Goal: Use online tool/utility: Use online tool/utility

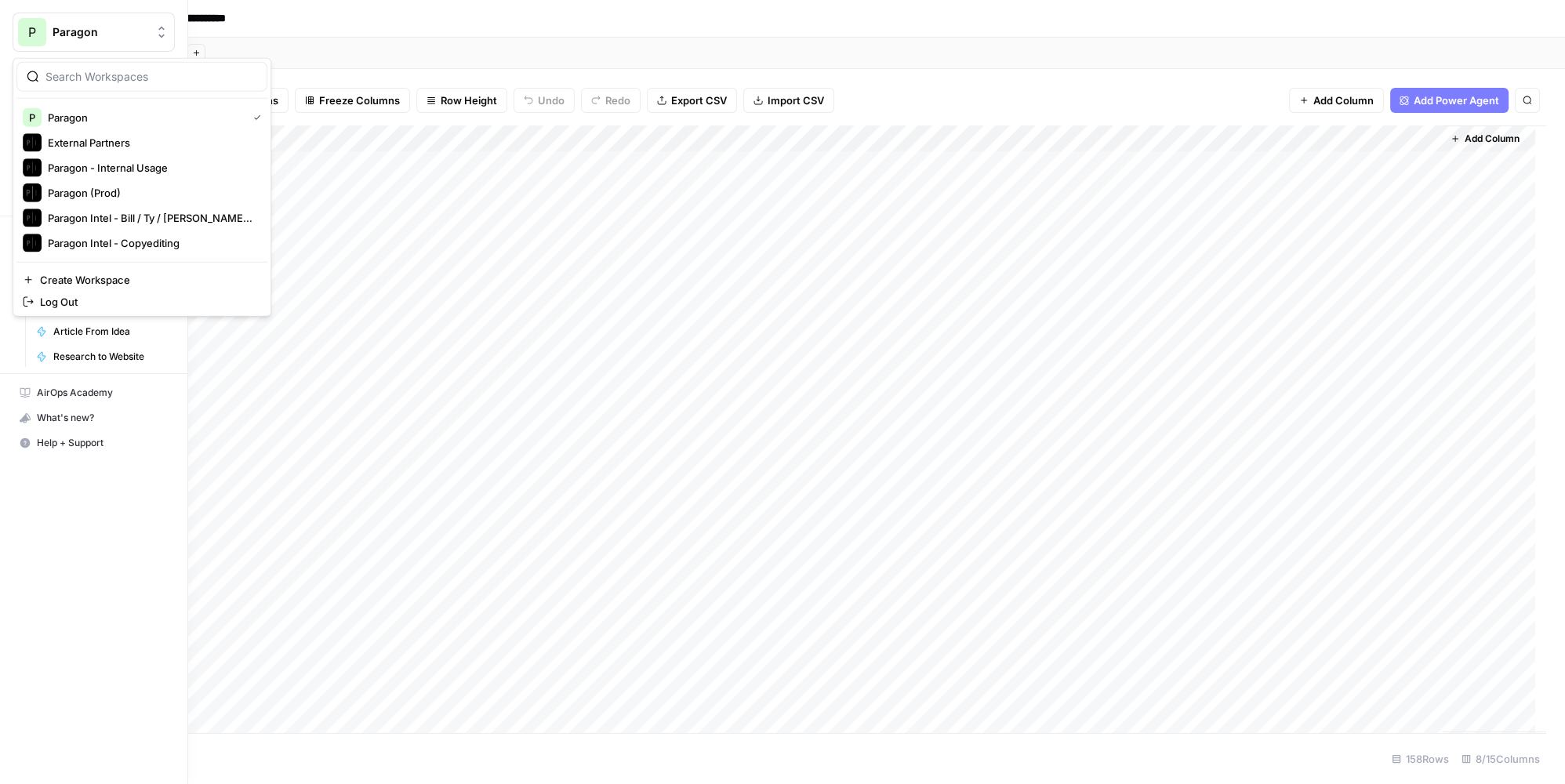
click at [25, 39] on div "P" at bounding box center [32, 32] width 29 height 29
click at [177, 217] on span "Paragon Intel - Bill / Ty / [PERSON_NAME] R&D" at bounding box center [150, 217] width 207 height 16
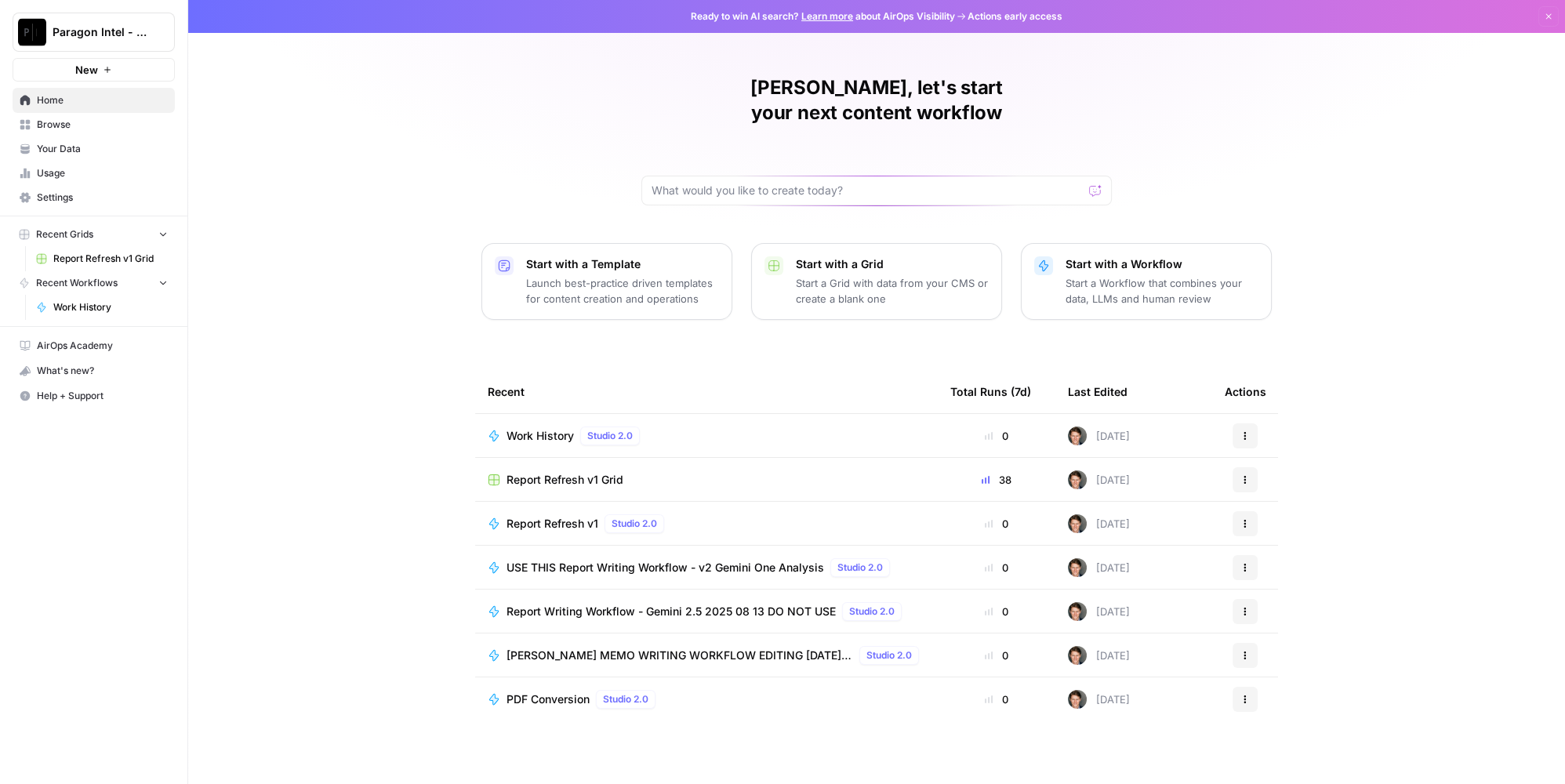
click at [550, 428] on span "Work History" at bounding box center [540, 436] width 67 height 16
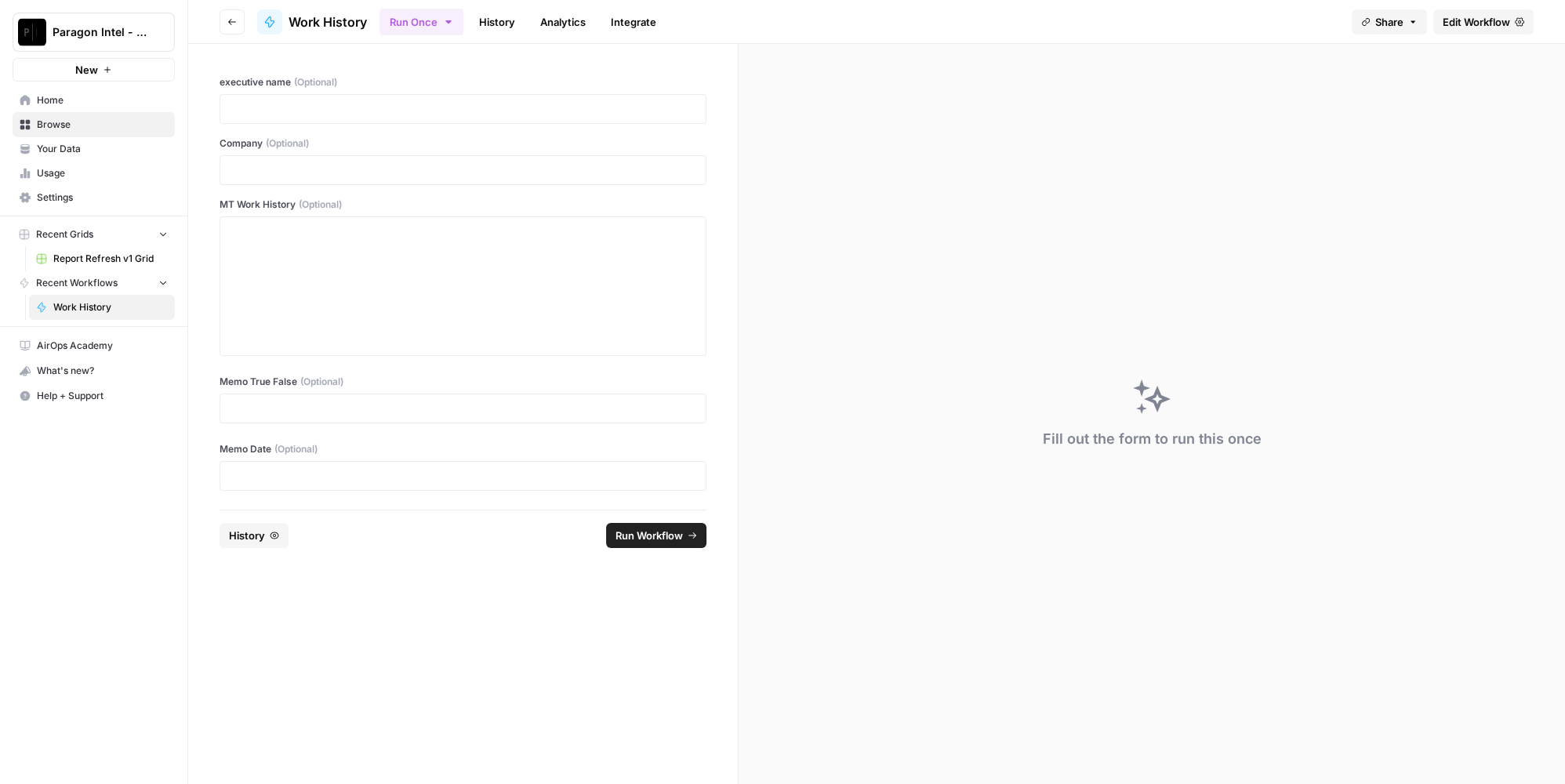
click at [1473, 16] on span "Edit Workflow" at bounding box center [1477, 21] width 67 height 16
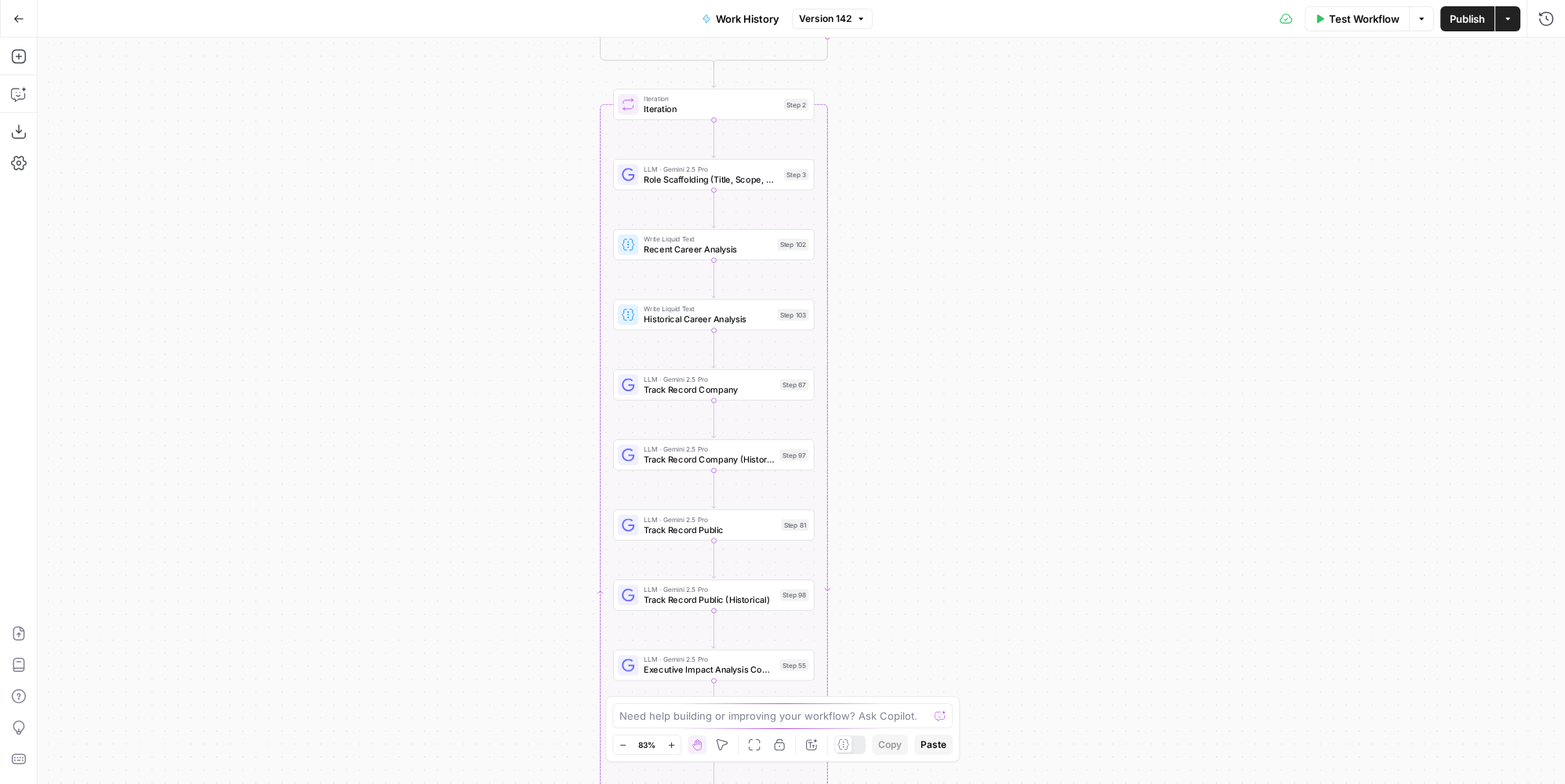
drag, startPoint x: 938, startPoint y: 311, endPoint x: 953, endPoint y: 320, distance: 17.5
click at [953, 322] on div "true false Workflow Set Inputs Inputs LLM · GPT-4.1 Memo Date Step 90 LLM · GPT…" at bounding box center [801, 410] width 1527 height 746
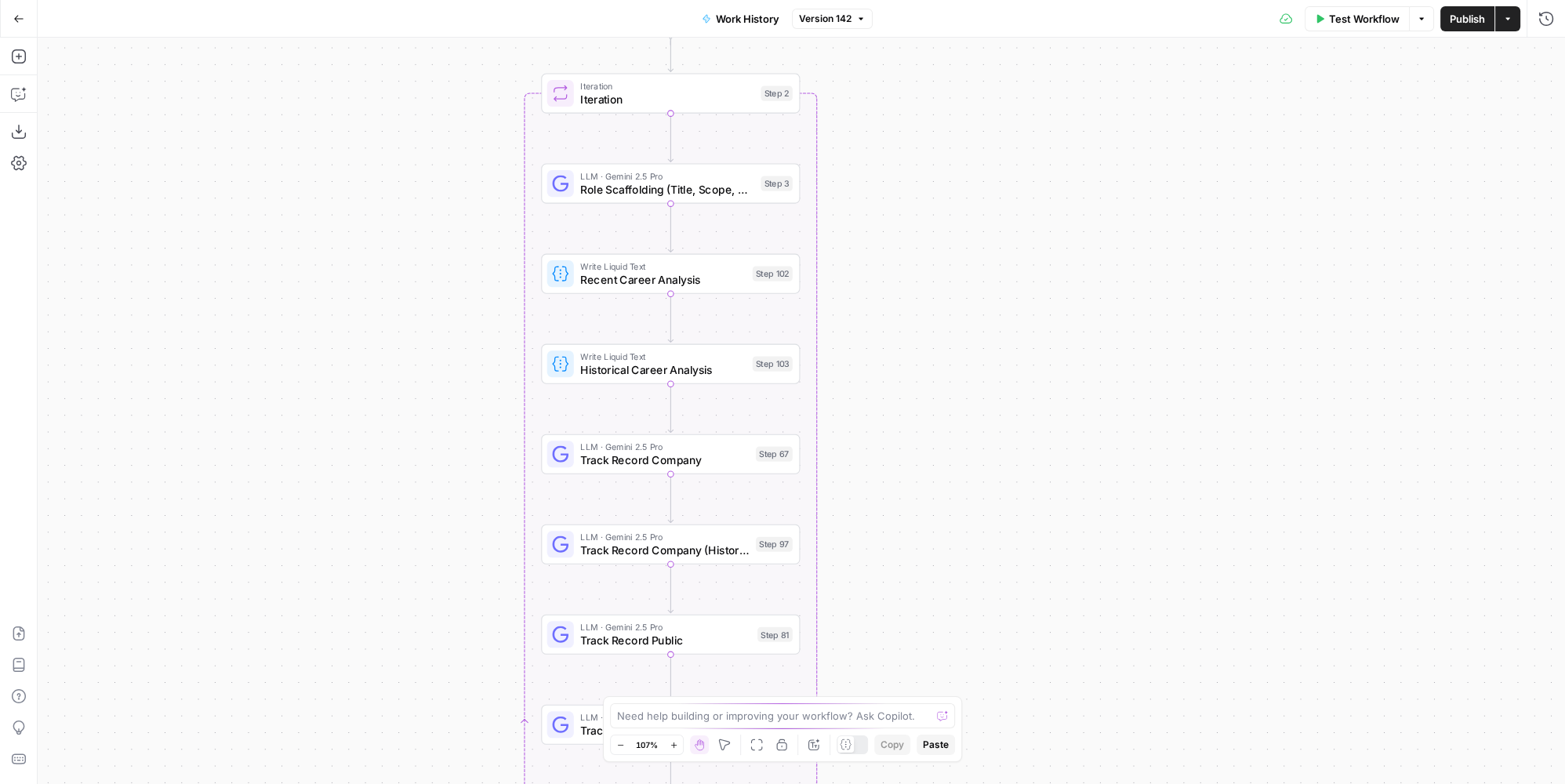
drag, startPoint x: 906, startPoint y: 244, endPoint x: 948, endPoint y: 355, distance: 118.7
click at [948, 355] on div "true false Workflow Set Inputs Inputs LLM · GPT-4.1 Memo Date Step 90 LLM · GPT…" at bounding box center [801, 410] width 1527 height 746
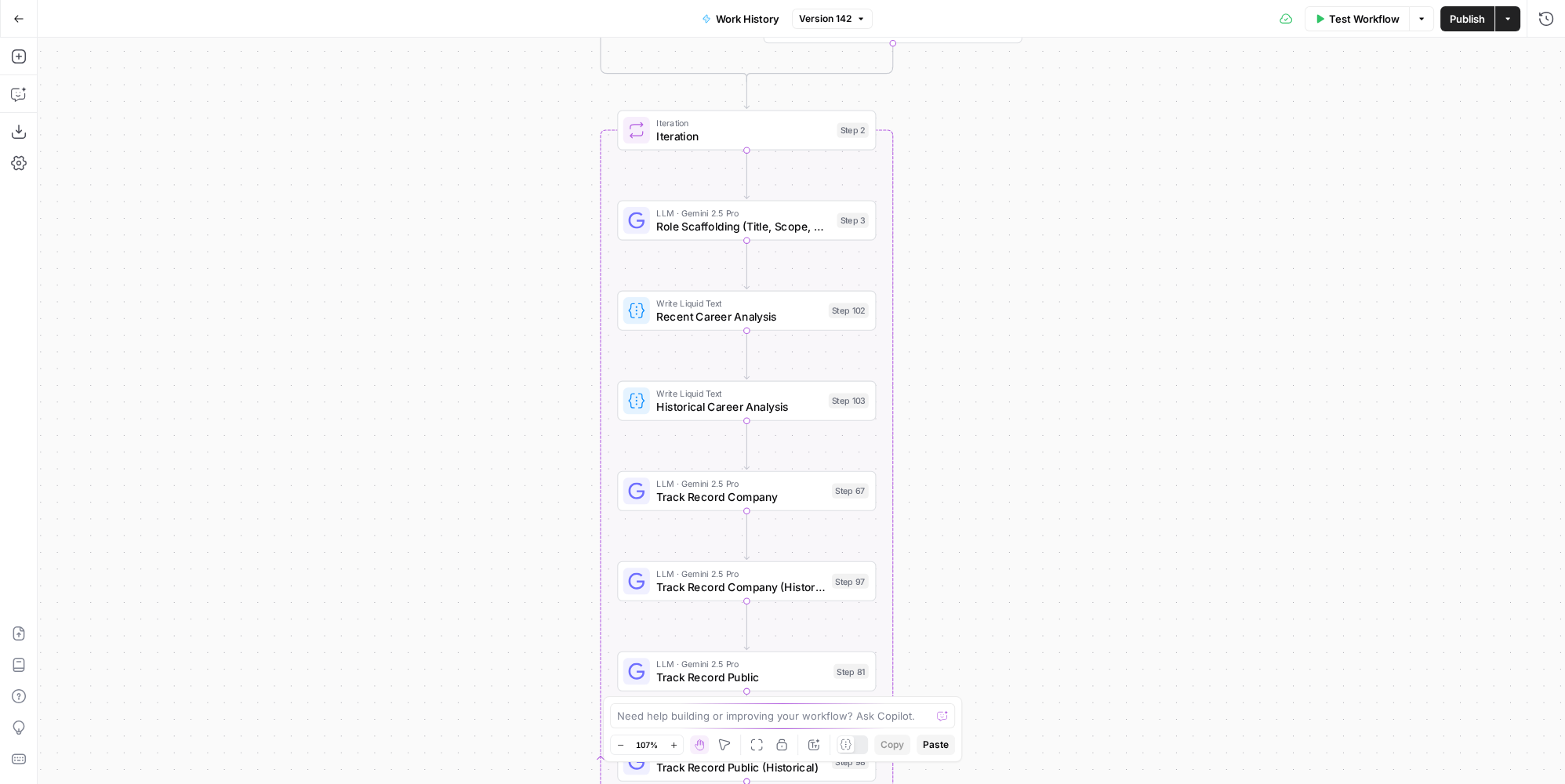
drag, startPoint x: 953, startPoint y: 427, endPoint x: 986, endPoint y: 353, distance: 81.0
click at [986, 353] on div "true false Workflow Set Inputs Inputs LLM · GPT-4.1 Memo Date Step 90 LLM · GPT…" at bounding box center [801, 410] width 1527 height 746
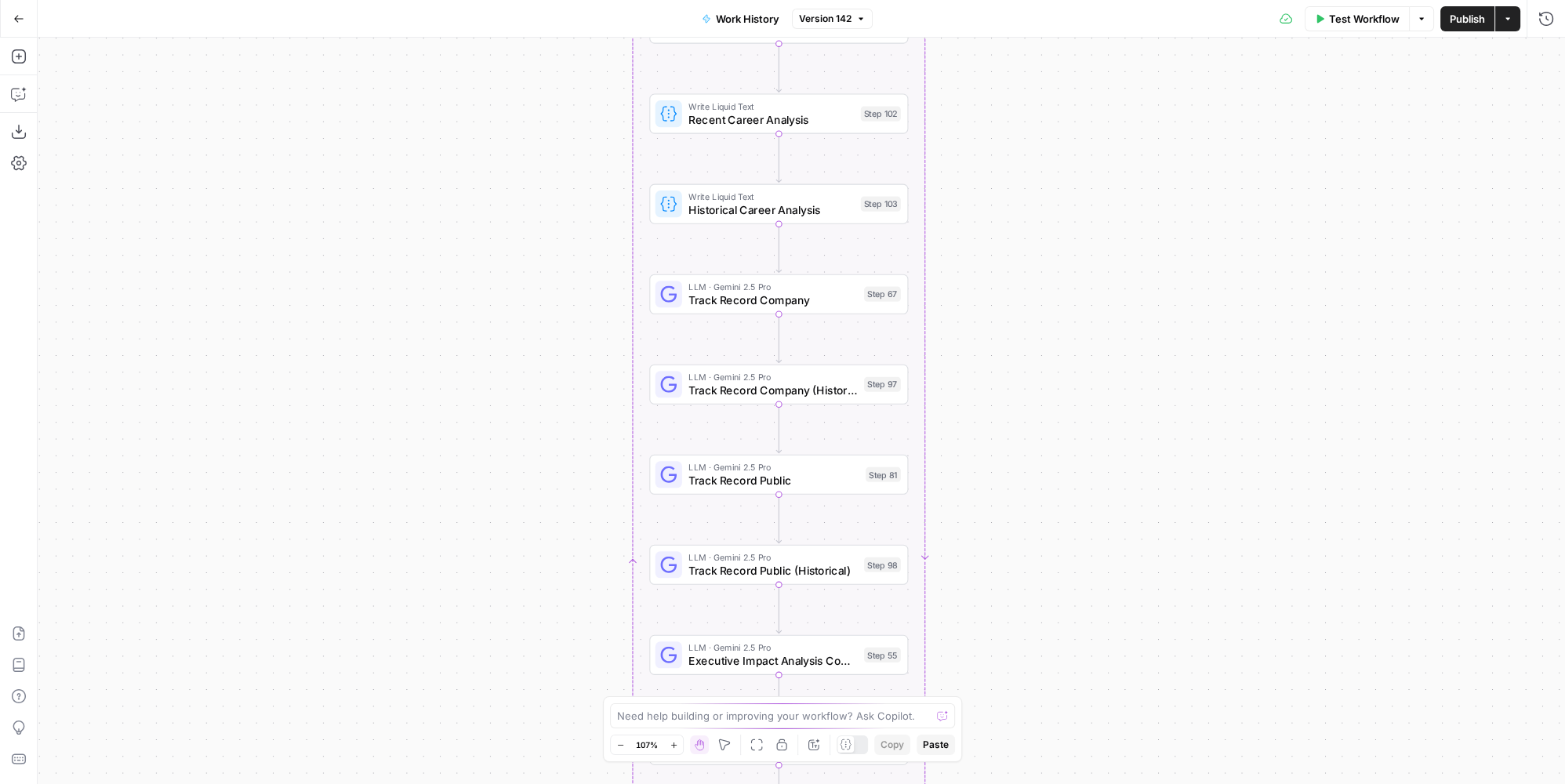
drag, startPoint x: 989, startPoint y: 325, endPoint x: 997, endPoint y: 259, distance: 66.5
click at [997, 259] on div "true false Workflow Set Inputs Inputs LLM · GPT-4.1 Memo Date Step 90 LLM · GPT…" at bounding box center [801, 410] width 1527 height 746
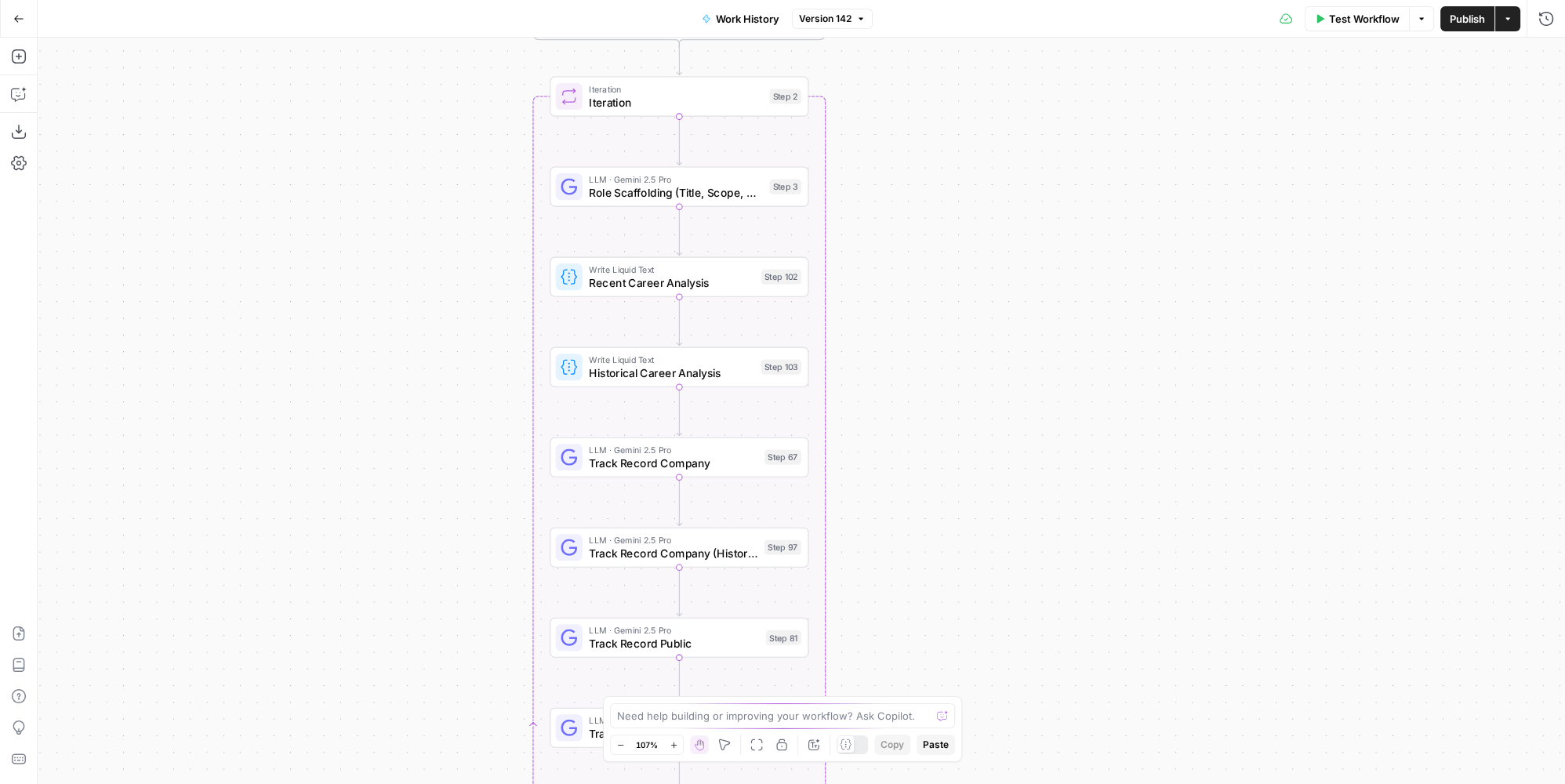
drag, startPoint x: 1002, startPoint y: 374, endPoint x: 916, endPoint y: 475, distance: 132.7
click at [916, 475] on div "true false Workflow Set Inputs Inputs LLM · GPT-4.1 Memo Date Step 90 LLM · GPT…" at bounding box center [801, 410] width 1527 height 746
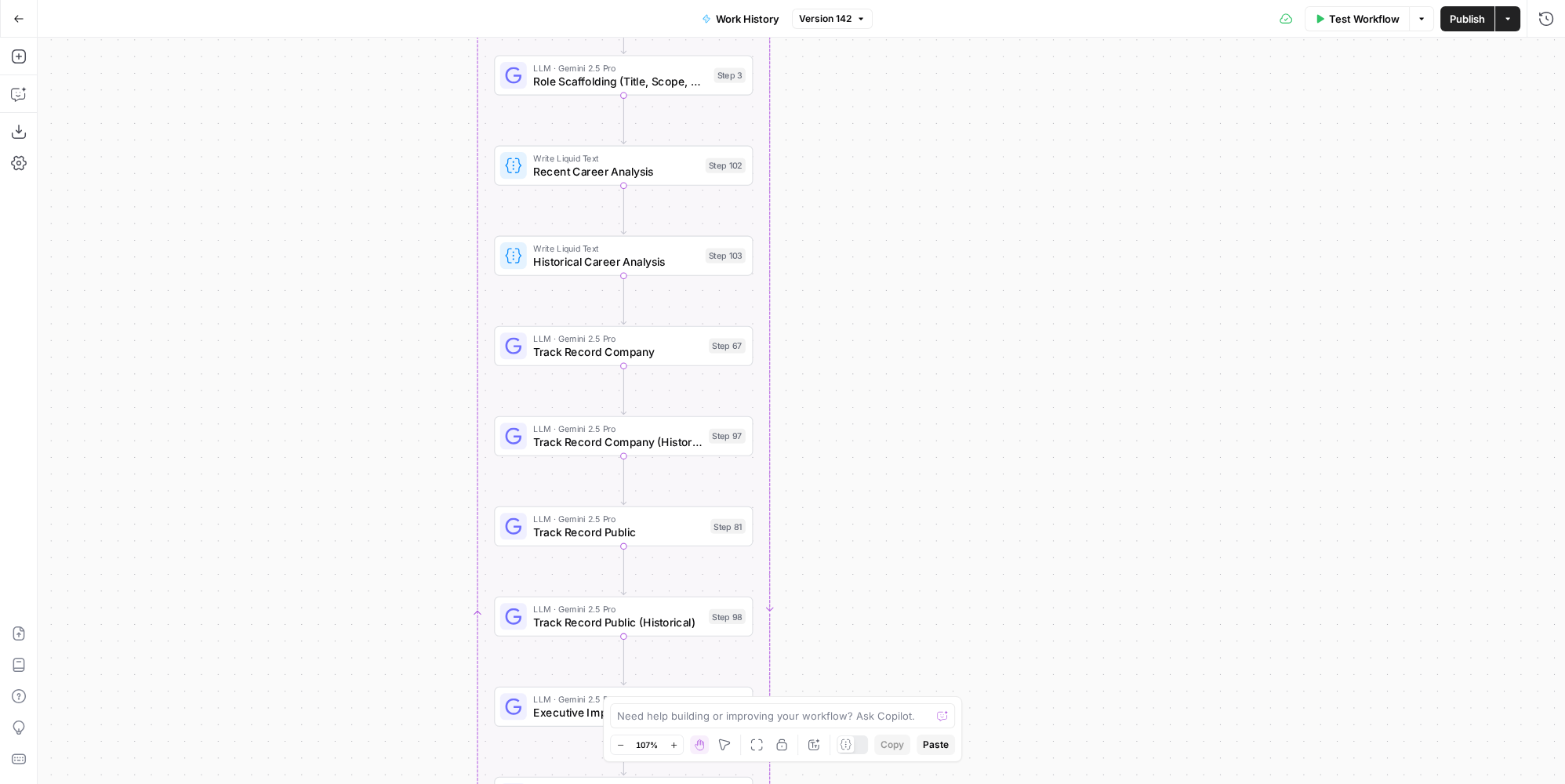
drag, startPoint x: 904, startPoint y: 379, endPoint x: 891, endPoint y: 359, distance: 23.9
click at [891, 359] on div "true false Workflow Set Inputs Inputs LLM · GPT-4.1 Memo Date Step 90 LLM · GPT…" at bounding box center [801, 410] width 1527 height 746
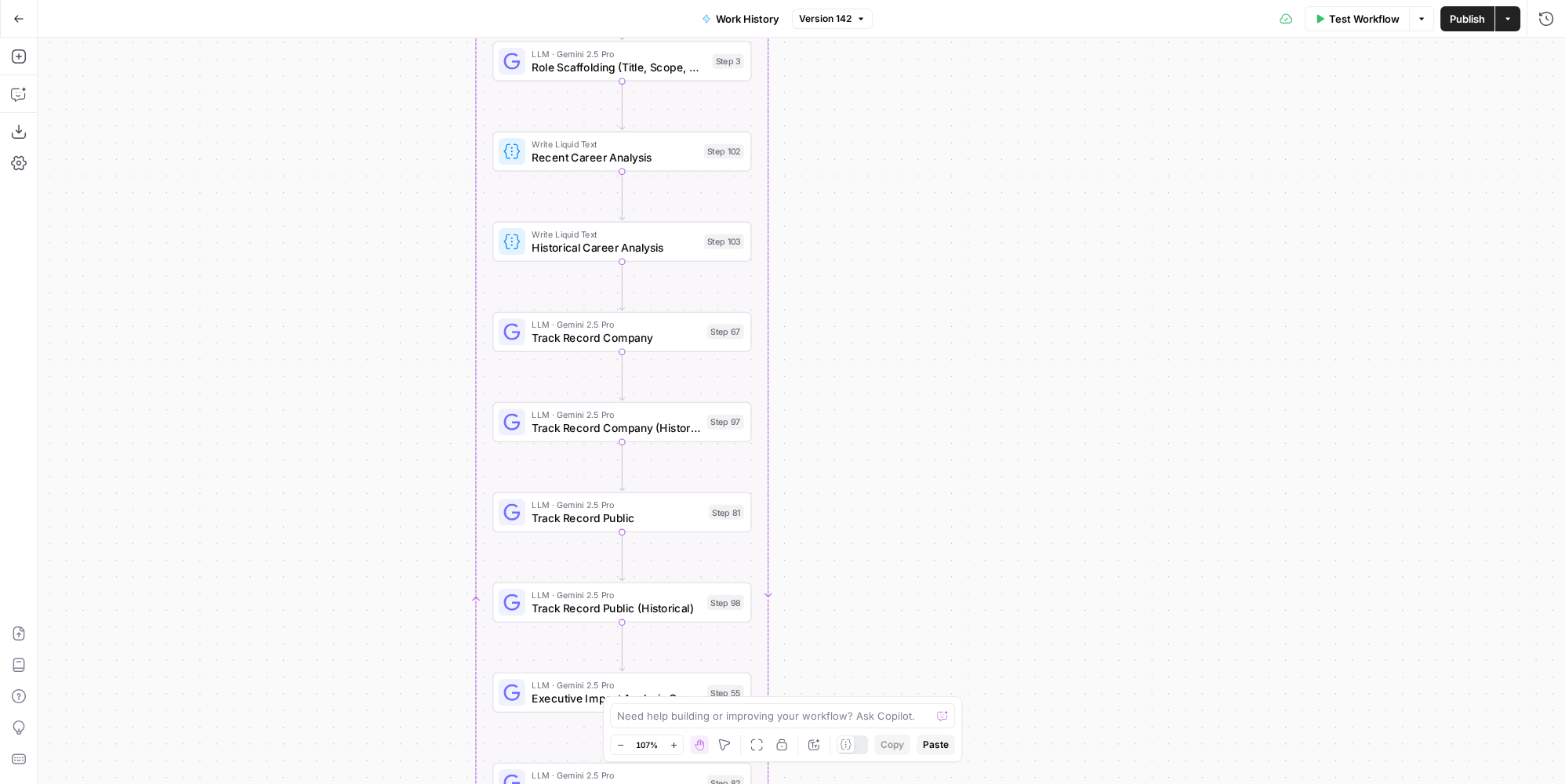
drag, startPoint x: 948, startPoint y: 476, endPoint x: 945, endPoint y: 372, distance: 104.0
click at [950, 365] on div "true false Workflow Set Inputs Inputs LLM · GPT-4.1 Memo Date Step 90 LLM · GPT…" at bounding box center [801, 410] width 1527 height 746
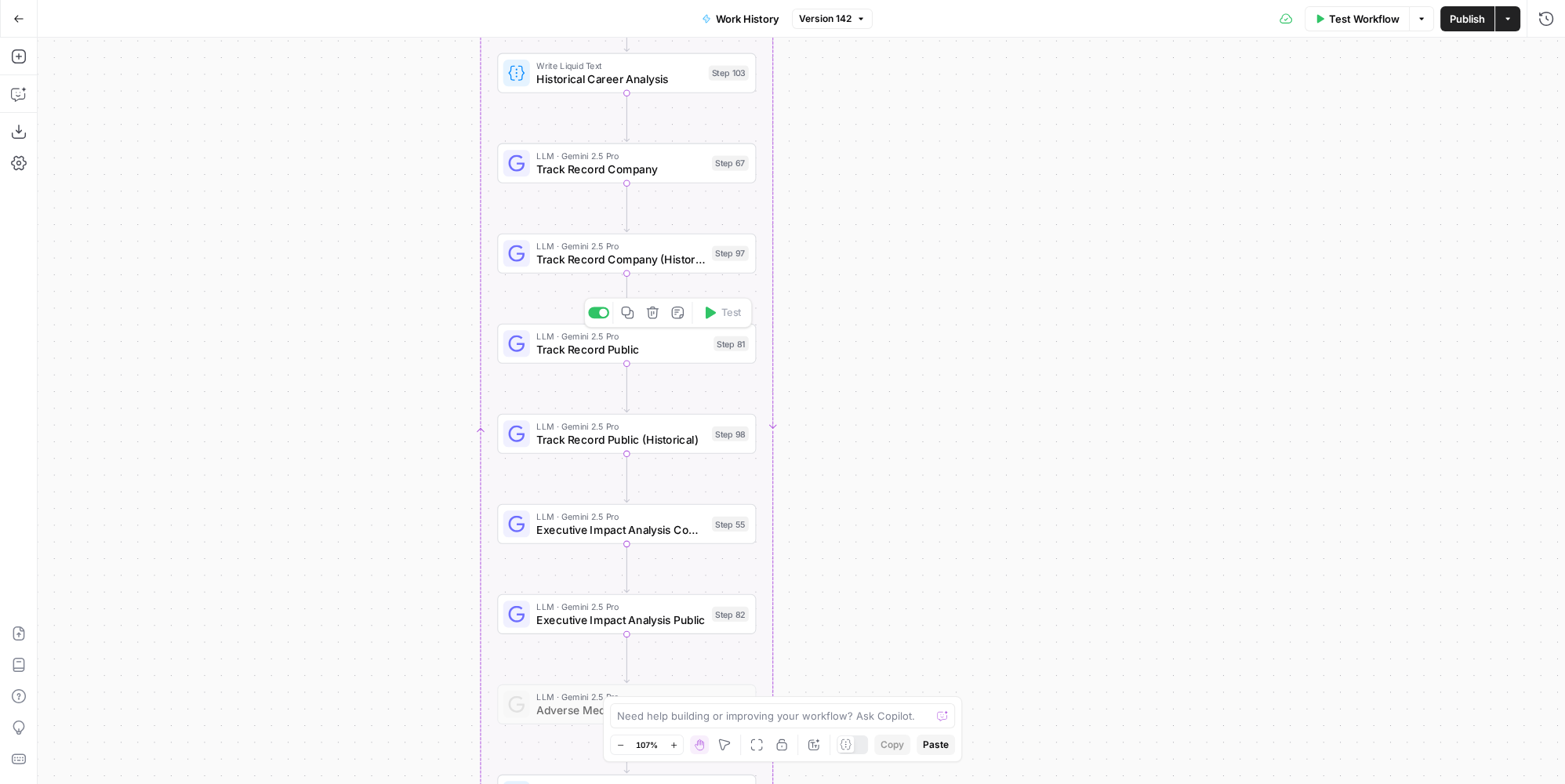
drag, startPoint x: 963, startPoint y: 549, endPoint x: 965, endPoint y: 475, distance: 74.0
click at [965, 475] on div "true false Workflow Set Inputs Inputs LLM · GPT-4.1 Memo Date Step 90 LLM · GPT…" at bounding box center [801, 410] width 1527 height 746
drag, startPoint x: 943, startPoint y: 580, endPoint x: 958, endPoint y: 466, distance: 115.0
click at [958, 466] on div "true false Workflow Set Inputs Inputs LLM · GPT-4.1 Memo Date Step 90 LLM · GPT…" at bounding box center [801, 410] width 1527 height 746
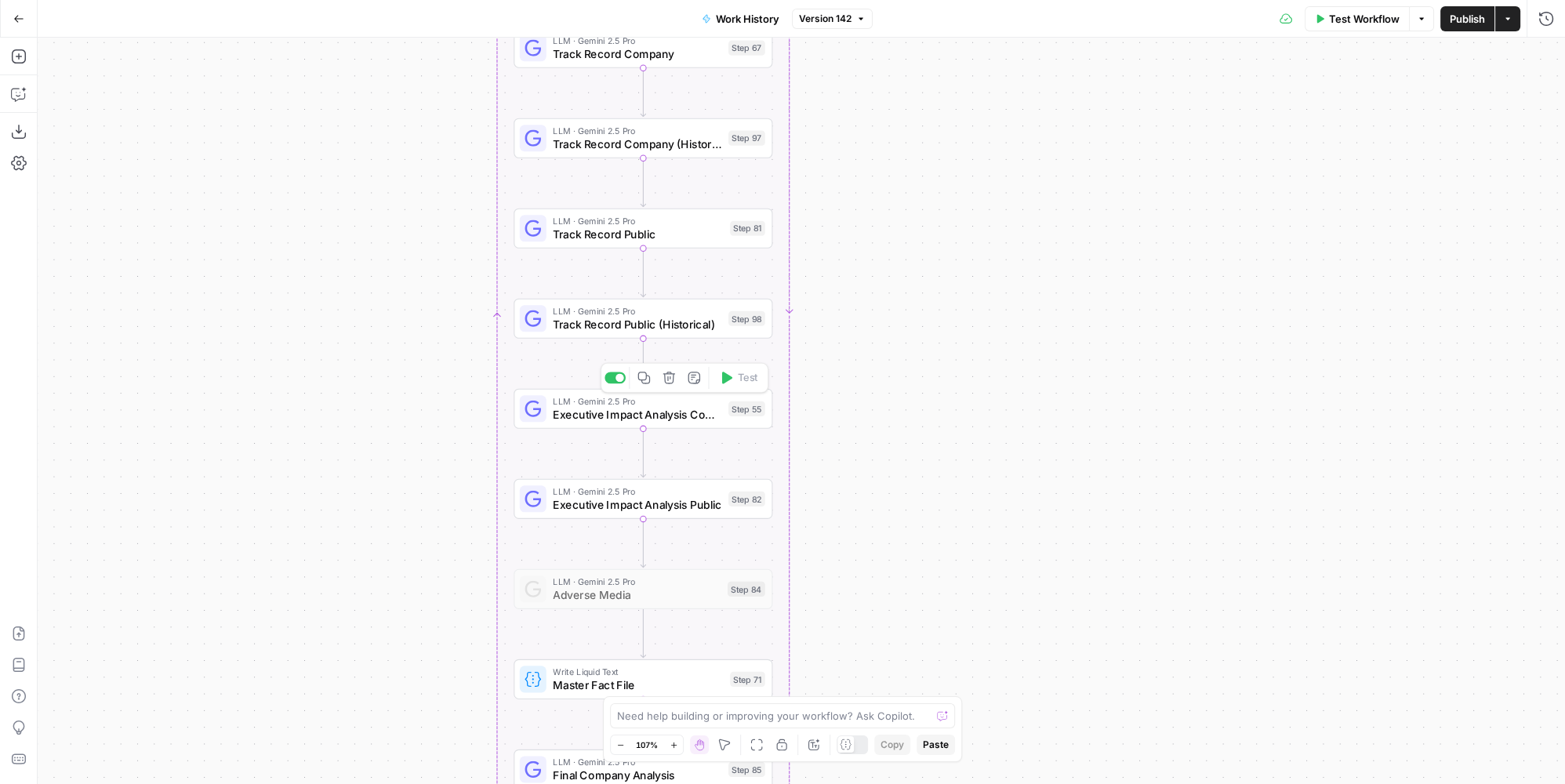
click at [729, 412] on div "Step 55" at bounding box center [747, 409] width 37 height 15
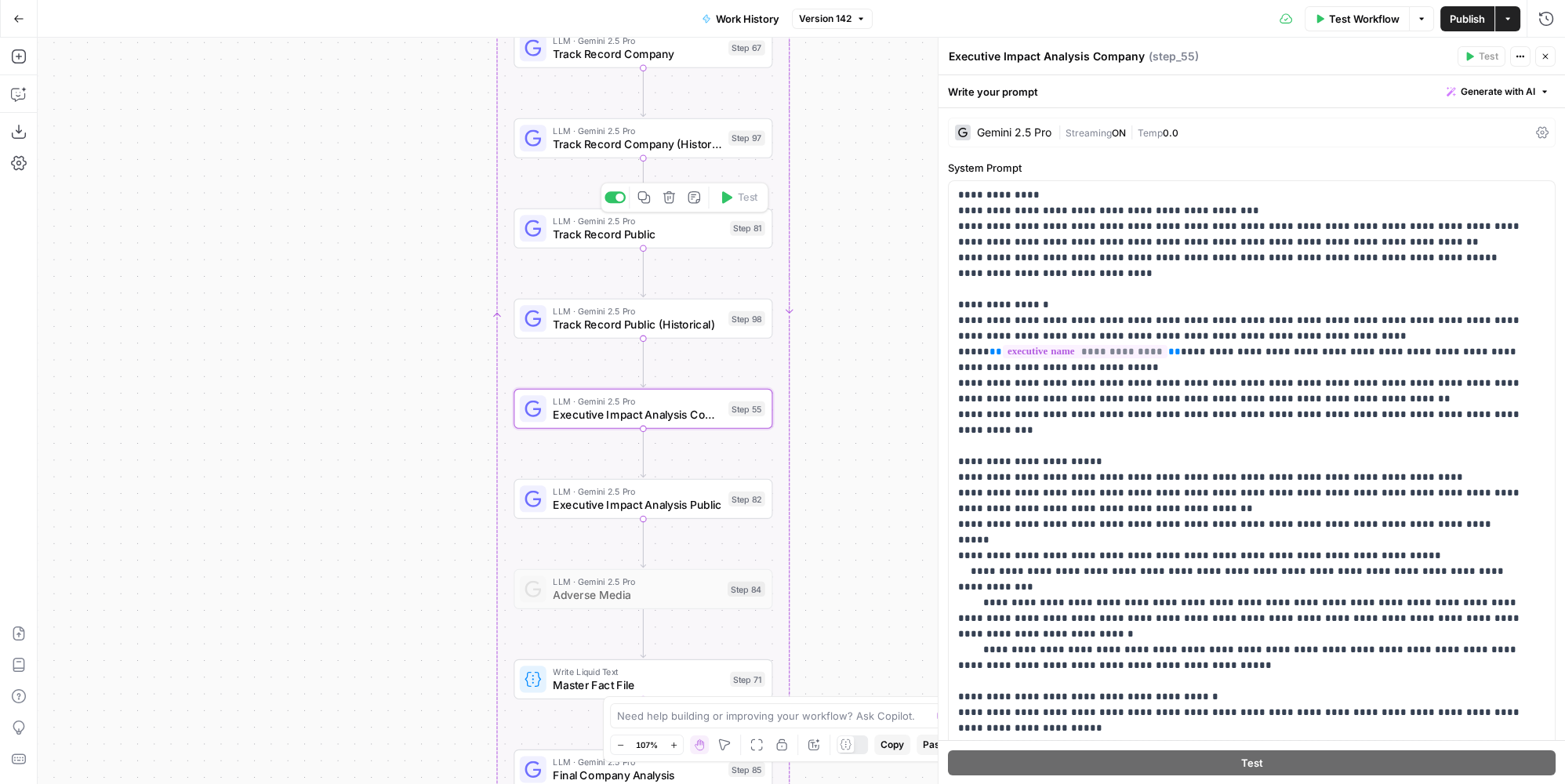
click at [683, 223] on span "LLM · Gemini 2.5 Pro" at bounding box center [638, 221] width 170 height 13
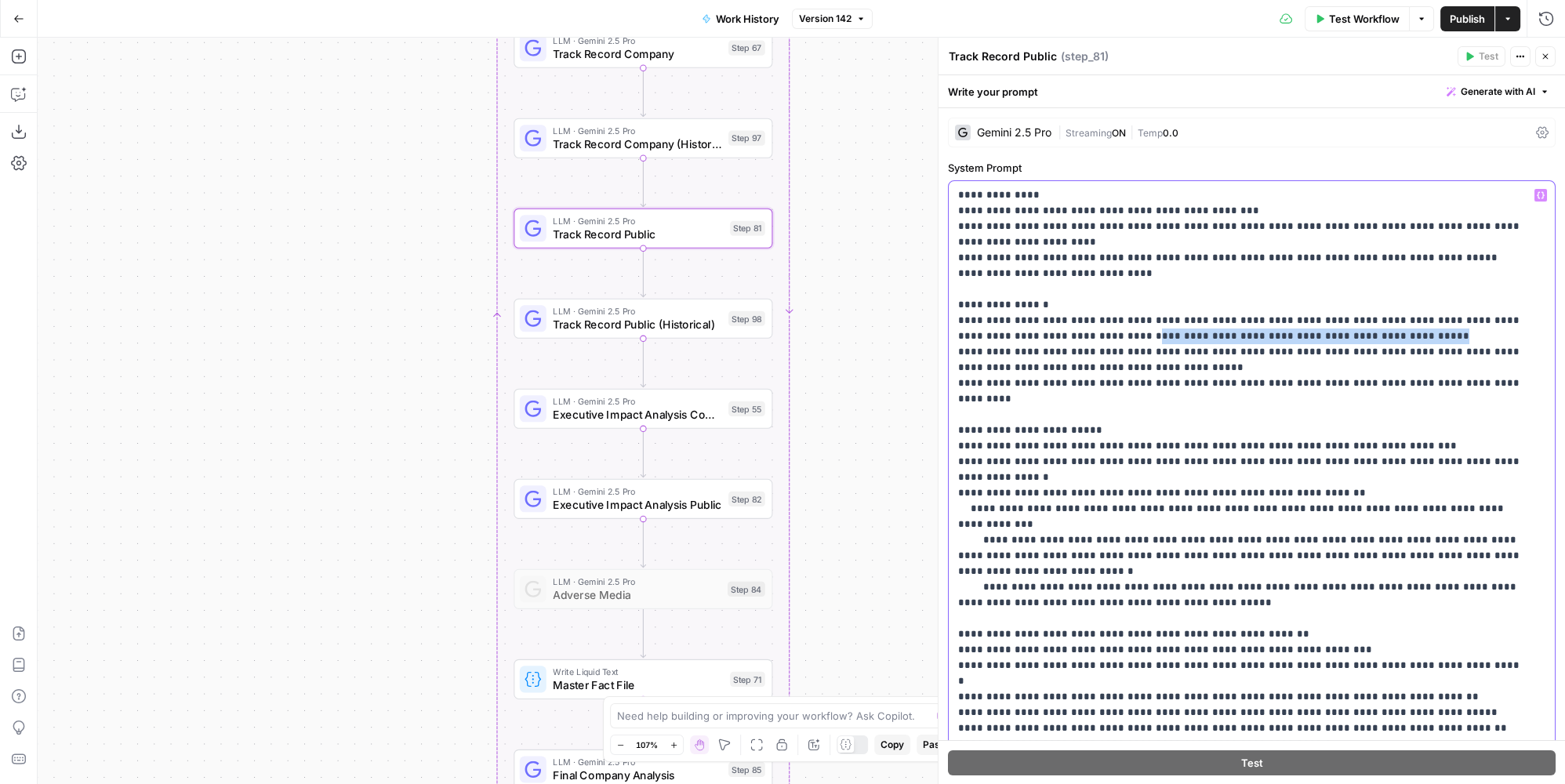
drag, startPoint x: 1325, startPoint y: 331, endPoint x: 1056, endPoint y: 335, distance: 269.0
click at [1056, 335] on p "**********" at bounding box center [1241, 517] width 567 height 659
copy p "**********"
click at [702, 414] on span "Executive Impact Analysis Company" at bounding box center [637, 414] width 168 height 16
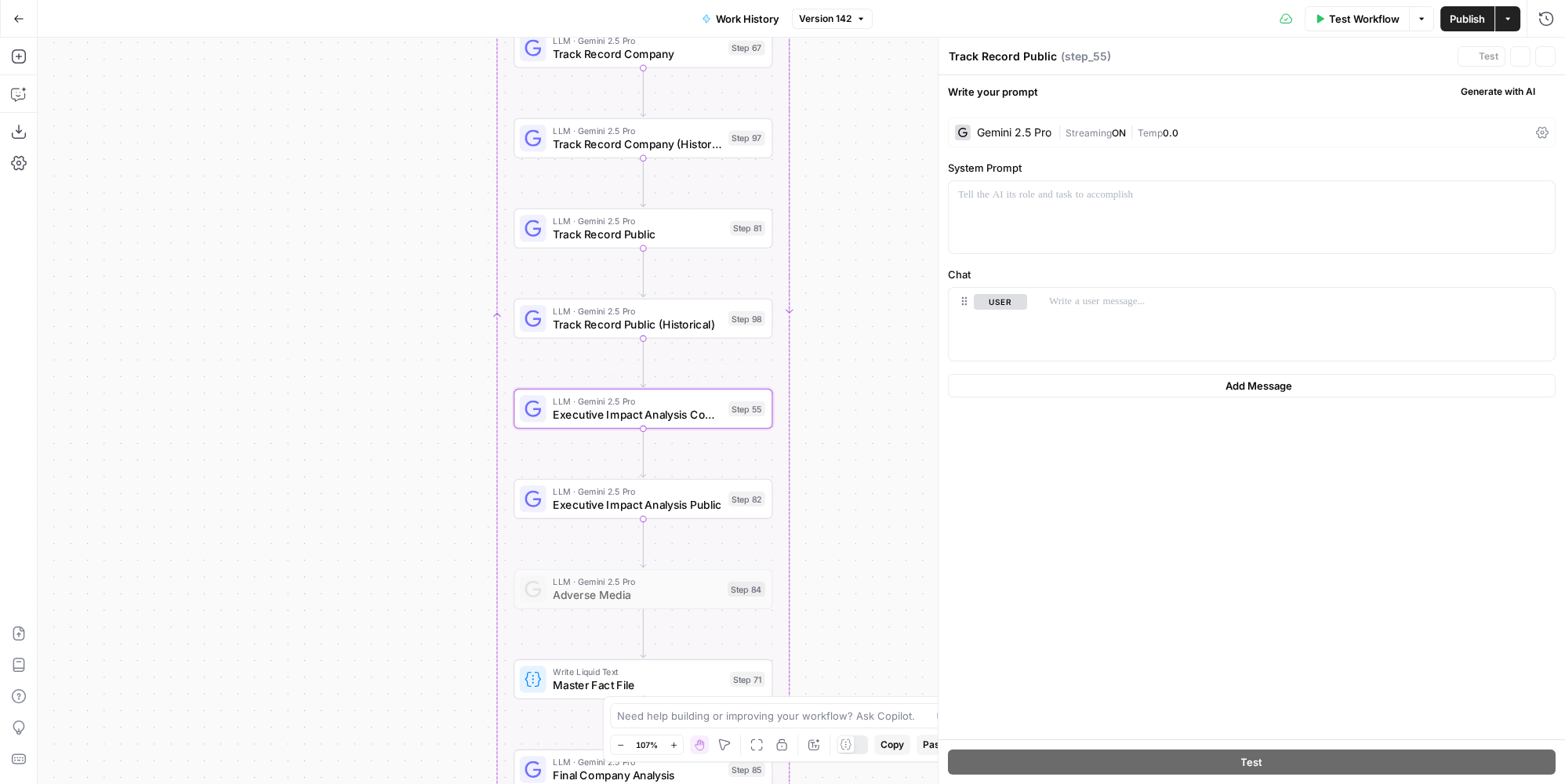
type textarea "Executive Impact Analysis Company"
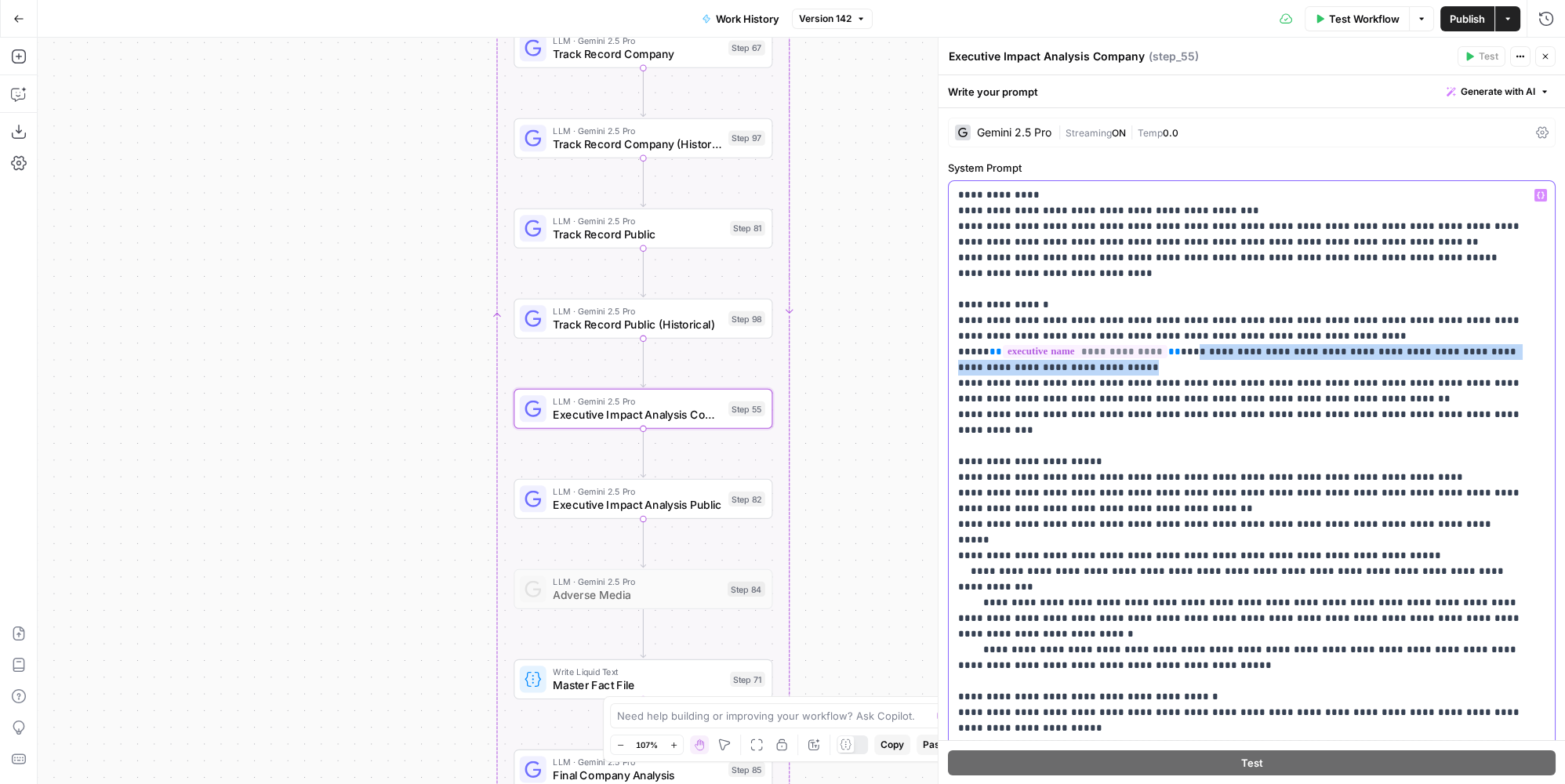
drag, startPoint x: 1374, startPoint y: 350, endPoint x: 1447, endPoint y: 334, distance: 74.7
click at [1447, 334] on p "**********" at bounding box center [1241, 524] width 567 height 674
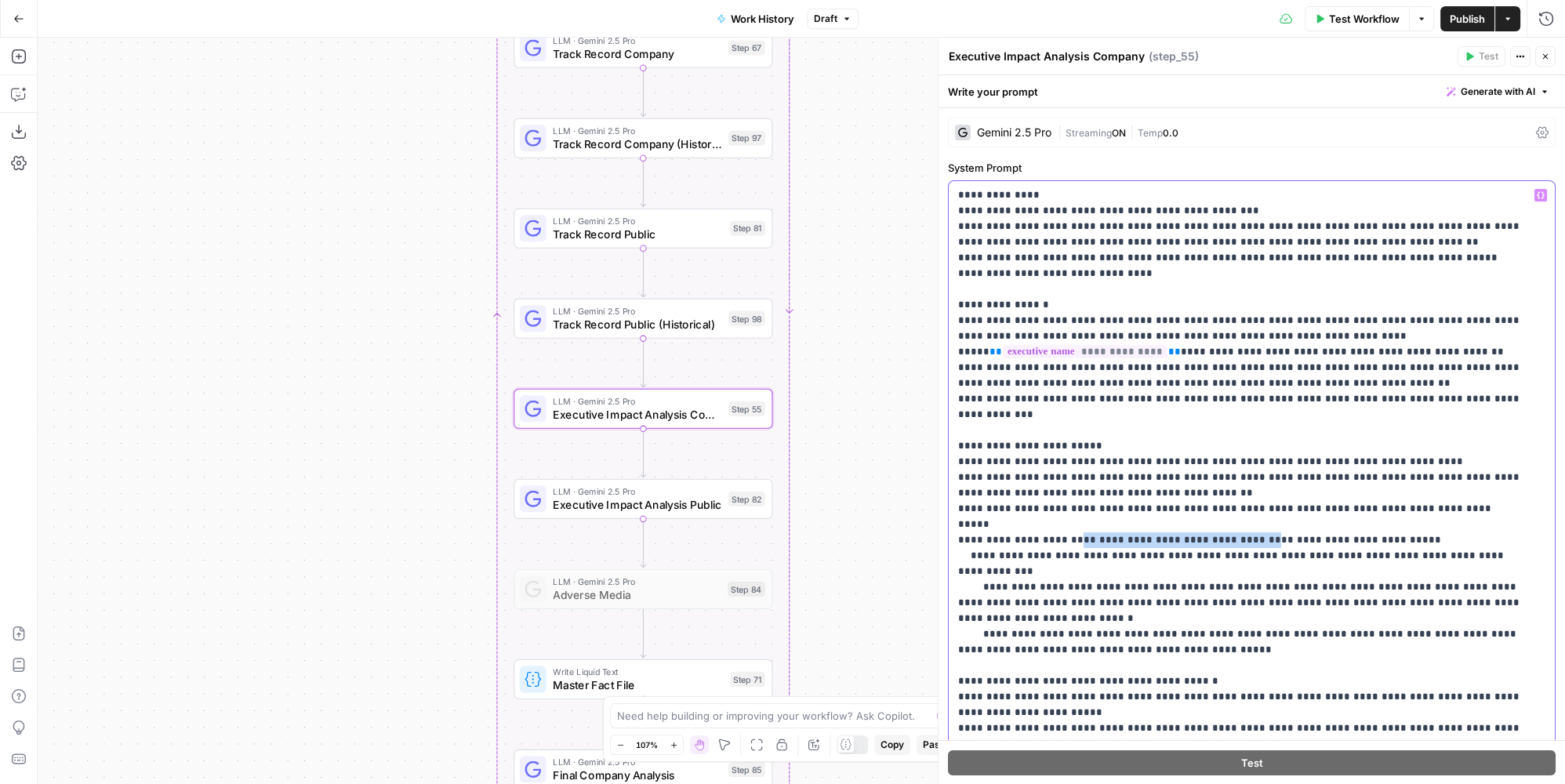
drag, startPoint x: 1067, startPoint y: 511, endPoint x: 1235, endPoint y: 503, distance: 168.2
click at [1235, 503] on p "**********" at bounding box center [1241, 524] width 567 height 674
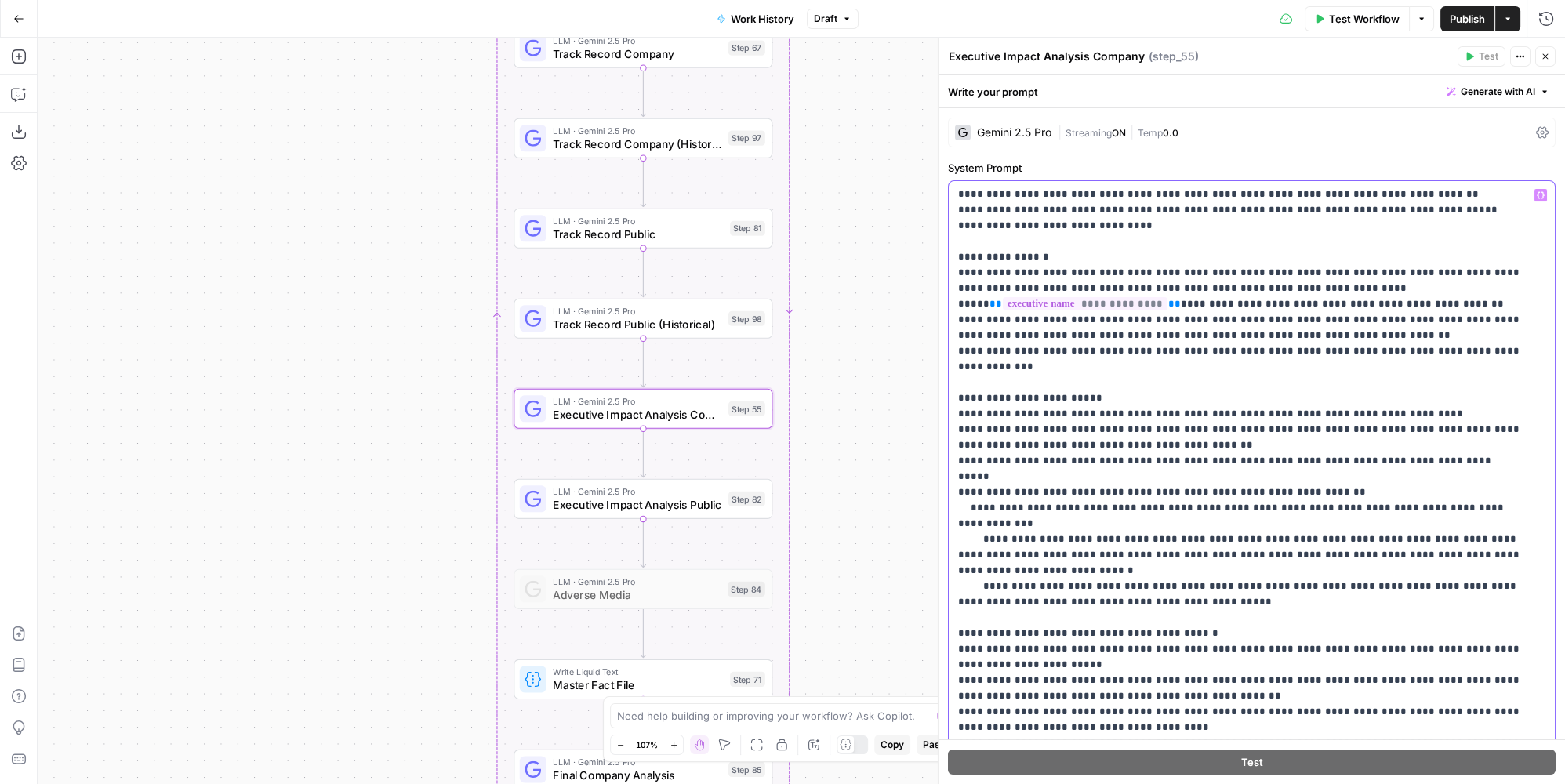
scroll to position [213, 0]
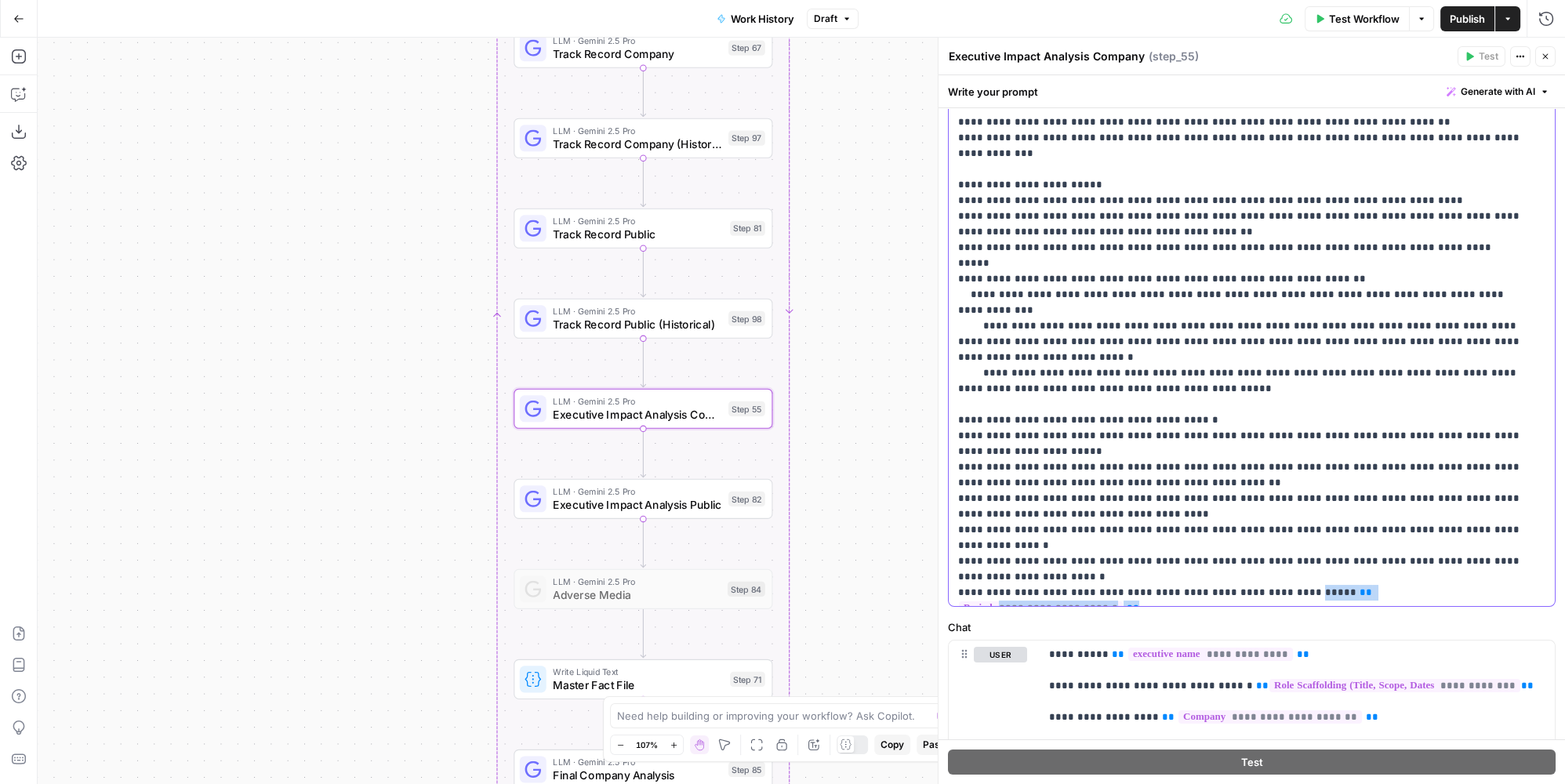
drag, startPoint x: 1482, startPoint y: 516, endPoint x: 1266, endPoint y: 511, distance: 216.1
click at [1266, 511] on p "**********" at bounding box center [1241, 263] width 567 height 674
click at [1521, 680] on span "**" at bounding box center [1527, 685] width 12 height 10
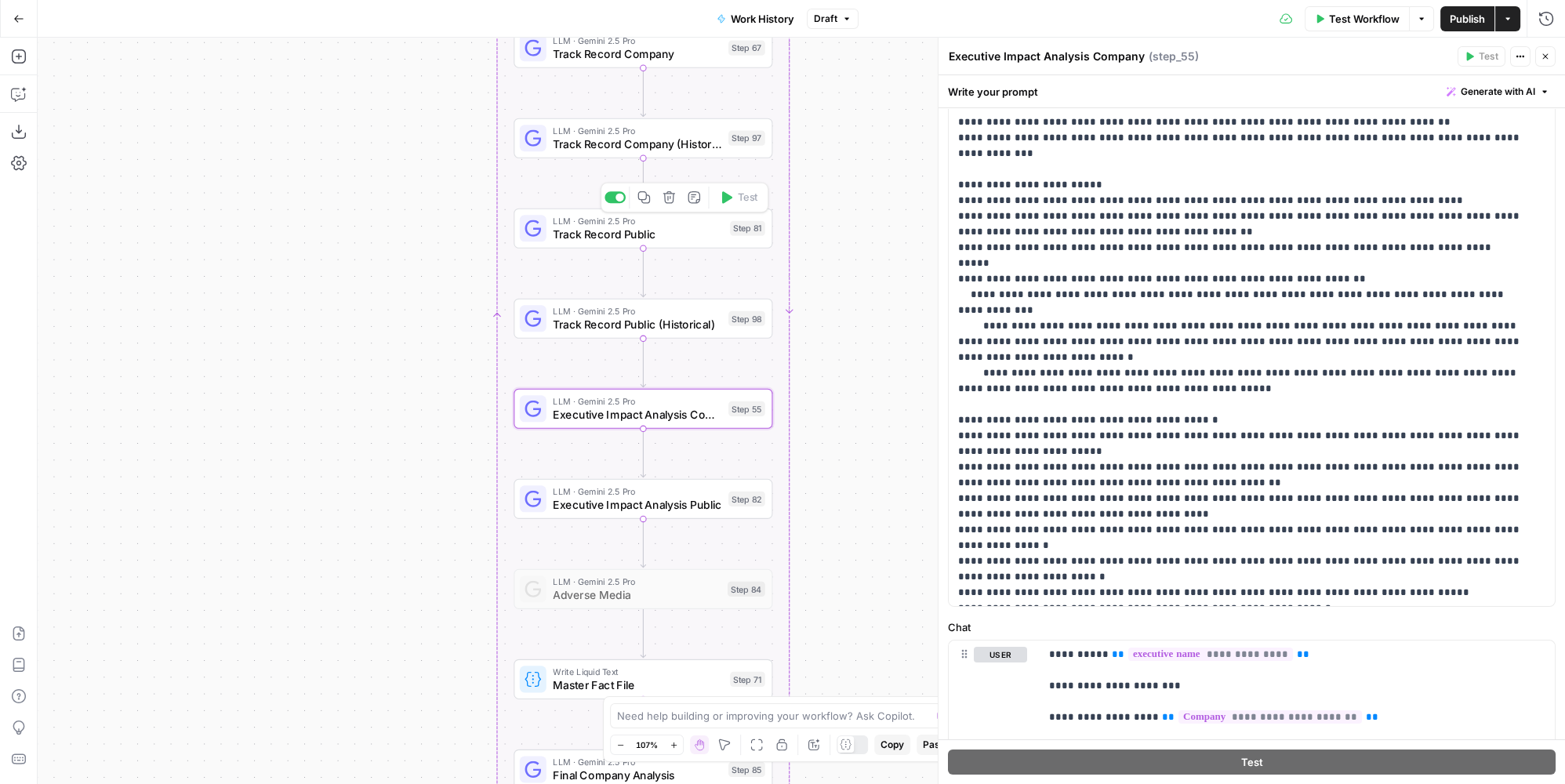
click at [648, 226] on span "Track Record Public" at bounding box center [638, 234] width 170 height 16
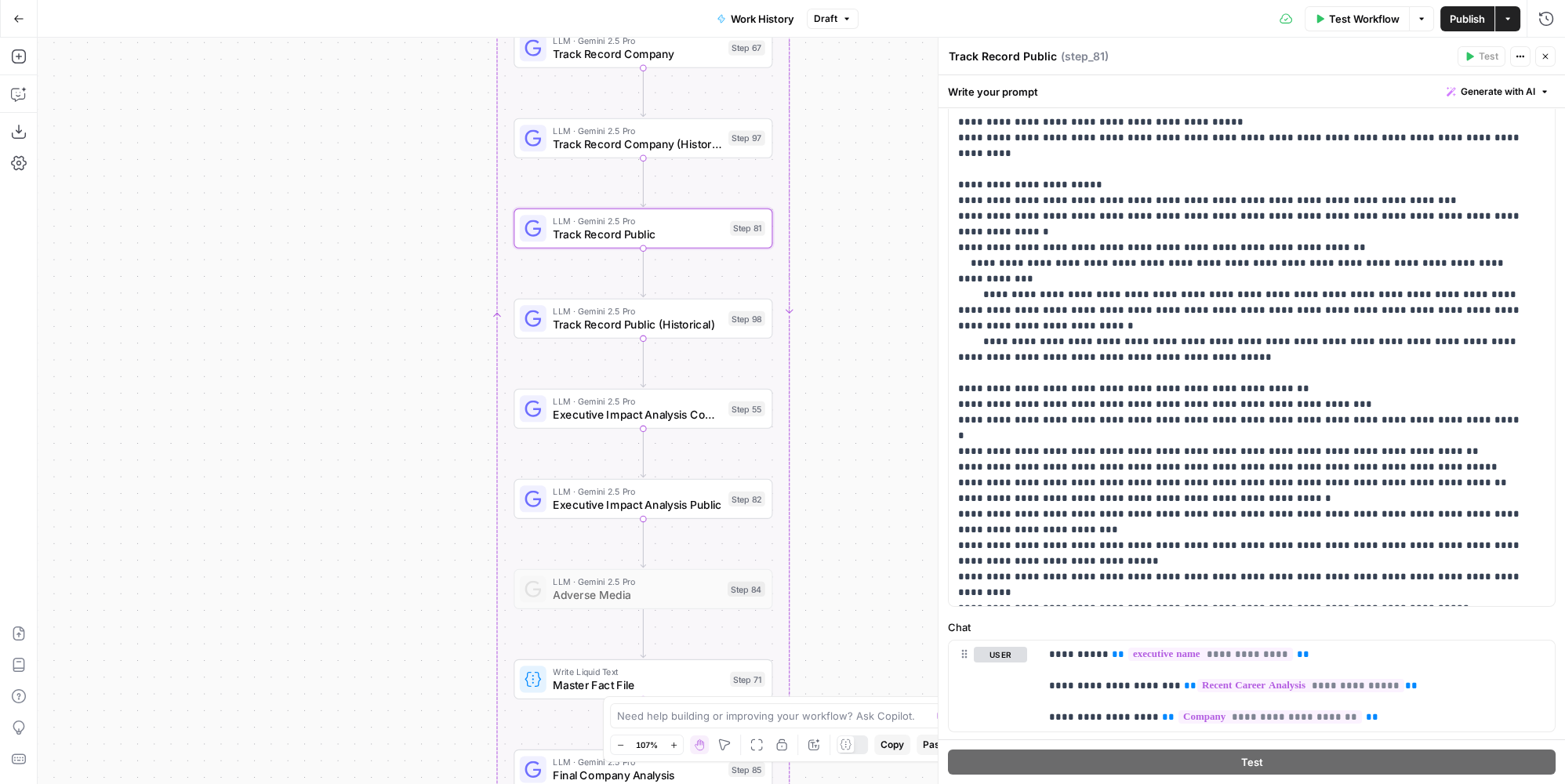
scroll to position [249, 0]
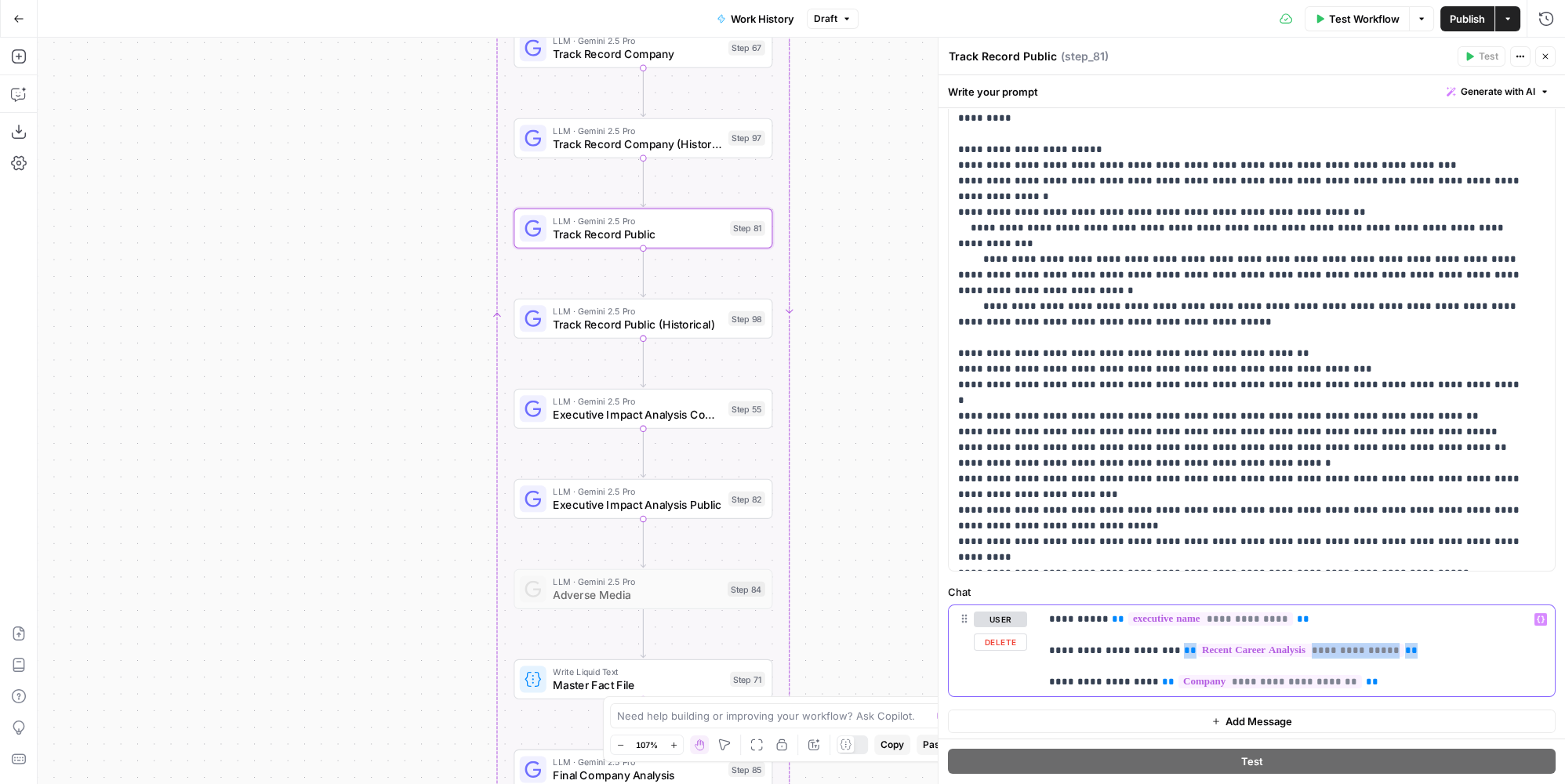
drag, startPoint x: 1413, startPoint y: 641, endPoint x: 1164, endPoint y: 652, distance: 249.2
click at [1164, 652] on p "**********" at bounding box center [1293, 651] width 487 height 78
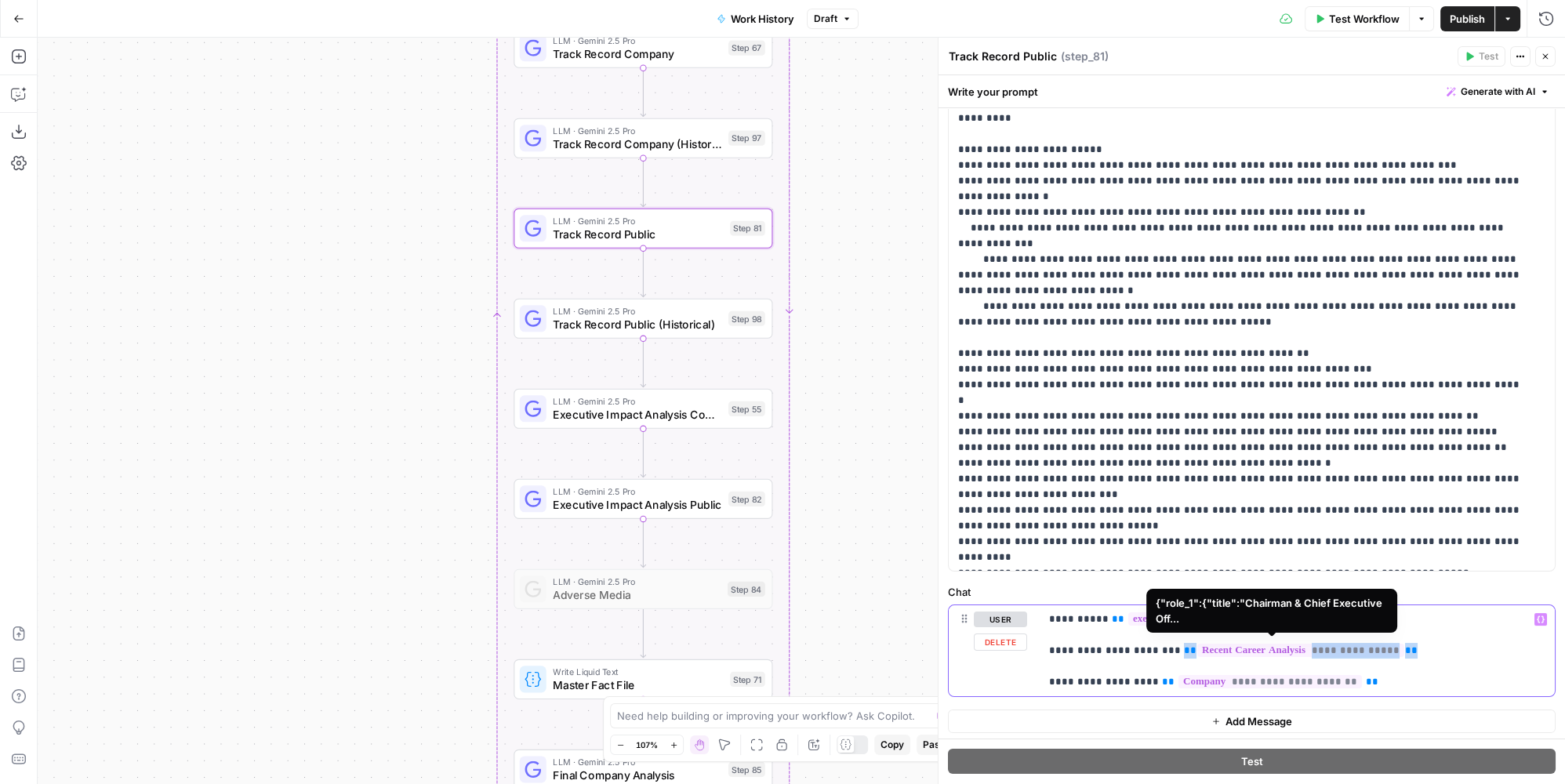
copy p "**********"
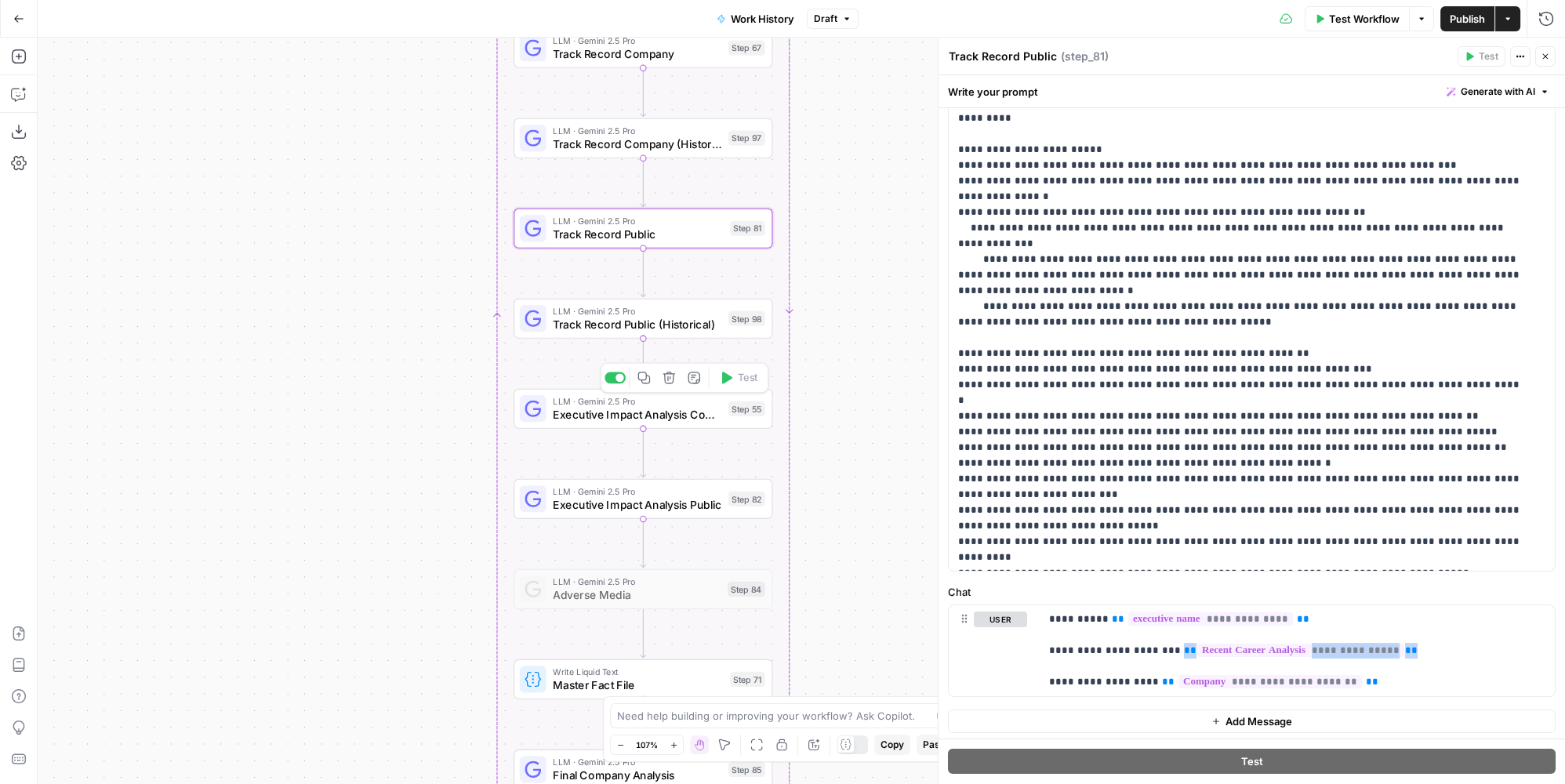
click at [684, 413] on span "Executive Impact Analysis Company" at bounding box center [637, 414] width 168 height 16
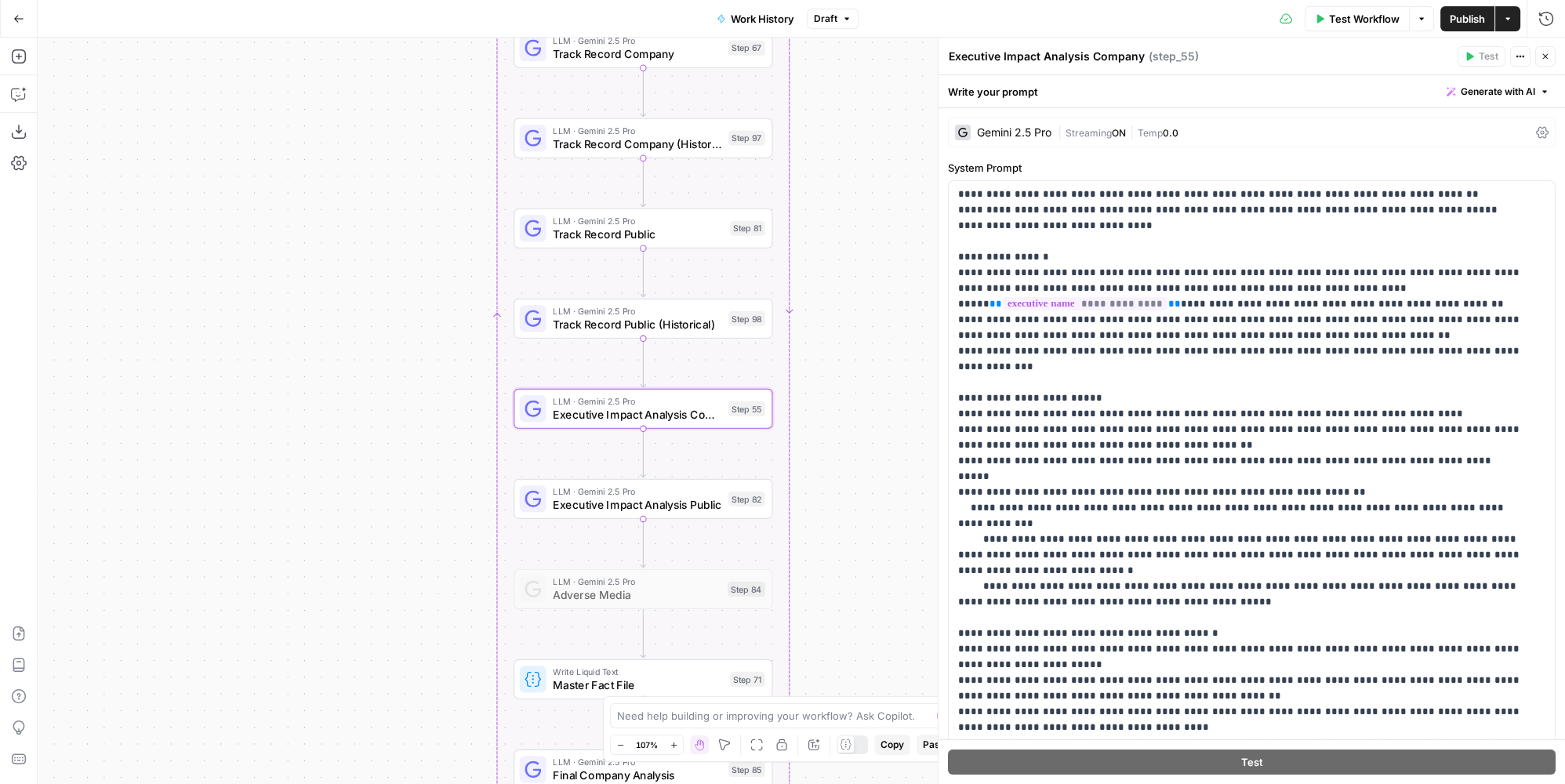
scroll to position [280, 0]
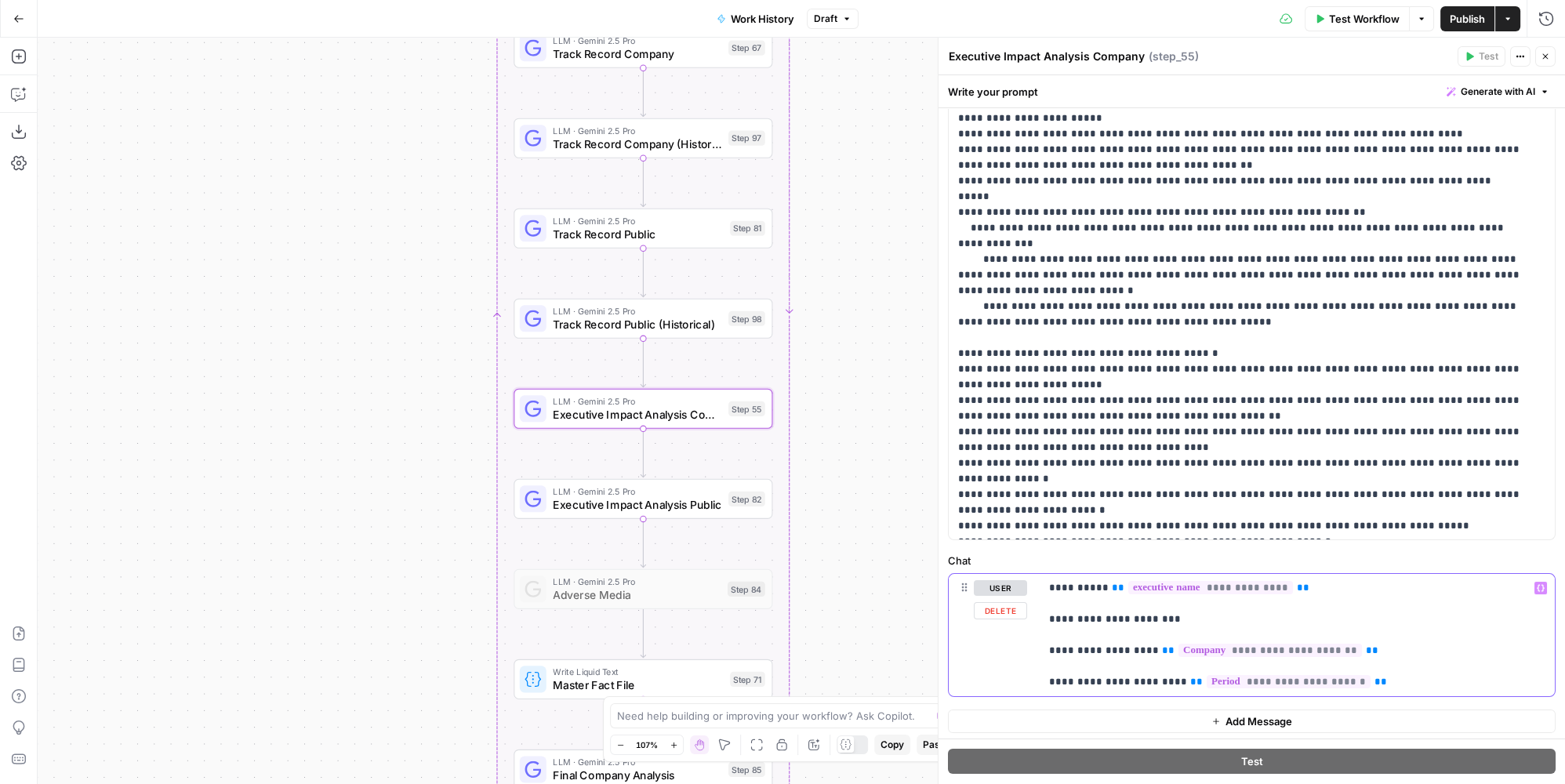
click at [1292, 624] on p "**********" at bounding box center [1293, 635] width 487 height 110
drag, startPoint x: 1354, startPoint y: 678, endPoint x: 1016, endPoint y: 677, distance: 338.0
click at [1016, 677] on div "**********" at bounding box center [1251, 635] width 606 height 123
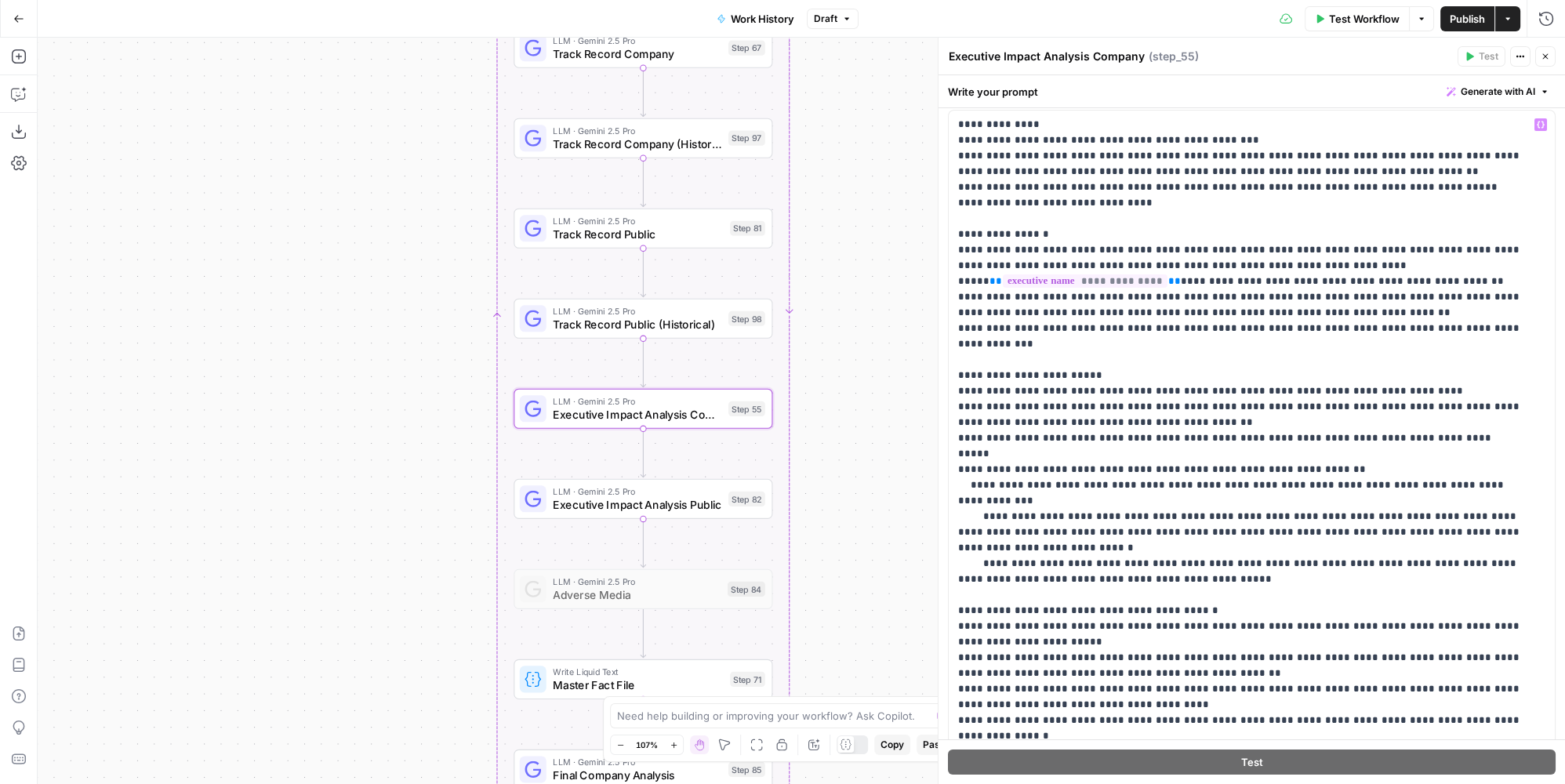
scroll to position [0, 0]
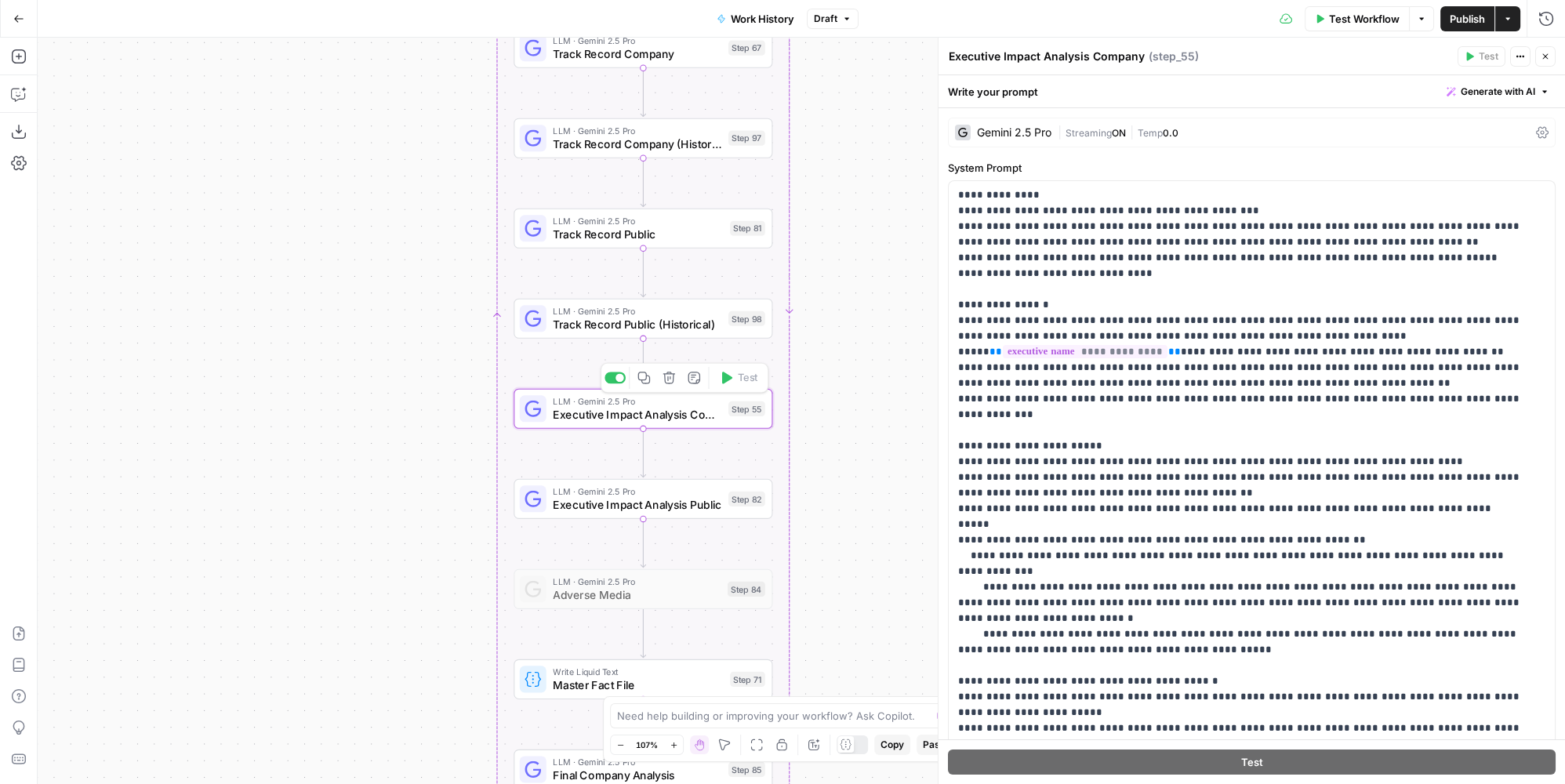
click at [649, 382] on icon "button" at bounding box center [644, 378] width 11 height 11
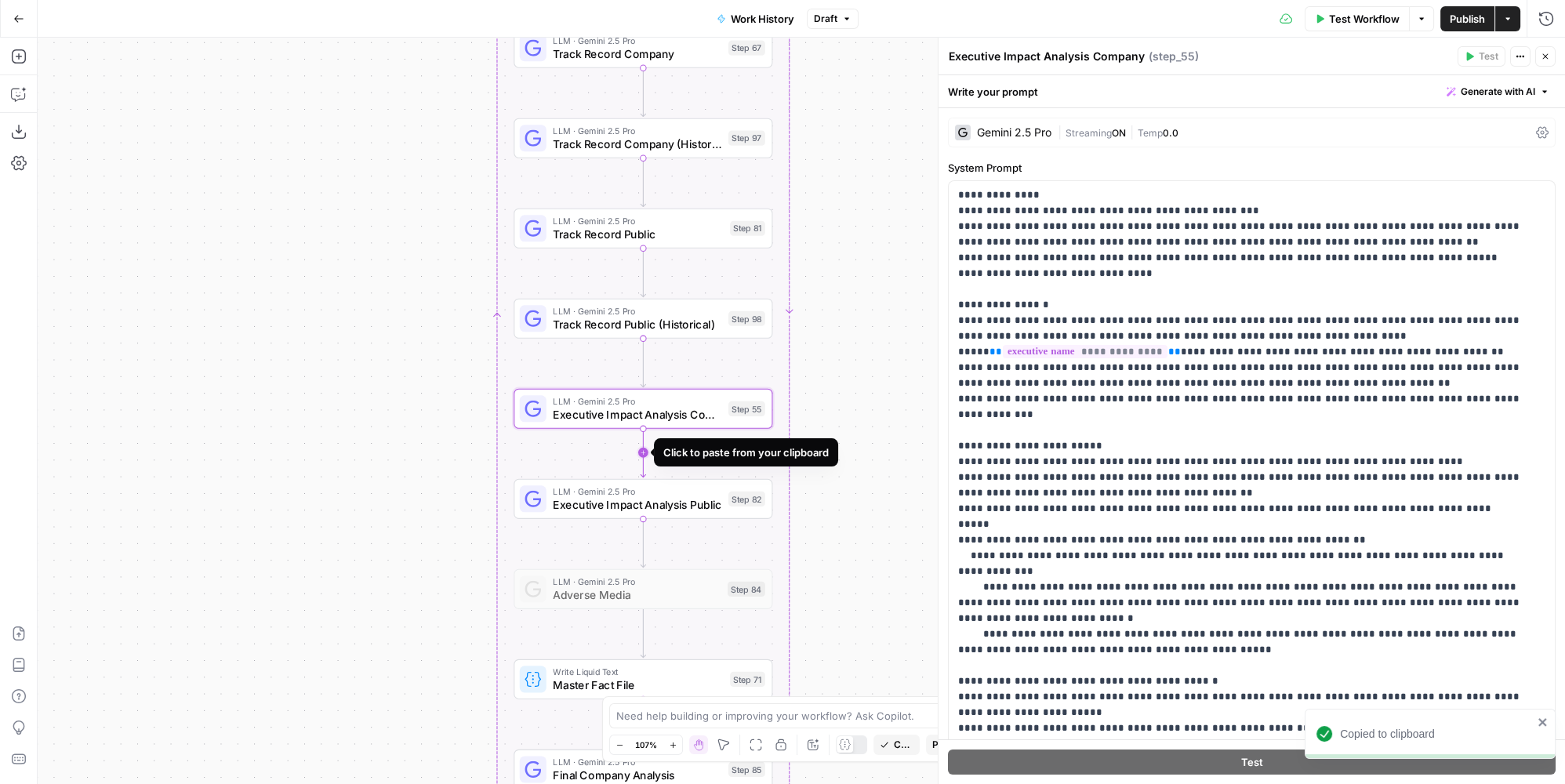
click at [643, 455] on icon "Edge from step_55 to step_82" at bounding box center [643, 453] width 5 height 49
click at [643, 501] on span "Executive Impact Analysis Company" at bounding box center [635, 504] width 164 height 16
click at [1140, 56] on textarea "Executive Impact Analysis Company" at bounding box center [1047, 56] width 196 height 16
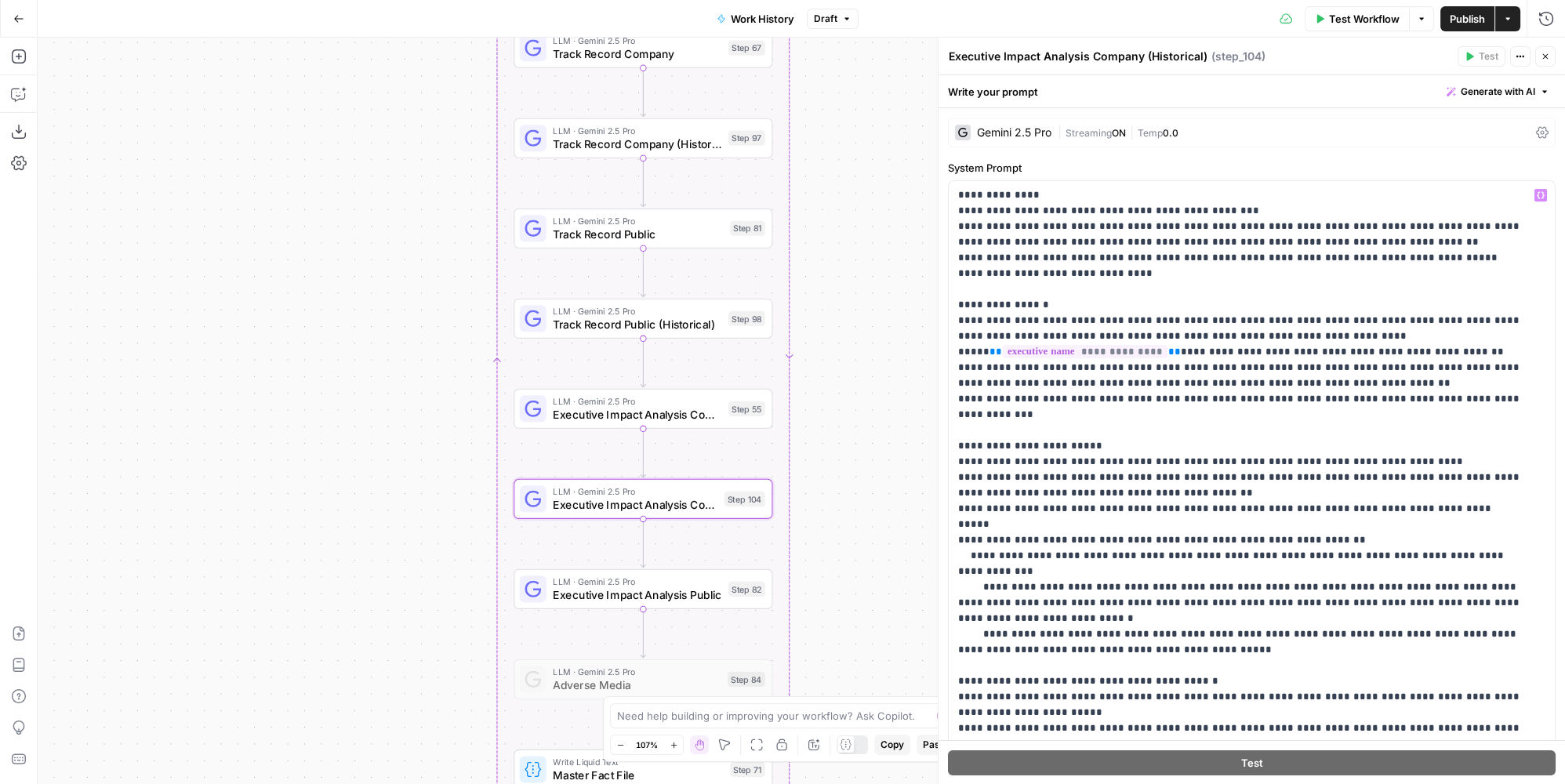
type textarea "Executive Impact Analysis Company (Historical)"
click at [1255, 272] on p "**********" at bounding box center [1241, 524] width 567 height 674
drag, startPoint x: 1082, startPoint y: 353, endPoint x: 1049, endPoint y: 353, distance: 33.0
click at [1049, 353] on p "**********" at bounding box center [1241, 524] width 567 height 674
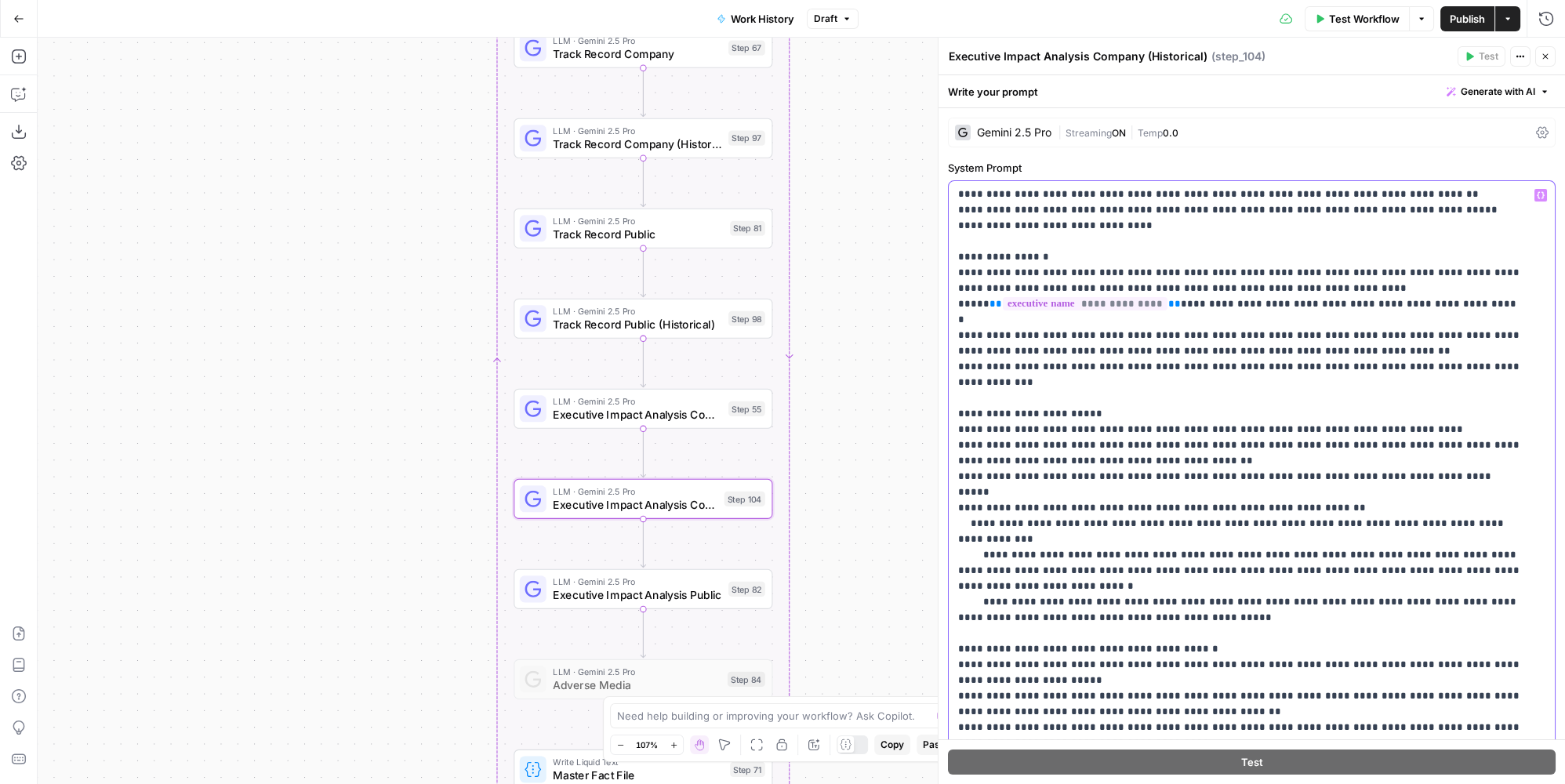
scroll to position [142, 0]
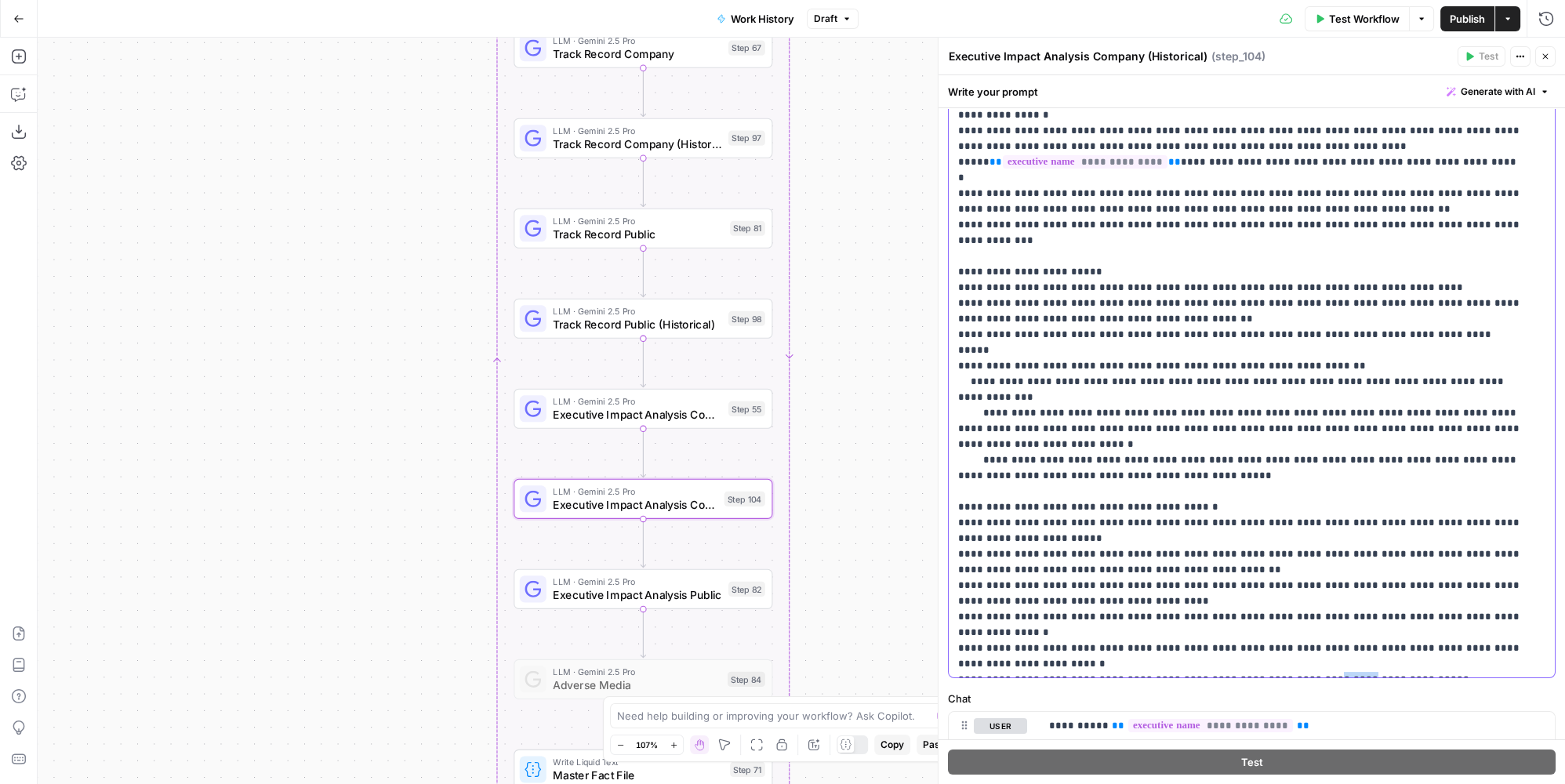
drag, startPoint x: 1277, startPoint y: 585, endPoint x: 1309, endPoint y: 580, distance: 32.4
click at [1309, 580] on p "**********" at bounding box center [1241, 334] width 567 height 674
drag, startPoint x: 1068, startPoint y: 318, endPoint x: 1099, endPoint y: 316, distance: 31.1
click at [1099, 316] on p "**********" at bounding box center [1241, 334] width 567 height 674
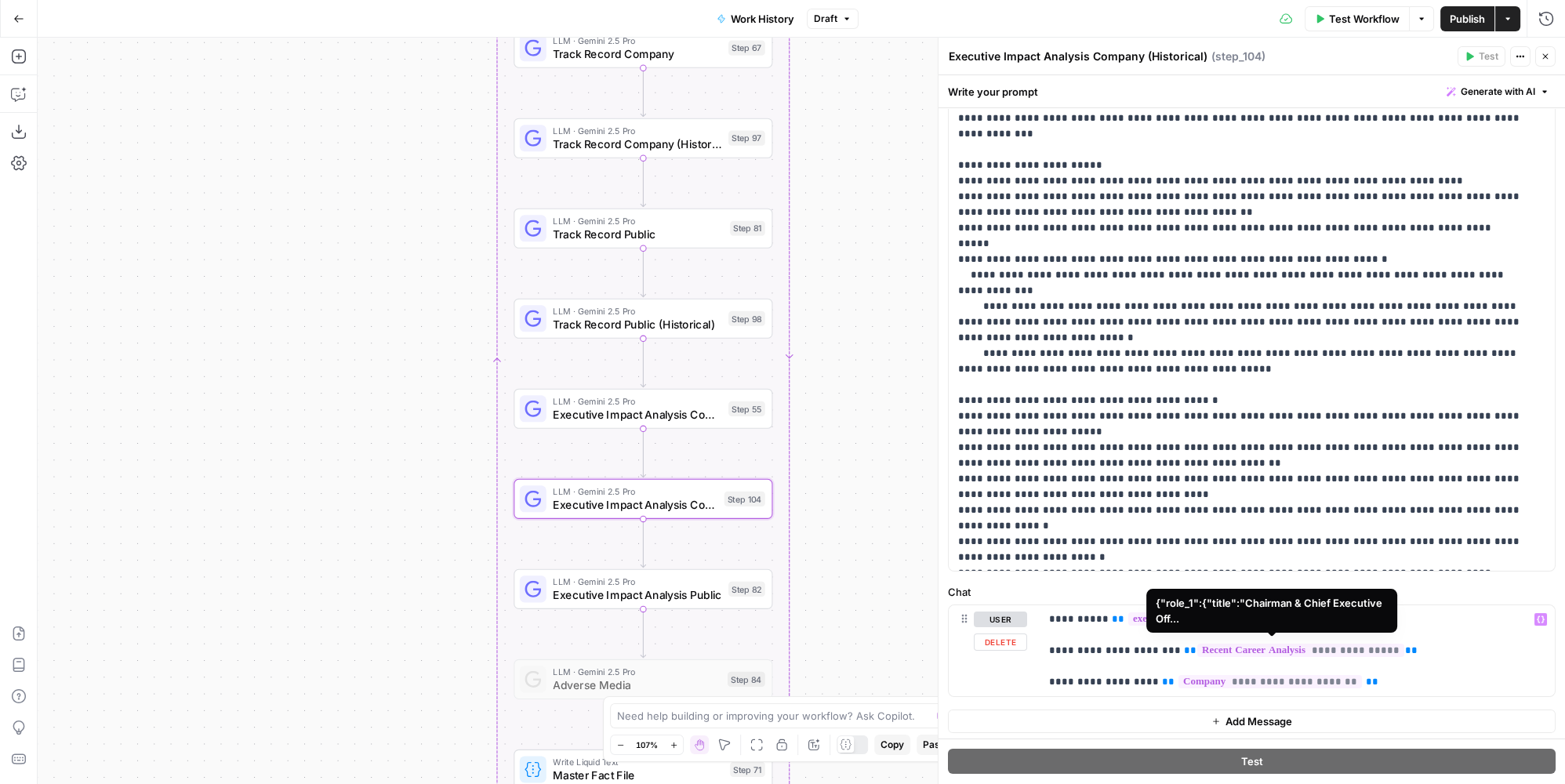
click at [1329, 649] on span "**********" at bounding box center [1300, 650] width 207 height 13
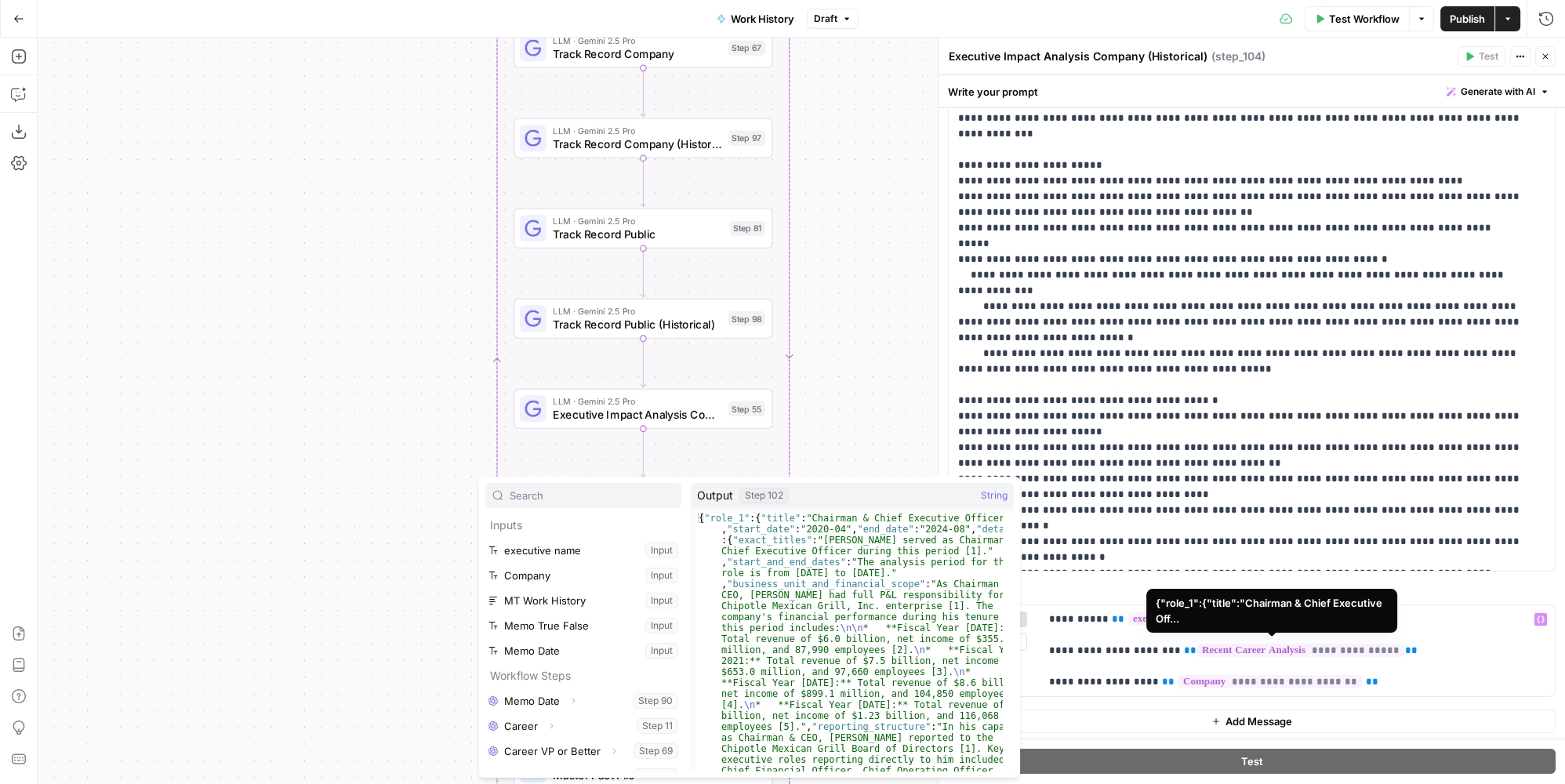
scroll to position [234, 0]
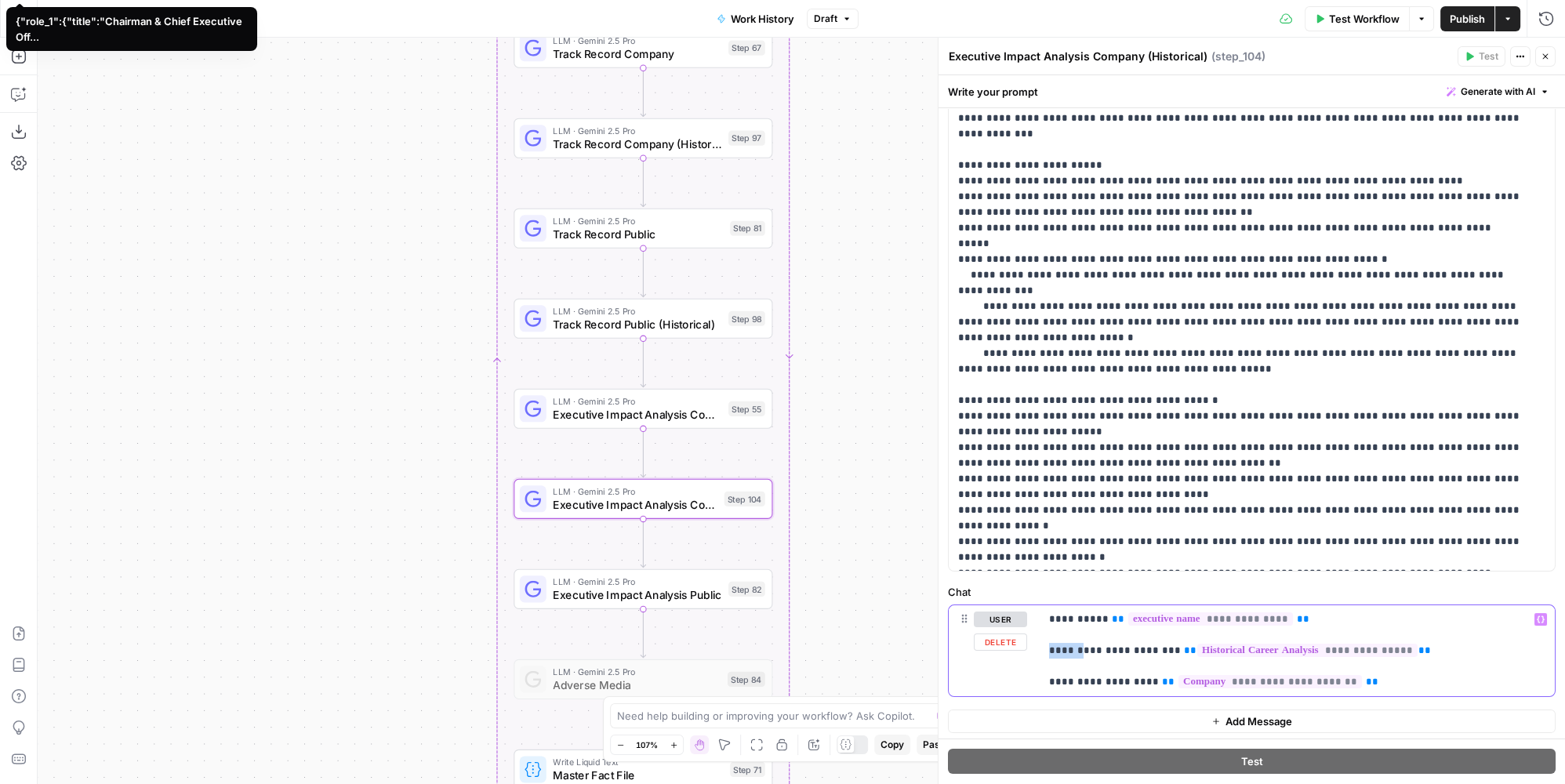
drag, startPoint x: 1081, startPoint y: 652, endPoint x: 1021, endPoint y: 653, distance: 60.0
click at [1021, 653] on div "**********" at bounding box center [1251, 650] width 606 height 91
drag, startPoint x: 1099, startPoint y: 363, endPoint x: 1111, endPoint y: 356, distance: 13.9
click at [1095, 361] on p "**********" at bounding box center [1241, 228] width 567 height 674
click at [713, 338] on div "true false Workflow Set Inputs Inputs LLM · GPT-4.1 Memo Date Step 90 LLM · GPT…" at bounding box center [801, 410] width 1527 height 746
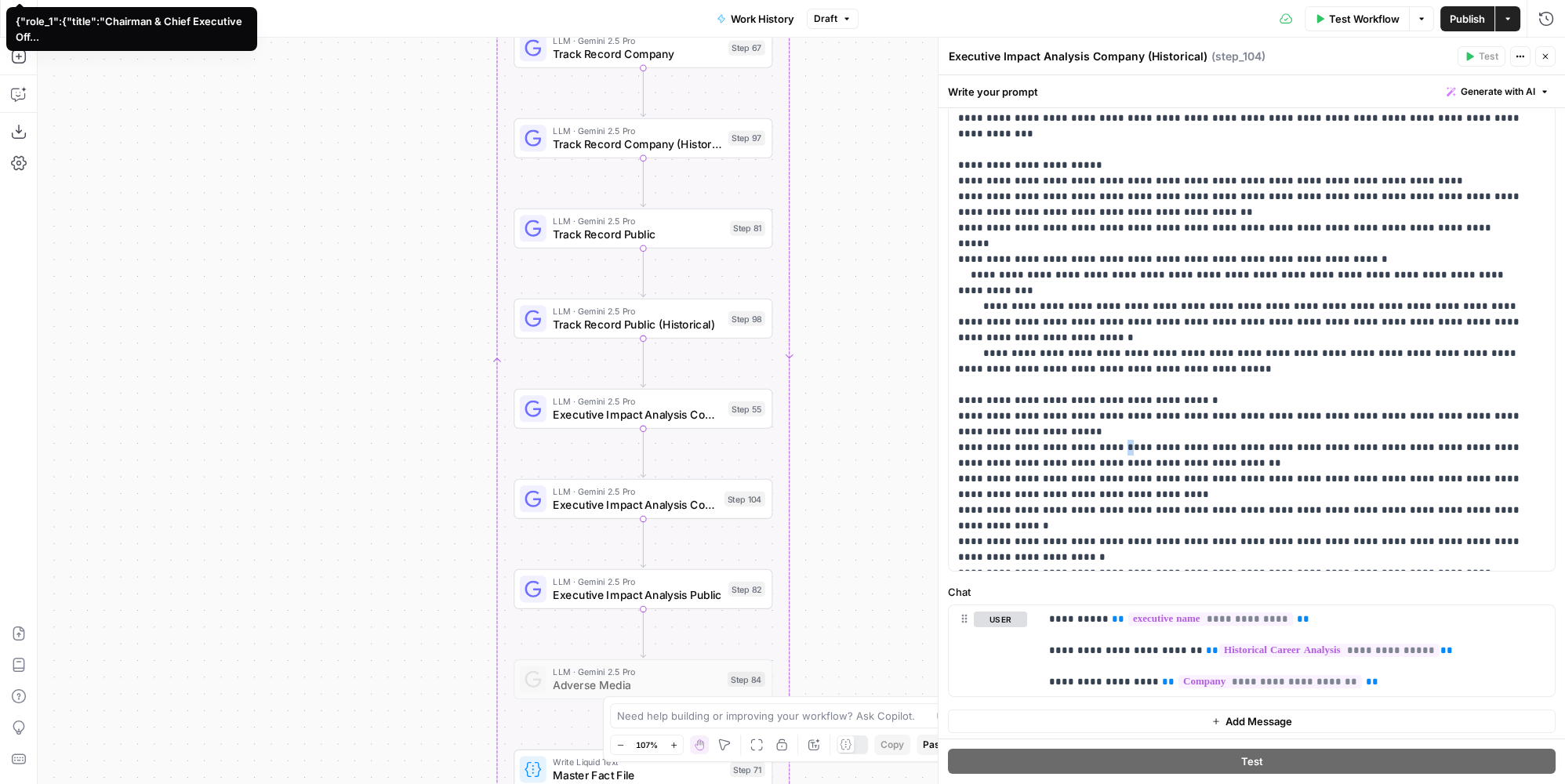
click at [733, 315] on div "Step 98" at bounding box center [747, 319] width 37 height 15
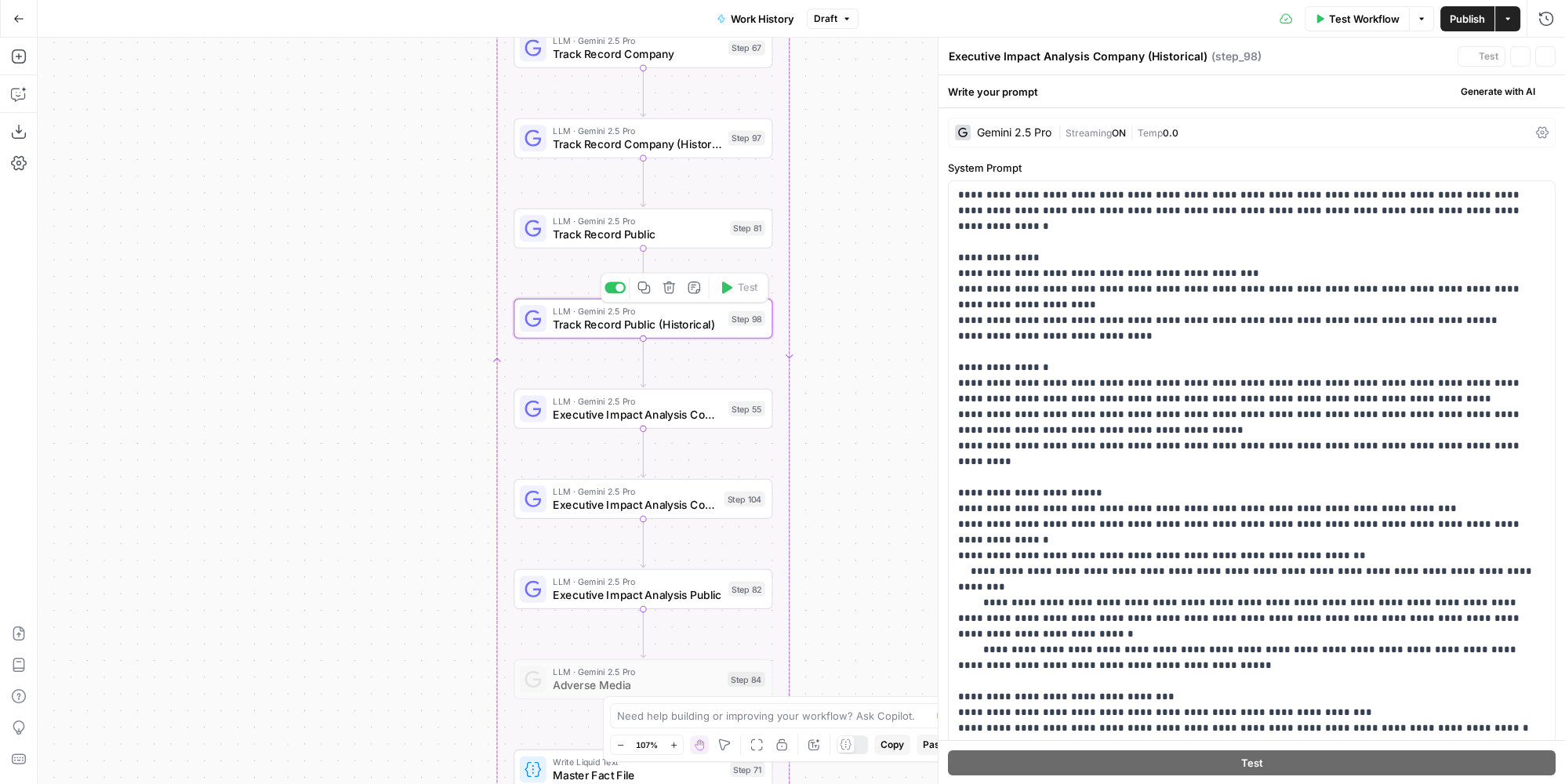
type textarea "Track Record Public (Historical)"
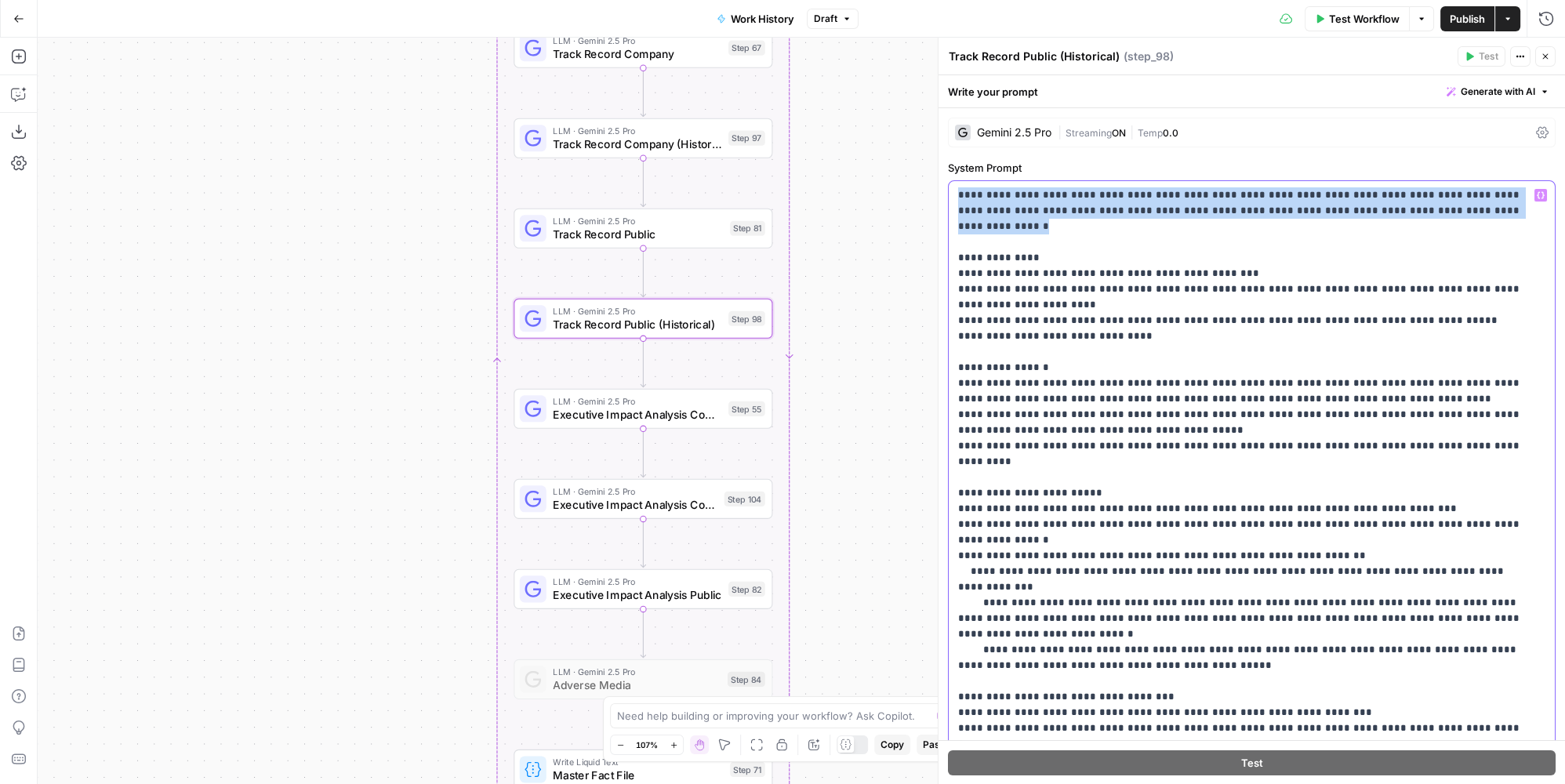
drag, startPoint x: 1474, startPoint y: 204, endPoint x: 956, endPoint y: 172, distance: 519.0
click at [956, 172] on div "**********" at bounding box center [1251, 491] width 608 height 661
copy p "**********"
click at [668, 591] on span "Executive Impact Analysis Public" at bounding box center [637, 594] width 168 height 16
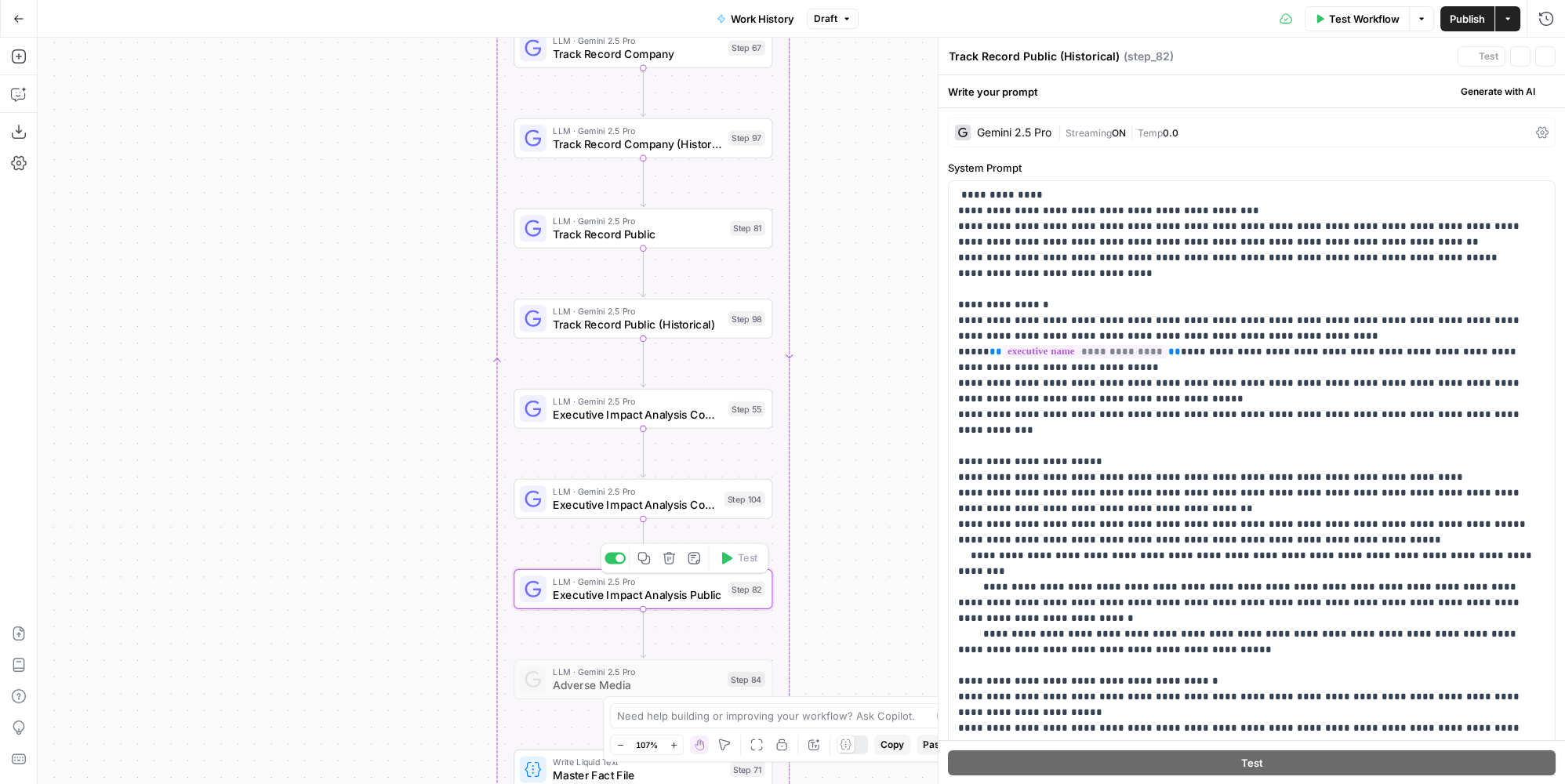
type textarea "Executive Impact Analysis Public"
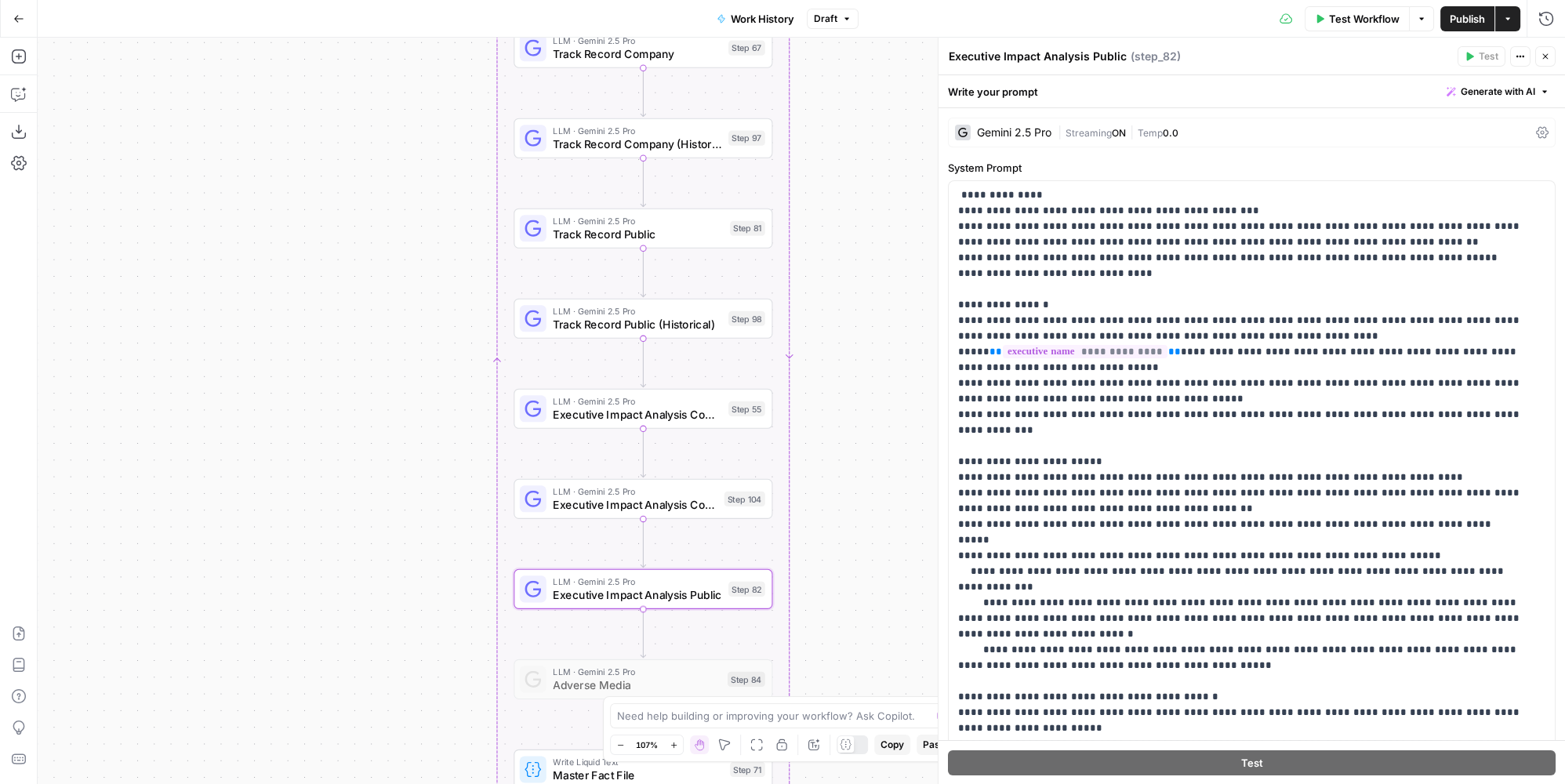
click at [681, 497] on span "Executive Impact Analysis Company (Historical)" at bounding box center [635, 504] width 164 height 16
click at [958, 194] on p "**********" at bounding box center [1241, 524] width 567 height 674
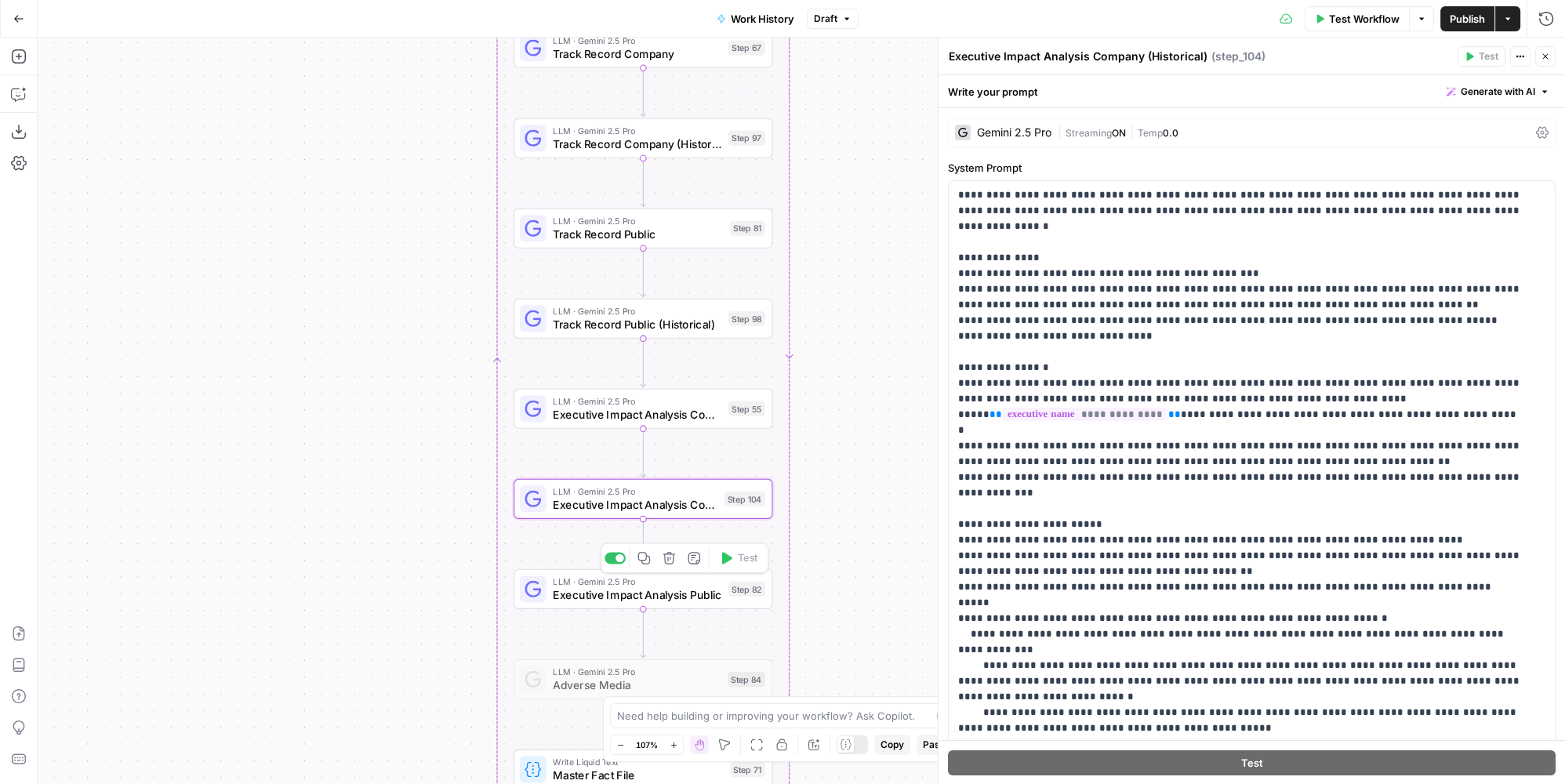
click at [697, 598] on span "Executive Impact Analysis Public" at bounding box center [637, 594] width 168 height 16
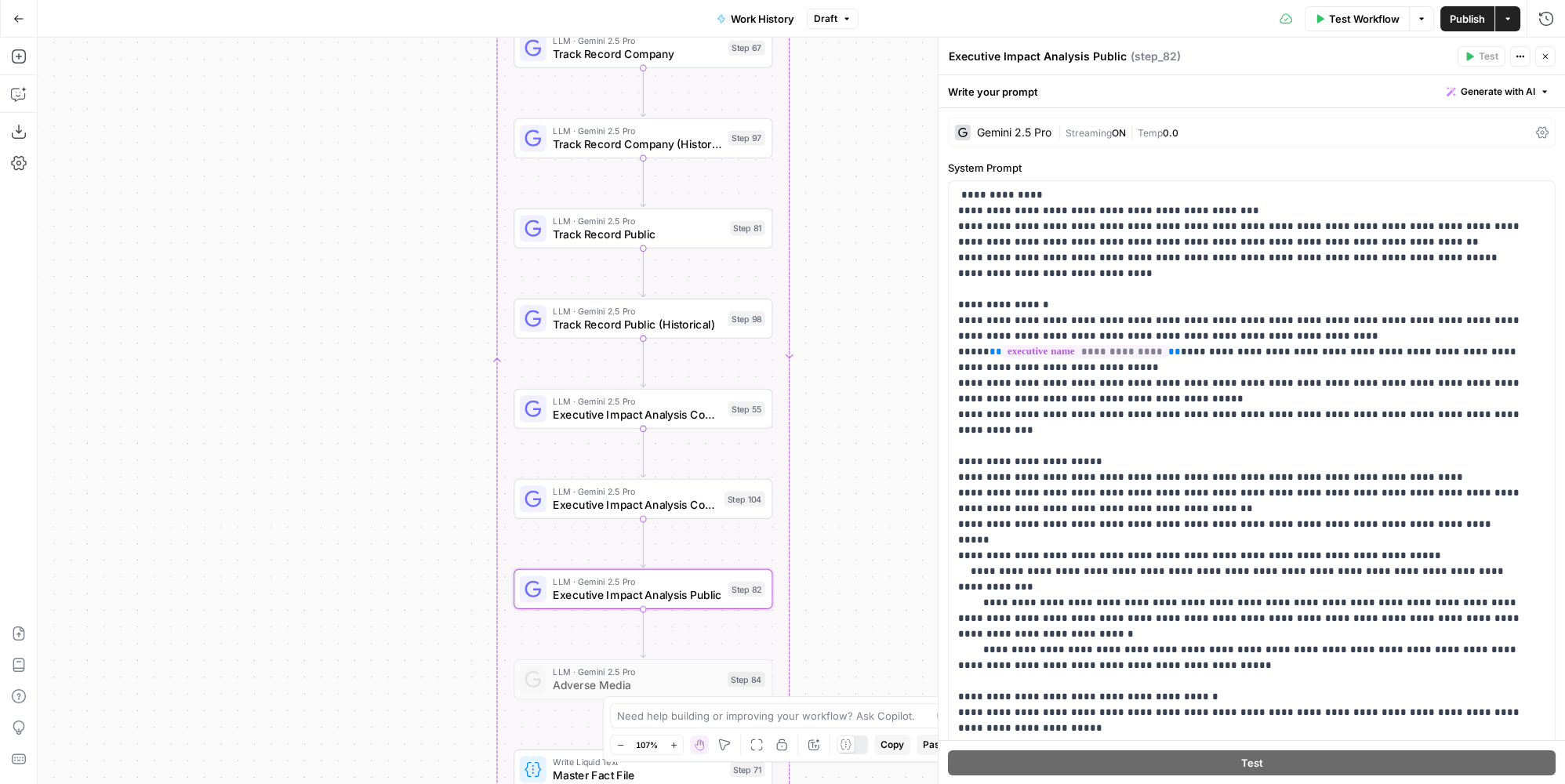
click at [691, 424] on div "LLM · Gemini 2.5 Pro Executive Impact Analysis Company Step 55 Copy step Delete…" at bounding box center [643, 409] width 258 height 40
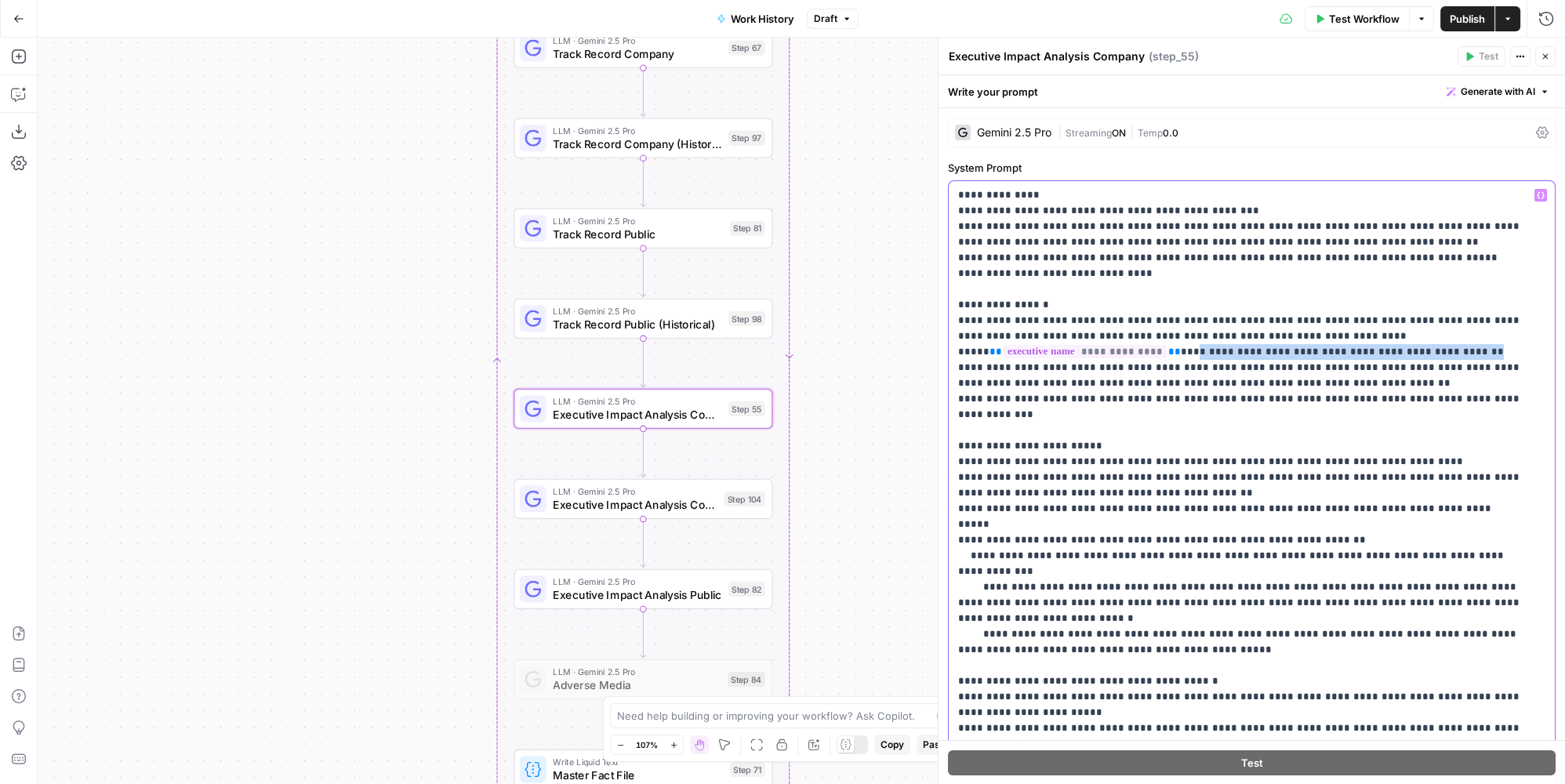
drag, startPoint x: 1371, startPoint y: 347, endPoint x: 1446, endPoint y: 334, distance: 76.1
click at [1446, 334] on p "**********" at bounding box center [1241, 524] width 567 height 674
copy p "**********"
click at [658, 502] on span "Executive Impact Analysis Company (Historical)" at bounding box center [635, 504] width 164 height 16
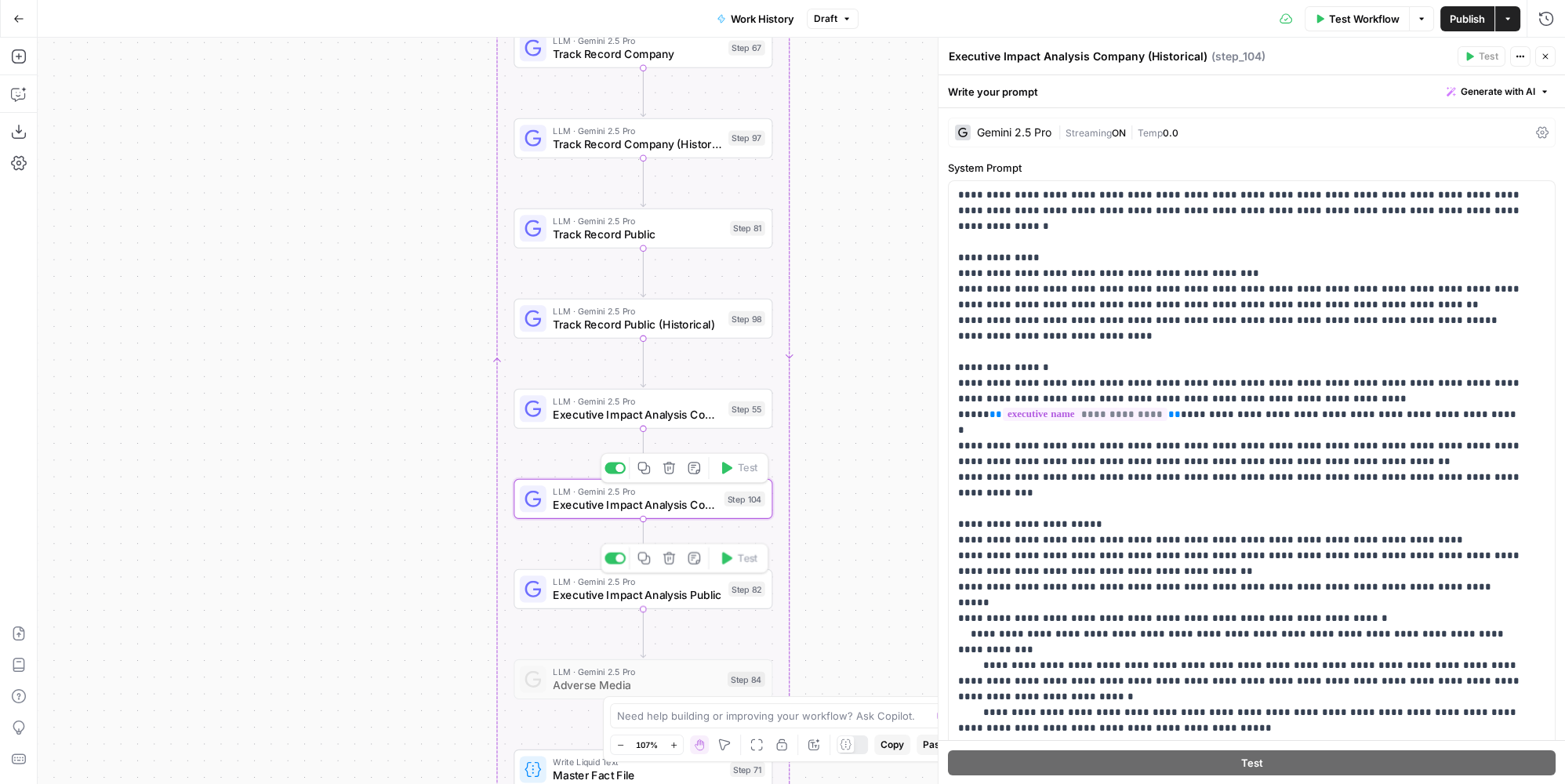
click at [695, 589] on span "Executive Impact Analysis Public" at bounding box center [637, 594] width 168 height 16
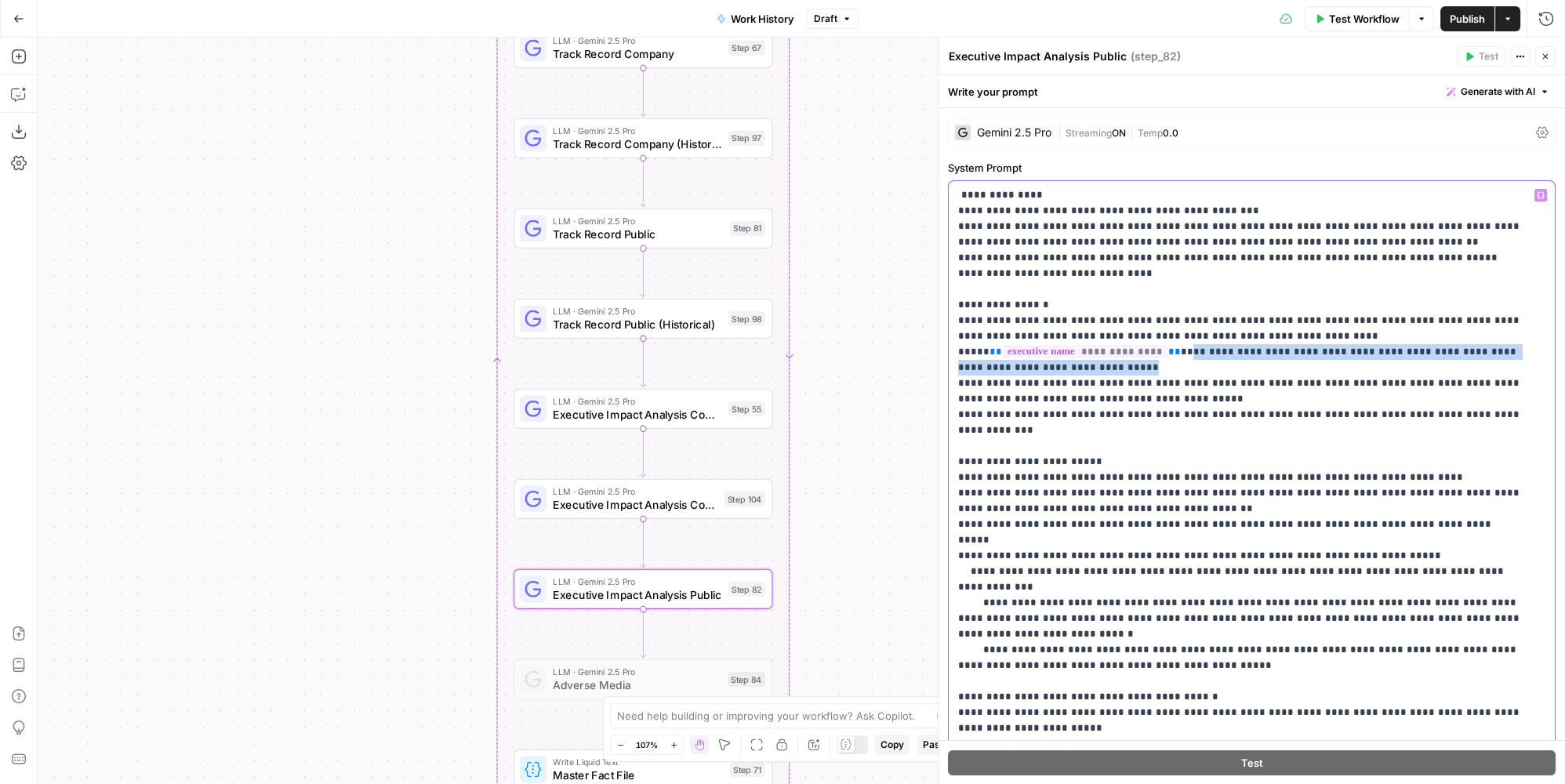
drag, startPoint x: 1408, startPoint y: 356, endPoint x: 1424, endPoint y: 337, distance: 24.8
click at [1424, 337] on p "**********" at bounding box center [1241, 524] width 567 height 674
paste div
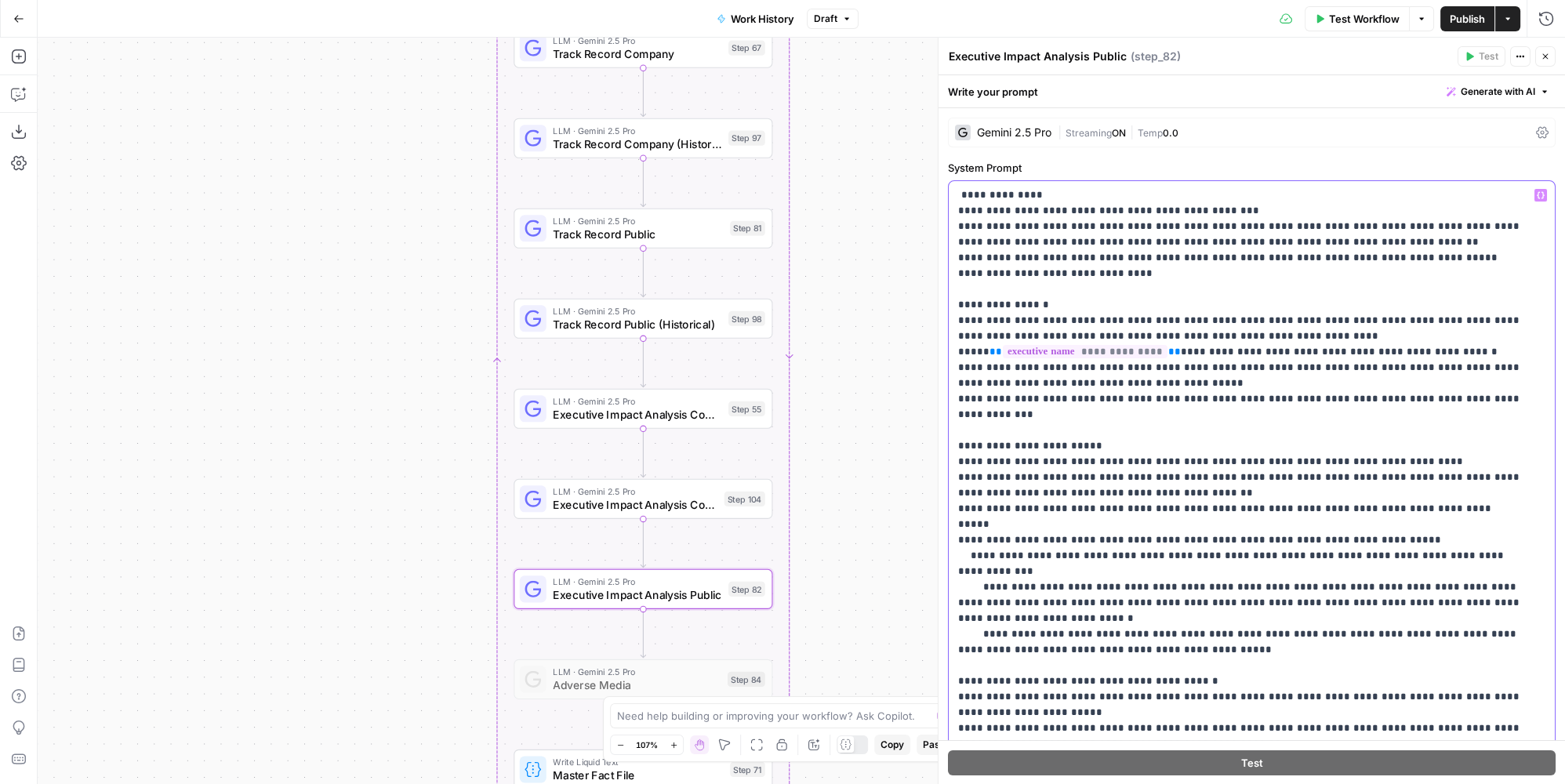
click at [1424, 335] on p "**********" at bounding box center [1241, 524] width 567 height 674
drag, startPoint x: 1016, startPoint y: 354, endPoint x: 1124, endPoint y: 347, distance: 108.2
click at [1124, 347] on p "**********" at bounding box center [1241, 524] width 567 height 674
copy p "**********"
drag, startPoint x: 1069, startPoint y: 505, endPoint x: 1235, endPoint y: 508, distance: 166.0
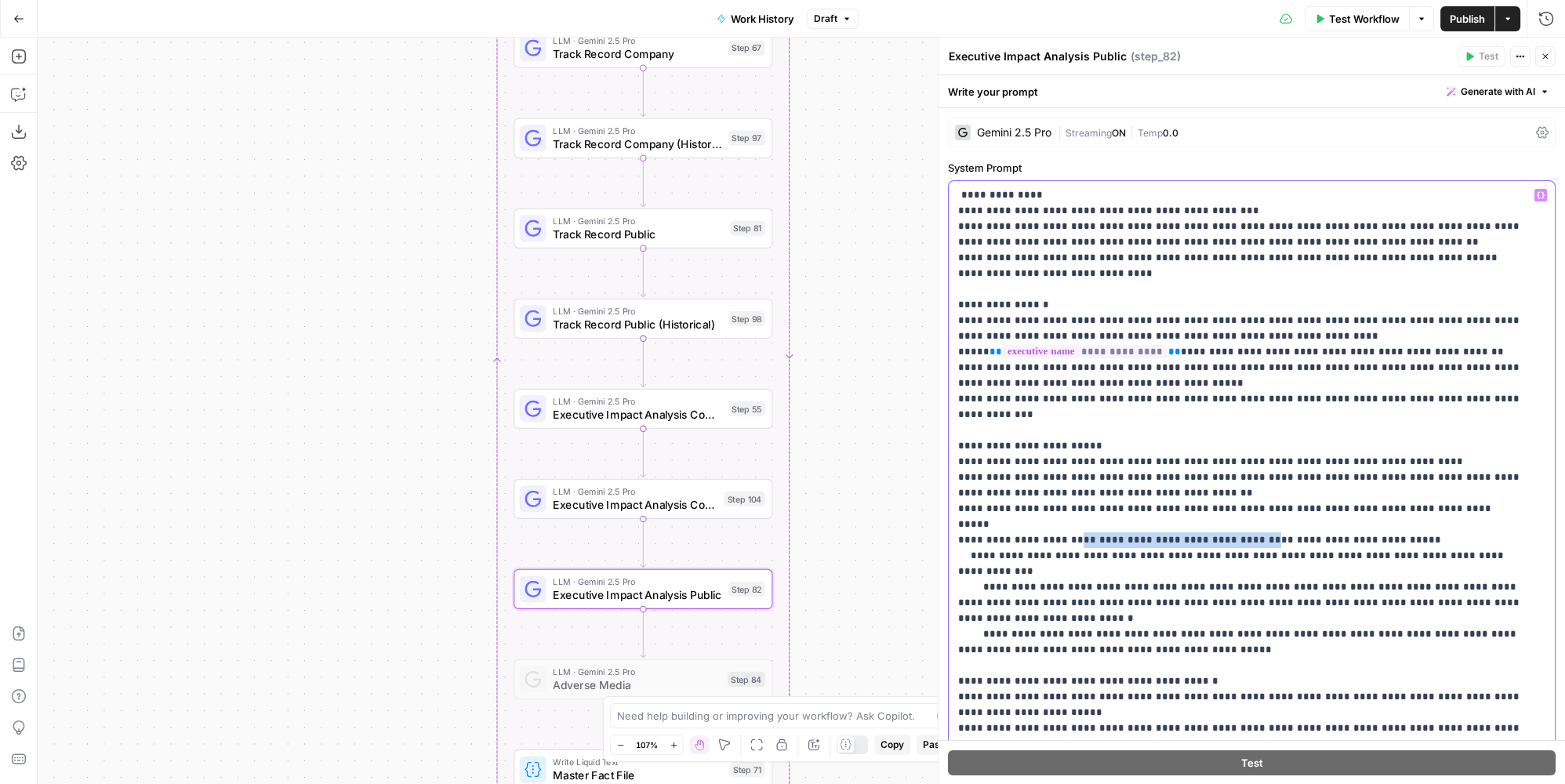
click at [1235, 508] on p "**********" at bounding box center [1241, 524] width 567 height 674
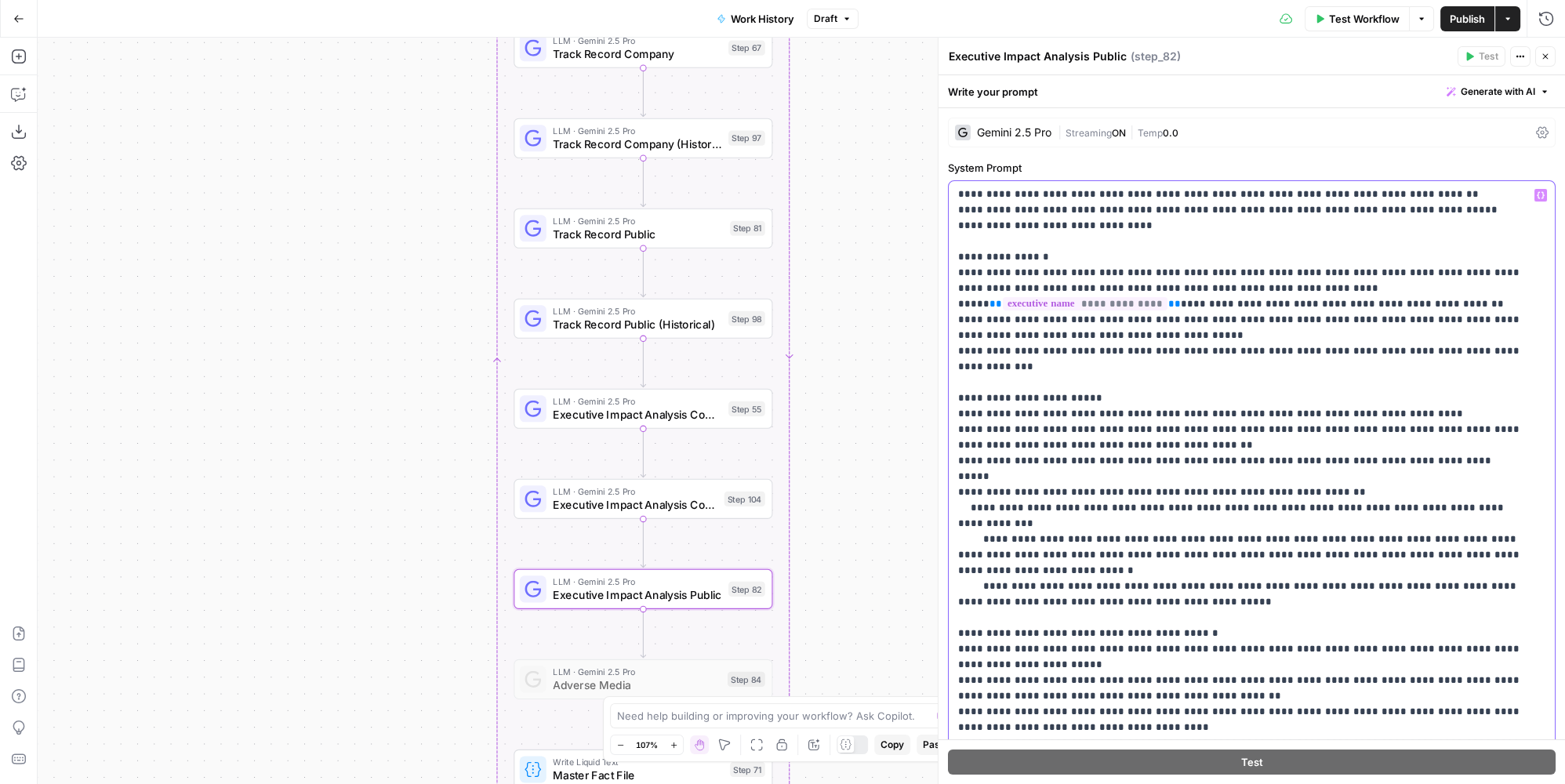
scroll to position [142, 0]
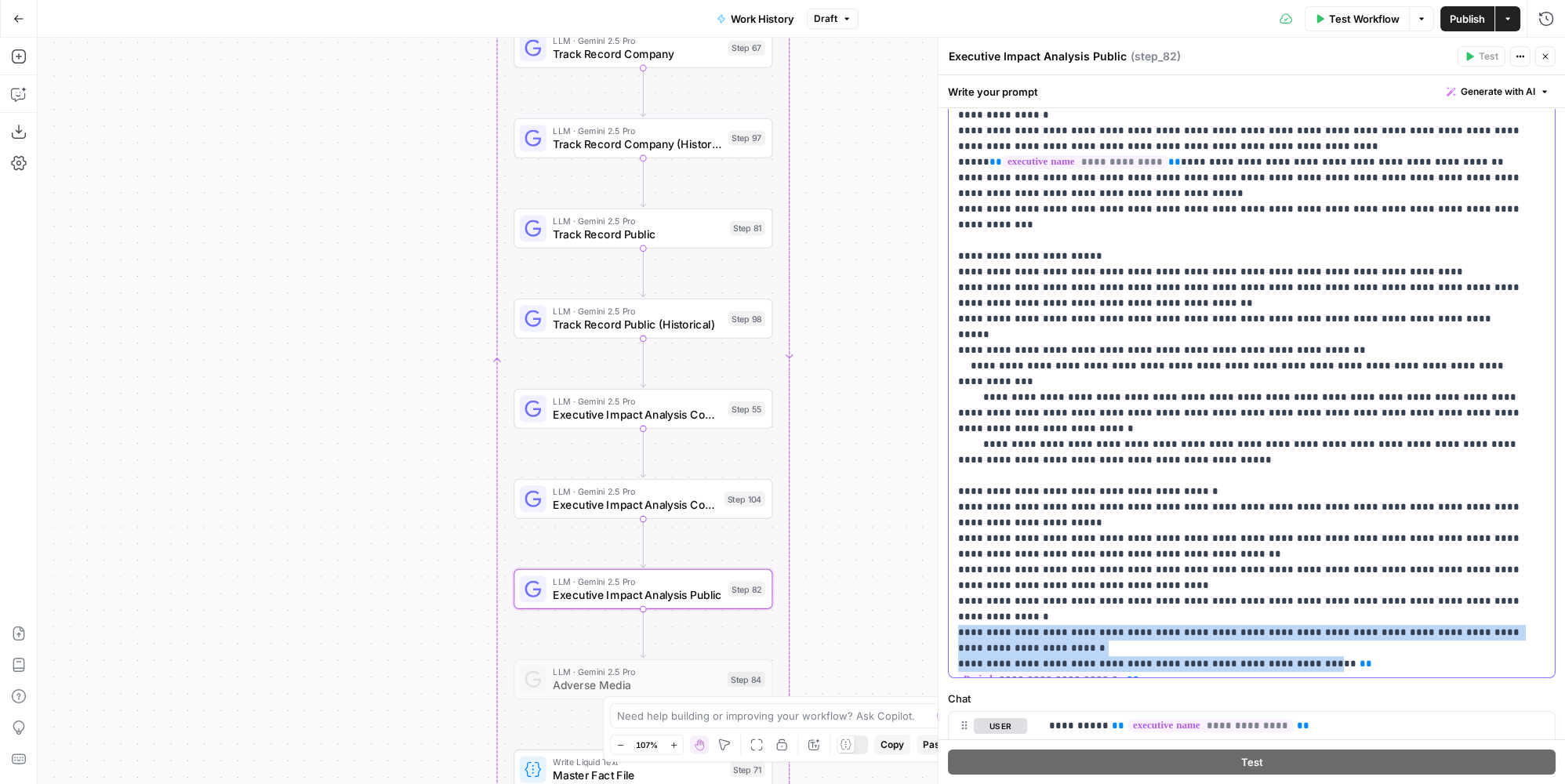
drag, startPoint x: 1464, startPoint y: 570, endPoint x: 1280, endPoint y: 580, distance: 184.3
click at [1278, 580] on p "**********" at bounding box center [1241, 334] width 567 height 674
click at [1280, 580] on p "**********" at bounding box center [1241, 334] width 567 height 674
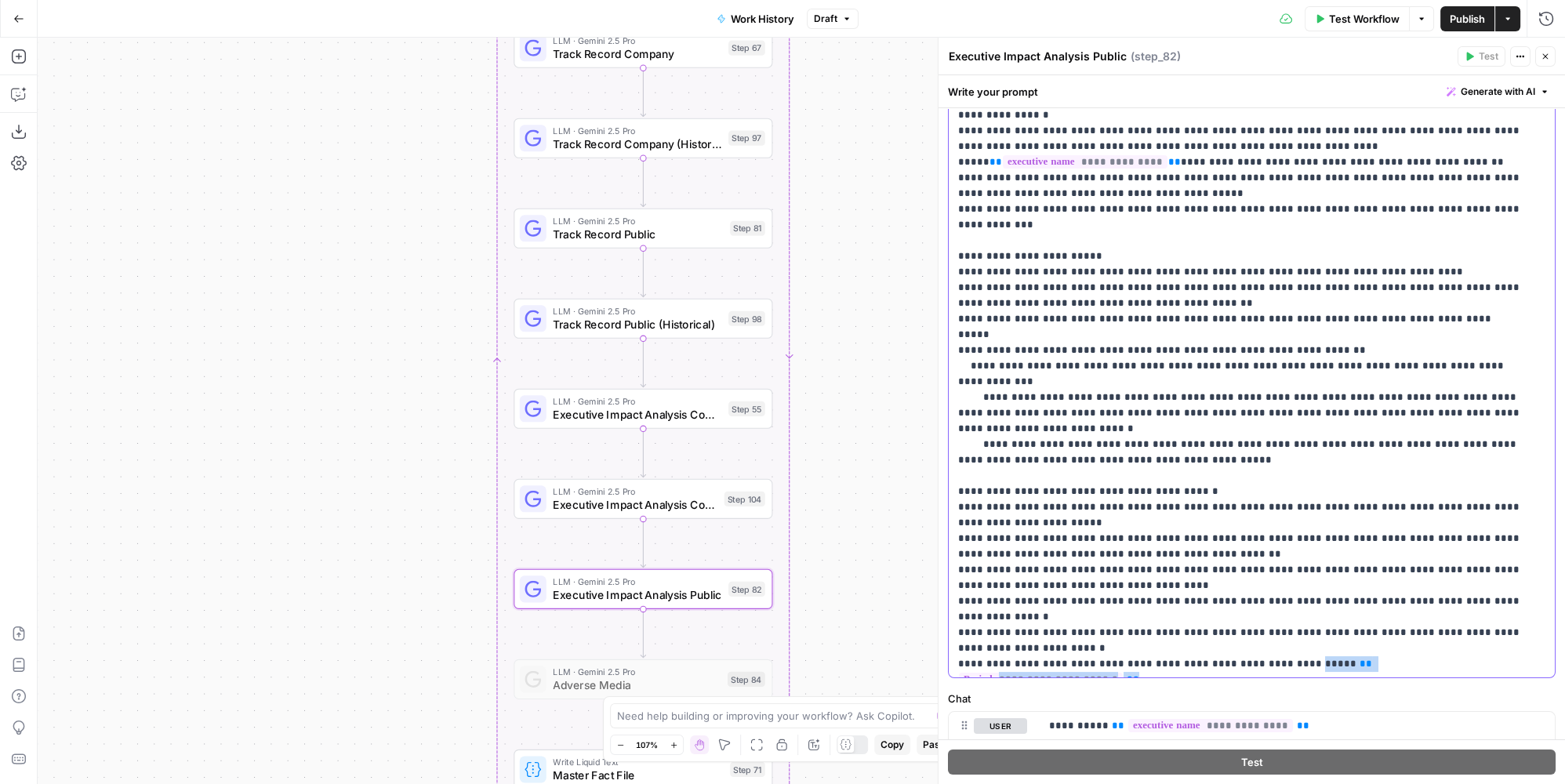
drag, startPoint x: 1262, startPoint y: 583, endPoint x: 1498, endPoint y: 583, distance: 236.0
click at [1498, 583] on p "**********" at bounding box center [1241, 334] width 567 height 674
click at [1264, 580] on p "**********" at bounding box center [1241, 334] width 567 height 674
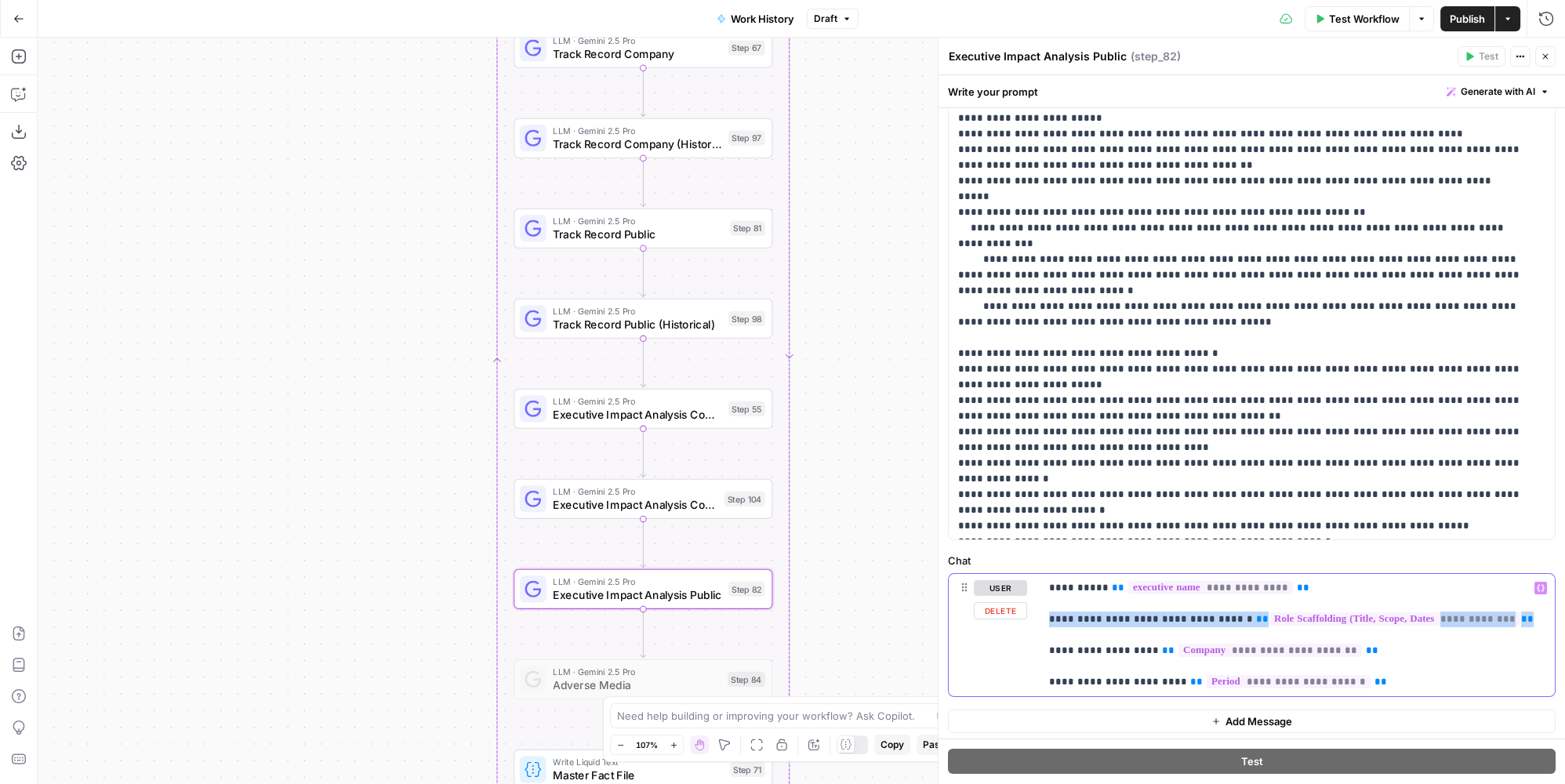
drag, startPoint x: 1505, startPoint y: 616, endPoint x: 1029, endPoint y: 623, distance: 476.1
click at [1029, 623] on div "**********" at bounding box center [1251, 635] width 606 height 123
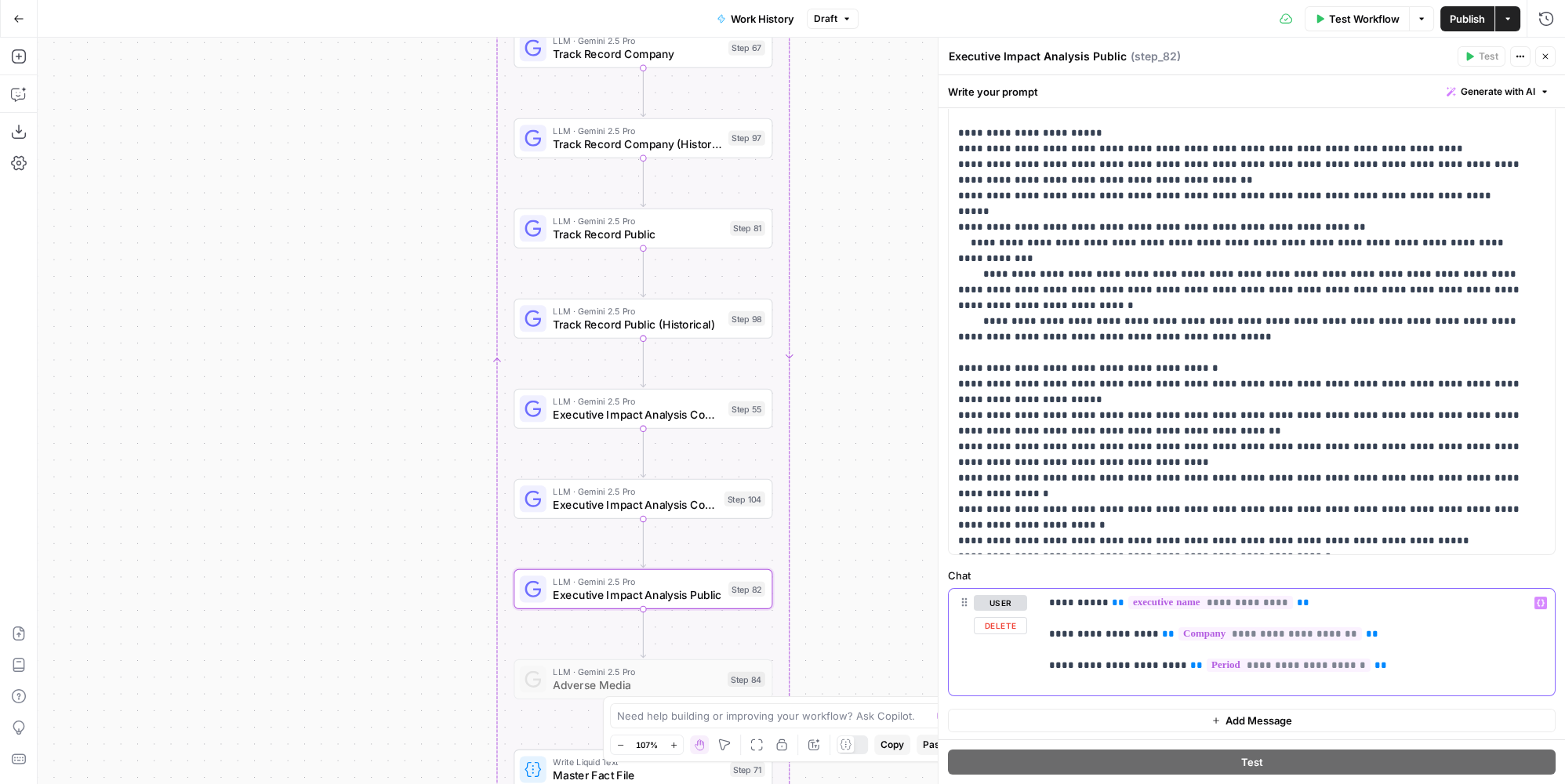
scroll to position [249, 0]
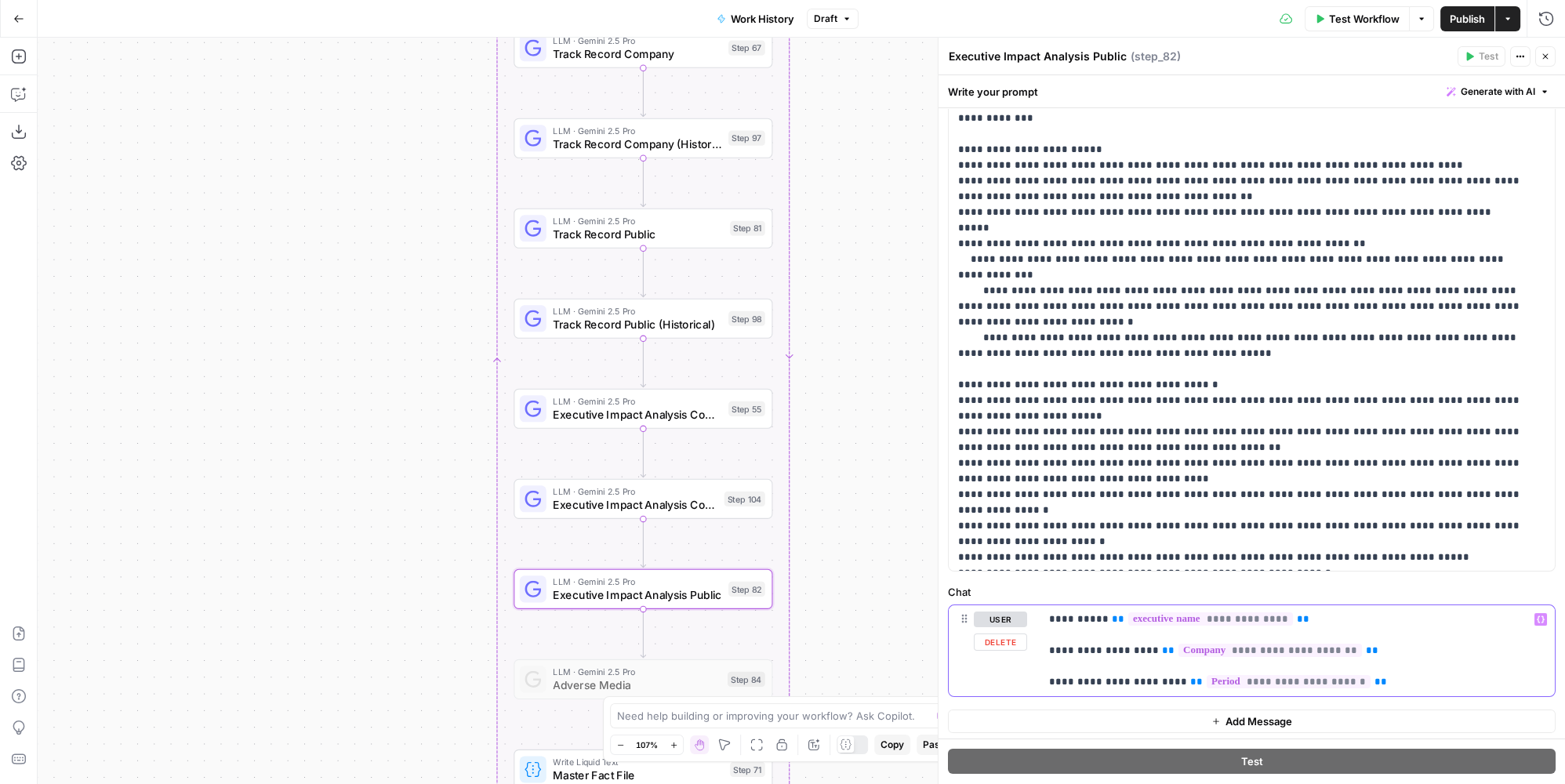
click at [1383, 678] on p "**********" at bounding box center [1293, 651] width 487 height 78
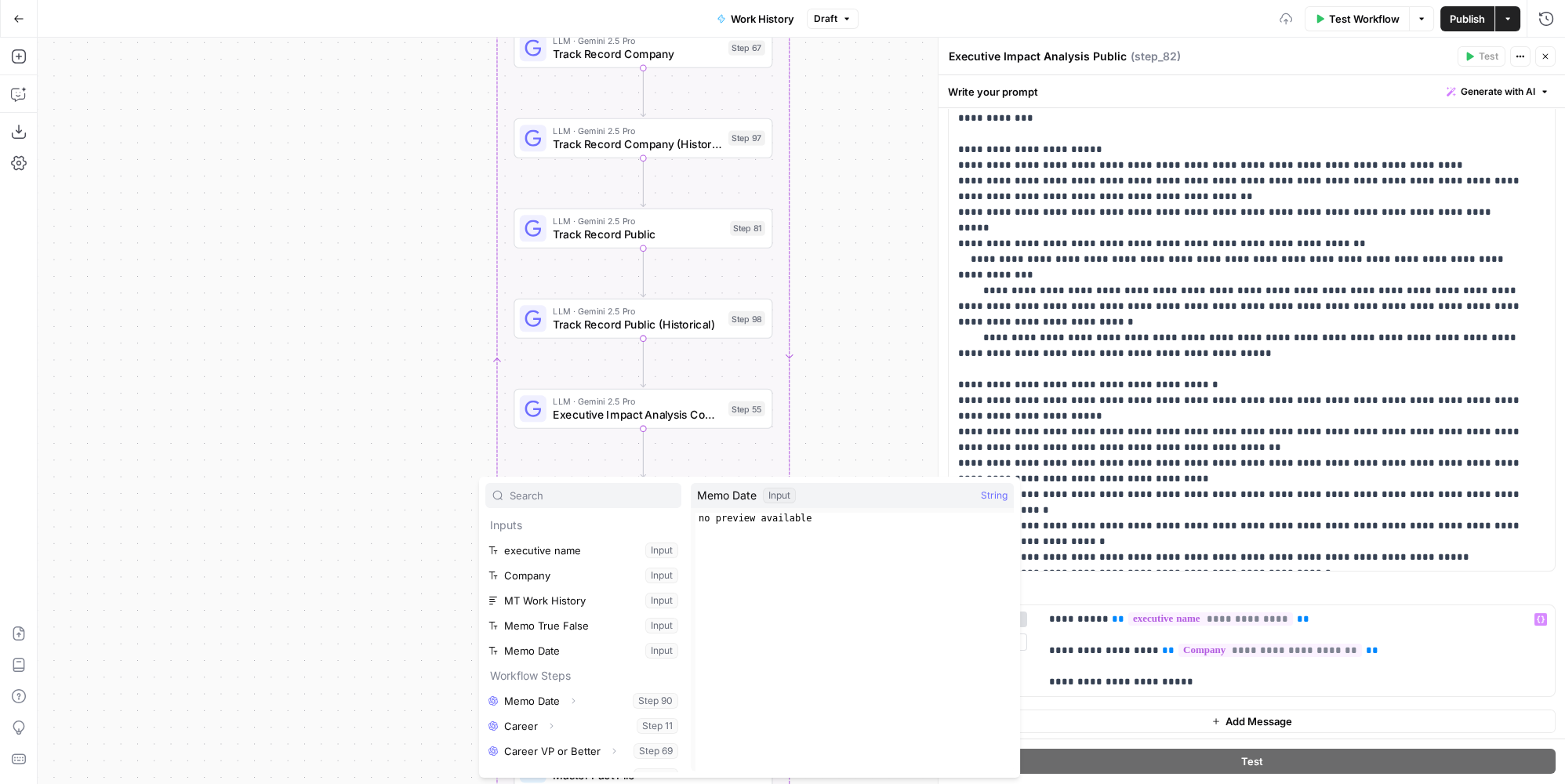
scroll to position [213, 0]
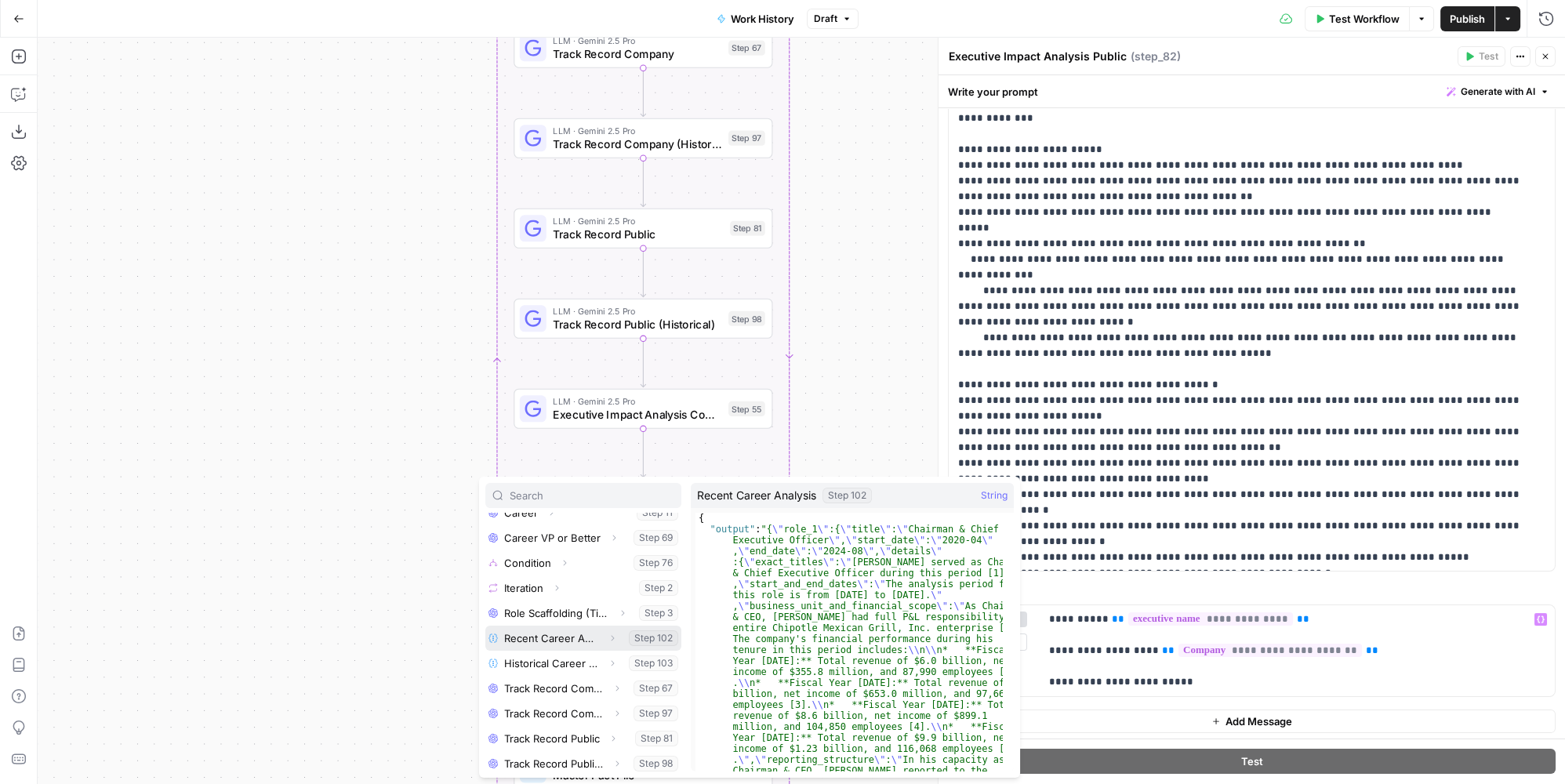
click at [565, 636] on button "Select variable Recent Career Analysis" at bounding box center [584, 638] width 196 height 25
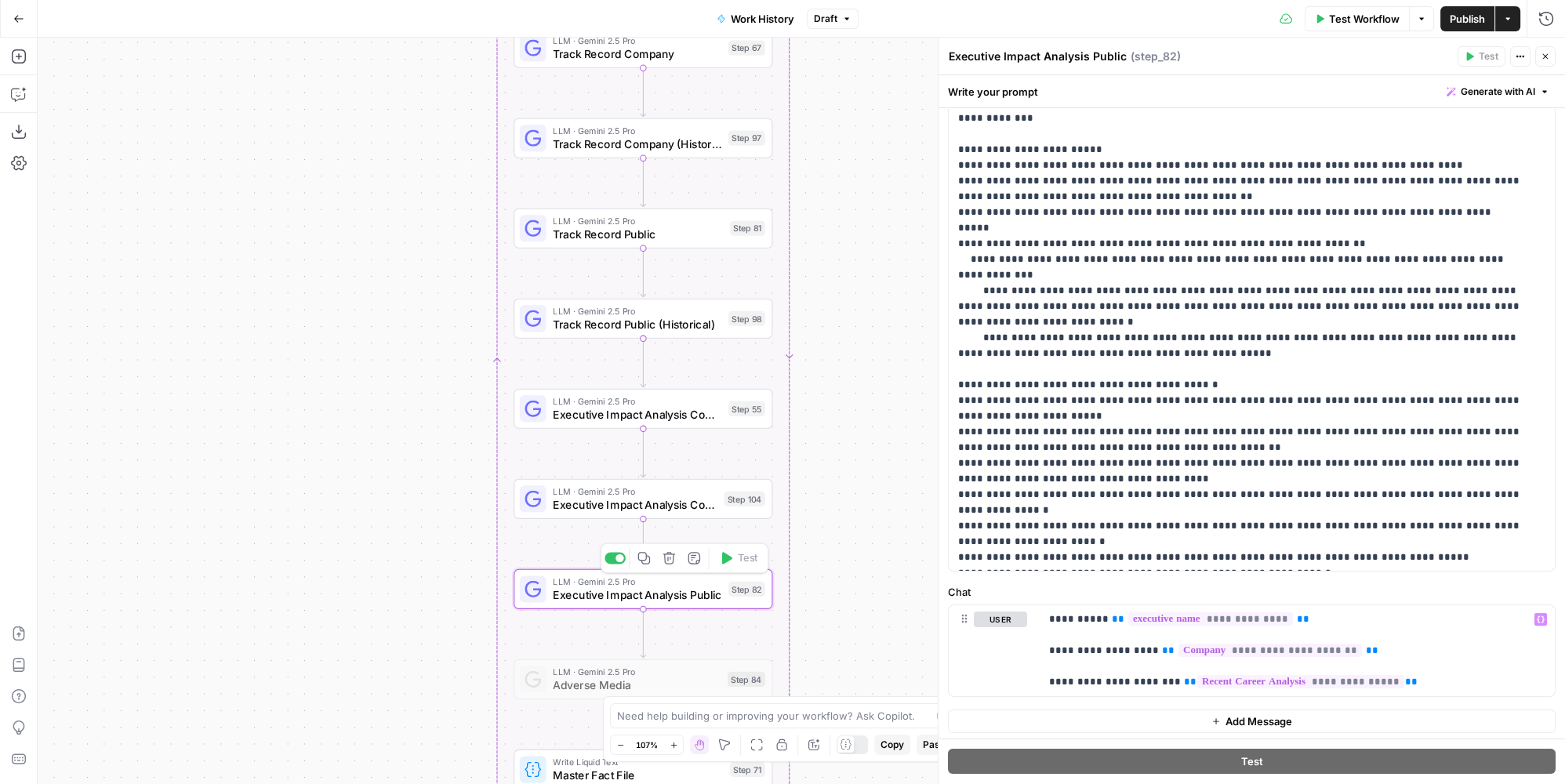
click at [647, 558] on icon "button" at bounding box center [644, 558] width 11 height 11
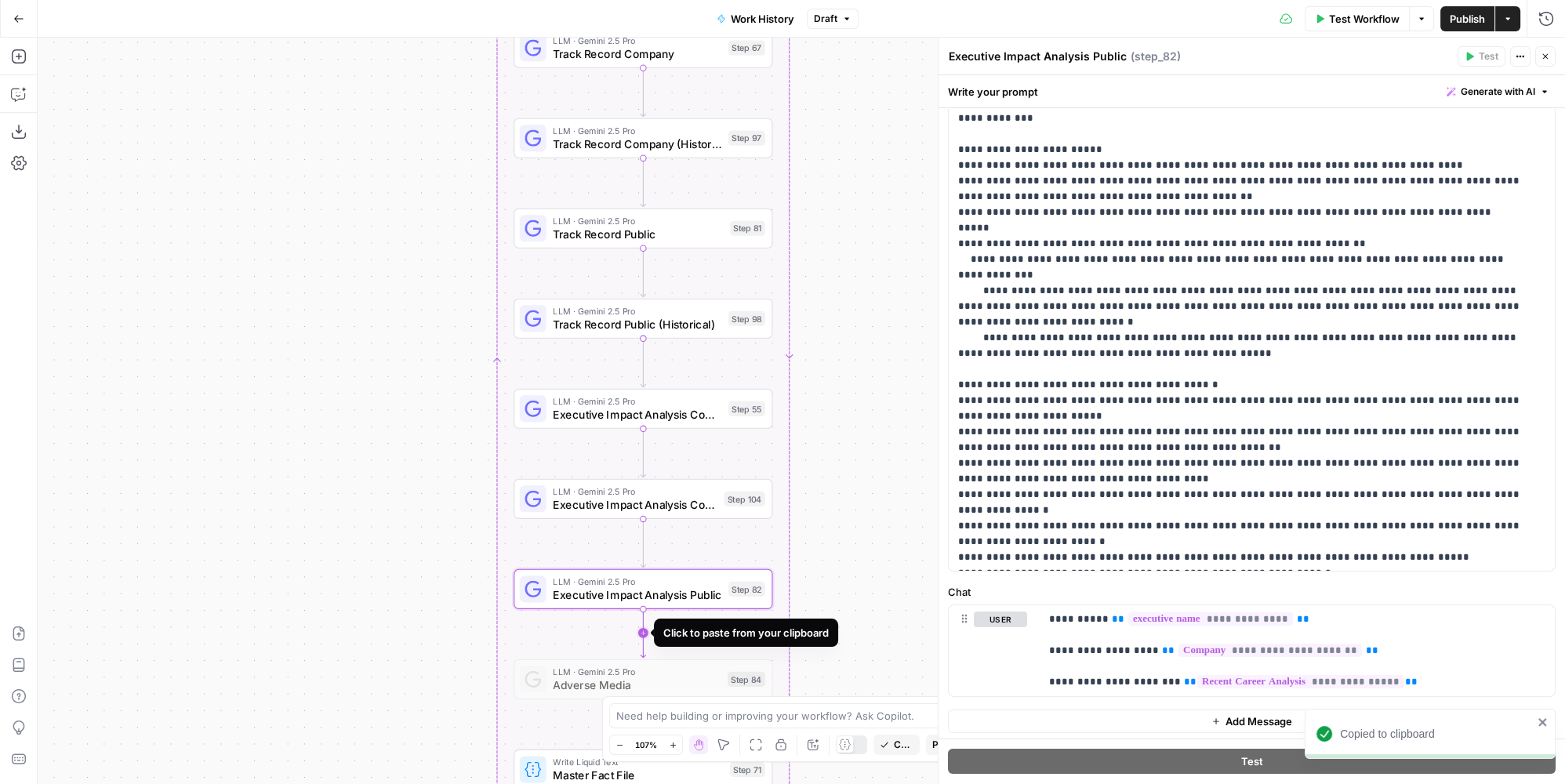
click at [645, 635] on icon "Edge from step_82 to step_84" at bounding box center [643, 633] width 5 height 49
click at [652, 674] on span "LLM · Gemini 2.5 Pro" at bounding box center [635, 671] width 165 height 13
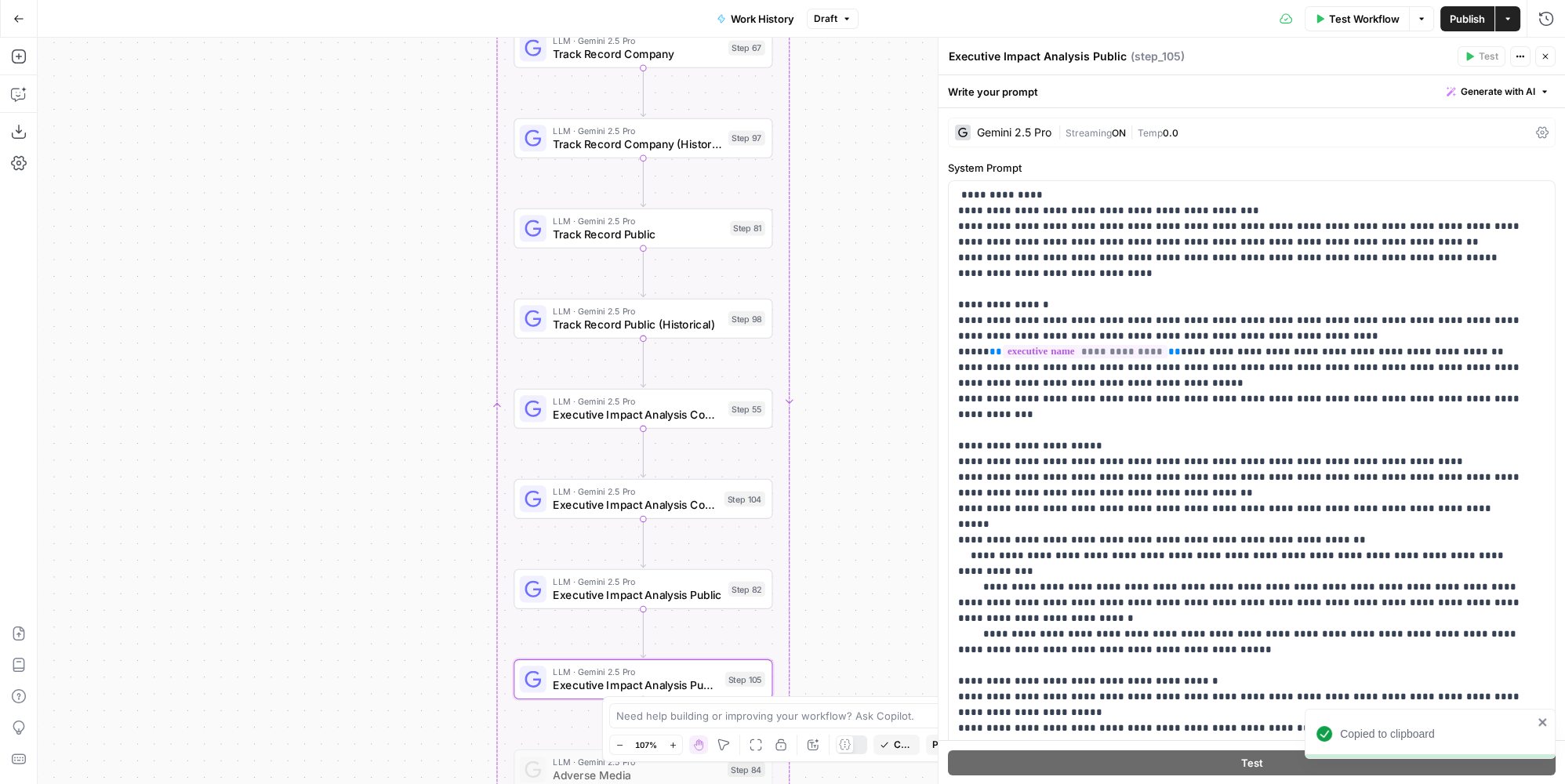
click at [1117, 56] on textarea "Executive Impact Analysis Public" at bounding box center [1038, 56] width 178 height 16
drag, startPoint x: 1123, startPoint y: 55, endPoint x: 1154, endPoint y: 52, distance: 31.1
click at [1123, 53] on div "Executive Impact Analysis Public Executive Impact Analysis Public" at bounding box center [1038, 56] width 186 height 19
type textarea "Executive Impact Analysis Public (Historical)"
click at [1213, 289] on p "**********" at bounding box center [1241, 524] width 567 height 674
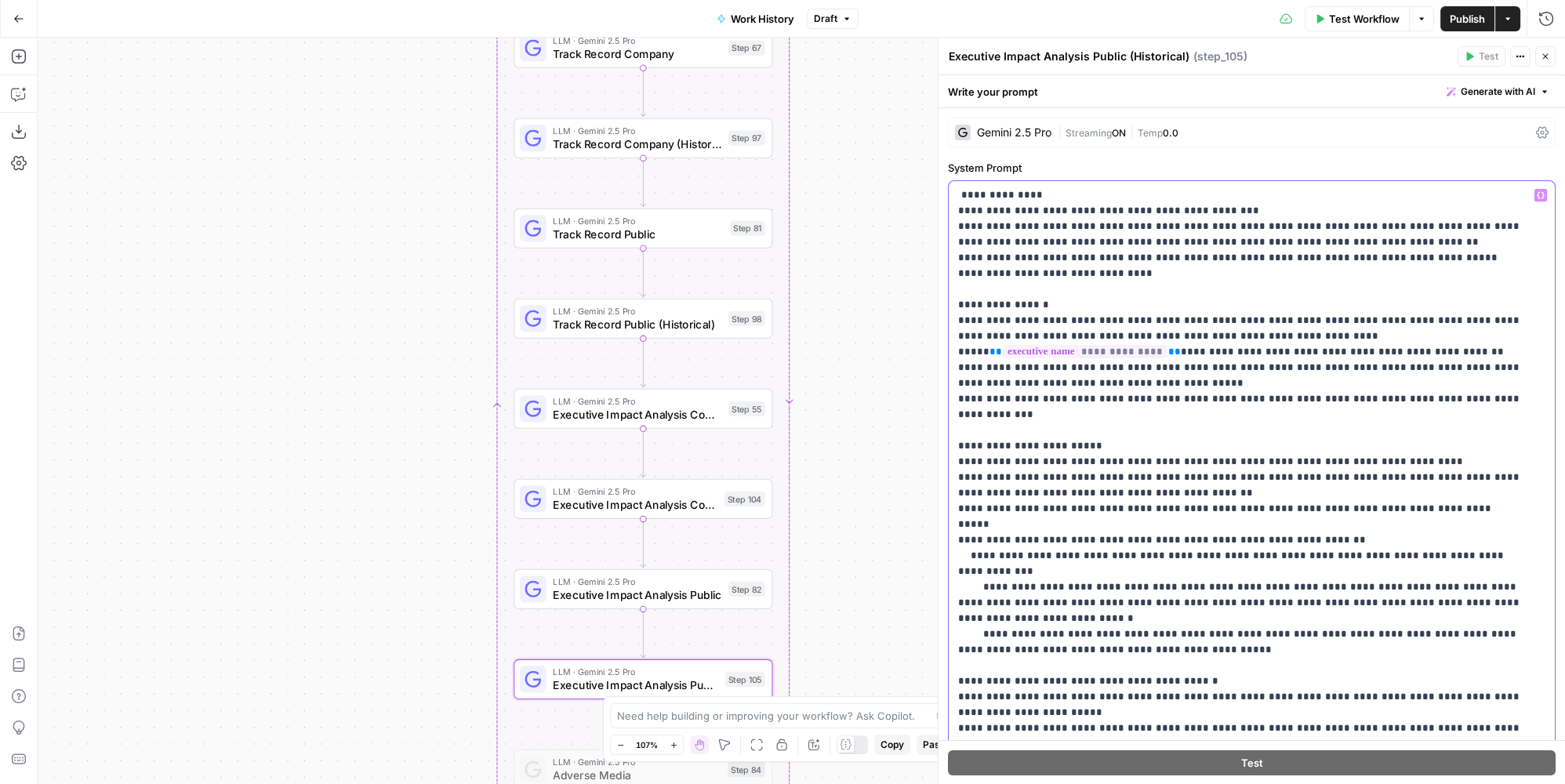
drag, startPoint x: 1048, startPoint y: 352, endPoint x: 1016, endPoint y: 352, distance: 32.0
click at [1016, 352] on p "**********" at bounding box center [1241, 524] width 567 height 674
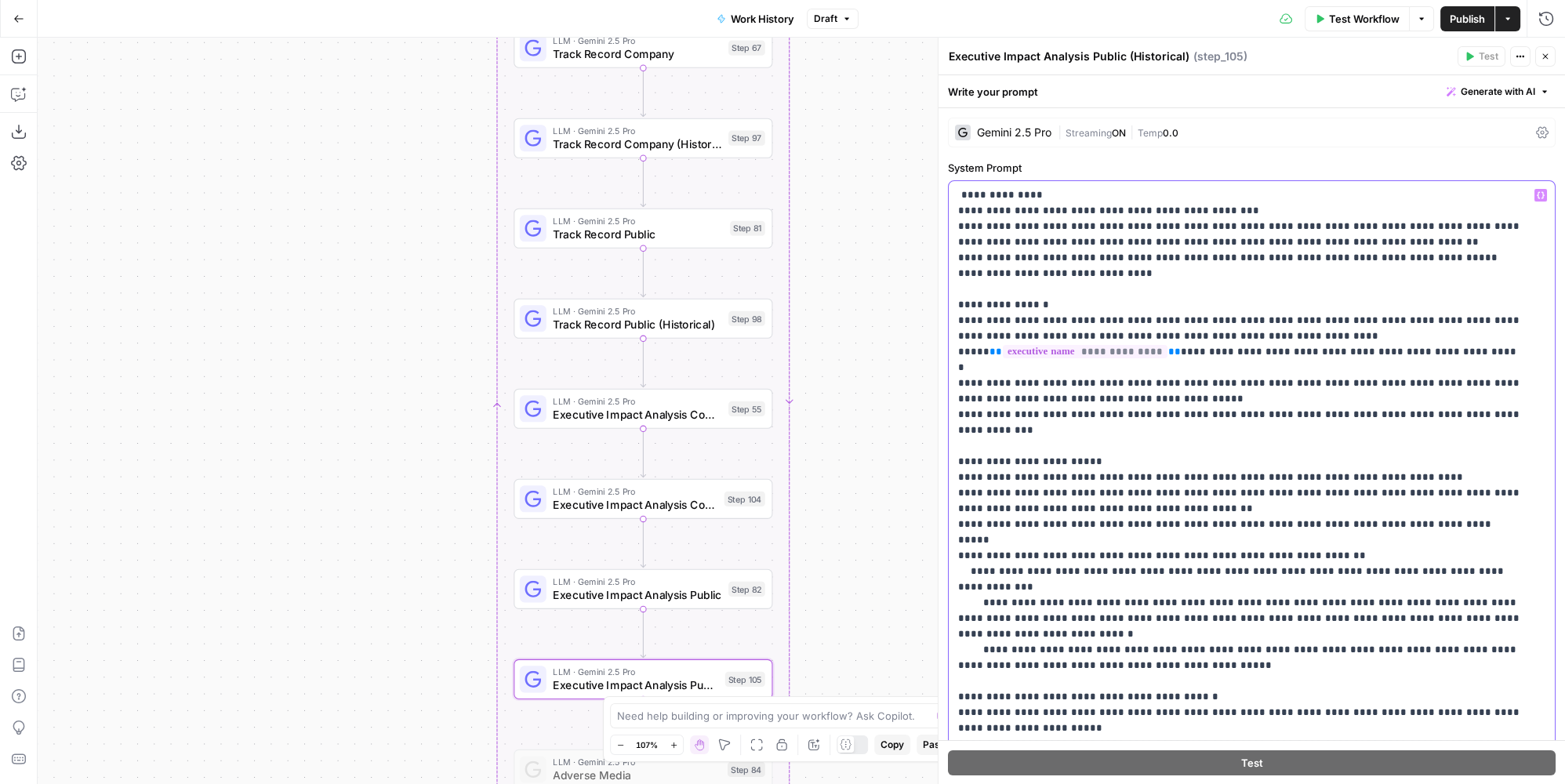
drag, startPoint x: 1099, startPoint y: 508, endPoint x: 1068, endPoint y: 508, distance: 31.0
click at [1068, 508] on p "**********" at bounding box center [1241, 524] width 567 height 674
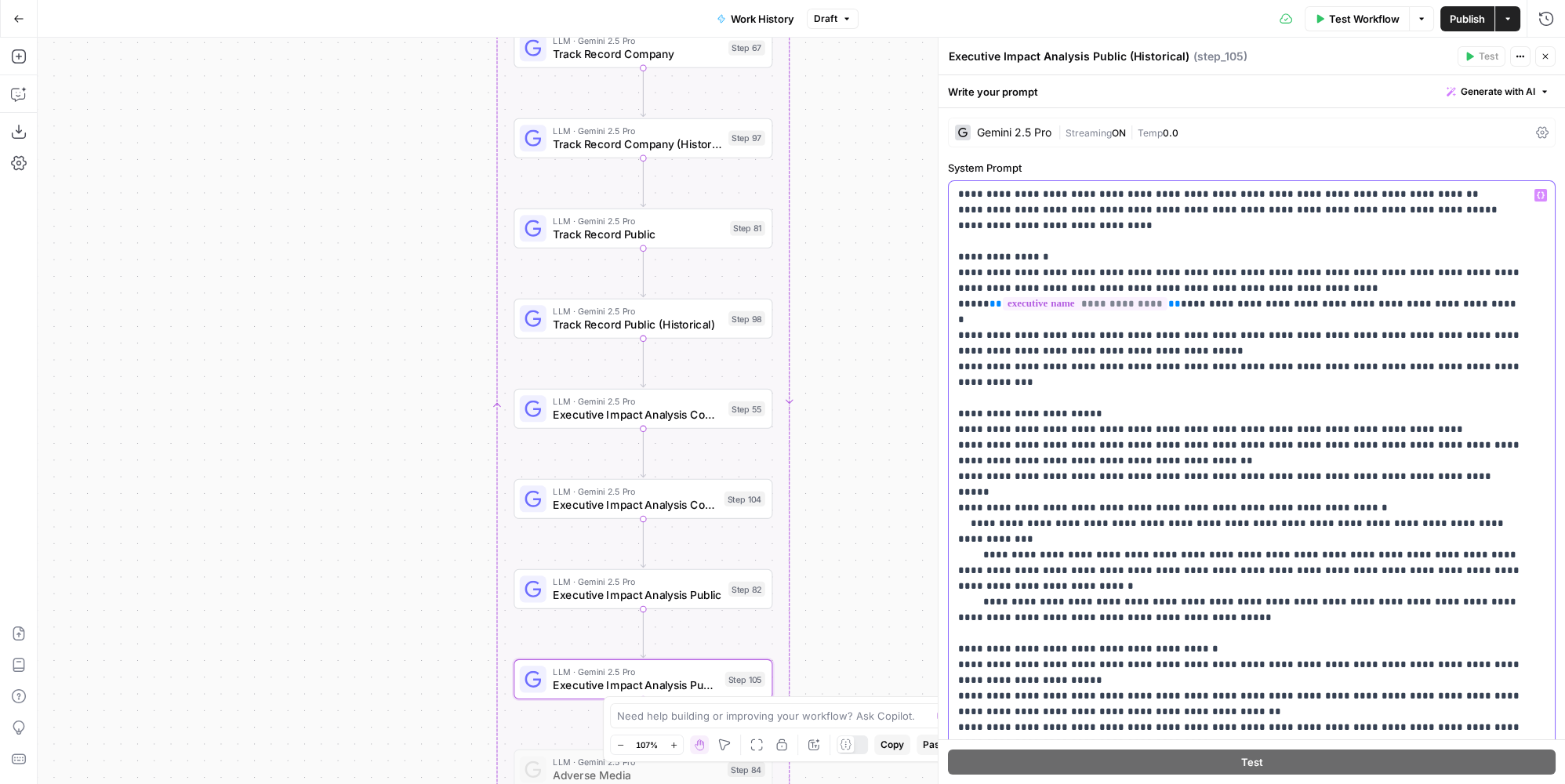
scroll to position [142, 0]
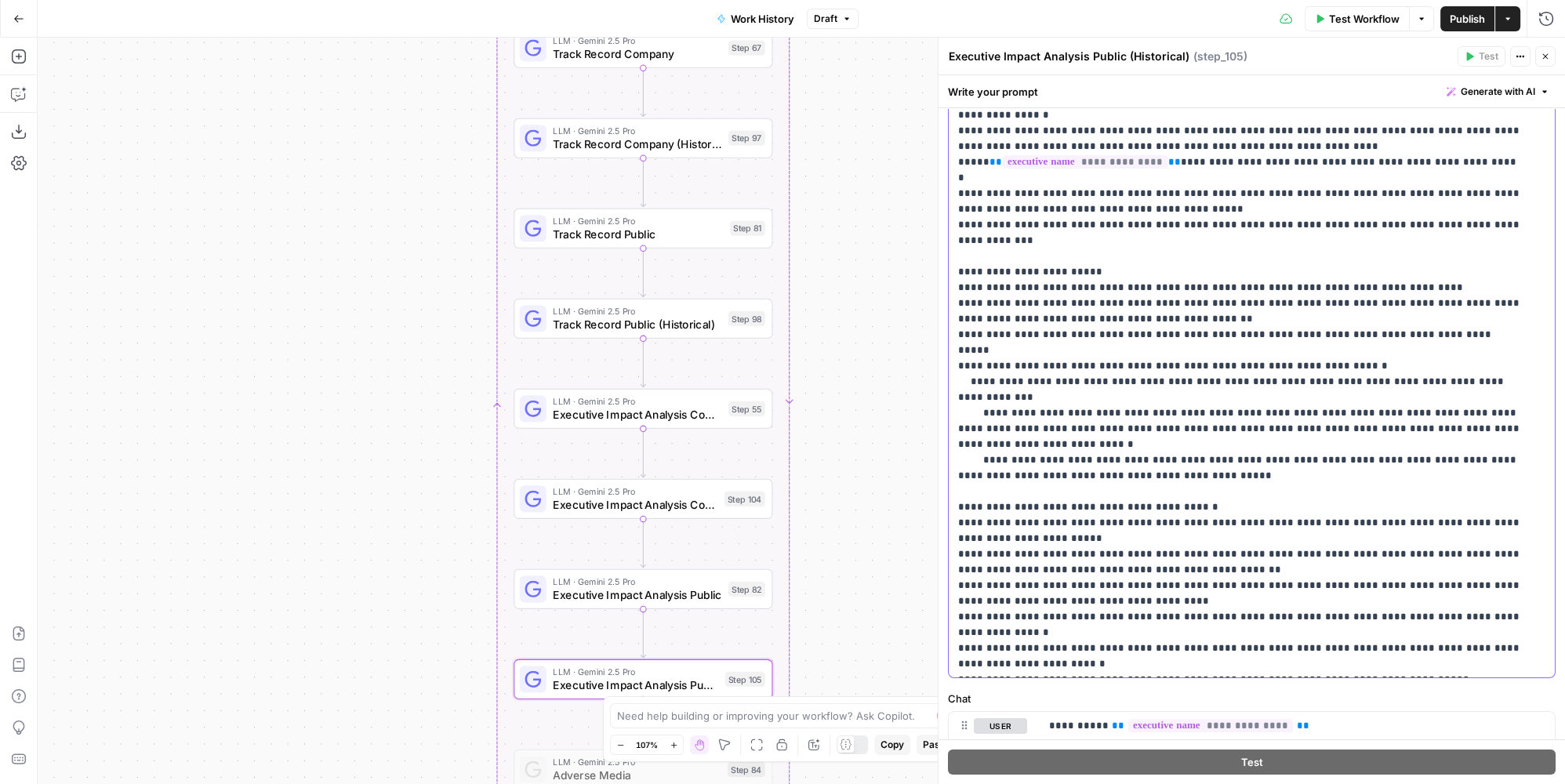
drag, startPoint x: 1274, startPoint y: 585, endPoint x: 1308, endPoint y: 580, distance: 34.4
click at [1308, 580] on p "**********" at bounding box center [1241, 334] width 567 height 674
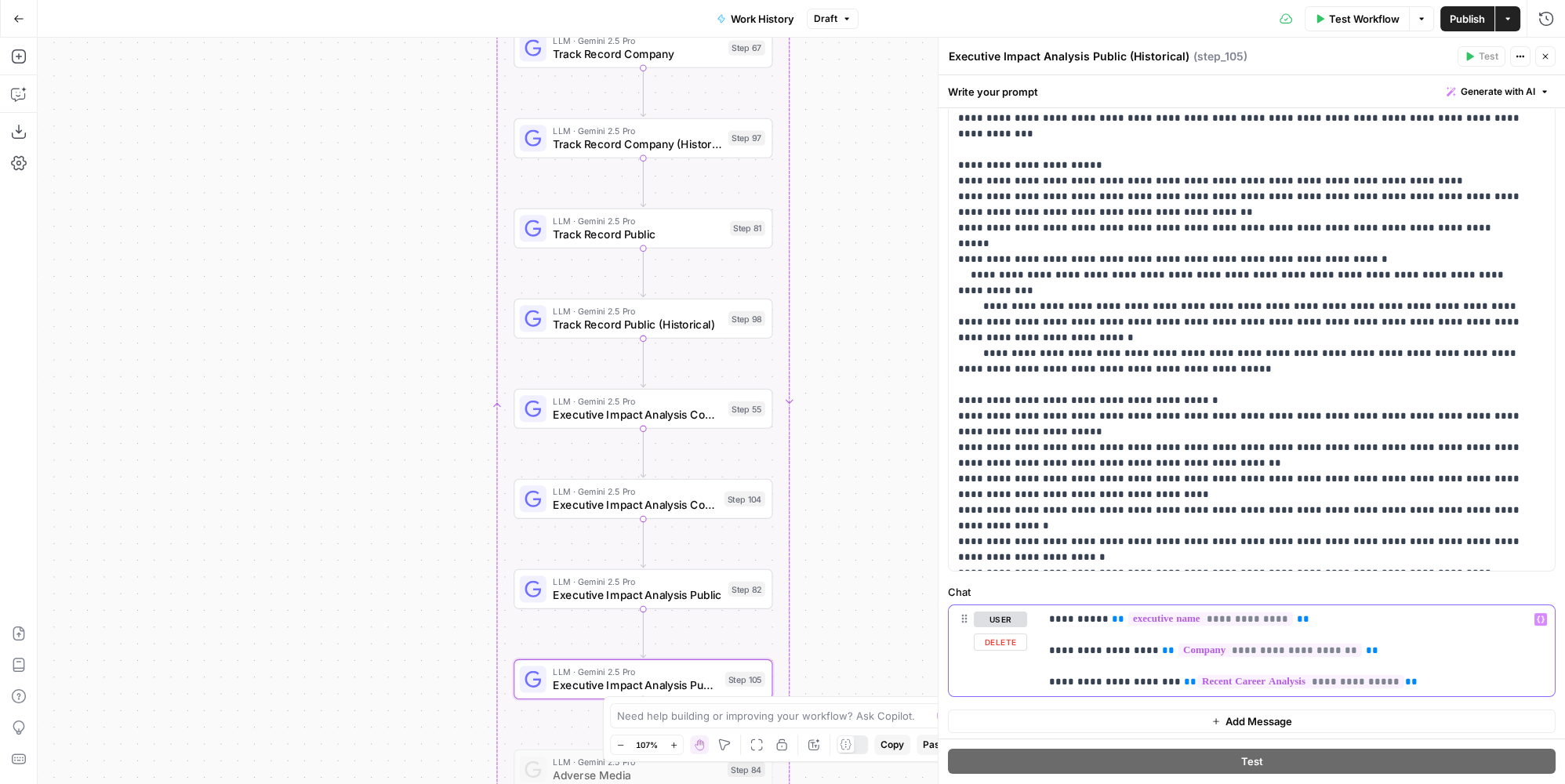
drag, startPoint x: 1079, startPoint y: 679, endPoint x: 1039, endPoint y: 684, distance: 40.3
click at [1040, 684] on div "**********" at bounding box center [1298, 650] width 515 height 91
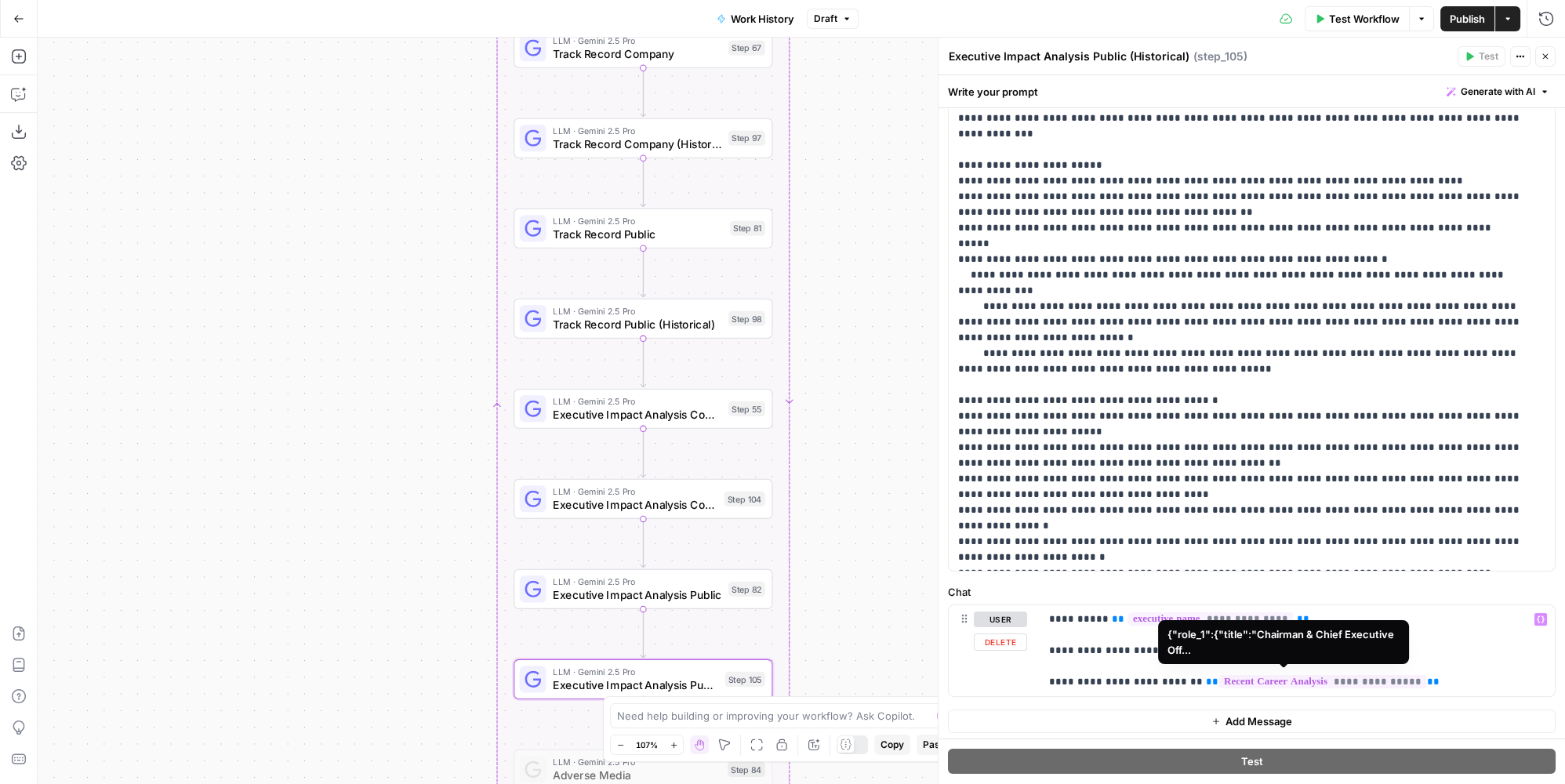
click at [1343, 680] on span "**********" at bounding box center [1322, 682] width 207 height 13
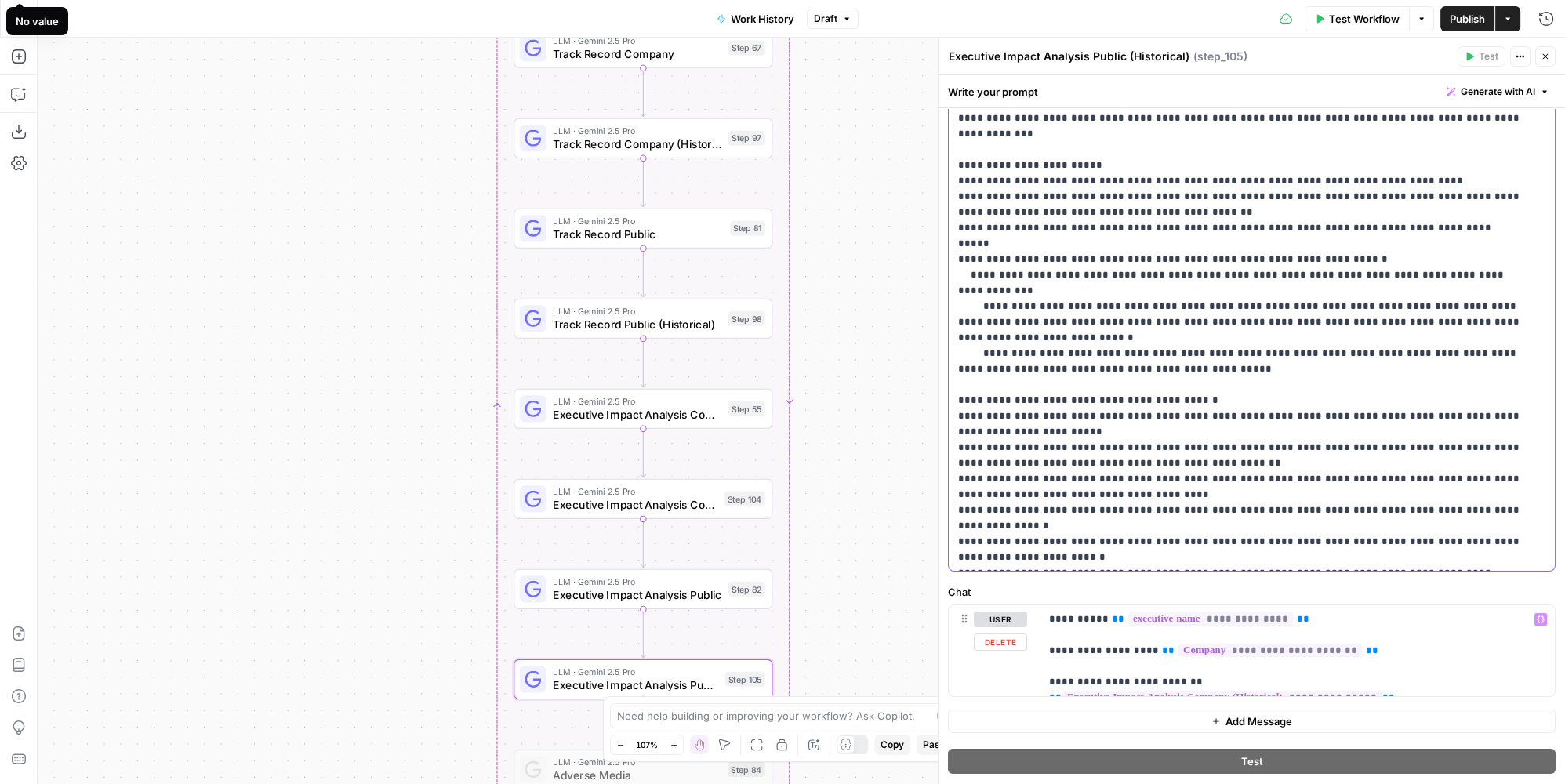
click at [1334, 350] on p "**********" at bounding box center [1241, 228] width 567 height 674
click at [1382, 691] on span "**********" at bounding box center [1222, 697] width 319 height 13
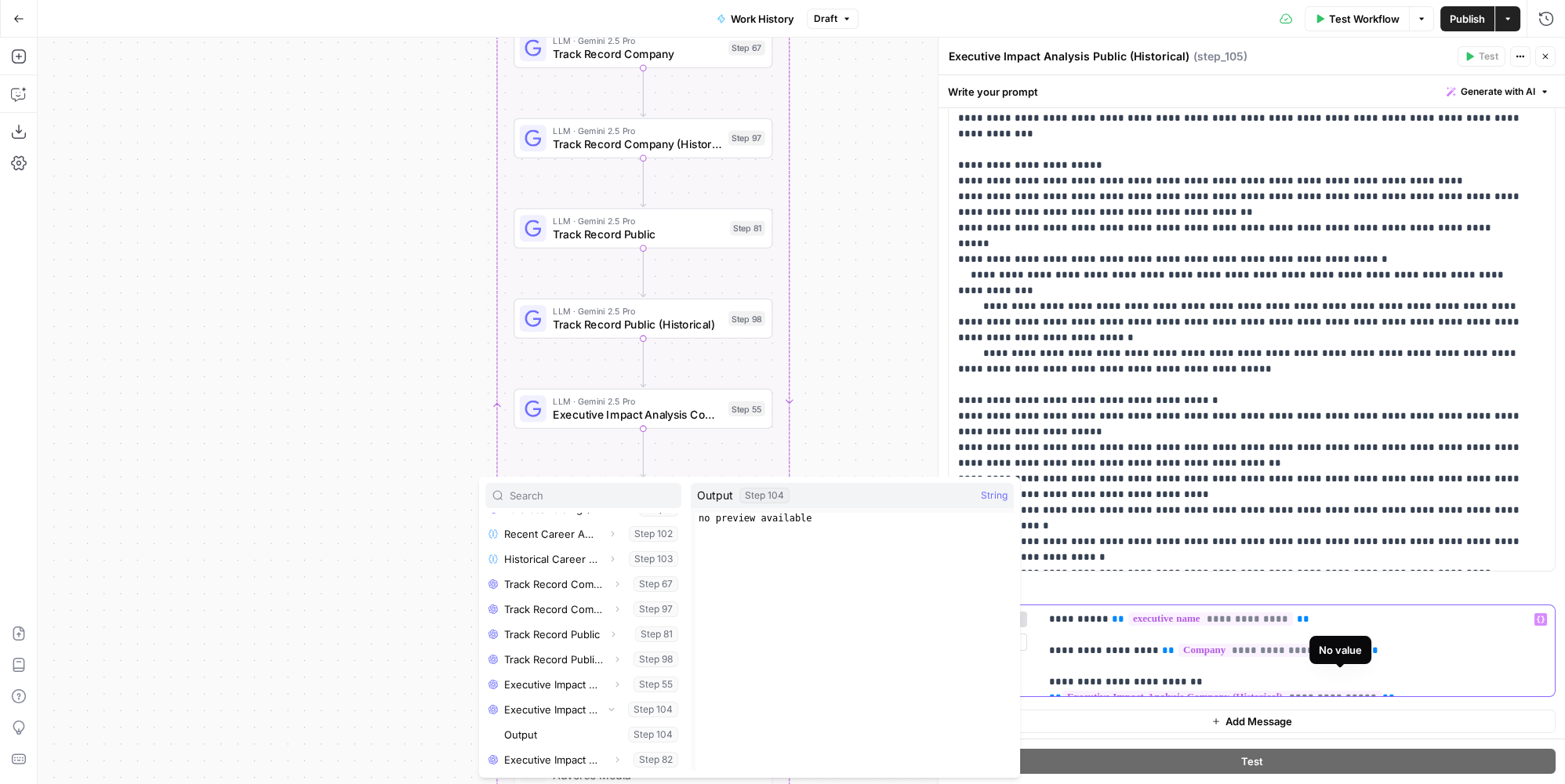
click at [1382, 691] on span "**********" at bounding box center [1222, 697] width 319 height 13
click at [1212, 393] on p "**********" at bounding box center [1241, 228] width 567 height 674
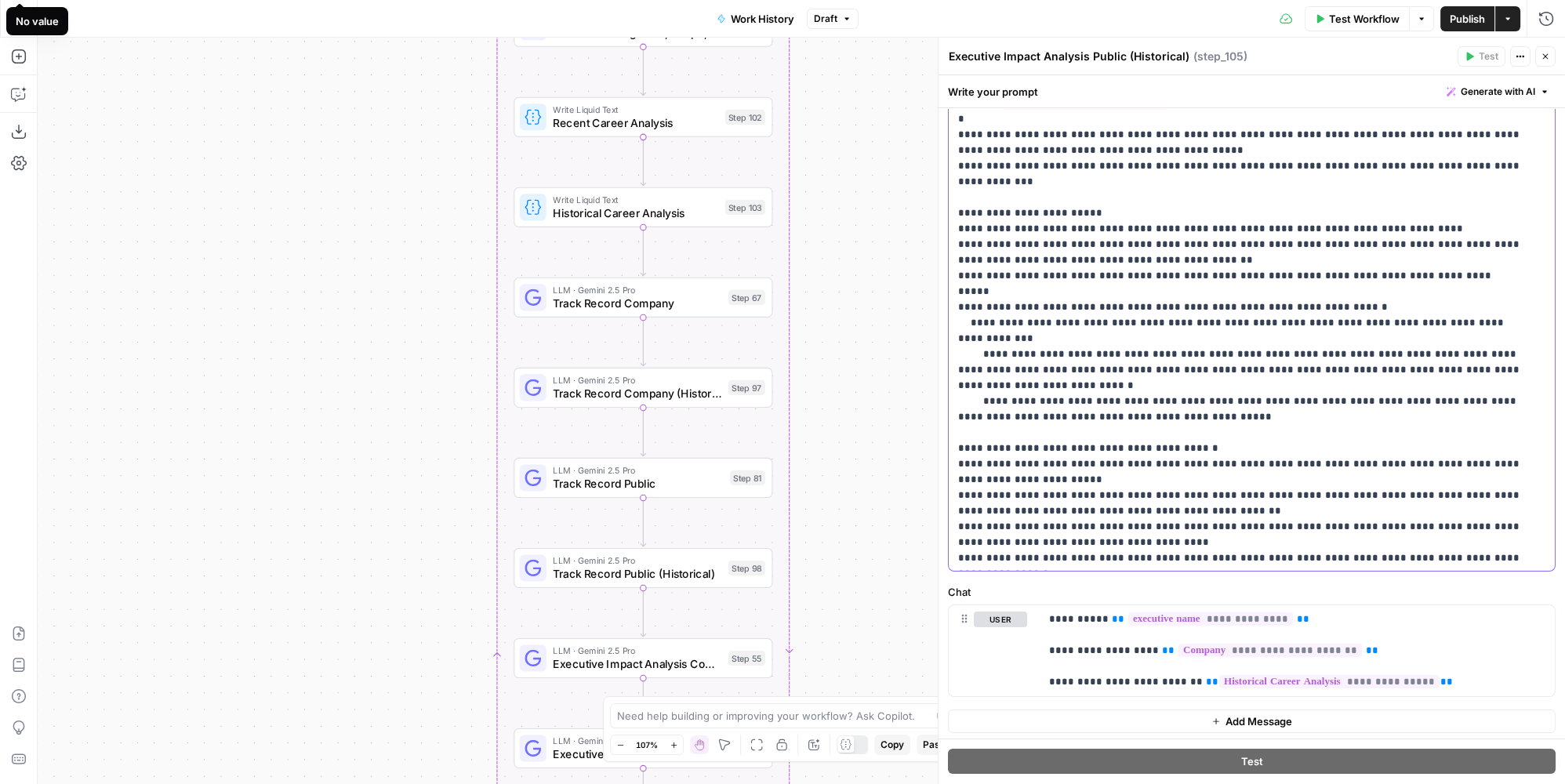
scroll to position [0, 0]
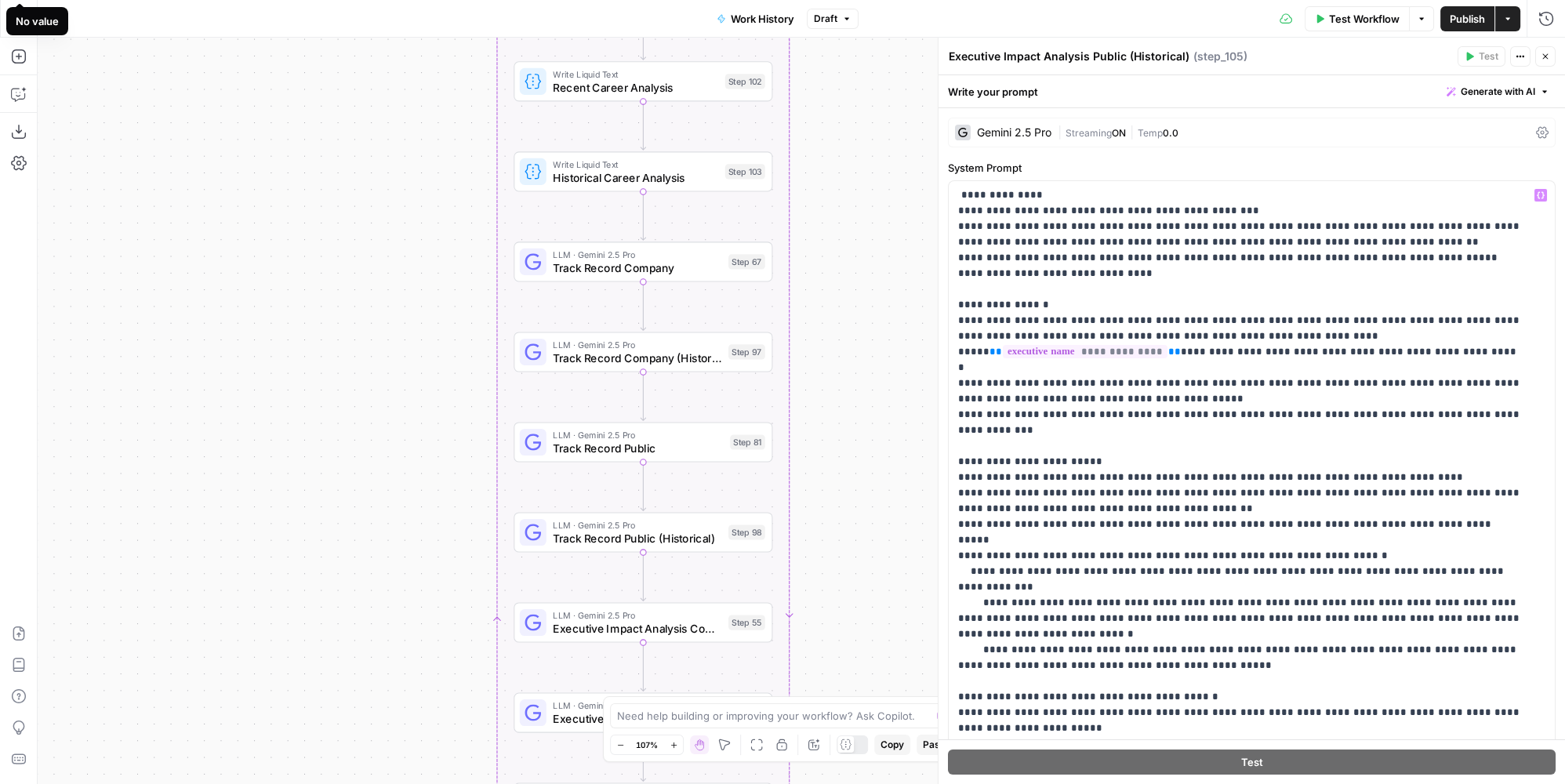
click at [747, 532] on div "Step 98" at bounding box center [747, 532] width 37 height 15
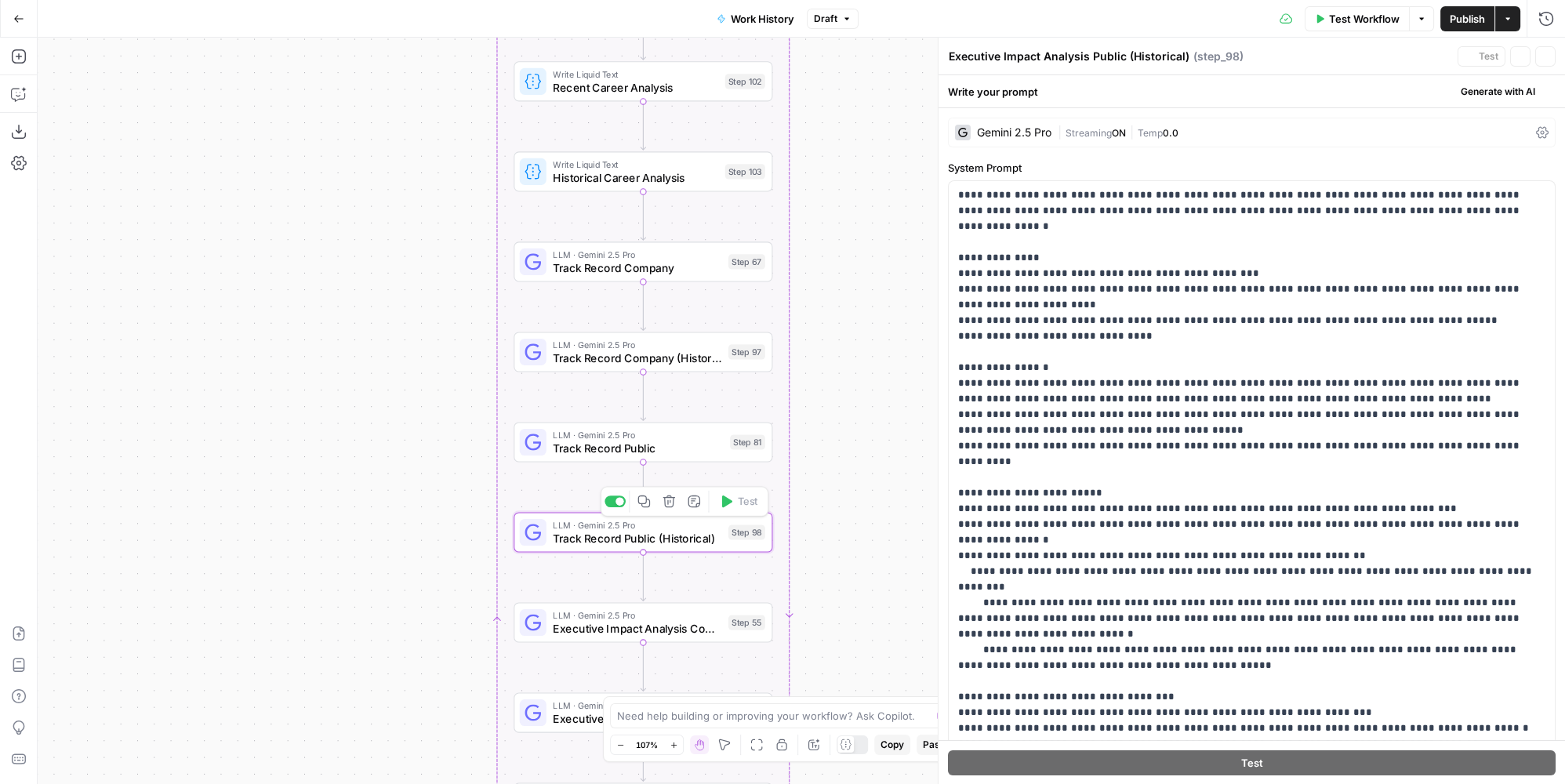
type textarea "Track Record Public (Historical)"
drag, startPoint x: 1482, startPoint y: 206, endPoint x: 932, endPoint y: 146, distance: 553.3
click at [938, 146] on div "**********" at bounding box center [1251, 410] width 627 height 746
copy p "**********"
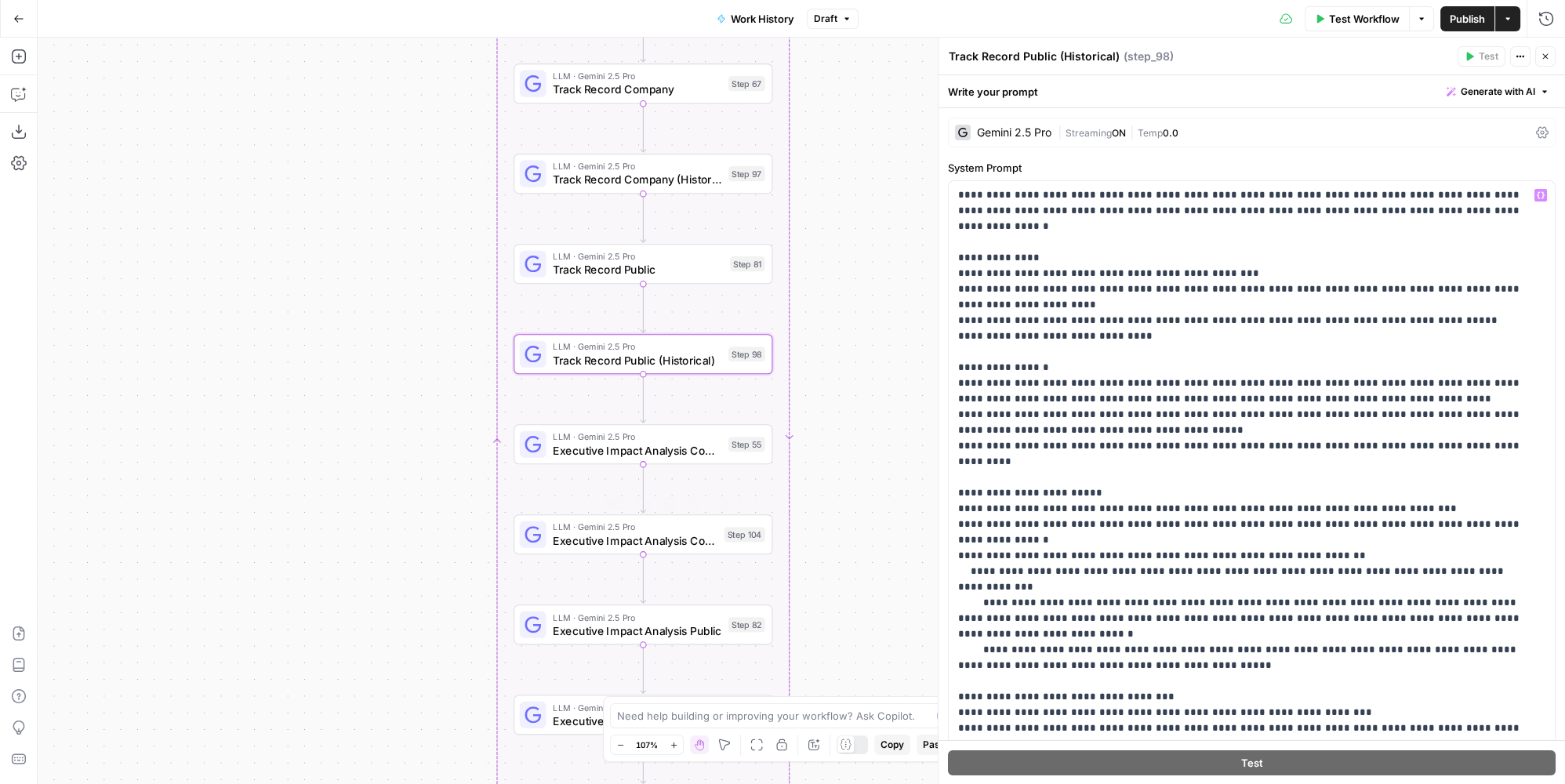
click at [704, 541] on span "Executive Impact Analysis Company (Historical)" at bounding box center [635, 540] width 164 height 16
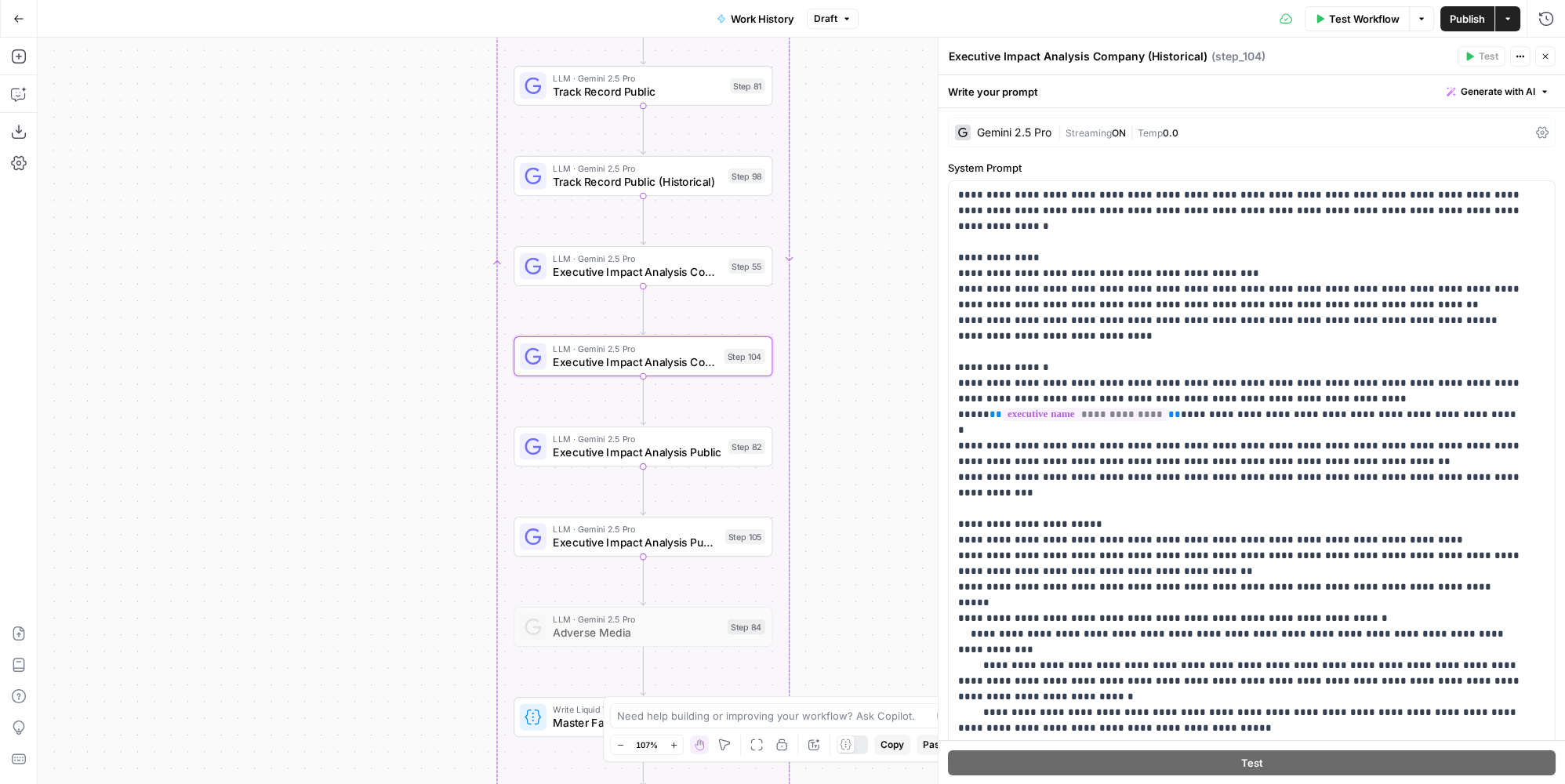
click at [720, 537] on div "LLM · Gemini 2.5 Pro Executive Impact Analysis Public (Historical) Step 105 Cop…" at bounding box center [643, 536] width 245 height 29
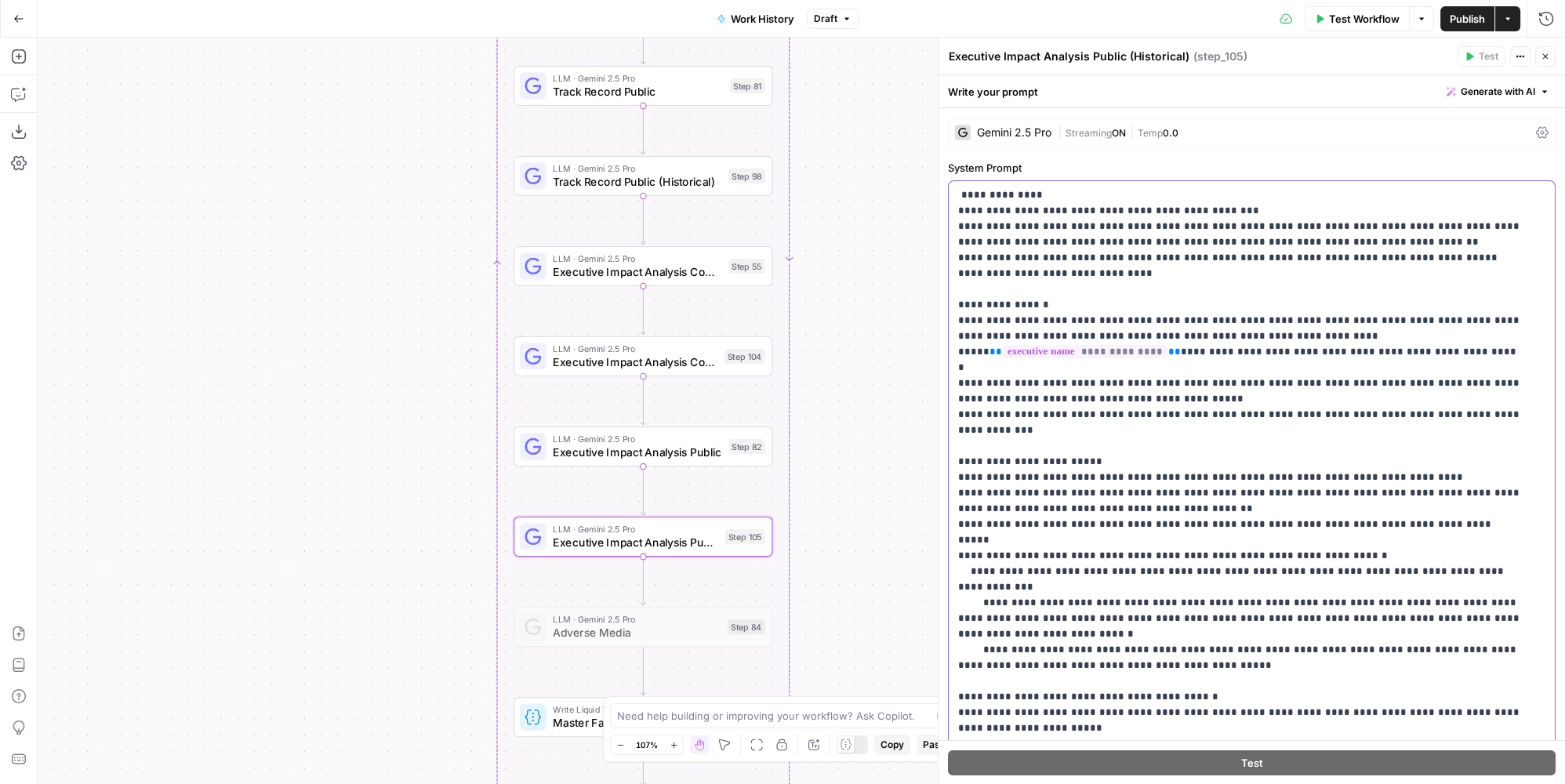
click at [958, 188] on p "**********" at bounding box center [1241, 524] width 567 height 674
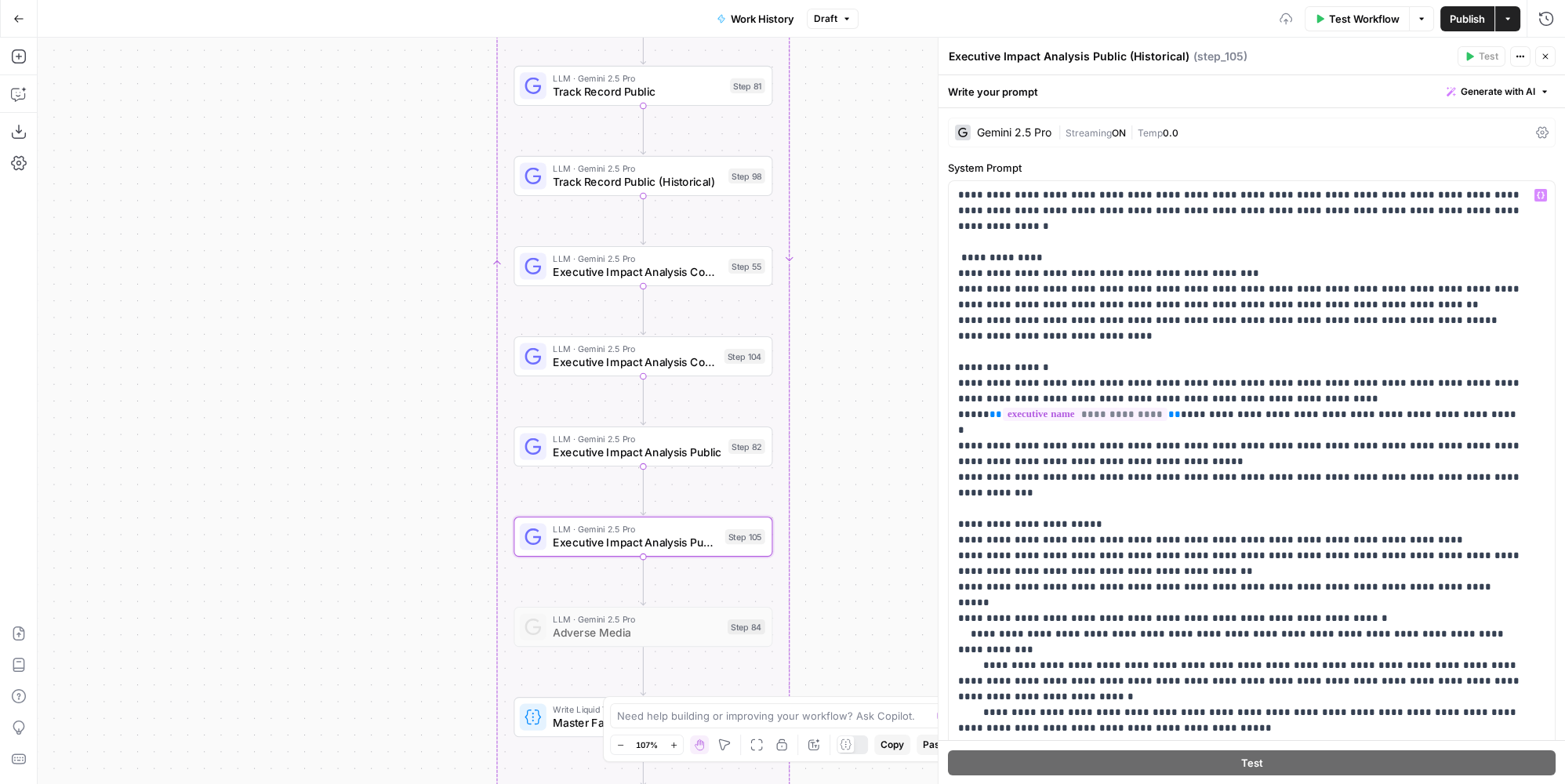
drag, startPoint x: 862, startPoint y: 208, endPoint x: 857, endPoint y: 200, distance: 9.4
click at [862, 208] on div "true false Workflow Set Inputs Inputs LLM · GPT-4.1 Memo Date Step 90 LLM · GPT…" at bounding box center [801, 410] width 1527 height 746
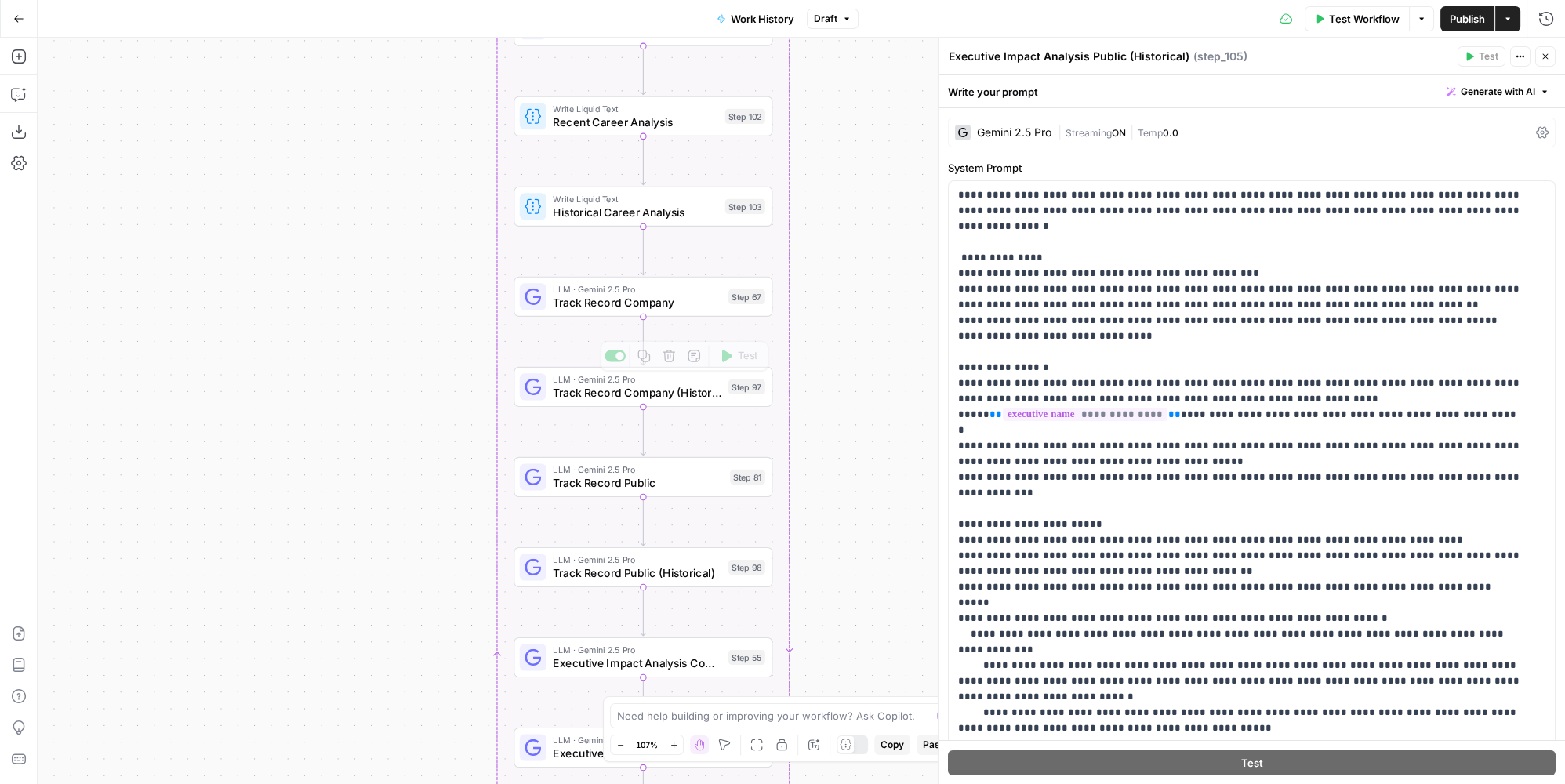
click at [703, 296] on span "Track Record Company" at bounding box center [637, 302] width 168 height 16
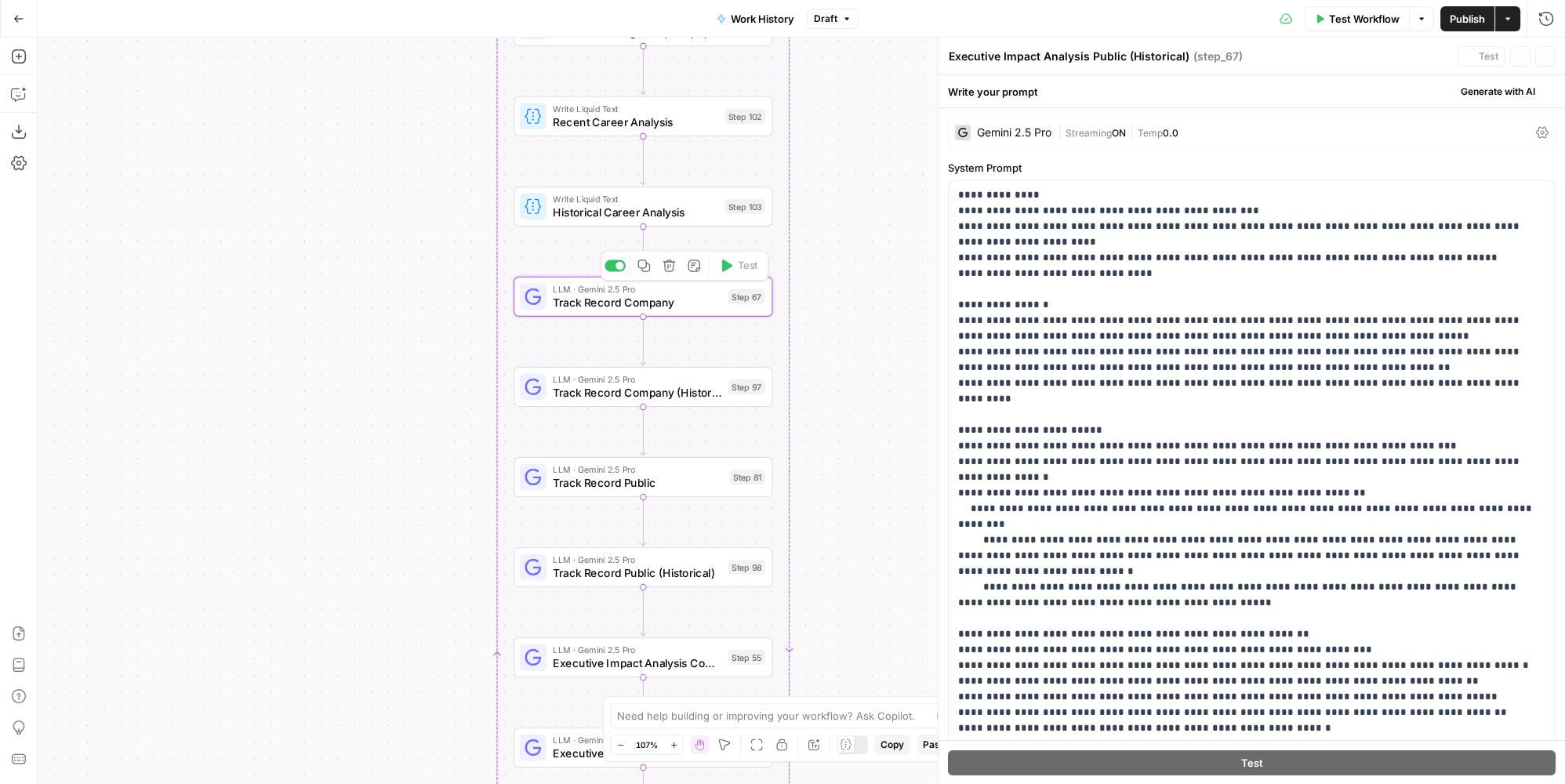
type textarea "Track Record Company"
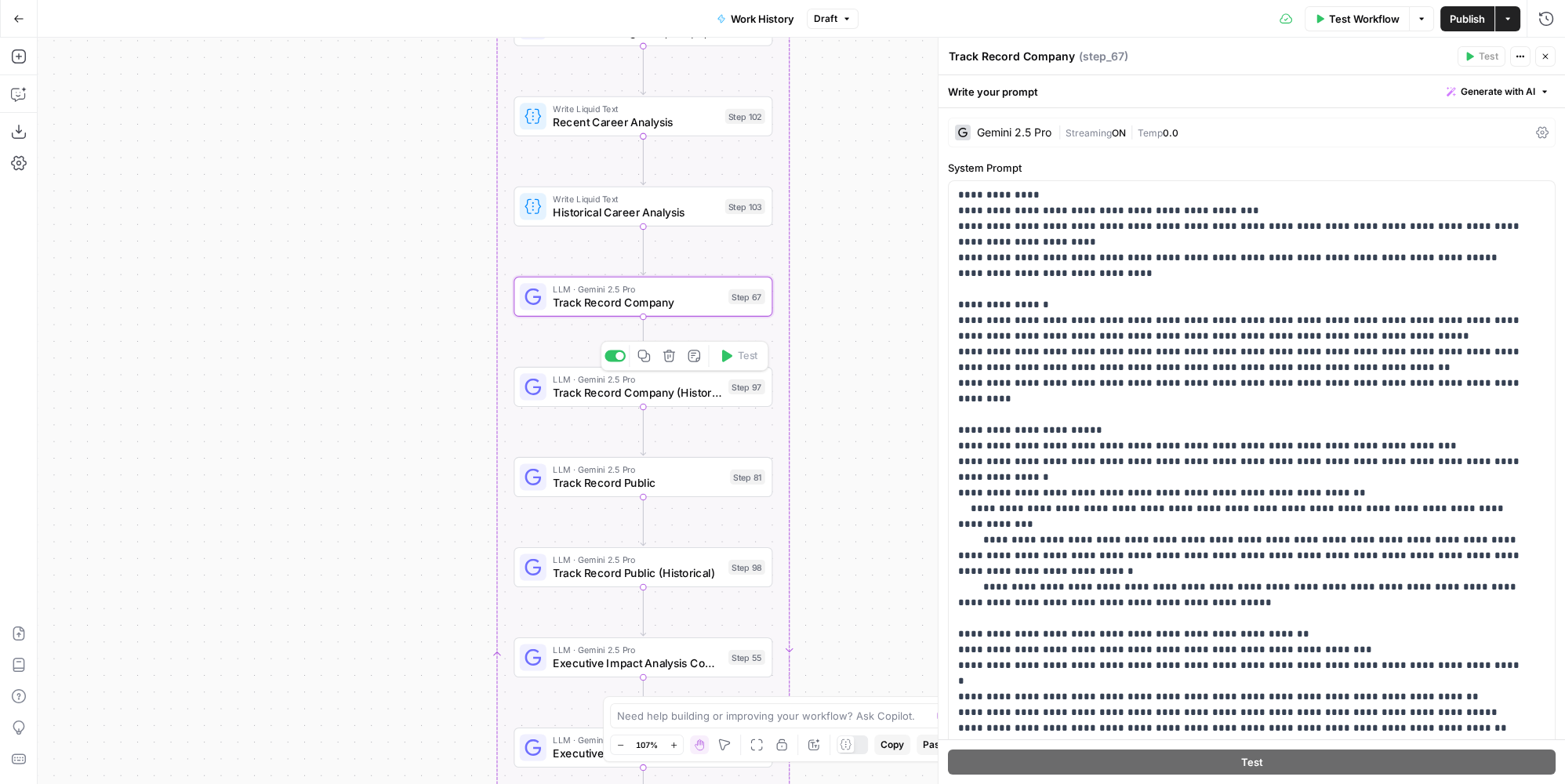
click at [660, 394] on span "Track Record Company (Historical)" at bounding box center [637, 392] width 168 height 16
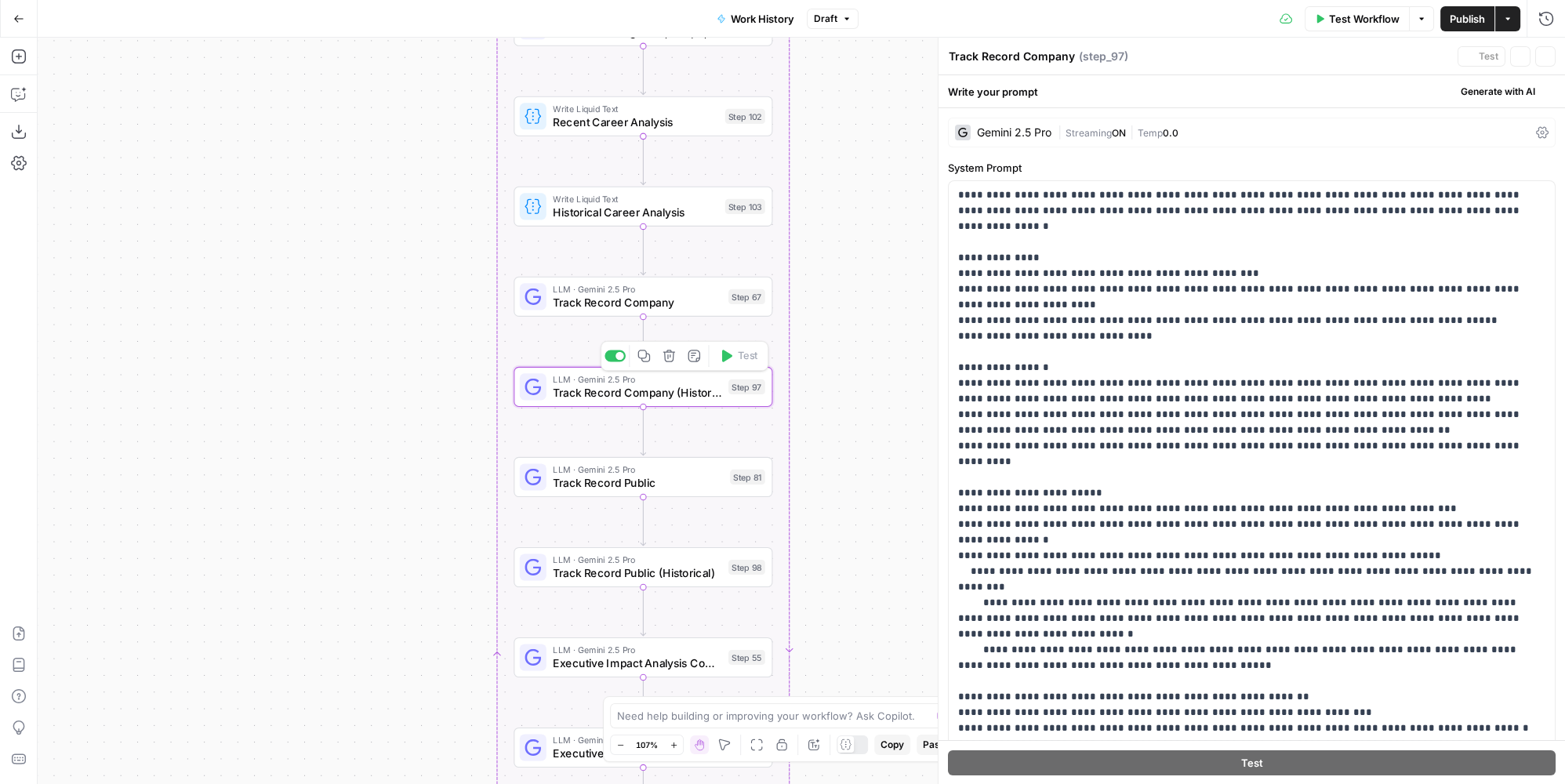
type textarea "Track Record Company (Historical)"
drag, startPoint x: 1196, startPoint y: 384, endPoint x: 1321, endPoint y: 377, distance: 125.2
click at [1321, 377] on p "**********" at bounding box center [1241, 540] width 567 height 706
copy p "**********"
drag, startPoint x: 1064, startPoint y: 506, endPoint x: 1236, endPoint y: 500, distance: 172.1
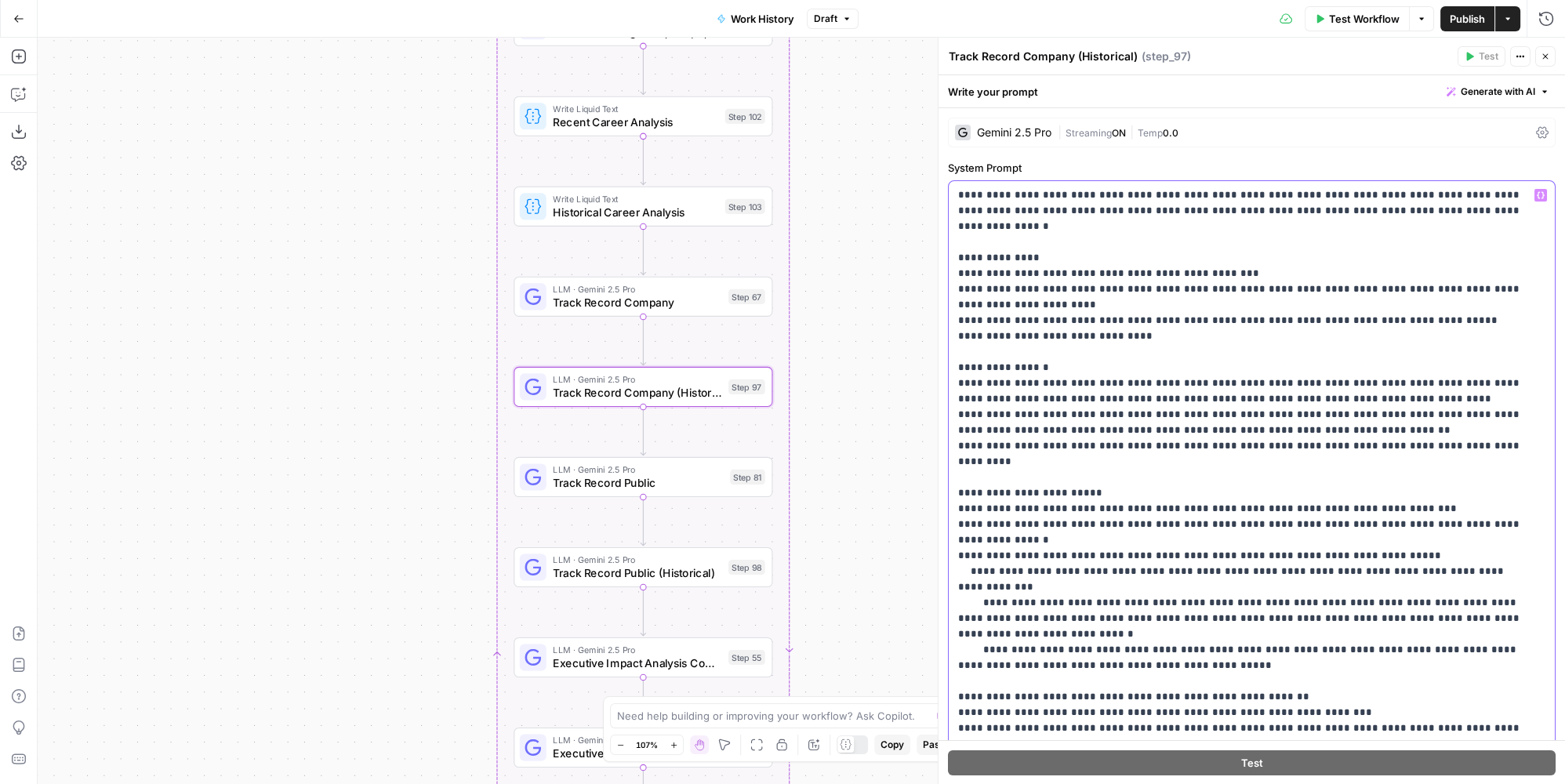
click at [1236, 500] on p "**********" at bounding box center [1241, 540] width 567 height 706
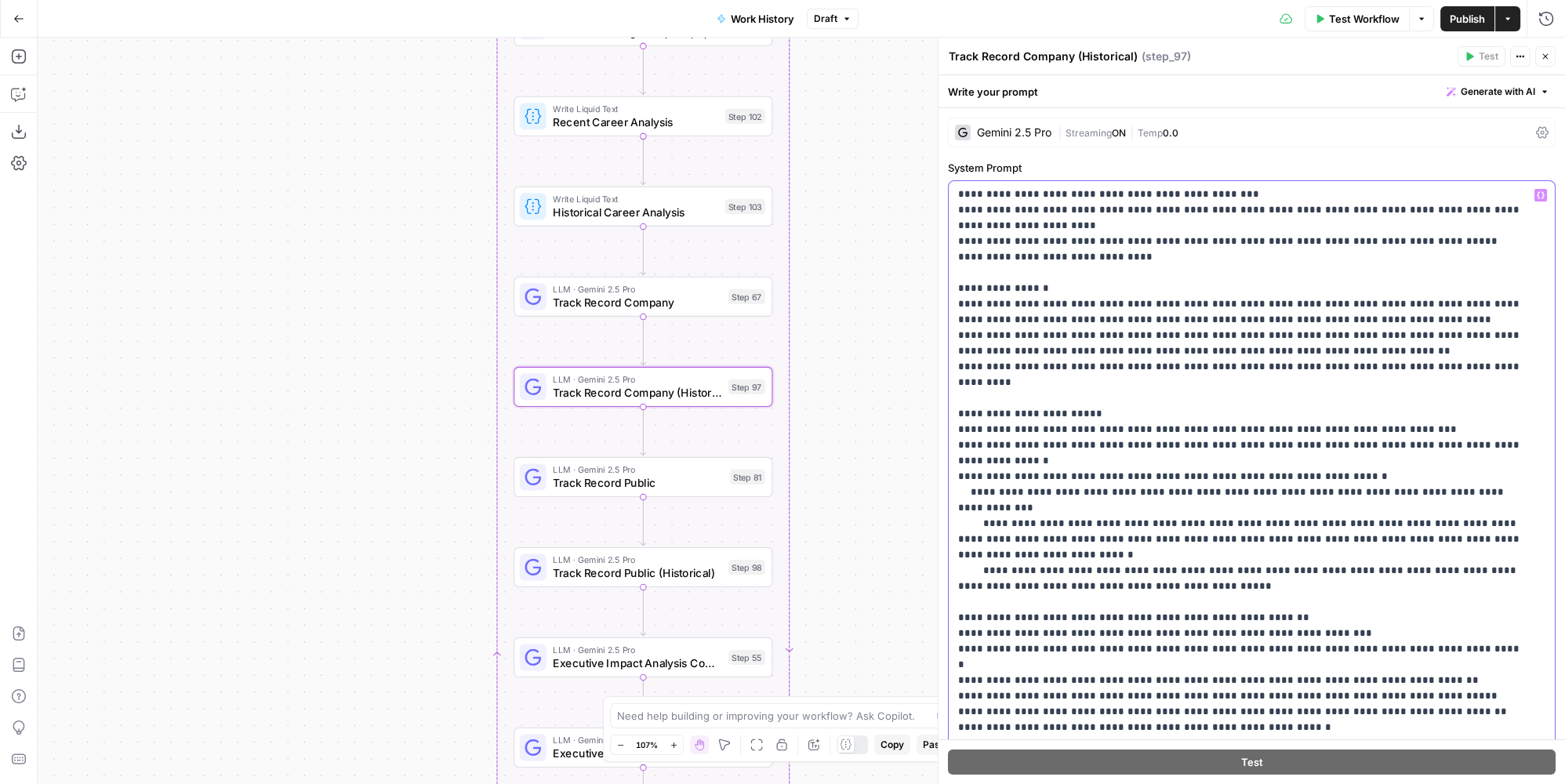
scroll to position [249, 0]
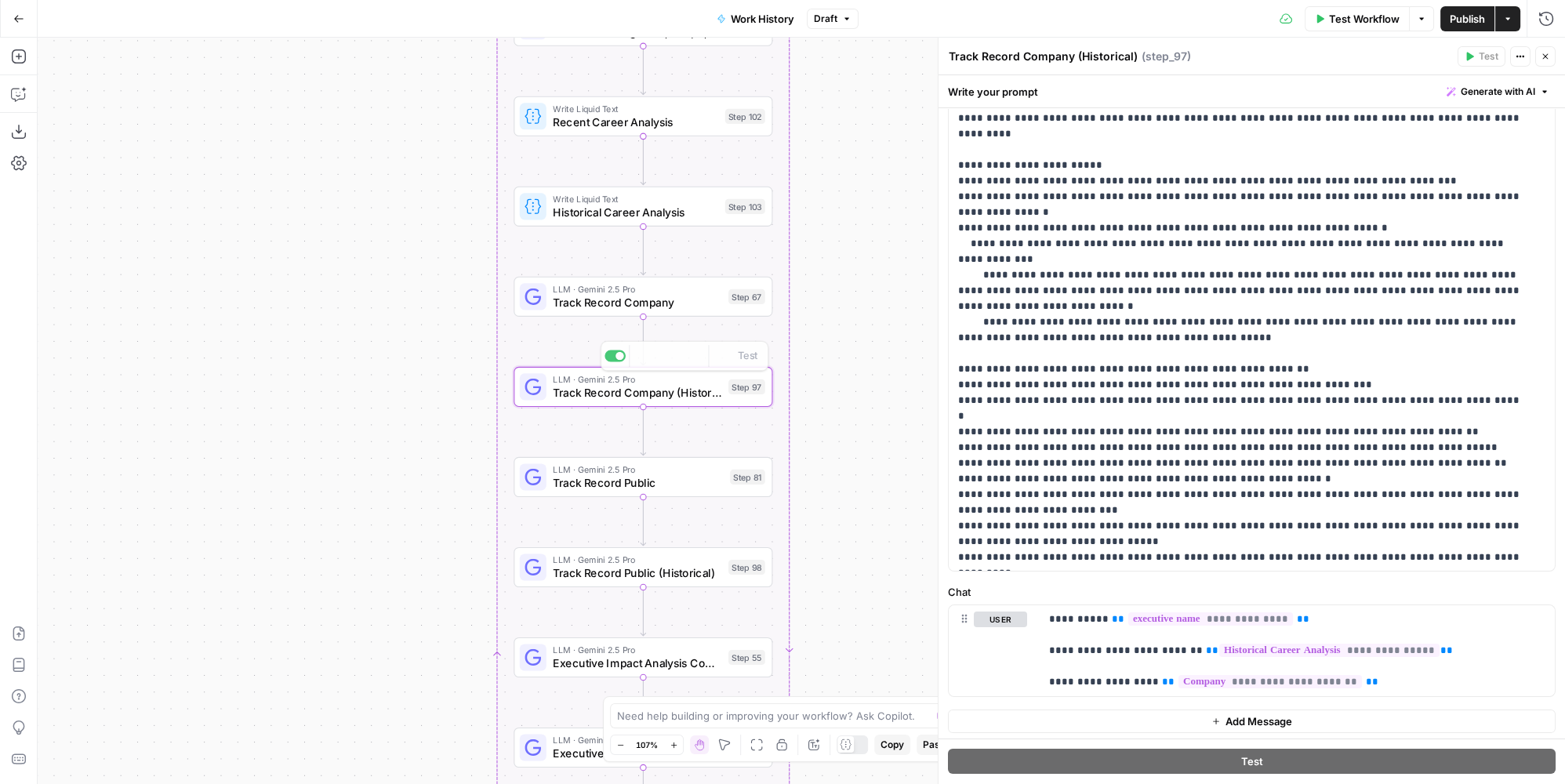
click at [697, 302] on span "Track Record Company" at bounding box center [637, 302] width 168 height 16
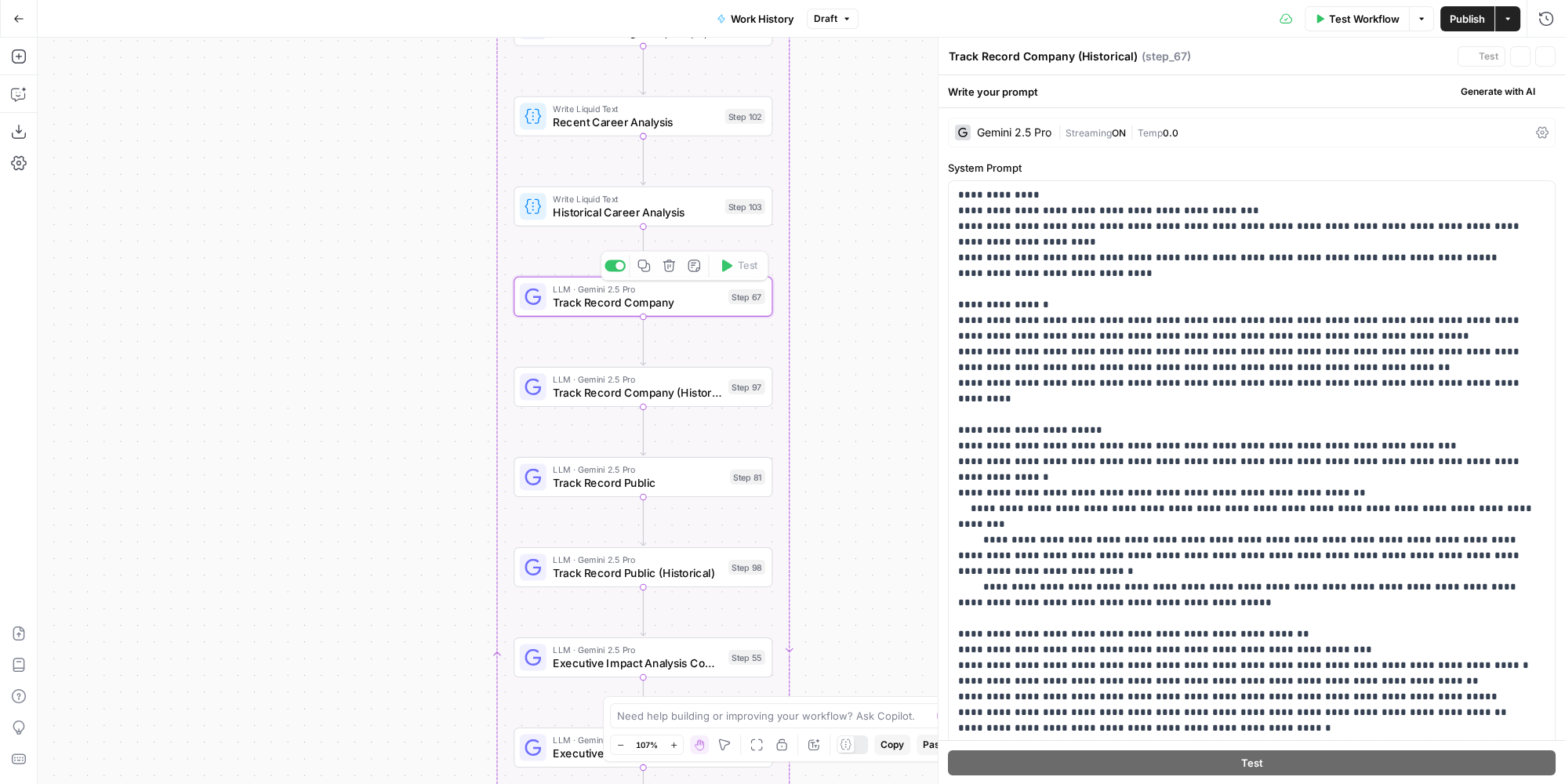
type textarea "Track Record Company"
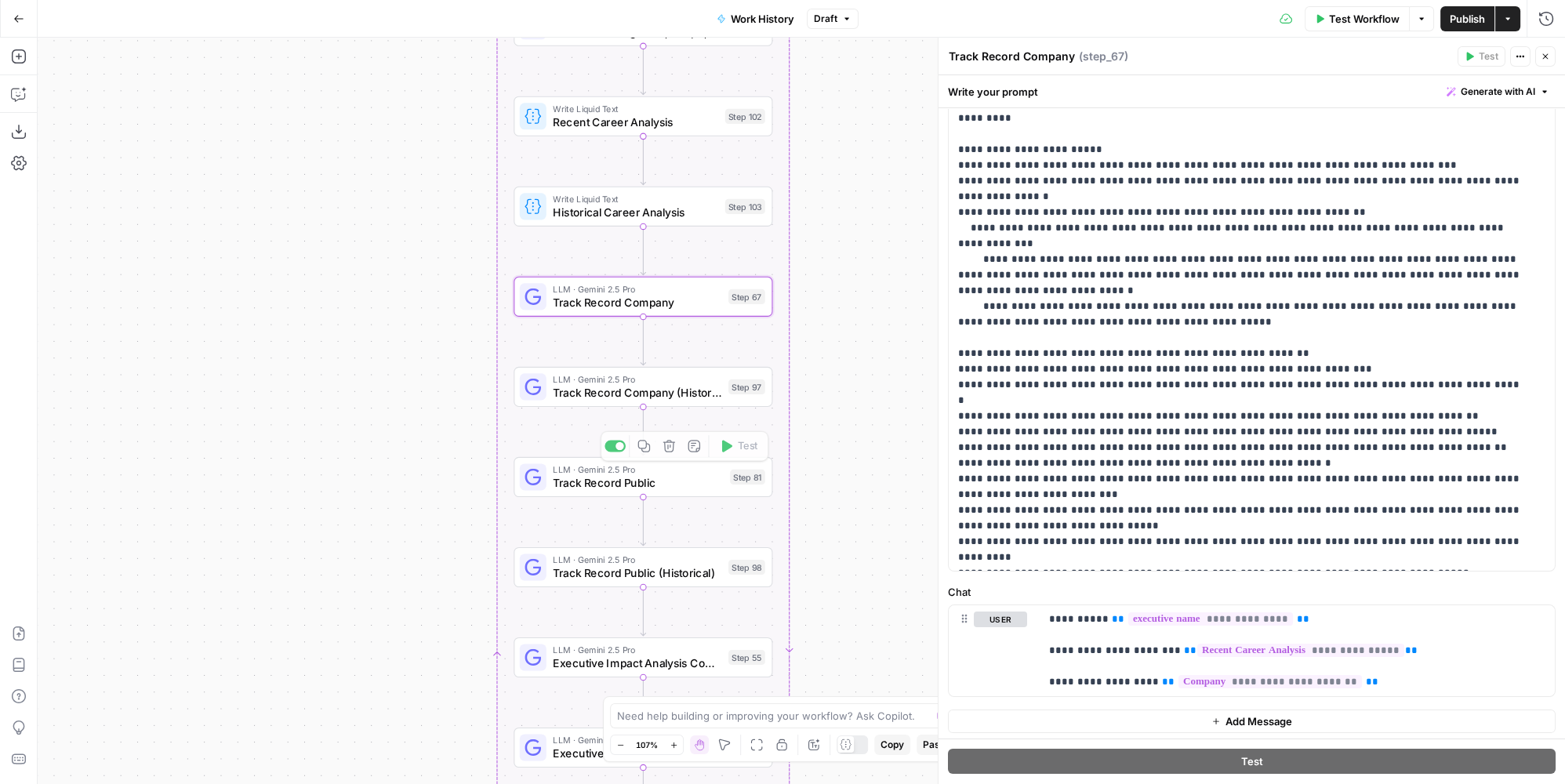
click at [697, 395] on span "Track Record Company (Historical)" at bounding box center [637, 392] width 168 height 16
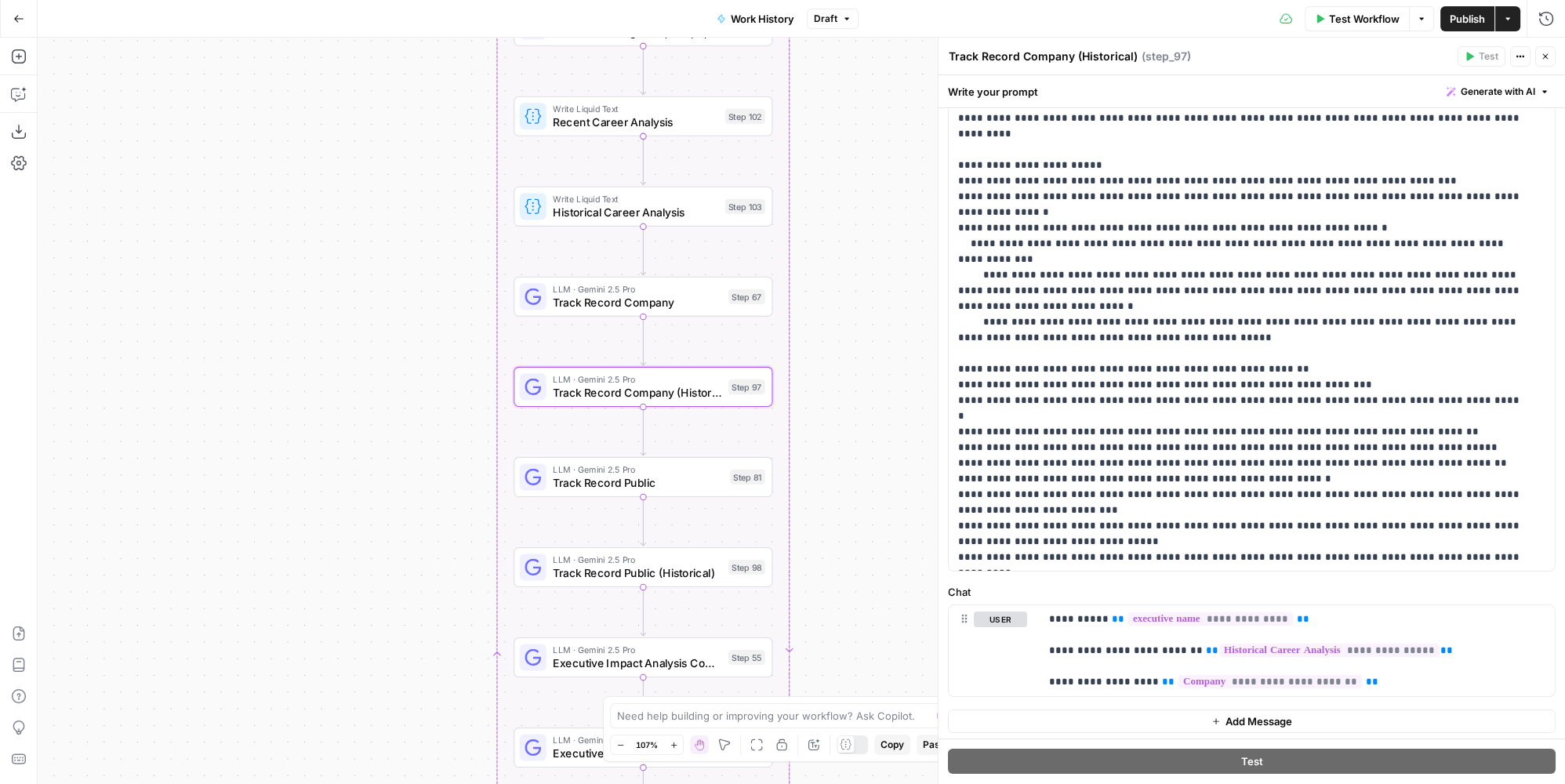
click at [697, 471] on span "LLM · Gemini 2.5 Pro" at bounding box center [638, 469] width 170 height 13
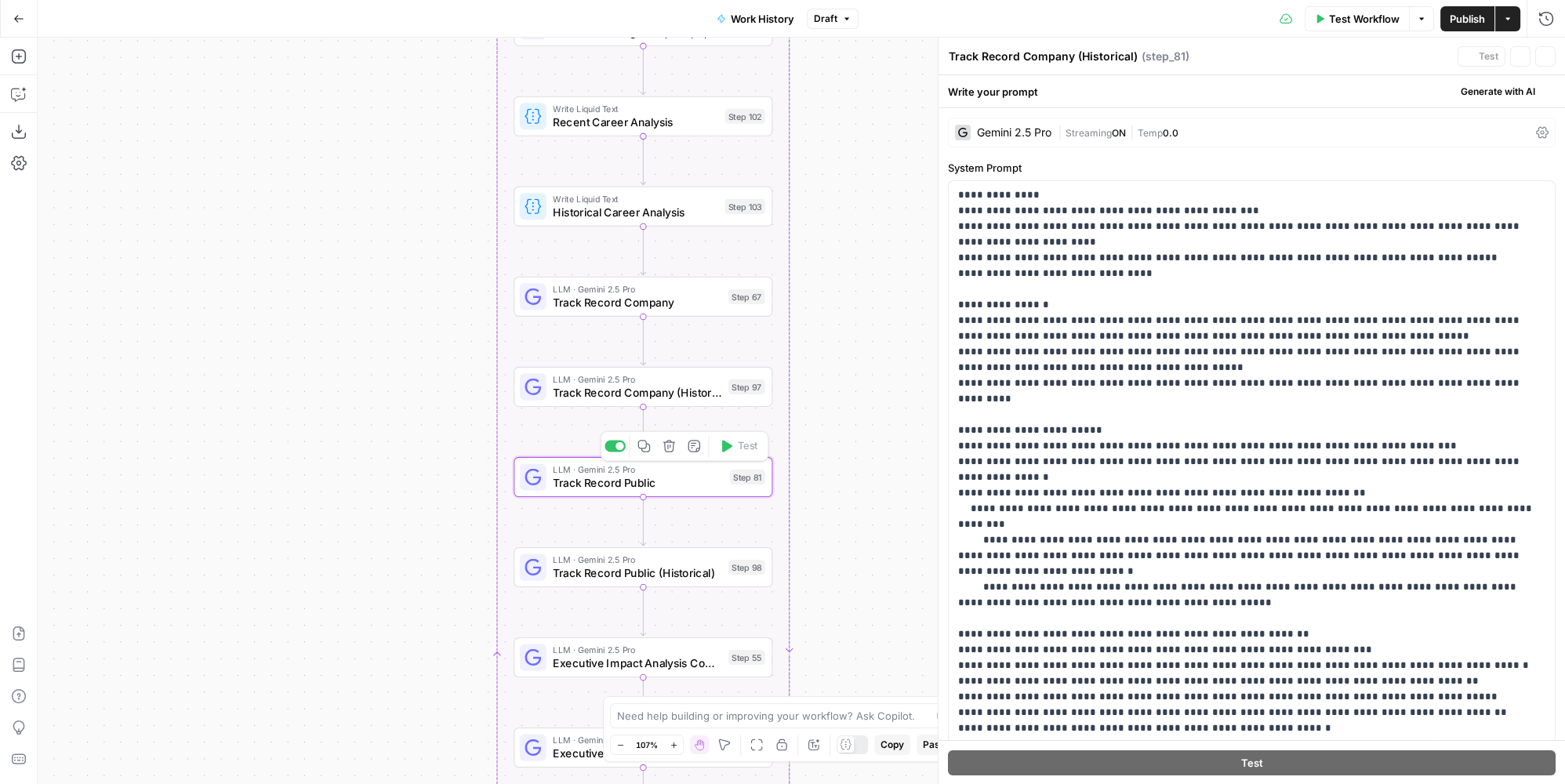
type textarea "Track Record Public"
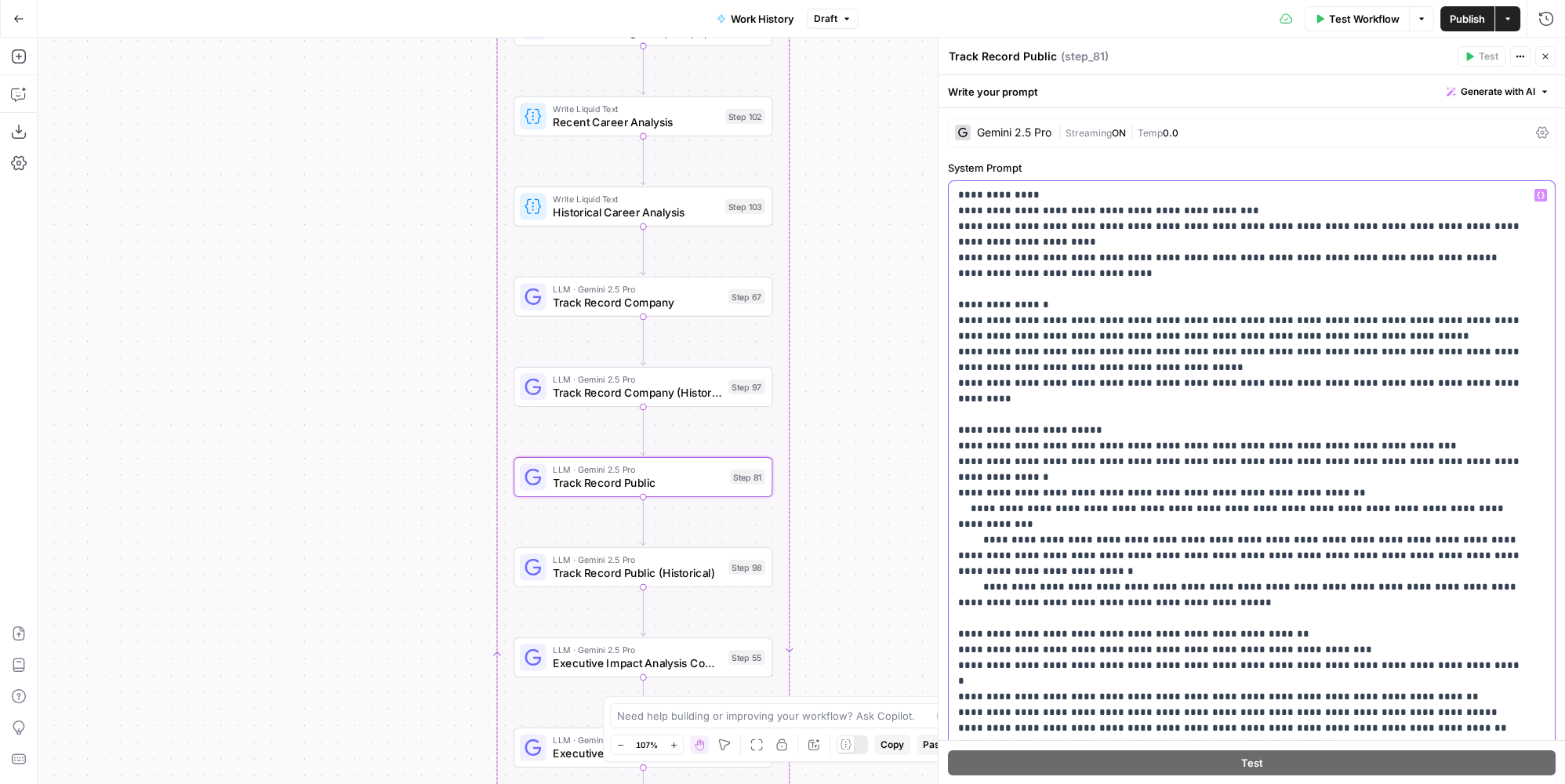
click at [1123, 453] on p "**********" at bounding box center [1241, 517] width 567 height 659
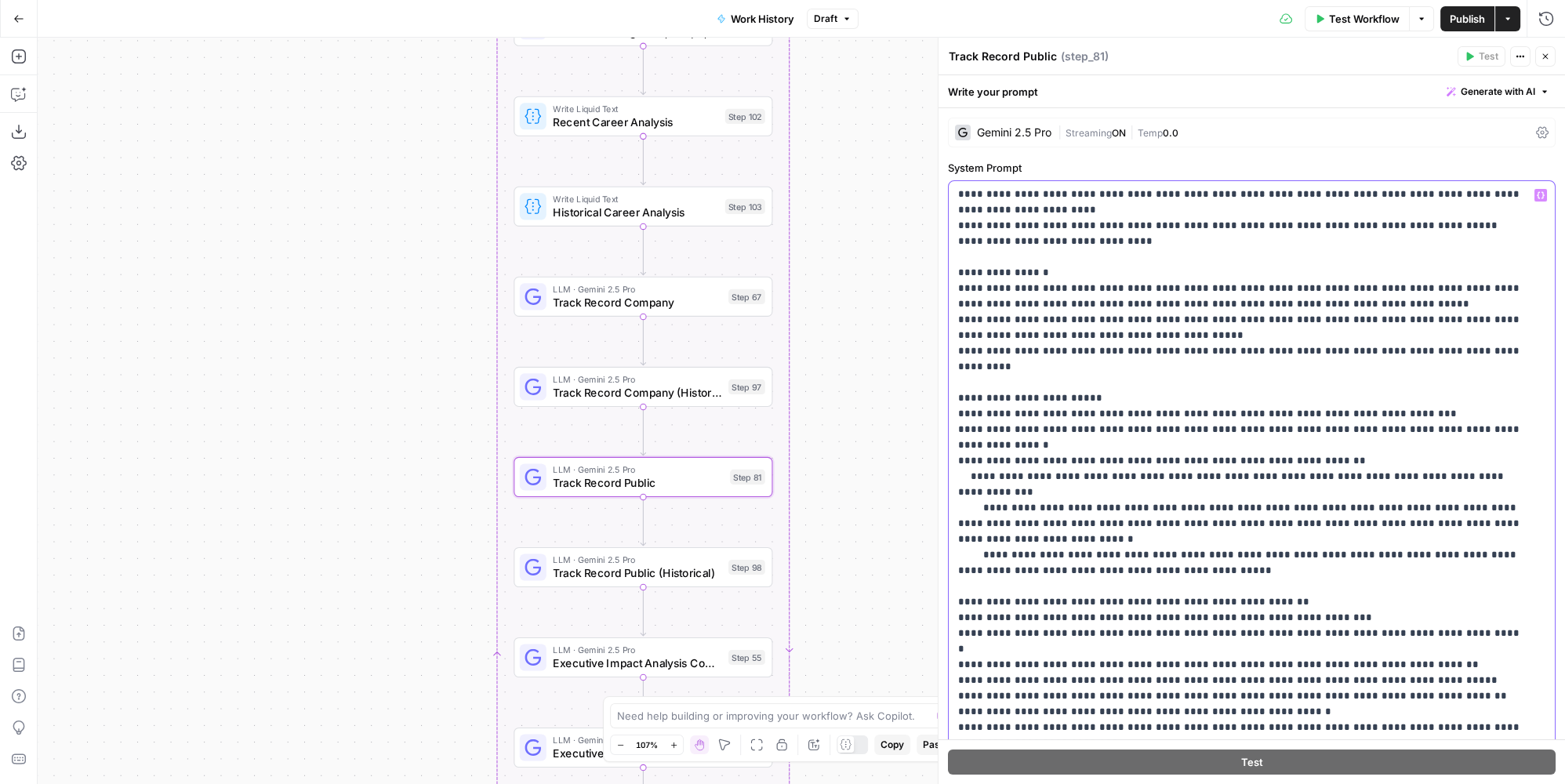
scroll to position [213, 0]
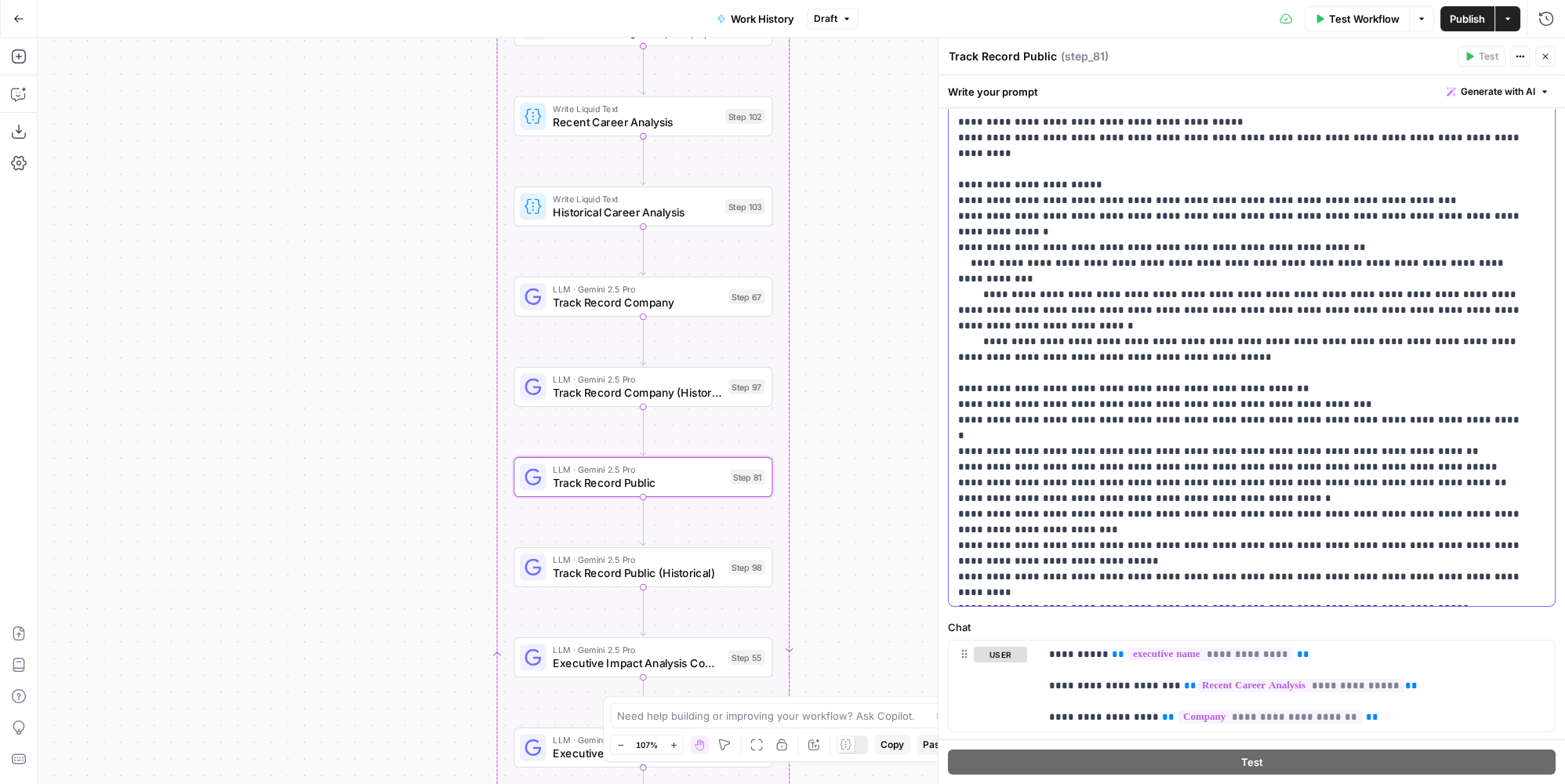
click at [1379, 507] on p "**********" at bounding box center [1241, 271] width 567 height 659
click at [652, 577] on span "Track Record Public (Historical)" at bounding box center [637, 572] width 168 height 16
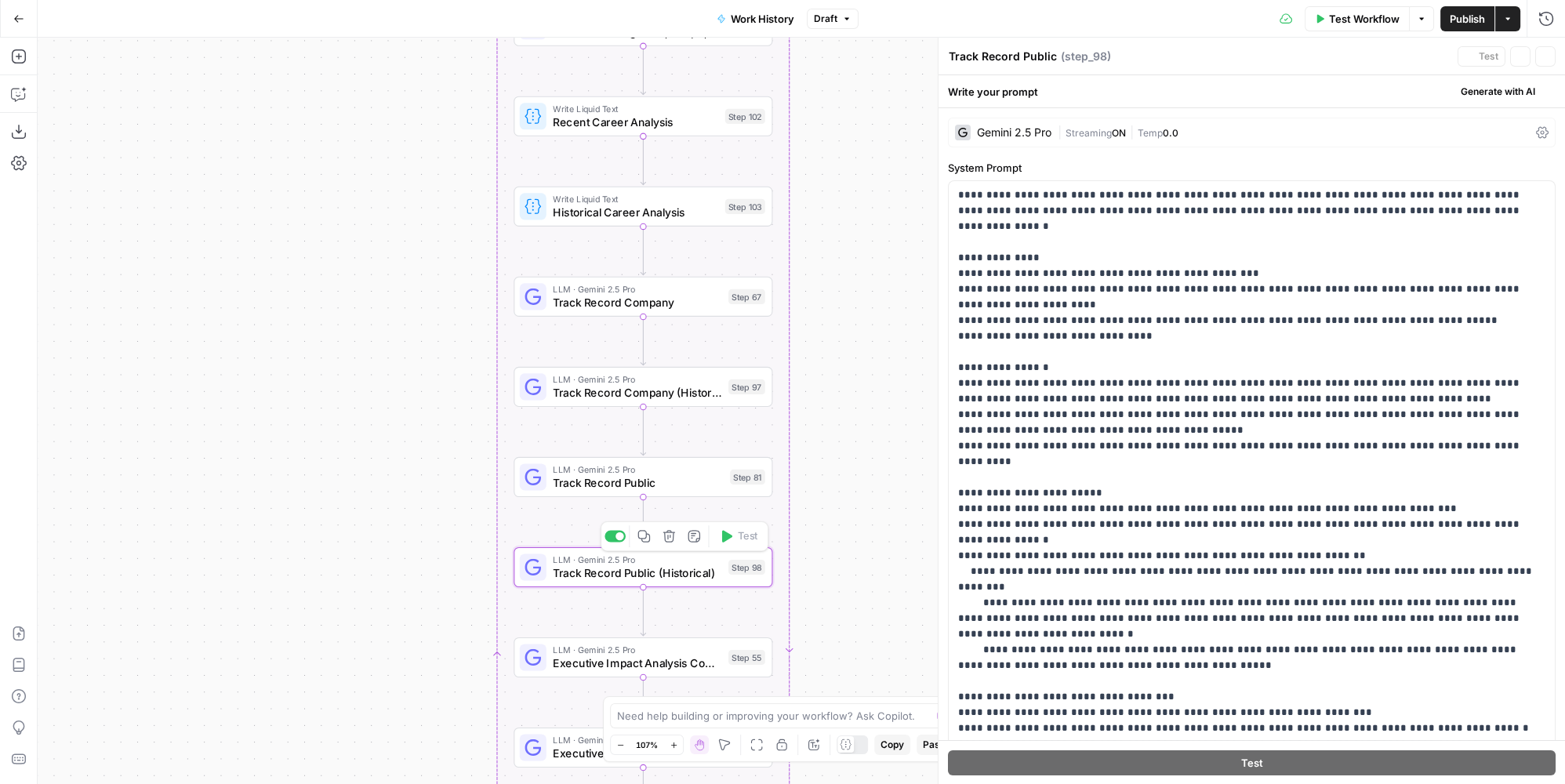
type textarea "Track Record Public (Historical)"
click at [1237, 377] on p "**********" at bounding box center [1241, 540] width 567 height 706
drag, startPoint x: 1195, startPoint y: 385, endPoint x: 1322, endPoint y: 378, distance: 127.2
click at [1322, 378] on p "**********" at bounding box center [1241, 540] width 567 height 706
copy p "**********"
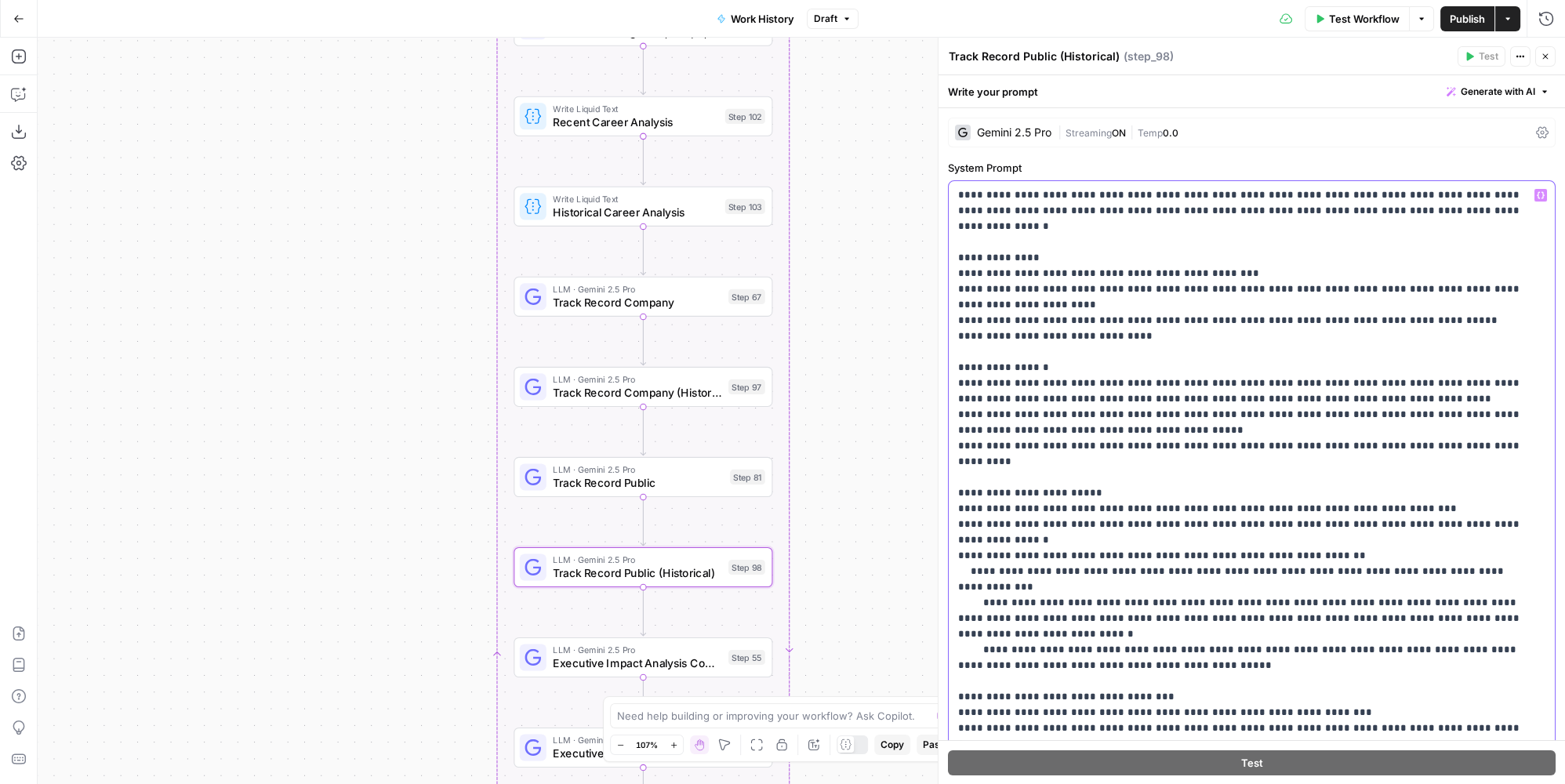
drag, startPoint x: 1067, startPoint y: 508, endPoint x: 1177, endPoint y: 504, distance: 110.1
click at [1177, 504] on p "**********" at bounding box center [1241, 540] width 567 height 706
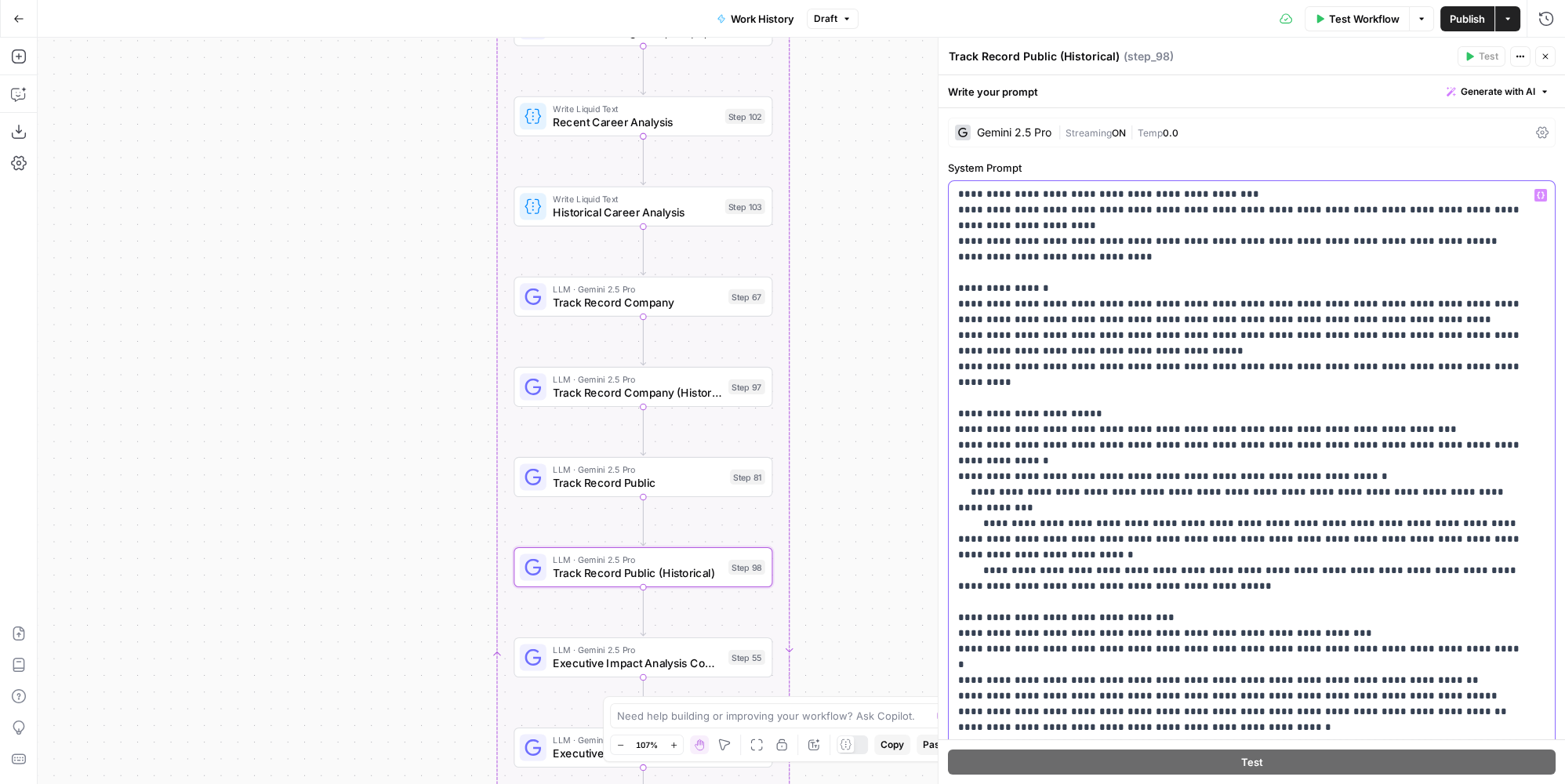
scroll to position [70, 0]
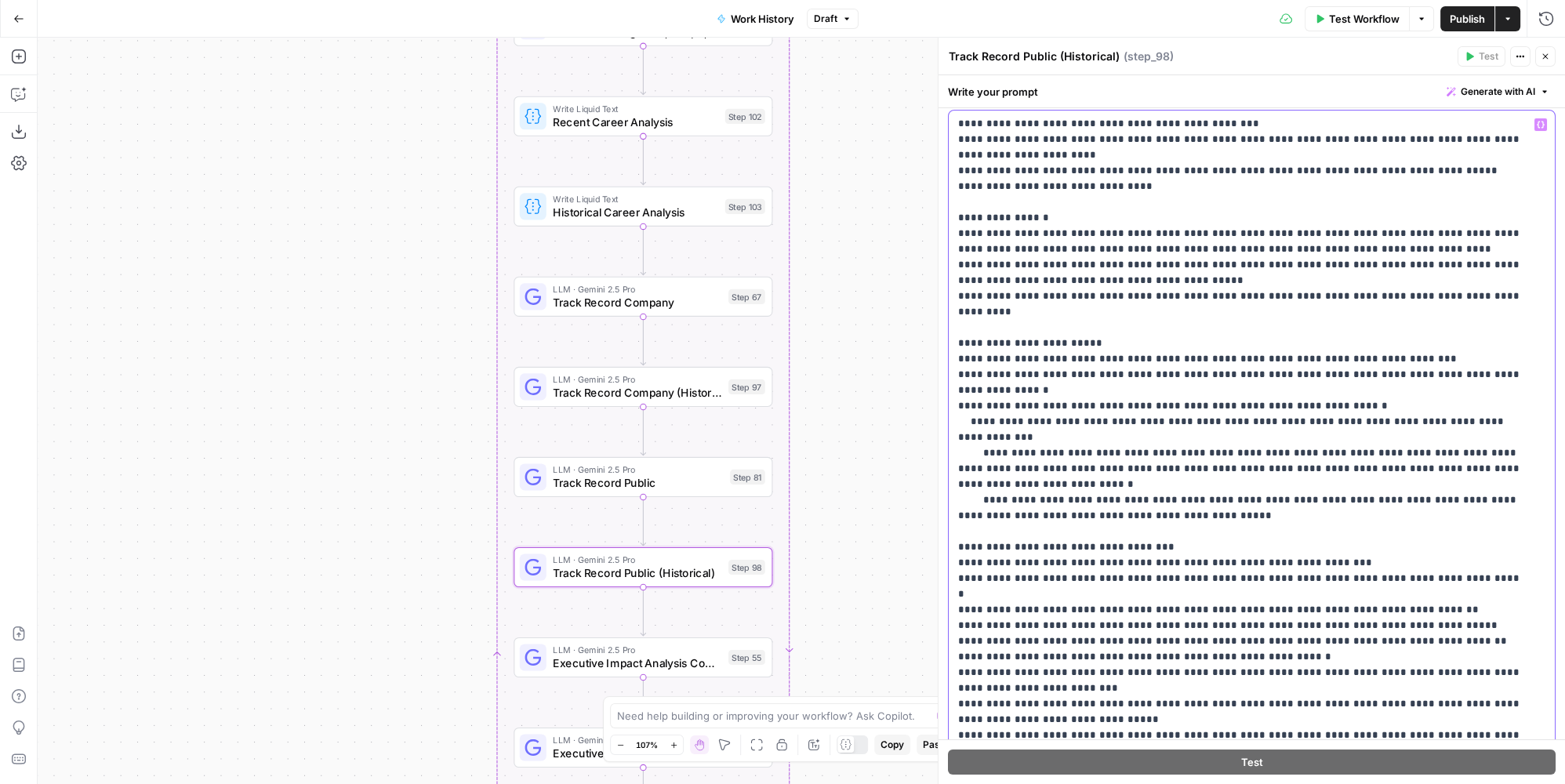
drag, startPoint x: 1067, startPoint y: 359, endPoint x: 1190, endPoint y: 356, distance: 123.0
click at [1190, 356] on p "**********" at bounding box center [1241, 390] width 567 height 706
copy p "**********"
click at [1222, 236] on p "**********" at bounding box center [1241, 390] width 567 height 706
click at [1201, 338] on p "**********" at bounding box center [1241, 390] width 567 height 706
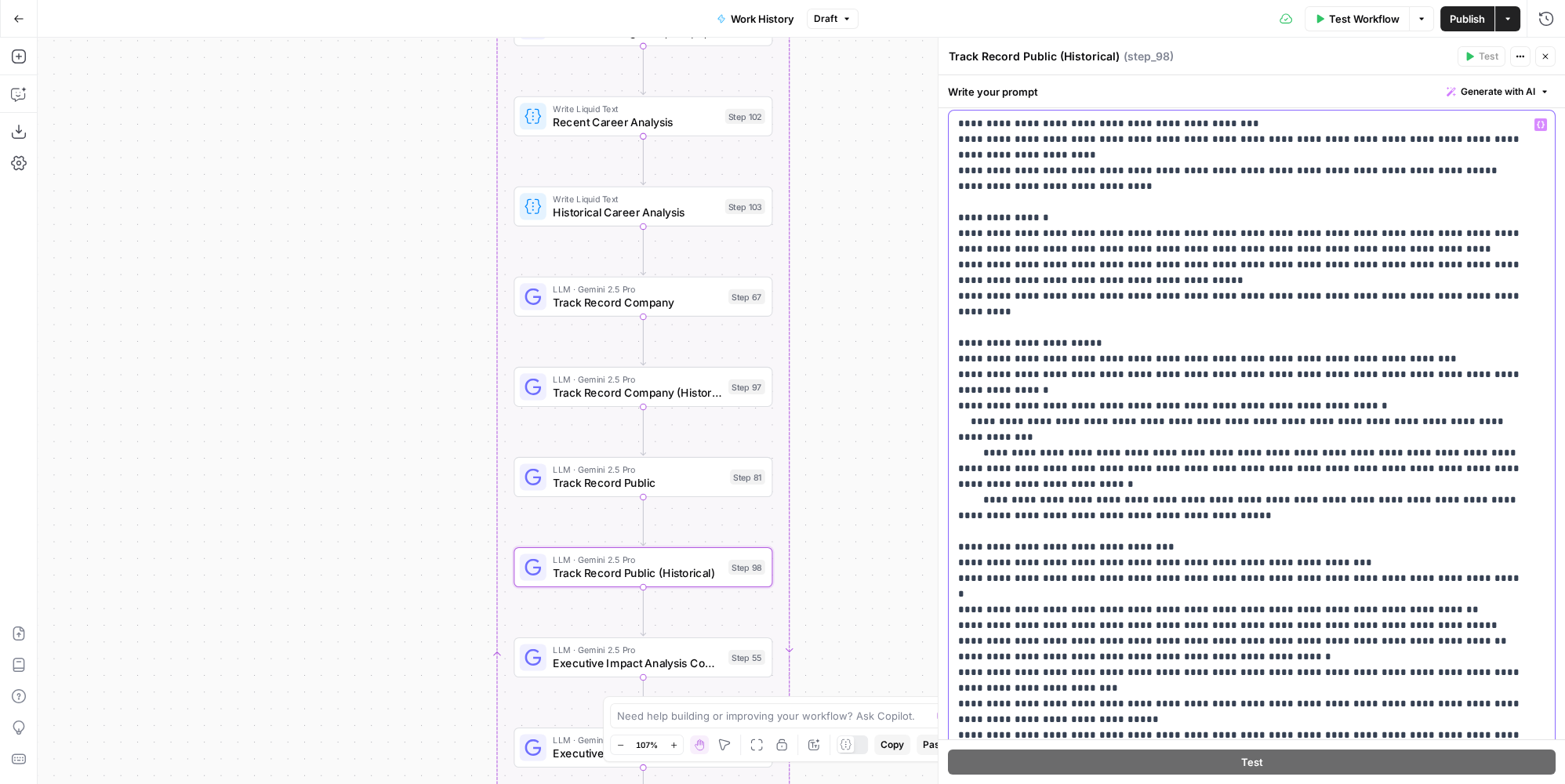
scroll to position [213, 0]
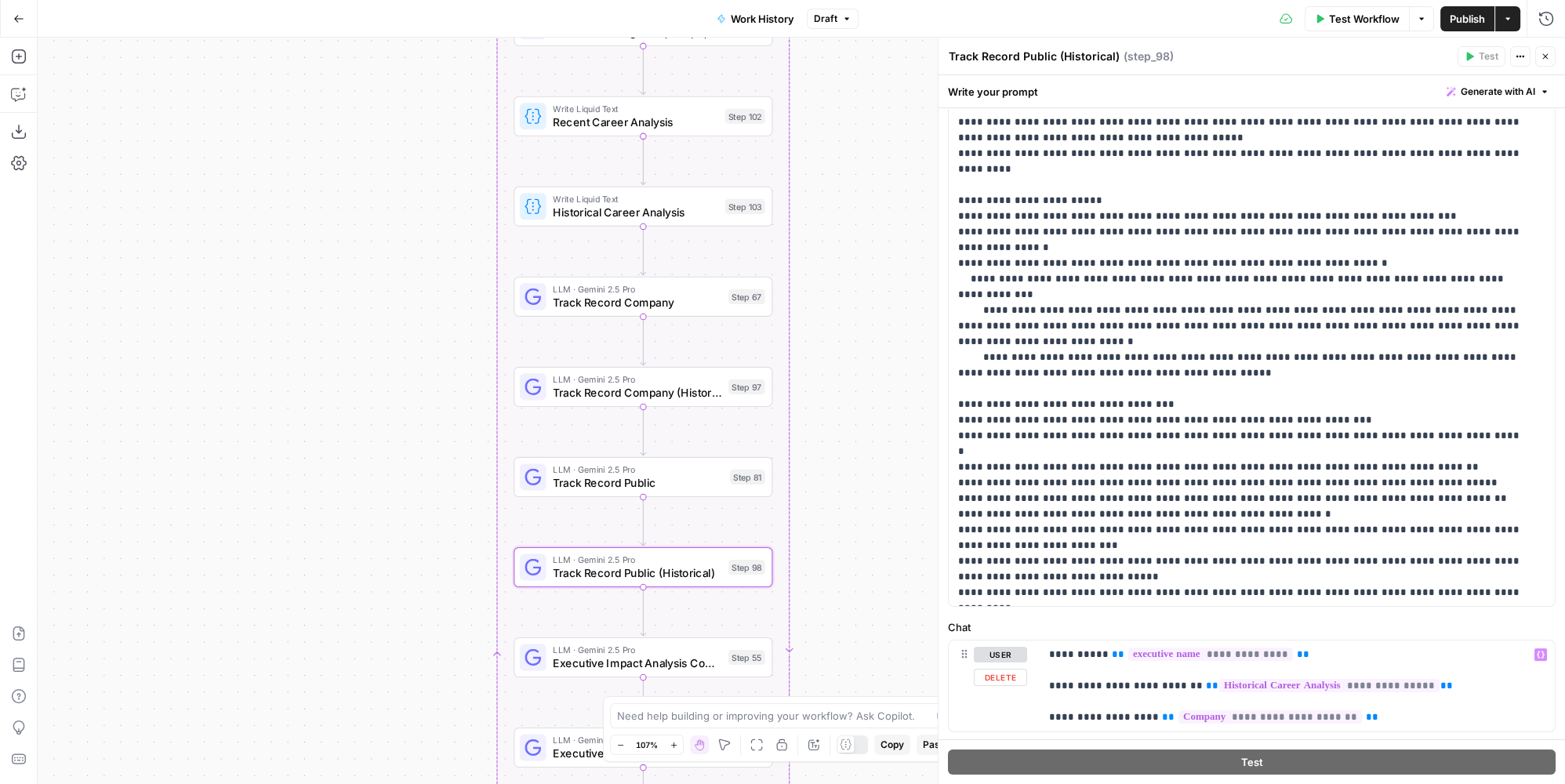
click at [697, 661] on span "Executive Impact Analysis Company" at bounding box center [637, 663] width 168 height 16
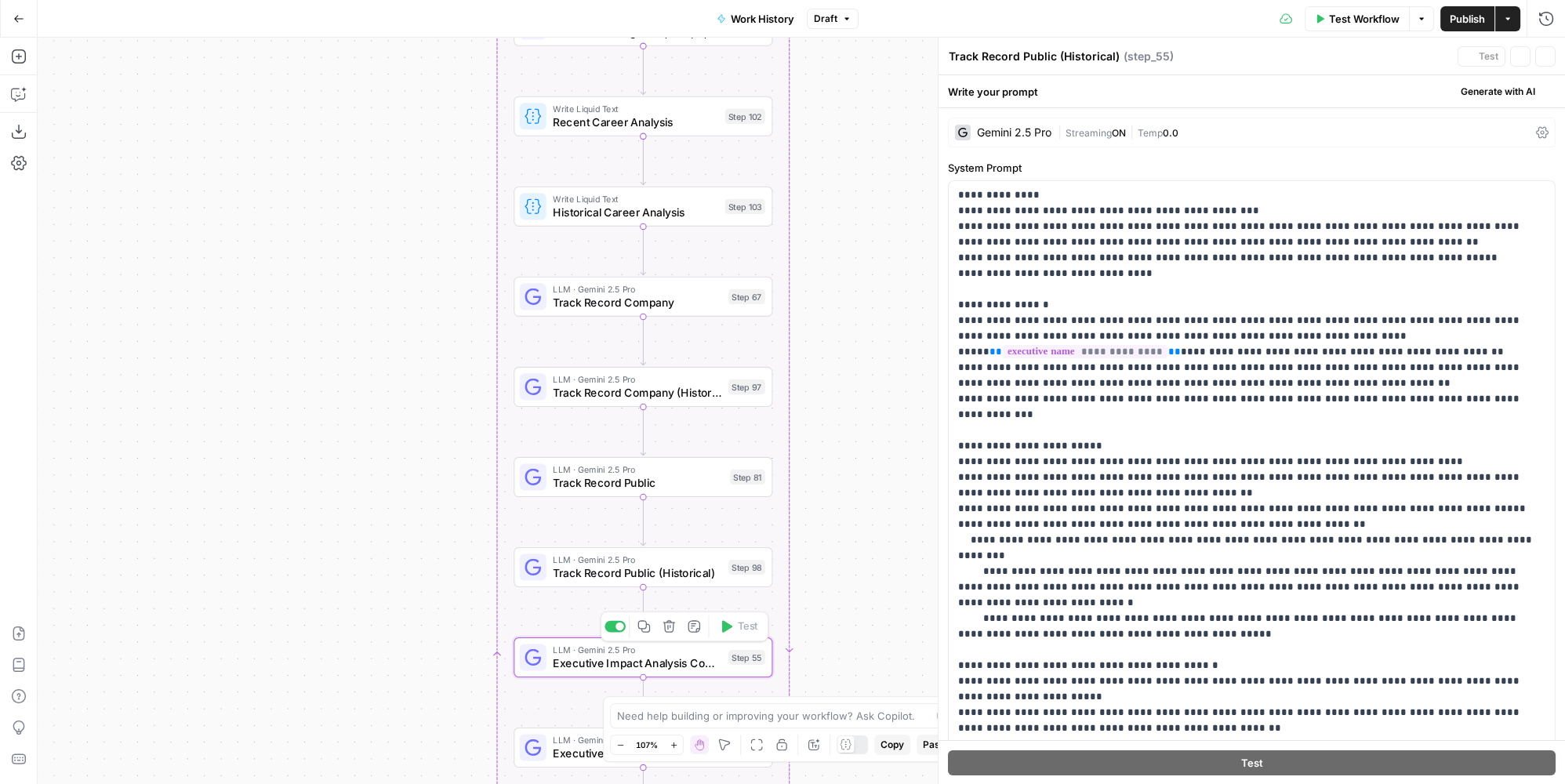
type textarea "Executive Impact Analysis Company"
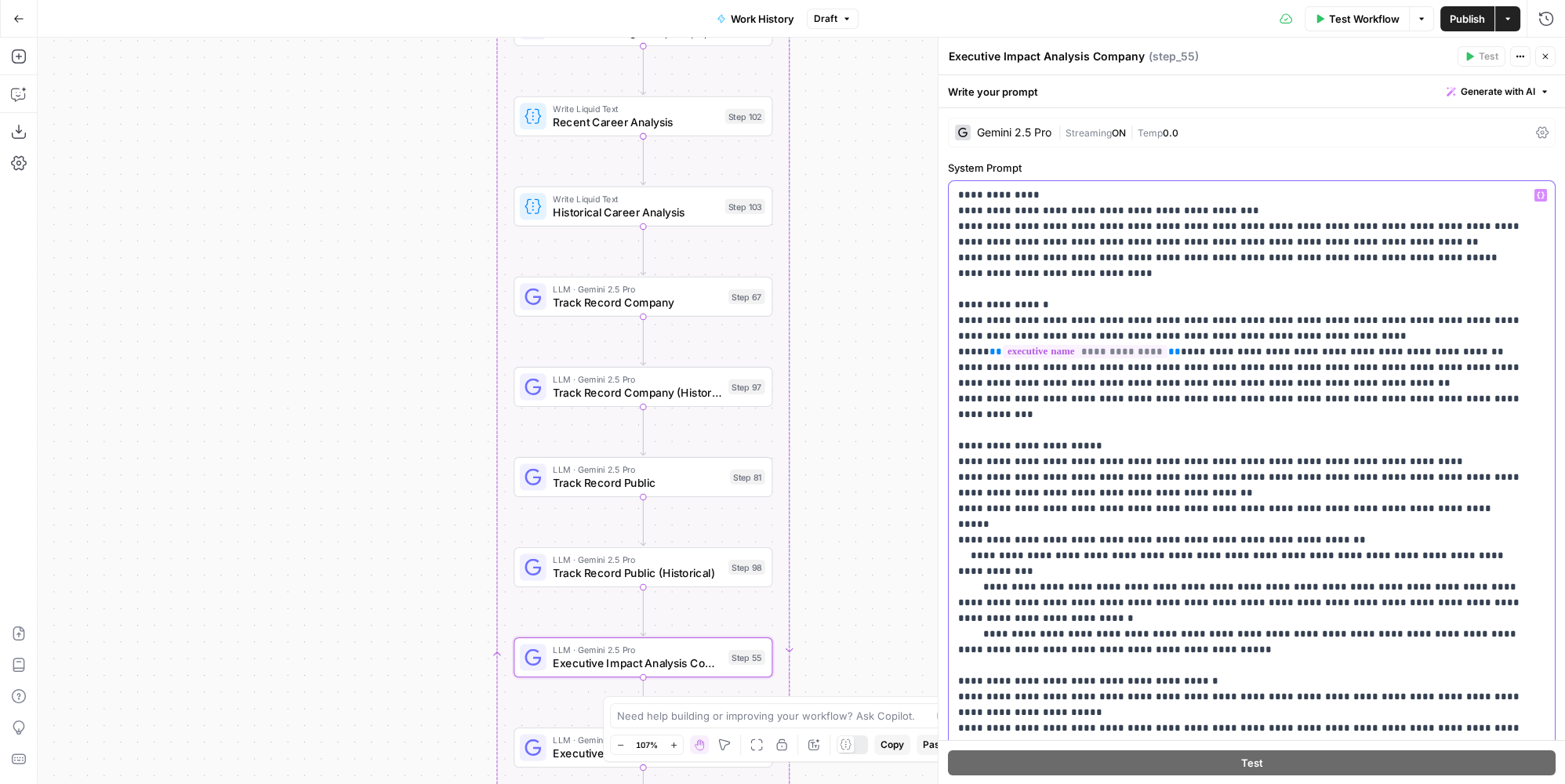
click at [1099, 352] on p "**********" at bounding box center [1241, 524] width 567 height 674
click at [1156, 502] on p "**********" at bounding box center [1241, 524] width 567 height 674
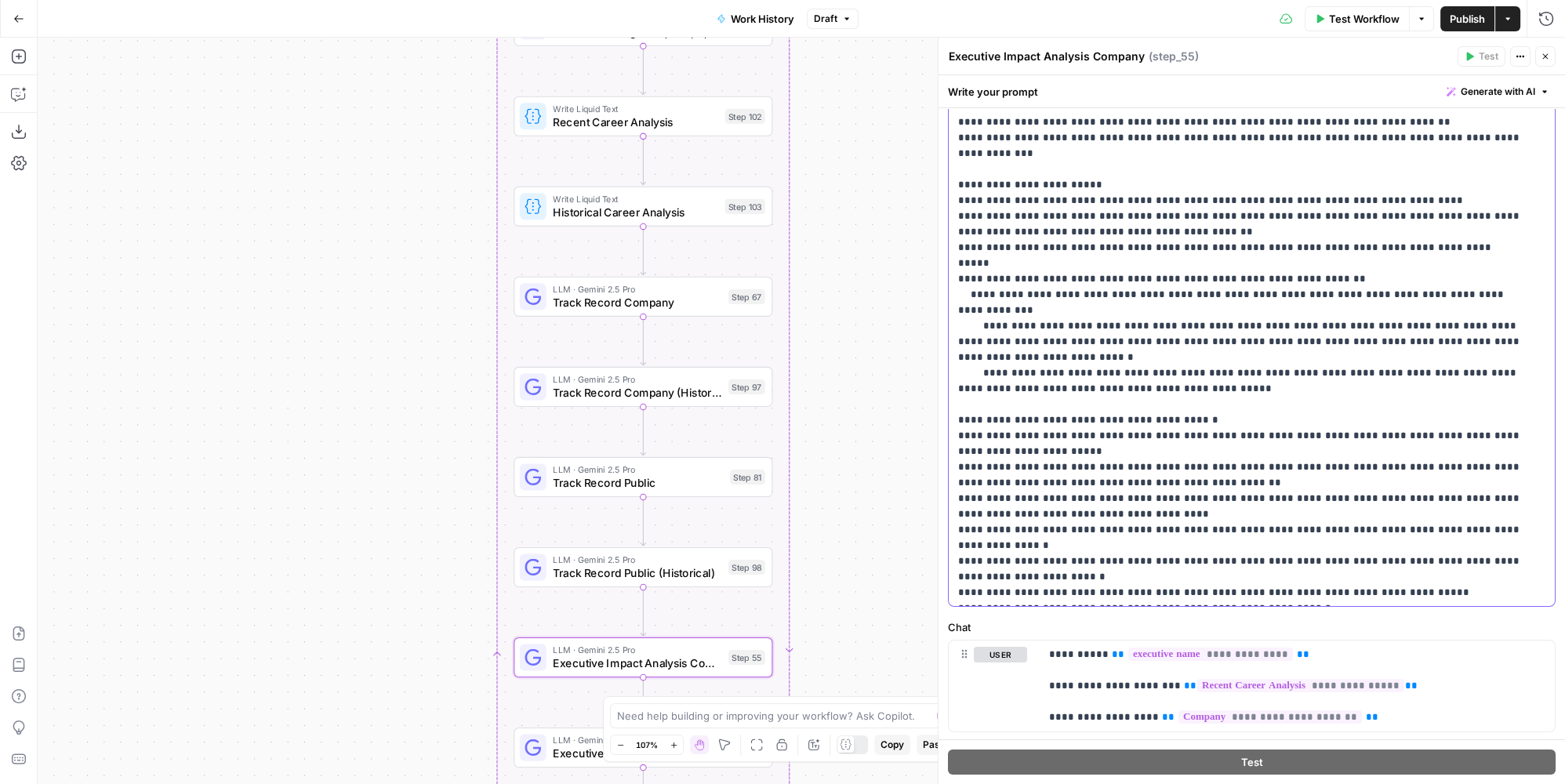
click at [1326, 512] on p "**********" at bounding box center [1241, 263] width 567 height 674
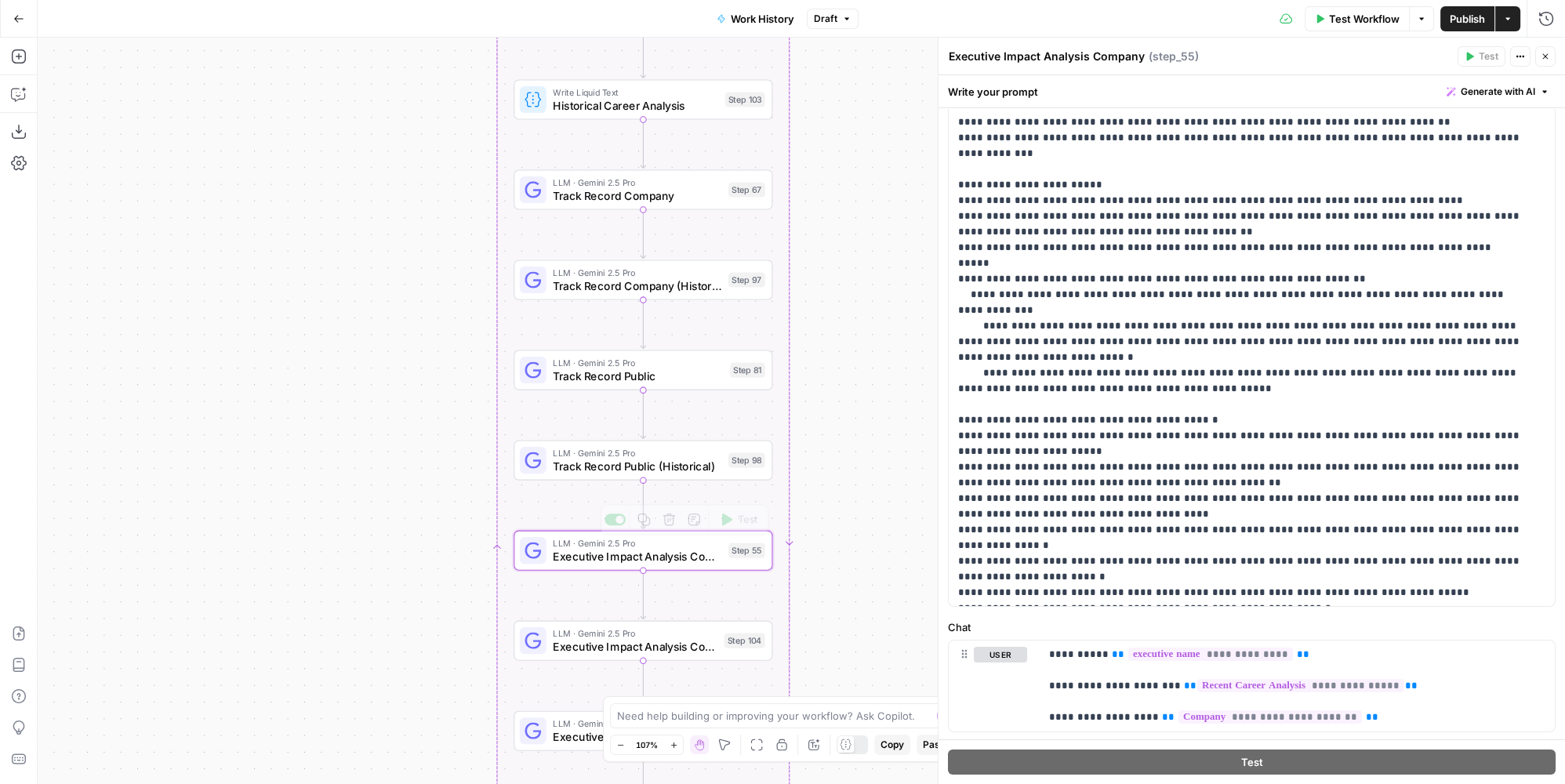
click at [684, 643] on span "Executive Impact Analysis Company (Historical)" at bounding box center [635, 647] width 164 height 16
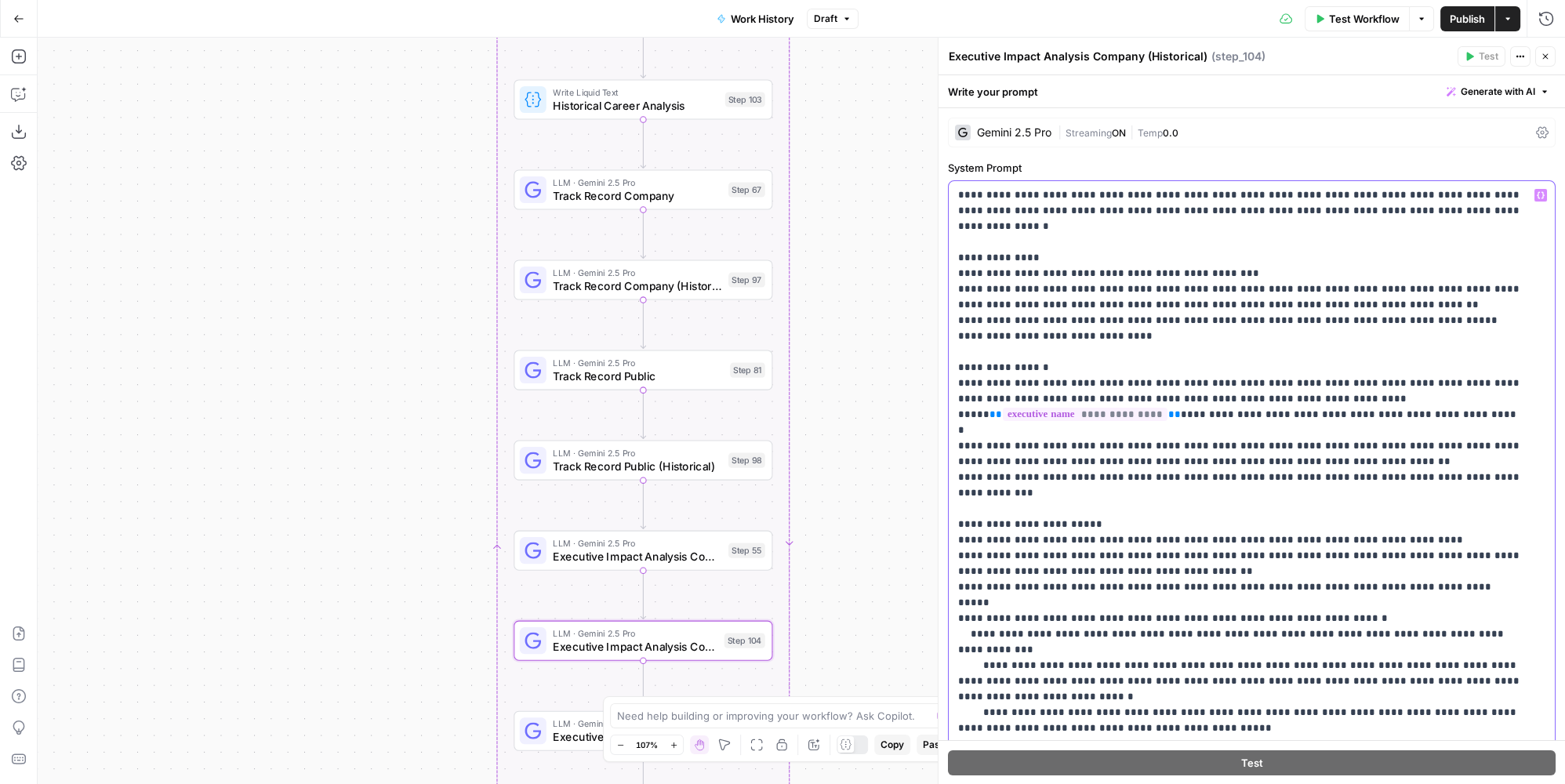
click at [1098, 395] on p "**********" at bounding box center [1241, 548] width 567 height 721
click at [1111, 555] on p "**********" at bounding box center [1241, 548] width 567 height 721
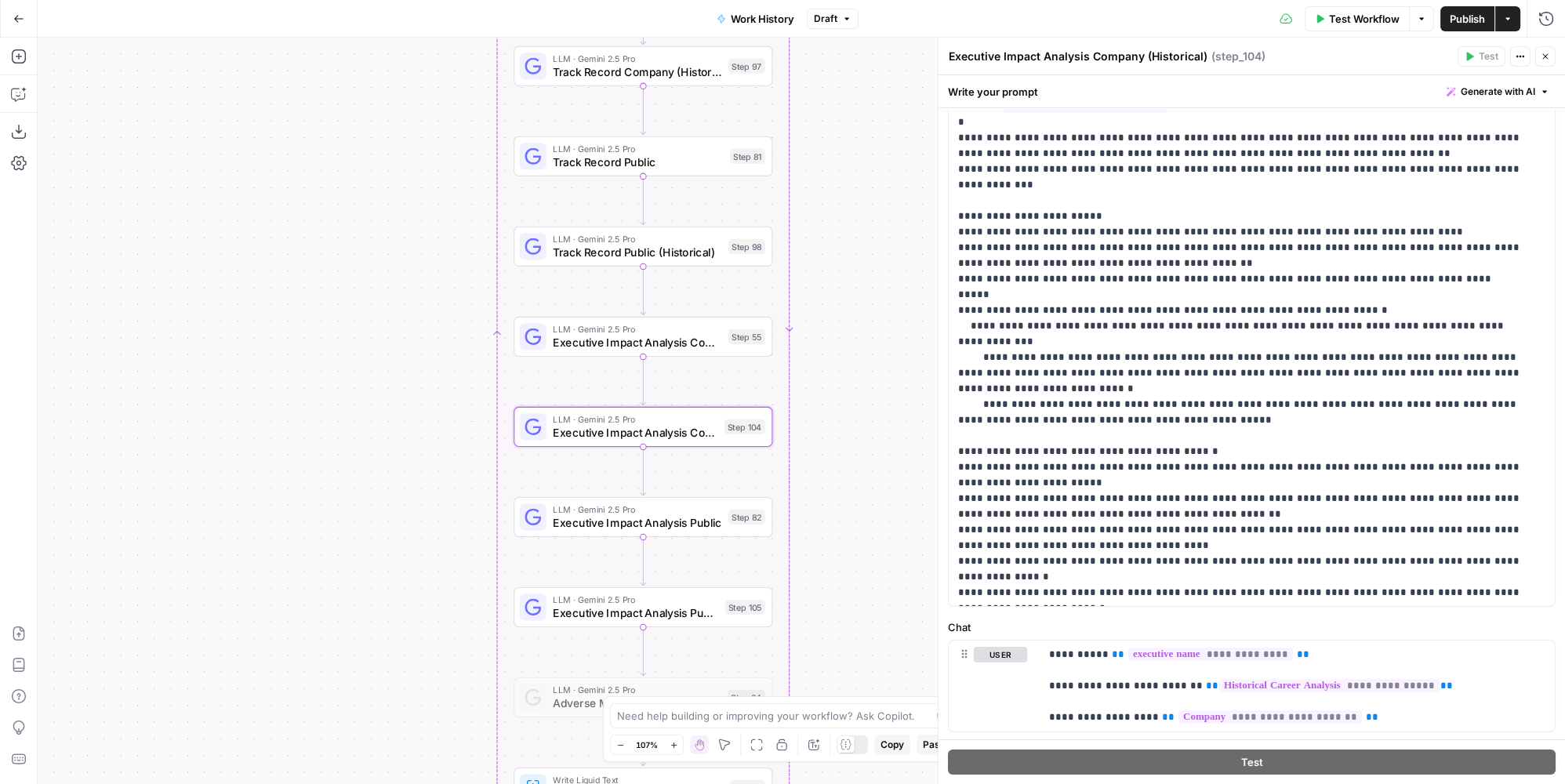
click at [738, 526] on div "LLM · Gemini 2.5 Pro Executive Impact Analysis Public Step 82 Copy step Delete …" at bounding box center [643, 517] width 245 height 29
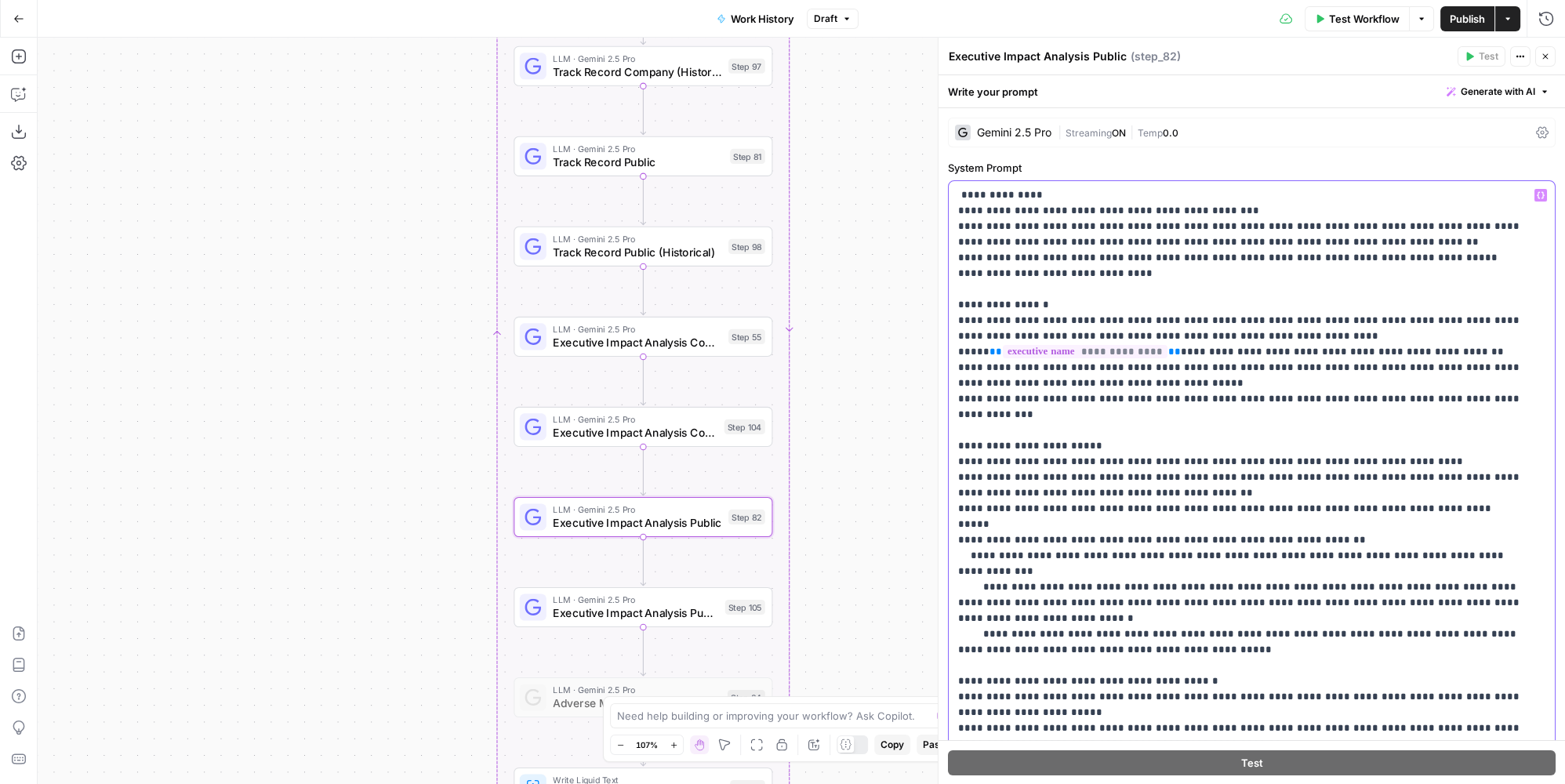
click at [1080, 346] on p "**********" at bounding box center [1241, 524] width 567 height 674
click at [1105, 500] on p "**********" at bounding box center [1241, 524] width 567 height 674
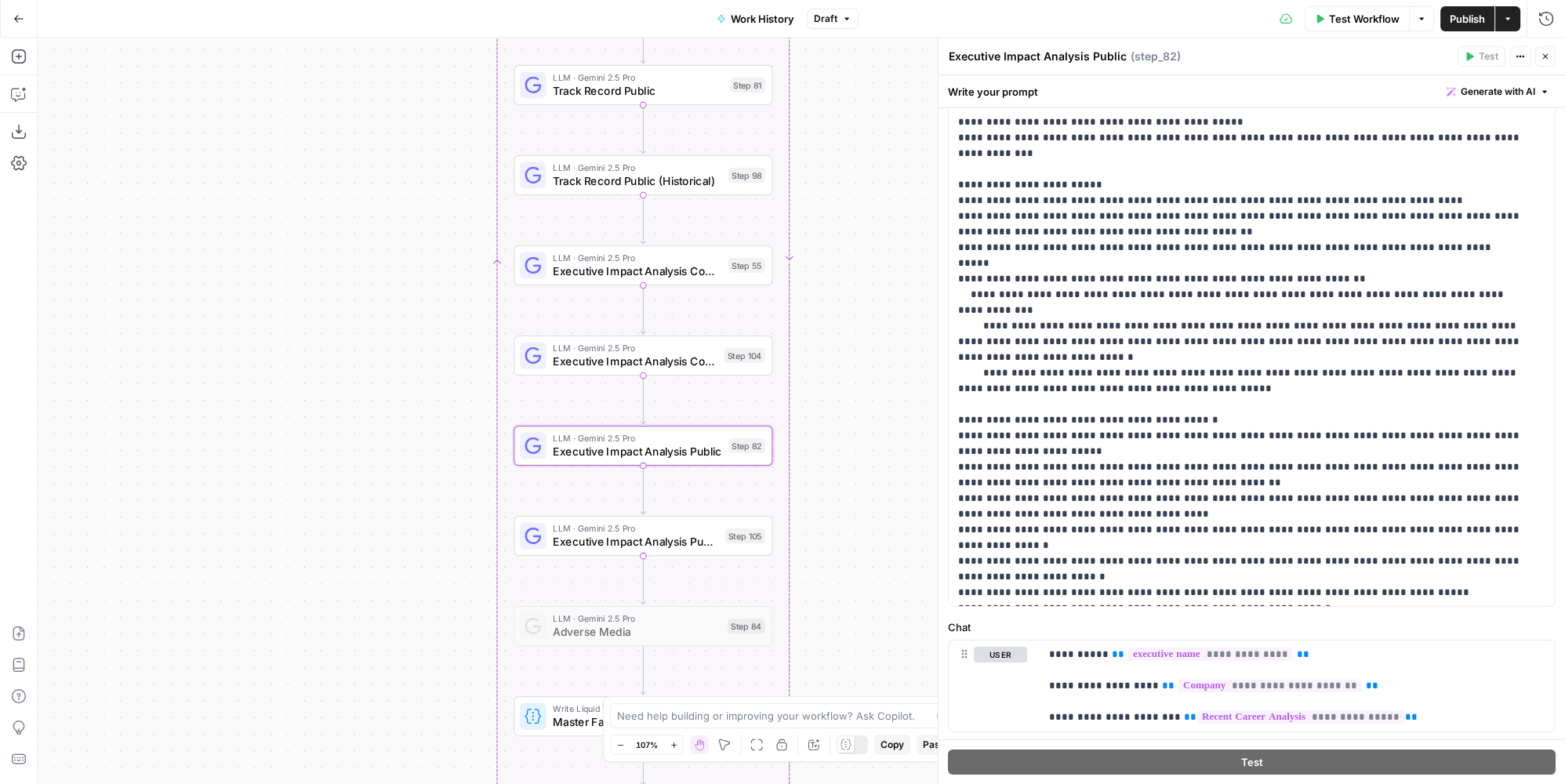
click at [727, 538] on div "Step 105" at bounding box center [745, 535] width 40 height 15
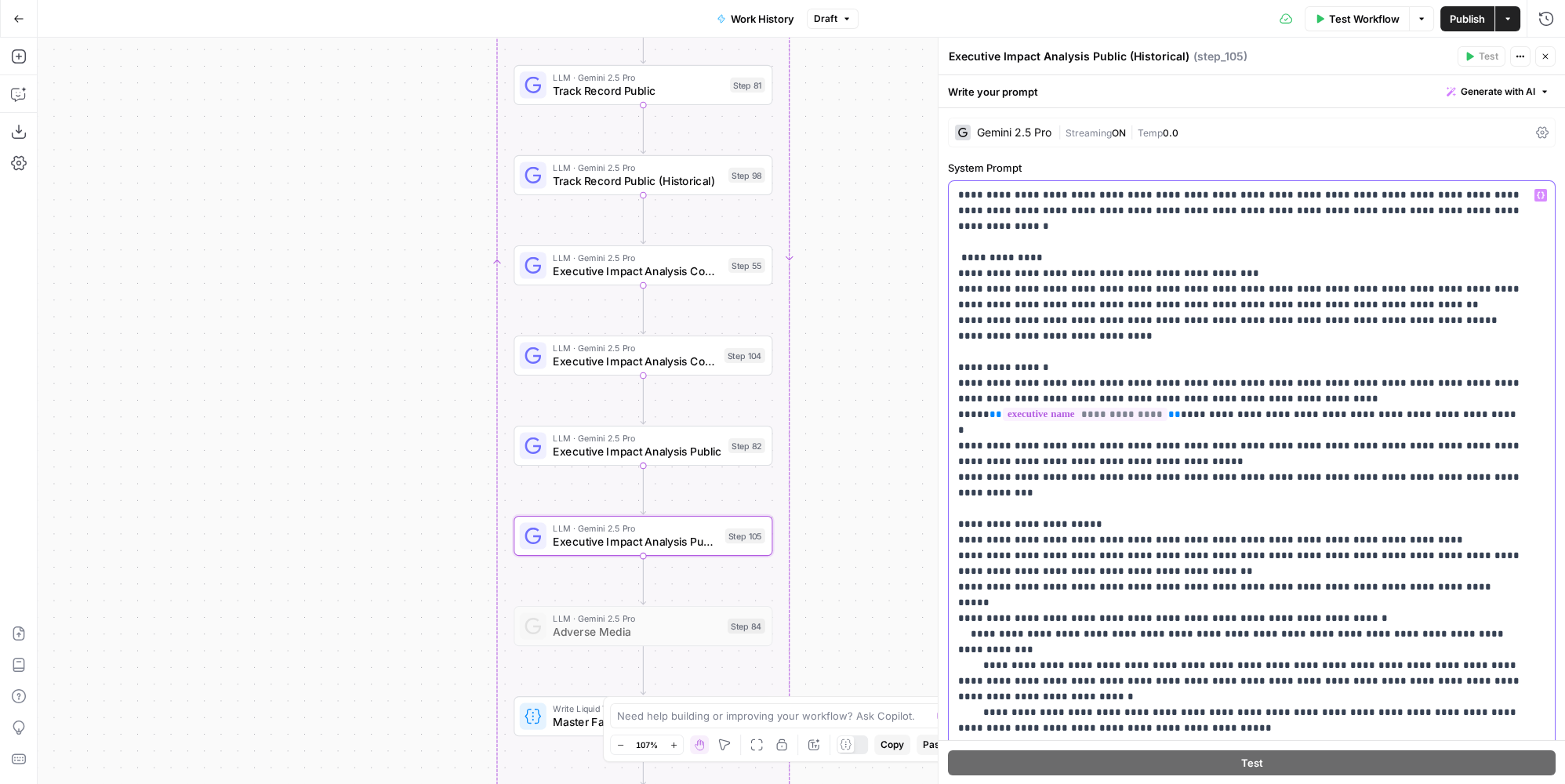
click at [1073, 403] on p "**********" at bounding box center [1241, 548] width 567 height 721
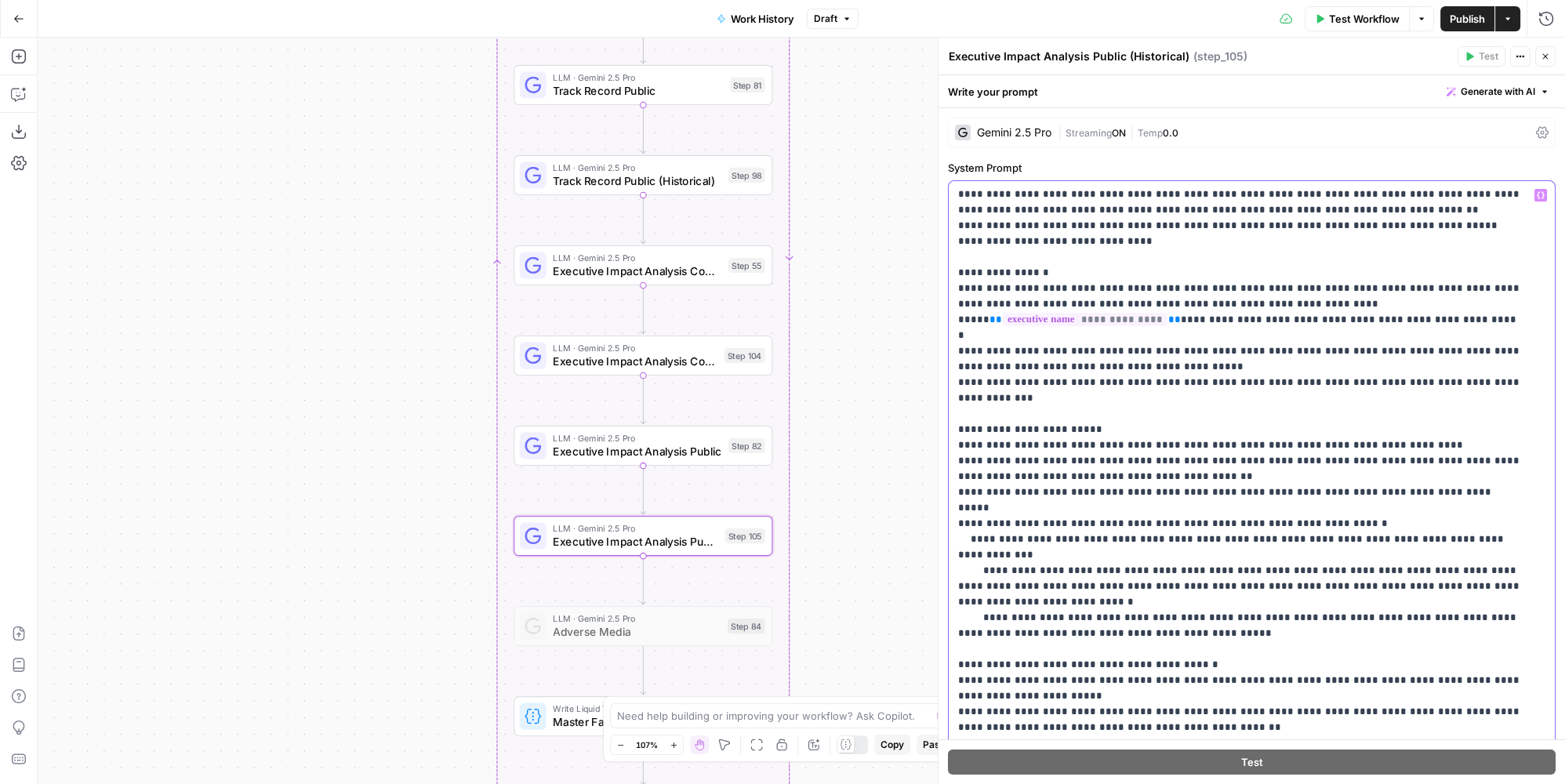
scroll to position [249, 0]
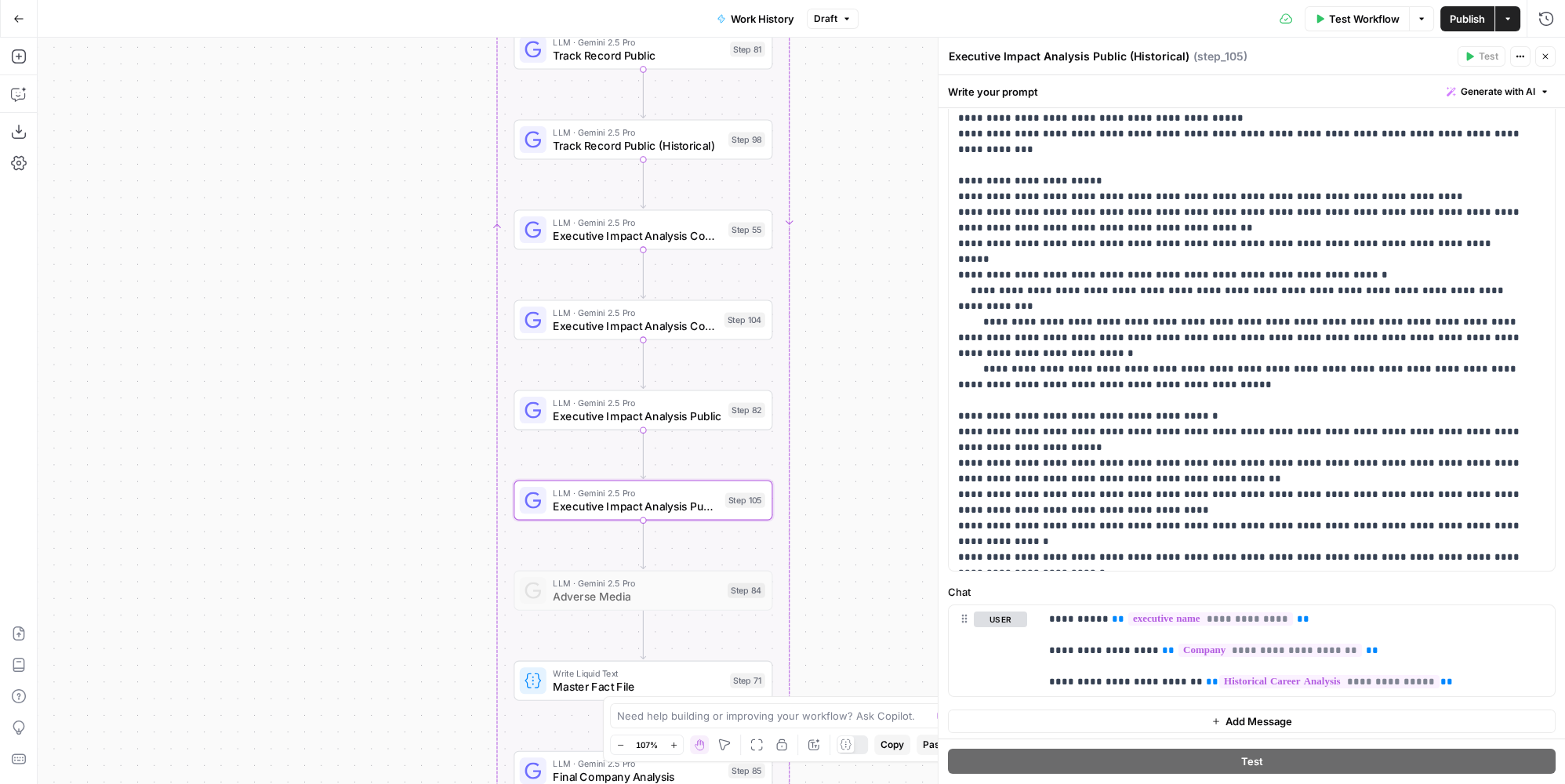
click at [1446, 16] on button "Publish" at bounding box center [1468, 19] width 54 height 25
click at [1289, 468] on p "**********" at bounding box center [1241, 204] width 567 height 721
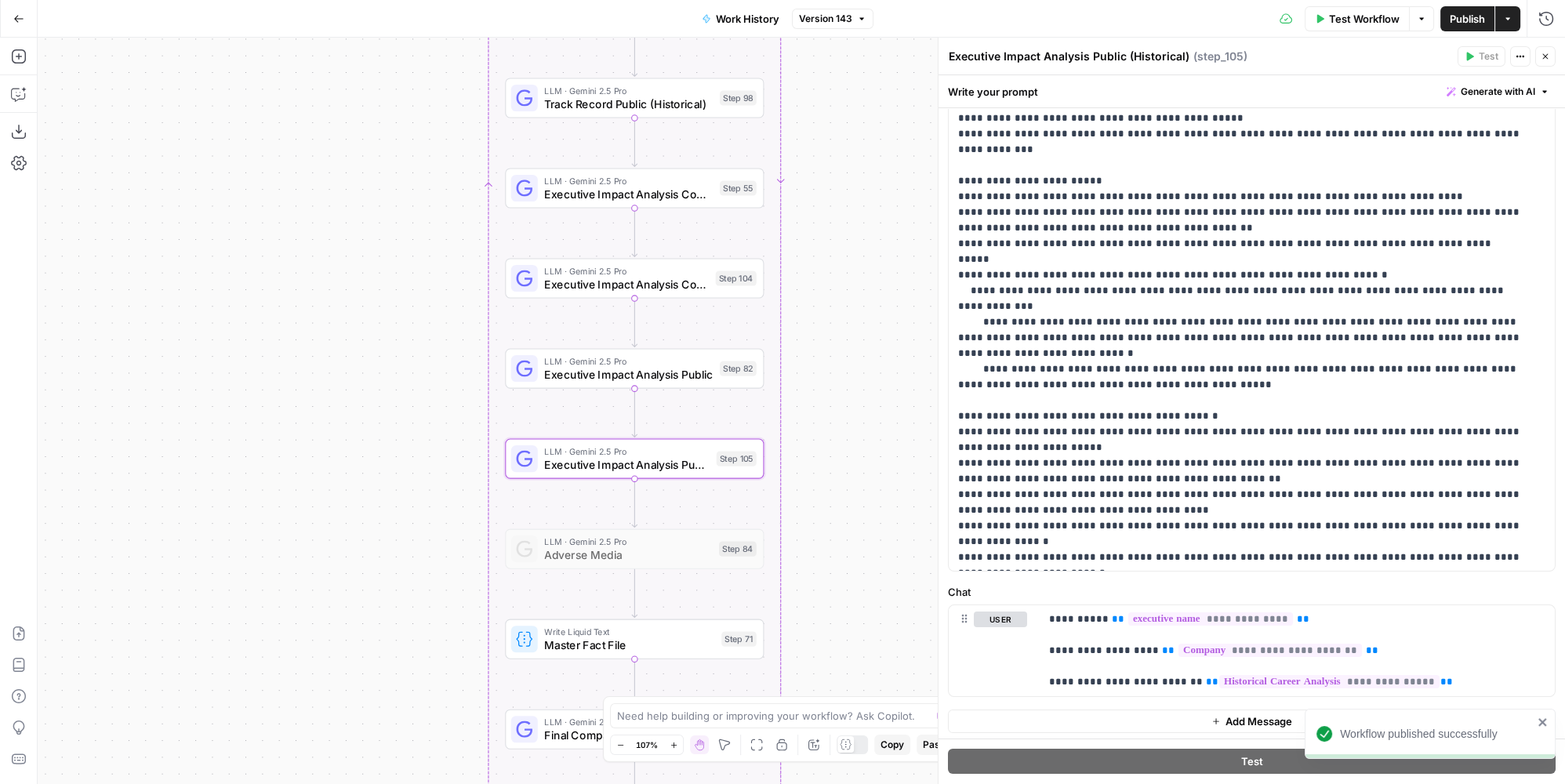
drag, startPoint x: 830, startPoint y: 636, endPoint x: 827, endPoint y: 549, distance: 87.1
click at [827, 550] on div "true false Workflow Set Inputs Inputs LLM · GPT-4.1 Memo Date Step 90 LLM · GPT…" at bounding box center [801, 410] width 1527 height 746
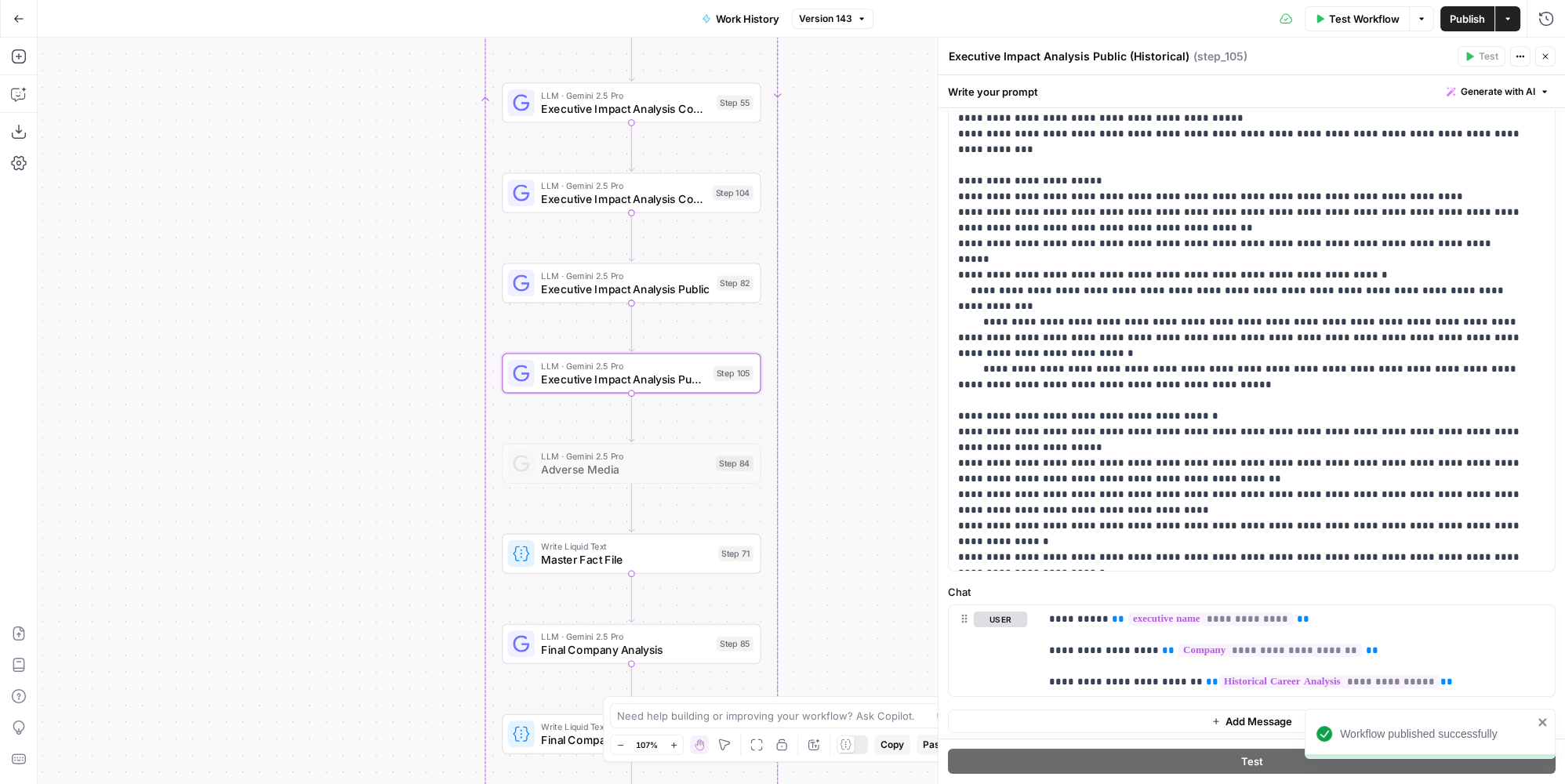
click at [623, 564] on span "Master Fact File" at bounding box center [626, 559] width 170 height 16
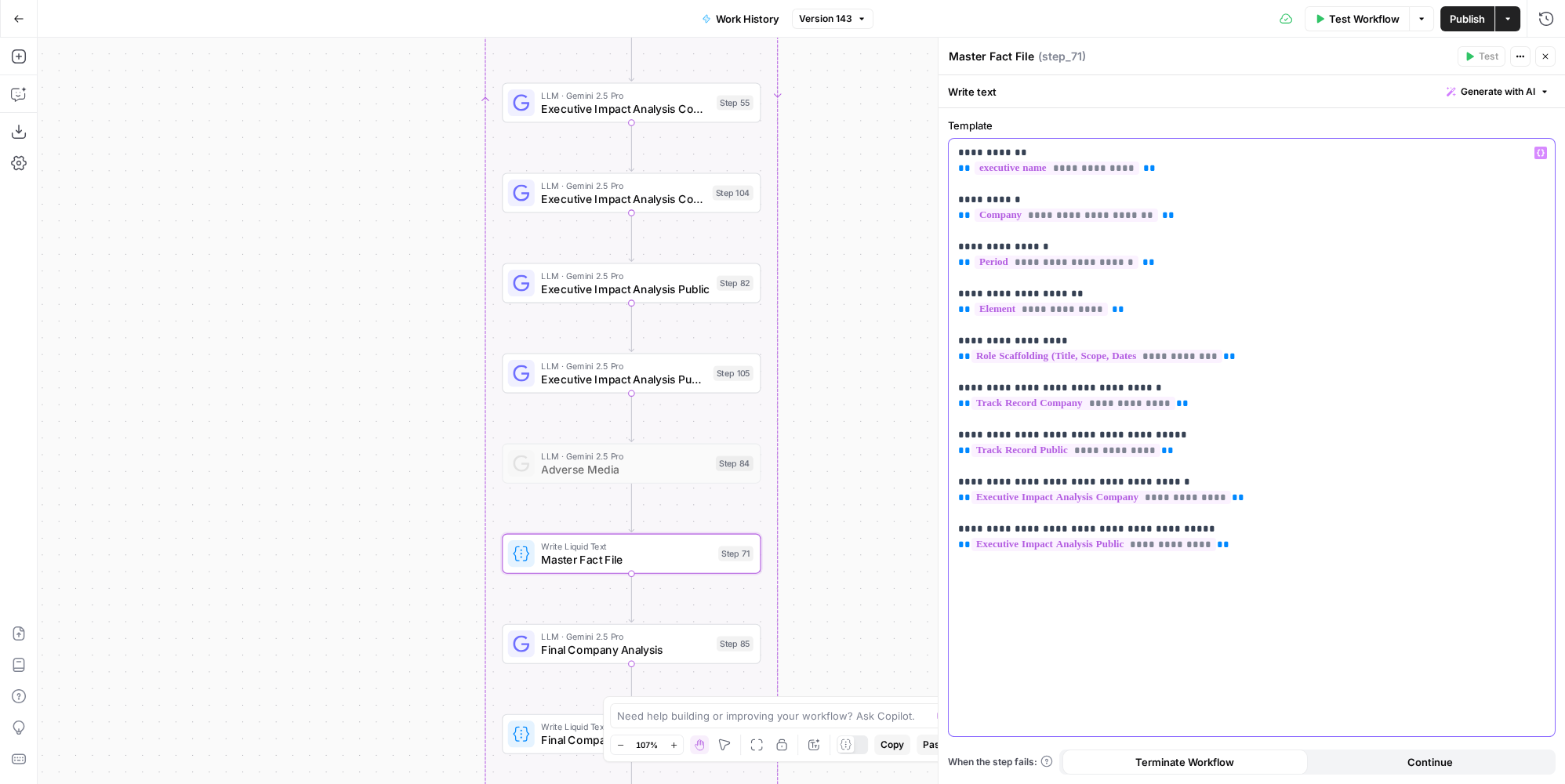
click at [1196, 405] on p "**********" at bounding box center [1252, 348] width 588 height 408
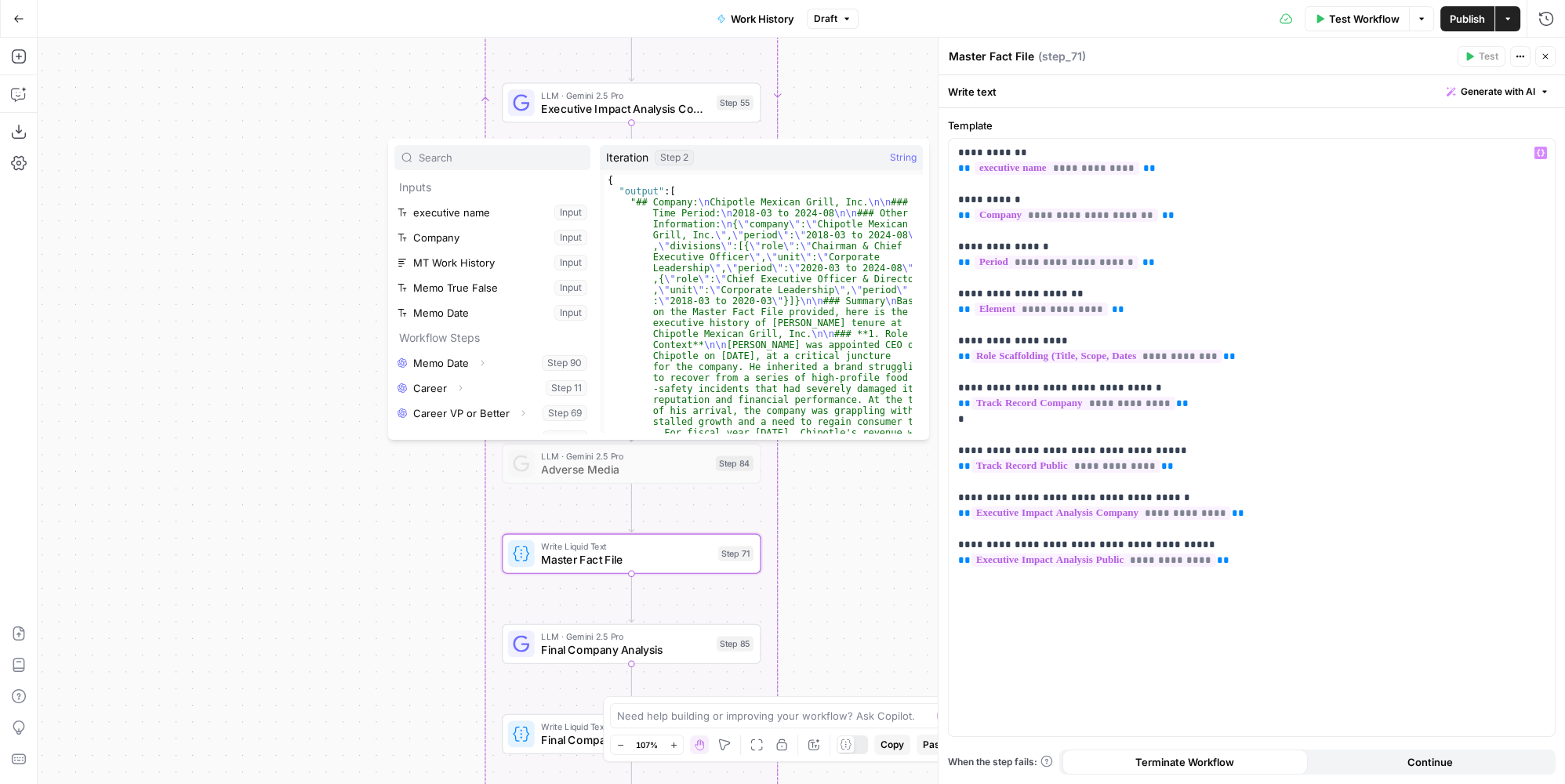
scroll to position [316, 0]
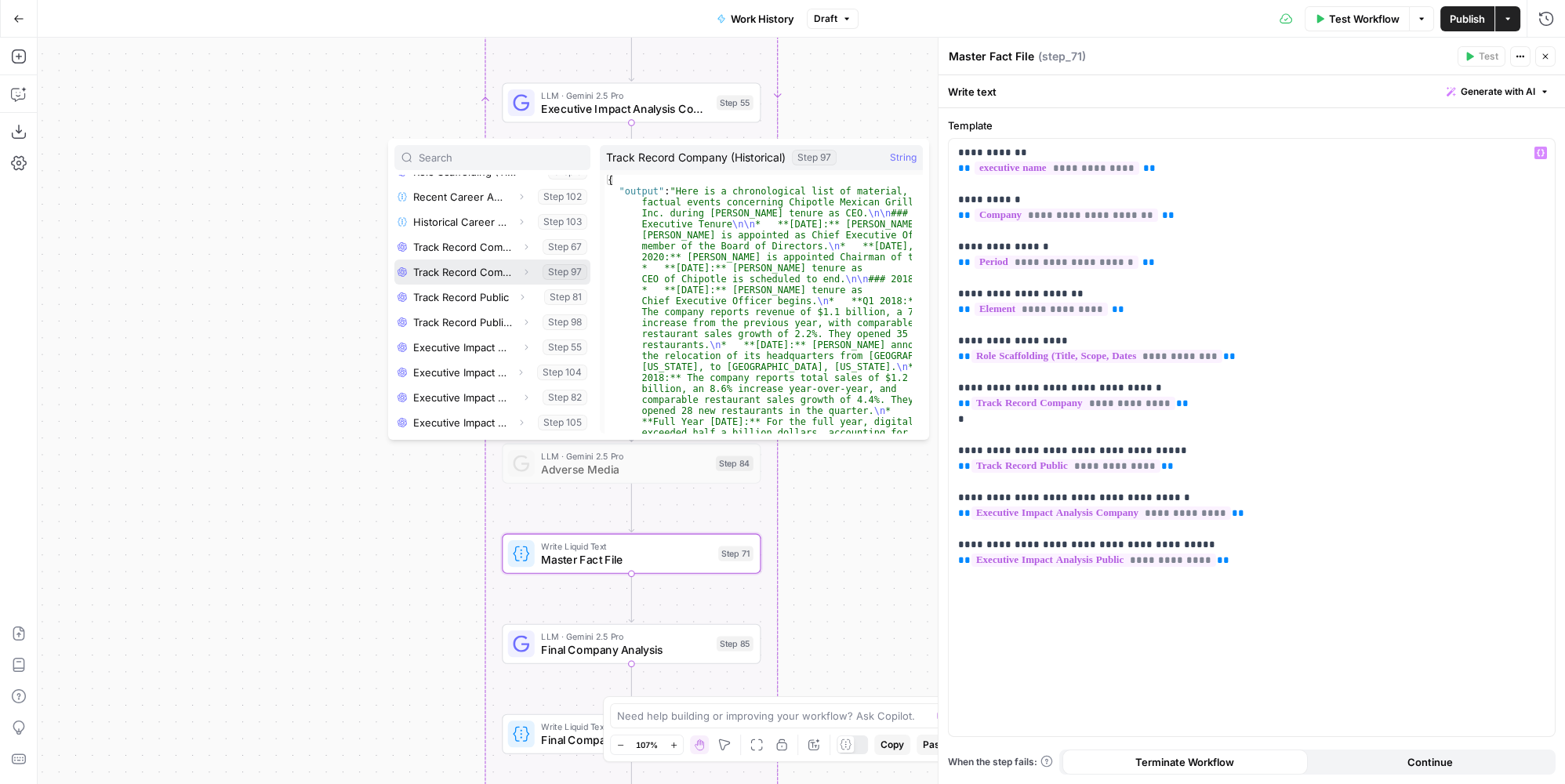
click at [480, 271] on button "Select variable Track Record Company (Historical)" at bounding box center [492, 271] width 196 height 25
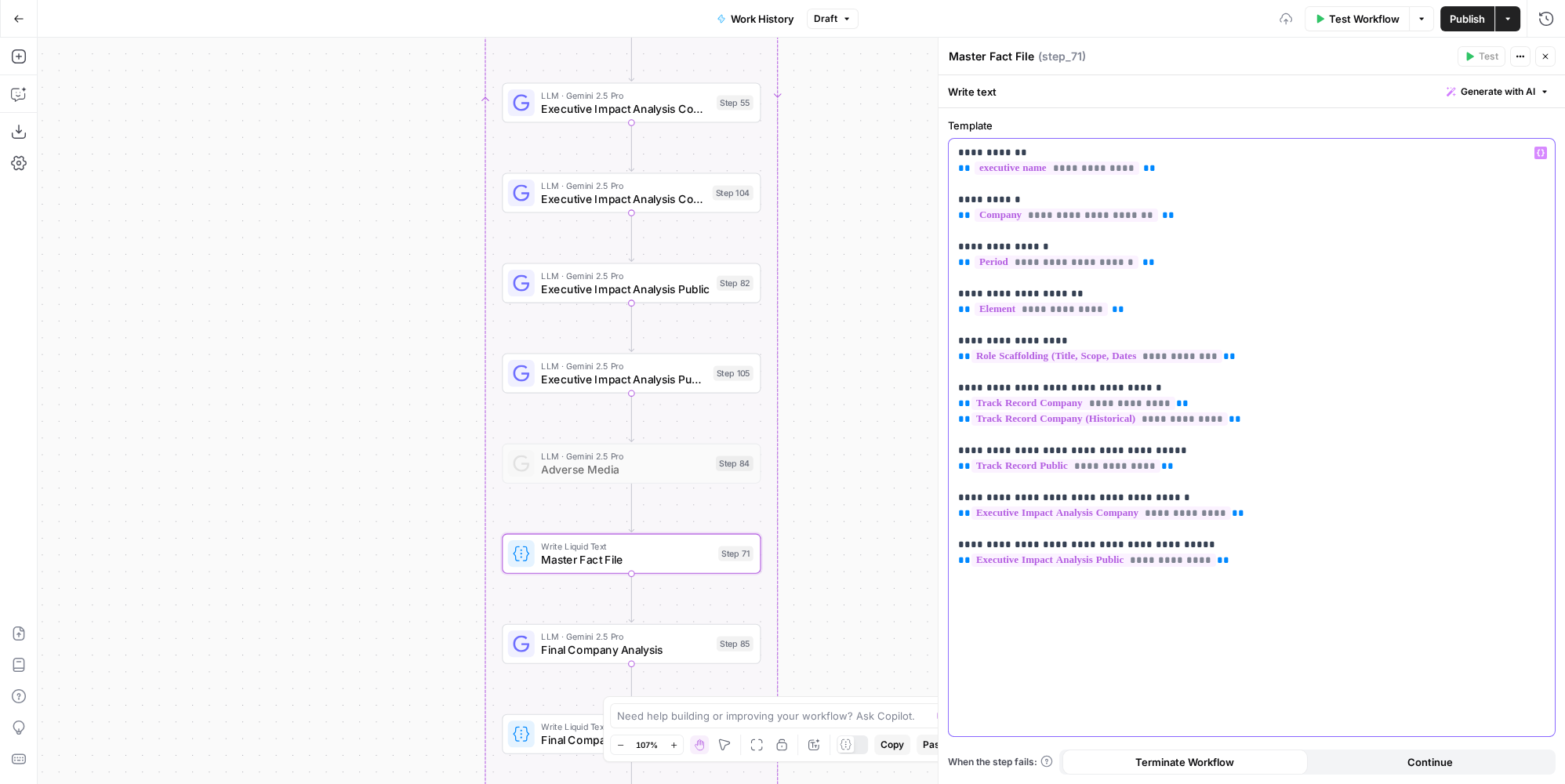
click at [1199, 473] on p "**********" at bounding box center [1252, 356] width 588 height 423
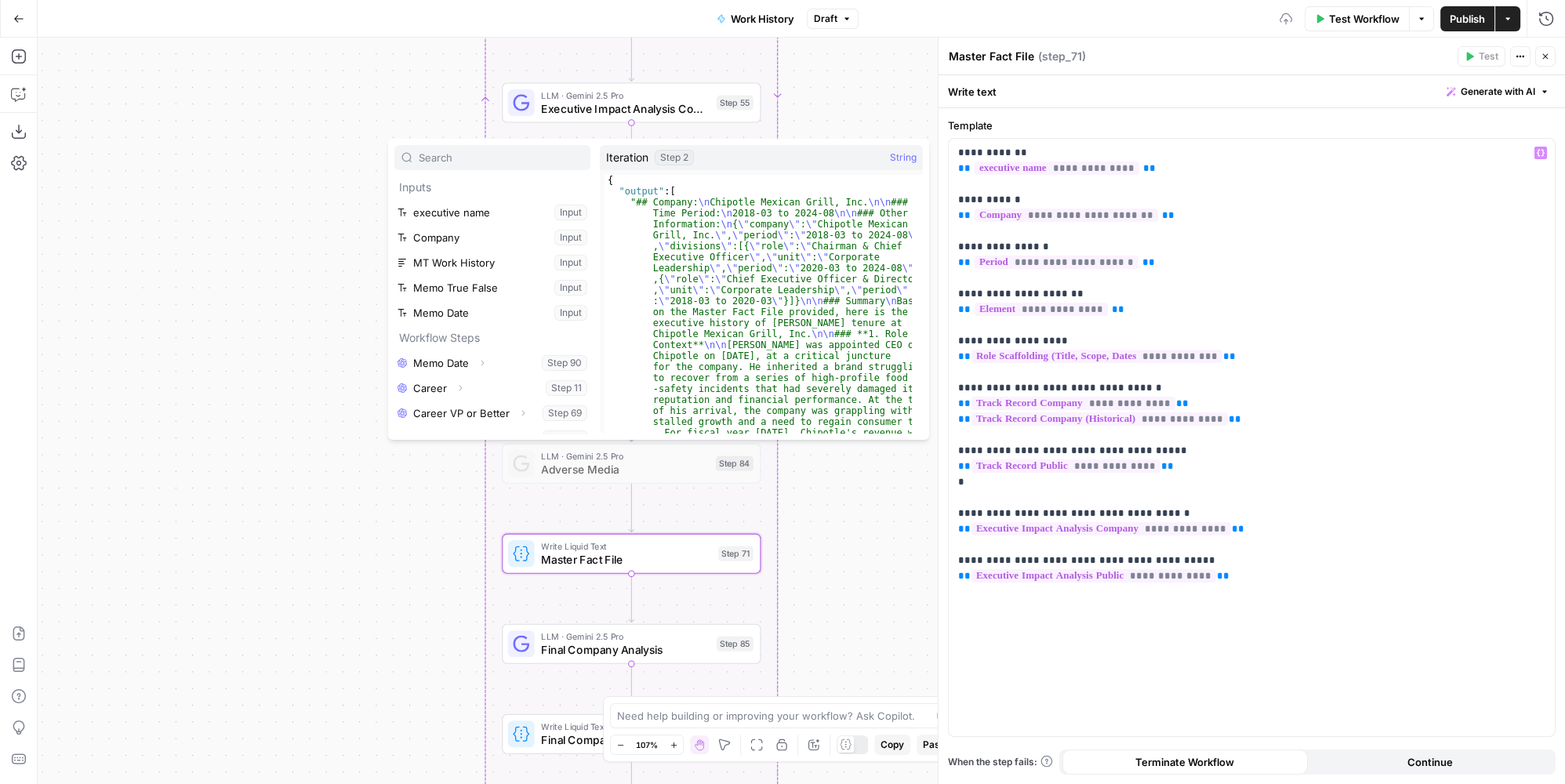
scroll to position [213, 0]
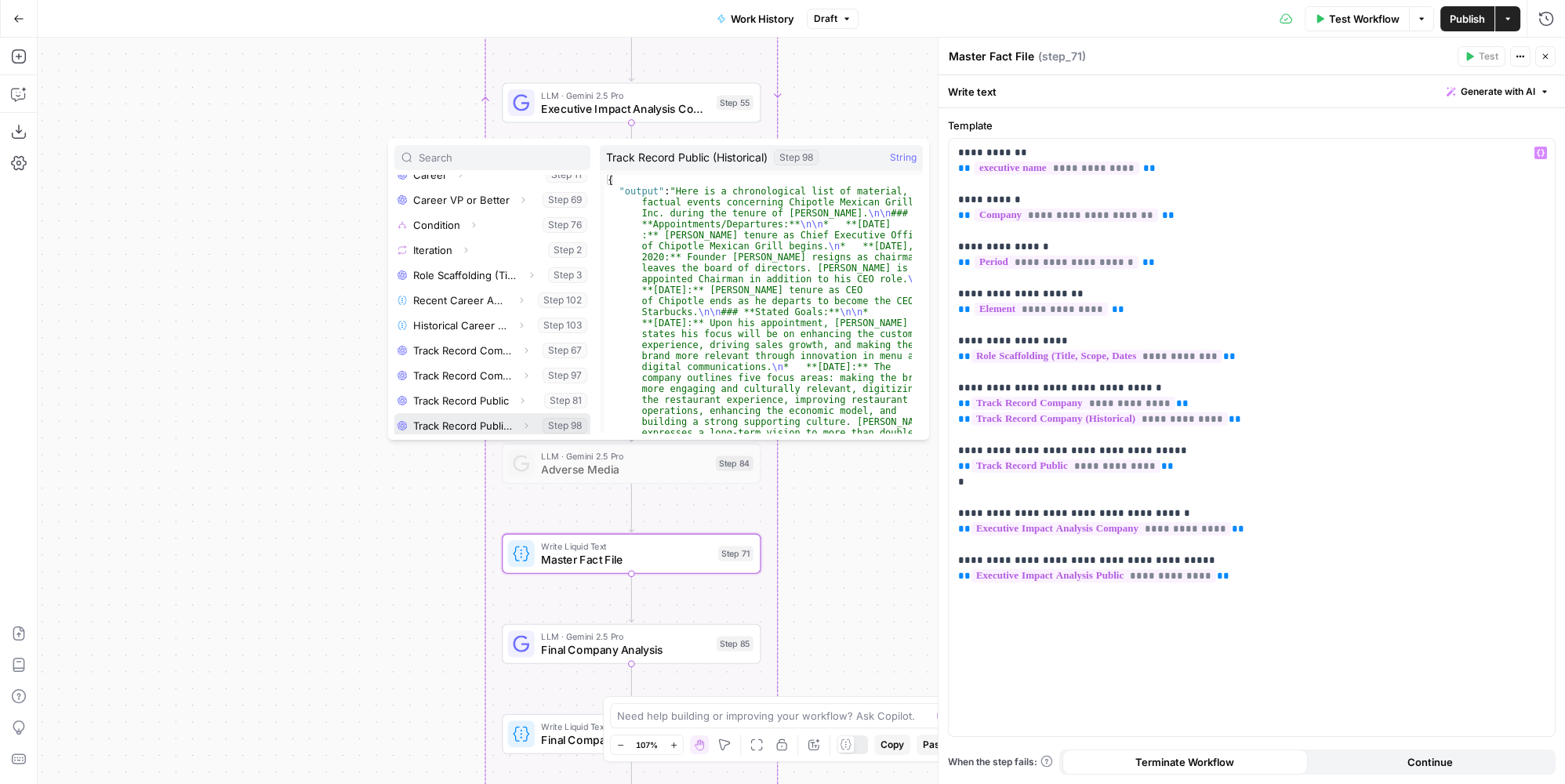
click at [489, 425] on button "Select variable Track Record Public (Historical)" at bounding box center [492, 425] width 196 height 25
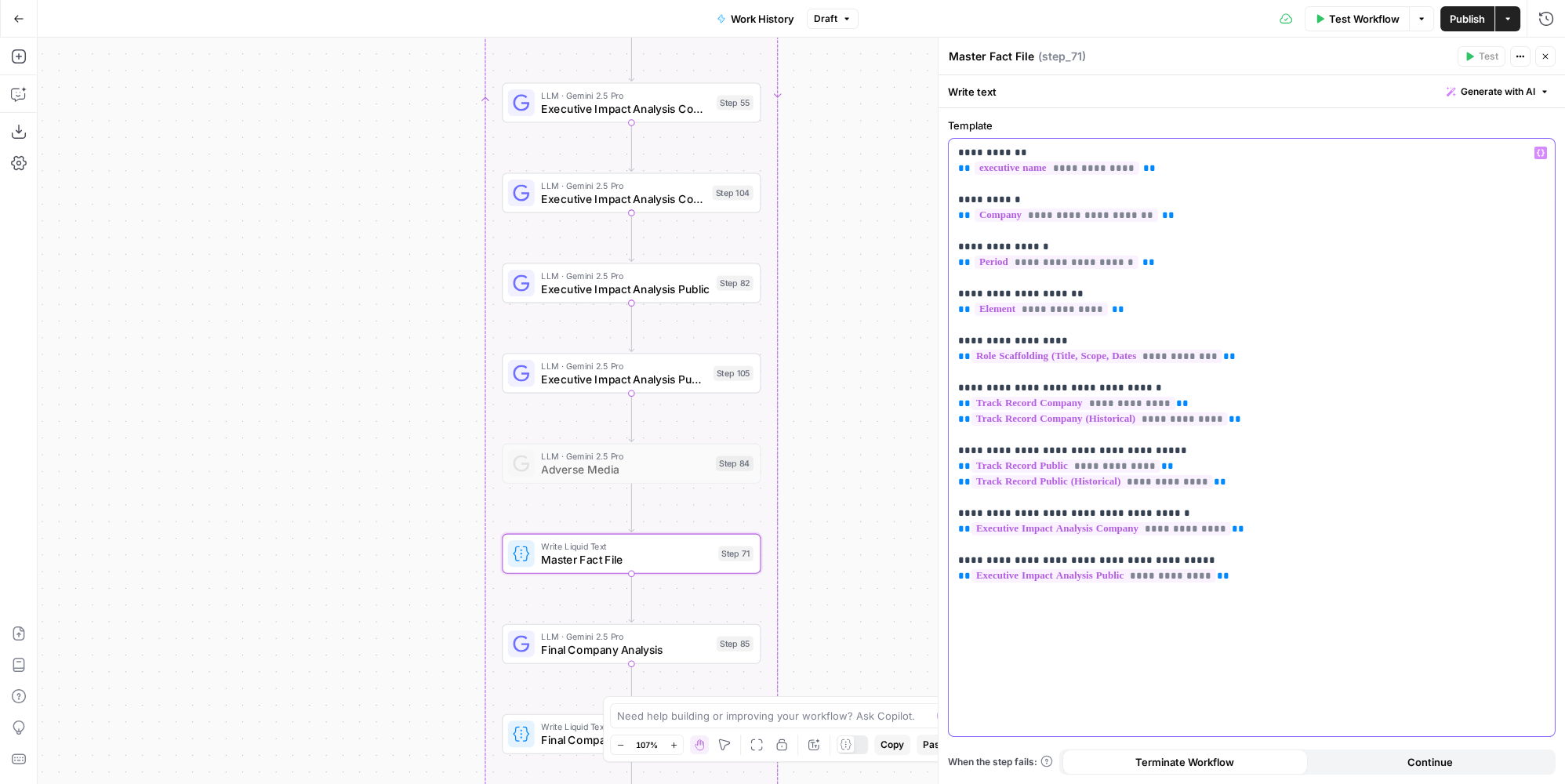
click at [1318, 529] on p "**********" at bounding box center [1252, 364] width 588 height 439
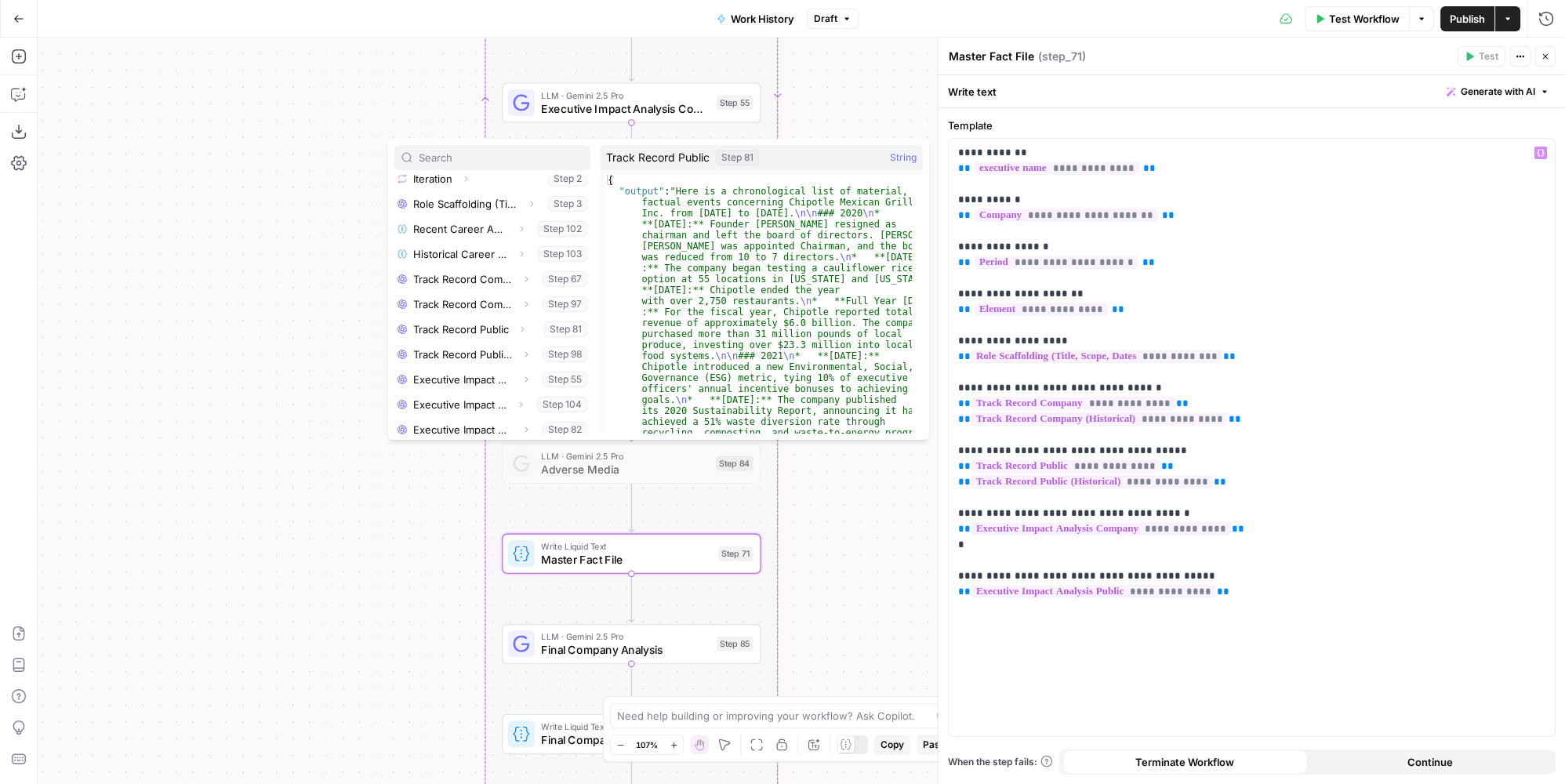
scroll to position [316, 0]
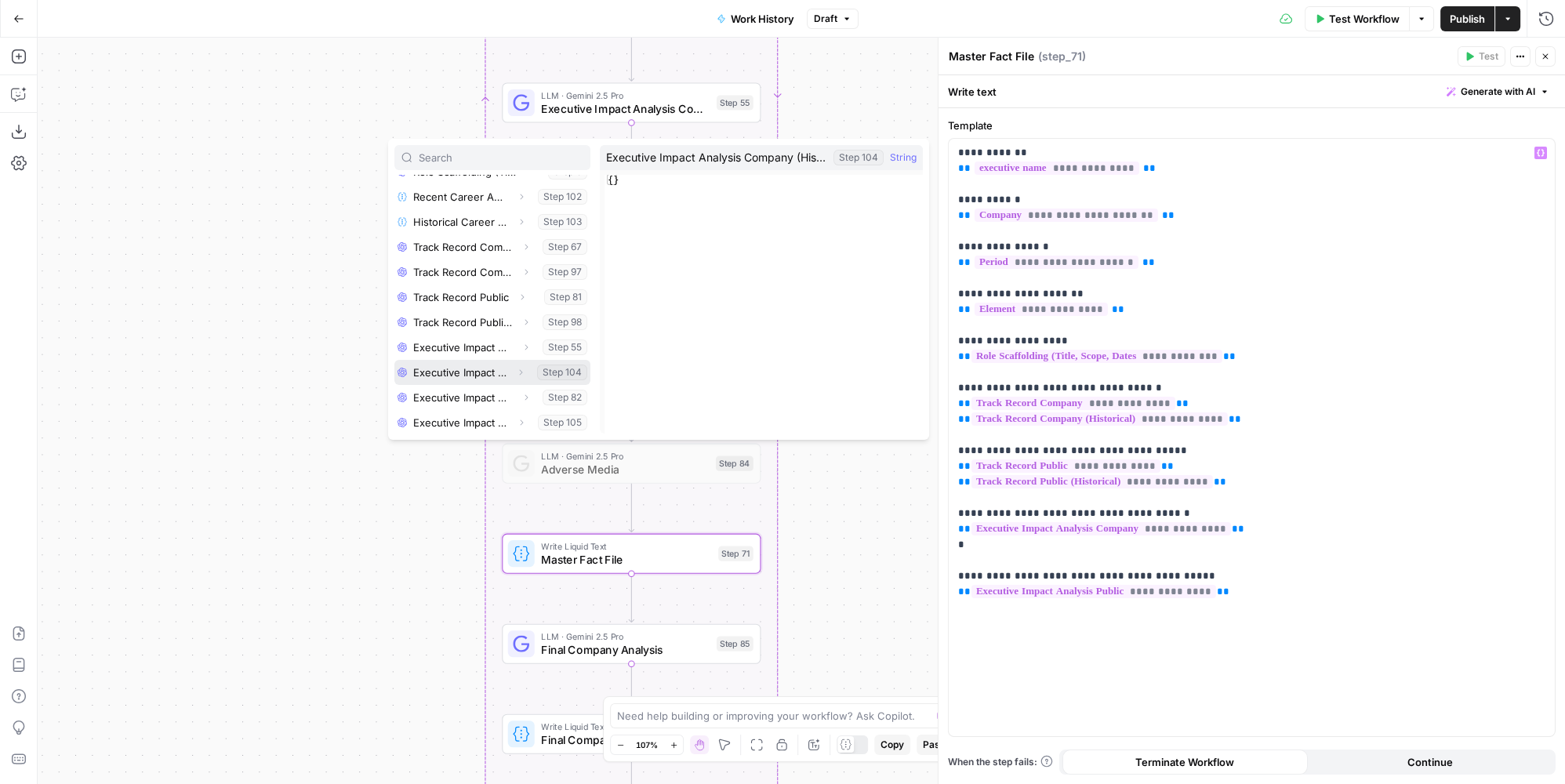
click at [491, 365] on button "Select variable Executive Impact Analysis Company (Historical)" at bounding box center [492, 372] width 196 height 25
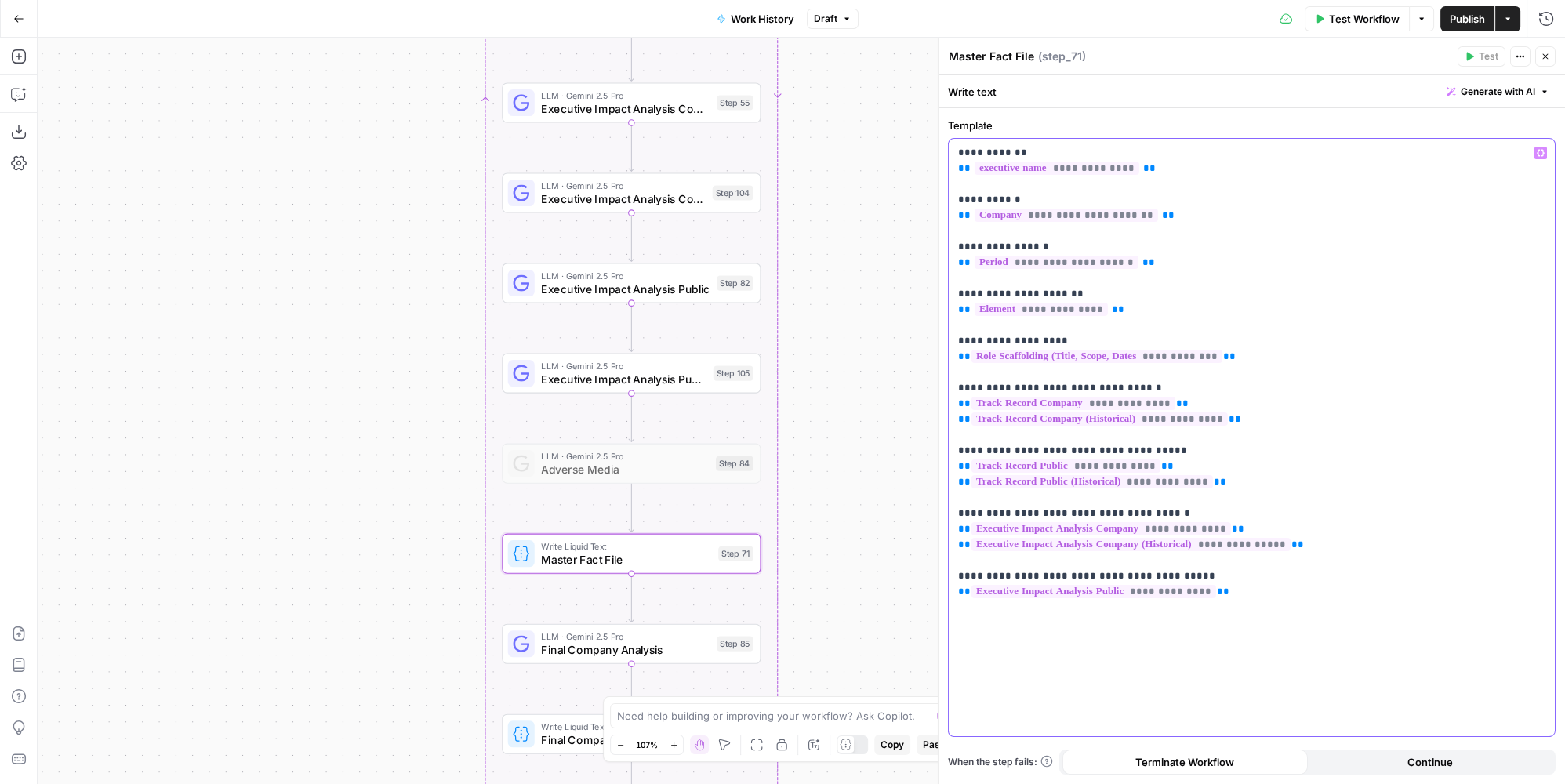
click at [1272, 597] on p "**********" at bounding box center [1252, 372] width 588 height 455
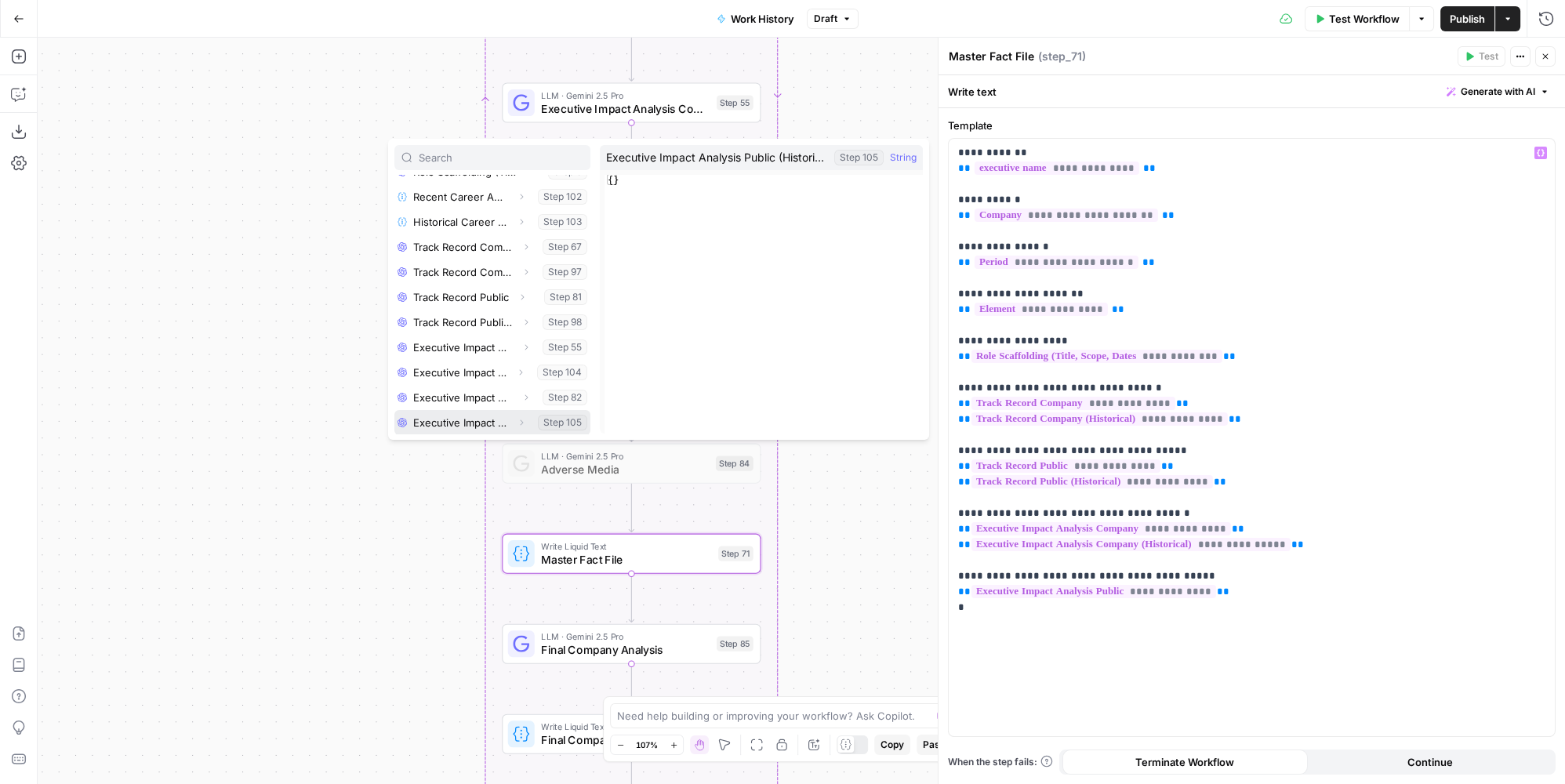
click at [492, 424] on button "Select variable Executive Impact Analysis Public (Historical)" at bounding box center [492, 423] width 196 height 25
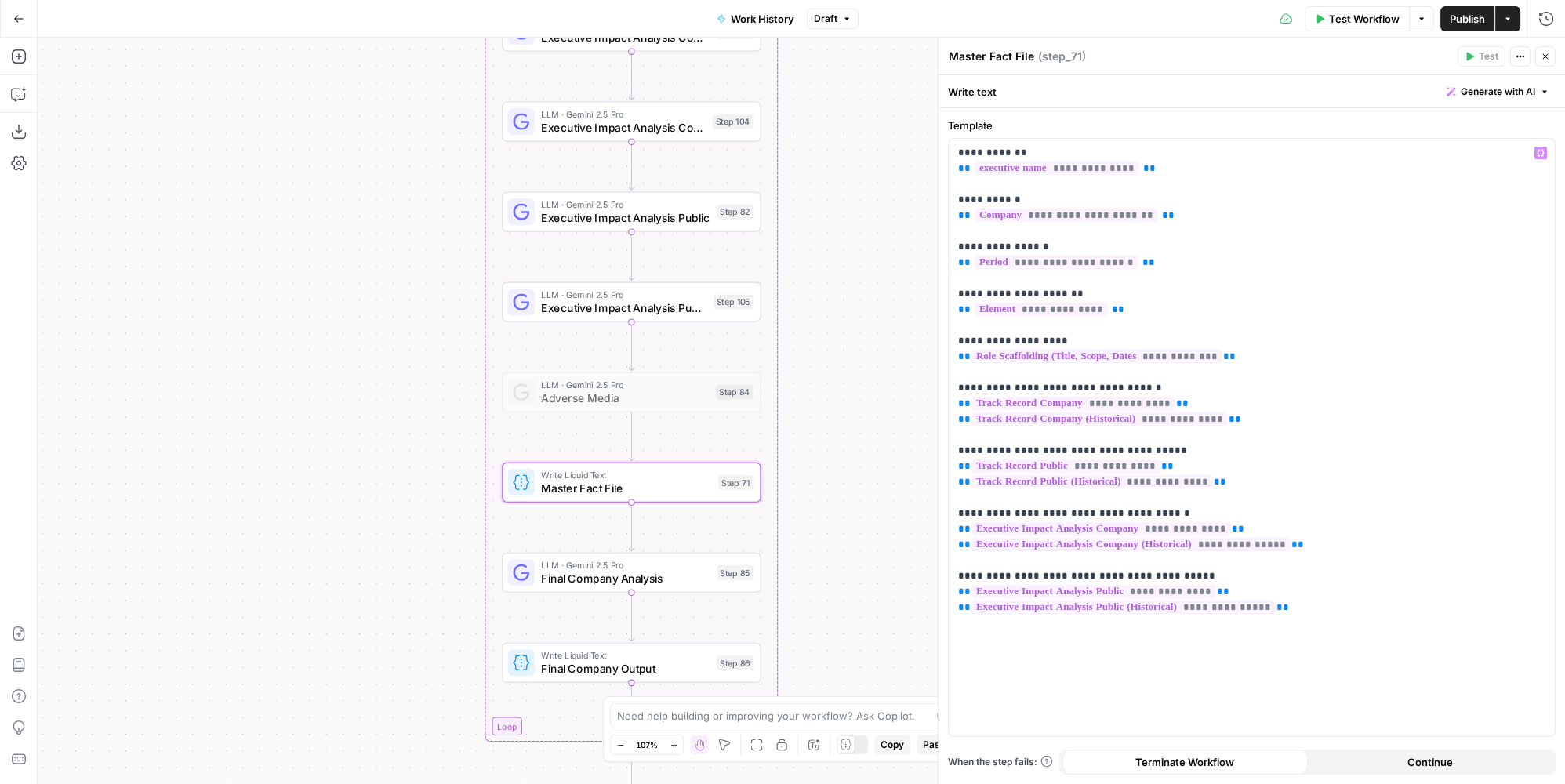
click at [1475, 13] on span "Publish" at bounding box center [1467, 18] width 35 height 16
click at [1554, 56] on button "Close" at bounding box center [1545, 56] width 20 height 20
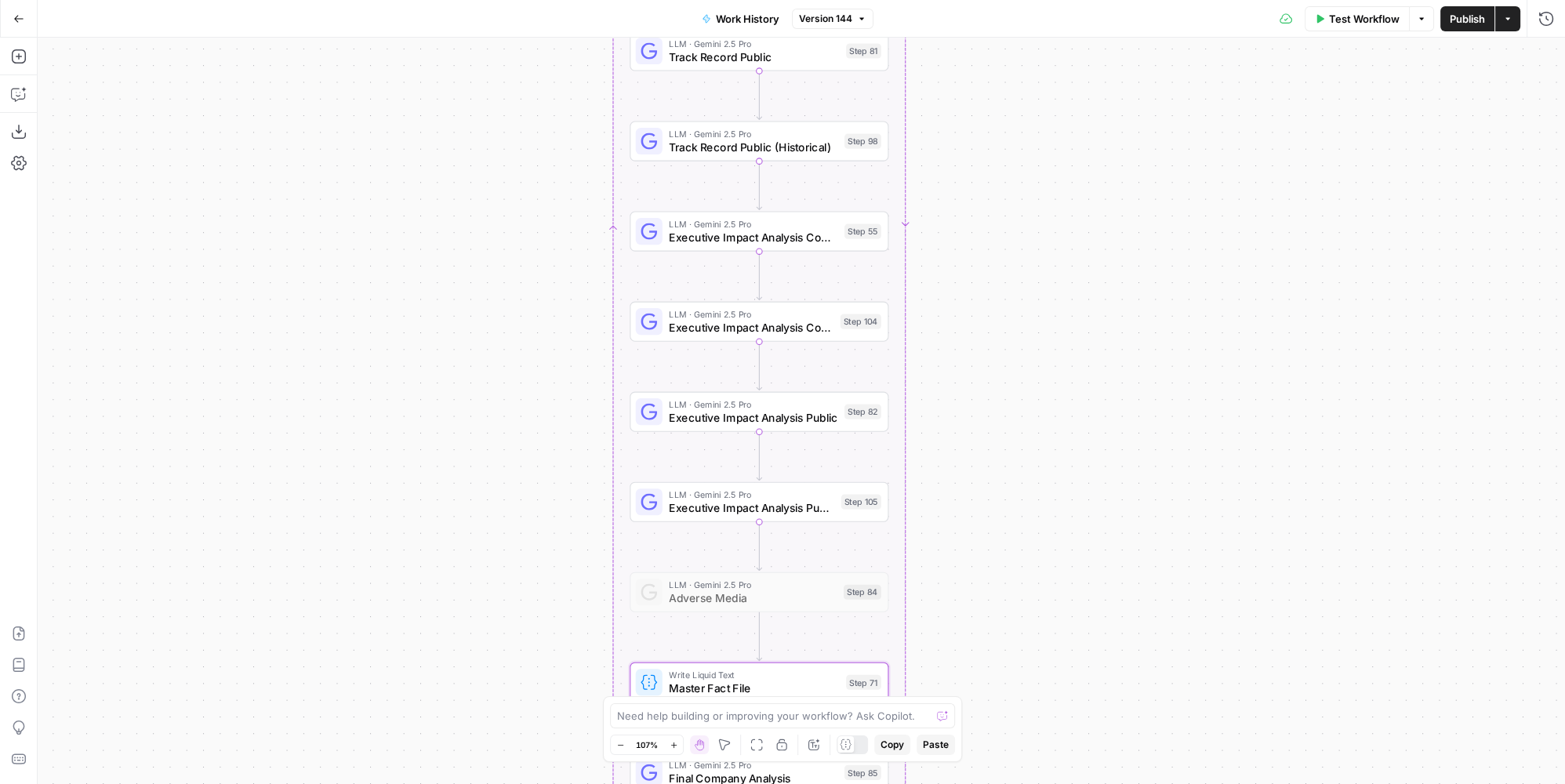
drag, startPoint x: 971, startPoint y: 193, endPoint x: 1104, endPoint y: 401, distance: 246.9
click at [1104, 401] on div "true false Workflow Set Inputs Inputs LLM · GPT-4.1 Memo Date Step 90 LLM · GPT…" at bounding box center [801, 410] width 1527 height 746
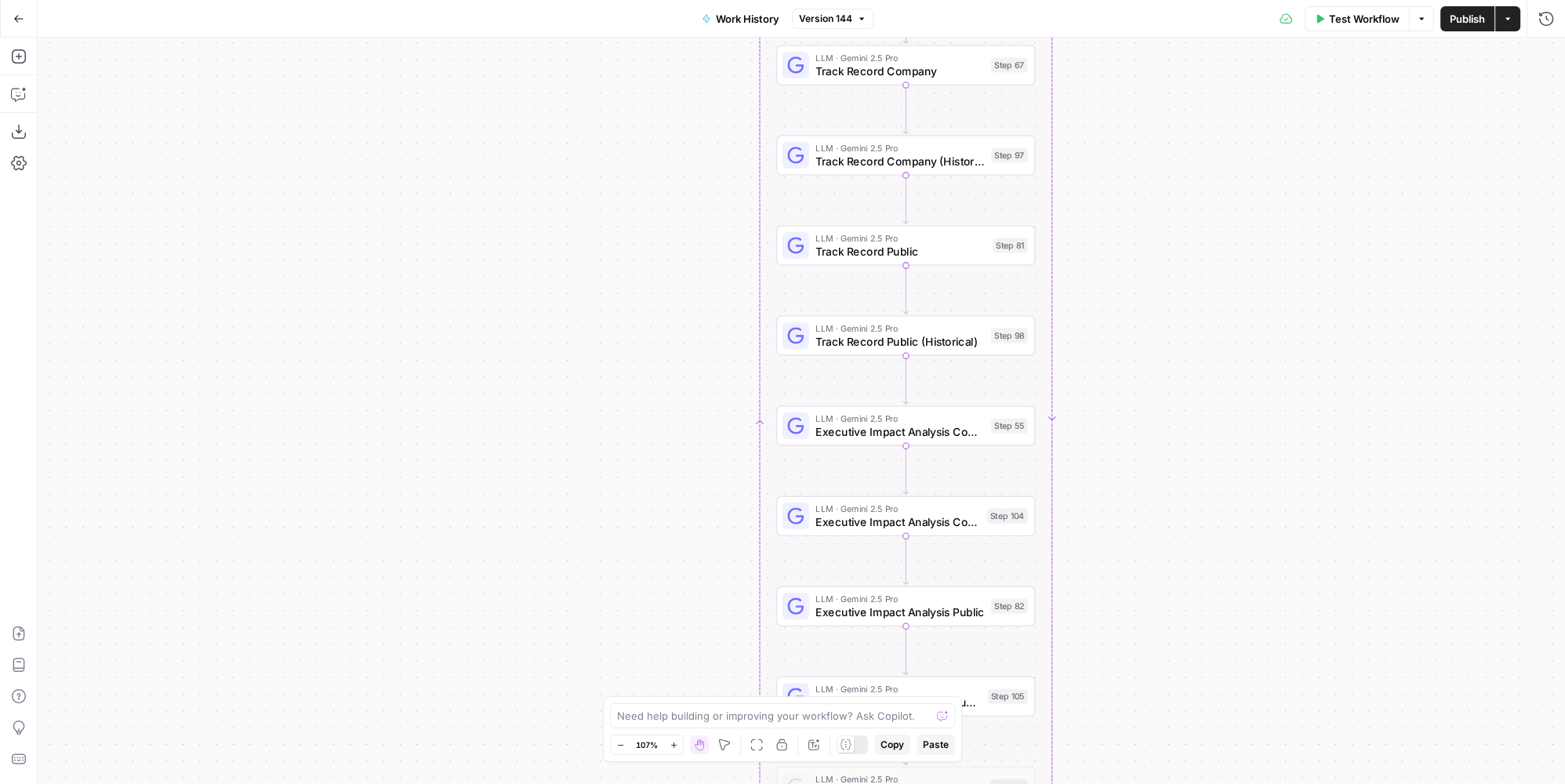
drag, startPoint x: 1168, startPoint y: 408, endPoint x: 1197, endPoint y: 433, distance: 38.3
click at [1197, 433] on div "true false Workflow Set Inputs Inputs LLM · GPT-4.1 Memo Date Step 90 LLM · GPT…" at bounding box center [801, 410] width 1527 height 746
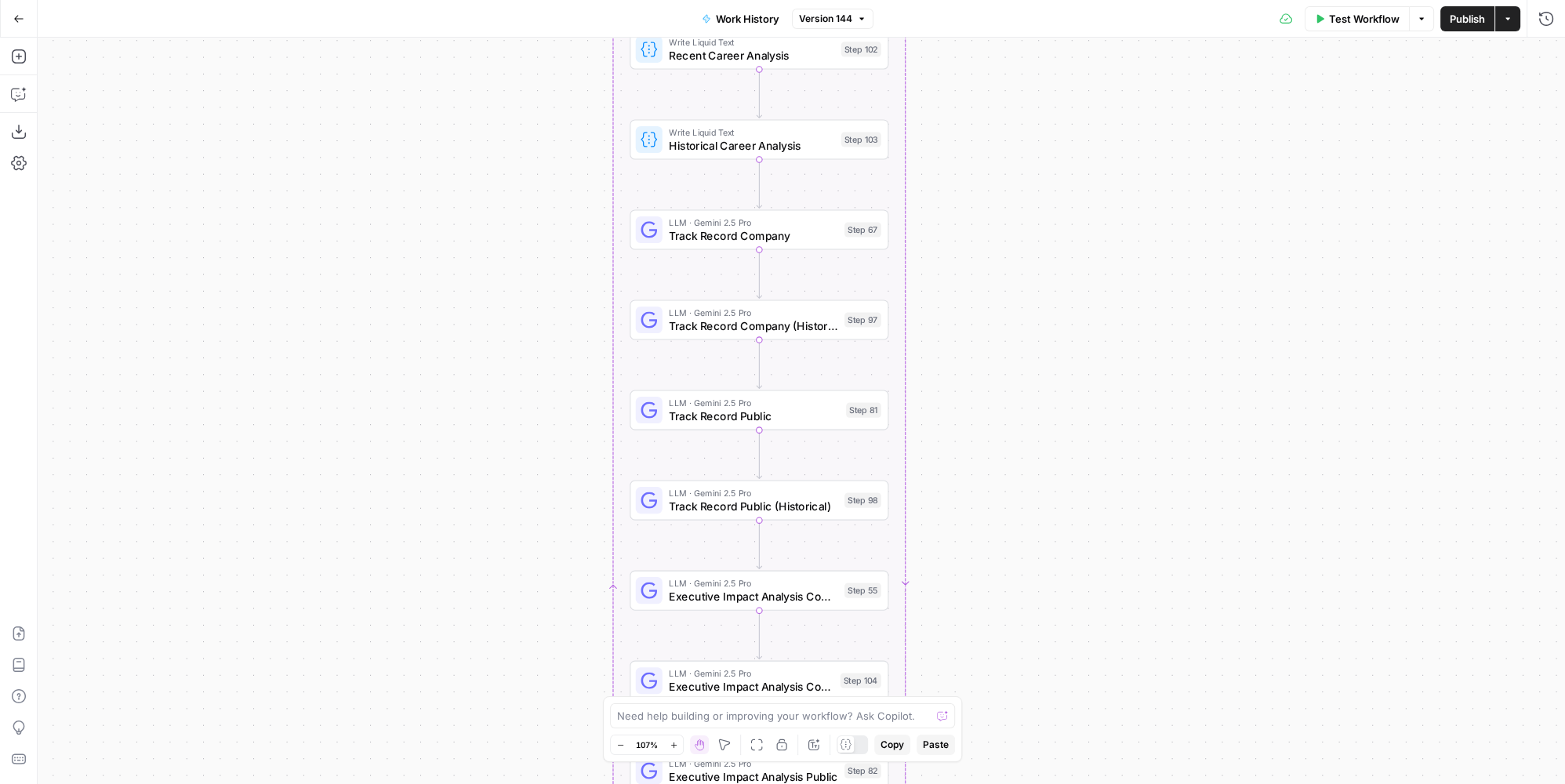
drag, startPoint x: 1120, startPoint y: 435, endPoint x: 1062, endPoint y: 508, distance: 93.2
click at [1062, 508] on div "true false Workflow Set Inputs Inputs LLM · GPT-4.1 Memo Date Step 90 LLM · GPT…" at bounding box center [801, 410] width 1527 height 746
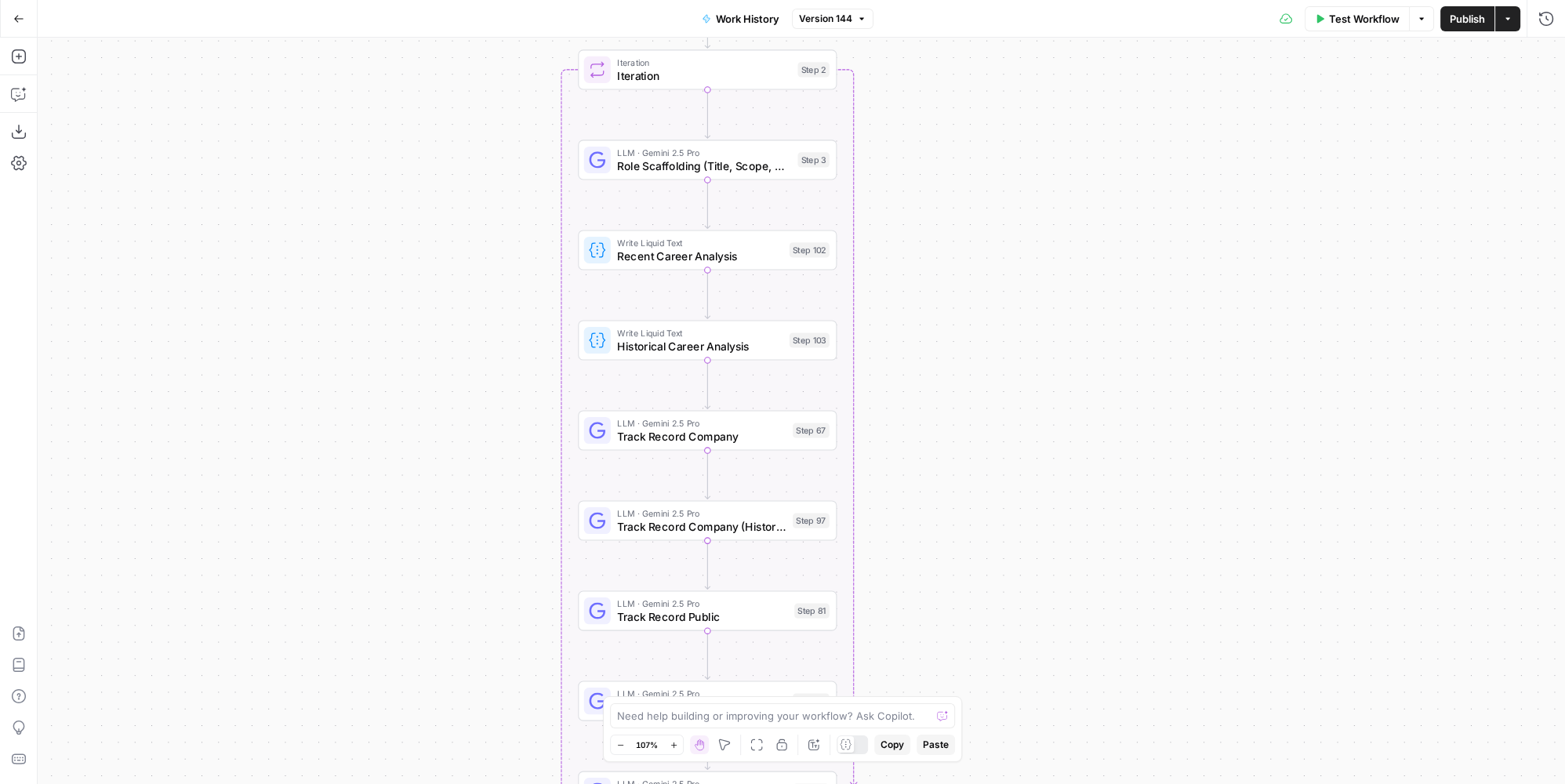
drag, startPoint x: 1123, startPoint y: 428, endPoint x: 1109, endPoint y: 513, distance: 86.1
click at [1109, 513] on div "true false Workflow Set Inputs Inputs LLM · GPT-4.1 Memo Date Step 90 LLM · GPT…" at bounding box center [801, 410] width 1527 height 746
click at [1066, 456] on div "true false Workflow Set Inputs Inputs LLM · GPT-4.1 Memo Date Step 90 LLM · GPT…" at bounding box center [801, 410] width 1527 height 746
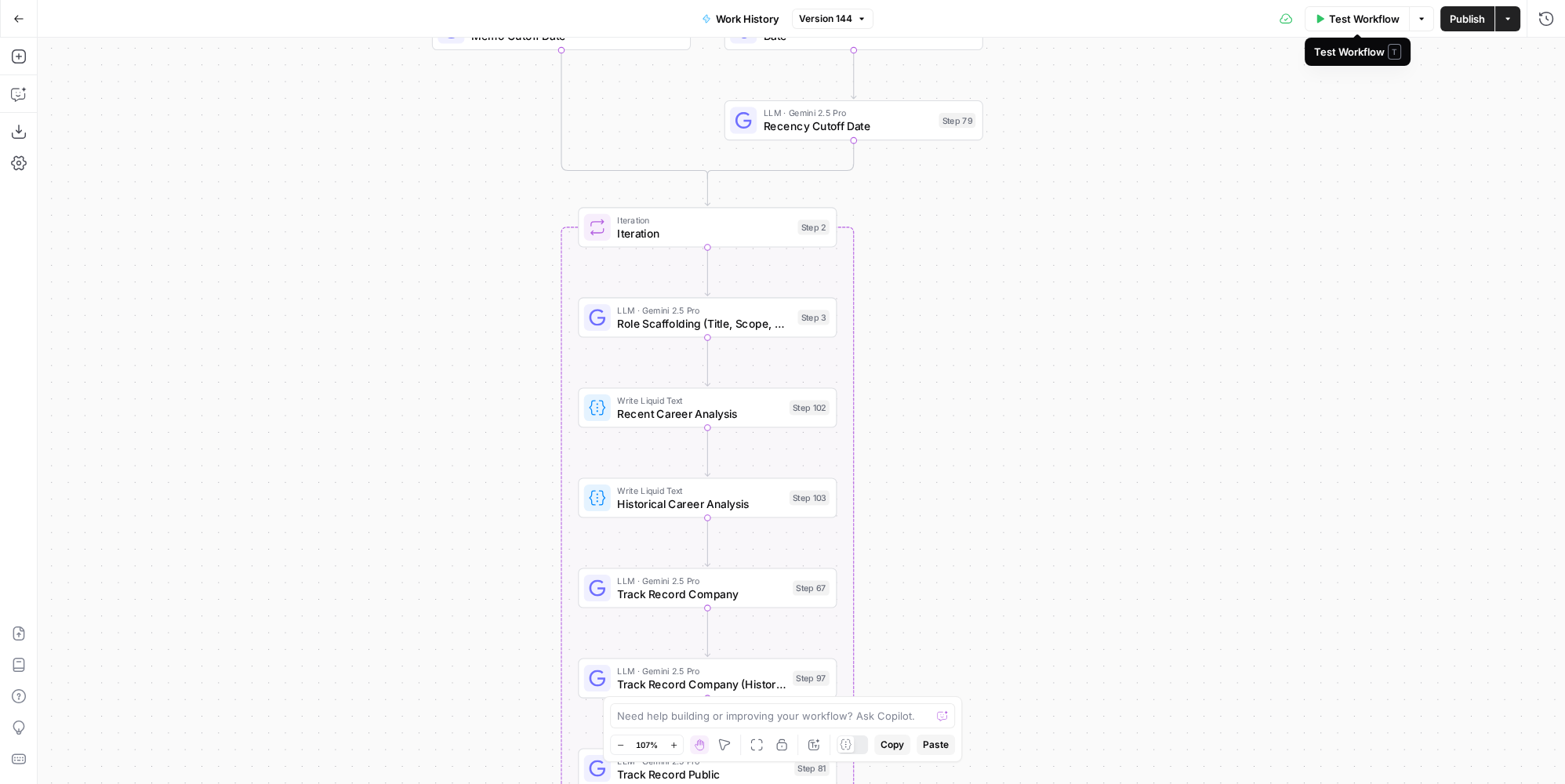
click at [1374, 24] on span "Test Workflow" at bounding box center [1364, 18] width 70 height 16
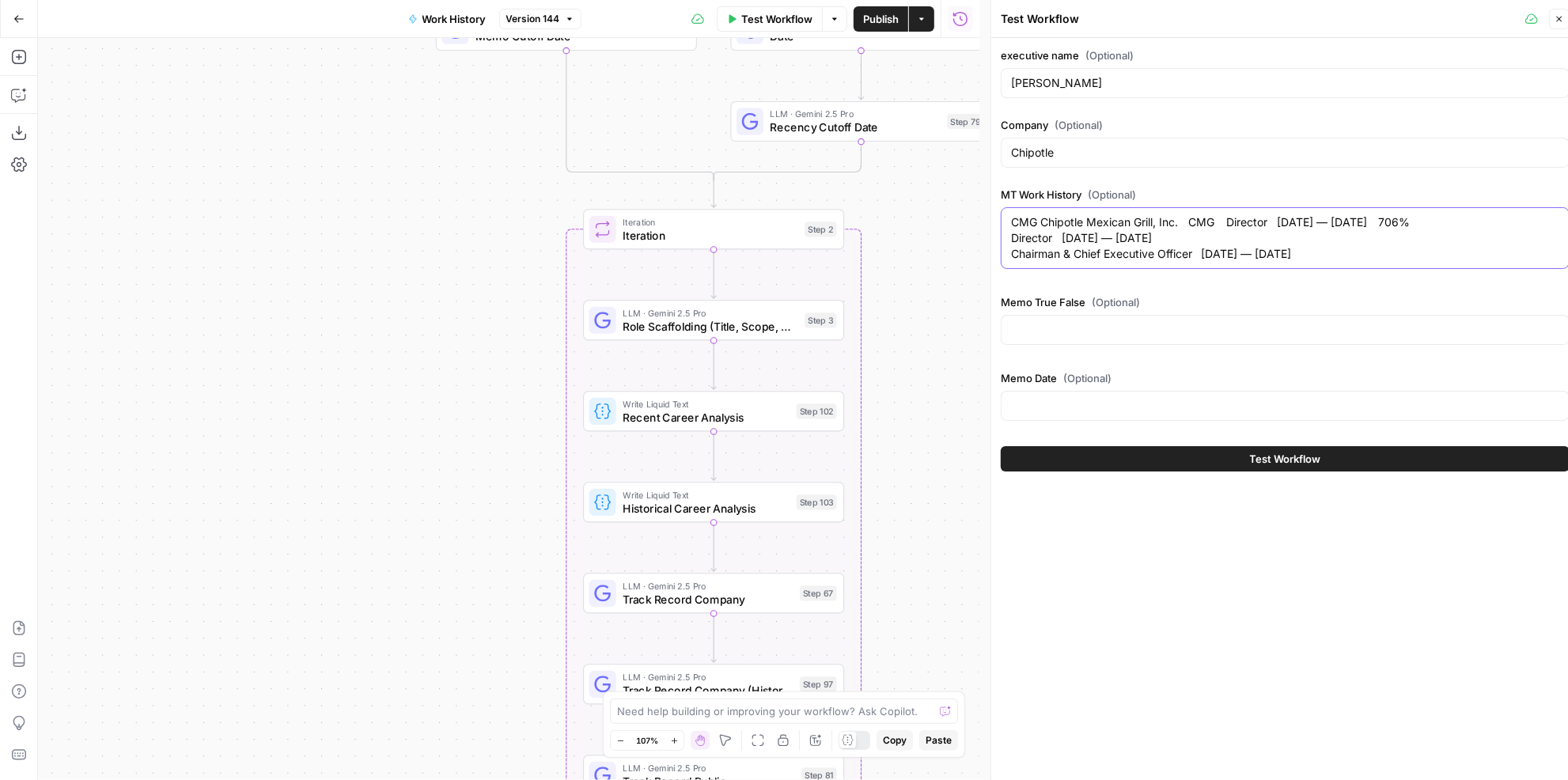
click at [1184, 246] on textarea "CMG Chipotle Mexican Grill, Inc. CMG Director april 2020 — Aug 2024 706% Direct…" at bounding box center [1285, 238] width 549 height 48
paste textarea "ompany Ticker Position Dates Alpha SBUX Starbucks Corp. SBUX Chairman & Chief E…"
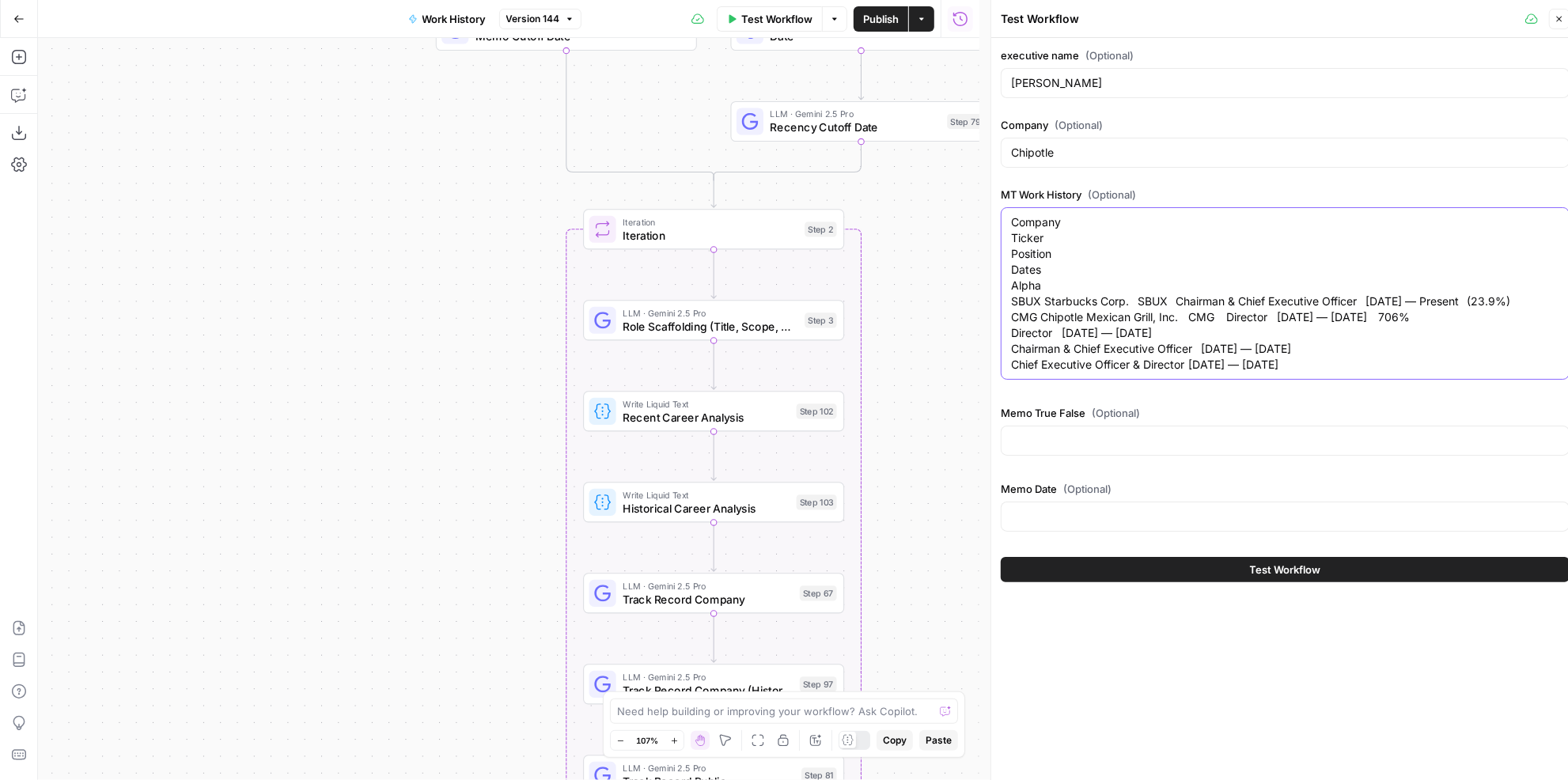
type textarea "Company Ticker Position Dates Alpha SBUX Starbucks Corp. SBUX Chairman & Chief …"
click at [1239, 581] on div "Test Workflow" at bounding box center [1285, 570] width 569 height 45
click at [1236, 566] on button "Test Workflow" at bounding box center [1285, 569] width 569 height 26
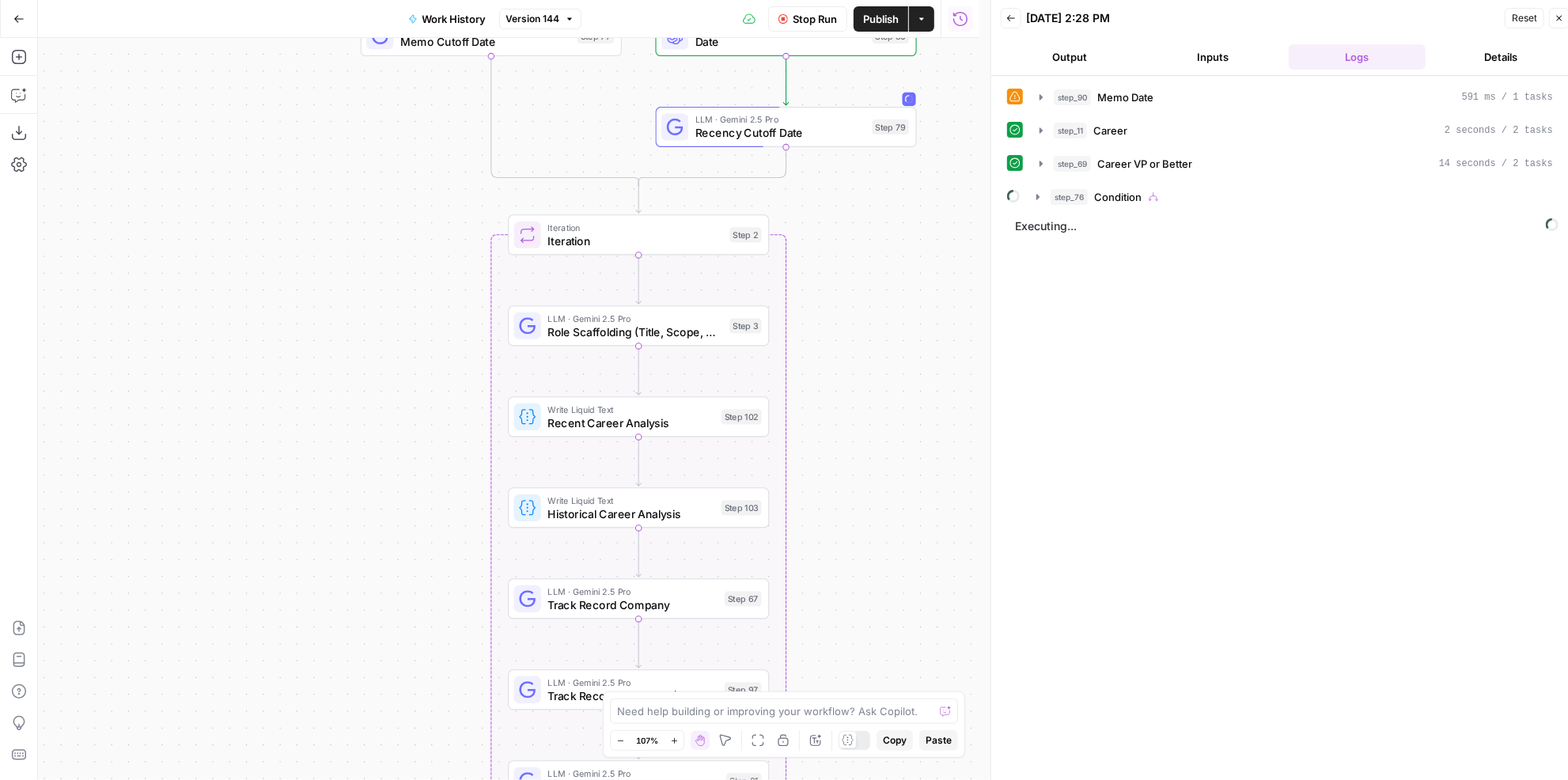
drag, startPoint x: 910, startPoint y: 224, endPoint x: 831, endPoint y: 231, distance: 79.3
click at [831, 231] on div "true false Workflow Set Inputs Inputs LLM · GPT-4.1 Memo Date Step 90 LLM · GPT…" at bounding box center [508, 409] width 941 height 742
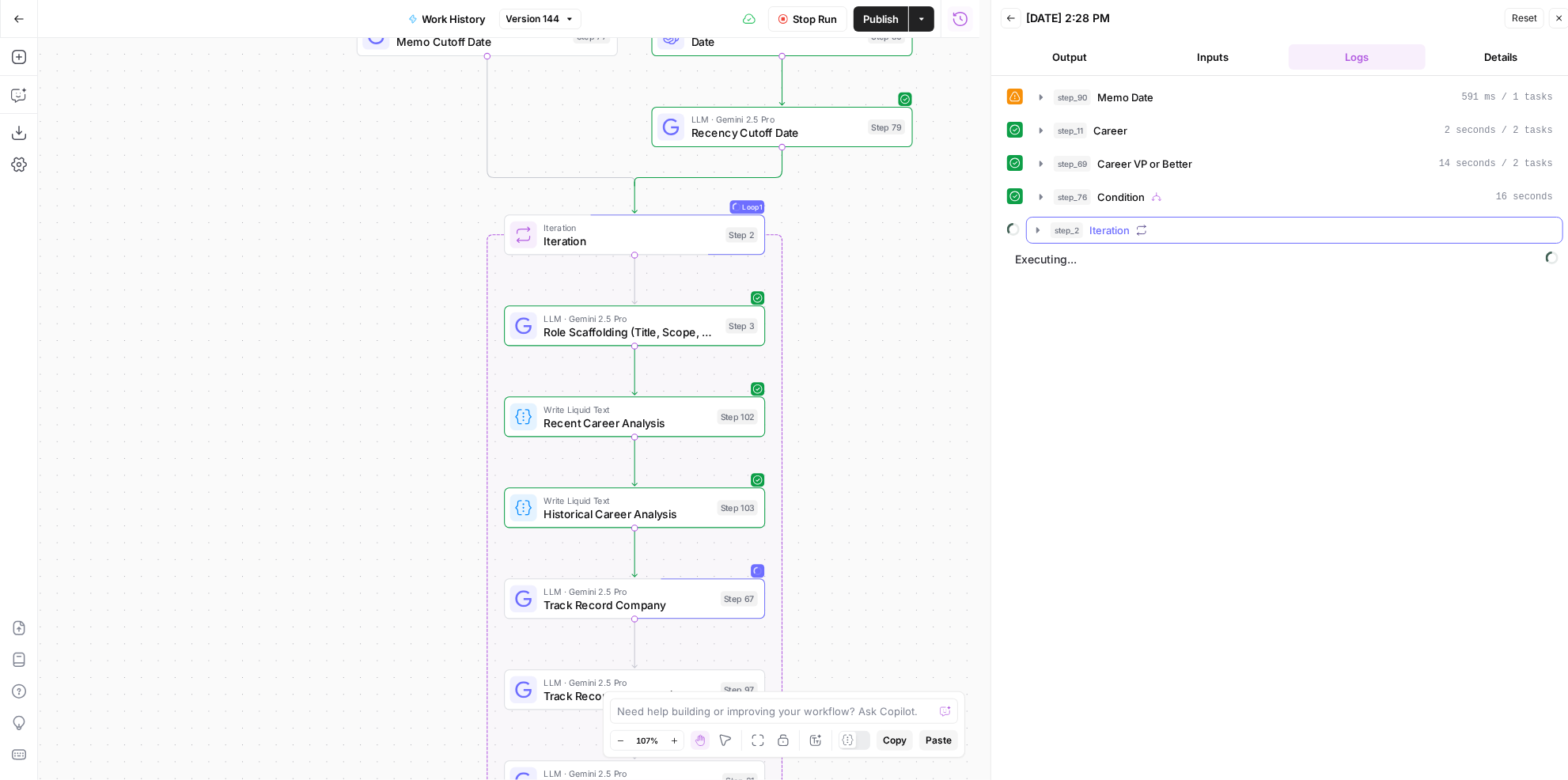
click at [1195, 233] on div "step_2 Iteration" at bounding box center [1302, 229] width 502 height 16
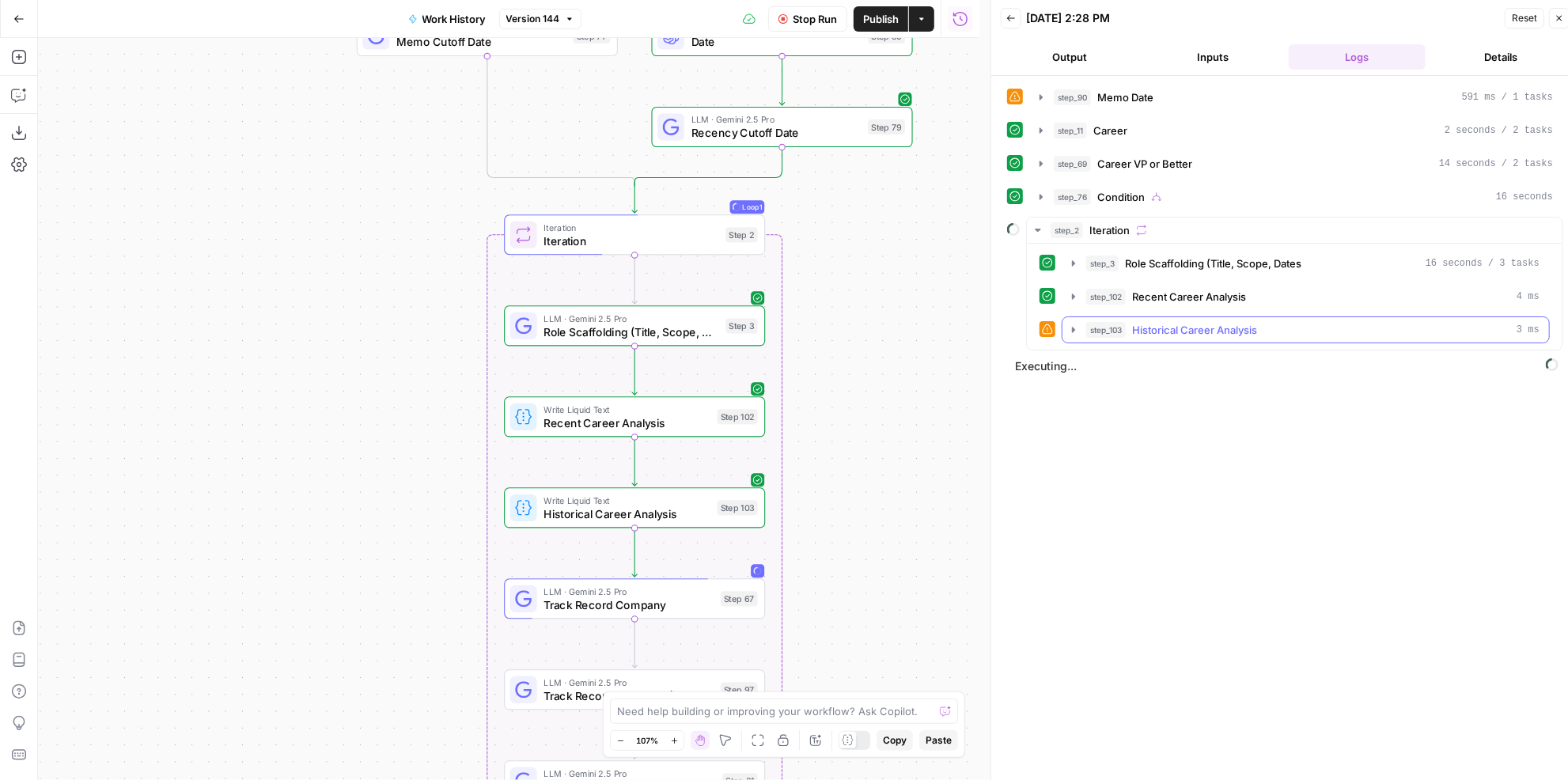
click at [1207, 322] on span "Historical Career Analysis" at bounding box center [1194, 329] width 125 height 16
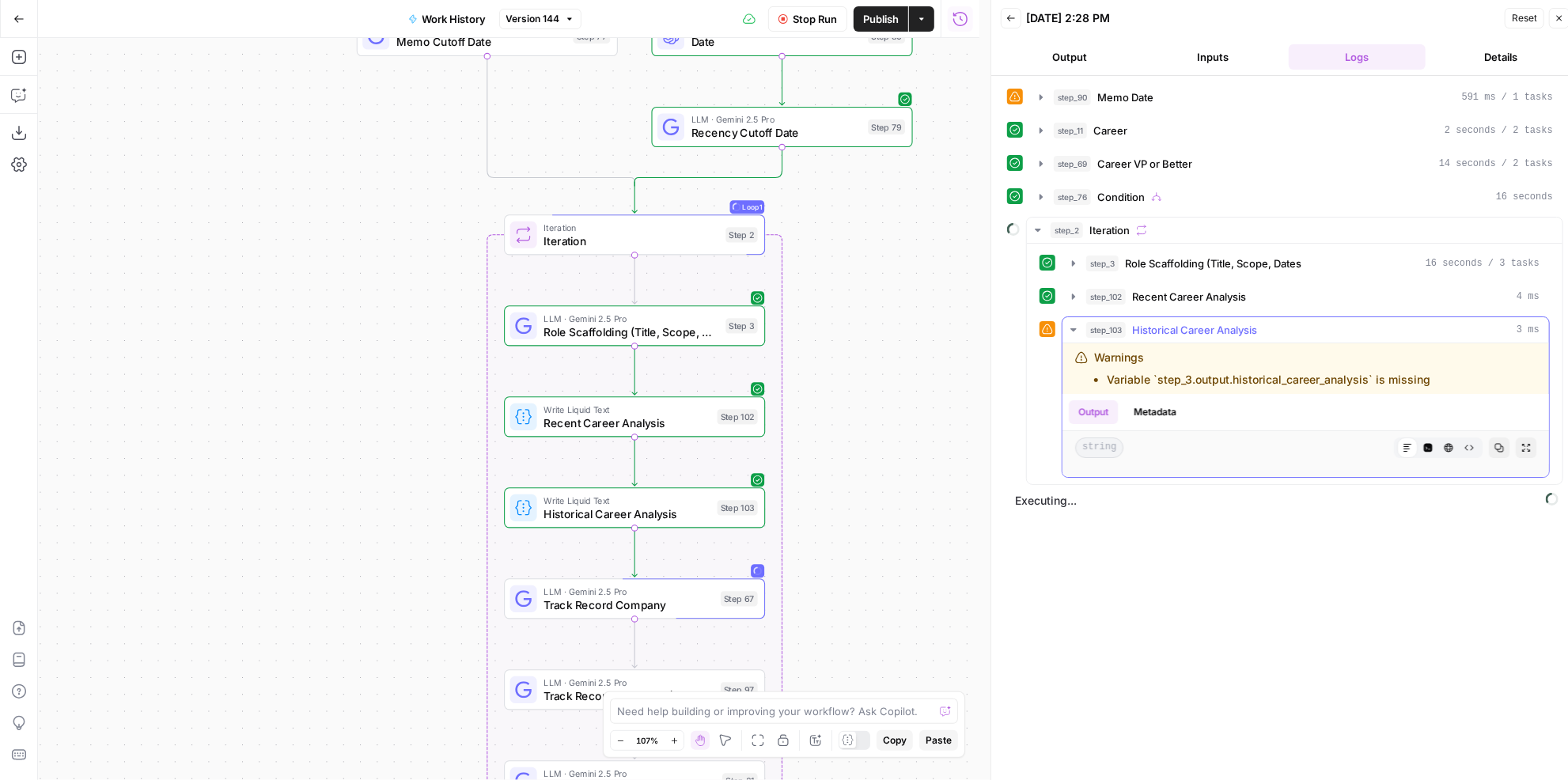
click at [1207, 322] on span "Historical Career Analysis" at bounding box center [1194, 329] width 125 height 16
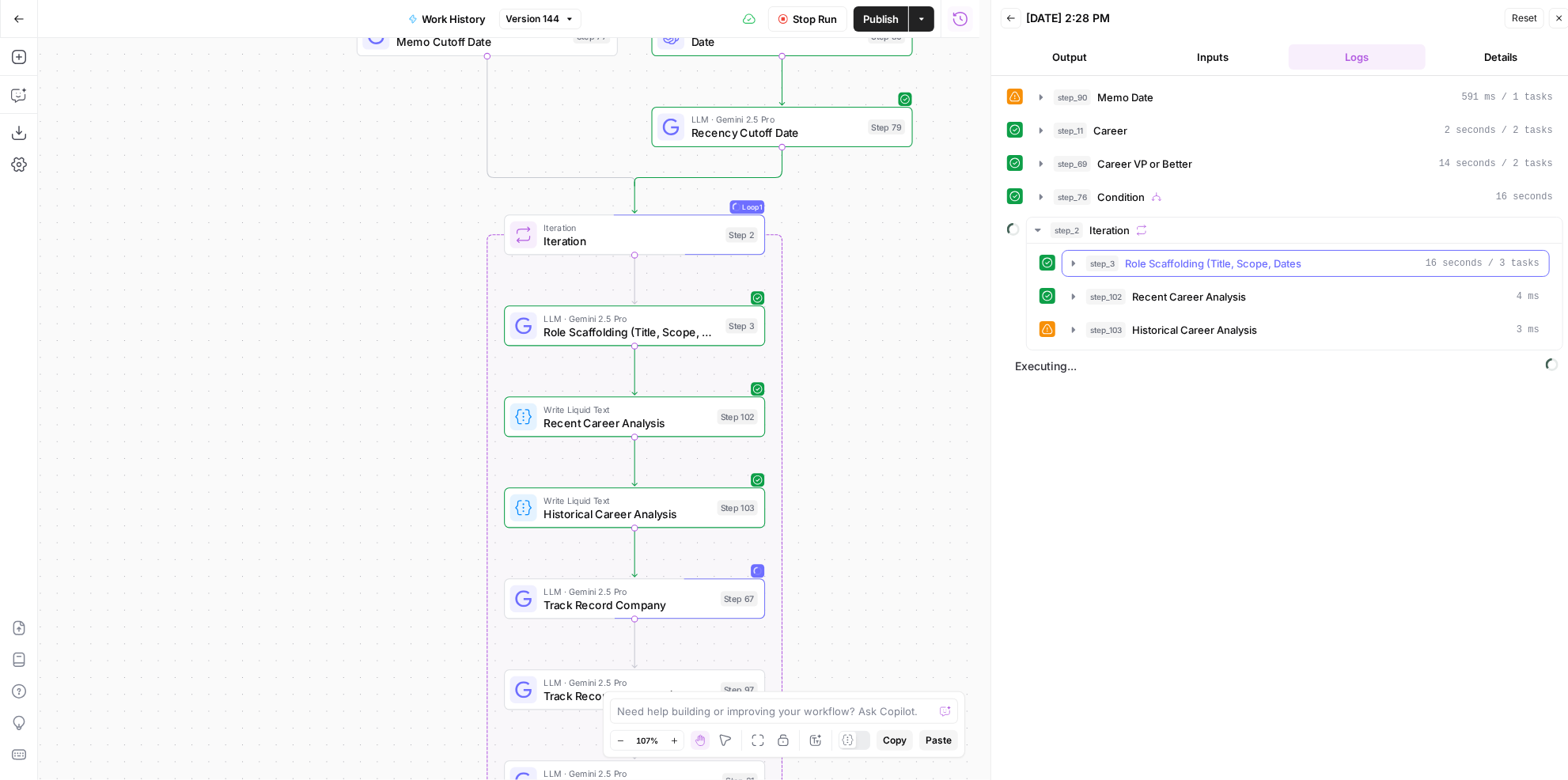
click at [1237, 256] on span "Role Scaffolding (Title, Scope, Dates" at bounding box center [1213, 263] width 177 height 16
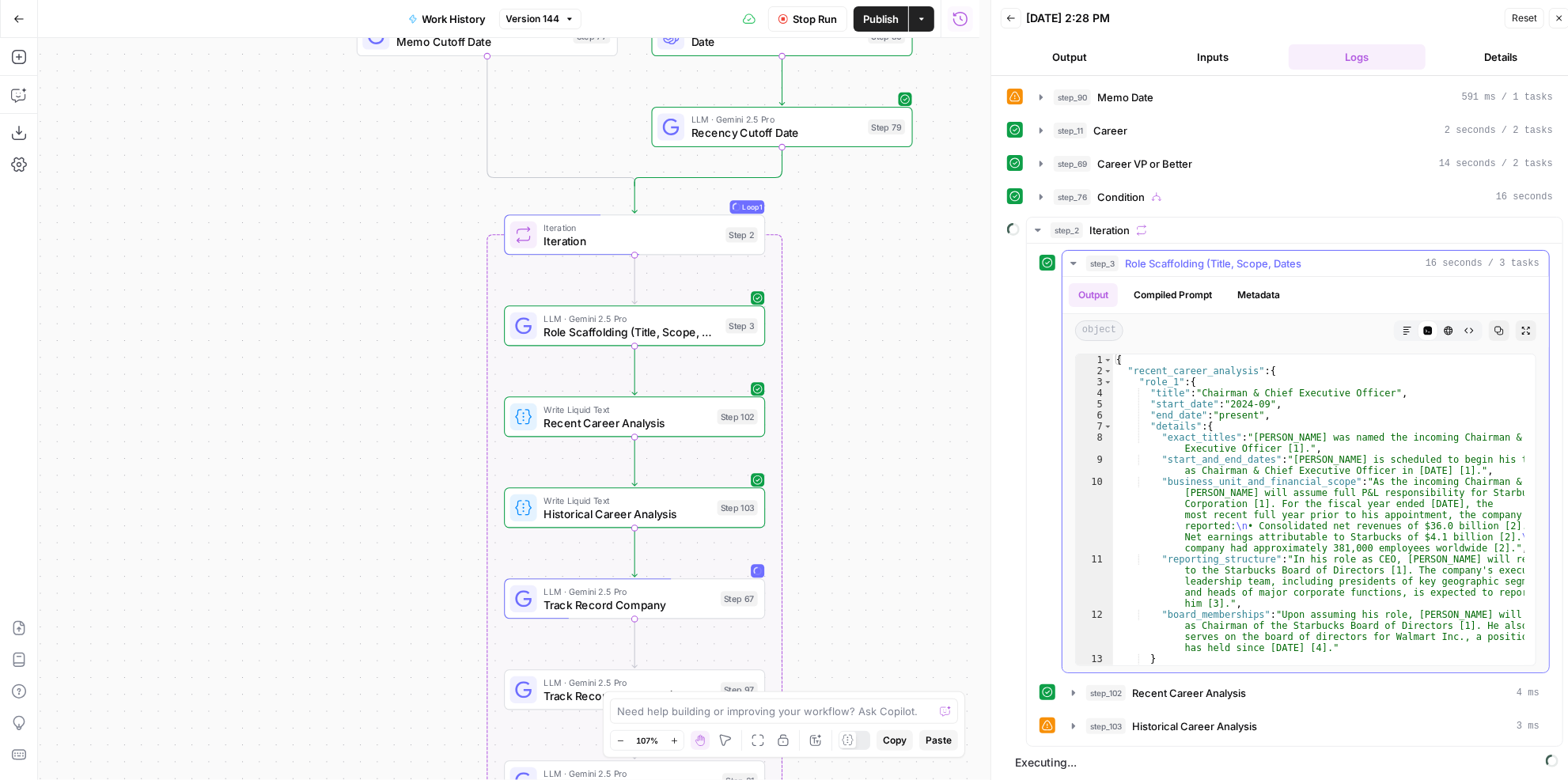
click at [1237, 256] on span "Role Scaffolding (Title, Scope, Dates" at bounding box center [1213, 263] width 177 height 16
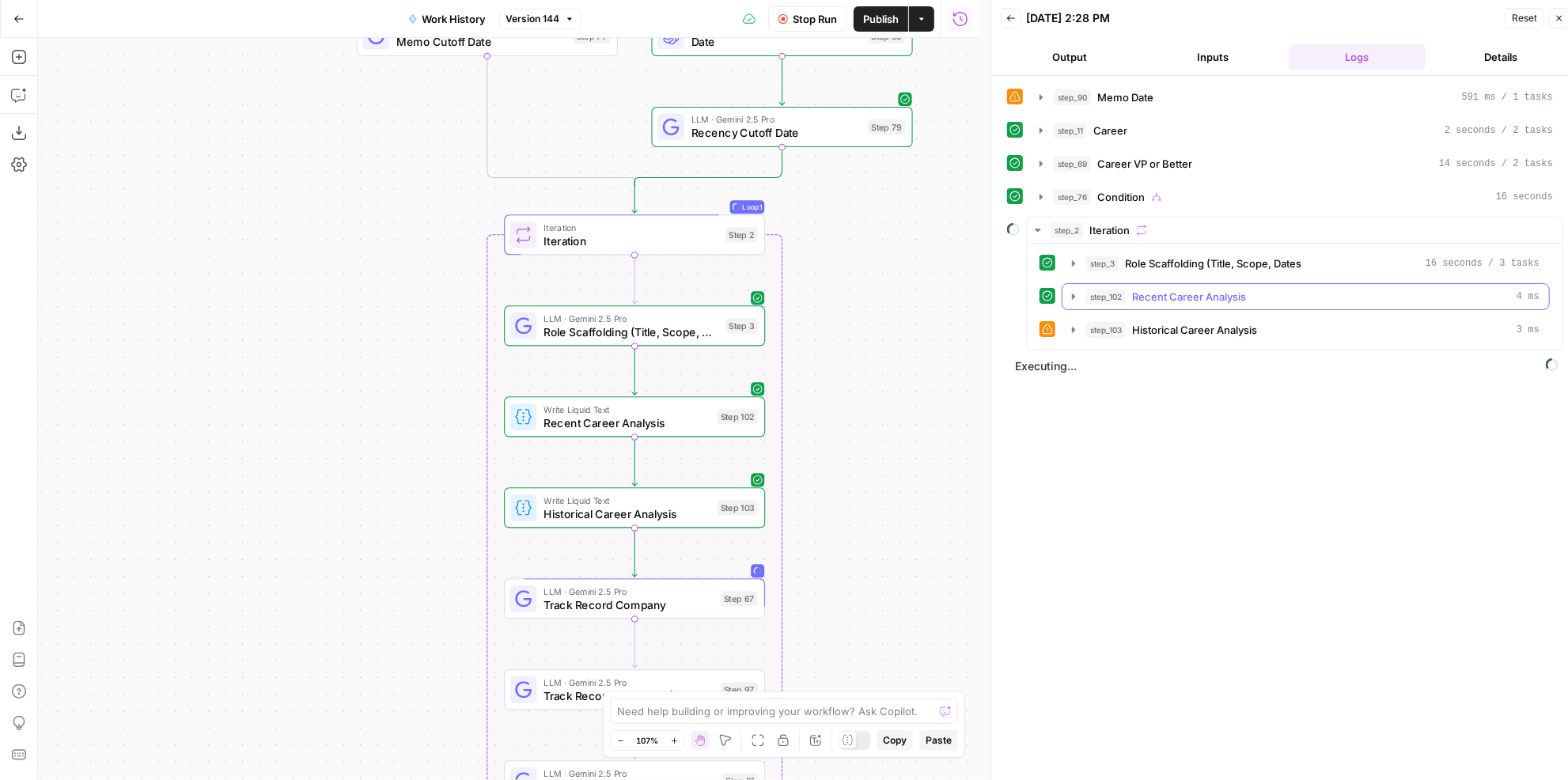
click at [1211, 298] on button "step_102 Recent Career Analysis 4 ms" at bounding box center [1306, 296] width 487 height 26
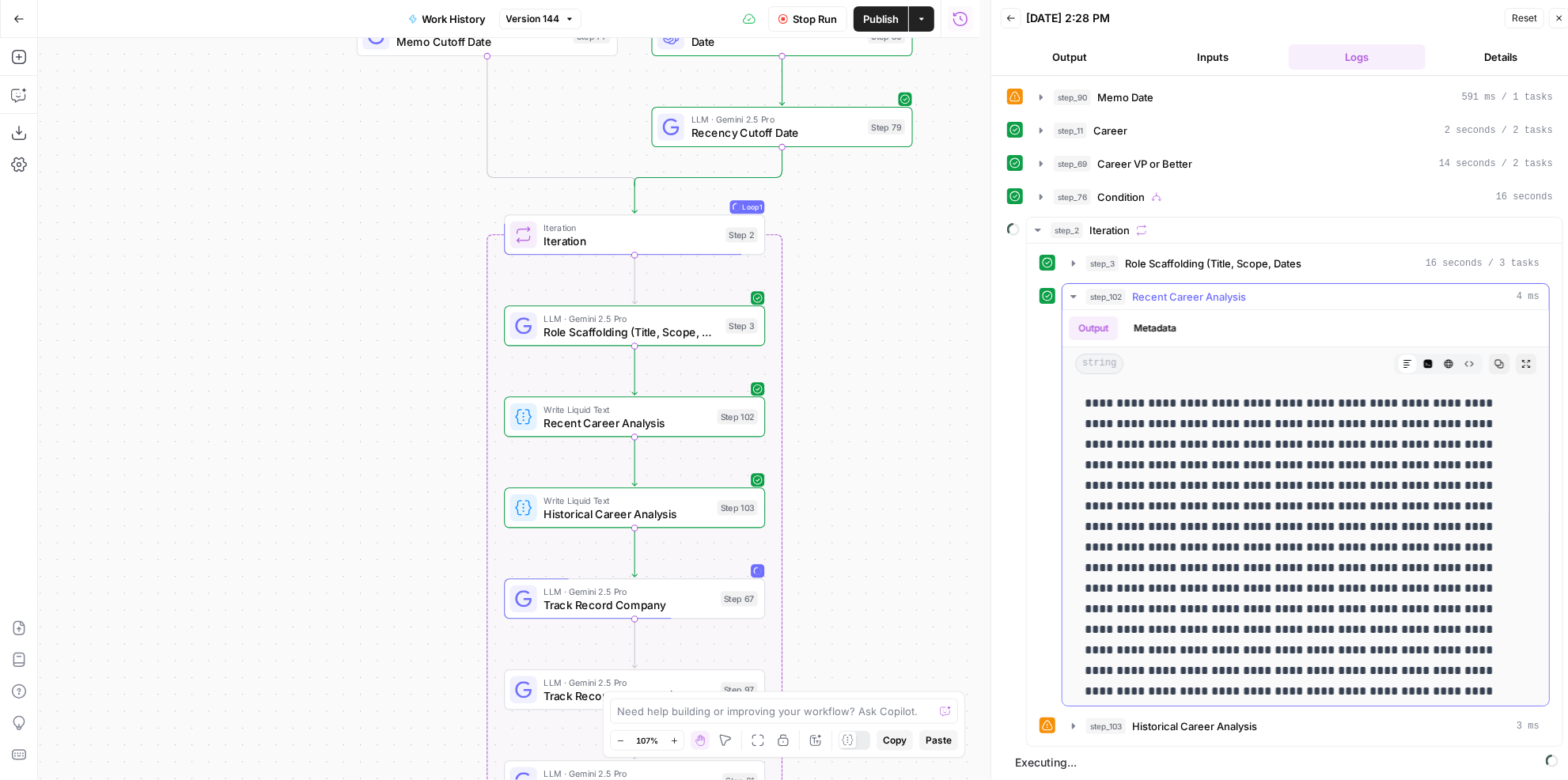
click at [1211, 298] on button "step_102 Recent Career Analysis 4 ms" at bounding box center [1306, 296] width 487 height 26
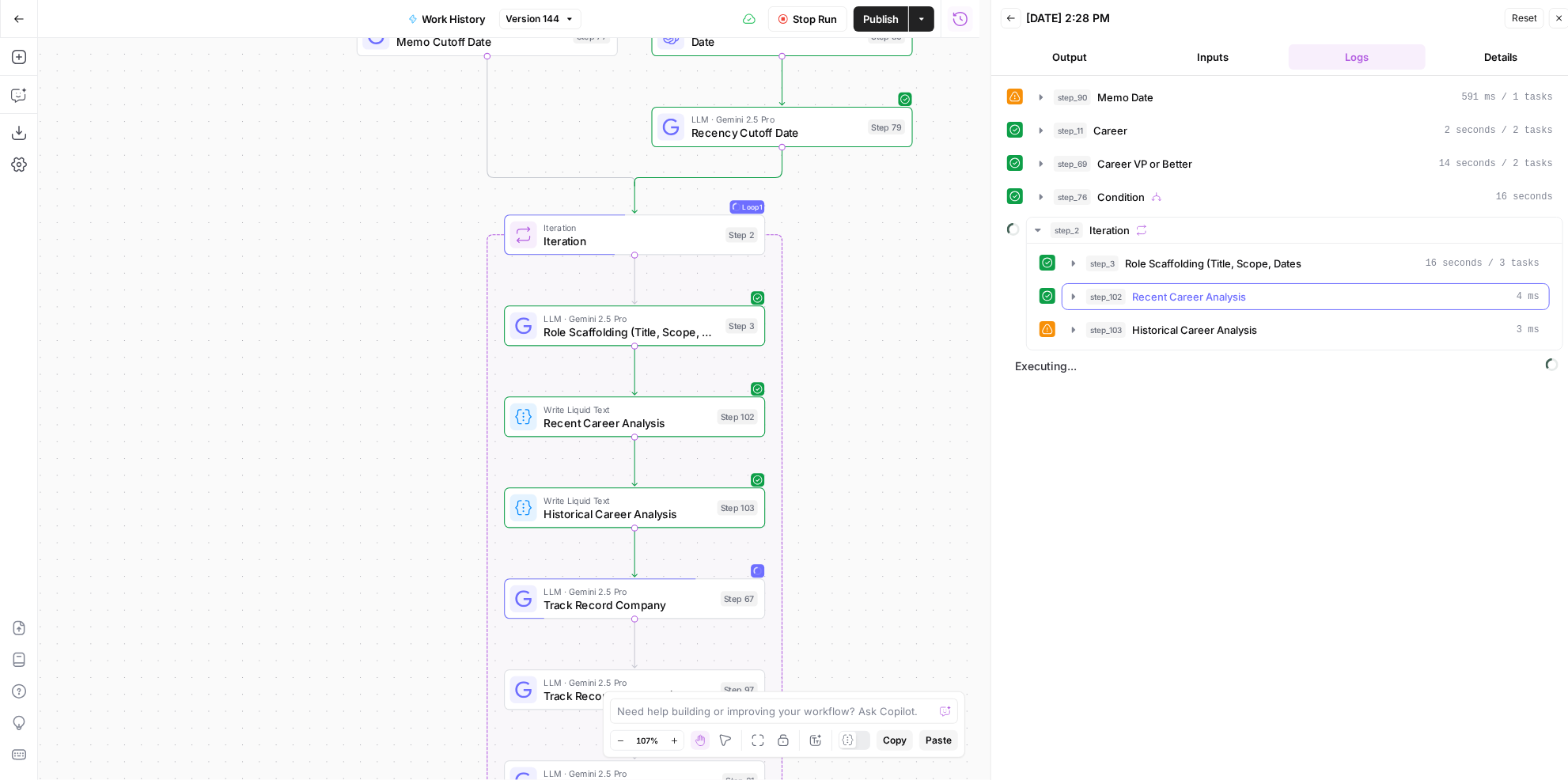
click at [1211, 298] on button "step_102 Recent Career Analysis 4 ms" at bounding box center [1306, 296] width 487 height 26
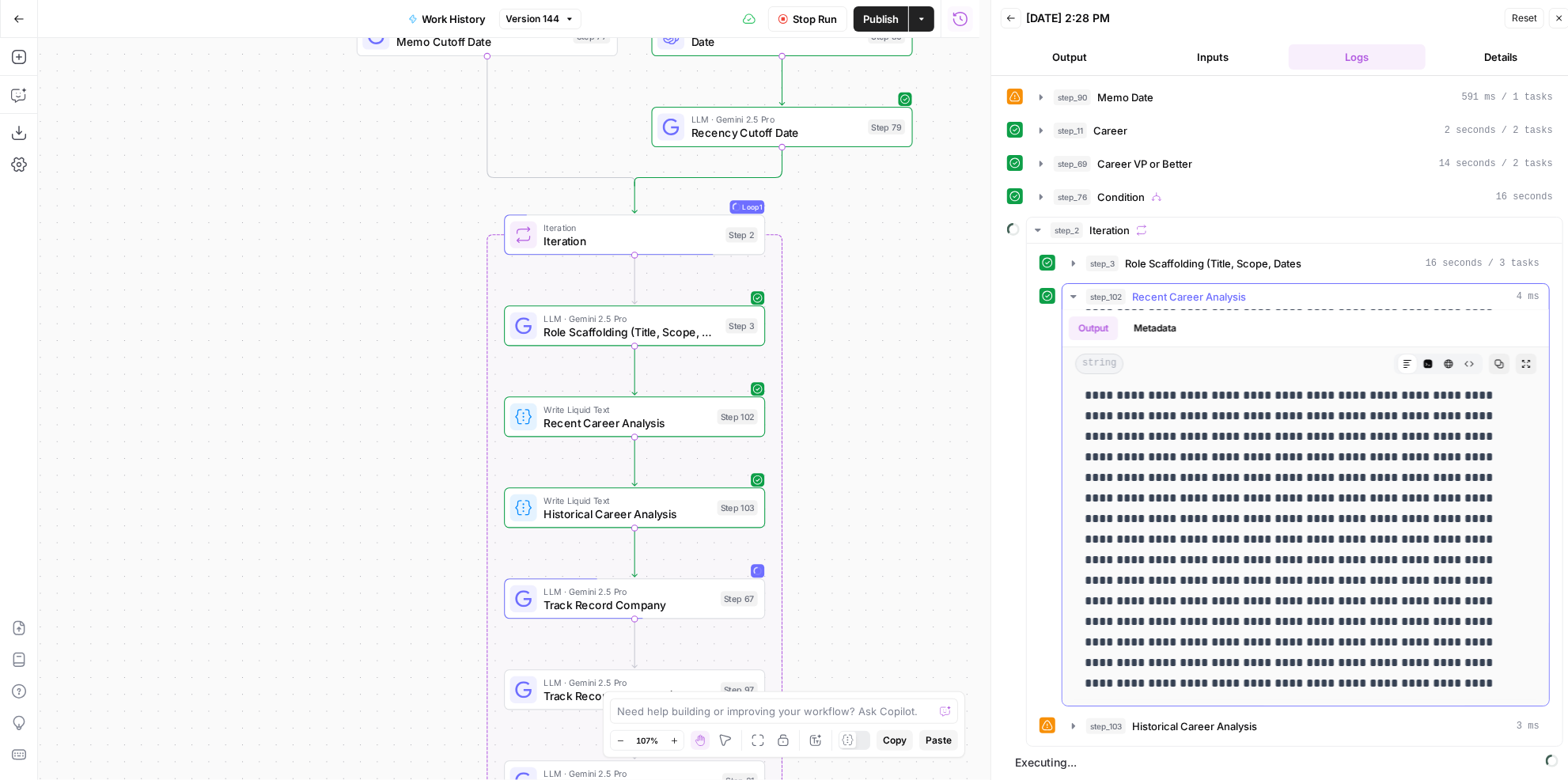
click at [1253, 289] on div "step_102 Recent Career Analysis 4 ms" at bounding box center [1312, 296] width 453 height 16
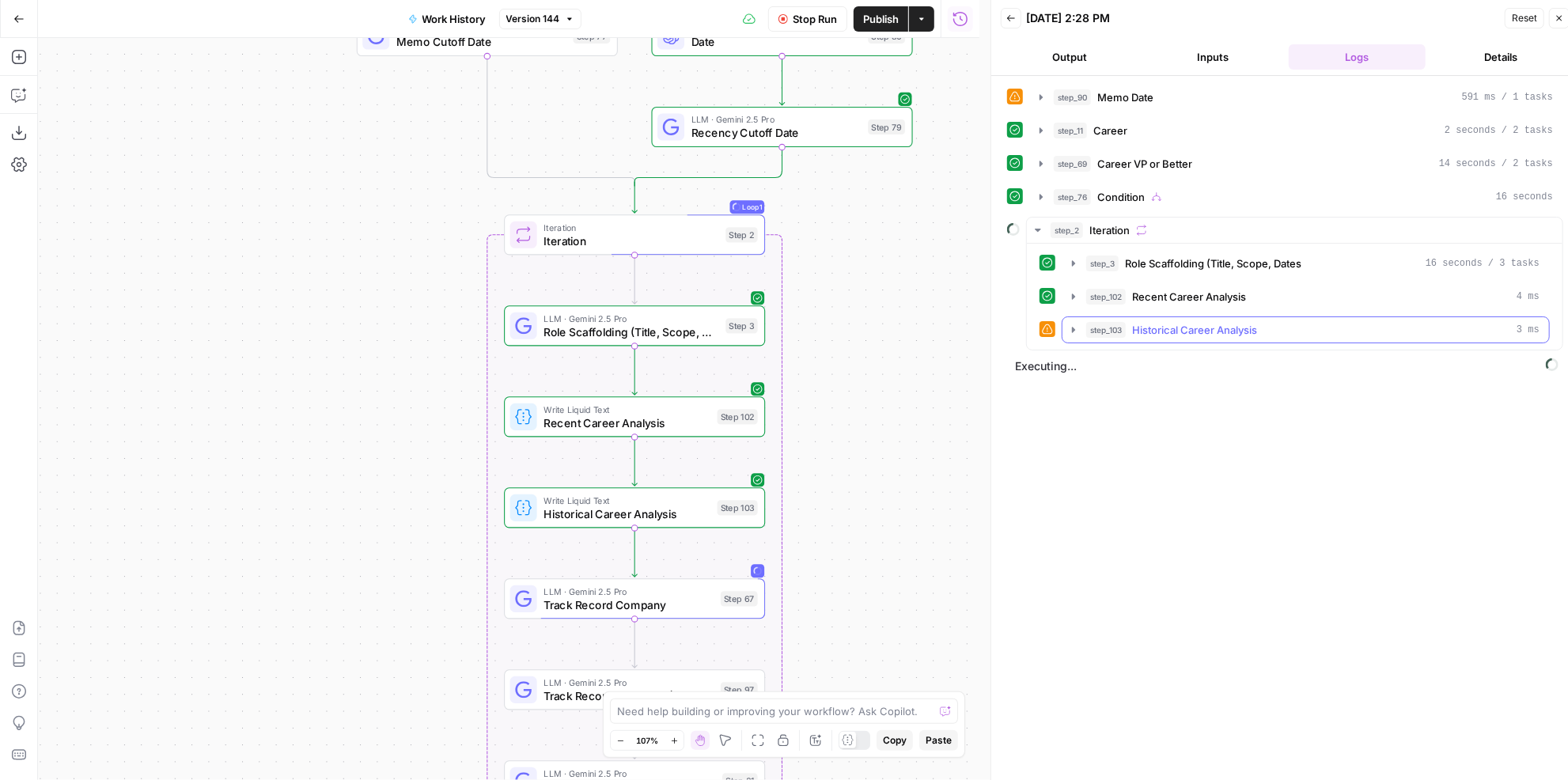
click at [1225, 327] on span "Historical Career Analysis" at bounding box center [1194, 329] width 125 height 16
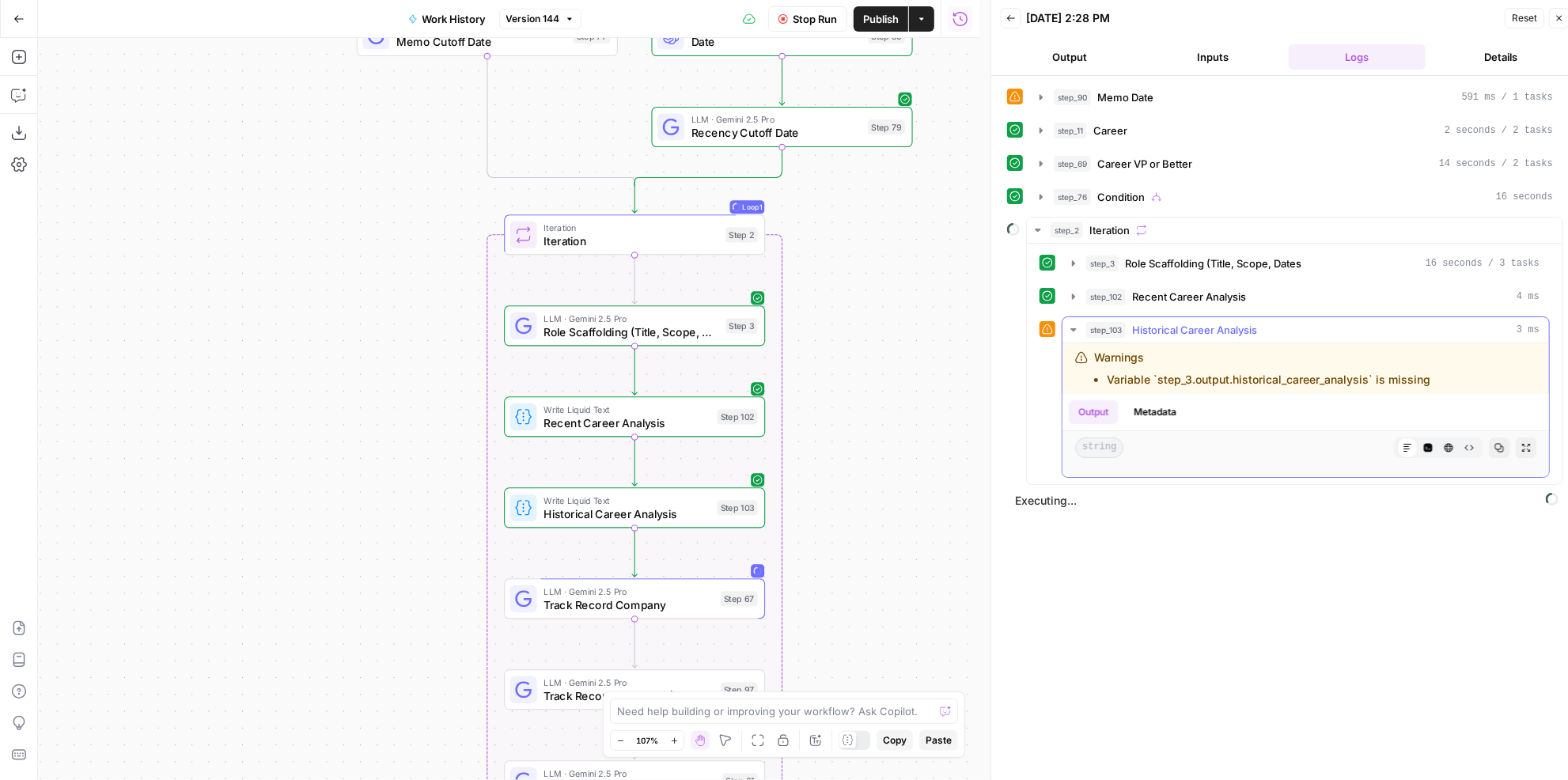
click at [1225, 327] on span "Historical Career Analysis" at bounding box center [1194, 329] width 125 height 16
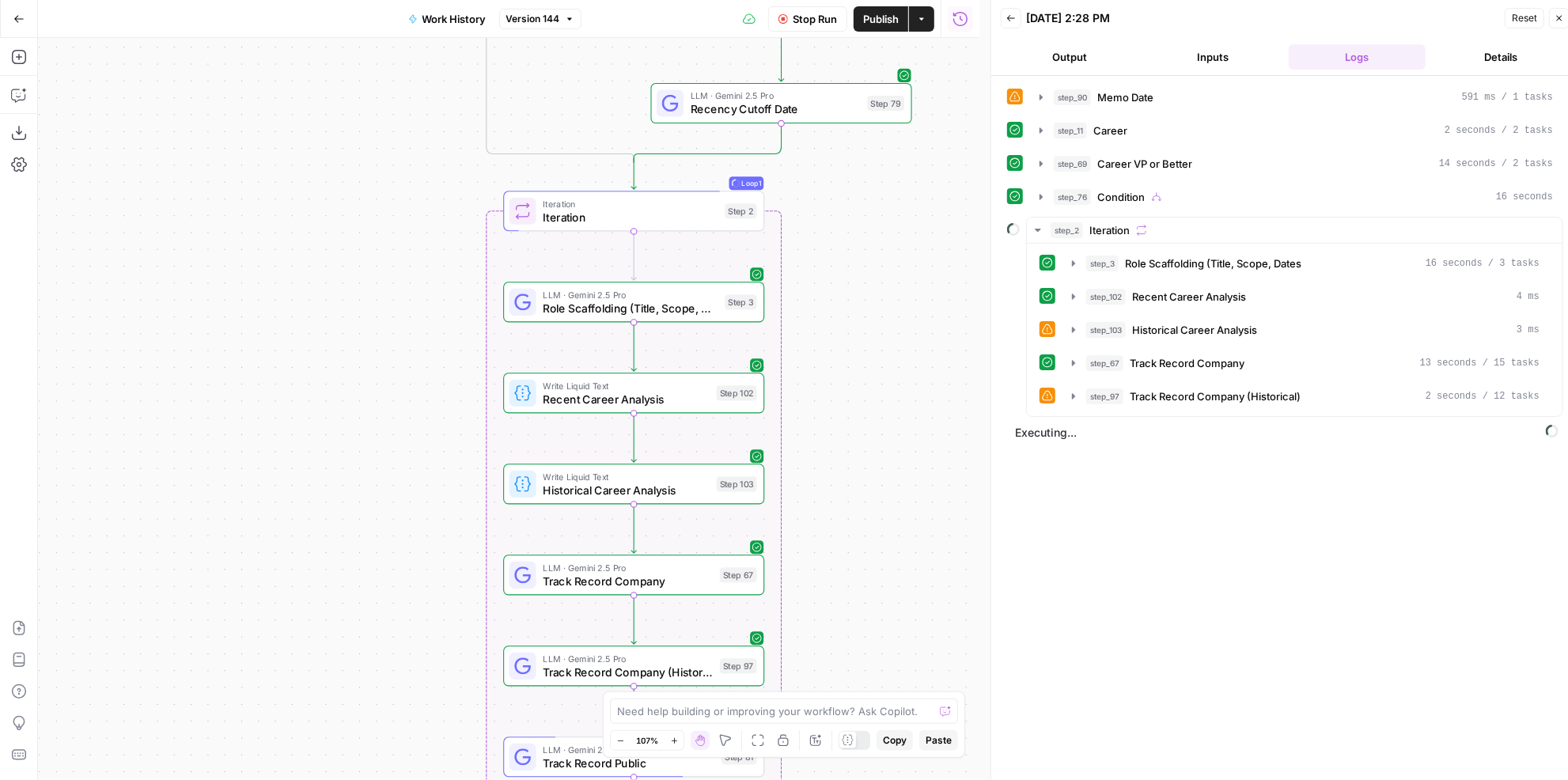
drag, startPoint x: 850, startPoint y: 391, endPoint x: 850, endPoint y: 376, distance: 15.0
click at [850, 376] on div "true false Workflow Set Inputs Inputs LLM · GPT-4.1 Memo Date Step 90 LLM · GPT…" at bounding box center [508, 409] width 941 height 742
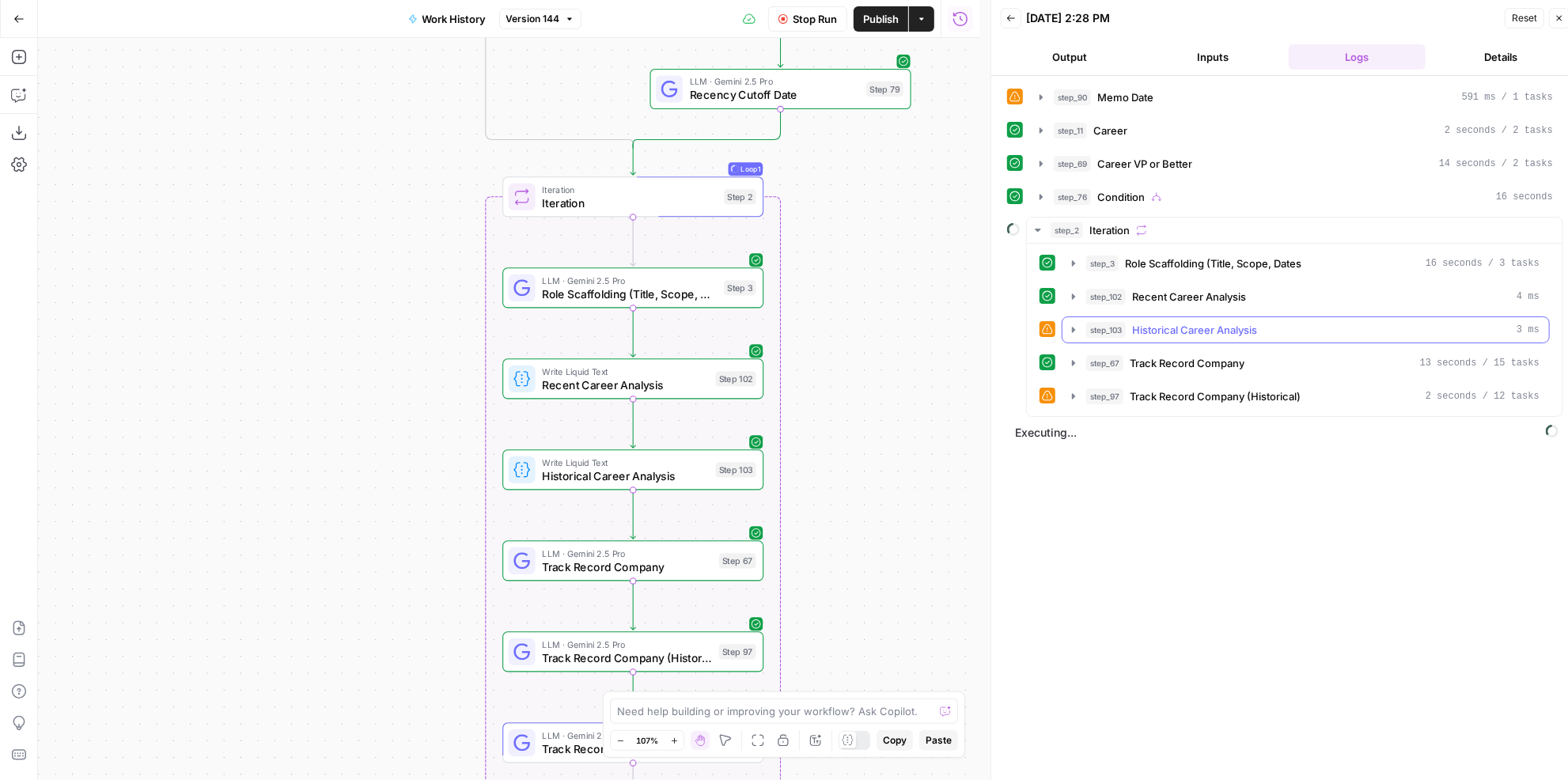
click at [1210, 322] on span "Historical Career Analysis" at bounding box center [1194, 329] width 125 height 16
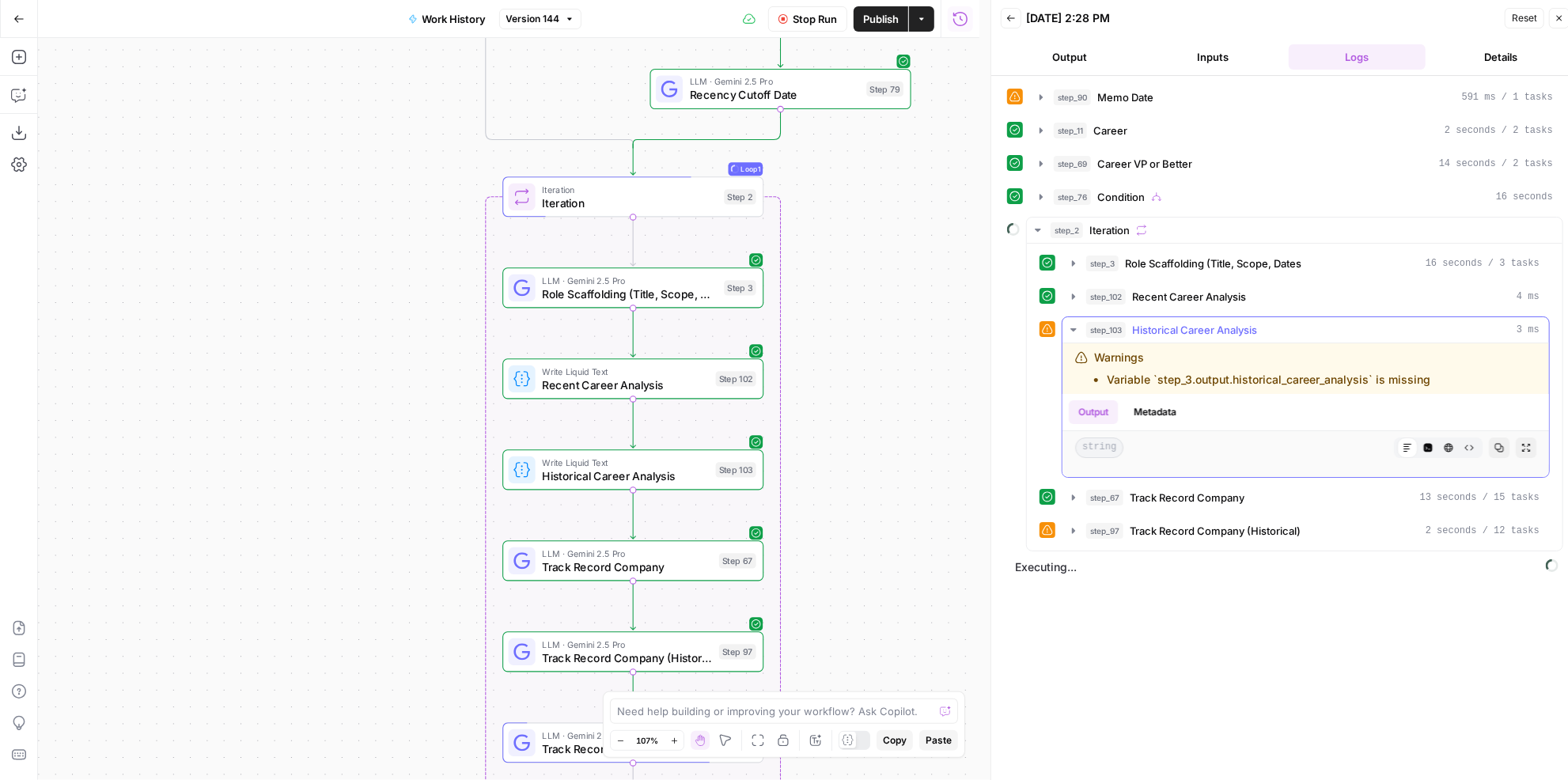
click at [1209, 322] on span "Historical Career Analysis" at bounding box center [1194, 329] width 125 height 16
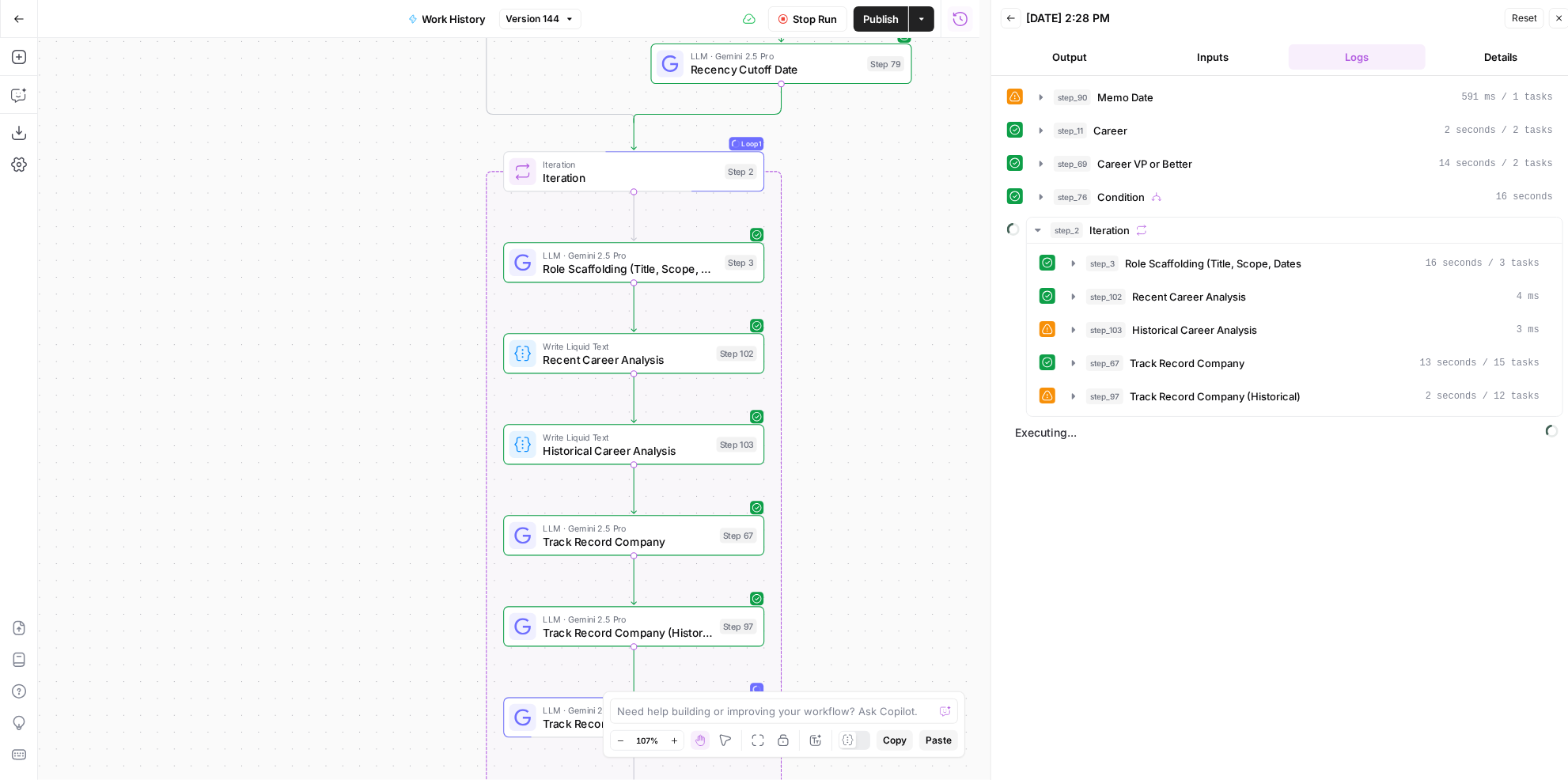
drag, startPoint x: 925, startPoint y: 381, endPoint x: 922, endPoint y: 358, distance: 23.2
click at [922, 358] on div "true false Workflow Set Inputs Inputs LLM · GPT-4.1 Memo Date Step 90 LLM · GPT…" at bounding box center [508, 409] width 941 height 742
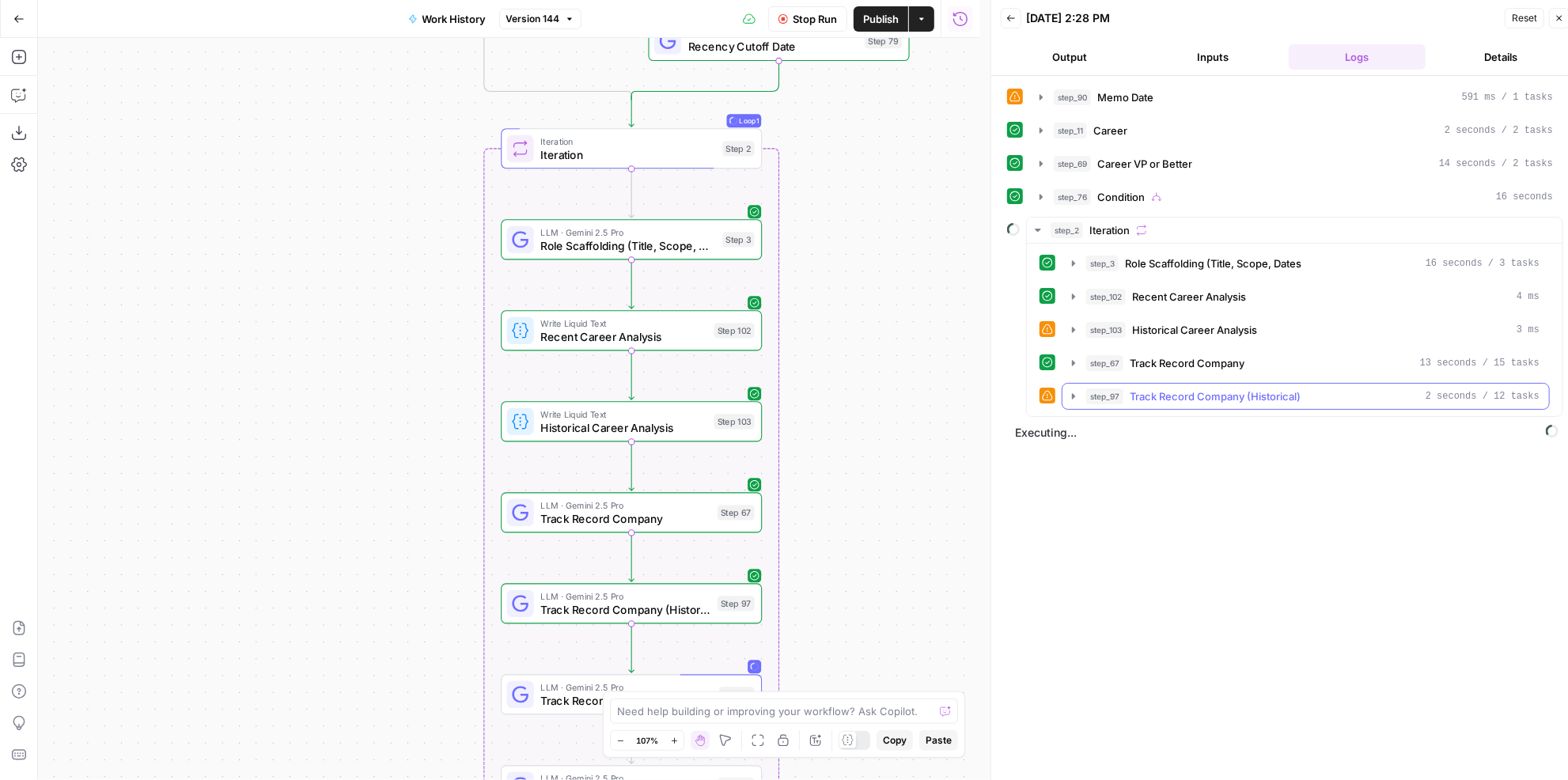
click at [1196, 388] on span "Track Record Company (Historical)" at bounding box center [1214, 396] width 171 height 16
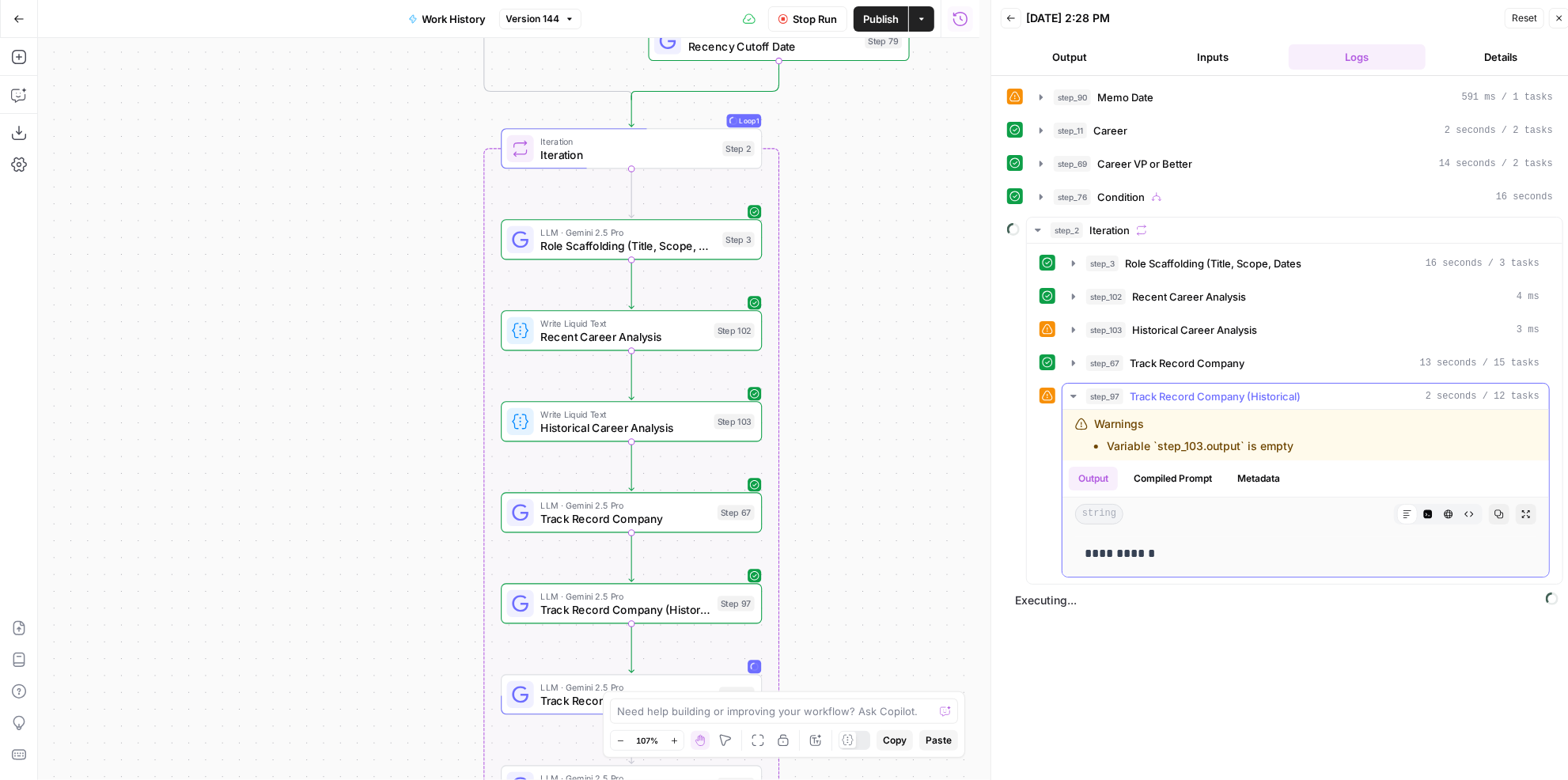
click at [1196, 391] on span "Track Record Company (Historical)" at bounding box center [1214, 396] width 171 height 16
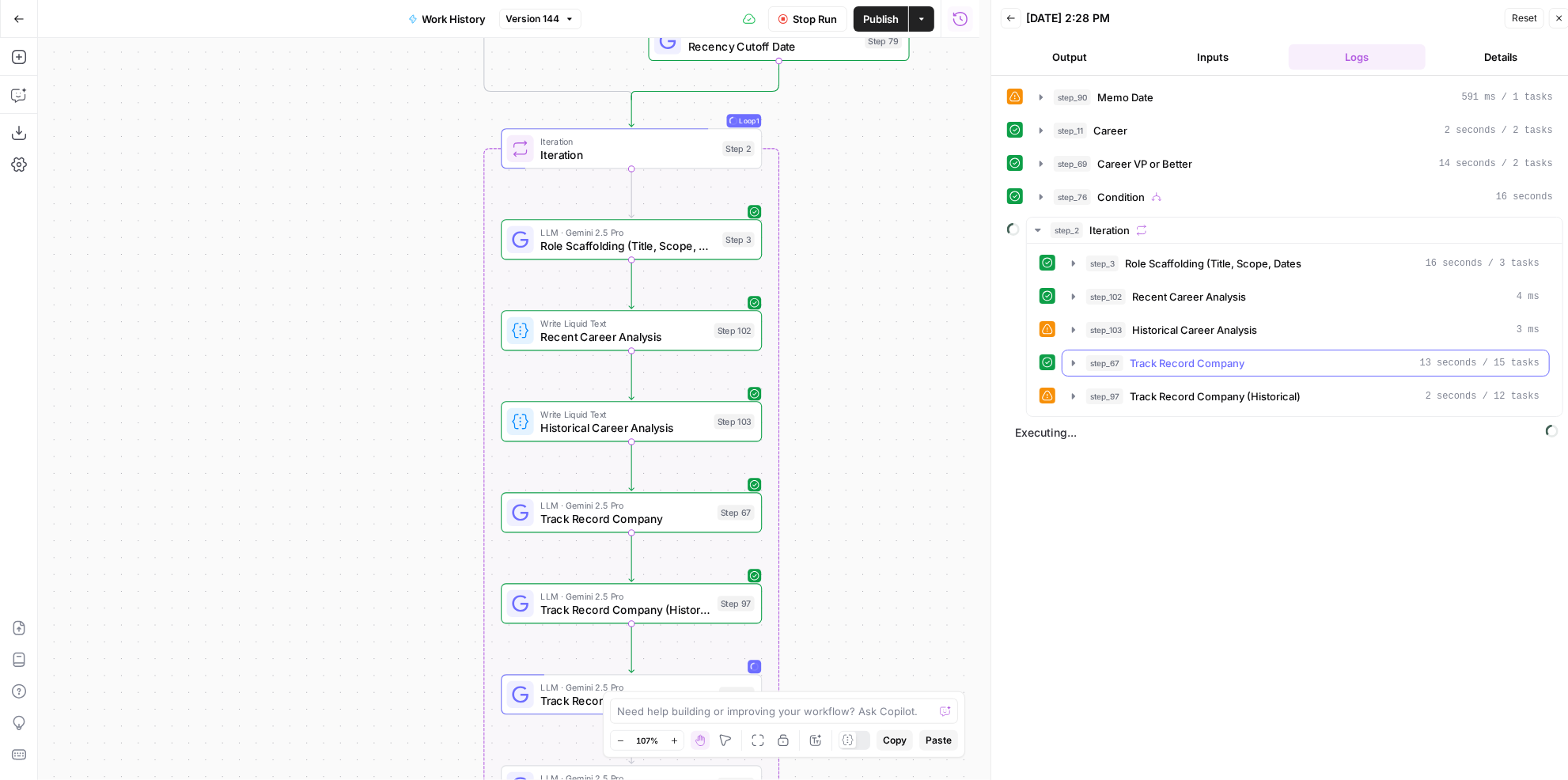
click at [1204, 355] on span "Track Record Company" at bounding box center [1186, 363] width 115 height 16
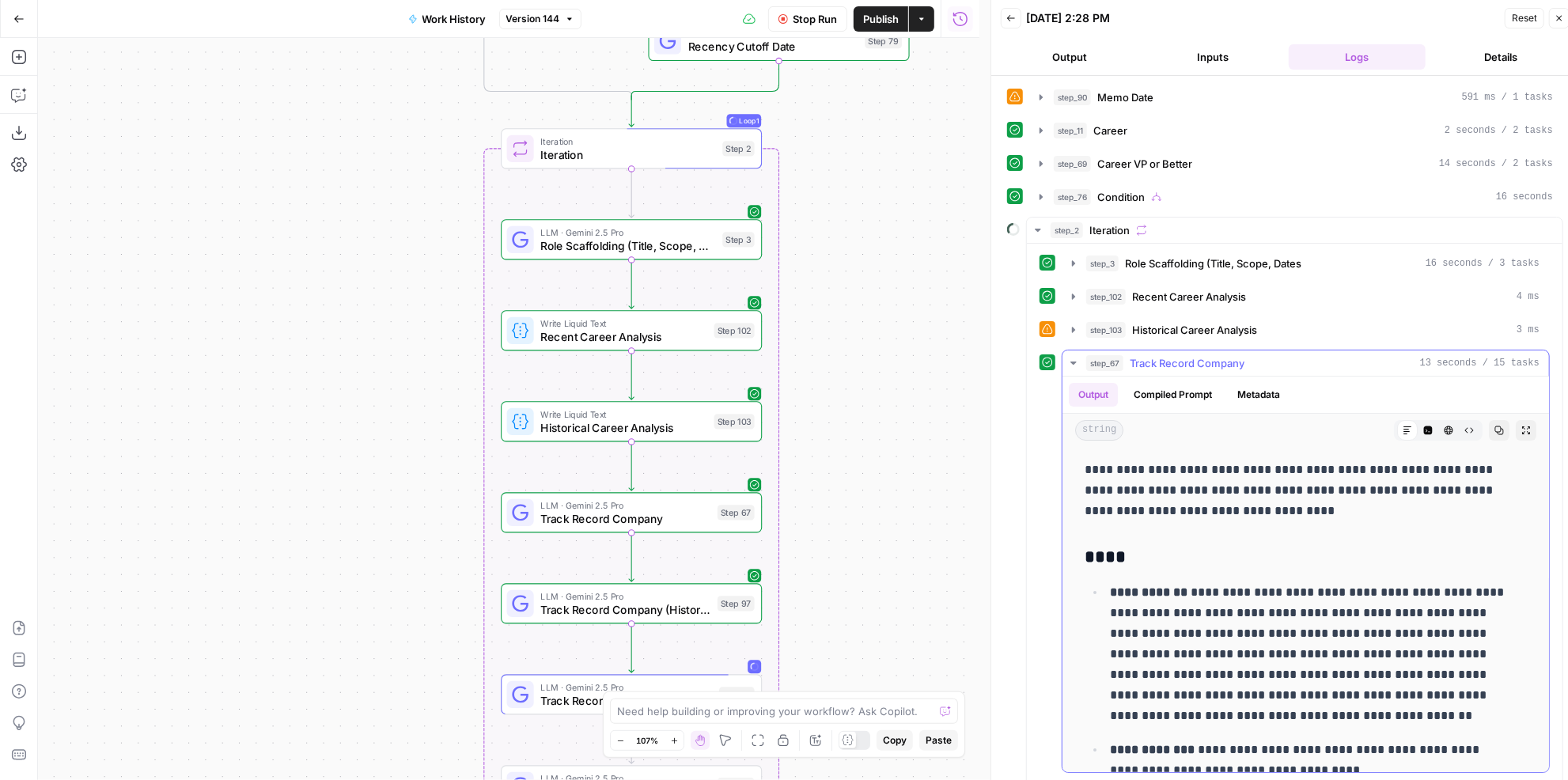
click at [1202, 355] on span "Track Record Company" at bounding box center [1186, 363] width 115 height 16
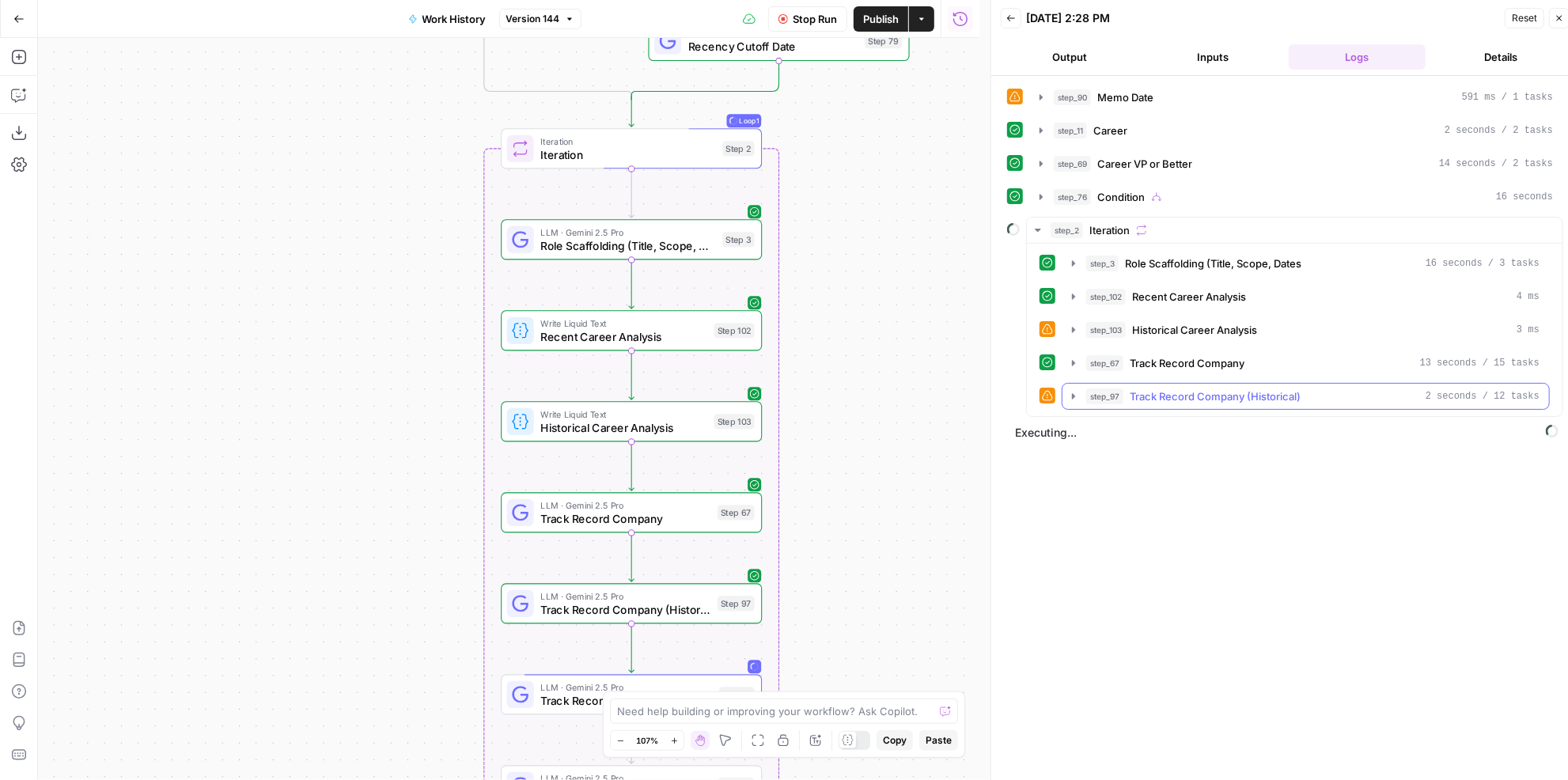
click at [1198, 389] on span "Track Record Company (Historical)" at bounding box center [1214, 396] width 171 height 16
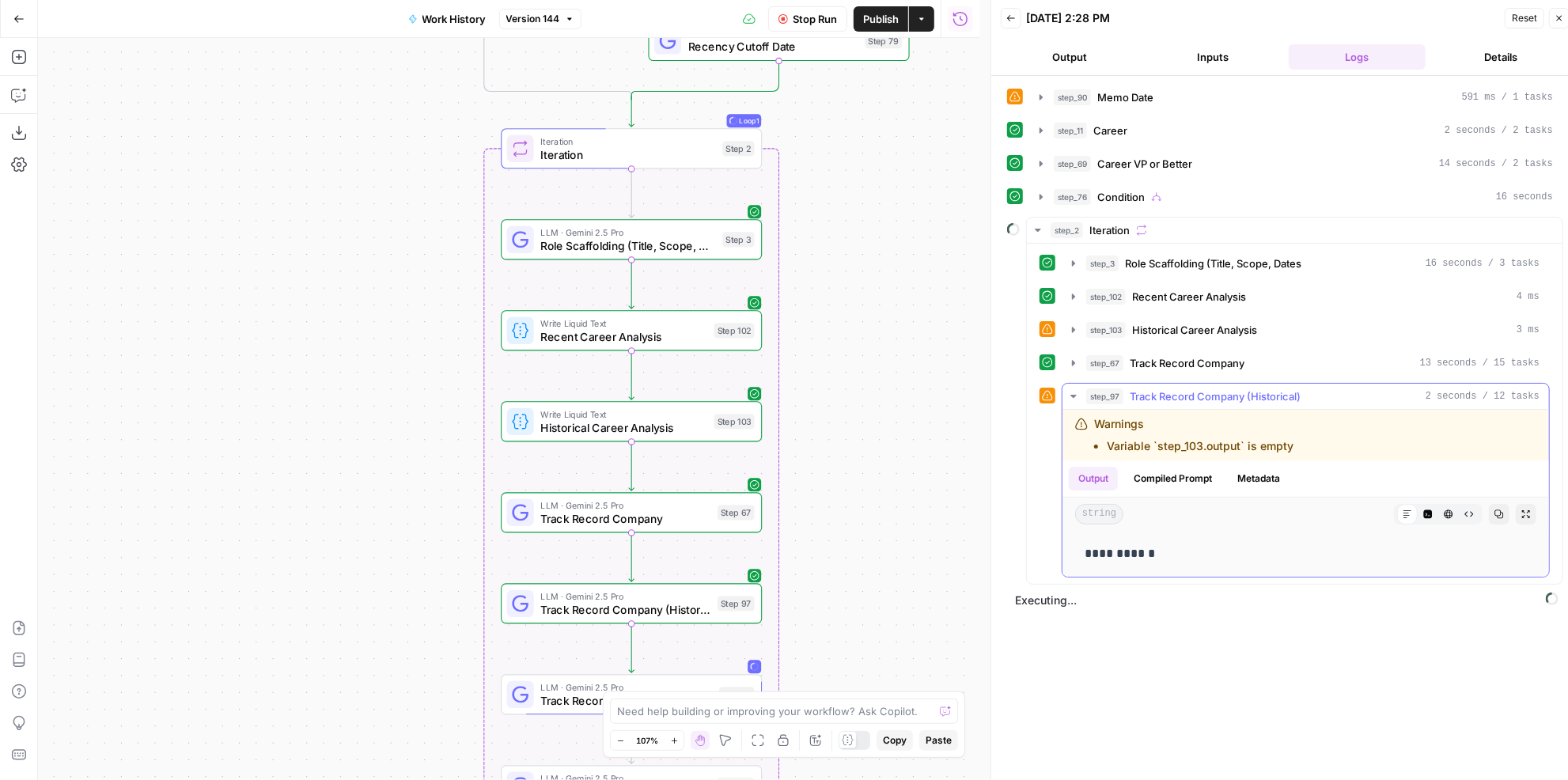
click at [1198, 389] on span "Track Record Company (Historical)" at bounding box center [1214, 396] width 171 height 16
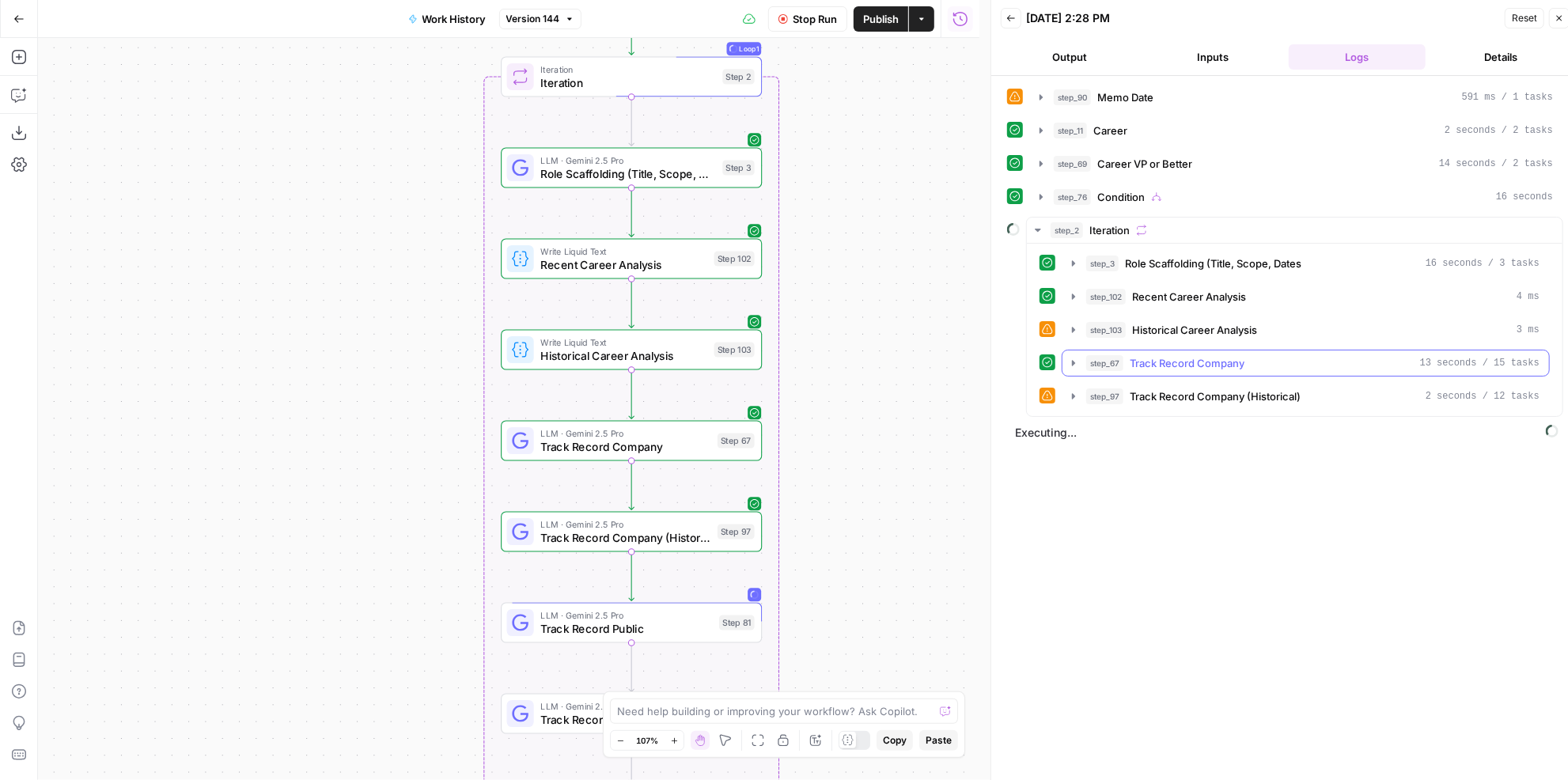
click at [1213, 355] on span "Track Record Company" at bounding box center [1186, 363] width 115 height 16
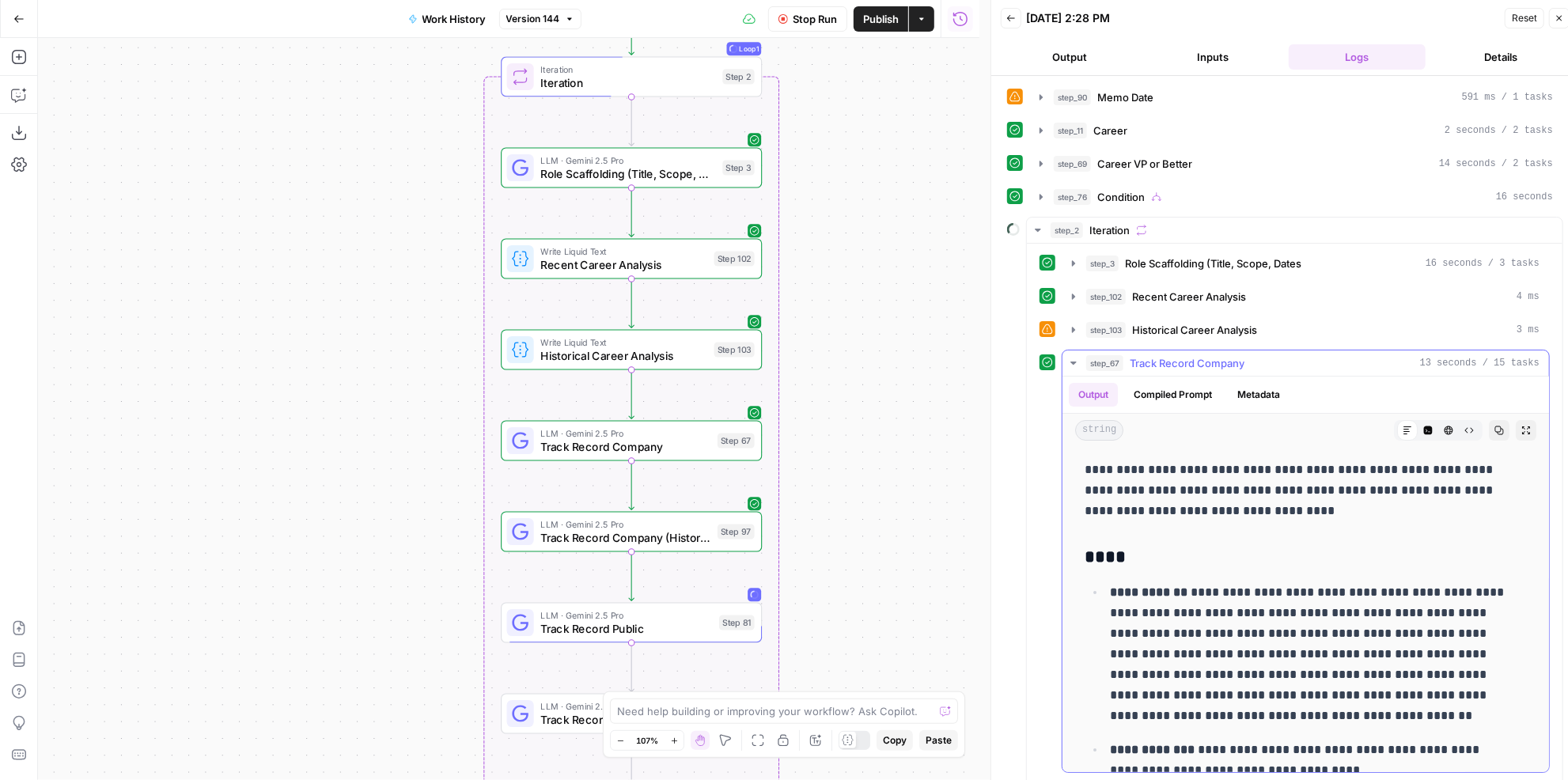
click at [1203, 355] on span "Track Record Company" at bounding box center [1186, 363] width 115 height 16
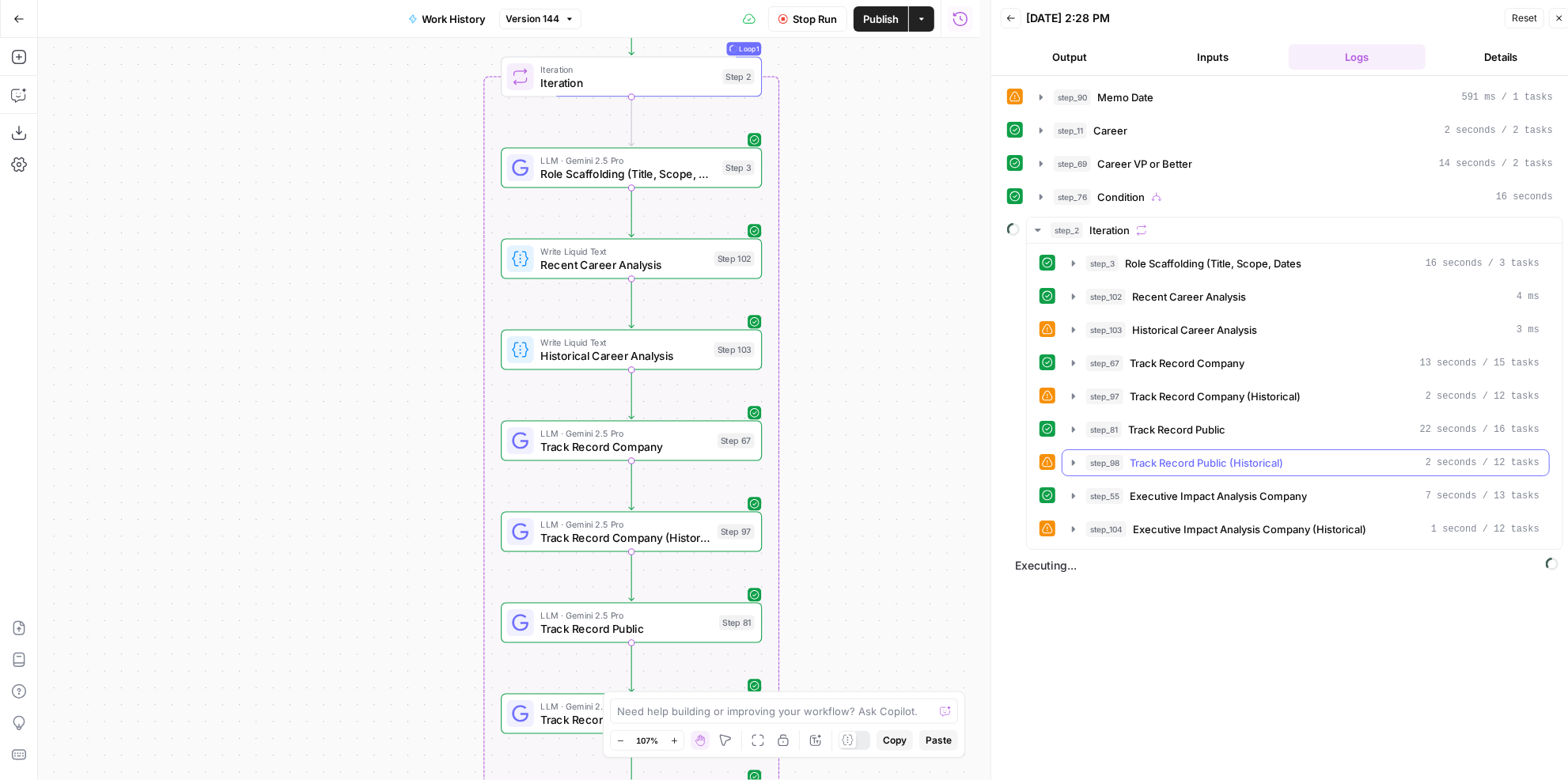
scroll to position [10, 0]
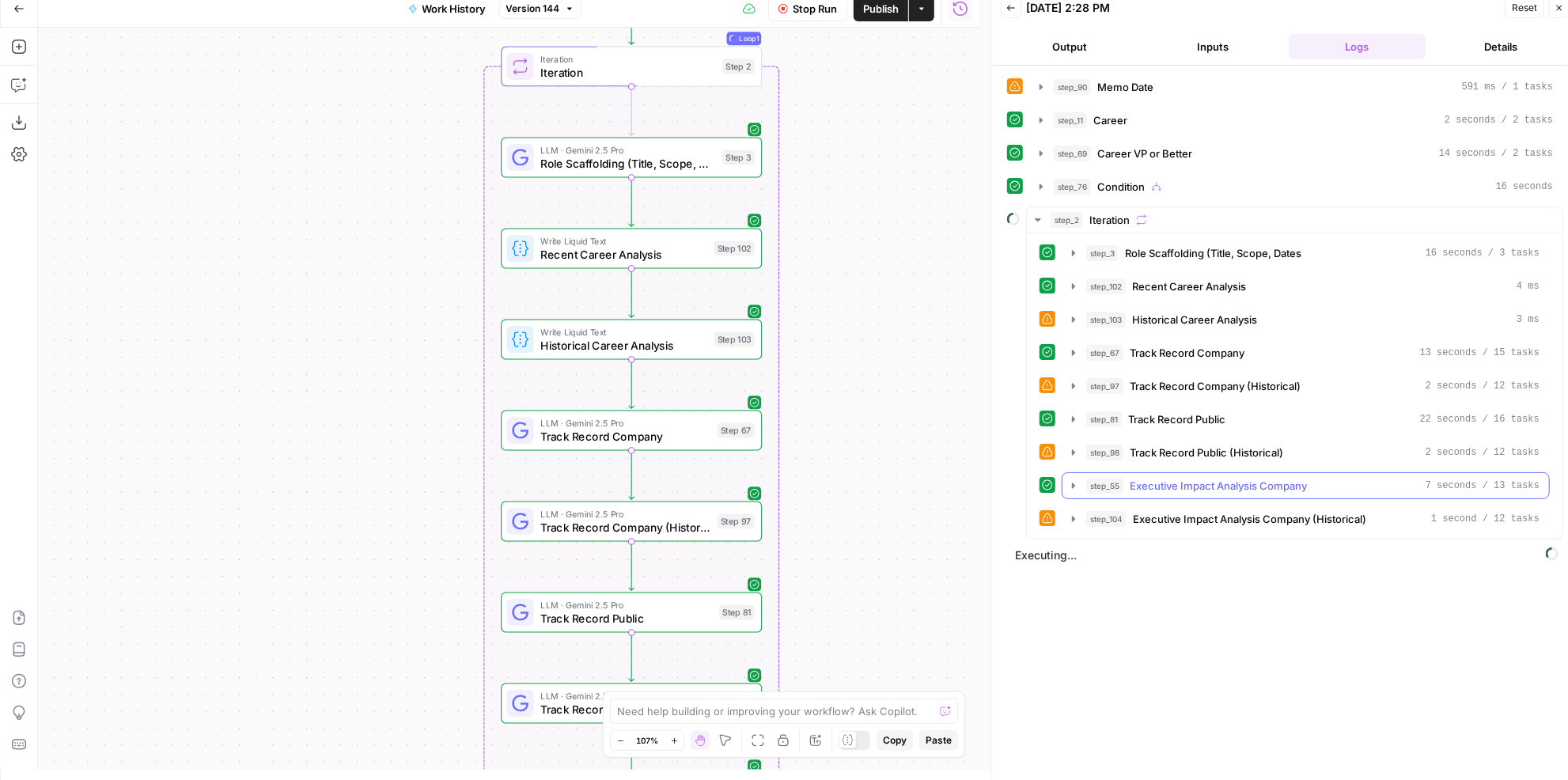
click at [1211, 479] on span "Executive Impact Analysis Company" at bounding box center [1217, 485] width 177 height 16
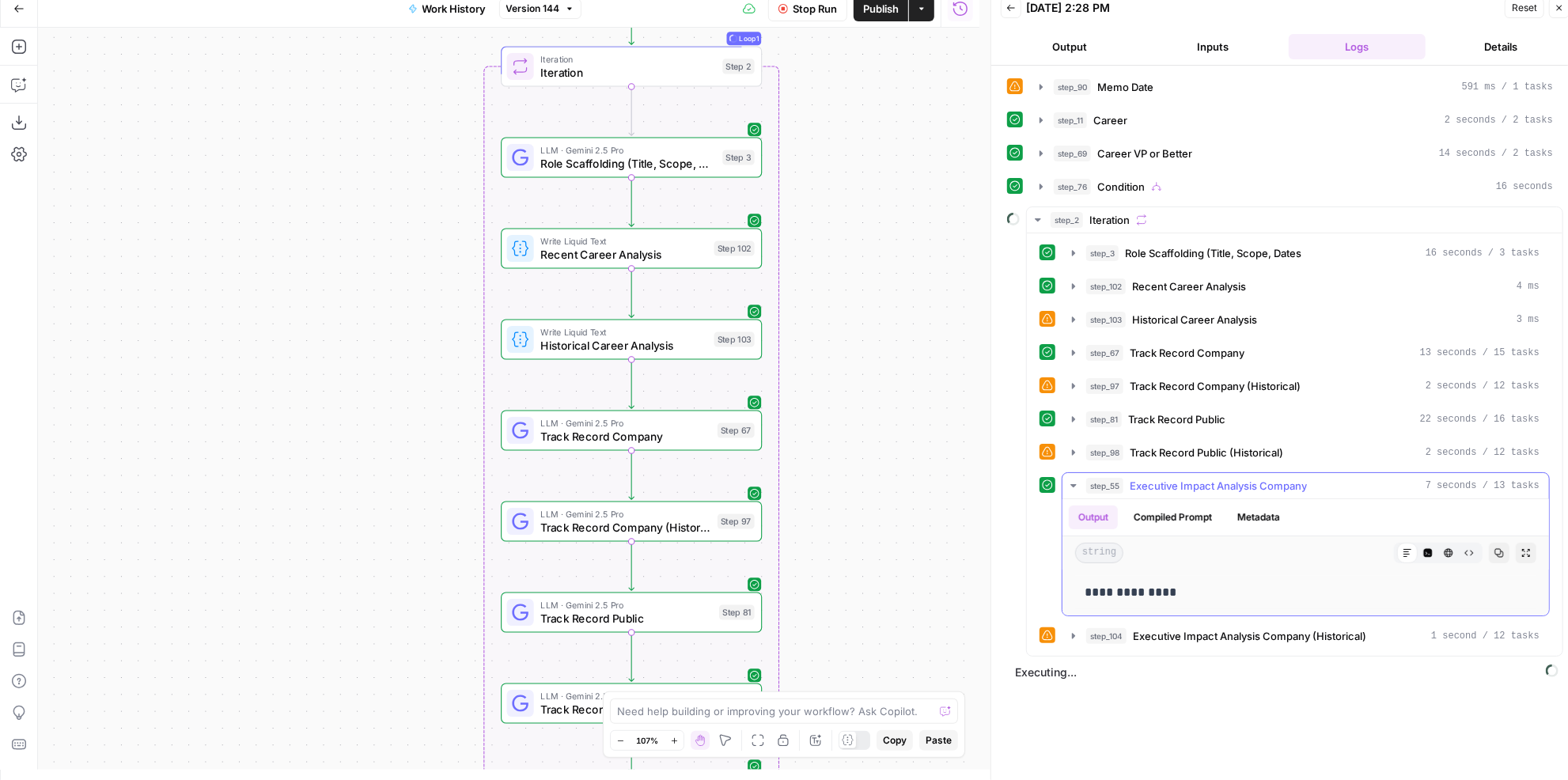
click at [1188, 478] on span "Executive Impact Analysis Company" at bounding box center [1217, 485] width 177 height 16
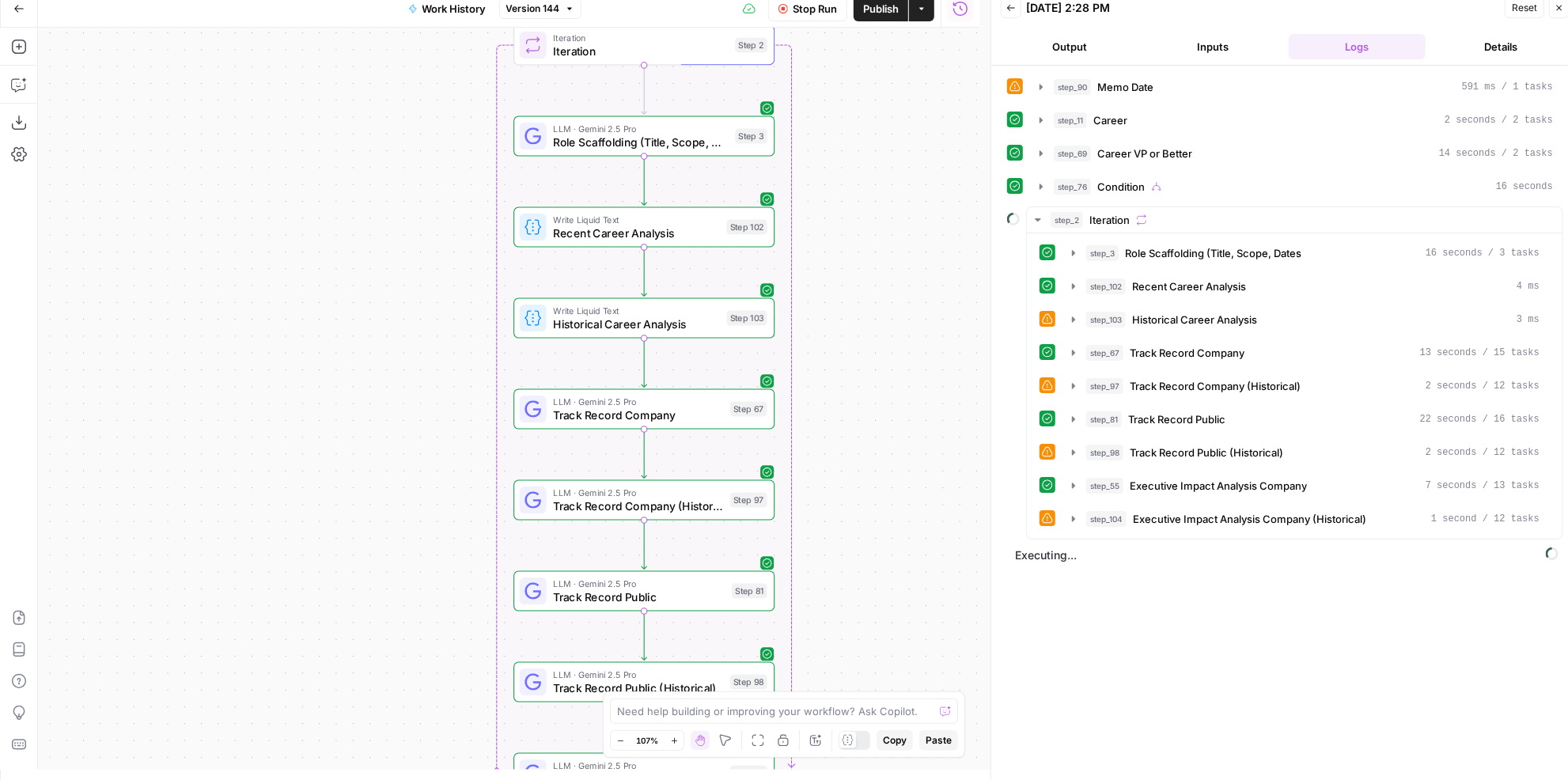
drag, startPoint x: 857, startPoint y: 454, endPoint x: 859, endPoint y: 273, distance: 181.0
click at [859, 271] on div "true false Workflow Set Inputs Inputs LLM · GPT-4.1 Memo Date Step 90 LLM · GPT…" at bounding box center [508, 399] width 941 height 742
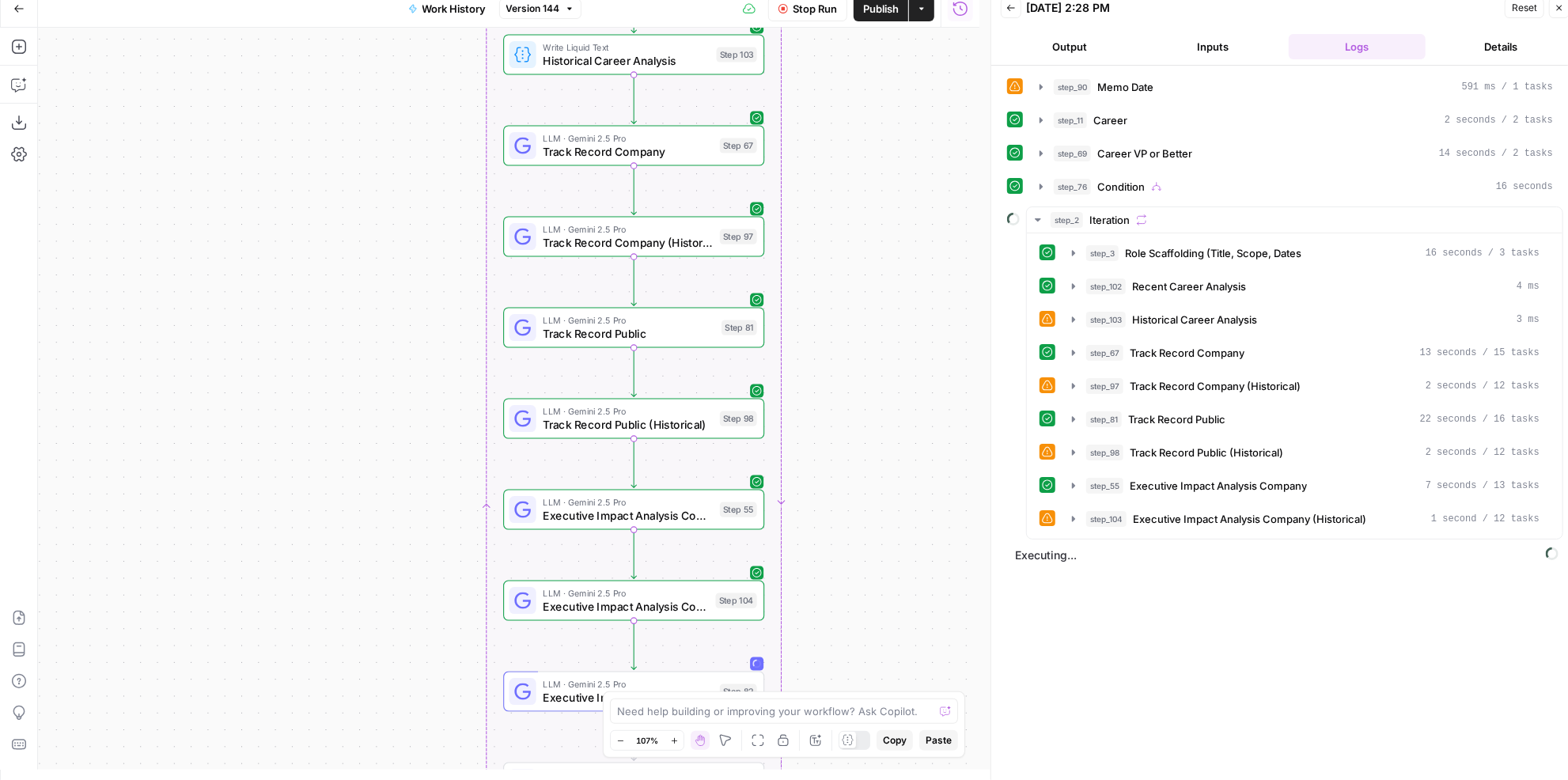
drag, startPoint x: 880, startPoint y: 477, endPoint x: 859, endPoint y: 324, distance: 154.4
click at [859, 324] on div "true false Workflow Set Inputs Inputs LLM · GPT-4.1 Memo Date Step 90 LLM · GPT…" at bounding box center [508, 399] width 941 height 742
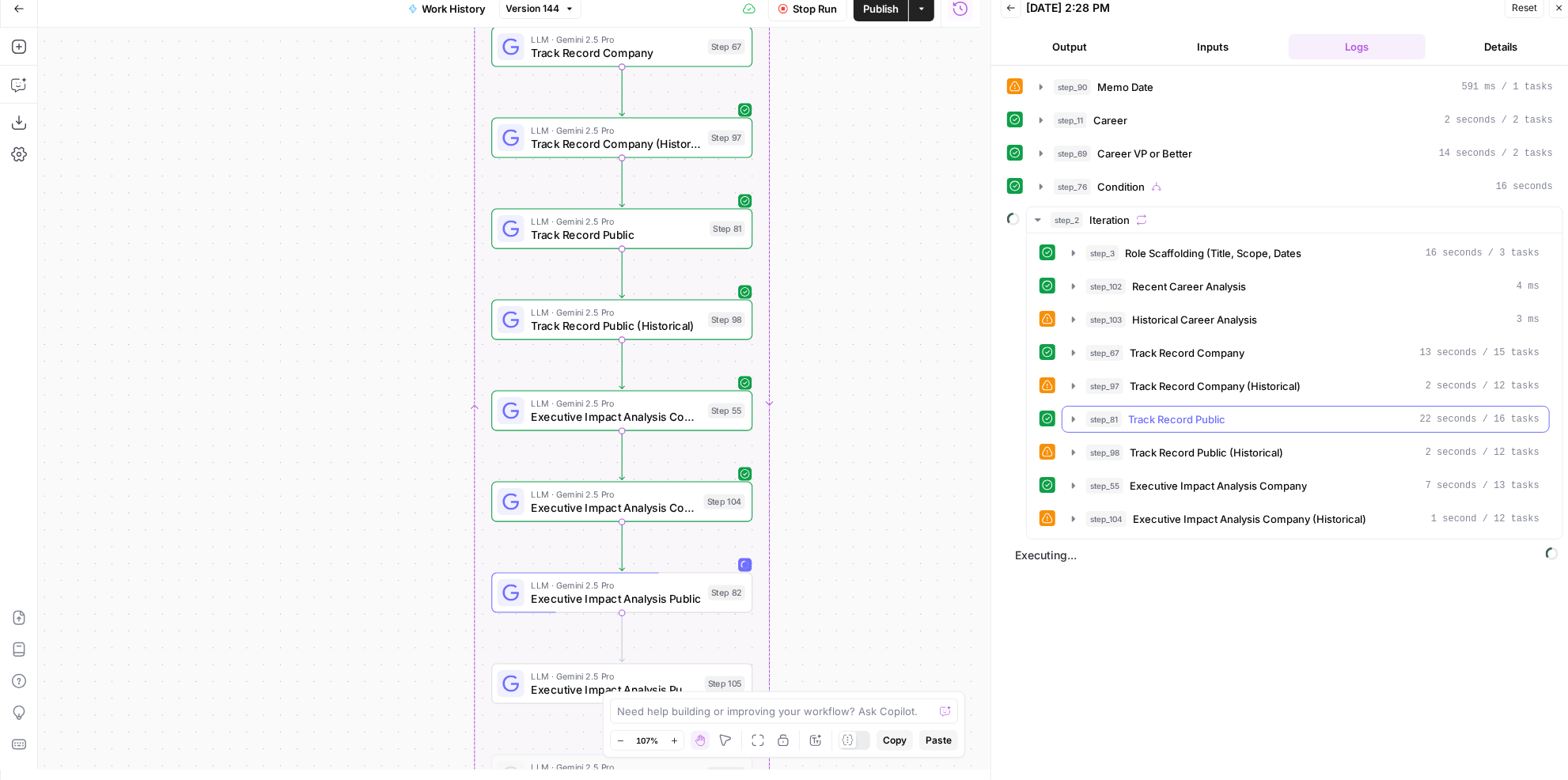
click at [1296, 411] on div "step_81 Track Record Public 22 seconds / 16 tasks" at bounding box center [1312, 419] width 453 height 16
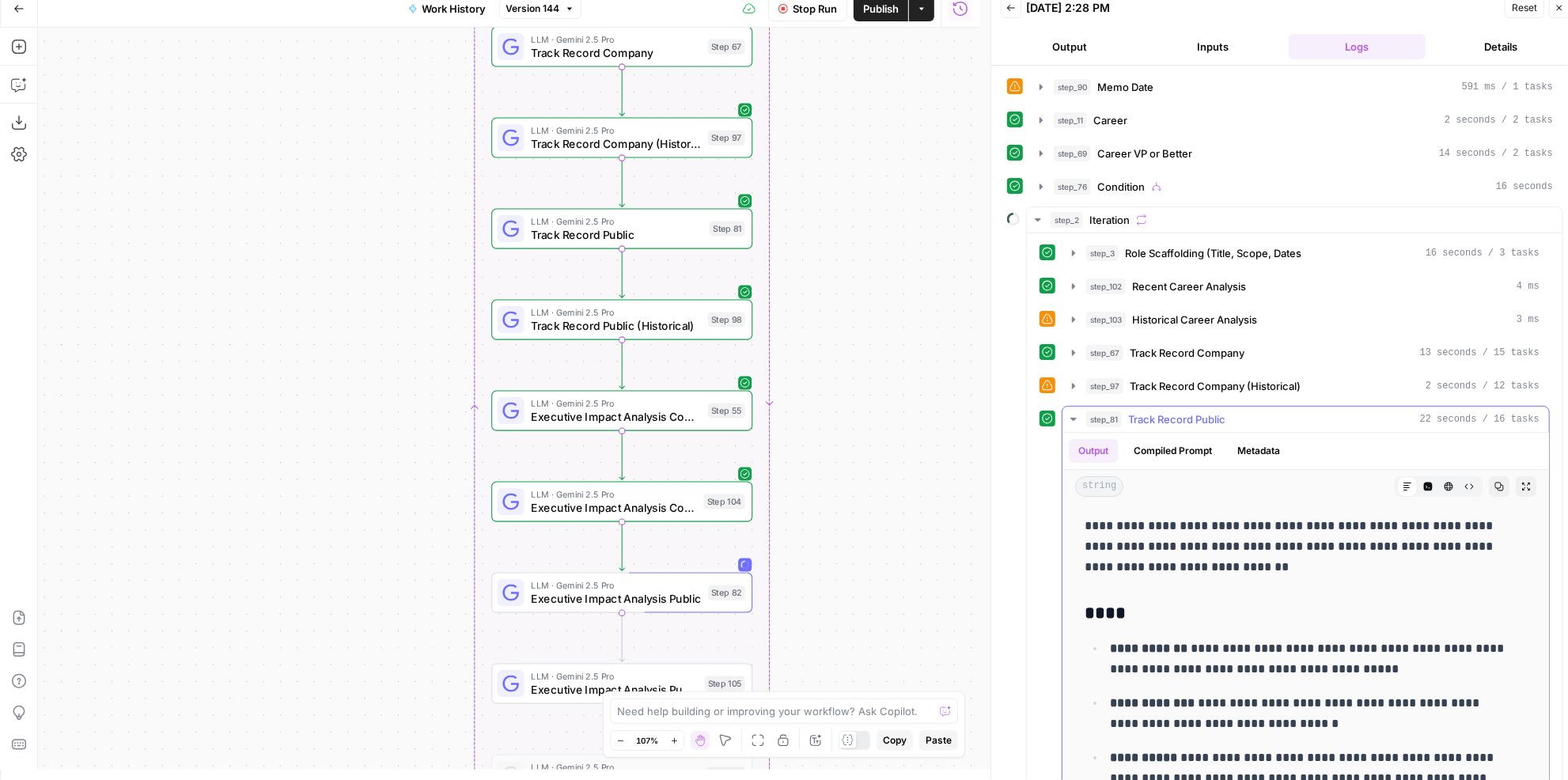
click at [1296, 411] on div "step_81 Track Record Public 22 seconds / 16 tasks" at bounding box center [1312, 419] width 453 height 16
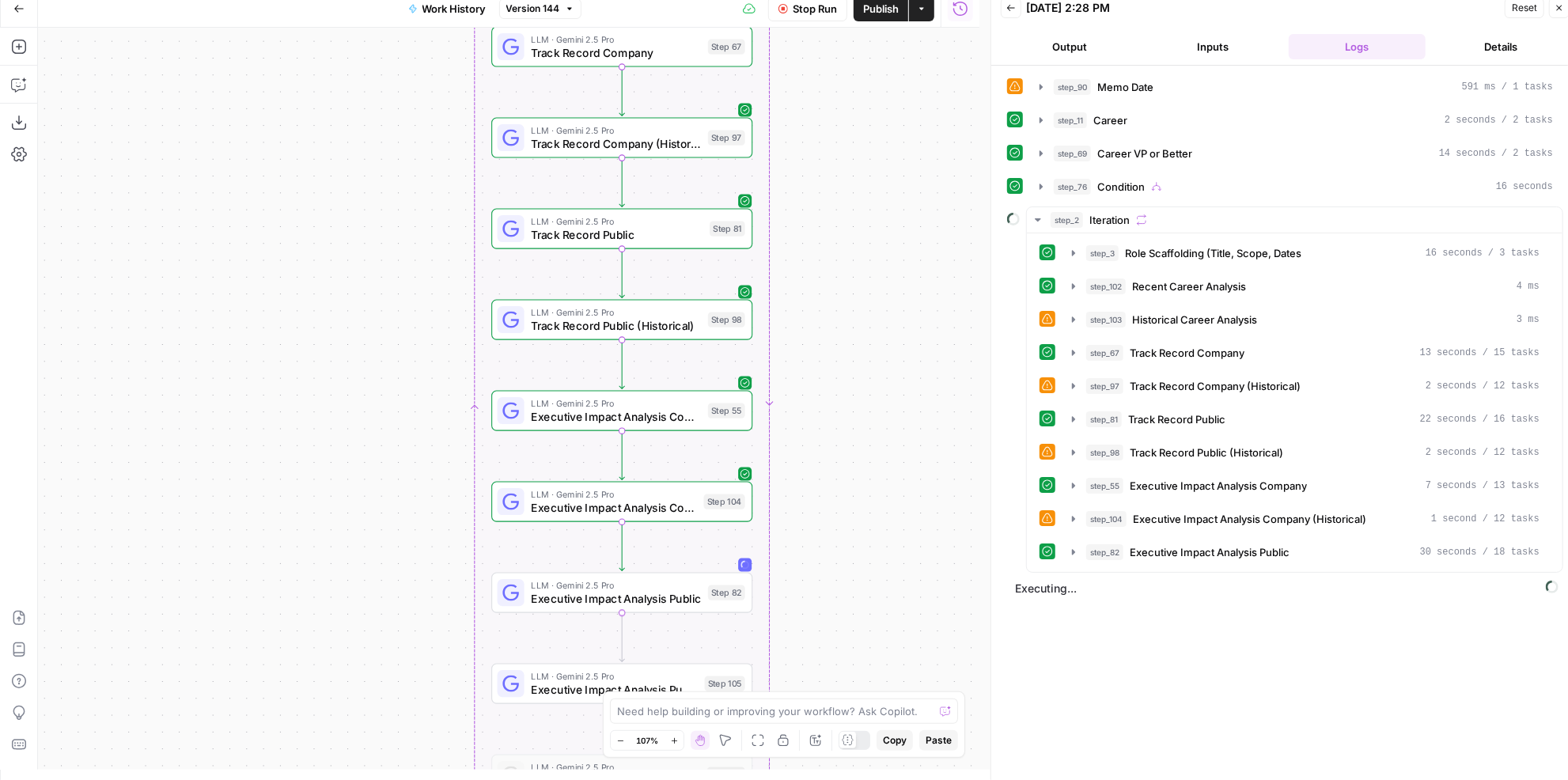
drag, startPoint x: 883, startPoint y: 524, endPoint x: 863, endPoint y: 435, distance: 91.2
click at [863, 435] on div "true false Workflow Set Inputs Inputs LLM · GPT-4.1 Memo Date Step 90 LLM · GPT…" at bounding box center [508, 399] width 941 height 742
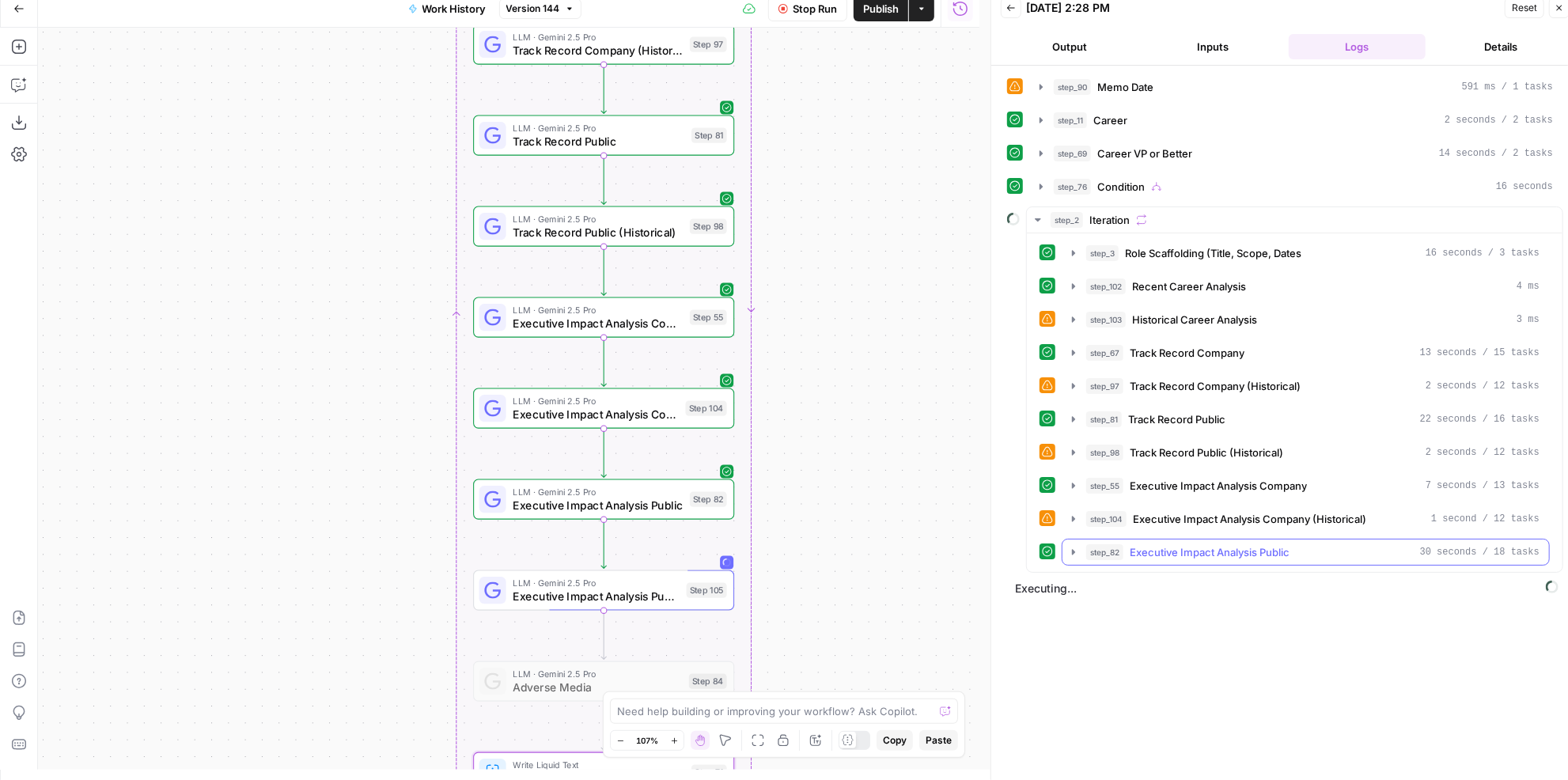
click at [1239, 544] on span "Executive Impact Analysis Public" at bounding box center [1209, 552] width 160 height 16
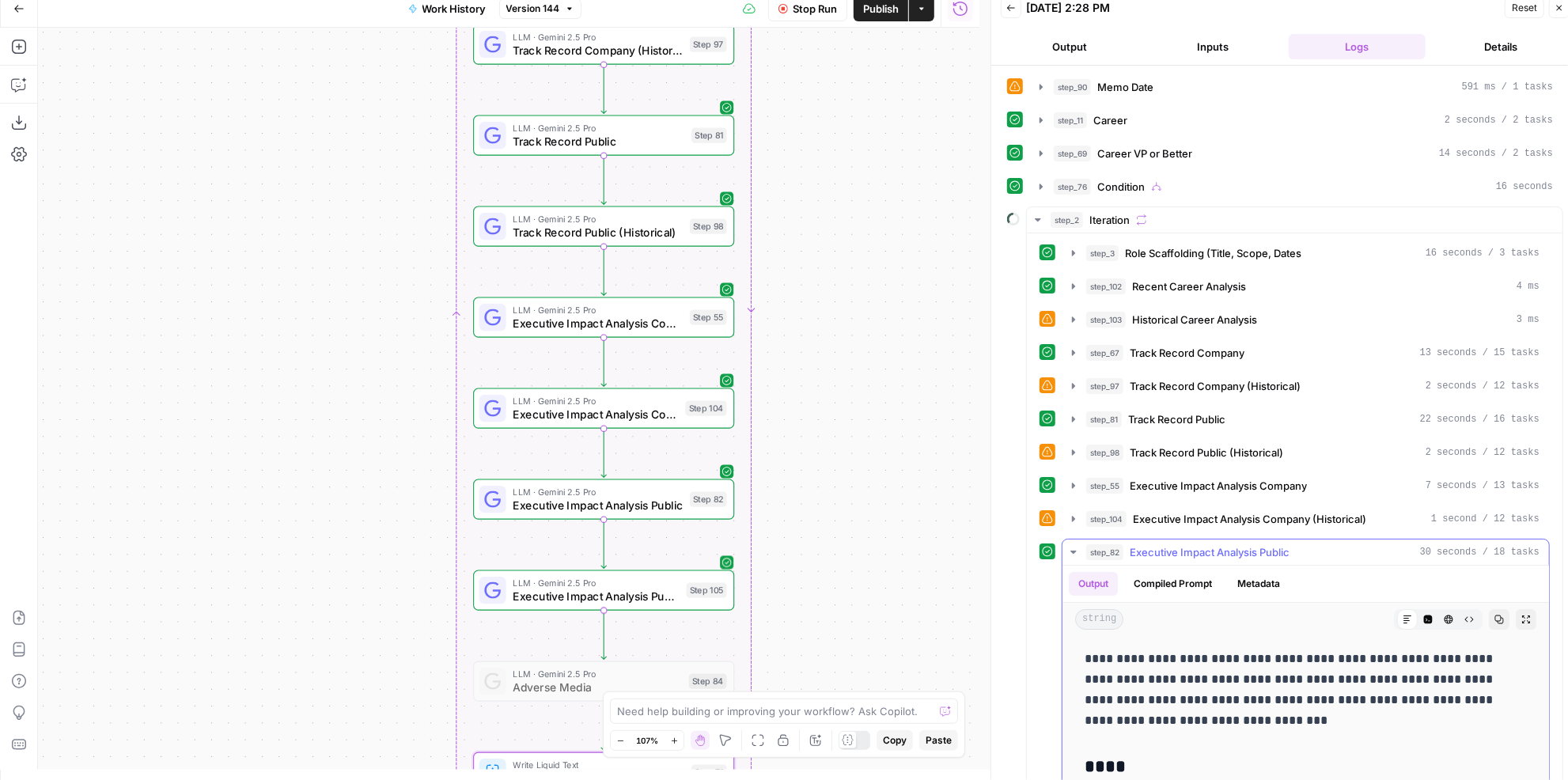
click at [1194, 544] on span "Executive Impact Analysis Public" at bounding box center [1209, 552] width 160 height 16
click at [1200, 477] on span "Executive Impact Analysis Company" at bounding box center [1217, 485] width 177 height 16
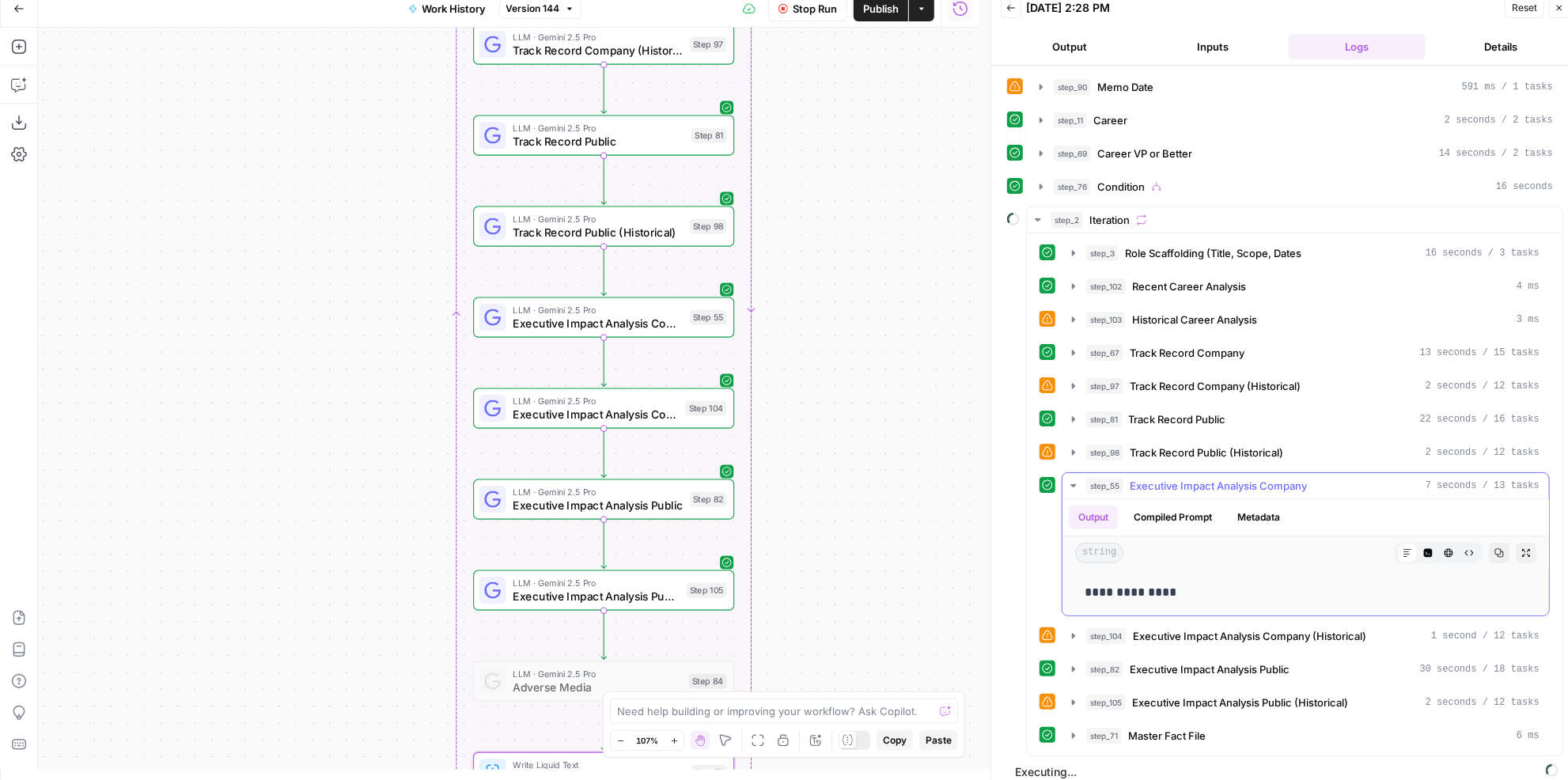
click at [1200, 477] on span "Executive Impact Analysis Company" at bounding box center [1217, 485] width 177 height 16
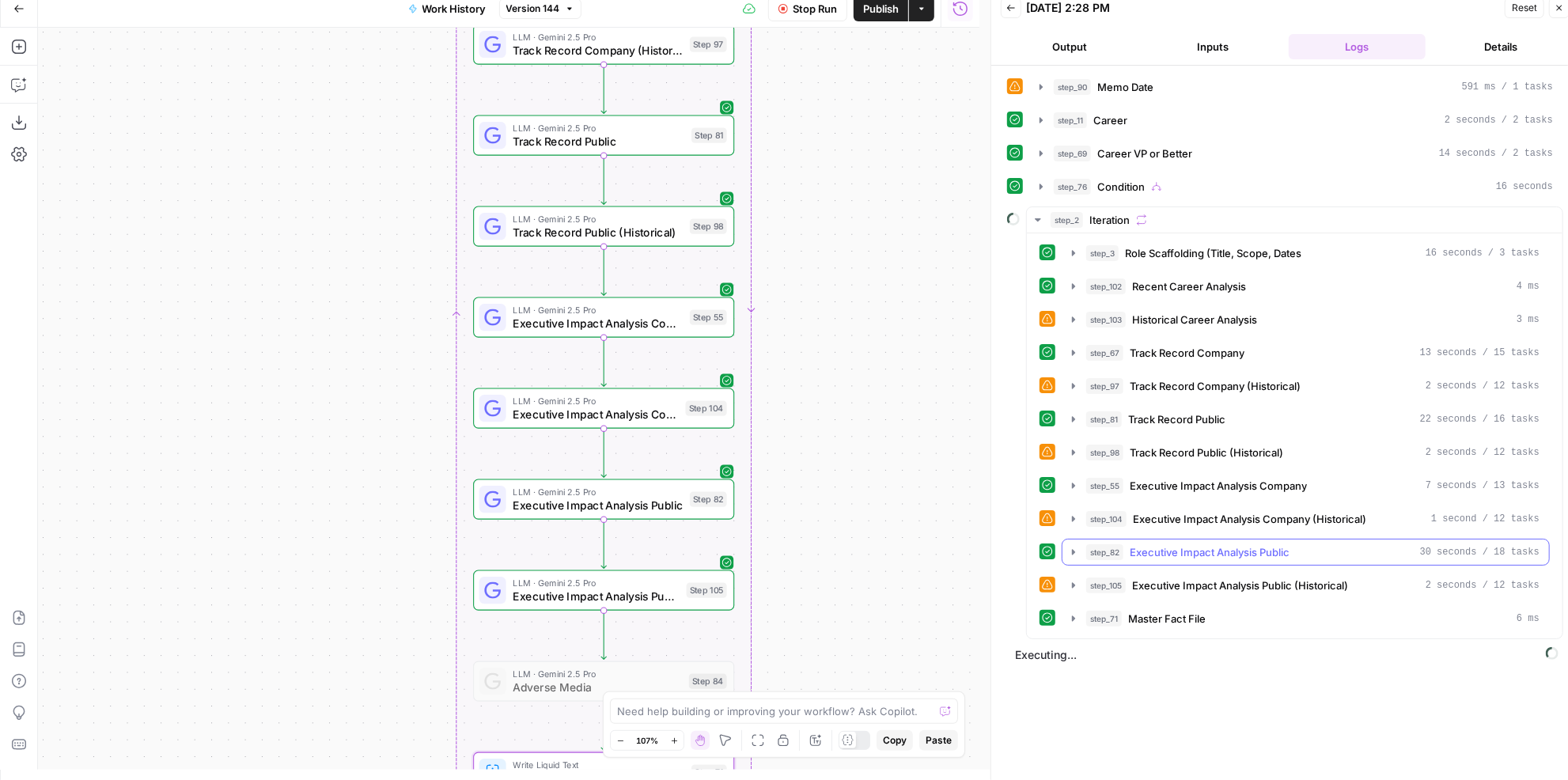
click at [1165, 544] on span "Executive Impact Analysis Public" at bounding box center [1209, 552] width 160 height 16
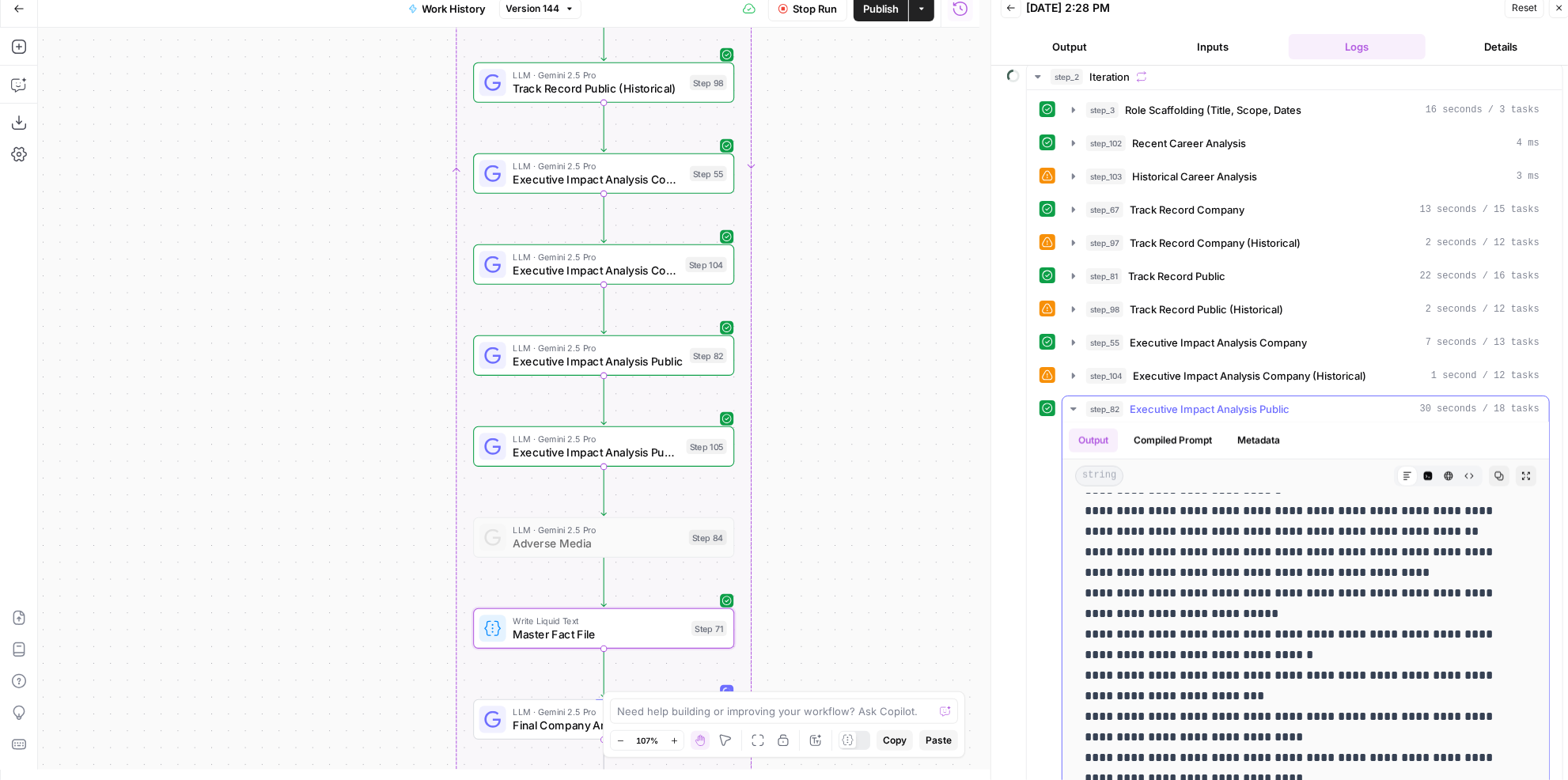
scroll to position [2067, 0]
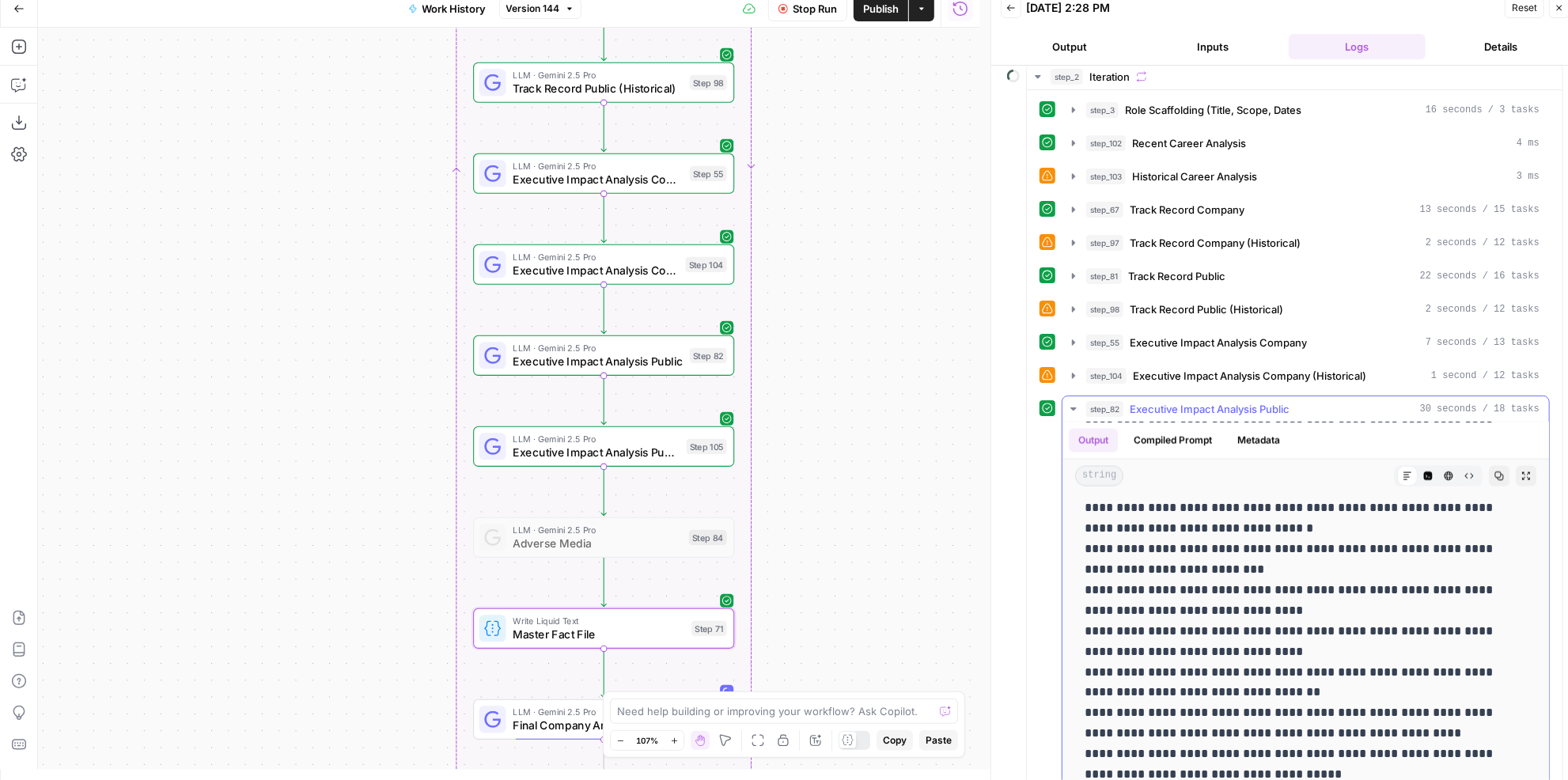
click at [1185, 403] on button "step_82 Executive Impact Analysis Public 30 seconds / 18 tasks" at bounding box center [1306, 408] width 487 height 26
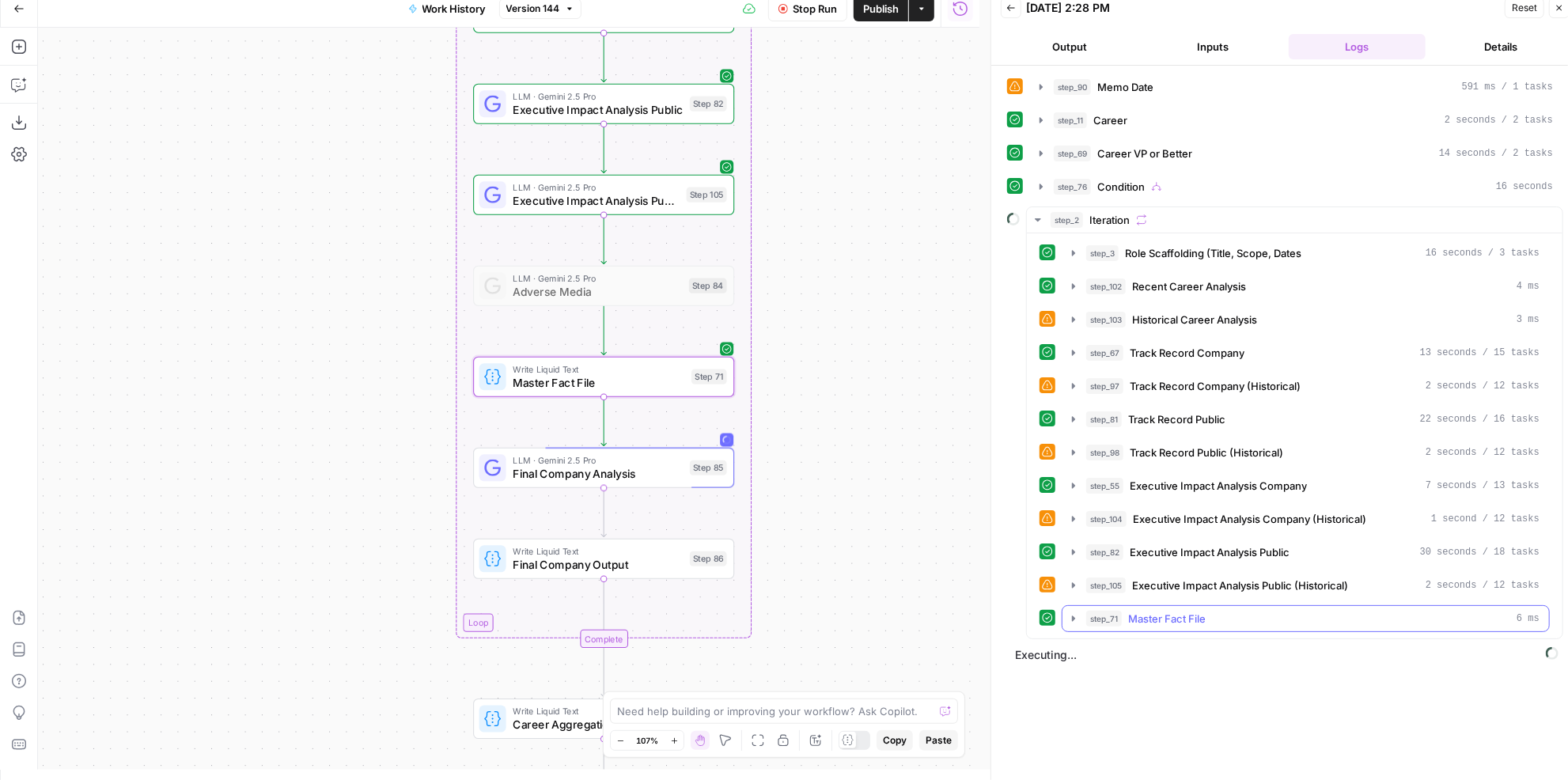
click at [1186, 610] on span "Master Fact File" at bounding box center [1167, 618] width 78 height 16
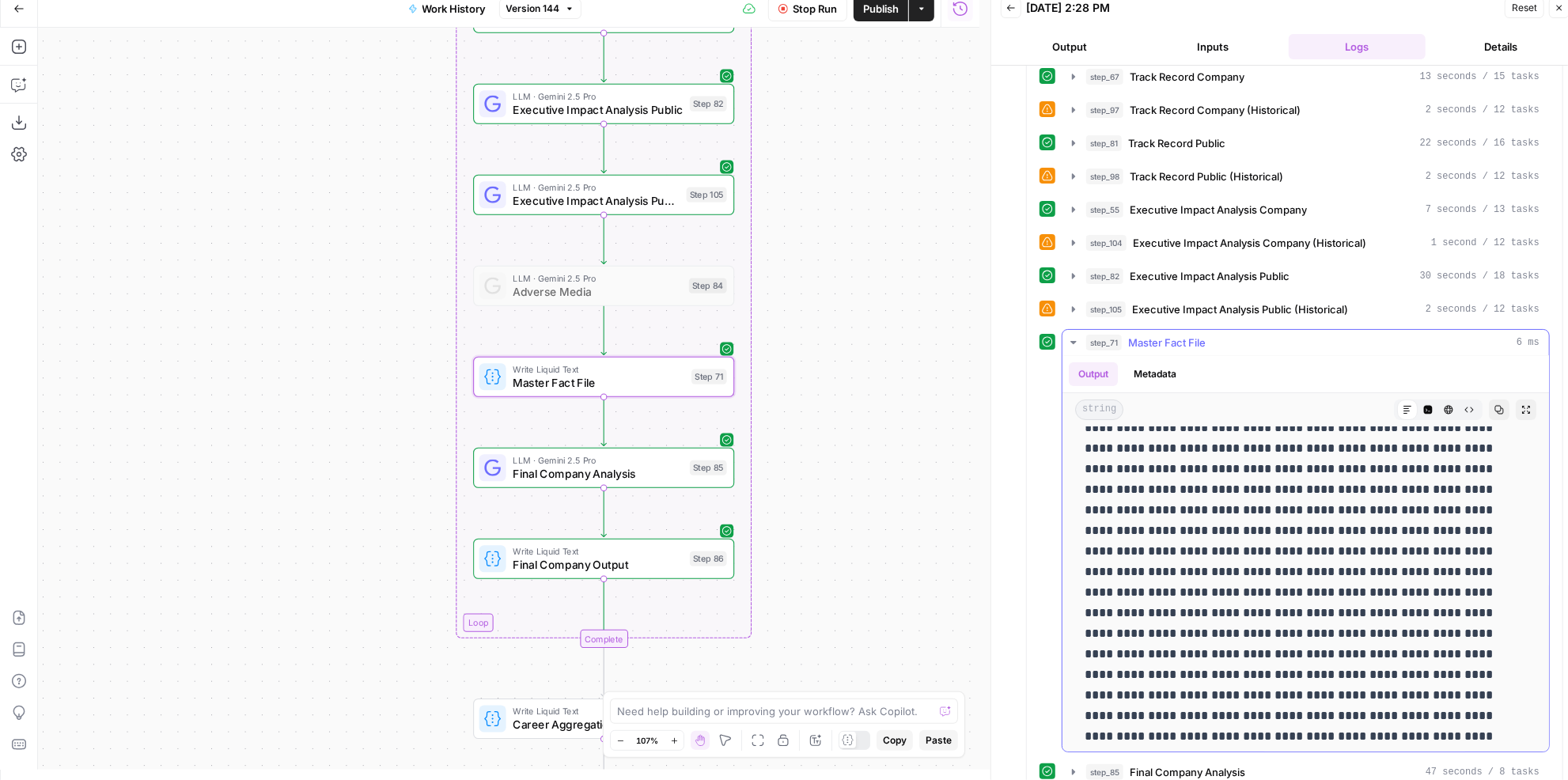
scroll to position [431, 0]
click at [647, 461] on span "LLM · Gemini 2.5 Pro" at bounding box center [597, 459] width 170 height 13
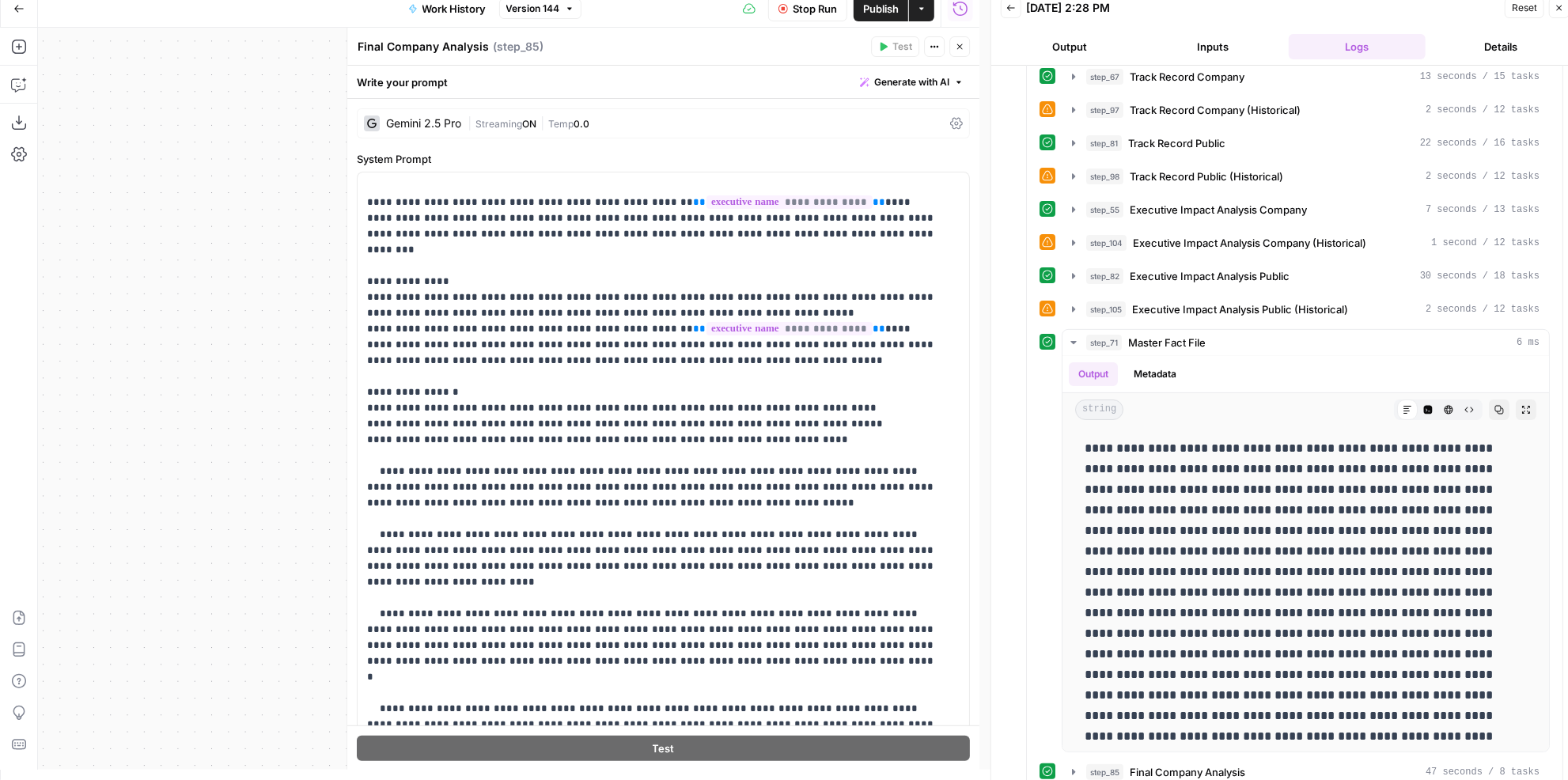
click at [950, 40] on div "Test Actions Close" at bounding box center [921, 46] width 99 height 21
click at [950, 40] on button "Close" at bounding box center [959, 46] width 21 height 21
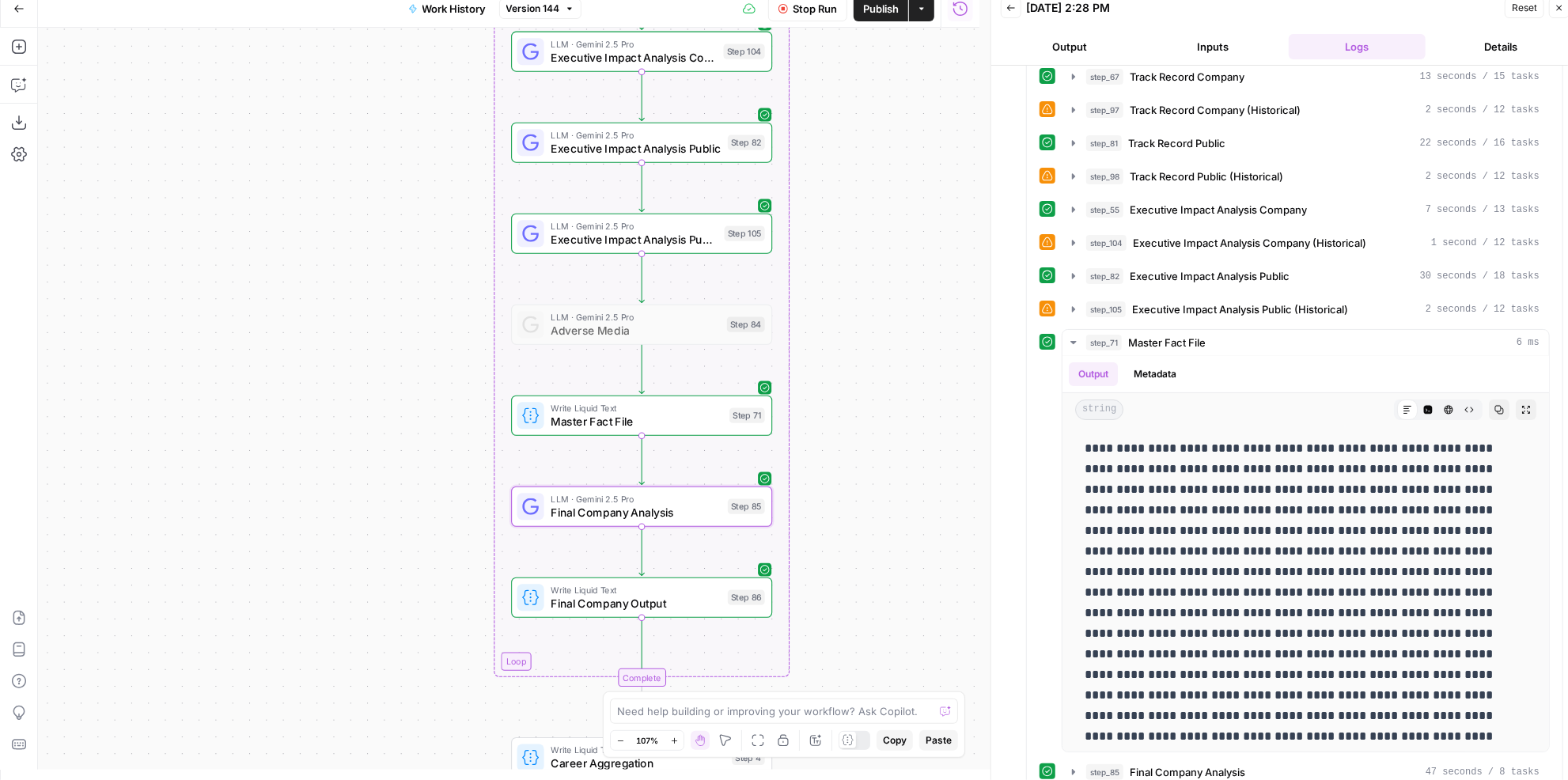
drag, startPoint x: 789, startPoint y: 383, endPoint x: 838, endPoint y: 430, distance: 67.9
click at [838, 430] on div "true false Workflow Set Inputs Inputs LLM · GPT-4.1 Memo Date Step 90 LLM · GPT…" at bounding box center [508, 399] width 941 height 742
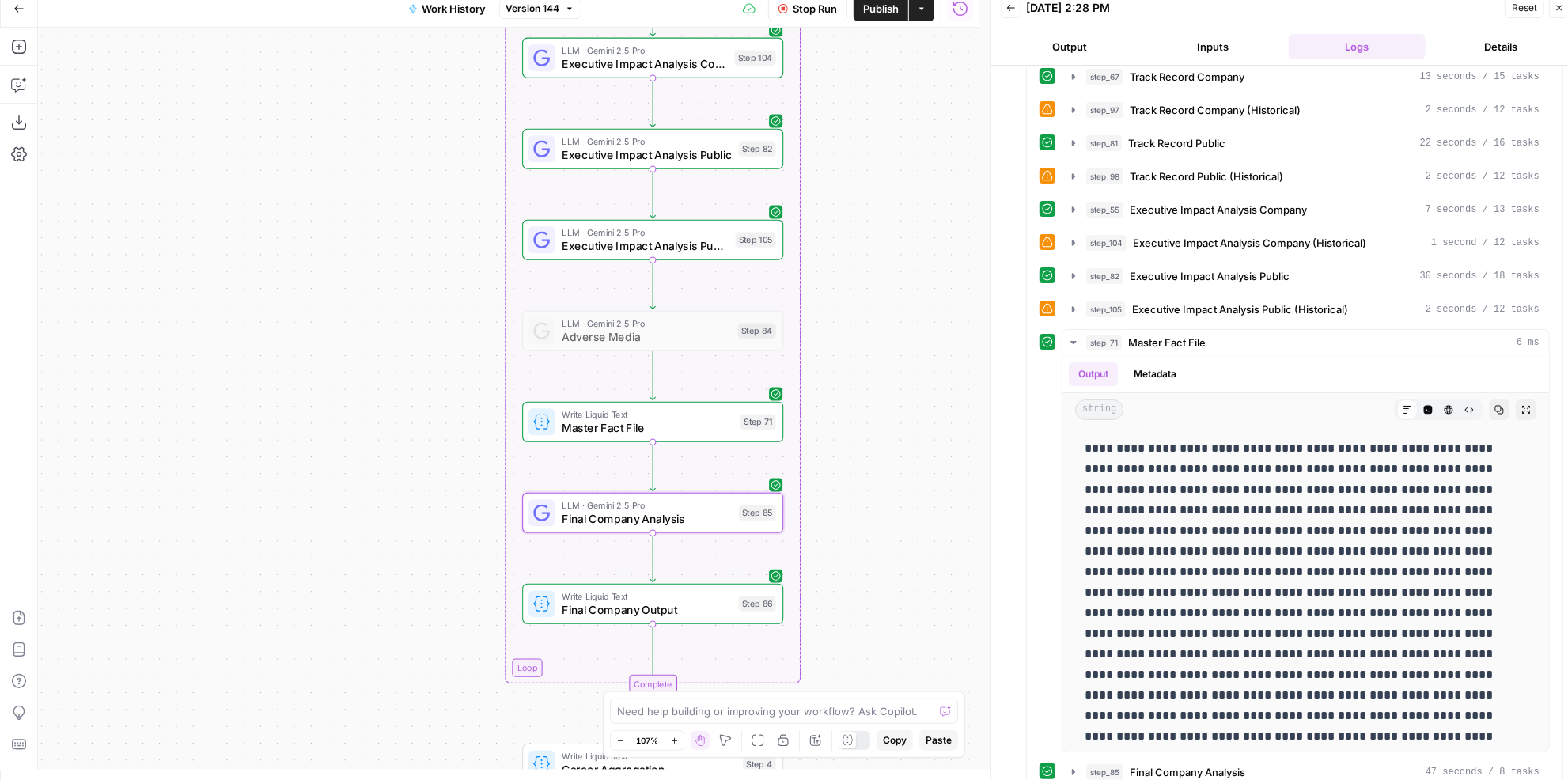
click at [714, 608] on span "Final Company Output" at bounding box center [647, 609] width 170 height 16
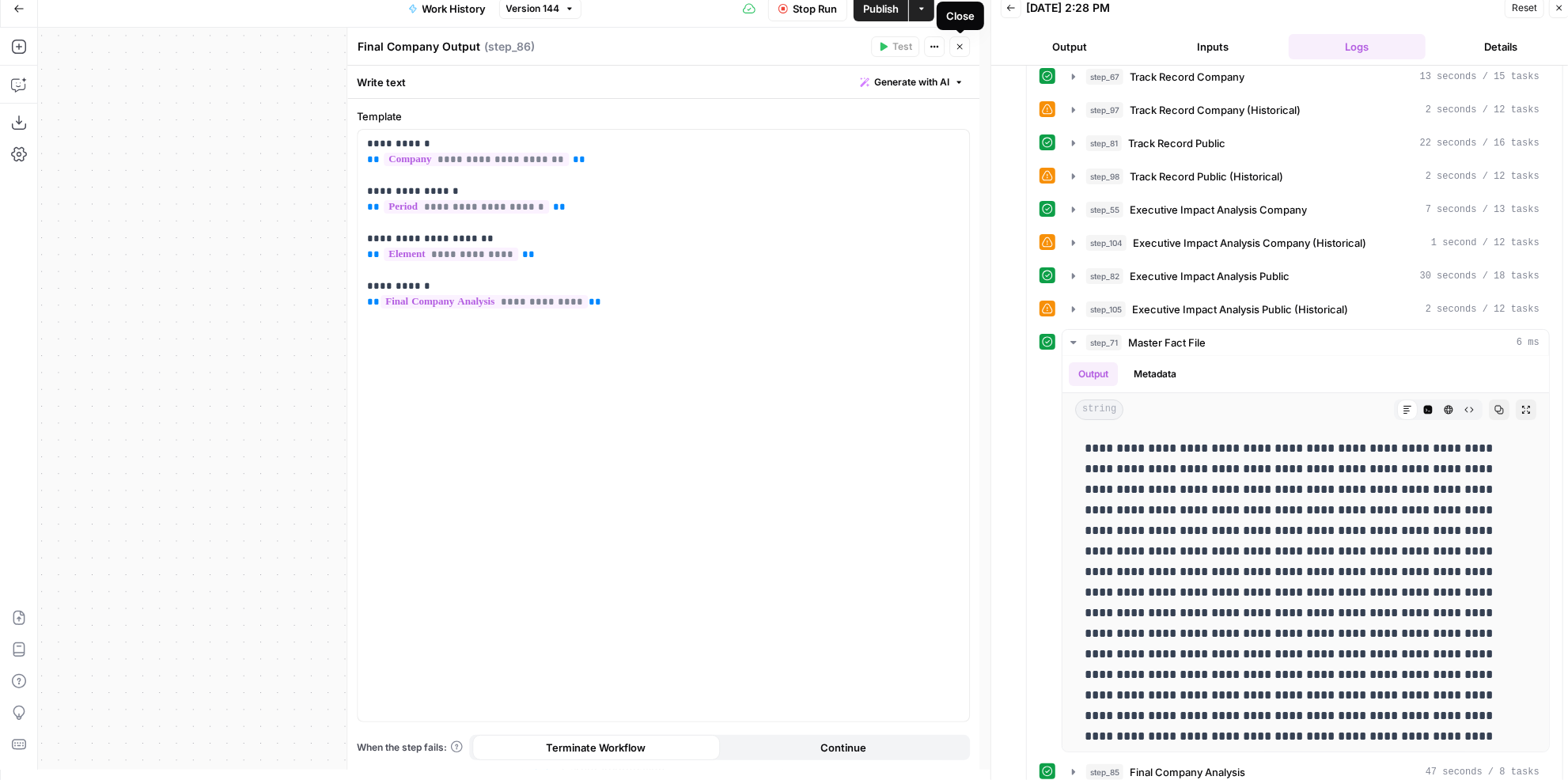
click at [958, 49] on icon "button" at bounding box center [959, 47] width 10 height 10
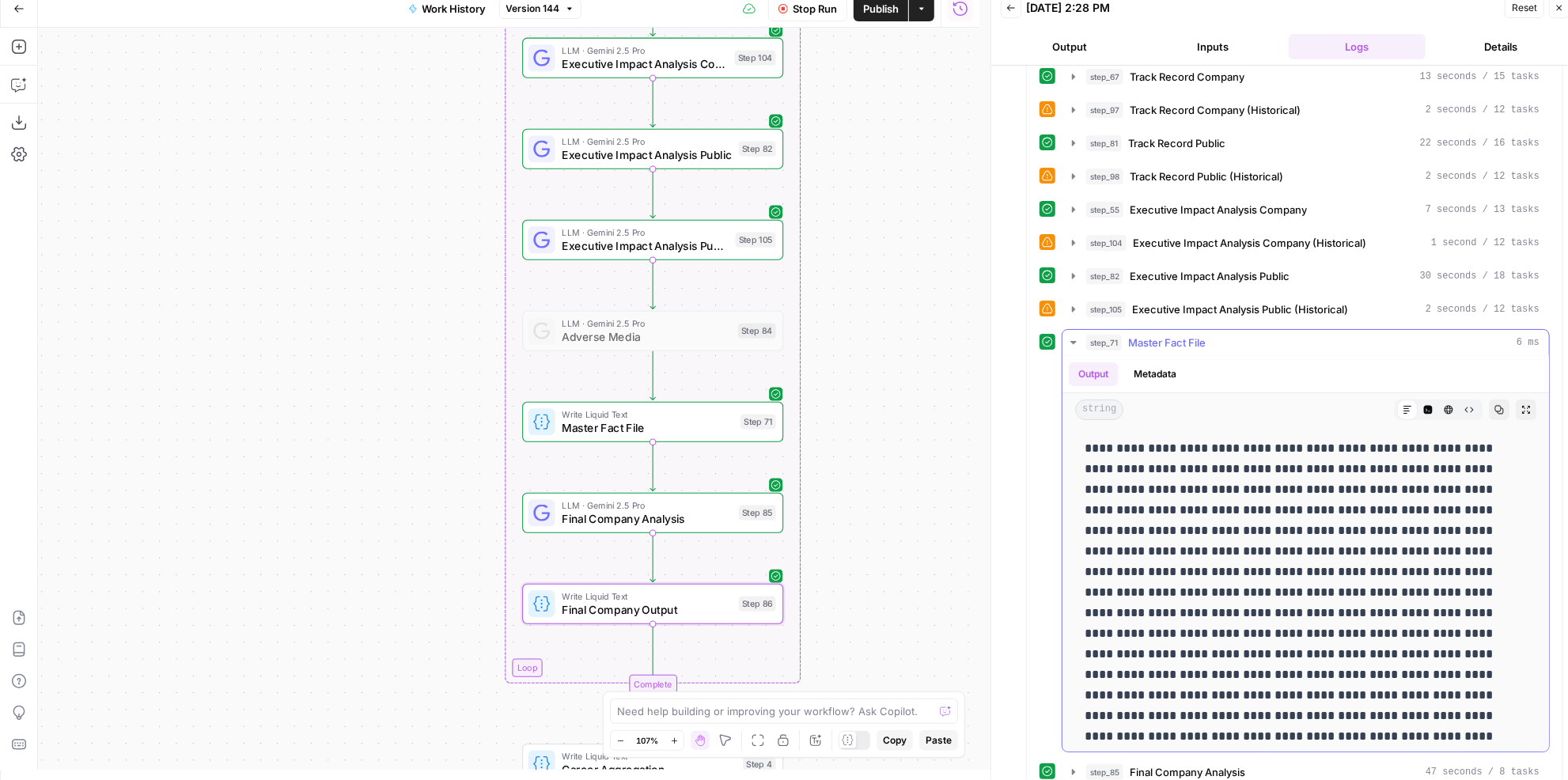
click at [1179, 335] on span "Master Fact File" at bounding box center [1167, 342] width 78 height 16
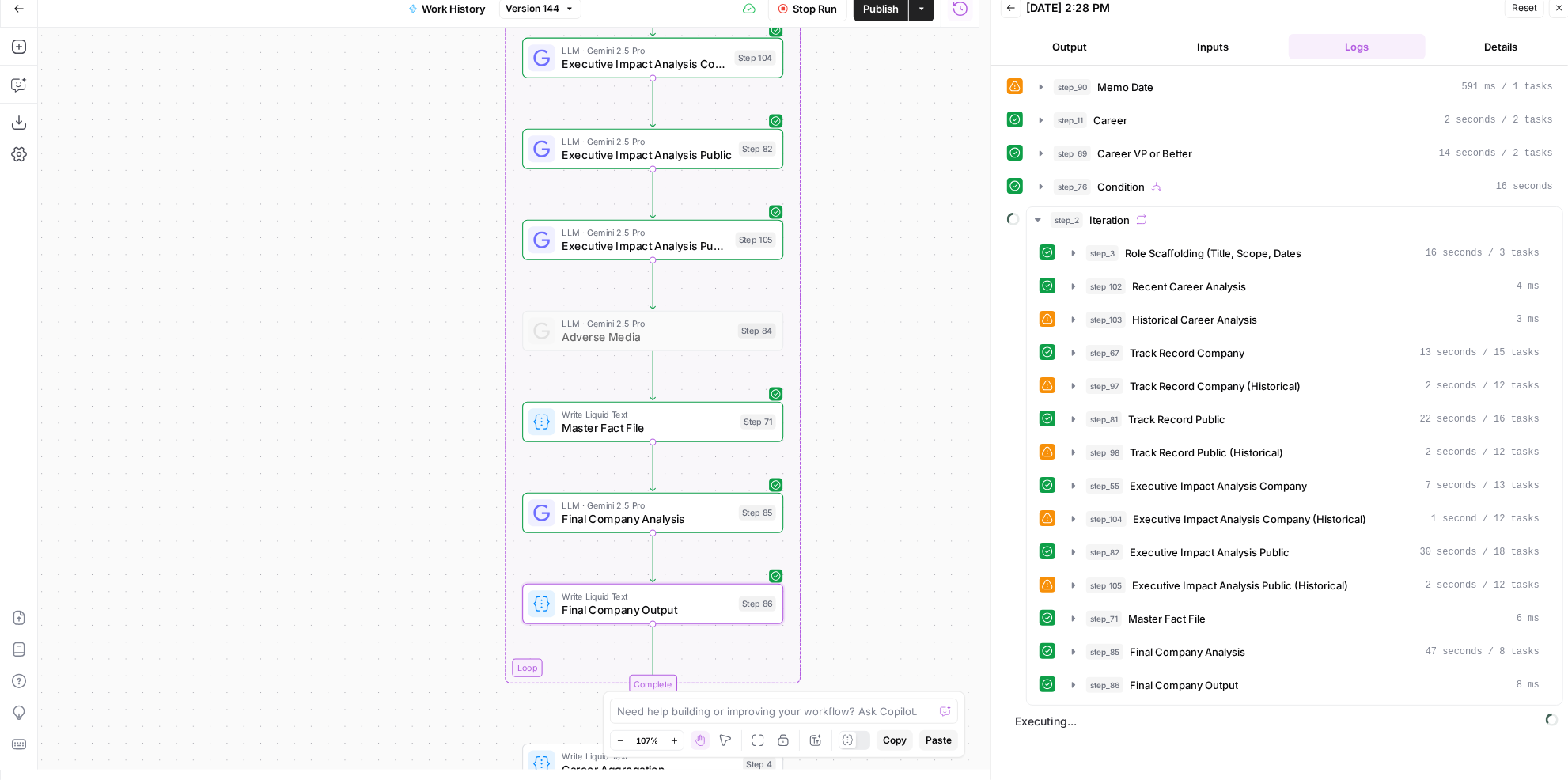
click at [804, 16] on button "Stop Run" at bounding box center [808, 8] width 79 height 26
click at [695, 429] on span "Master Fact File" at bounding box center [647, 427] width 172 height 16
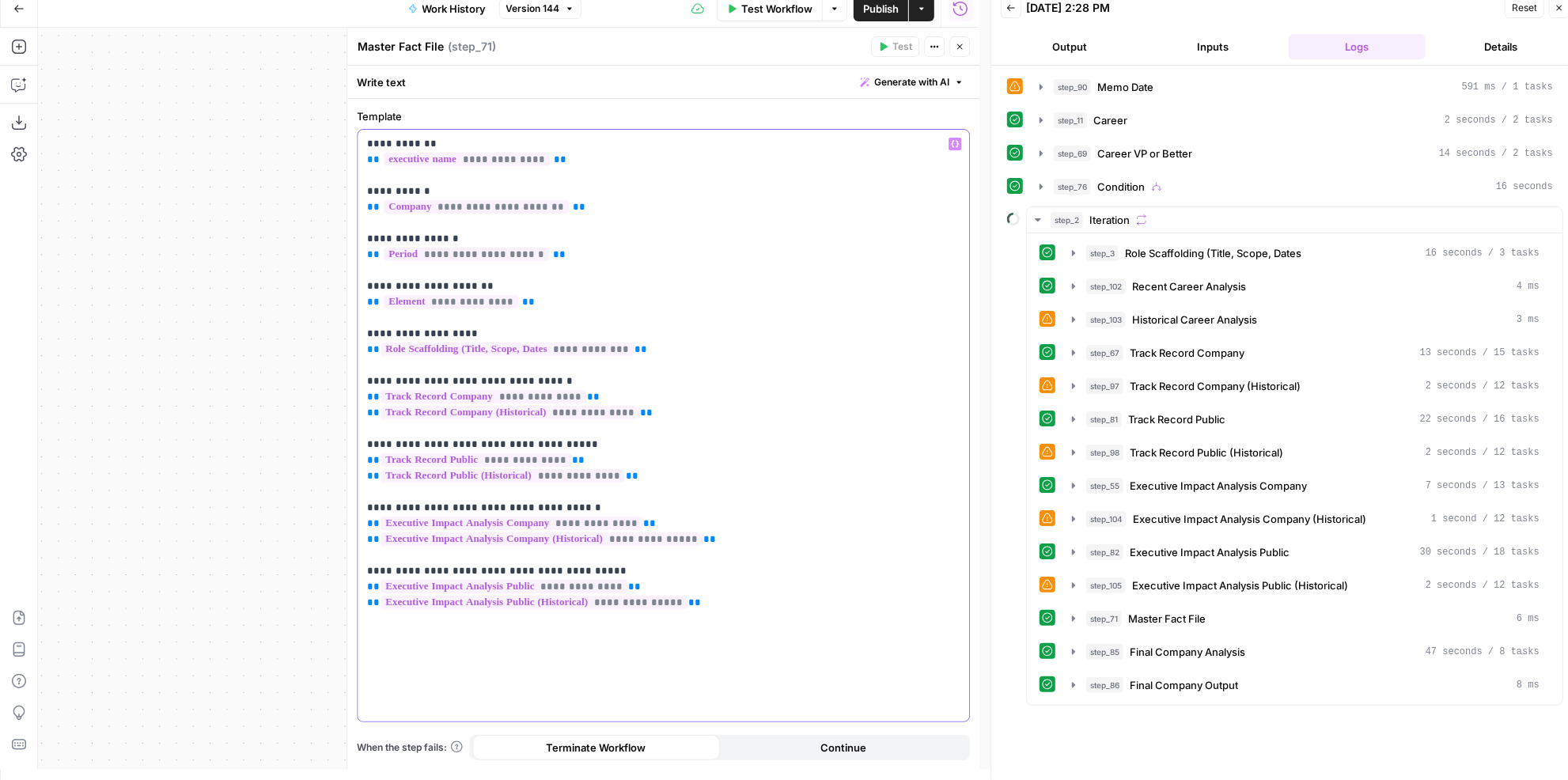
drag, startPoint x: 554, startPoint y: 262, endPoint x: 350, endPoint y: 241, distance: 205.1
click at [350, 241] on div "**********" at bounding box center [662, 399] width 633 height 742
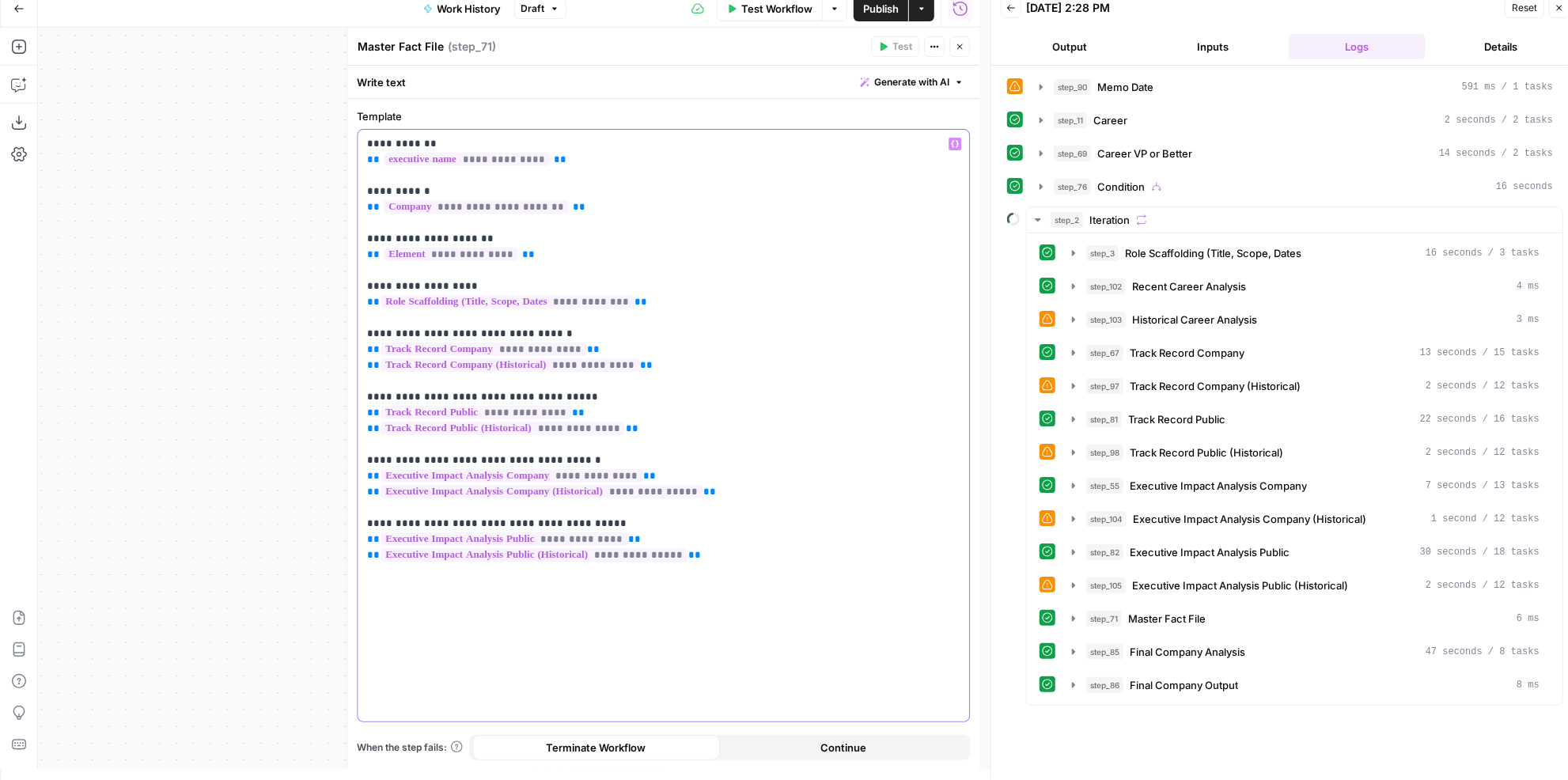
drag, startPoint x: 389, startPoint y: 235, endPoint x: 473, endPoint y: 235, distance: 84.0
click at [473, 235] on p "**********" at bounding box center [663, 350] width 593 height 427
drag, startPoint x: 548, startPoint y: 251, endPoint x: 347, endPoint y: 256, distance: 201.1
click at [347, 256] on div "**********" at bounding box center [662, 399] width 633 height 742
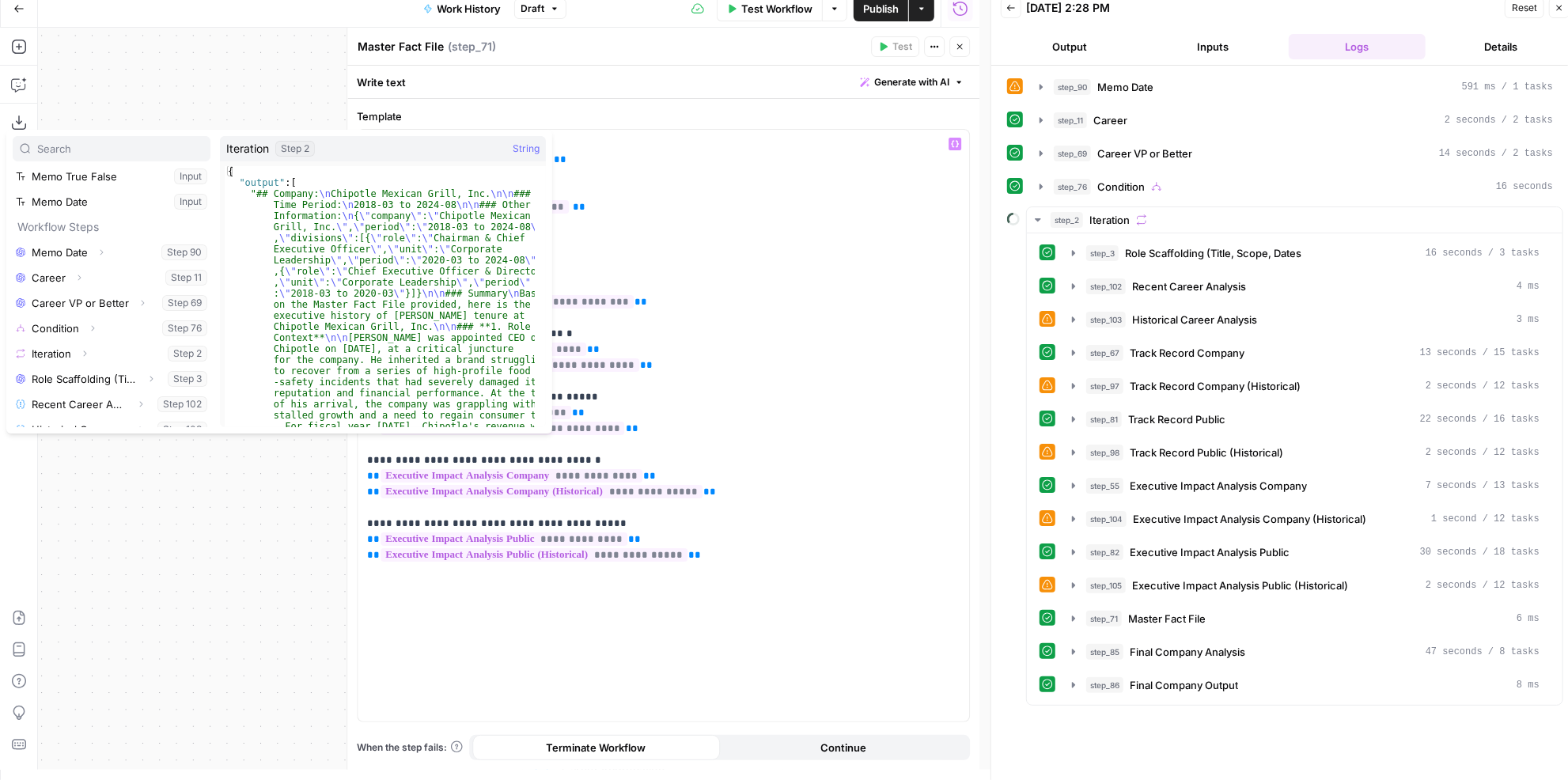
scroll to position [176, 0]
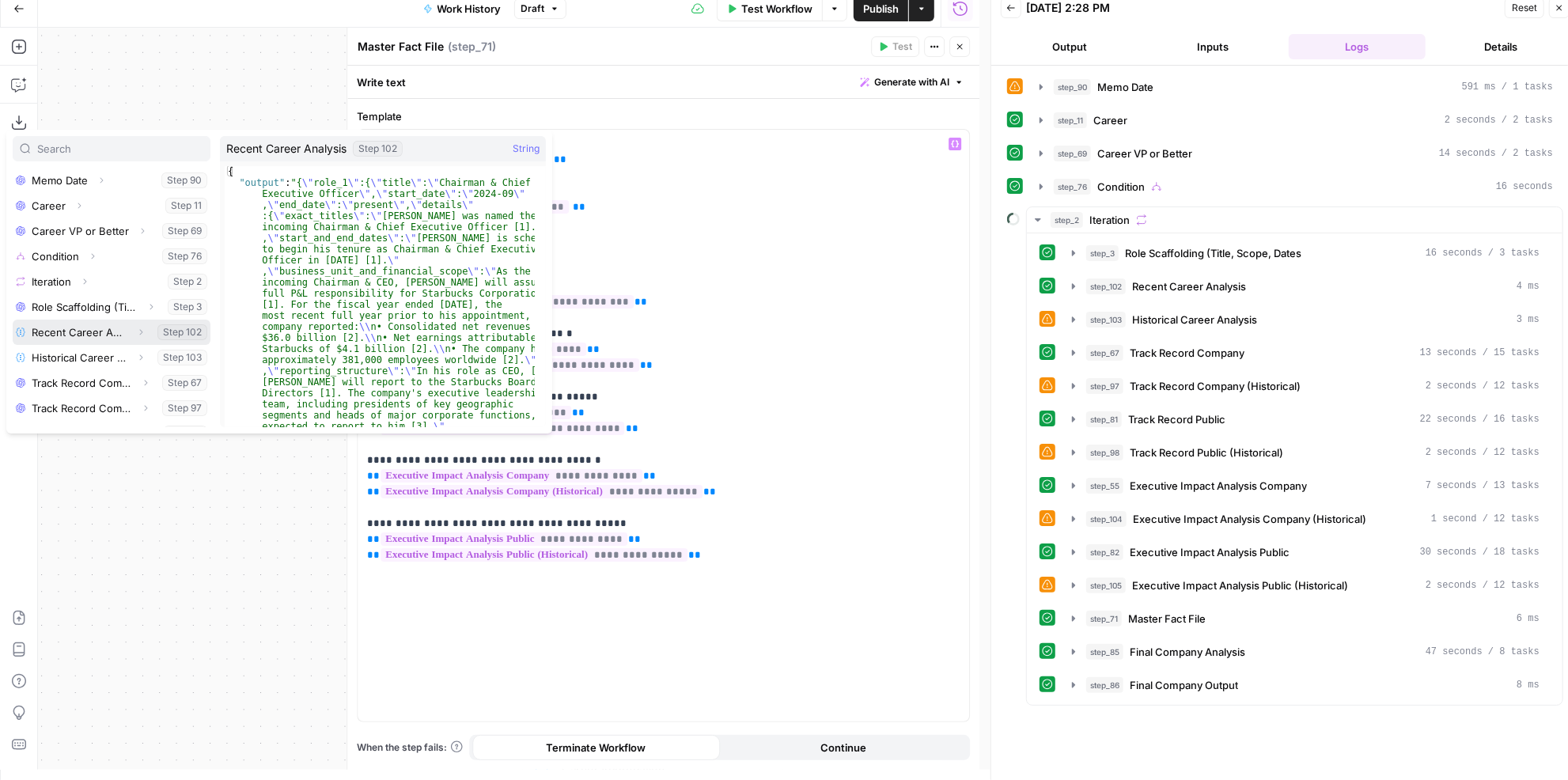
click at [83, 333] on button "Select variable Recent Career Analysis" at bounding box center [111, 331] width 198 height 26
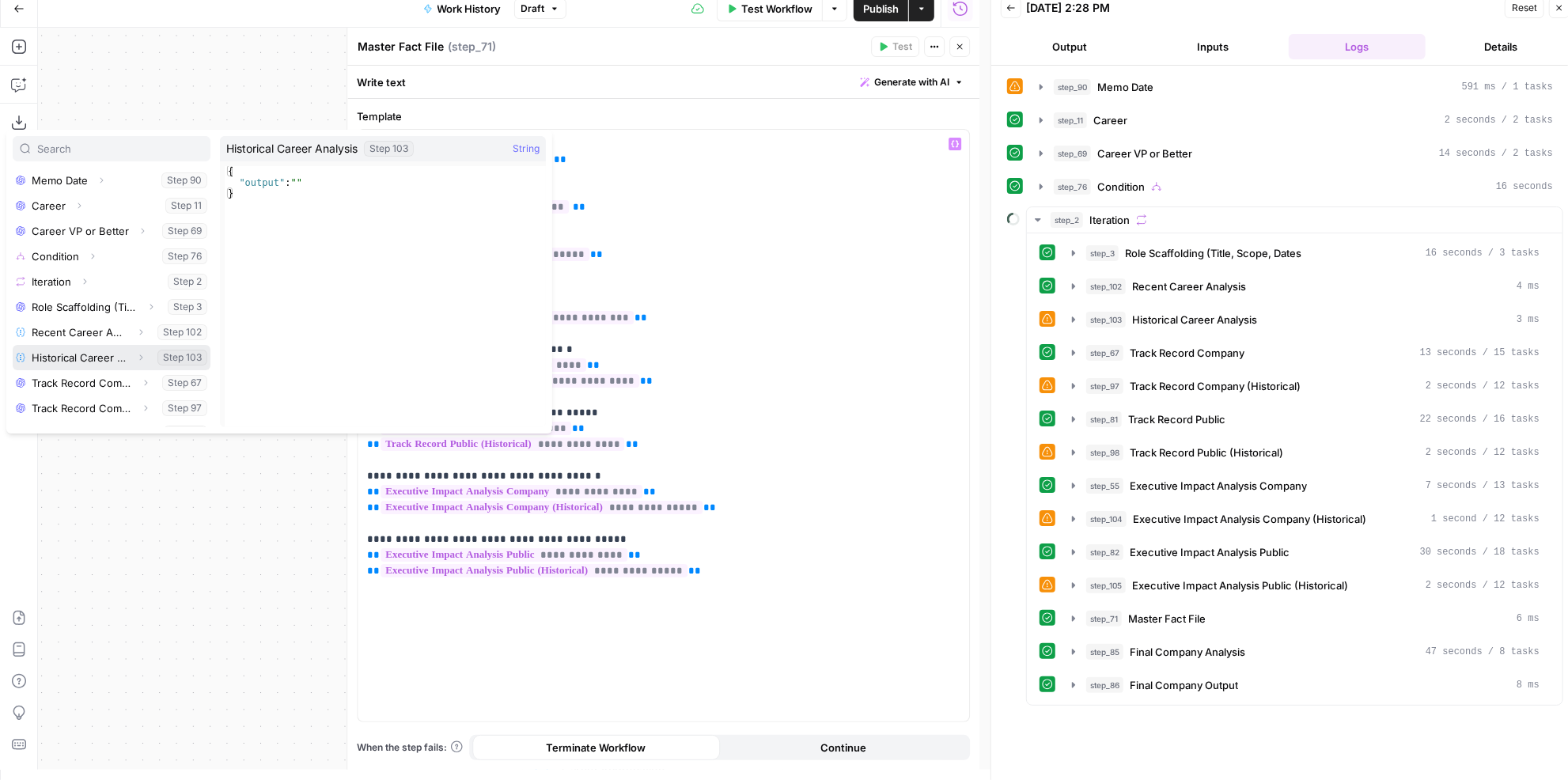
click at [87, 347] on button "Select variable Historical Career Analysis" at bounding box center [111, 357] width 198 height 26
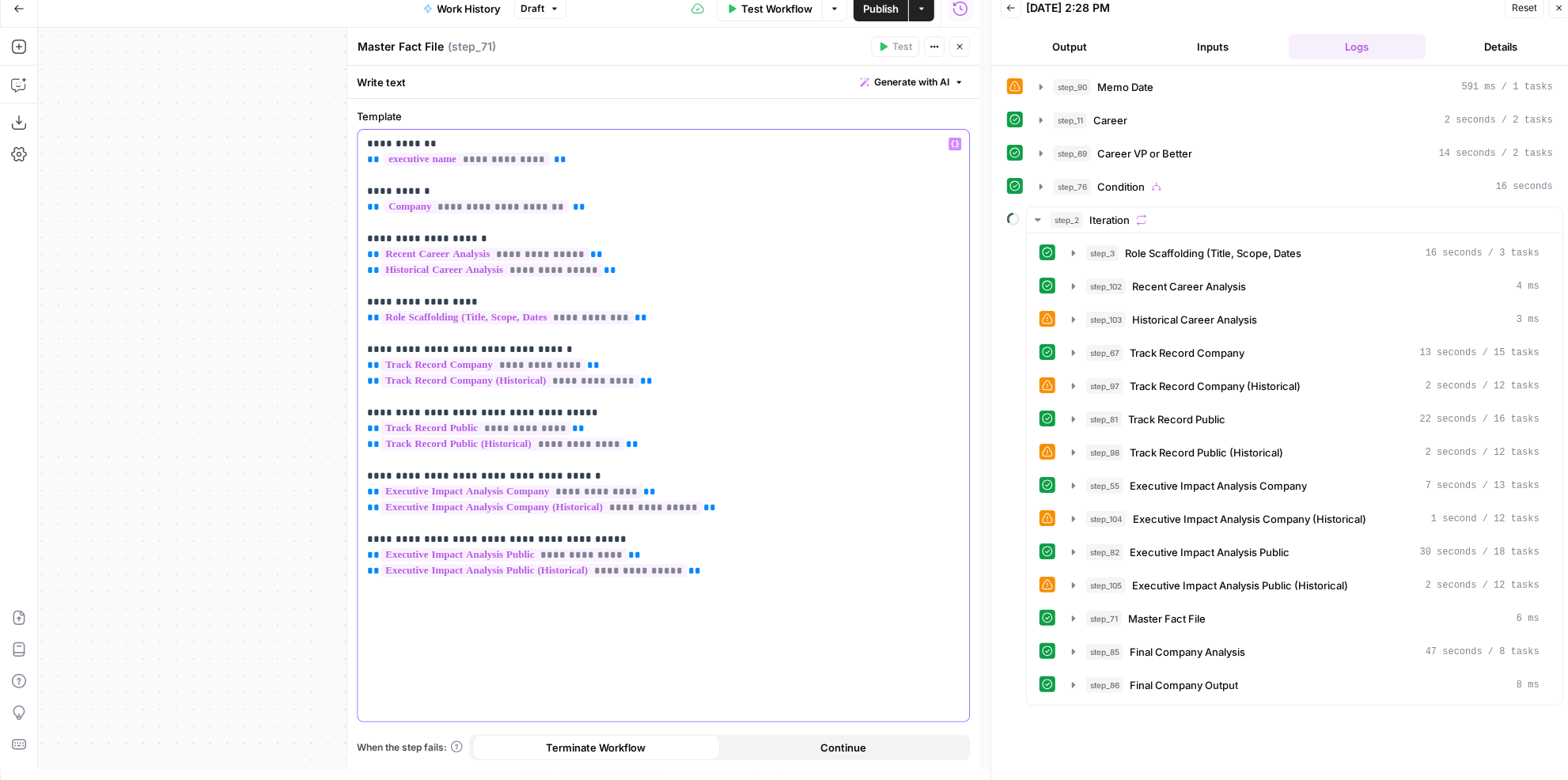
drag, startPoint x: 616, startPoint y: 271, endPoint x: 360, endPoint y: 240, distance: 257.9
click at [360, 240] on div "**********" at bounding box center [662, 425] width 611 height 591
copy p "**********"
click at [963, 49] on icon "button" at bounding box center [959, 47] width 10 height 10
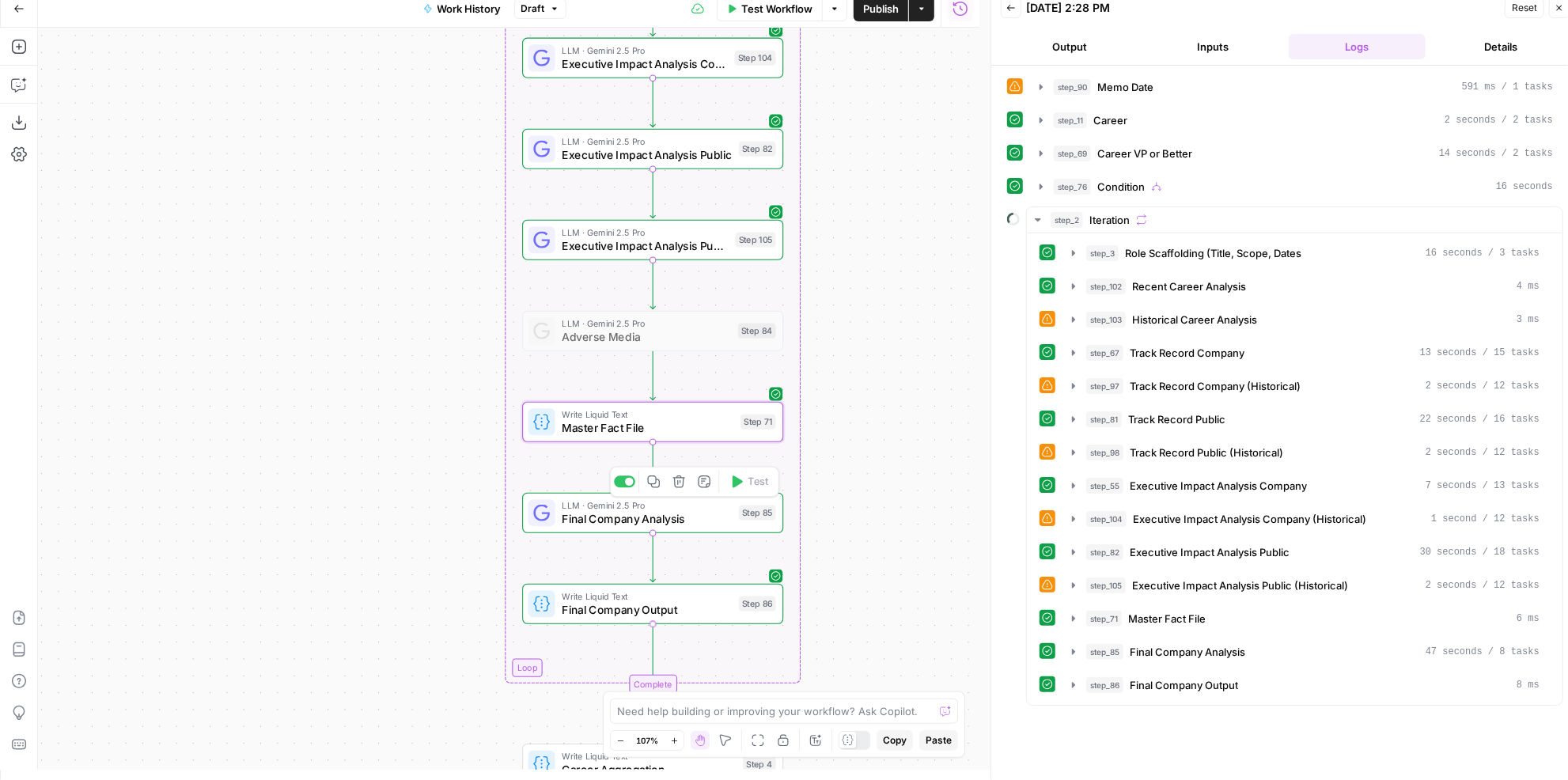
click at [691, 605] on span "Final Company Output" at bounding box center [647, 609] width 170 height 16
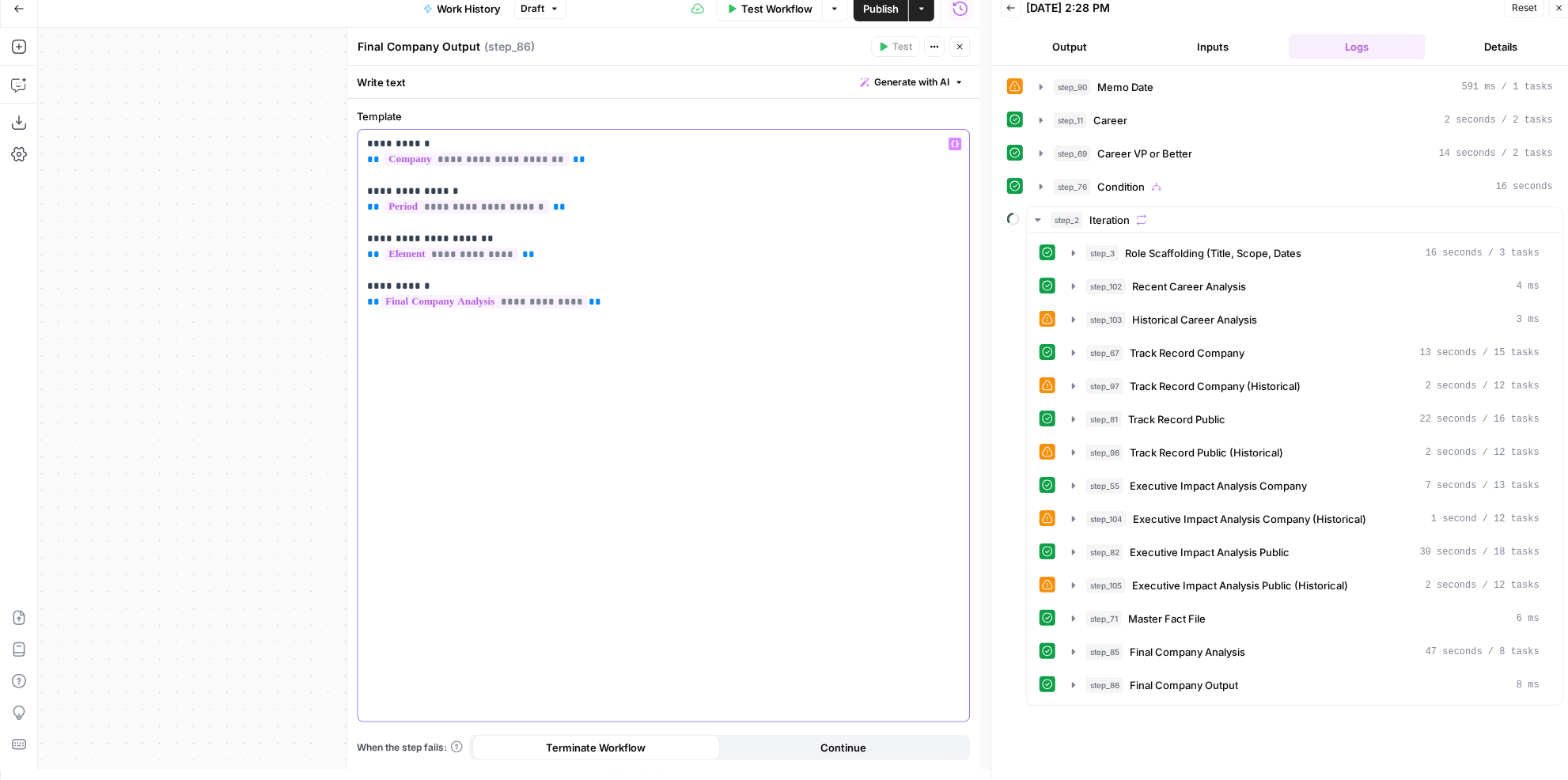
drag, startPoint x: 550, startPoint y: 253, endPoint x: 351, endPoint y: 188, distance: 209.3
click at [351, 188] on div "**********" at bounding box center [662, 399] width 633 height 742
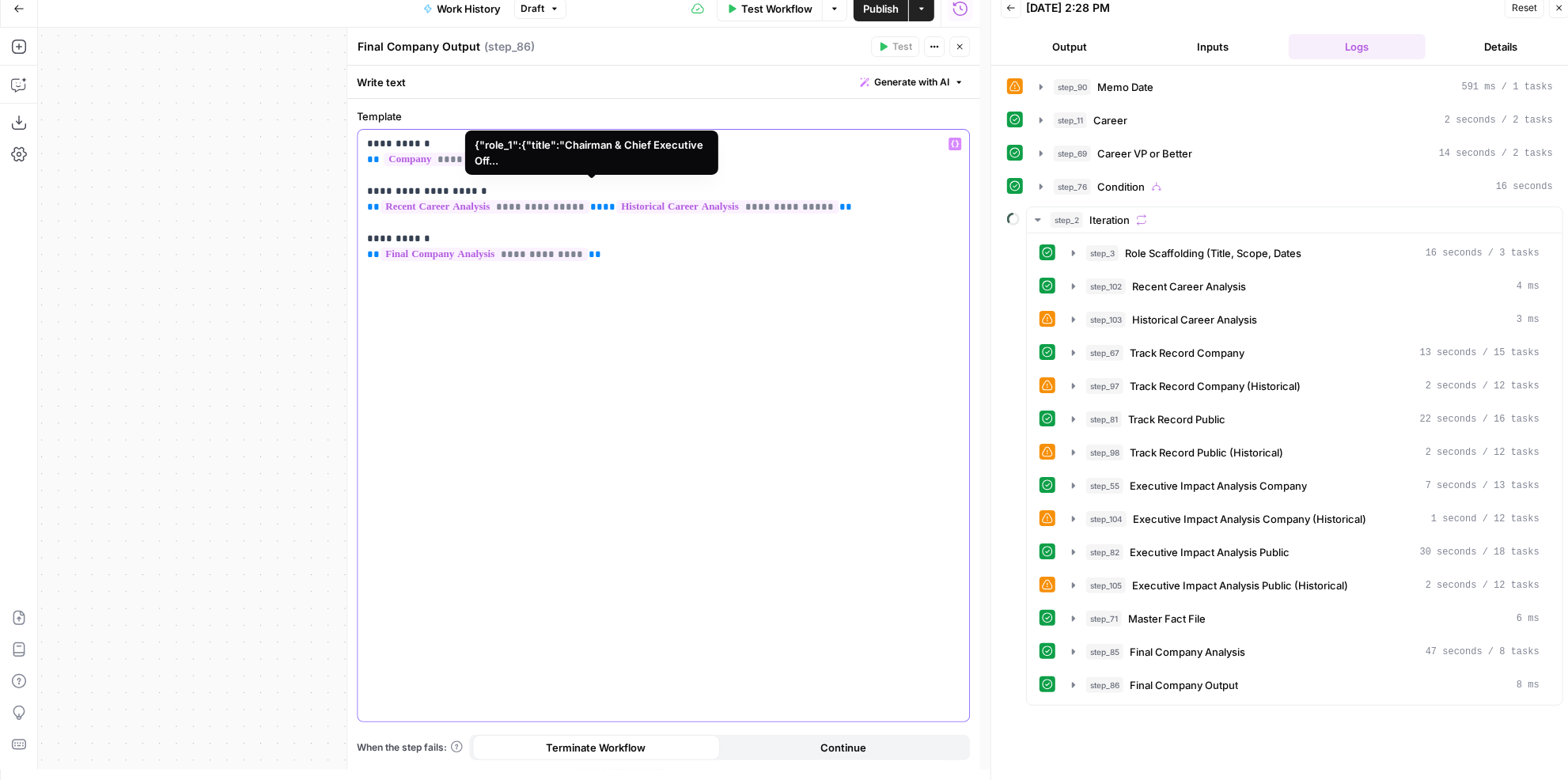
click at [483, 193] on p "**********" at bounding box center [663, 191] width 593 height 110
click at [603, 208] on span "**" at bounding box center [609, 207] width 12 height 10
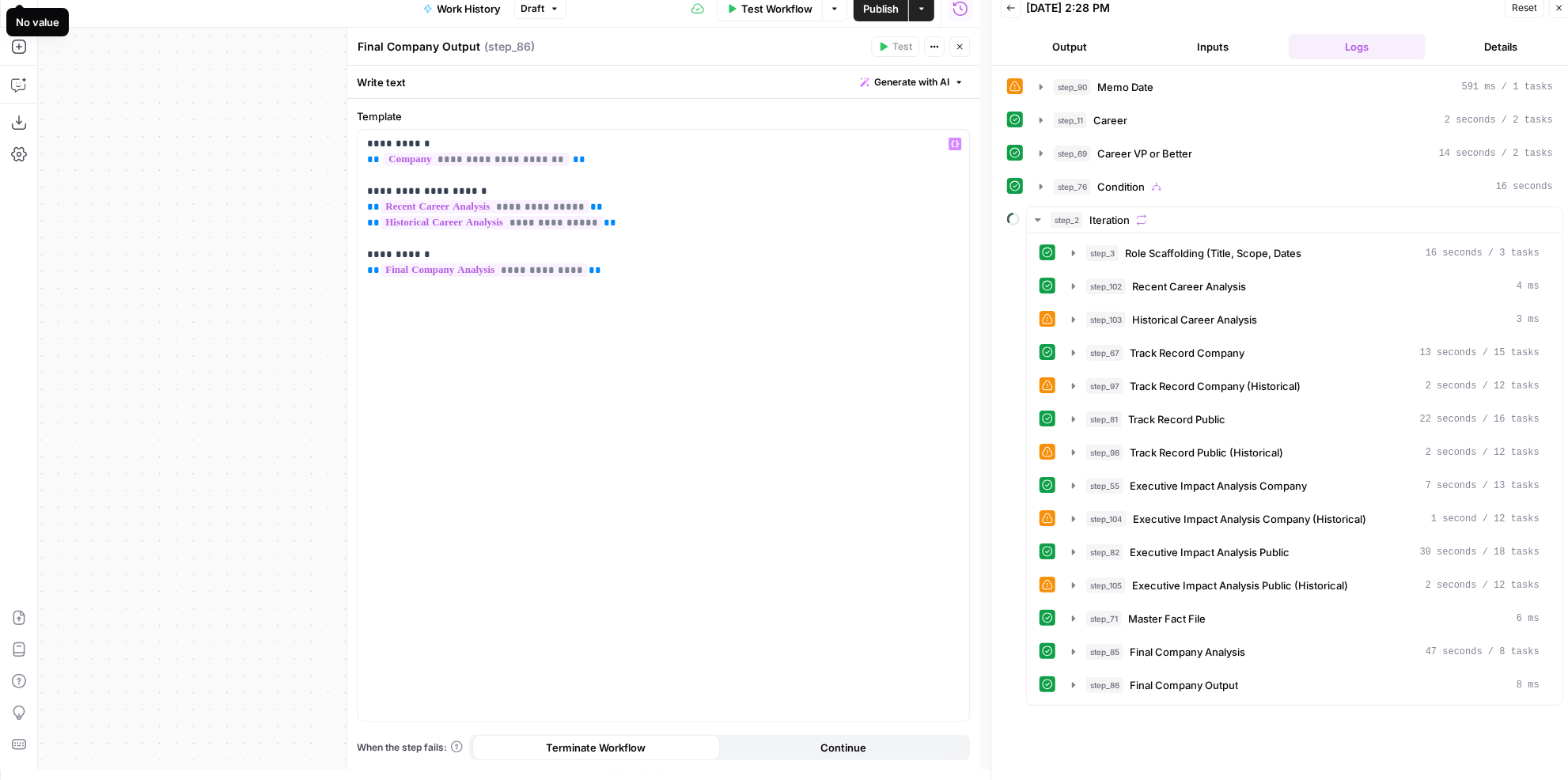
click at [959, 42] on icon "button" at bounding box center [959, 47] width 10 height 10
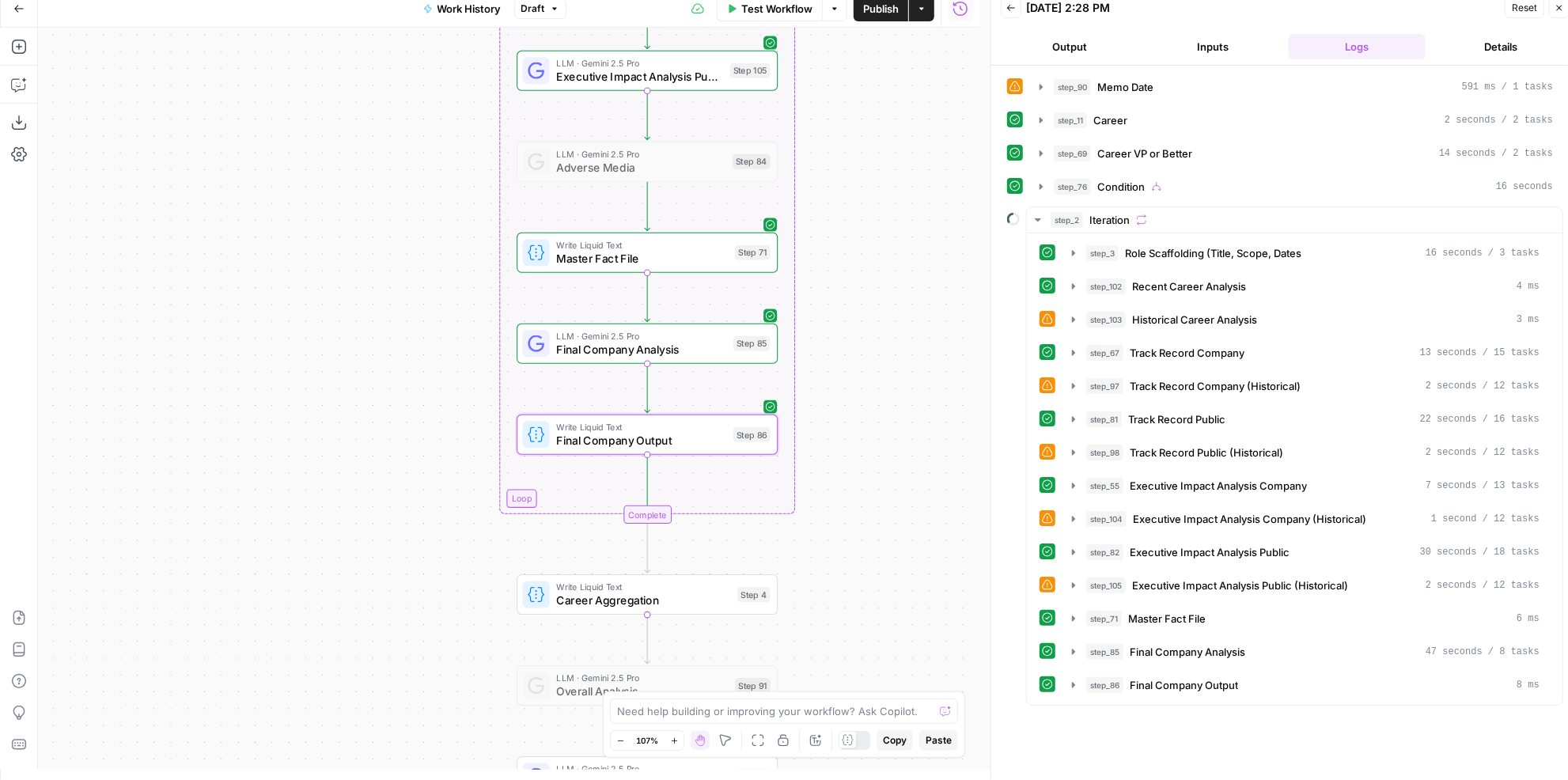
drag, startPoint x: 880, startPoint y: 421, endPoint x: 875, endPoint y: 253, distance: 168.1
click at [875, 253] on div "true false Workflow Set Inputs Inputs LLM · GPT-4.1 Memo Date Step 90 LLM · GPT…" at bounding box center [508, 399] width 941 height 742
click at [794, 8] on span "Test Workflow" at bounding box center [777, 8] width 71 height 16
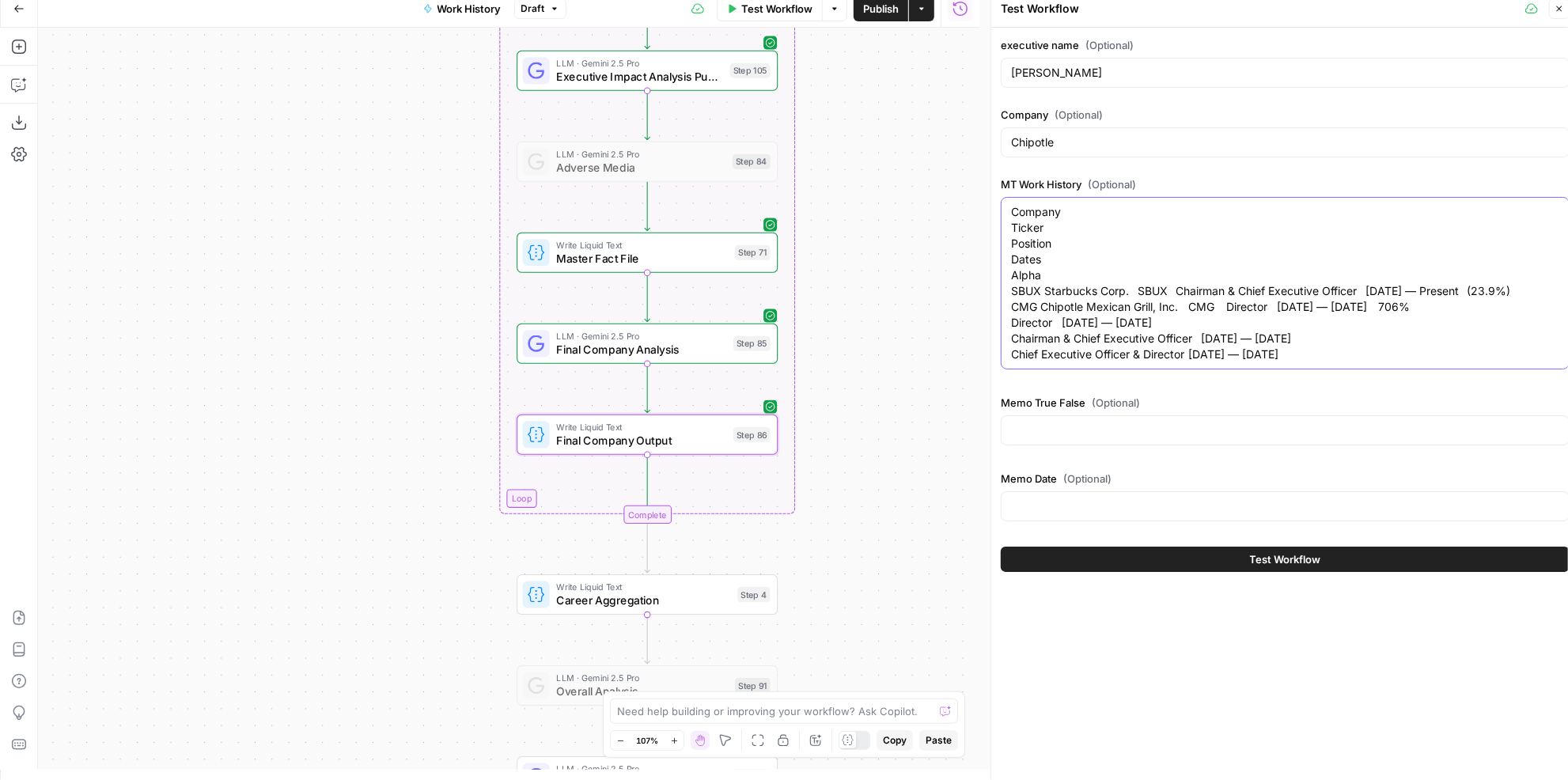
drag, startPoint x: 1518, startPoint y: 284, endPoint x: 999, endPoint y: 282, distance: 519.0
click at [999, 282] on div "executive name (Optional) Brian Niccol Company (Optional) Chipotle MT Work Hist…" at bounding box center [1285, 304] width 588 height 553
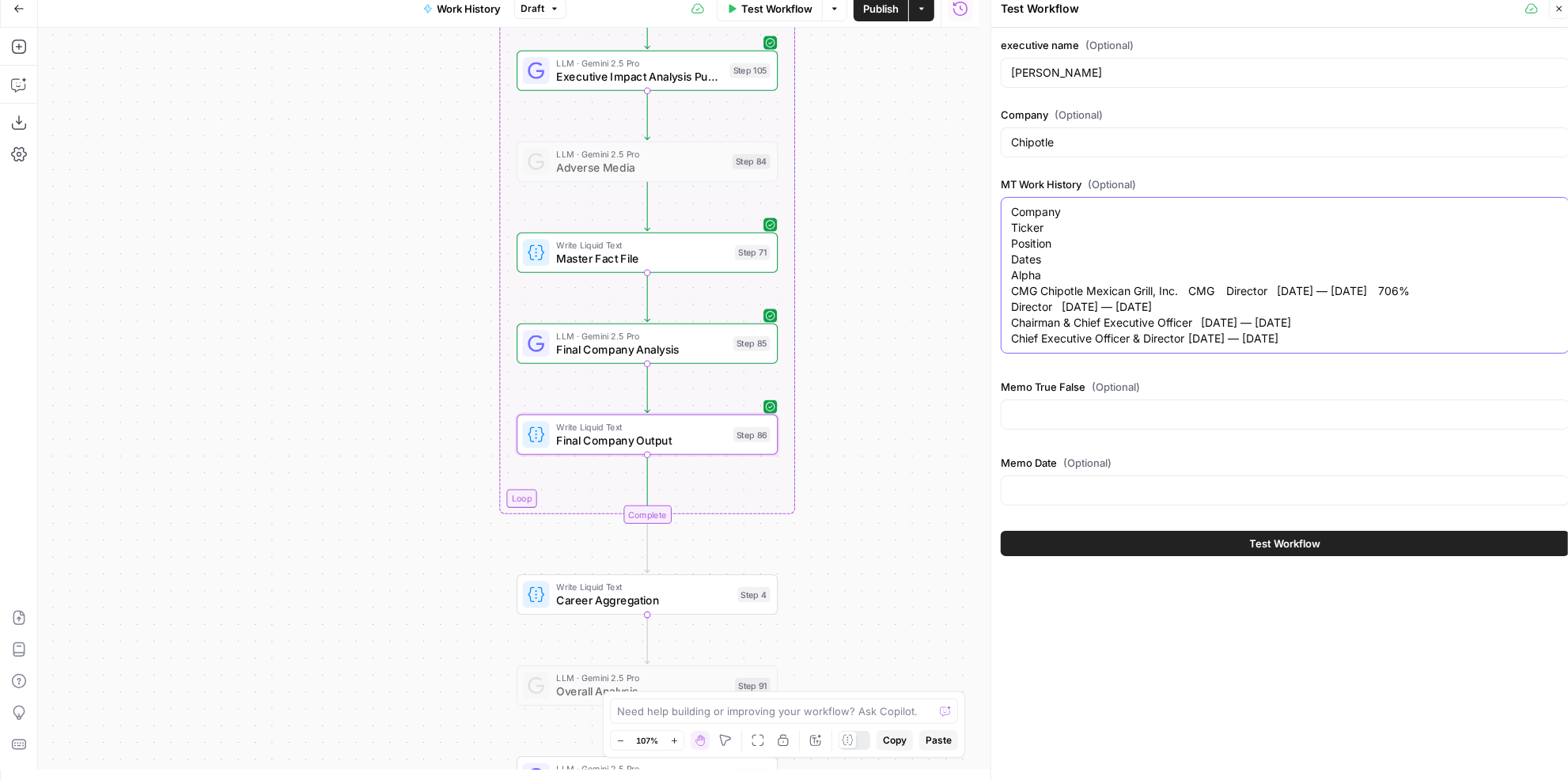
type textarea "Company Ticker Position Dates Alpha CMG Chipotle Mexican Grill, Inc. CMG Direct…"
click at [1209, 530] on button "Test Workflow" at bounding box center [1285, 543] width 569 height 26
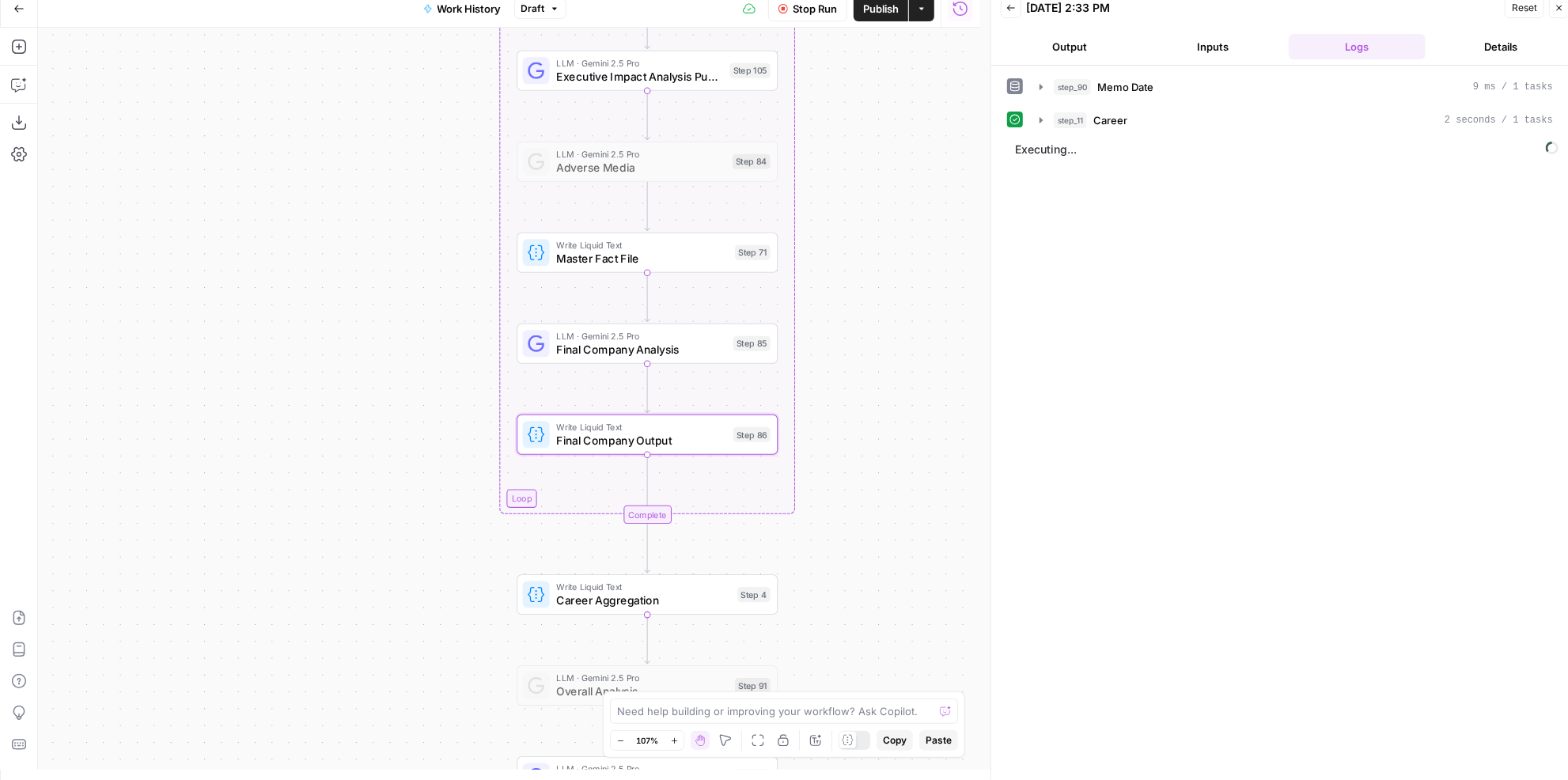
click at [872, 9] on span "Publish" at bounding box center [880, 8] width 35 height 16
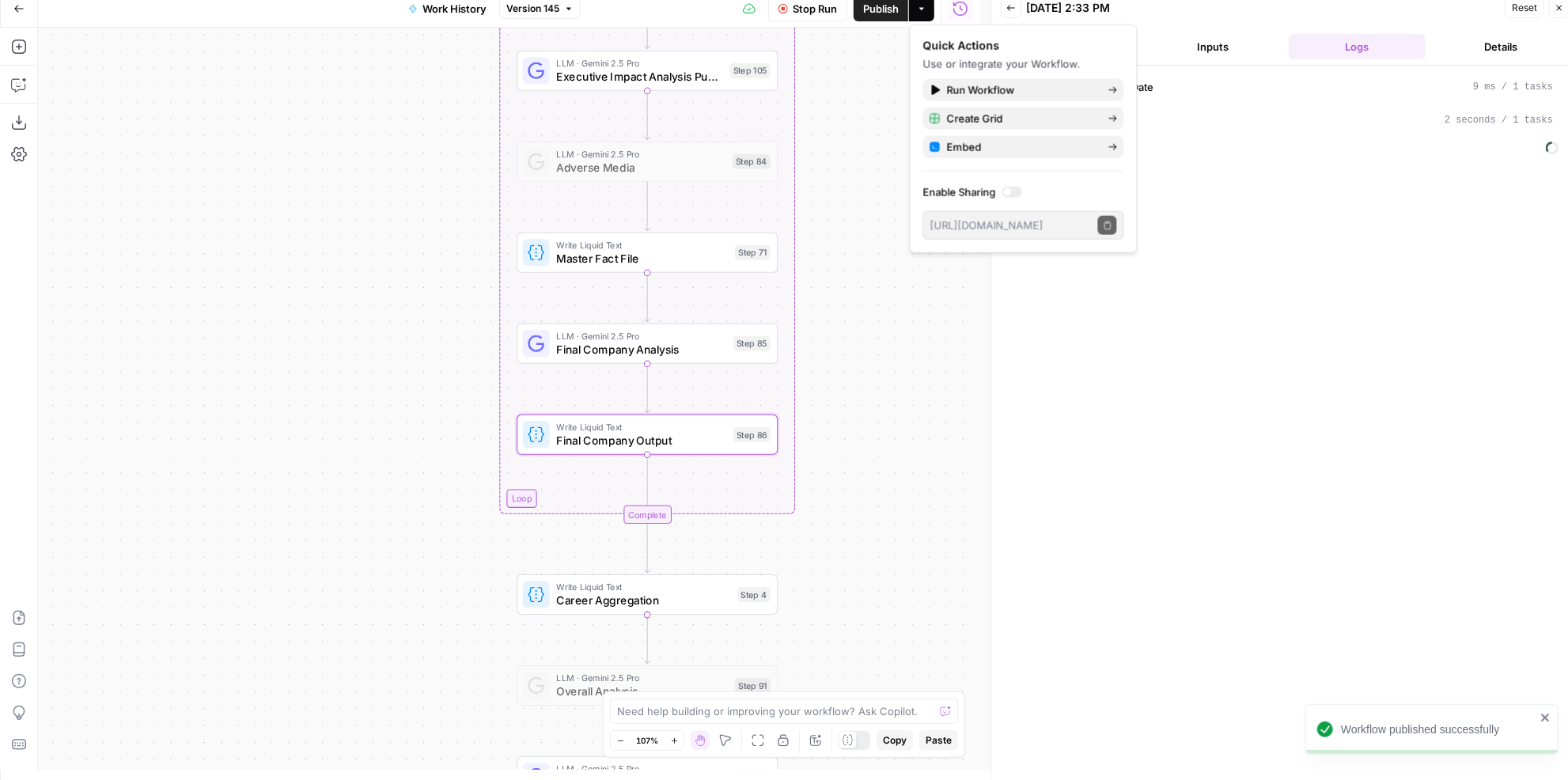
click at [945, 341] on div "true false Workflow Set Inputs Inputs LLM · GPT-4.1 Memo Date Step 90 LLM · GPT…" at bounding box center [508, 399] width 941 height 742
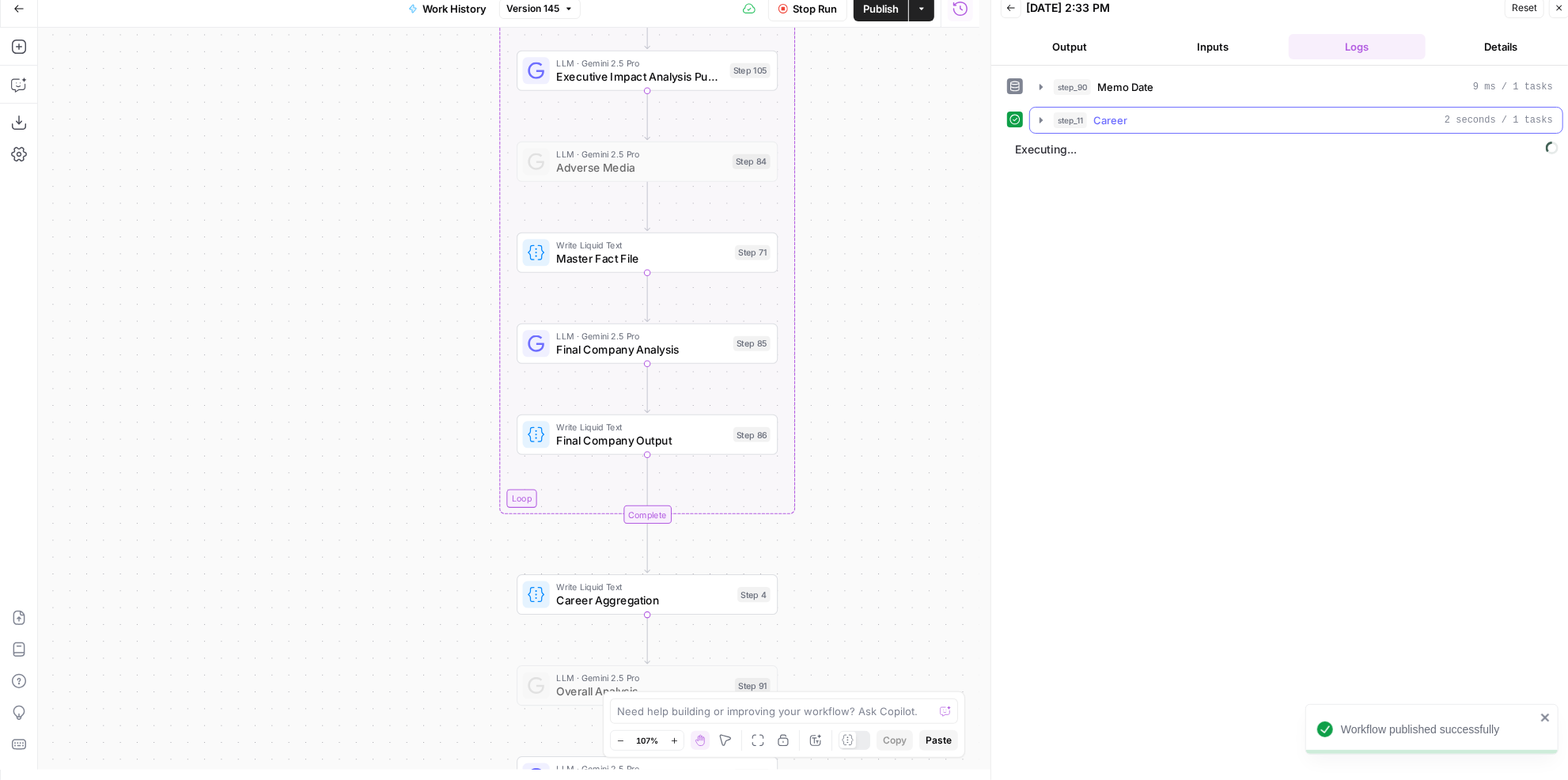
click at [1133, 112] on div "step_11 Career 2 seconds / 1 tasks" at bounding box center [1302, 120] width 499 height 16
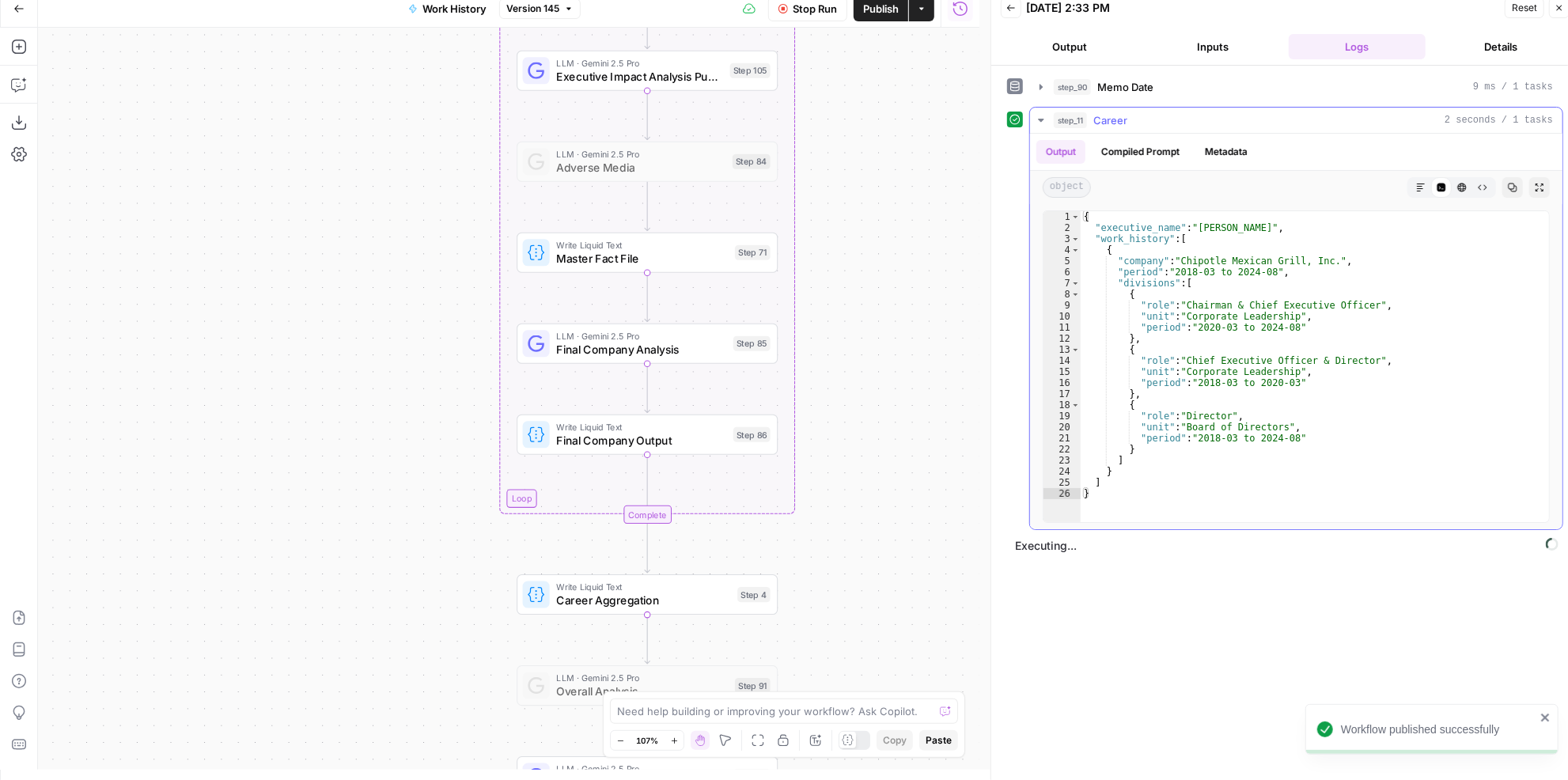
click at [1133, 112] on div "step_11 Career 2 seconds / 1 tasks" at bounding box center [1302, 120] width 499 height 16
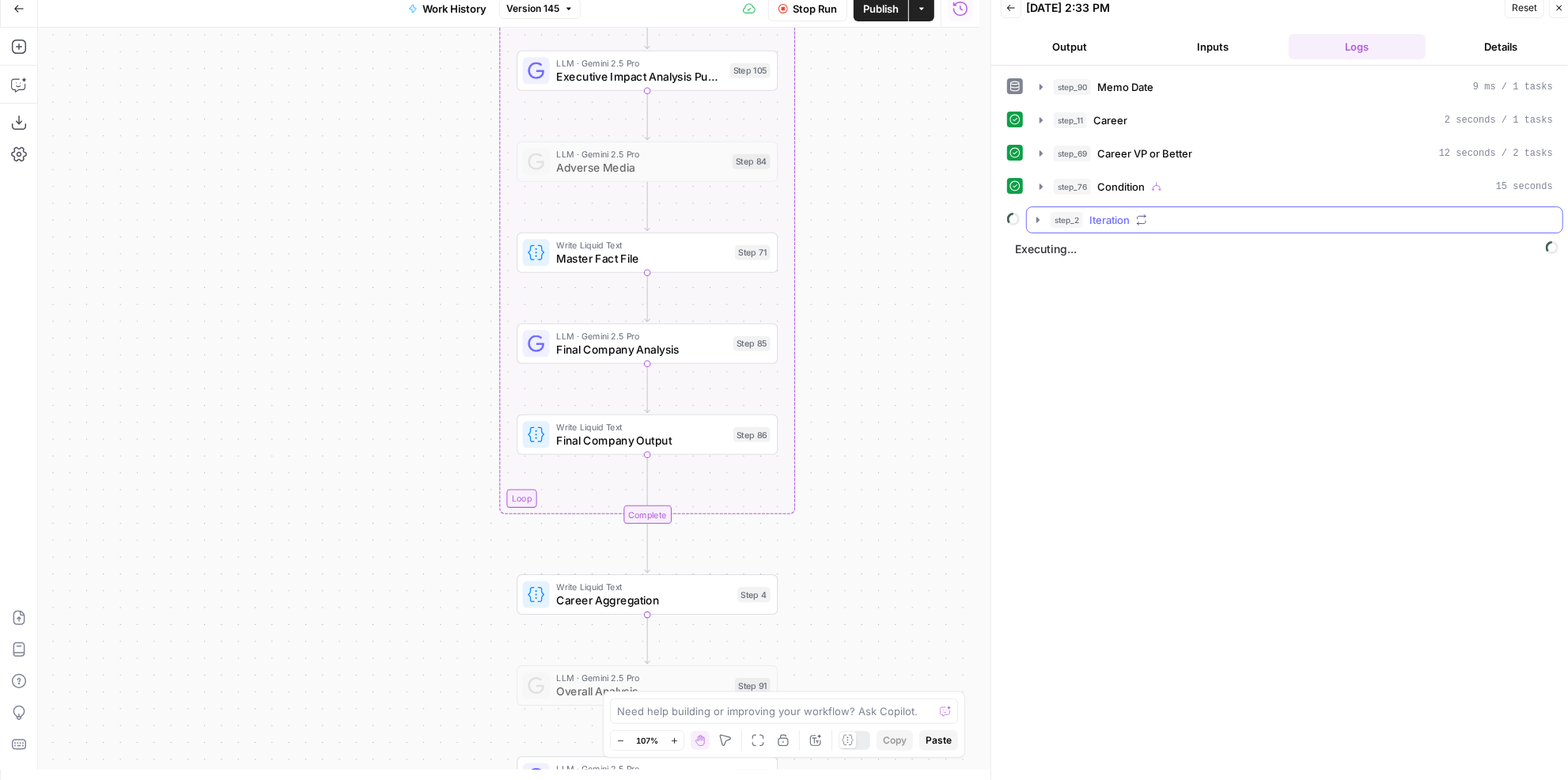
click at [1162, 214] on div "step_2 Iteration" at bounding box center [1302, 219] width 502 height 16
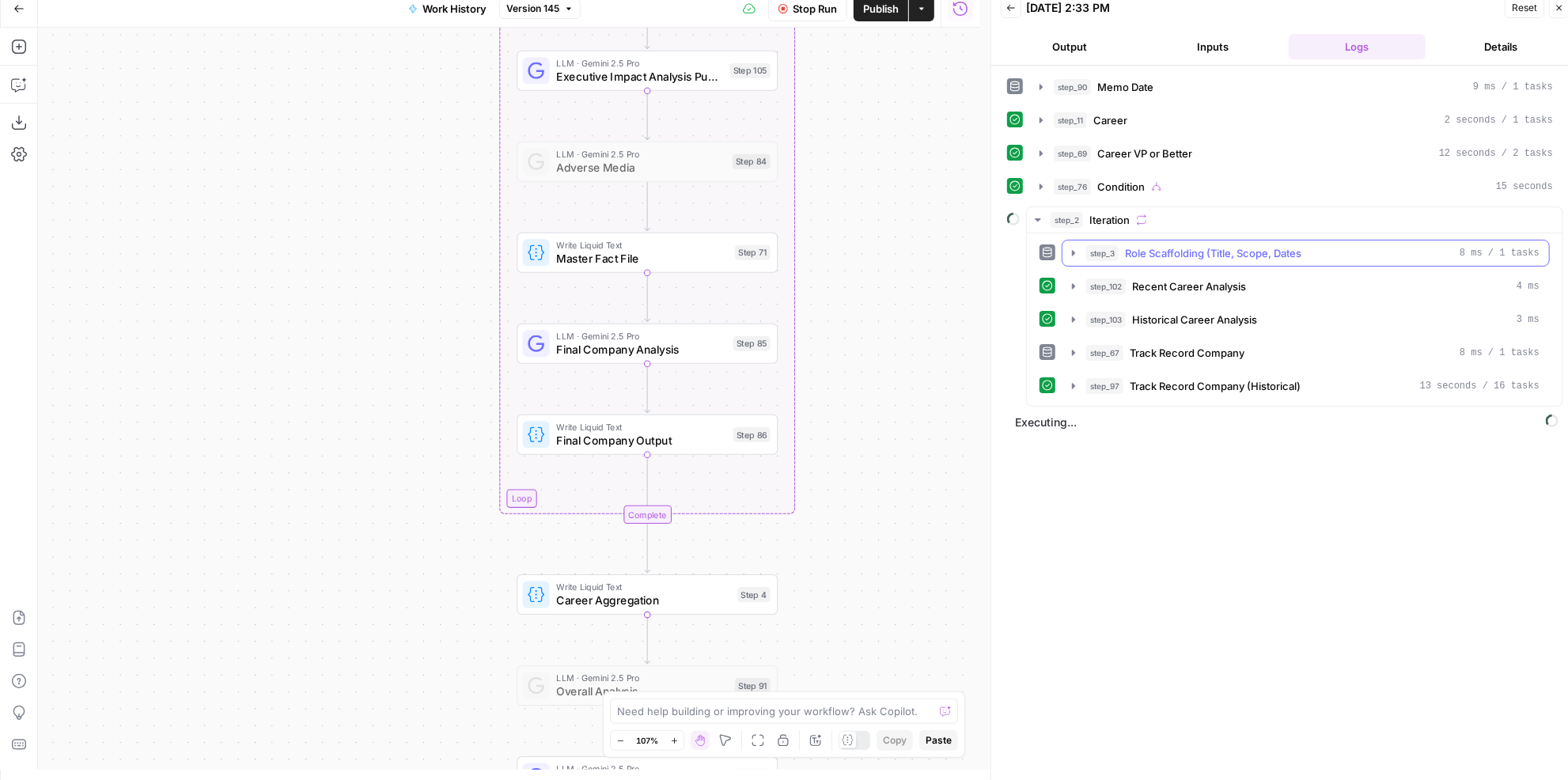
click at [1285, 251] on span "Role Scaffolding (Title, Scope, Dates" at bounding box center [1213, 252] width 177 height 16
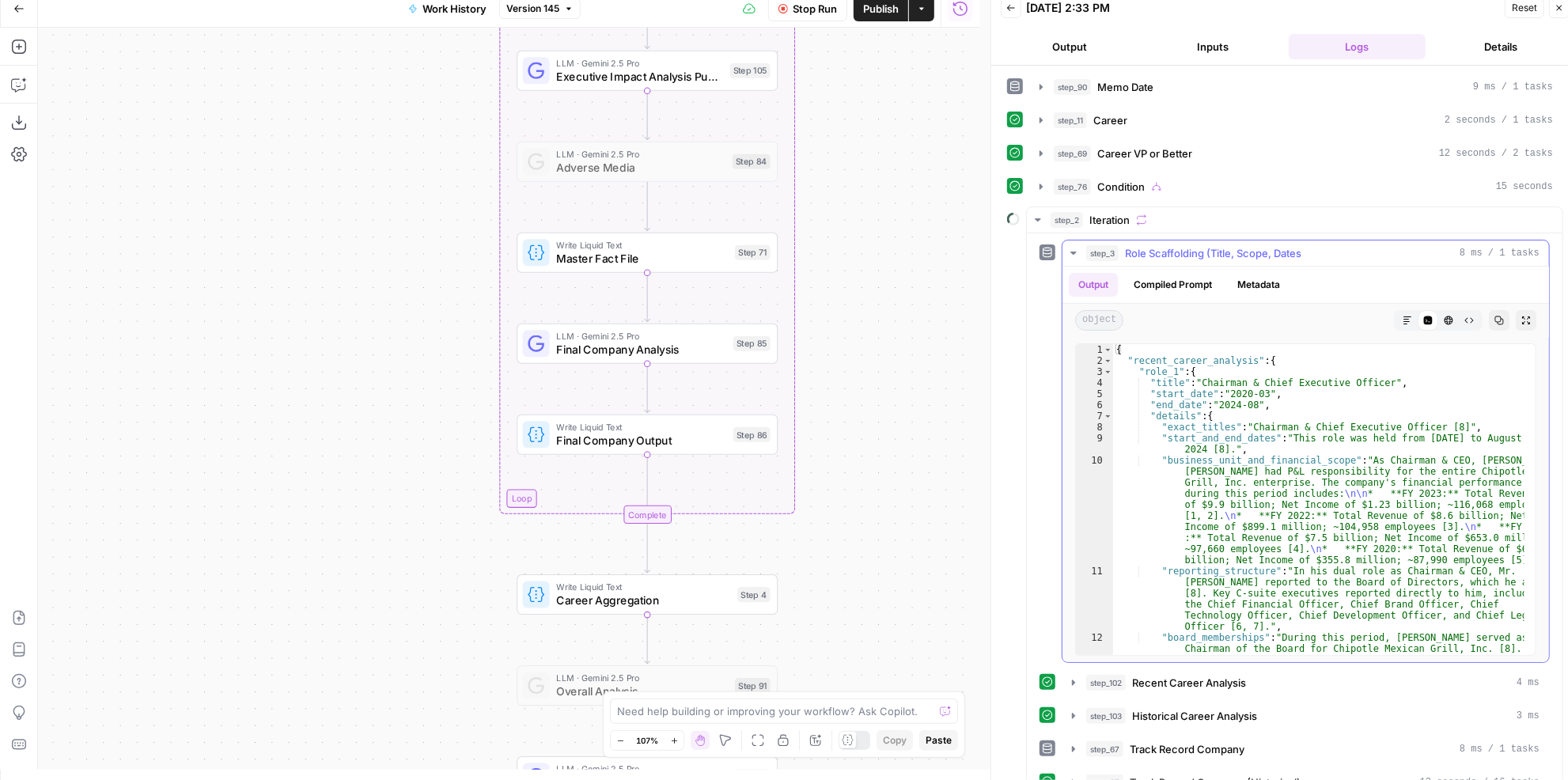
click at [1285, 251] on span "Role Scaffolding (Title, Scope, Dates" at bounding box center [1213, 252] width 177 height 16
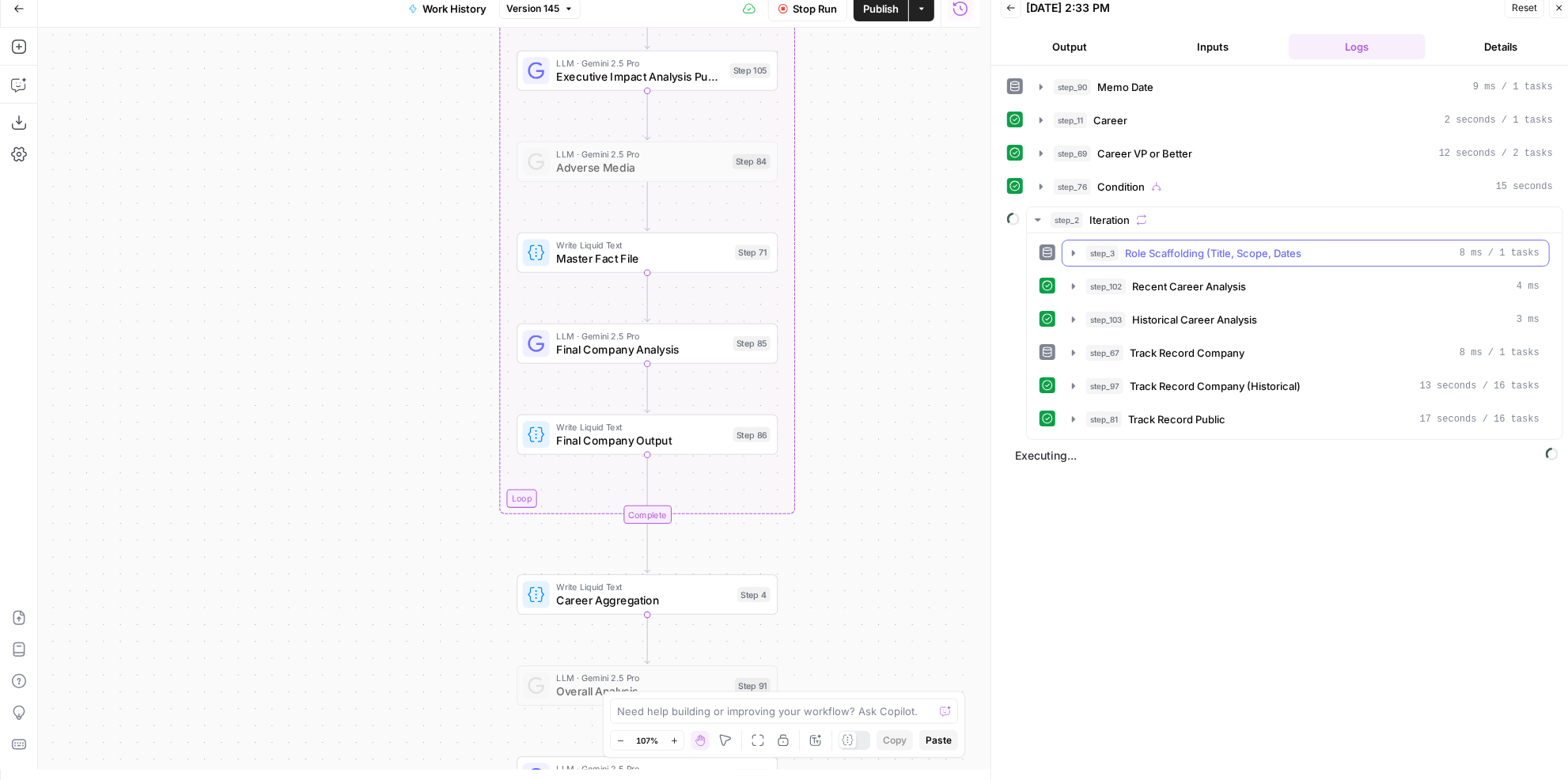
click at [1285, 251] on span "Role Scaffolding (Title, Scope, Dates" at bounding box center [1213, 252] width 177 height 16
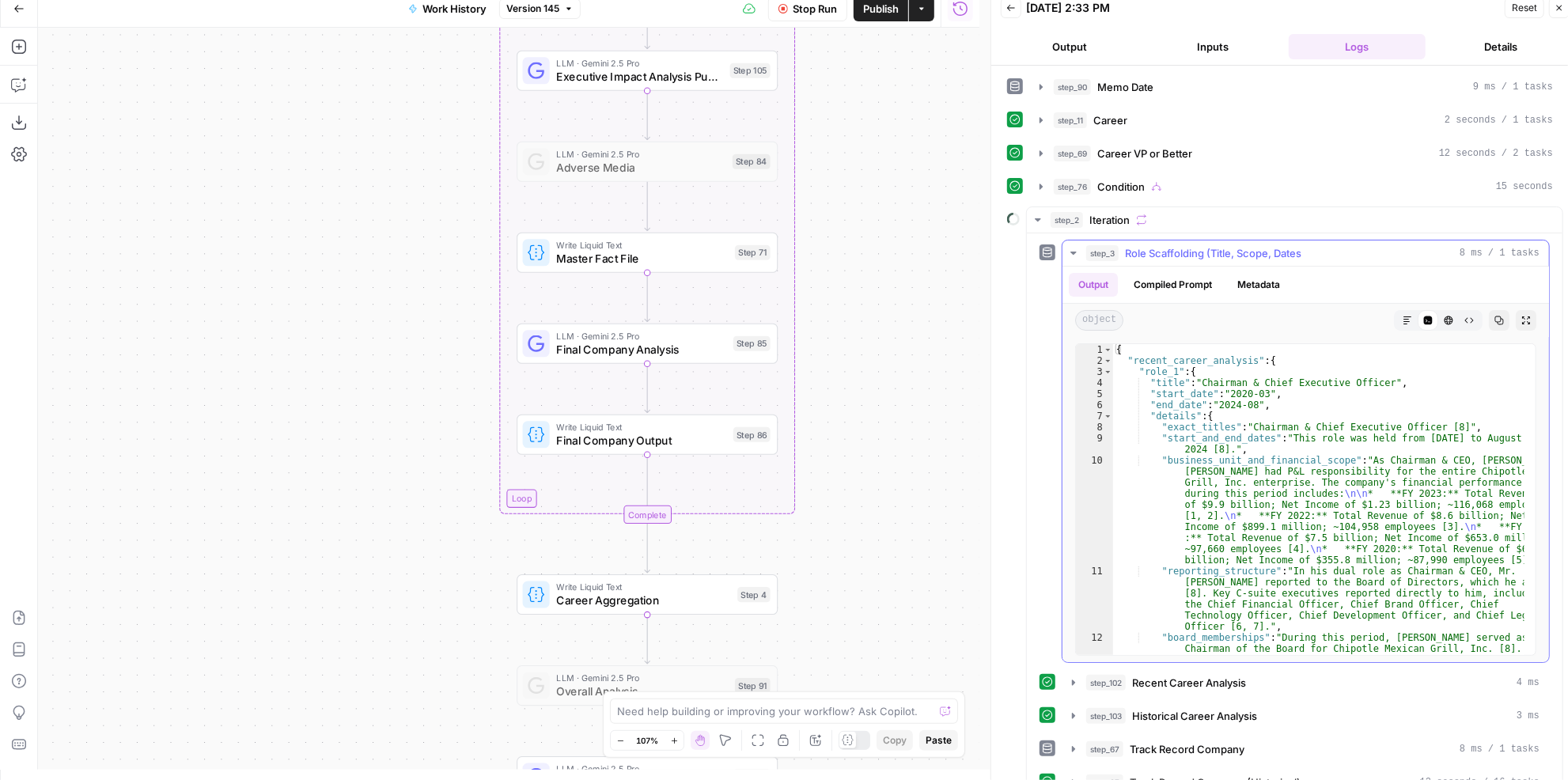
click at [1263, 251] on span "Role Scaffolding (Title, Scope, Dates" at bounding box center [1213, 252] width 177 height 16
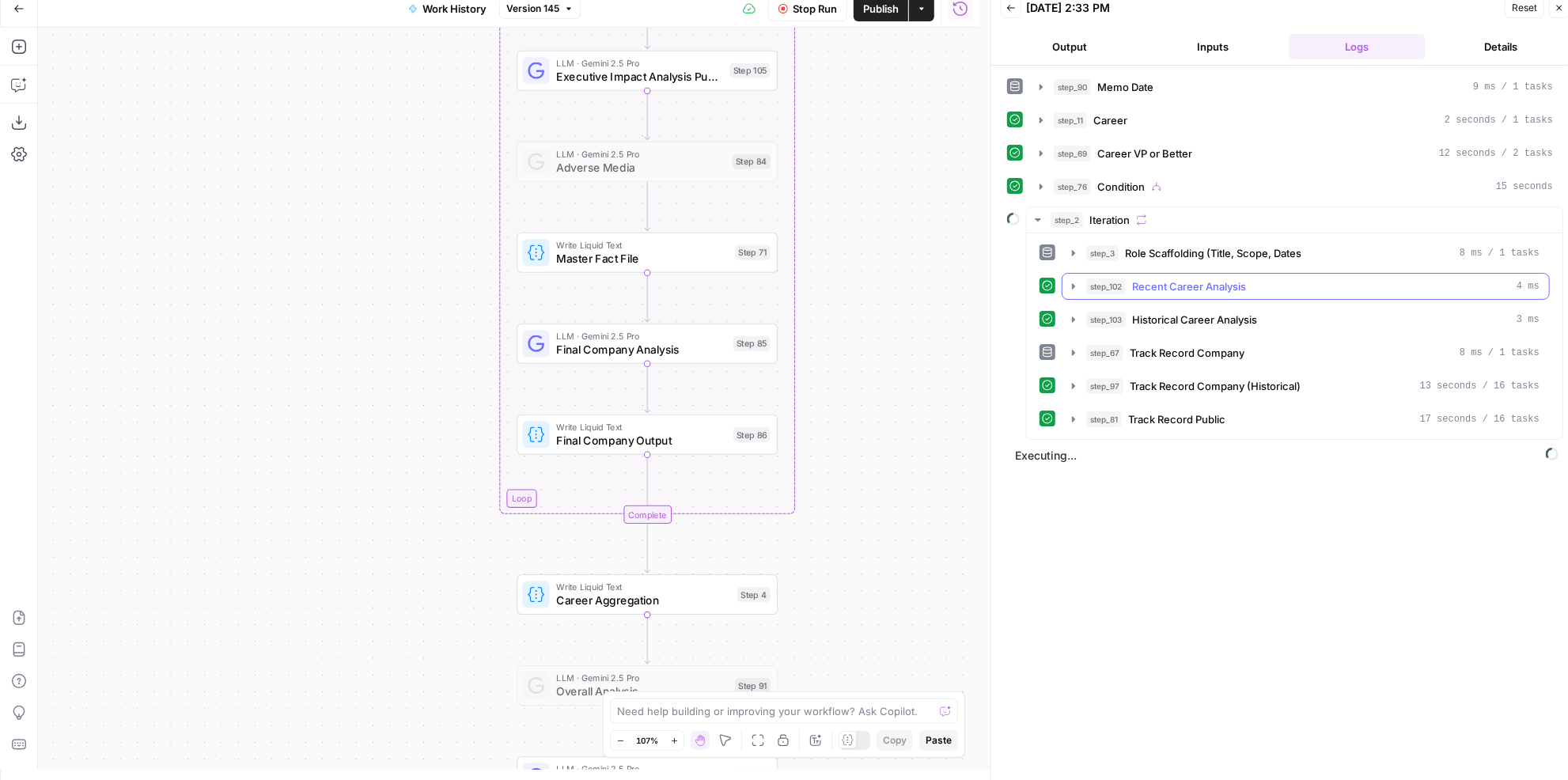
click at [1236, 283] on span "Recent Career Analysis" at bounding box center [1189, 286] width 114 height 16
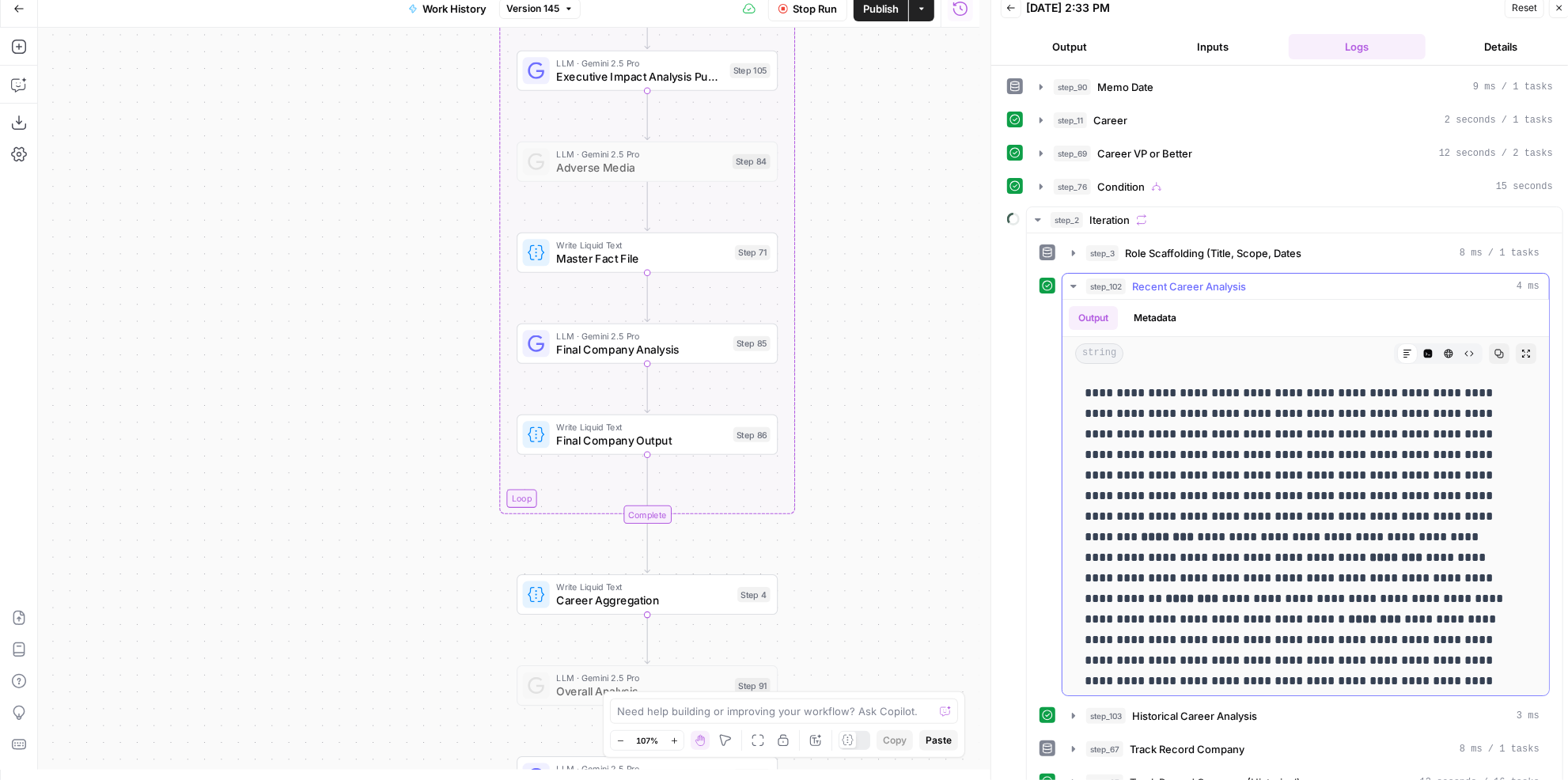
click at [1236, 283] on span "Recent Career Analysis" at bounding box center [1189, 286] width 114 height 16
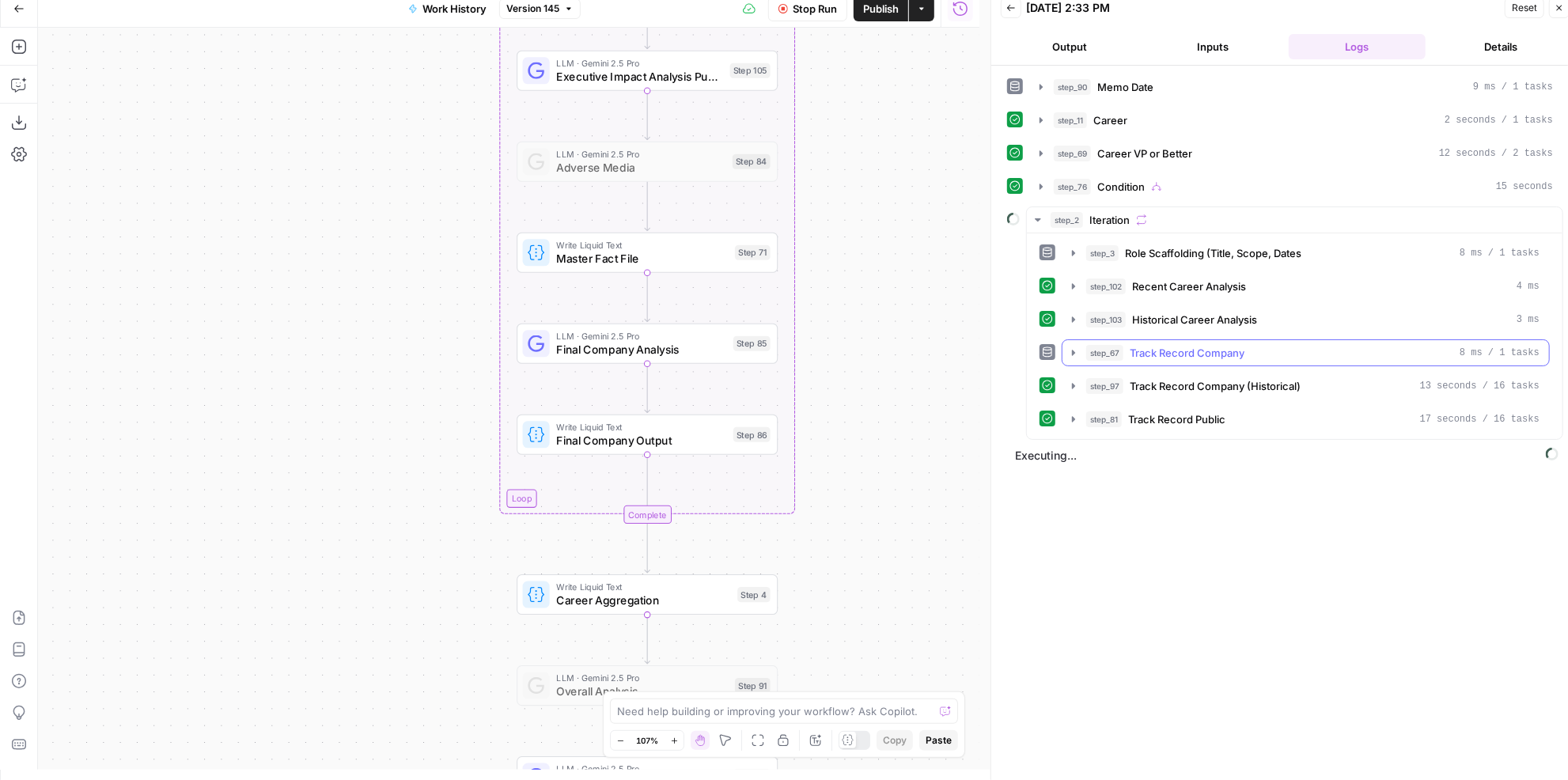
click at [1249, 345] on div "step_67 Track Record Company 8 ms / 1 tasks" at bounding box center [1312, 352] width 453 height 16
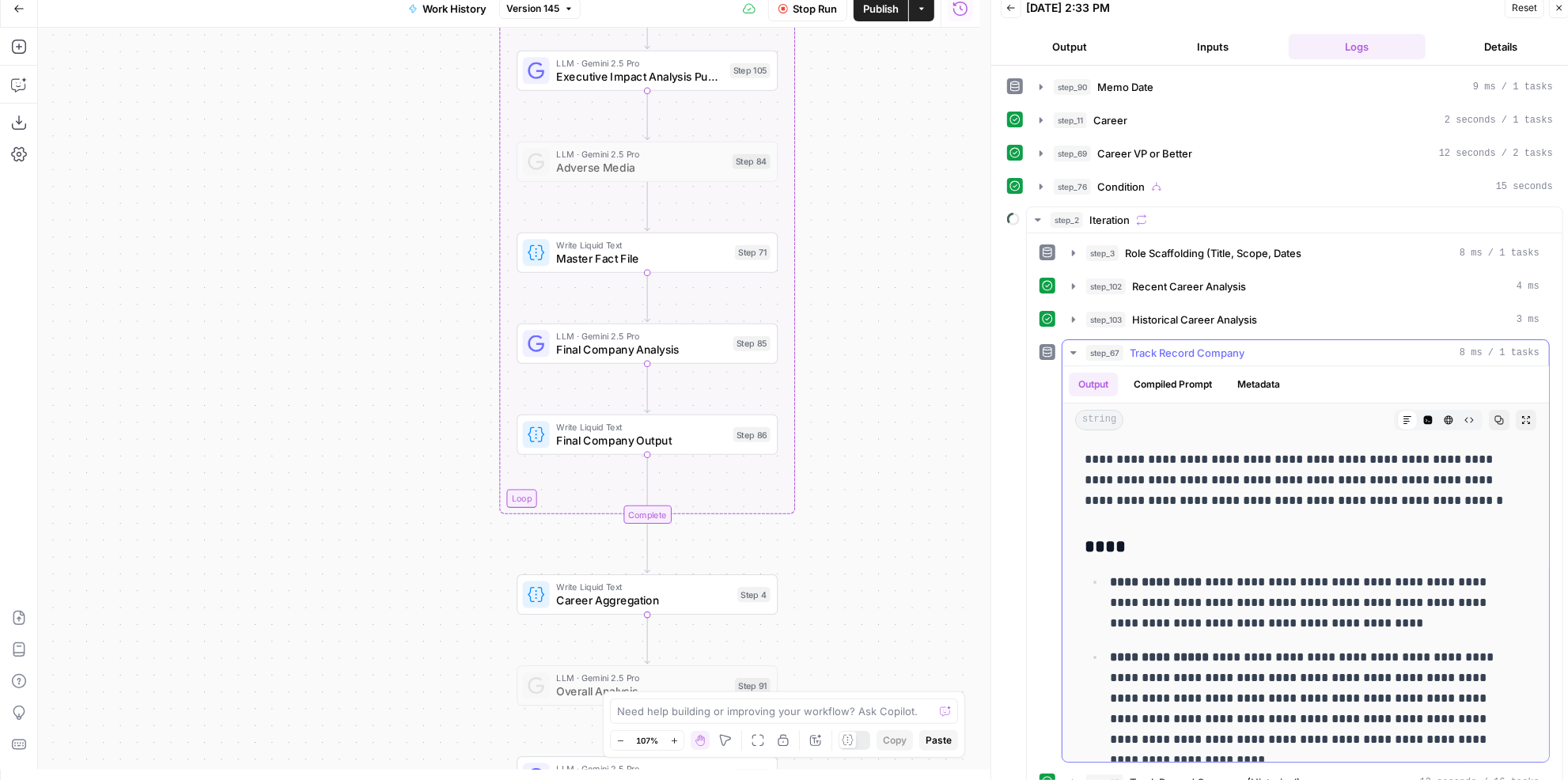
click at [1249, 345] on div "step_67 Track Record Company 8 ms / 1 tasks" at bounding box center [1312, 352] width 453 height 16
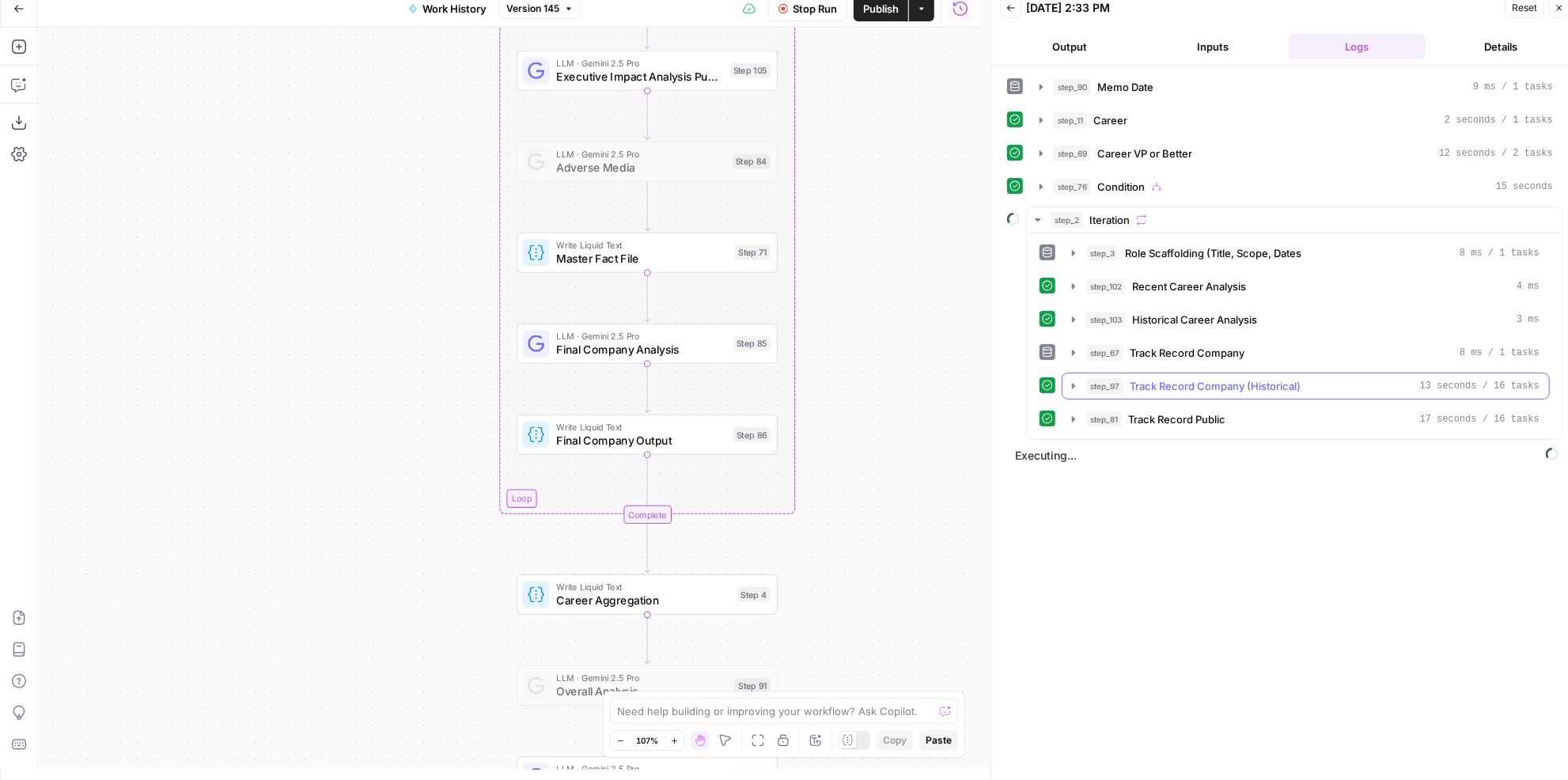
click at [1232, 374] on button "step_97 Track Record Company (Historical) 13 seconds / 16 tasks" at bounding box center [1306, 386] width 487 height 26
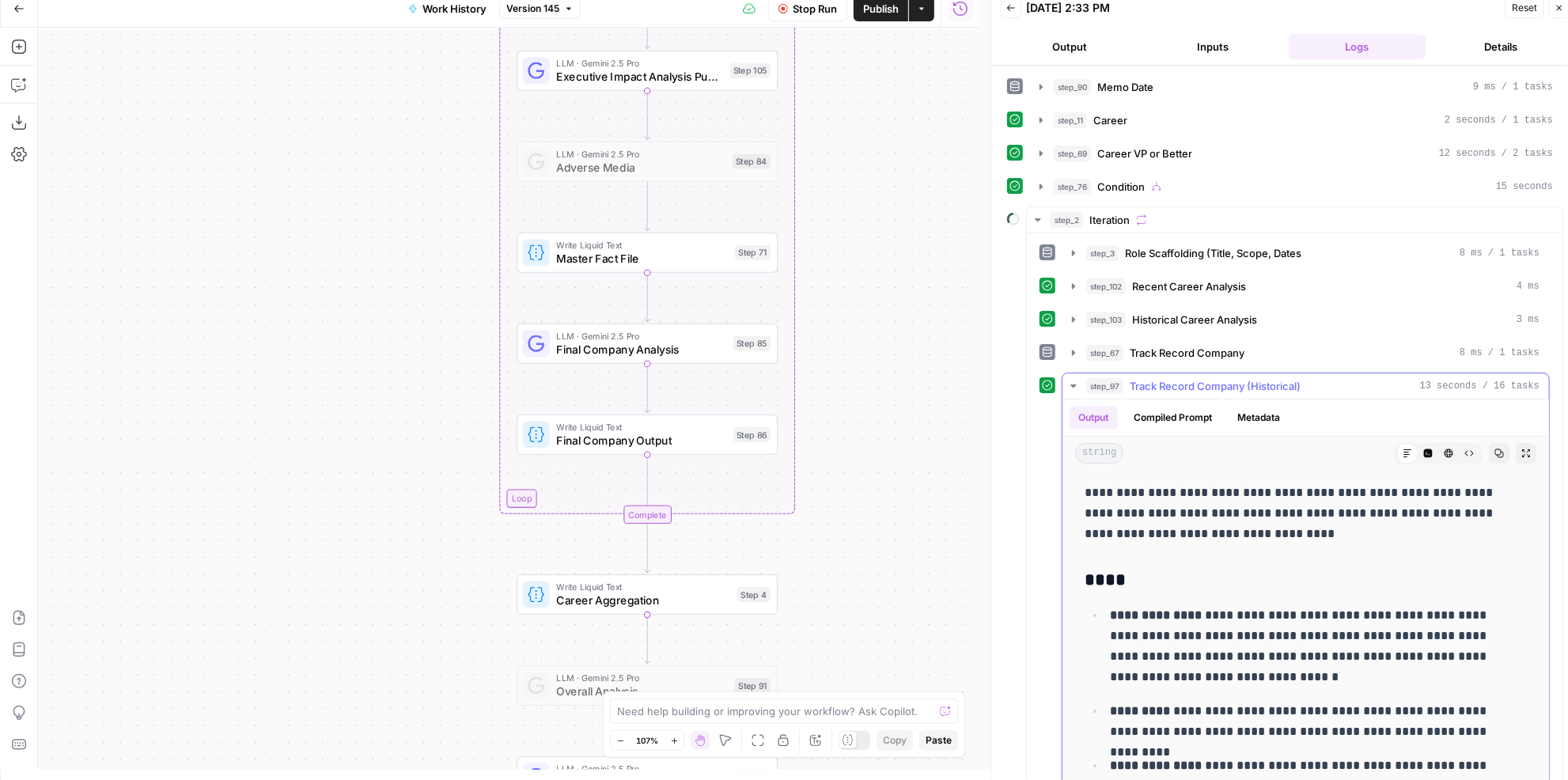
click at [1231, 378] on span "Track Record Company (Historical)" at bounding box center [1214, 385] width 171 height 16
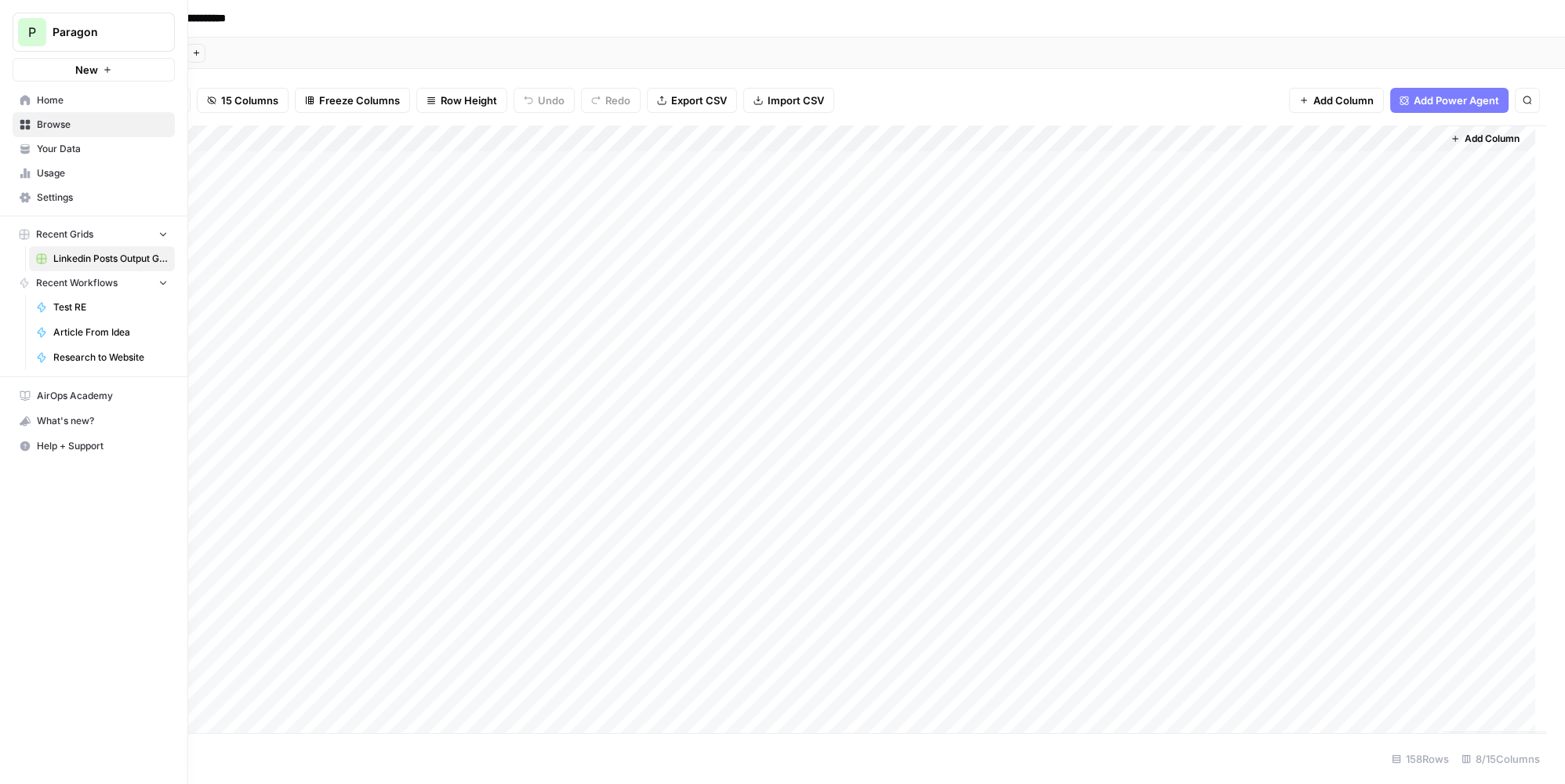
click at [54, 36] on span "Paragon" at bounding box center [100, 32] width 95 height 16
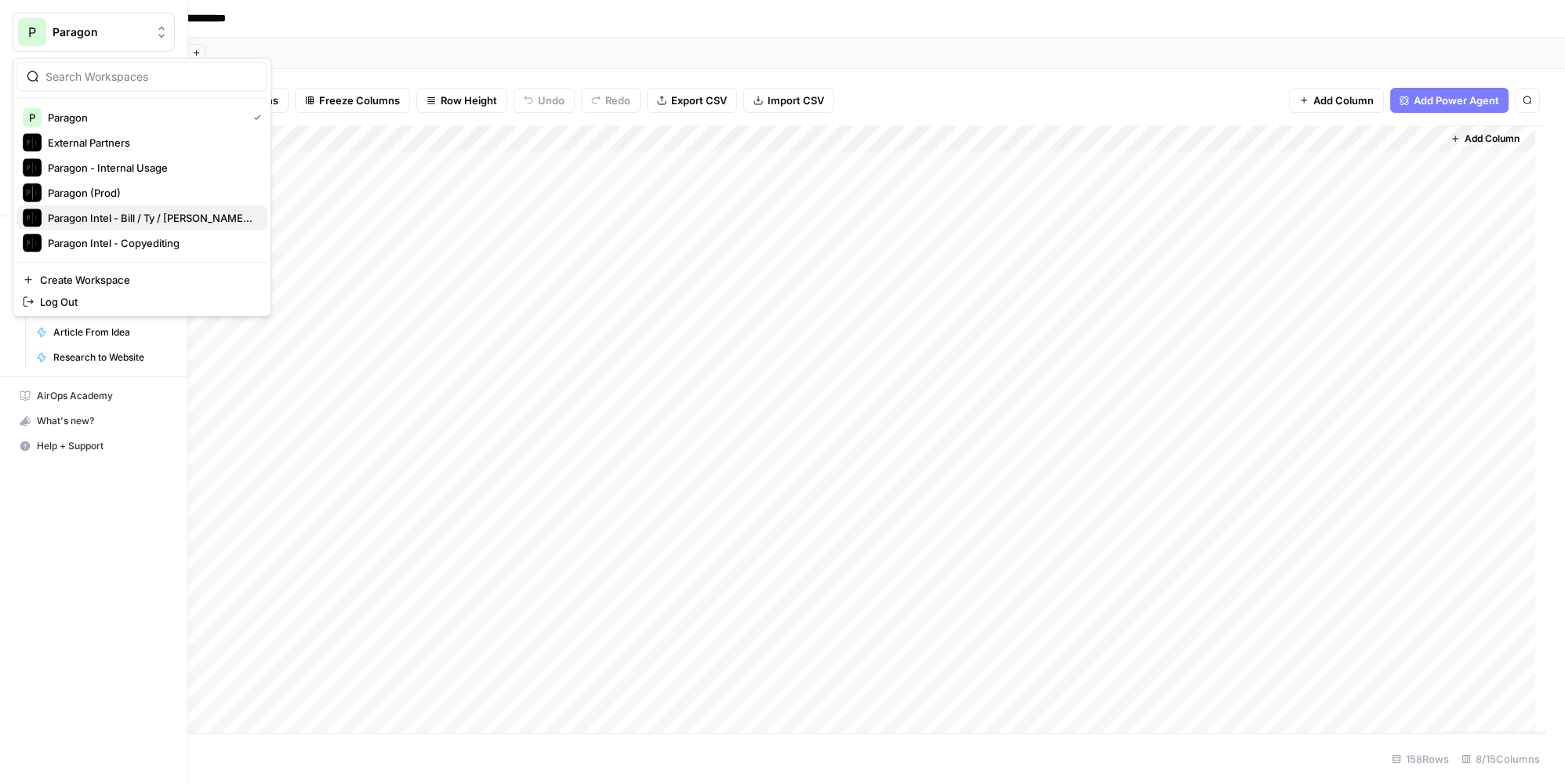
click at [164, 217] on span "Paragon Intel - Bill / Ty / [PERSON_NAME] R&D" at bounding box center [150, 217] width 207 height 16
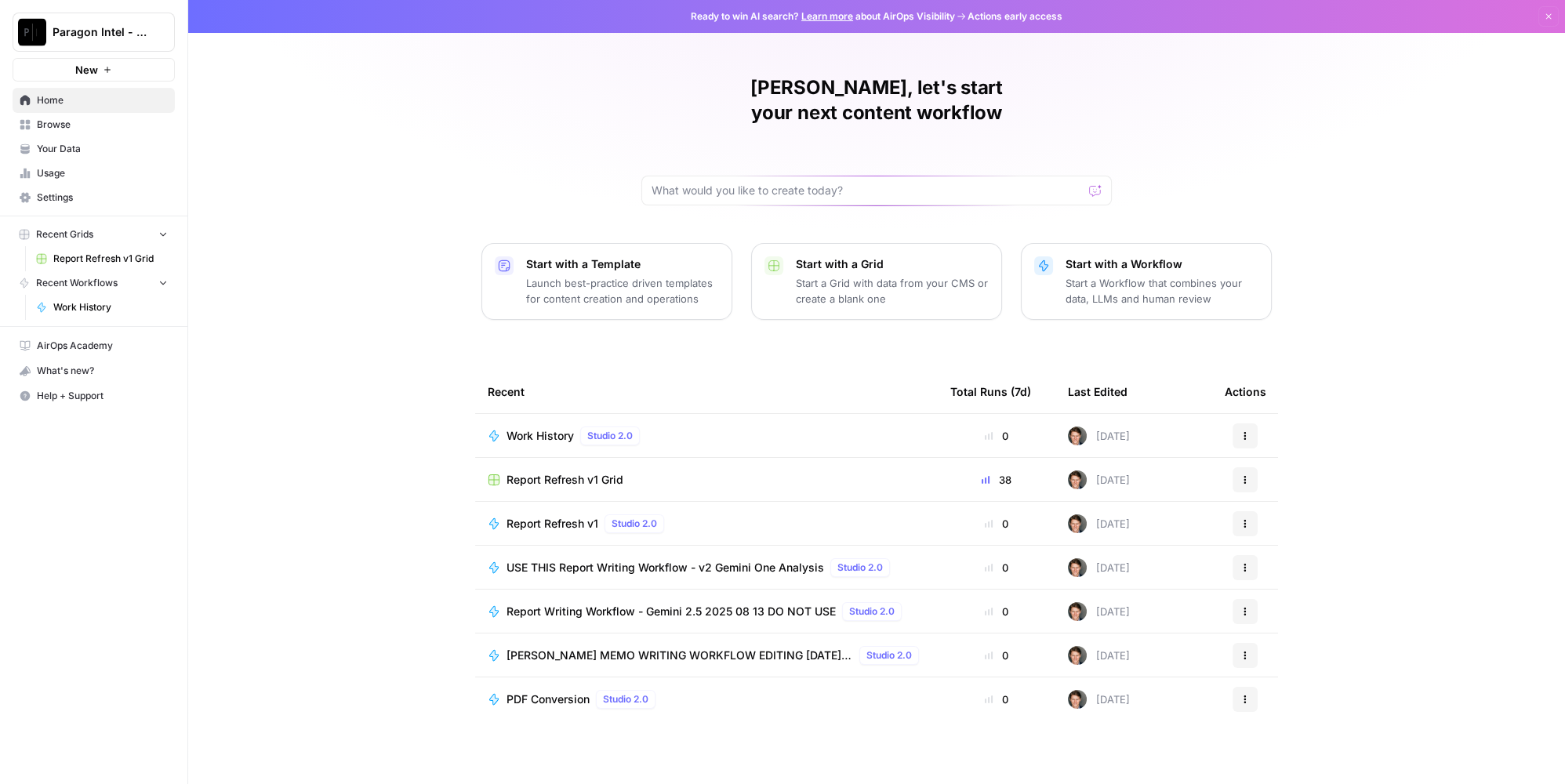
click at [646, 560] on span "USE THIS Report Writing Workflow - v2 Gemini One Analysis" at bounding box center [665, 567] width 317 height 16
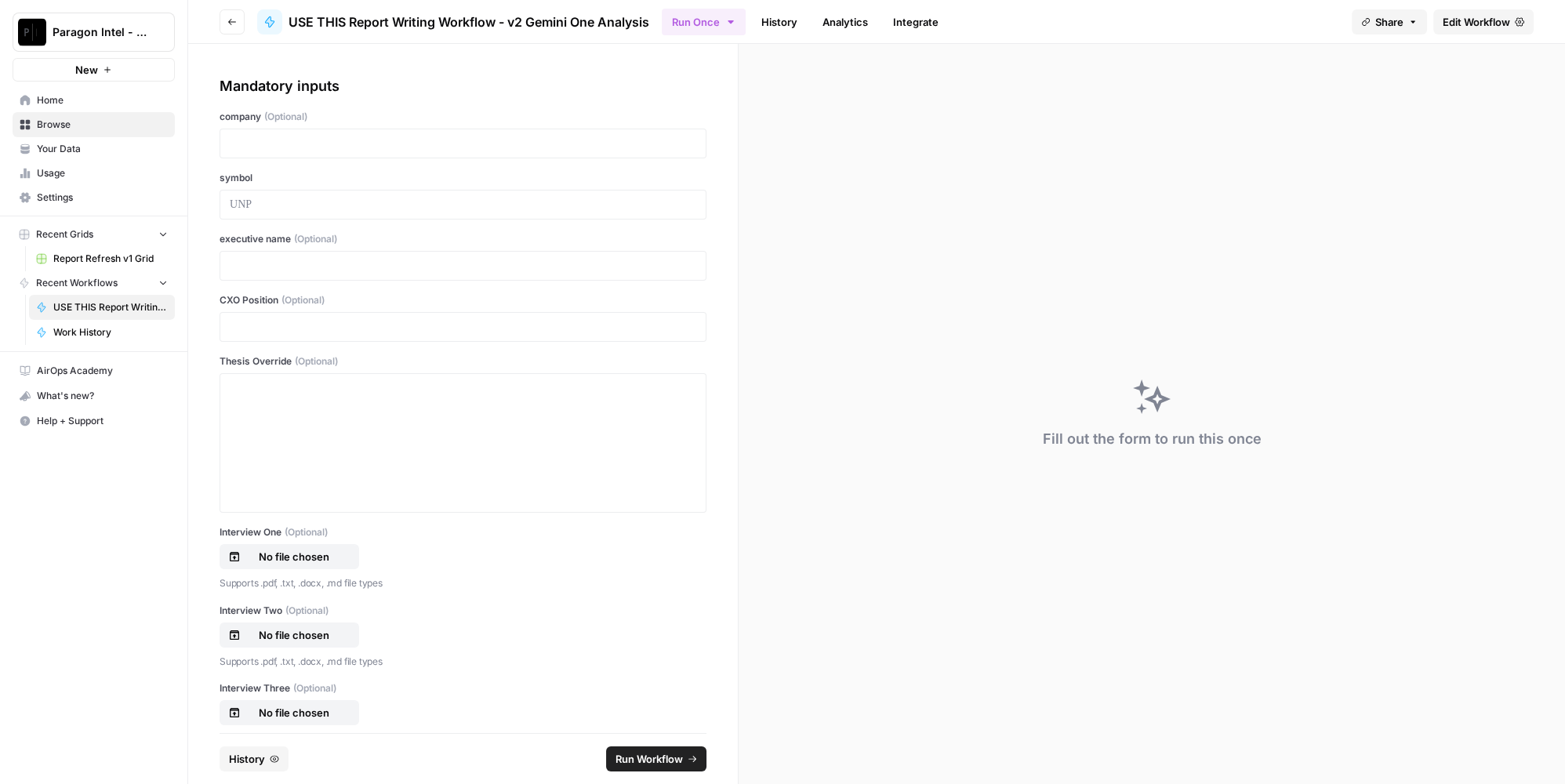
click at [1491, 15] on span "Edit Workflow" at bounding box center [1477, 21] width 67 height 16
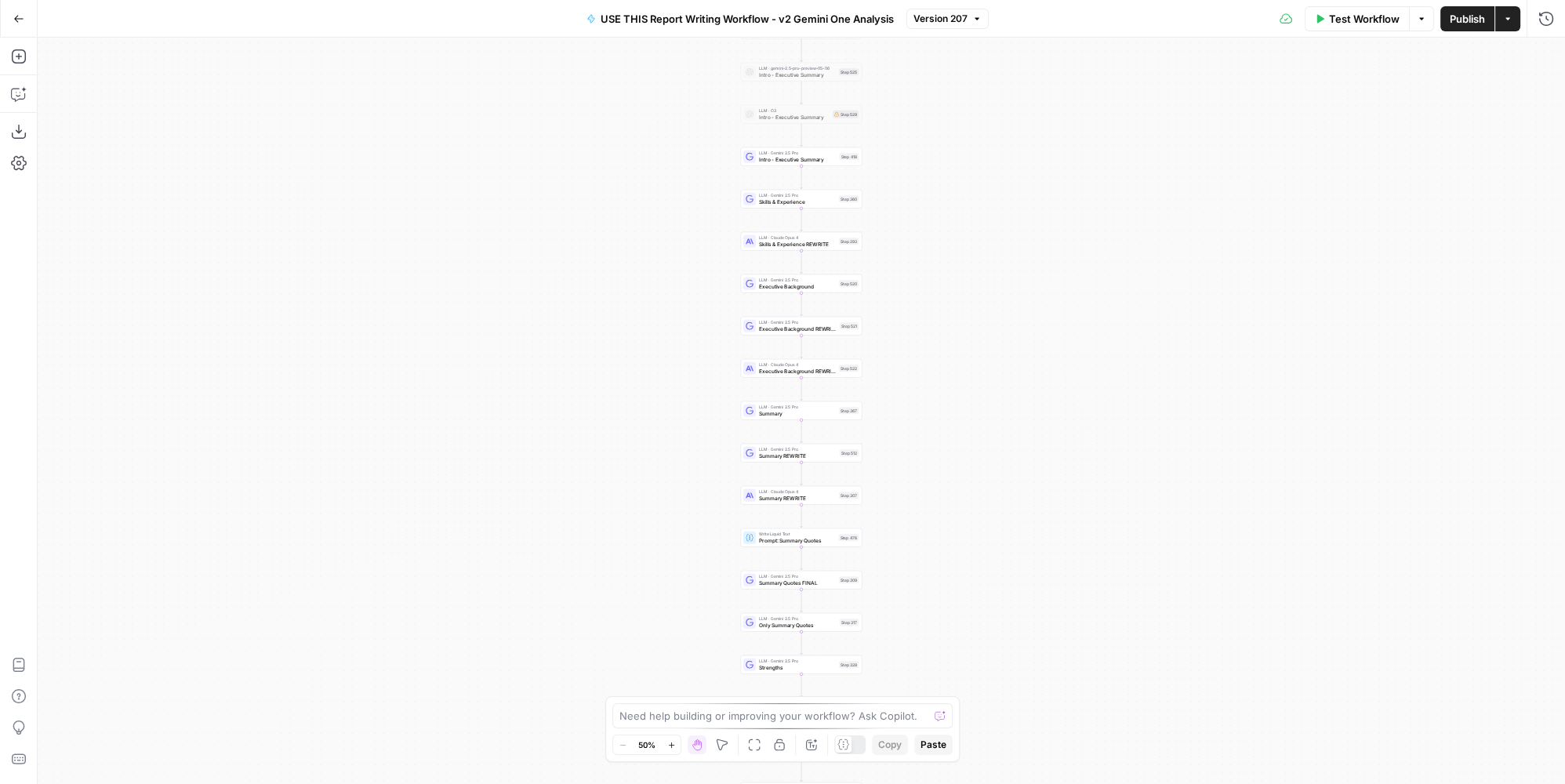
click at [821, 25] on span "USE THIS Report Writing Workflow - v2 Gemini One Analysis" at bounding box center [747, 18] width 294 height 16
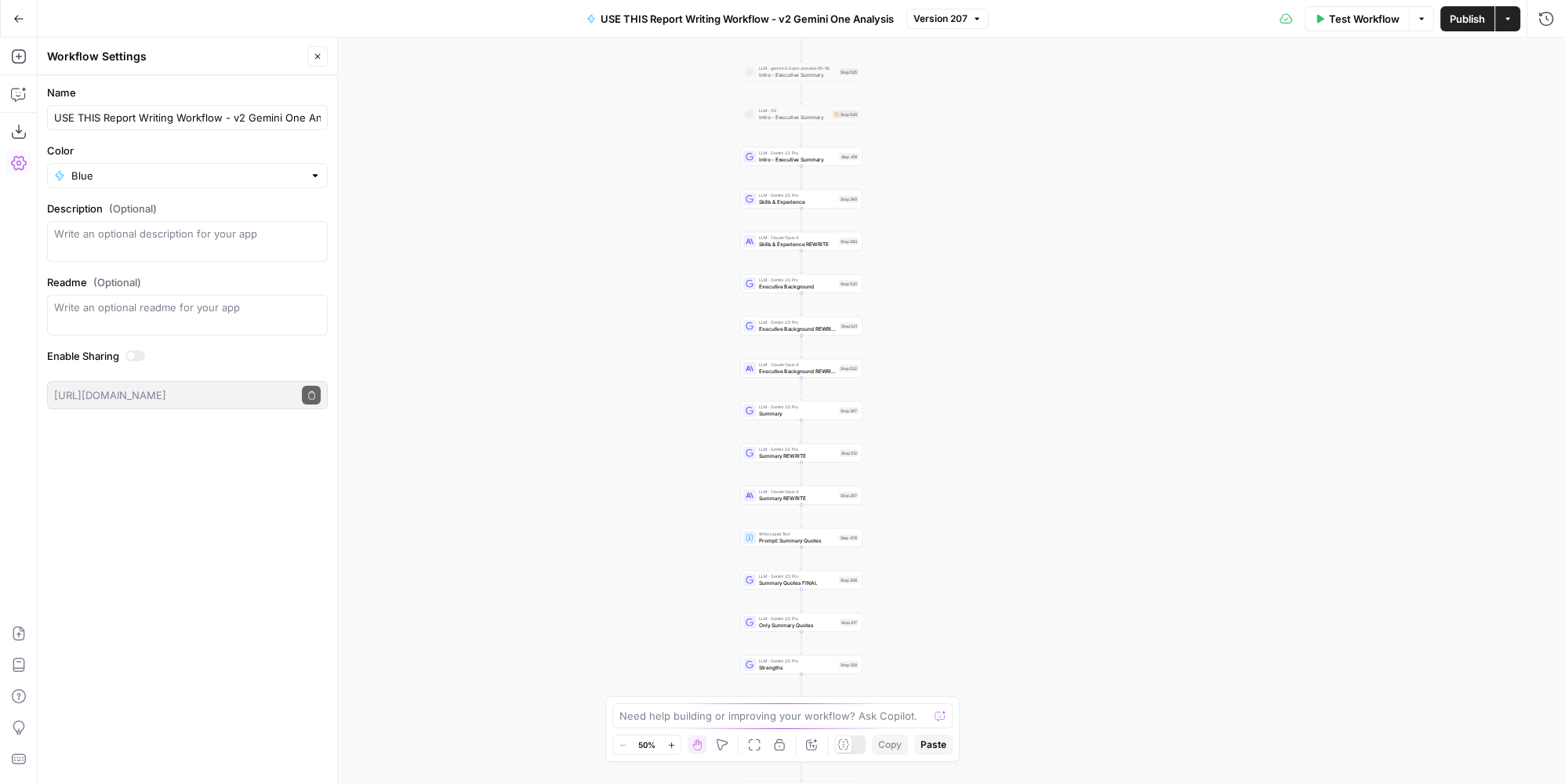
click at [938, 26] on button "Version 207" at bounding box center [948, 19] width 83 height 20
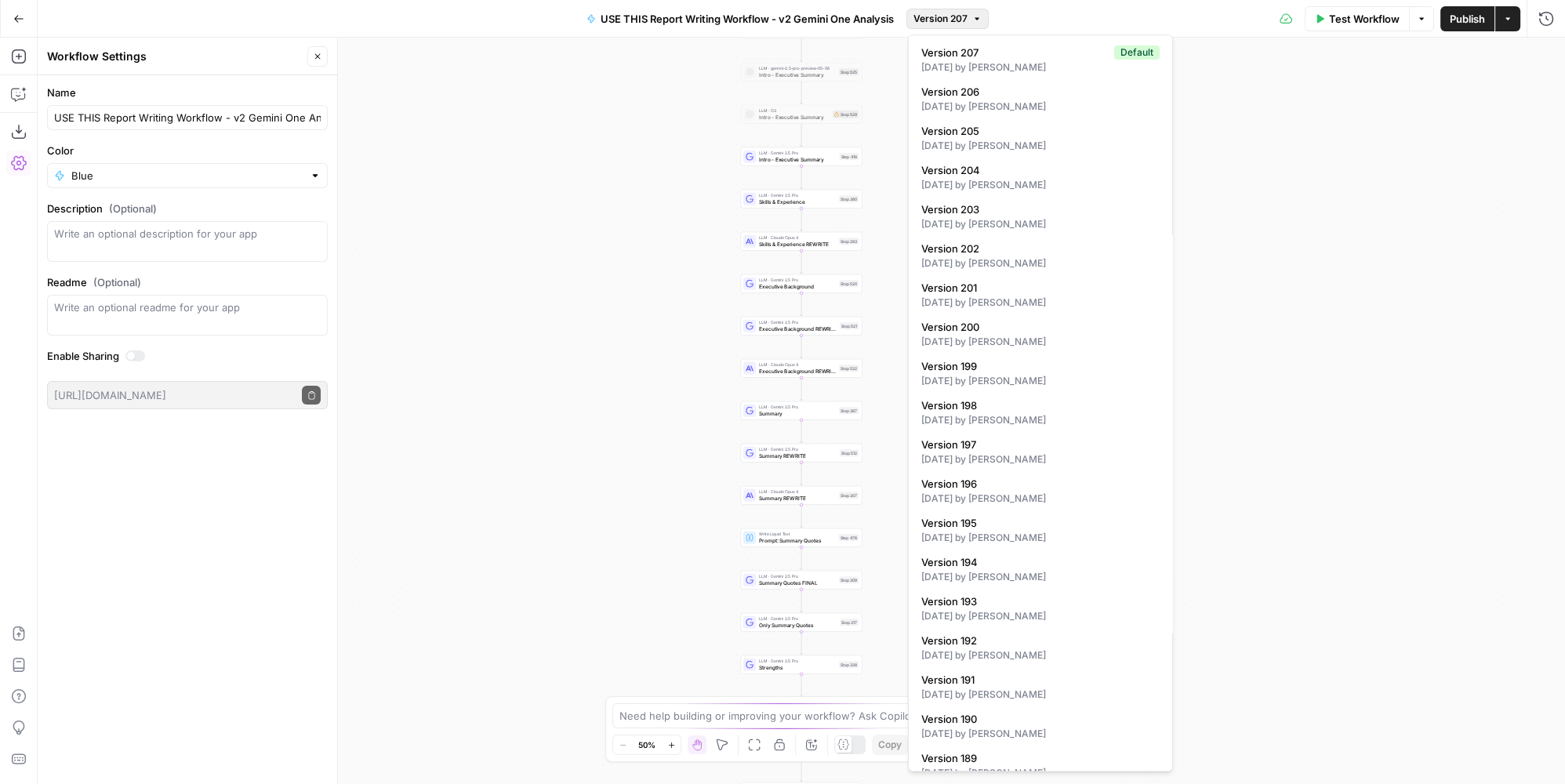
click at [455, 235] on div "true false Workflow Set Inputs Inputs LLM · Perplexity Sonar Deep Research Late…" at bounding box center [801, 410] width 1527 height 746
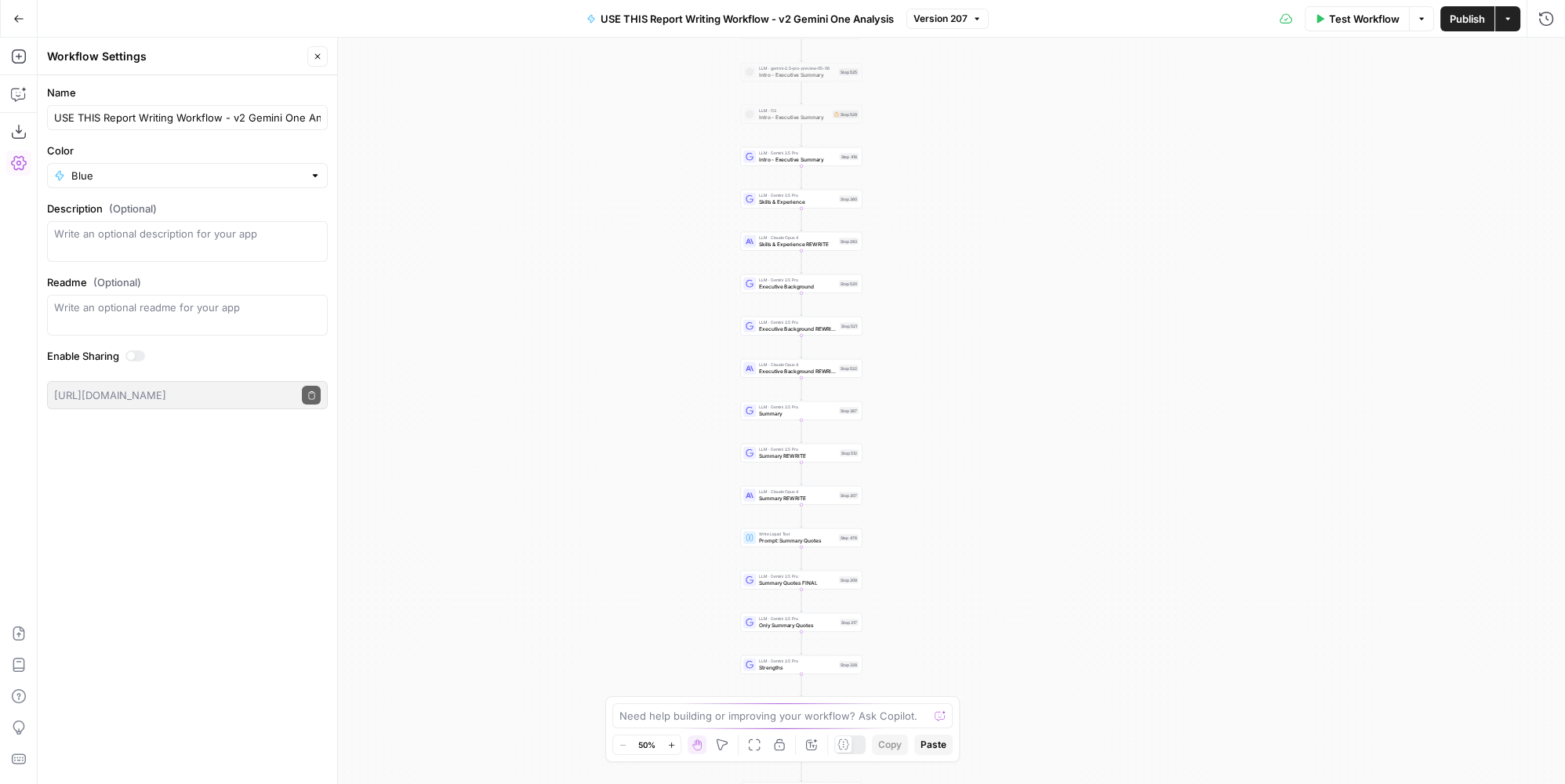
click at [24, 20] on icon "button" at bounding box center [18, 18] width 11 height 11
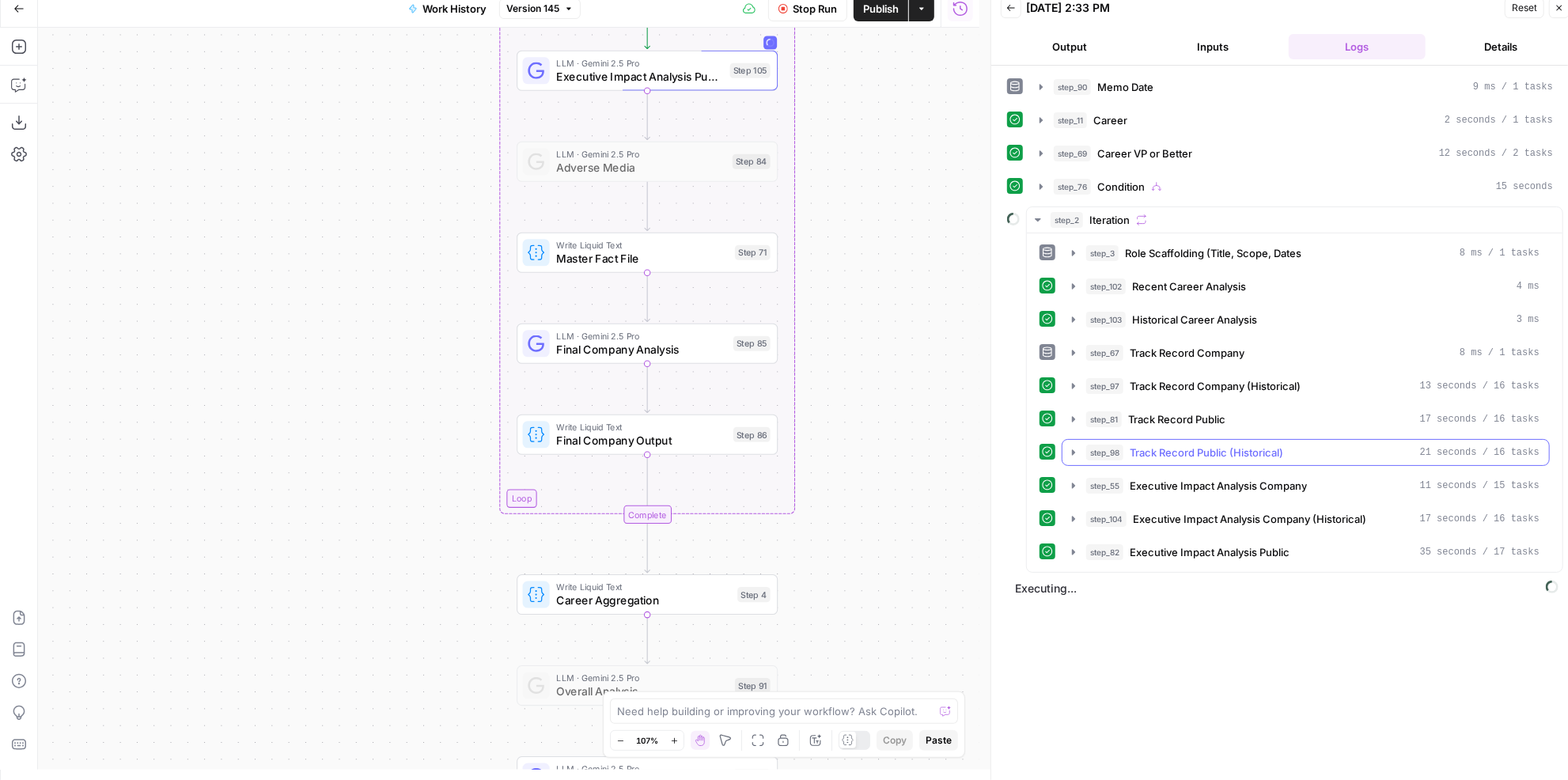
click at [1267, 444] on span "Track Record Public (Historical)" at bounding box center [1206, 452] width 153 height 16
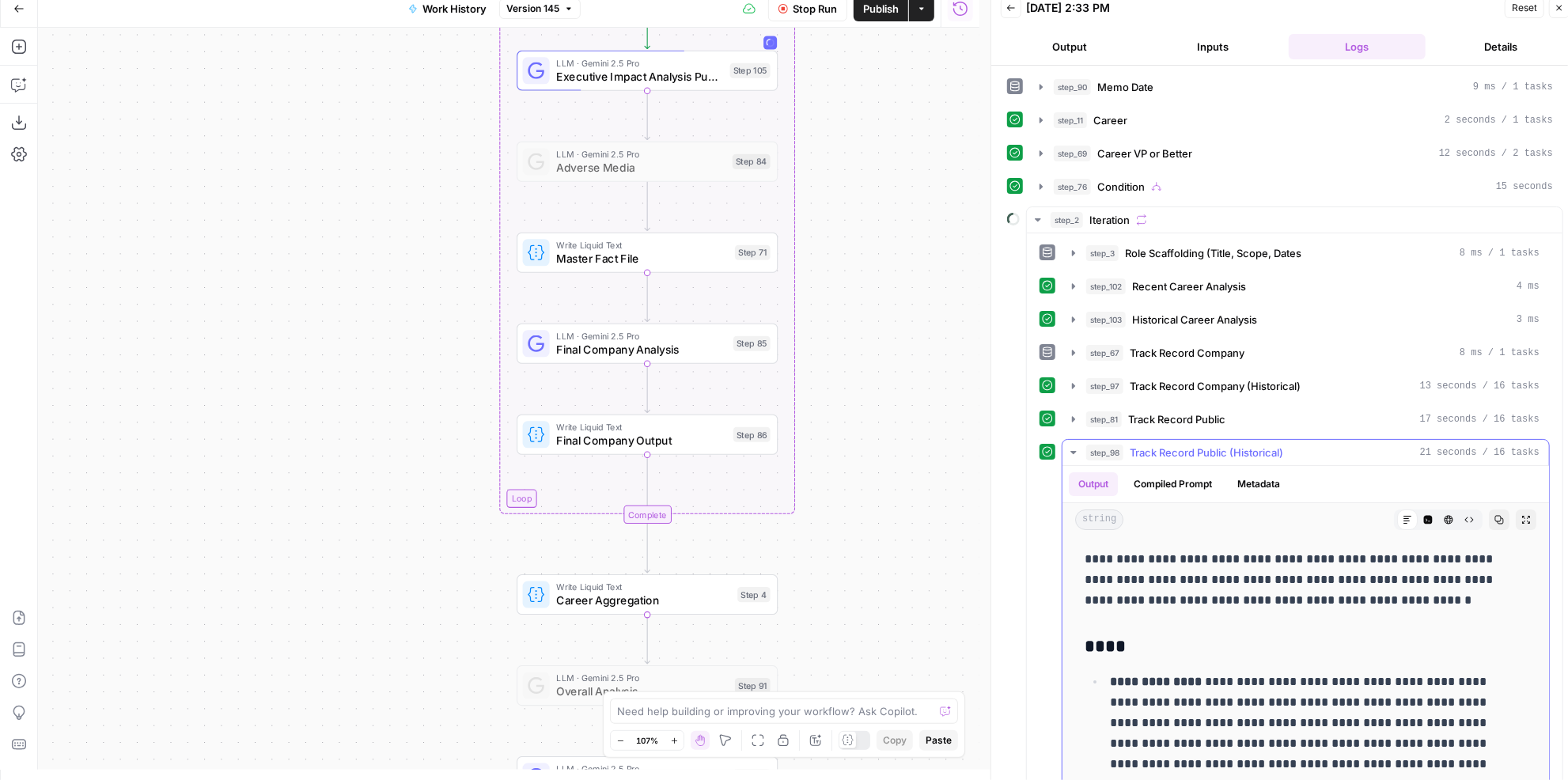
click at [1267, 444] on span "Track Record Public (Historical)" at bounding box center [1206, 452] width 153 height 16
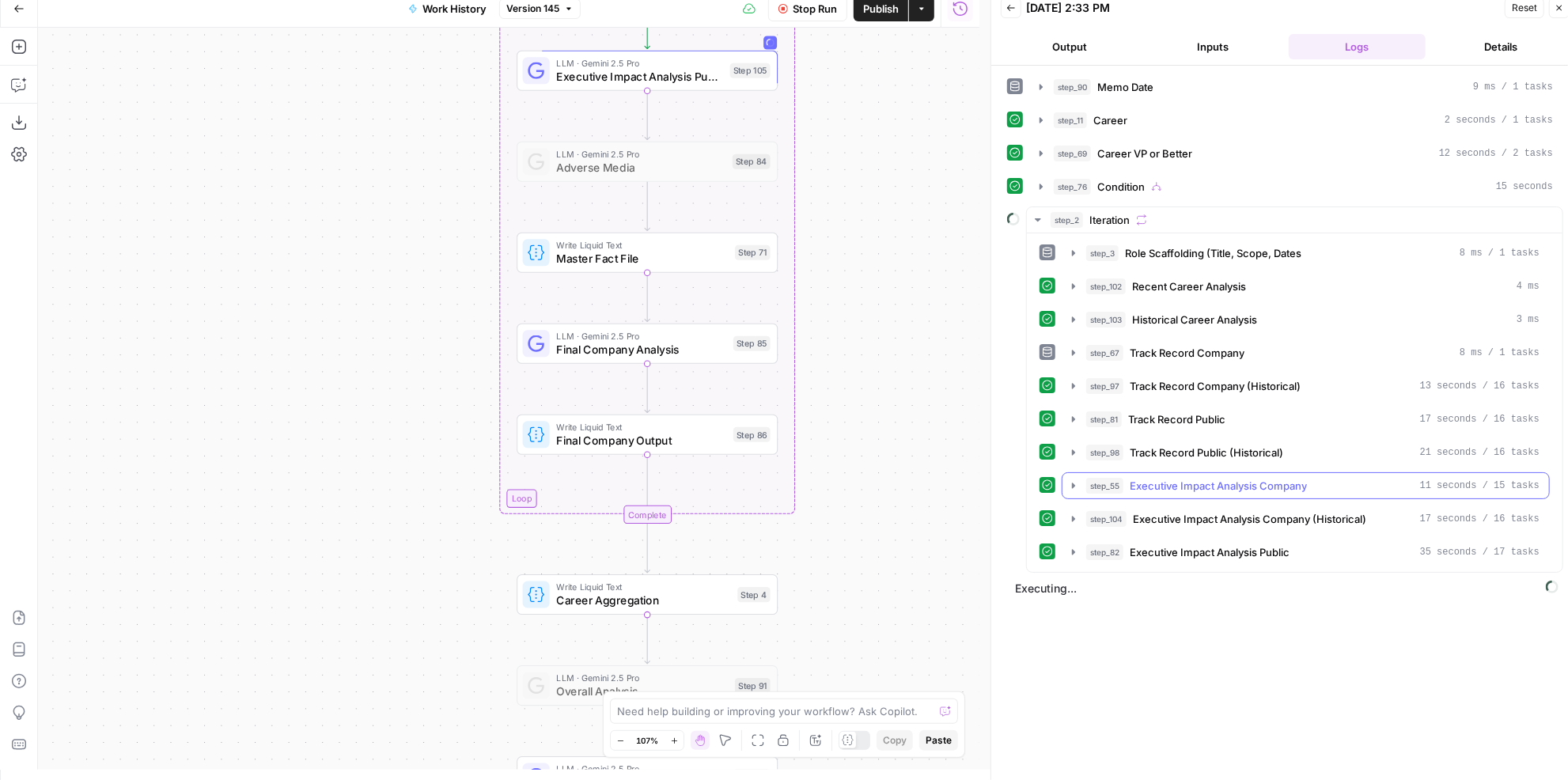
click at [1260, 472] on button "step_55 Executive Impact Analysis Company 11 seconds / 15 tasks" at bounding box center [1306, 485] width 487 height 26
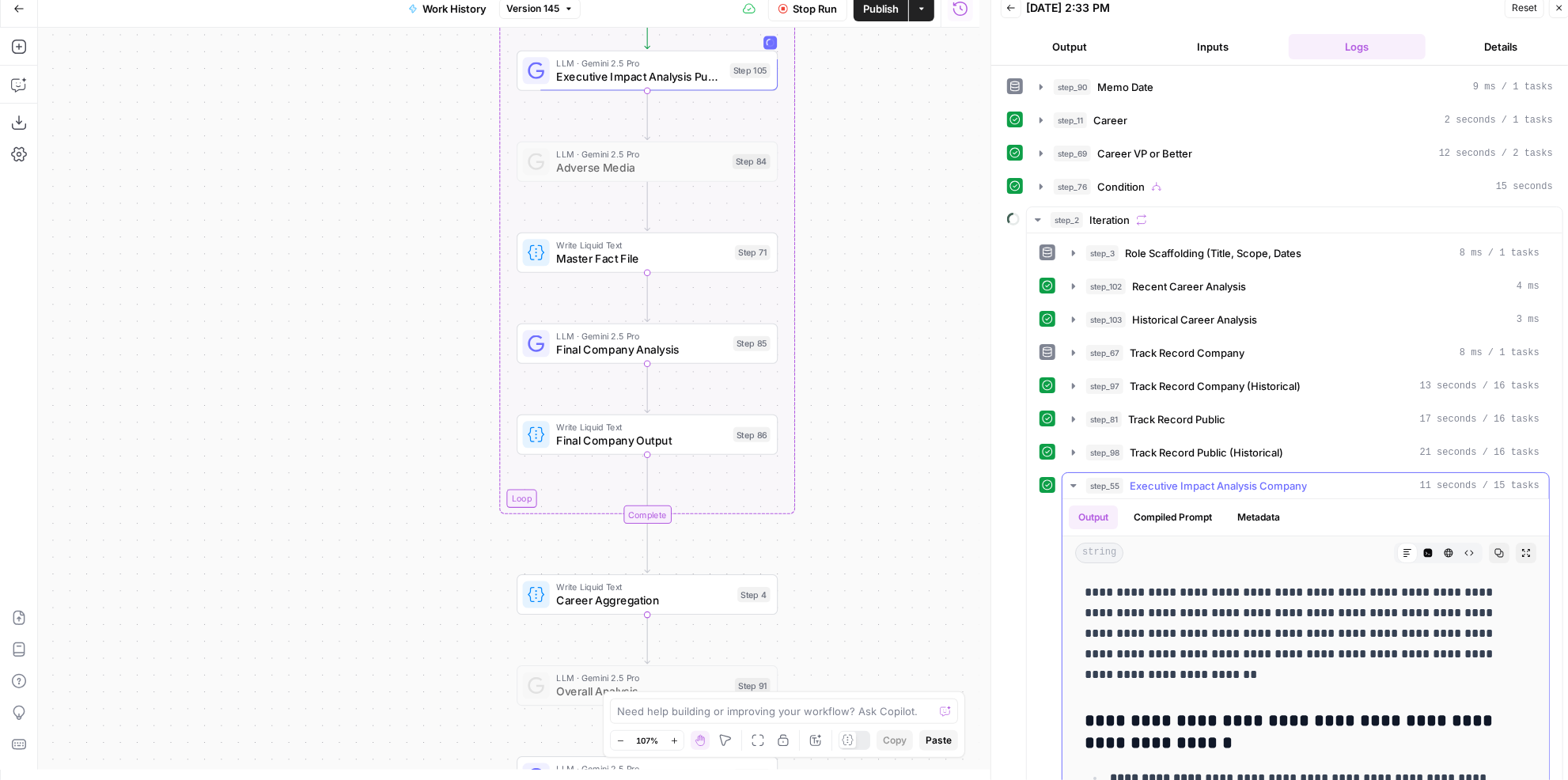
click at [1259, 477] on span "Executive Impact Analysis Company" at bounding box center [1217, 485] width 177 height 16
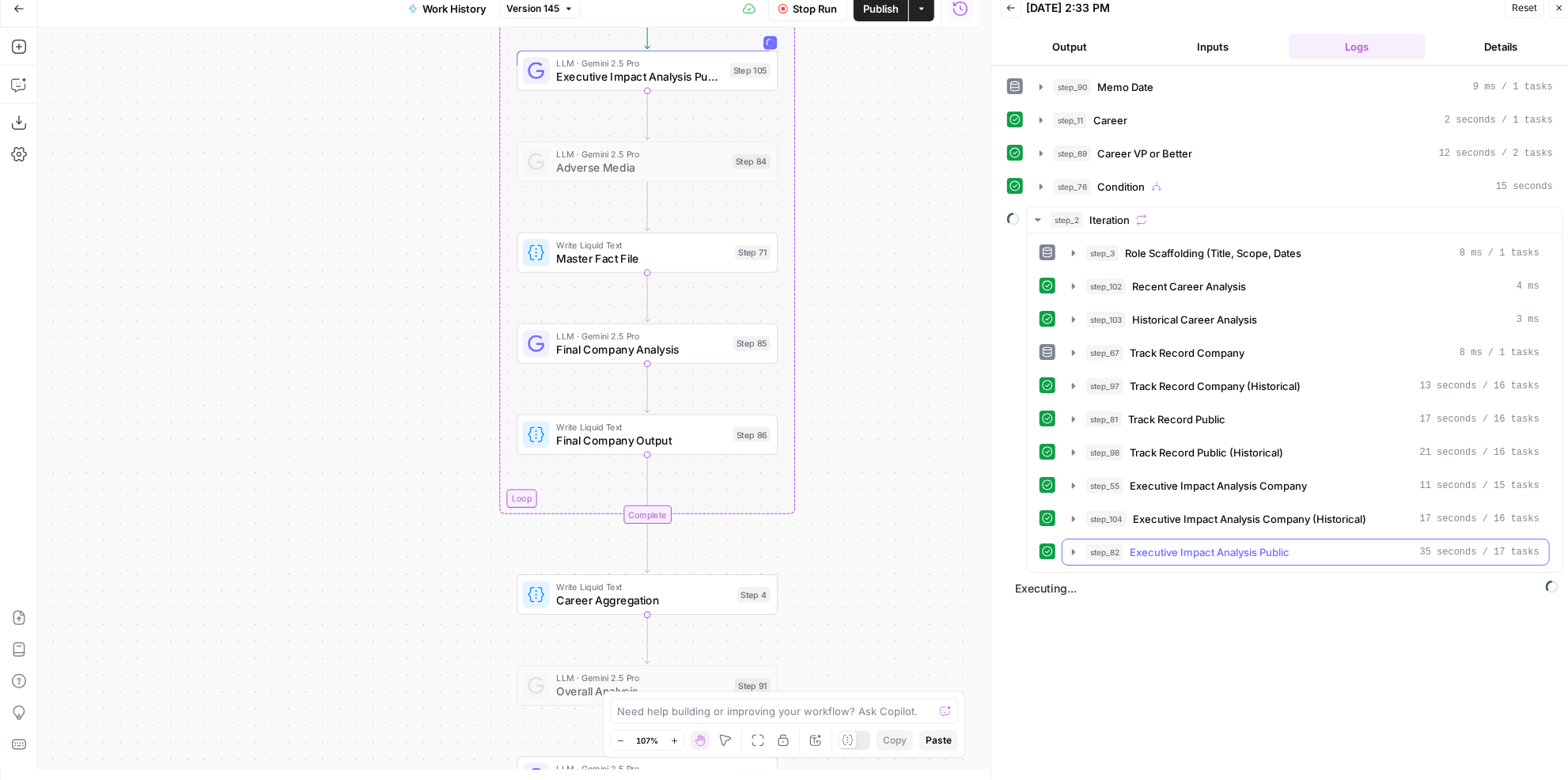
click at [1221, 544] on span "Executive Impact Analysis Public" at bounding box center [1209, 552] width 160 height 16
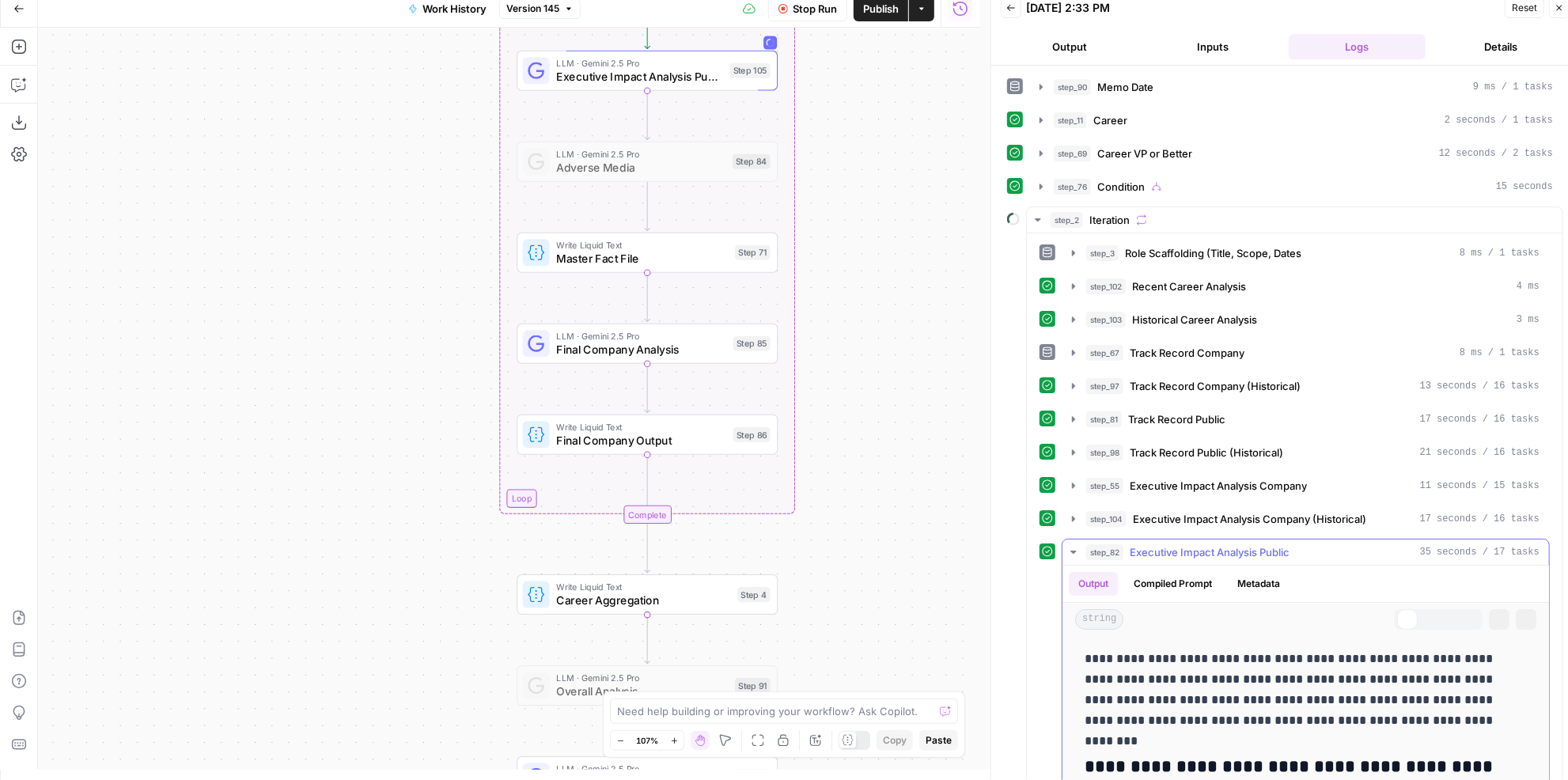
scroll to position [143, 0]
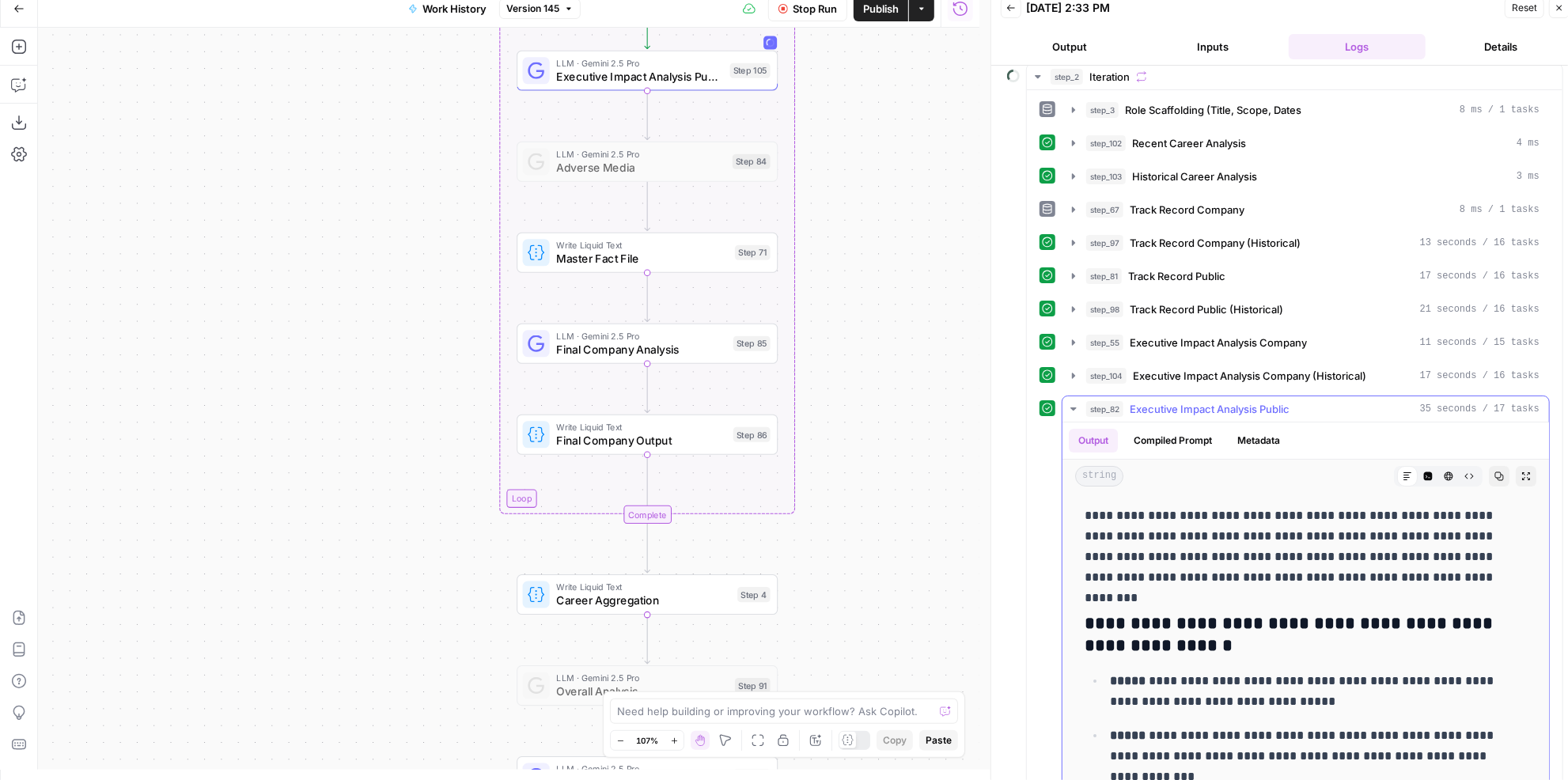
click at [1249, 401] on span "Executive Impact Analysis Public" at bounding box center [1209, 408] width 160 height 16
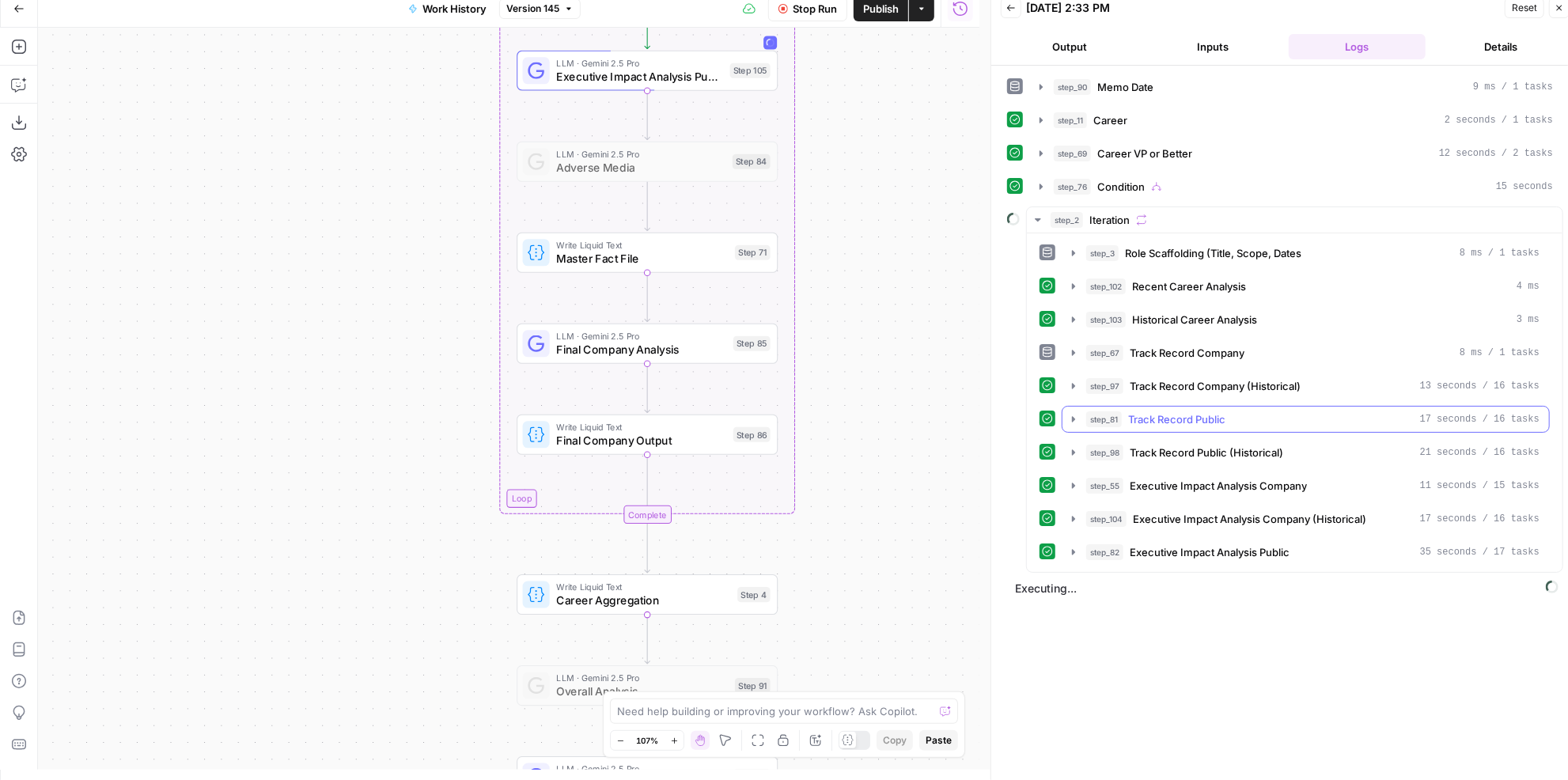
scroll to position [0, 0]
click at [1275, 477] on span "Executive Impact Analysis Company" at bounding box center [1217, 485] width 177 height 16
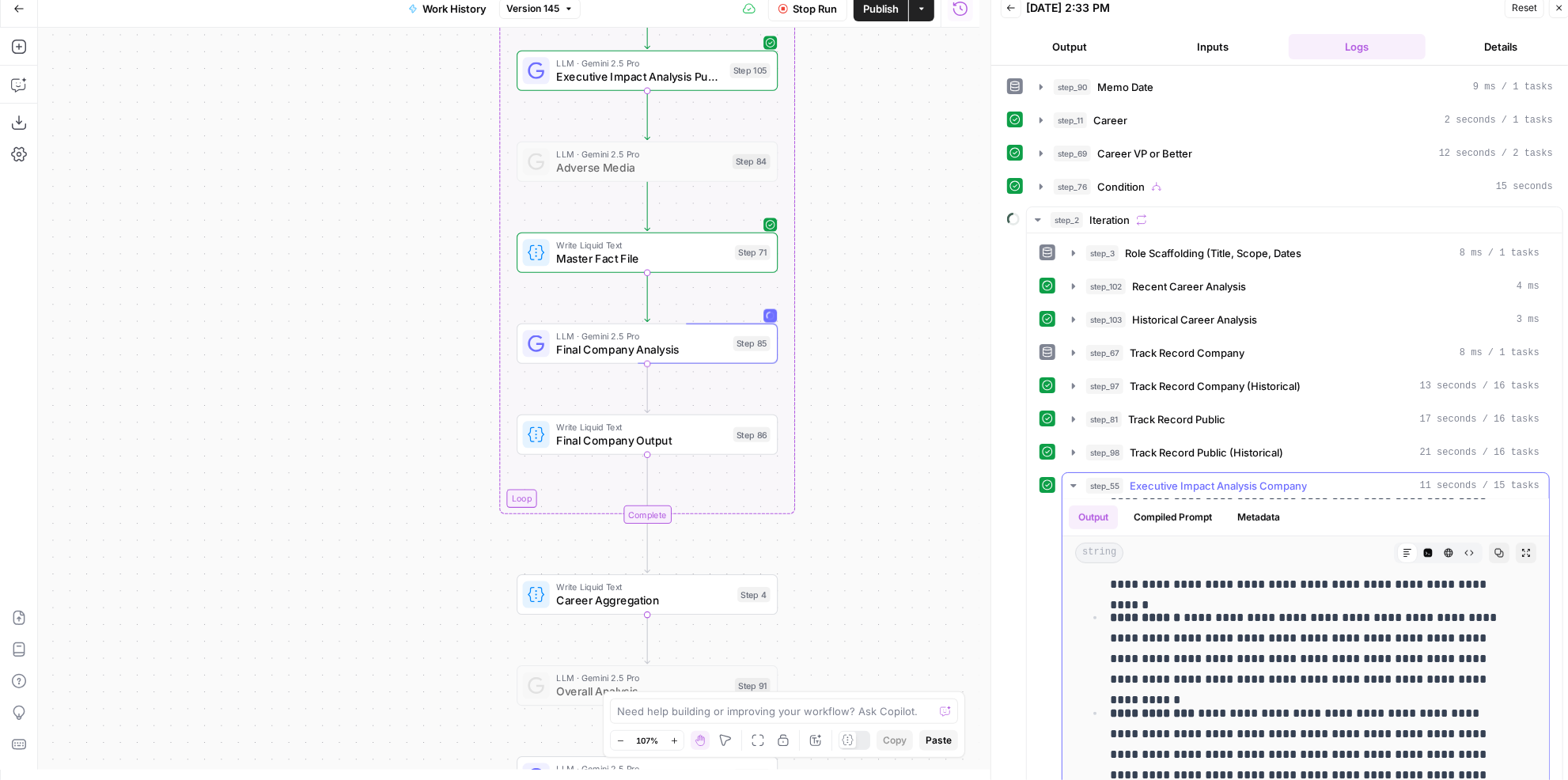
scroll to position [829, 0]
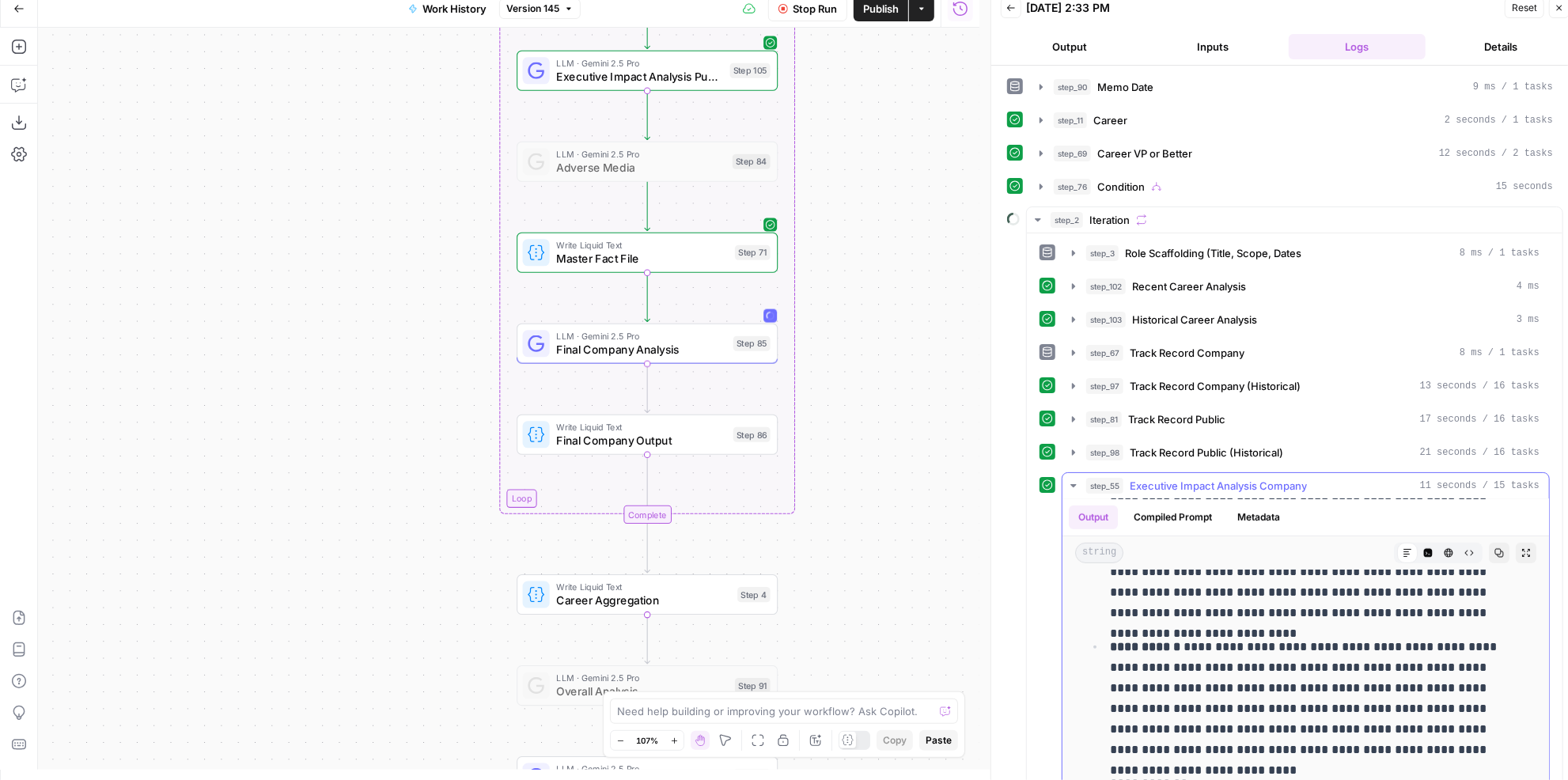
click at [1261, 479] on span "Executive Impact Analysis Company" at bounding box center [1217, 485] width 177 height 16
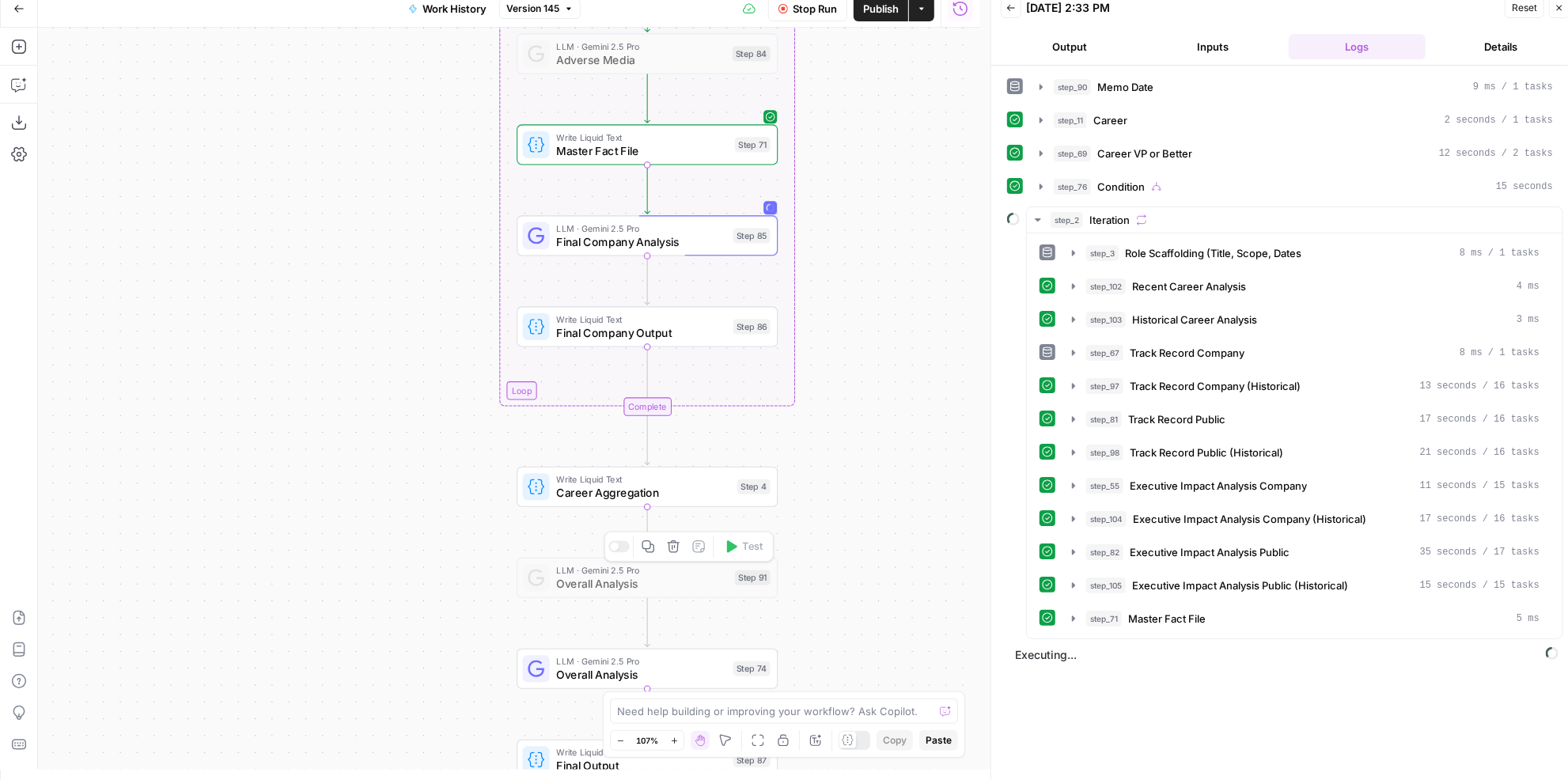
click at [592, 671] on span "Overall Analysis" at bounding box center [641, 674] width 170 height 16
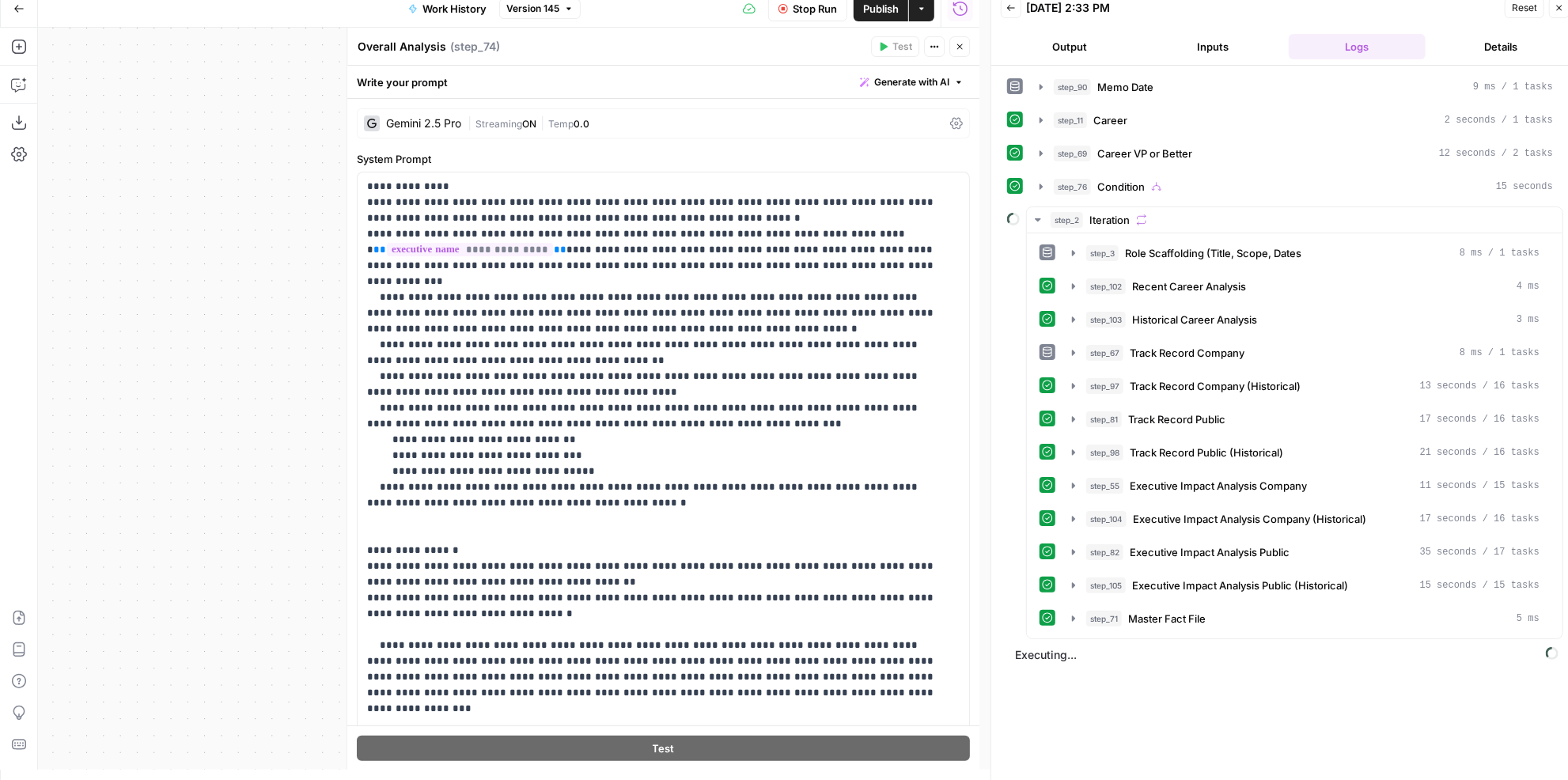
click at [628, 119] on div "| Streaming ON | Temp 0.0" at bounding box center [705, 124] width 476 height 15
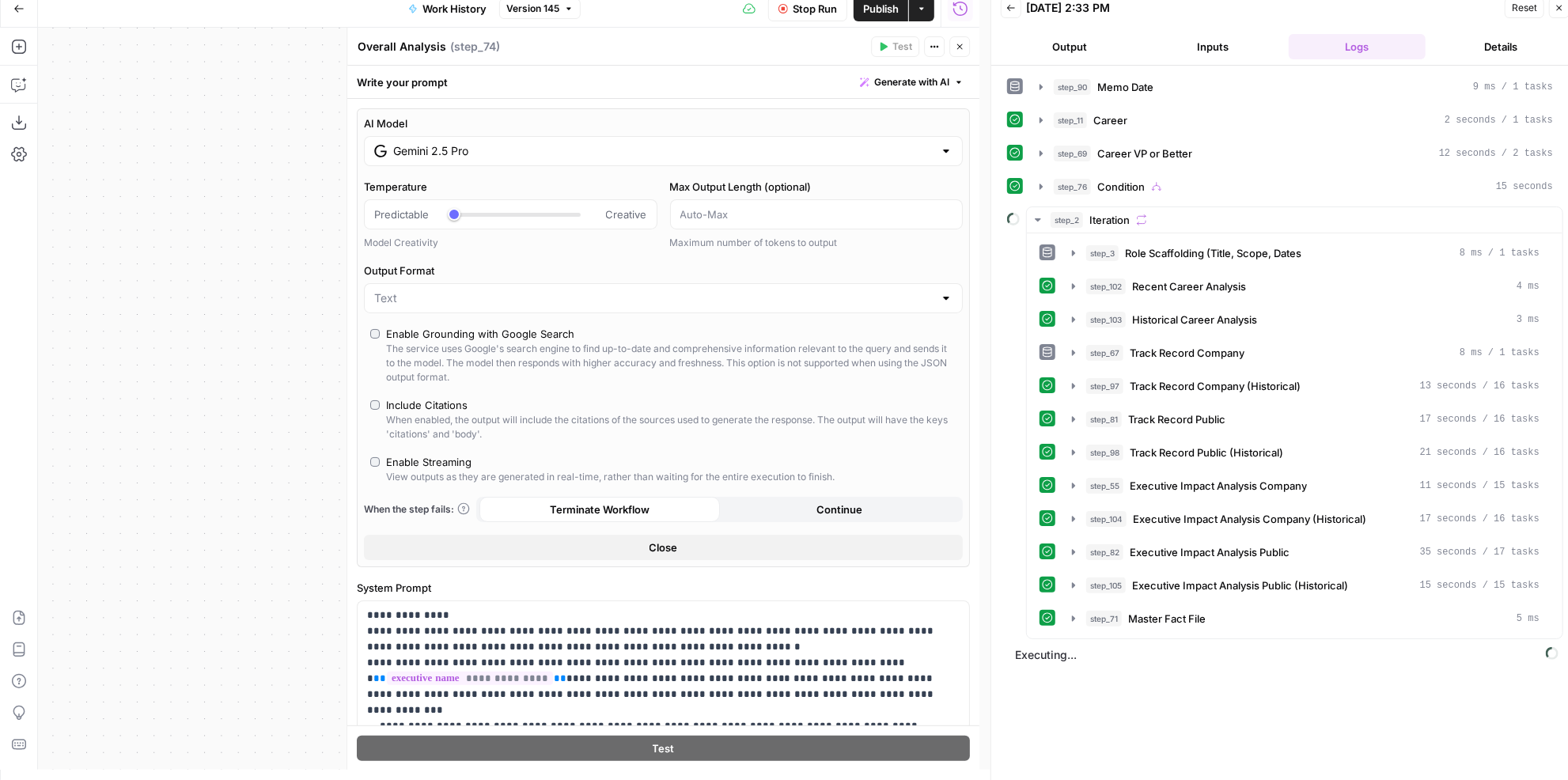
click at [957, 48] on icon "button" at bounding box center [959, 47] width 10 height 10
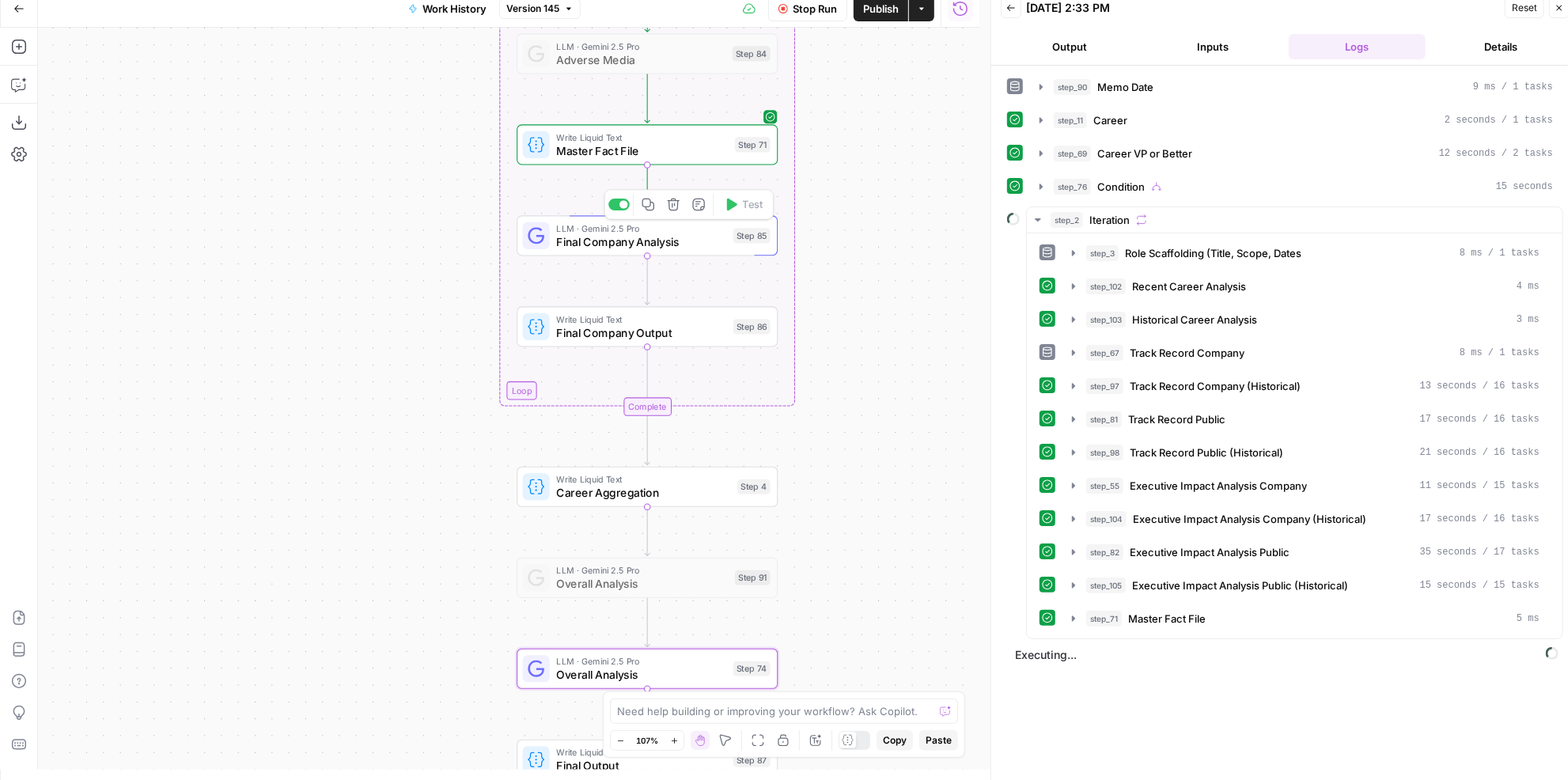
click at [696, 237] on span "Final Company Analysis" at bounding box center [641, 242] width 170 height 16
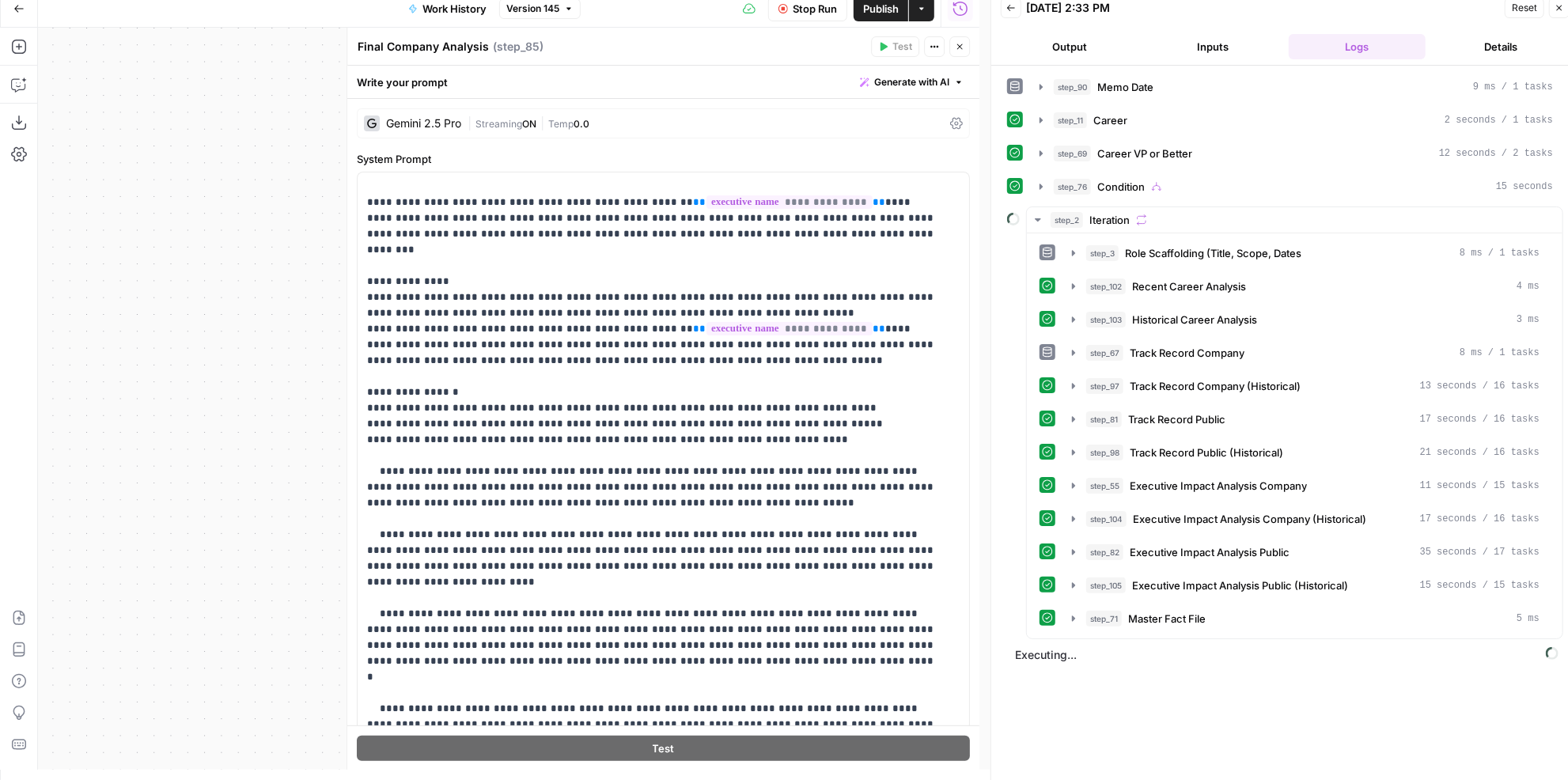
click at [577, 130] on div "Gemini 2.5 Pro | Streaming ON | Temp 0.0" at bounding box center [662, 123] width 613 height 30
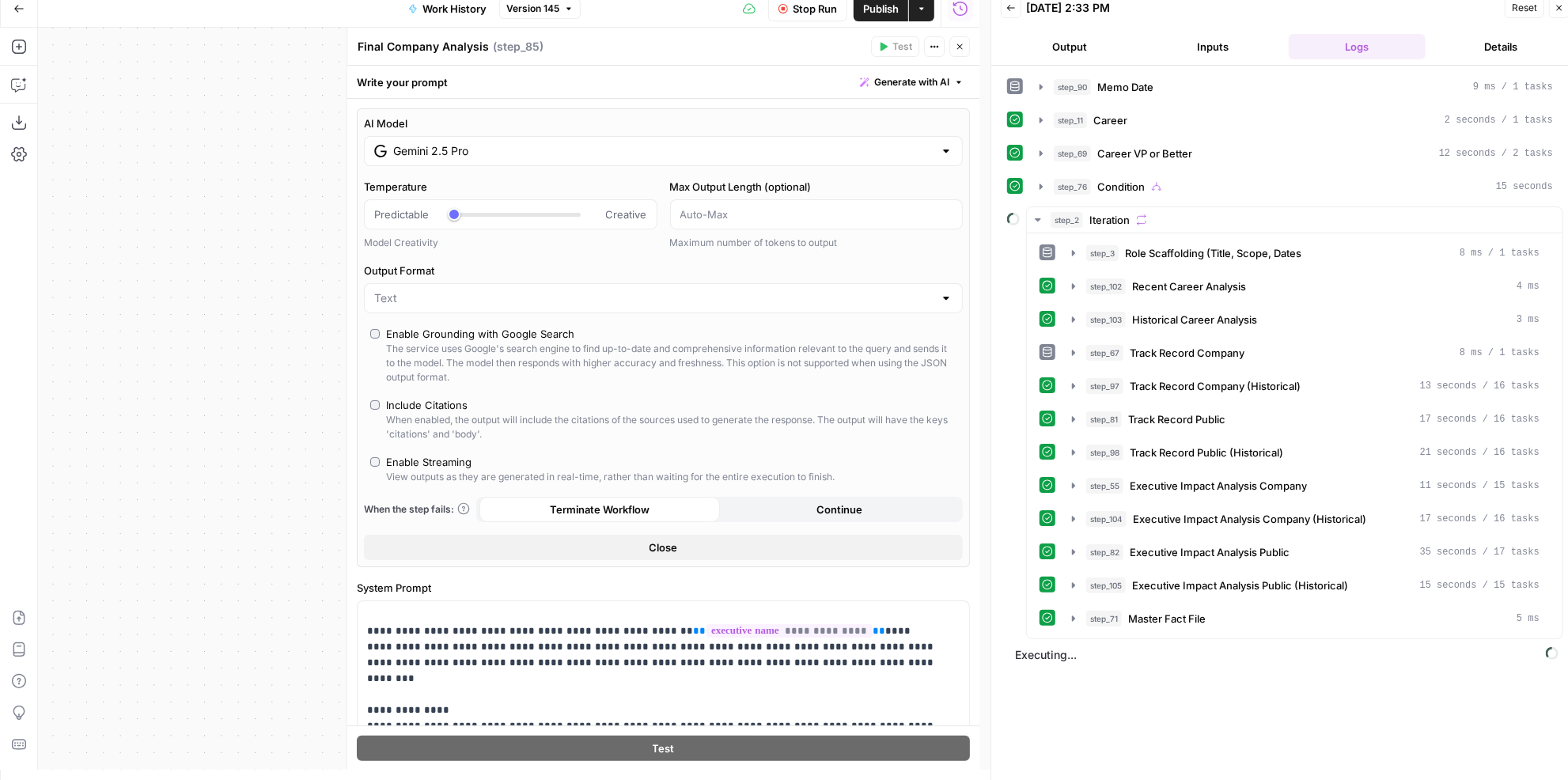
click at [957, 49] on icon "button" at bounding box center [959, 47] width 10 height 10
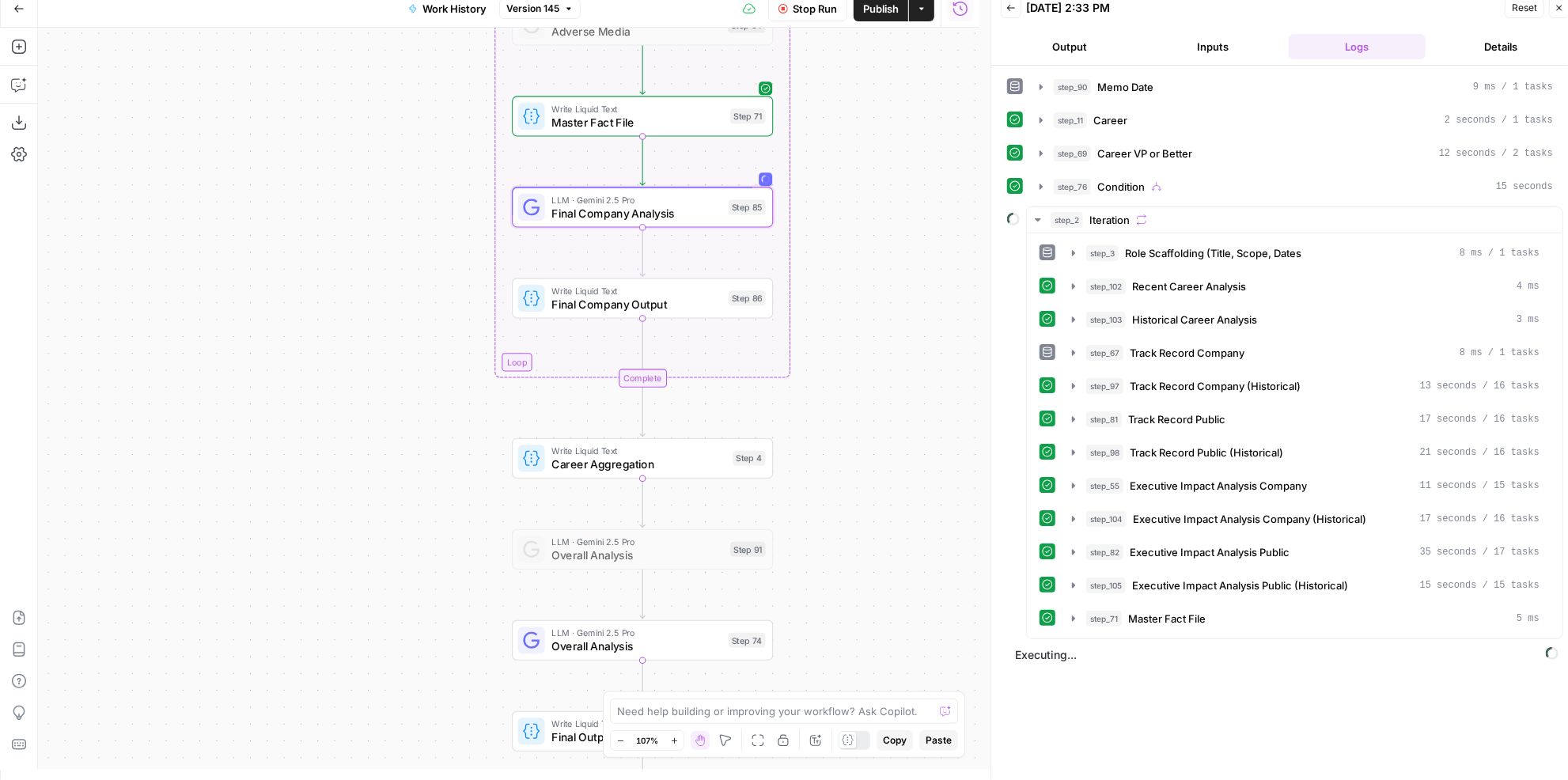
drag, startPoint x: 877, startPoint y: 436, endPoint x: 872, endPoint y: 408, distance: 28.4
click at [872, 408] on div "true false Workflow Set Inputs Inputs LLM · GPT-4.1 Memo Date Step 90 LLM · GPT…" at bounding box center [508, 399] width 941 height 742
click at [1165, 610] on span "Master Fact File" at bounding box center [1167, 618] width 78 height 16
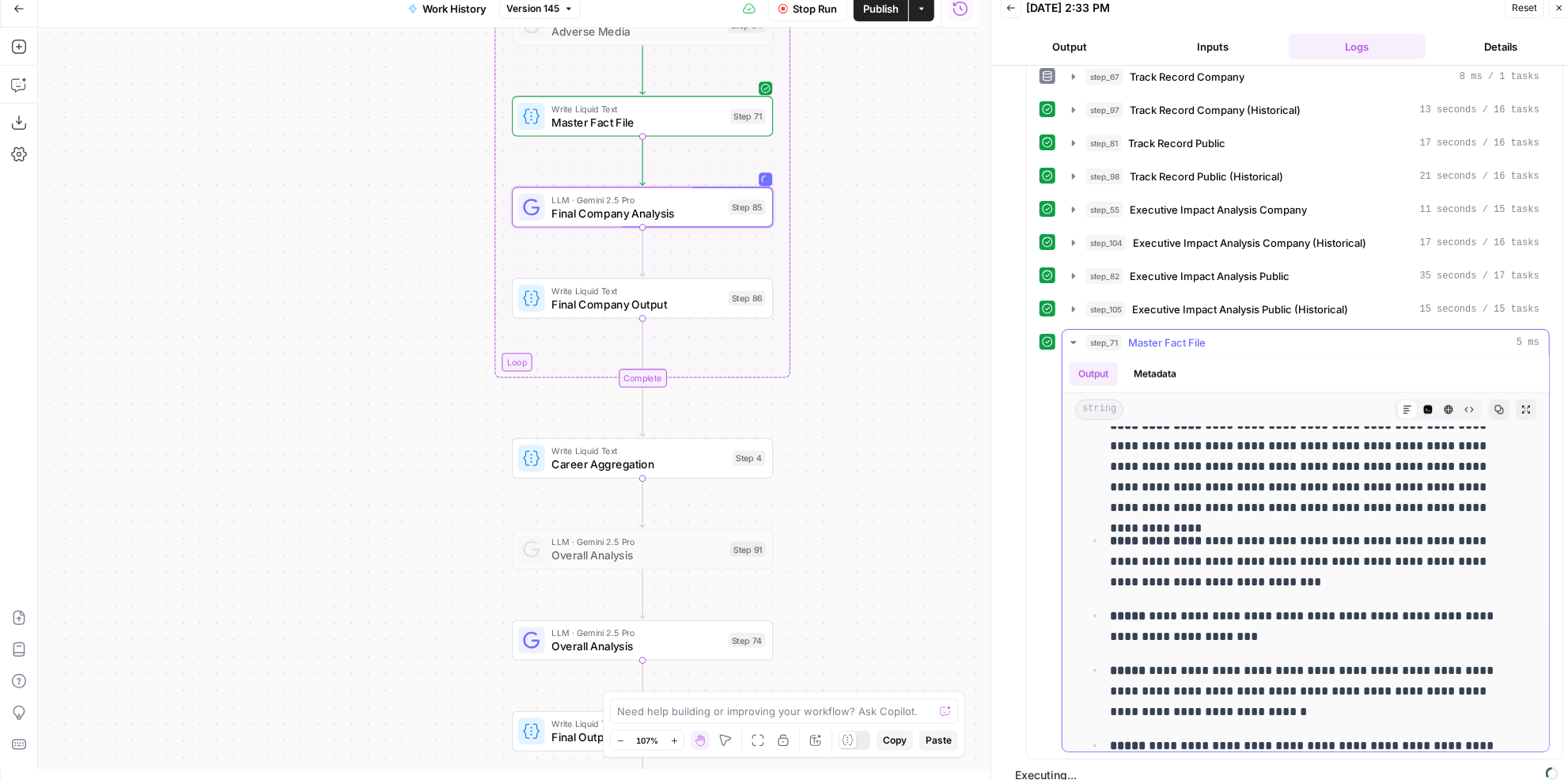
scroll to position [15892, 0]
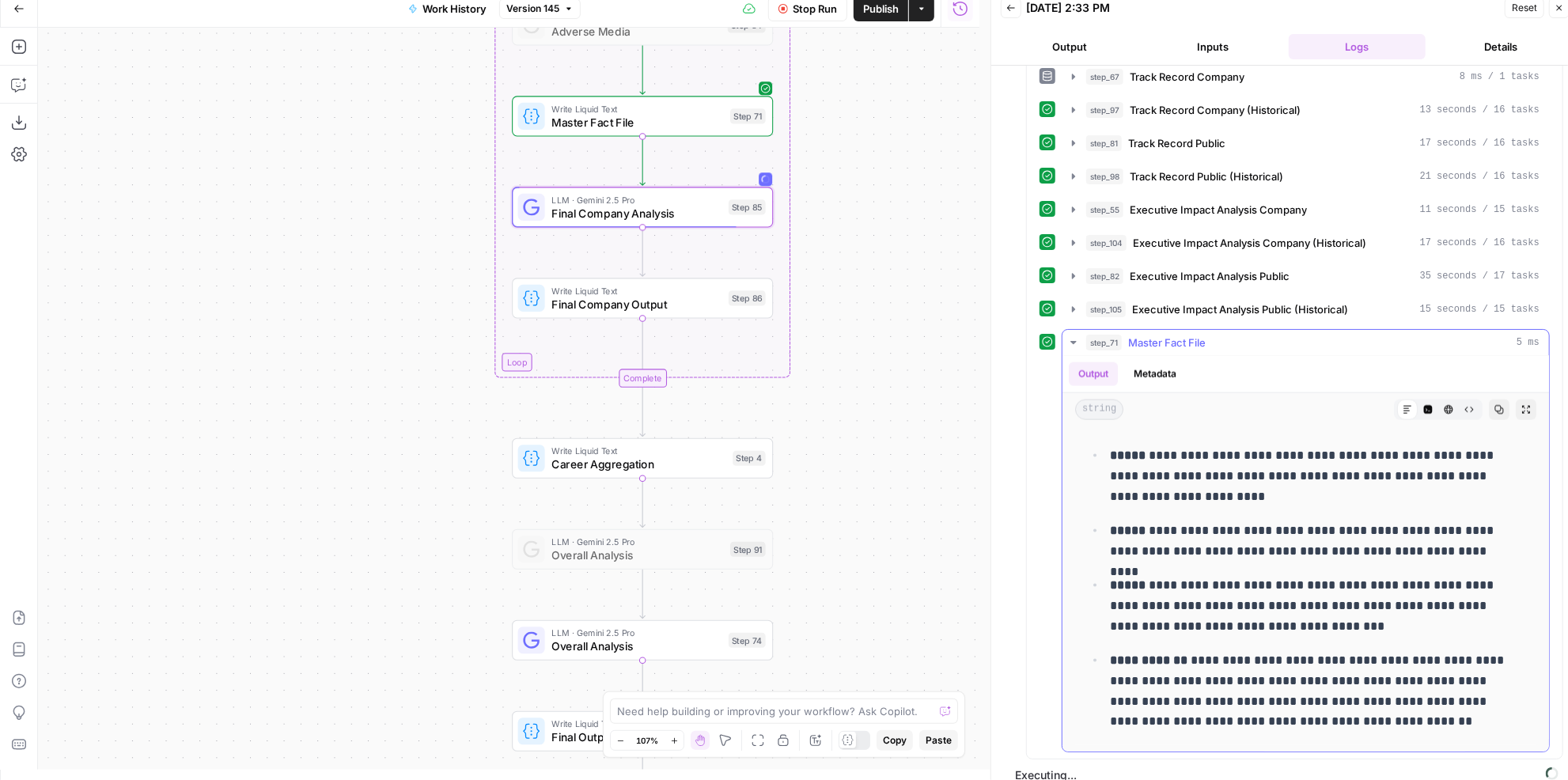
click at [1157, 336] on button "step_71 Master Fact File 5 ms" at bounding box center [1306, 342] width 487 height 26
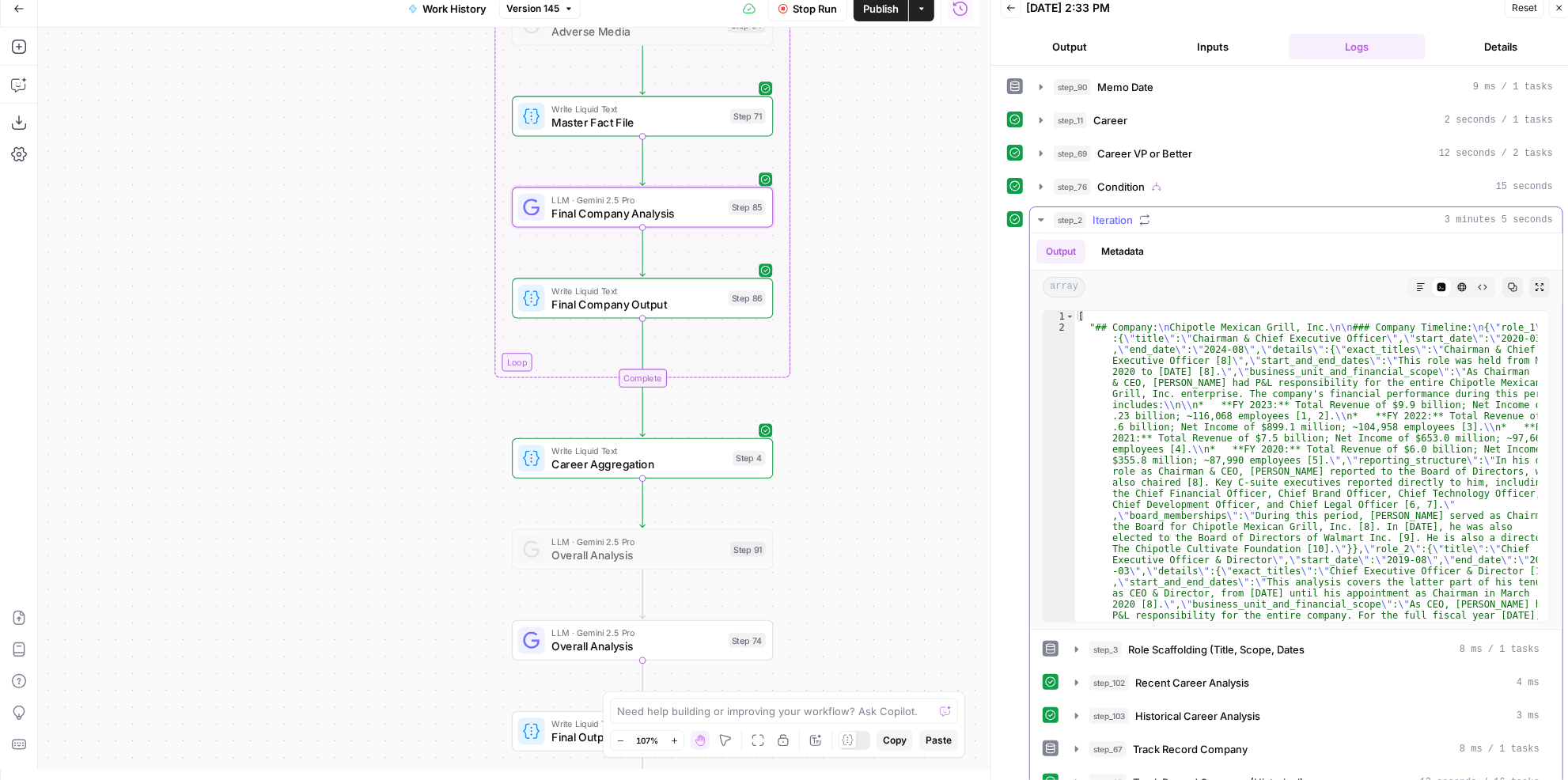
click at [1147, 217] on icon "button" at bounding box center [1144, 219] width 11 height 11
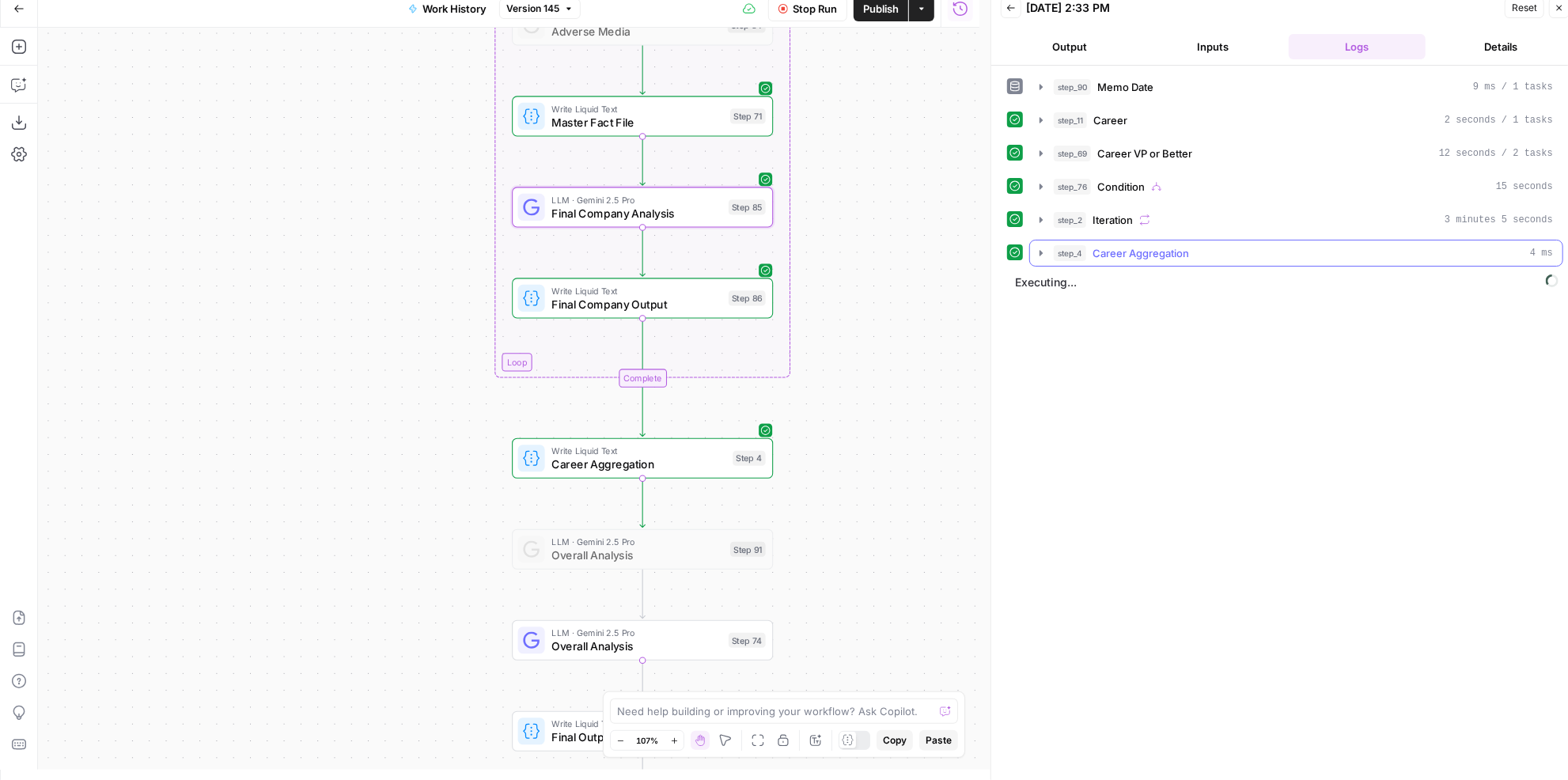
click at [1141, 251] on span "Career Aggregation" at bounding box center [1140, 252] width 97 height 16
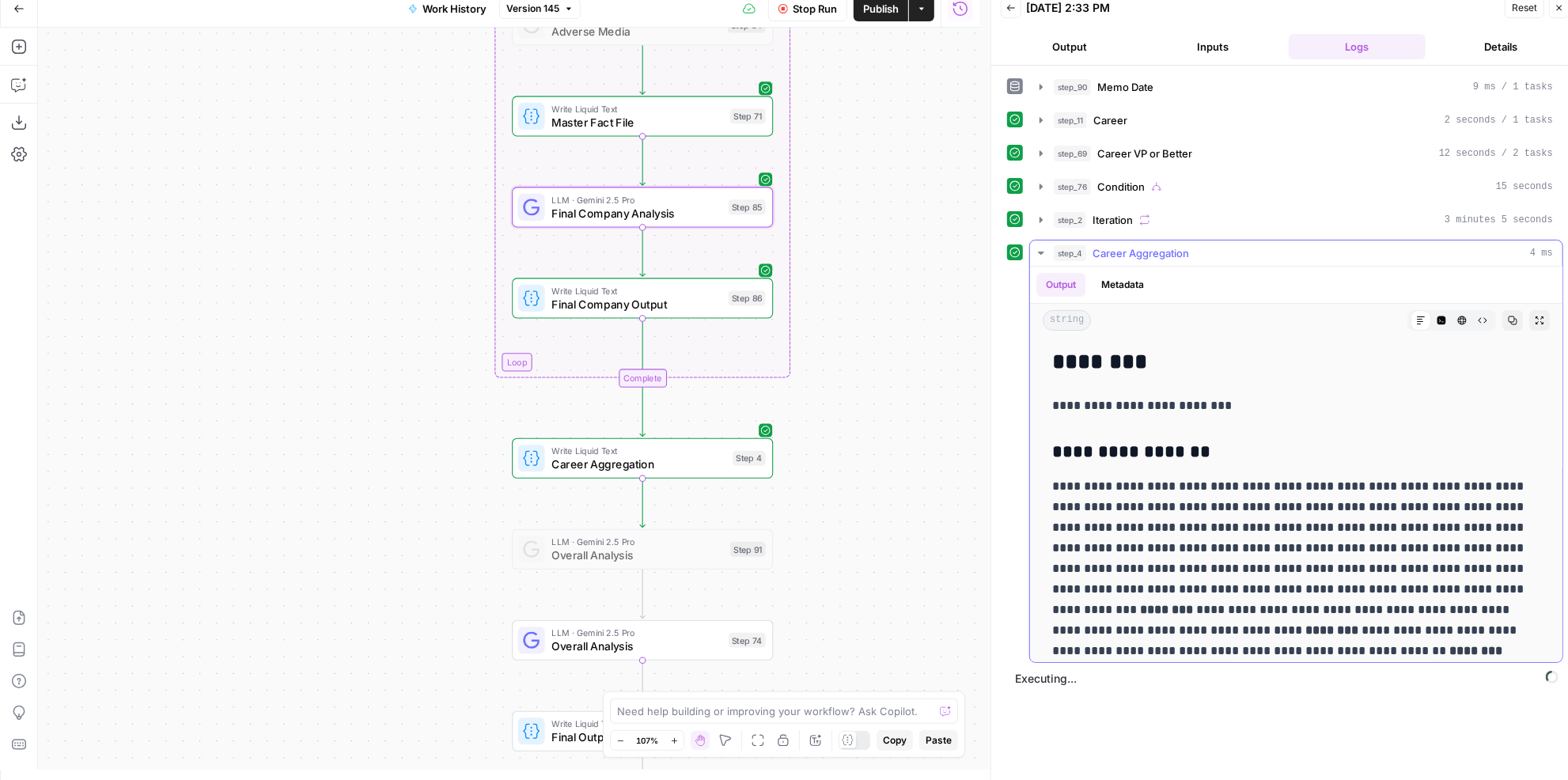
click at [1141, 251] on span "Career Aggregation" at bounding box center [1140, 252] width 97 height 16
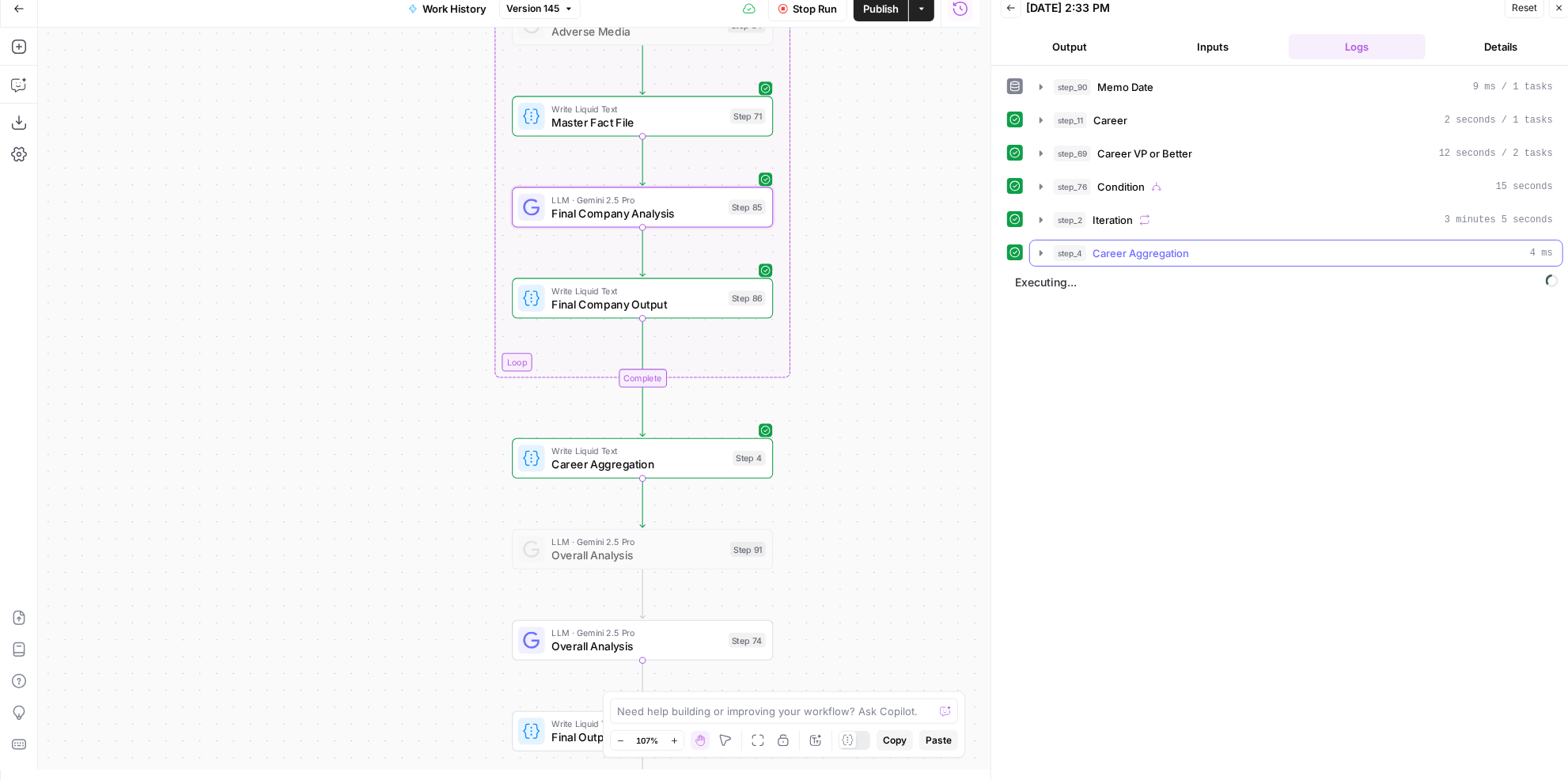
click at [1141, 251] on span "Career Aggregation" at bounding box center [1140, 252] width 97 height 16
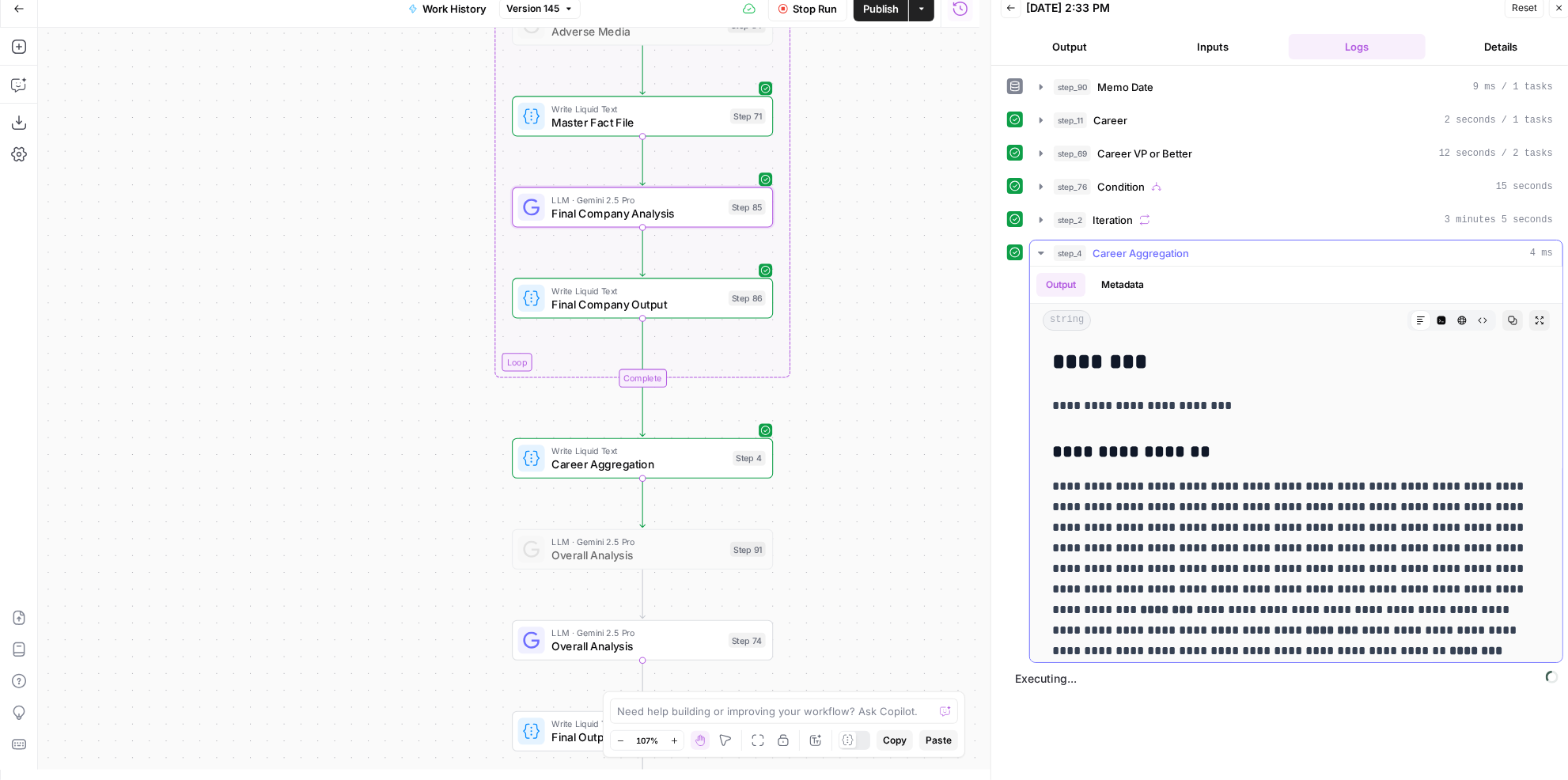
click at [1141, 251] on span "Career Aggregation" at bounding box center [1140, 252] width 97 height 16
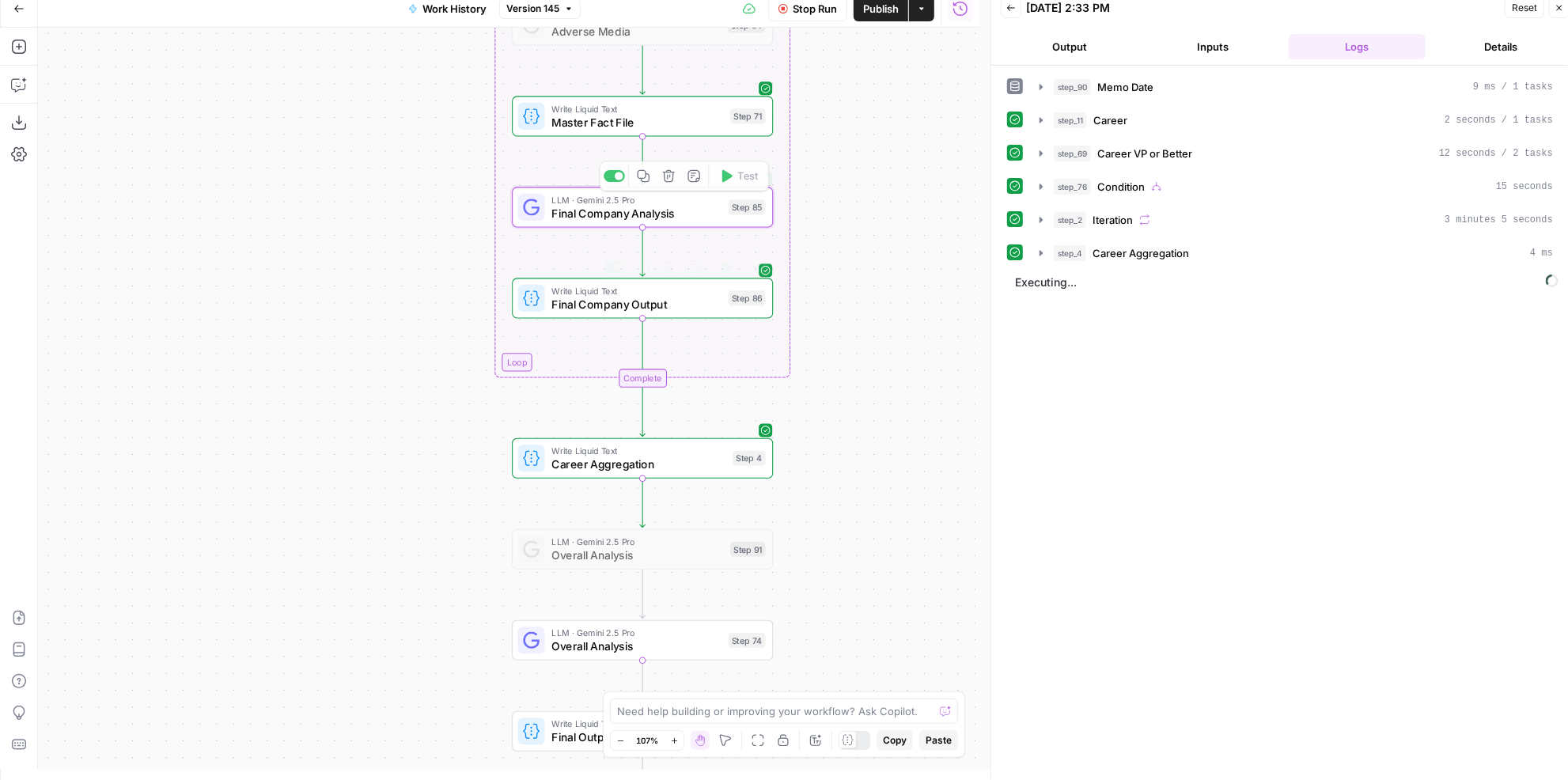
click at [680, 299] on span "Final Company Output" at bounding box center [636, 304] width 170 height 16
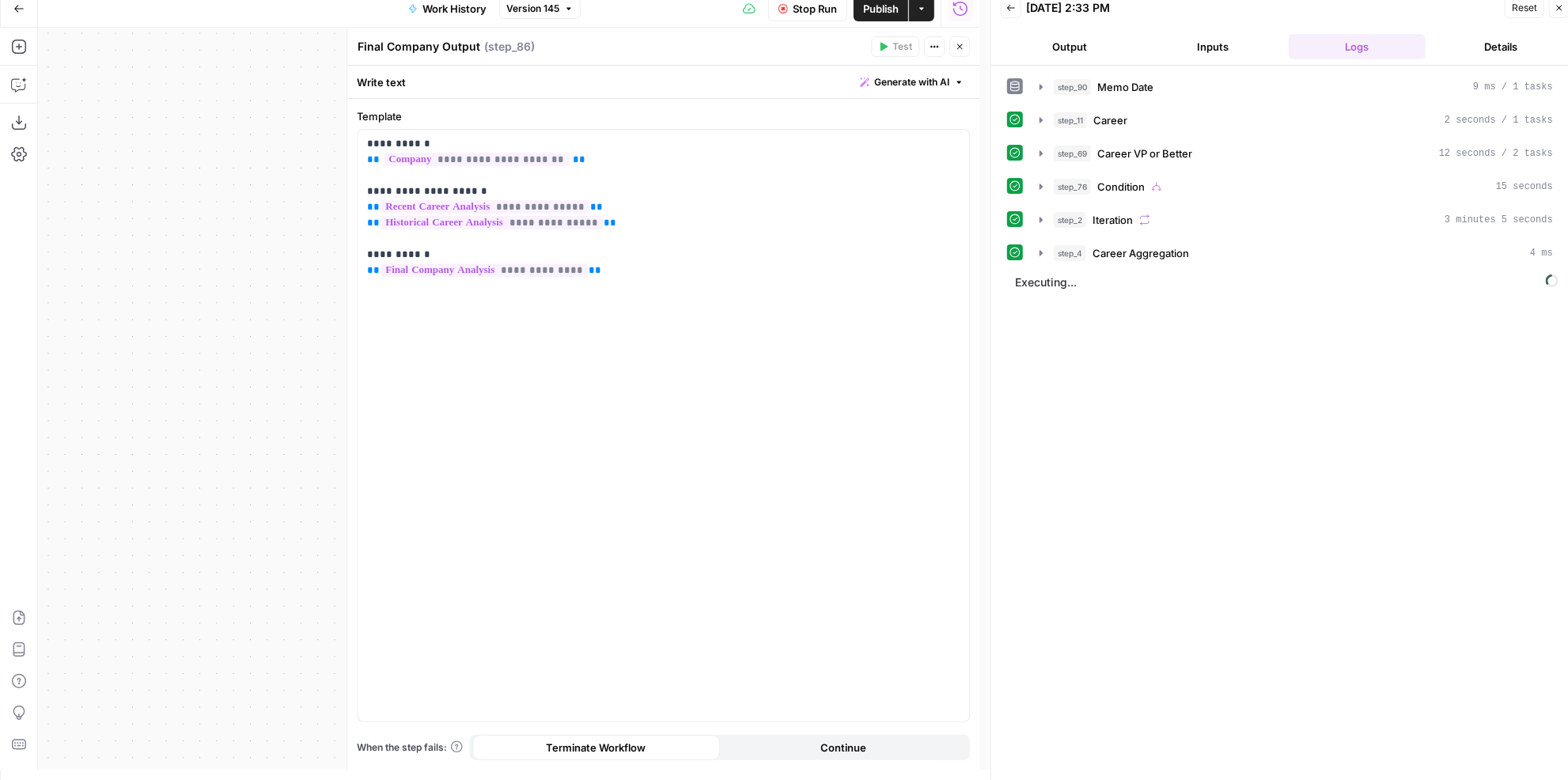
click at [962, 44] on icon "button" at bounding box center [959, 47] width 10 height 10
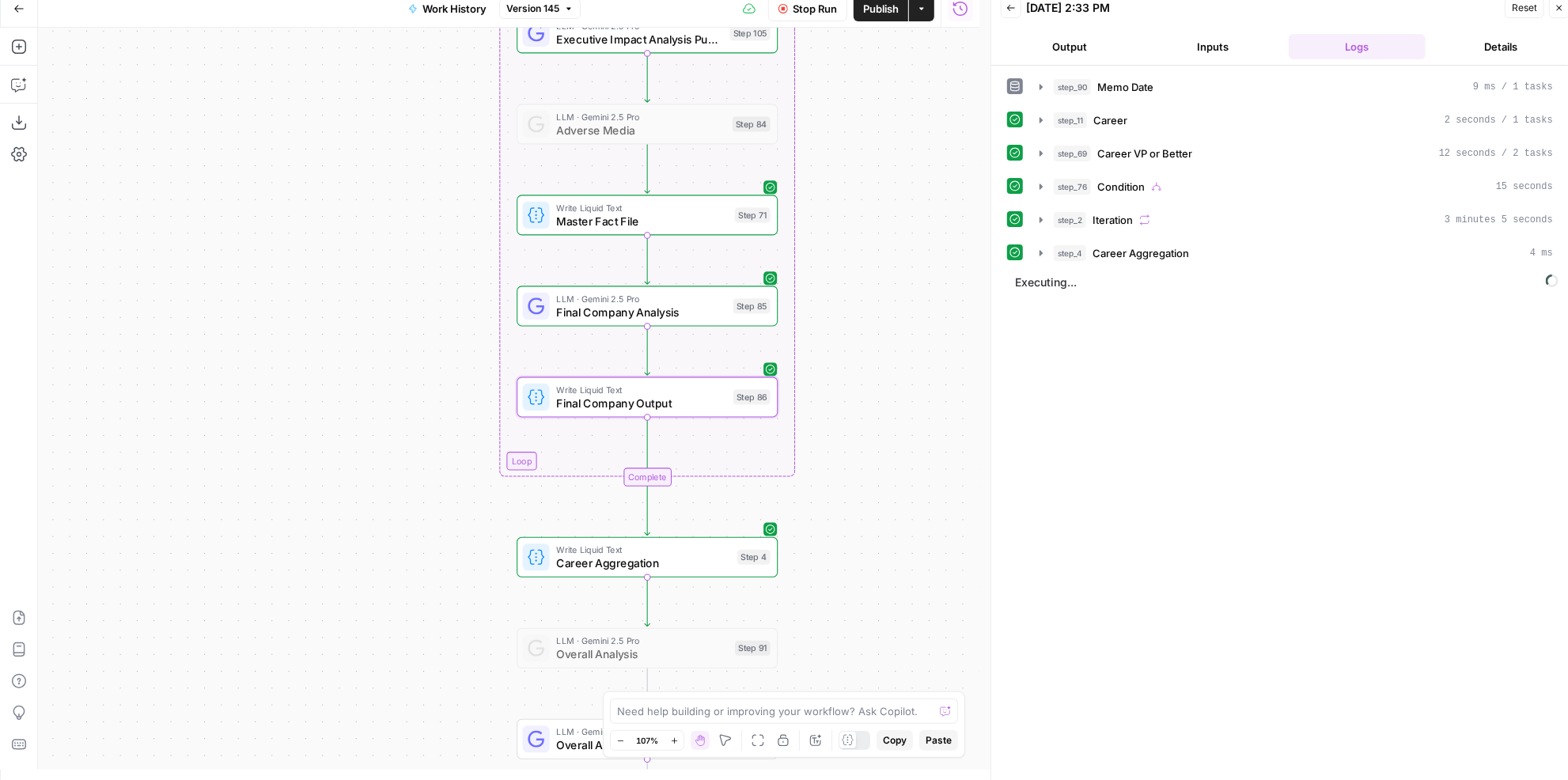
drag, startPoint x: 853, startPoint y: 254, endPoint x: 856, endPoint y: 327, distance: 73.1
click at [856, 327] on div "true false Workflow Set Inputs Inputs LLM · GPT-4.1 Memo Date Step 90 LLM · GPT…" at bounding box center [508, 399] width 941 height 742
click at [688, 226] on span "Master Fact File" at bounding box center [642, 221] width 172 height 16
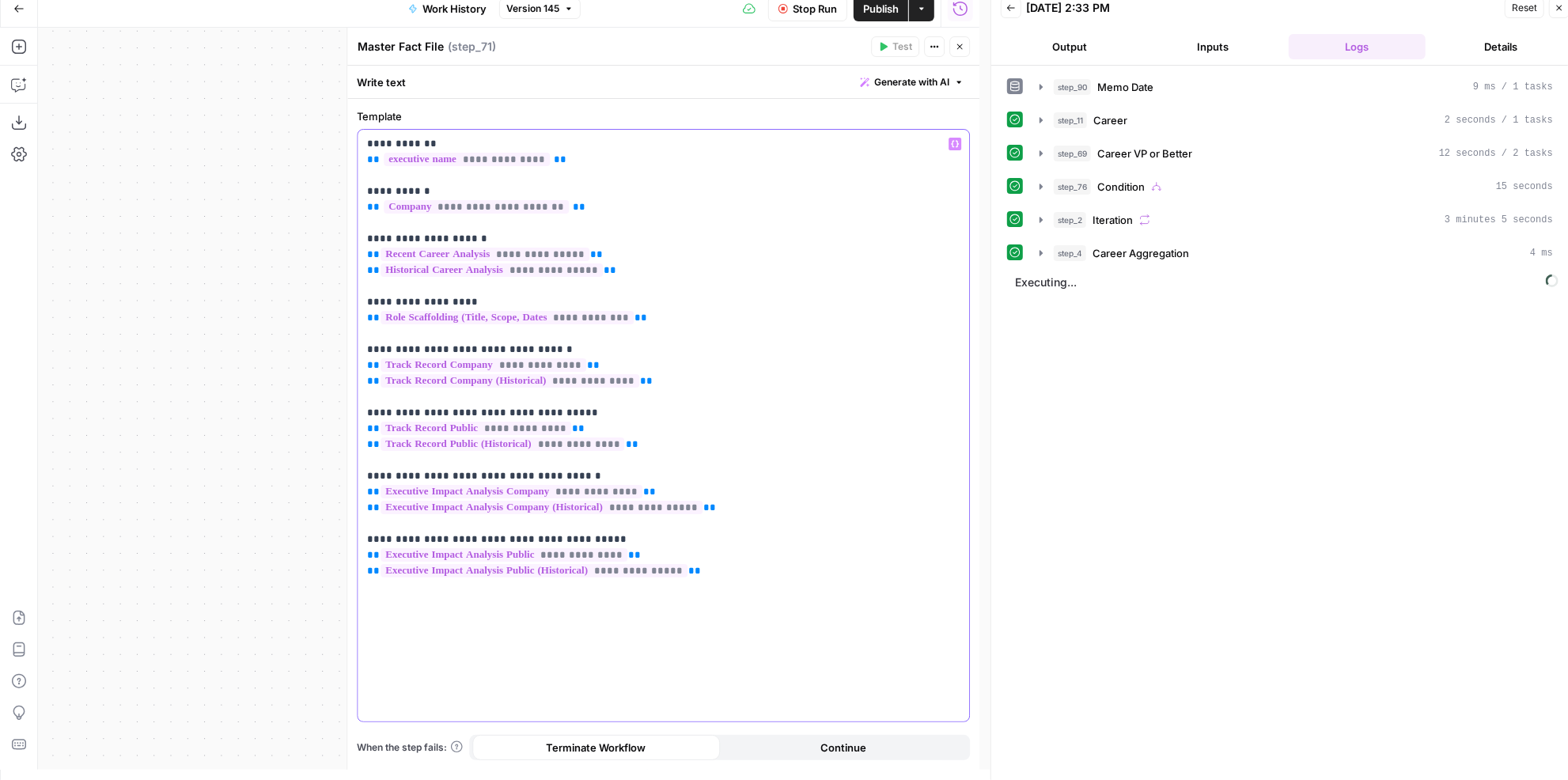
drag, startPoint x: 657, startPoint y: 320, endPoint x: 356, endPoint y: 303, distance: 301.5
click at [357, 303] on div "**********" at bounding box center [662, 425] width 611 height 591
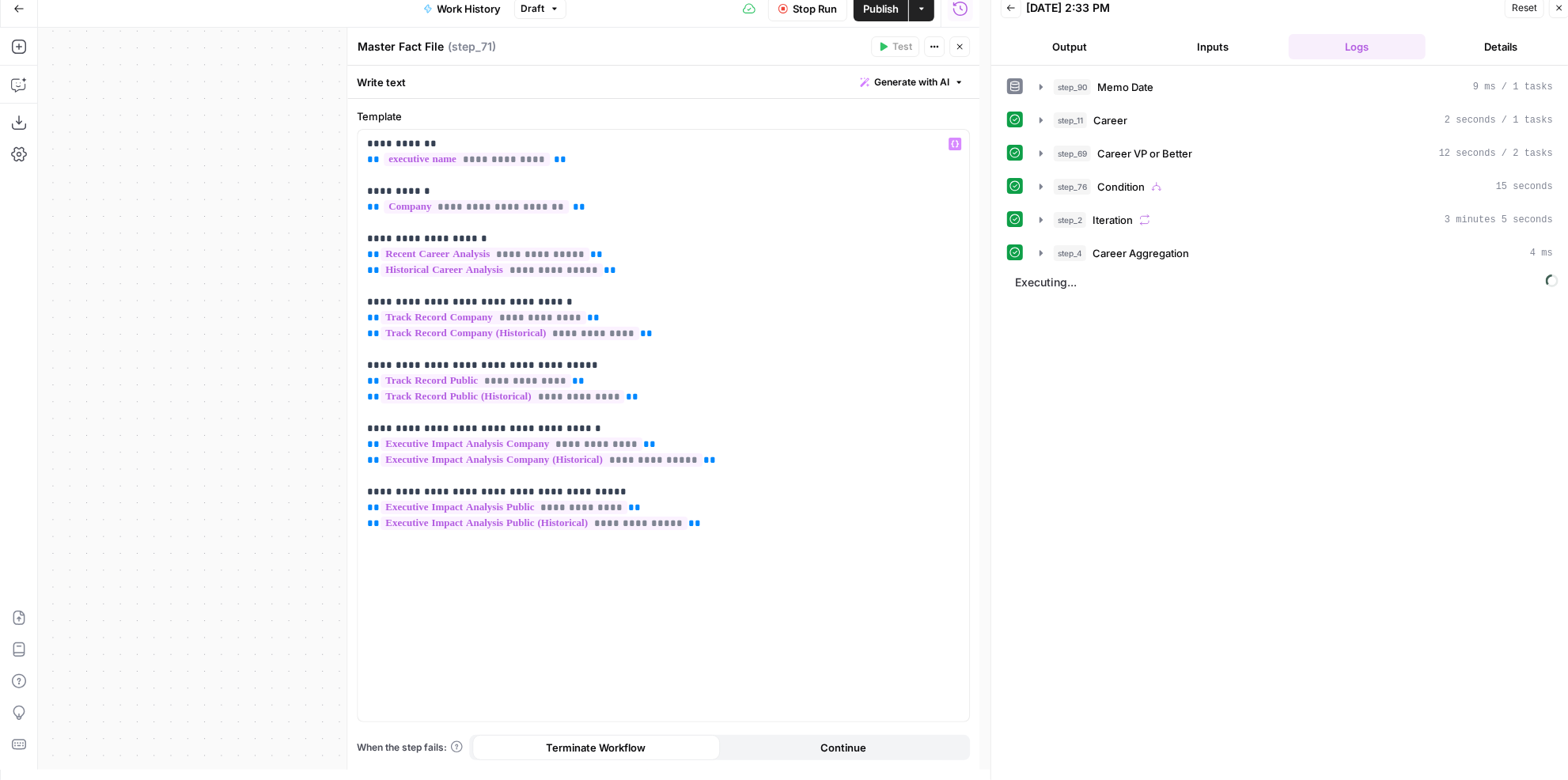
click at [965, 48] on button "Close" at bounding box center [959, 46] width 21 height 21
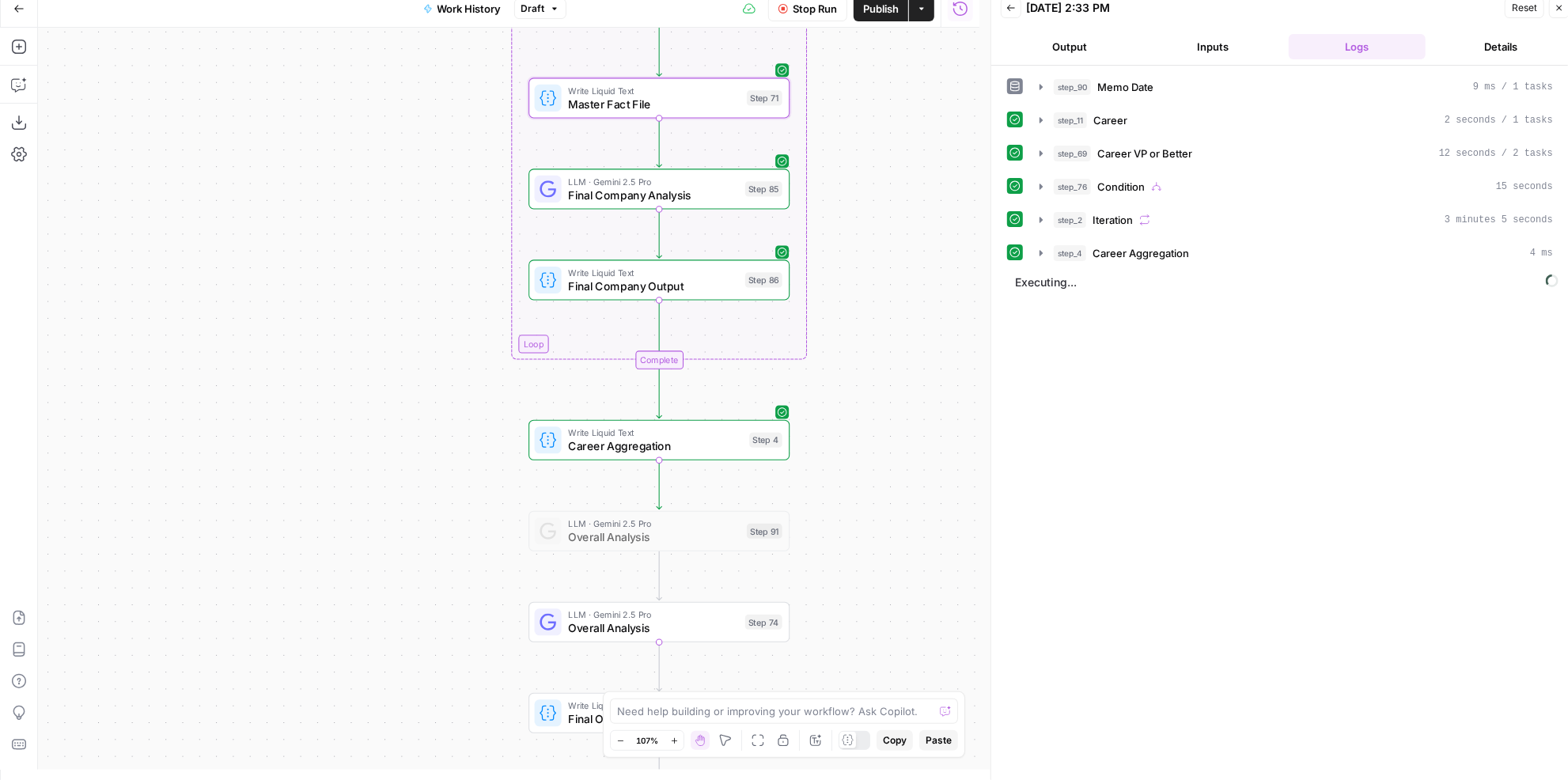
drag, startPoint x: 878, startPoint y: 439, endPoint x: 891, endPoint y: 322, distance: 117.7
click at [891, 322] on div "true false Workflow Set Inputs Inputs LLM · GPT-4.1 Memo Date Step 90 LLM · GPT…" at bounding box center [508, 399] width 941 height 742
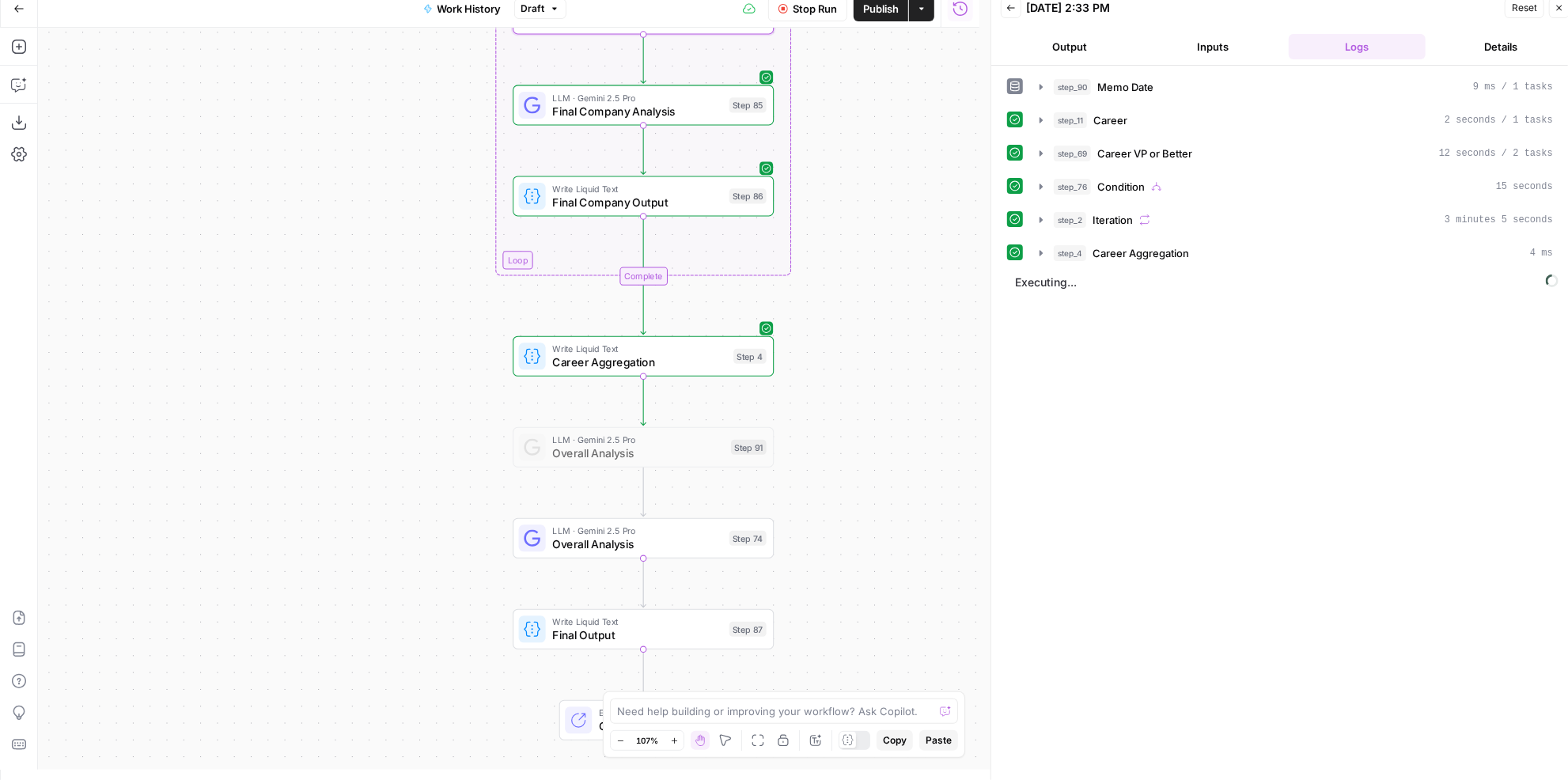
click at [867, 378] on div "true false Workflow Set Inputs Inputs LLM · GPT-4.1 Memo Date Step 90 LLM · GPT…" at bounding box center [508, 399] width 941 height 742
click at [869, 12] on span "Publish" at bounding box center [880, 8] width 35 height 16
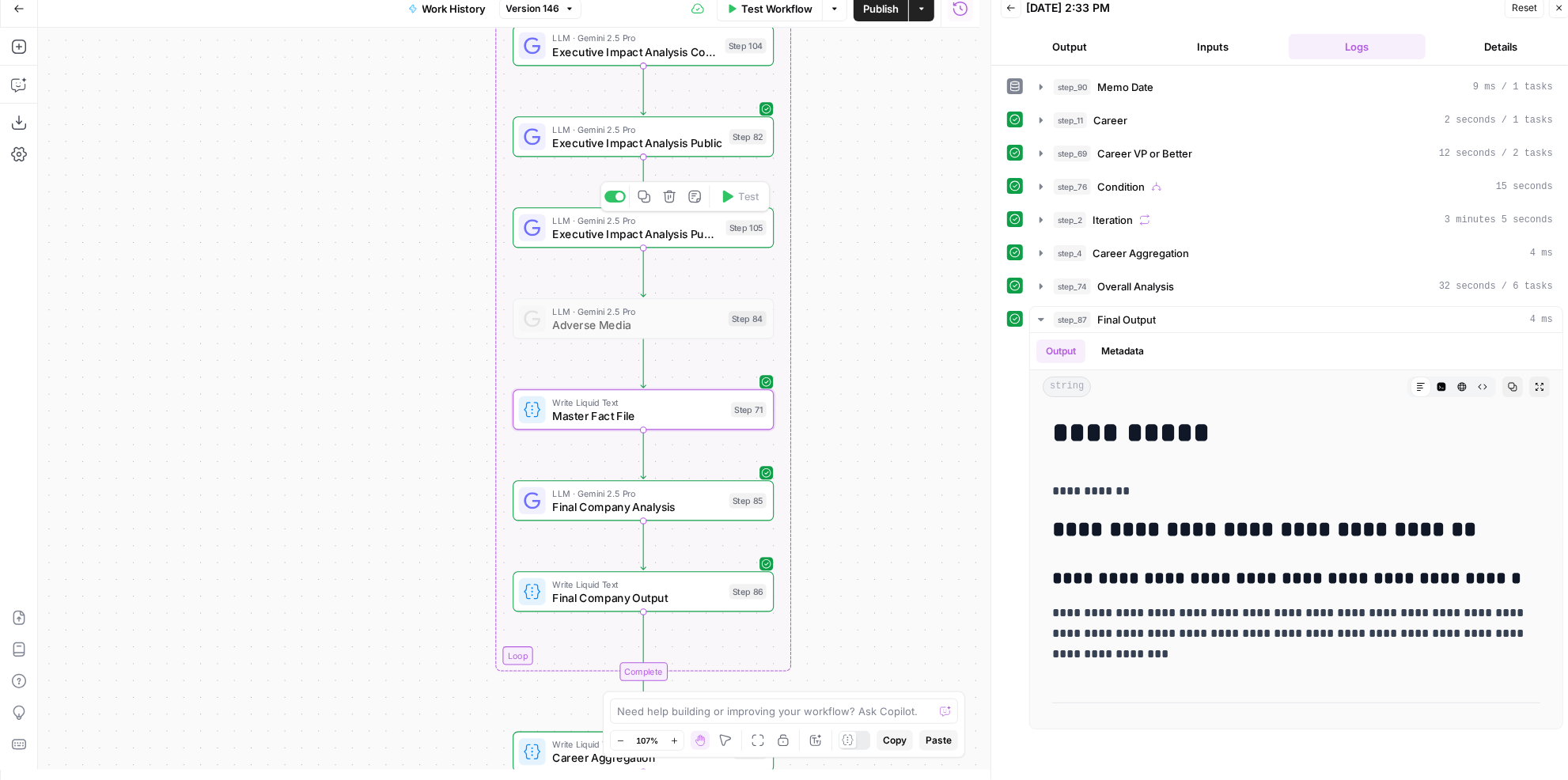
click at [690, 153] on div "LLM · Gemini 2.5 Pro Executive Impact Analysis Public Step 82 Copy step Delete …" at bounding box center [643, 136] width 261 height 40
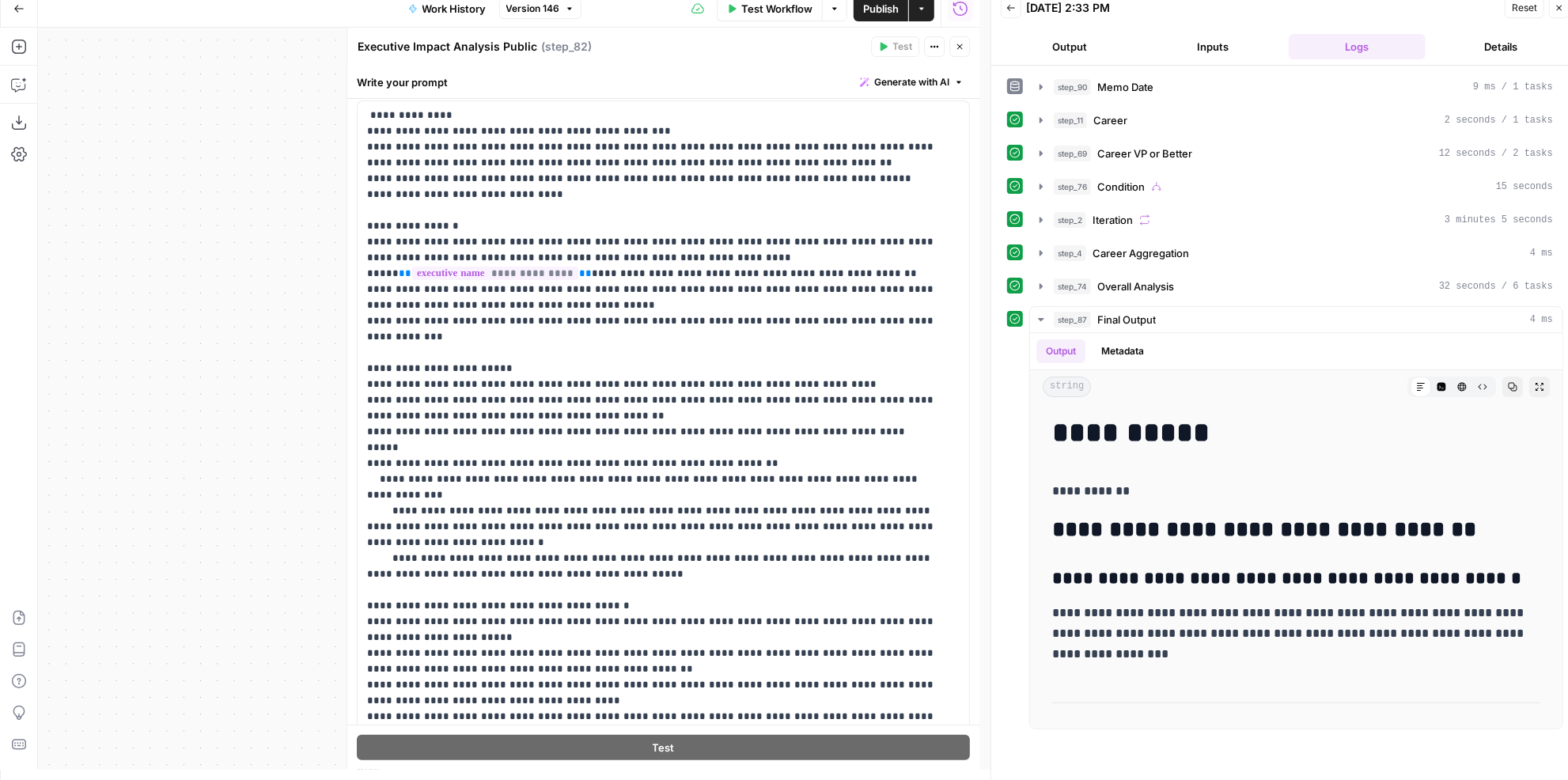
click at [954, 35] on header "Executive Impact Analysis Public Executive Impact Analysis Public ( step_82 ) T…" at bounding box center [663, 47] width 632 height 38
click at [978, 54] on header "Executive Impact Analysis Public Executive Impact Analysis Public ( step_82 ) T…" at bounding box center [663, 47] width 632 height 38
click at [968, 54] on button "Close" at bounding box center [959, 46] width 21 height 21
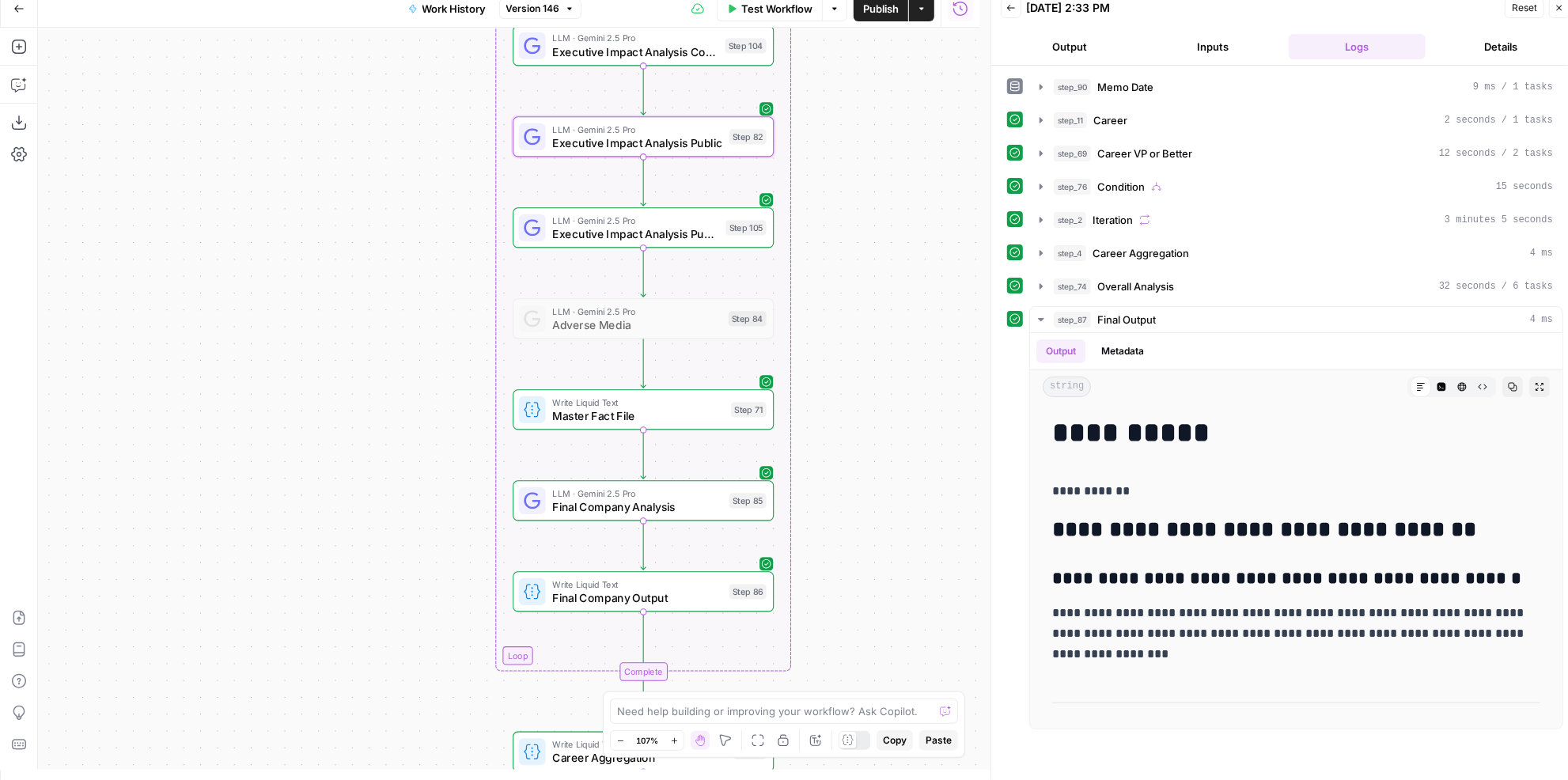
click at [698, 225] on span "Executive Impact Analysis Public (Historical)" at bounding box center [635, 233] width 167 height 16
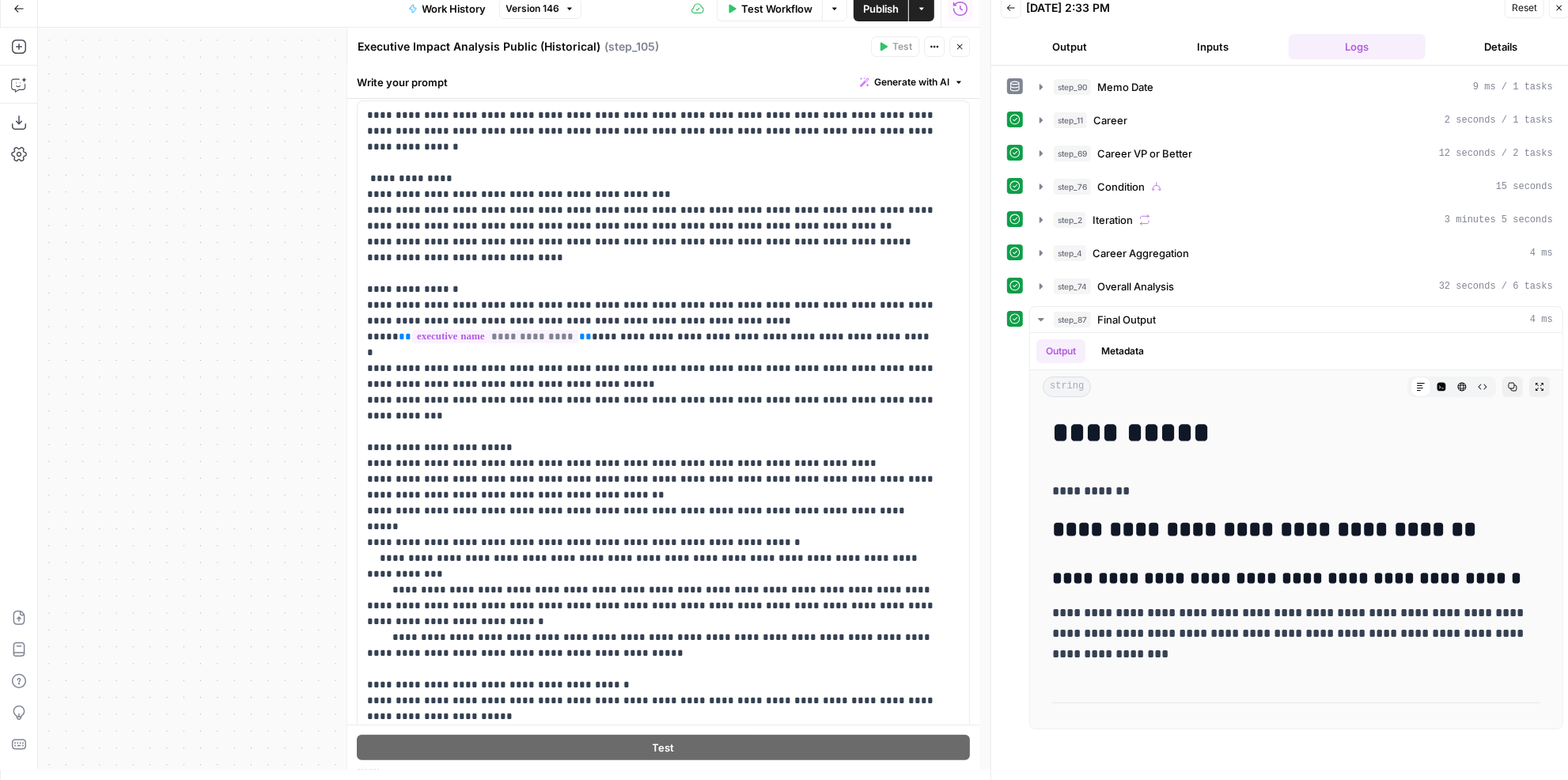
click at [966, 48] on button "Close" at bounding box center [959, 46] width 21 height 21
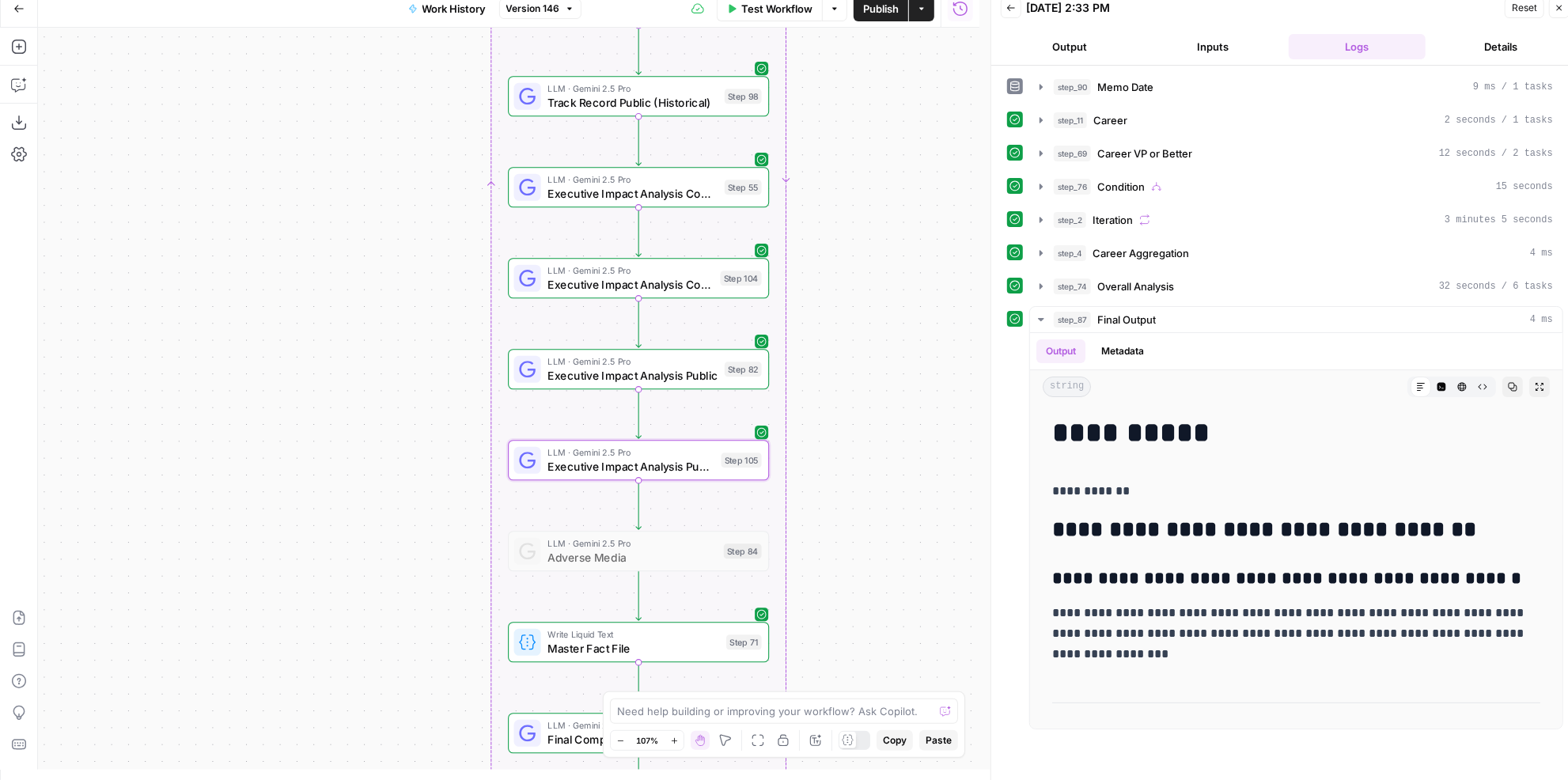
drag, startPoint x: 873, startPoint y: 200, endPoint x: 866, endPoint y: 435, distance: 235.1
click at [866, 435] on div "true false Workflow Set Inputs Inputs LLM · GPT-4.1 Memo Date Step 90 LLM · GPT…" at bounding box center [508, 399] width 941 height 742
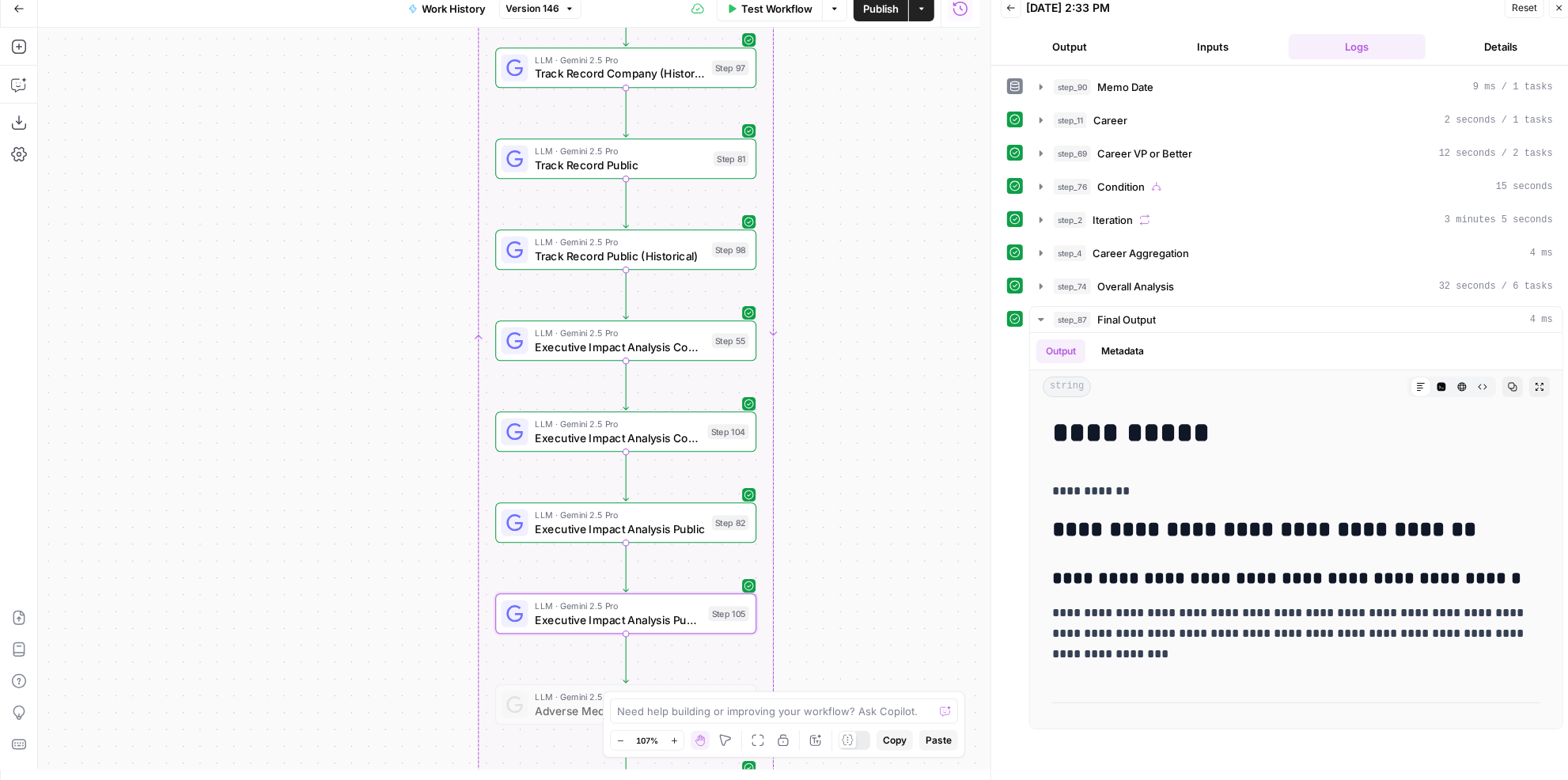
drag, startPoint x: 850, startPoint y: 355, endPoint x: 841, endPoint y: 489, distance: 134.3
click at [841, 489] on div "true false Workflow Set Inputs Inputs LLM · GPT-4.1 Memo Date Step 90 LLM · GPT…" at bounding box center [508, 399] width 941 height 742
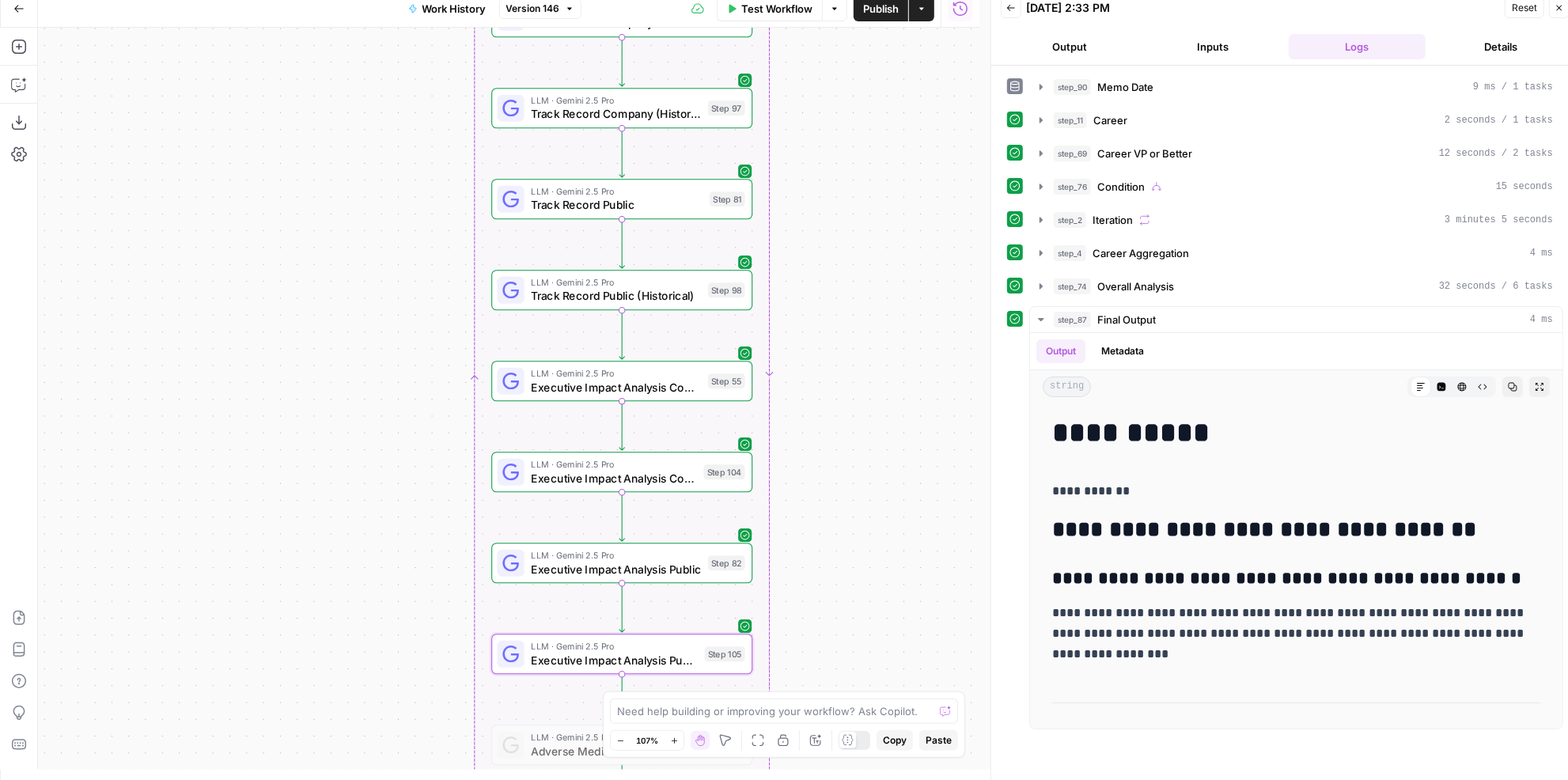
drag, startPoint x: 850, startPoint y: 376, endPoint x: 846, endPoint y: 415, distance: 39.2
click at [846, 415] on div "true false Workflow Set Inputs Inputs LLM · GPT-4.1 Memo Date Step 90 LLM · GPT…" at bounding box center [508, 399] width 941 height 742
click at [624, 202] on span "Track Record Public" at bounding box center [616, 205] width 172 height 16
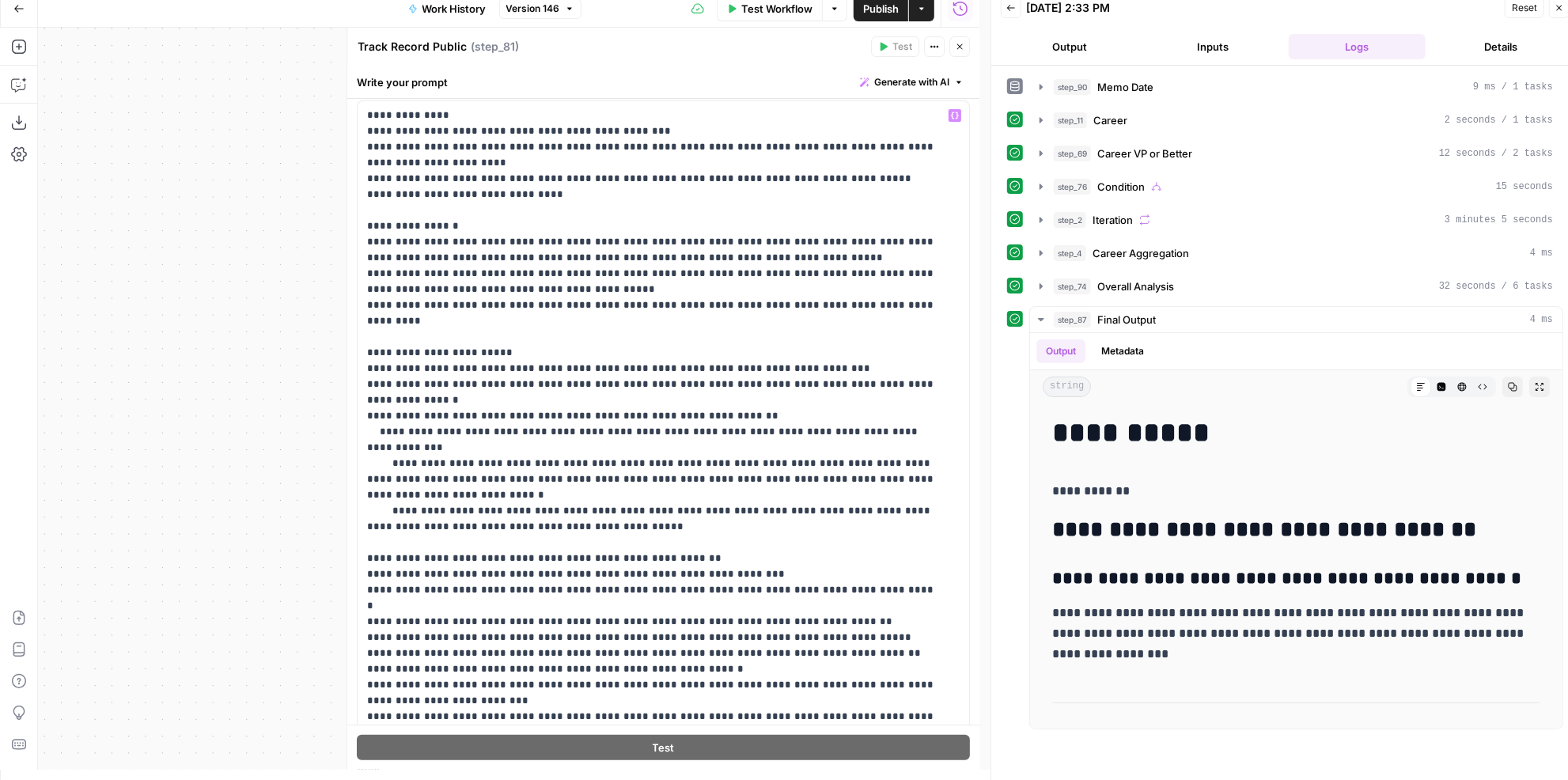
scroll to position [32, 0]
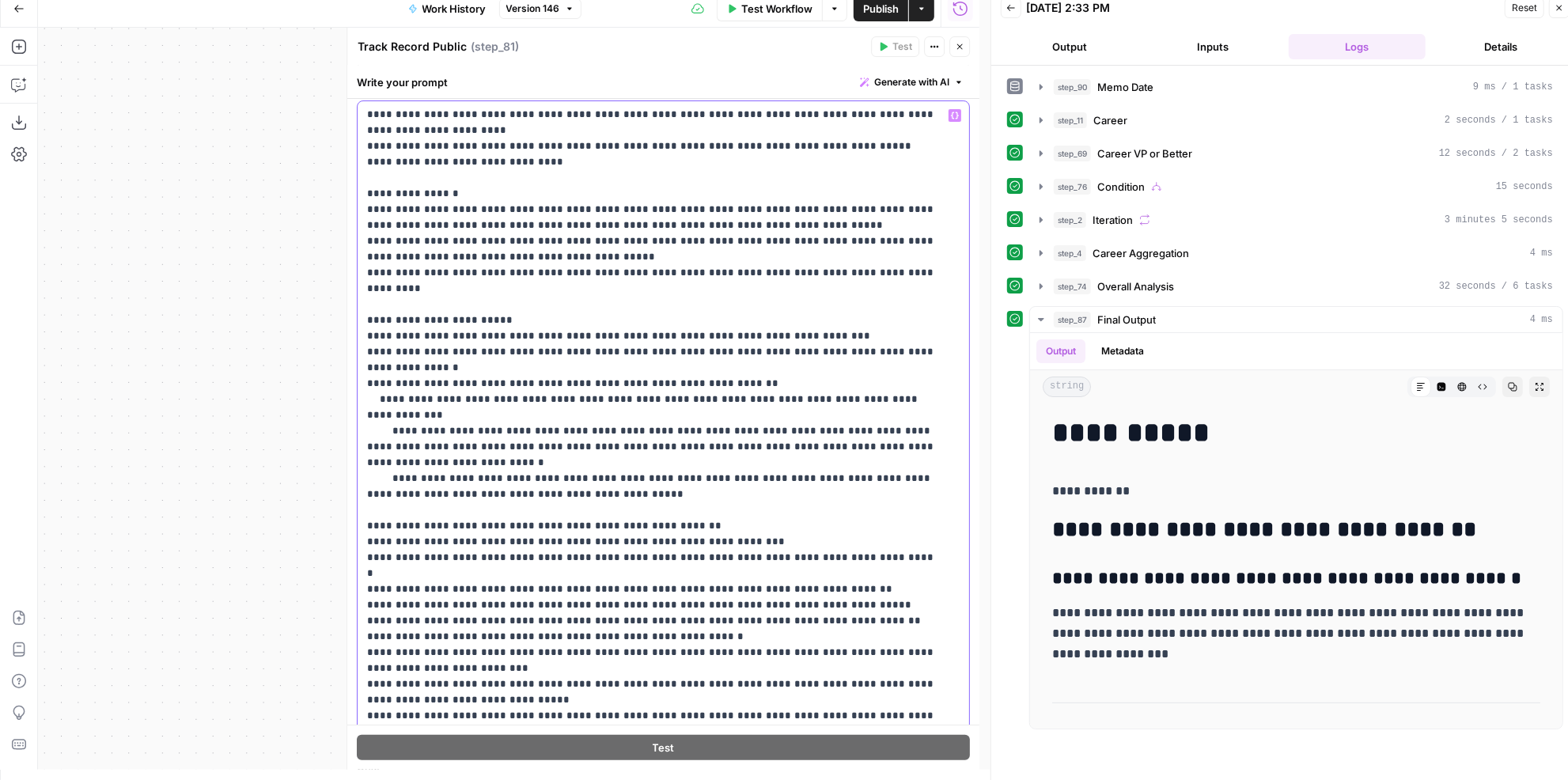
click at [732, 550] on p "**********" at bounding box center [652, 407] width 572 height 665
click at [591, 554] on p "**********" at bounding box center [652, 407] width 572 height 665
click at [778, 550] on p "**********" at bounding box center [652, 407] width 572 height 665
drag, startPoint x: 789, startPoint y: 558, endPoint x: 361, endPoint y: 556, distance: 428.0
click at [361, 556] on div "**********" at bounding box center [658, 423] width 602 height 644
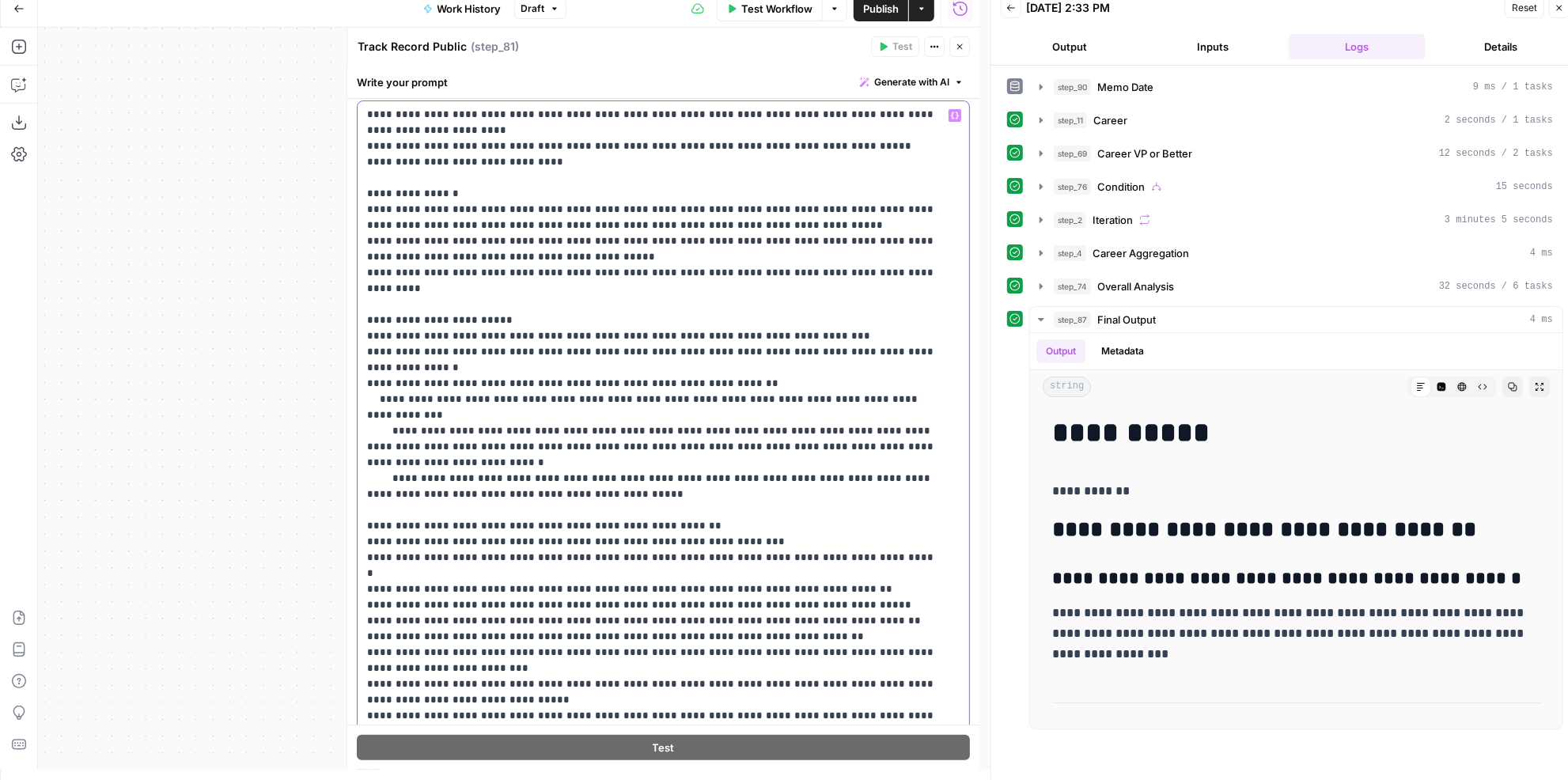
copy p "**********"
click at [962, 43] on icon "button" at bounding box center [959, 47] width 10 height 10
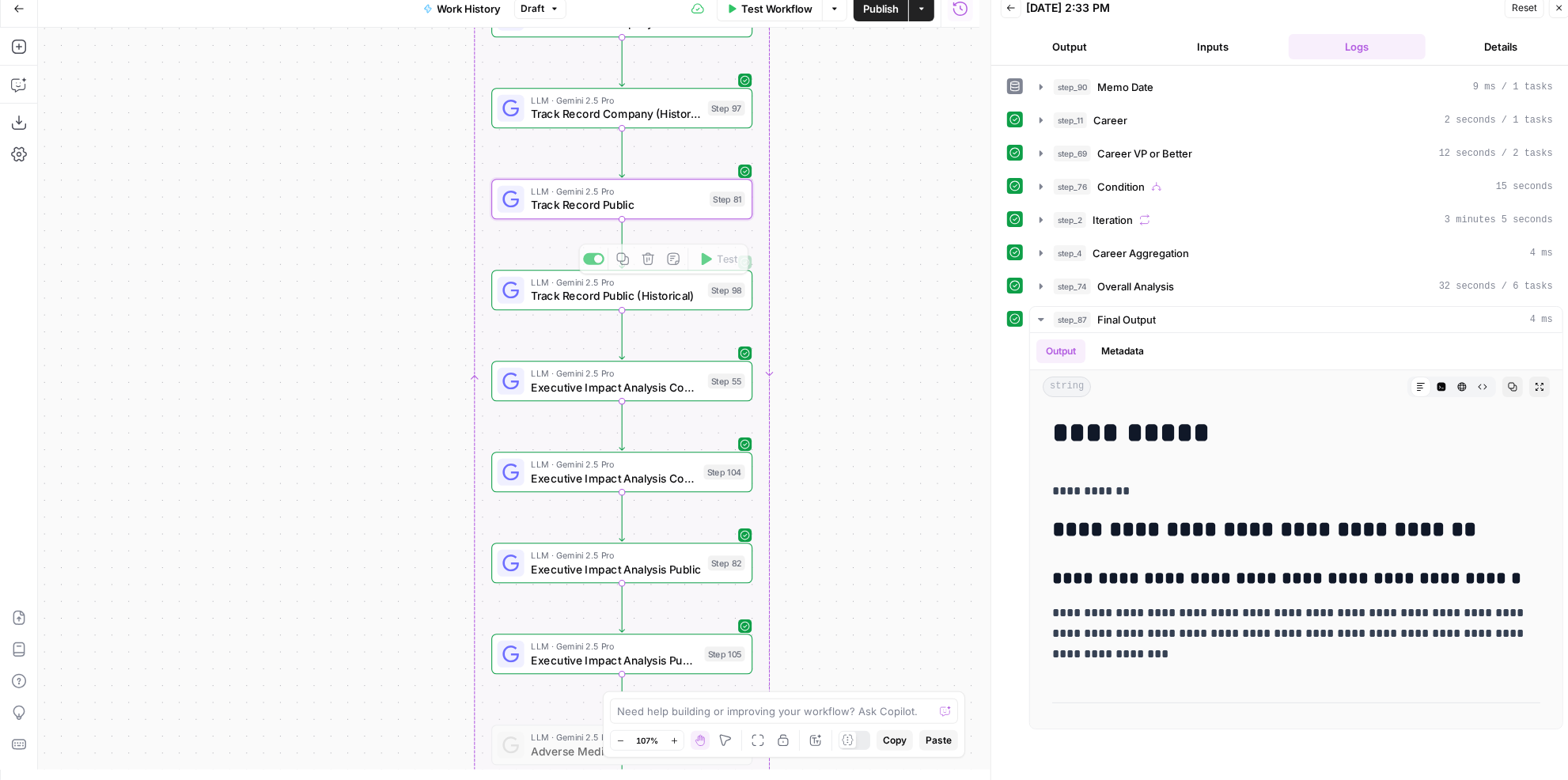
click at [667, 298] on span "Track Record Public (Historical)" at bounding box center [615, 296] width 170 height 16
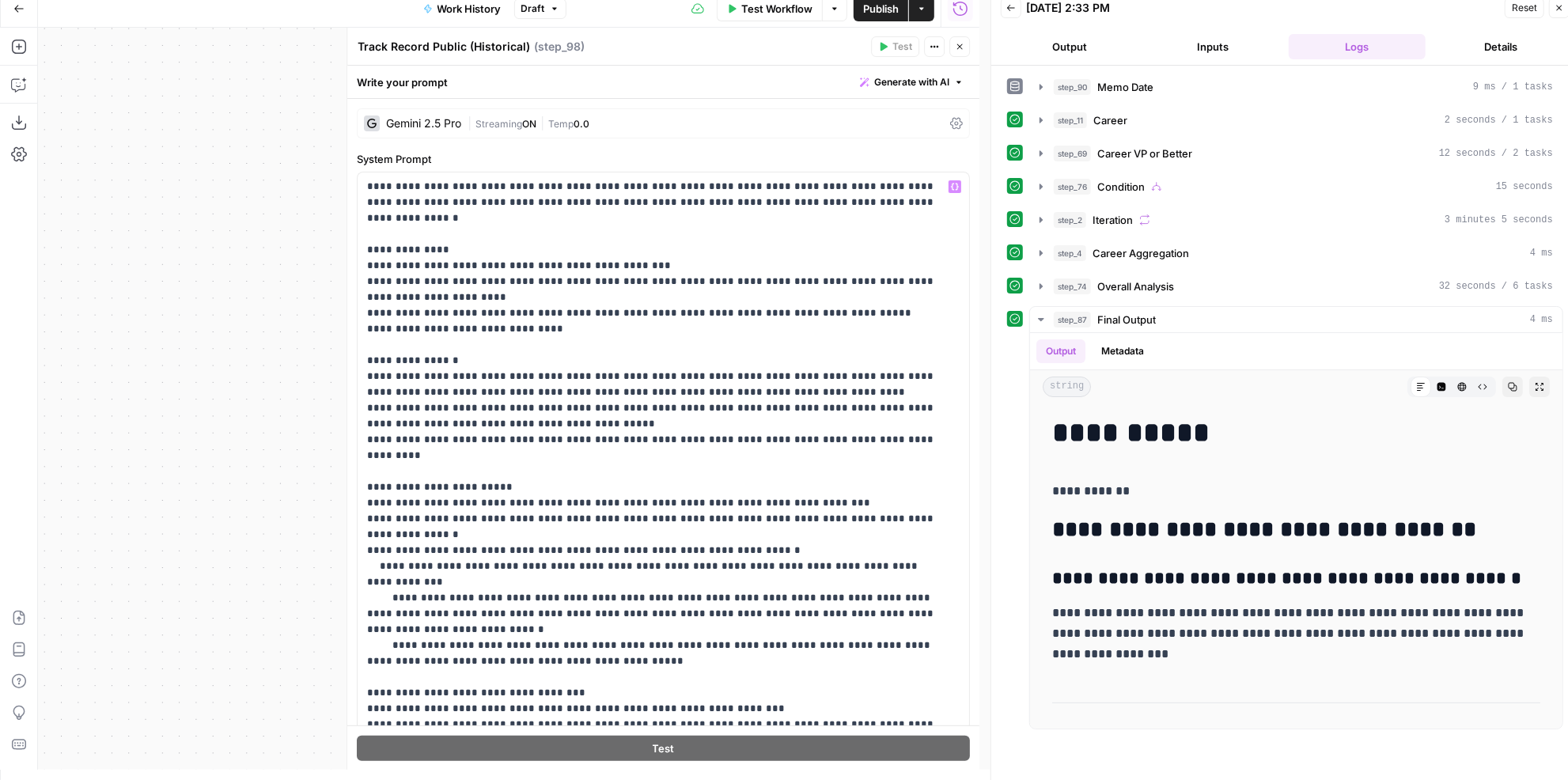
scroll to position [80, 0]
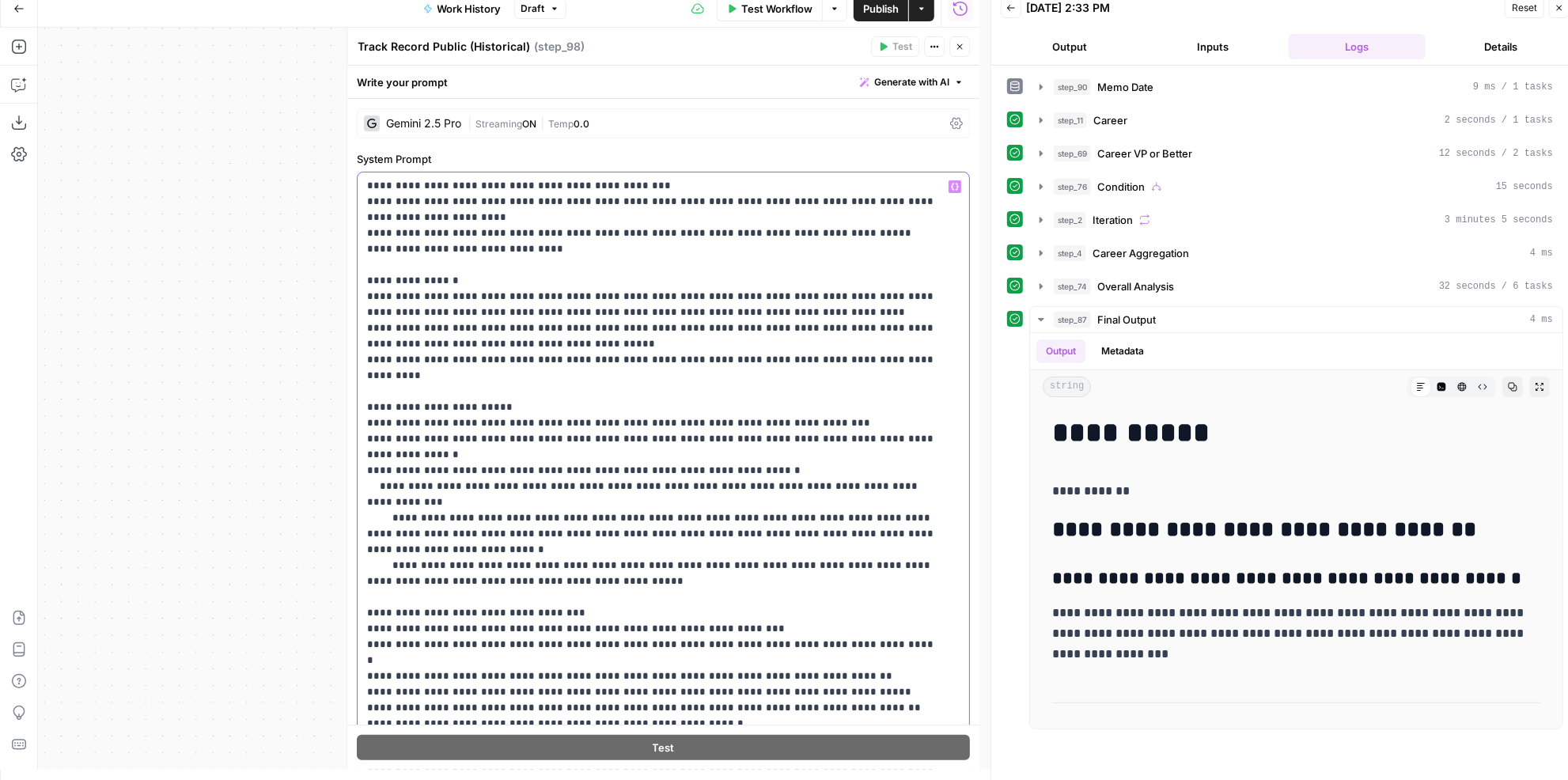
drag, startPoint x: 695, startPoint y: 624, endPoint x: 357, endPoint y: 627, distance: 338.0
click at [357, 627] on div "**********" at bounding box center [658, 494] width 602 height 644
click at [967, 46] on button "Close" at bounding box center [959, 46] width 21 height 21
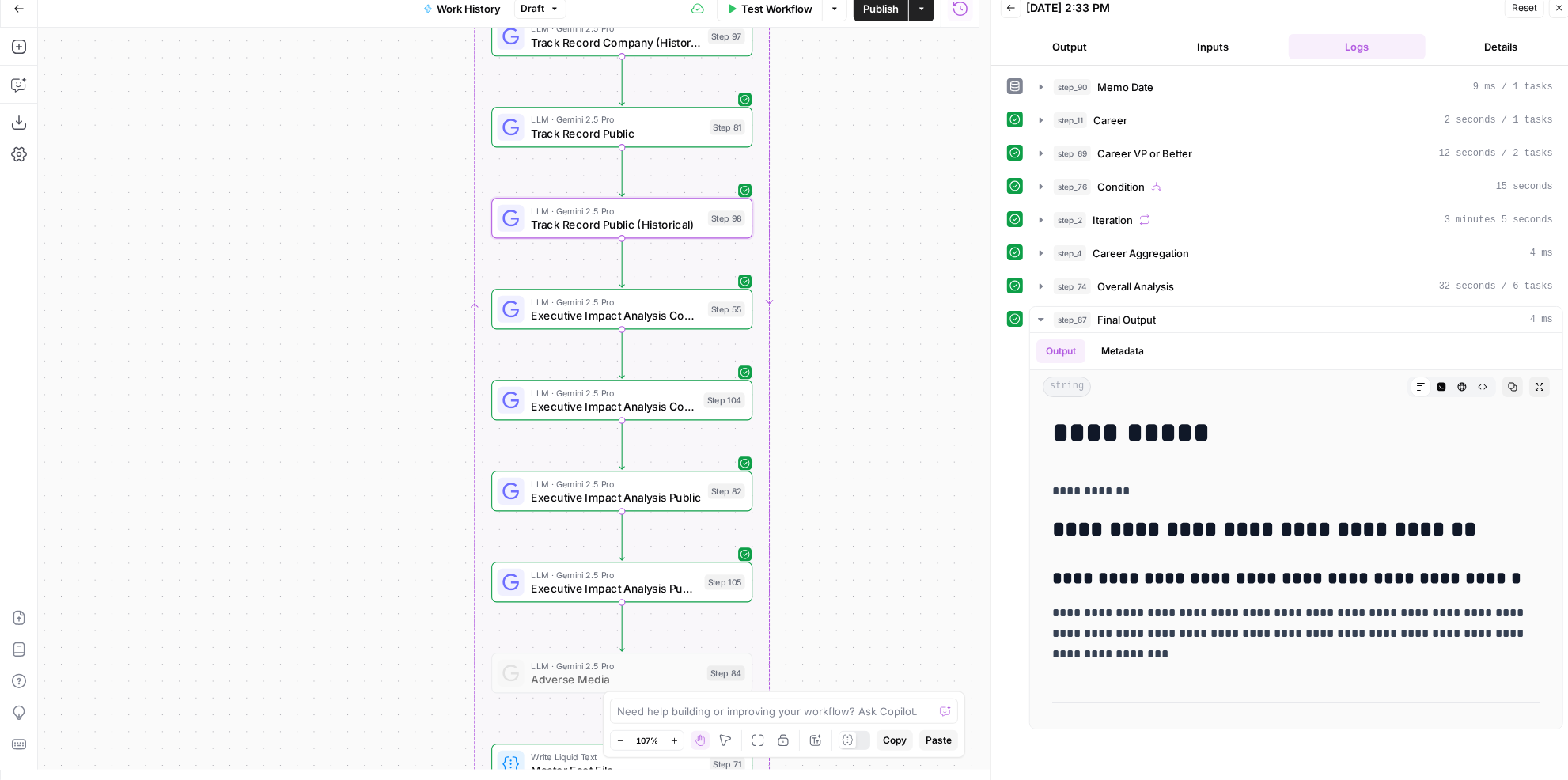
click at [657, 319] on span "Executive Impact Analysis Company" at bounding box center [615, 315] width 170 height 16
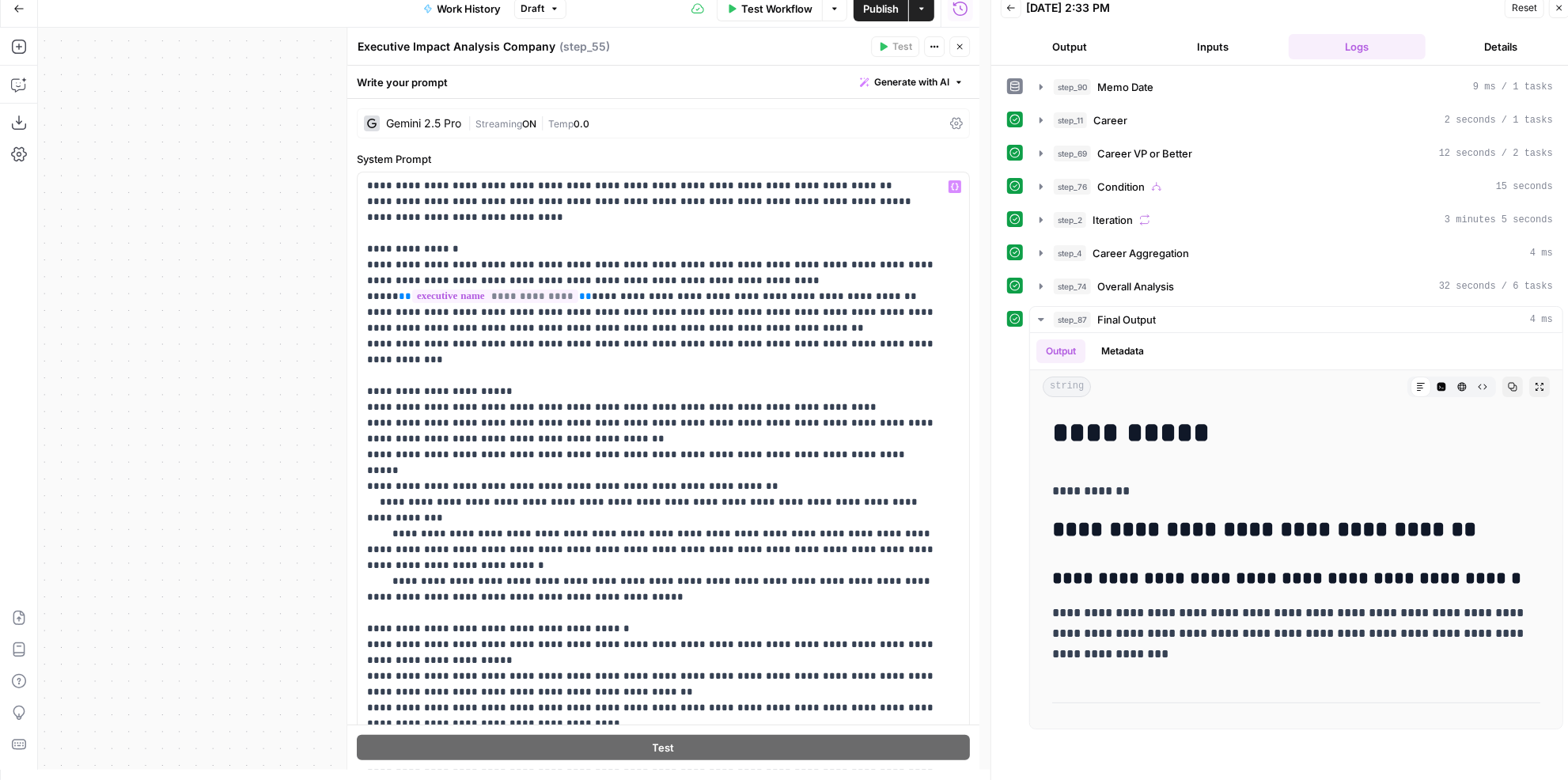
scroll to position [71, 0]
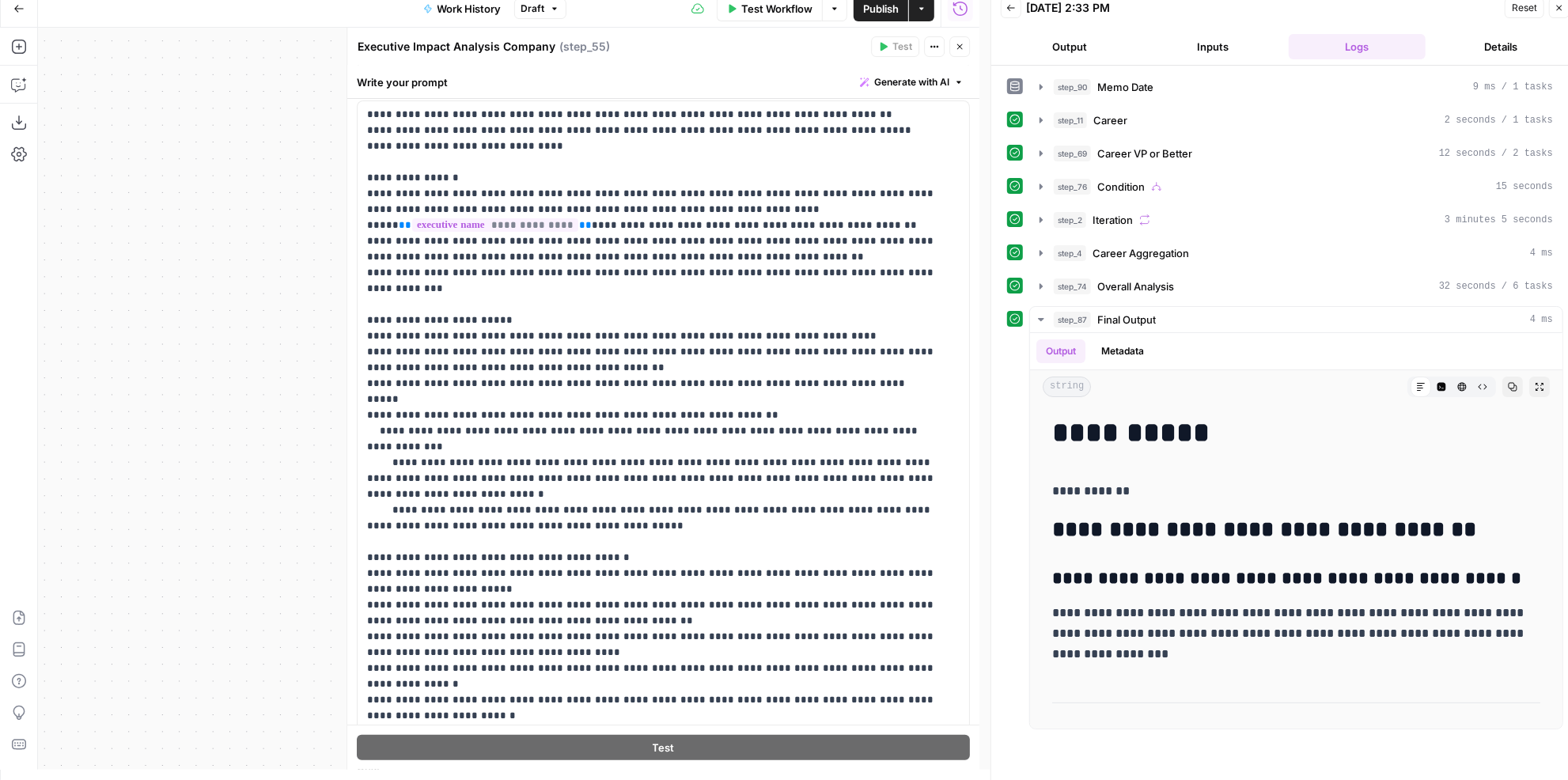
click at [962, 45] on icon "button" at bounding box center [959, 47] width 6 height 6
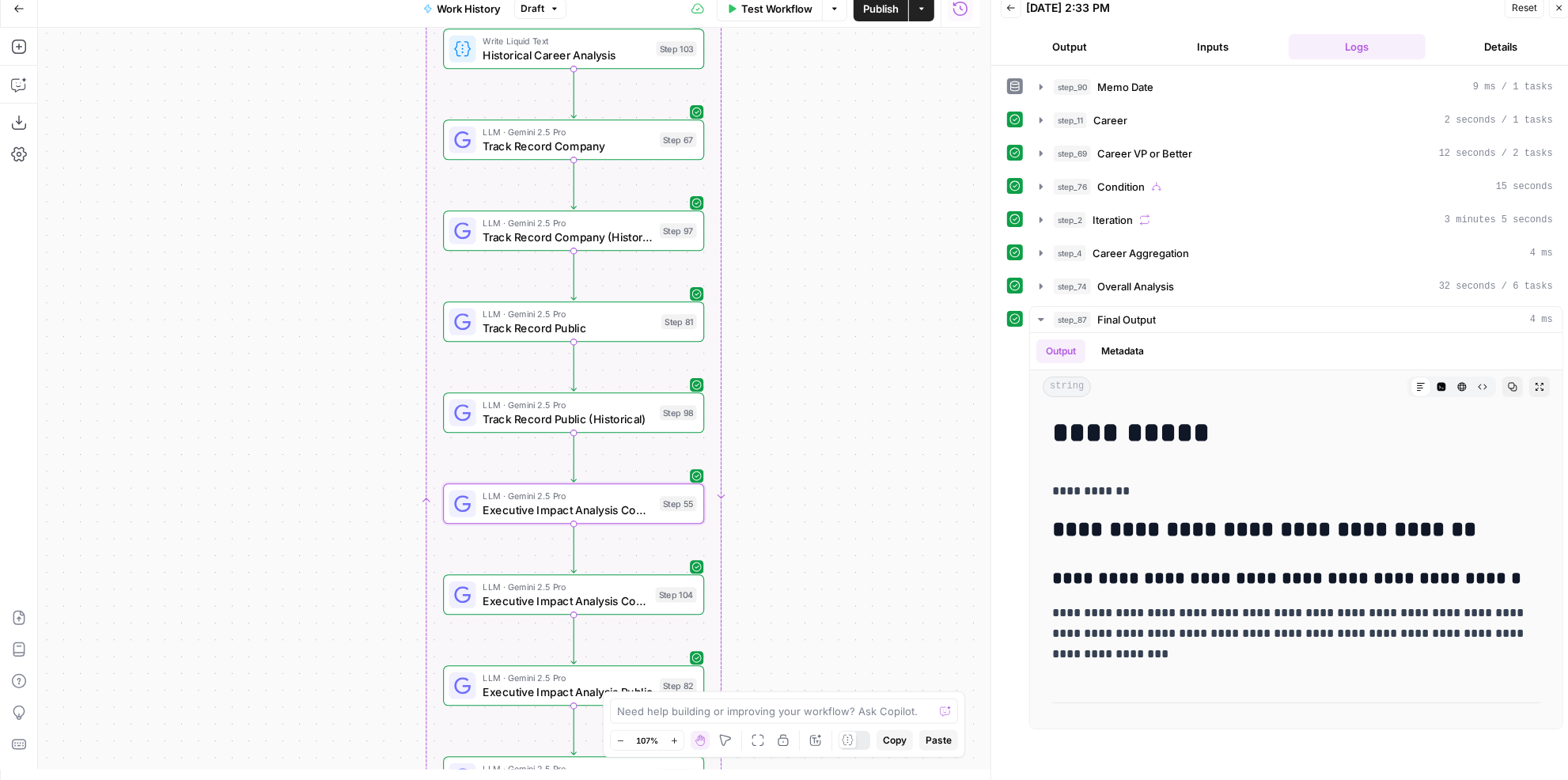
drag, startPoint x: 850, startPoint y: 132, endPoint x: 802, endPoint y: 327, distance: 200.8
click at [802, 327] on div "true false Workflow Set Inputs Inputs LLM · GPT-4.1 Memo Date Step 90 LLM · GPT…" at bounding box center [508, 399] width 941 height 742
click at [635, 142] on span "Track Record Company" at bounding box center [567, 146] width 170 height 16
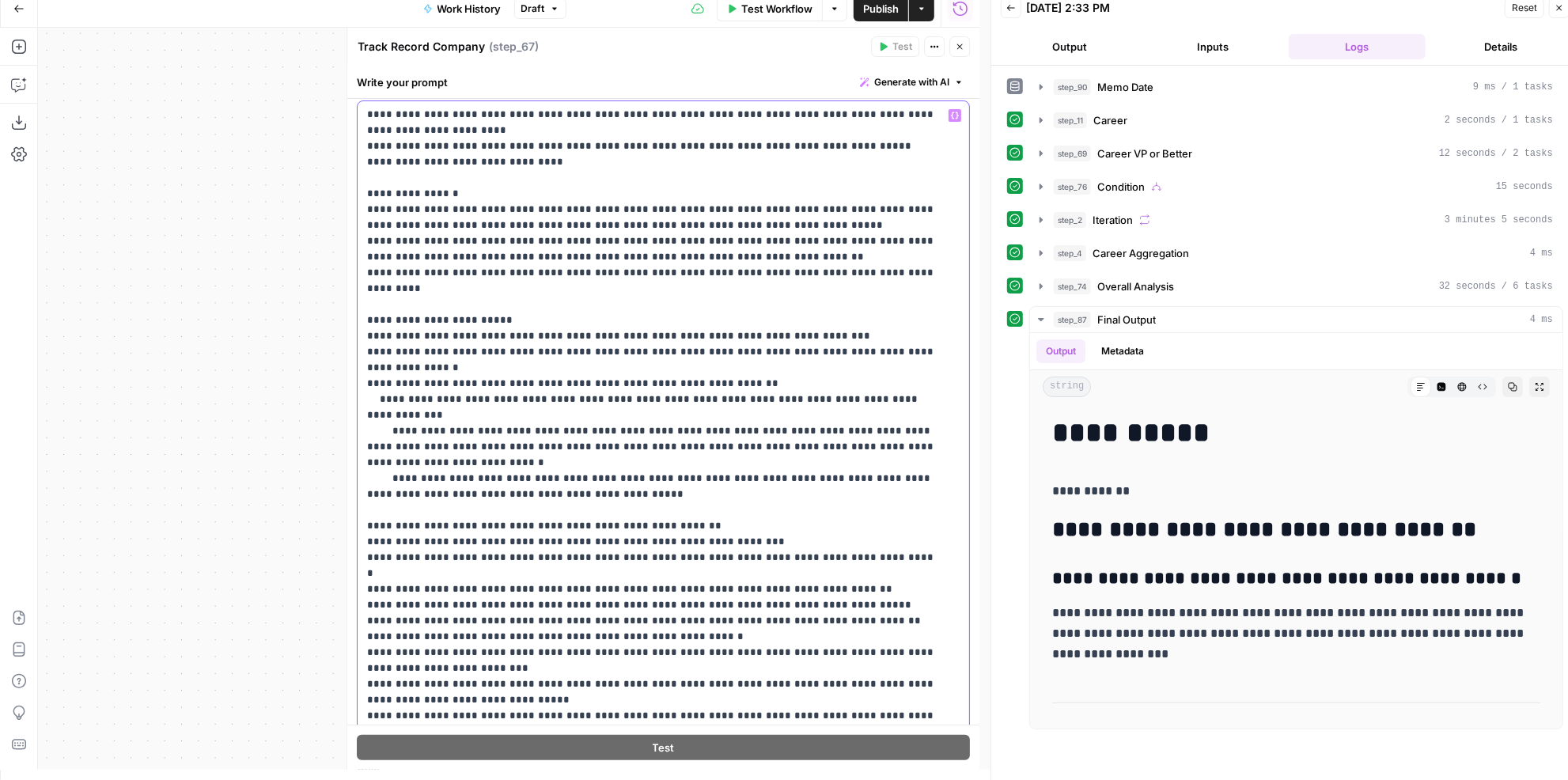
drag, startPoint x: 729, startPoint y: 552, endPoint x: 363, endPoint y: 553, distance: 366.0
click at [363, 553] on div "**********" at bounding box center [658, 423] width 602 height 644
click at [961, 47] on icon "button" at bounding box center [959, 47] width 10 height 10
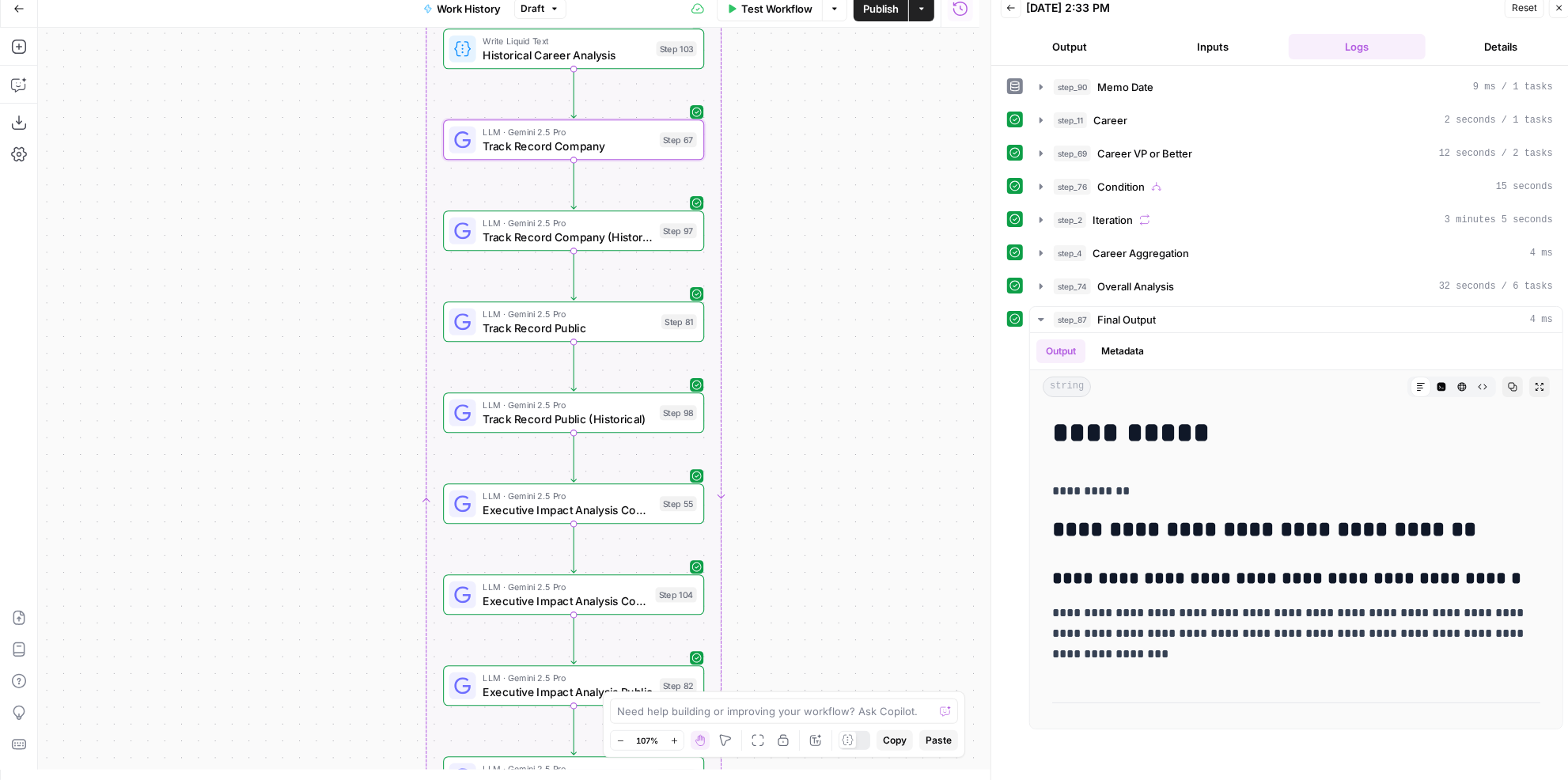
click at [657, 237] on div "LLM · Gemini 2.5 Pro Track Record Company (Historical) Step 97 Copy step Delete…" at bounding box center [573, 231] width 247 height 29
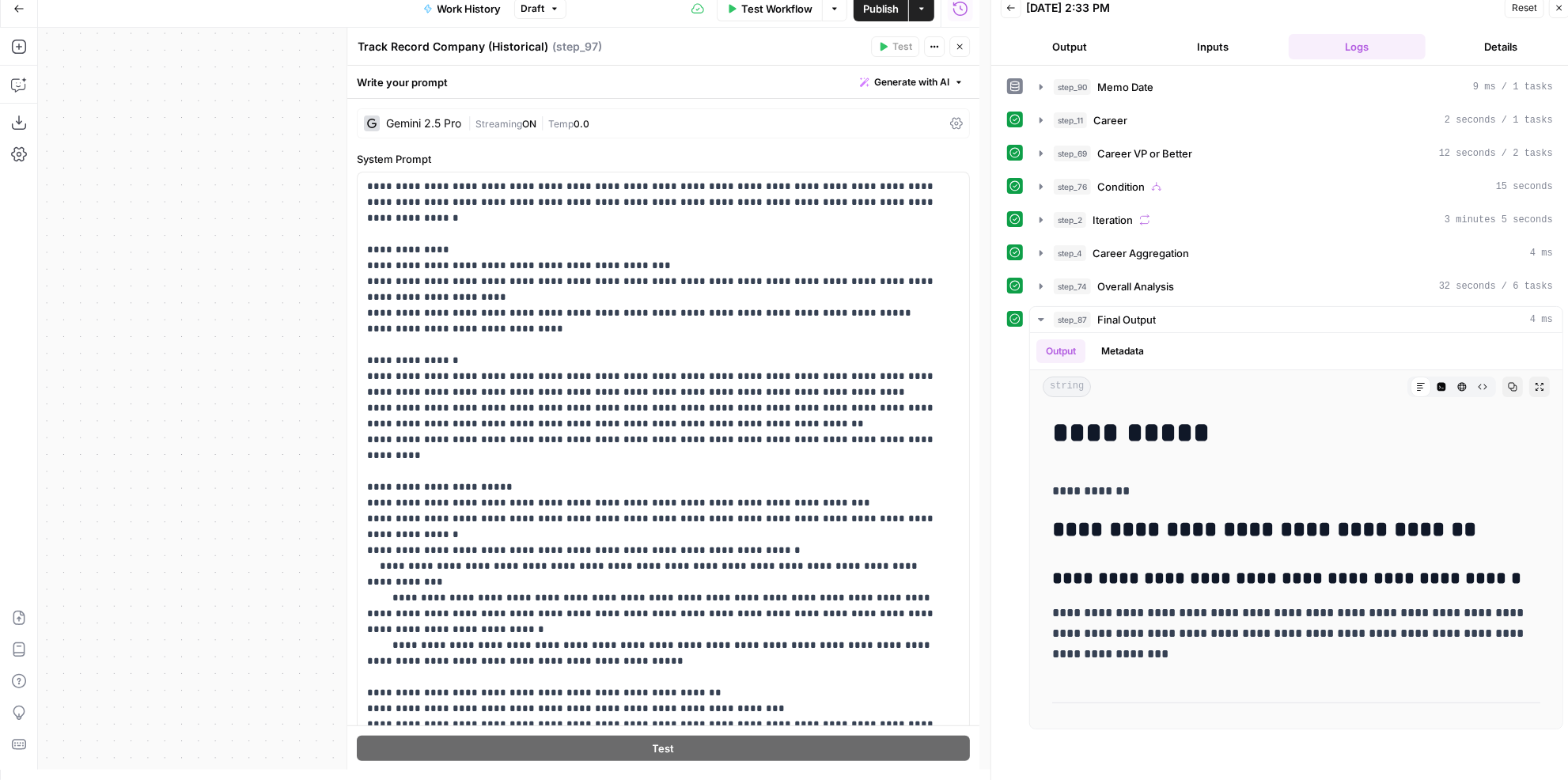
scroll to position [80, 0]
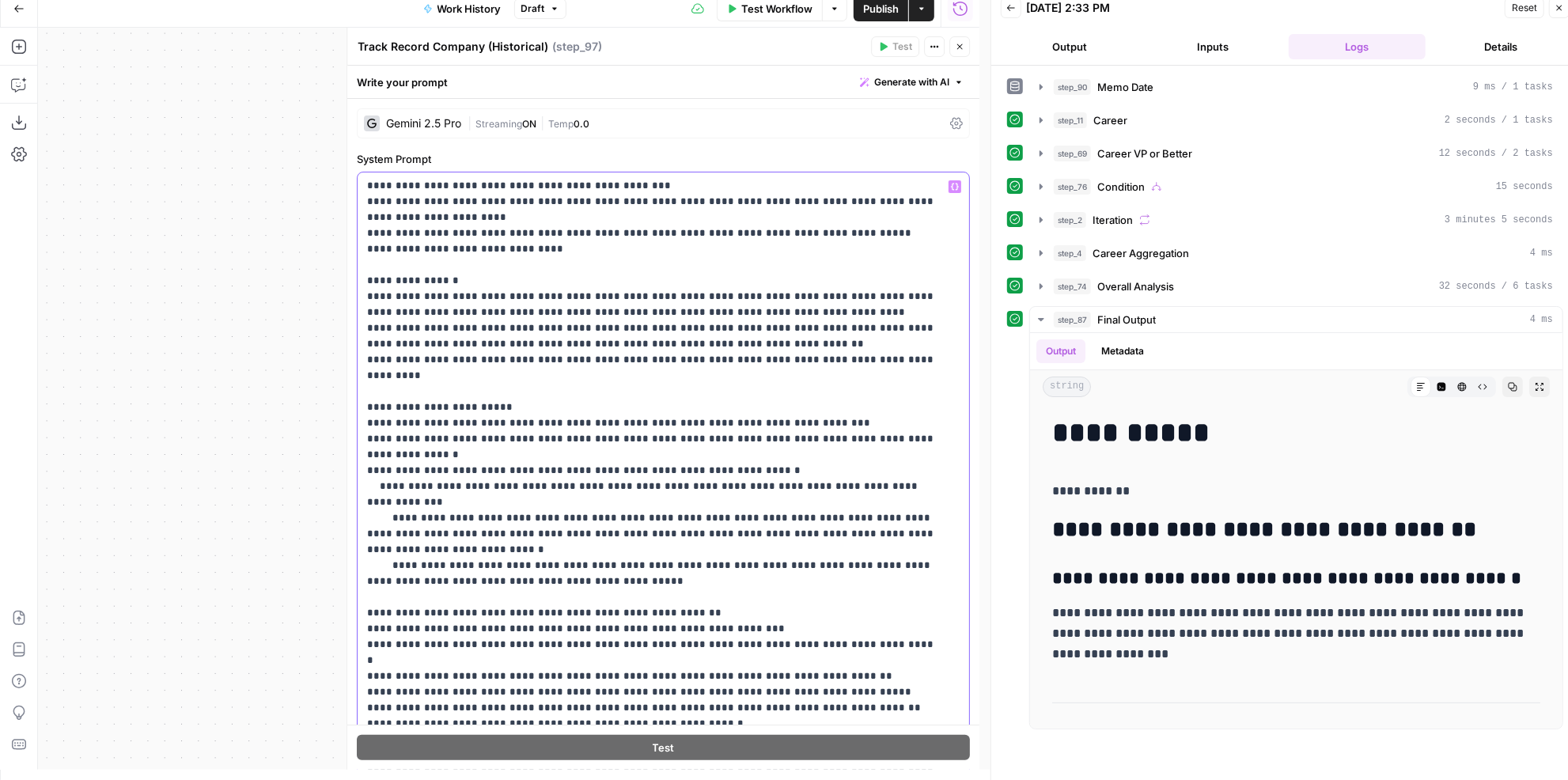
drag, startPoint x: 718, startPoint y: 626, endPoint x: 365, endPoint y: 628, distance: 353.0
click at [365, 628] on div "**********" at bounding box center [658, 494] width 602 height 644
click at [958, 51] on button "Close" at bounding box center [959, 46] width 21 height 21
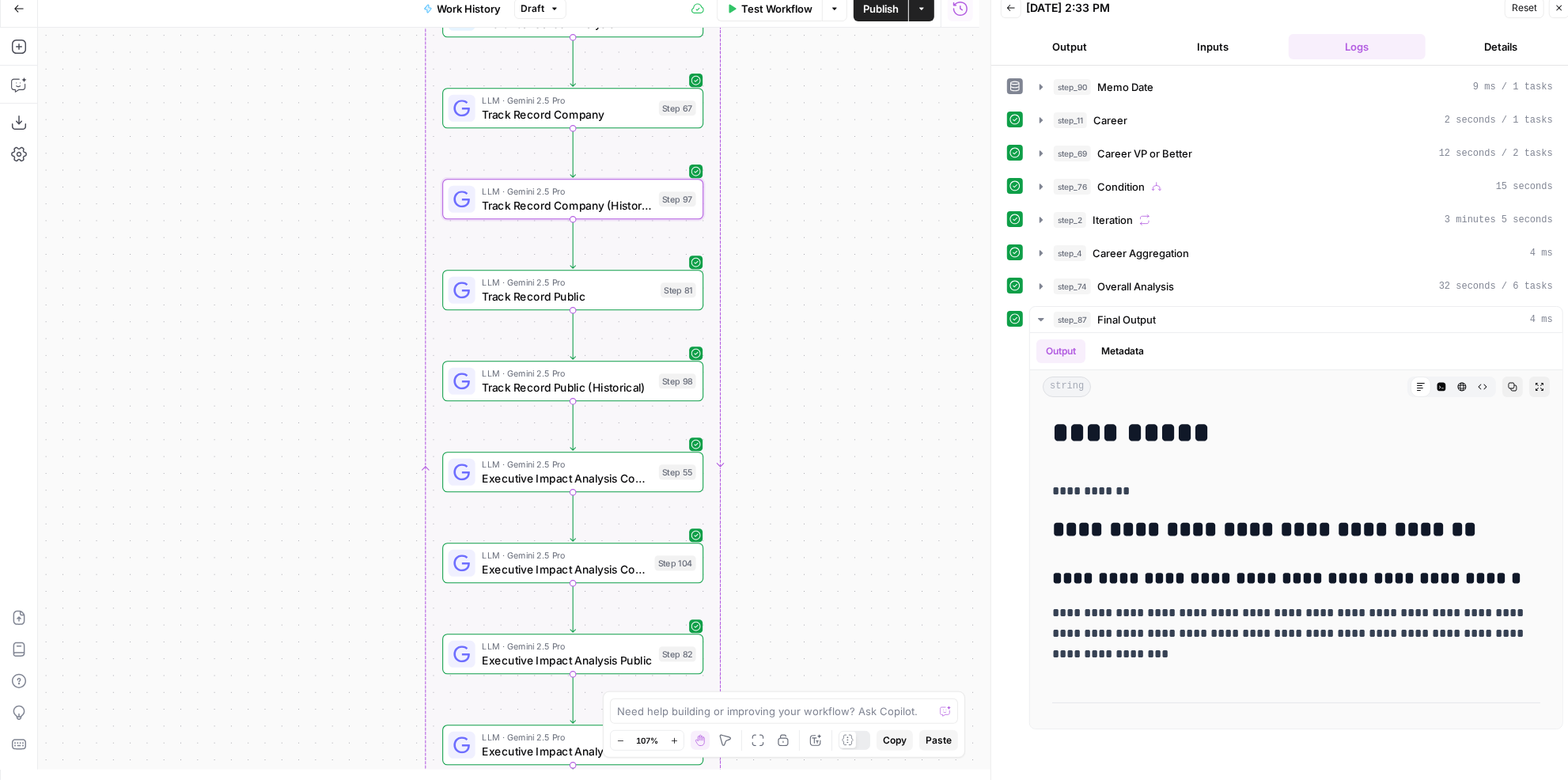
drag, startPoint x: 779, startPoint y: 442, endPoint x: 779, endPoint y: 411, distance: 31.0
click at [779, 411] on div "true false Workflow Set Inputs Inputs LLM · GPT-4.1 Memo Date Step 90 LLM · GPT…" at bounding box center [508, 399] width 941 height 742
click at [627, 294] on span "Track Record Public" at bounding box center [567, 296] width 172 height 16
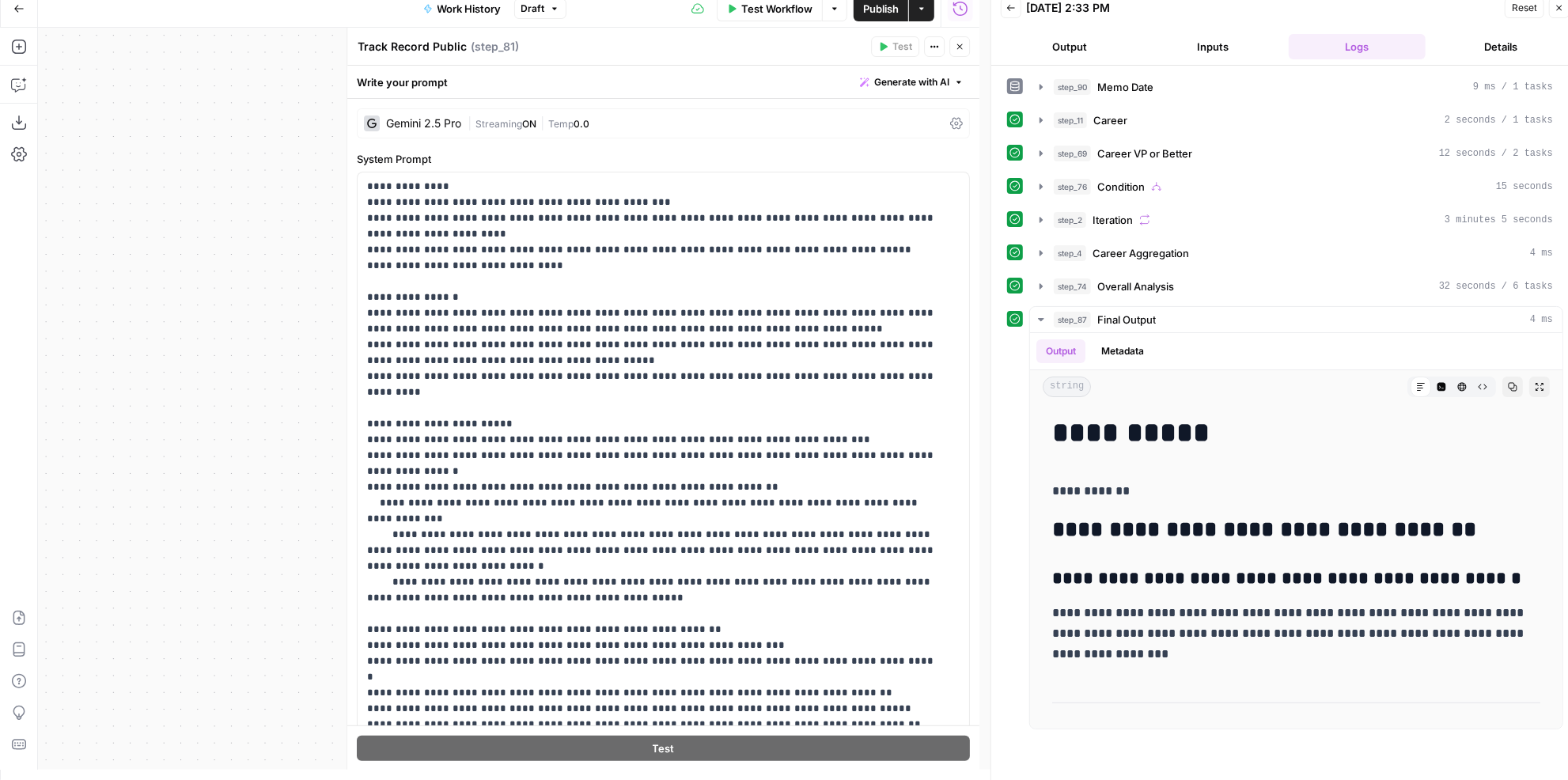
click at [964, 47] on icon "button" at bounding box center [959, 47] width 10 height 10
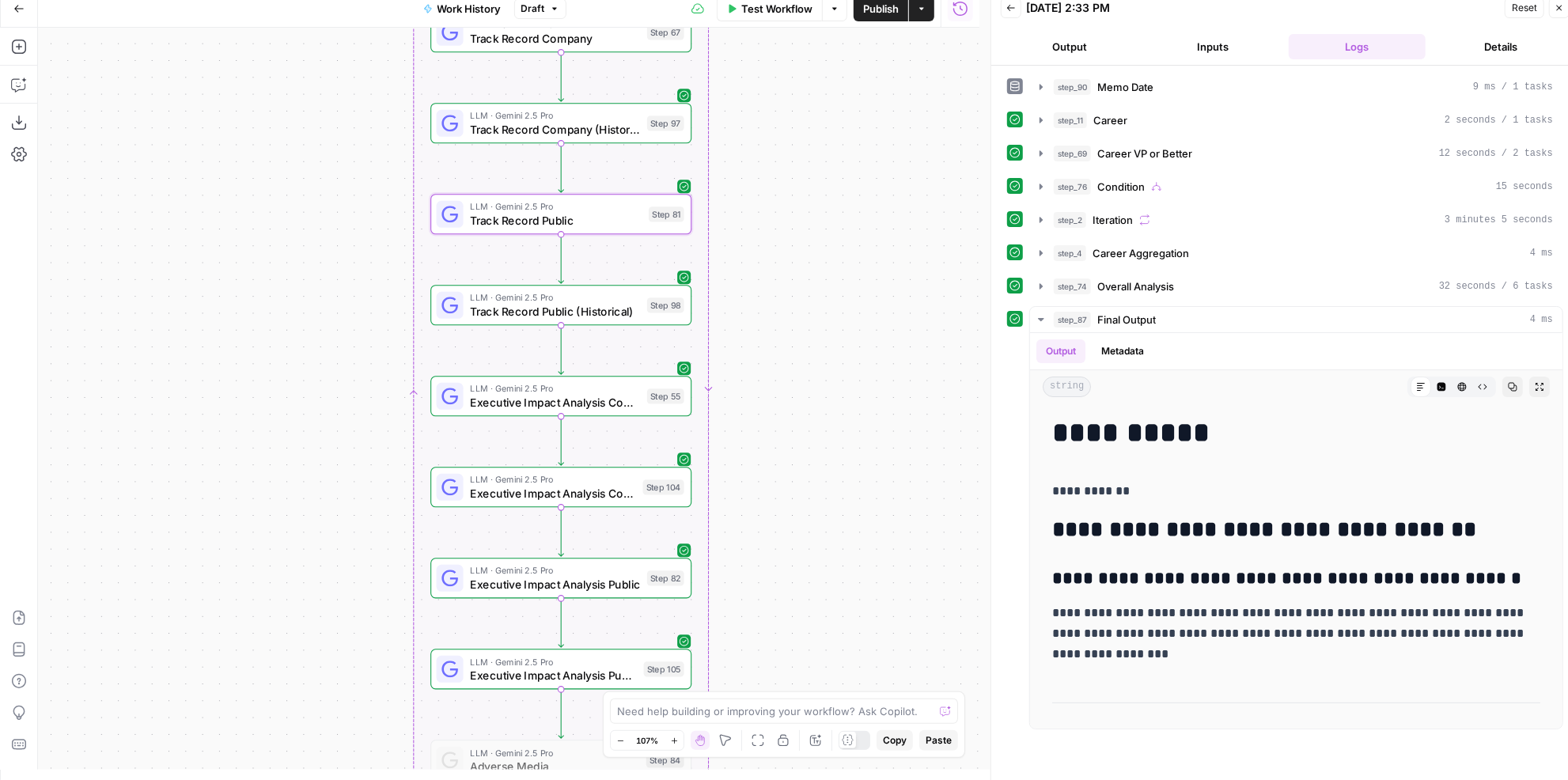
drag, startPoint x: 854, startPoint y: 419, endPoint x: 841, endPoint y: 343, distance: 77.1
click at [841, 343] on div "true false Workflow Set Inputs Inputs LLM · GPT-4.1 Memo Date Step 90 LLM · GPT…" at bounding box center [508, 399] width 941 height 742
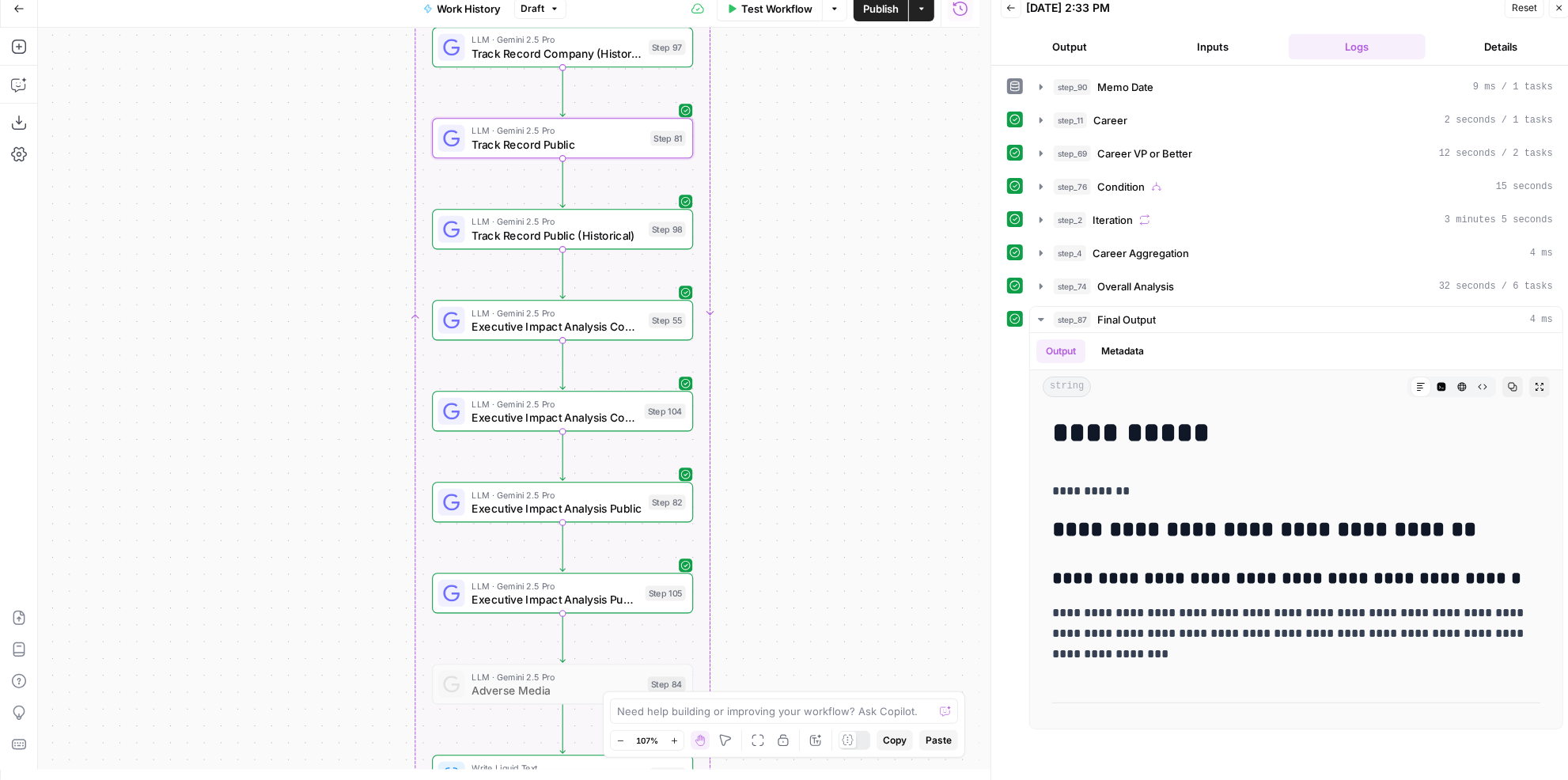
drag, startPoint x: 831, startPoint y: 380, endPoint x: 822, endPoint y: 313, distance: 67.6
click at [833, 301] on div "true false Workflow Set Inputs Inputs LLM · GPT-4.1 Memo Date Step 90 LLM · GPT…" at bounding box center [508, 399] width 941 height 742
click at [586, 325] on span "Executive Impact Analysis Company" at bounding box center [557, 323] width 170 height 16
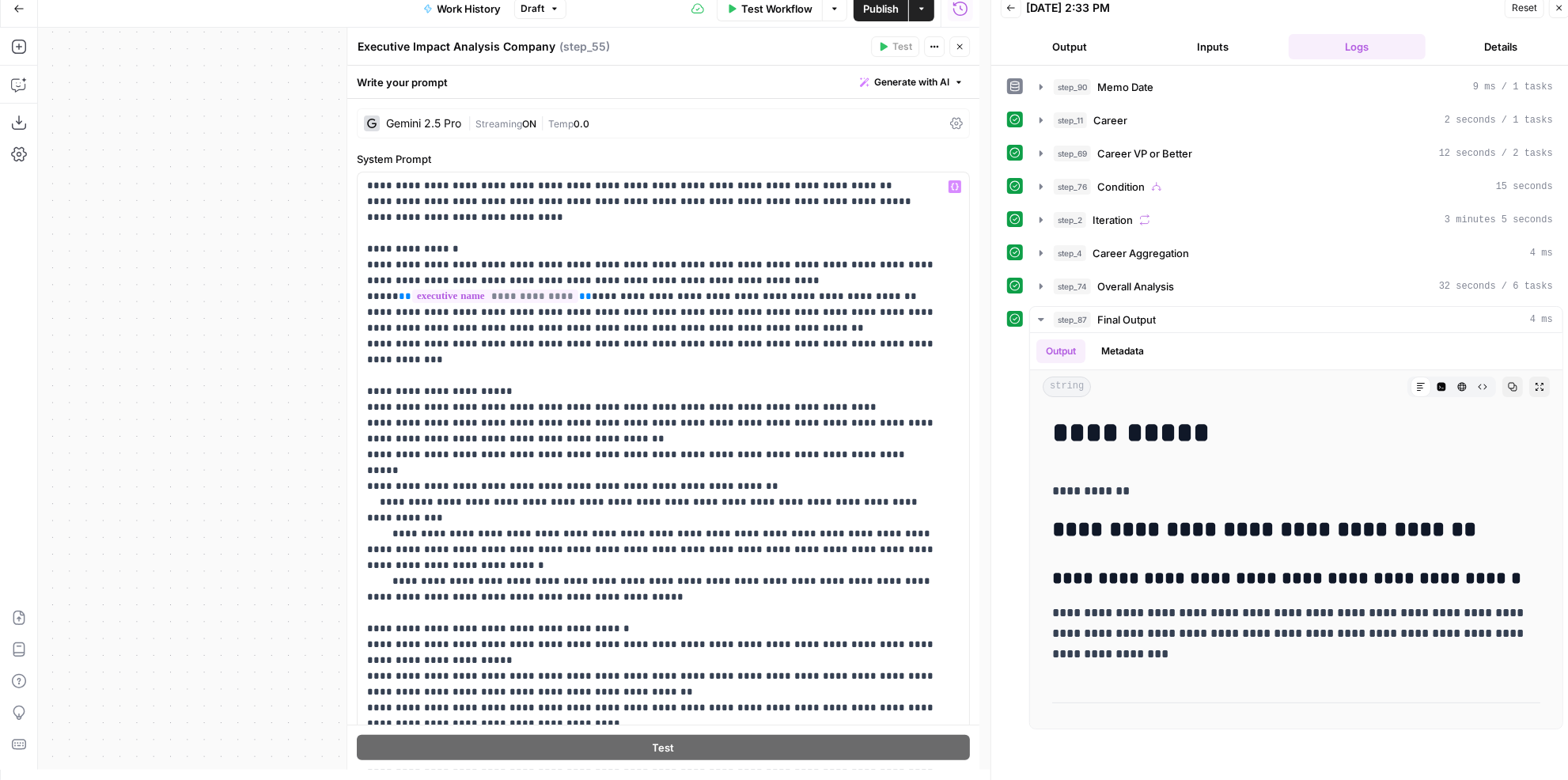
scroll to position [215, 0]
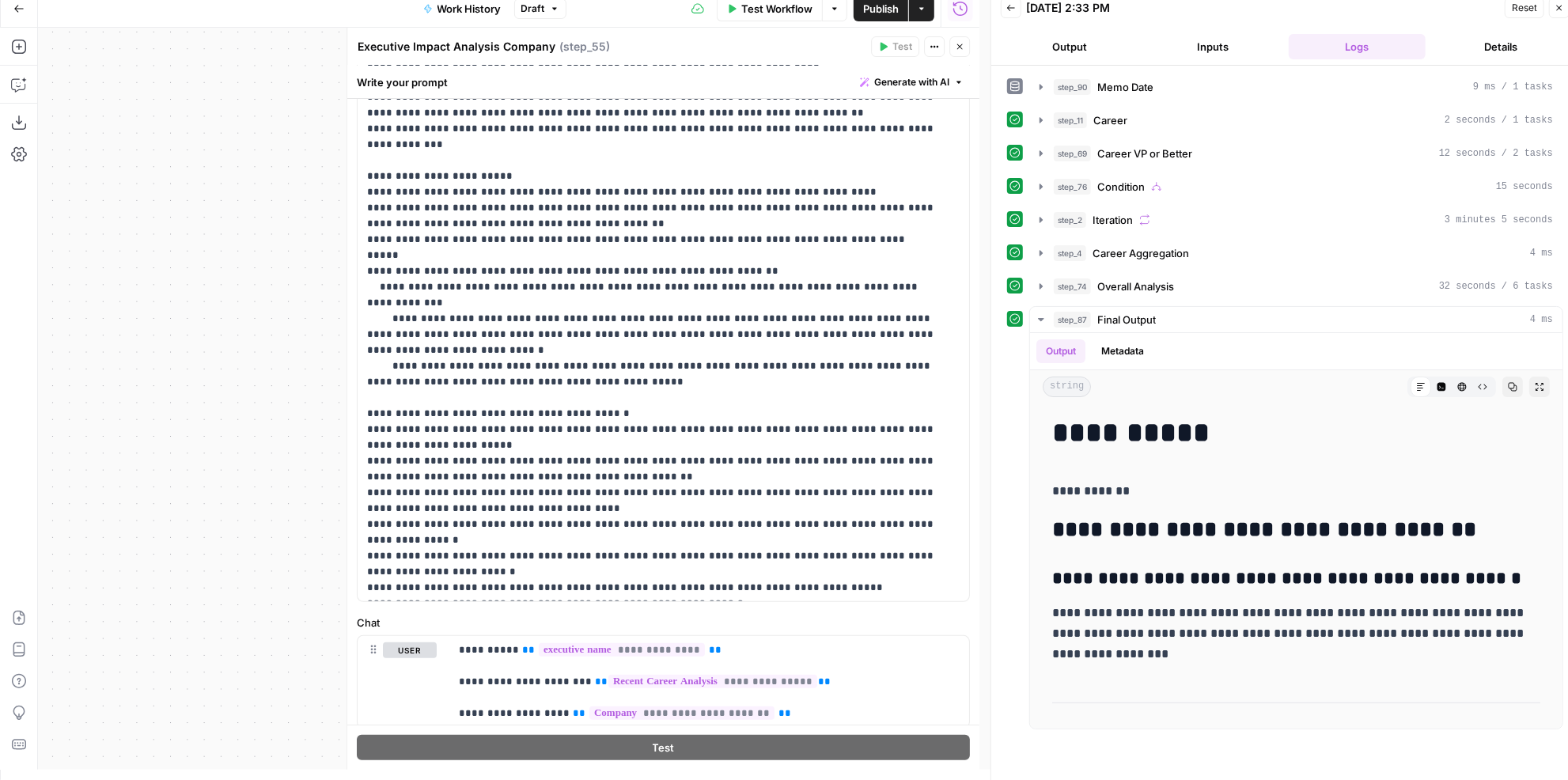
click at [963, 43] on icon "button" at bounding box center [959, 47] width 10 height 10
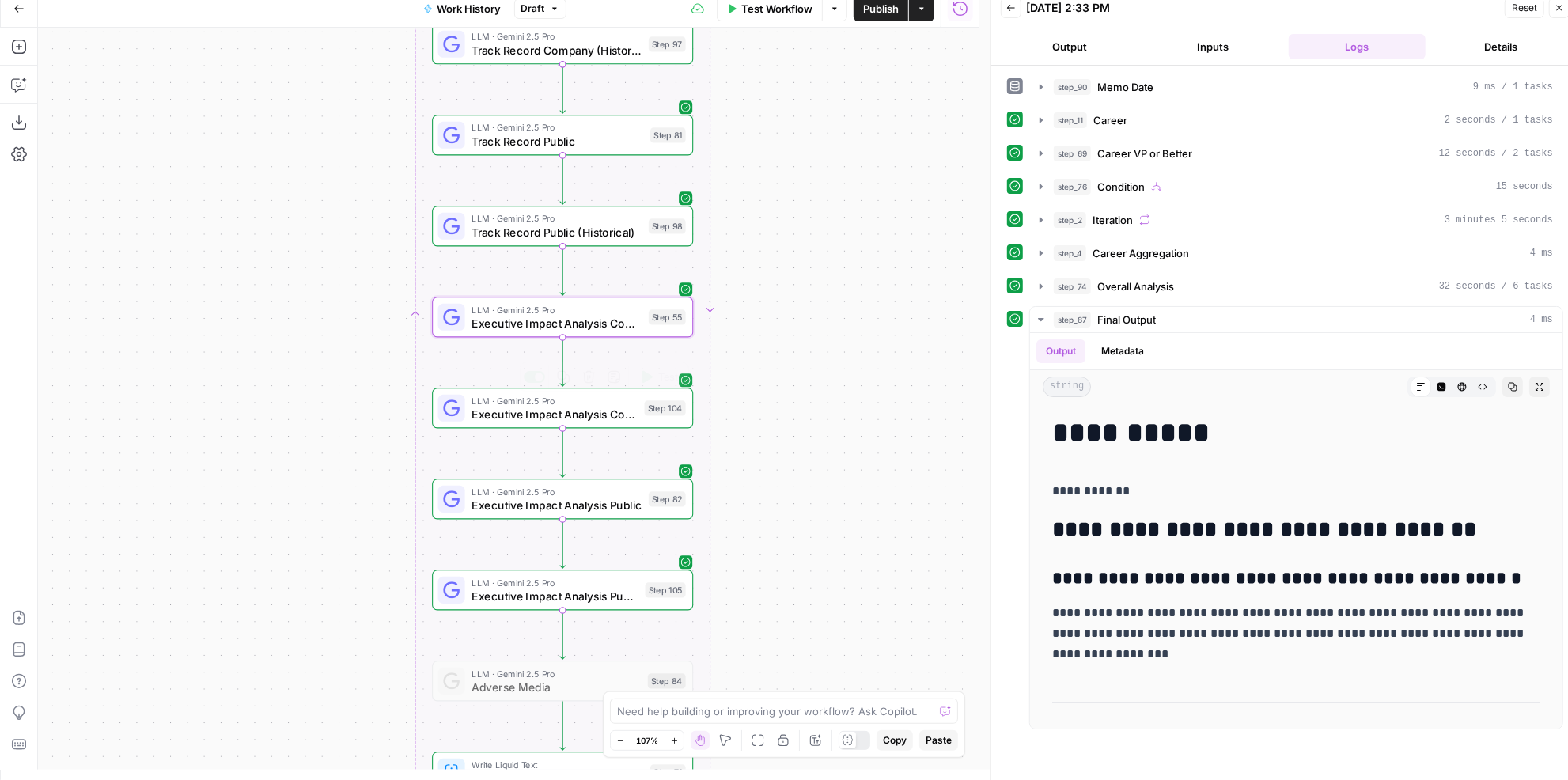
click at [621, 417] on span "Executive Impact Analysis Company (Historical)" at bounding box center [554, 414] width 166 height 16
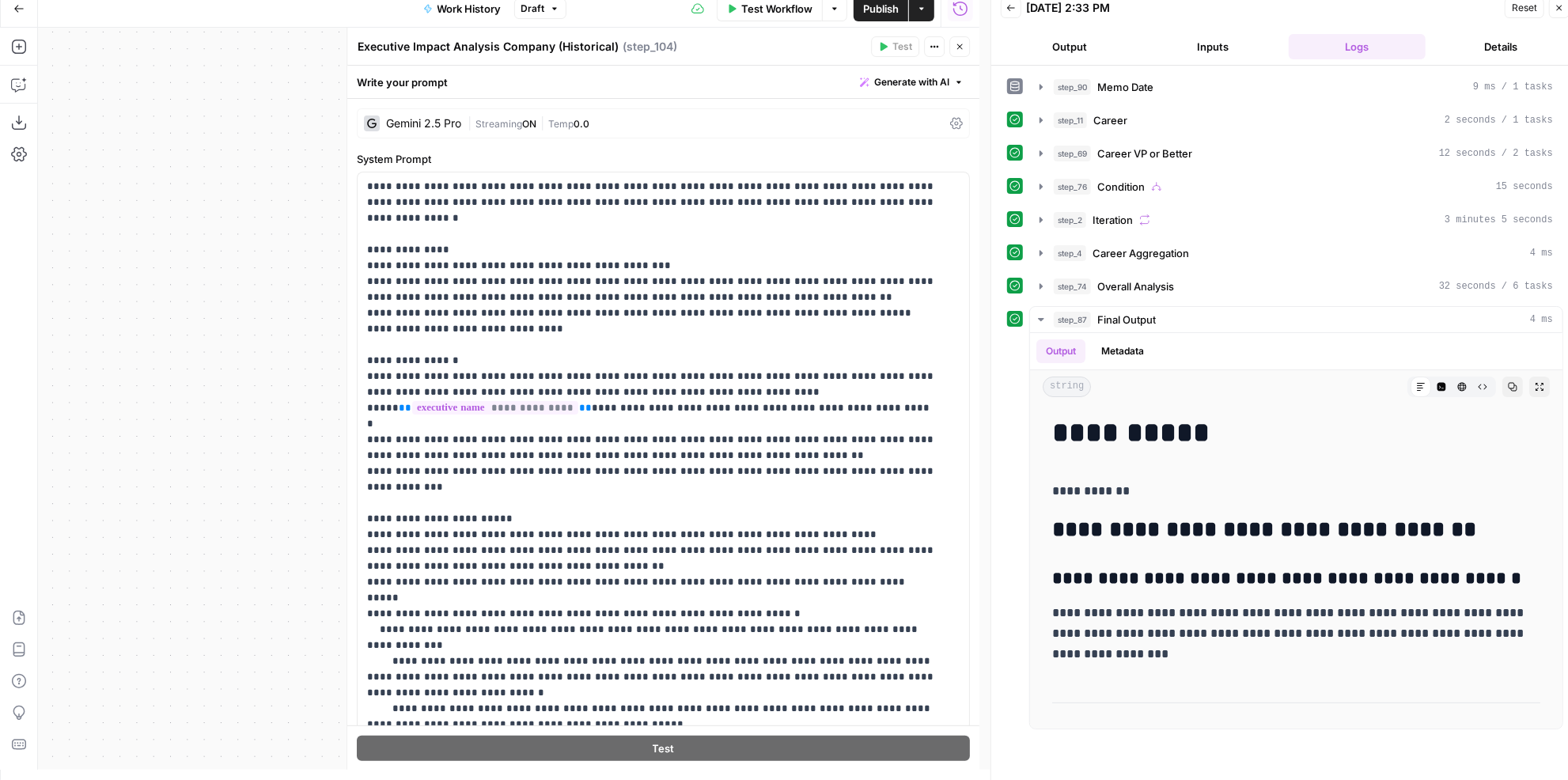
click at [960, 48] on icon "button" at bounding box center [959, 47] width 10 height 10
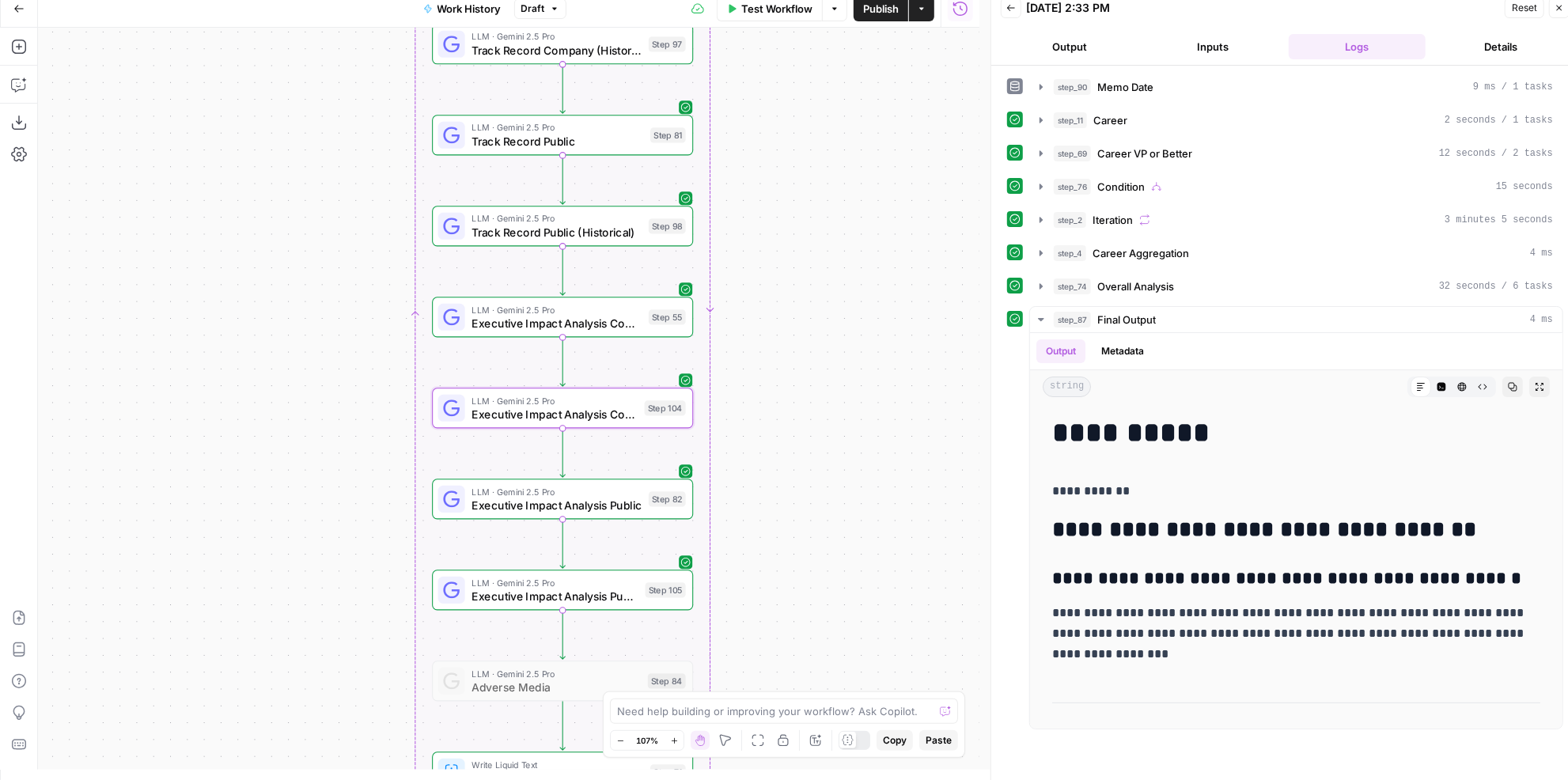
click at [573, 496] on span "Executive Impact Analysis Public" at bounding box center [557, 505] width 170 height 16
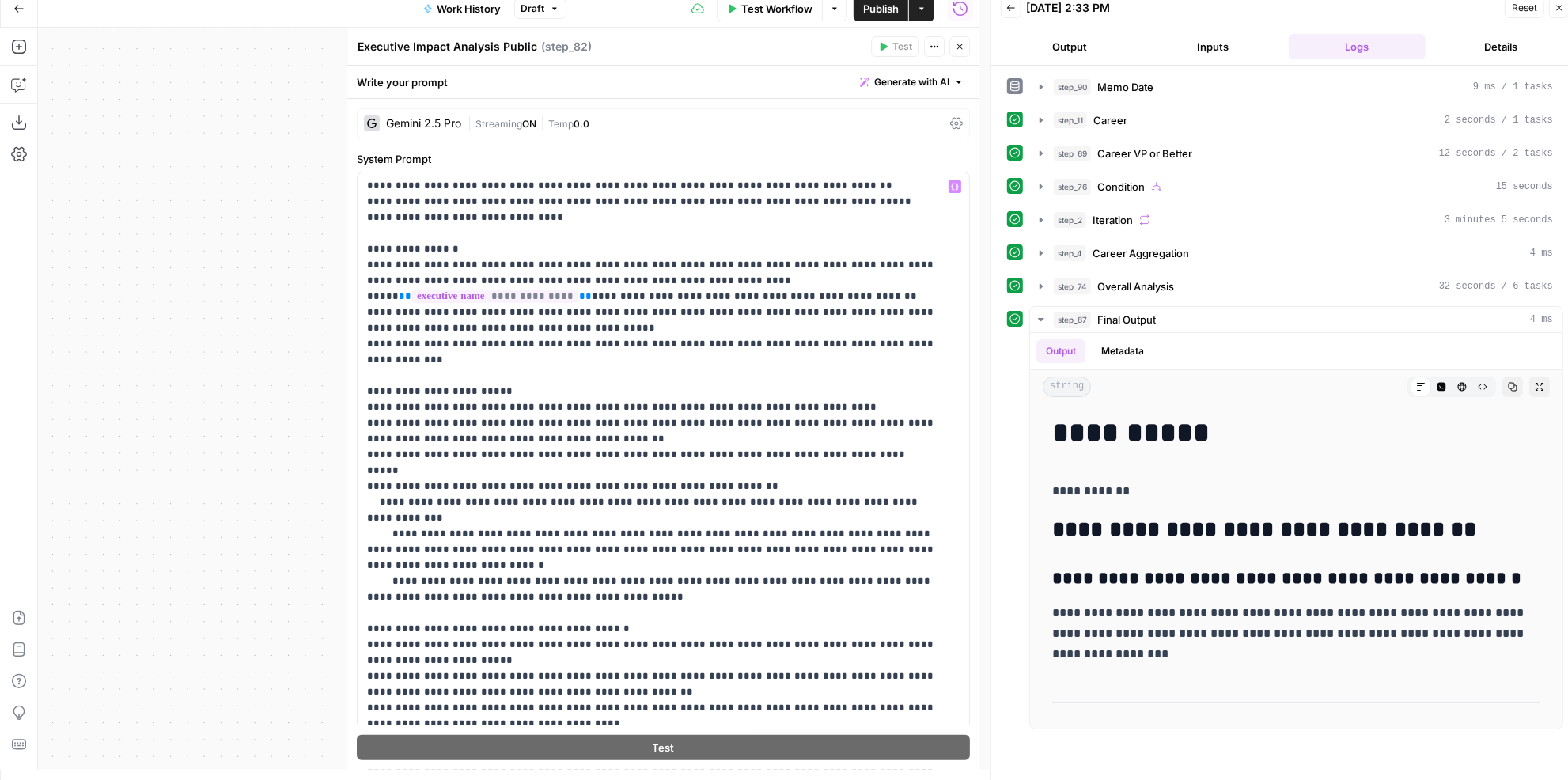
scroll to position [143, 0]
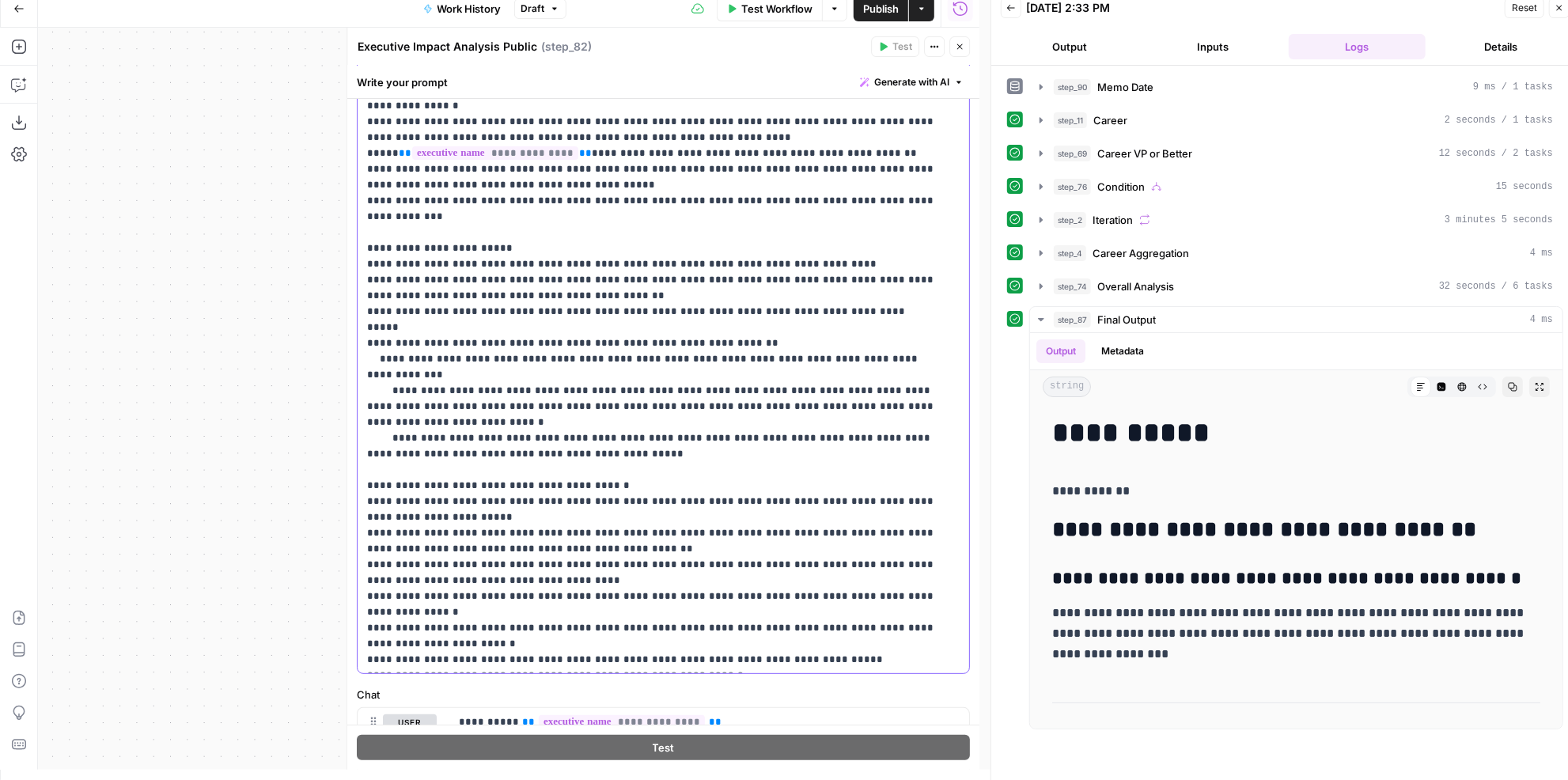
drag, startPoint x: 704, startPoint y: 503, endPoint x: 530, endPoint y: 502, distance: 174.0
click at [530, 502] on p "**********" at bounding box center [652, 327] width 572 height 680
click at [705, 453] on p "**********" at bounding box center [652, 327] width 572 height 680
drag, startPoint x: 511, startPoint y: 500, endPoint x: 704, endPoint y: 492, distance: 193.2
click at [704, 492] on p "**********" at bounding box center [652, 327] width 572 height 680
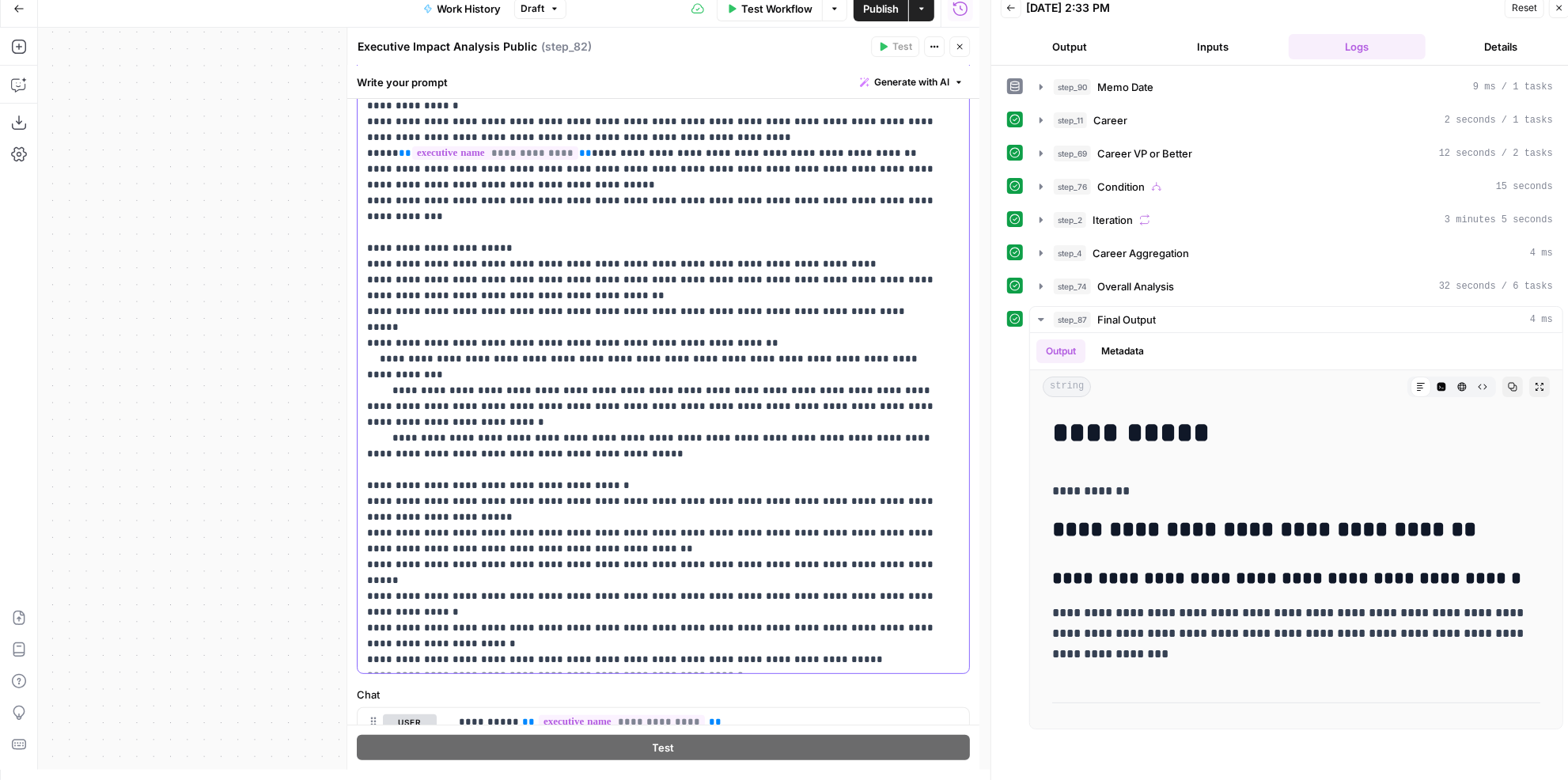
scroll to position [0, 0]
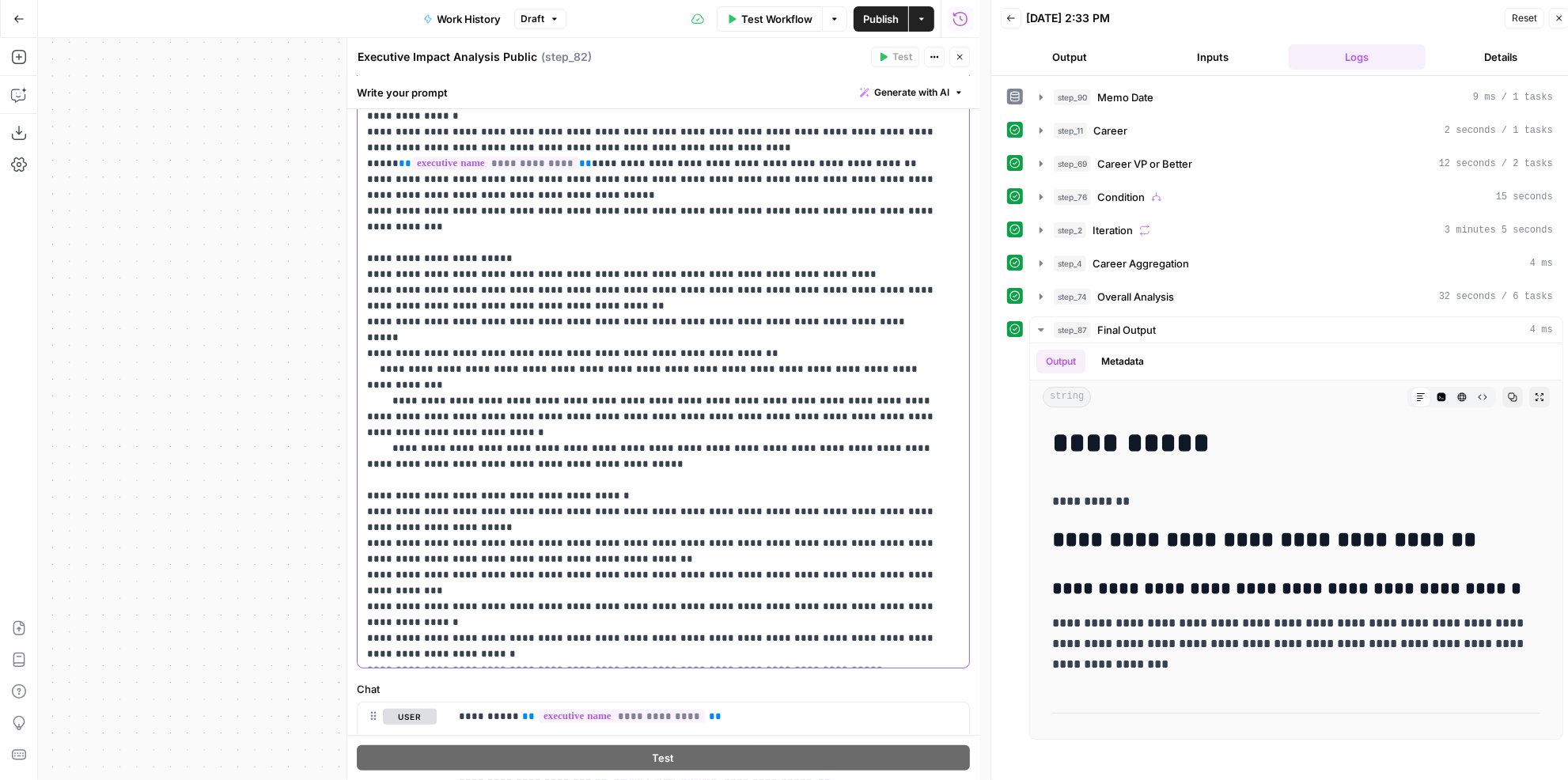
click at [586, 510] on p "**********" at bounding box center [652, 330] width 572 height 665
click at [633, 513] on p "**********" at bounding box center [652, 330] width 572 height 665
click at [709, 506] on p "**********" at bounding box center [652, 330] width 572 height 665
click at [709, 507] on p "**********" at bounding box center [652, 330] width 572 height 665
click at [708, 505] on p "**********" at bounding box center [652, 330] width 572 height 665
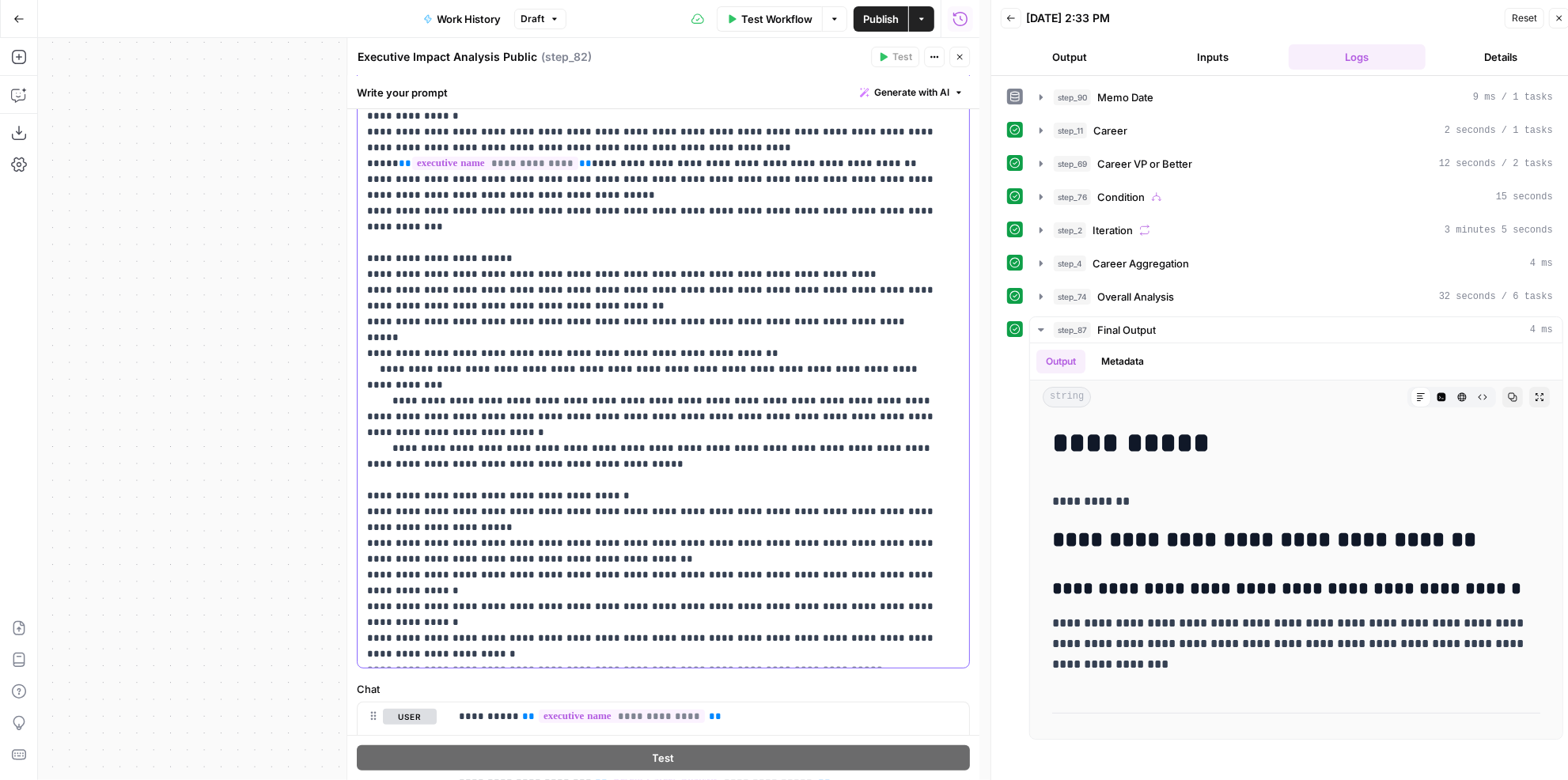
drag, startPoint x: 565, startPoint y: 529, endPoint x: 569, endPoint y: 471, distance: 58.1
click at [530, 528] on p "**********" at bounding box center [652, 330] width 572 height 665
drag, startPoint x: 921, startPoint y: 510, endPoint x: 346, endPoint y: 507, distance: 575.0
click at [346, 507] on div "**********" at bounding box center [662, 409] width 633 height 742
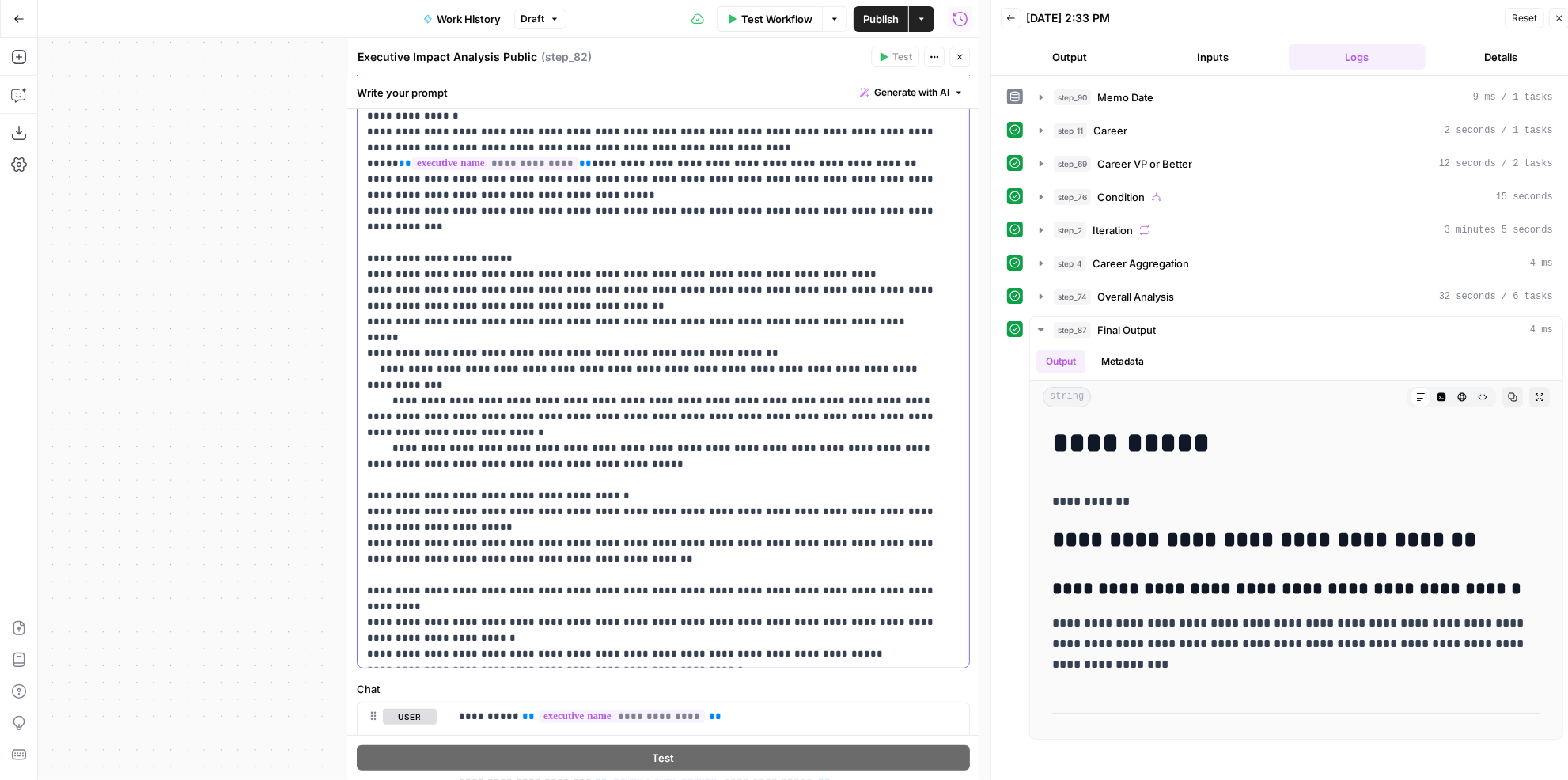
click at [440, 462] on p "**********" at bounding box center [652, 330] width 572 height 665
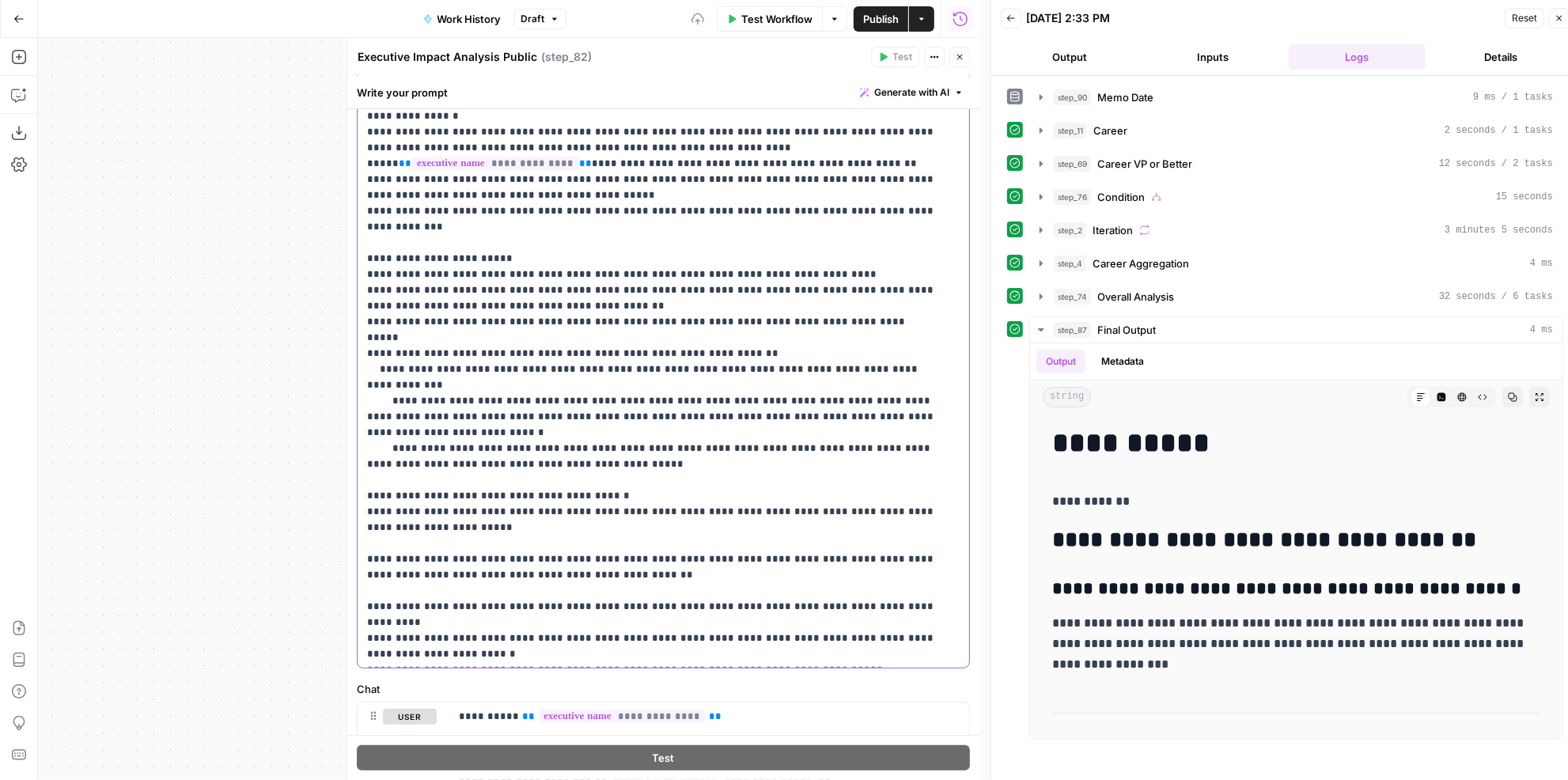
scroll to position [143, 0]
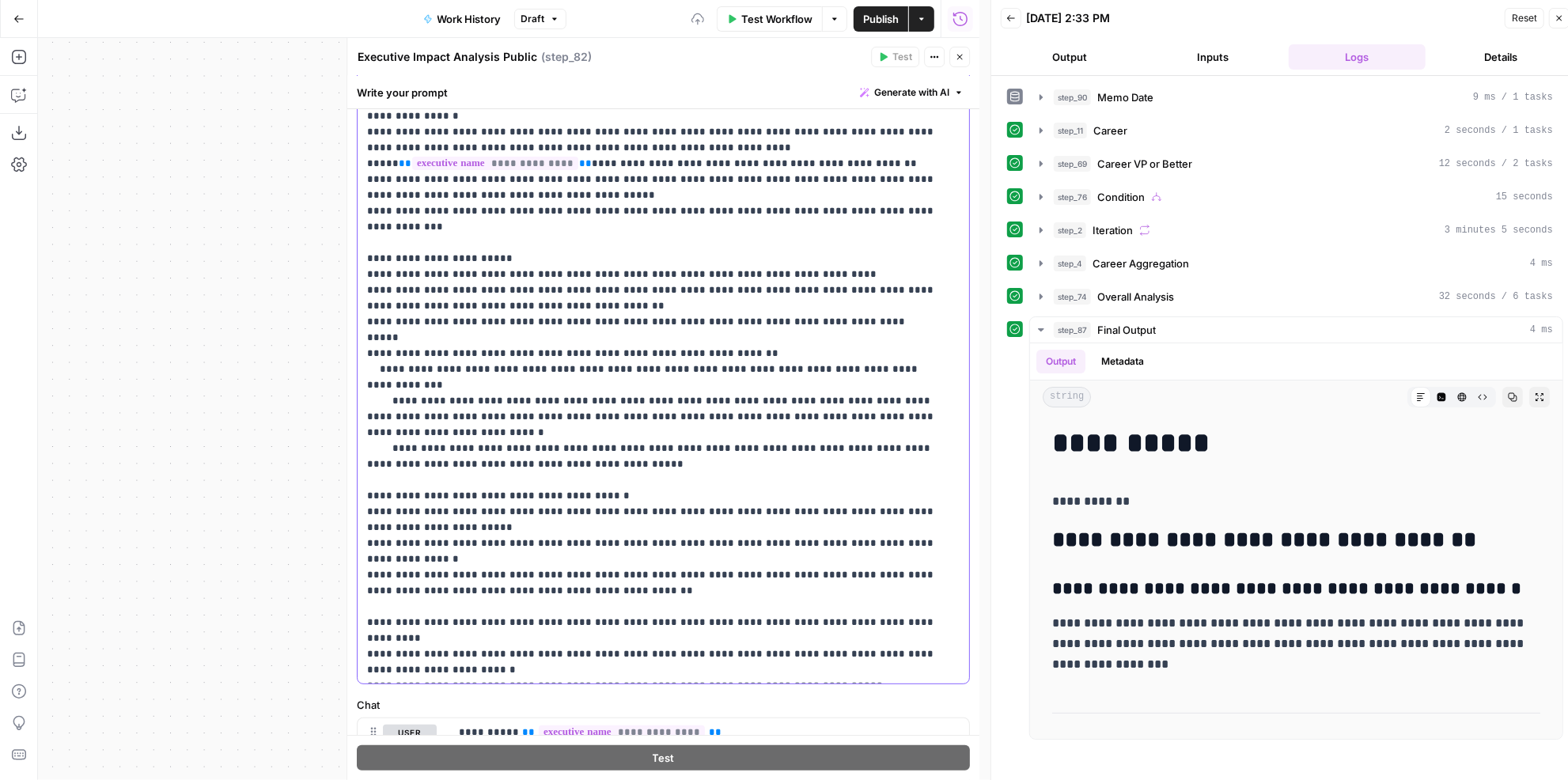
click at [468, 523] on p "**********" at bounding box center [652, 337] width 572 height 680
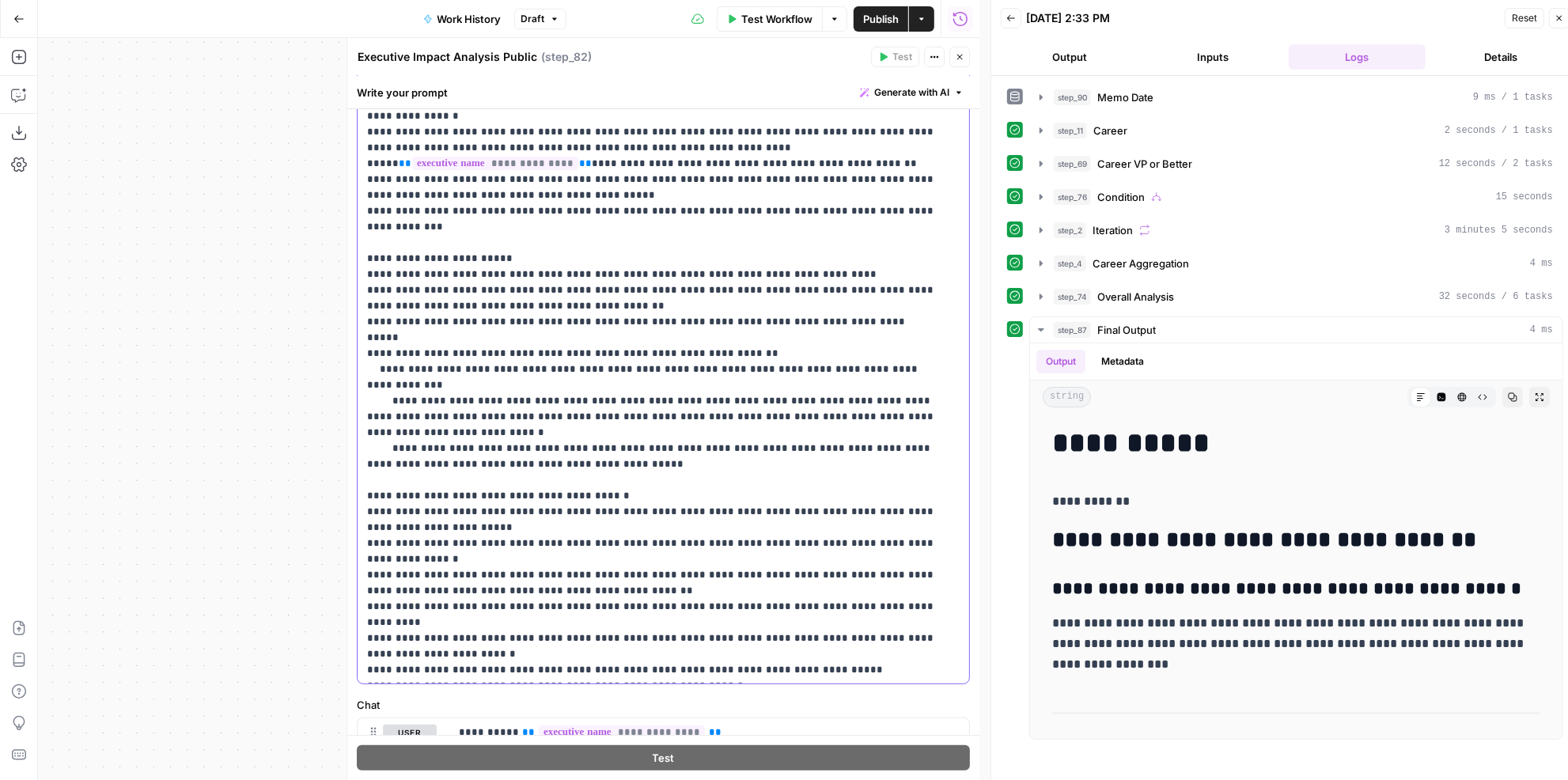
scroll to position [159, 0]
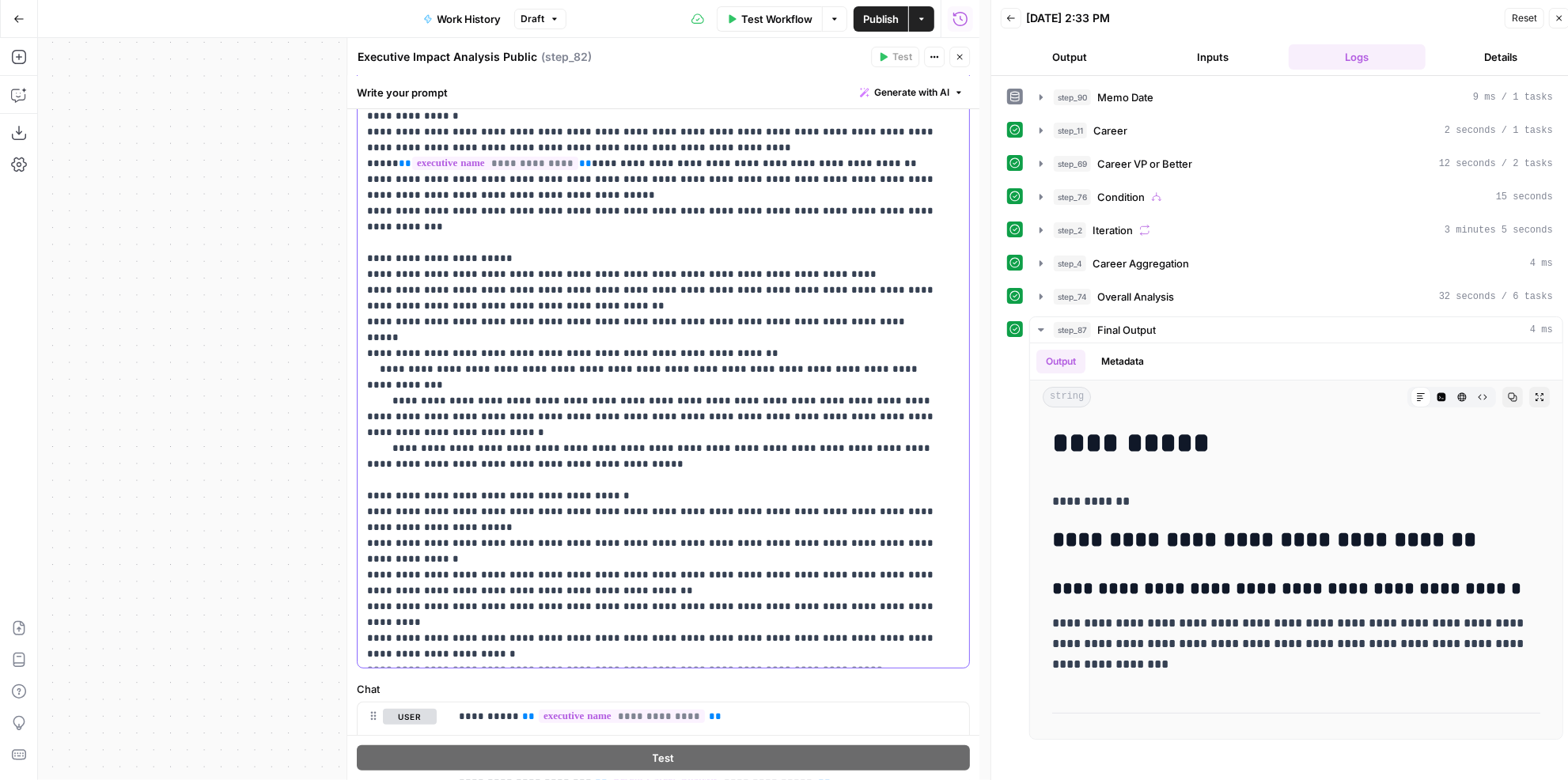
drag, startPoint x: 511, startPoint y: 474, endPoint x: 550, endPoint y: 472, distance: 39.1
click at [550, 472] on p "**********" at bounding box center [652, 330] width 572 height 665
click at [565, 444] on p "**********" at bounding box center [652, 330] width 572 height 665
click at [563, 445] on p "**********" at bounding box center [652, 330] width 572 height 665
click at [511, 478] on p "**********" at bounding box center [652, 330] width 572 height 665
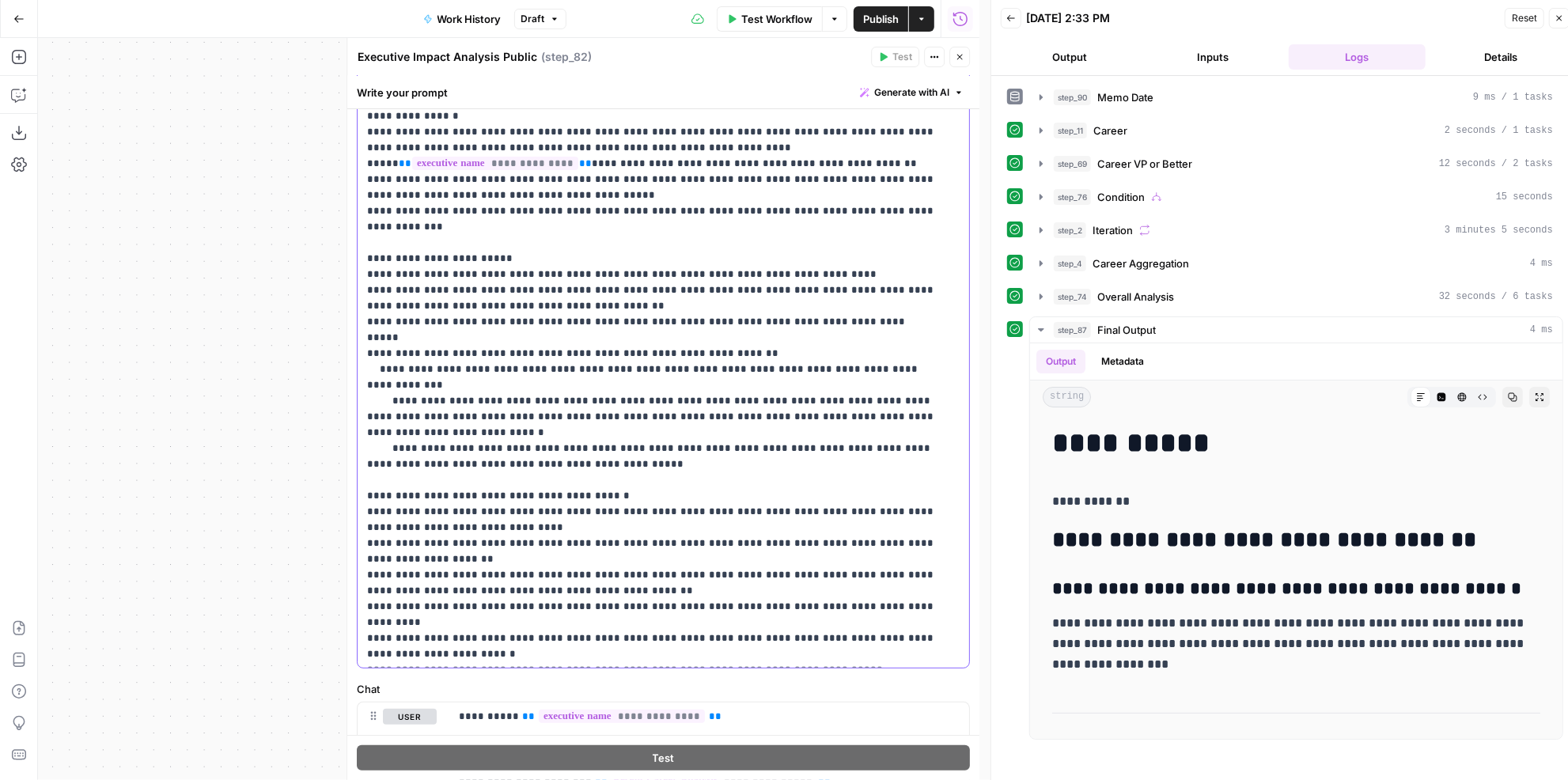
scroll to position [143, 0]
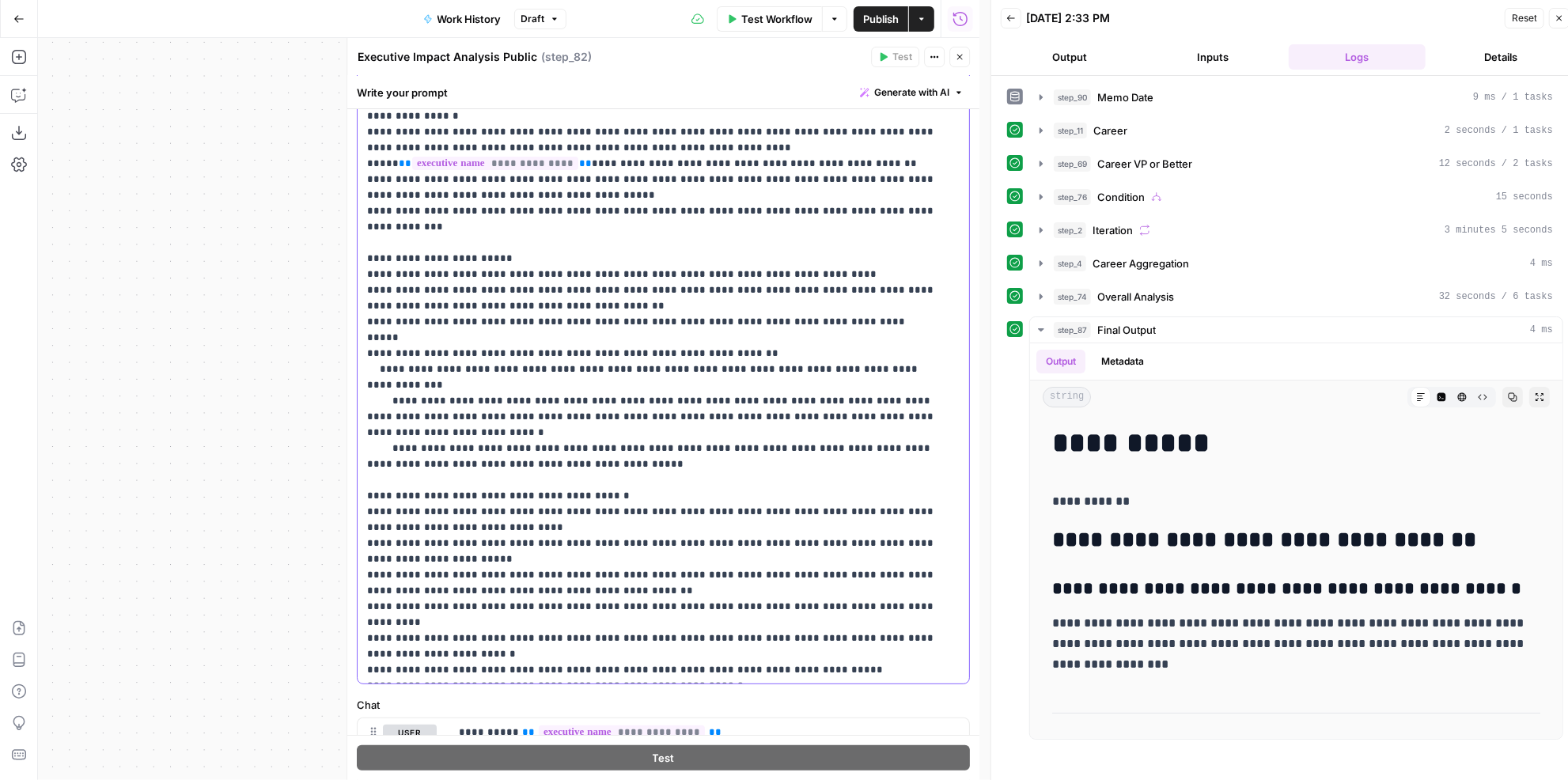
click at [523, 496] on p "**********" at bounding box center [652, 337] width 572 height 680
drag, startPoint x: 572, startPoint y: 543, endPoint x: 758, endPoint y: 540, distance: 186.0
click at [758, 540] on p "**********" at bounding box center [652, 337] width 572 height 680
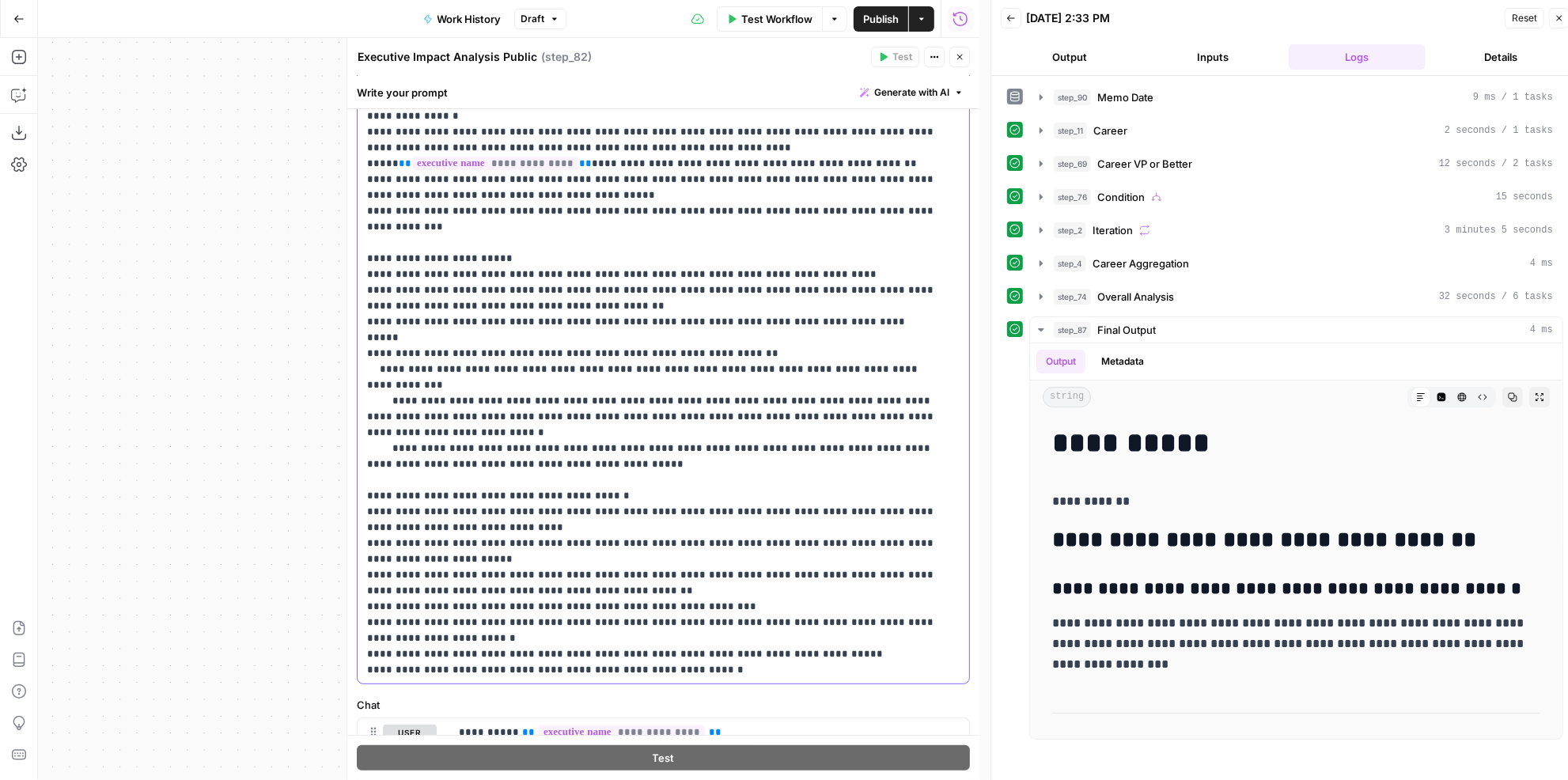
drag, startPoint x: 498, startPoint y: 570, endPoint x: 356, endPoint y: 451, distance: 185.3
click at [356, 451] on div "**********" at bounding box center [662, 361] width 613 height 646
copy p "**********"
click at [955, 60] on icon "button" at bounding box center [959, 57] width 10 height 10
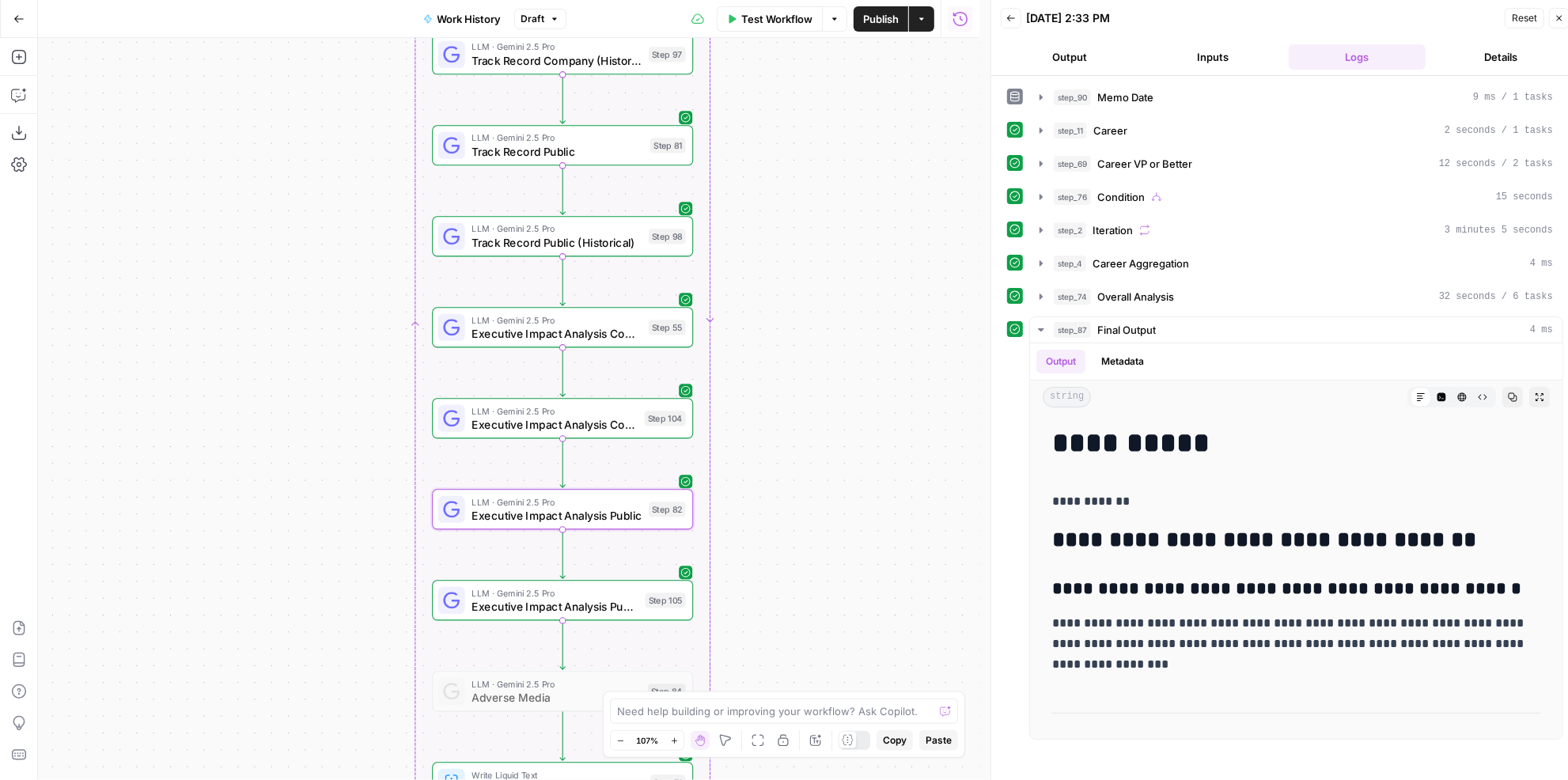
click at [637, 606] on span "Executive Impact Analysis Public (Historical)" at bounding box center [555, 606] width 167 height 16
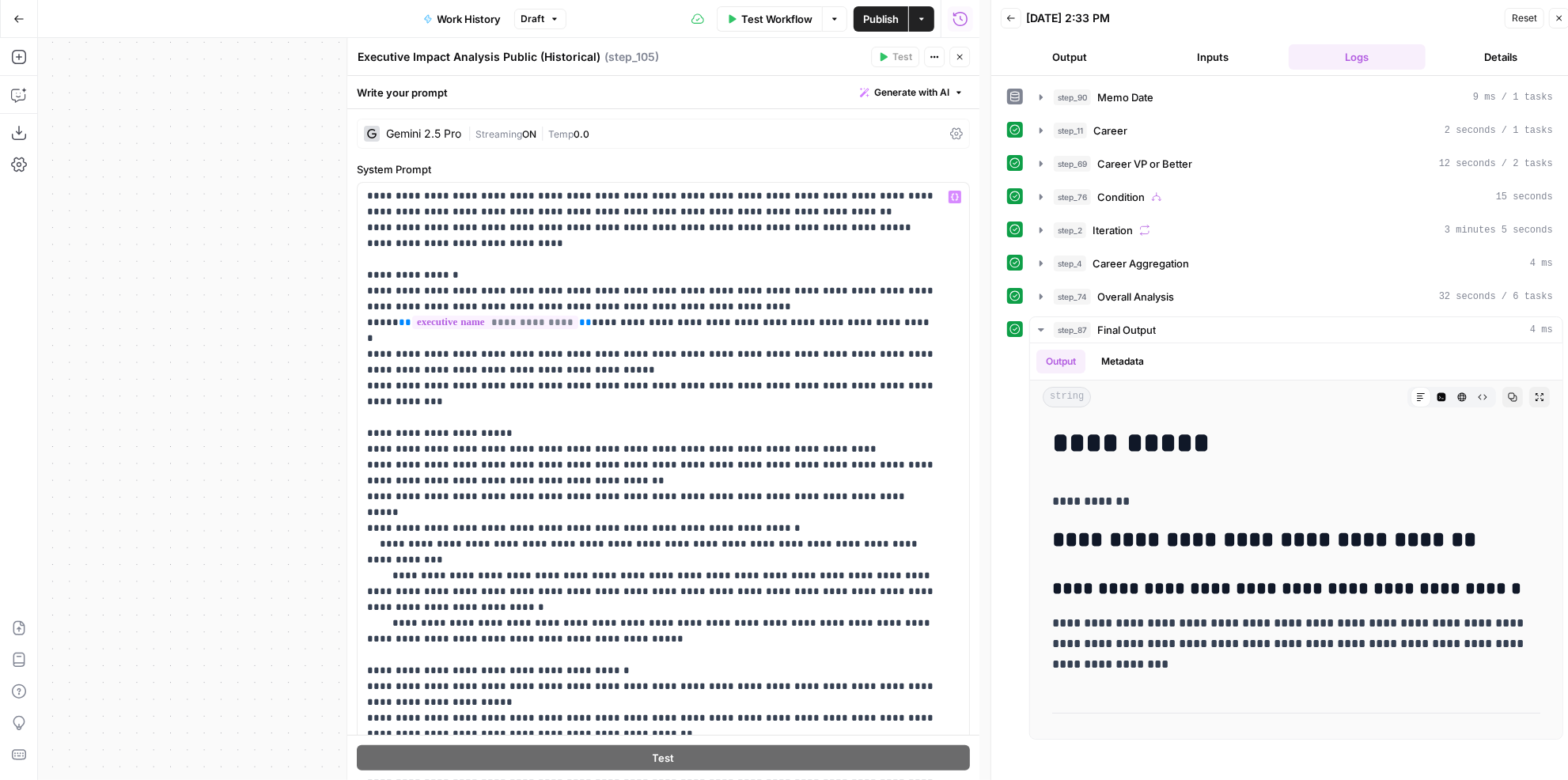
scroll to position [71, 0]
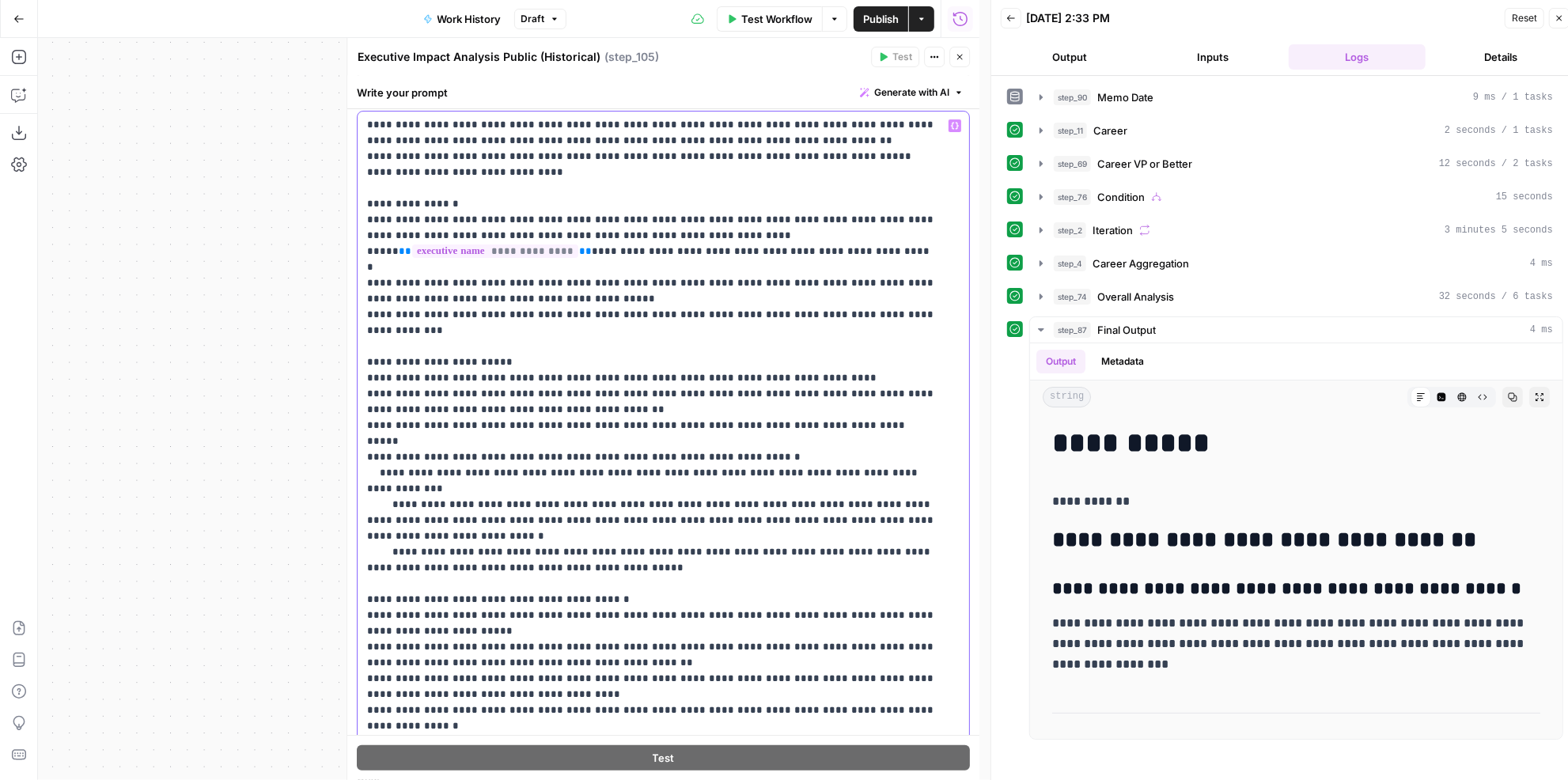
drag, startPoint x: 415, startPoint y: 627, endPoint x: 364, endPoint y: 522, distance: 116.7
click at [364, 522] on div "**********" at bounding box center [658, 433] width 602 height 644
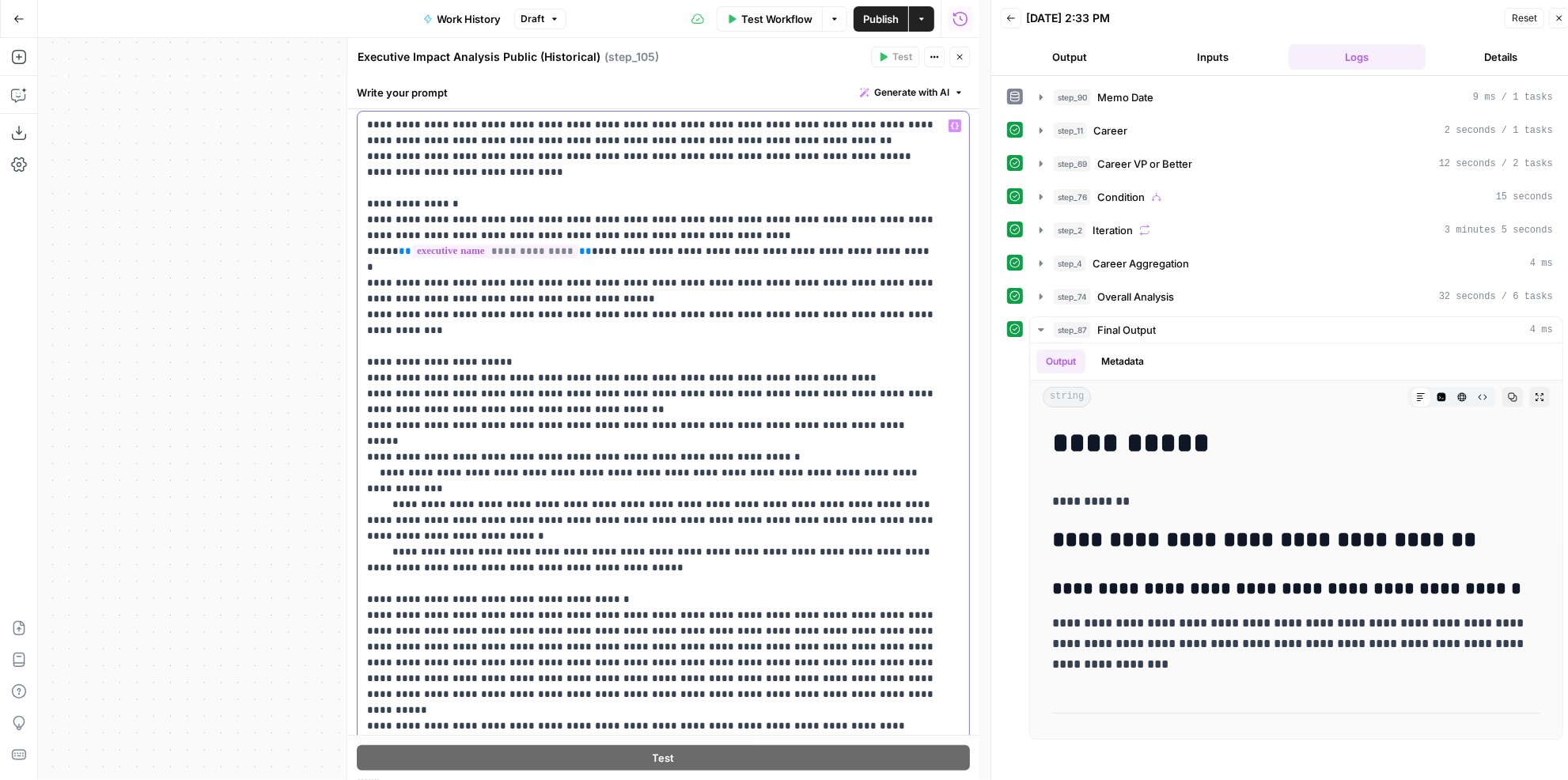
scroll to position [48, 0]
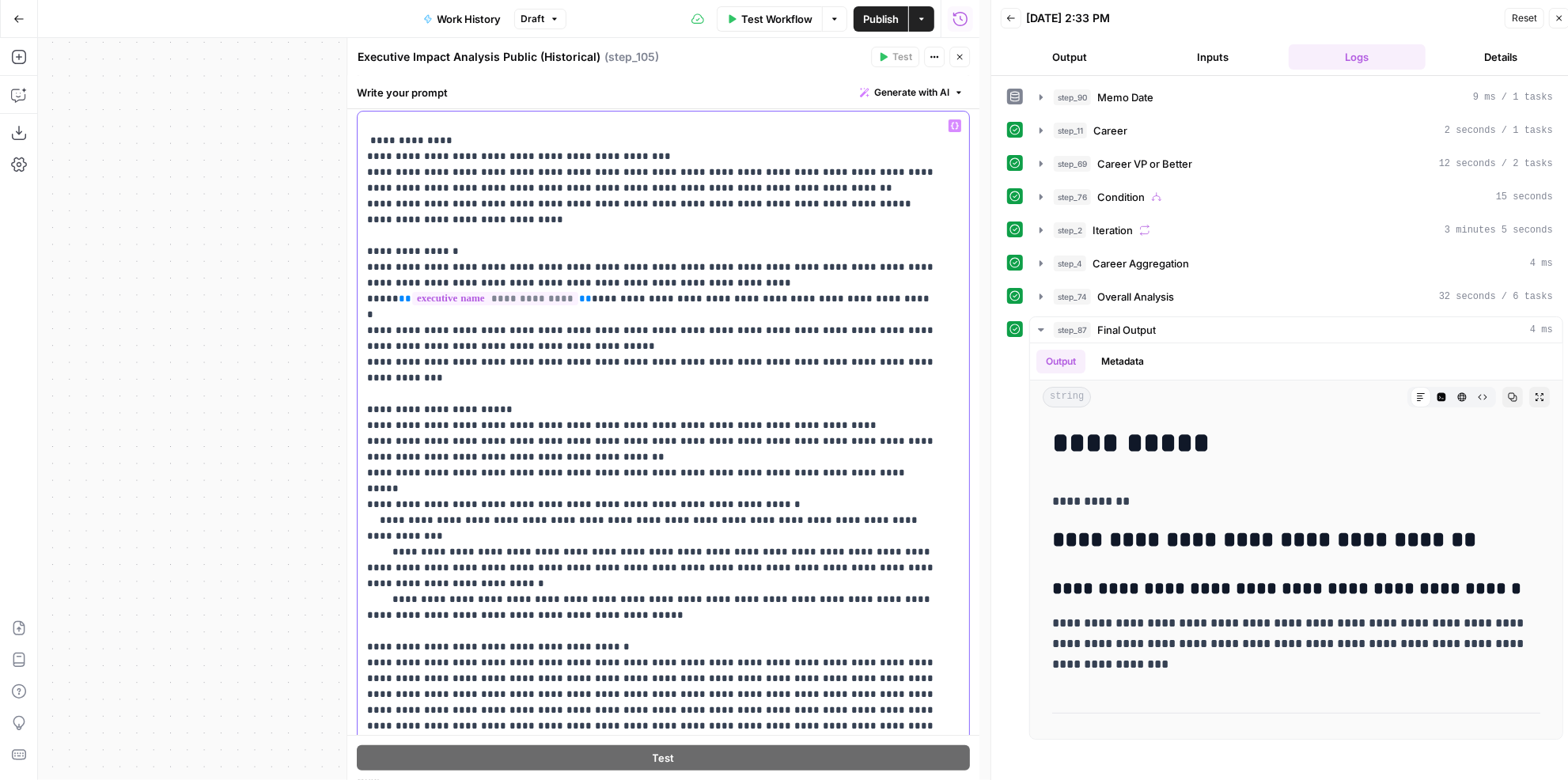
click at [455, 581] on p "**********" at bounding box center [652, 409] width 572 height 680
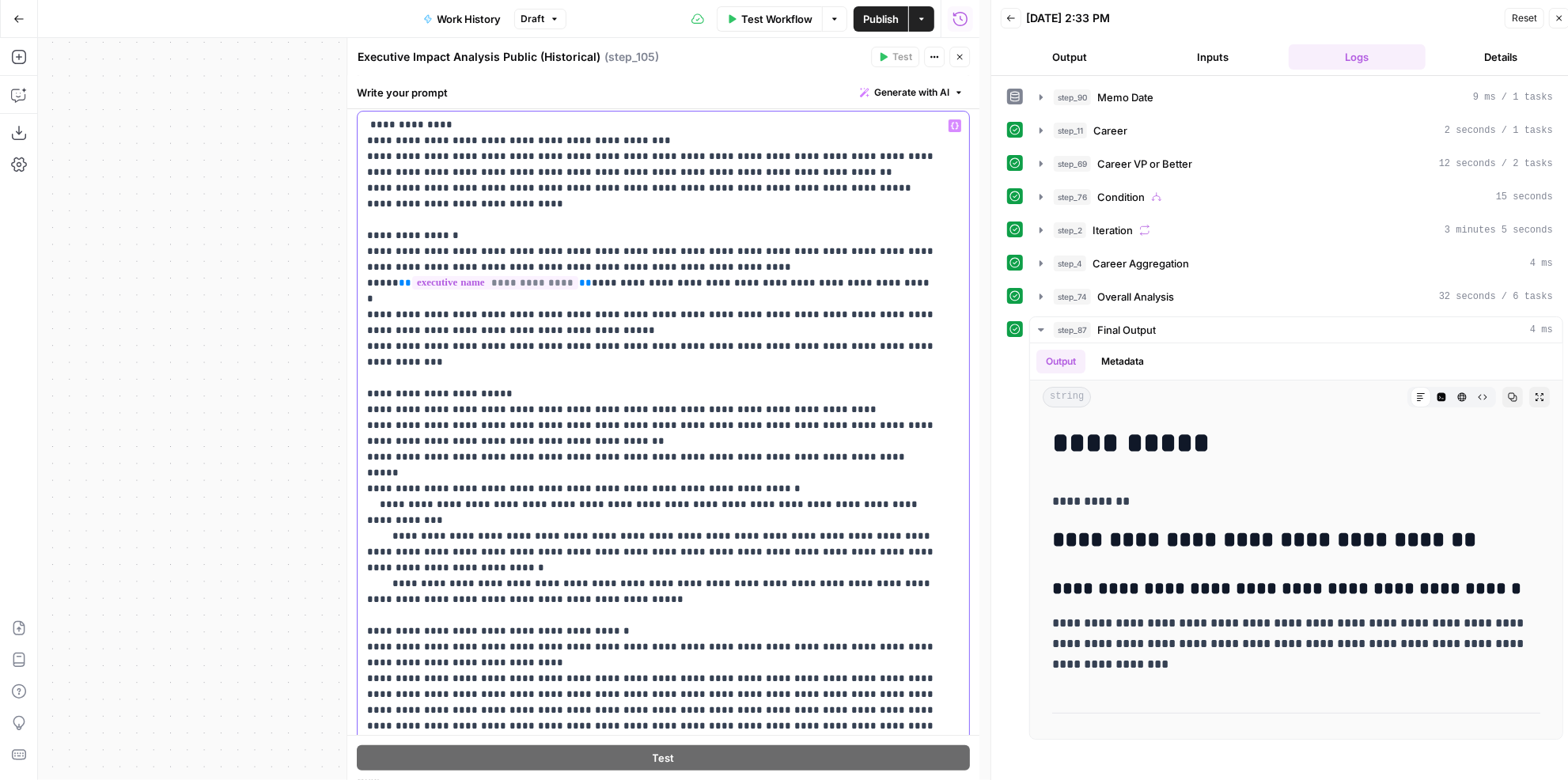
click at [431, 596] on p "**********" at bounding box center [652, 402] width 572 height 696
click at [543, 628] on p "**********" at bounding box center [652, 402] width 572 height 696
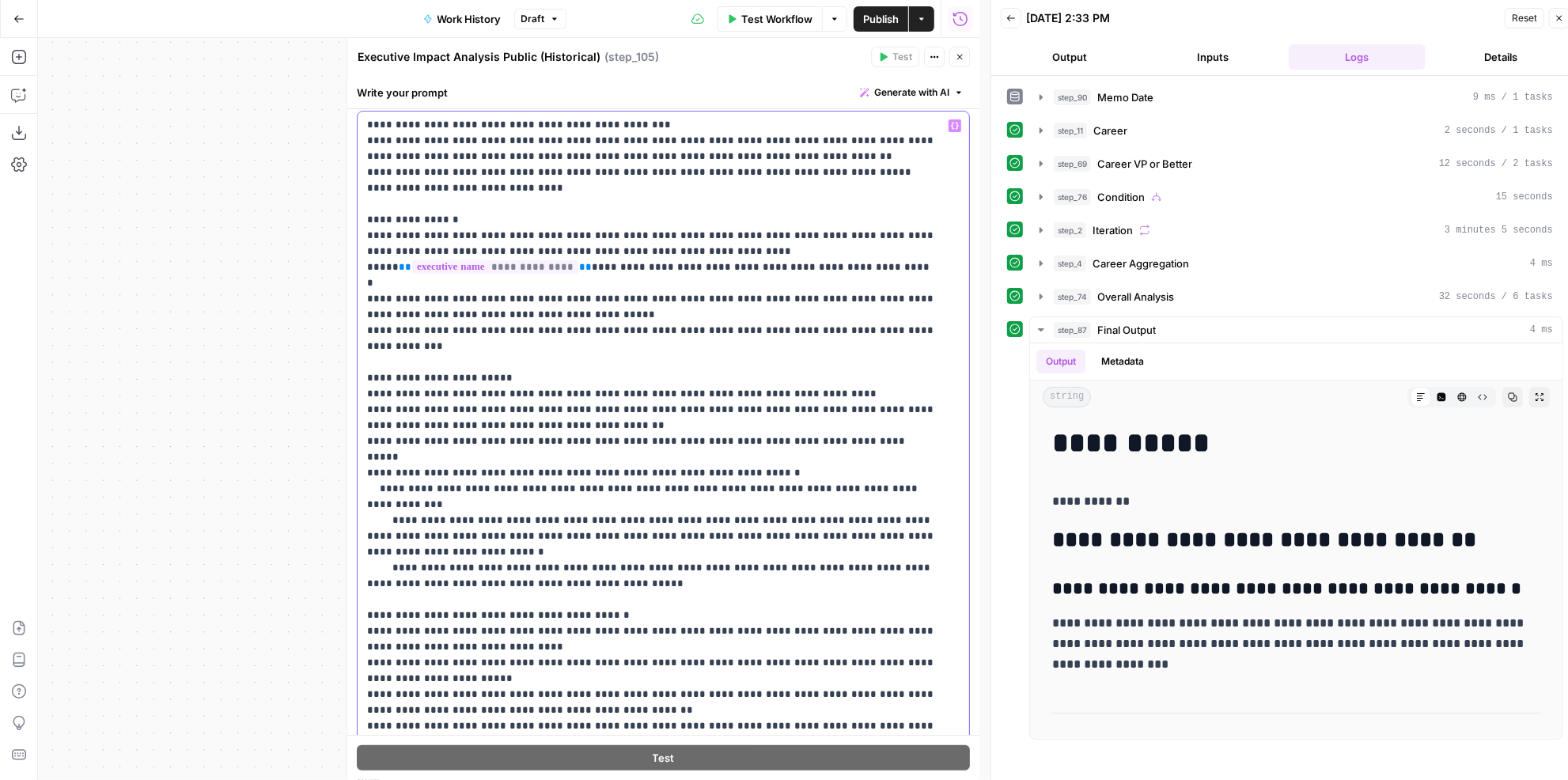
click at [699, 627] on p "**********" at bounding box center [652, 393] width 572 height 712
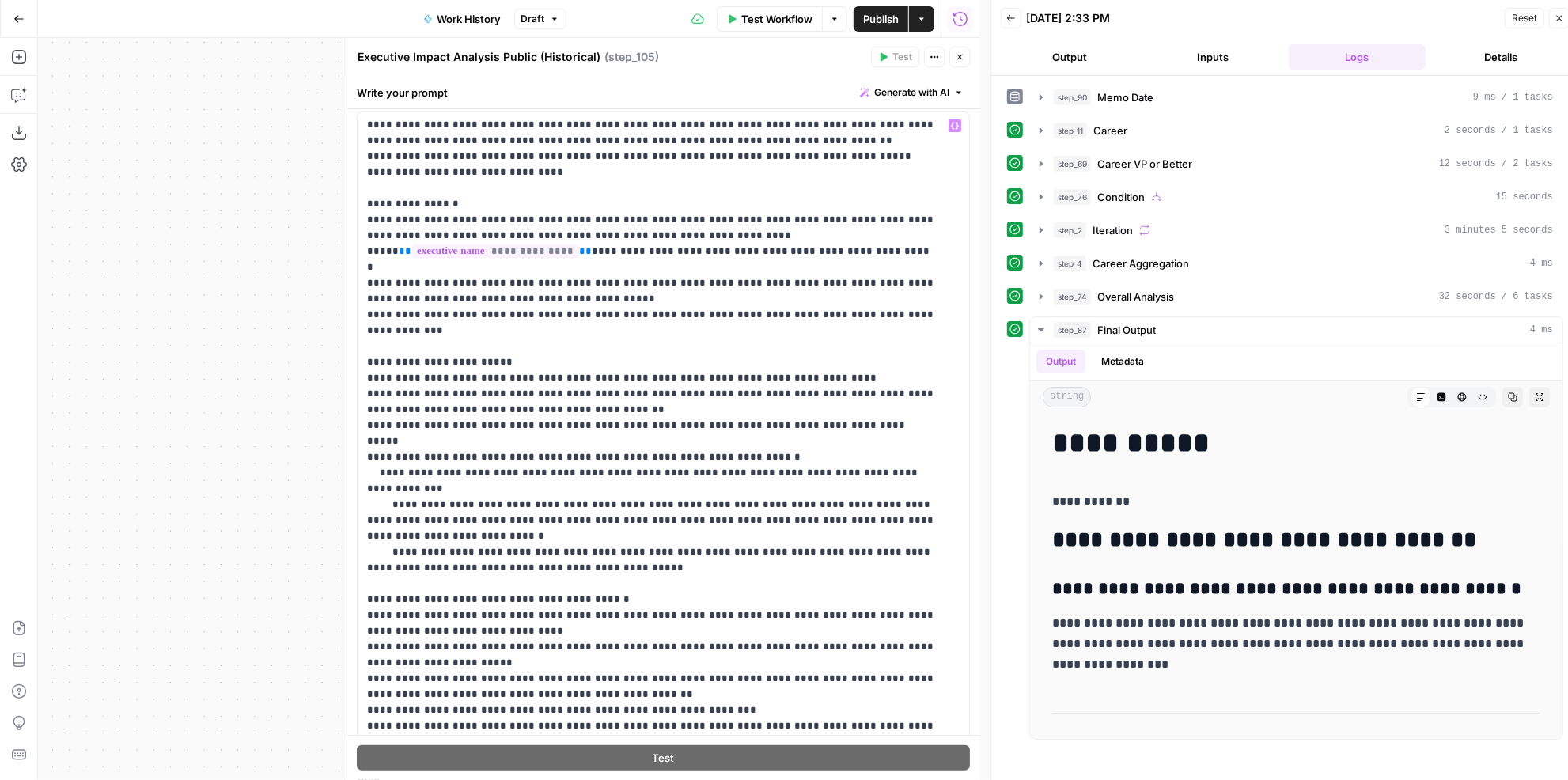
click at [885, 14] on span "Publish" at bounding box center [880, 18] width 35 height 16
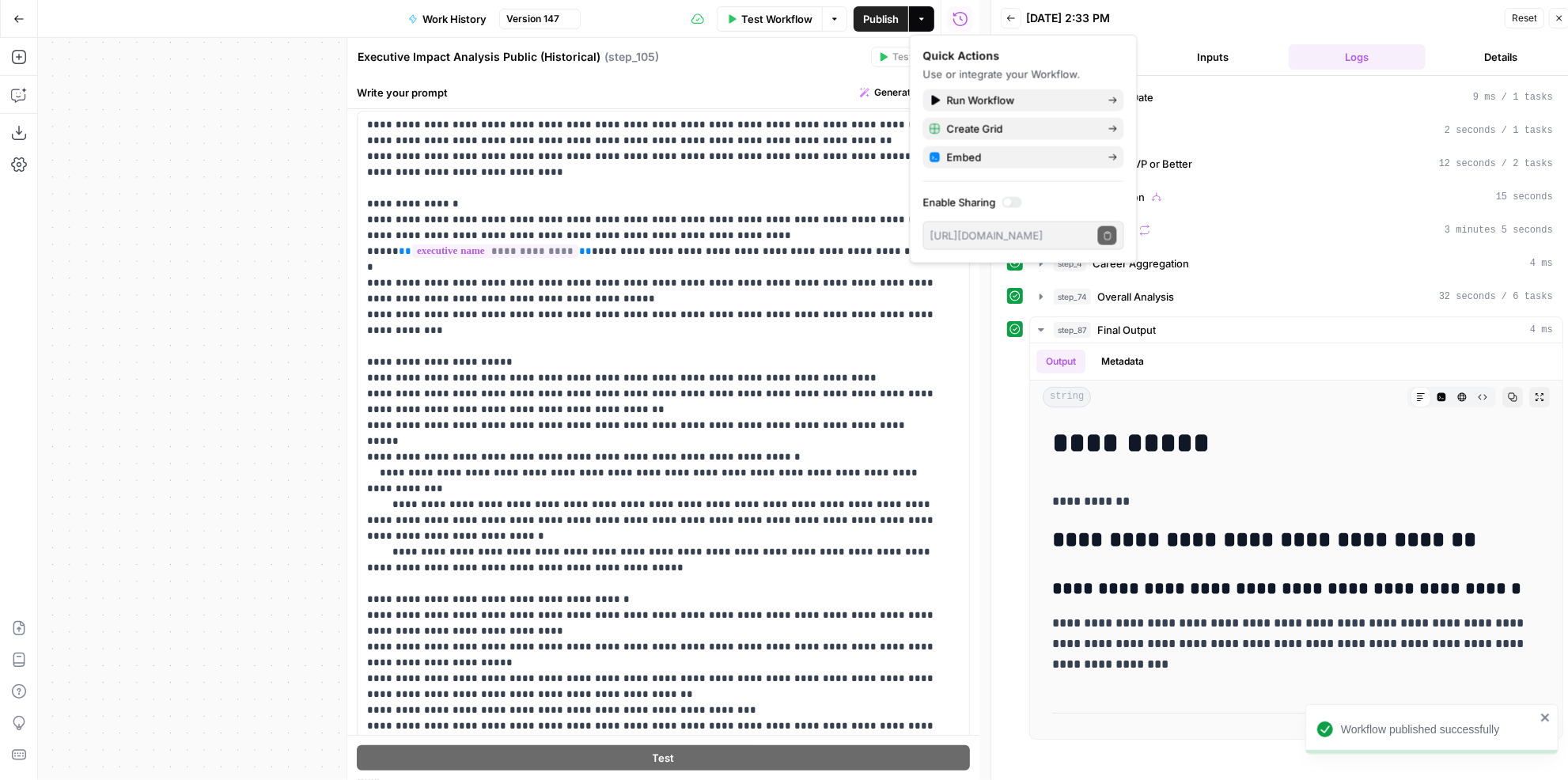
click at [845, 68] on header "Executive Impact Analysis Public (Historical) Executive Impact Analysis Public …" at bounding box center [663, 57] width 632 height 38
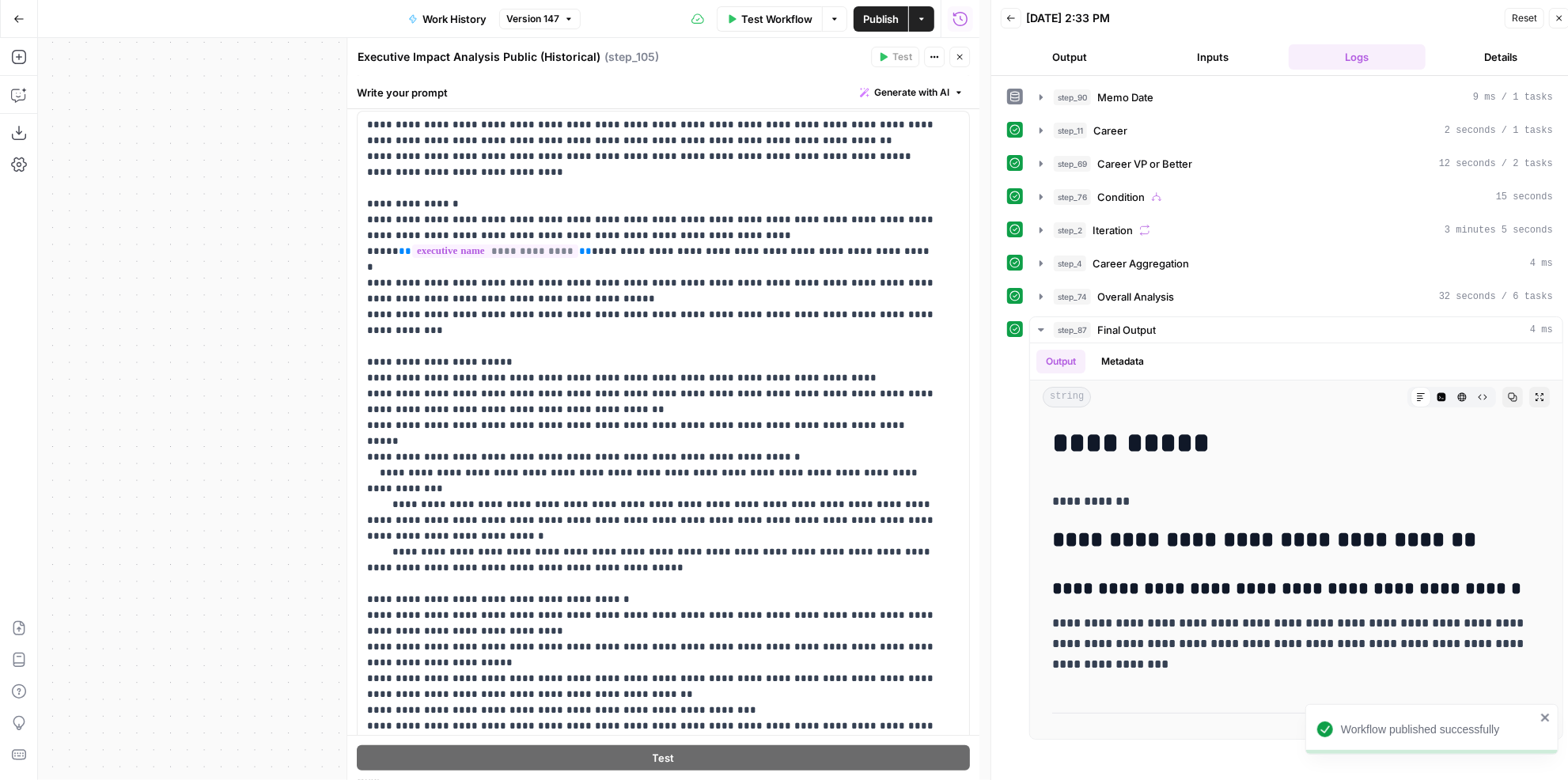
click at [963, 61] on icon "button" at bounding box center [959, 57] width 10 height 10
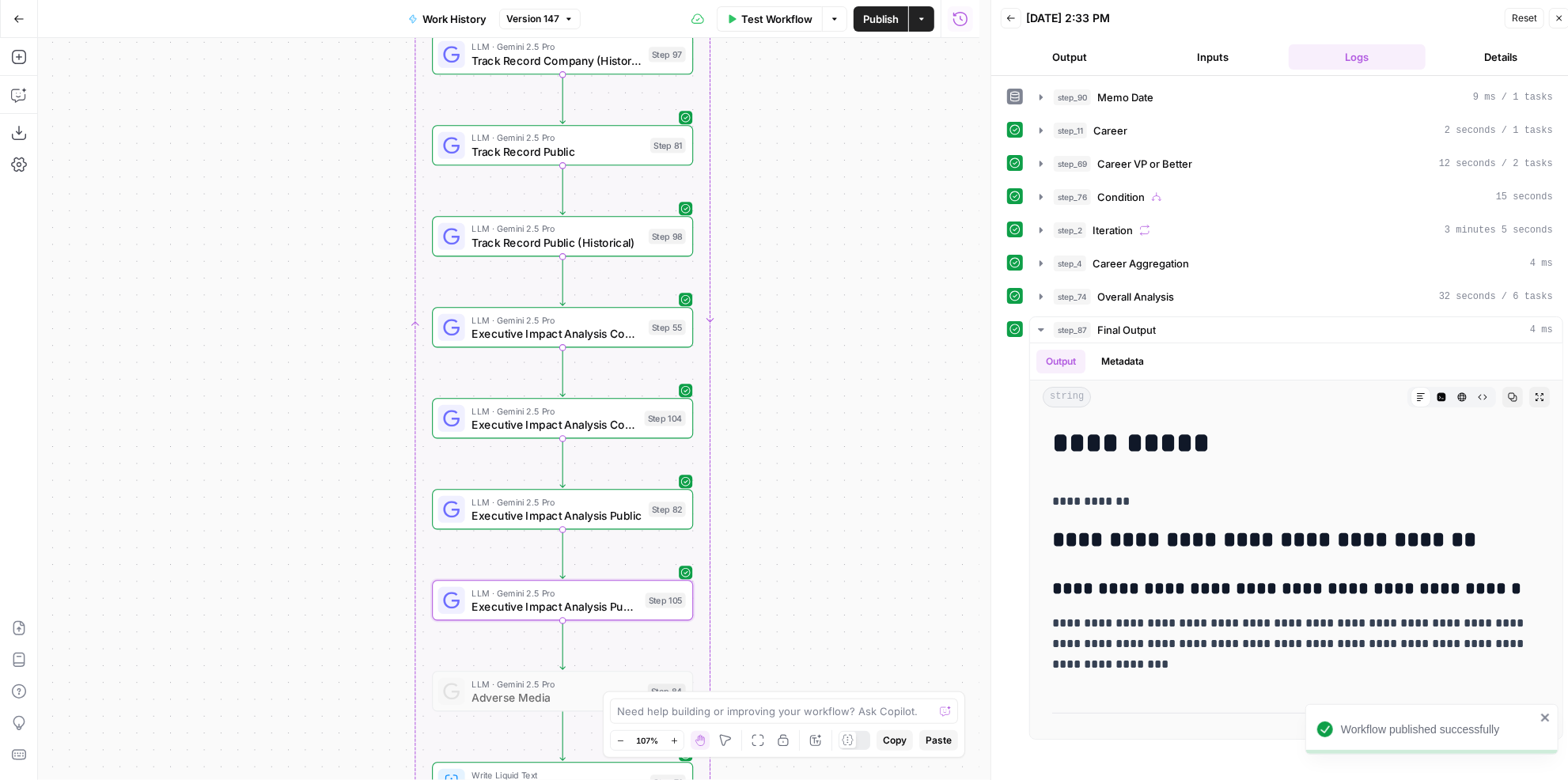
drag, startPoint x: 836, startPoint y: 591, endPoint x: 834, endPoint y: 444, distance: 147.0
click at [834, 444] on div "true false Workflow Set Inputs Inputs LLM · GPT-4.1 Memo Date Step 90 LLM · GPT…" at bounding box center [508, 409] width 941 height 742
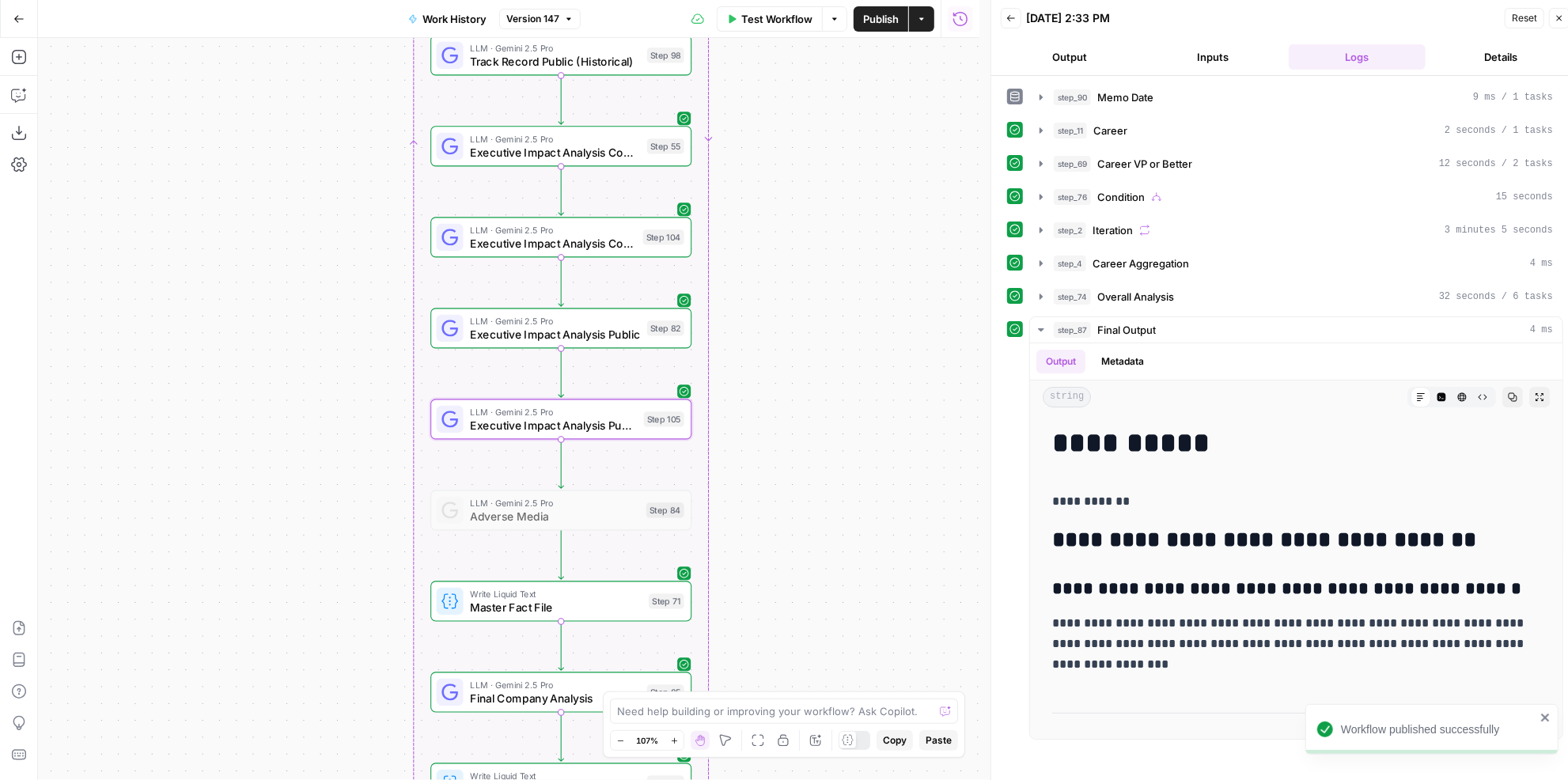
drag, startPoint x: 798, startPoint y: 524, endPoint x: 798, endPoint y: 365, distance: 159.0
click at [798, 365] on div "true false Workflow Set Inputs Inputs LLM · GPT-4.1 Memo Date Step 90 LLM · GPT…" at bounding box center [508, 409] width 941 height 742
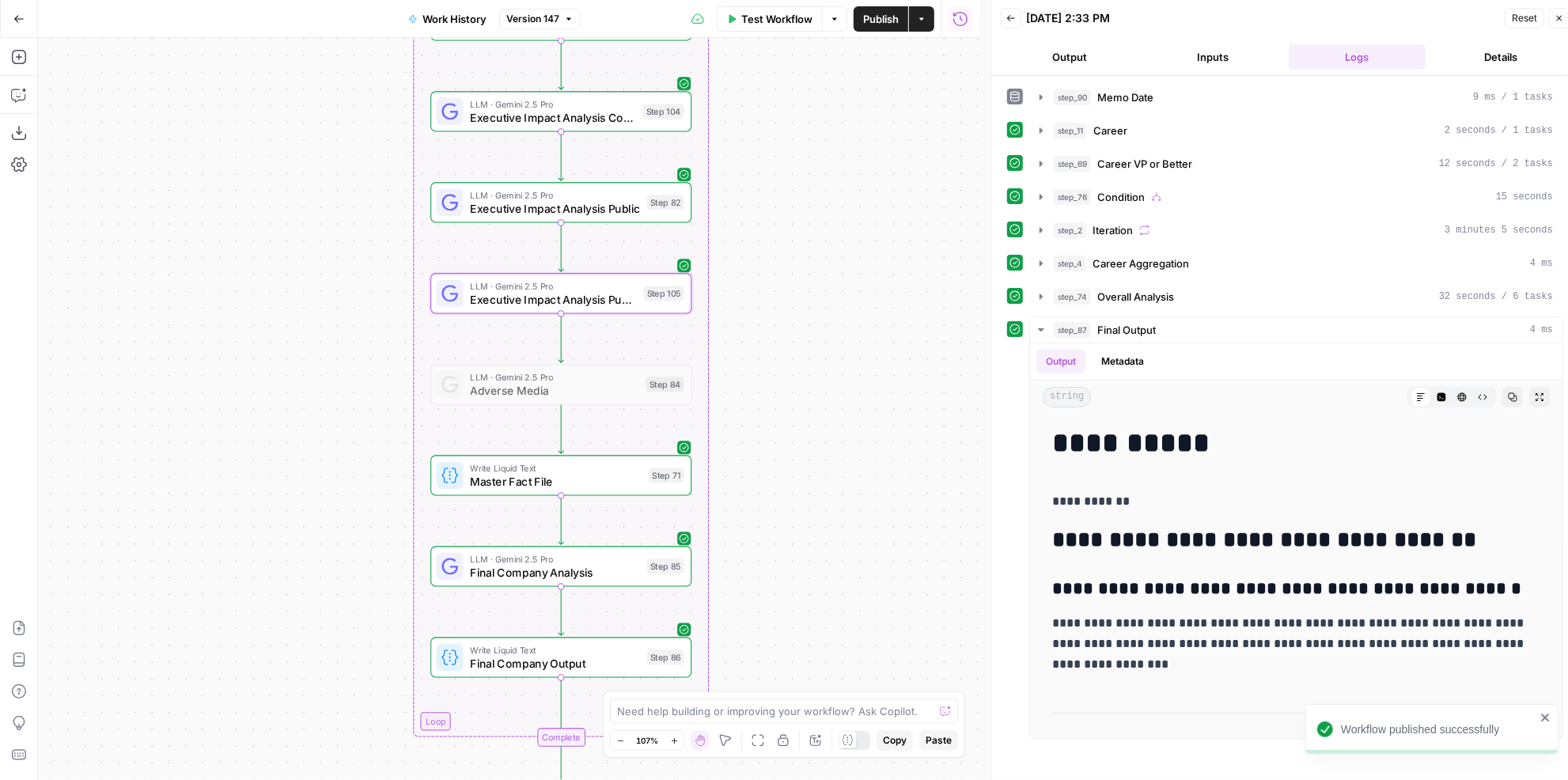
click at [630, 482] on span "Master Fact File" at bounding box center [556, 481] width 172 height 16
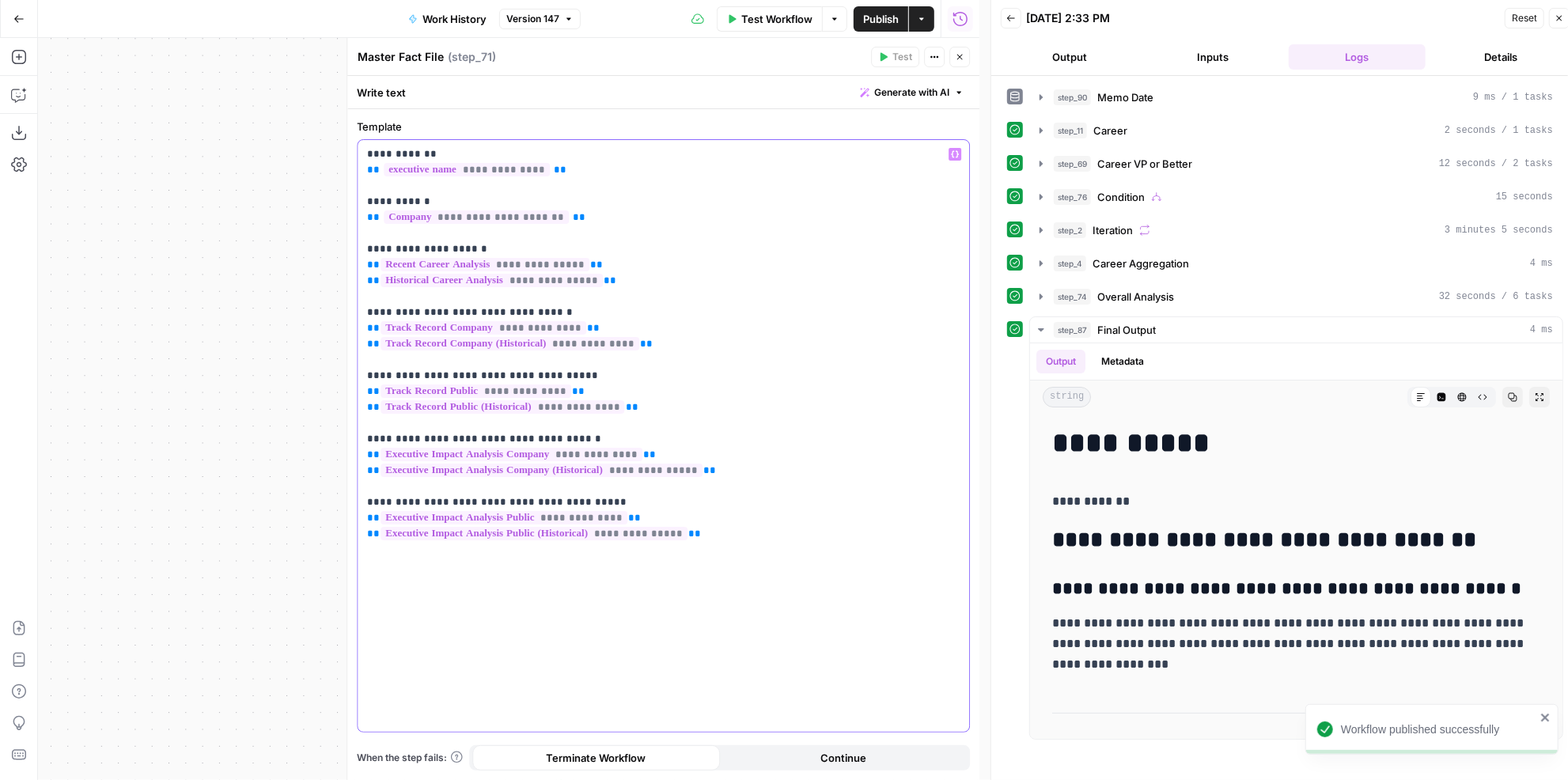
click at [591, 309] on p "**********" at bounding box center [663, 343] width 593 height 395
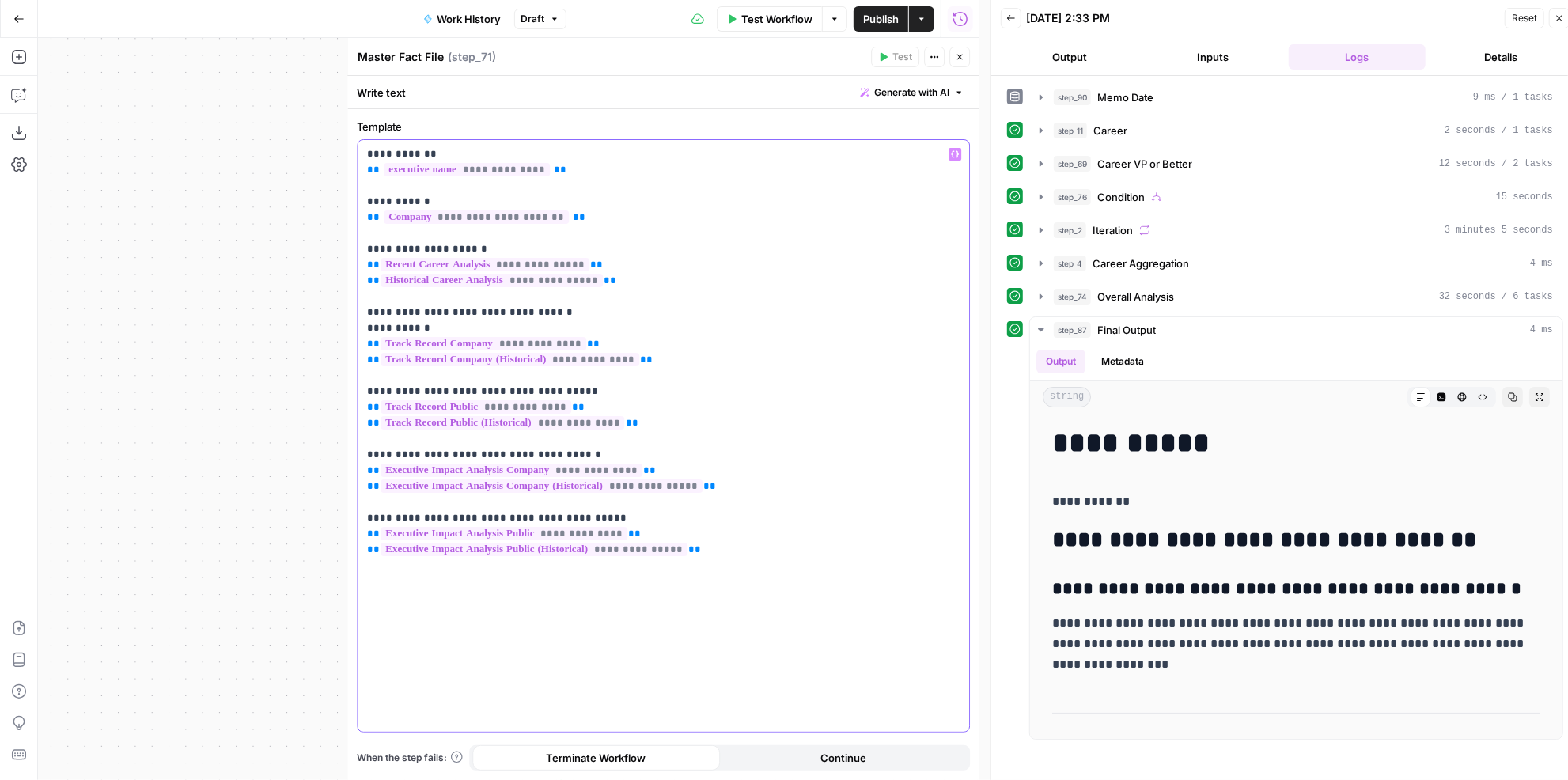
click at [606, 336] on p "**********" at bounding box center [663, 351] width 593 height 411
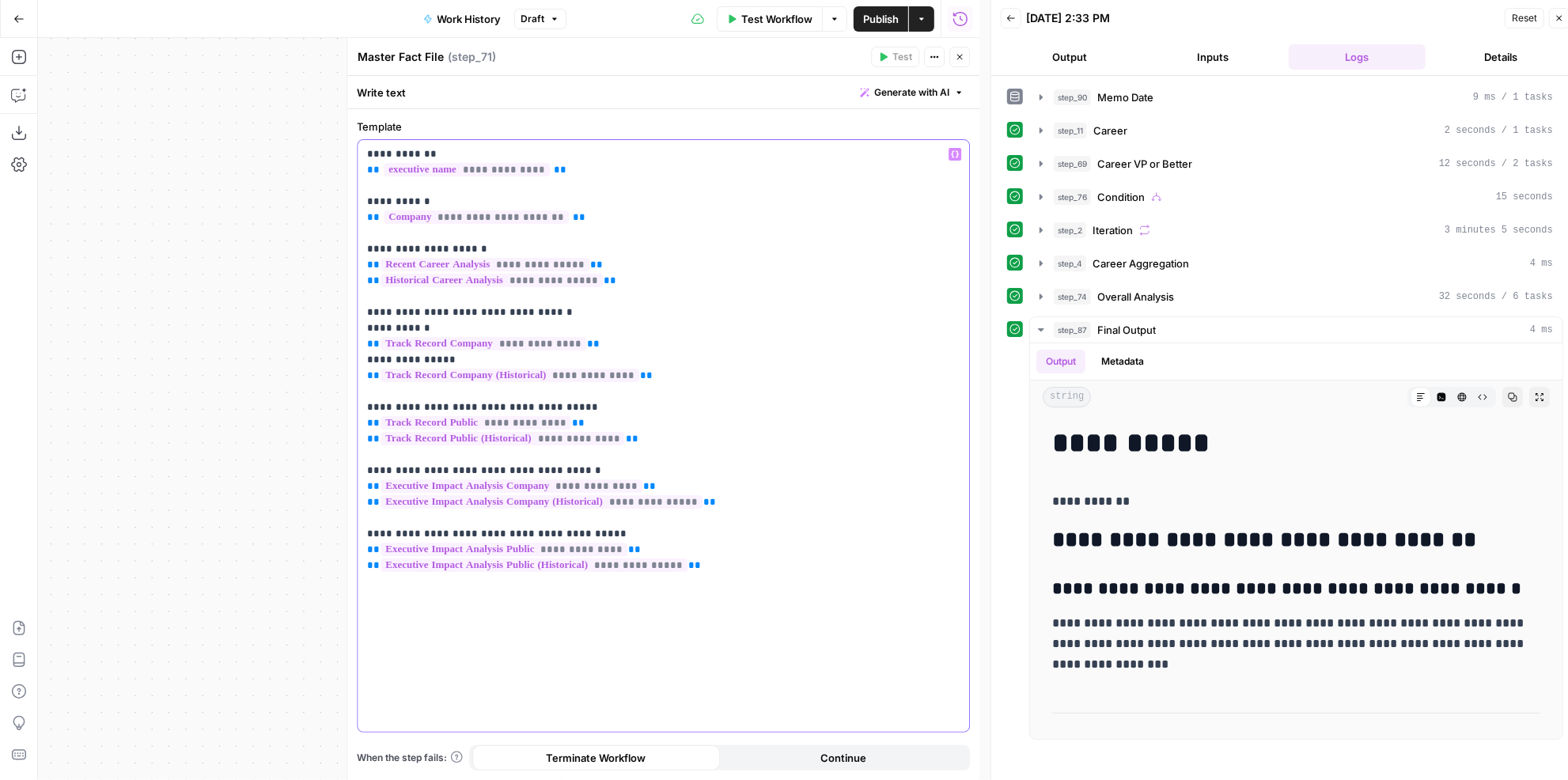
drag, startPoint x: 443, startPoint y: 324, endPoint x: 341, endPoint y: 326, distance: 102.0
click at [346, 326] on div "**********" at bounding box center [662, 409] width 633 height 742
copy p "**********"
click at [608, 405] on p "**********" at bounding box center [663, 359] width 593 height 427
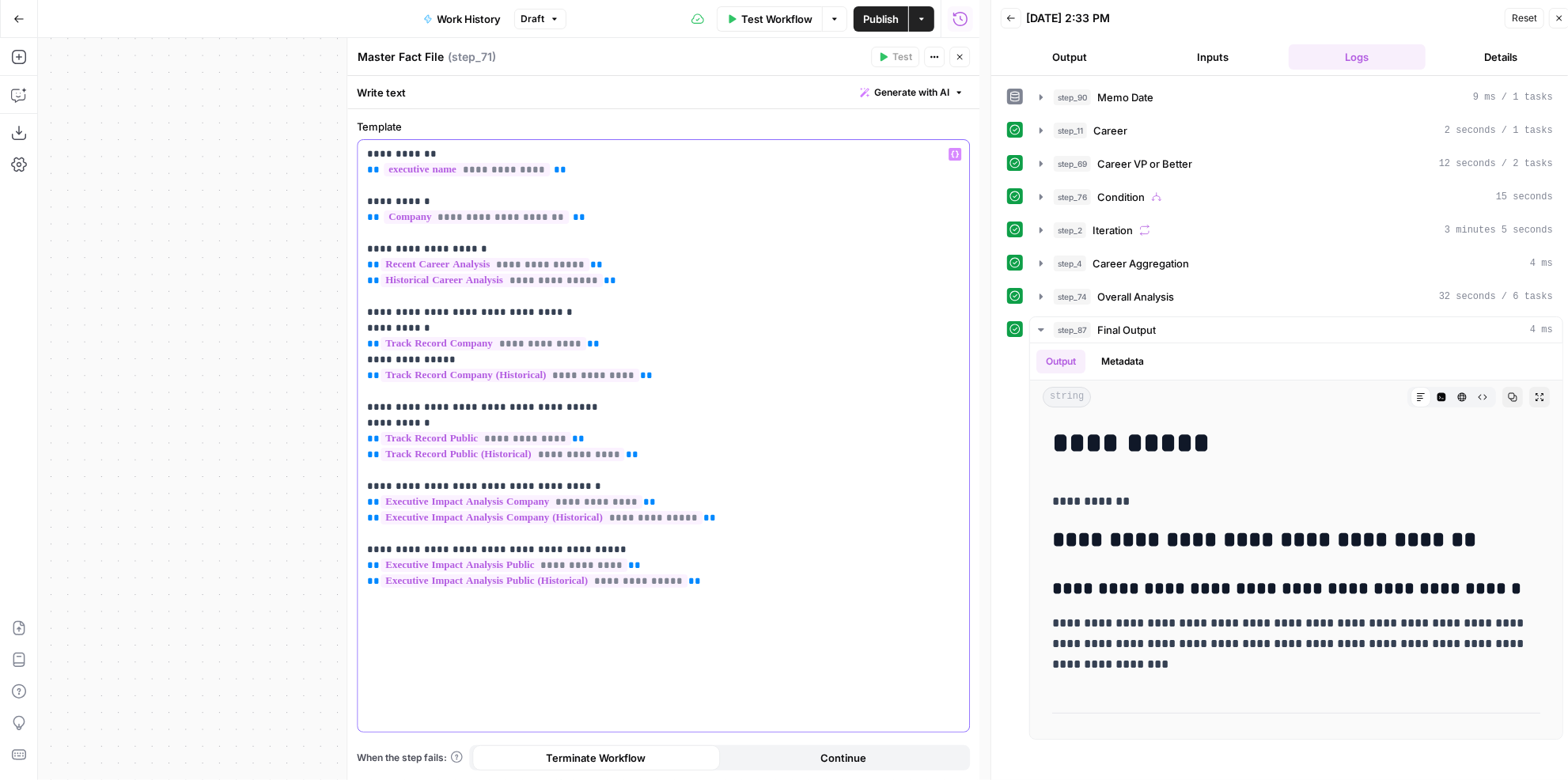
click at [642, 471] on p "**********" at bounding box center [663, 367] width 593 height 443
click at [643, 484] on p "**********" at bounding box center [663, 367] width 593 height 443
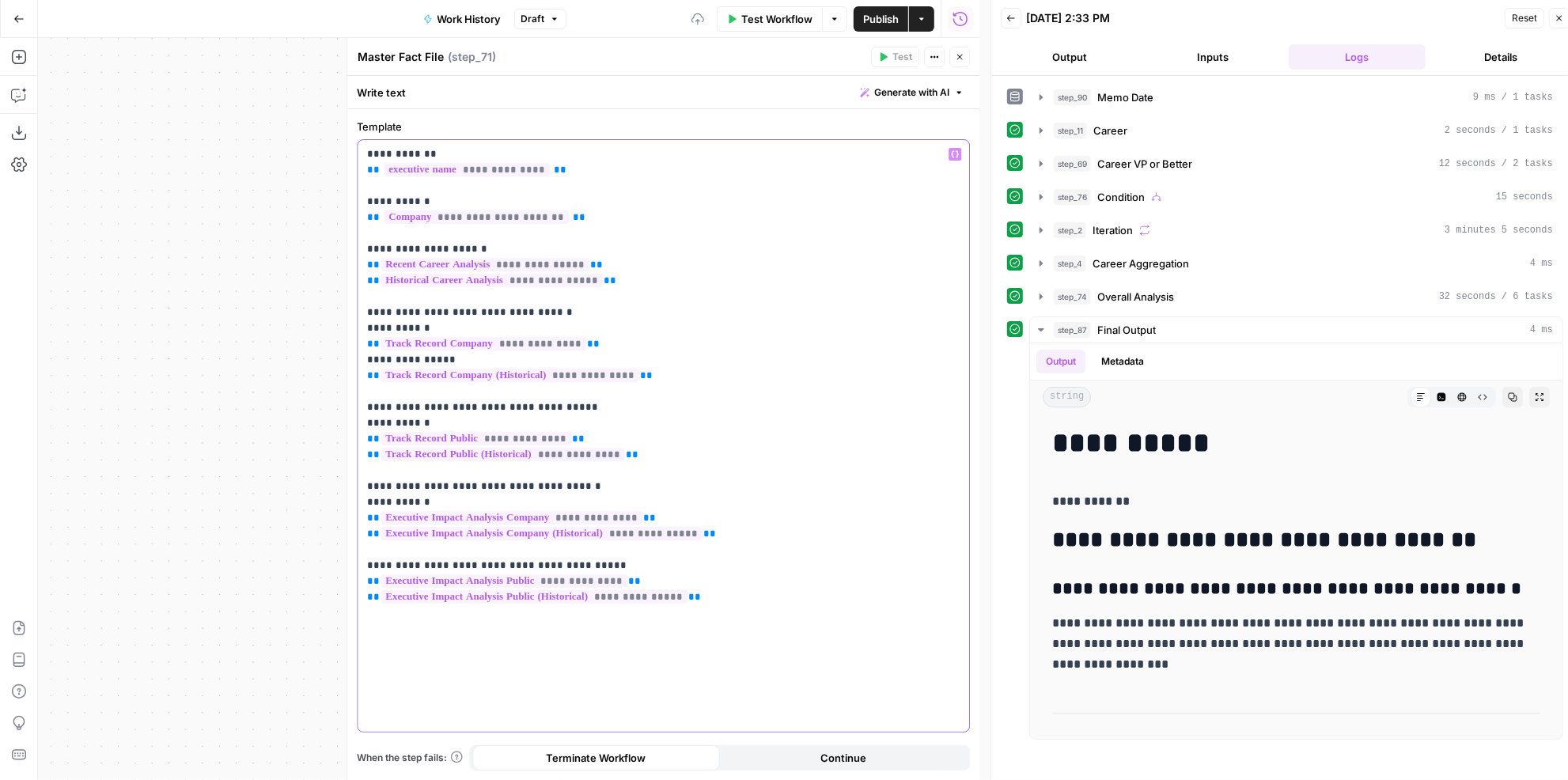
click at [621, 562] on p "**********" at bounding box center [663, 375] width 593 height 458
drag, startPoint x: 446, startPoint y: 359, endPoint x: 342, endPoint y: 356, distance: 104.0
click at [346, 356] on div "**********" at bounding box center [662, 409] width 633 height 742
copy p "**********"
click at [615, 432] on p "**********" at bounding box center [663, 383] width 593 height 474
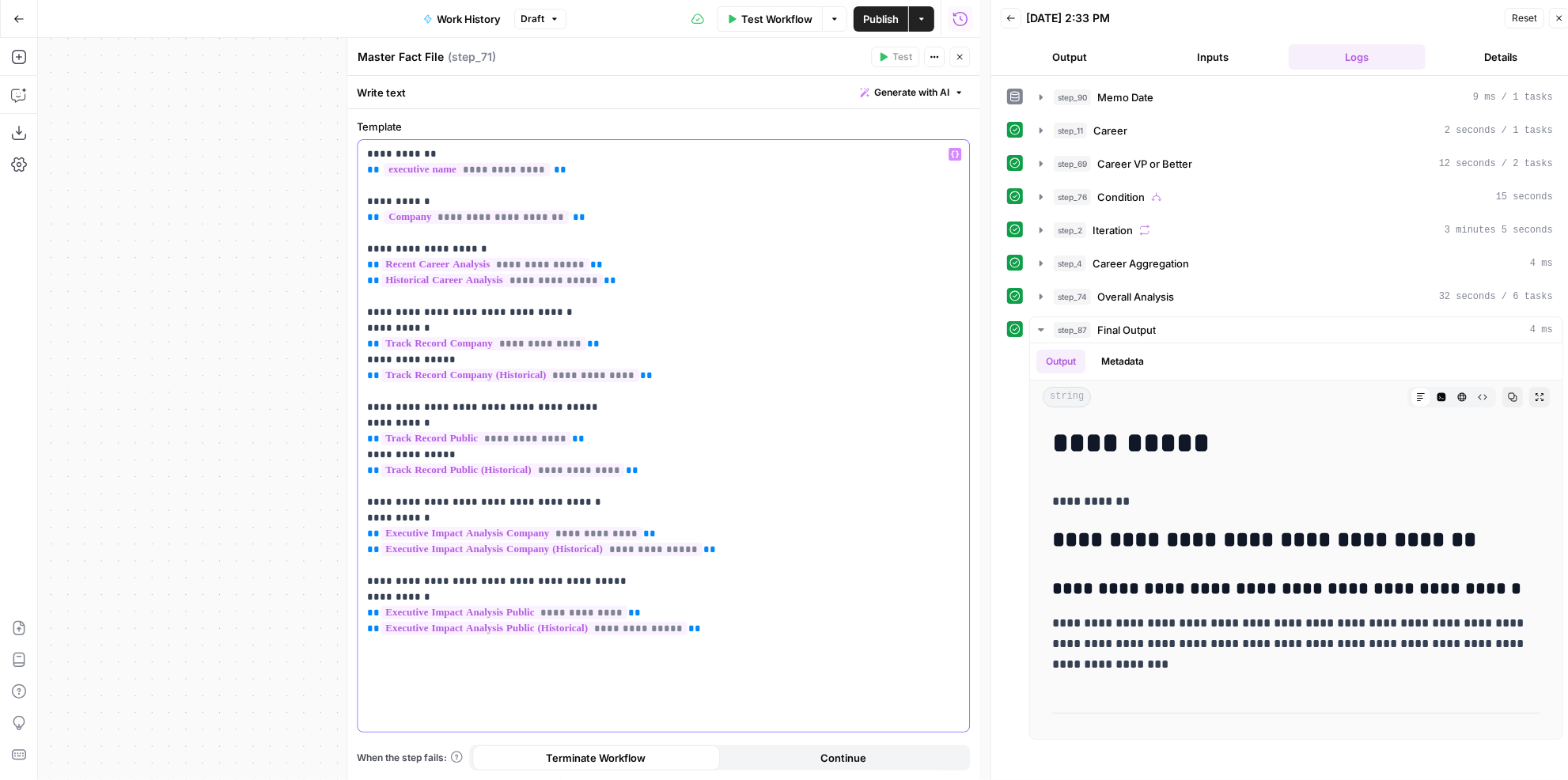
click at [715, 528] on p "**********" at bounding box center [663, 391] width 593 height 491
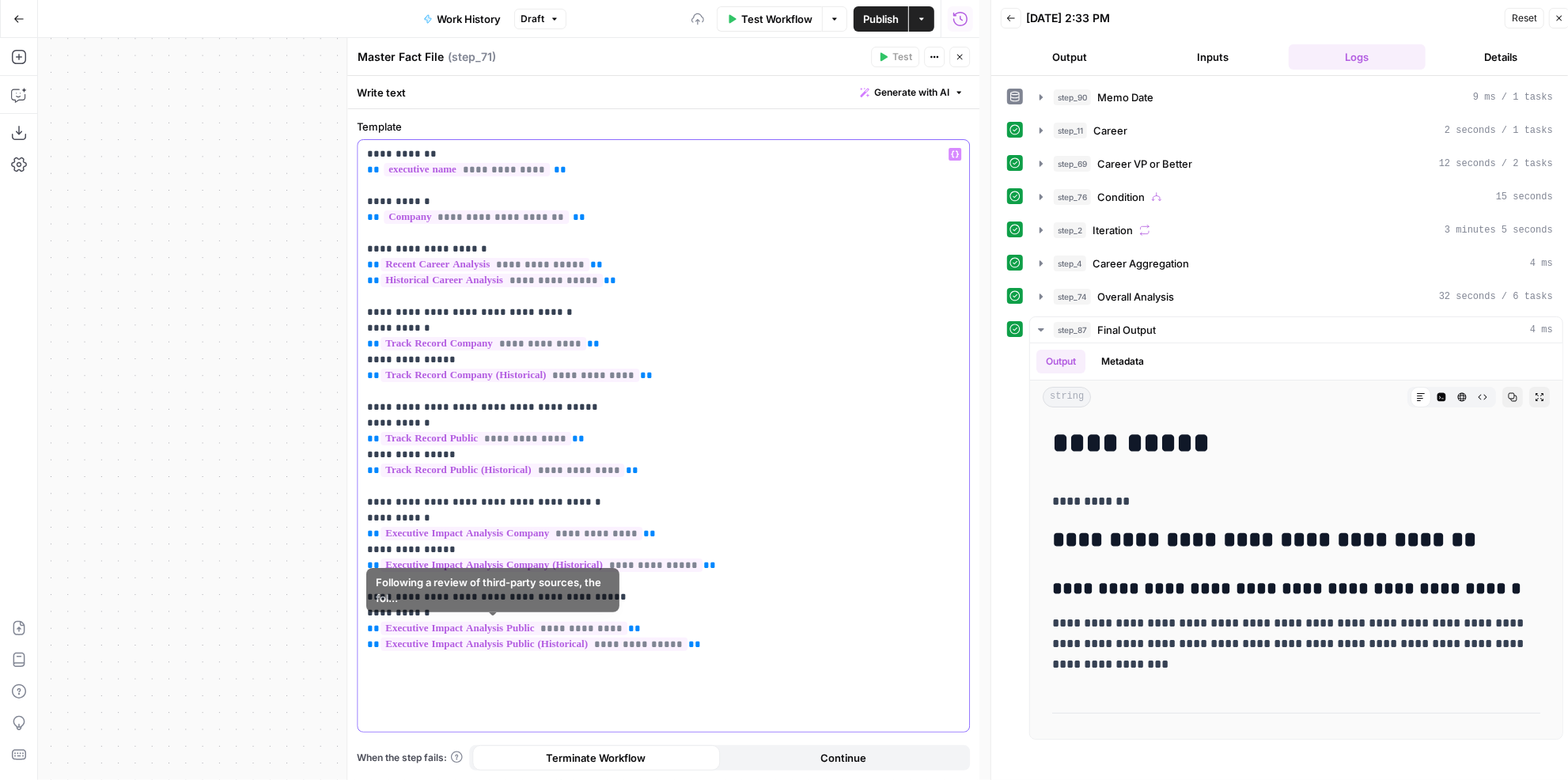
click at [651, 621] on p "**********" at bounding box center [663, 399] width 593 height 506
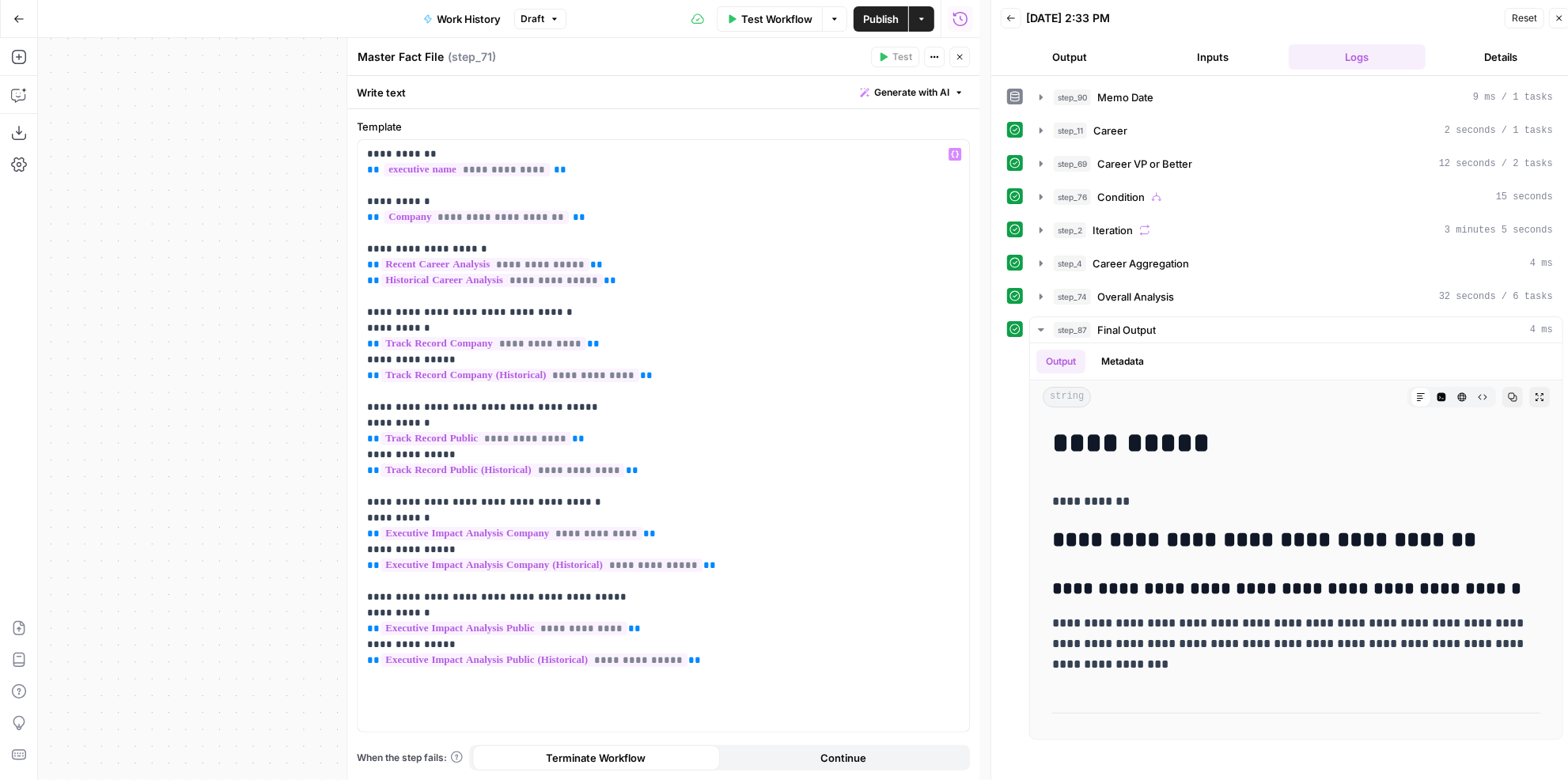
click at [891, 13] on span "Publish" at bounding box center [880, 18] width 35 height 16
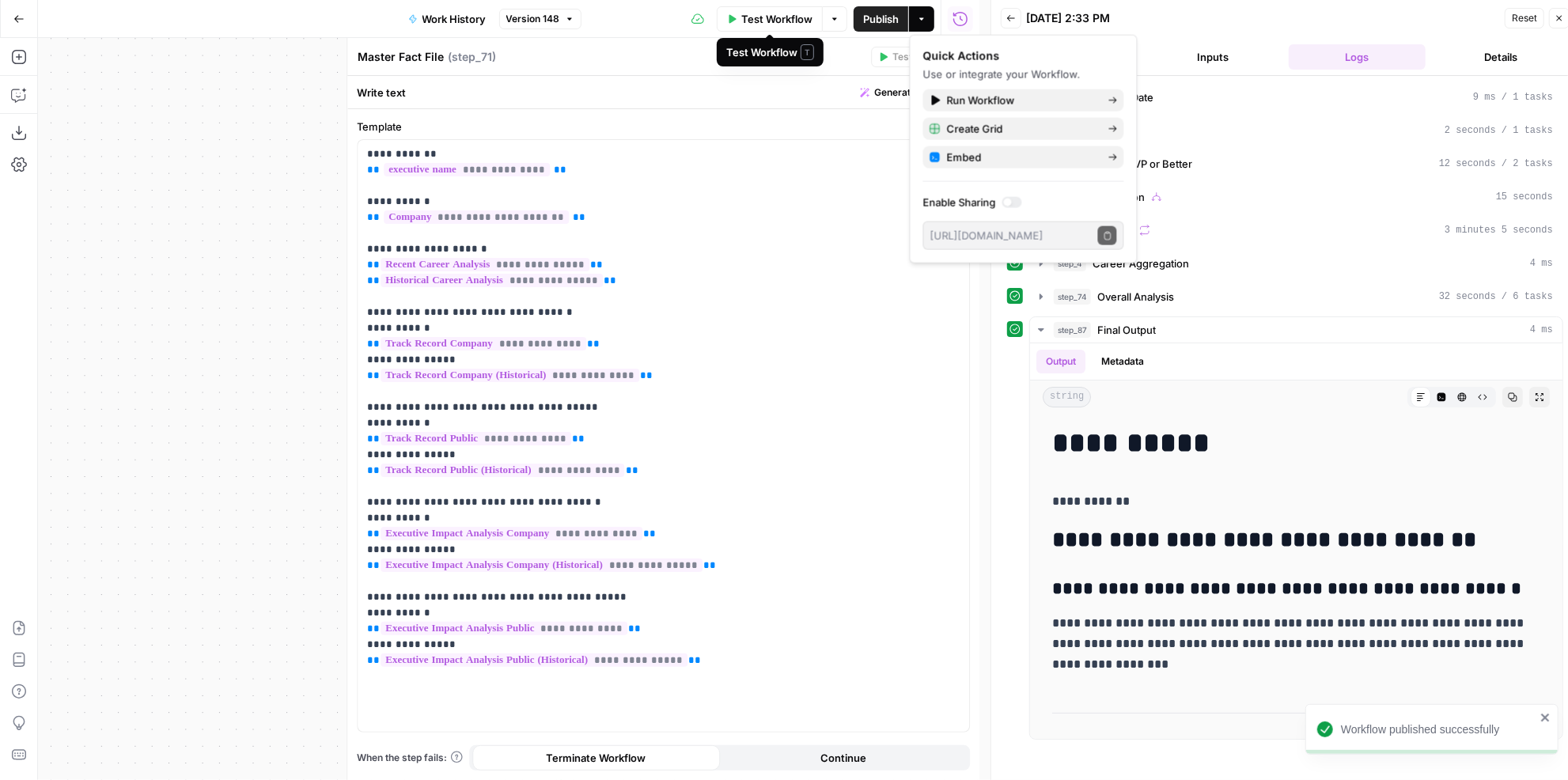
click at [765, 16] on span "Test Workflow" at bounding box center [777, 18] width 71 height 16
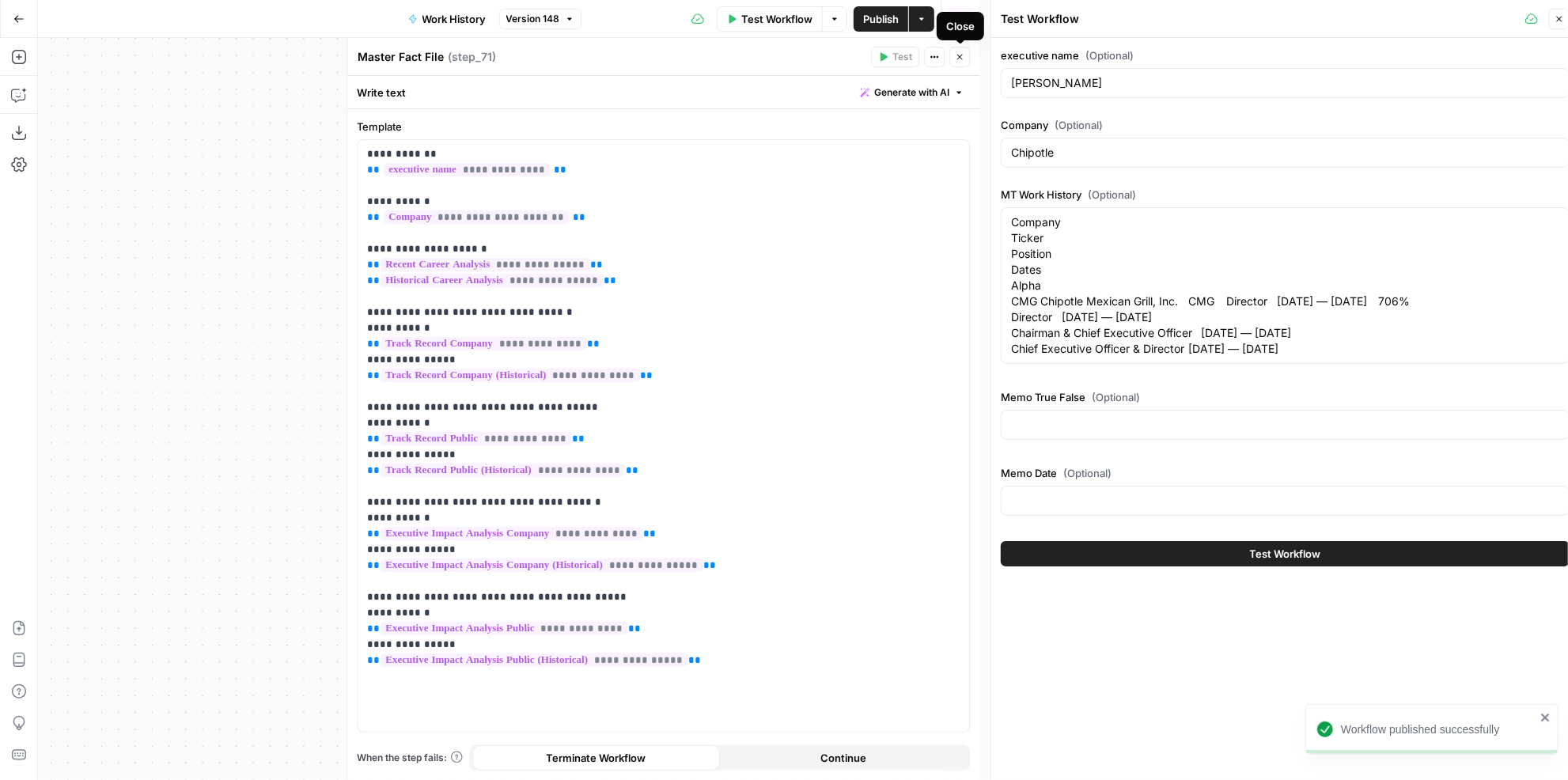
click at [958, 63] on button "Close" at bounding box center [959, 57] width 21 height 21
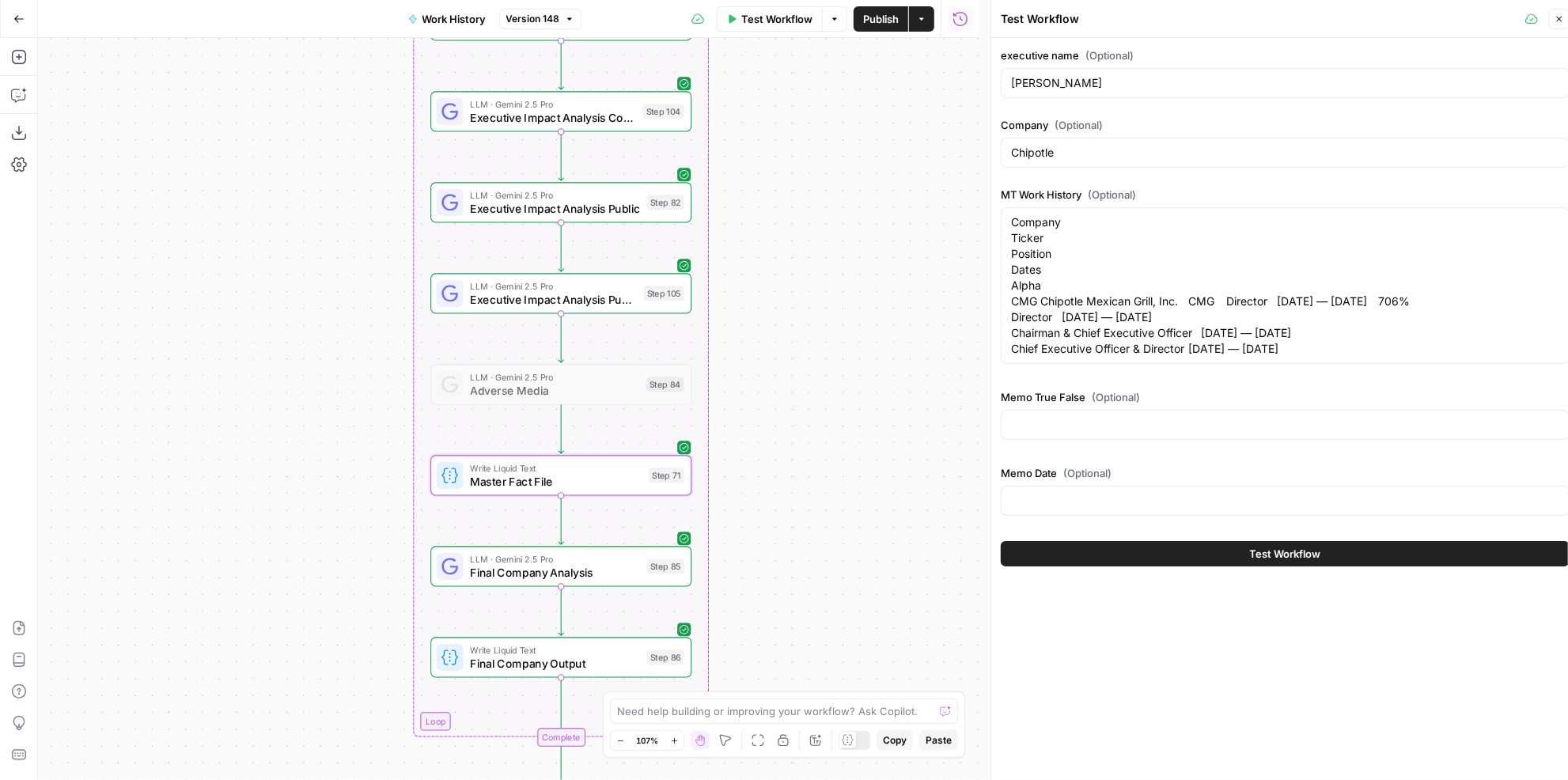
click at [884, 18] on span "Publish" at bounding box center [880, 18] width 35 height 16
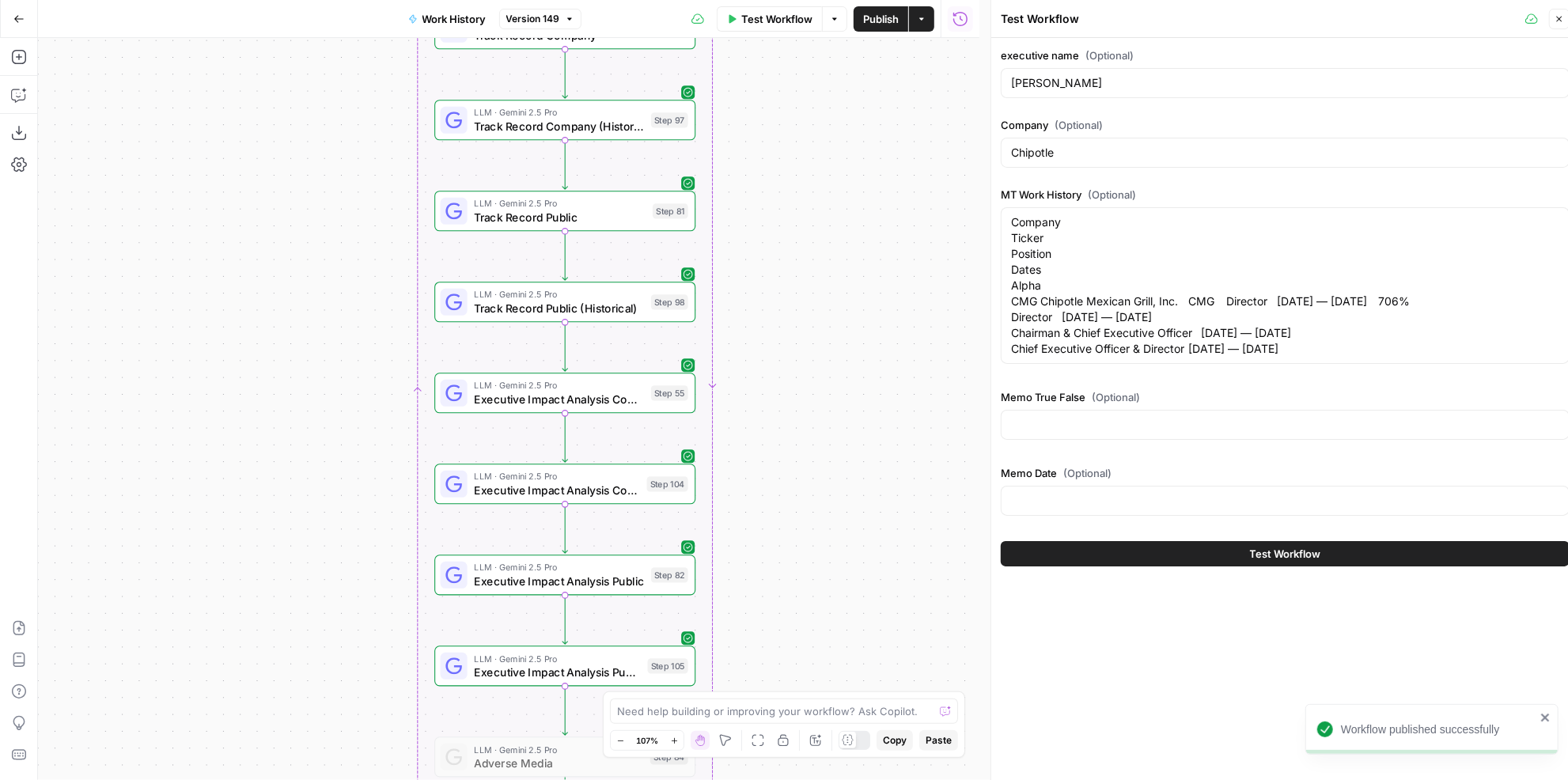
drag, startPoint x: 852, startPoint y: 157, endPoint x: 856, endPoint y: 530, distance: 373.0
click at [856, 530] on div "true false Workflow Set Inputs Inputs LLM · GPT-4.1 Memo Date Step 90 LLM · GPT…" at bounding box center [508, 409] width 941 height 742
drag, startPoint x: 877, startPoint y: 183, endPoint x: 891, endPoint y: 337, distance: 154.6
click at [888, 351] on div "true false Workflow Set Inputs Inputs LLM · GPT-4.1 Memo Date Step 90 LLM · GPT…" at bounding box center [508, 409] width 941 height 742
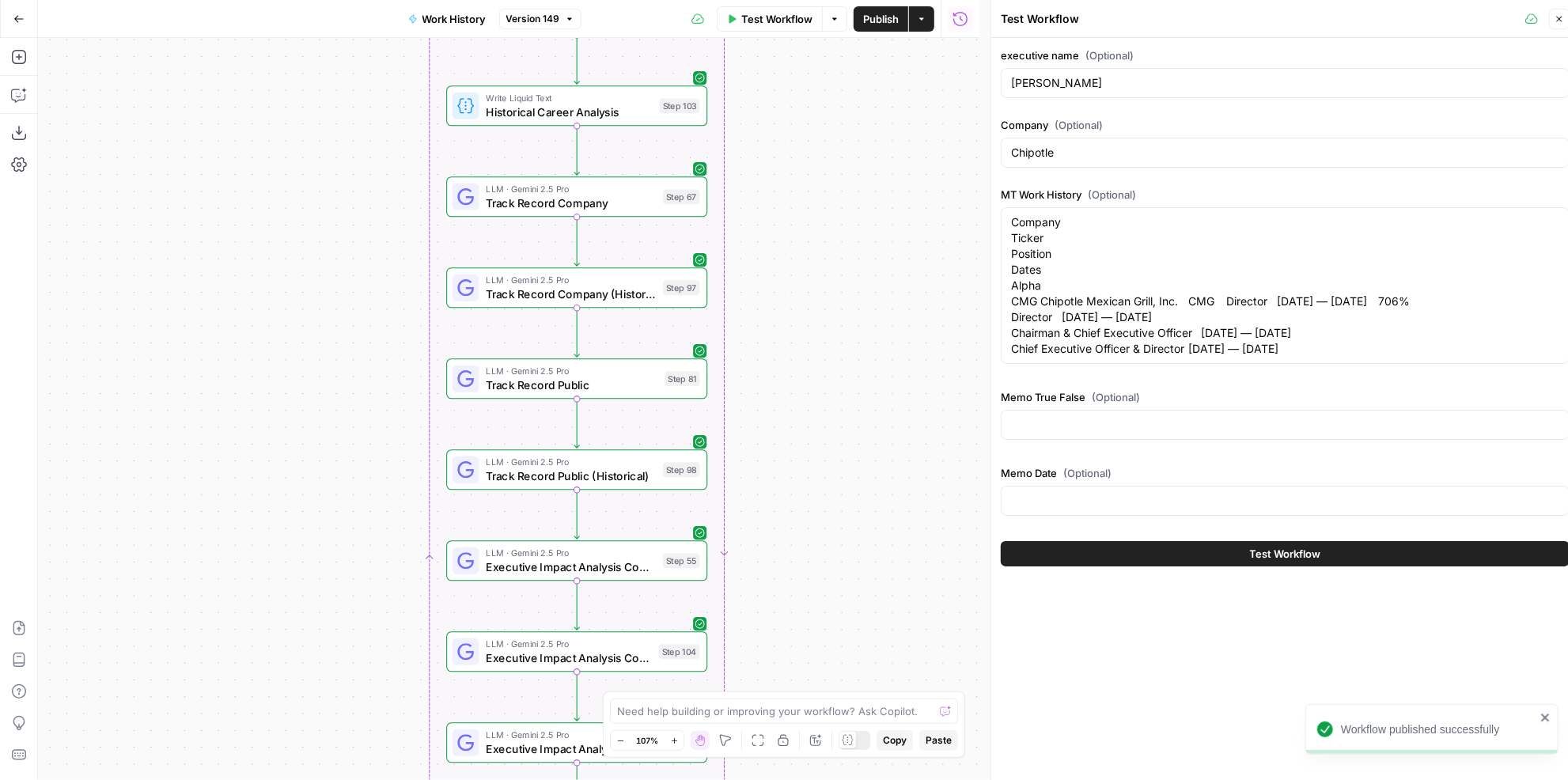
click at [884, 18] on span "Publish" at bounding box center [880, 18] width 35 height 16
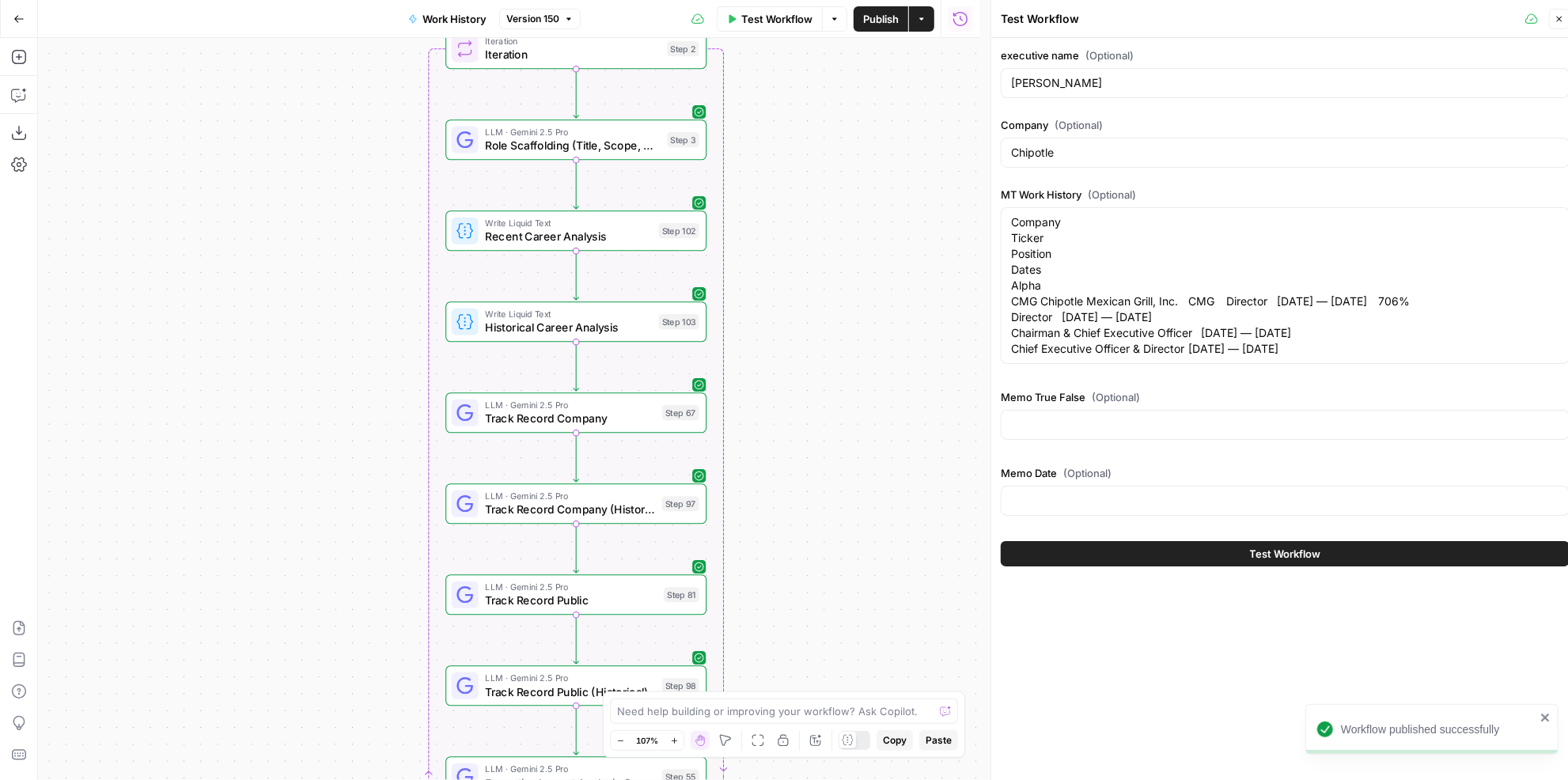
drag, startPoint x: 796, startPoint y: 219, endPoint x: 795, endPoint y: 435, distance: 216.0
click at [795, 435] on div "true false Workflow Set Inputs Inputs LLM · GPT-4.1 Memo Date Step 90 LLM · GPT…" at bounding box center [508, 409] width 941 height 742
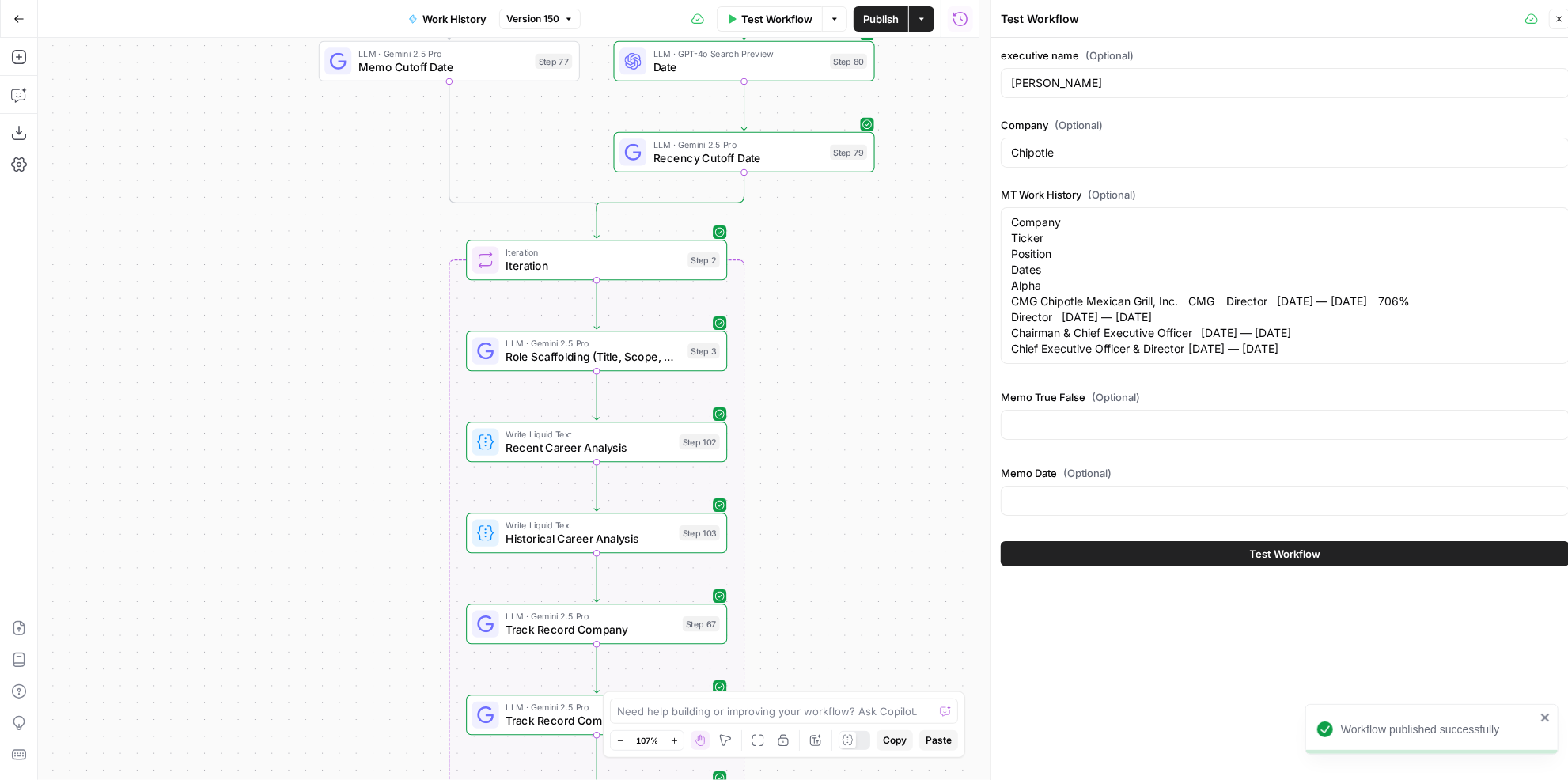
drag, startPoint x: 797, startPoint y: 200, endPoint x: 817, endPoint y: 410, distance: 211.0
click at [817, 410] on div "true false Workflow Set Inputs Inputs LLM · GPT-4.1 Memo Date Step 90 LLM · GPT…" at bounding box center [508, 409] width 941 height 742
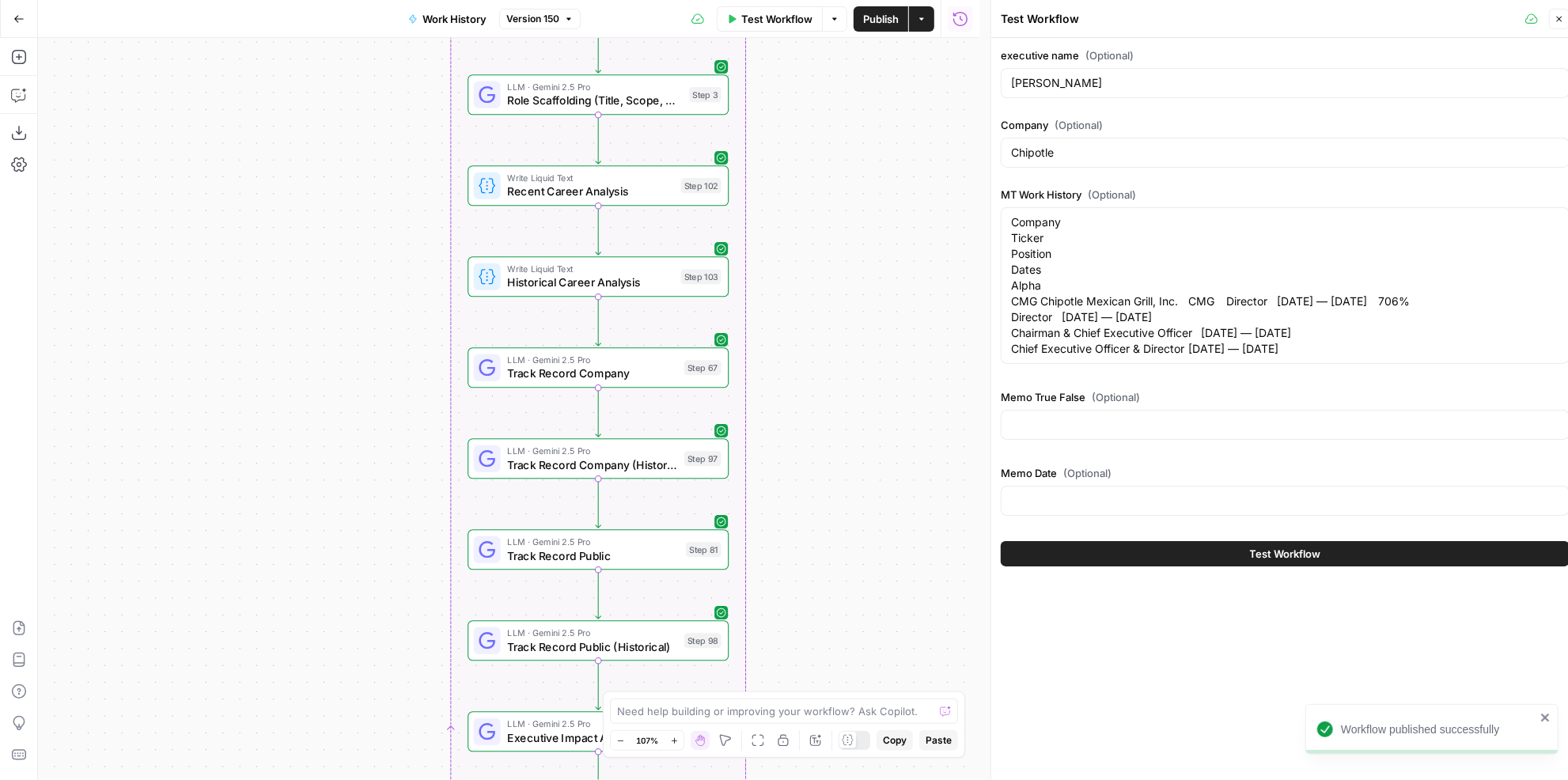
drag, startPoint x: 820, startPoint y: 276, endPoint x: 794, endPoint y: 110, distance: 168.0
click at [793, 101] on div "true false Workflow Set Inputs Inputs LLM · GPT-4.1 Memo Date Step 90 LLM · GPT…" at bounding box center [508, 409] width 941 height 742
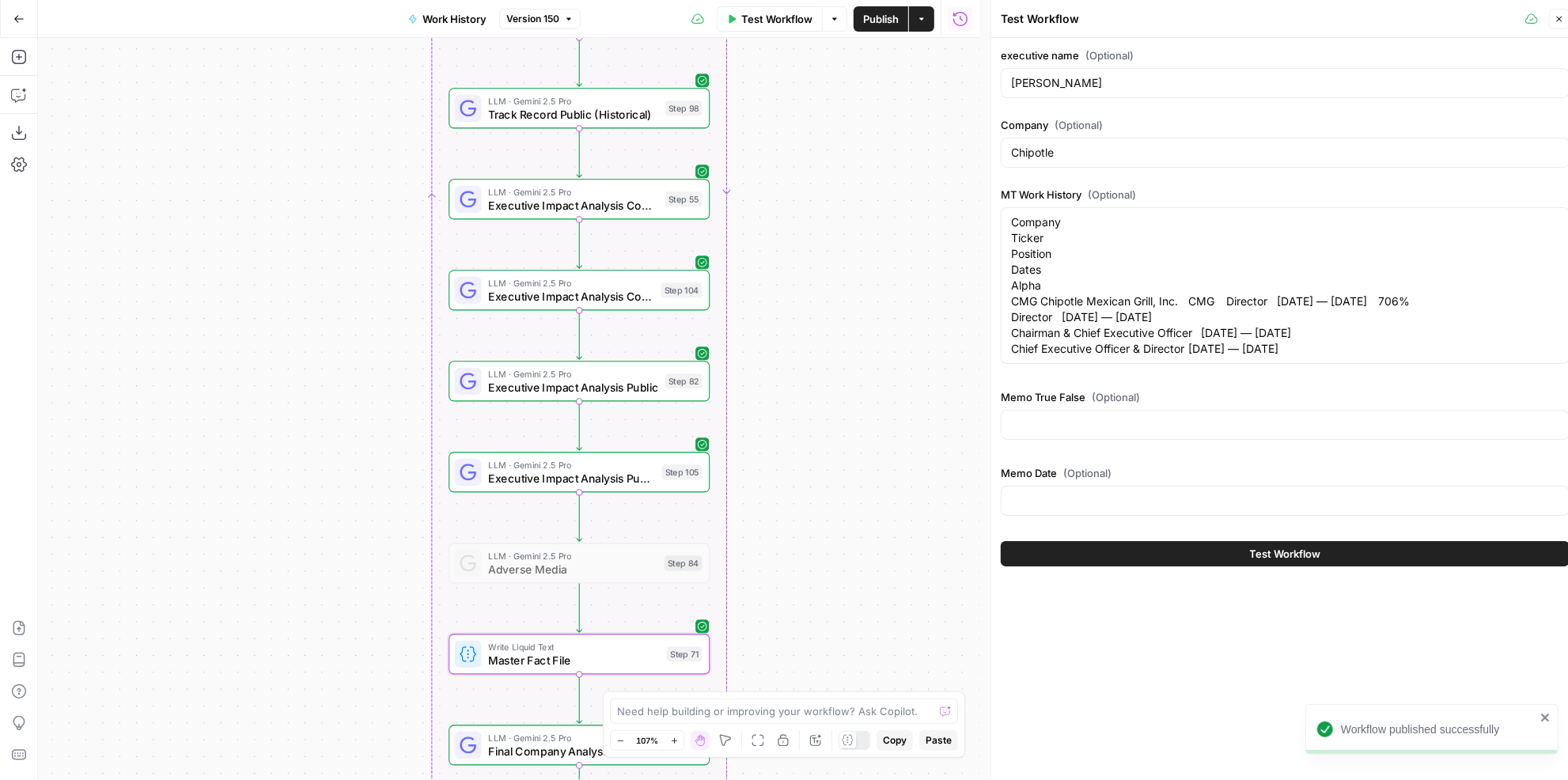
drag, startPoint x: 798, startPoint y: 427, endPoint x: 806, endPoint y: 460, distance: 34.0
click at [806, 63] on div "true false Workflow Set Inputs Inputs LLM · GPT-4.1 Memo Date Step 90 LLM · GPT…" at bounding box center [508, 409] width 941 height 742
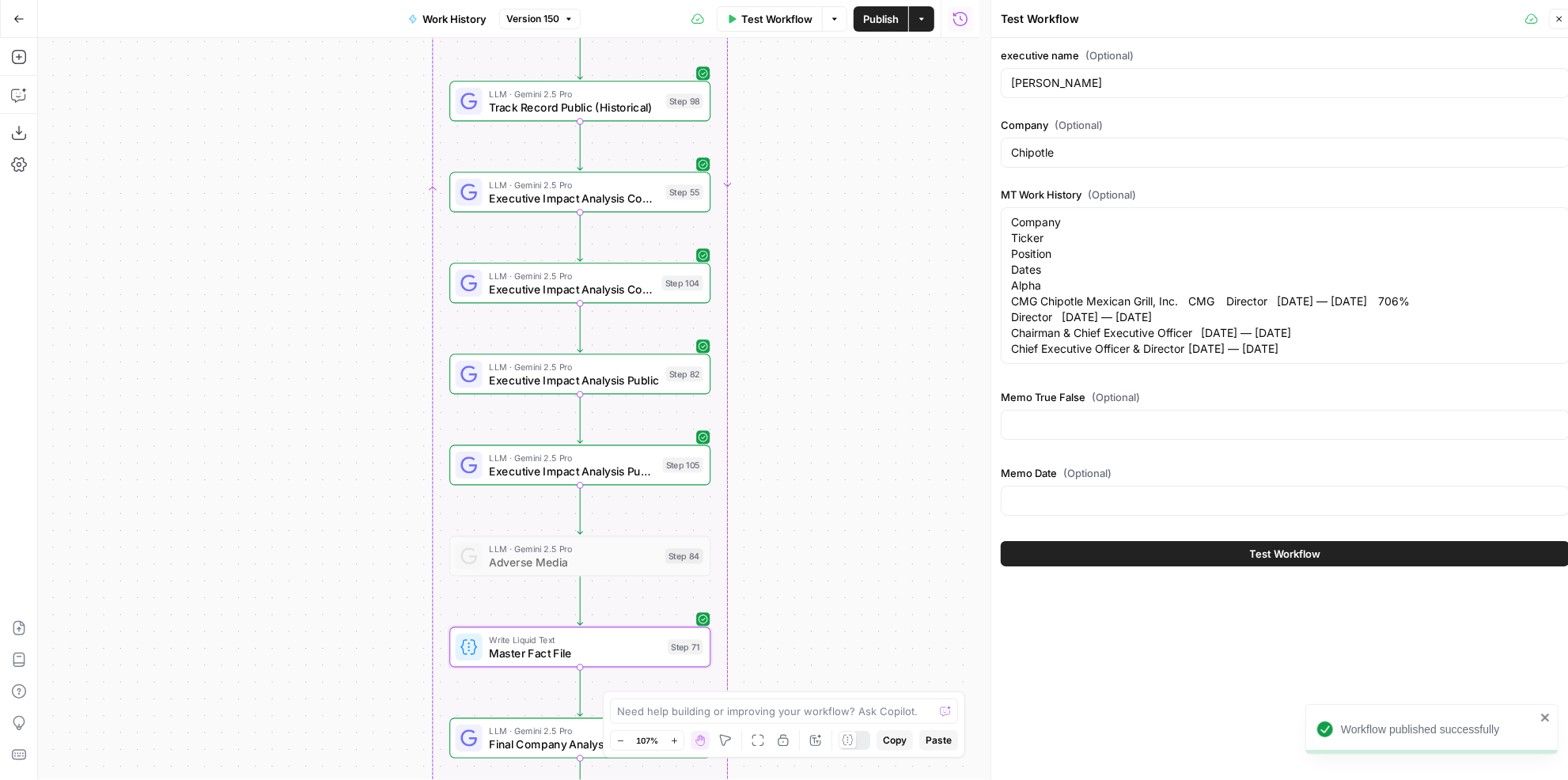
drag, startPoint x: 806, startPoint y: 461, endPoint x: 805, endPoint y: 145, distance: 316.0
click at [805, 145] on div "true false Workflow Set Inputs Inputs LLM · GPT-4.1 Memo Date Step 90 LLM · GPT…" at bounding box center [508, 409] width 941 height 742
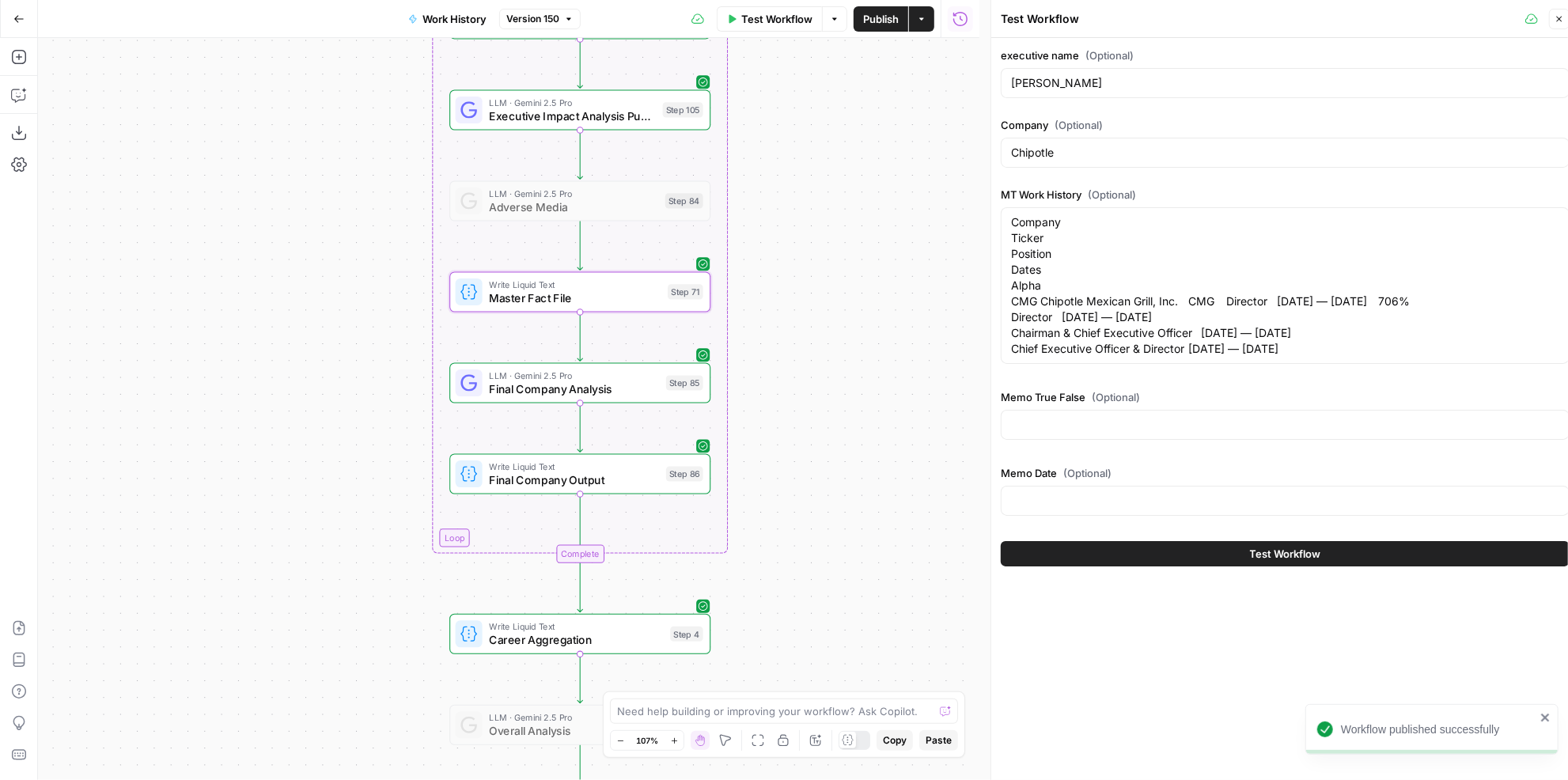
drag, startPoint x: 815, startPoint y: 436, endPoint x: 832, endPoint y: 172, distance: 264.5
click at [832, 172] on div "true false Workflow Set Inputs Inputs LLM · GPT-4.1 Memo Date Step 90 LLM · GPT…" at bounding box center [508, 409] width 941 height 742
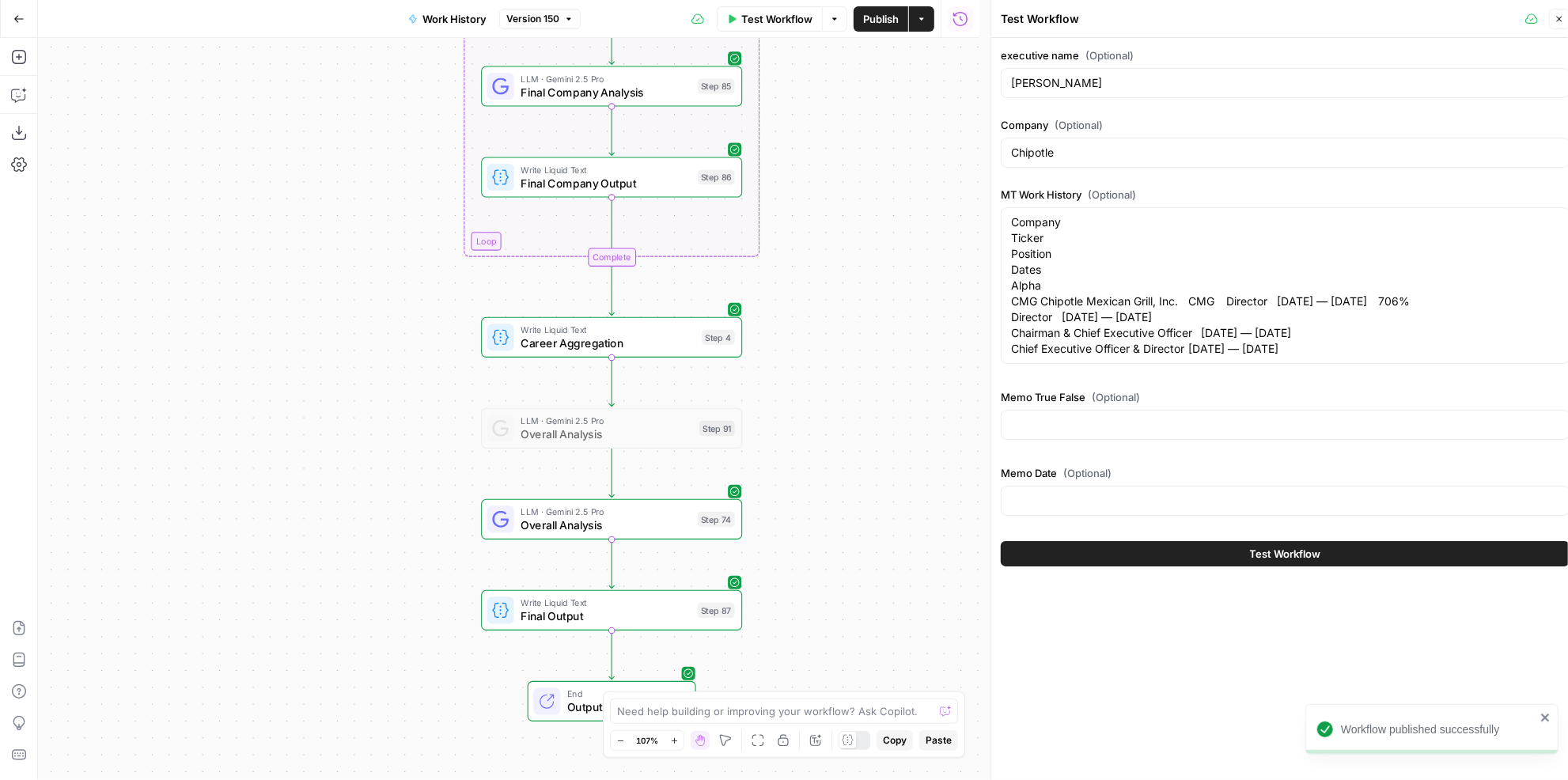
drag, startPoint x: 821, startPoint y: 347, endPoint x: 822, endPoint y: 270, distance: 77.0
click at [822, 270] on div "true false Workflow Set Inputs Inputs LLM · GPT-4.1 Memo Date Step 90 LLM · GPT…" at bounding box center [508, 409] width 941 height 742
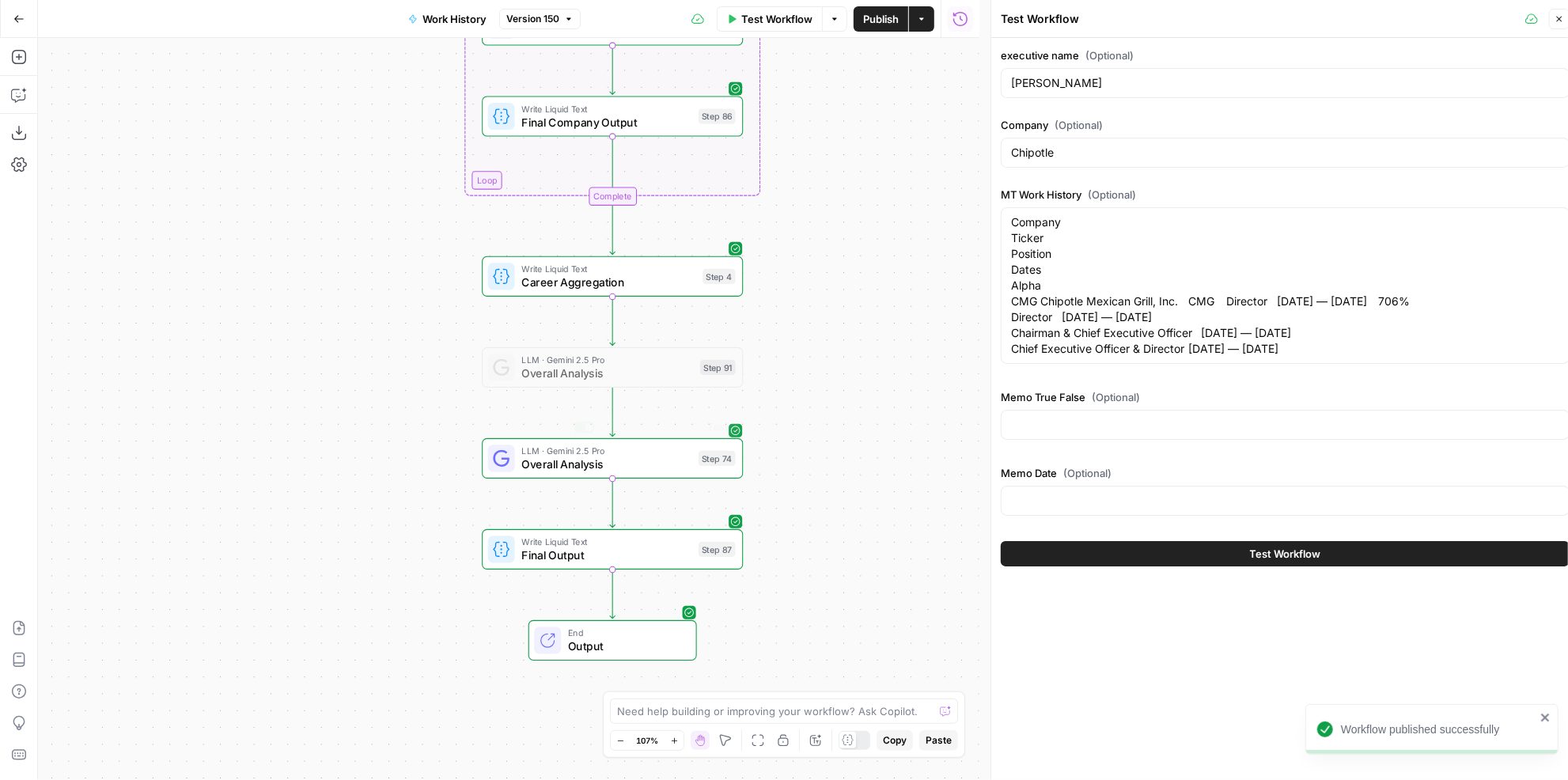
click at [690, 464] on span "Overall Analysis" at bounding box center [606, 463] width 170 height 16
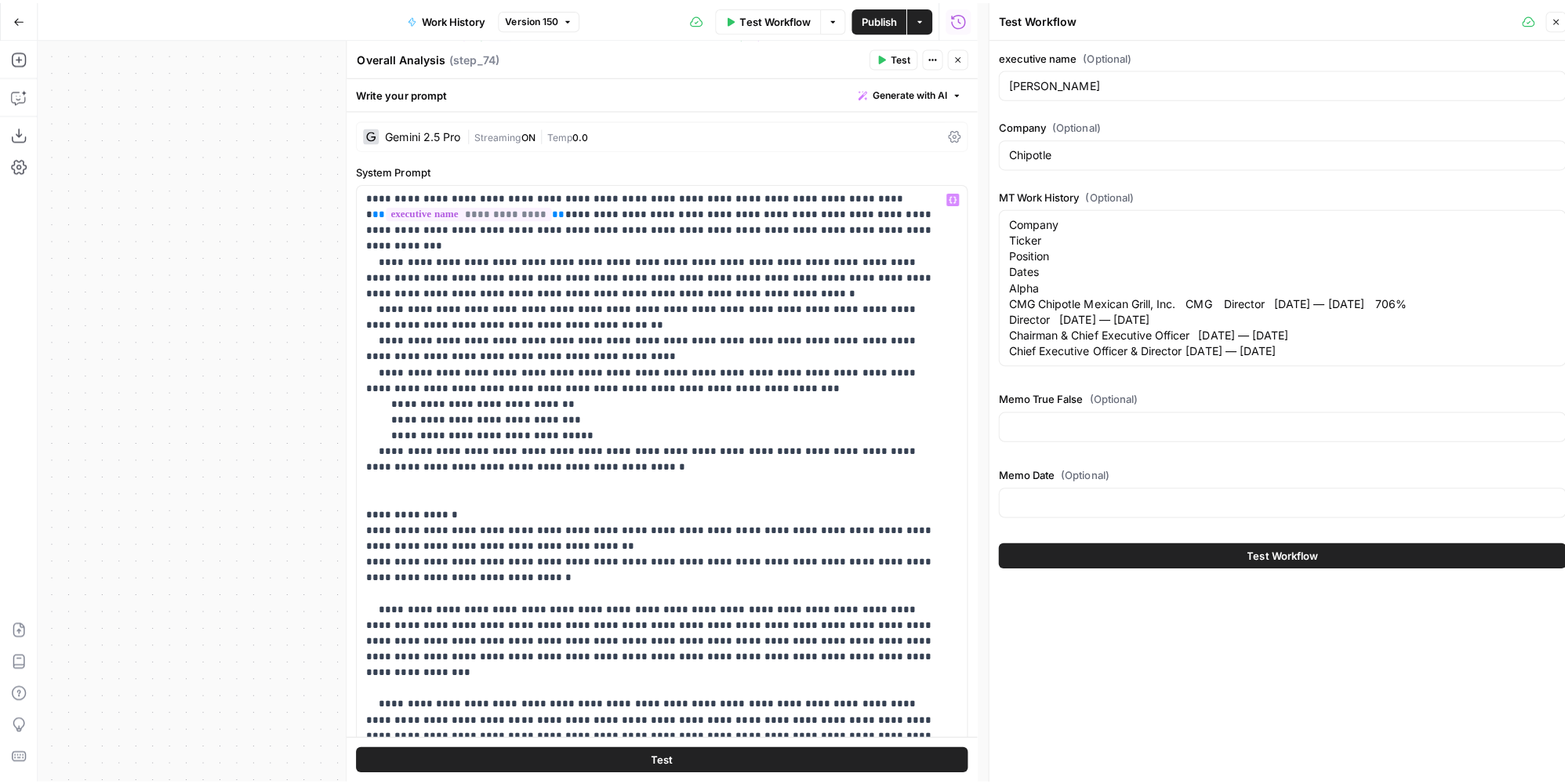
scroll to position [213, 0]
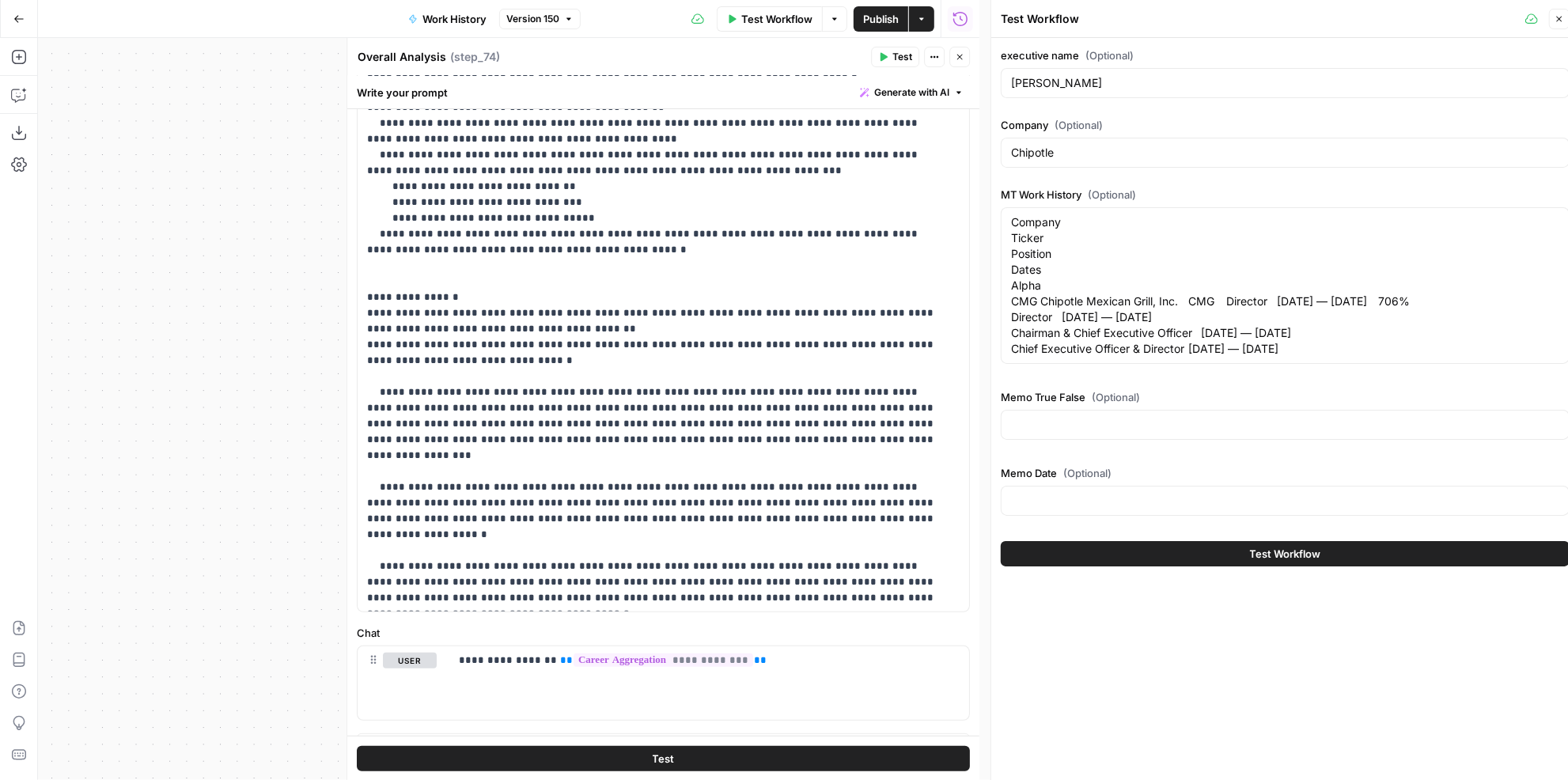
click at [954, 60] on button "Close" at bounding box center [959, 57] width 21 height 21
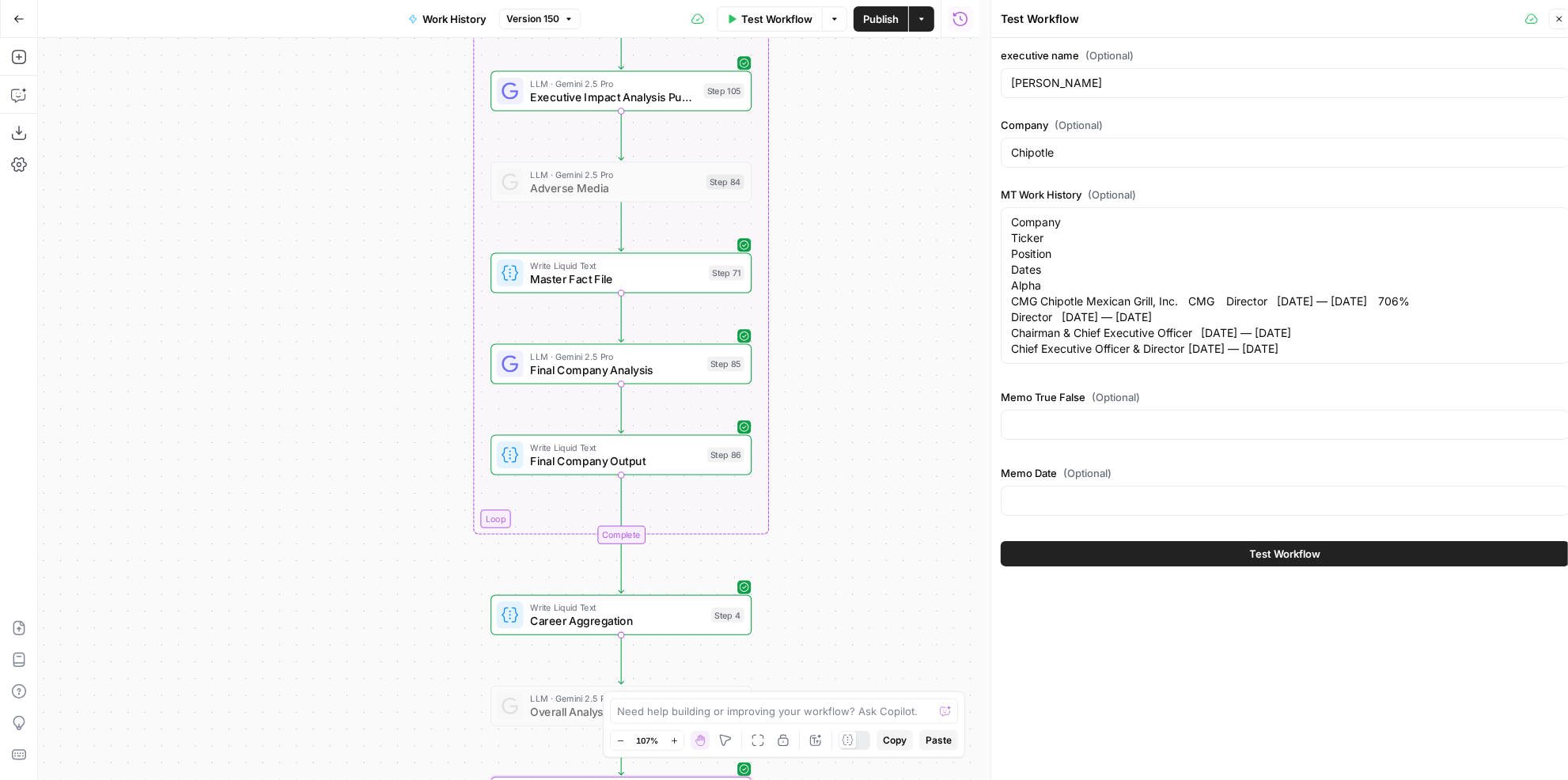
drag, startPoint x: 826, startPoint y: 152, endPoint x: 836, endPoint y: 491, distance: 339.1
click at [836, 491] on div "true false Workflow Set Inputs Inputs LLM · GPT-4.1 Memo Date Step 90 LLM · GPT…" at bounding box center [508, 409] width 941 height 742
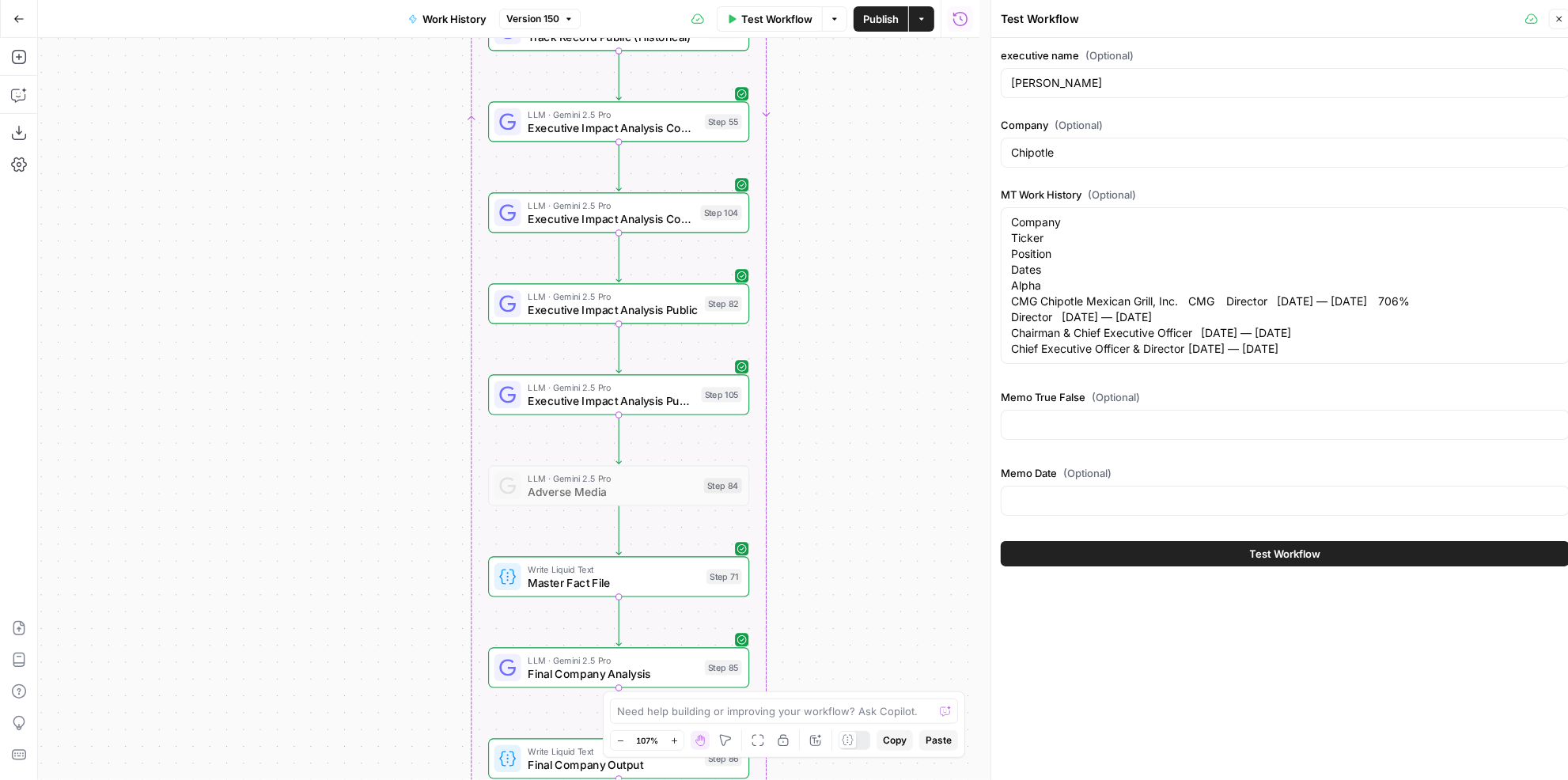
drag, startPoint x: 849, startPoint y: 446, endPoint x: 848, endPoint y: 488, distance: 42.0
click at [848, 488] on div "true false Workflow Set Inputs Inputs LLM · GPT-4.1 Memo Date Step 90 LLM · GPT…" at bounding box center [508, 409] width 941 height 742
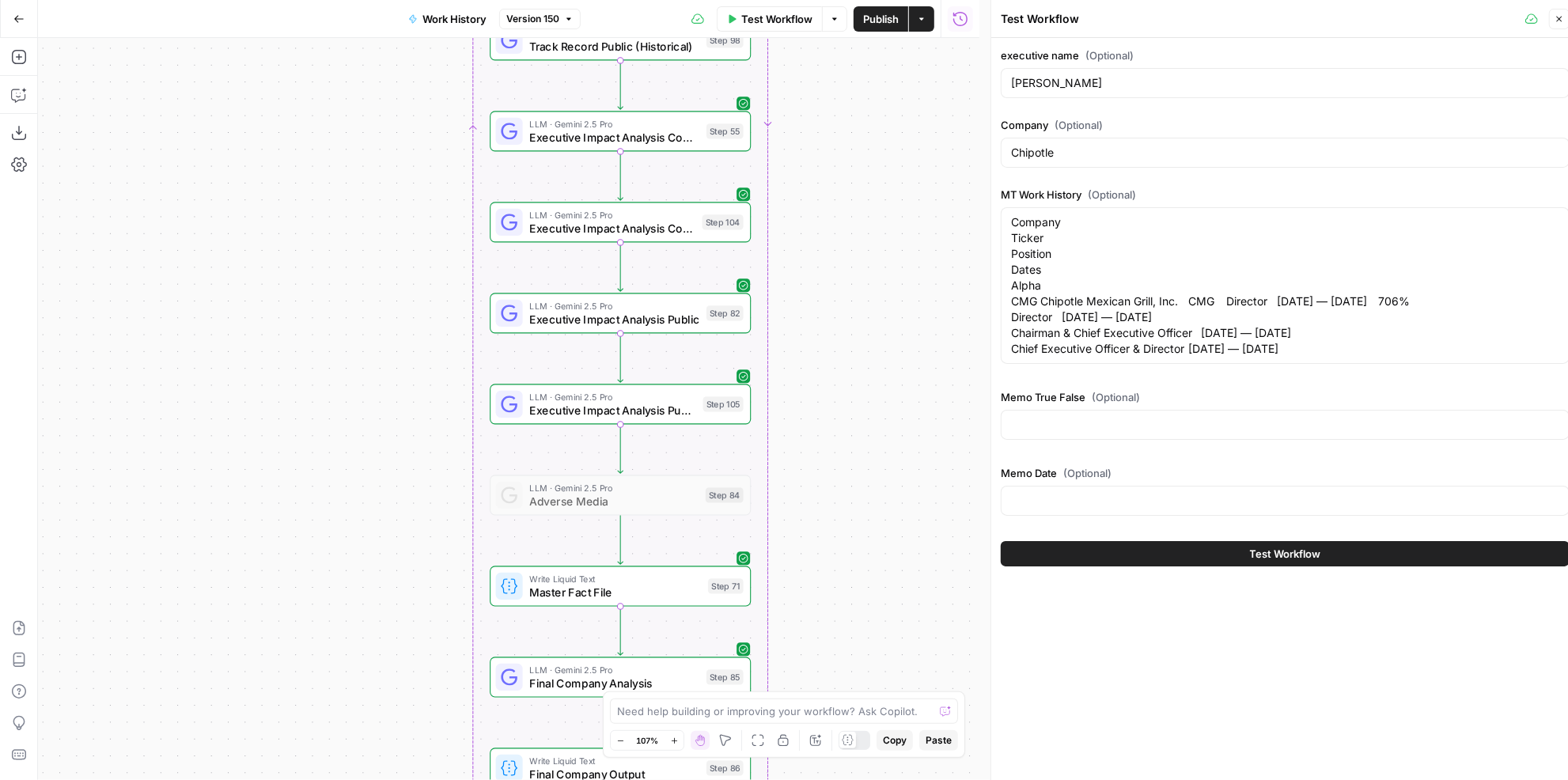
drag, startPoint x: 836, startPoint y: 199, endPoint x: 829, endPoint y: 482, distance: 283.1
click at [829, 482] on div "true false Workflow Set Inputs Inputs LLM · GPT-4.1 Memo Date Step 90 LLM · GPT…" at bounding box center [508, 409] width 941 height 742
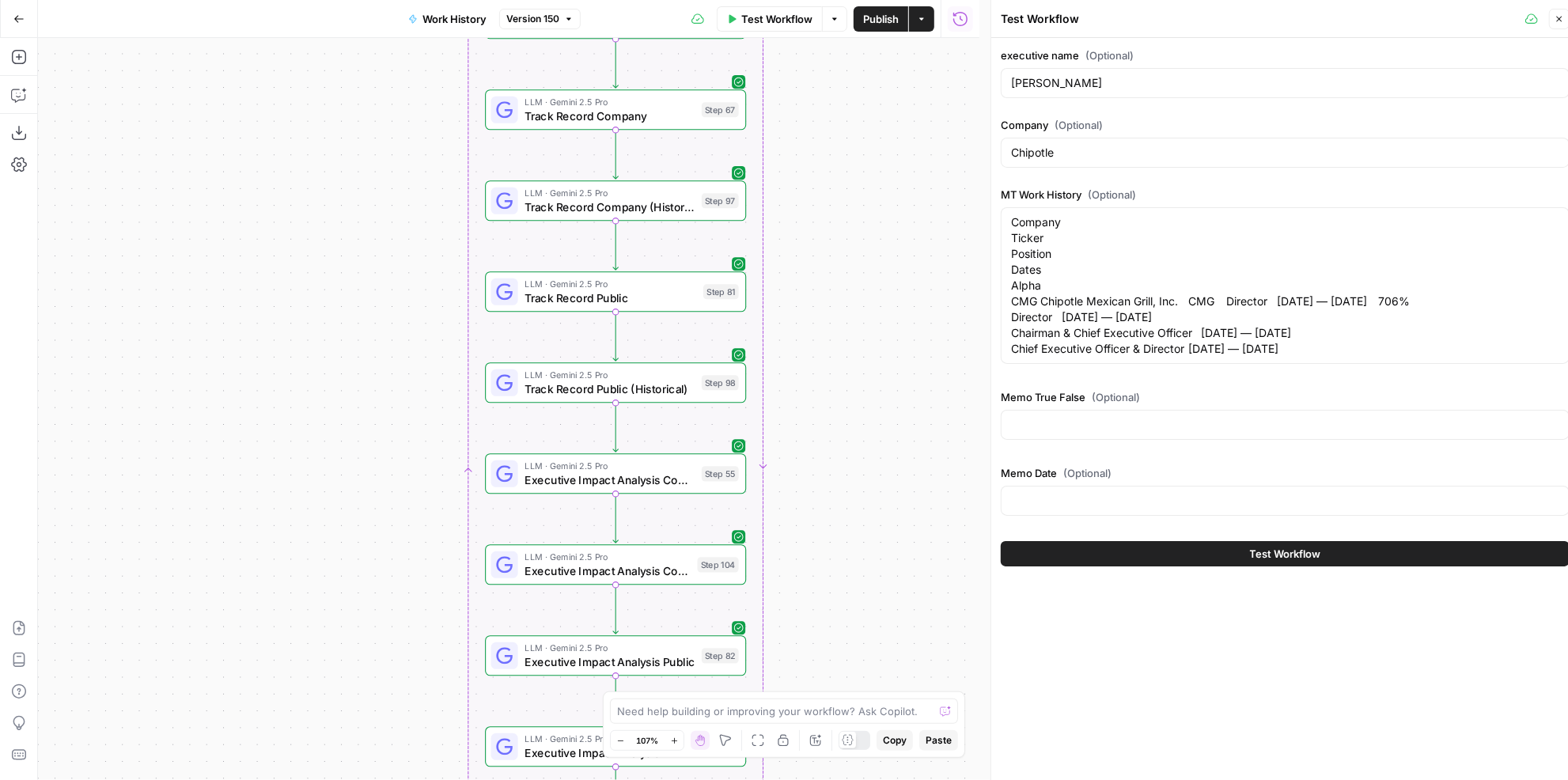
drag, startPoint x: 814, startPoint y: 209, endPoint x: 803, endPoint y: 498, distance: 289.2
click at [803, 498] on div "true false Workflow Set Inputs Inputs LLM · GPT-4.1 Memo Date Step 90 LLM · GPT…" at bounding box center [508, 409] width 941 height 742
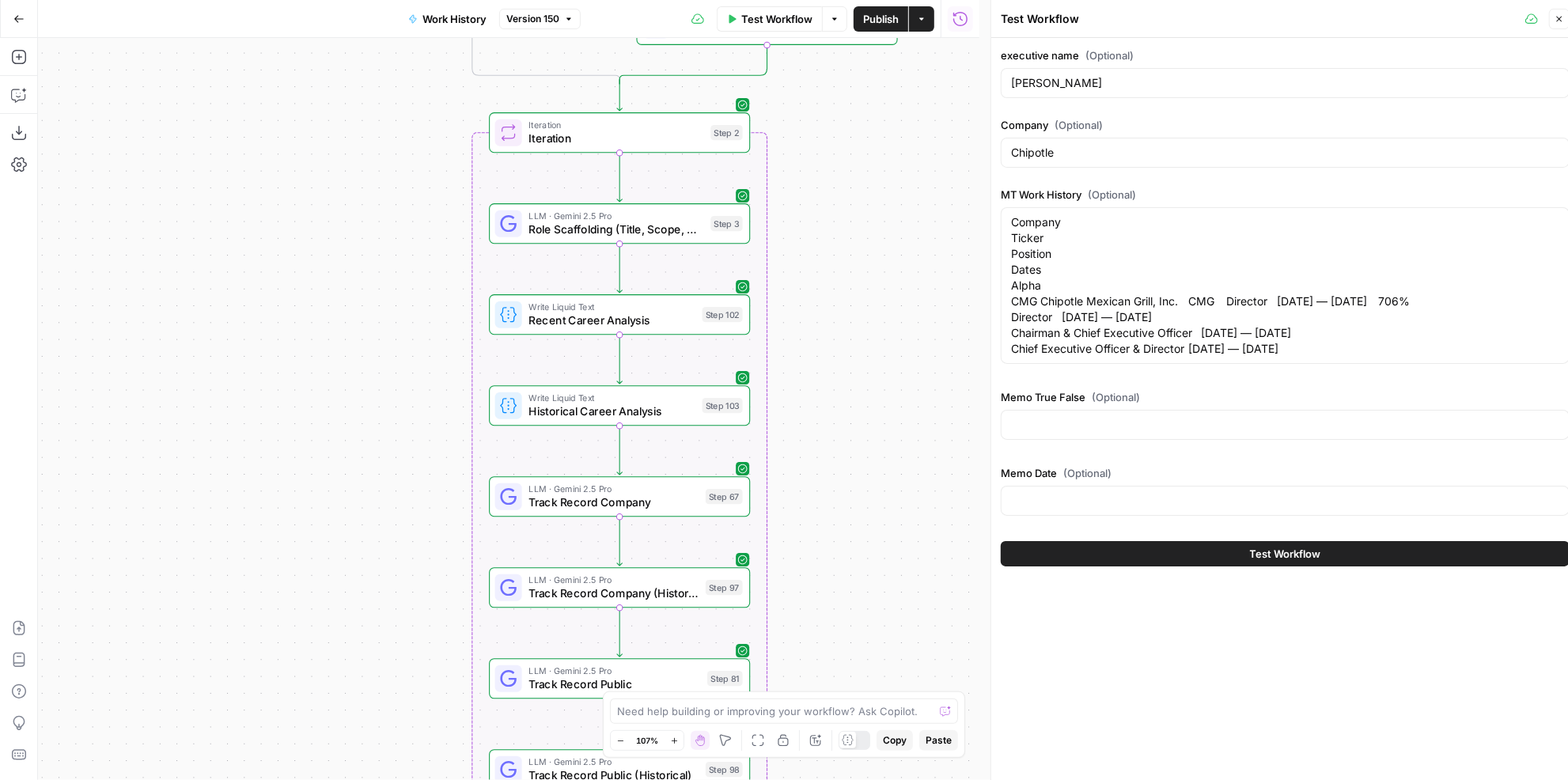
drag, startPoint x: 817, startPoint y: 246, endPoint x: 835, endPoint y: 407, distance: 162.0
click at [835, 407] on div "true false Workflow Set Inputs Inputs LLM · GPT-4.1 Memo Date Step 90 LLM · GPT…" at bounding box center [508, 409] width 941 height 742
click at [638, 317] on span "Recent Career Analysis" at bounding box center [613, 325] width 167 height 16
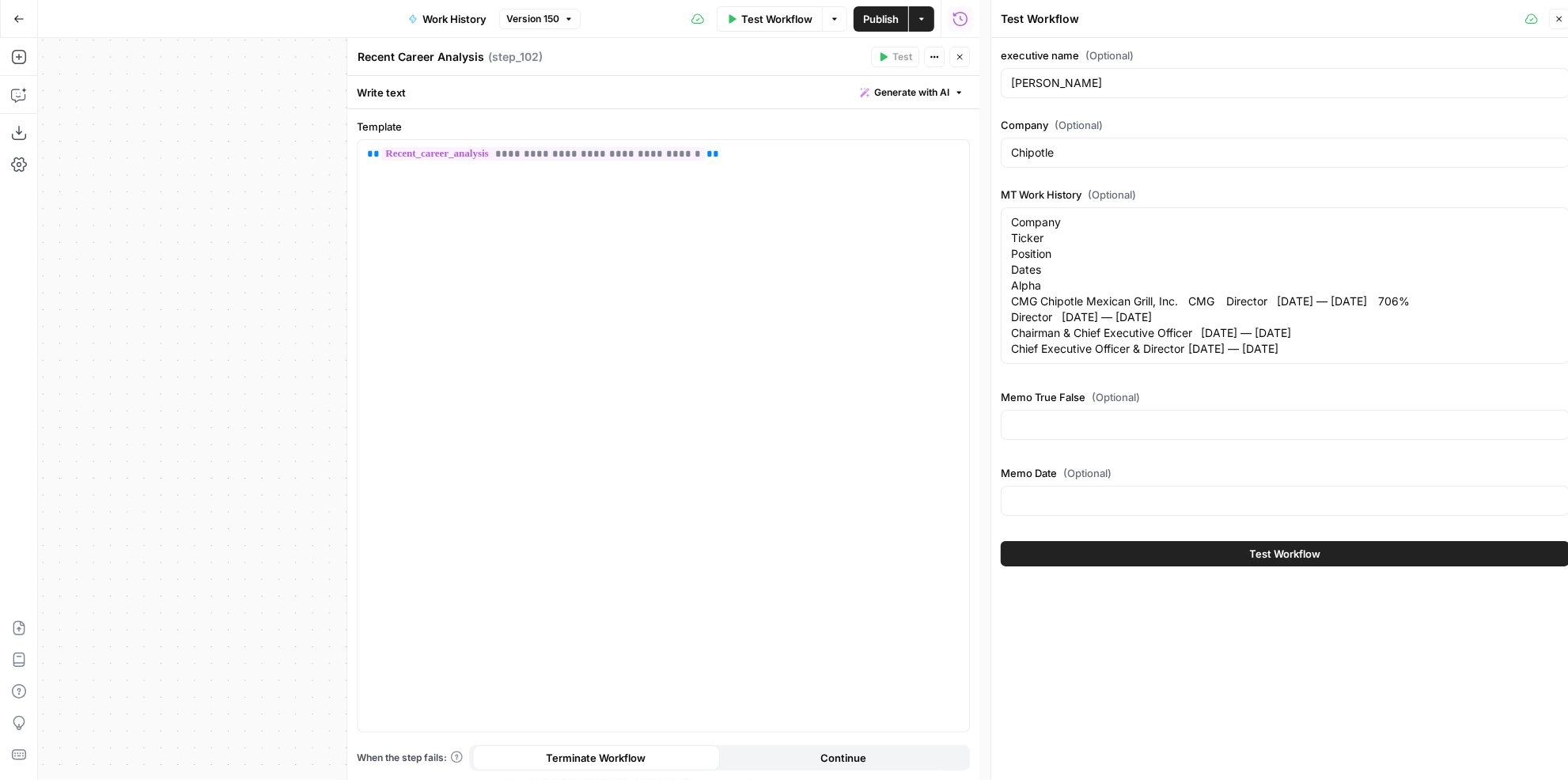
click at [958, 53] on icon "button" at bounding box center [959, 57] width 10 height 10
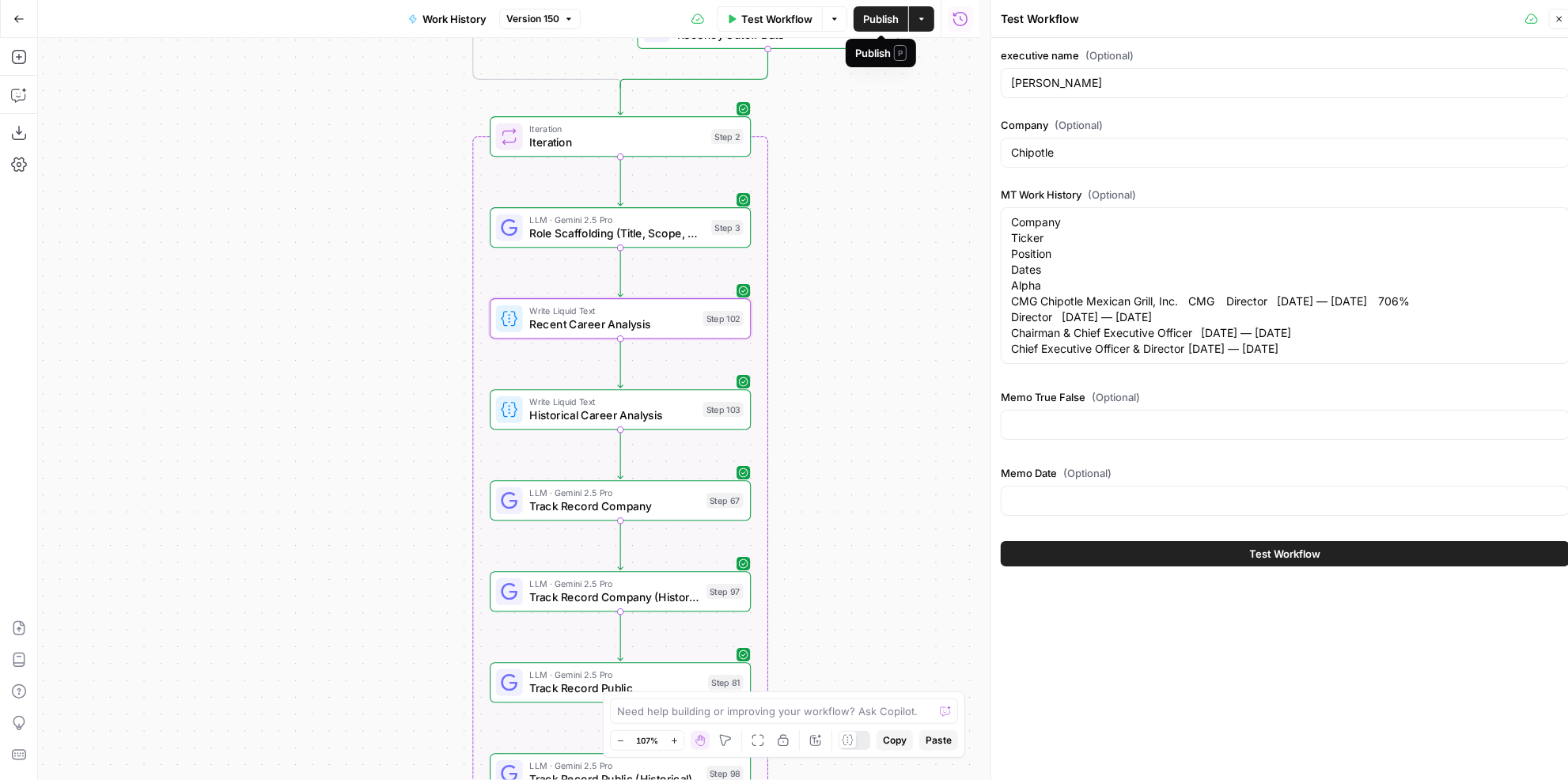
click at [869, 16] on span "Publish" at bounding box center [880, 18] width 35 height 16
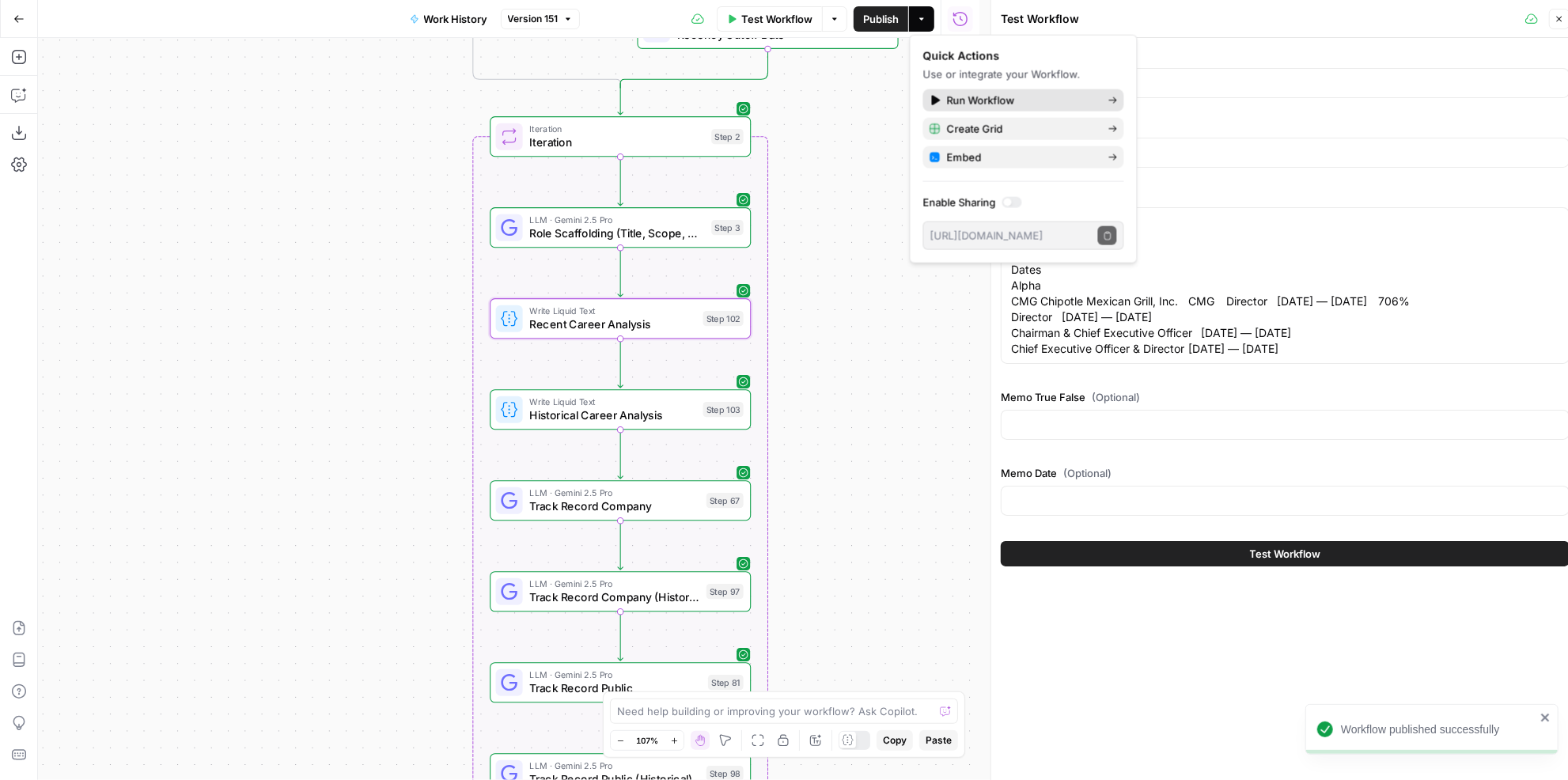
click at [958, 97] on span "Run Workflow" at bounding box center [1021, 100] width 148 height 16
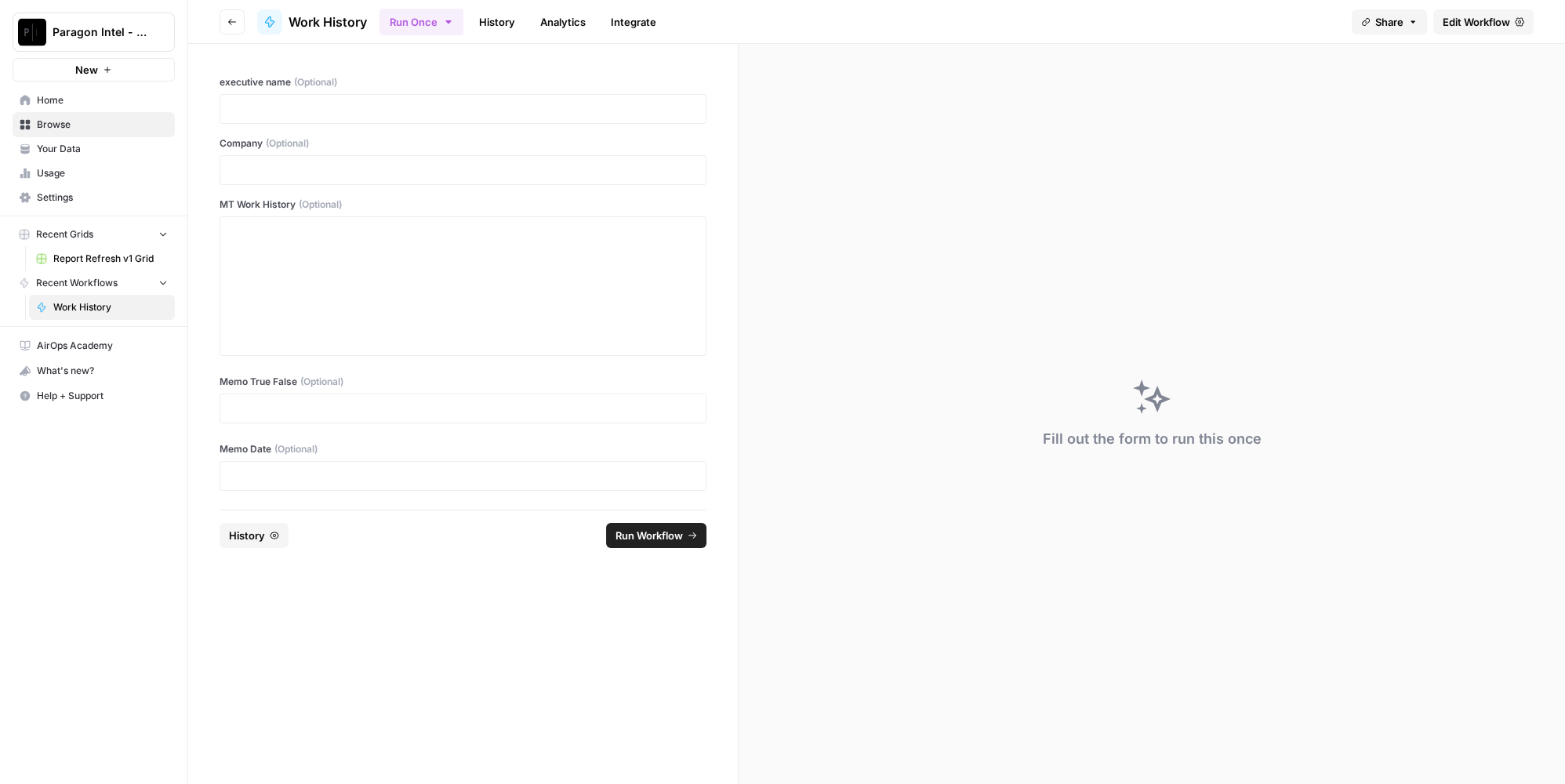
click at [159, 34] on icon "Workspace: Paragon Intel - Bill / Ty / Colby R&D" at bounding box center [161, 32] width 16 height 16
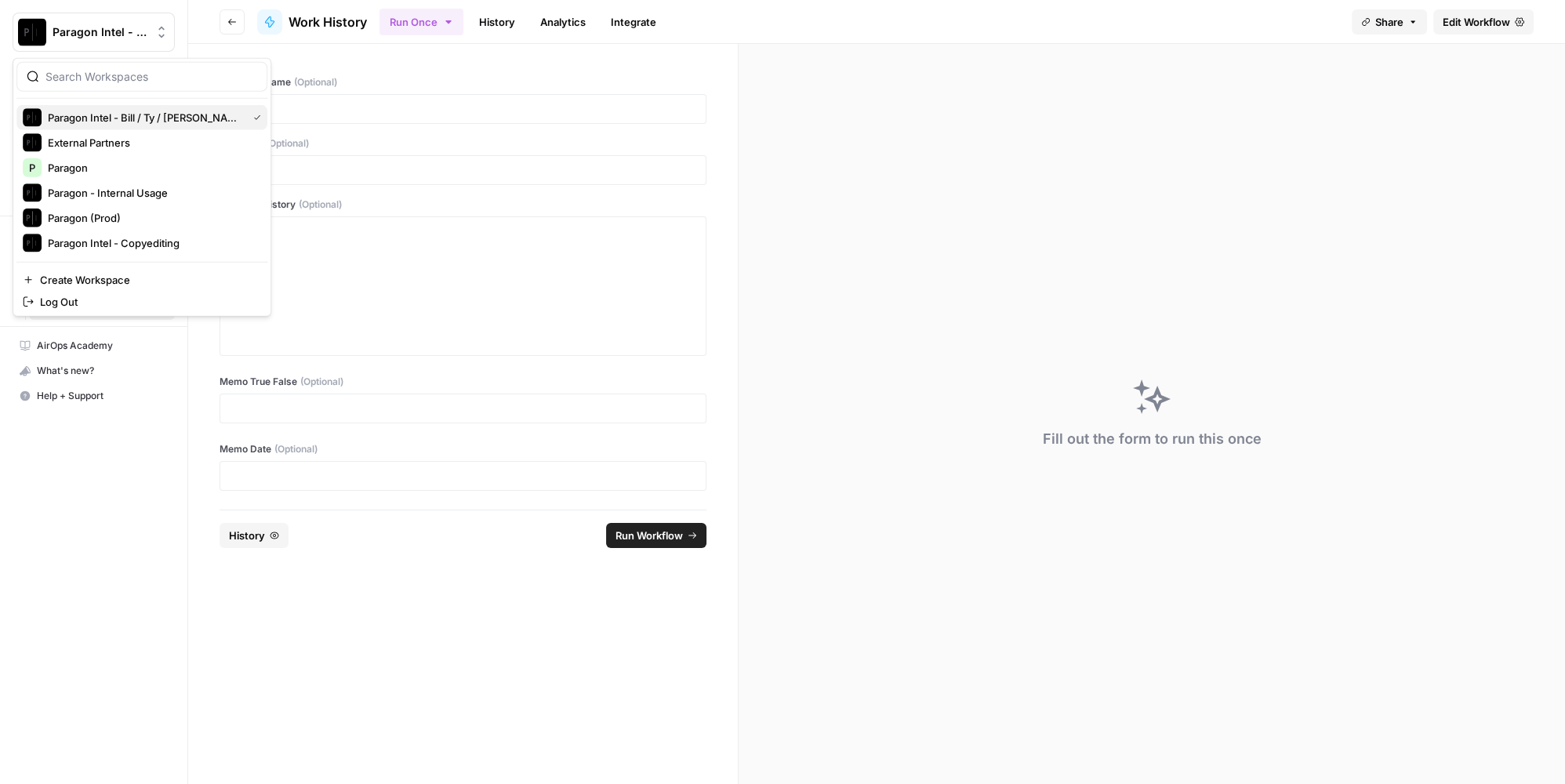
click at [203, 116] on span "Paragon Intel - Bill / Ty / Colby R&D" at bounding box center [144, 117] width 193 height 16
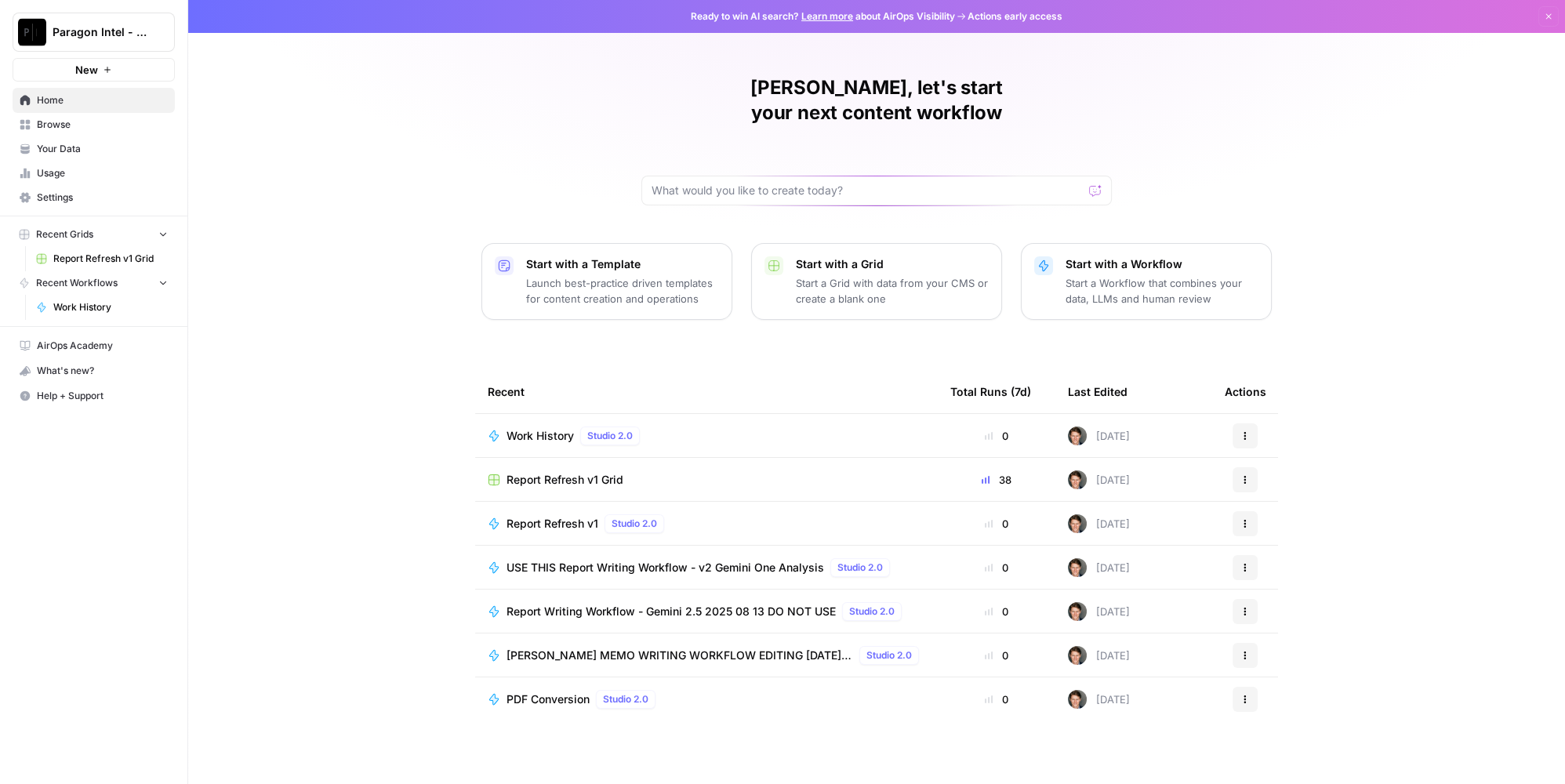
click at [586, 472] on span "Report Refresh v1 Grid" at bounding box center [564, 479] width 117 height 16
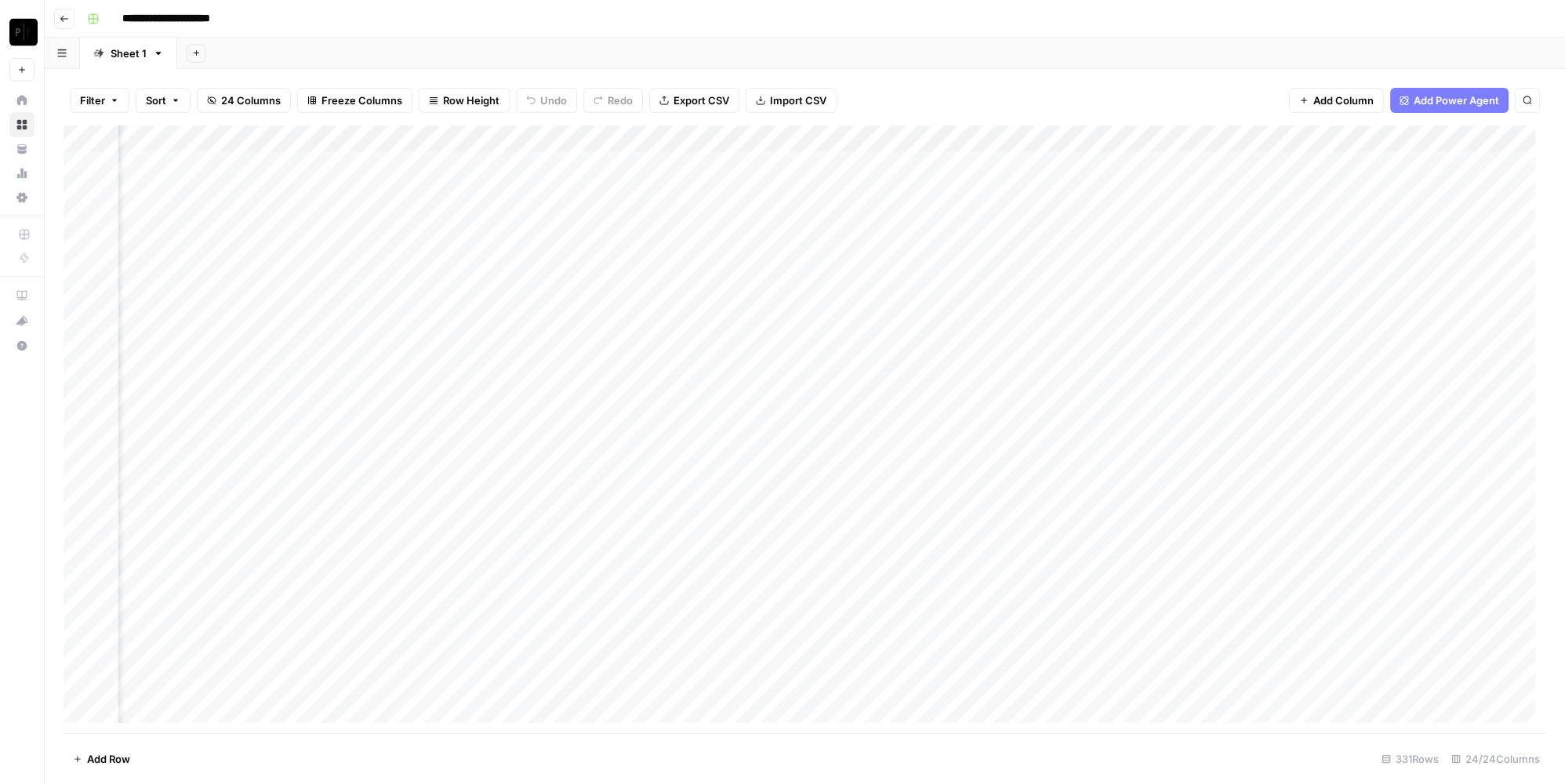
scroll to position [0, 1270]
click at [808, 140] on div "Add Column" at bounding box center [805, 429] width 1482 height 608
click at [765, 240] on span "Sort Ascending" at bounding box center [773, 248] width 137 height 16
click at [371, 190] on div "Add Column" at bounding box center [805, 429] width 1482 height 608
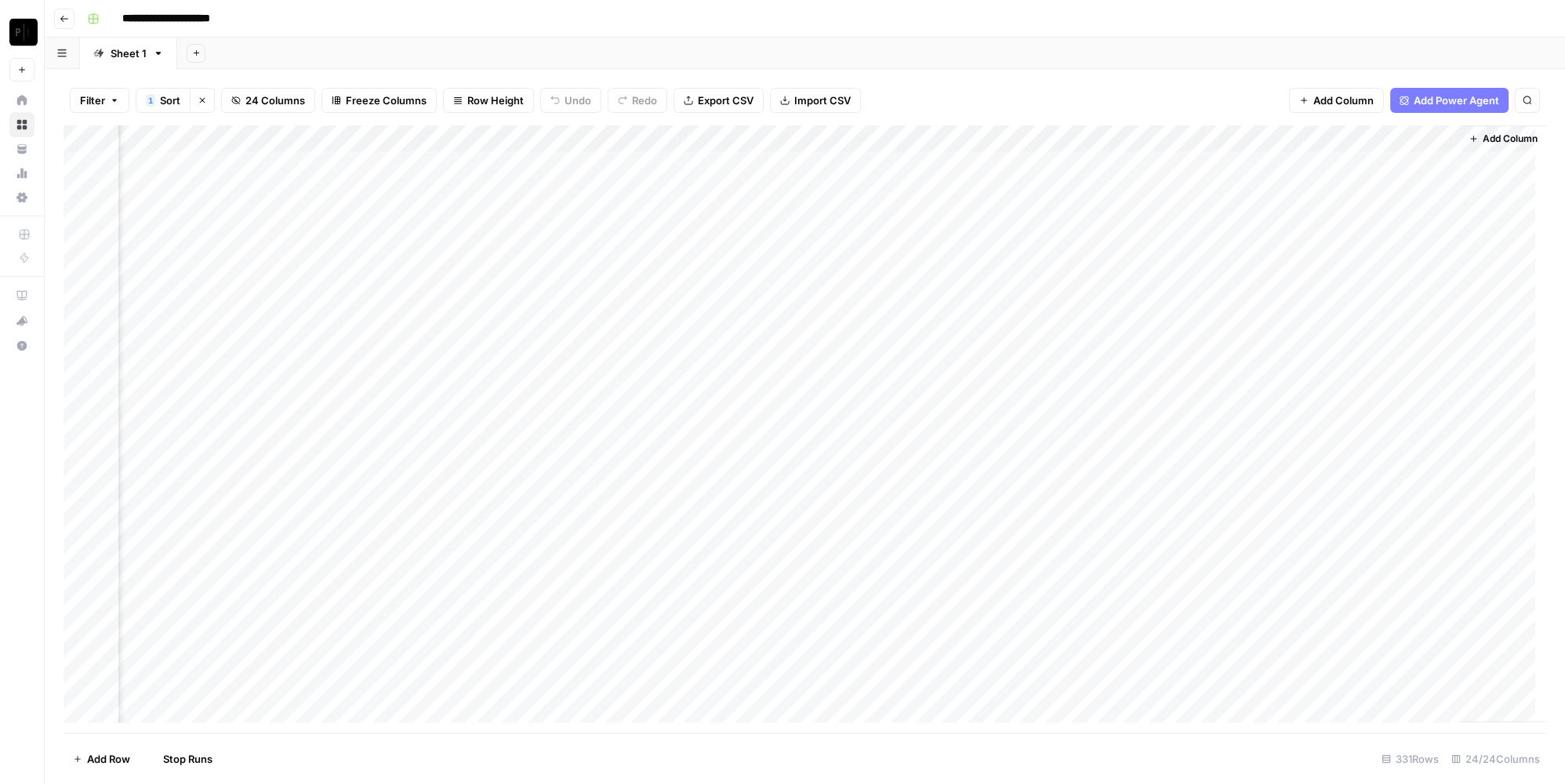
click at [373, 216] on div "Add Column" at bounding box center [805, 429] width 1482 height 608
click at [654, 191] on div "Add Column" at bounding box center [805, 429] width 1482 height 608
click at [656, 213] on div "Add Column" at bounding box center [805, 429] width 1482 height 608
click at [655, 192] on div "Add Column" at bounding box center [805, 429] width 1482 height 608
click at [657, 194] on div "Add Column" at bounding box center [805, 429] width 1482 height 608
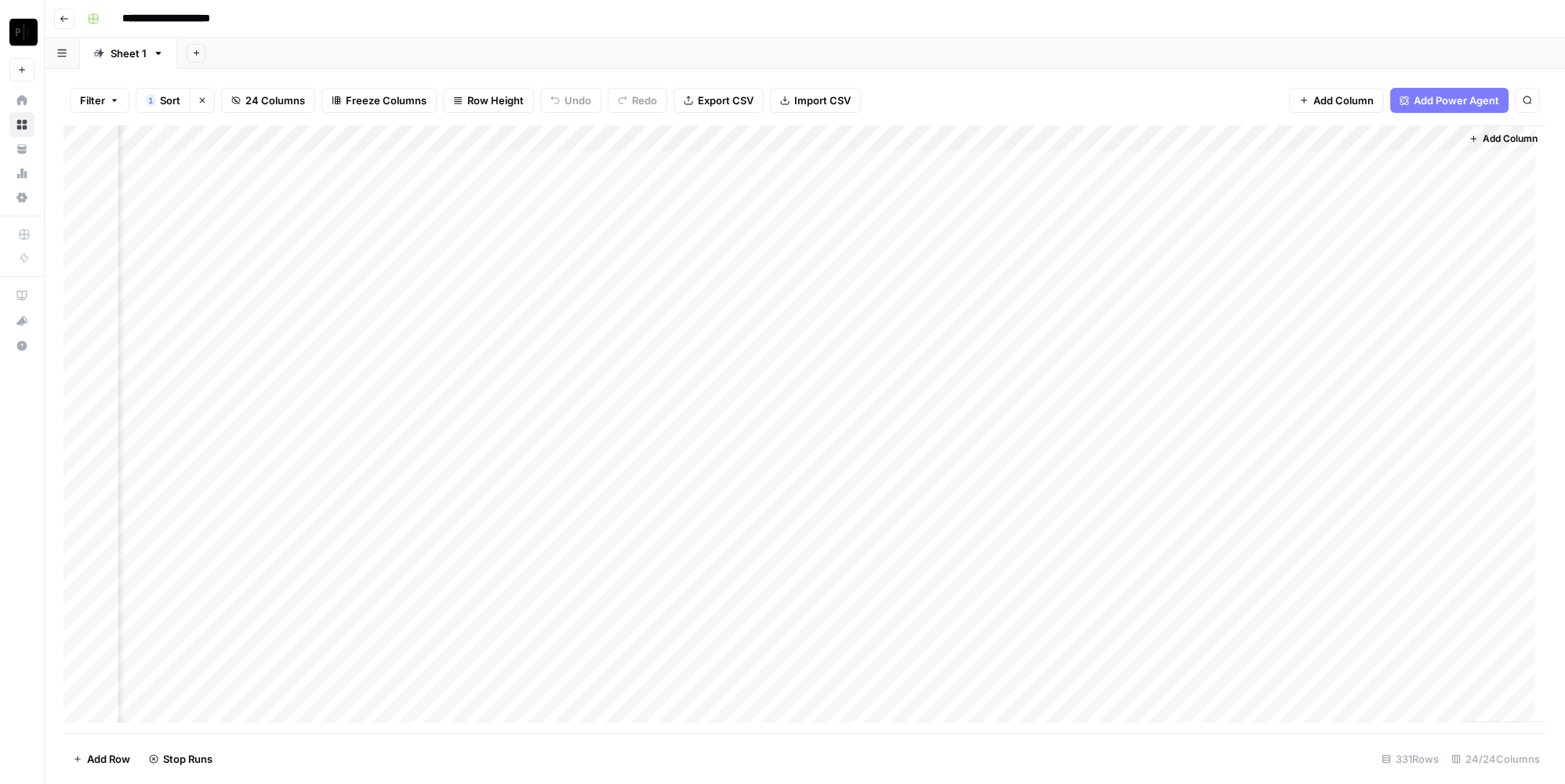
click at [975, 191] on div "Add Column" at bounding box center [805, 429] width 1482 height 608
click at [971, 216] on div "Add Column" at bounding box center [805, 429] width 1482 height 608
click at [1290, 192] on div "Add Column" at bounding box center [805, 429] width 1482 height 608
click at [1290, 219] on div "Add Column" at bounding box center [805, 429] width 1482 height 608
click at [373, 188] on div "Add Column" at bounding box center [805, 429] width 1482 height 608
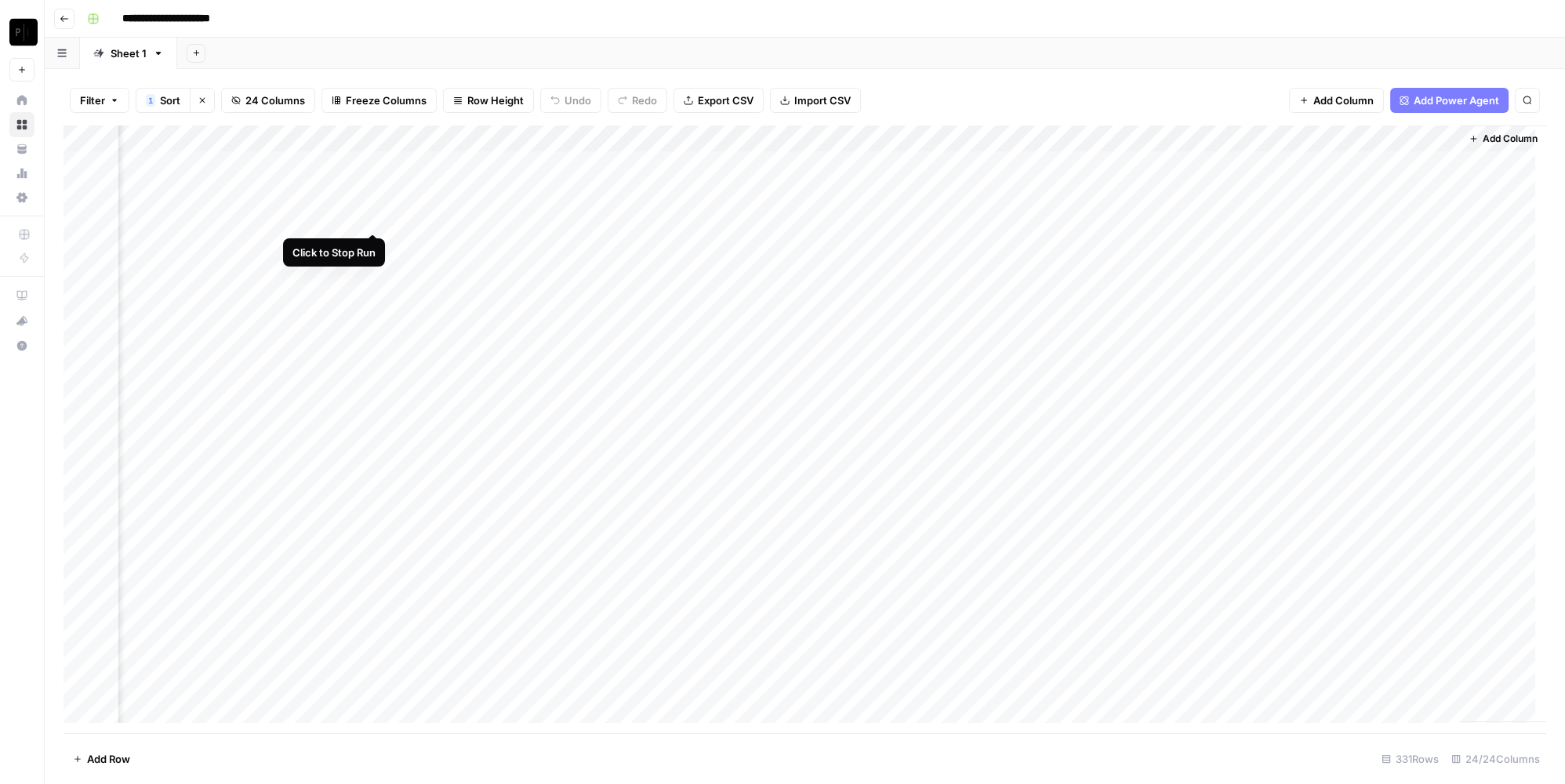
click at [369, 215] on div "Add Column" at bounding box center [805, 429] width 1482 height 608
click at [661, 190] on div "Add Column" at bounding box center [805, 429] width 1482 height 608
click at [660, 218] on div "Add Column" at bounding box center [805, 429] width 1482 height 608
click at [978, 184] on div "Add Column" at bounding box center [805, 429] width 1482 height 608
click at [971, 222] on div "Add Column" at bounding box center [805, 429] width 1482 height 608
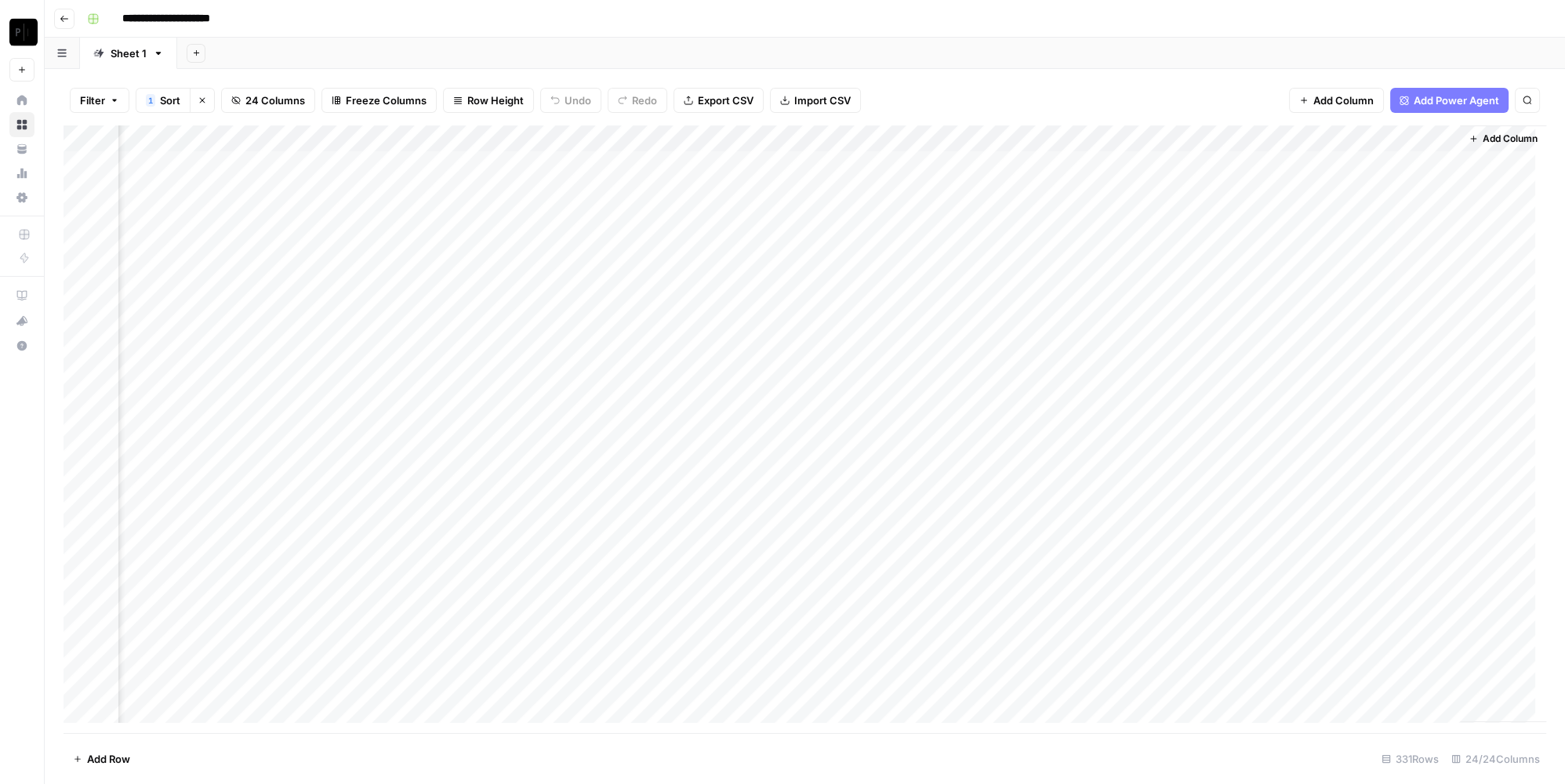
click at [1293, 195] on div "Add Column" at bounding box center [805, 429] width 1482 height 608
click at [1289, 215] on div "Add Column" at bounding box center [805, 429] width 1482 height 608
click at [370, 188] on div "Add Column" at bounding box center [805, 429] width 1482 height 608
click at [373, 218] on div "Add Column" at bounding box center [805, 429] width 1482 height 608
click at [655, 195] on div "Add Column" at bounding box center [805, 429] width 1482 height 608
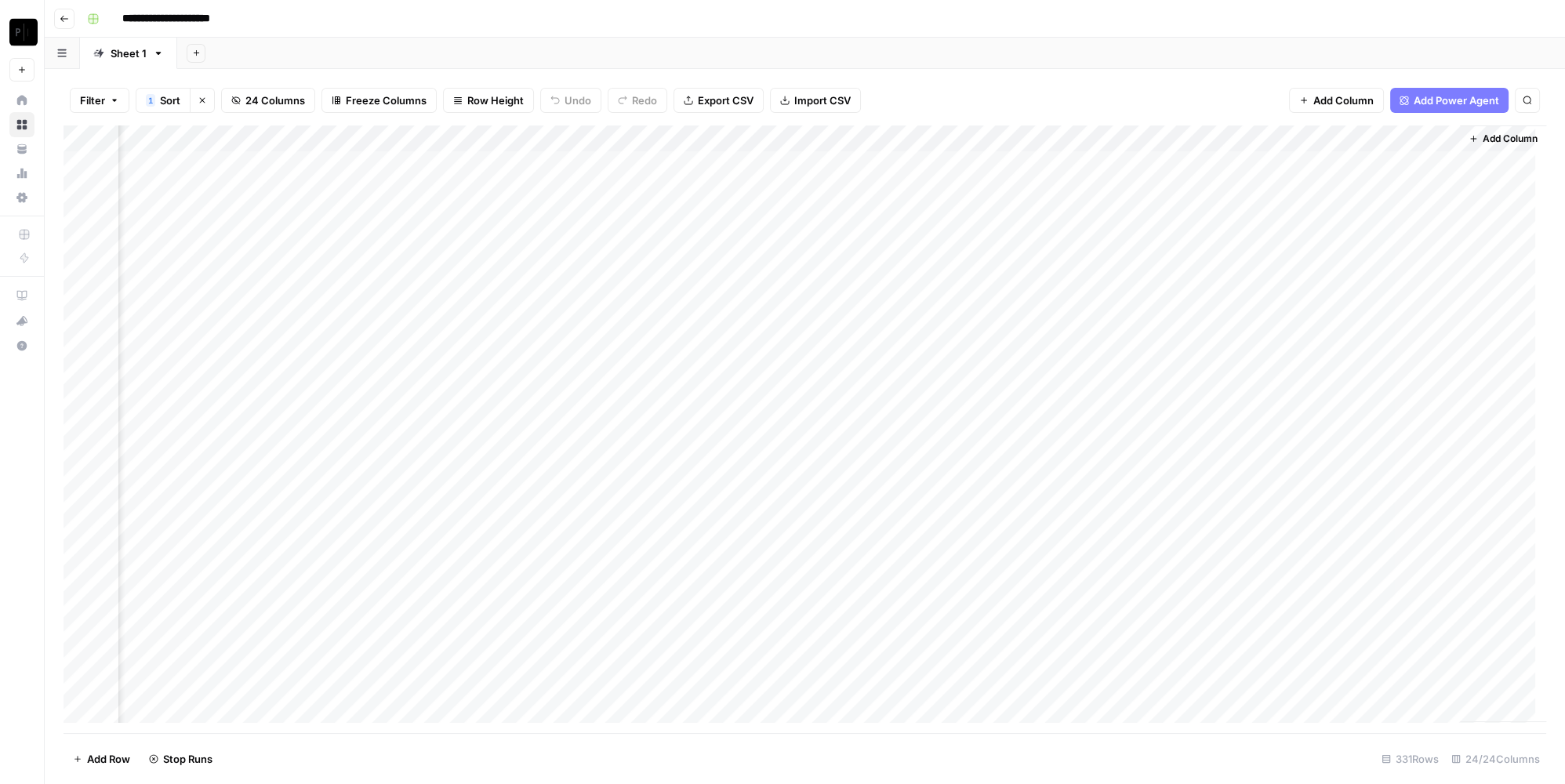
click at [654, 217] on div "Add Column" at bounding box center [805, 429] width 1482 height 608
click at [975, 190] on div "Add Column" at bounding box center [805, 429] width 1482 height 608
drag, startPoint x: 971, startPoint y: 217, endPoint x: 987, endPoint y: 220, distance: 16.3
click at [971, 217] on div "Add Column" at bounding box center [805, 429] width 1482 height 608
click at [1287, 189] on div "Add Column" at bounding box center [805, 429] width 1482 height 608
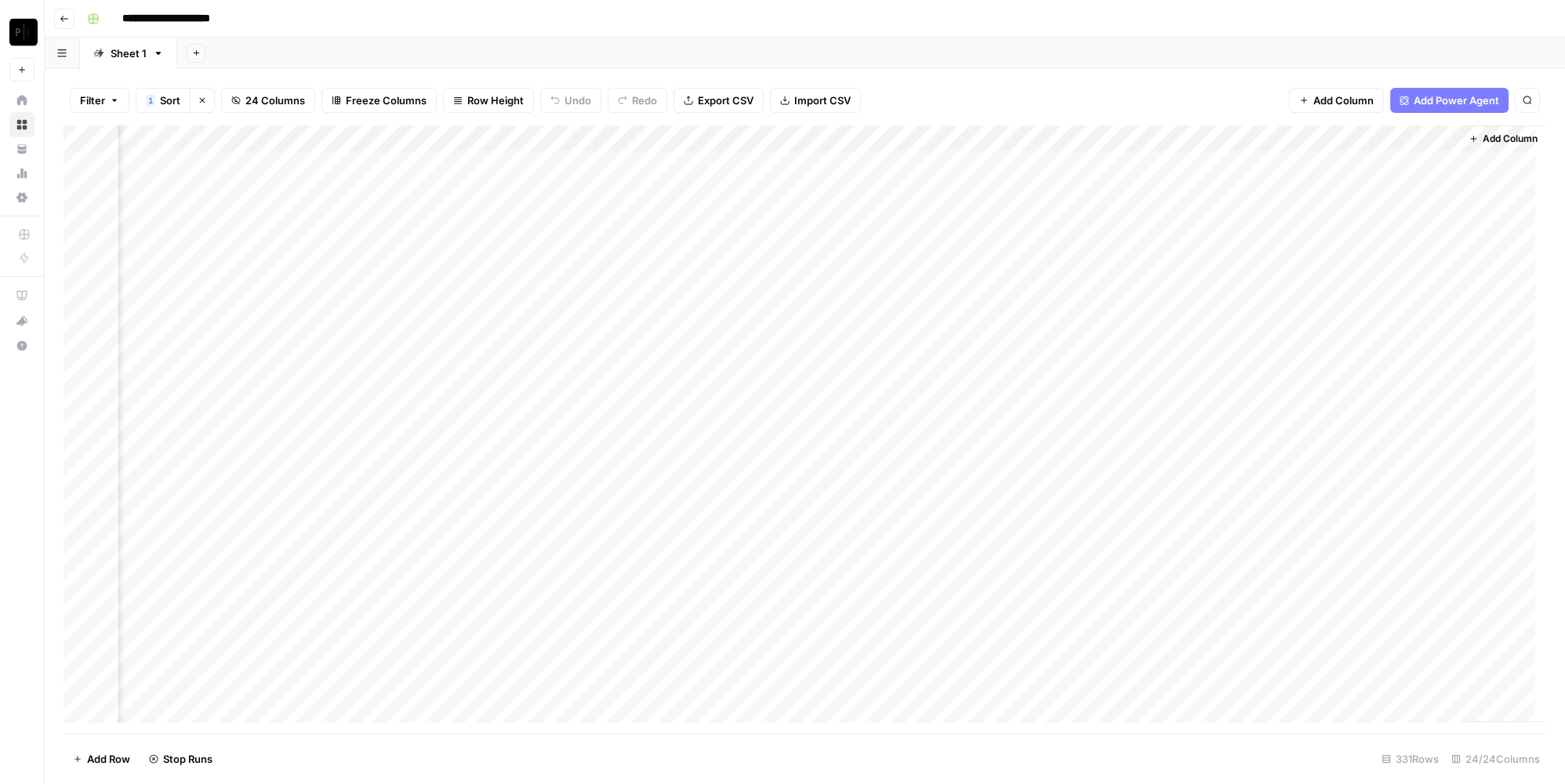
click at [1294, 219] on div "Add Column" at bounding box center [805, 429] width 1482 height 608
click at [374, 540] on div "Add Column" at bounding box center [805, 429] width 1482 height 608
click at [374, 564] on div "Add Column" at bounding box center [805, 429] width 1482 height 608
click at [657, 540] on div "Add Column" at bounding box center [805, 429] width 1482 height 608
click at [655, 564] on div "Add Column" at bounding box center [805, 429] width 1482 height 608
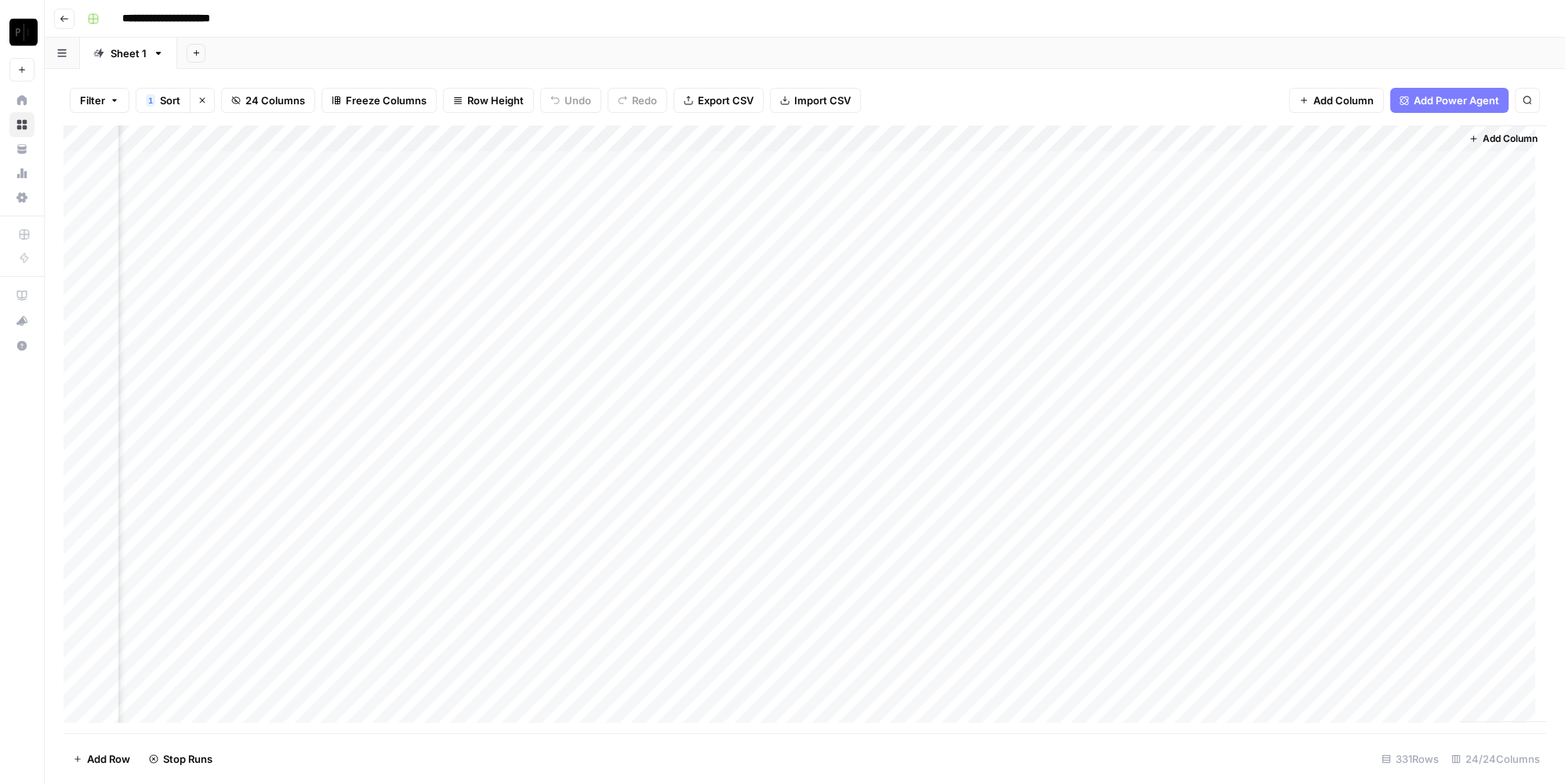
click at [970, 540] on div "Add Column" at bounding box center [805, 429] width 1482 height 608
click at [970, 562] on div "Add Column" at bounding box center [805, 429] width 1482 height 608
click at [1294, 535] on div "Add Column" at bounding box center [805, 429] width 1482 height 608
click at [1293, 566] on div "Add Column" at bounding box center [805, 429] width 1482 height 608
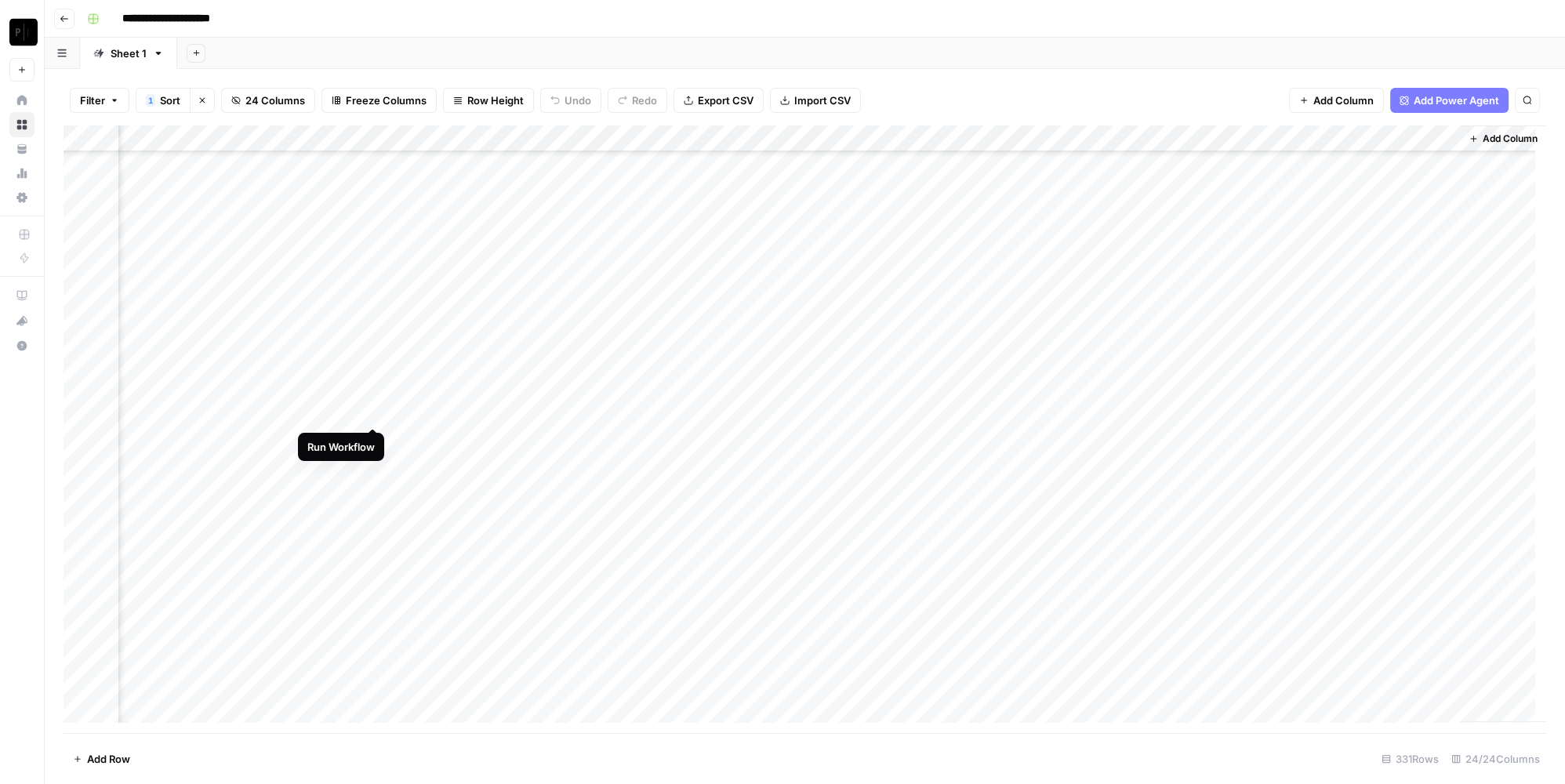
click at [374, 414] on div "Add Column" at bounding box center [805, 429] width 1482 height 608
click at [374, 438] on div "Add Column" at bounding box center [805, 429] width 1482 height 608
click at [654, 411] on div "Add Column" at bounding box center [805, 429] width 1482 height 608
click at [650, 438] on div "Add Column" at bounding box center [805, 429] width 1482 height 608
click at [977, 412] on div "Add Column" at bounding box center [805, 429] width 1482 height 608
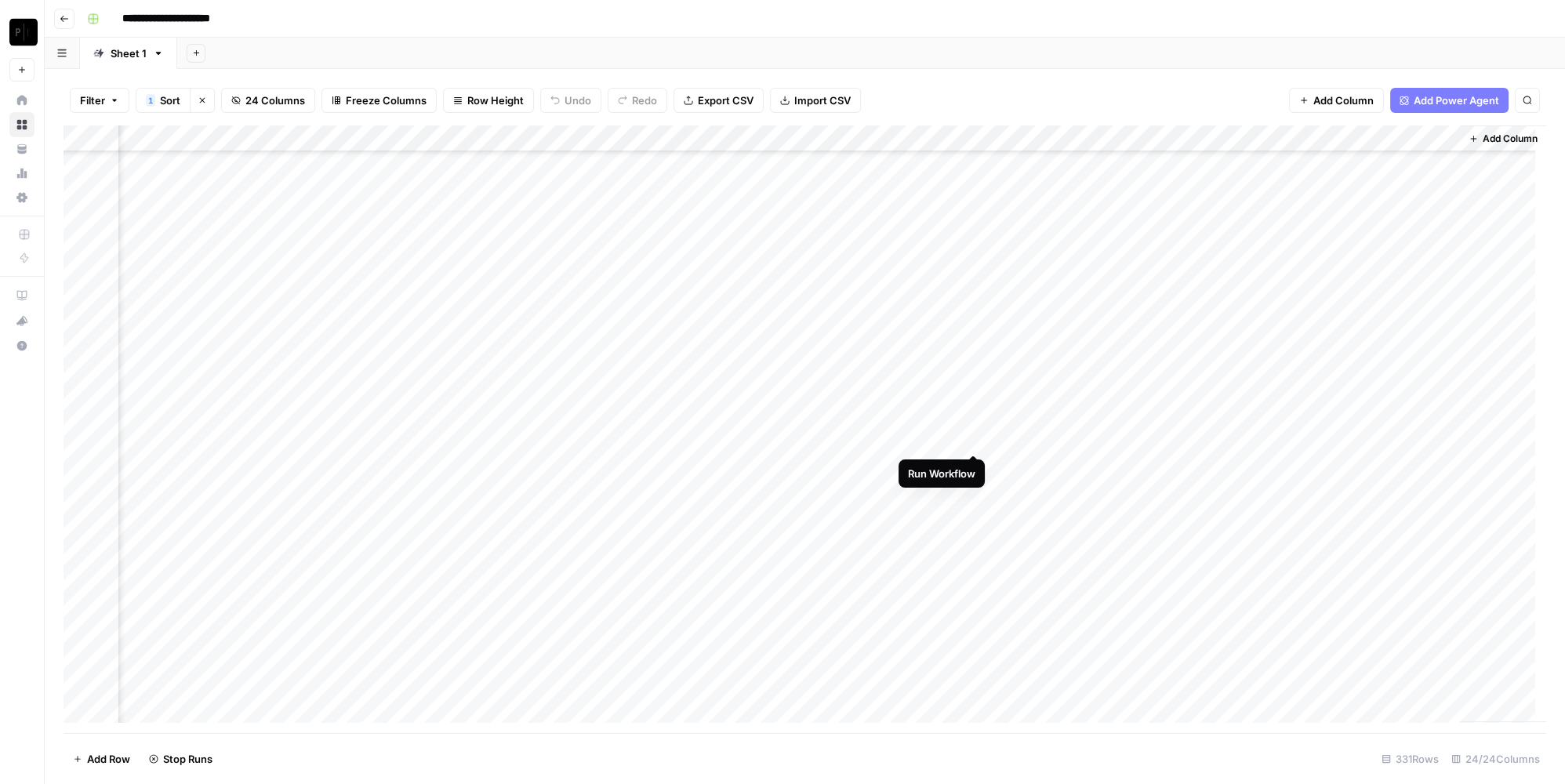
click at [975, 437] on div "Add Column" at bounding box center [805, 429] width 1482 height 608
click at [1294, 413] on div "Add Column" at bounding box center [805, 429] width 1482 height 608
click at [1294, 438] on div "Add Column" at bounding box center [805, 429] width 1482 height 608
click at [373, 548] on div "Add Column" at bounding box center [805, 429] width 1482 height 608
click at [374, 568] on div "Add Column" at bounding box center [805, 429] width 1482 height 608
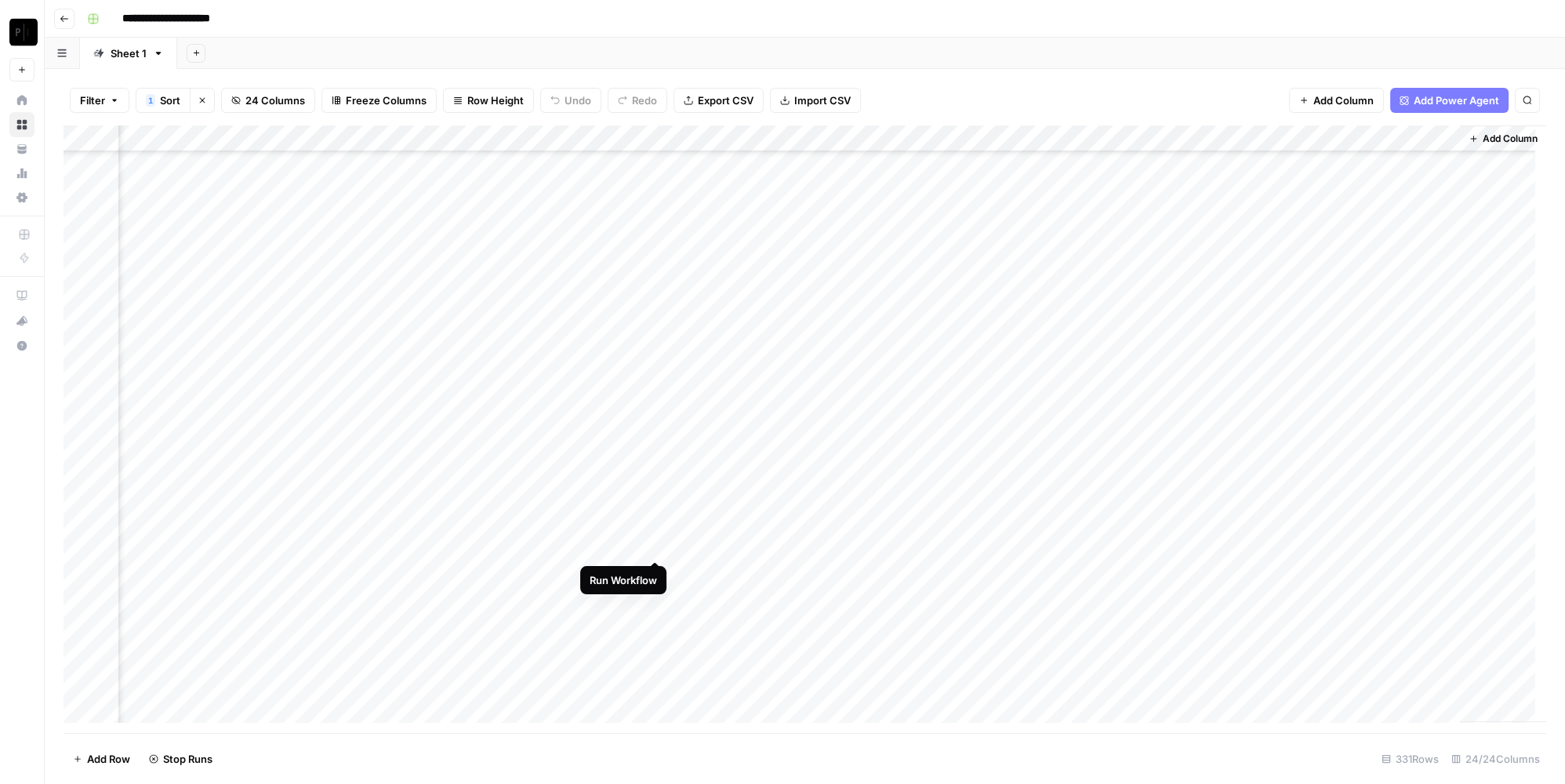
click at [658, 545] on div "Add Column" at bounding box center [805, 429] width 1482 height 608
click at [654, 571] on div "Add Column" at bounding box center [805, 429] width 1482 height 608
drag, startPoint x: 974, startPoint y: 547, endPoint x: 978, endPoint y: 566, distance: 19.4
click at [974, 547] on div "Add Column" at bounding box center [805, 429] width 1482 height 608
click at [975, 570] on div "Add Column" at bounding box center [805, 429] width 1482 height 608
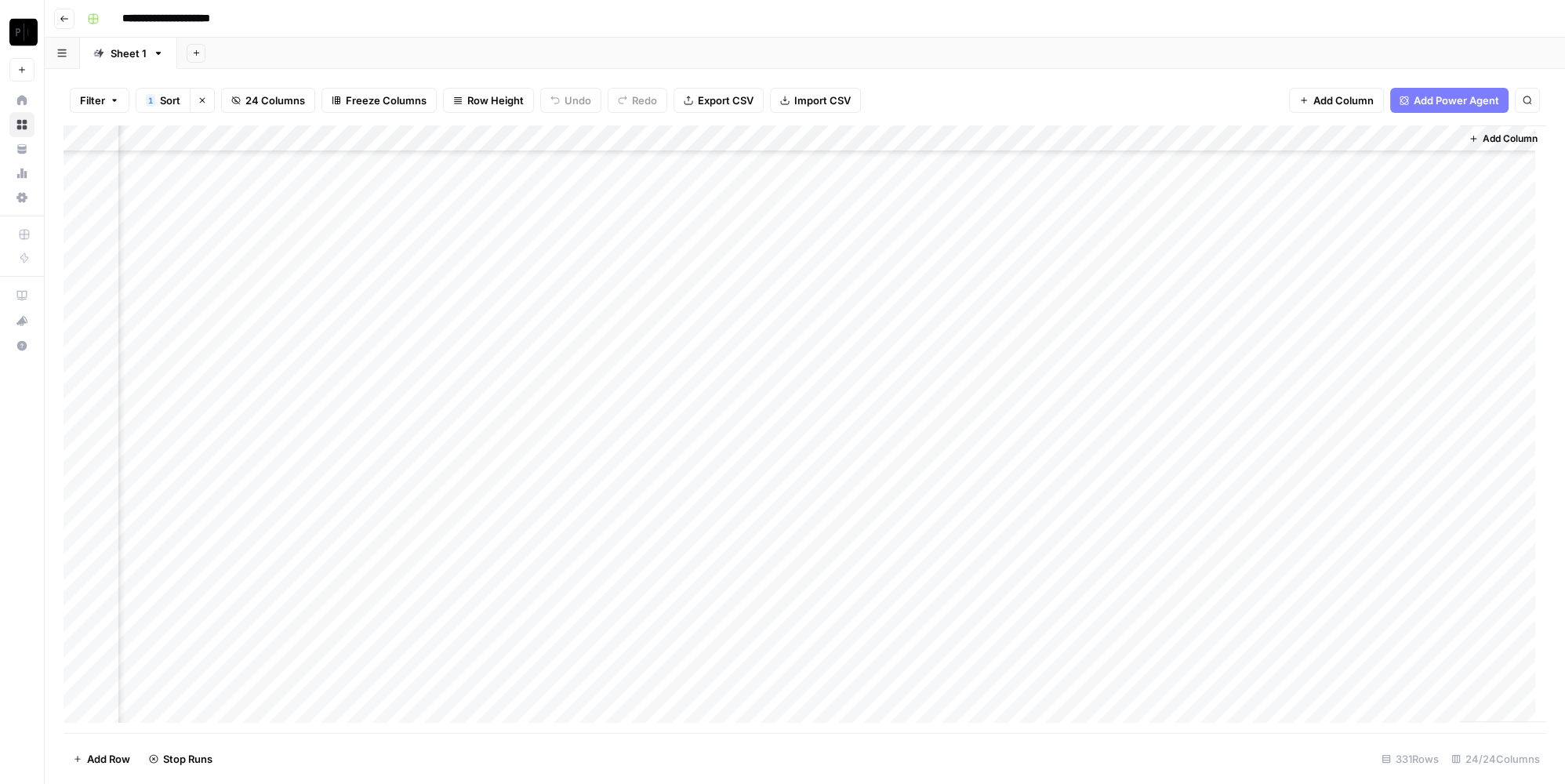
click at [1298, 544] on div "Add Column" at bounding box center [805, 429] width 1482 height 608
click at [1290, 576] on div "Add Column" at bounding box center [805, 429] width 1482 height 608
click at [353, 216] on div "Add Column" at bounding box center [805, 429] width 1482 height 608
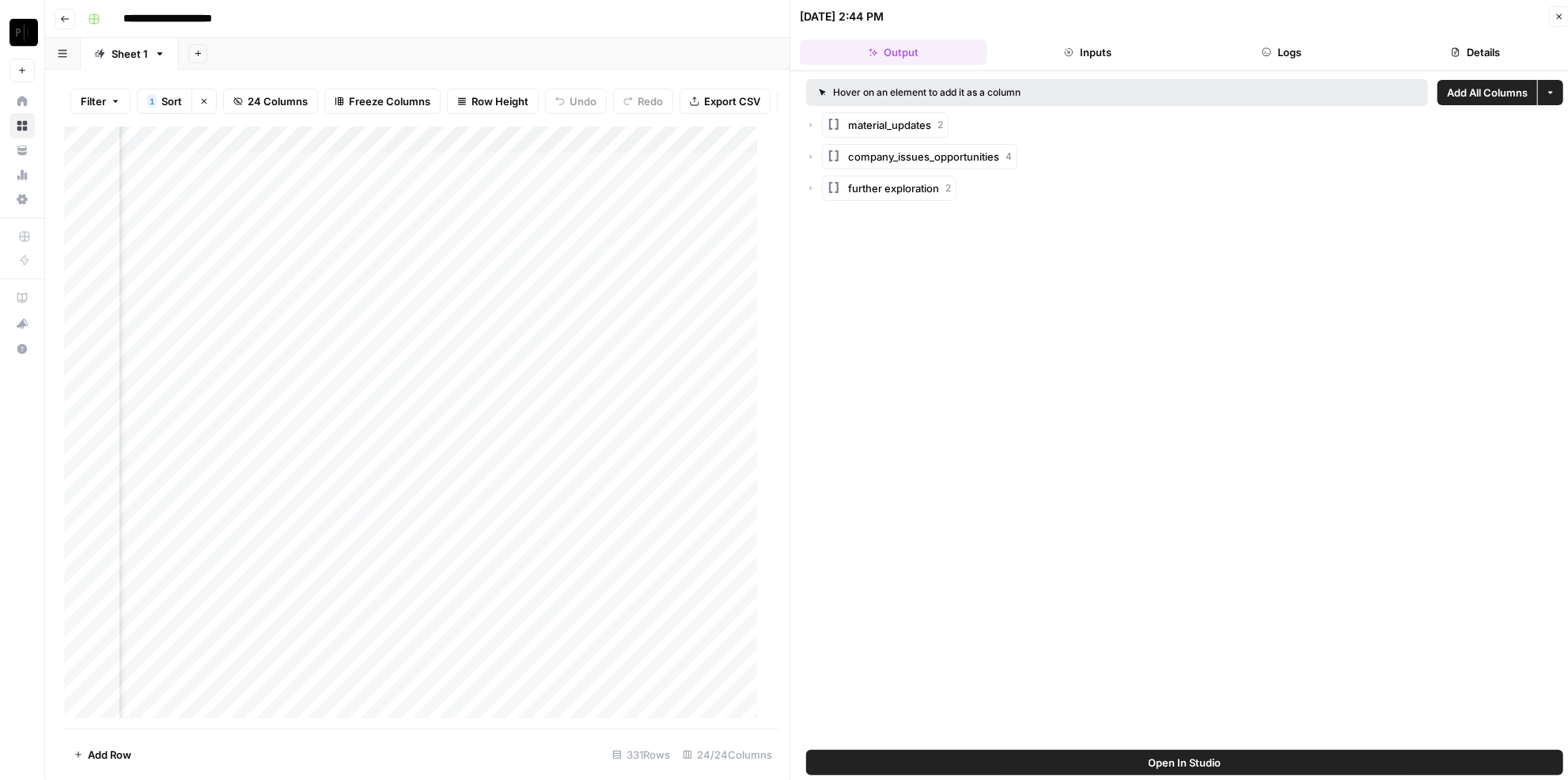
click at [1287, 51] on button "Logs" at bounding box center [1281, 52] width 187 height 26
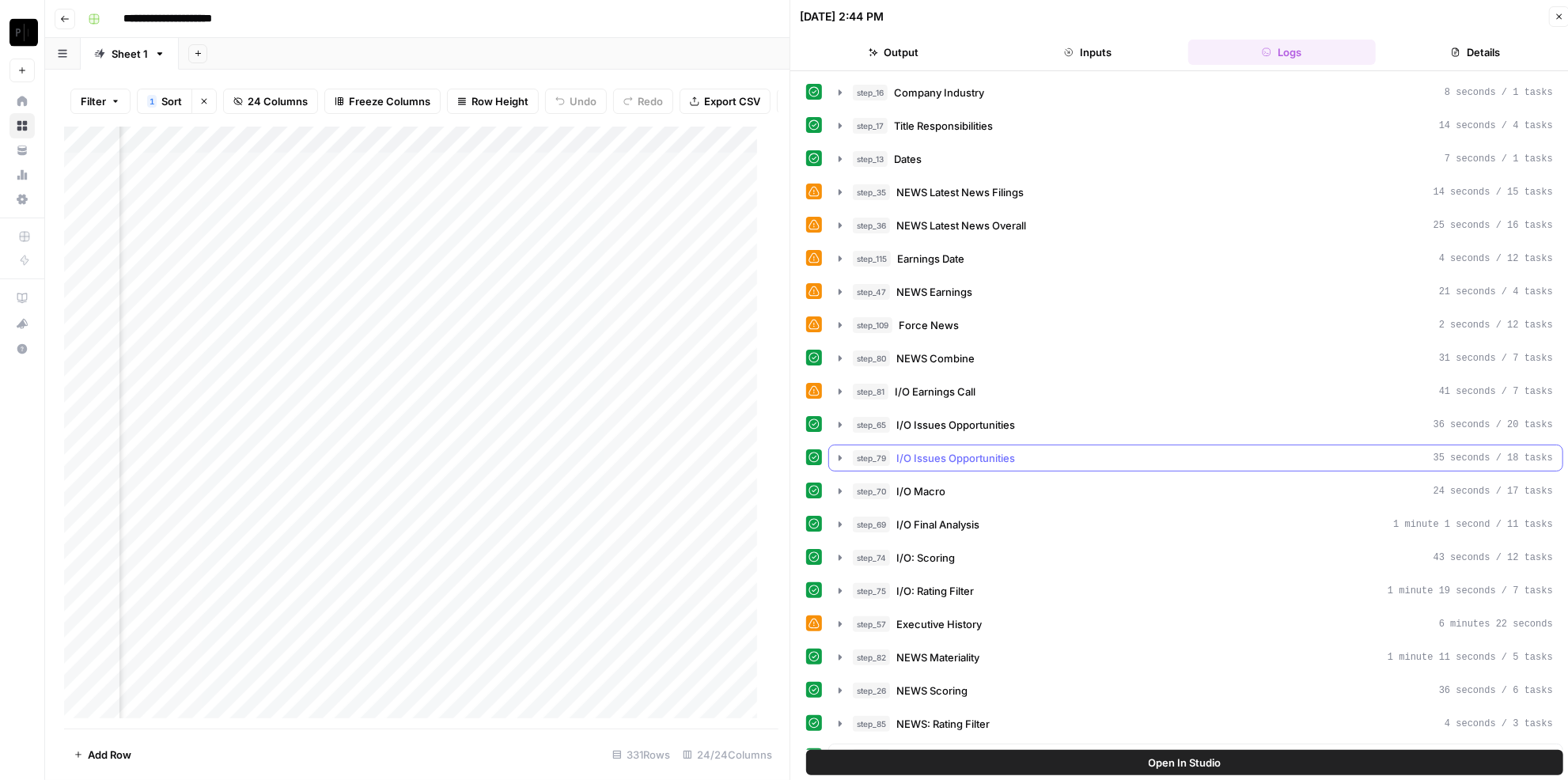
scroll to position [359, 0]
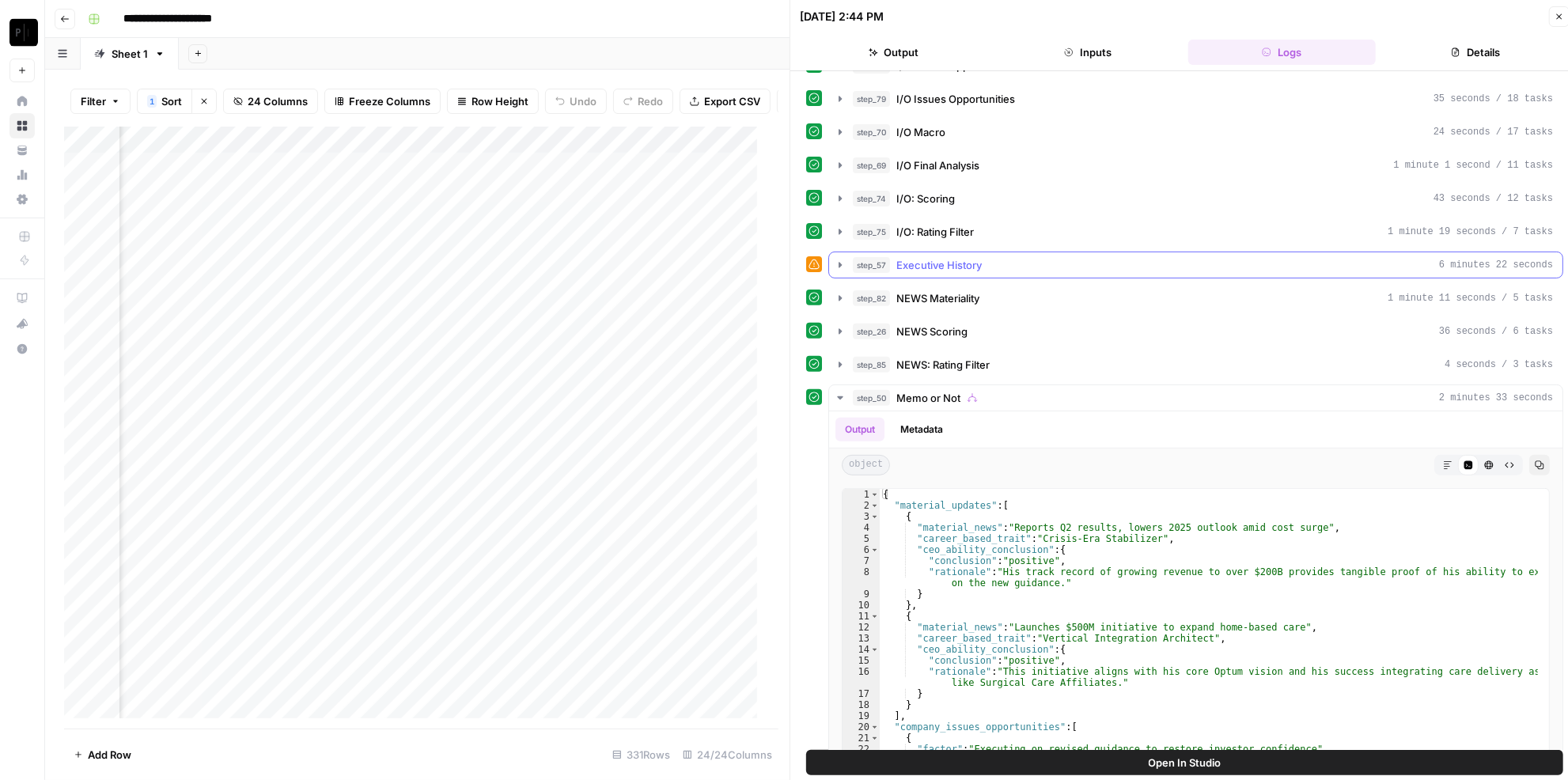
click at [969, 257] on span "Executive History" at bounding box center [939, 265] width 86 height 16
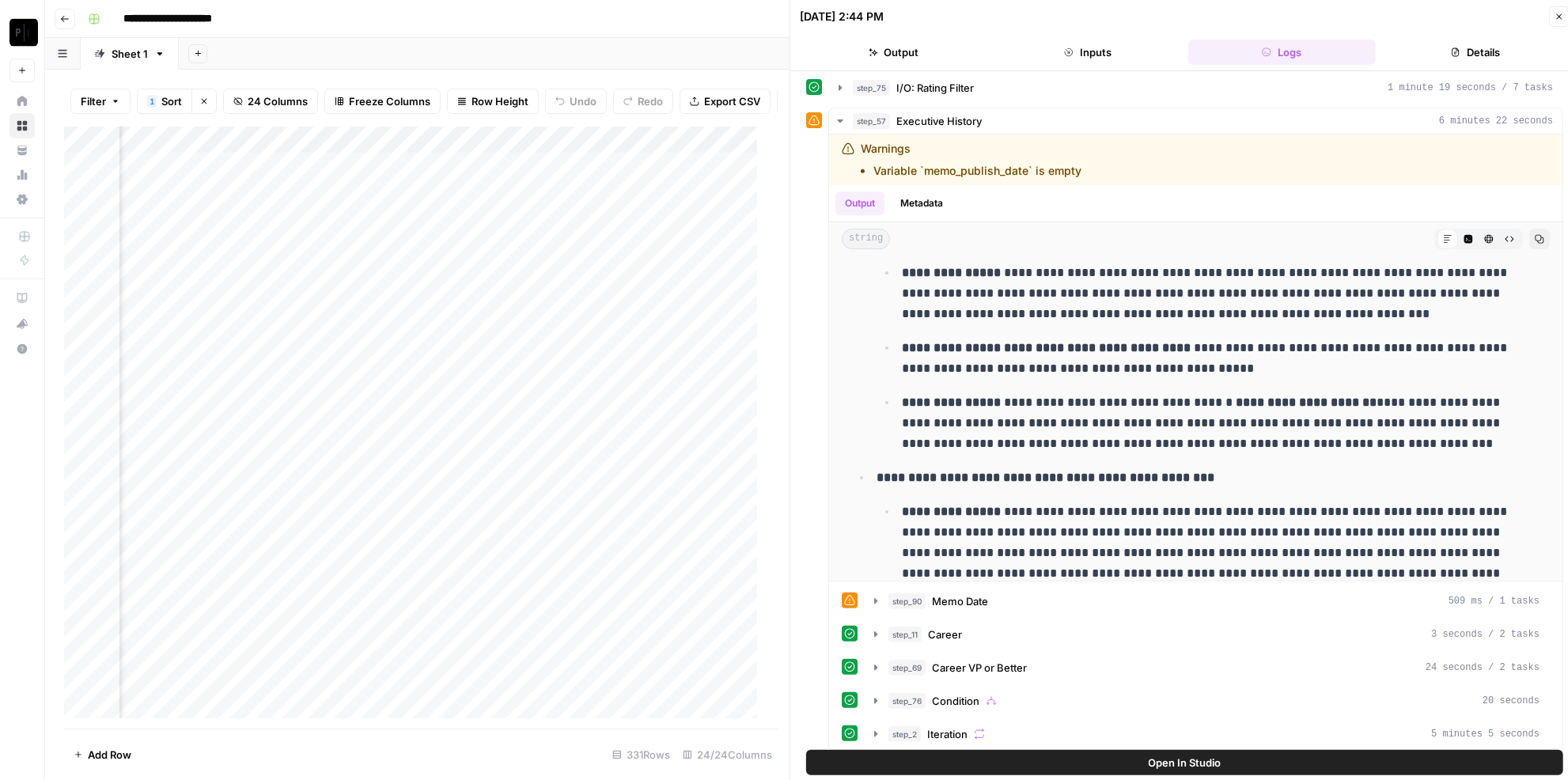
scroll to position [790, 0]
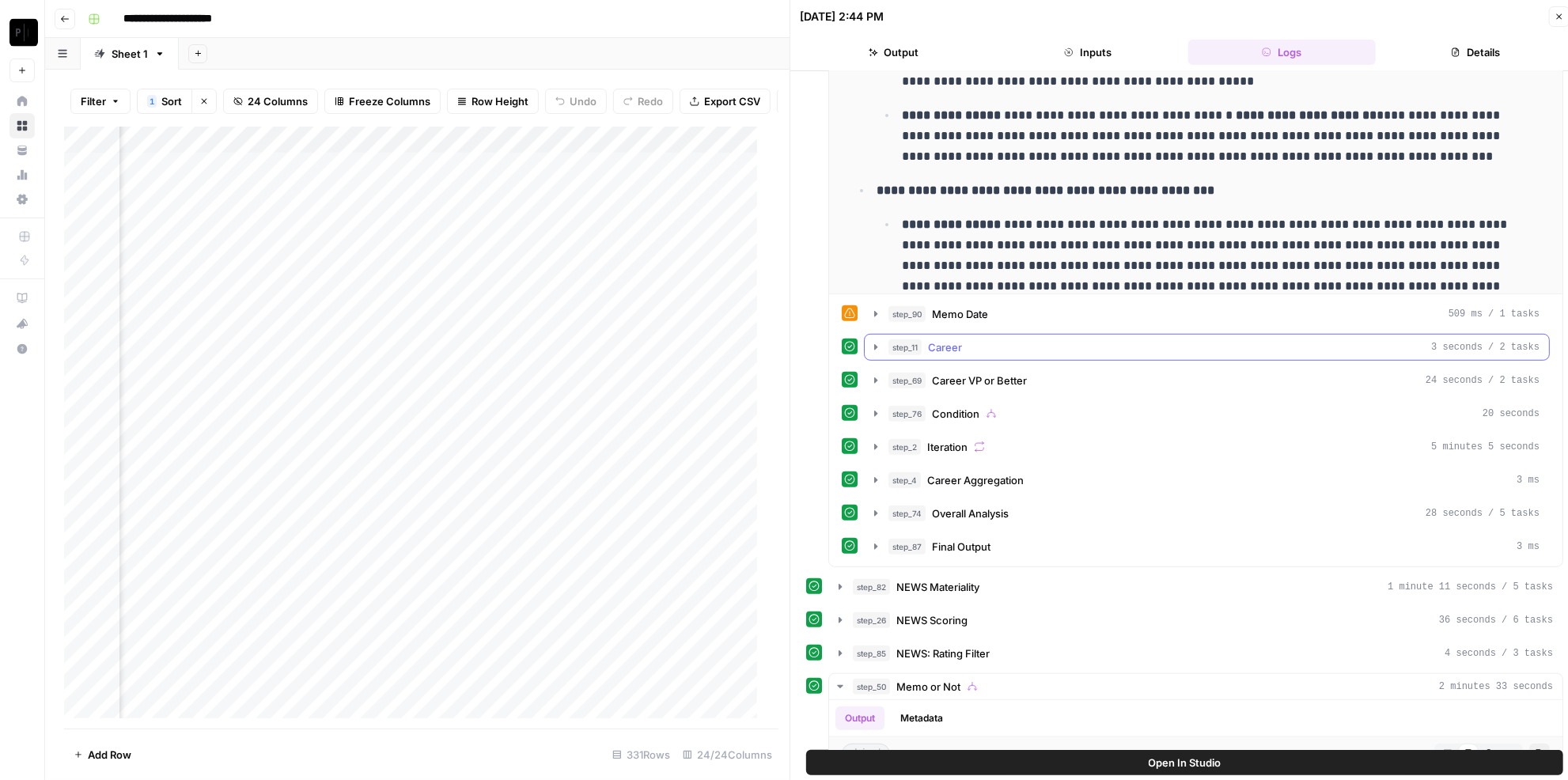
click at [1029, 339] on div "step_11 Career 3 seconds / 2 tasks" at bounding box center [1213, 346] width 651 height 16
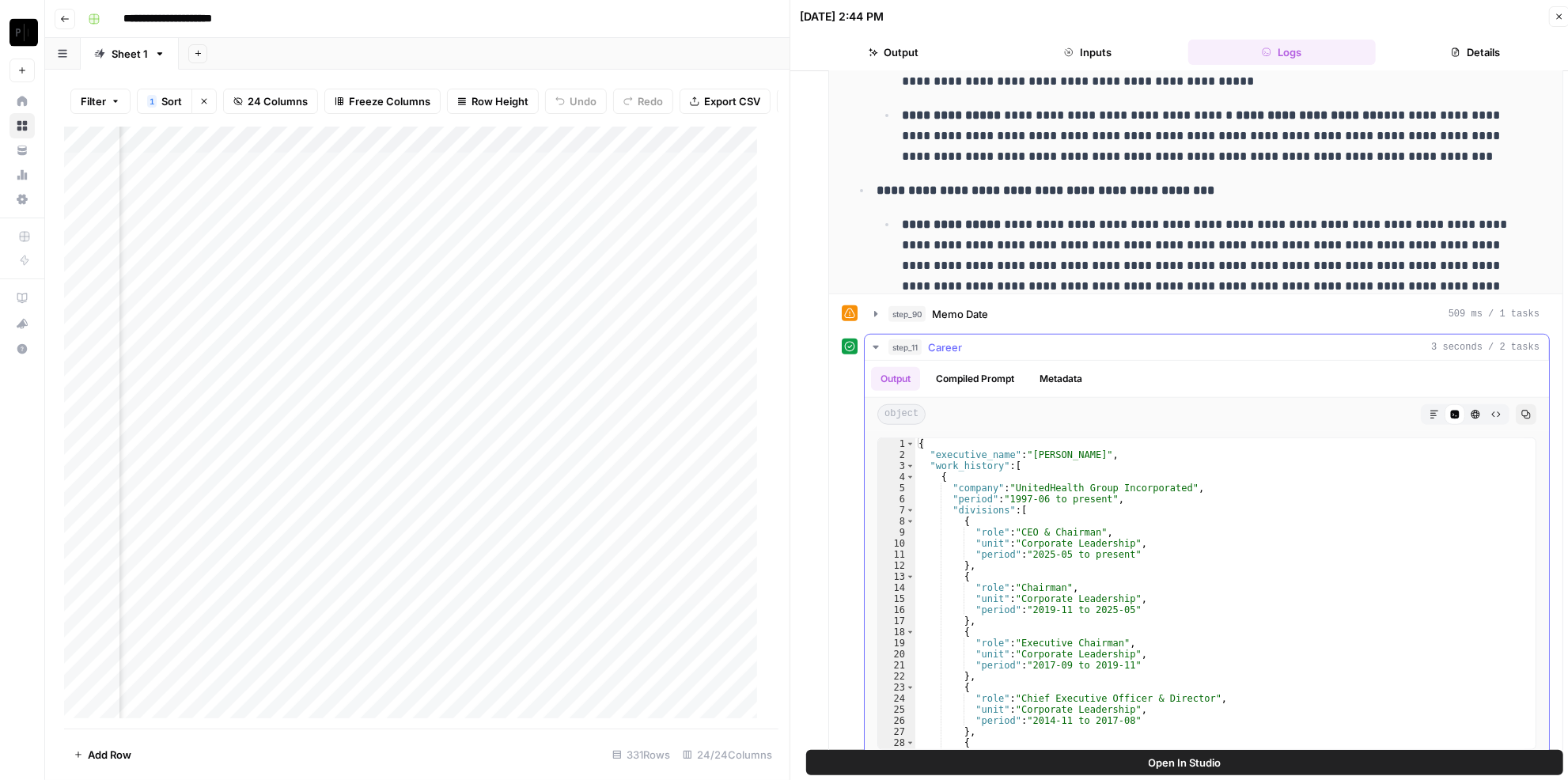
click at [1029, 339] on div "step_11 Career 3 seconds / 2 tasks" at bounding box center [1213, 346] width 651 height 16
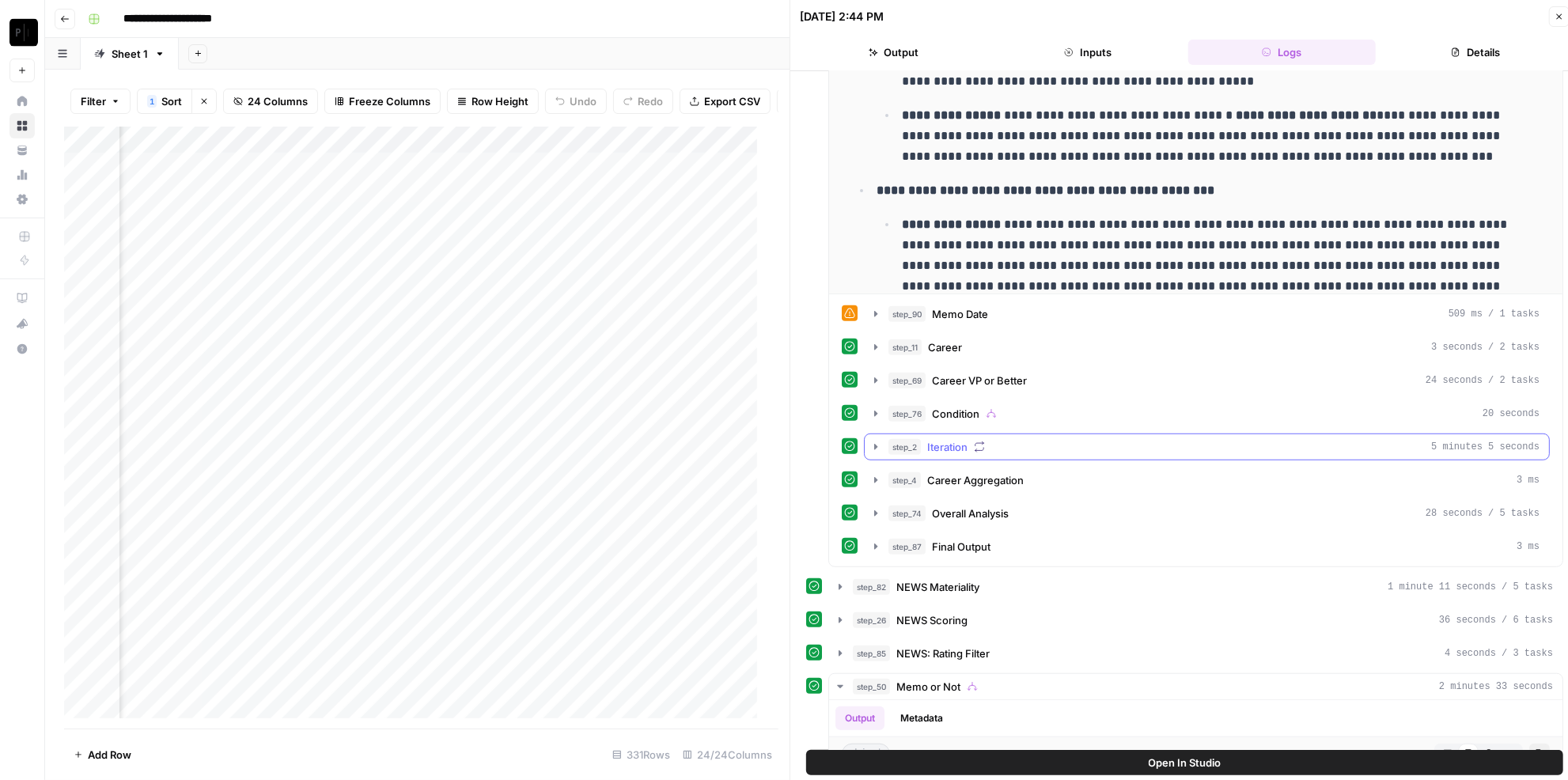
click at [989, 439] on div "step_2 Iteration 5 minutes 5 seconds" at bounding box center [1213, 446] width 651 height 16
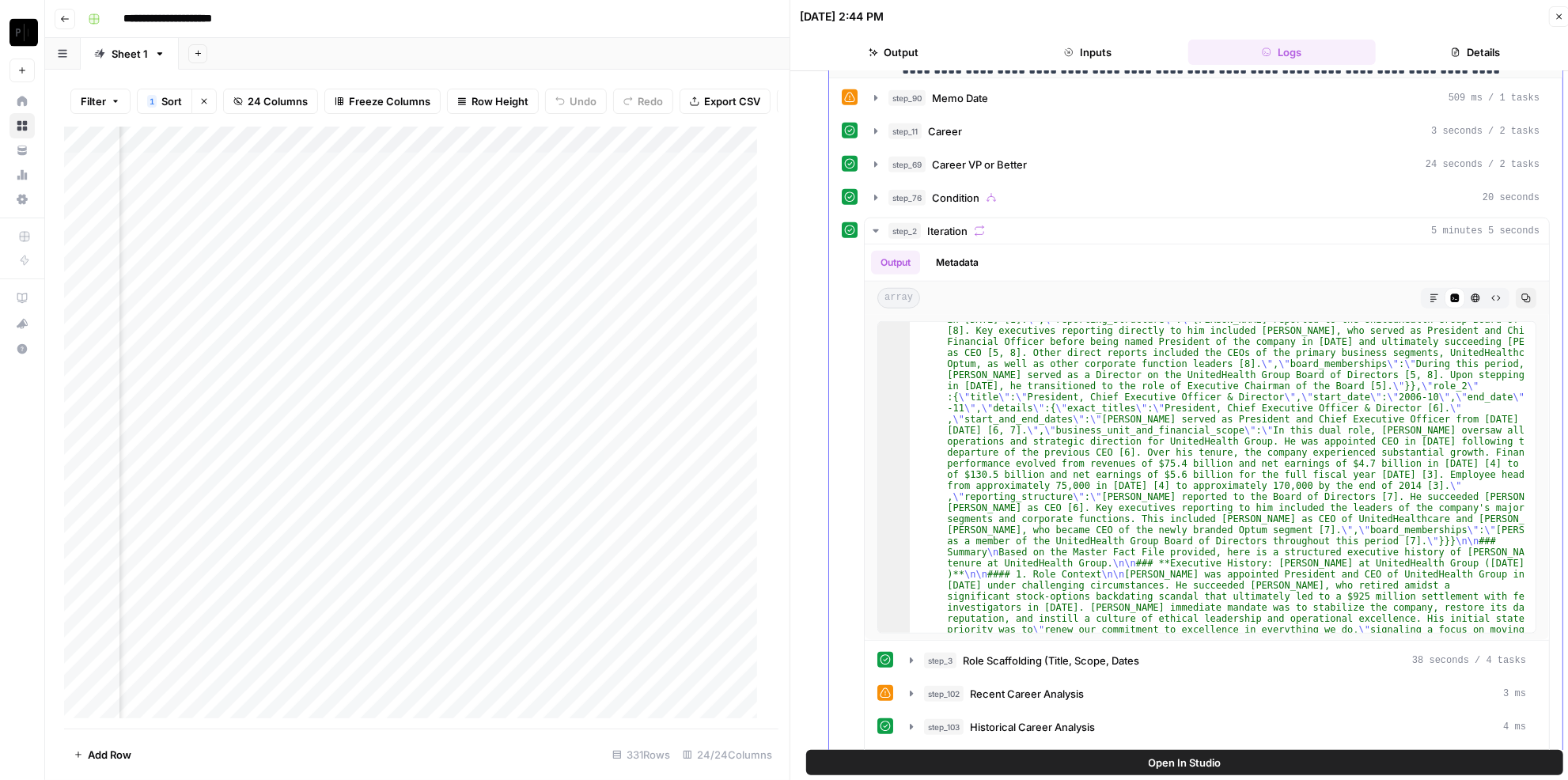
scroll to position [1222, 0]
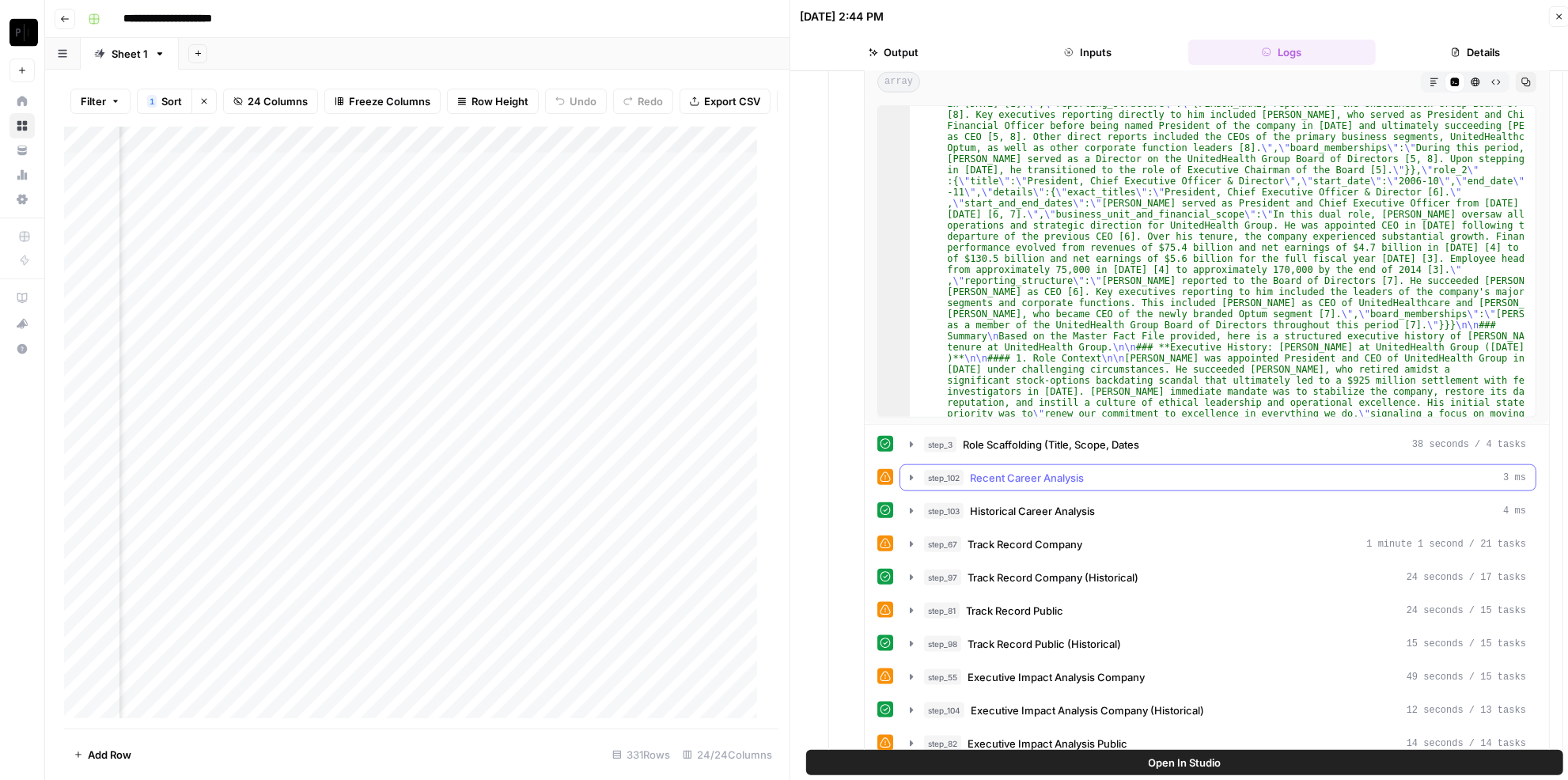
click at [1053, 470] on span "Recent Career Analysis" at bounding box center [1027, 477] width 114 height 16
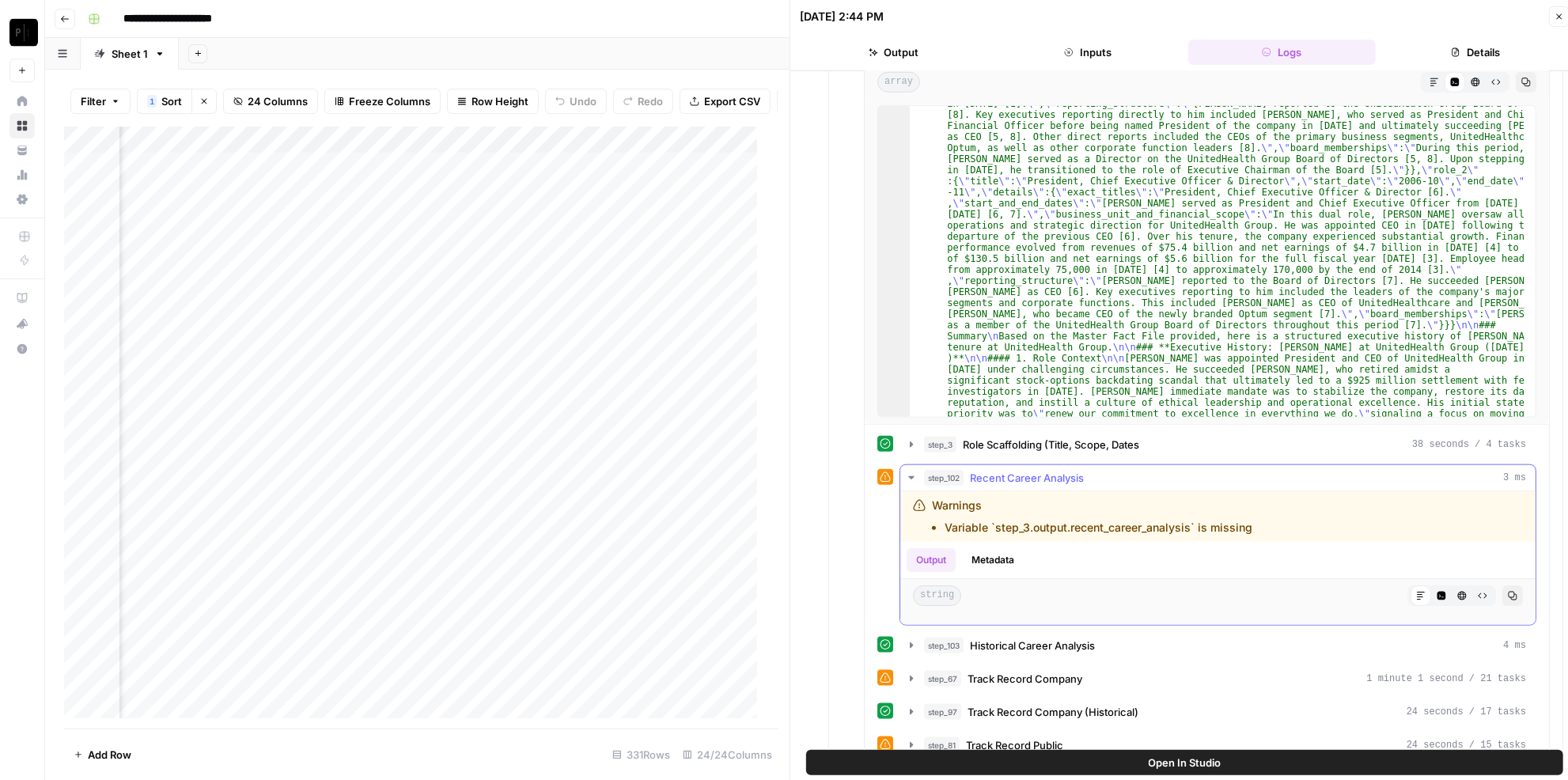
click at [1051, 470] on span "Recent Career Analysis" at bounding box center [1027, 477] width 114 height 16
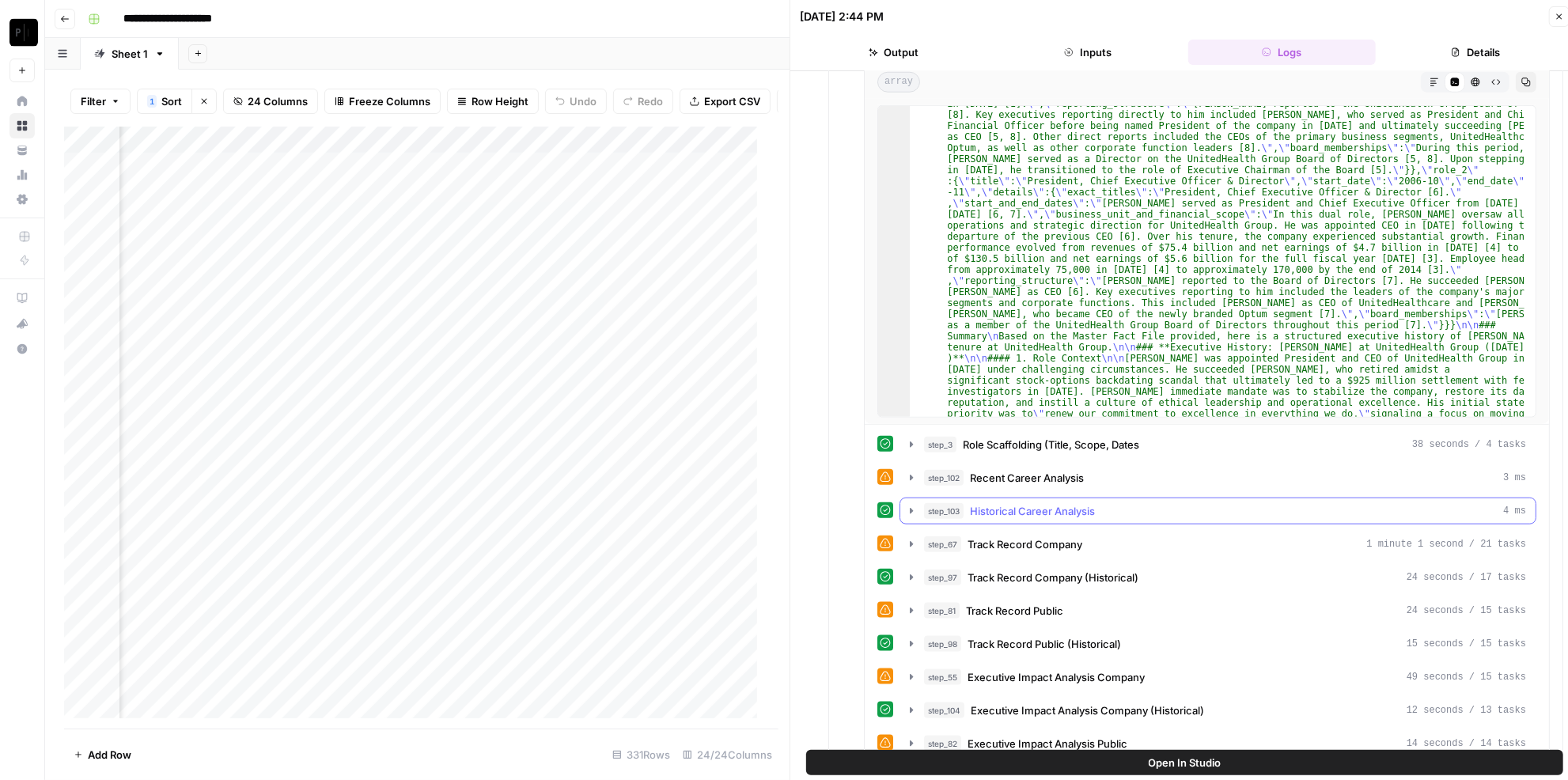
click at [1058, 503] on span "Historical Career Analysis" at bounding box center [1033, 510] width 125 height 16
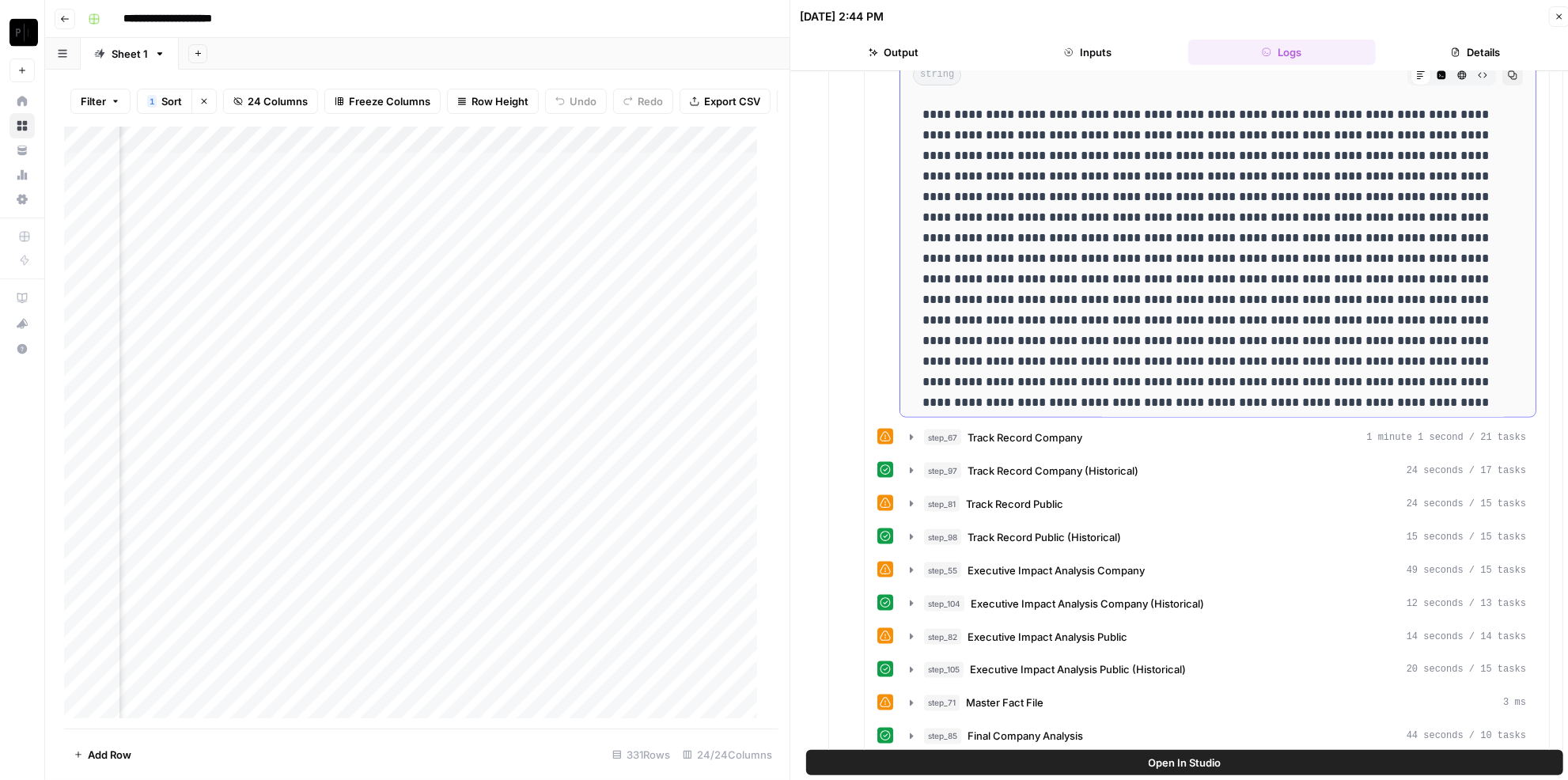
scroll to position [1437, 0]
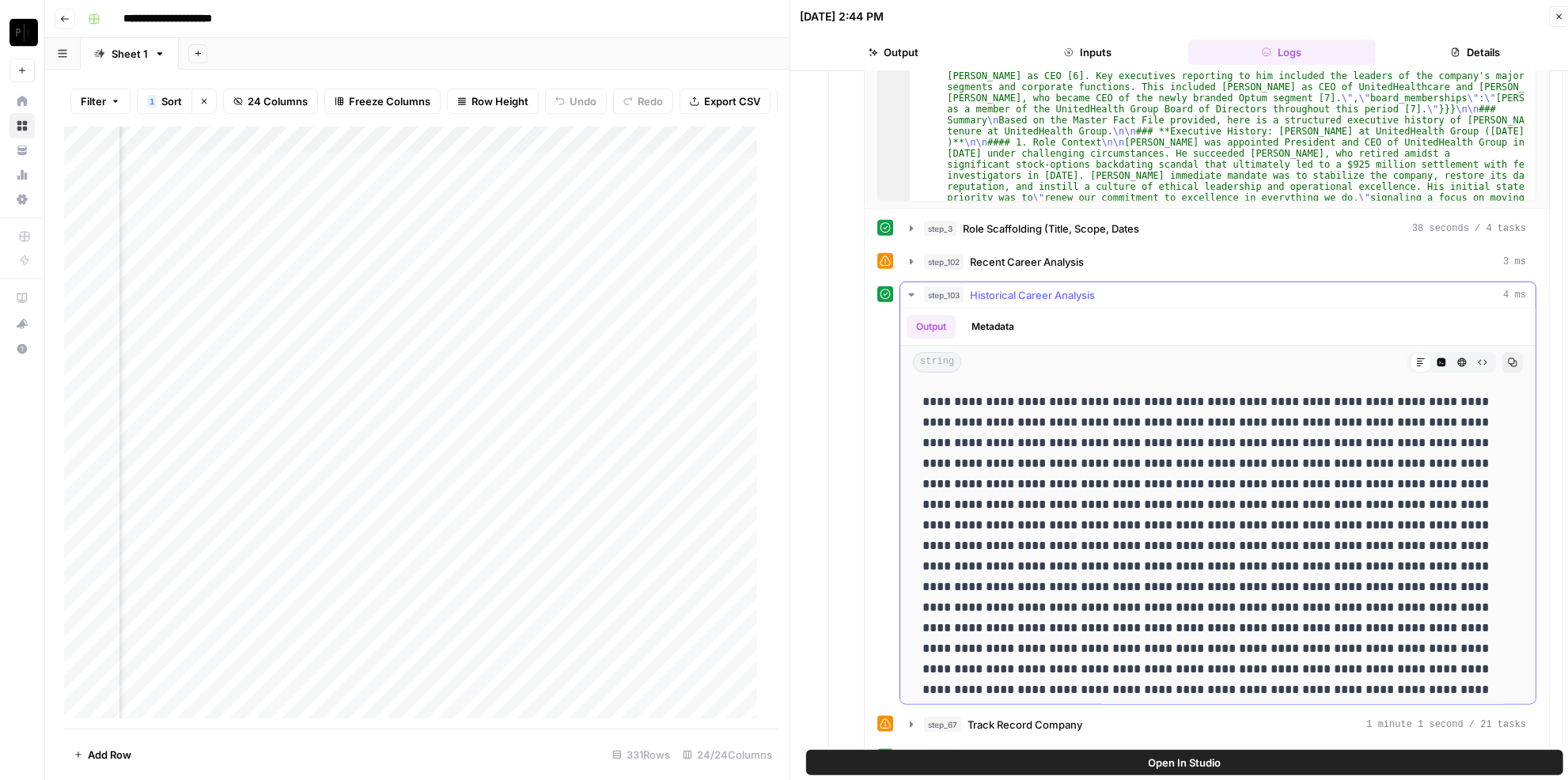
click at [1062, 287] on span "Historical Career Analysis" at bounding box center [1033, 294] width 125 height 16
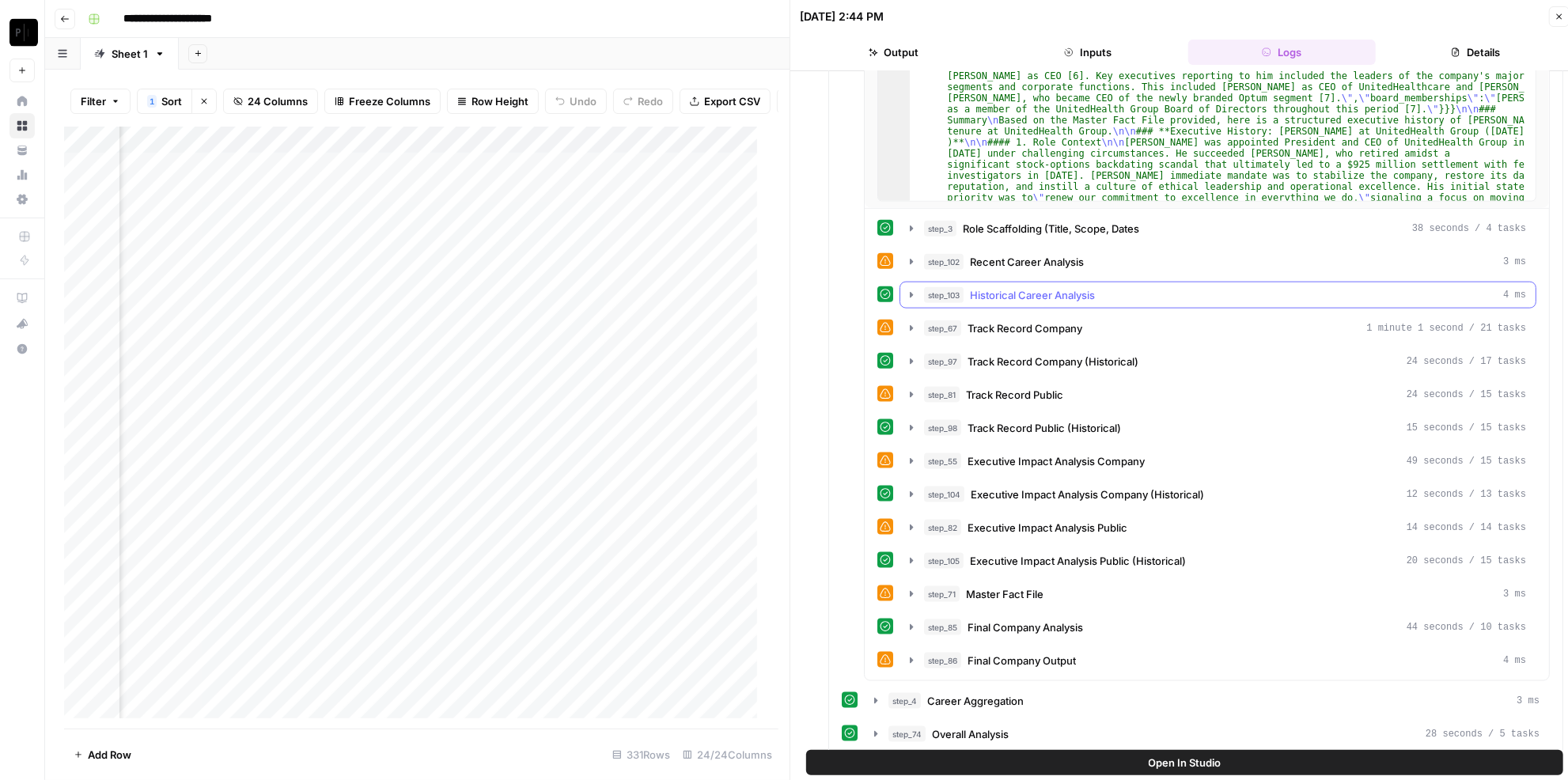
click at [1068, 287] on span "Historical Career Analysis" at bounding box center [1033, 294] width 125 height 16
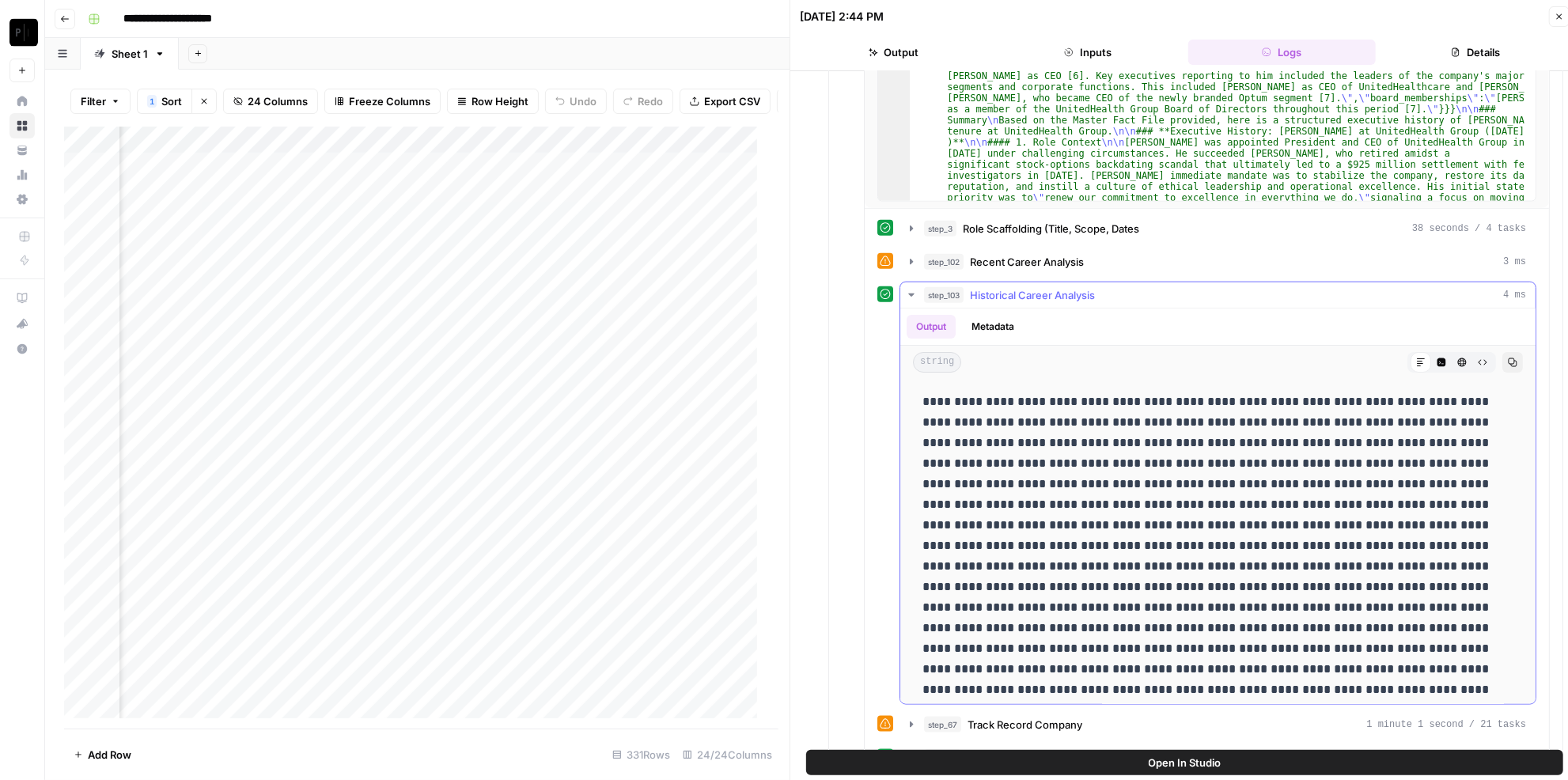
click at [1068, 287] on span "Historical Career Analysis" at bounding box center [1033, 294] width 125 height 16
click at [1071, 254] on span "Recent Career Analysis" at bounding box center [1027, 261] width 114 height 16
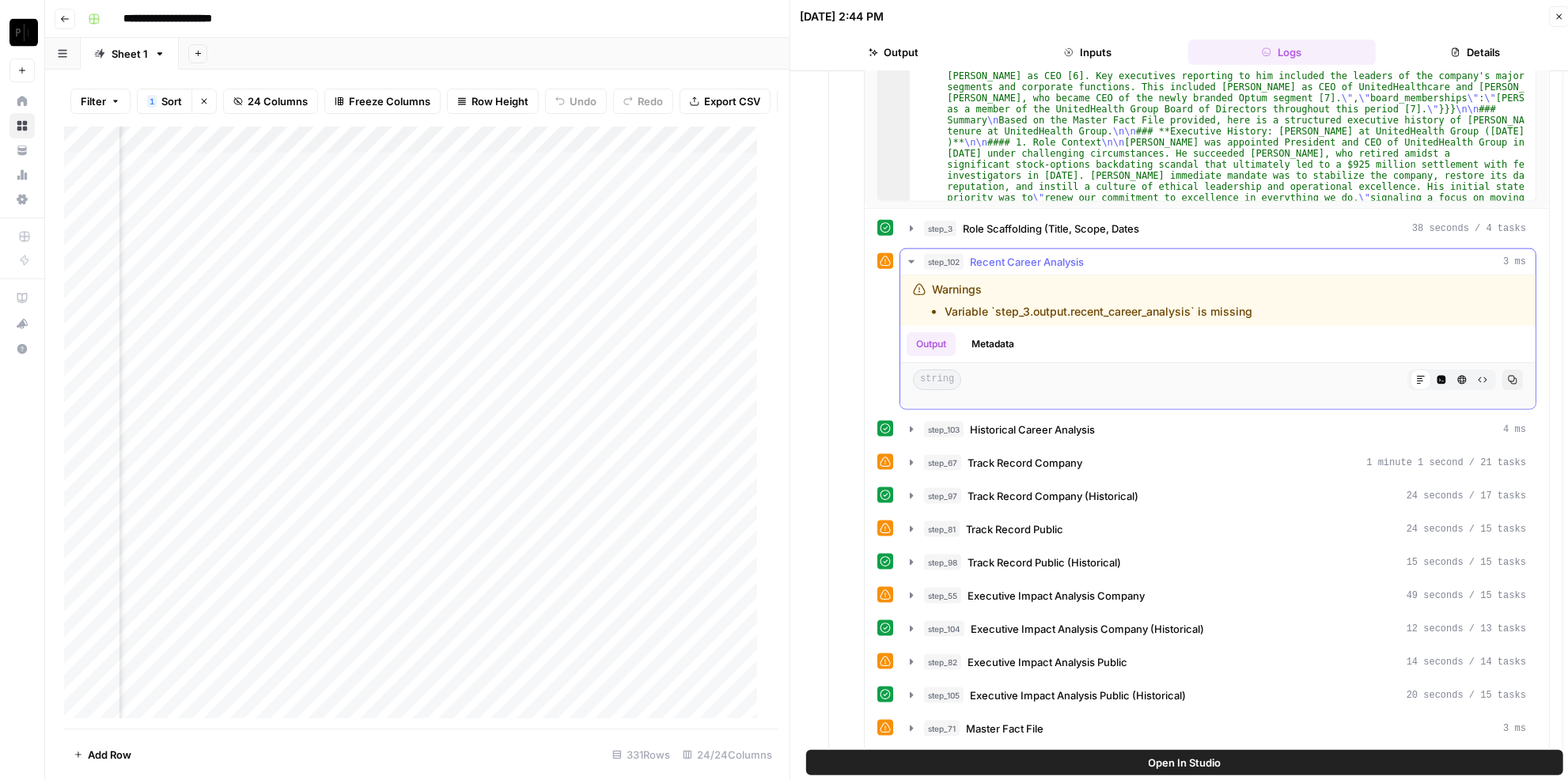
click at [1071, 254] on span "Recent Career Analysis" at bounding box center [1027, 261] width 114 height 16
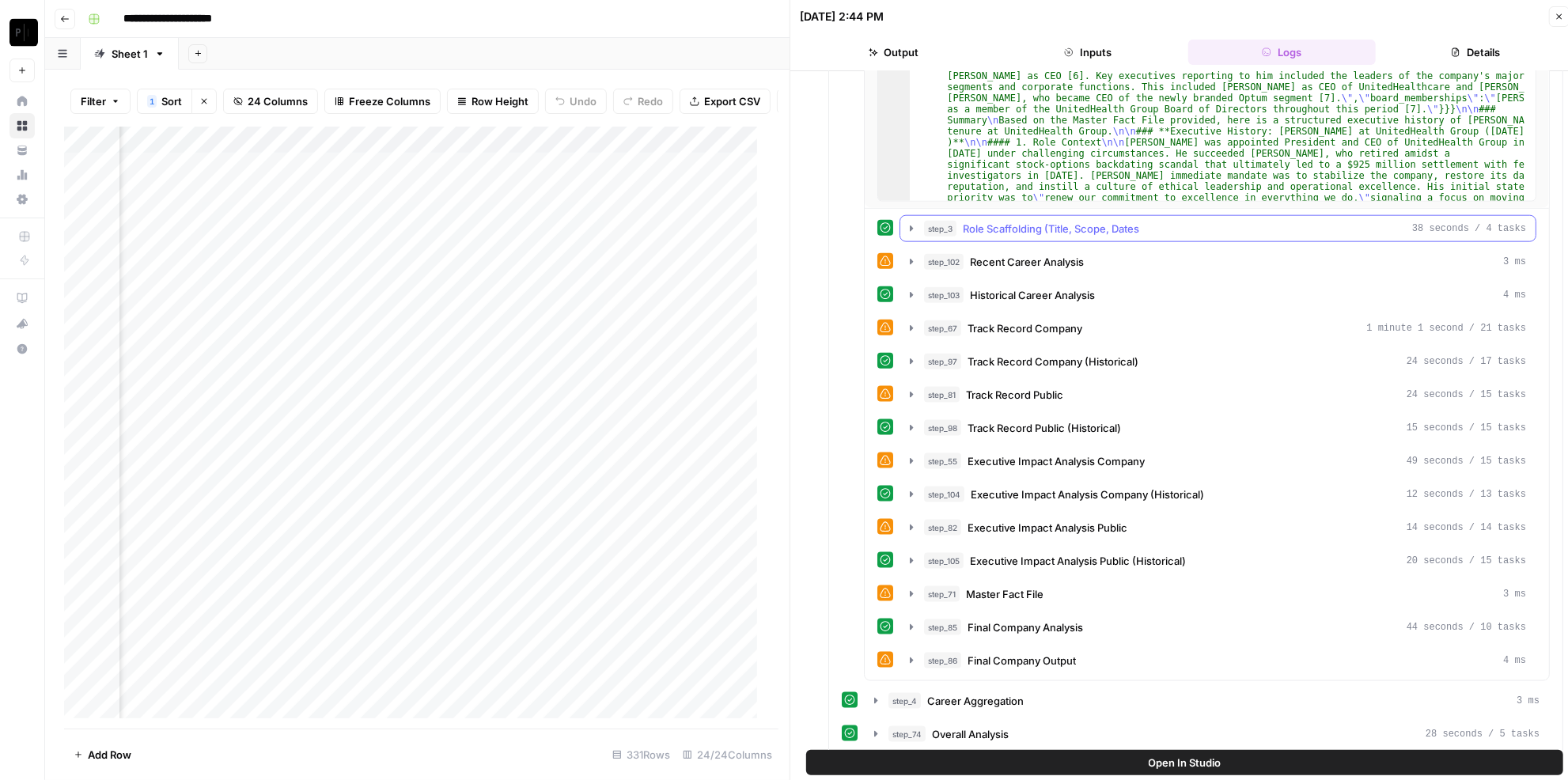
click at [1085, 221] on span "Role Scaffolding (Title, Scope, Dates" at bounding box center [1051, 228] width 177 height 16
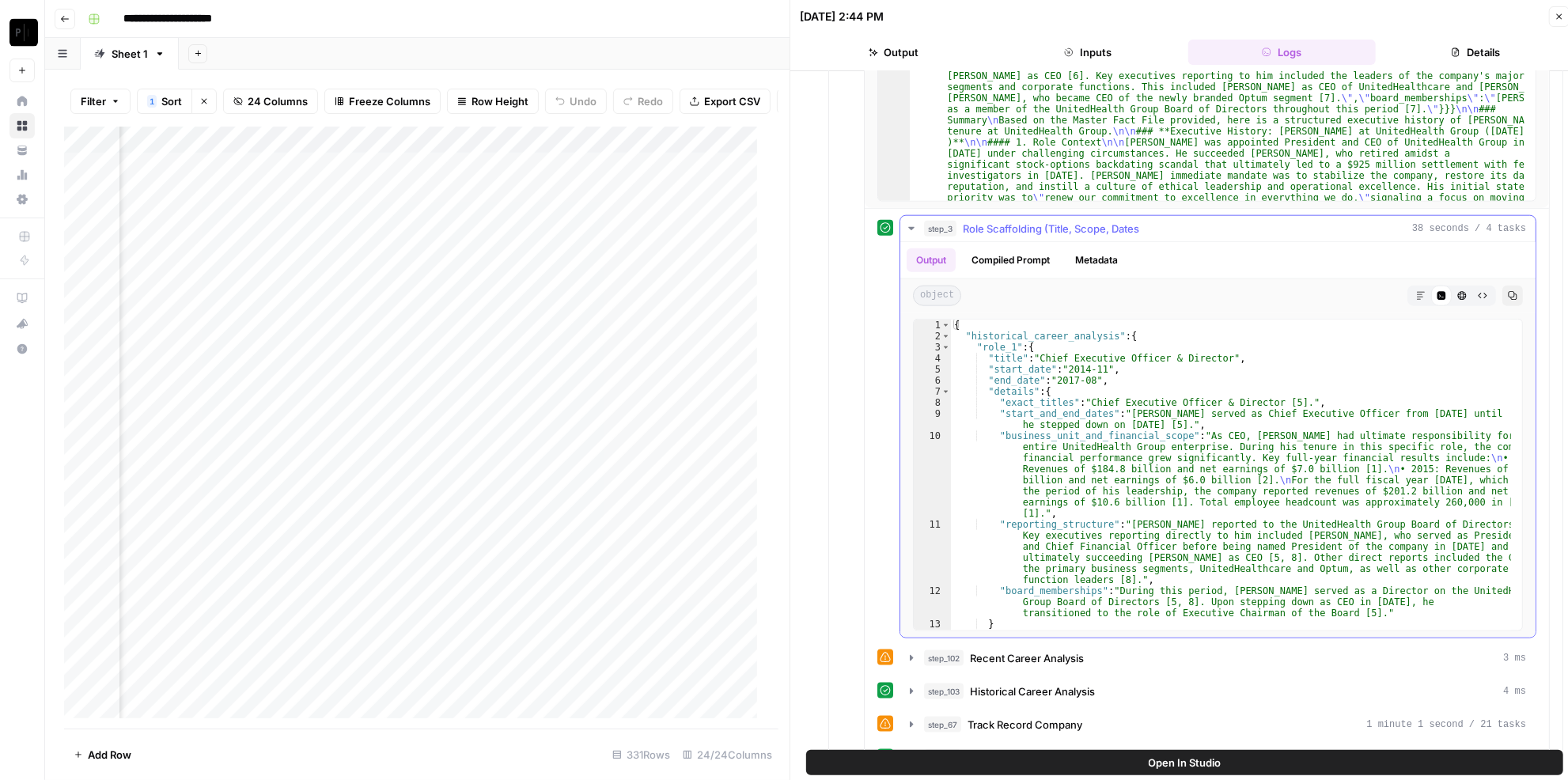
scroll to position [215, 0]
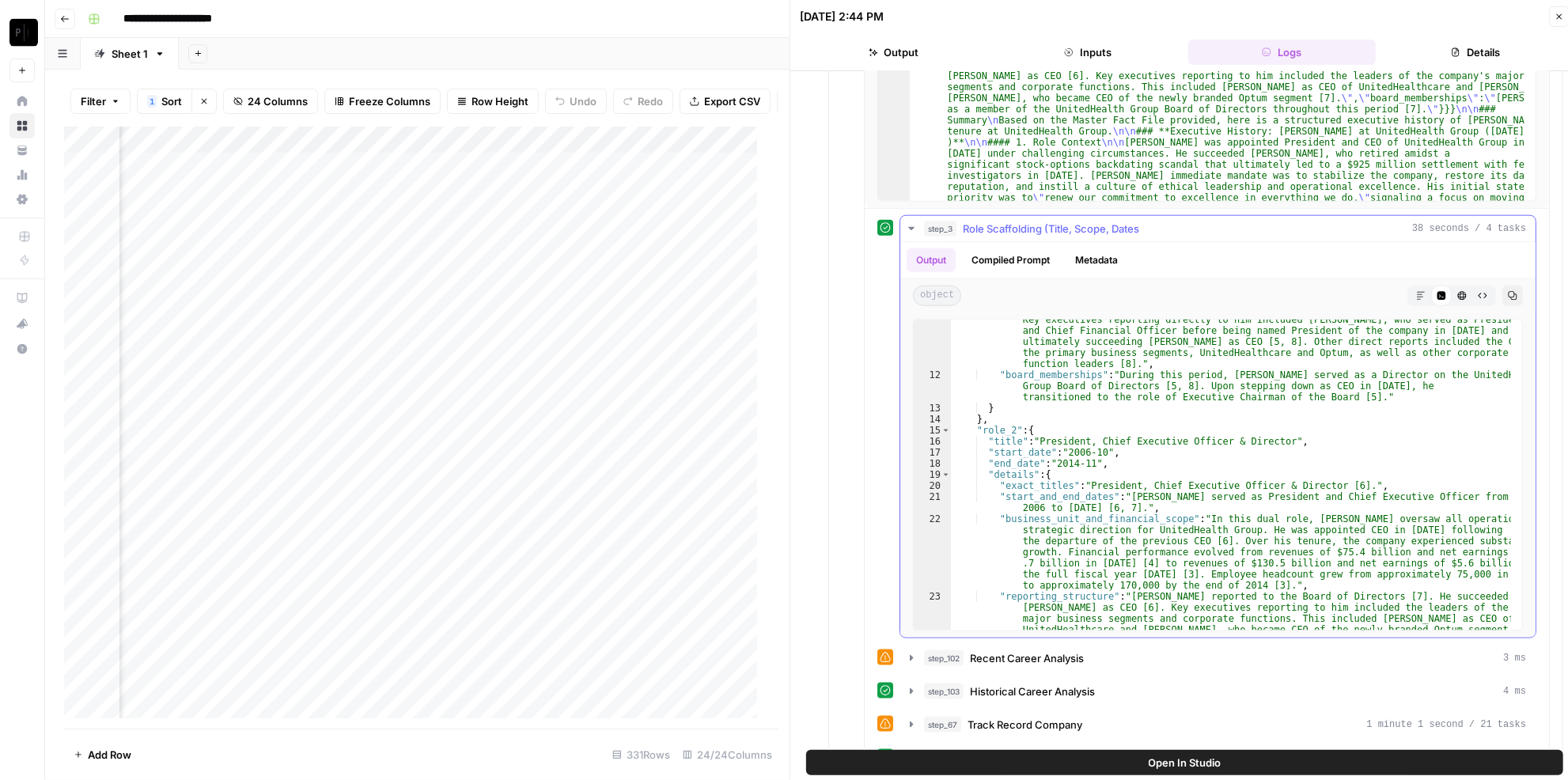
click at [1059, 220] on button "step_3 Role Scaffolding (Title, Scope, Dates 38 seconds / 4 tasks" at bounding box center [1217, 228] width 635 height 26
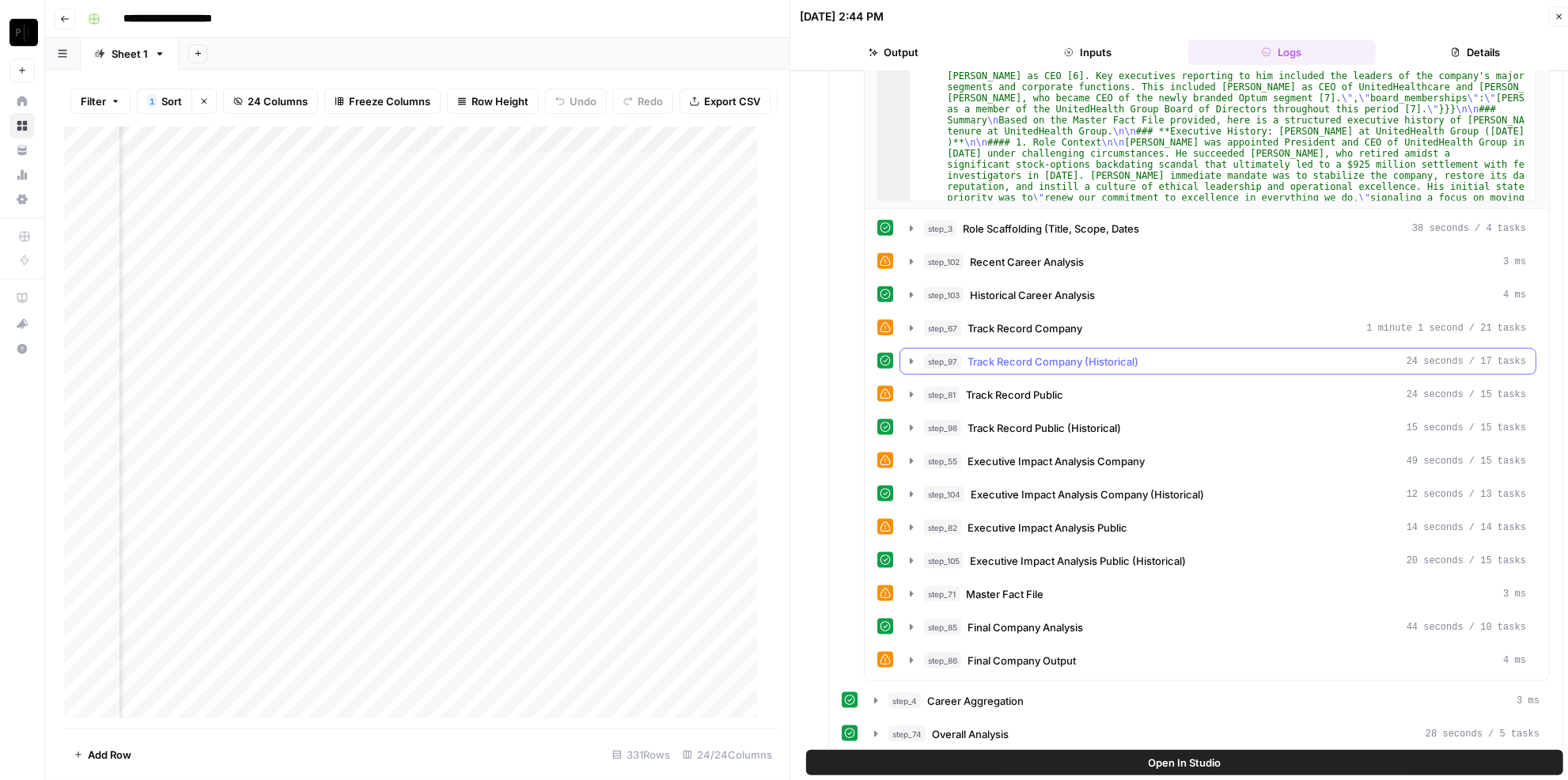
click at [1057, 354] on span "Track Record Company (Historical)" at bounding box center [1052, 361] width 171 height 16
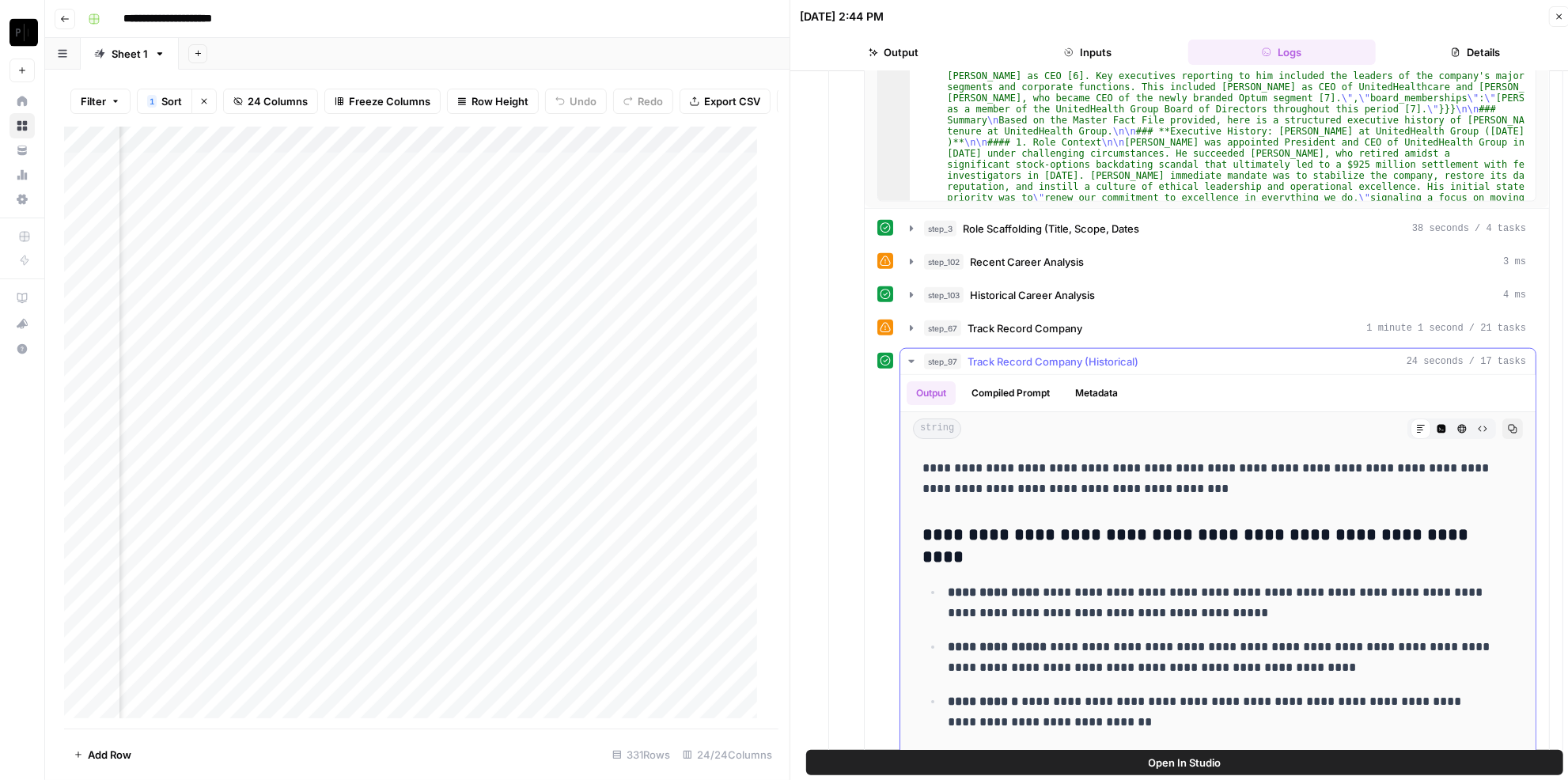
click at [1057, 354] on span "Track Record Company (Historical)" at bounding box center [1052, 361] width 171 height 16
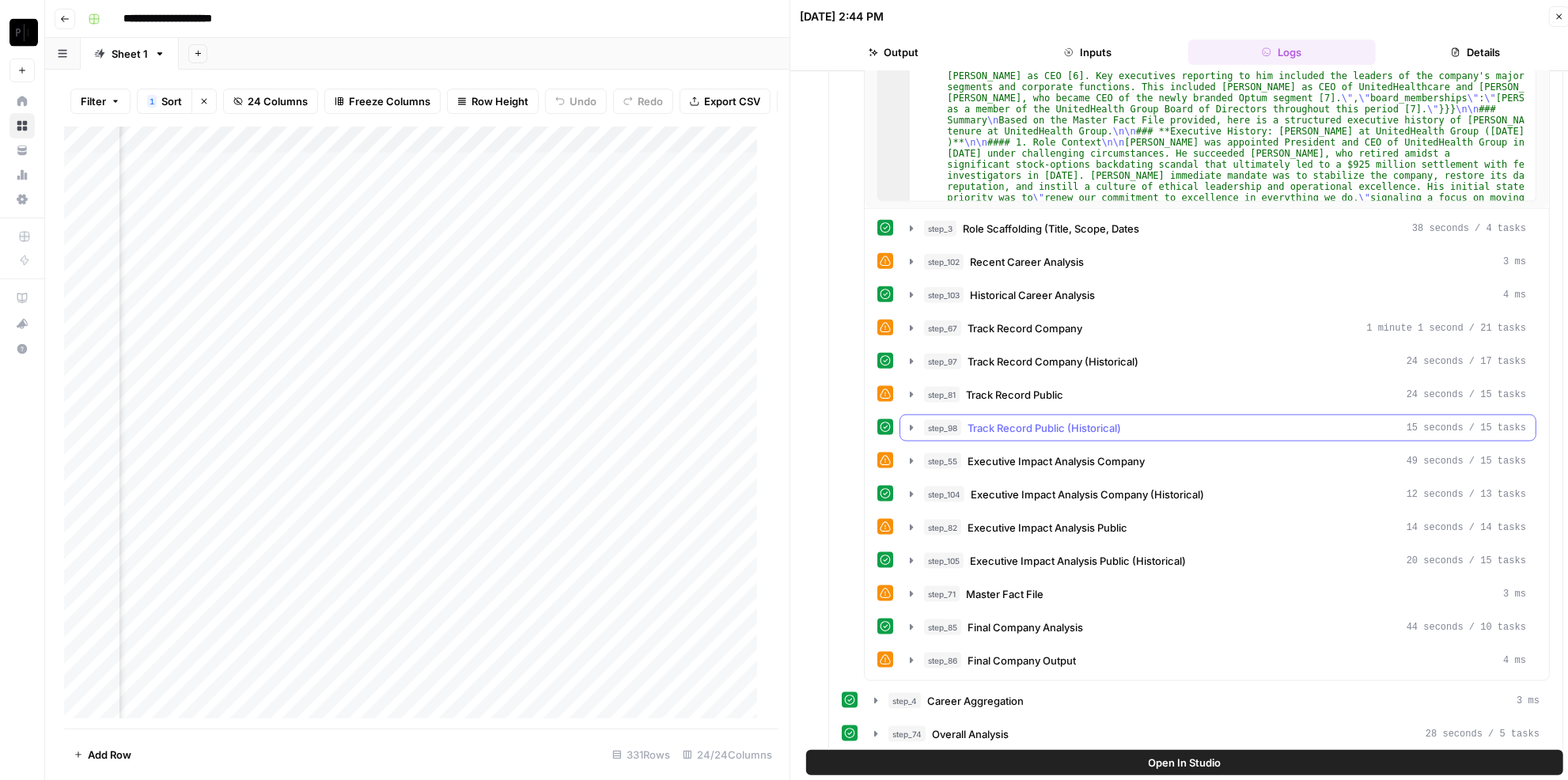
click at [1089, 420] on span "Track Record Public (Historical)" at bounding box center [1044, 427] width 153 height 16
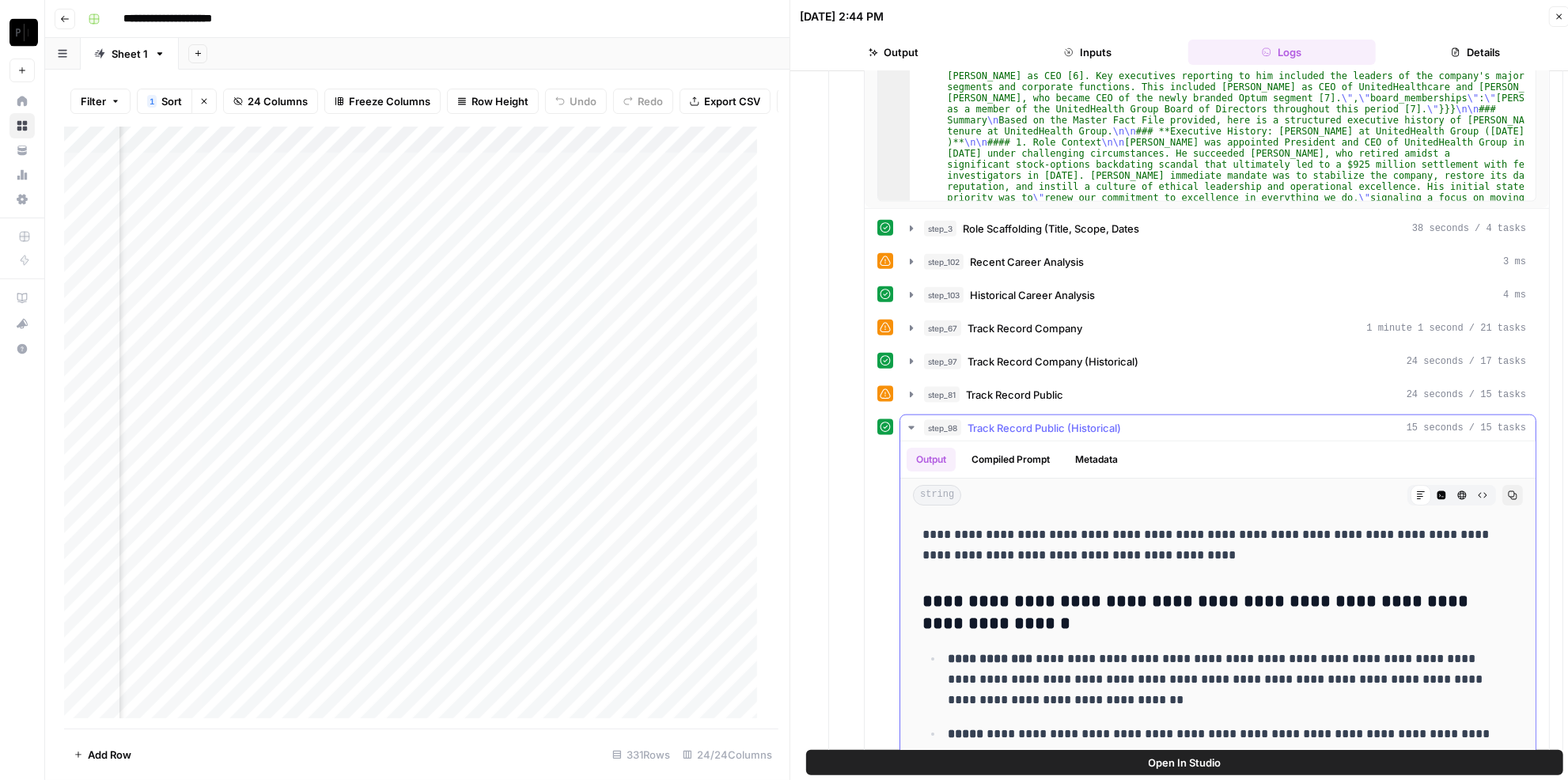
click at [1089, 420] on span "Track Record Public (Historical)" at bounding box center [1044, 427] width 153 height 16
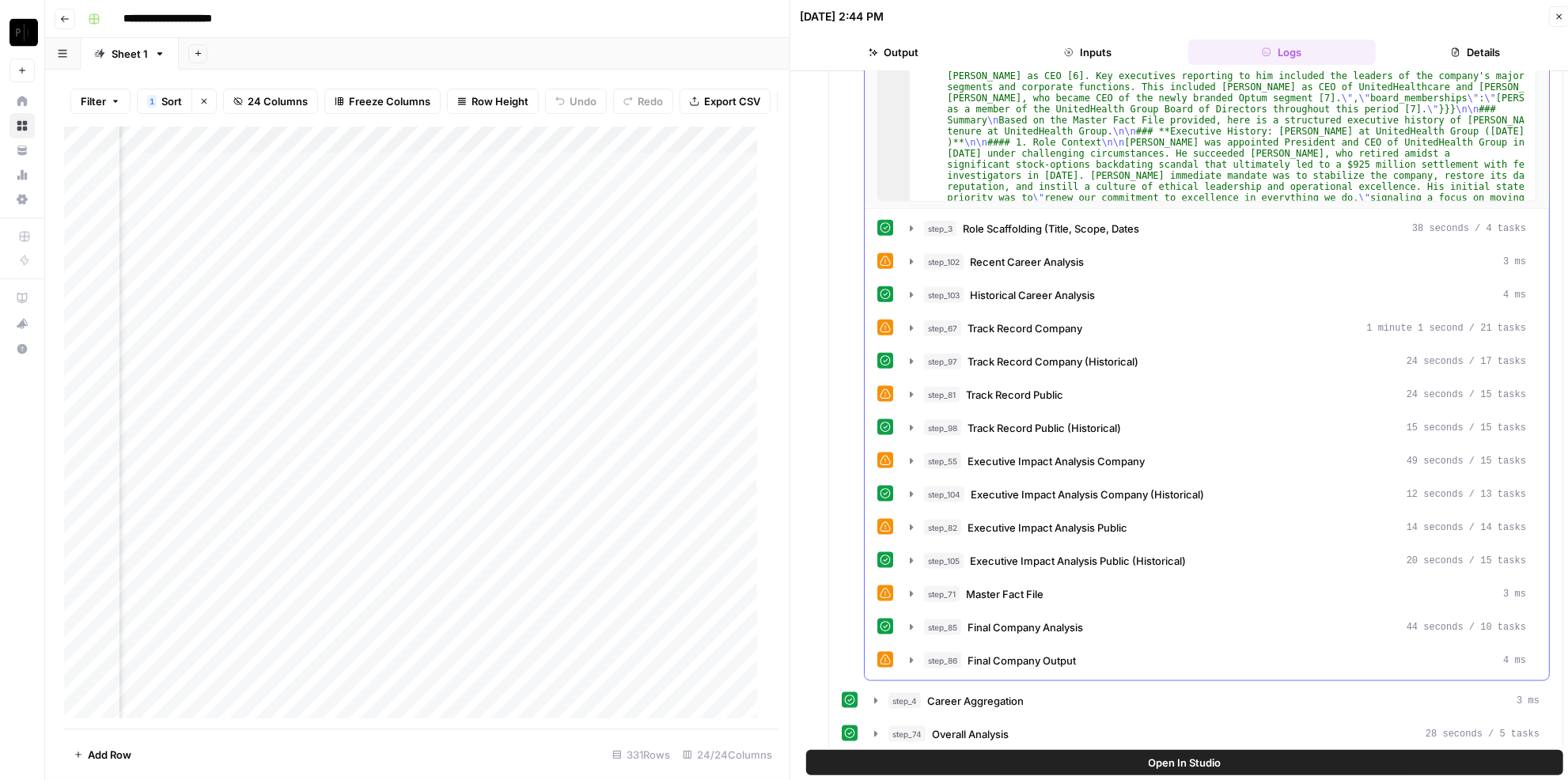
click at [1081, 586] on div "step_71 Master Fact File 3 ms" at bounding box center [1225, 594] width 602 height 16
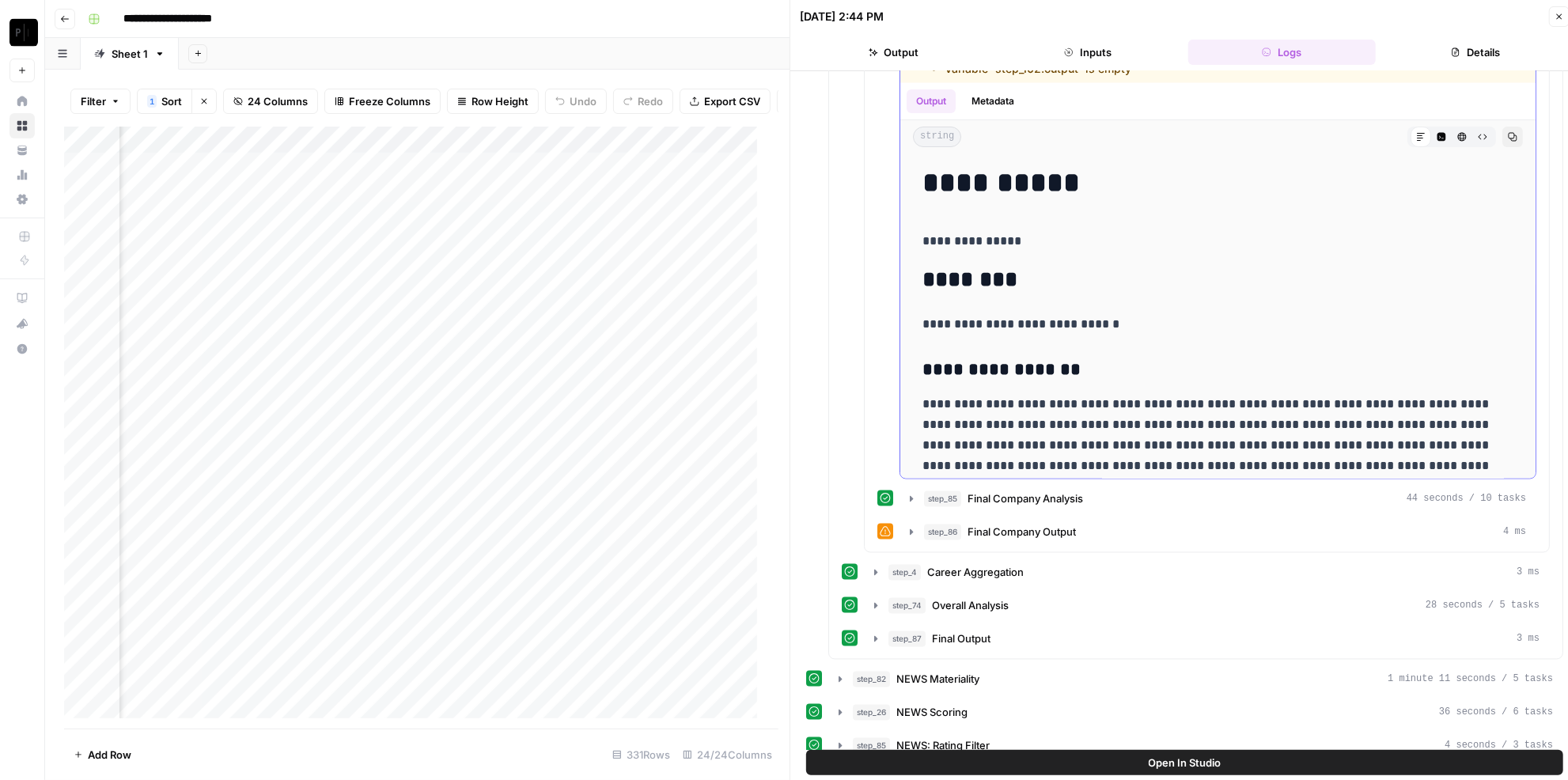
scroll to position [71, 0]
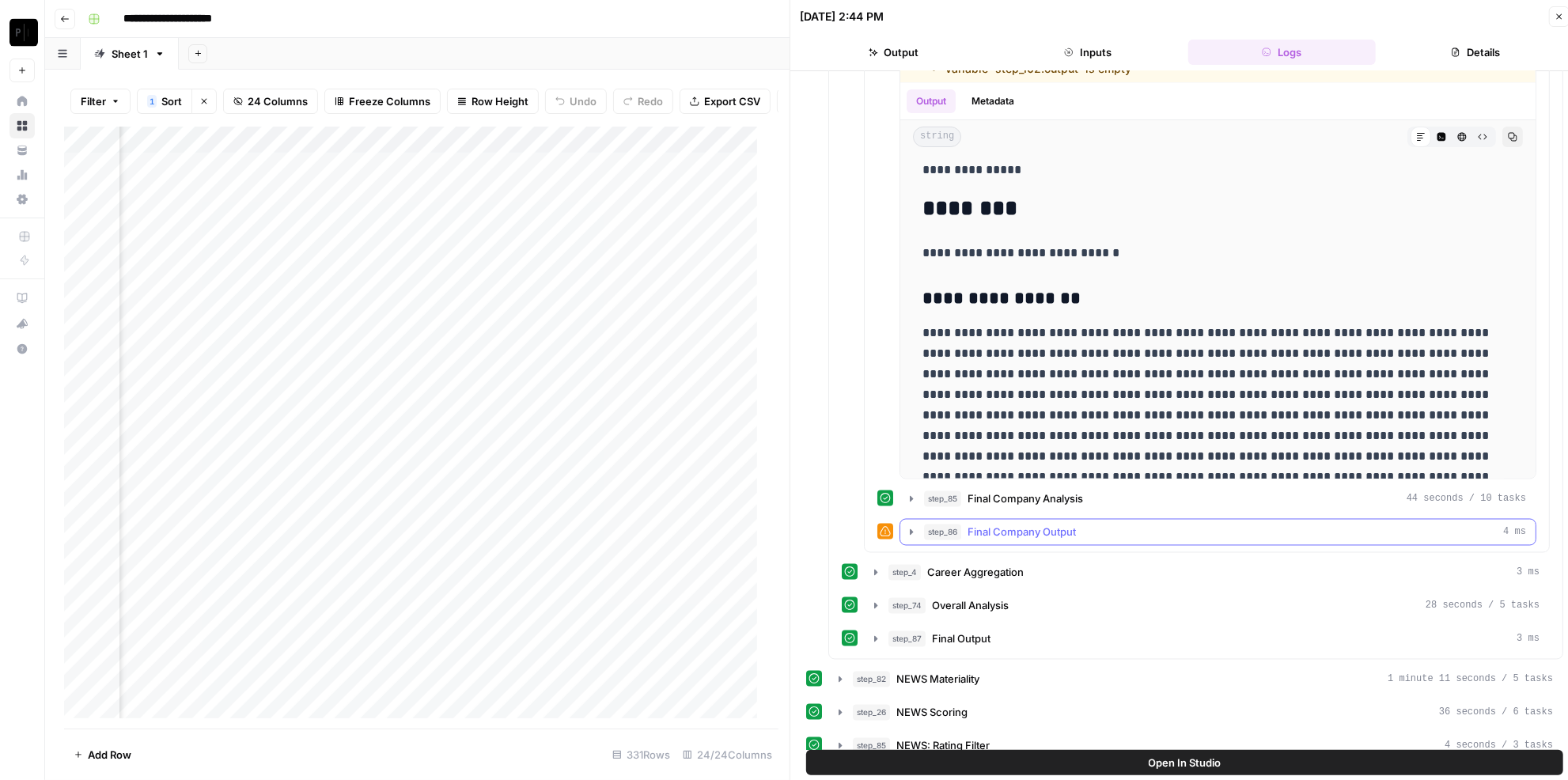
click at [1035, 524] on span "Final Company Output" at bounding box center [1021, 532] width 108 height 16
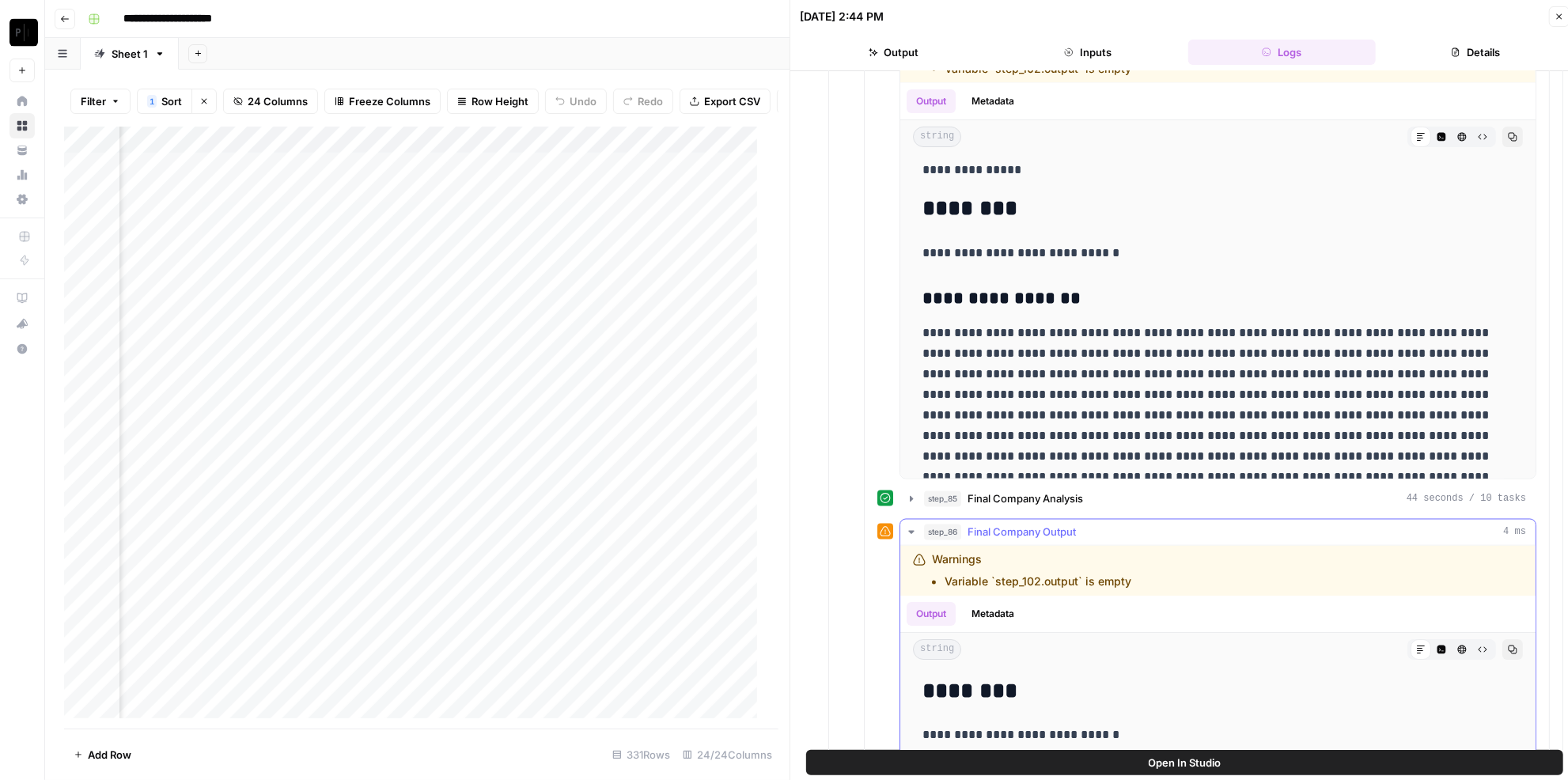
click at [1035, 524] on span "Final Company Output" at bounding box center [1021, 532] width 108 height 16
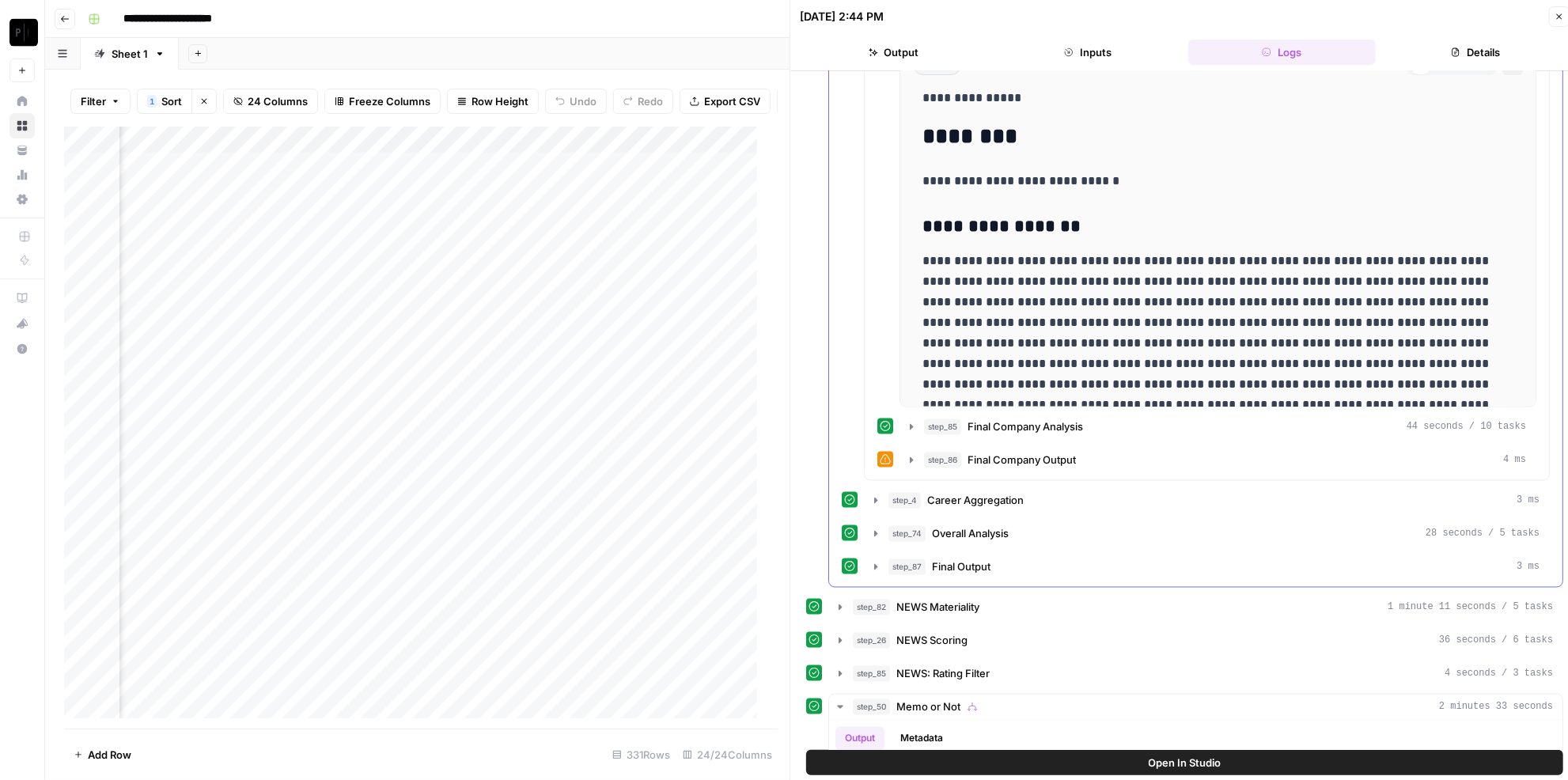
scroll to position [1797, 0]
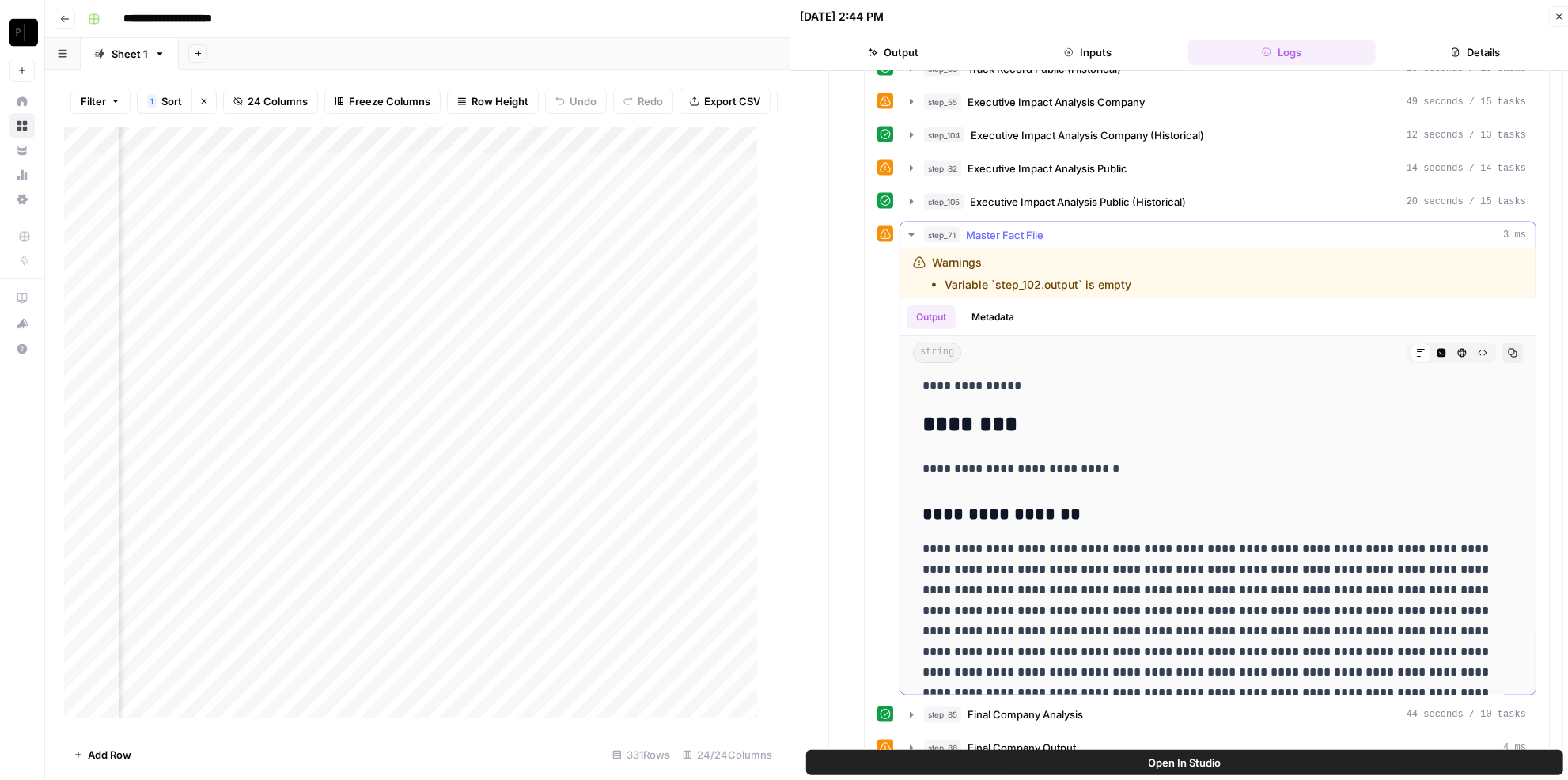
click at [1042, 222] on button "step_71 Master Fact File 3 ms" at bounding box center [1217, 234] width 635 height 26
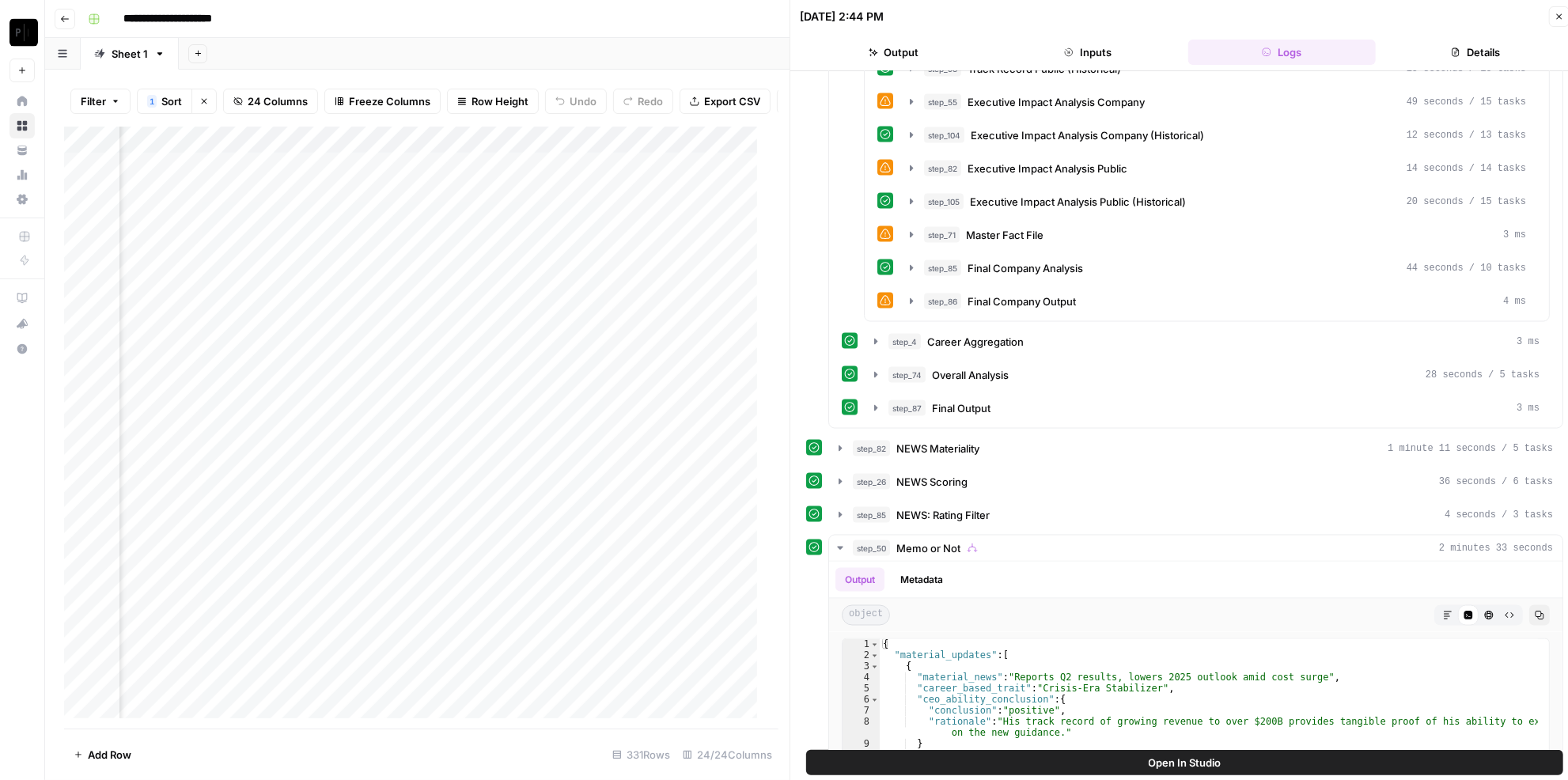
click at [437, 222] on div "Add Column" at bounding box center [416, 427] width 704 height 603
click at [438, 222] on div "Add Column" at bounding box center [416, 427] width 704 height 603
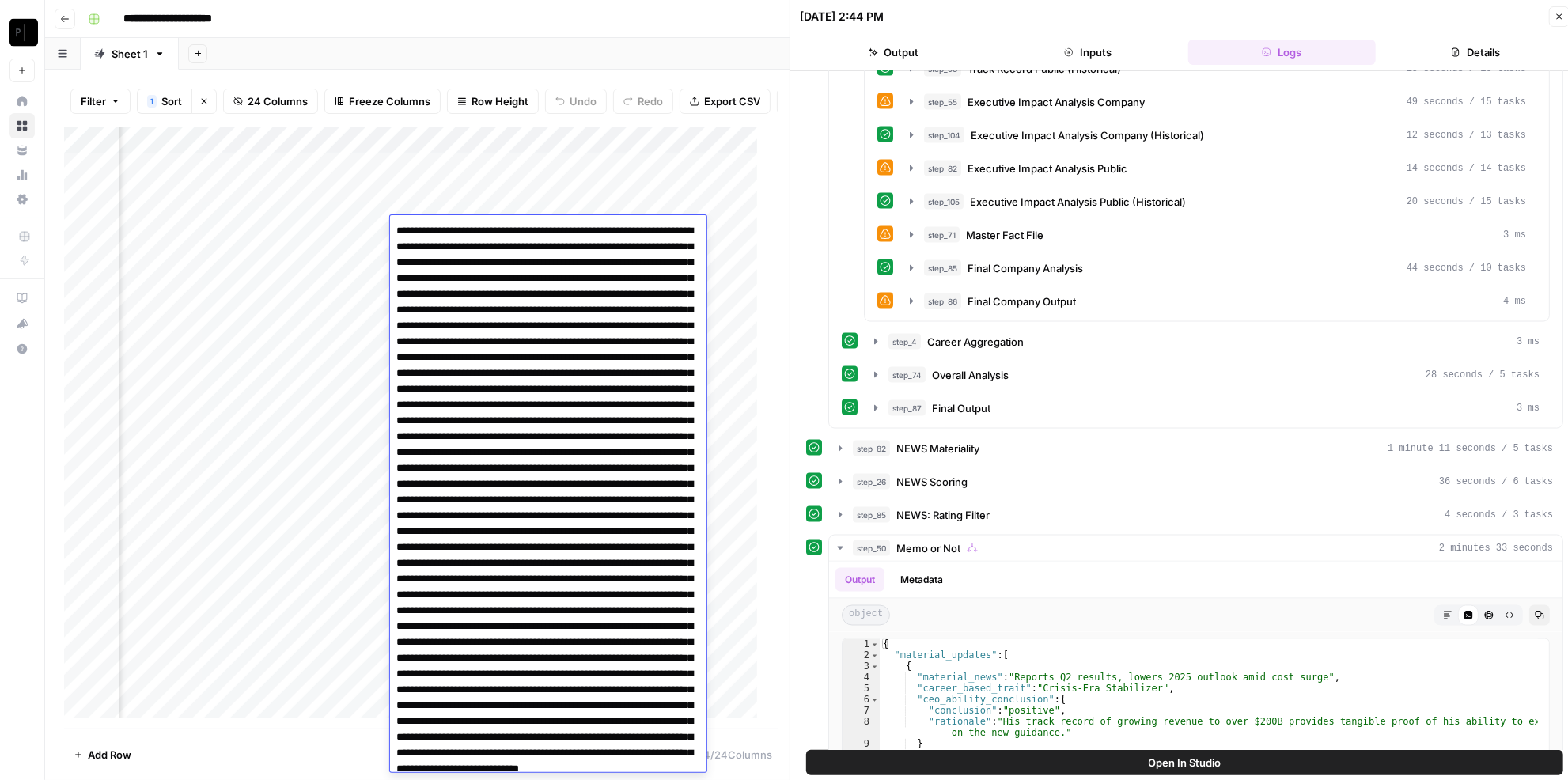
scroll to position [218, 0]
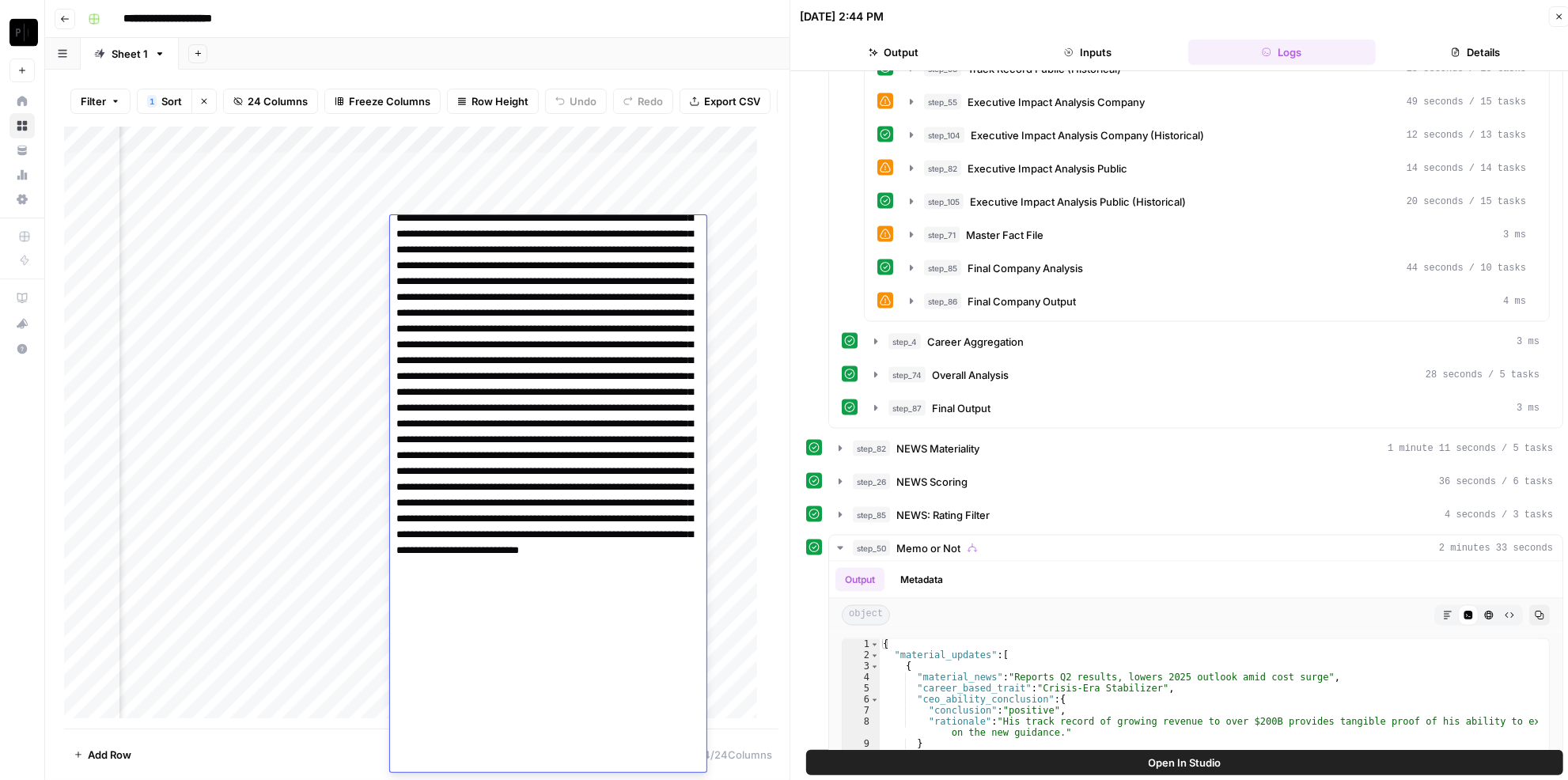
click at [484, 261] on textarea at bounding box center [543, 392] width 305 height 781
click at [614, 40] on div "Add Sheet" at bounding box center [873, 54] width 1389 height 31
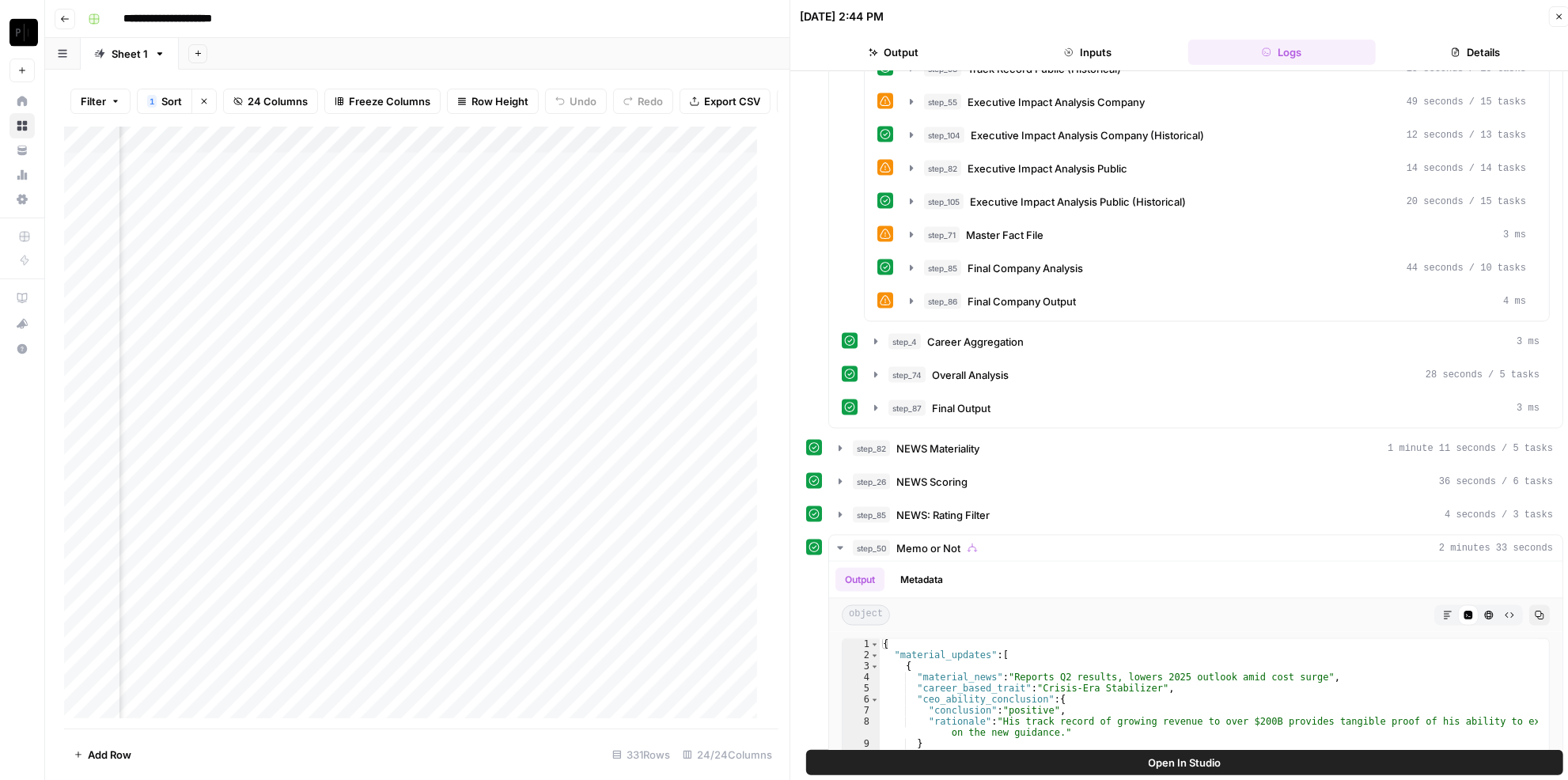
click at [1558, 19] on icon "button" at bounding box center [1559, 16] width 10 height 10
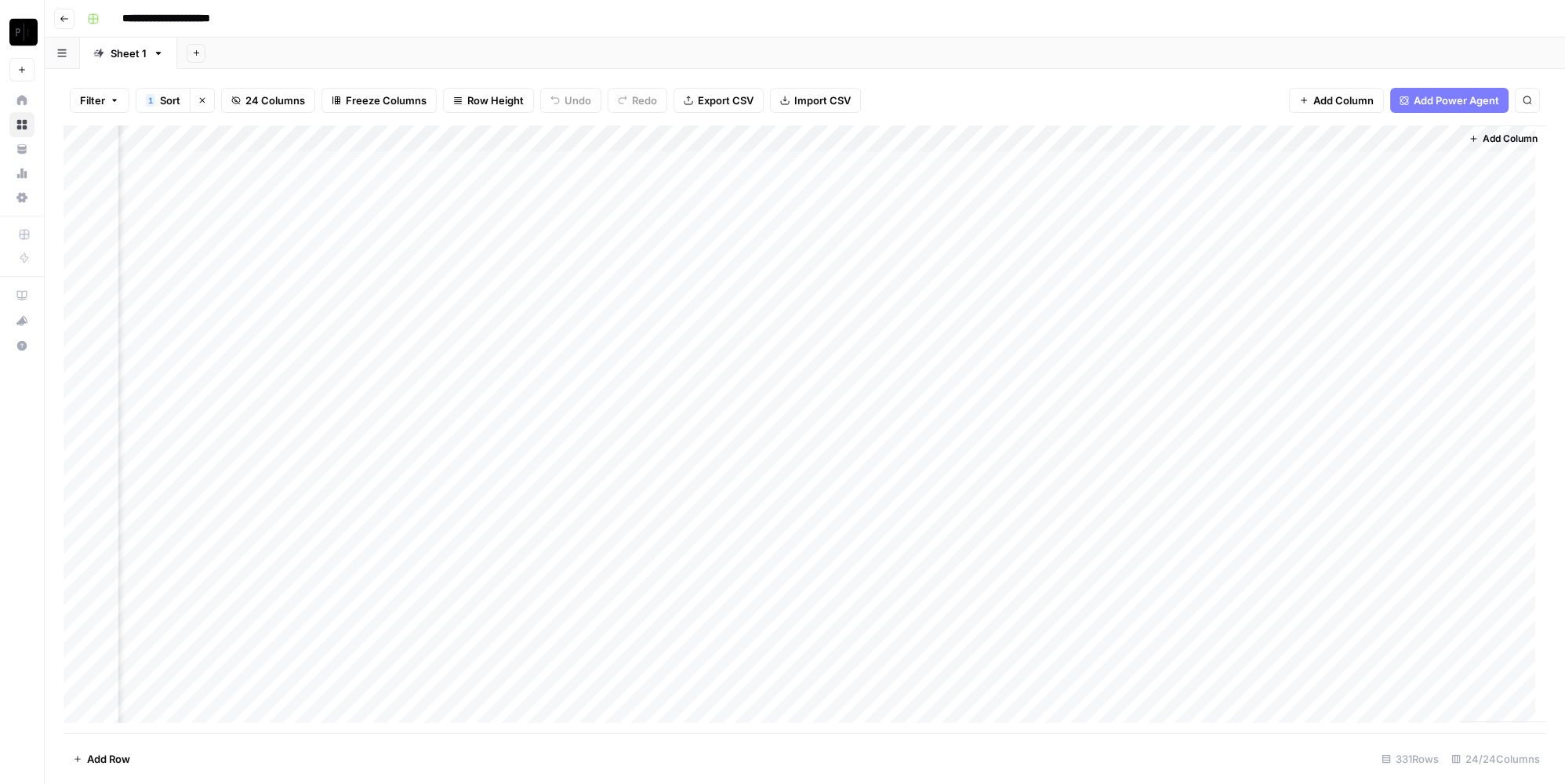
click at [752, 222] on div "Add Column" at bounding box center [805, 429] width 1482 height 608
click at [1028, 214] on div "Add Column" at bounding box center [805, 429] width 1482 height 608
click at [1383, 221] on div "Add Column" at bounding box center [805, 429] width 1482 height 608
click at [642, 216] on div "Add Column" at bounding box center [805, 429] width 1482 height 608
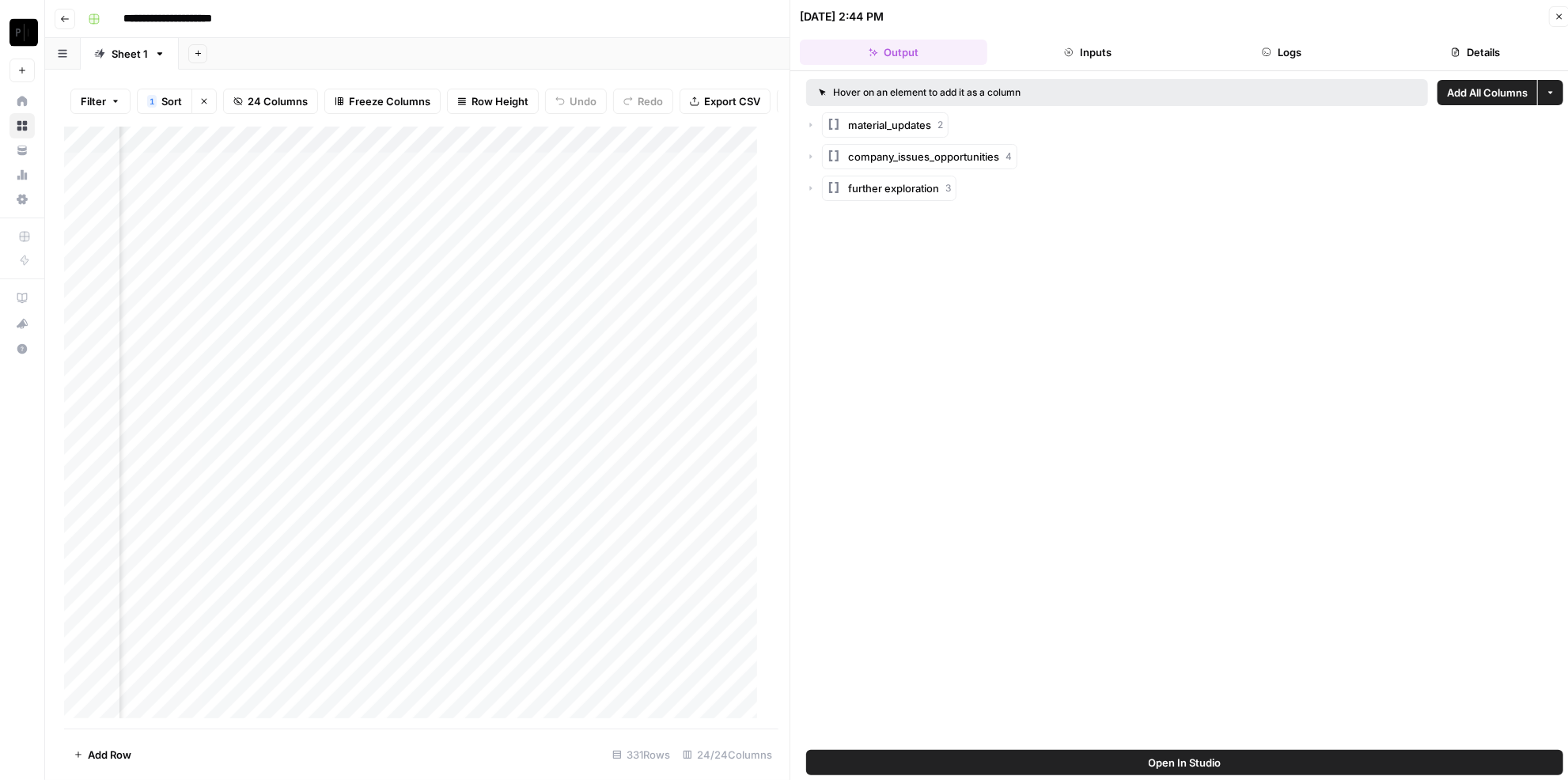
click at [1330, 63] on button "Logs" at bounding box center [1281, 52] width 187 height 26
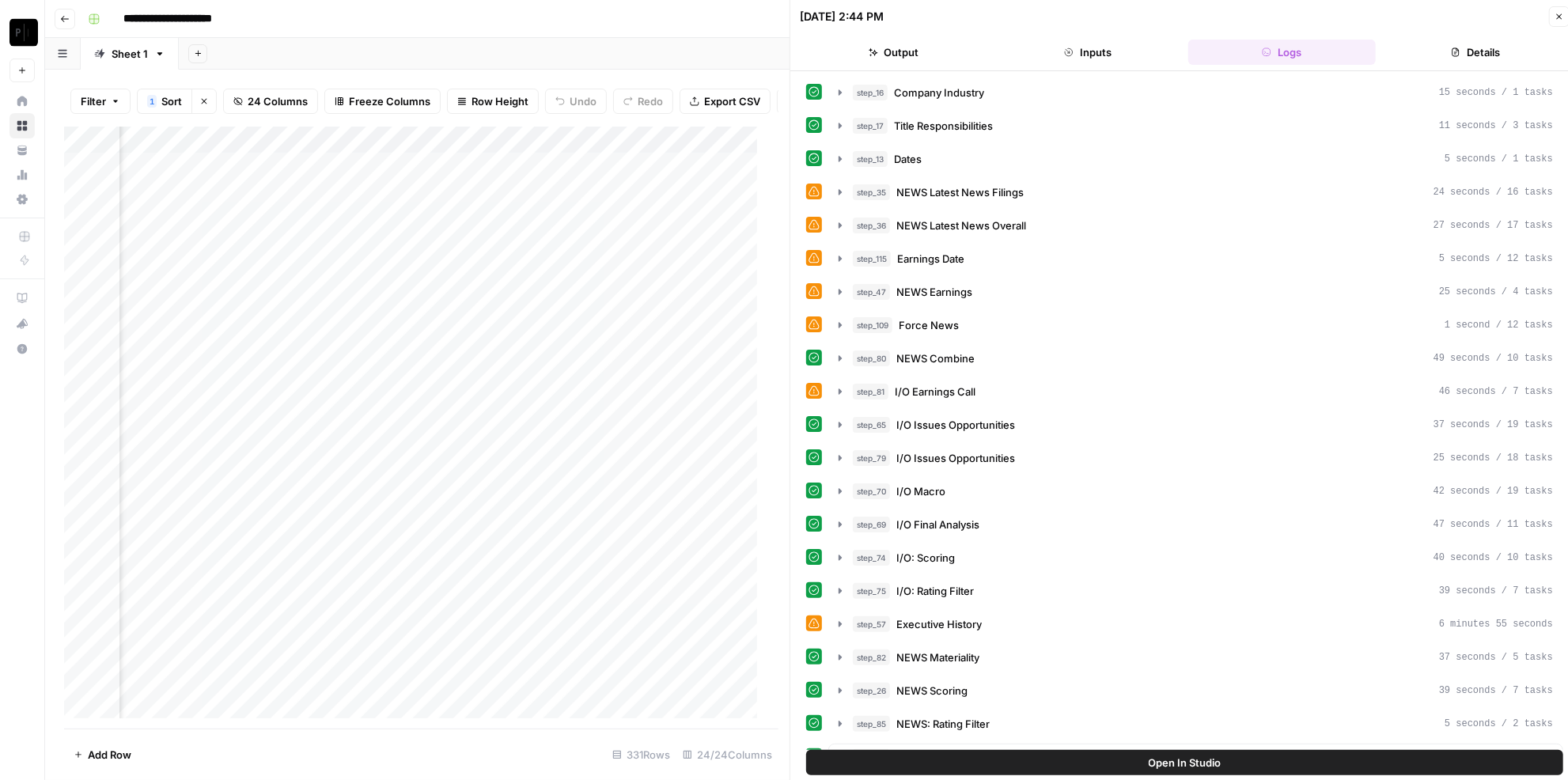
scroll to position [143, 0]
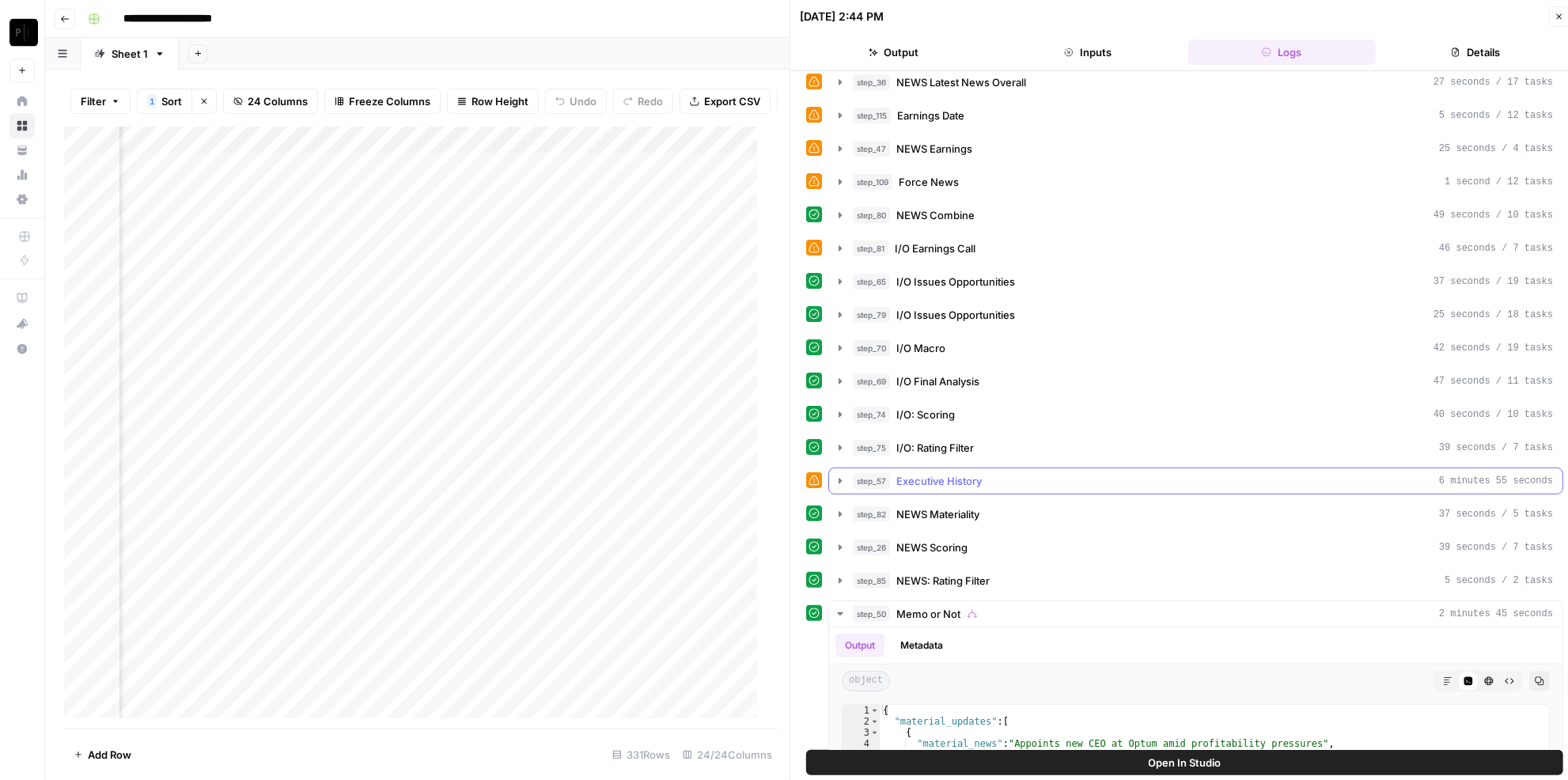
click at [927, 472] on span "Executive History" at bounding box center [939, 480] width 86 height 16
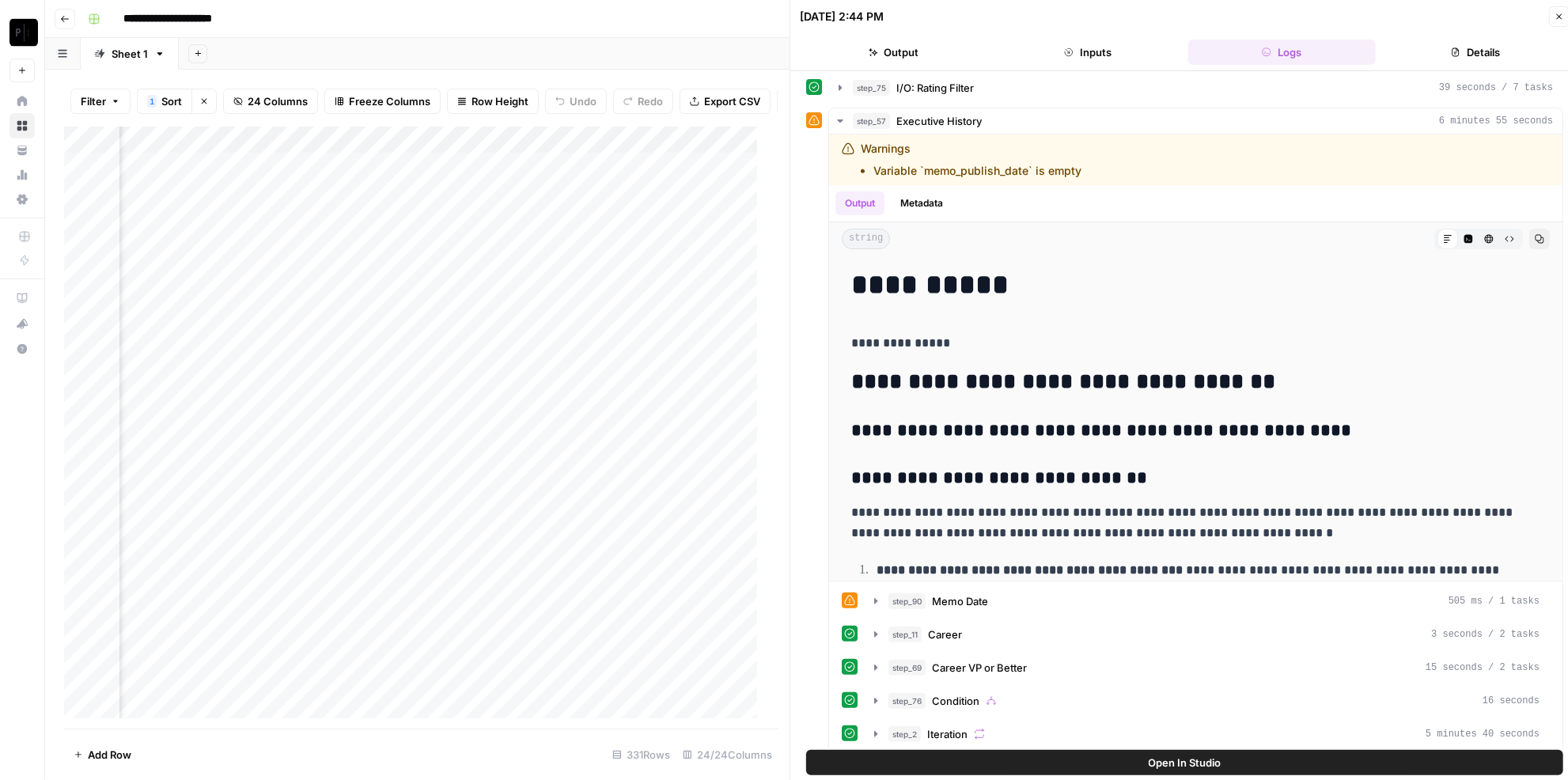
scroll to position [719, 0]
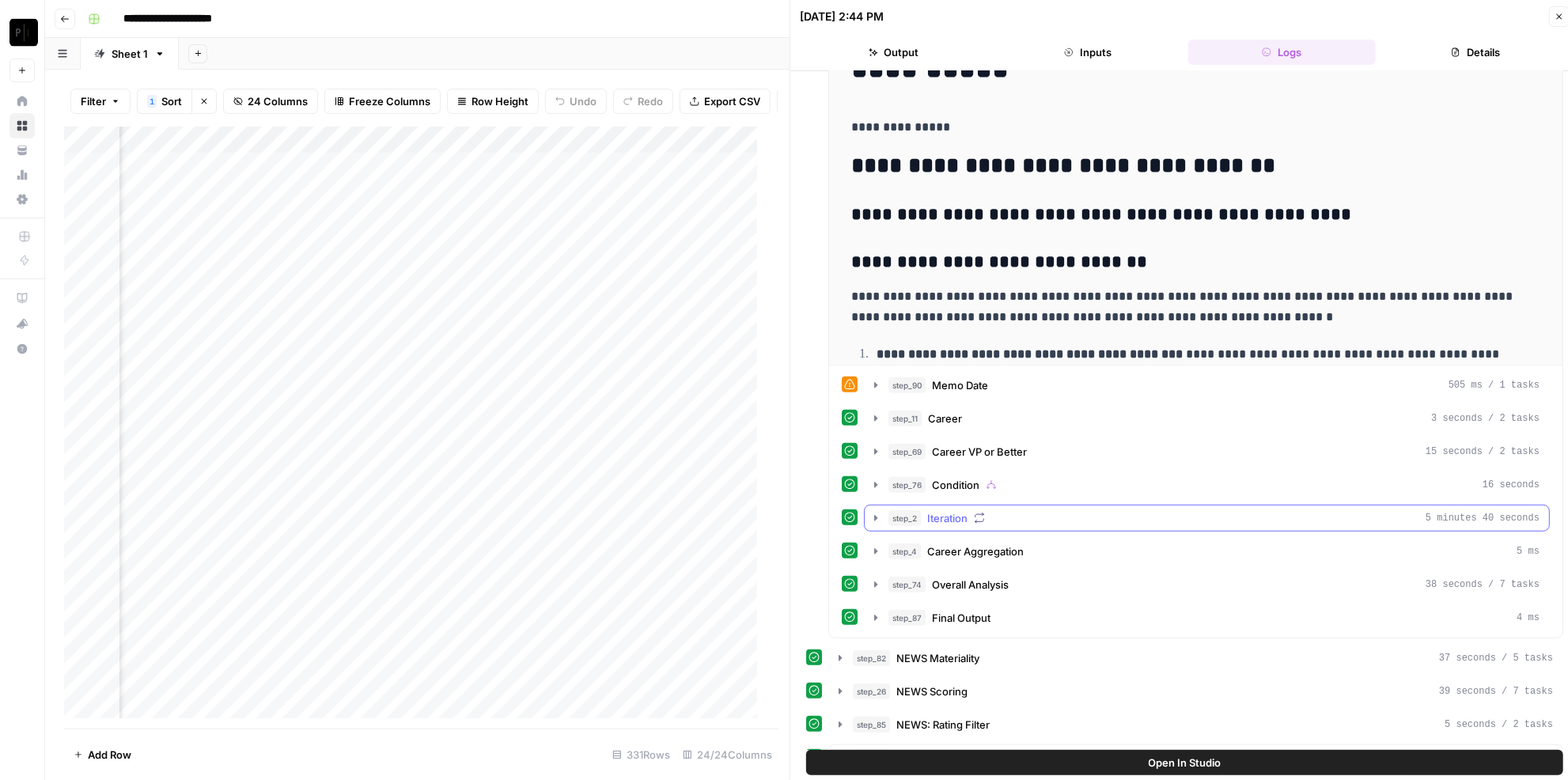
click at [1055, 510] on div "step_2 Iteration 5 minutes 40 seconds" at bounding box center [1213, 518] width 651 height 16
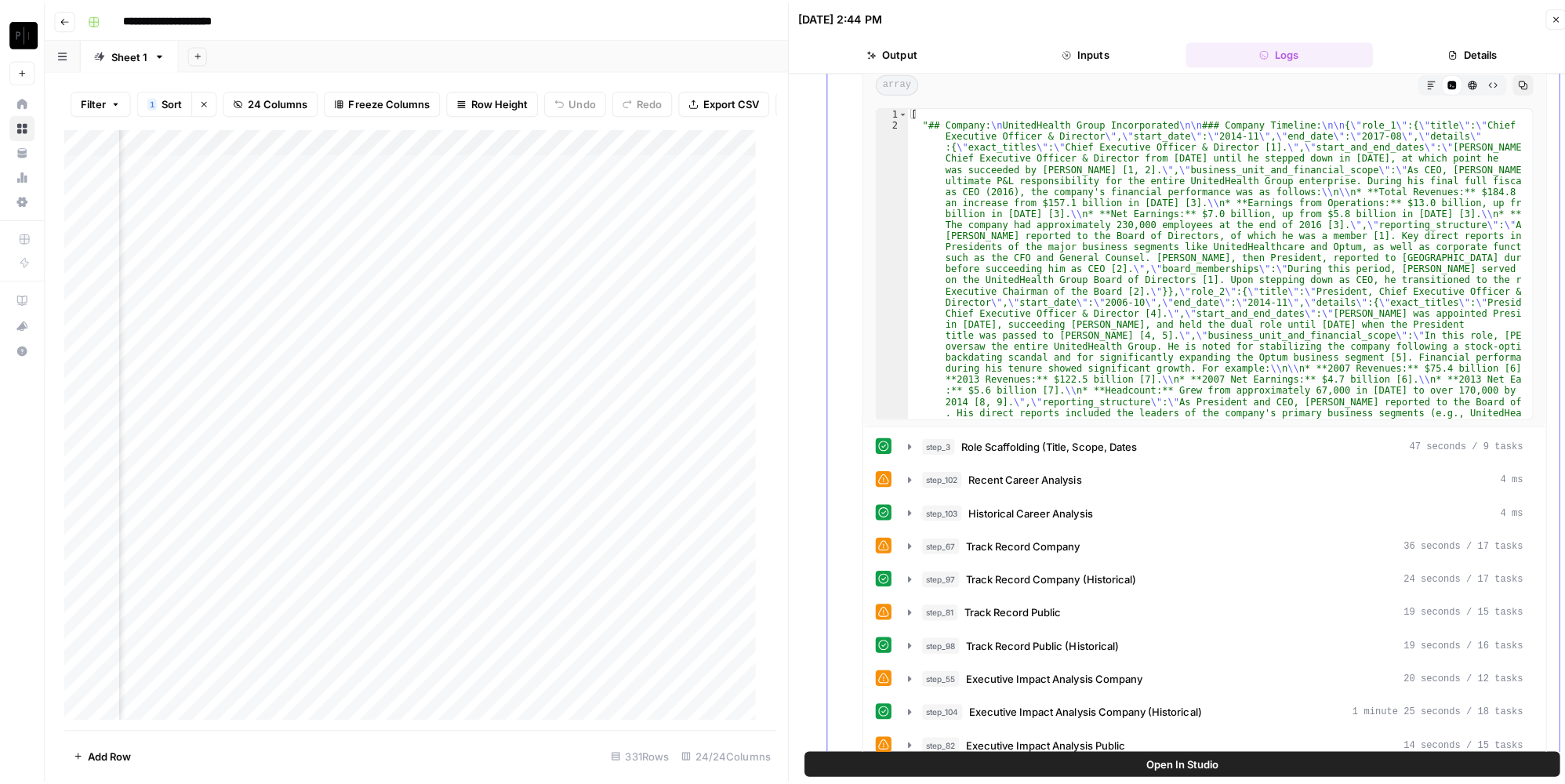
scroll to position [854, 0]
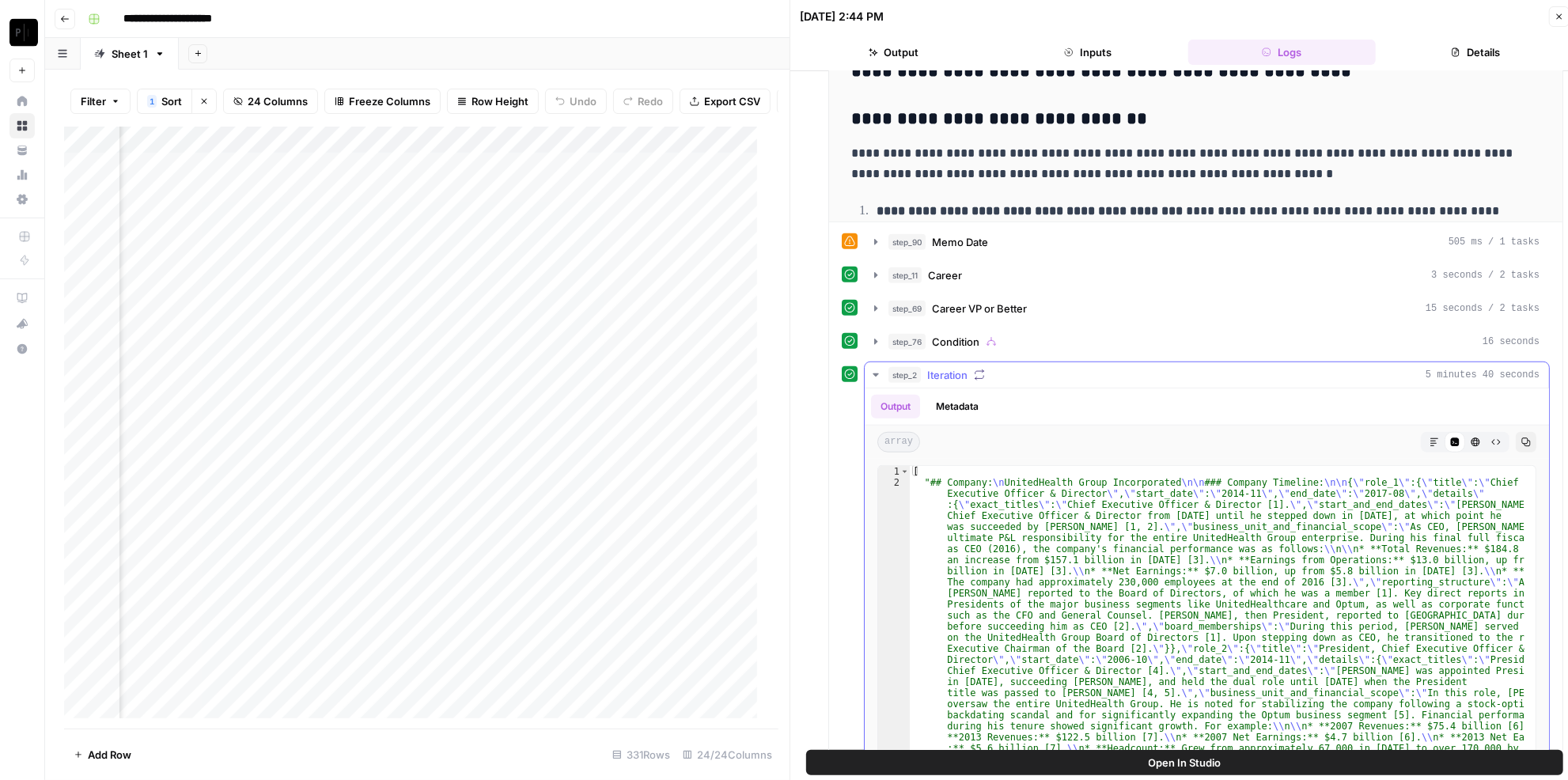
click at [961, 367] on span "Iteration" at bounding box center [947, 374] width 40 height 16
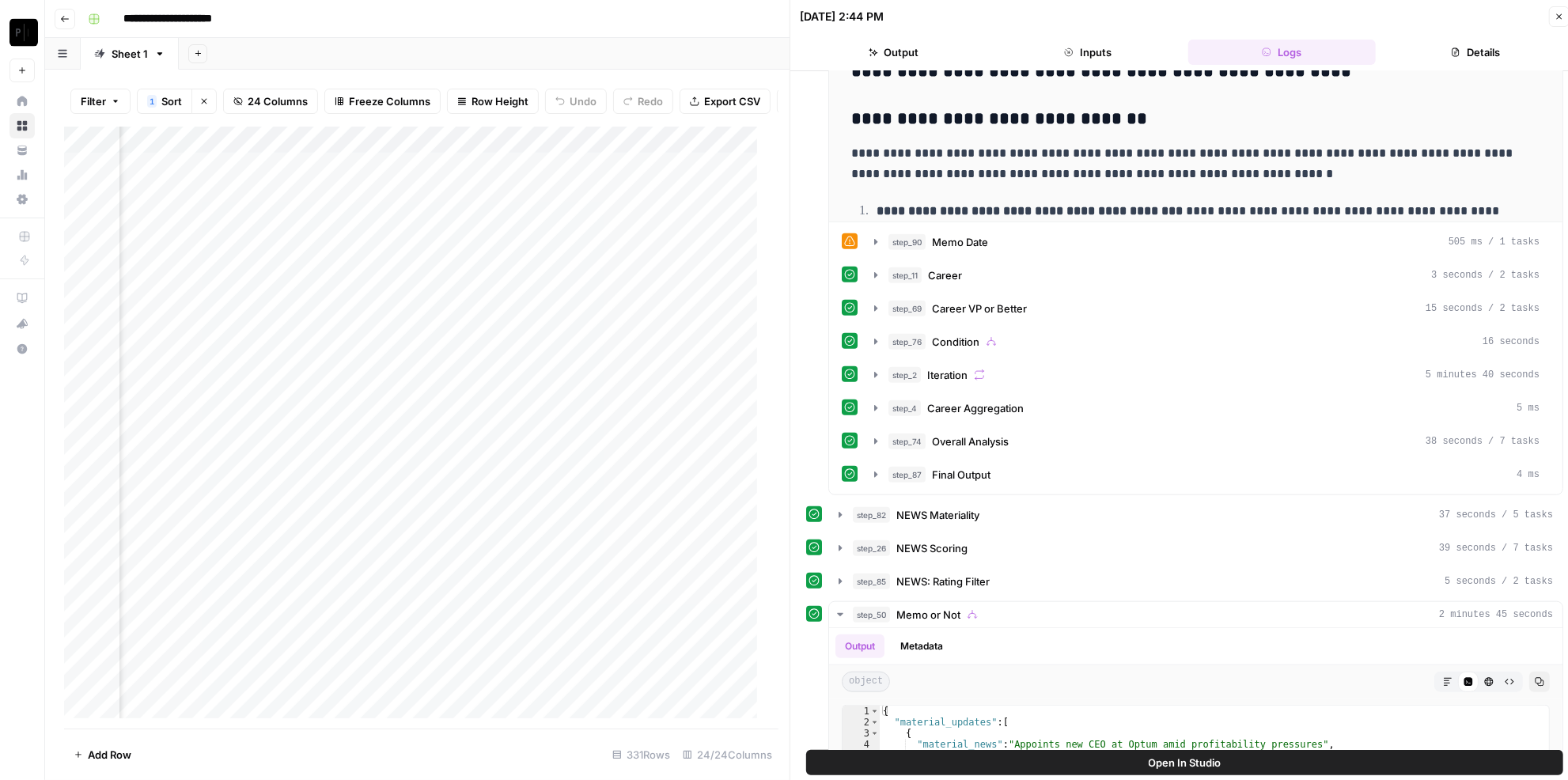
click at [1555, 12] on icon "button" at bounding box center [1559, 16] width 10 height 10
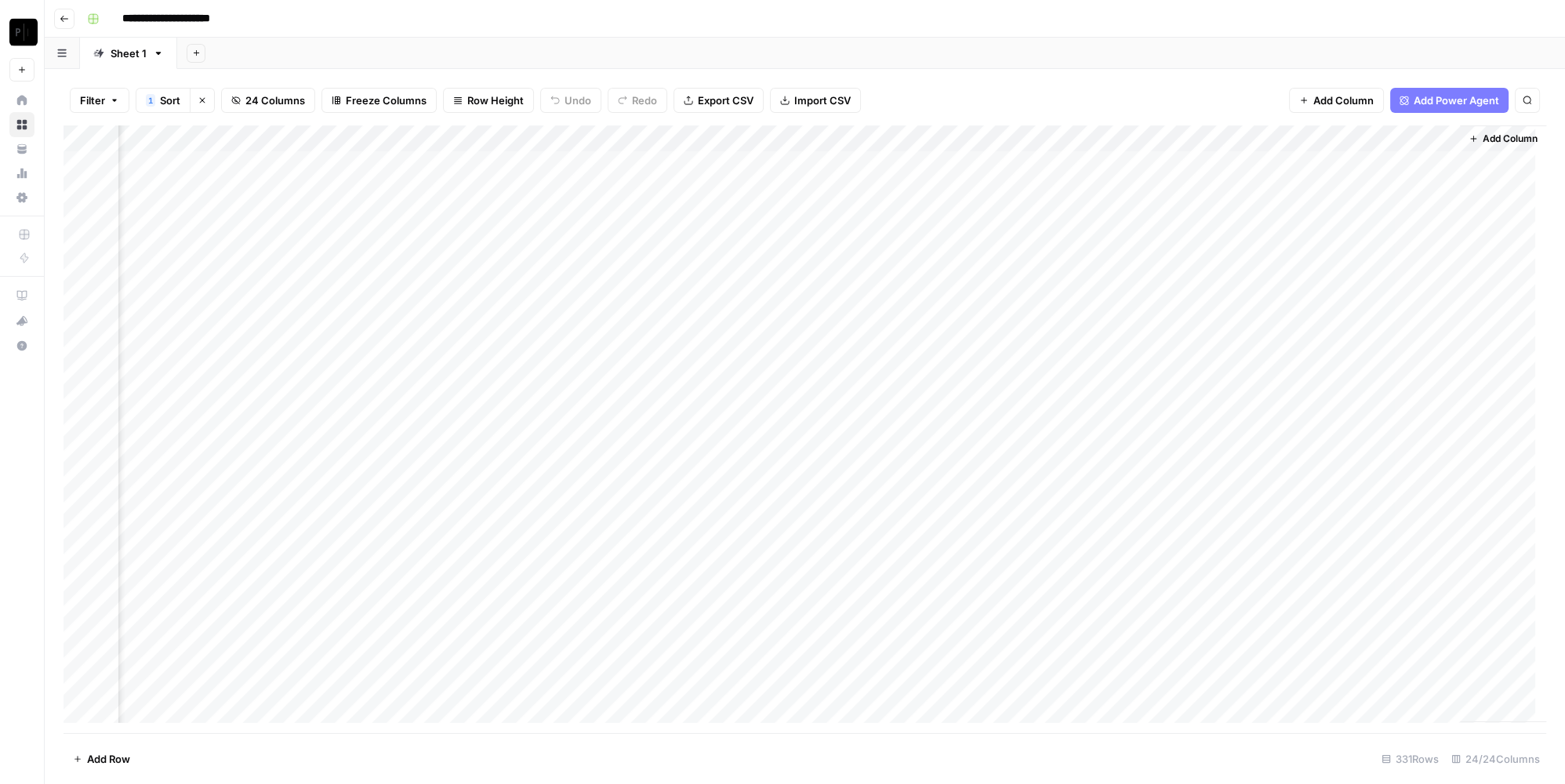
click at [470, 559] on div "Add Column" at bounding box center [805, 429] width 1482 height 608
click at [429, 571] on div "Add Column" at bounding box center [805, 429] width 1482 height 608
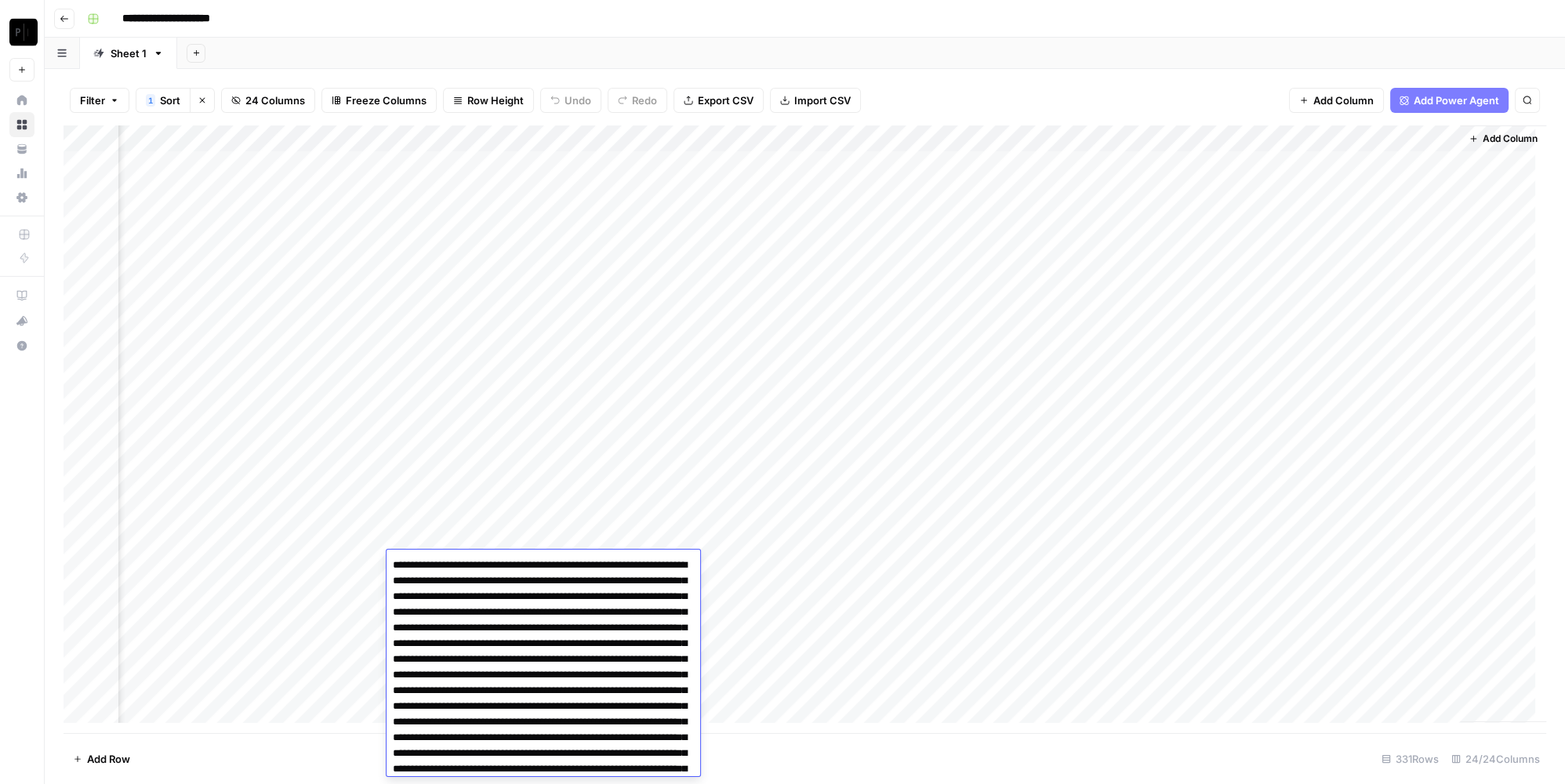
scroll to position [583, 0]
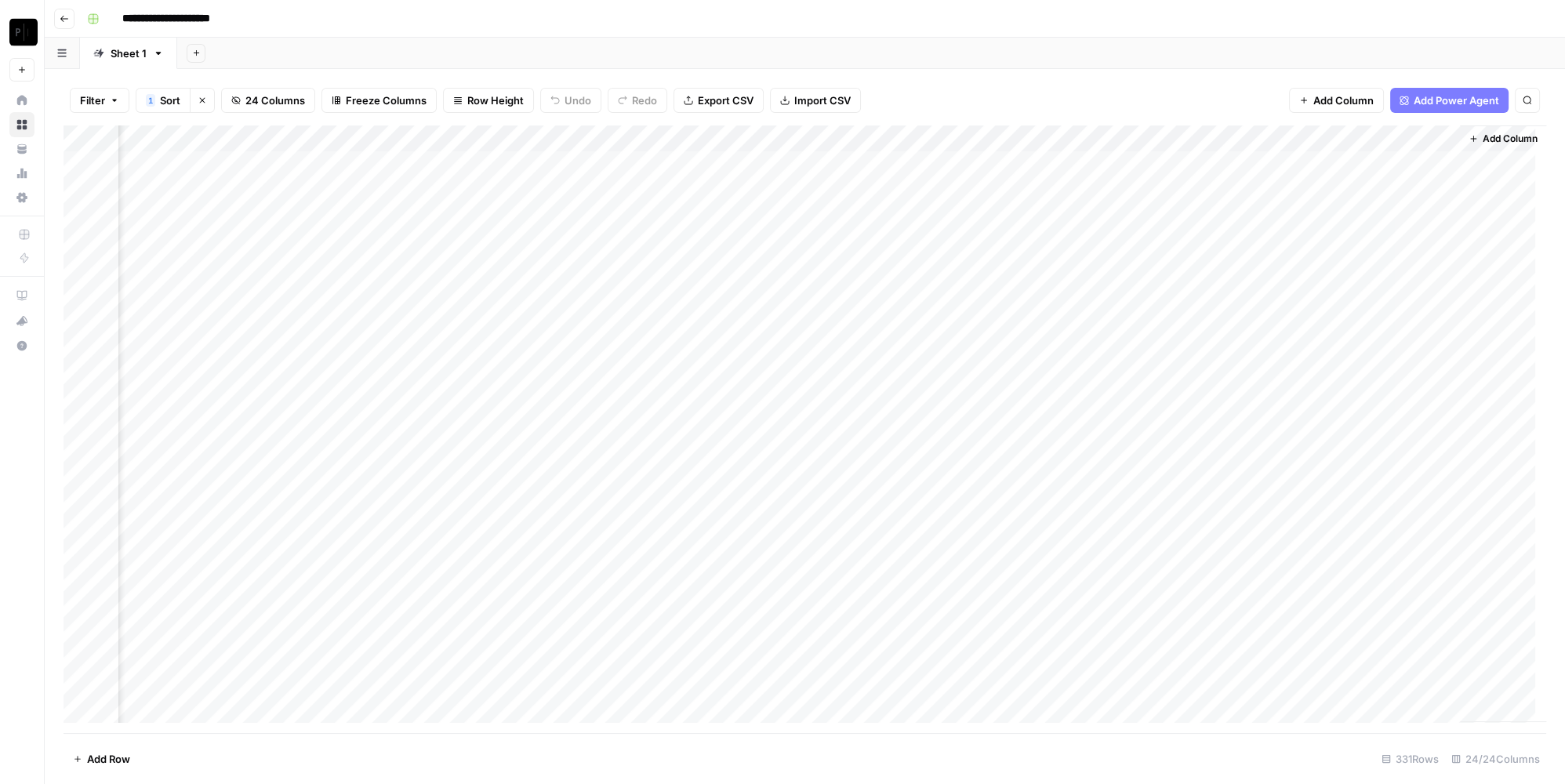
click at [284, 567] on div "Add Column" at bounding box center [805, 429] width 1482 height 608
click at [462, 564] on div "Add Column" at bounding box center [805, 429] width 1482 height 608
click at [760, 564] on div "Add Column" at bounding box center [805, 429] width 1482 height 608
click at [1060, 563] on div "Add Column" at bounding box center [805, 429] width 1482 height 608
click at [1356, 570] on div "Add Column" at bounding box center [805, 429] width 1482 height 608
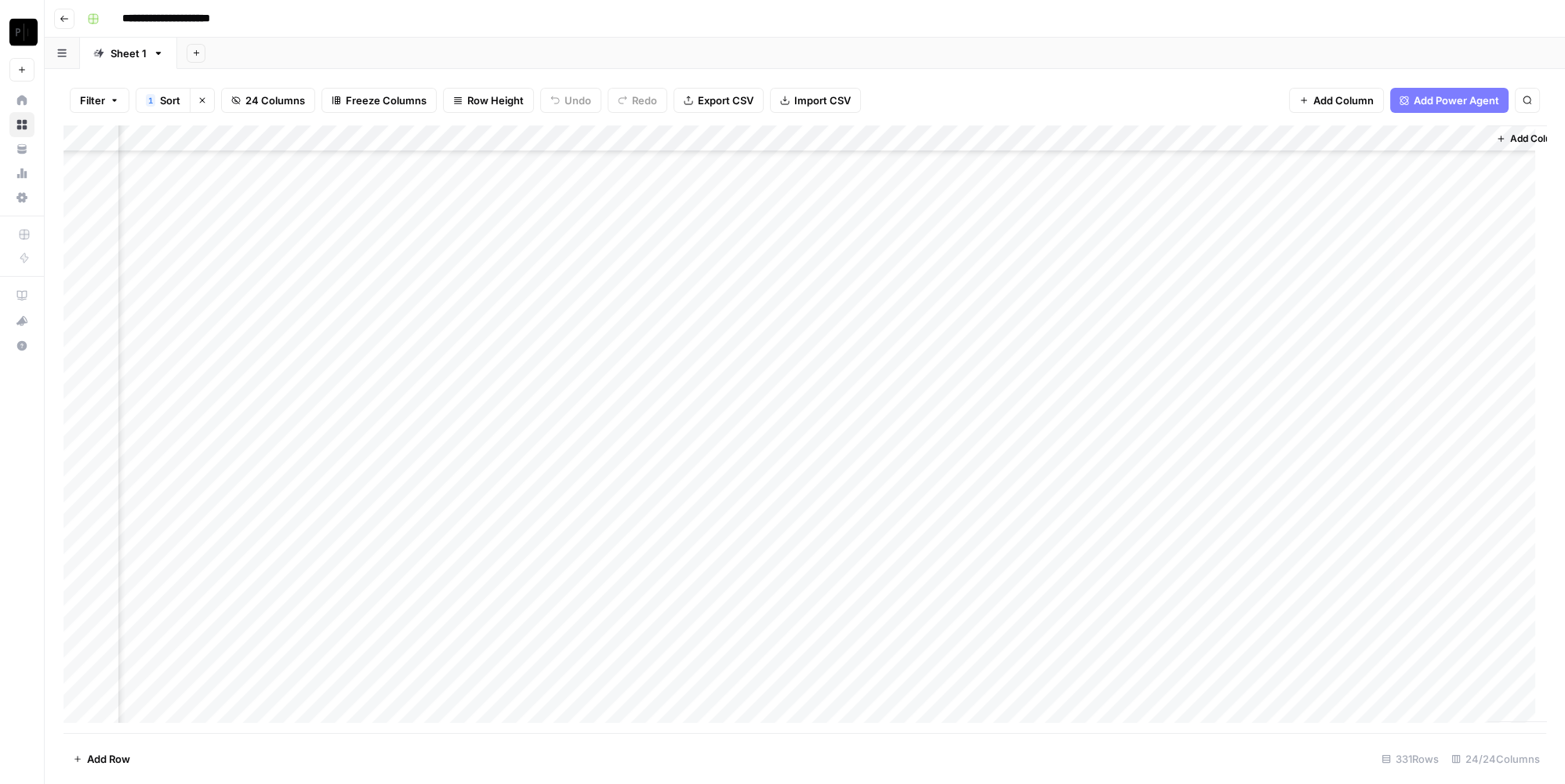
scroll to position [356, 2513]
click at [469, 337] on div "Add Column" at bounding box center [805, 429] width 1482 height 608
click at [760, 343] on div "Add Column" at bounding box center [805, 429] width 1482 height 608
click at [1102, 334] on div "Add Column" at bounding box center [805, 429] width 1482 height 608
click at [1405, 343] on div "Add Column" at bounding box center [805, 429] width 1482 height 608
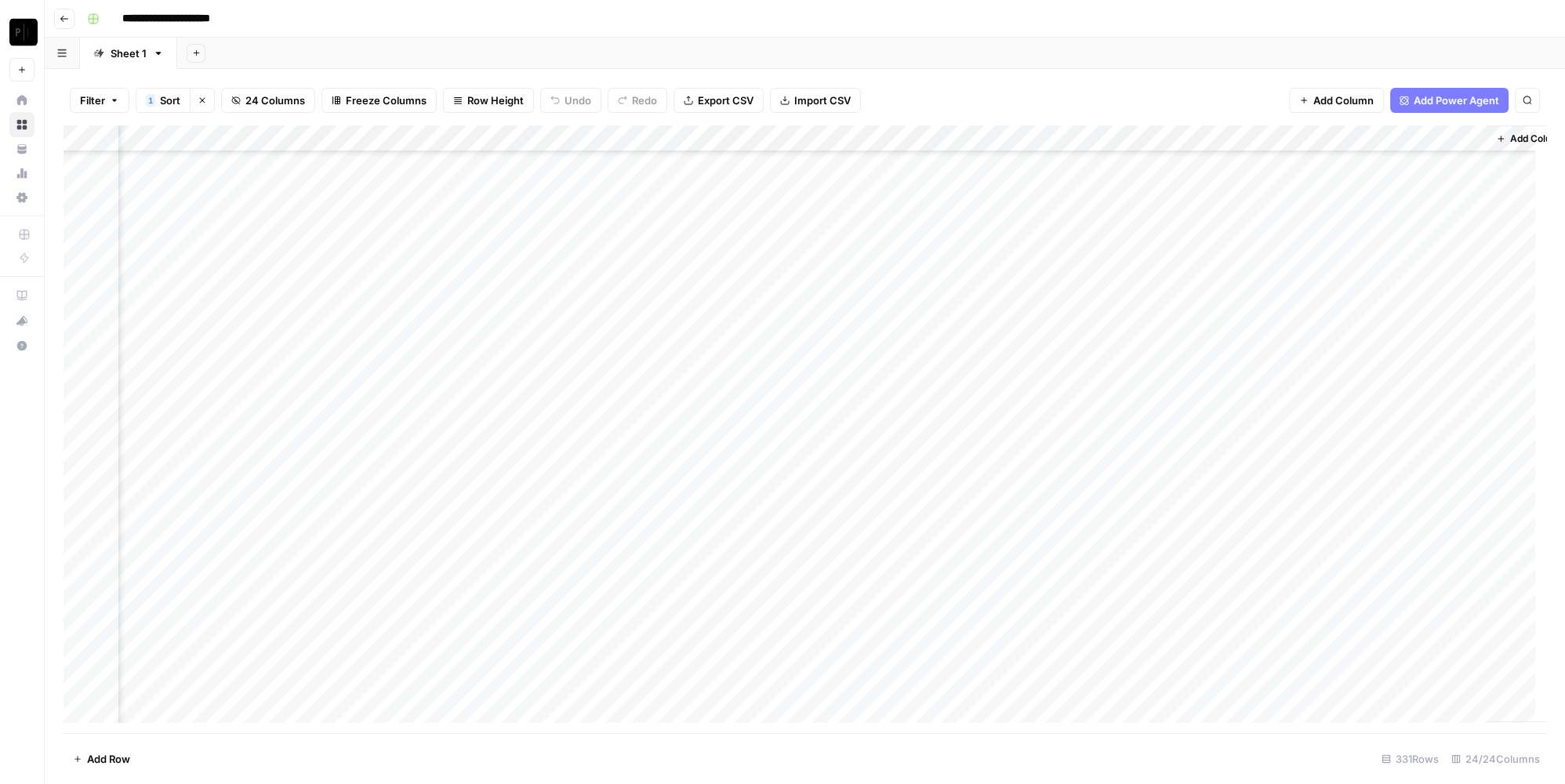
scroll to position [0, 2513]
click at [496, 194] on div "Add Column" at bounding box center [805, 429] width 1482 height 608
click at [496, 192] on div "Add Column" at bounding box center [805, 429] width 1482 height 608
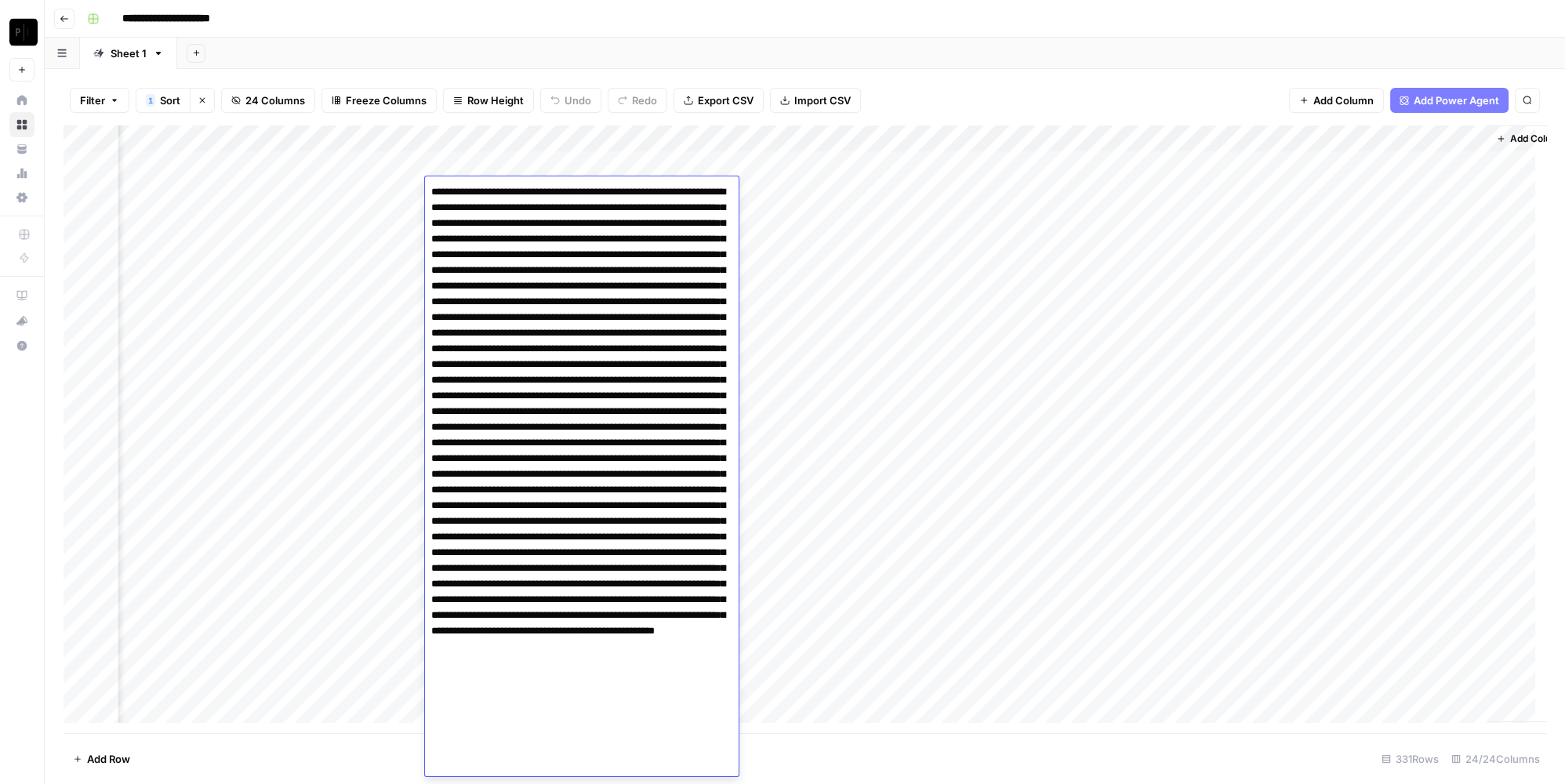
click at [496, 192] on textarea at bounding box center [576, 513] width 303 height 665
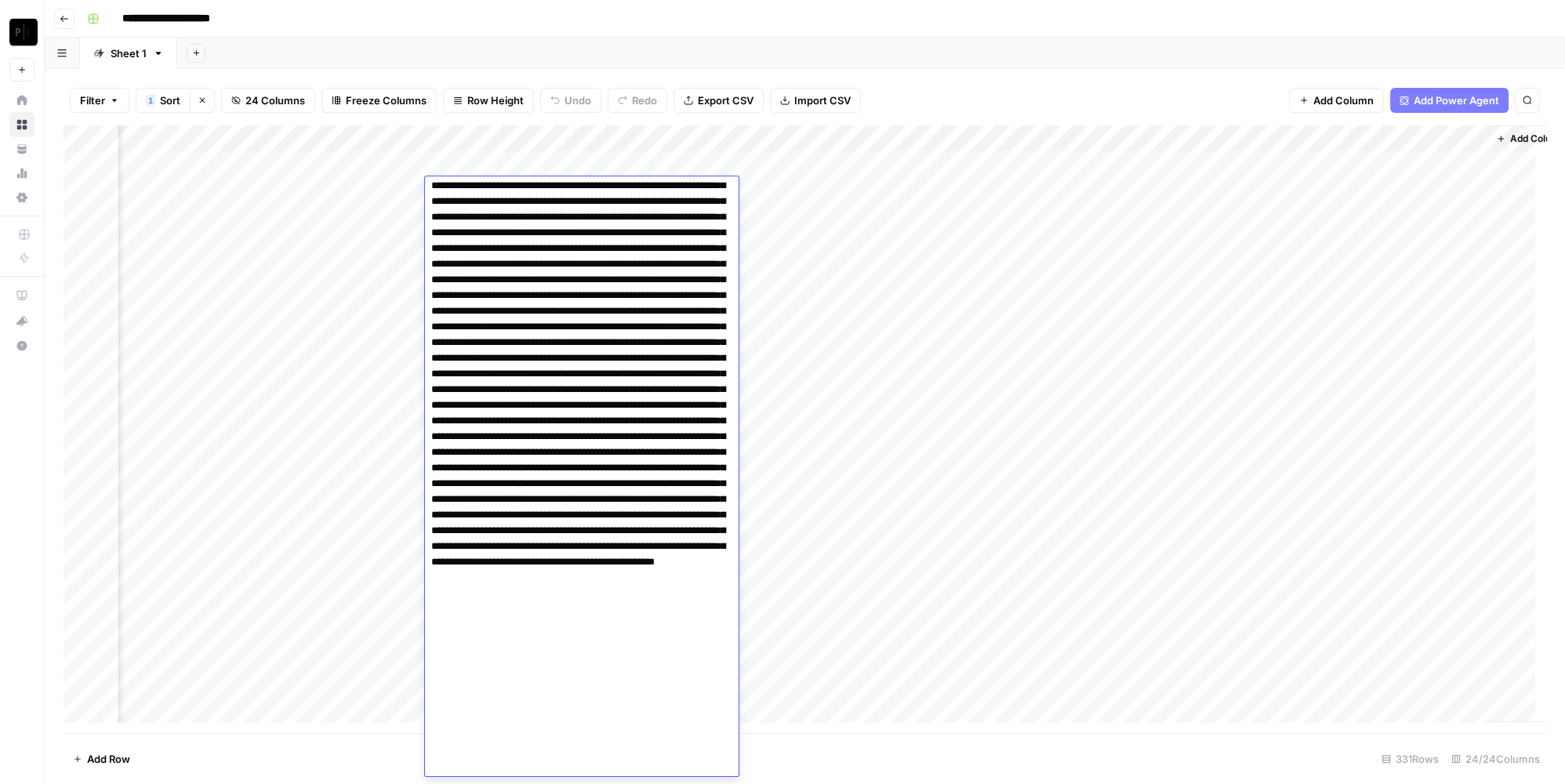
click at [907, 81] on div "Filter 1 Sort Clear sorts 24 Columns Freeze Columns Row Height Undo Redo Export…" at bounding box center [805, 100] width 1482 height 50
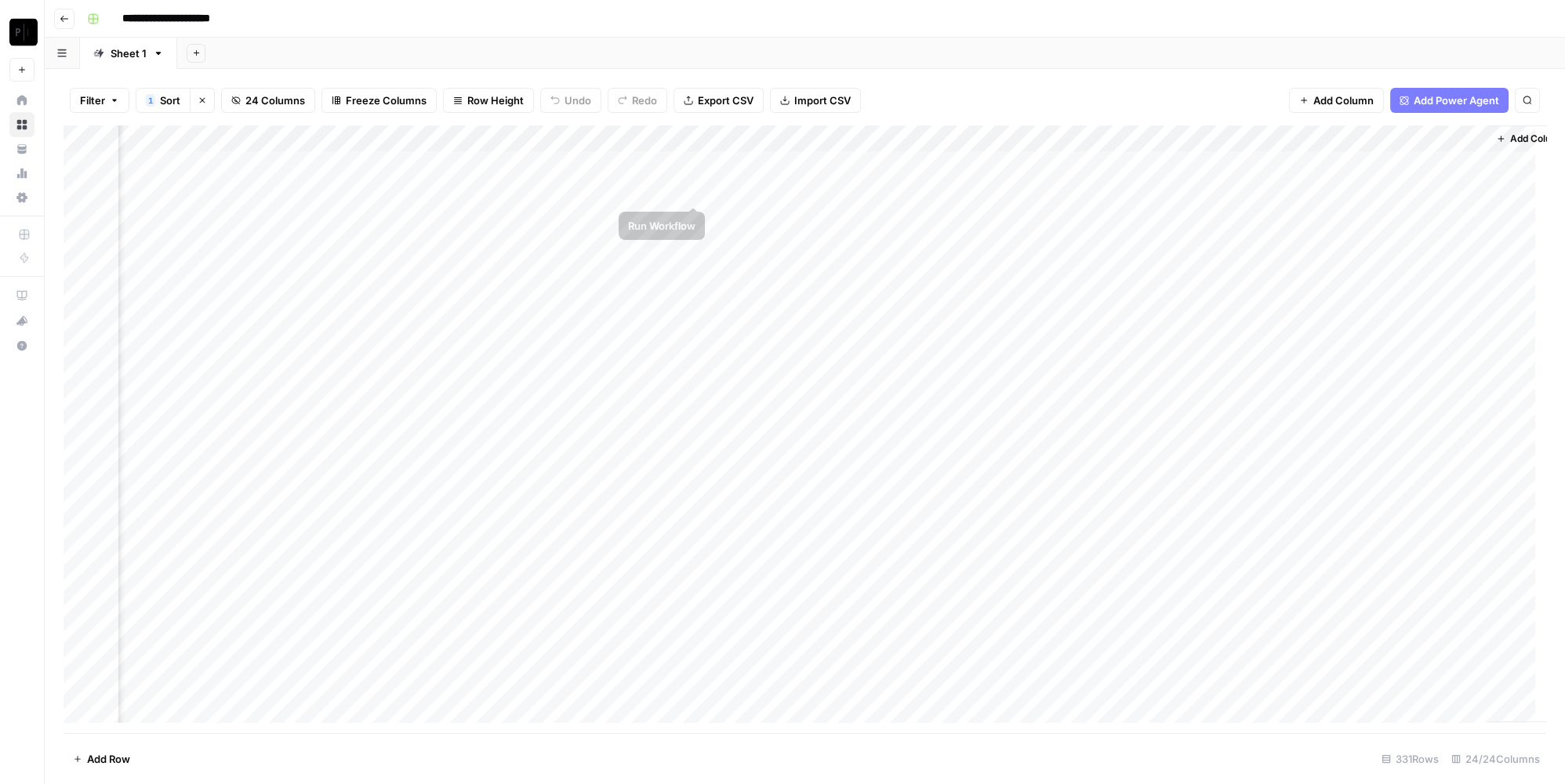
click at [779, 192] on div "Add Column" at bounding box center [805, 429] width 1482 height 608
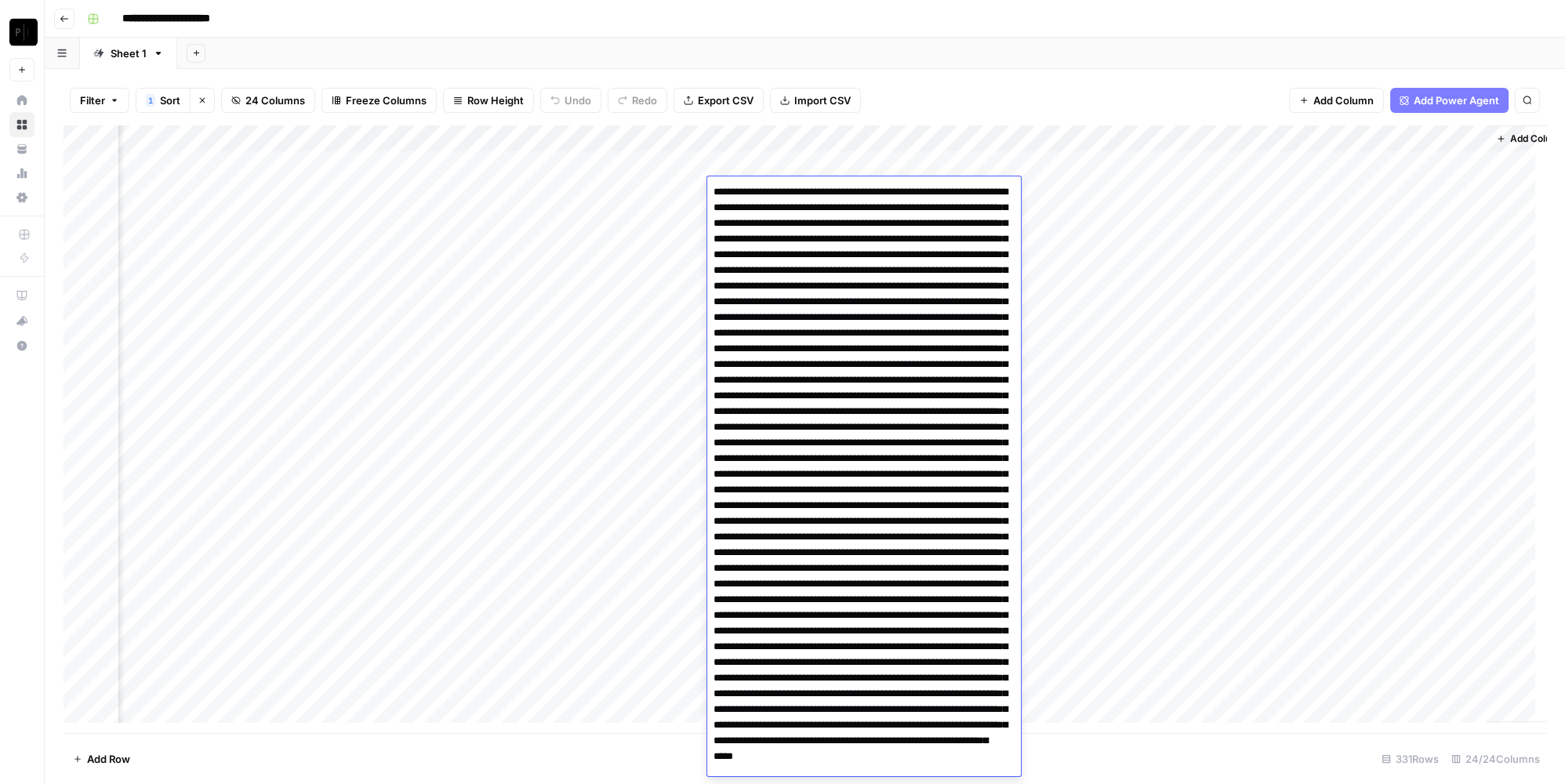
scroll to position [241, 0]
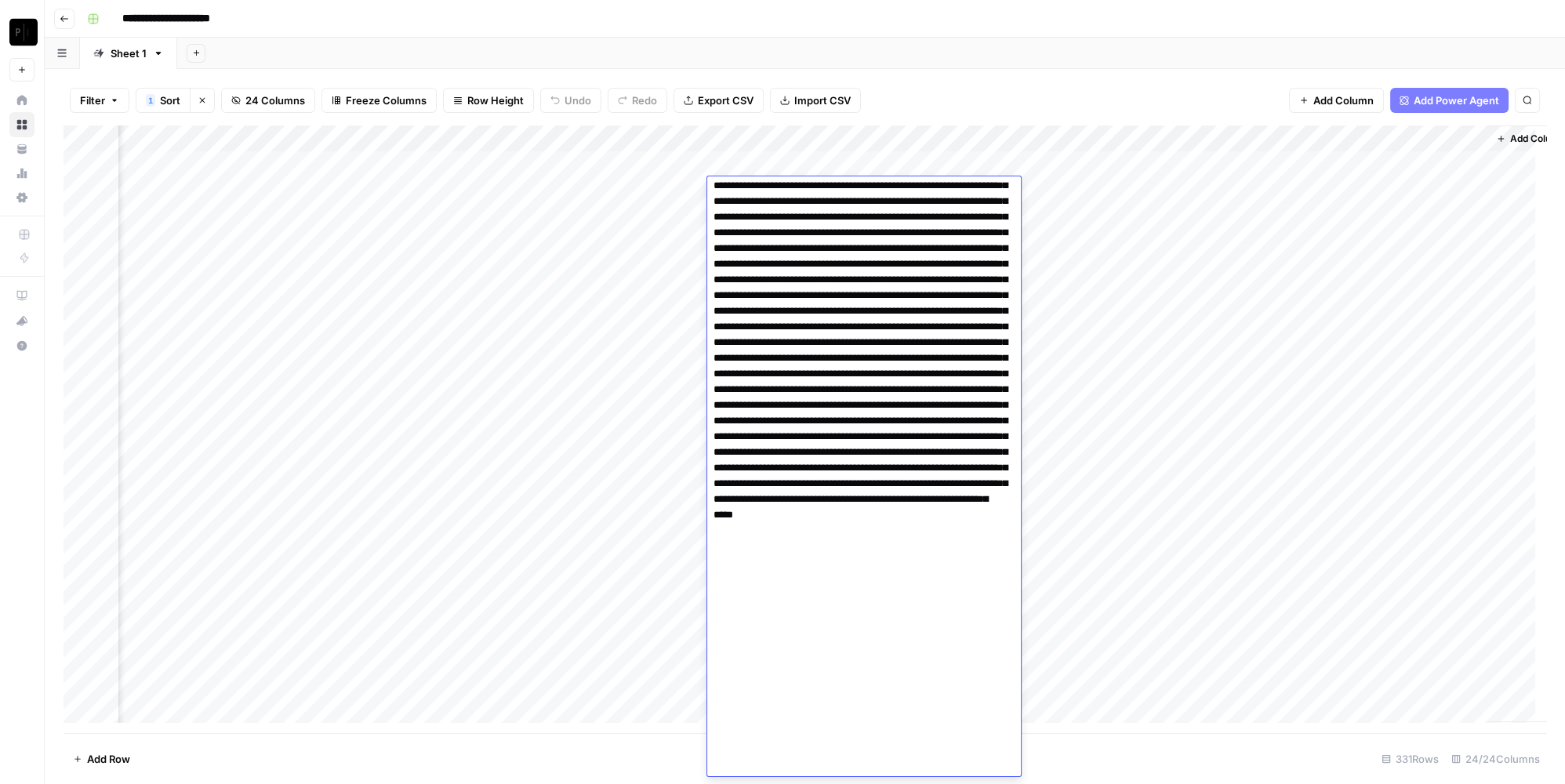
click at [779, 192] on textarea at bounding box center [859, 358] width 303 height 837
click at [1078, 83] on div "Filter 1 Sort Clear sorts 24 Columns Freeze Columns Row Height Undo Redo Export…" at bounding box center [805, 100] width 1482 height 50
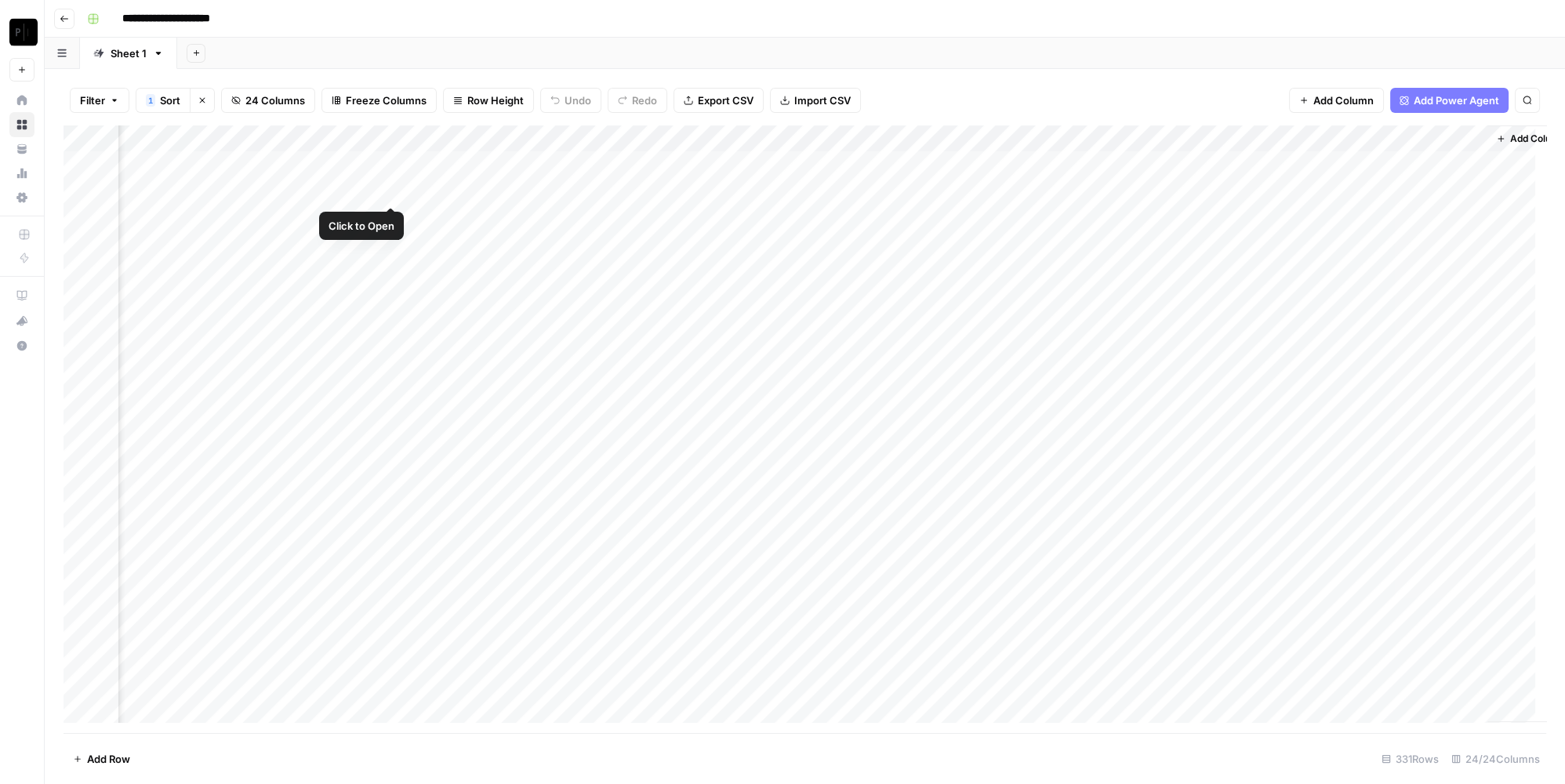
click at [395, 192] on div "Add Column" at bounding box center [805, 429] width 1482 height 608
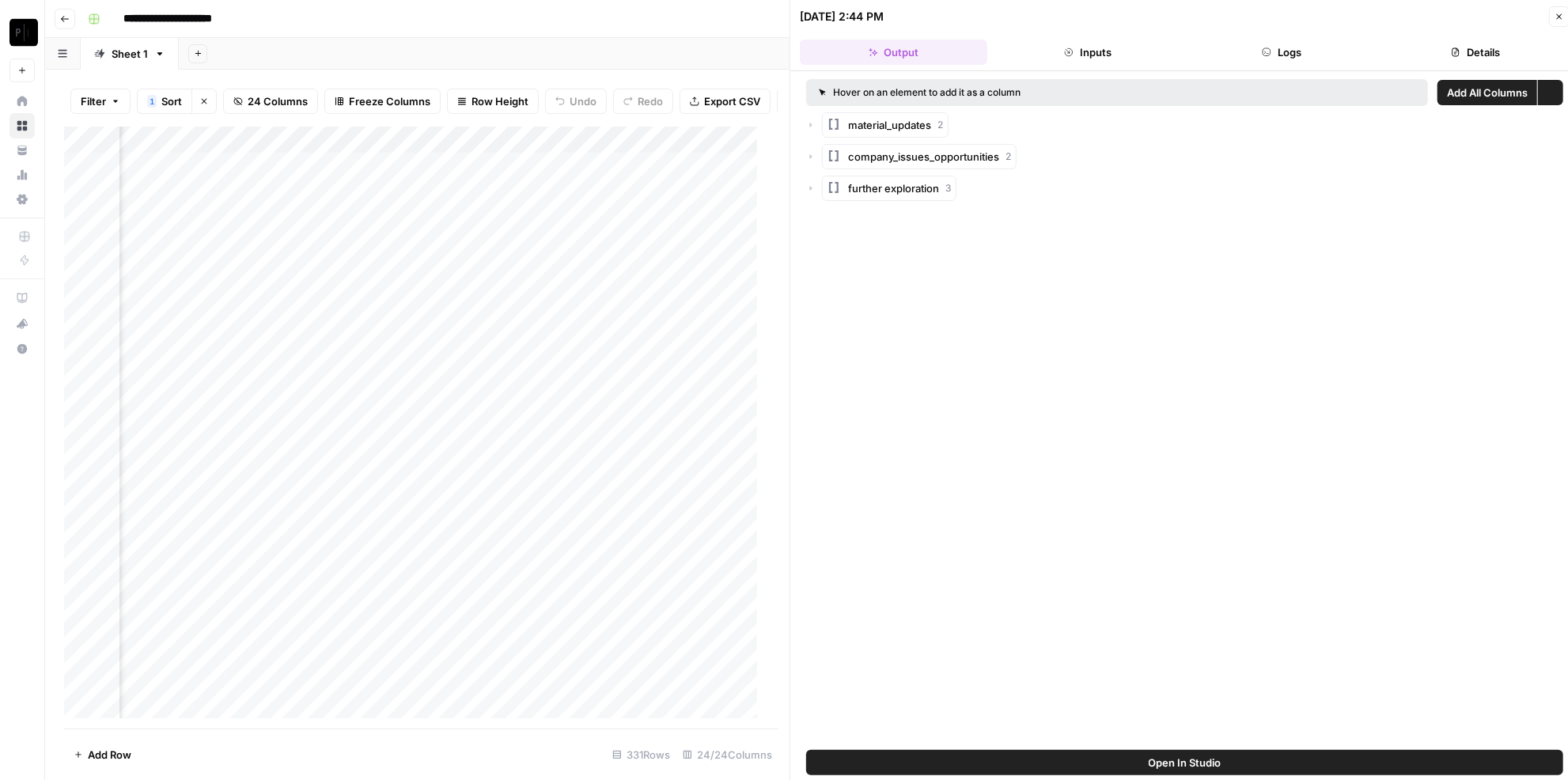
click at [1307, 42] on button "Logs" at bounding box center [1281, 52] width 187 height 26
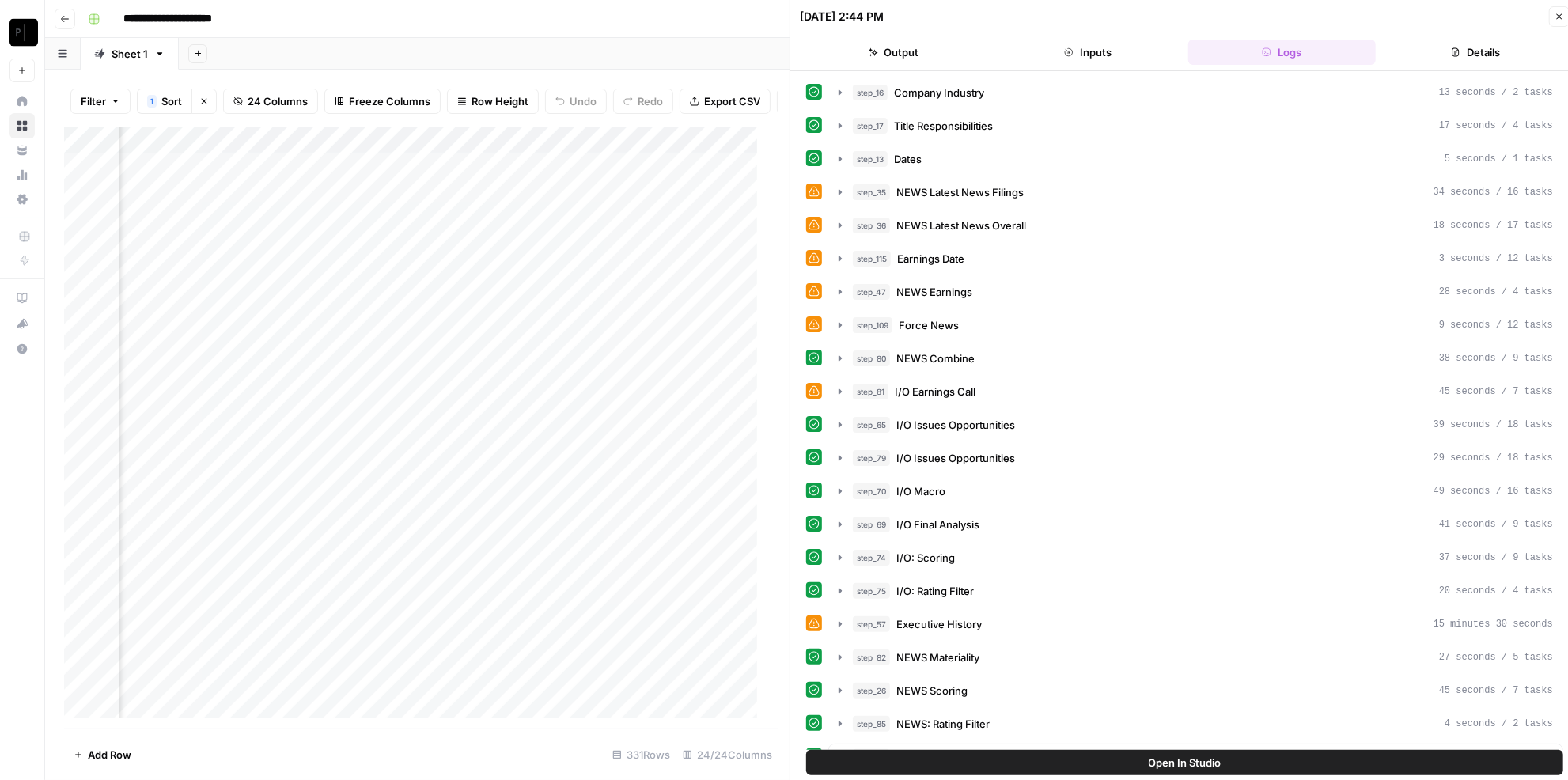
click at [1550, 16] on button "Close" at bounding box center [1559, 16] width 21 height 21
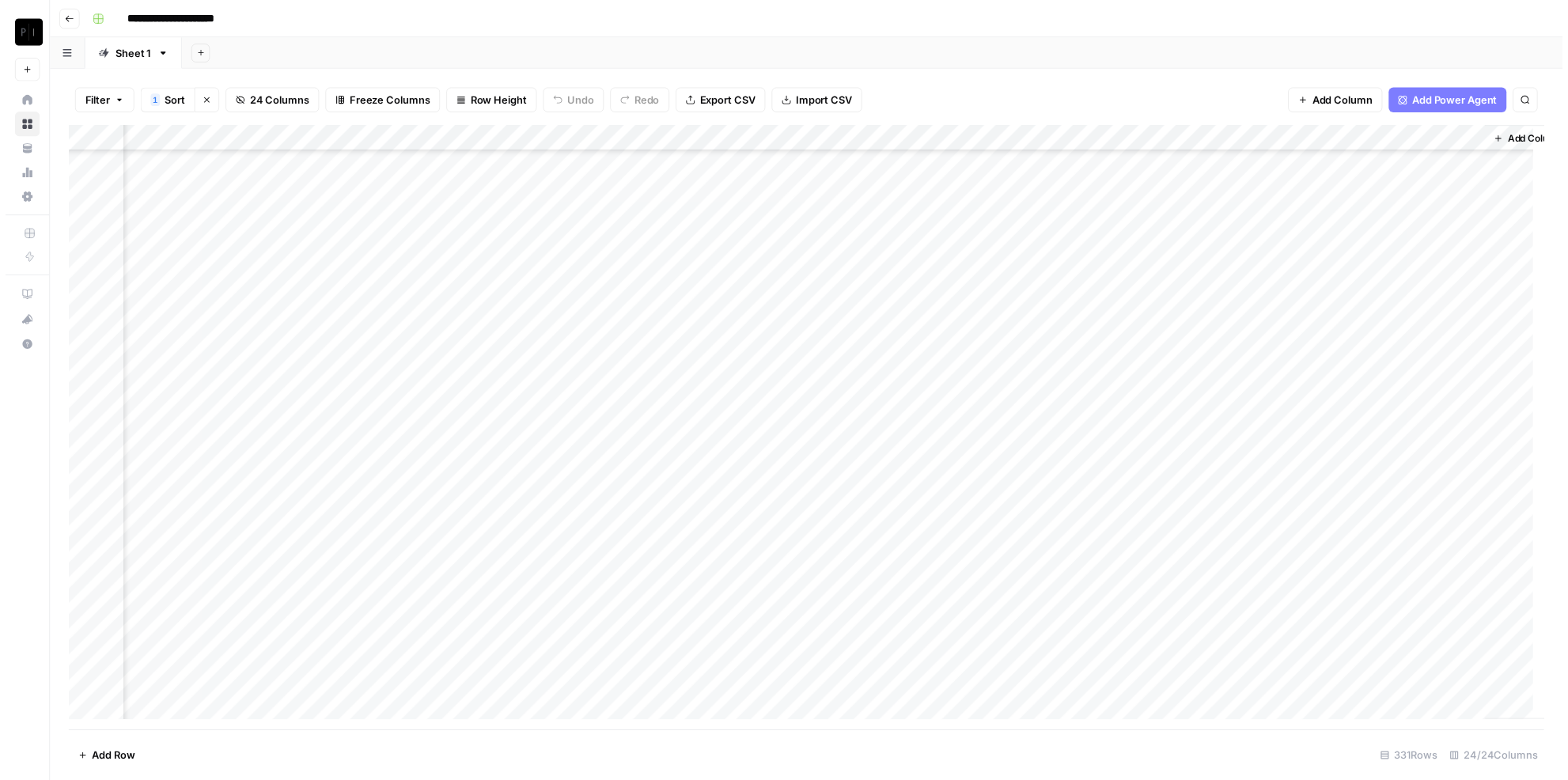
scroll to position [359, 2536]
click at [398, 369] on div "Add Column" at bounding box center [812, 433] width 1495 height 613
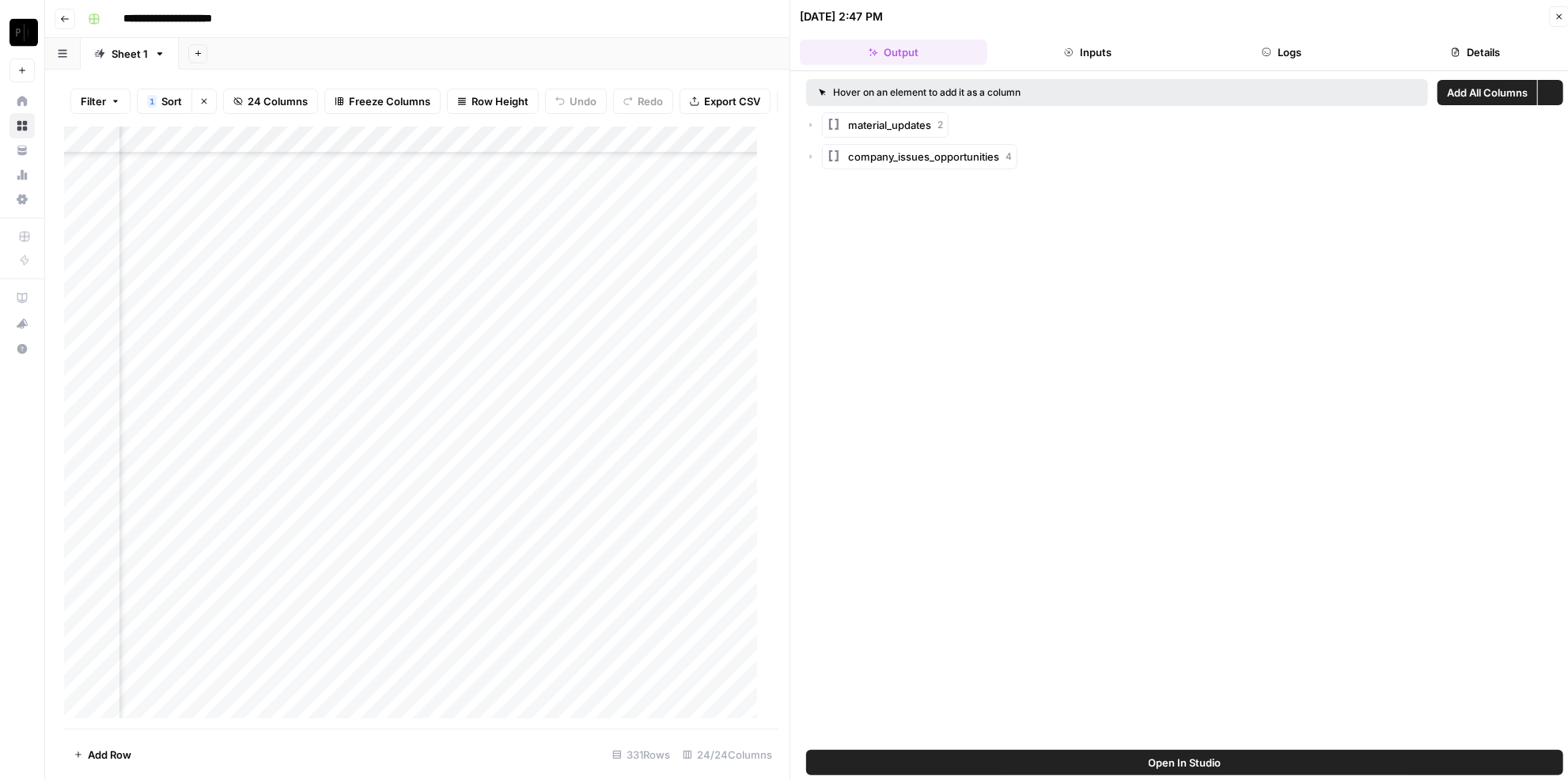
click at [1275, 49] on button "Logs" at bounding box center [1281, 52] width 187 height 26
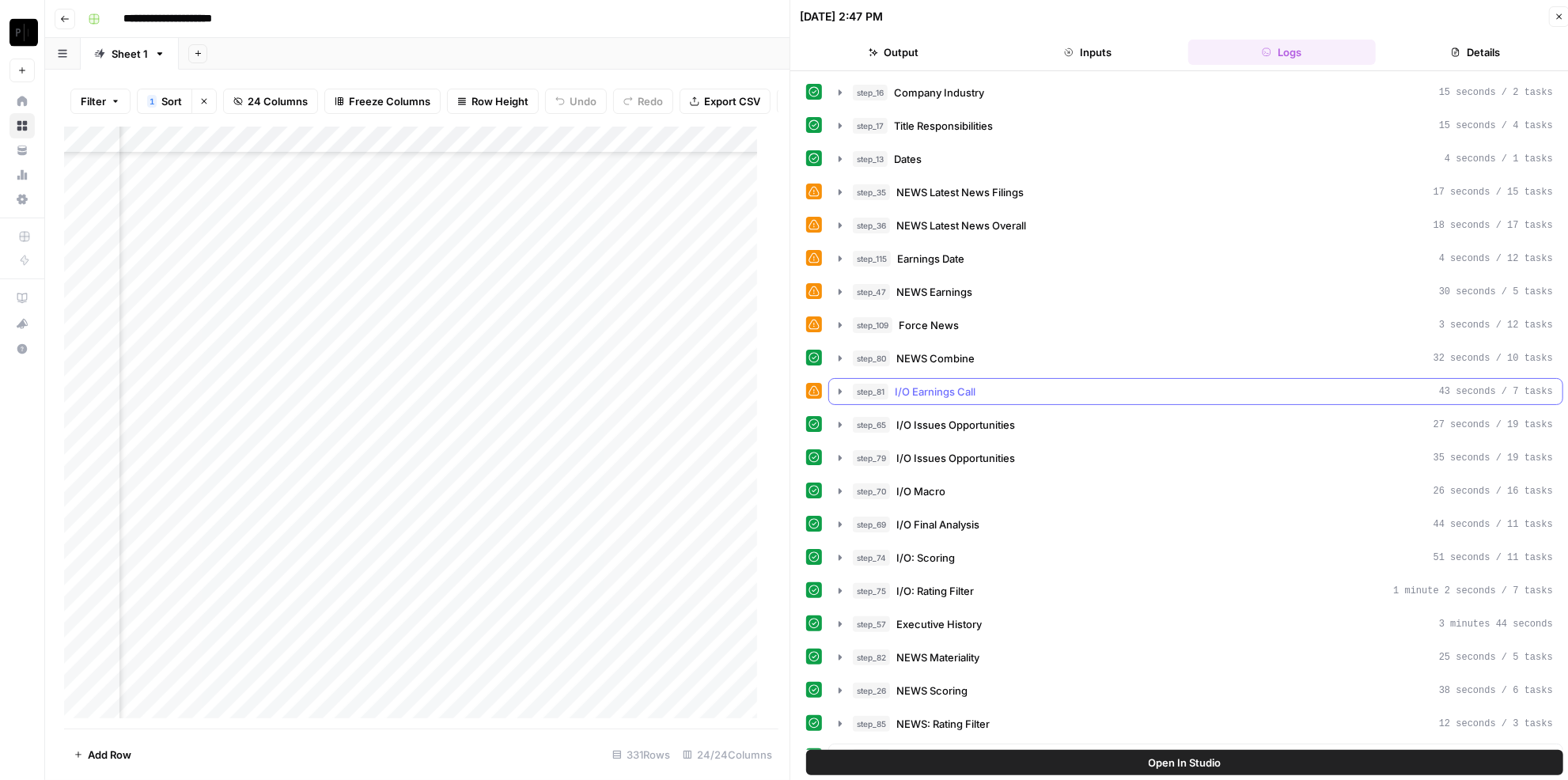
scroll to position [143, 0]
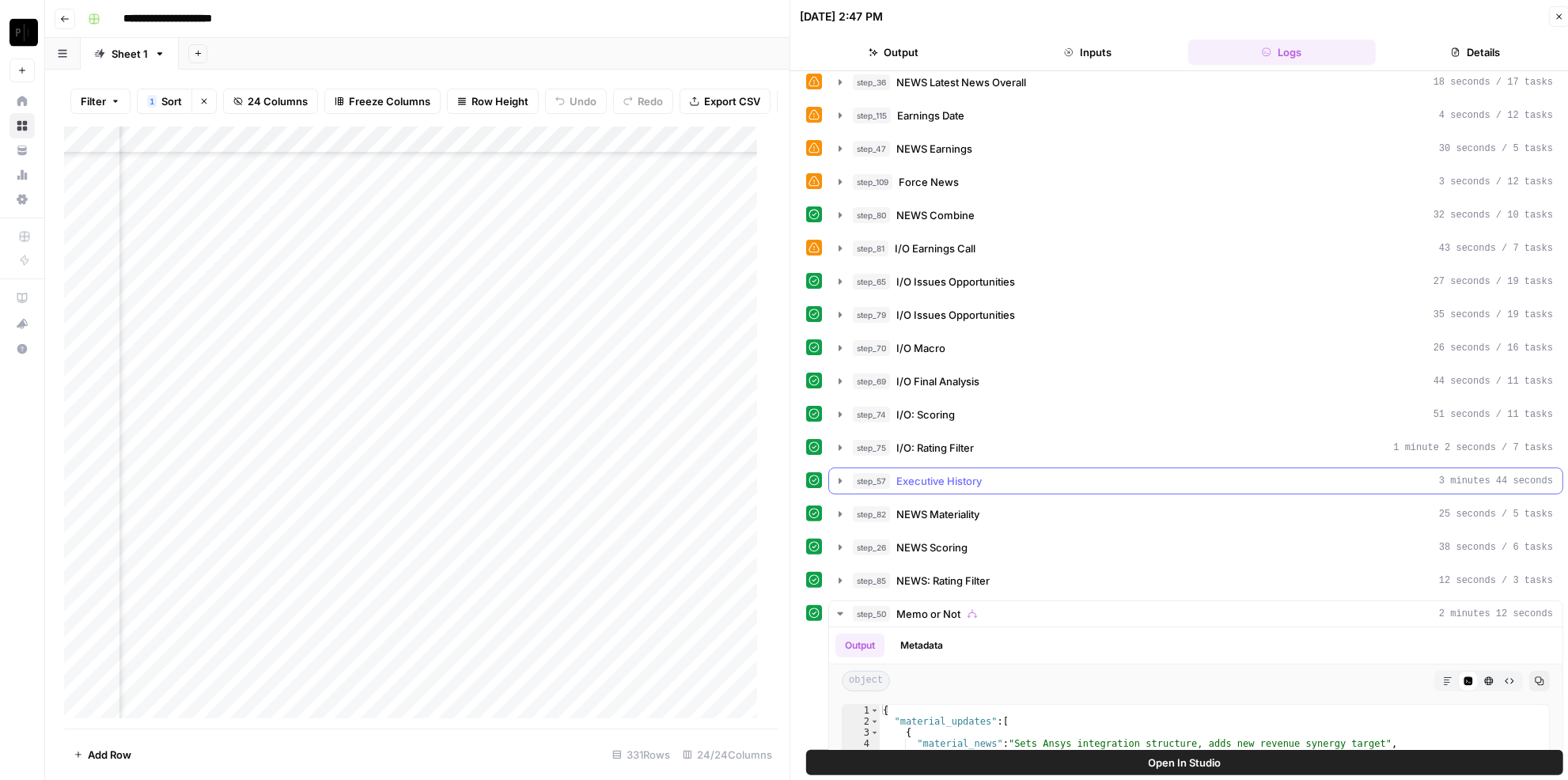
click at [988, 472] on div "step_57 Executive History 3 minutes 44 seconds" at bounding box center [1203, 480] width 700 height 16
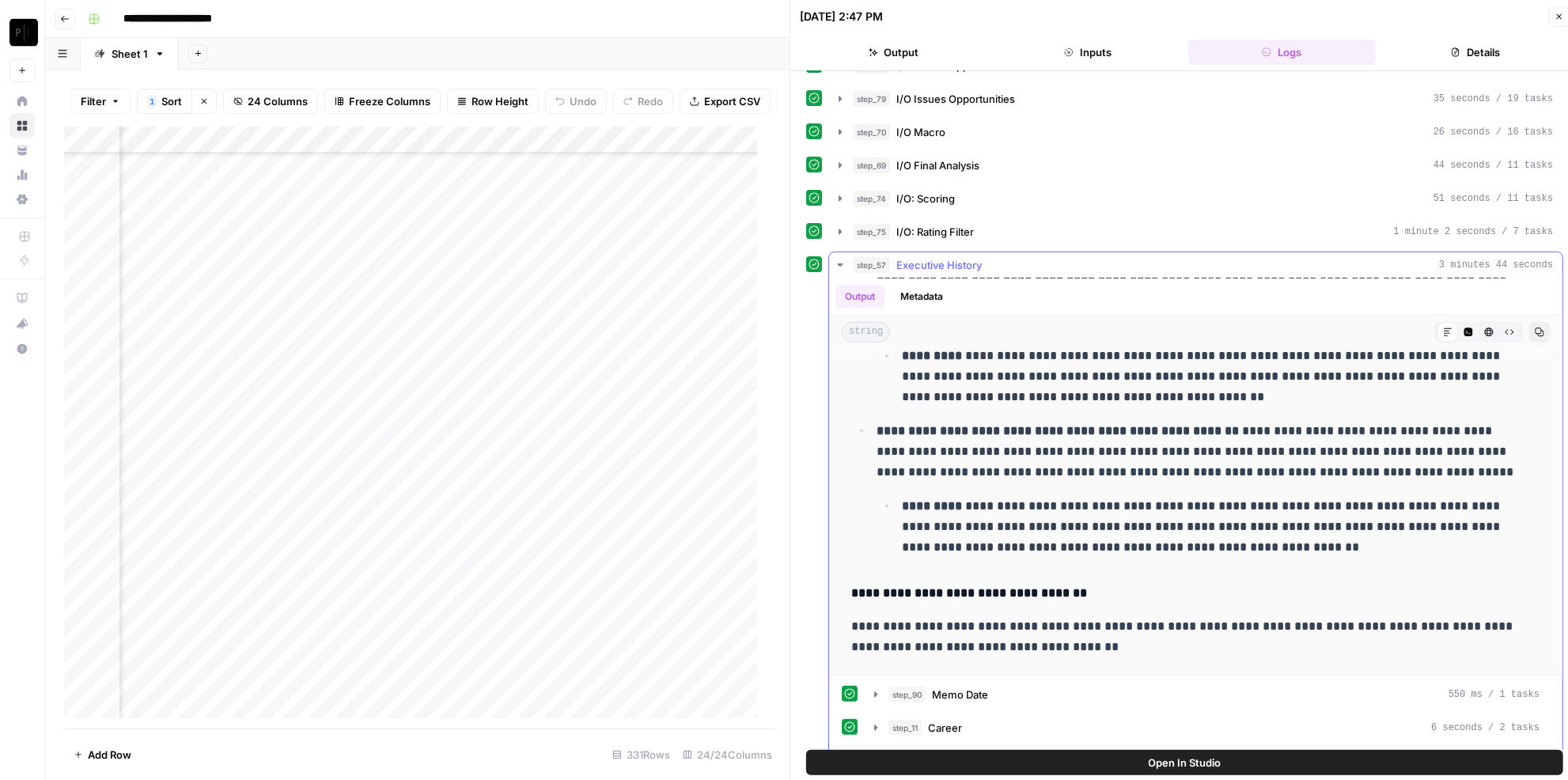
scroll to position [719, 0]
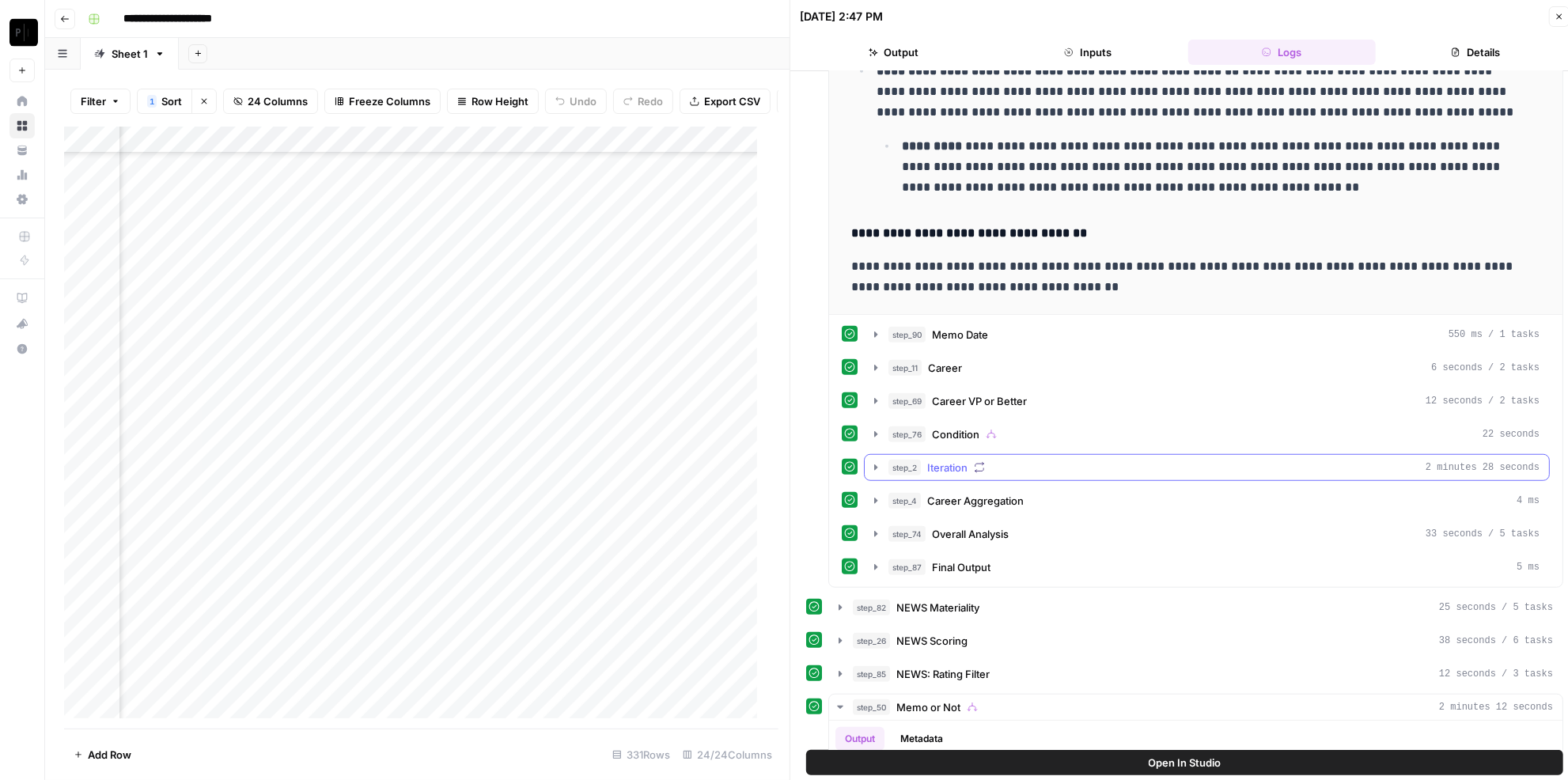
click at [1019, 462] on div "step_2 Iteration 2 minutes 28 seconds" at bounding box center [1206, 467] width 685 height 27
click at [1020, 459] on div "step_2 Iteration 2 minutes 28 seconds" at bounding box center [1213, 467] width 651 height 16
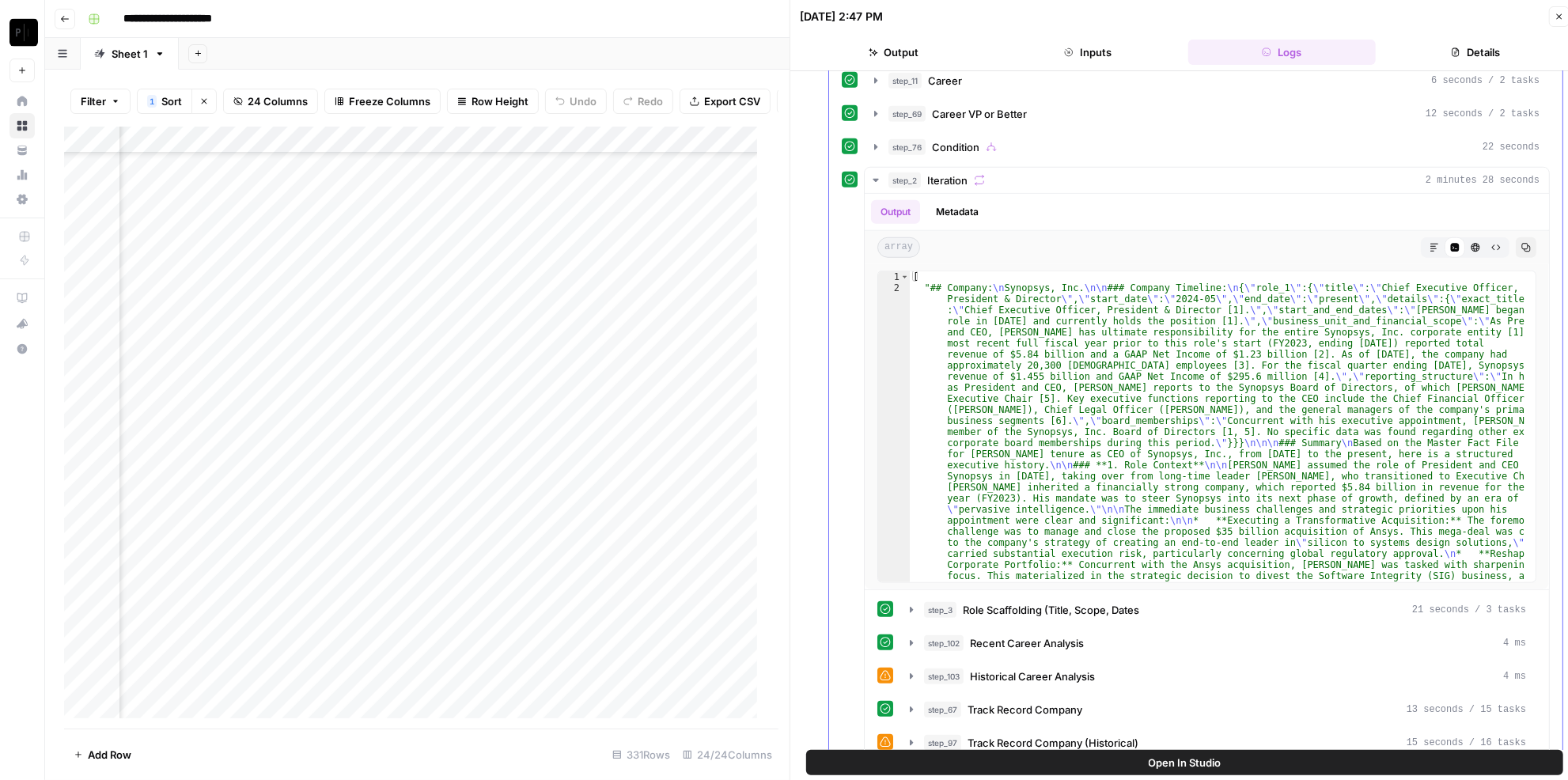
scroll to position [1222, 0]
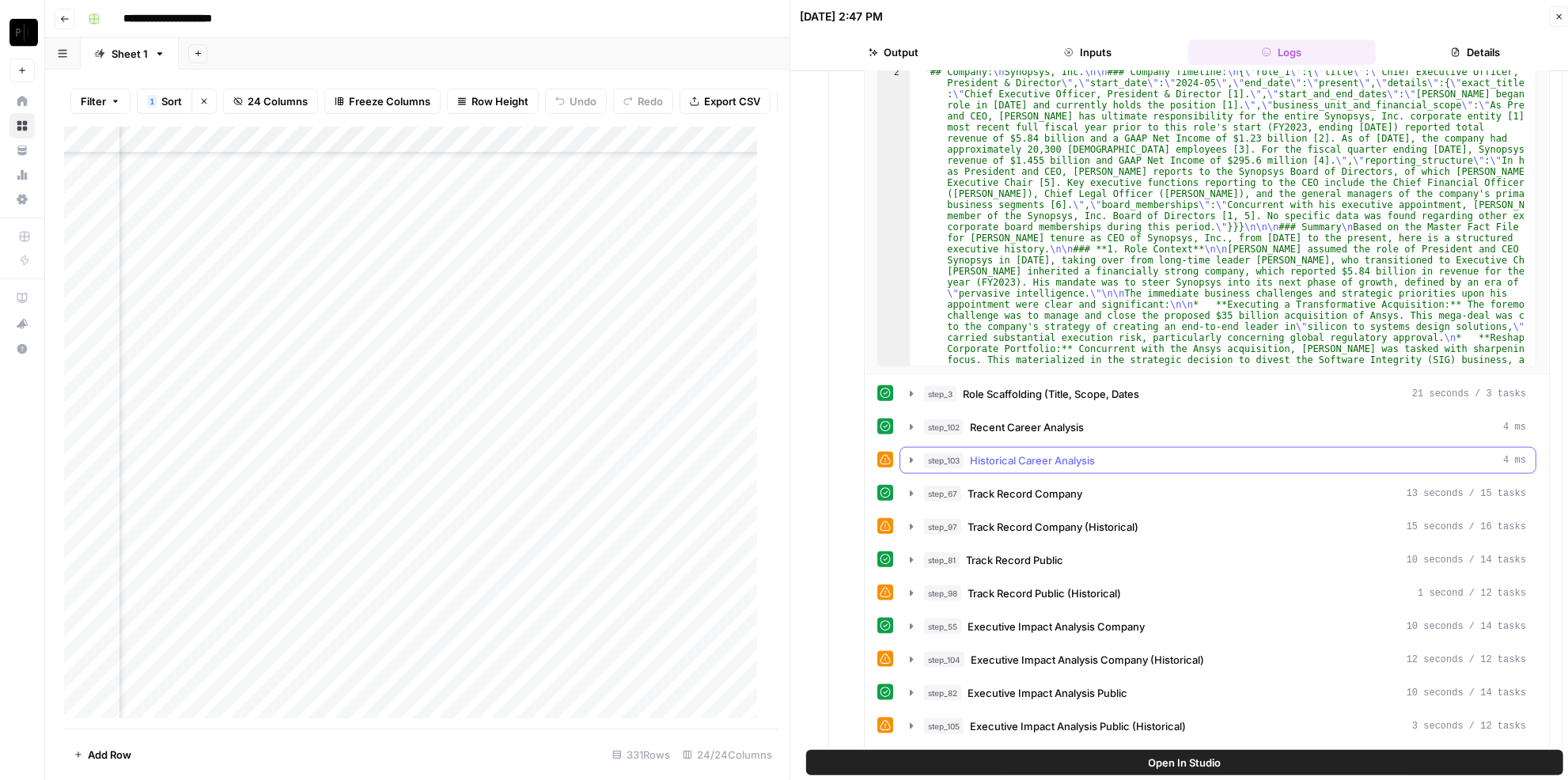
click at [1128, 453] on div "step_103 Historical Career Analysis 4 ms" at bounding box center [1225, 460] width 602 height 16
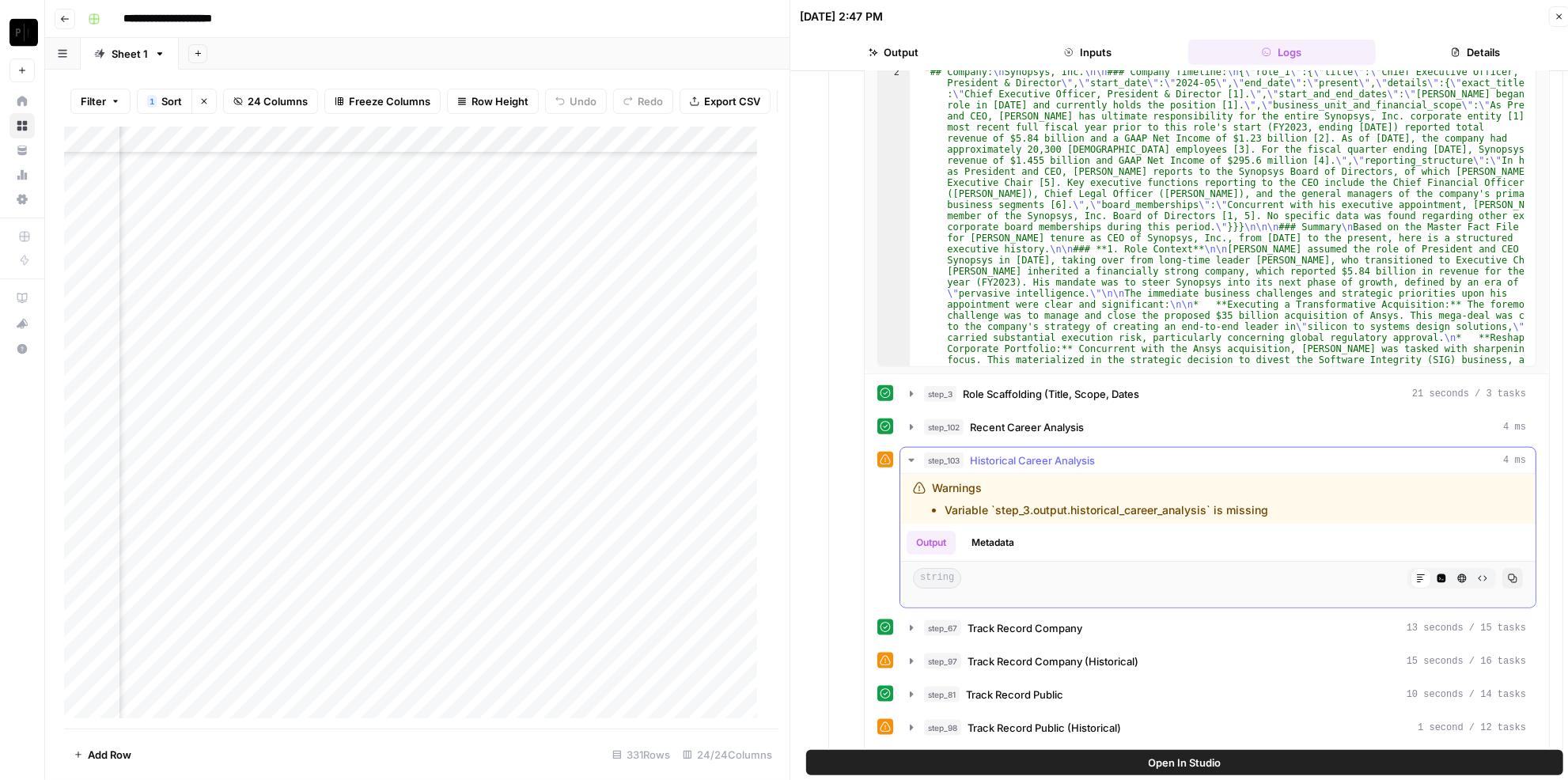
click at [1128, 453] on div "step_103 Historical Career Analysis 4 ms" at bounding box center [1225, 460] width 602 height 16
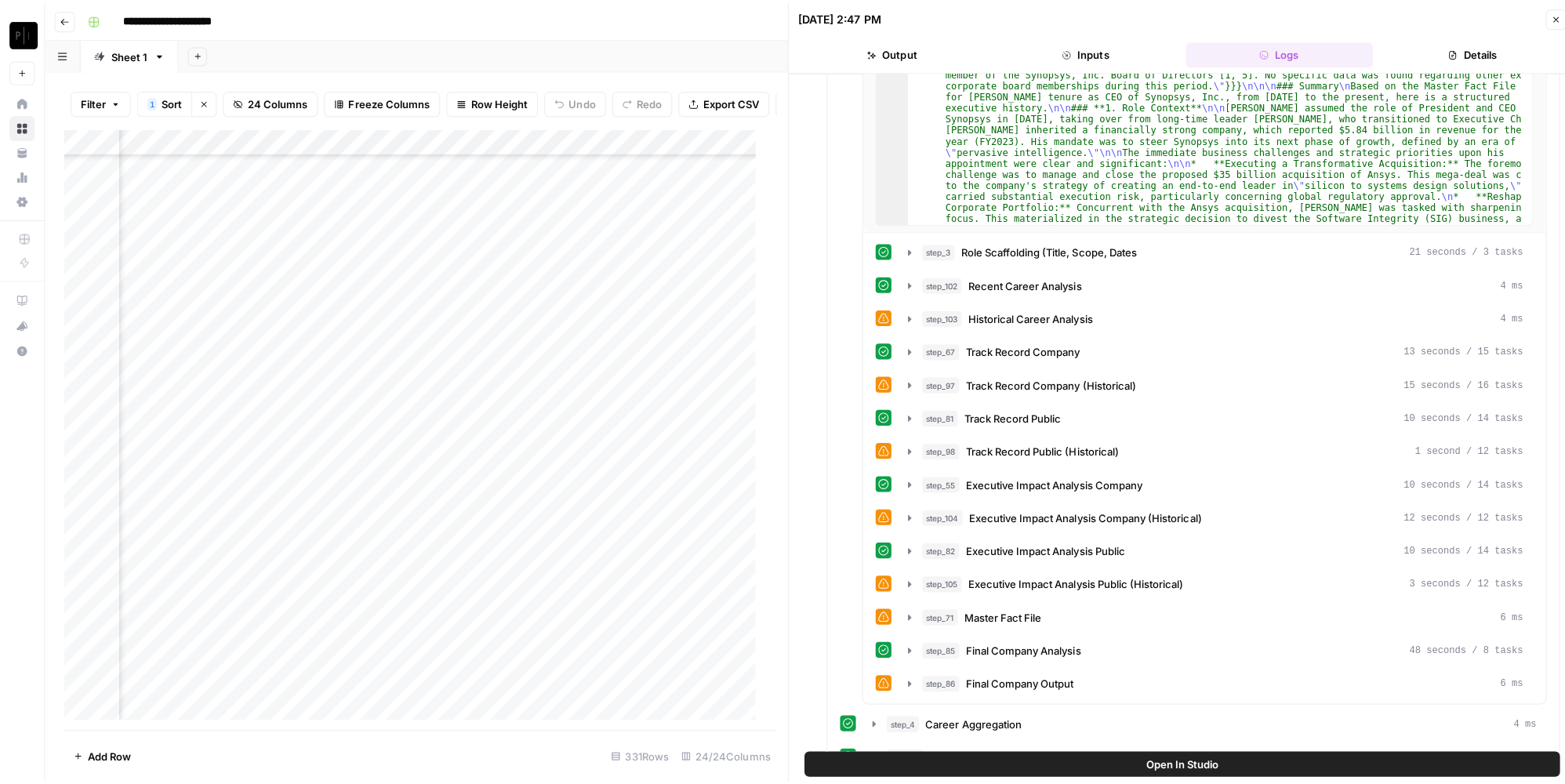
scroll to position [570, 2513]
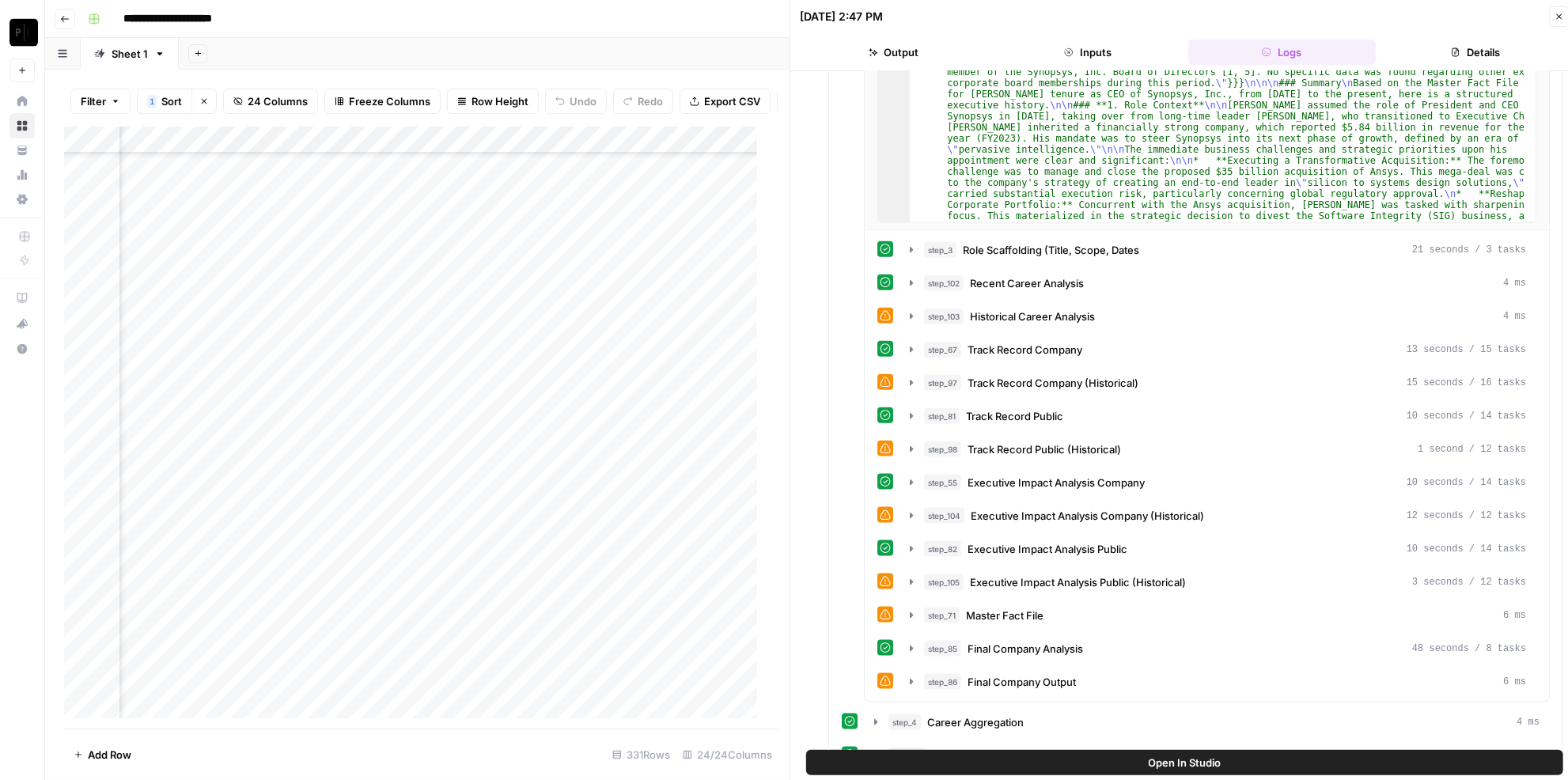
click at [1560, 18] on icon "button" at bounding box center [1559, 16] width 10 height 10
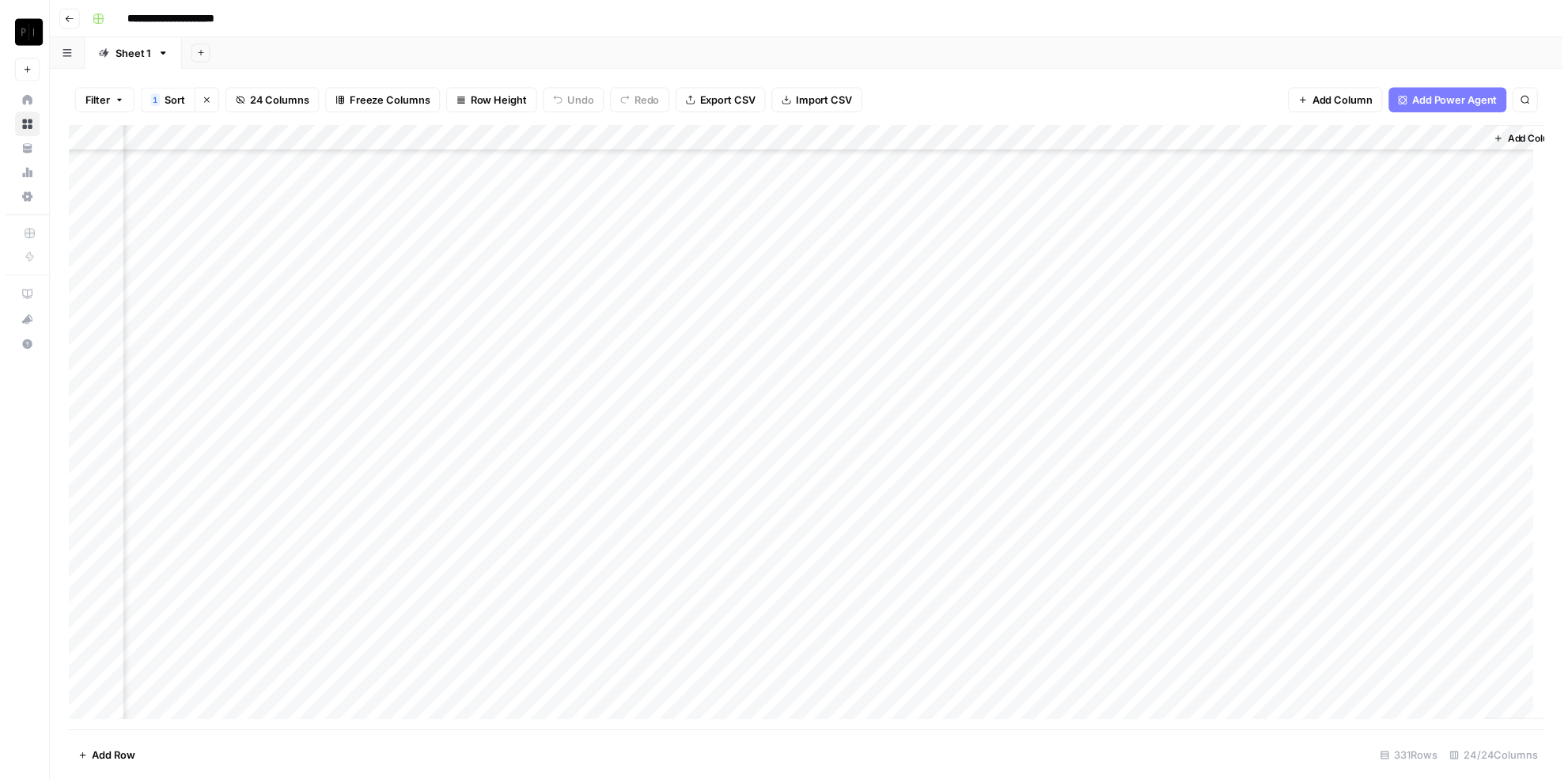
scroll to position [0, 2536]
click at [389, 220] on div "Add Column" at bounding box center [812, 433] width 1495 height 613
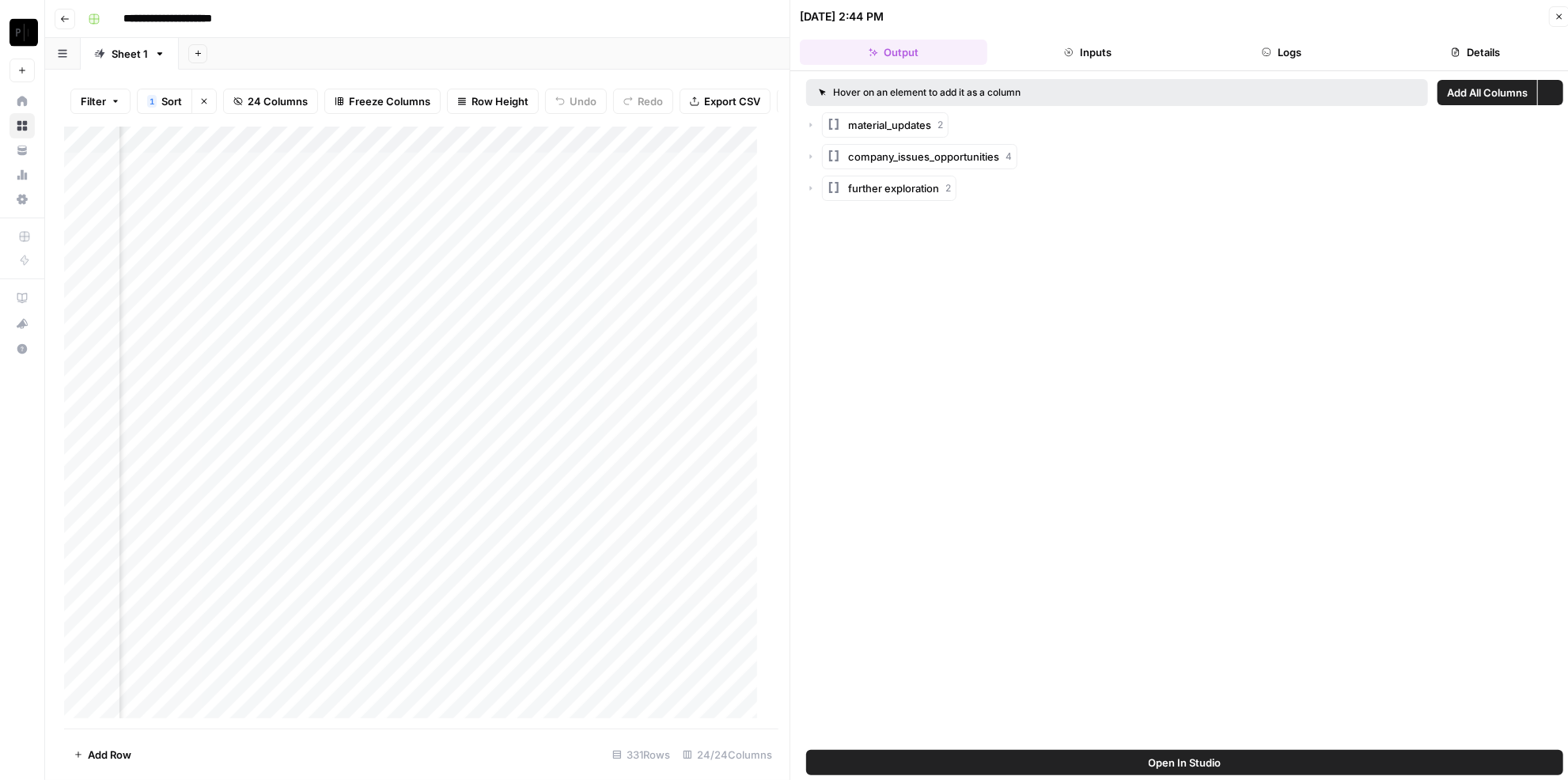
click at [1285, 59] on button "Logs" at bounding box center [1281, 52] width 187 height 26
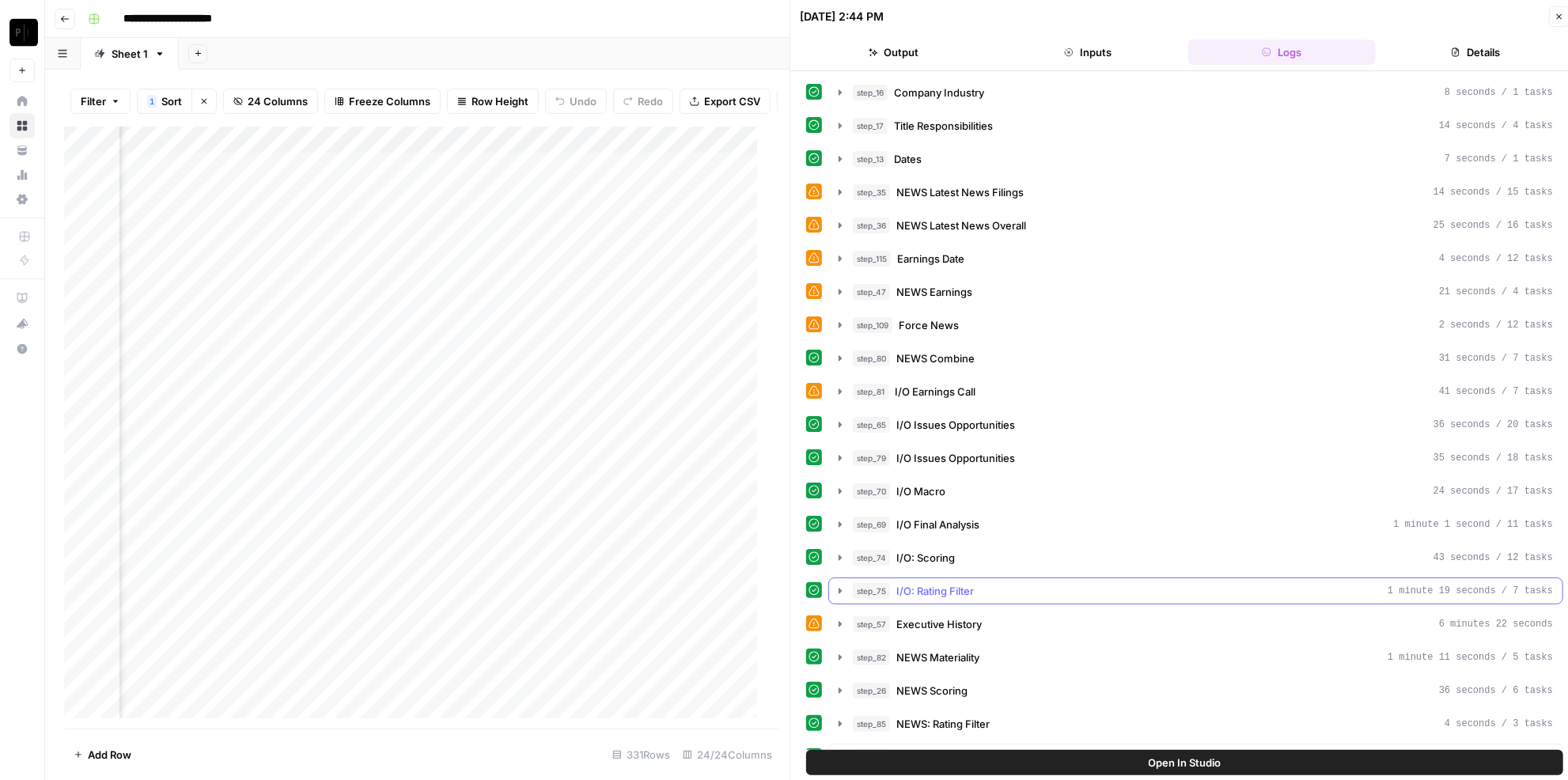
click at [955, 619] on button "step_57 Executive History 6 minutes 22 seconds" at bounding box center [1195, 623] width 733 height 26
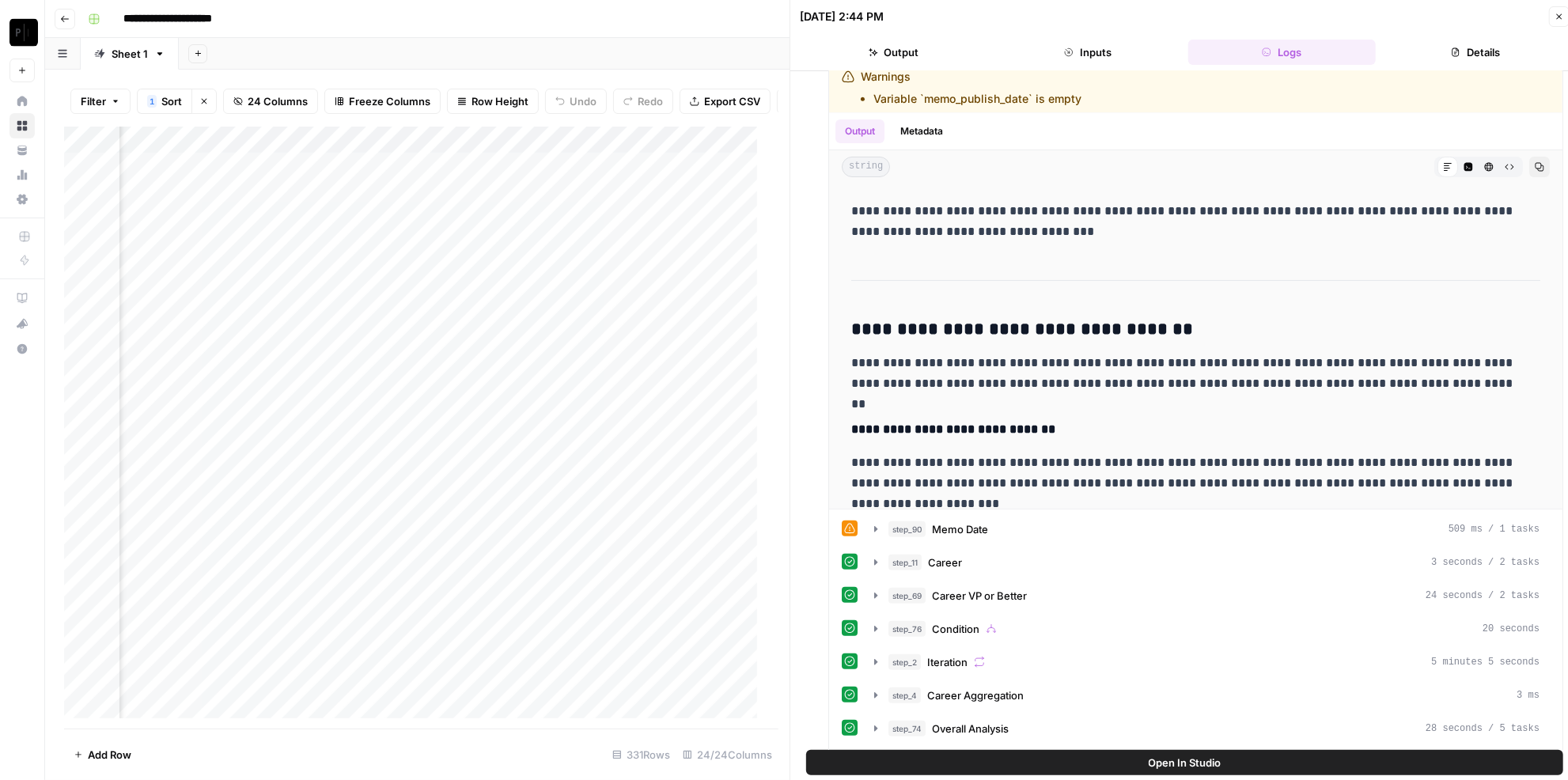
scroll to position [862, 0]
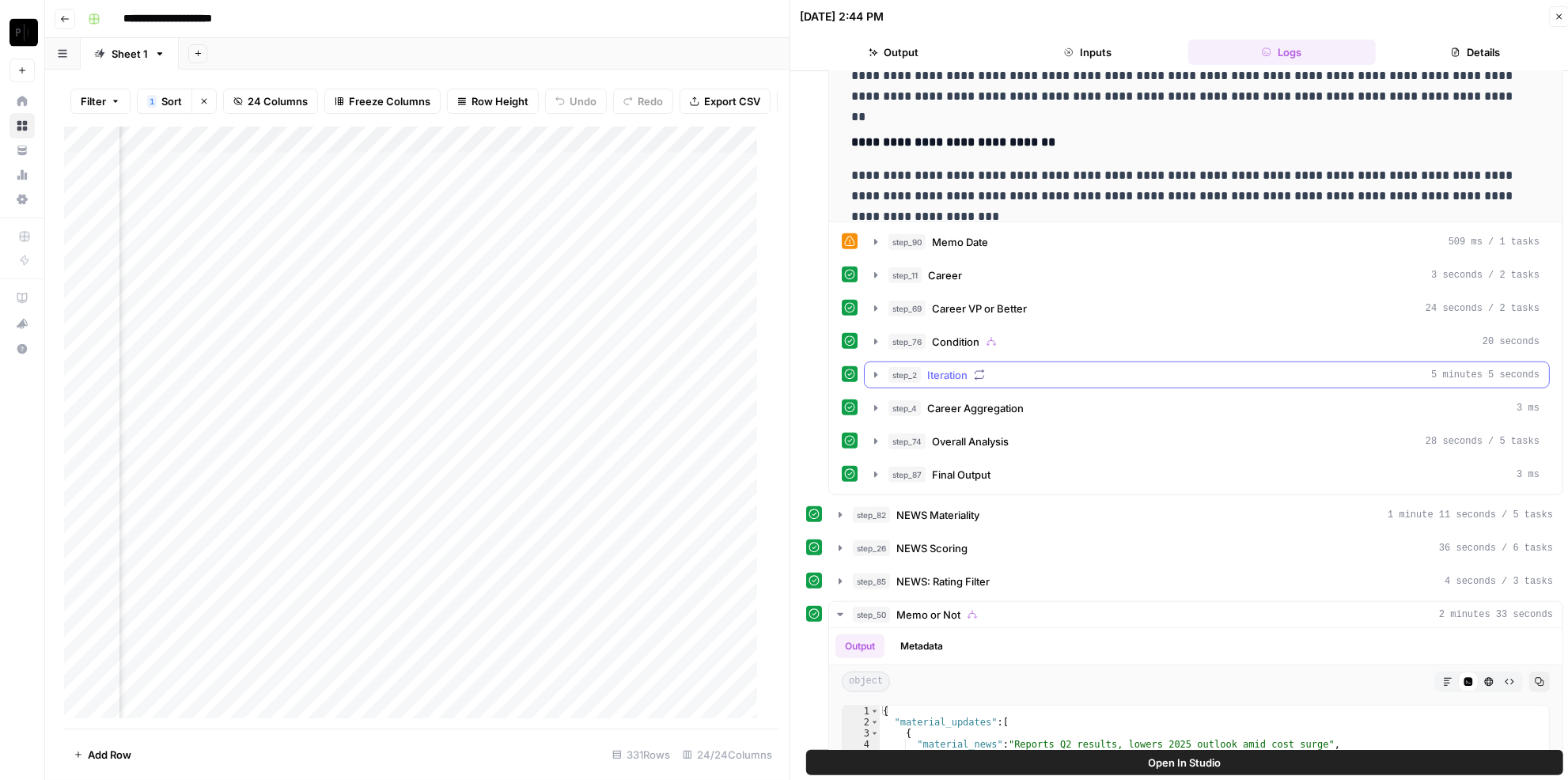
click at [1058, 364] on button "step_2 Iteration 5 minutes 5 seconds" at bounding box center [1207, 374] width 685 height 26
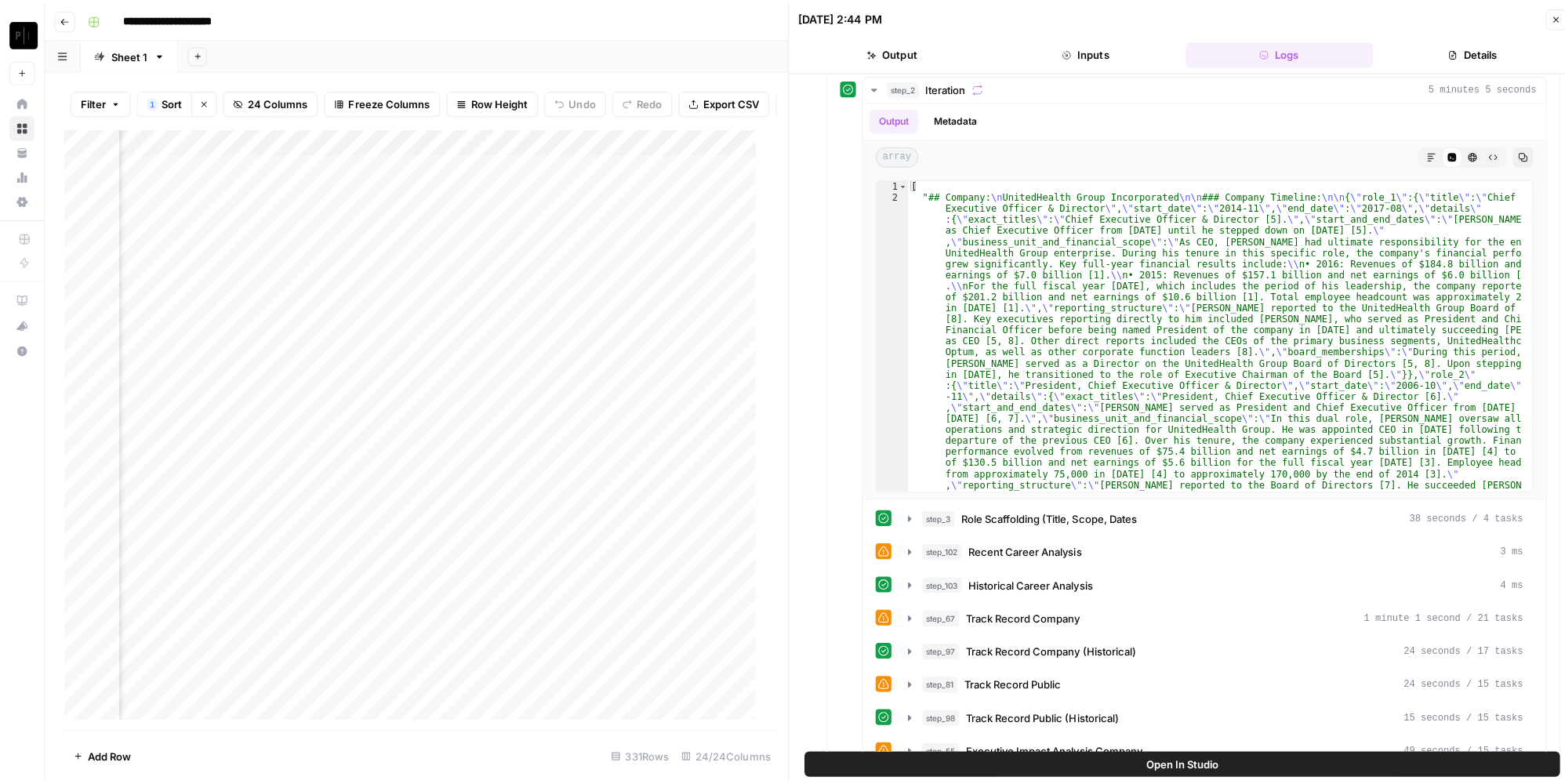
scroll to position [1425, 0]
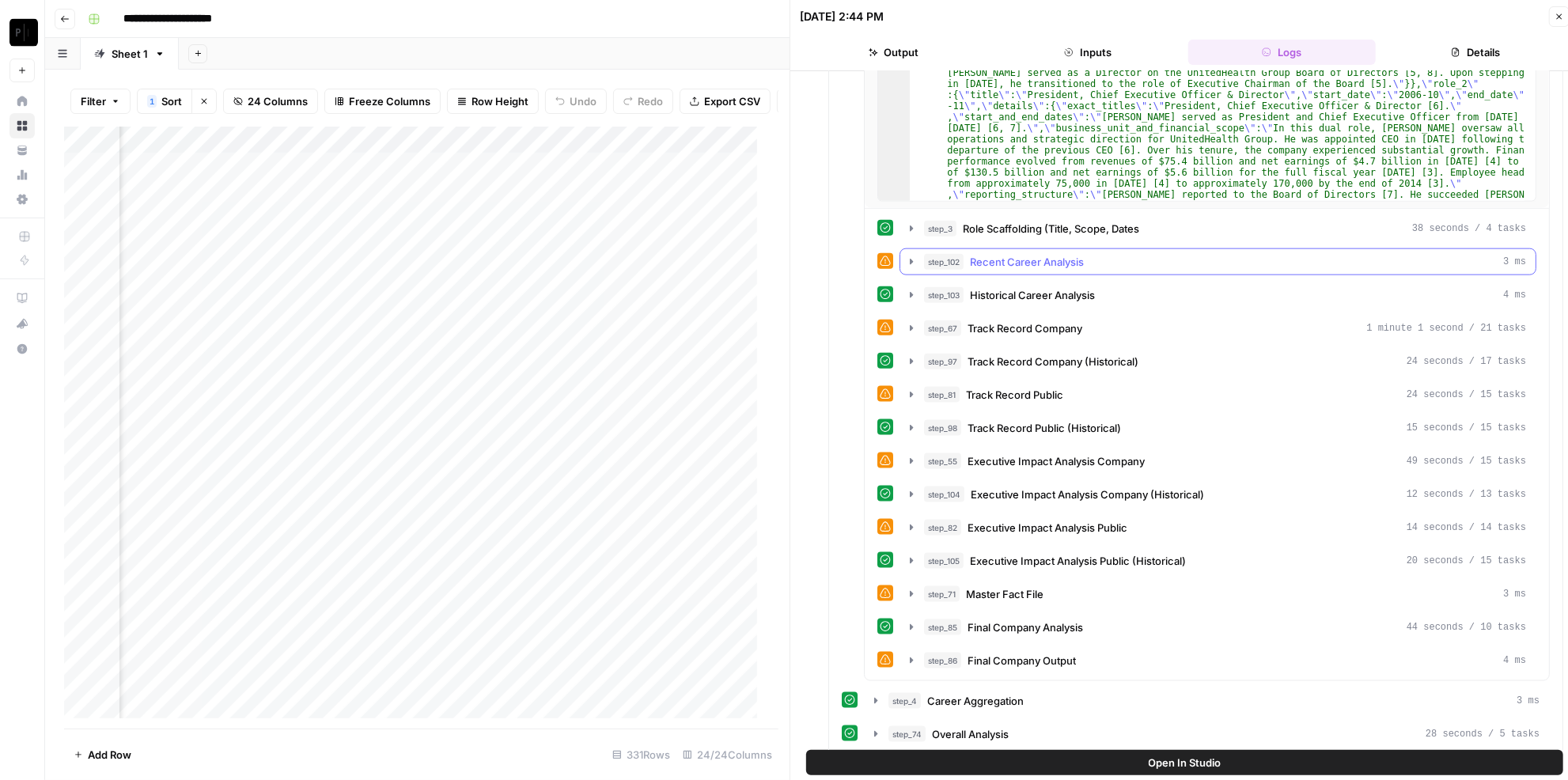
click at [1140, 254] on div "step_102 Recent Career Analysis 3 ms" at bounding box center [1225, 261] width 602 height 16
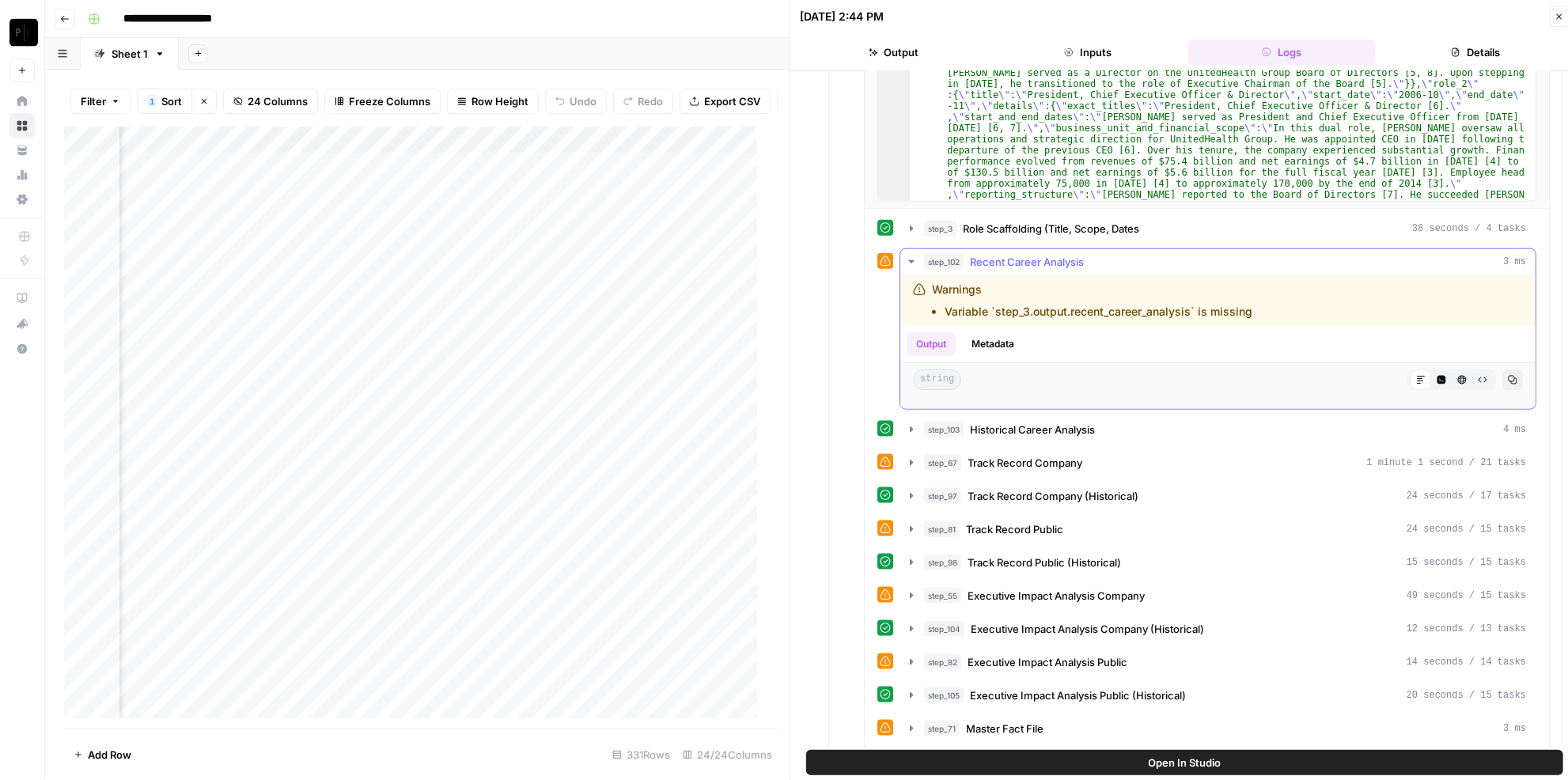
click at [1140, 254] on div "step_102 Recent Career Analysis 3 ms" at bounding box center [1225, 261] width 602 height 16
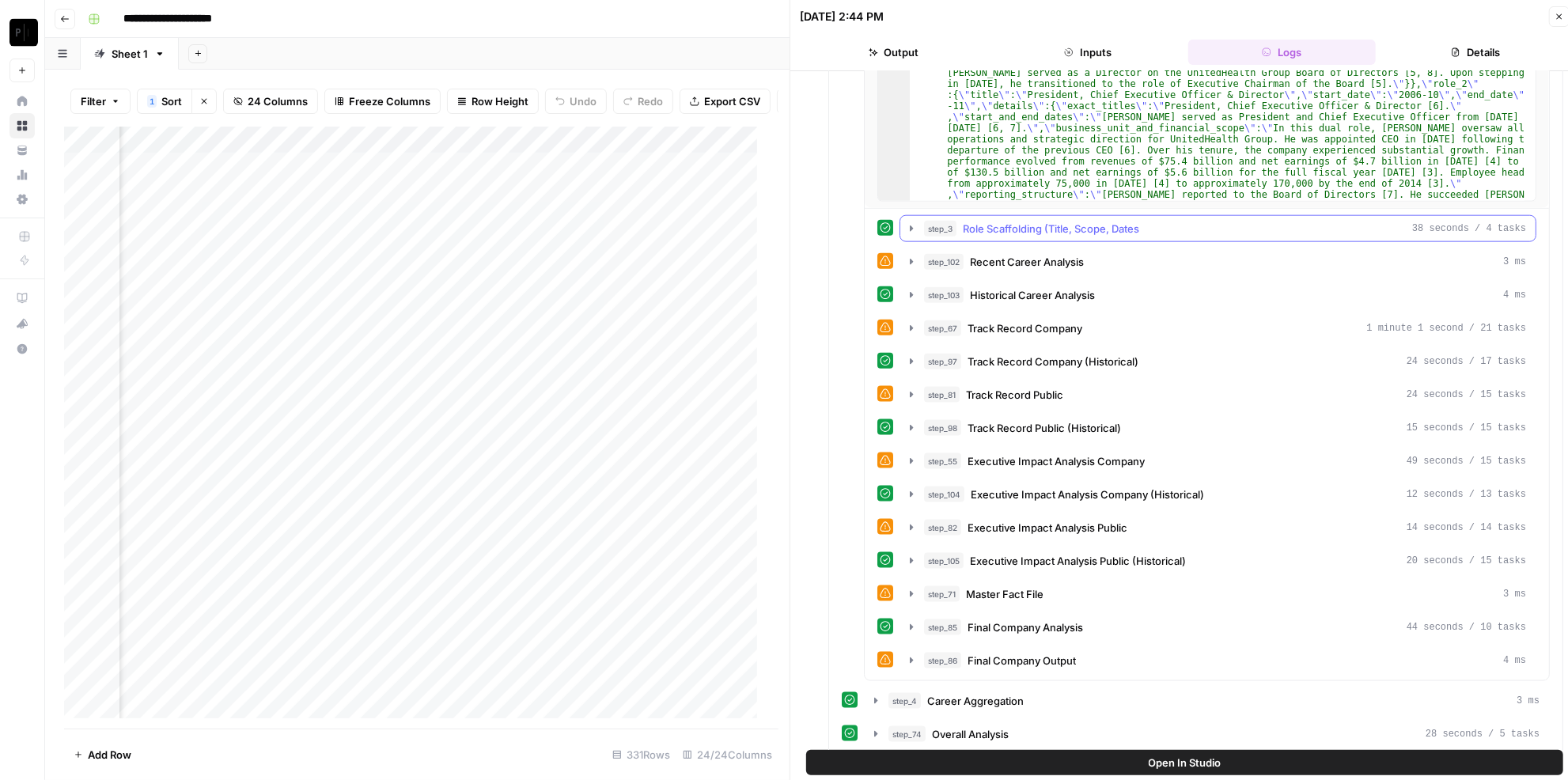
click at [1146, 221] on div "step_3 Role Scaffolding (Title, Scope, Dates 38 seconds / 4 tasks" at bounding box center [1225, 228] width 602 height 16
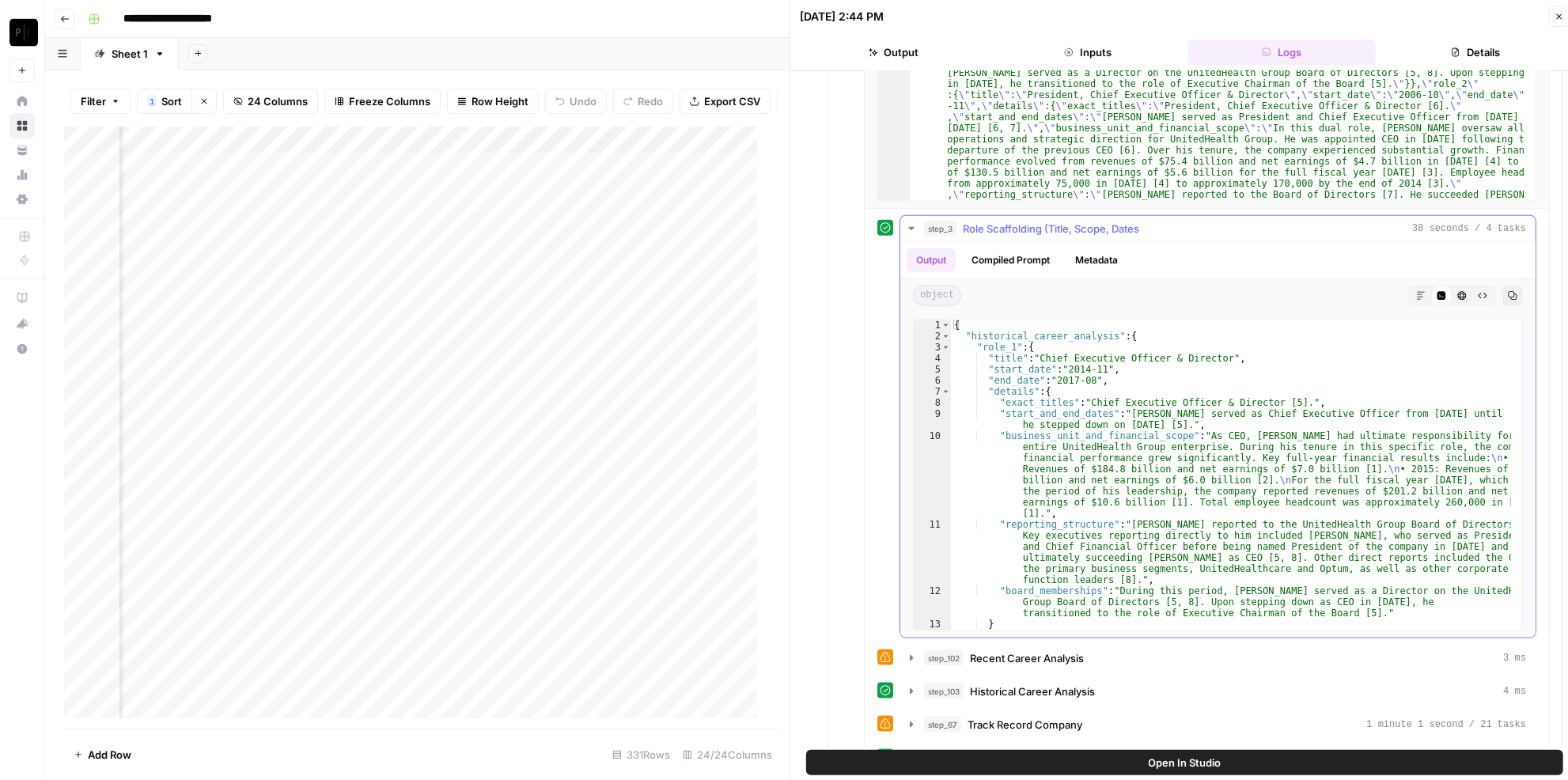
click at [1146, 221] on div "step_3 Role Scaffolding (Title, Scope, Dates 38 seconds / 4 tasks" at bounding box center [1225, 228] width 602 height 16
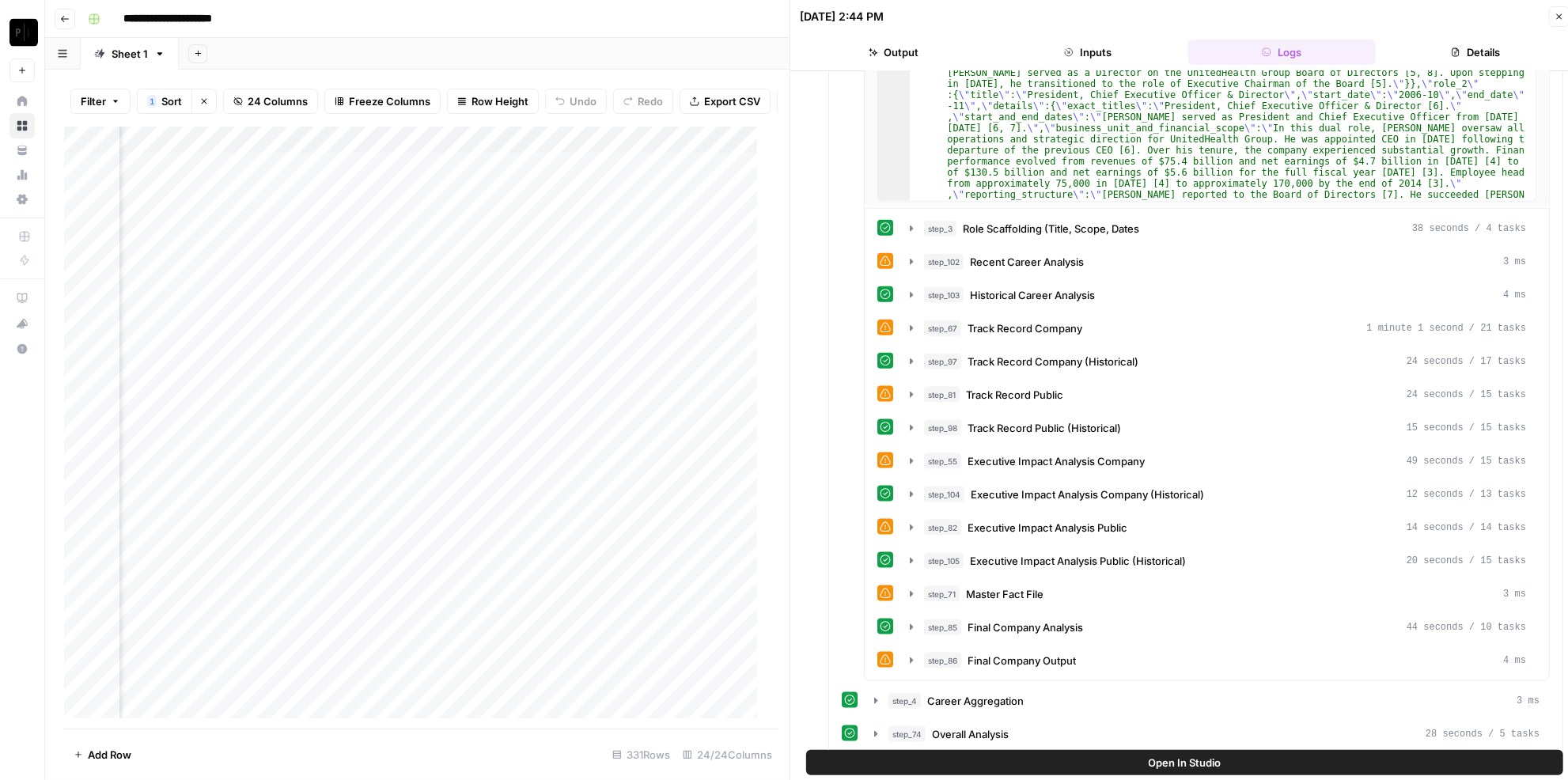
click at [1194, 760] on span "Open In Studio" at bounding box center [1184, 762] width 73 height 16
click at [1557, 21] on icon "button" at bounding box center [1559, 16] width 10 height 10
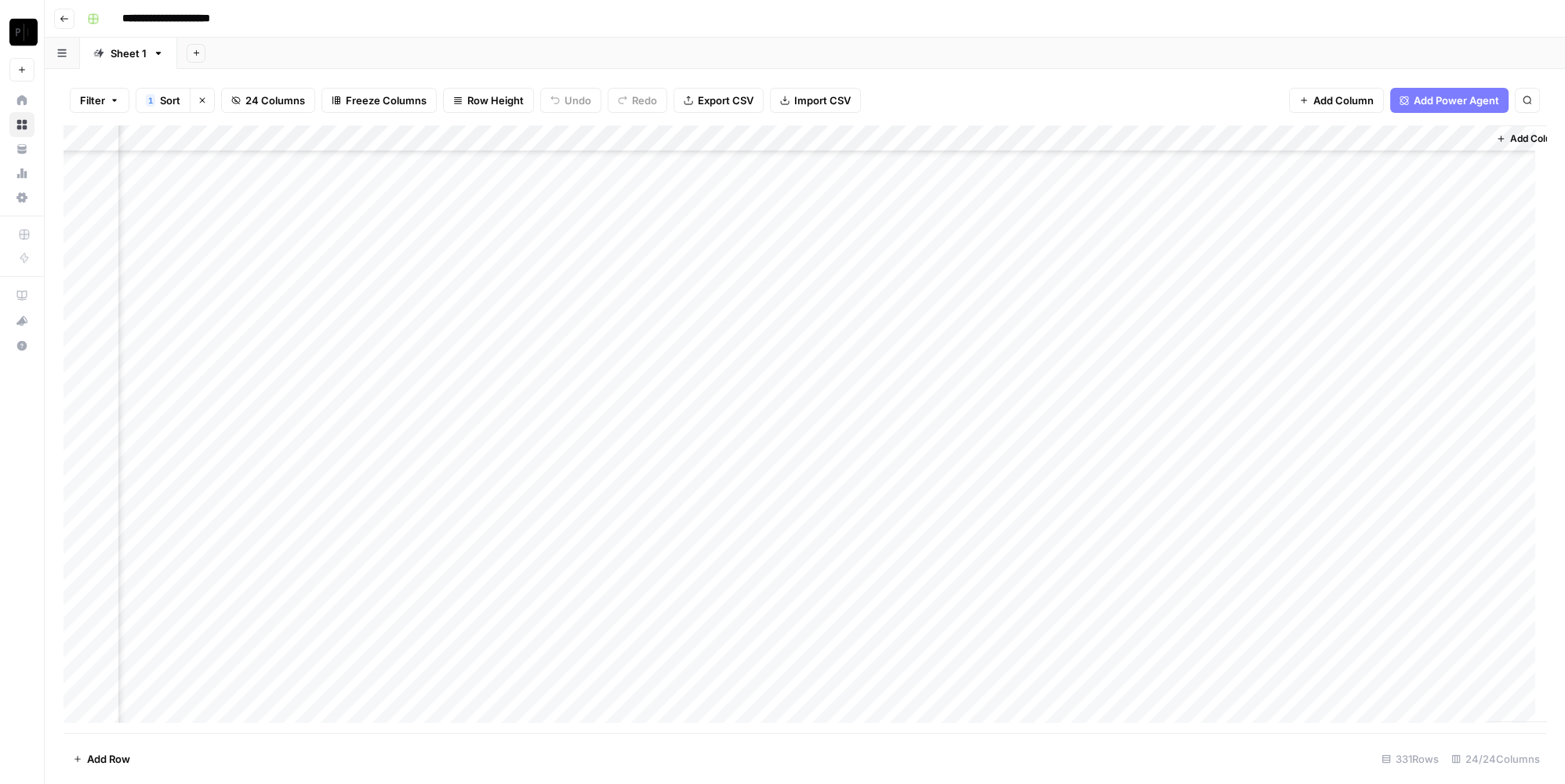
scroll to position [356, 2513]
click at [487, 502] on div "Add Column" at bounding box center [805, 429] width 1482 height 608
click at [769, 500] on div "Add Column" at bounding box center [805, 429] width 1482 height 608
click at [1103, 509] on div "Add Column" at bounding box center [805, 429] width 1482 height 608
click at [1424, 503] on div "Add Column" at bounding box center [805, 429] width 1482 height 608
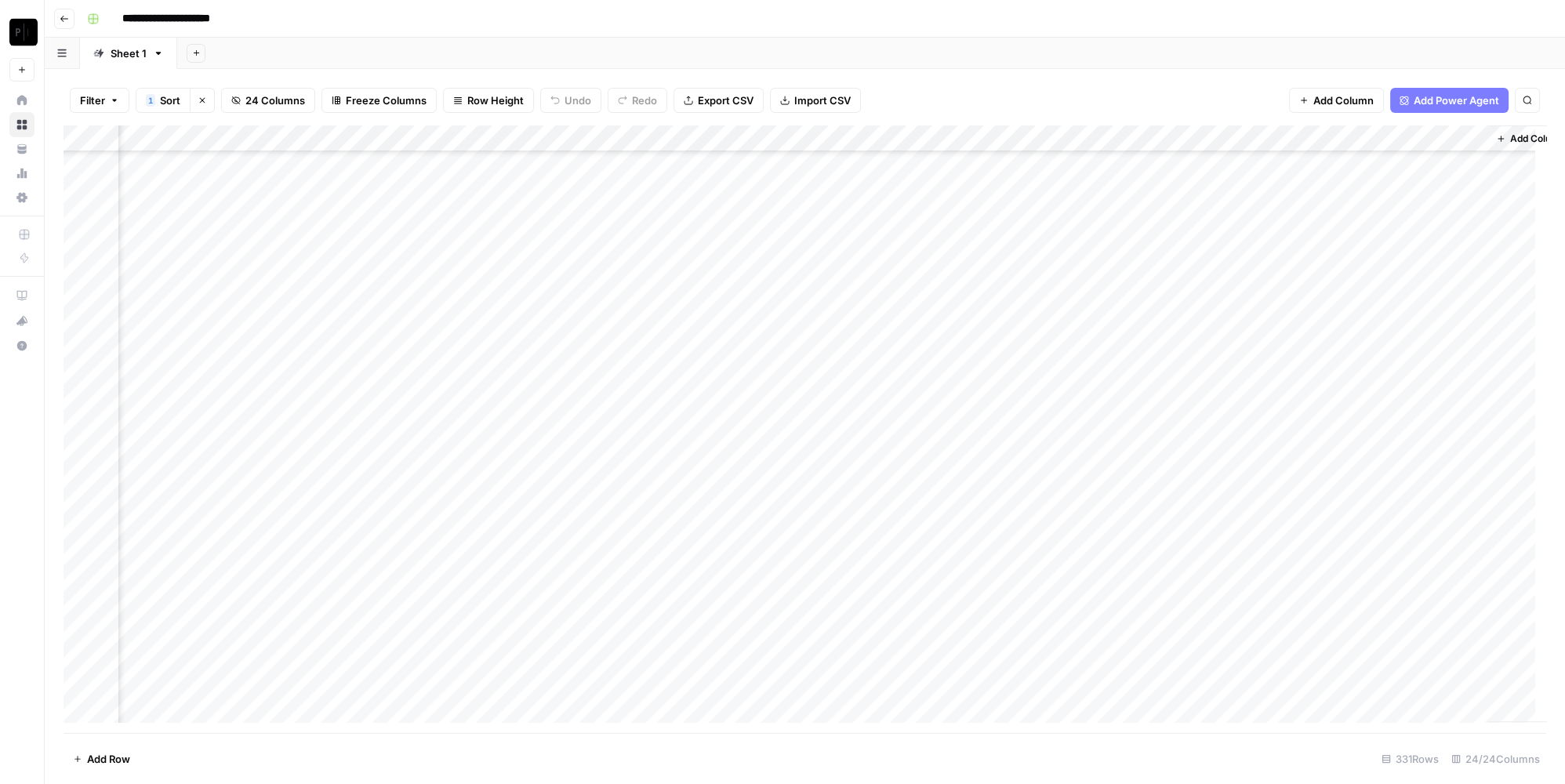
scroll to position [70, 2513]
drag, startPoint x: 1080, startPoint y: 734, endPoint x: 913, endPoint y: 715, distance: 168.1
click at [913, 715] on div "Filter 1 Sort Clear sorts 24 Columns Freeze Columns Row Height Undo Redo Export…" at bounding box center [805, 426] width 1520 height 715
click at [781, 465] on div "Add Column" at bounding box center [805, 429] width 1482 height 608
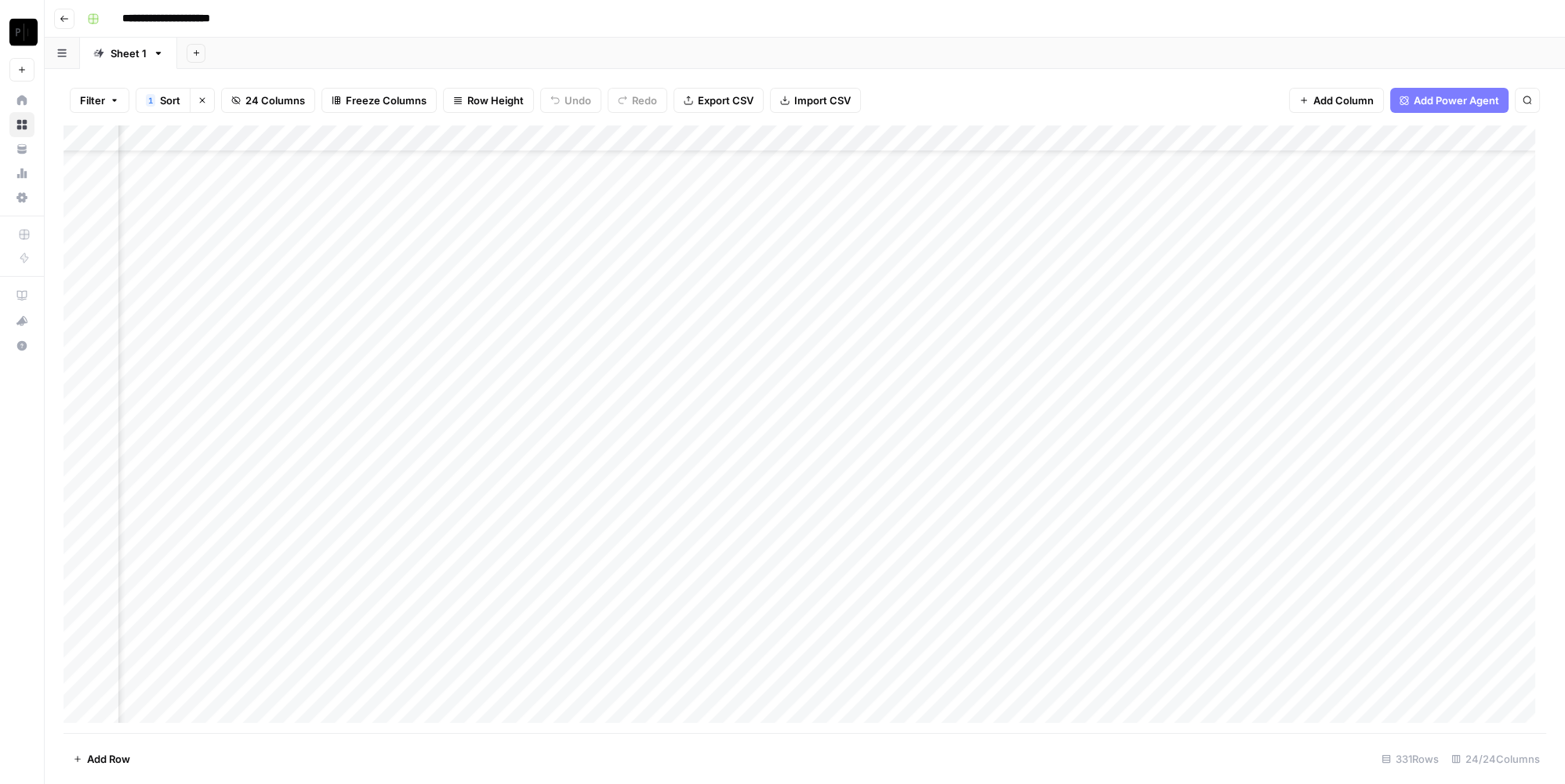
click at [781, 465] on div "Add Column" at bounding box center [805, 429] width 1482 height 608
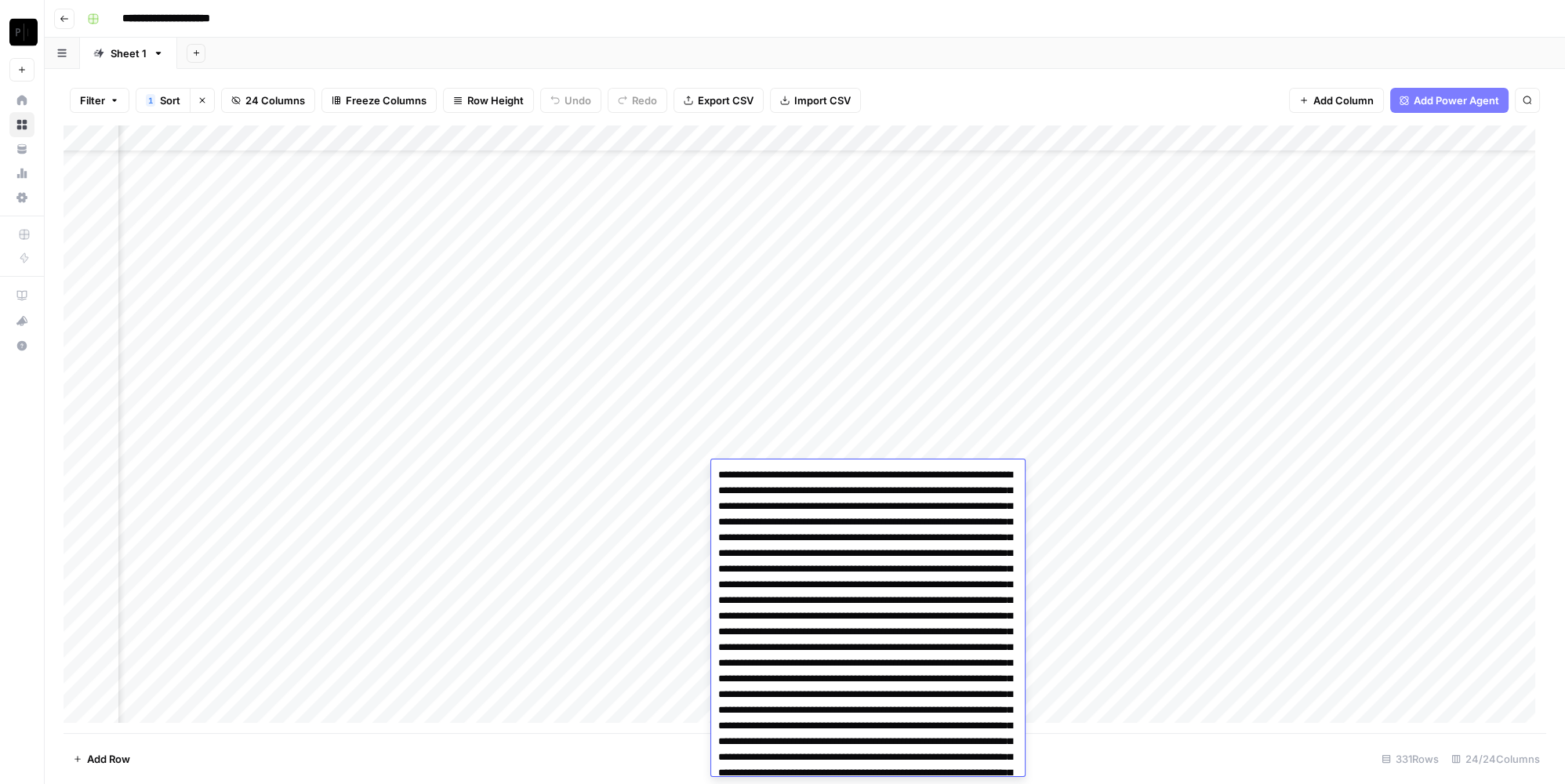
scroll to position [728, 0]
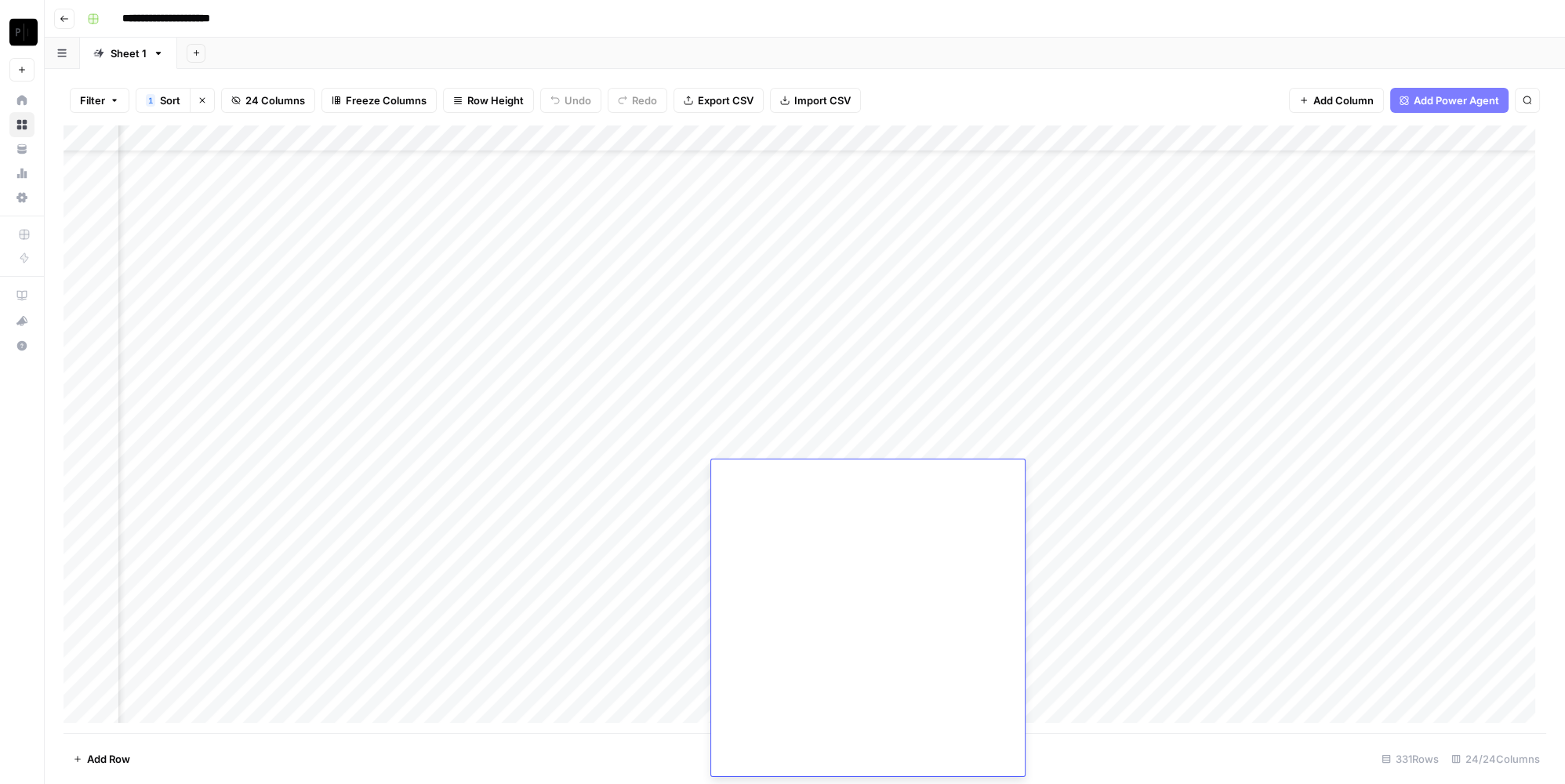
click at [667, 481] on div "Add Column" at bounding box center [805, 429] width 1482 height 608
click at [760, 468] on div "Add Column" at bounding box center [805, 429] width 1482 height 608
click at [778, 476] on div "Add Column" at bounding box center [805, 429] width 1482 height 608
click at [665, 479] on div "Add Column" at bounding box center [805, 429] width 1482 height 608
click at [813, 478] on div "Add Column" at bounding box center [805, 429] width 1482 height 608
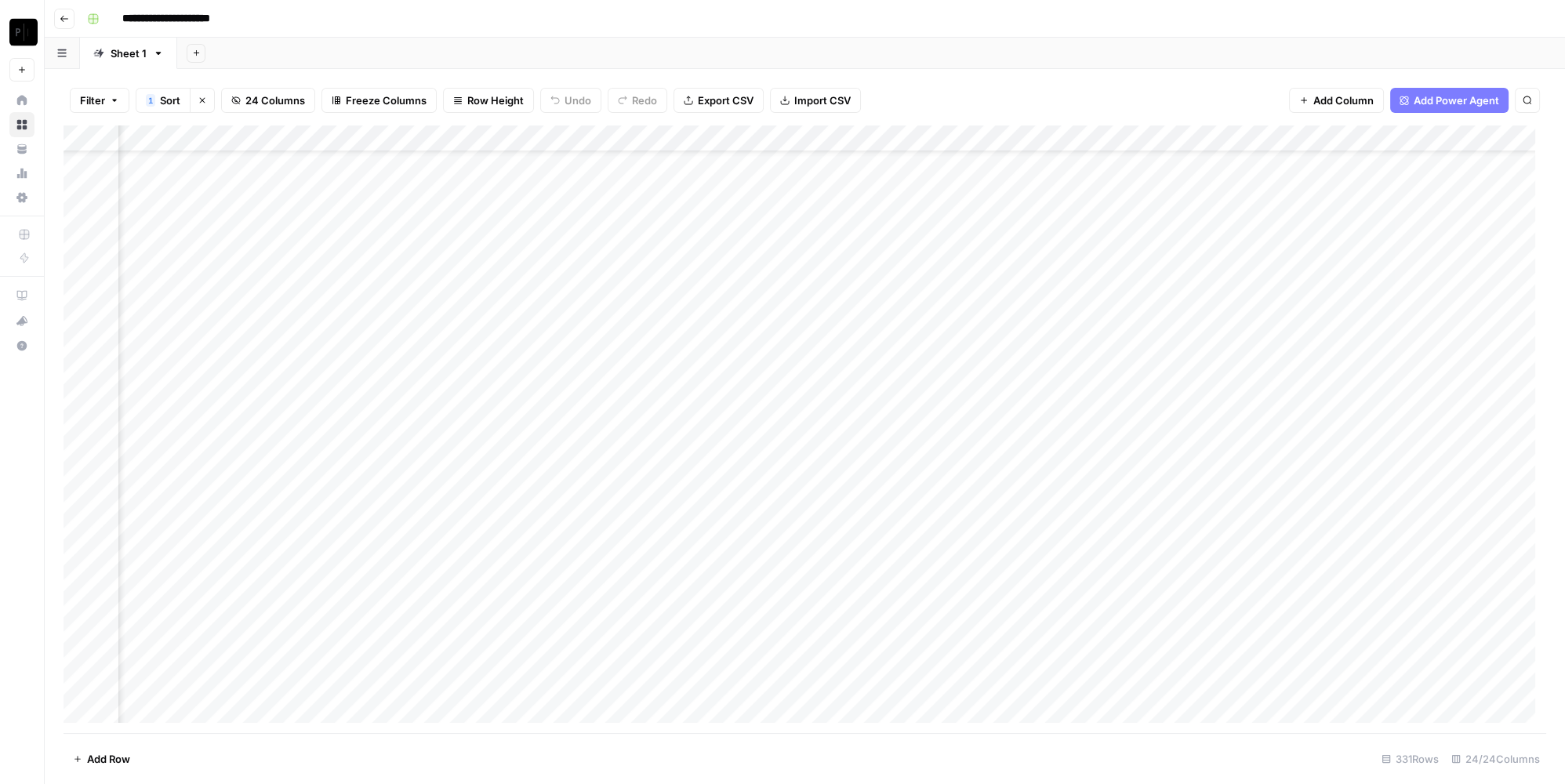
click at [1055, 477] on div "Add Column" at bounding box center [805, 429] width 1482 height 608
click at [1364, 468] on div "Add Column" at bounding box center [805, 429] width 1482 height 608
click at [1420, 476] on div "Add Column" at bounding box center [805, 429] width 1482 height 608
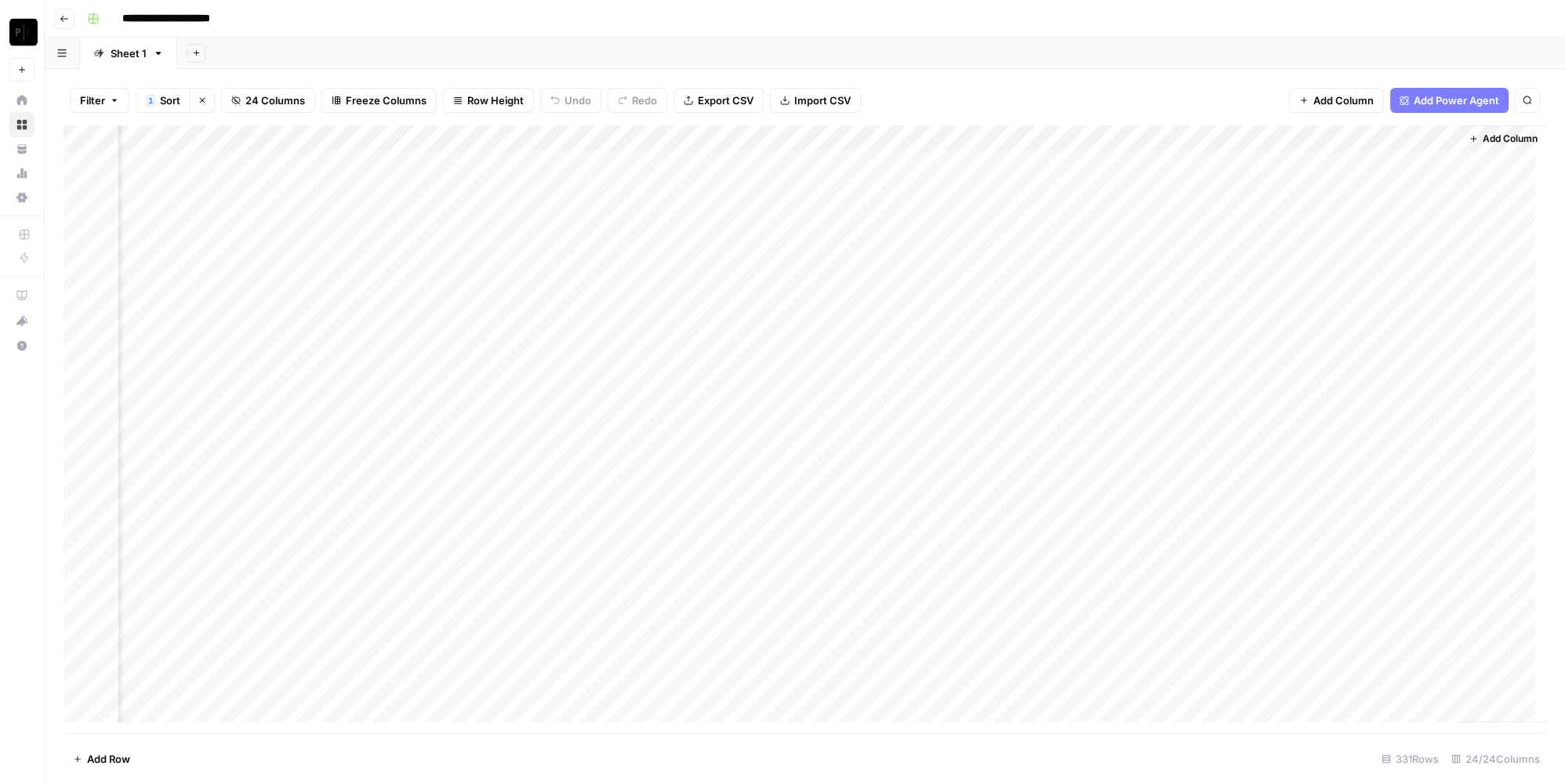
click at [369, 190] on div "Add Column" at bounding box center [805, 429] width 1482 height 608
click at [375, 217] on div "Add Column" at bounding box center [805, 429] width 1482 height 608
click at [657, 190] on div "Add Column" at bounding box center [805, 429] width 1482 height 608
click at [659, 221] on div "Add Column" at bounding box center [805, 429] width 1482 height 608
click at [974, 190] on div "Add Column" at bounding box center [805, 429] width 1482 height 608
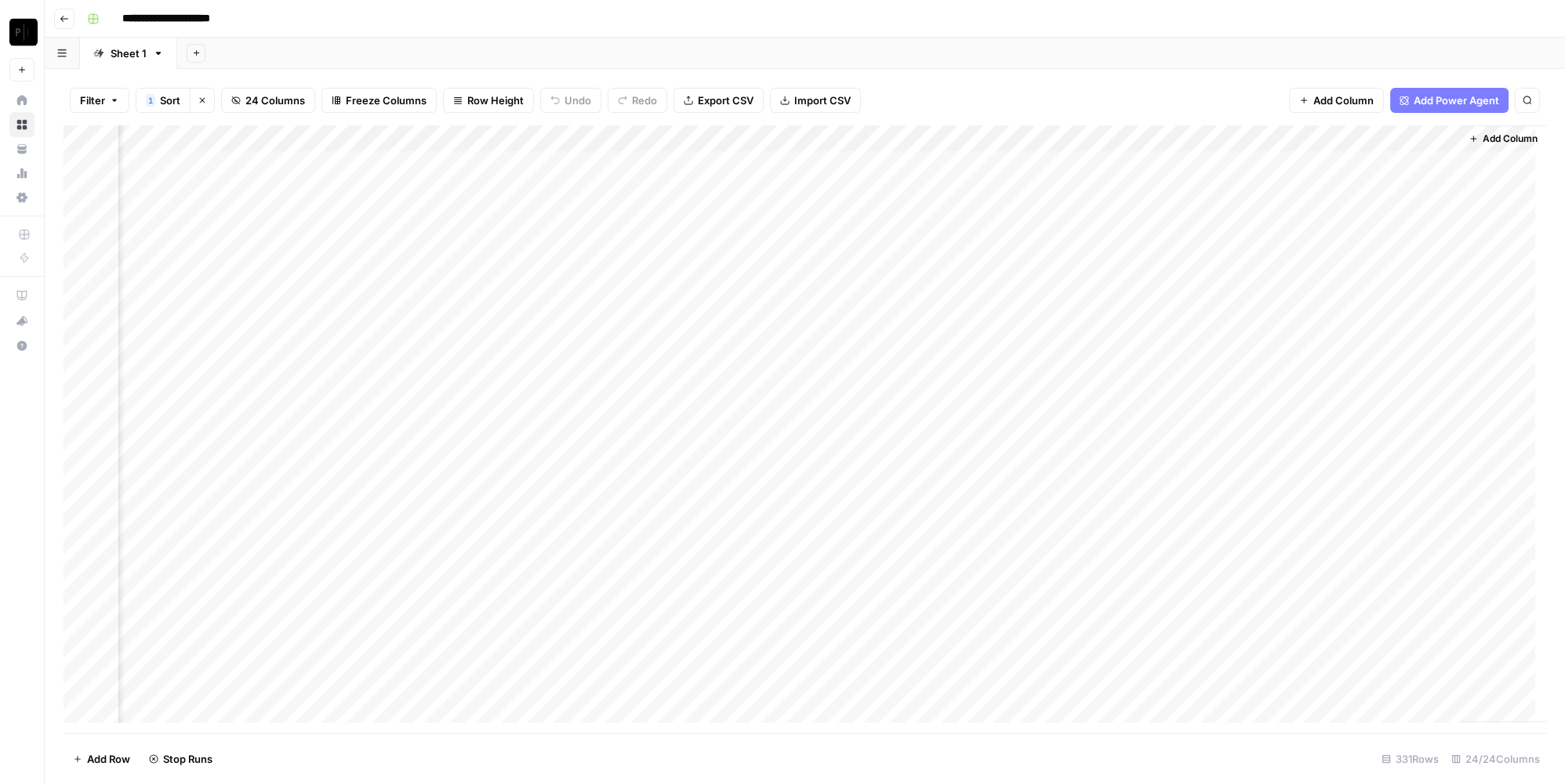
click at [976, 215] on div "Add Column" at bounding box center [805, 429] width 1482 height 608
click at [1288, 192] on div "Add Column" at bounding box center [805, 429] width 1482 height 608
click at [1290, 215] on div "Add Column" at bounding box center [805, 429] width 1482 height 608
click at [379, 537] on div "Add Column" at bounding box center [805, 429] width 1482 height 608
click at [373, 560] on div "Add Column" at bounding box center [805, 429] width 1482 height 608
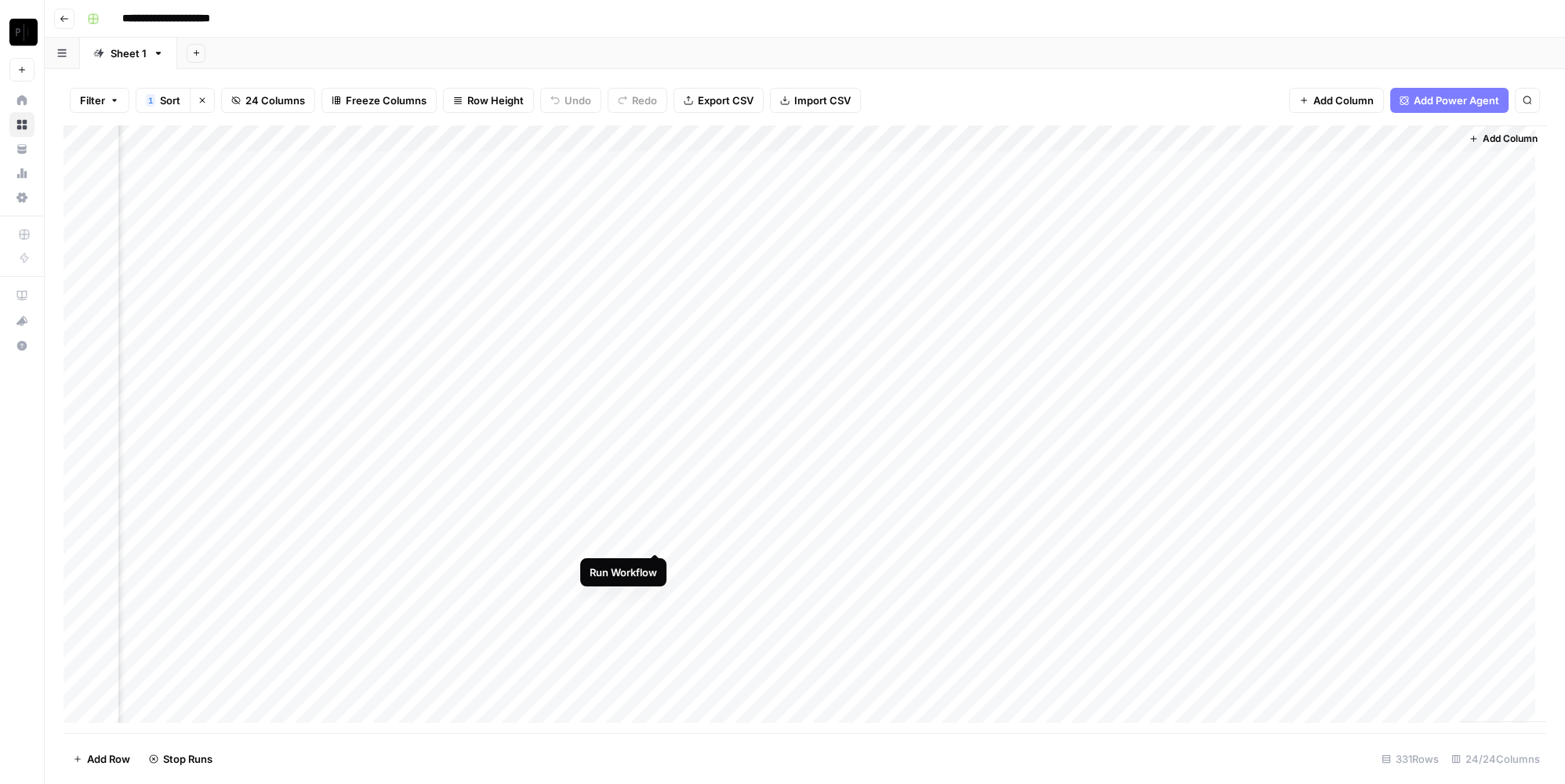
click at [651, 537] on div "Add Column" at bounding box center [805, 429] width 1482 height 608
click at [657, 563] on div "Add Column" at bounding box center [805, 429] width 1482 height 608
click at [977, 538] on div "Add Column" at bounding box center [805, 429] width 1482 height 608
click at [974, 571] on div "Add Column" at bounding box center [805, 429] width 1482 height 608
click at [1290, 535] on div "Add Column" at bounding box center [805, 429] width 1482 height 608
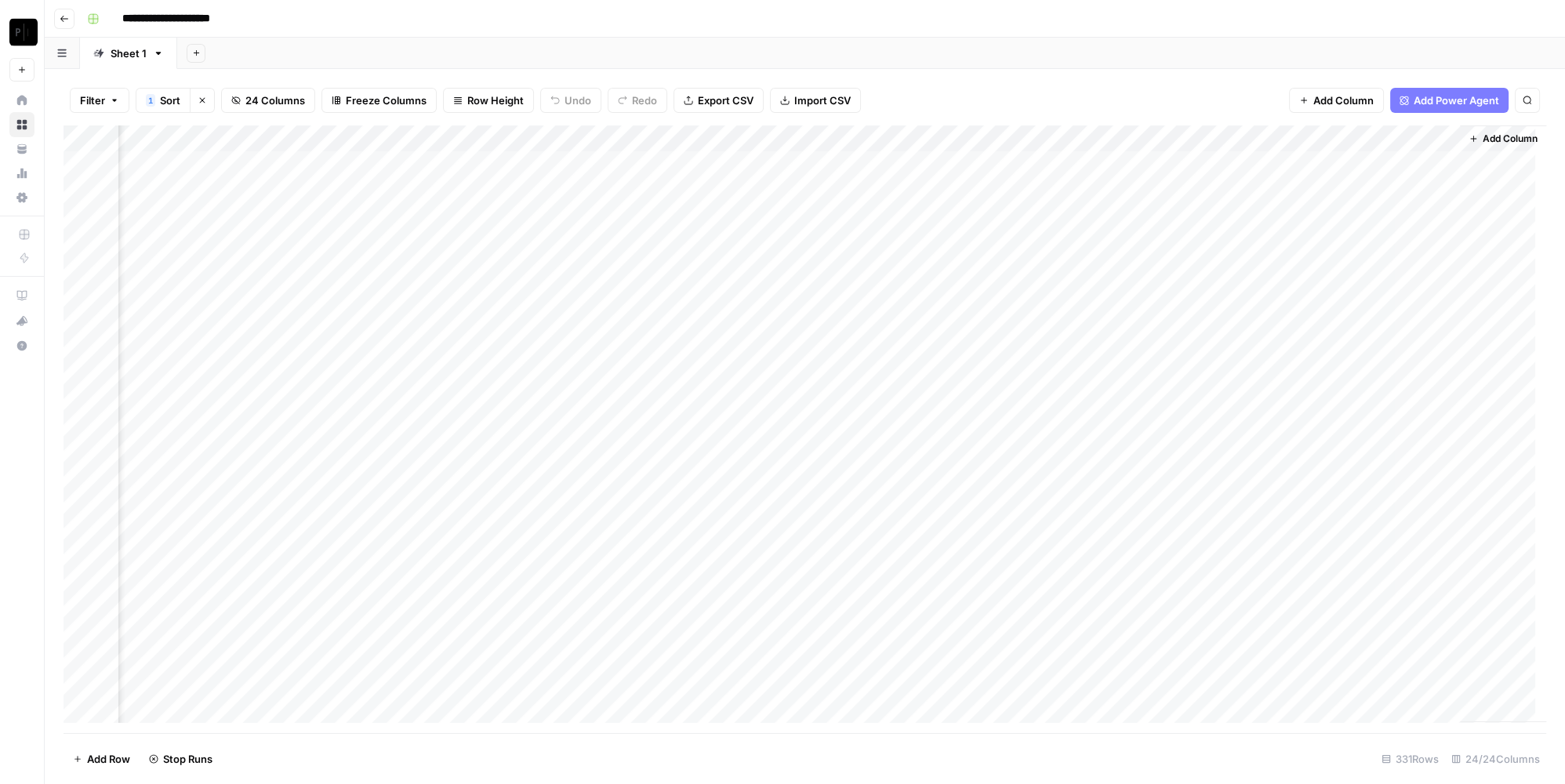
click at [1295, 566] on div "Add Column" at bounding box center [805, 429] width 1482 height 608
click at [372, 342] on div "Add Column" at bounding box center [805, 429] width 1482 height 608
click at [372, 365] on div "Add Column" at bounding box center [805, 429] width 1482 height 608
click at [652, 339] on div "Add Column" at bounding box center [805, 429] width 1482 height 608
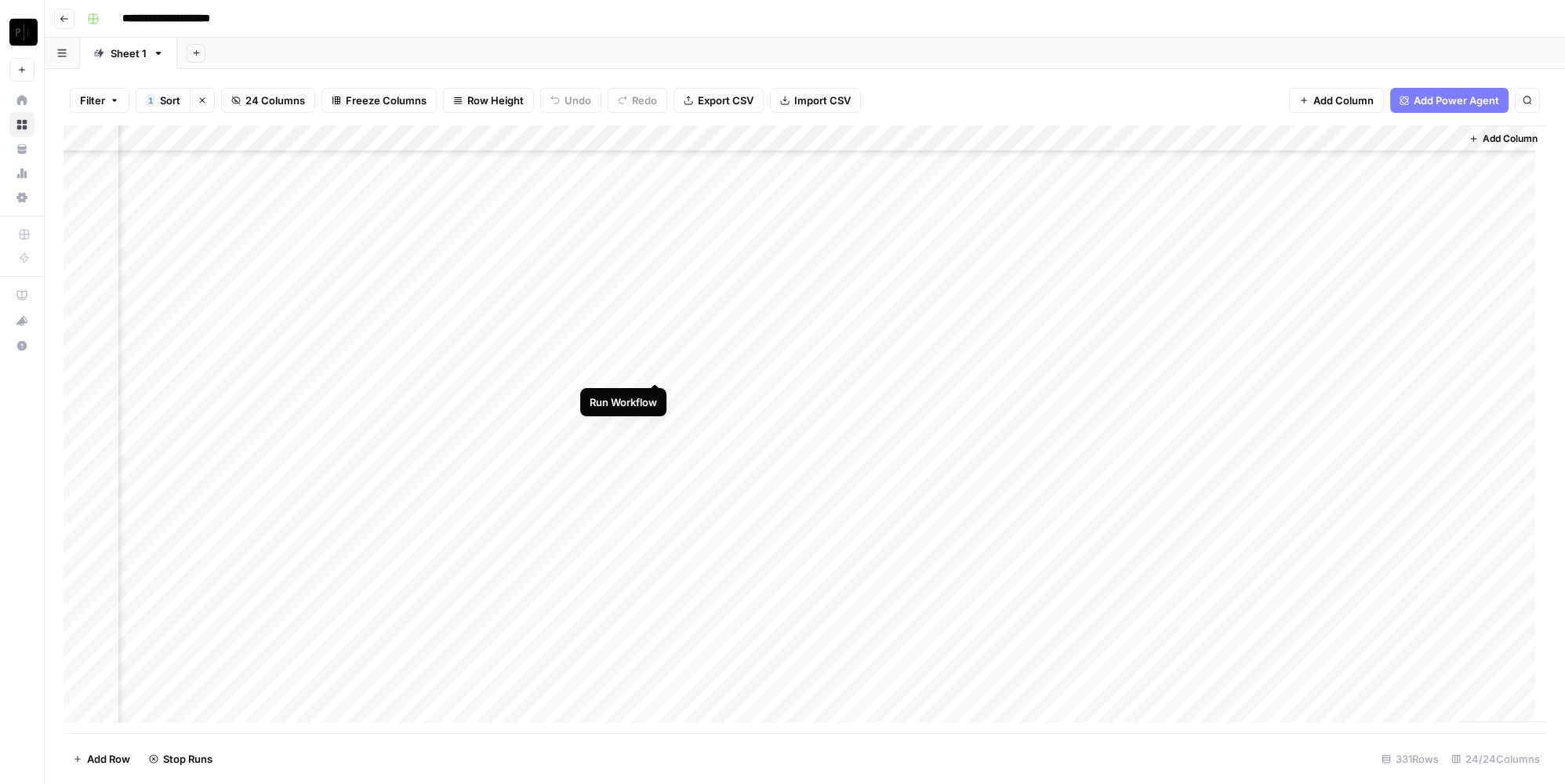
click at [656, 370] on div "Add Column" at bounding box center [805, 429] width 1482 height 608
click at [966, 338] on div "Add Column" at bounding box center [805, 429] width 1482 height 608
click at [976, 365] on div "Add Column" at bounding box center [805, 429] width 1482 height 608
click at [1290, 341] on div "Add Column" at bounding box center [805, 429] width 1482 height 608
click at [1293, 370] on div "Add Column" at bounding box center [805, 429] width 1482 height 608
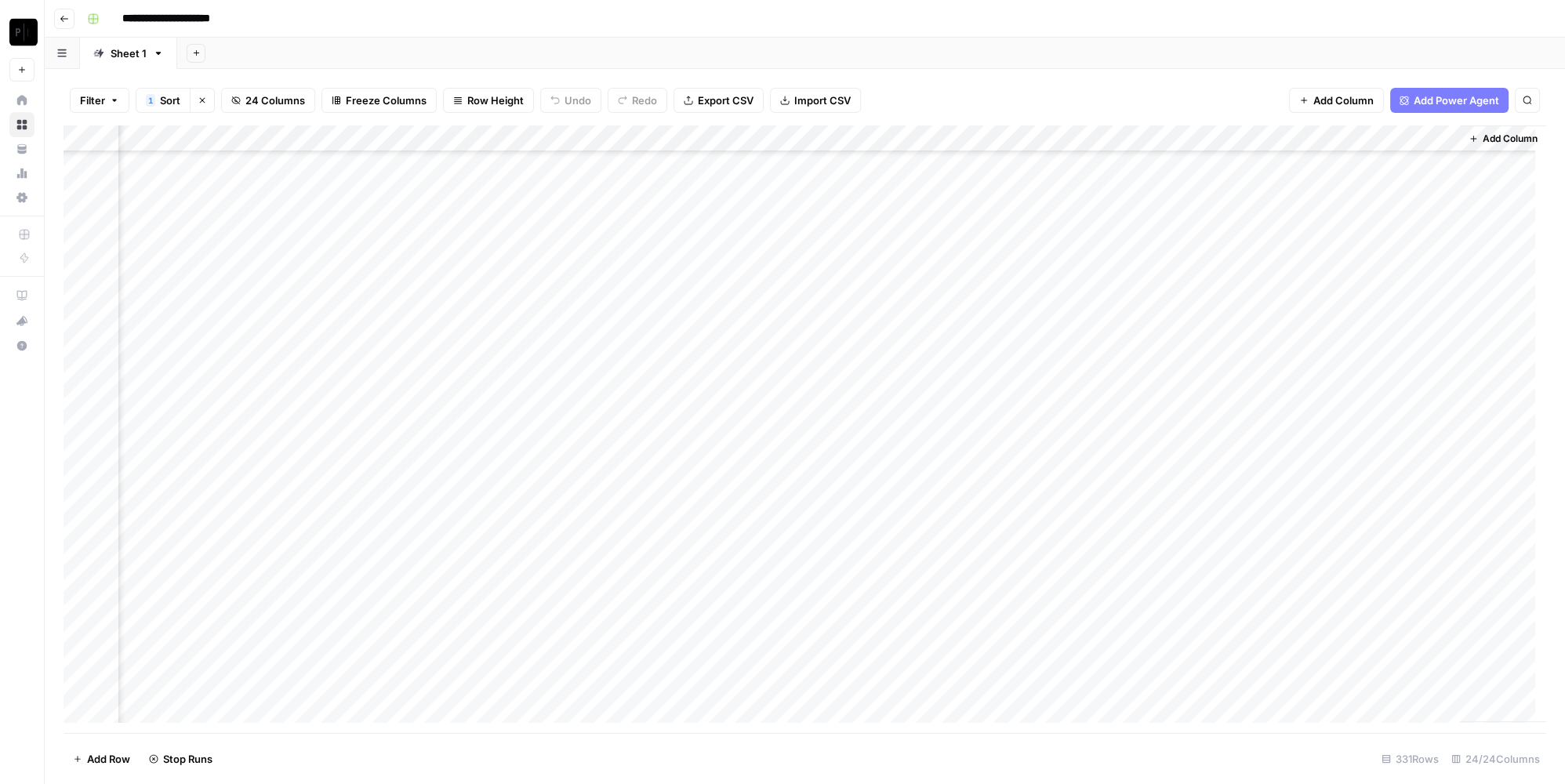
click at [372, 474] on div "Add Column" at bounding box center [805, 429] width 1482 height 608
click at [376, 497] on div "Add Column" at bounding box center [805, 429] width 1482 height 608
click at [657, 476] on div "Add Column" at bounding box center [805, 429] width 1482 height 608
click at [657, 498] on div "Add Column" at bounding box center [805, 429] width 1482 height 608
click at [973, 473] on div "Add Column" at bounding box center [805, 429] width 1482 height 608
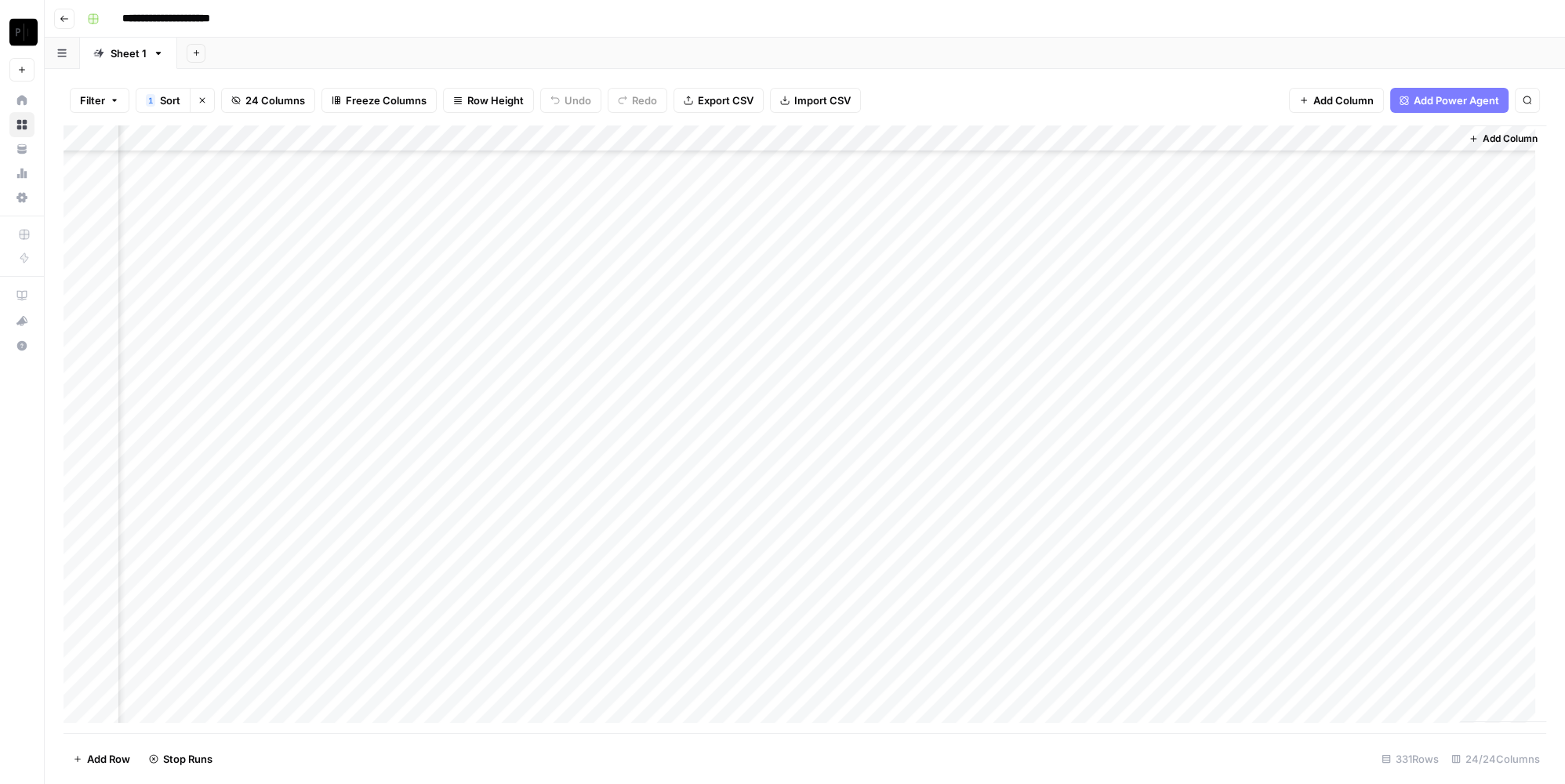
click at [975, 501] on div "Add Column" at bounding box center [805, 429] width 1482 height 608
click at [1289, 474] on div "Add Column" at bounding box center [805, 429] width 1482 height 608
click at [1289, 500] on div "Add Column" at bounding box center [805, 429] width 1482 height 608
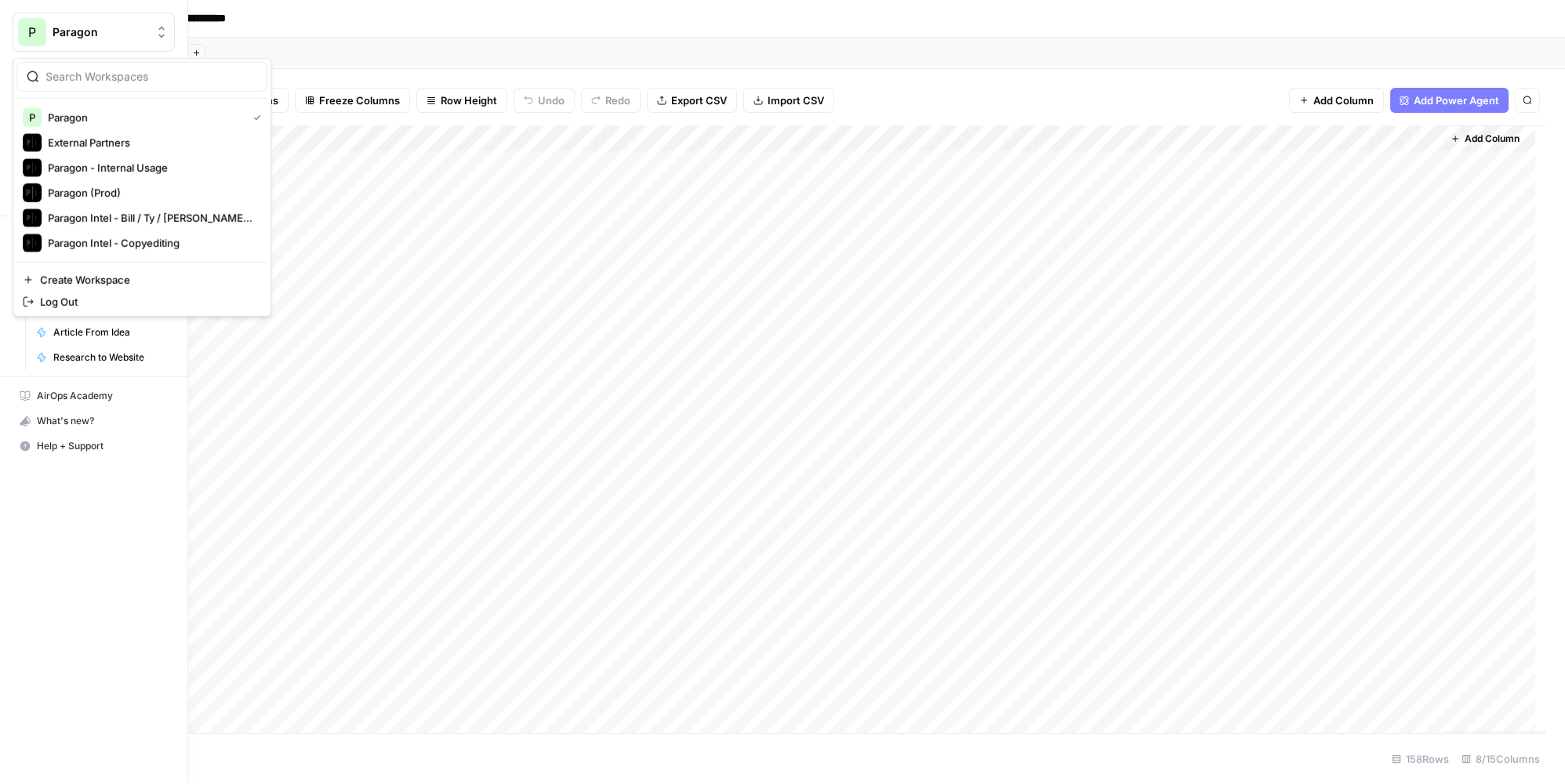
click at [170, 220] on span "Paragon Intel - Bill / Ty / [PERSON_NAME] R&D" at bounding box center [150, 217] width 207 height 16
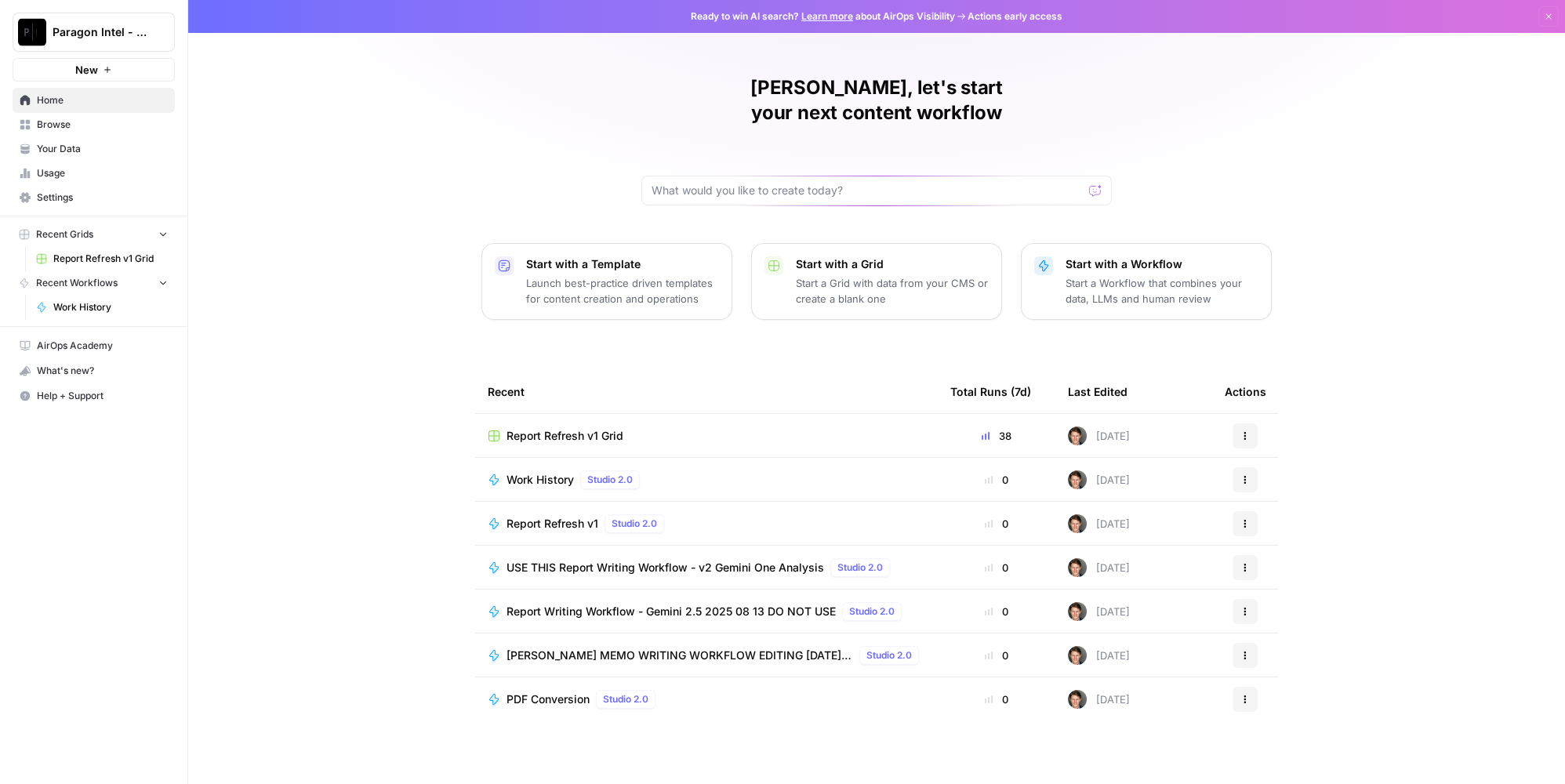
click at [548, 472] on span "Work History" at bounding box center [540, 479] width 67 height 16
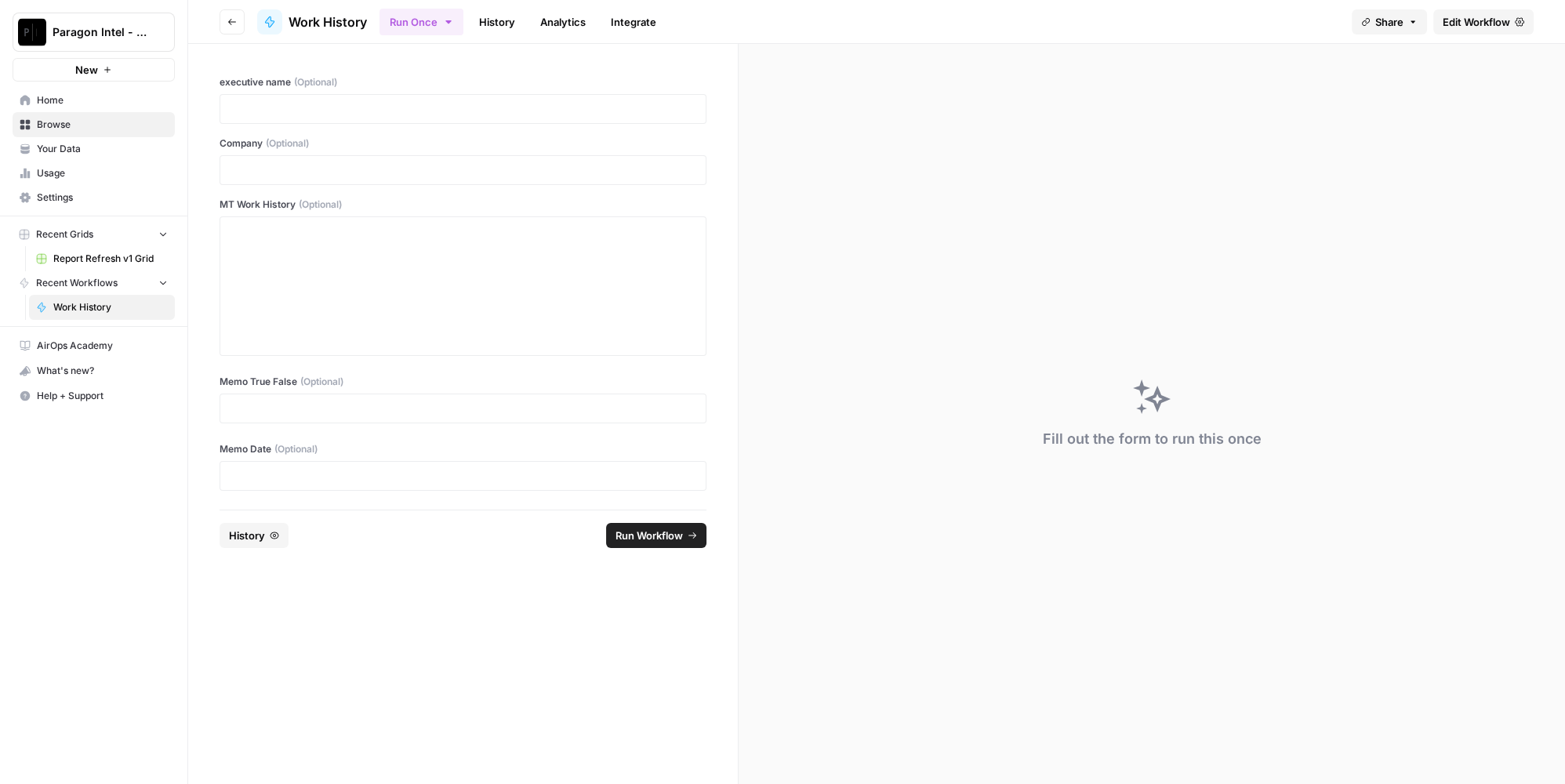
click at [1509, 28] on span "Edit Workflow" at bounding box center [1477, 21] width 67 height 16
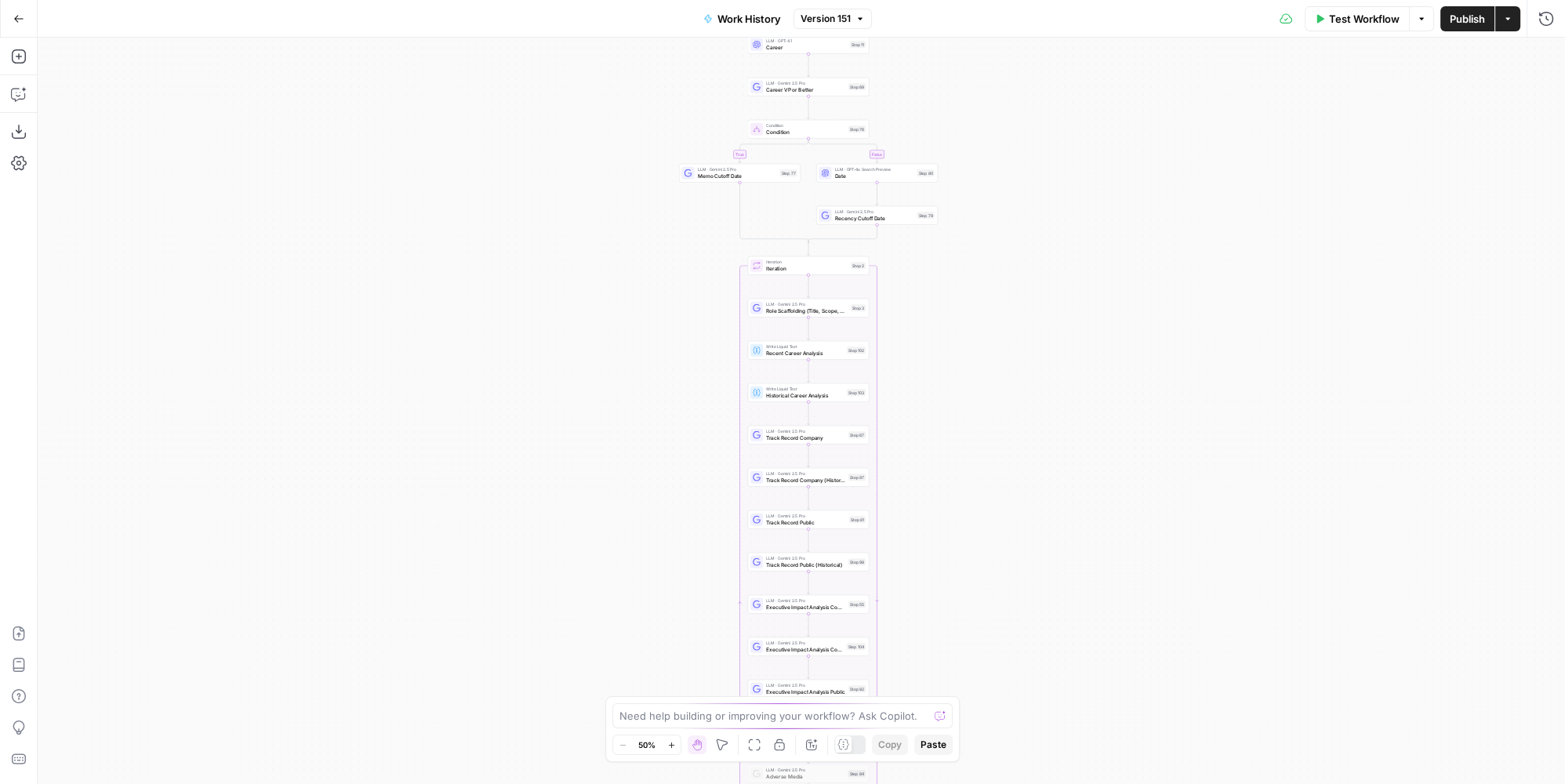
drag, startPoint x: 966, startPoint y: 163, endPoint x: 976, endPoint y: 352, distance: 189.3
click at [974, 353] on div "true false Workflow Set Inputs Inputs LLM · GPT-4.1 Memo Date Step 90 LLM · GPT…" at bounding box center [801, 410] width 1527 height 746
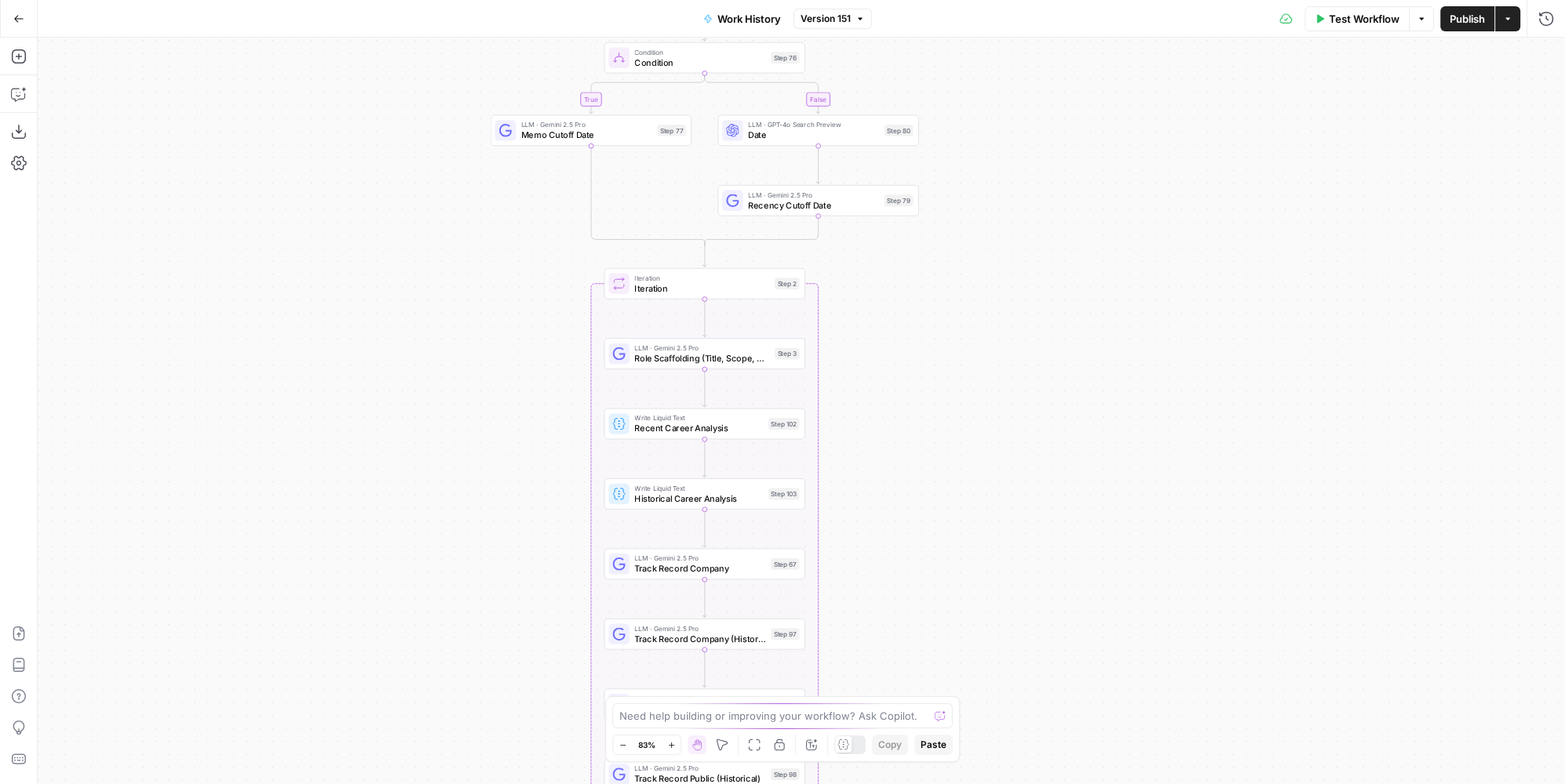
drag, startPoint x: 897, startPoint y: 334, endPoint x: 910, endPoint y: 288, distance: 47.8
click at [917, 286] on div "true false Workflow Set Inputs Inputs LLM · GPT-4.1 Memo Date Step 90 LLM · GPT…" at bounding box center [801, 410] width 1527 height 746
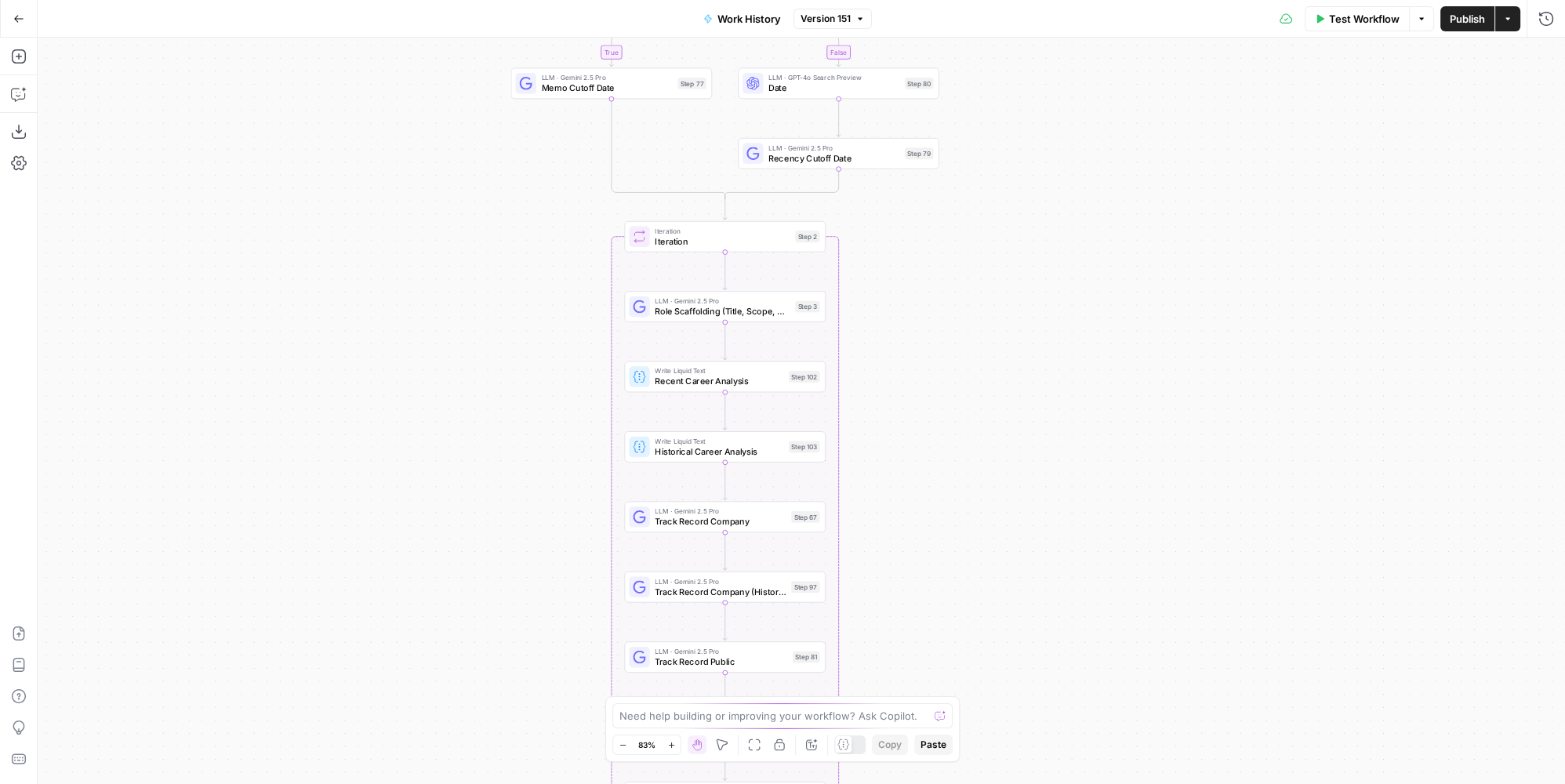
click at [671, 314] on span "Role Scaffolding (Title, Scope, Dates" at bounding box center [722, 311] width 135 height 13
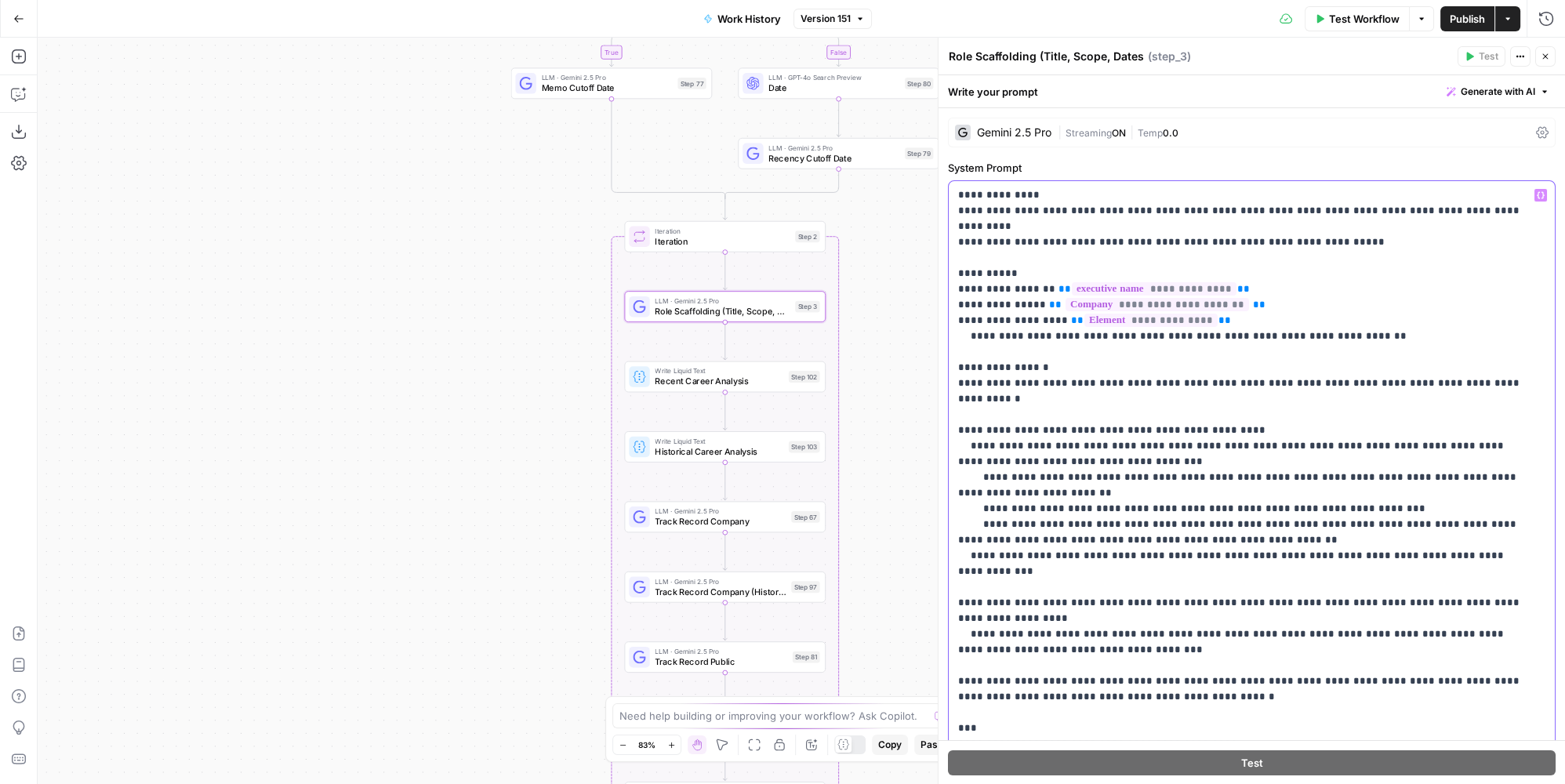
click at [1445, 370] on p "**********" at bounding box center [1241, 751] width 567 height 1129
click at [1442, 366] on p "**********" at bounding box center [1241, 751] width 567 height 1129
click at [1119, 418] on p "**********" at bounding box center [1241, 751] width 567 height 1129
click at [1365, 446] on p "**********" at bounding box center [1241, 751] width 567 height 1129
click at [1475, 27] on button "Publish" at bounding box center [1468, 19] width 54 height 25
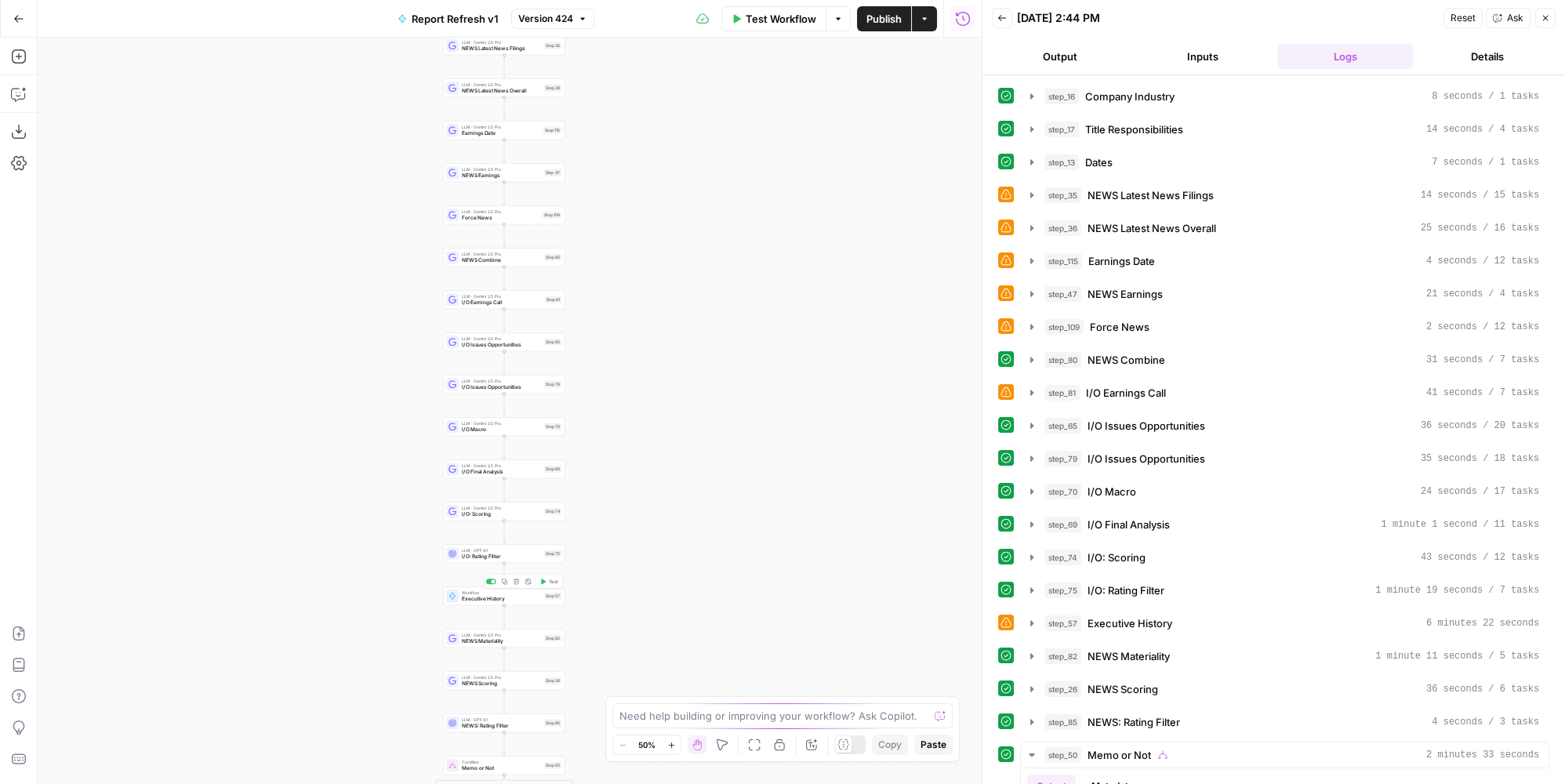
click at [526, 599] on span "Executive History" at bounding box center [501, 599] width 79 height 8
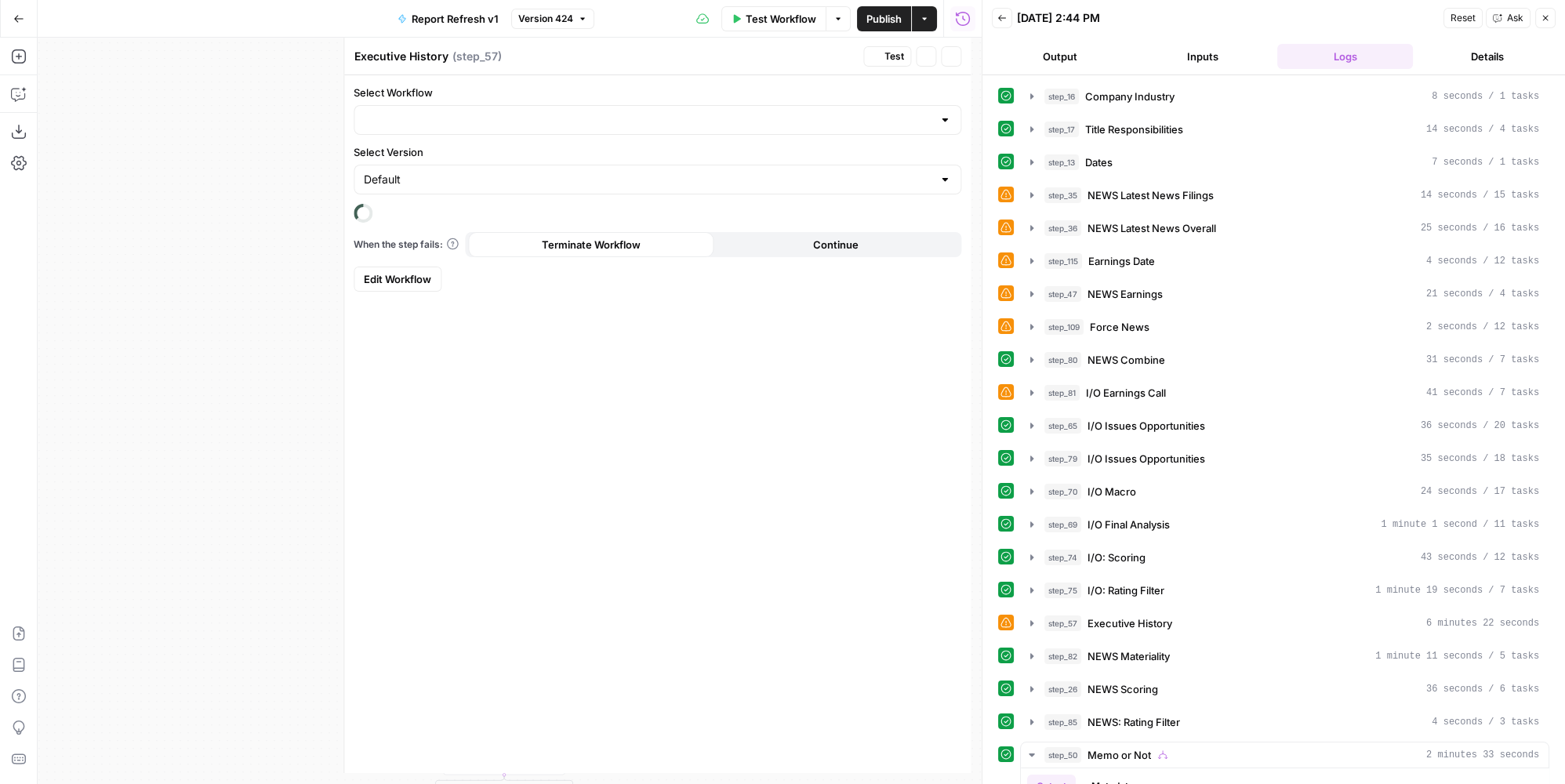
type input "Work History"
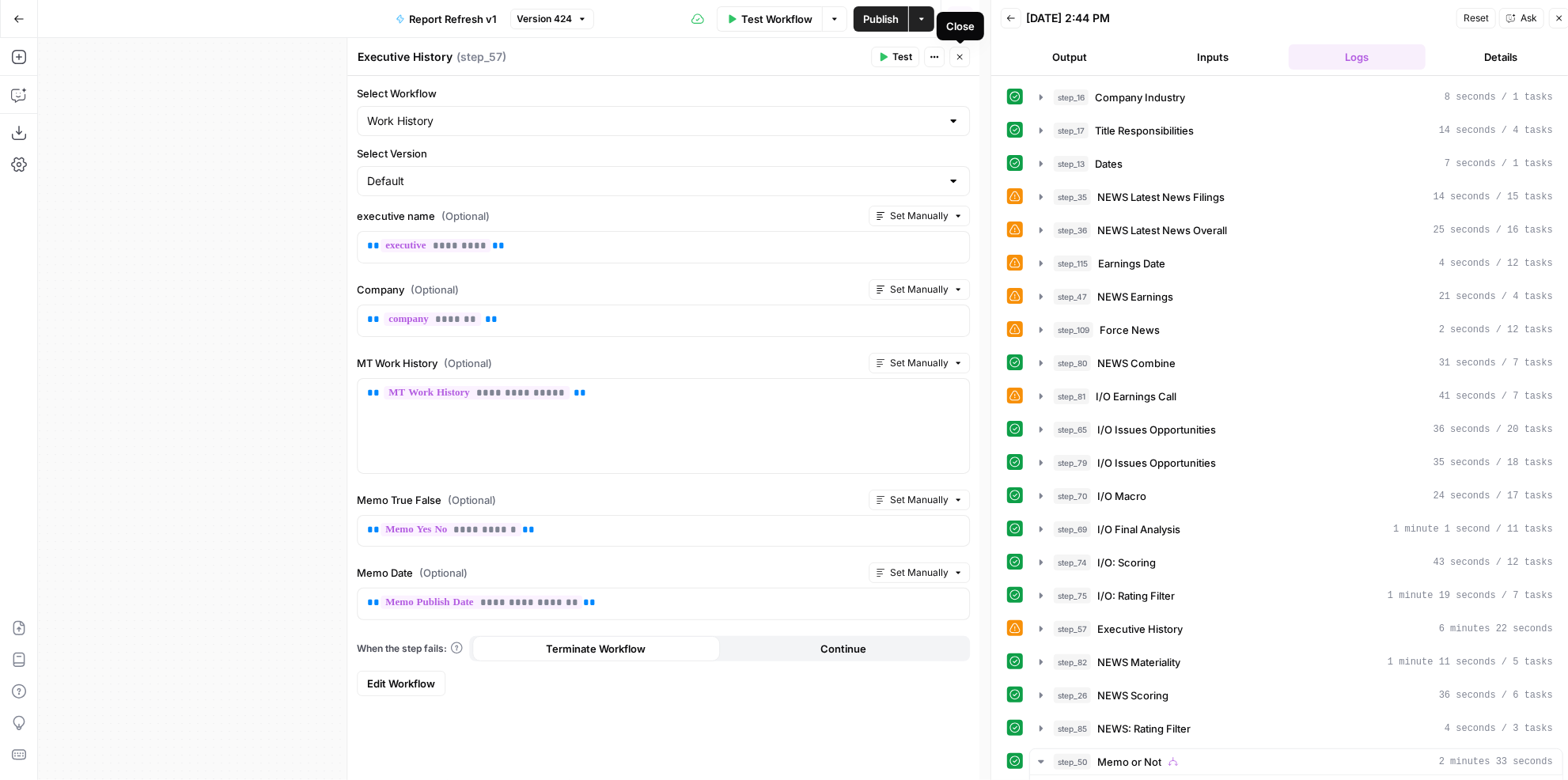
click at [964, 54] on icon "button" at bounding box center [959, 57] width 10 height 10
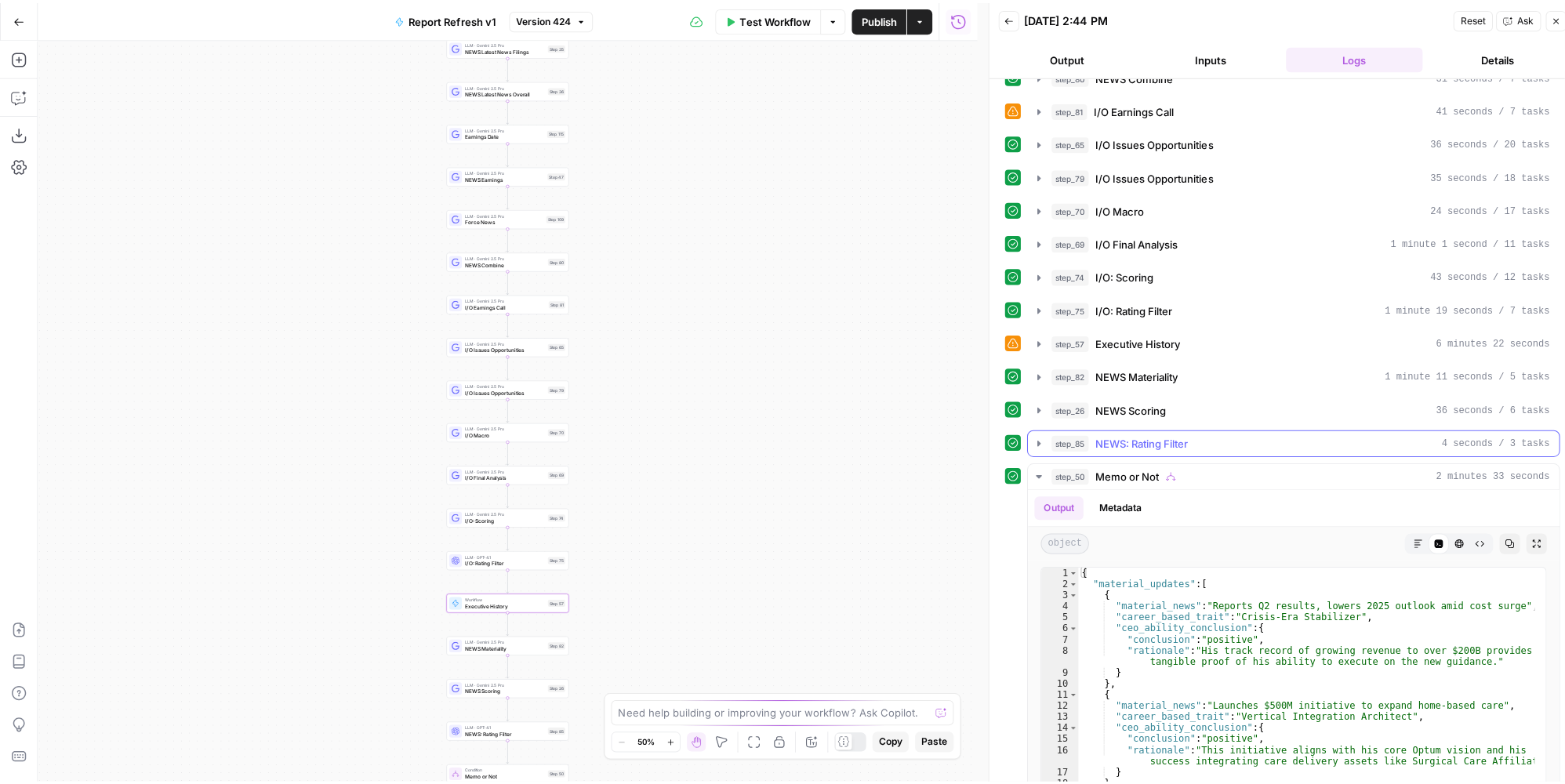
scroll to position [213, 0]
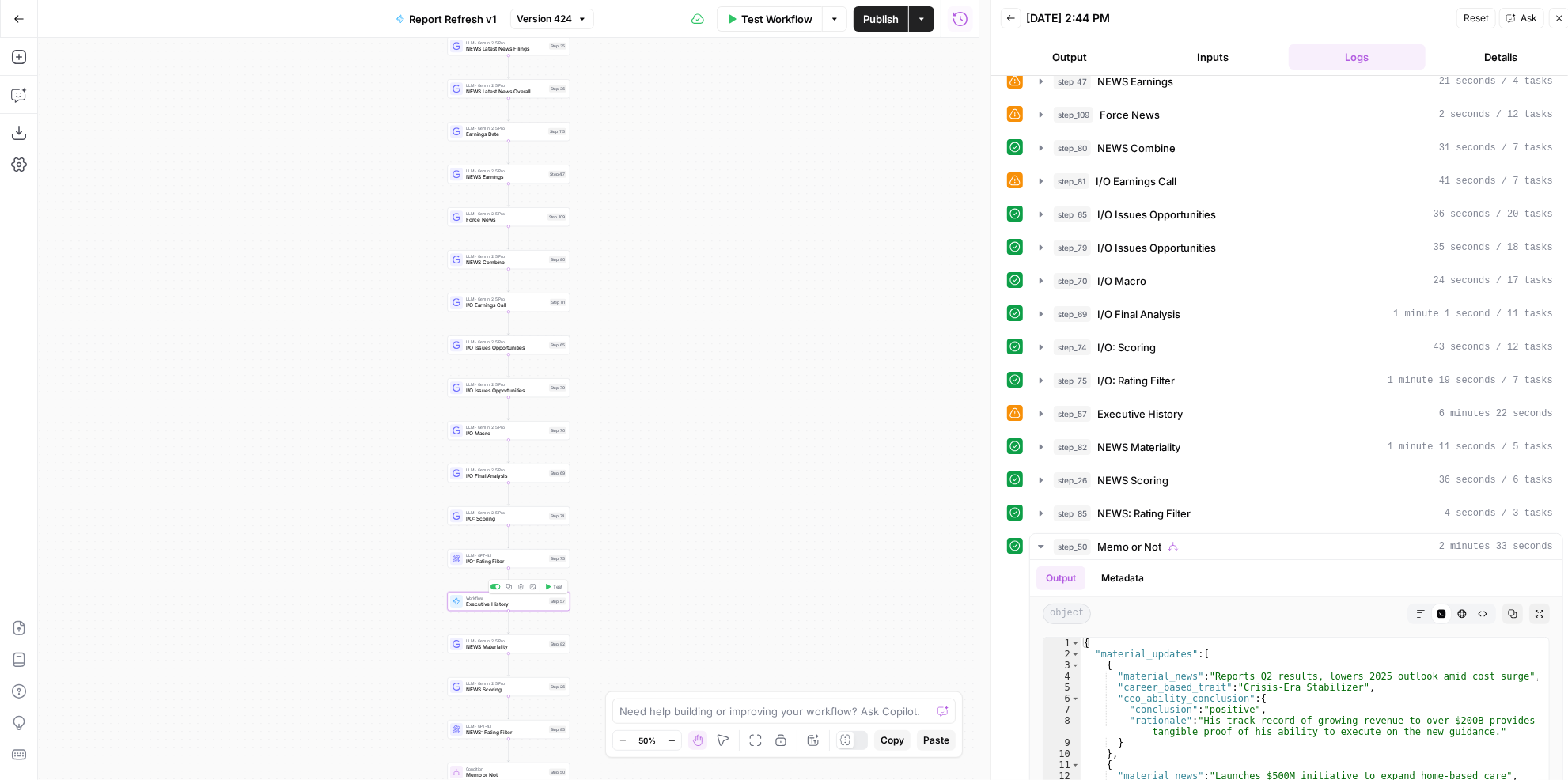
click at [549, 599] on div "Step 57" at bounding box center [558, 601] width 17 height 7
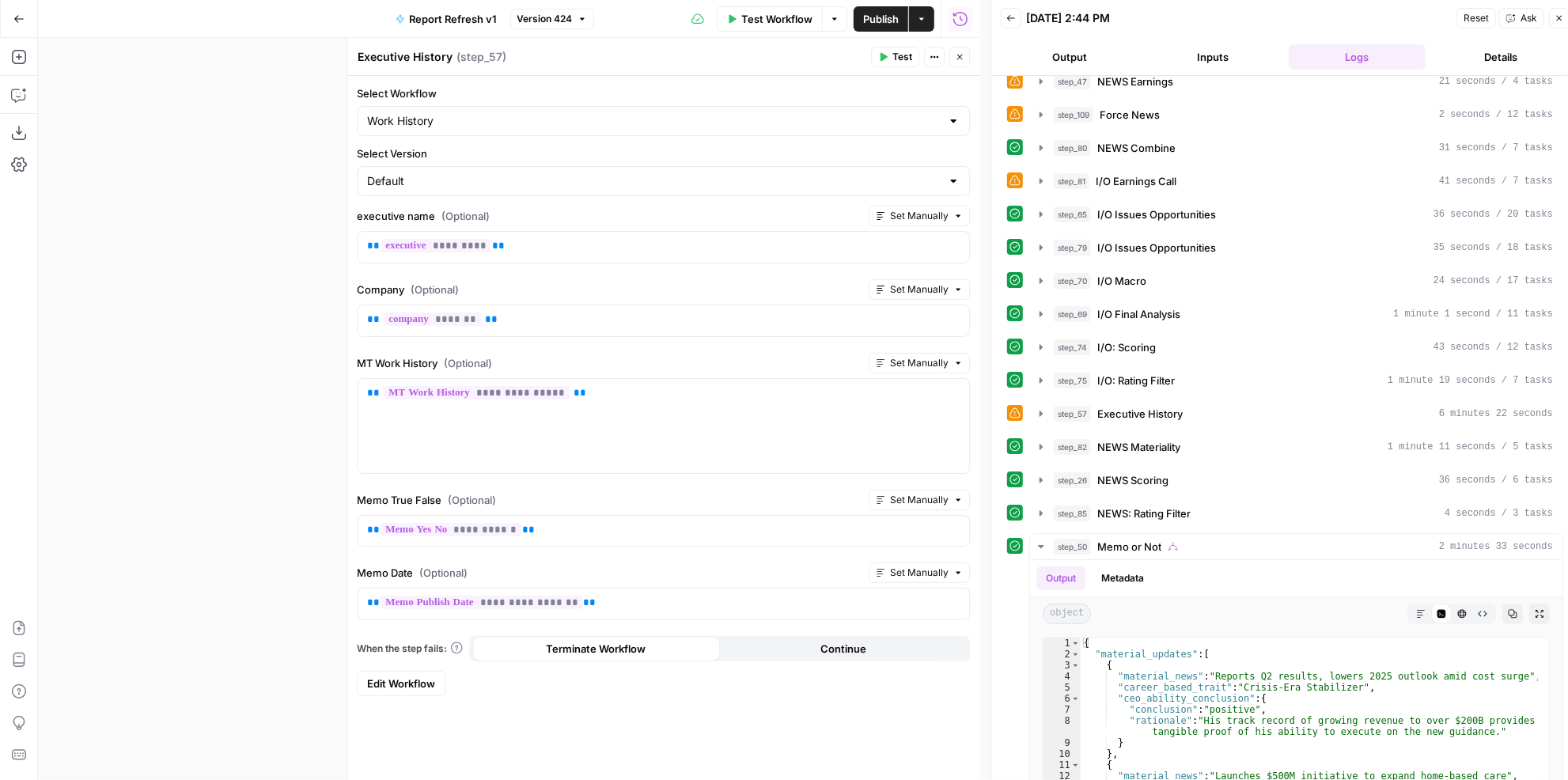
click at [414, 675] on span "Edit Workflow" at bounding box center [401, 683] width 68 height 16
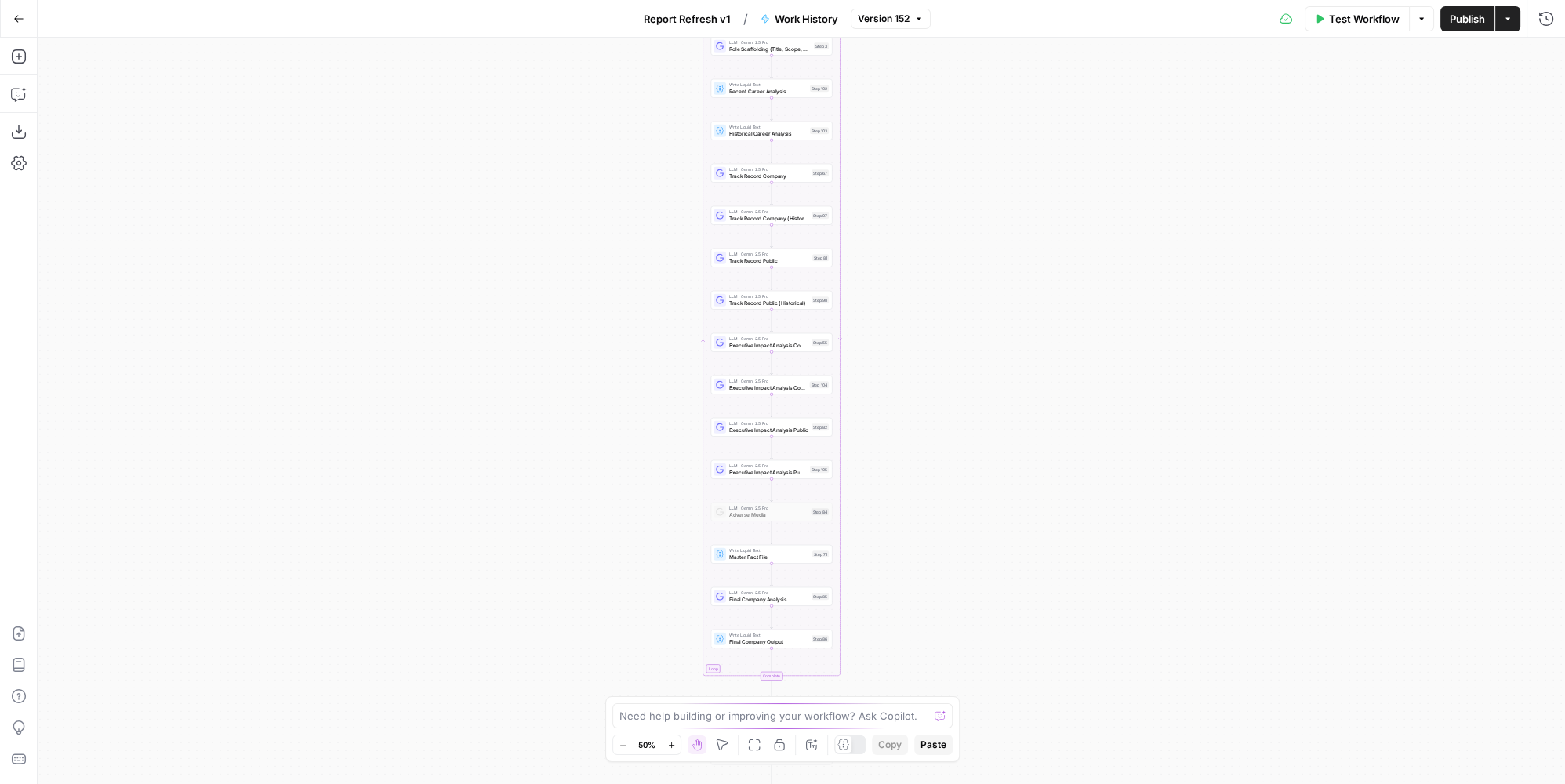
drag, startPoint x: 524, startPoint y: 536, endPoint x: 494, endPoint y: 415, distance: 124.7
click at [494, 415] on div "true false Workflow Set Inputs Inputs LLM · GPT-4.1 Memo Date Step 90 LLM · GPT…" at bounding box center [801, 410] width 1527 height 746
drag, startPoint x: 455, startPoint y: 414, endPoint x: 445, endPoint y: 431, distance: 19.7
click at [445, 431] on div "true false Workflow Set Inputs Inputs LLM · GPT-4.1 Memo Date Step 90 LLM · GPT…" at bounding box center [801, 410] width 1527 height 746
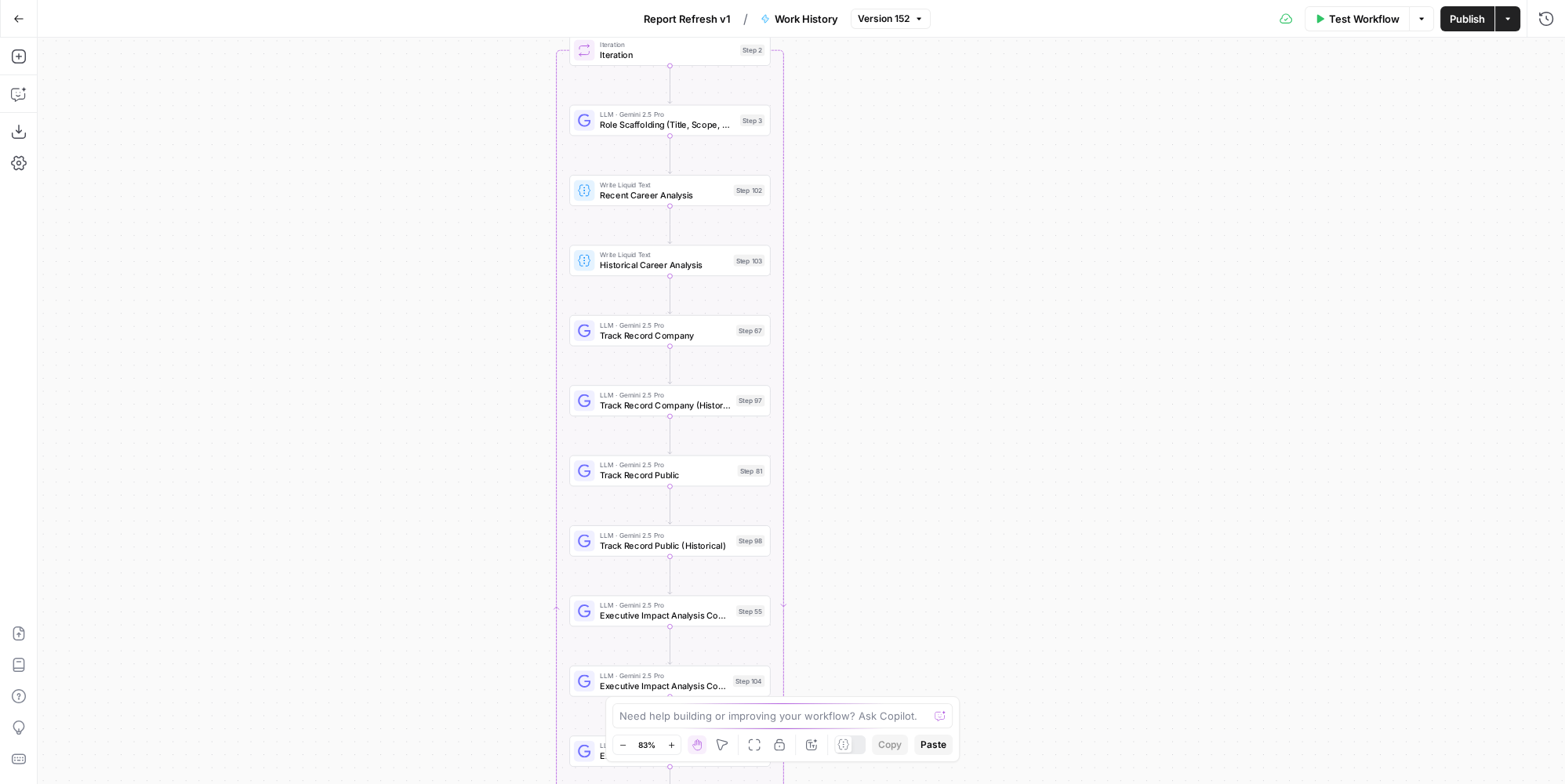
drag, startPoint x: 544, startPoint y: 332, endPoint x: 361, endPoint y: 468, distance: 228.0
click at [361, 468] on div "true false Workflow Set Inputs Inputs LLM · GPT-4.1 Memo Date Step 90 LLM · GPT…" at bounding box center [801, 410] width 1527 height 746
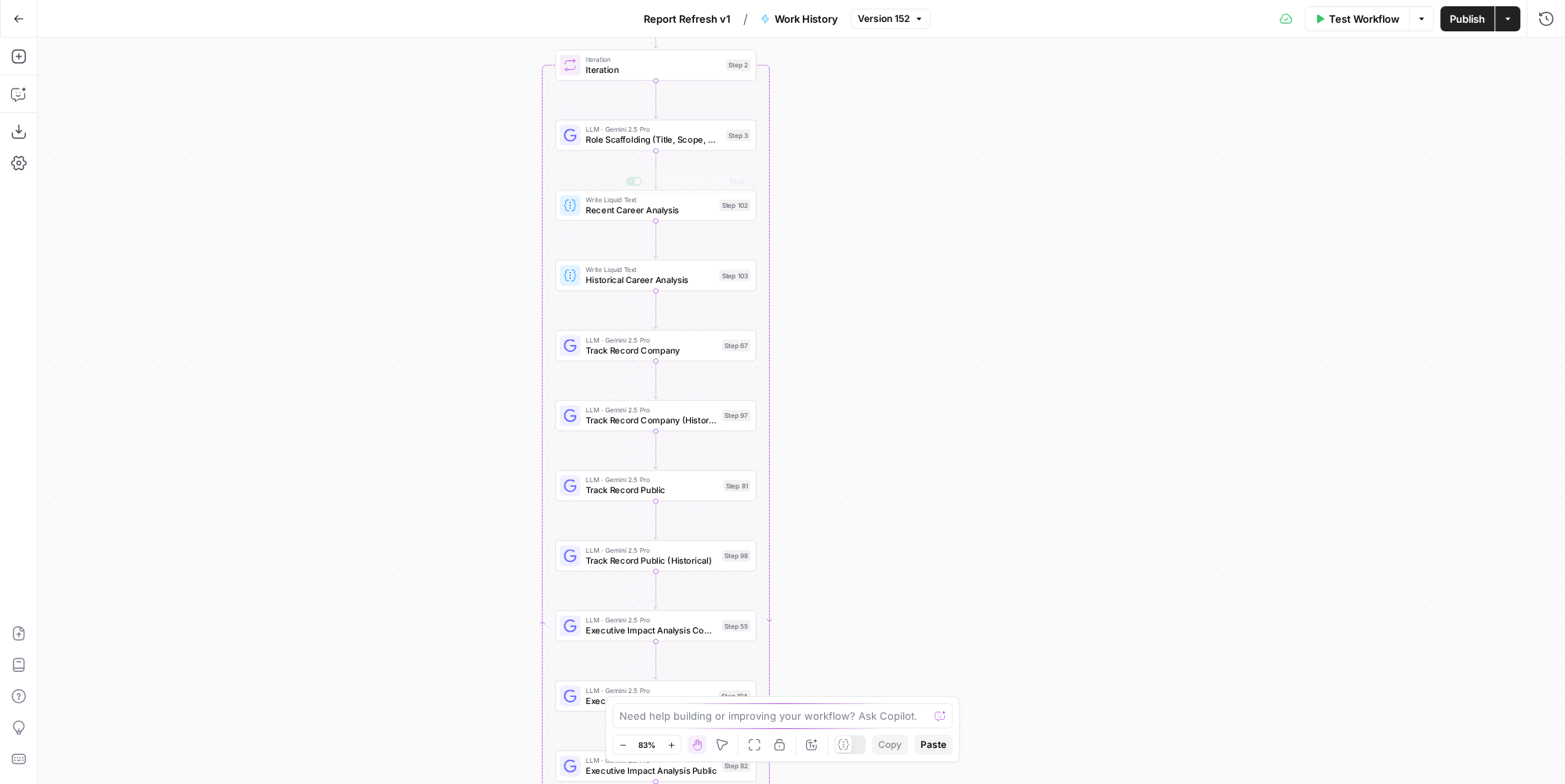
drag, startPoint x: 504, startPoint y: 202, endPoint x: 521, endPoint y: 248, distance: 49.0
click at [430, 316] on div "true false Workflow Set Inputs Inputs LLM · GPT-4.1 Memo Date Step 90 LLM · GPT…" at bounding box center [801, 410] width 1527 height 746
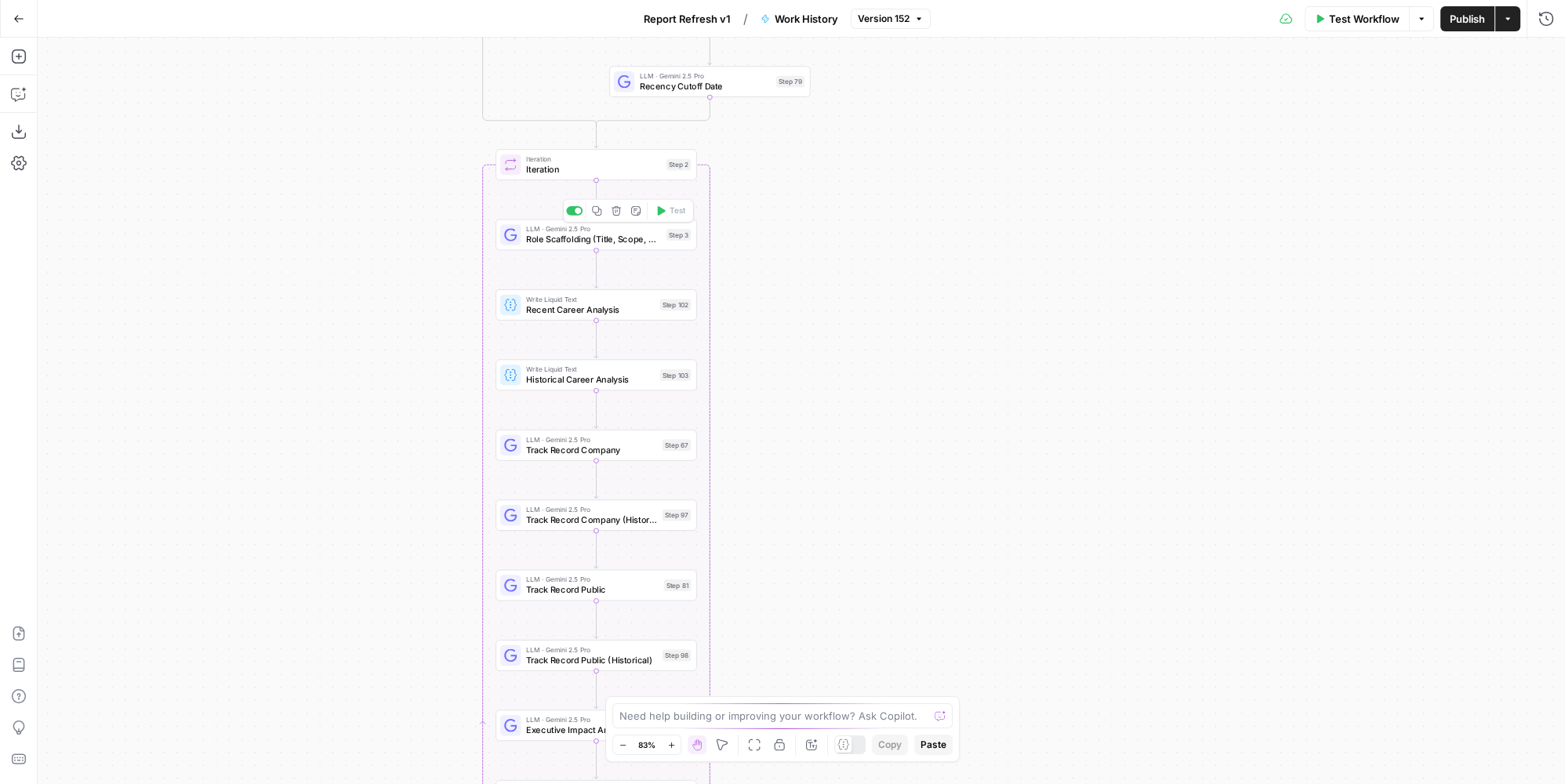
click at [622, 231] on span "LLM · Gemini 2.5 Pro" at bounding box center [593, 228] width 135 height 10
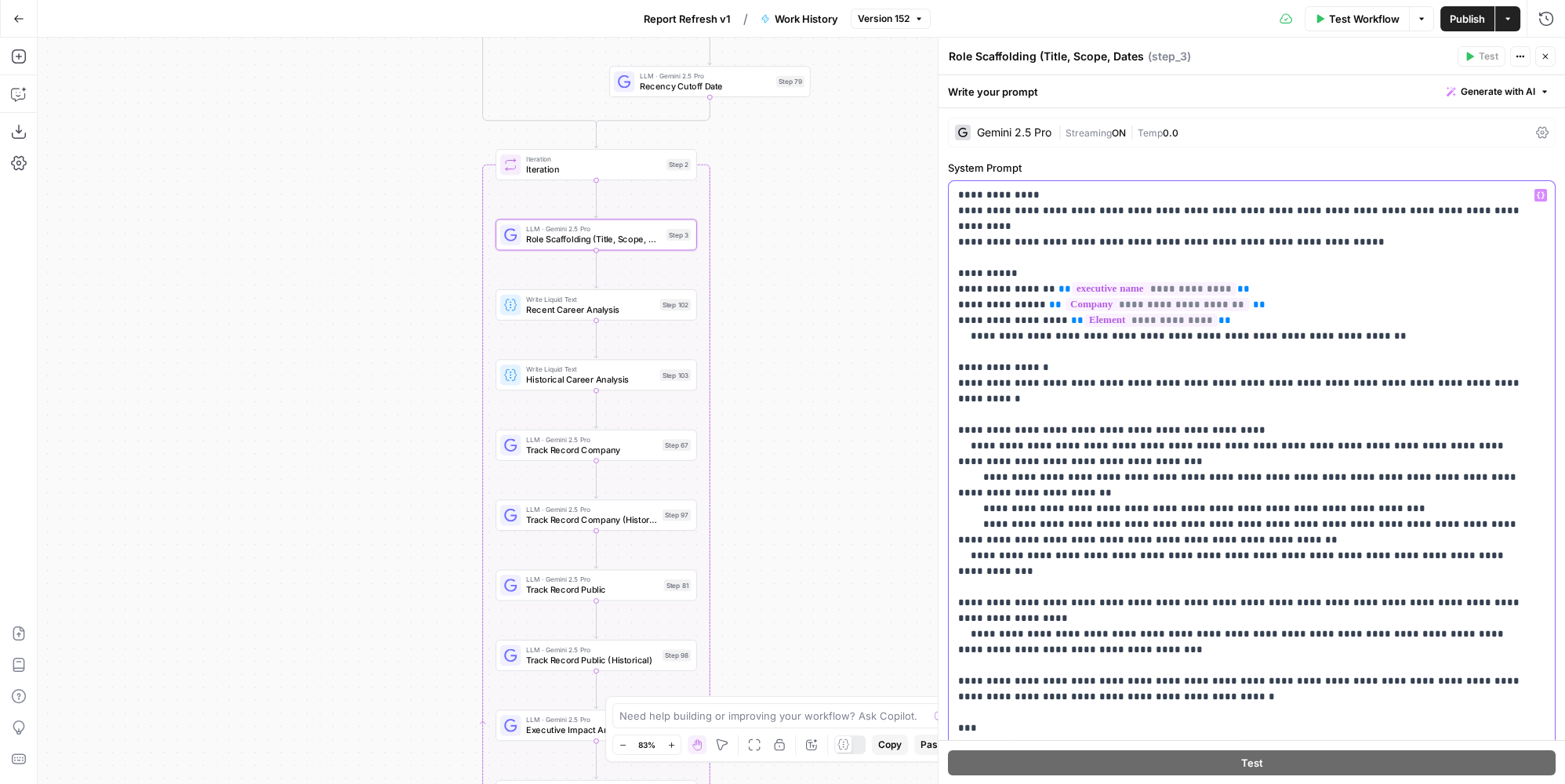
drag, startPoint x: 1343, startPoint y: 447, endPoint x: 1361, endPoint y: 445, distance: 18.1
click at [1361, 445] on p "**********" at bounding box center [1241, 751] width 567 height 1129
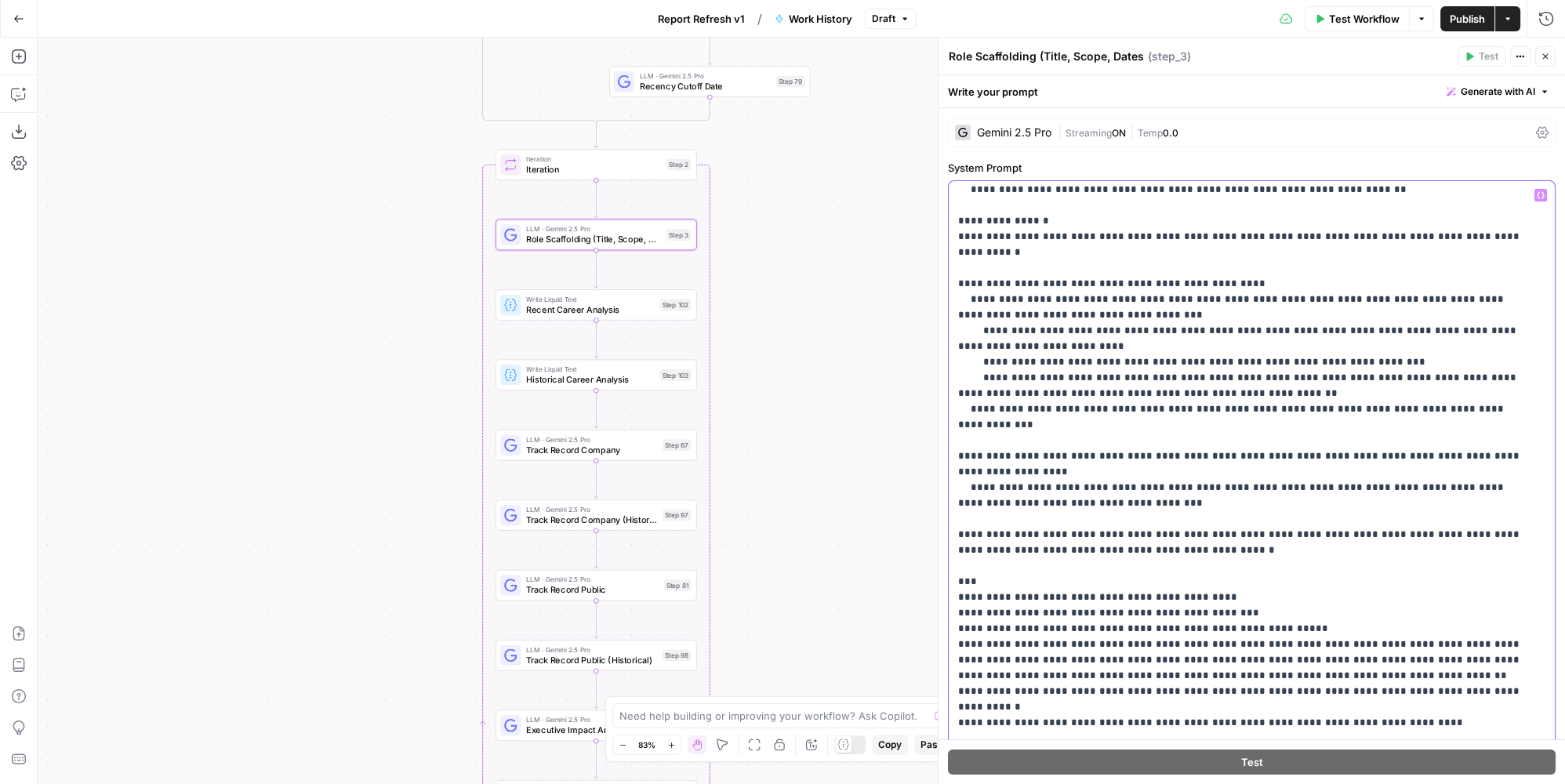
scroll to position [4, 0]
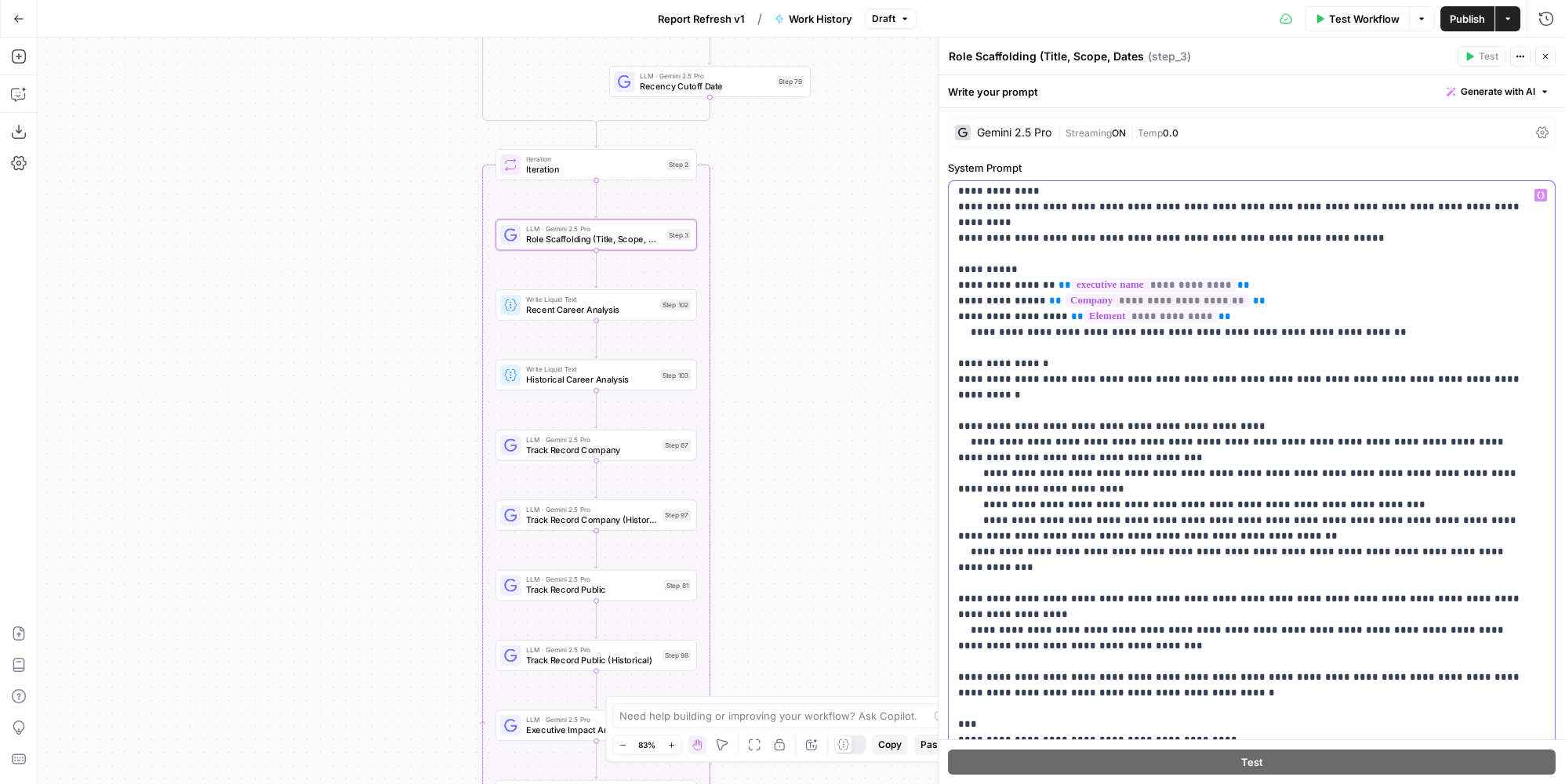
click at [1443, 439] on p "**********" at bounding box center [1241, 747] width 567 height 1129
click at [1000, 459] on p "**********" at bounding box center [1241, 747] width 567 height 1129
drag, startPoint x: 1366, startPoint y: 440, endPoint x: 1378, endPoint y: 438, distance: 12.2
click at [1366, 440] on p "**********" at bounding box center [1241, 747] width 567 height 1129
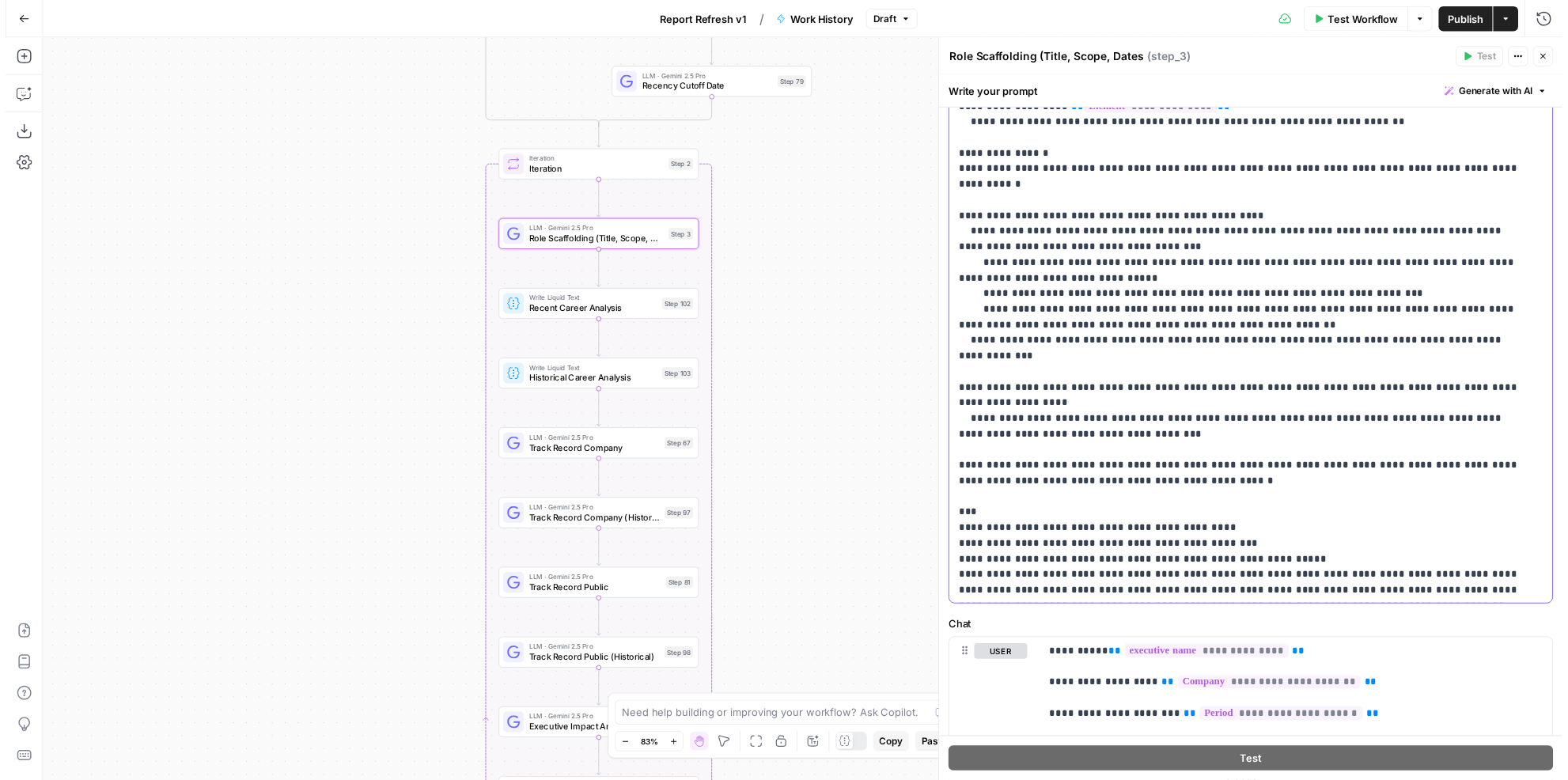
scroll to position [0, 0]
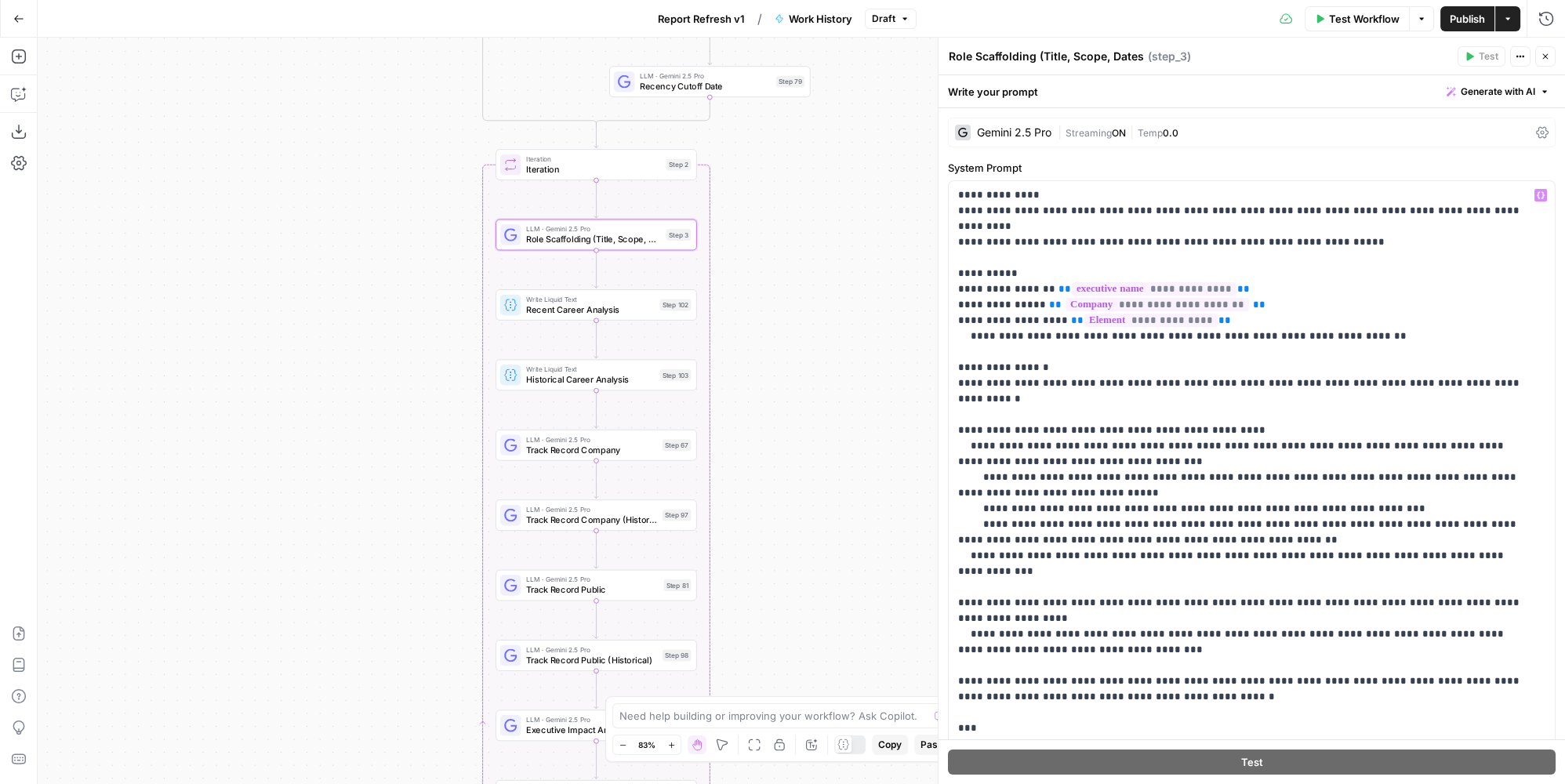
click at [1460, 15] on span "Publish" at bounding box center [1467, 18] width 35 height 16
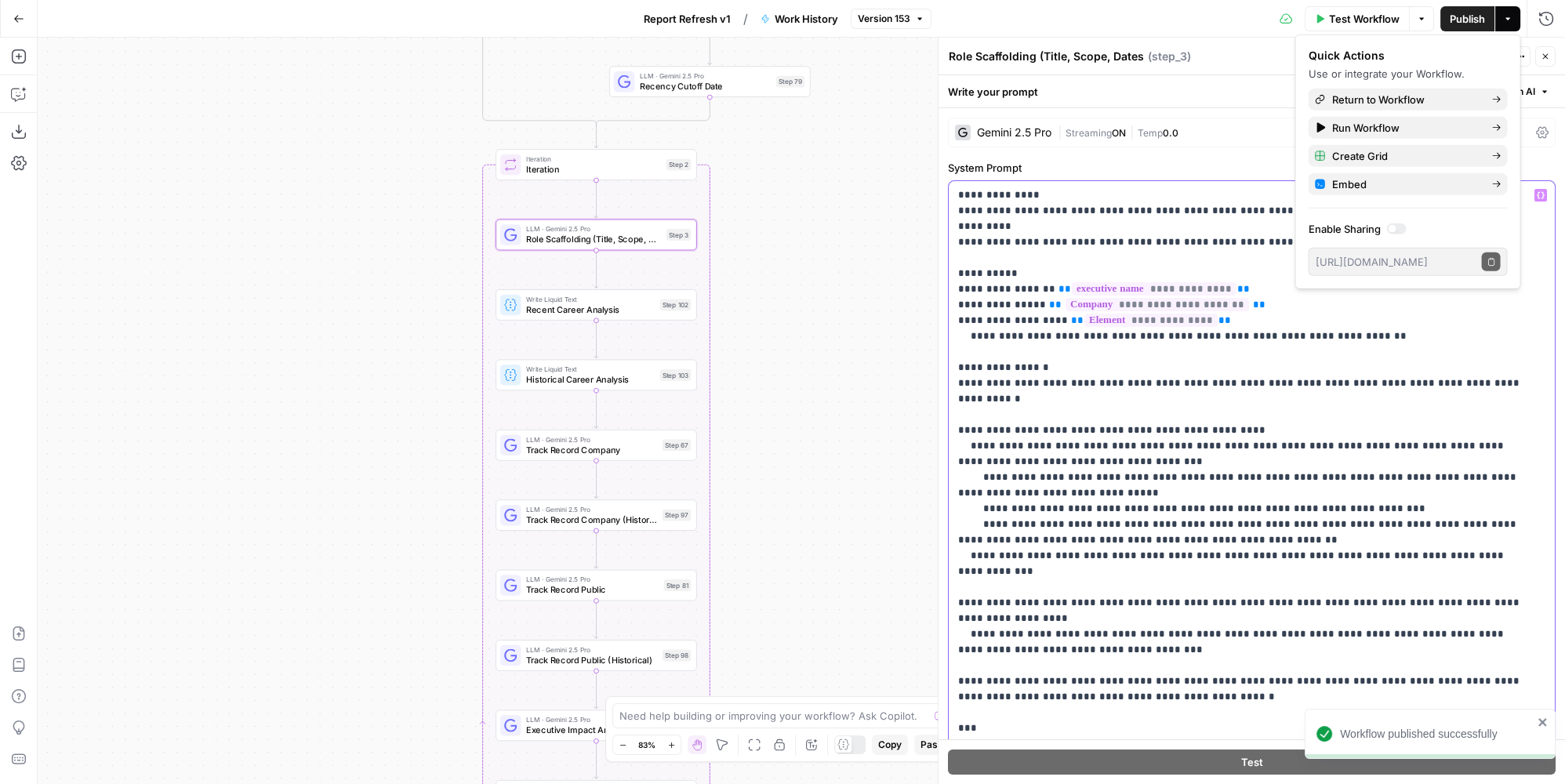
click at [1220, 345] on p "**********" at bounding box center [1241, 751] width 567 height 1129
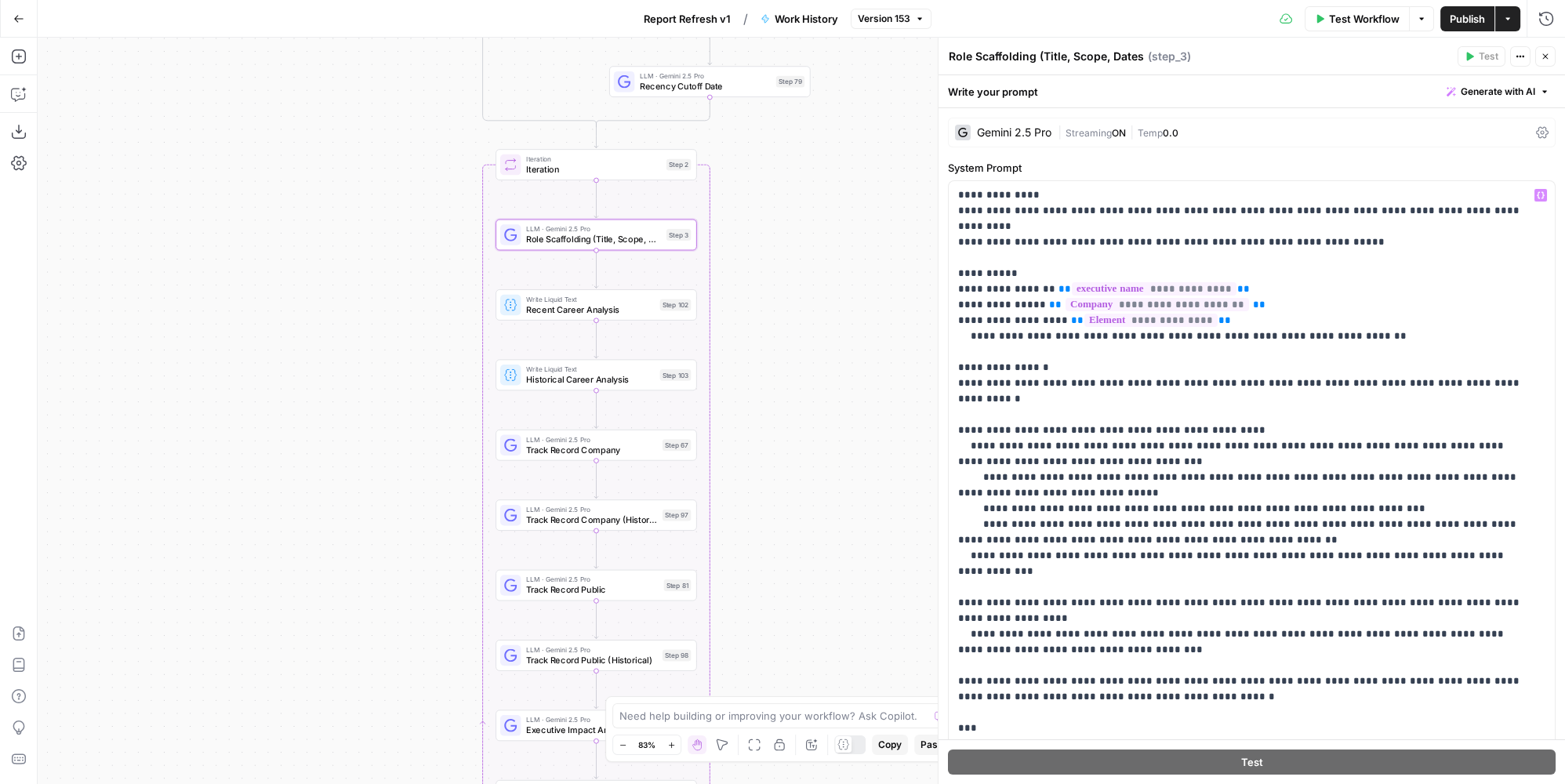
click at [1325, 20] on button "Test Workflow" at bounding box center [1357, 19] width 105 height 25
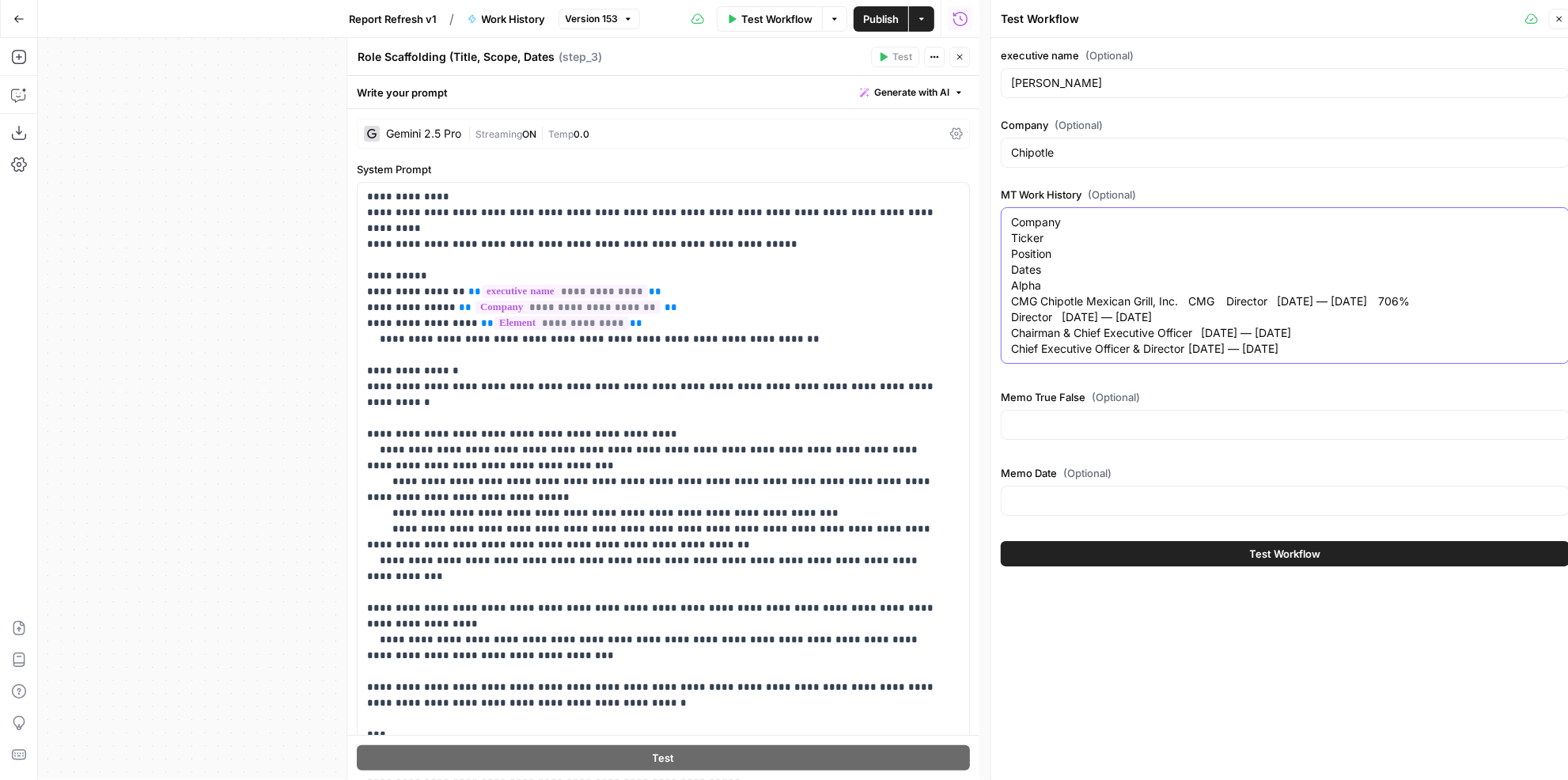
click at [1387, 295] on textarea "Company Ticker Position Dates Alpha CMG Chipotle Mexican Grill, Inc. CMG Direct…" at bounding box center [1285, 285] width 549 height 143
click at [658, 382] on p "**********" at bounding box center [652, 758] width 572 height 1139
click at [883, 14] on span "Publish" at bounding box center [880, 18] width 35 height 16
click at [796, 345] on p "**********" at bounding box center [652, 758] width 572 height 1139
click at [763, 312] on p "**********" at bounding box center [652, 758] width 572 height 1139
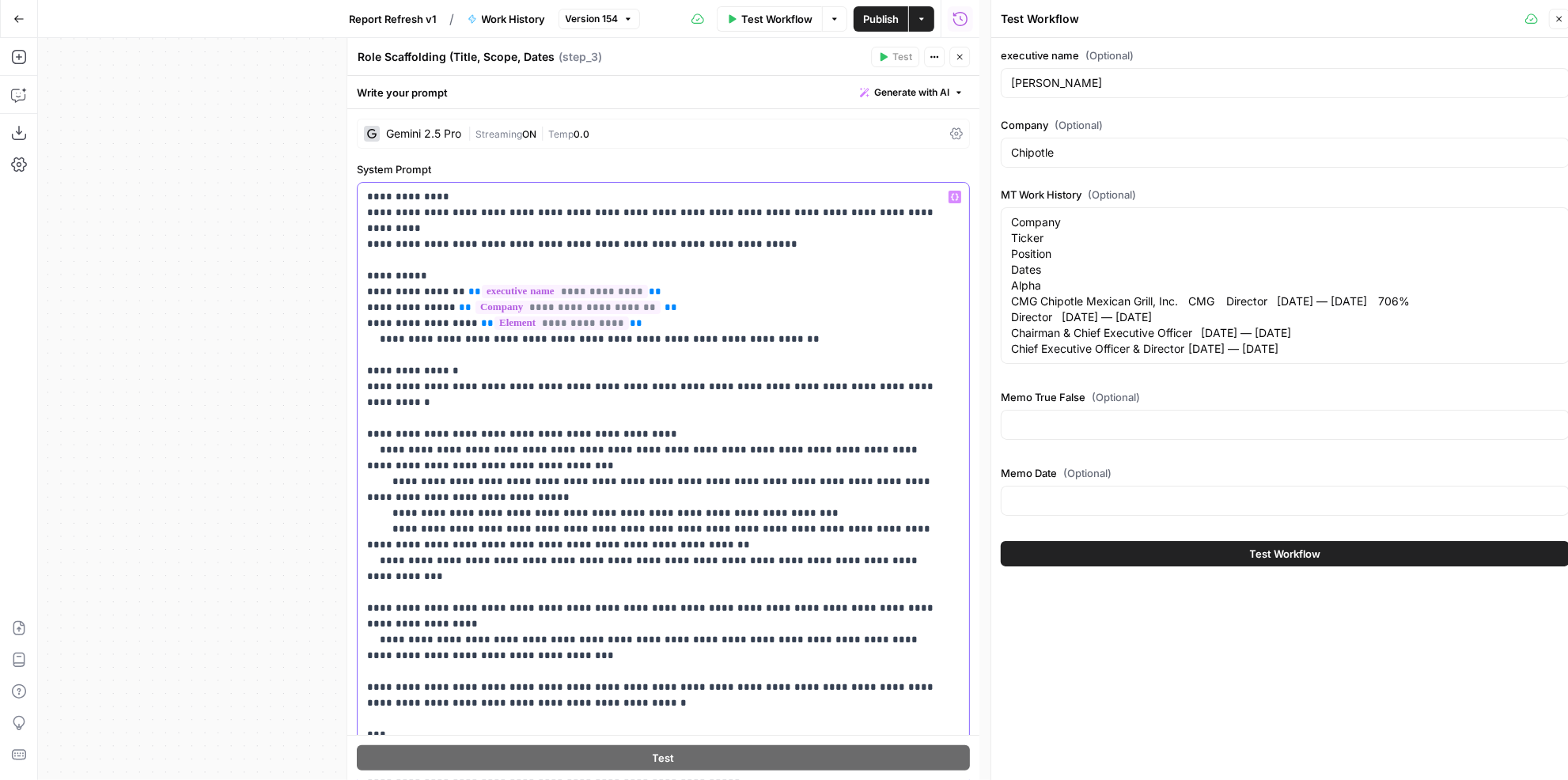
click at [764, 322] on p "**********" at bounding box center [652, 758] width 572 height 1139
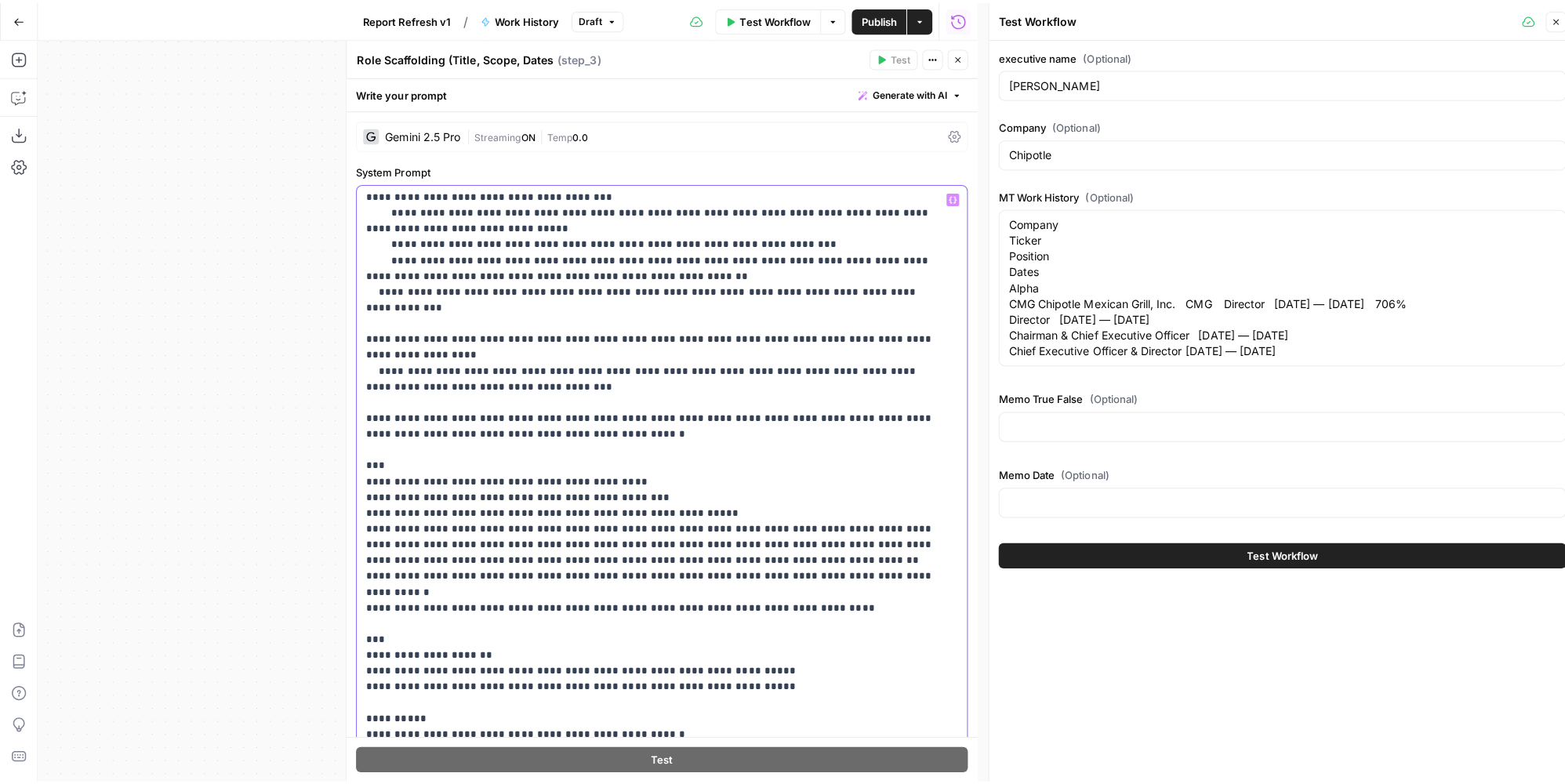
scroll to position [356, 0]
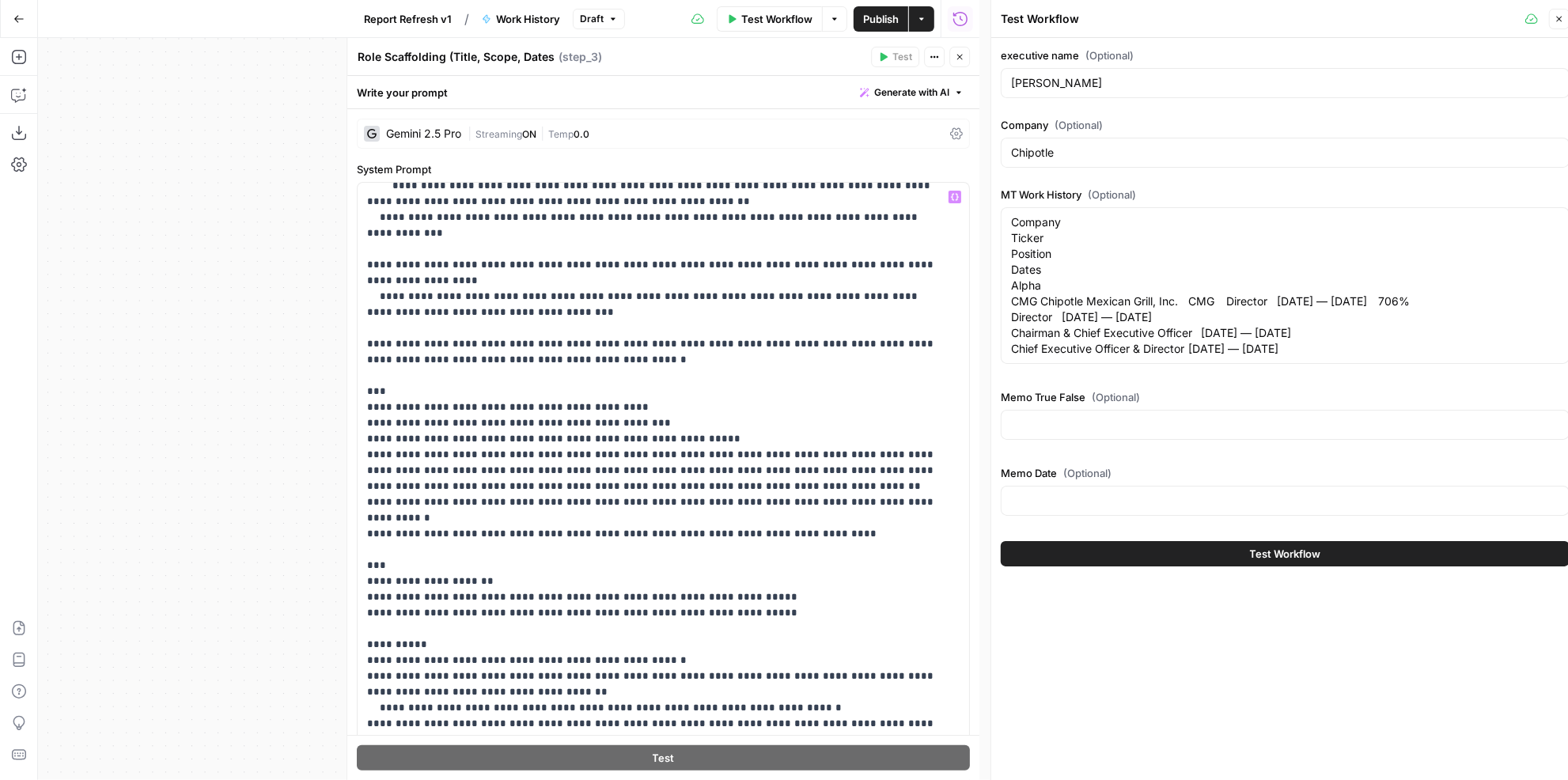
click at [882, 21] on span "Publish" at bounding box center [880, 18] width 35 height 16
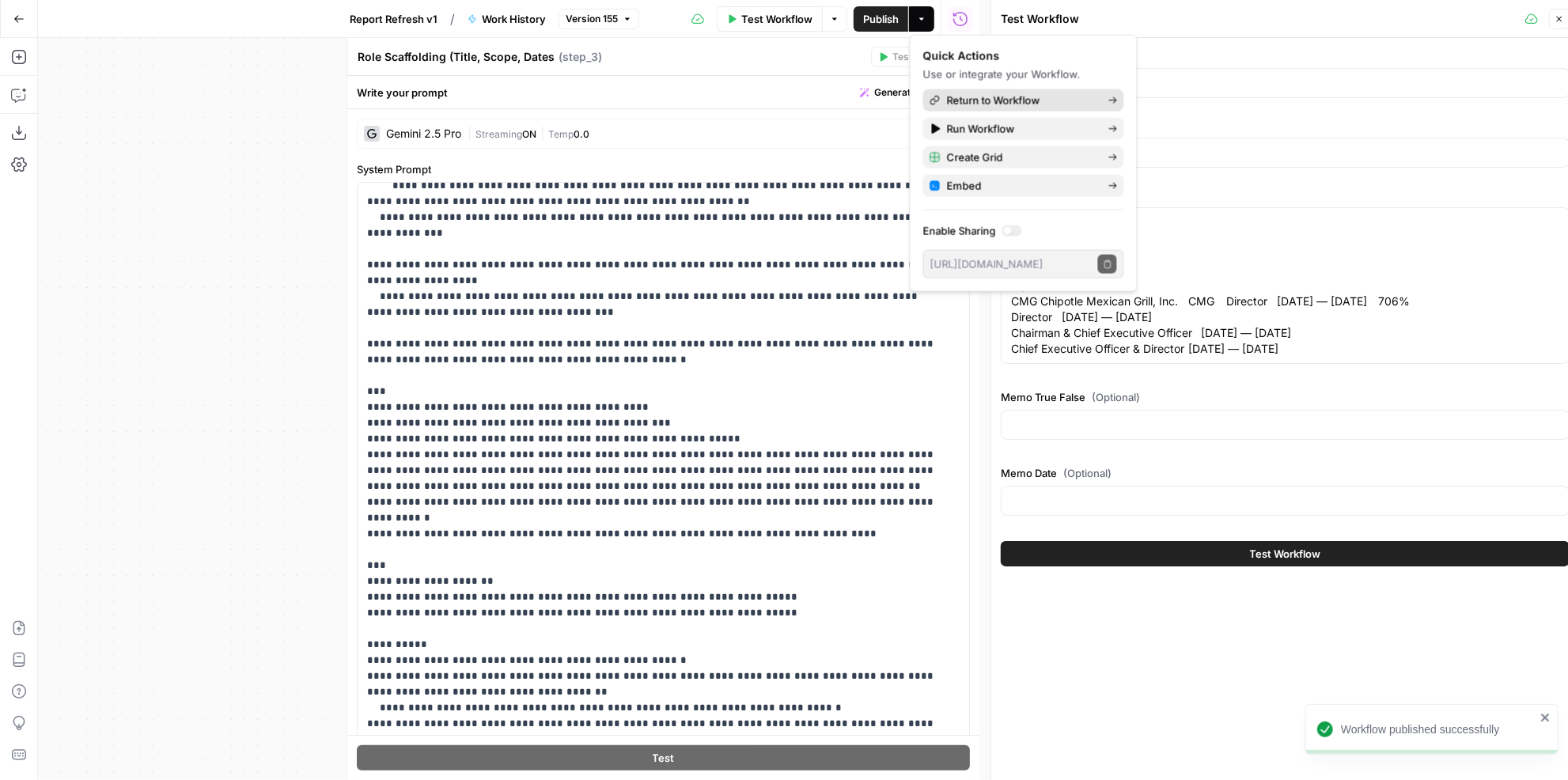
click at [974, 104] on span "Return to Workflow" at bounding box center [1021, 100] width 148 height 16
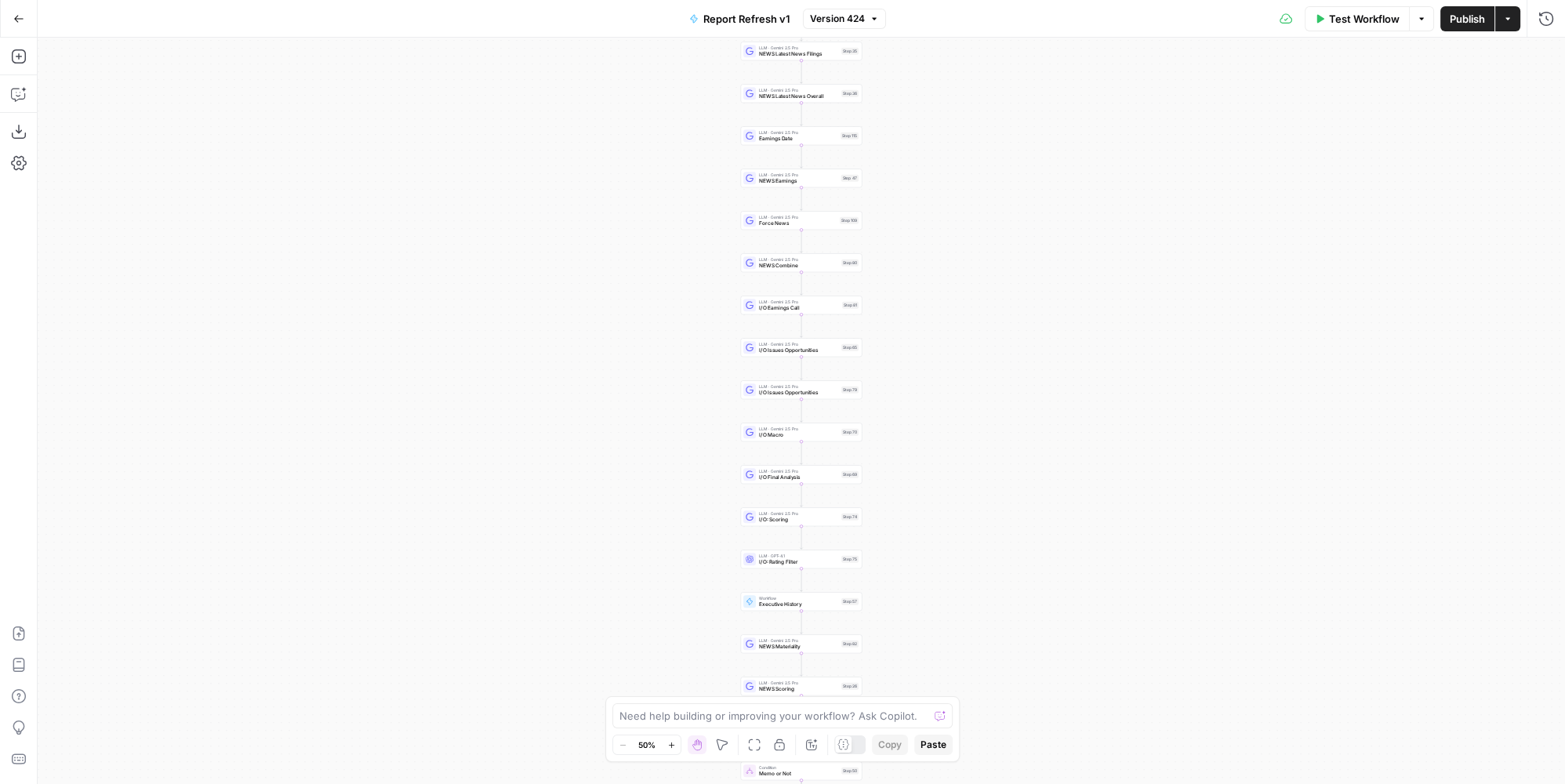
click at [1452, 24] on span "Publish" at bounding box center [1467, 18] width 35 height 16
click at [738, 390] on span "Exec Mapping" at bounding box center [730, 390] width 79 height 8
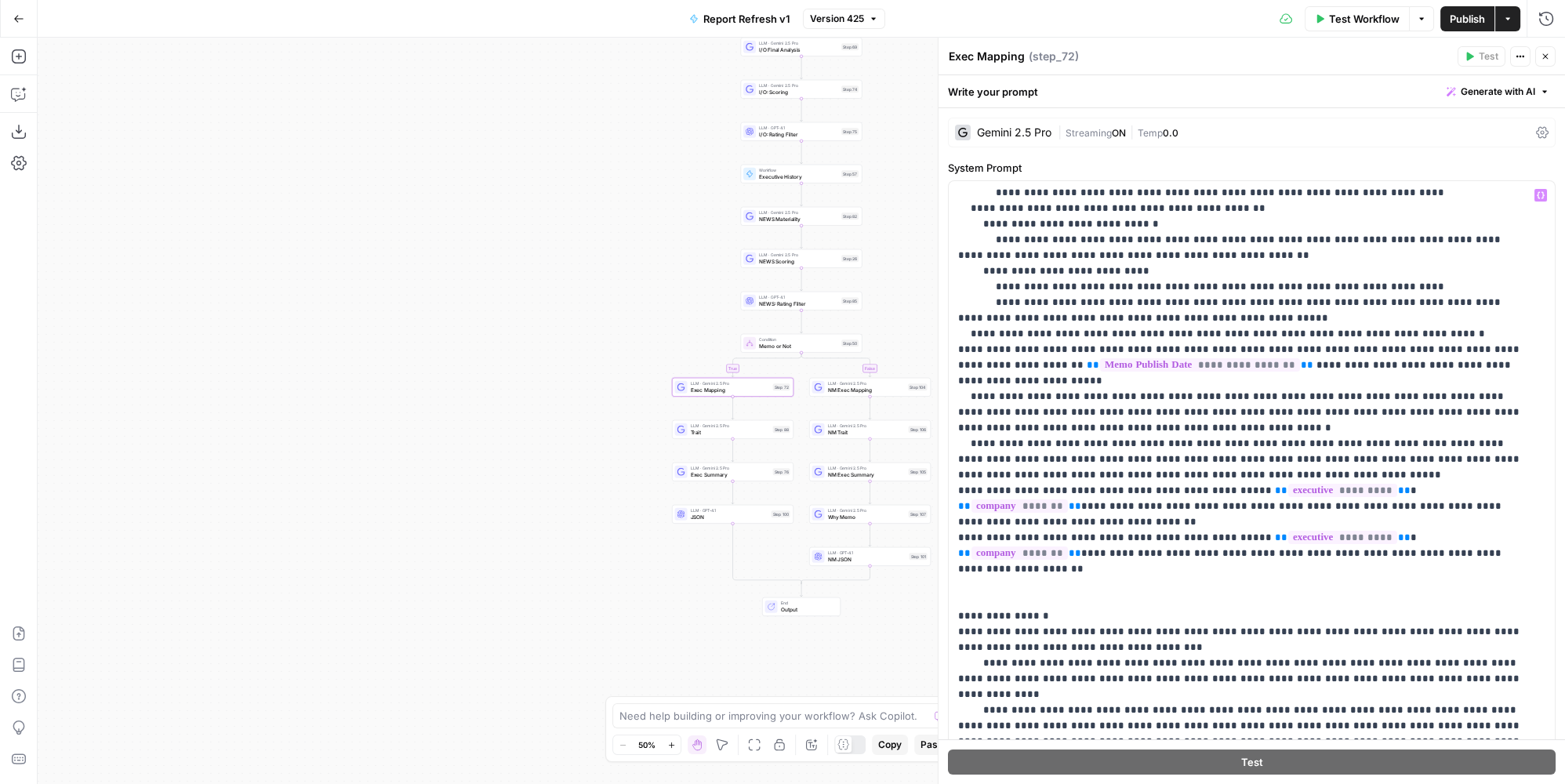
scroll to position [570, 0]
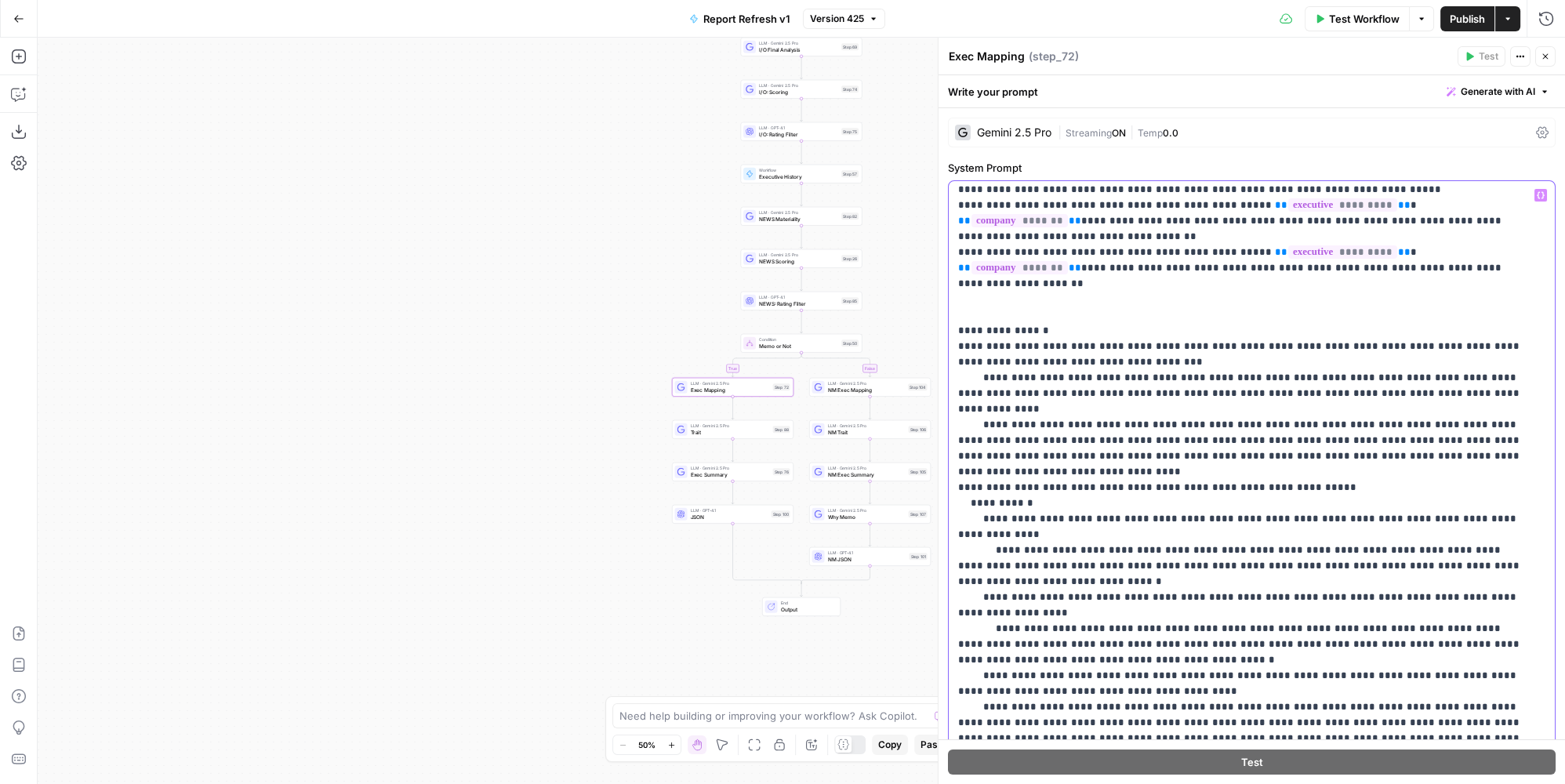
drag, startPoint x: 1478, startPoint y: 378, endPoint x: 953, endPoint y: 344, distance: 526.1
click at [953, 344] on div "**********" at bounding box center [1247, 500] width 597 height 638
click at [1119, 449] on p "**********" at bounding box center [1241, 464] width 567 height 1693
click at [1541, 56] on icon "button" at bounding box center [1545, 56] width 10 height 10
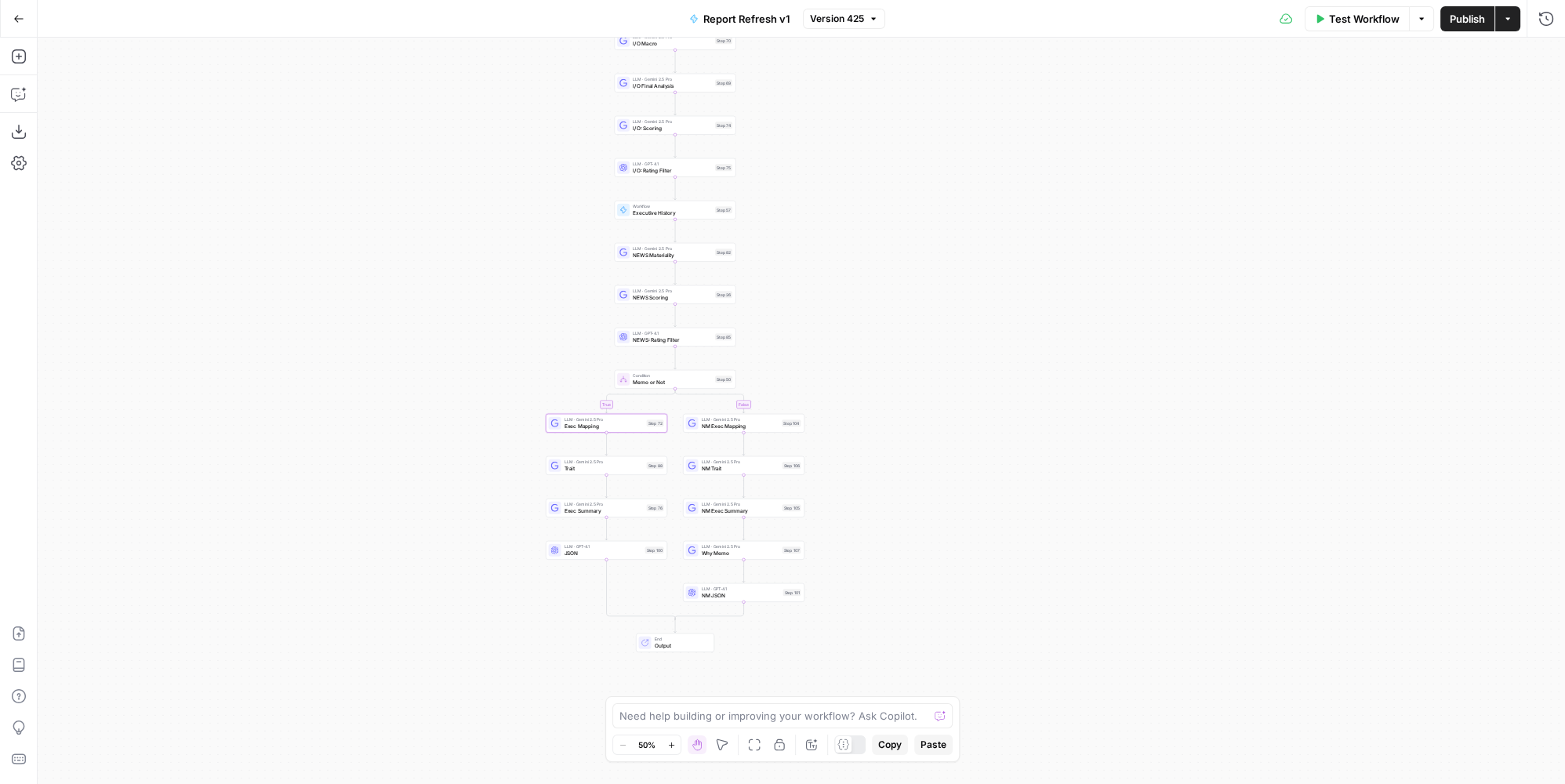
drag, startPoint x: 553, startPoint y: 220, endPoint x: 428, endPoint y: 138, distance: 149.5
click at [420, 258] on div "true true false false Workflow Set Inputs Inputs Condition Condition Step 117 L…" at bounding box center [801, 410] width 1527 height 746
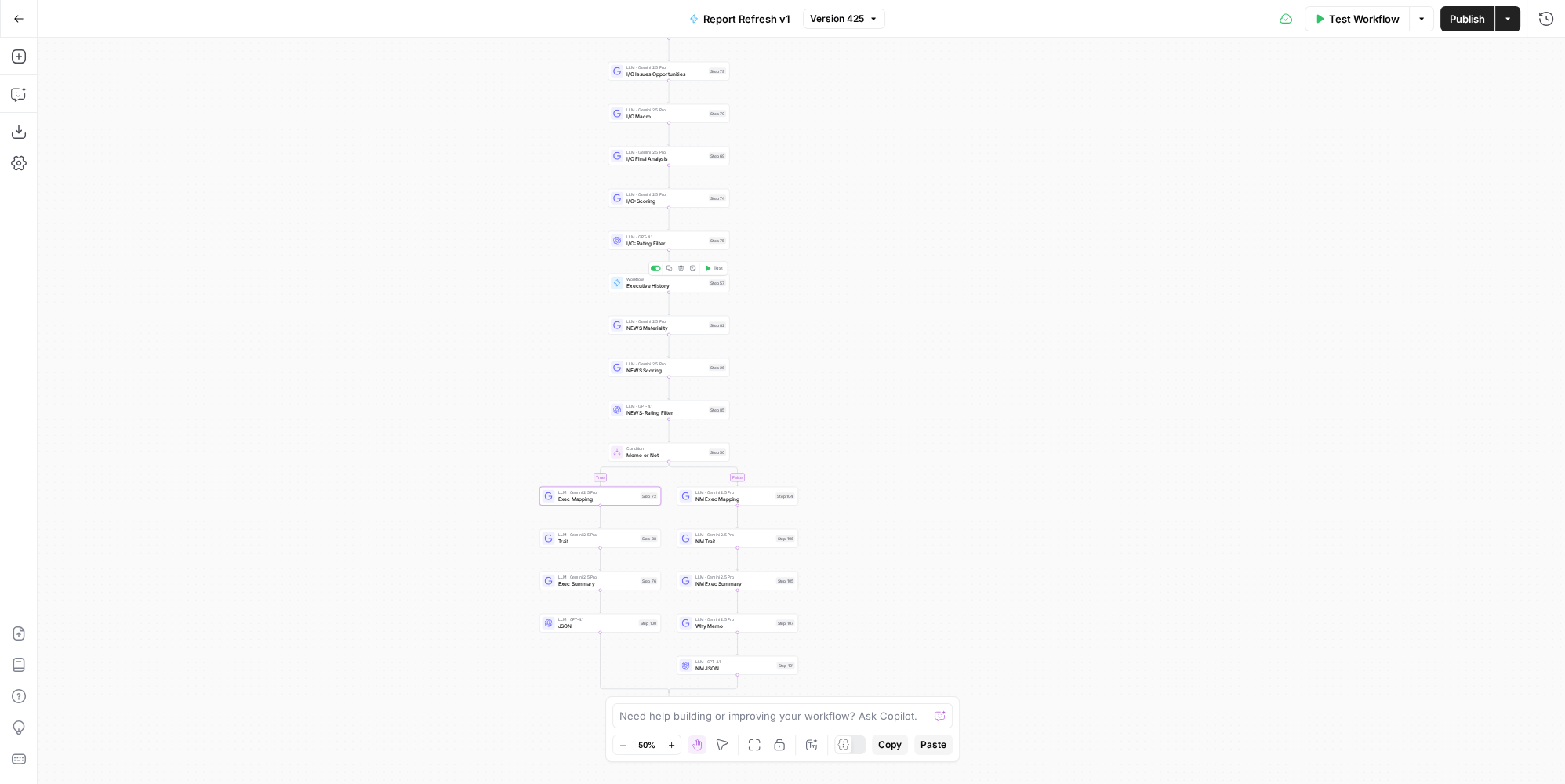
click at [676, 285] on span "Executive History" at bounding box center [666, 285] width 79 height 8
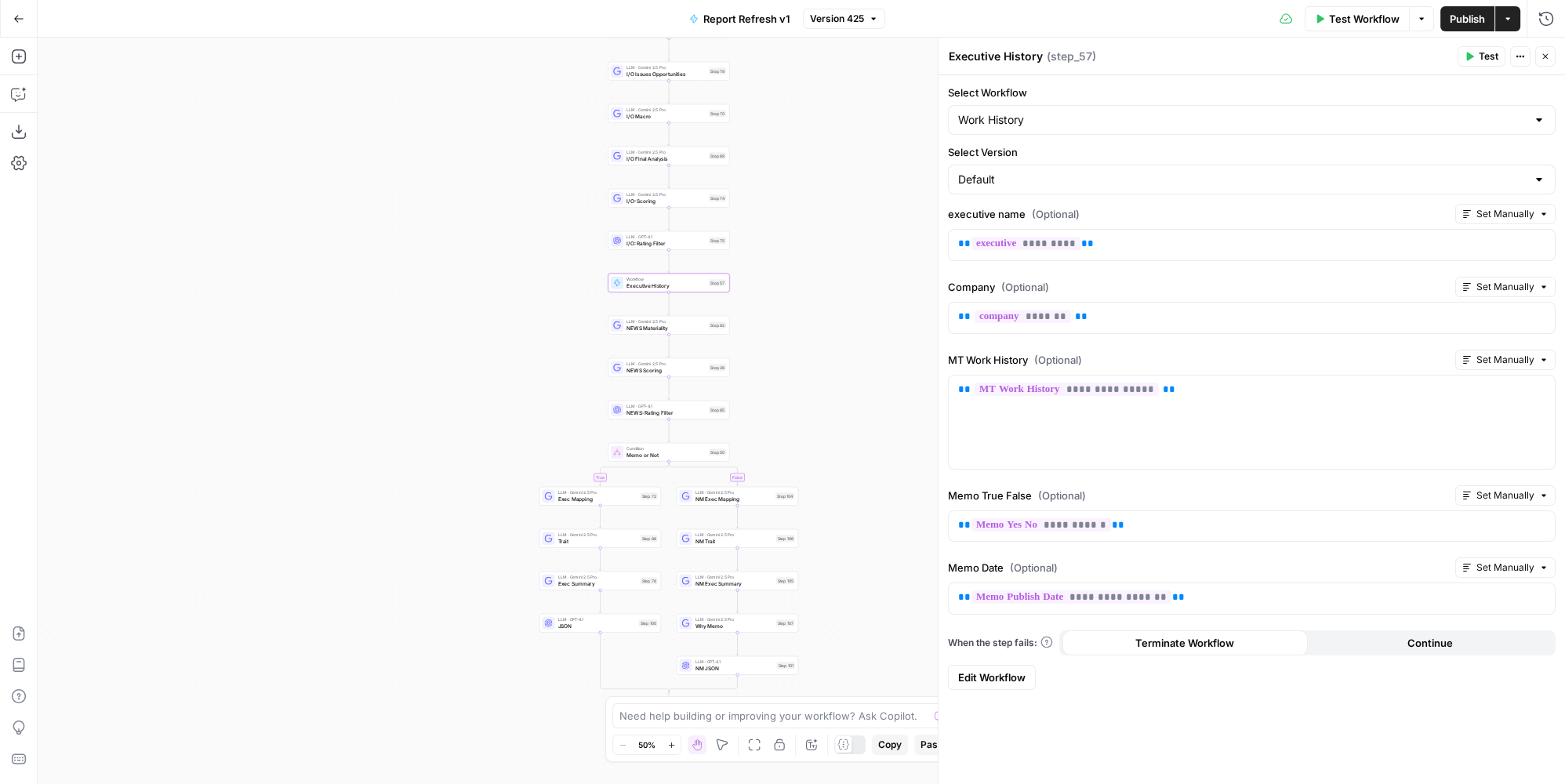
click at [1008, 670] on span "Edit Workflow" at bounding box center [992, 677] width 67 height 16
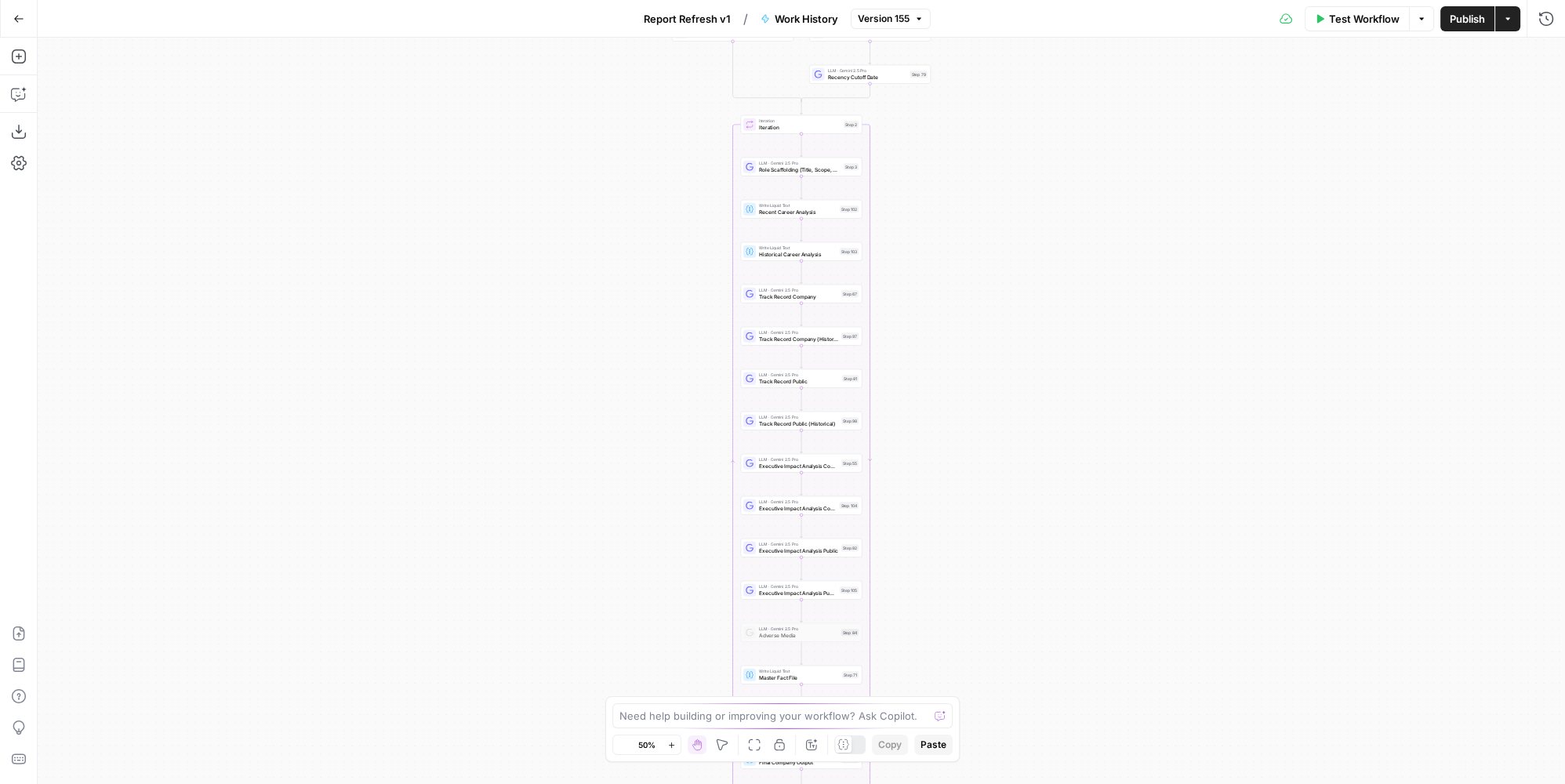
click at [885, 16] on span "Version 155" at bounding box center [883, 18] width 52 height 14
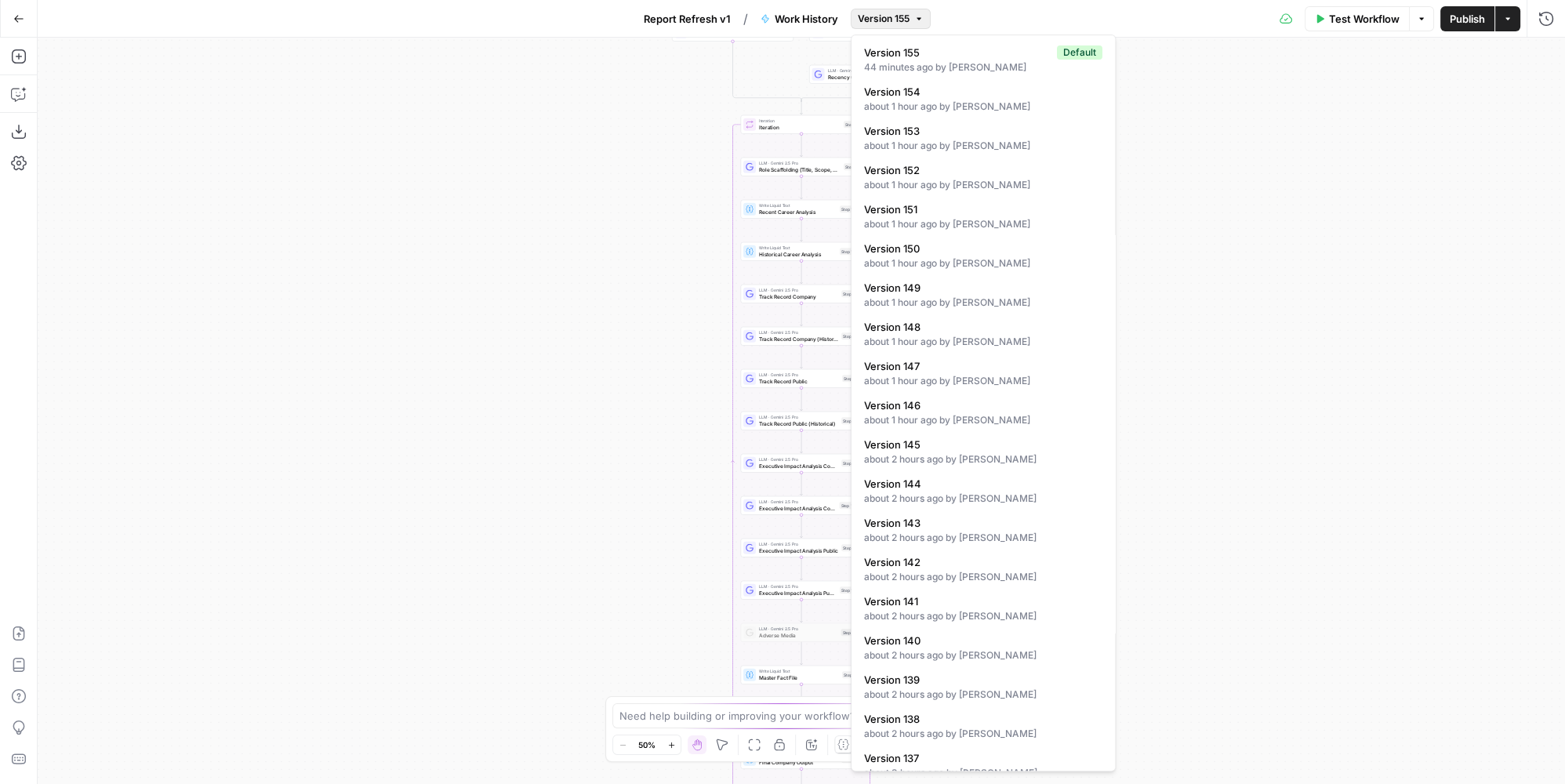
click at [19, 23] on icon "button" at bounding box center [18, 18] width 11 height 11
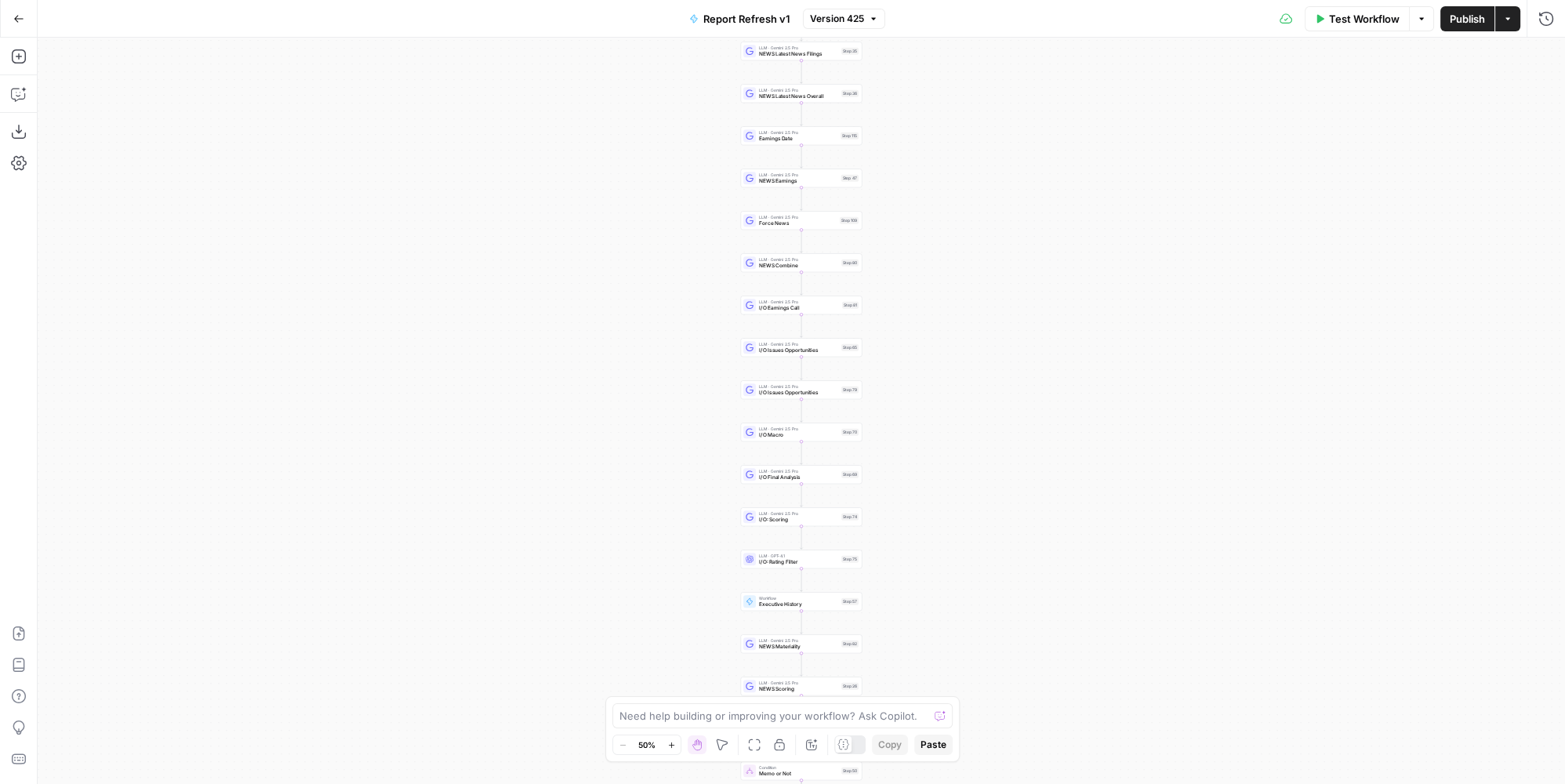
click at [836, 605] on span "Executive History" at bounding box center [798, 605] width 79 height 8
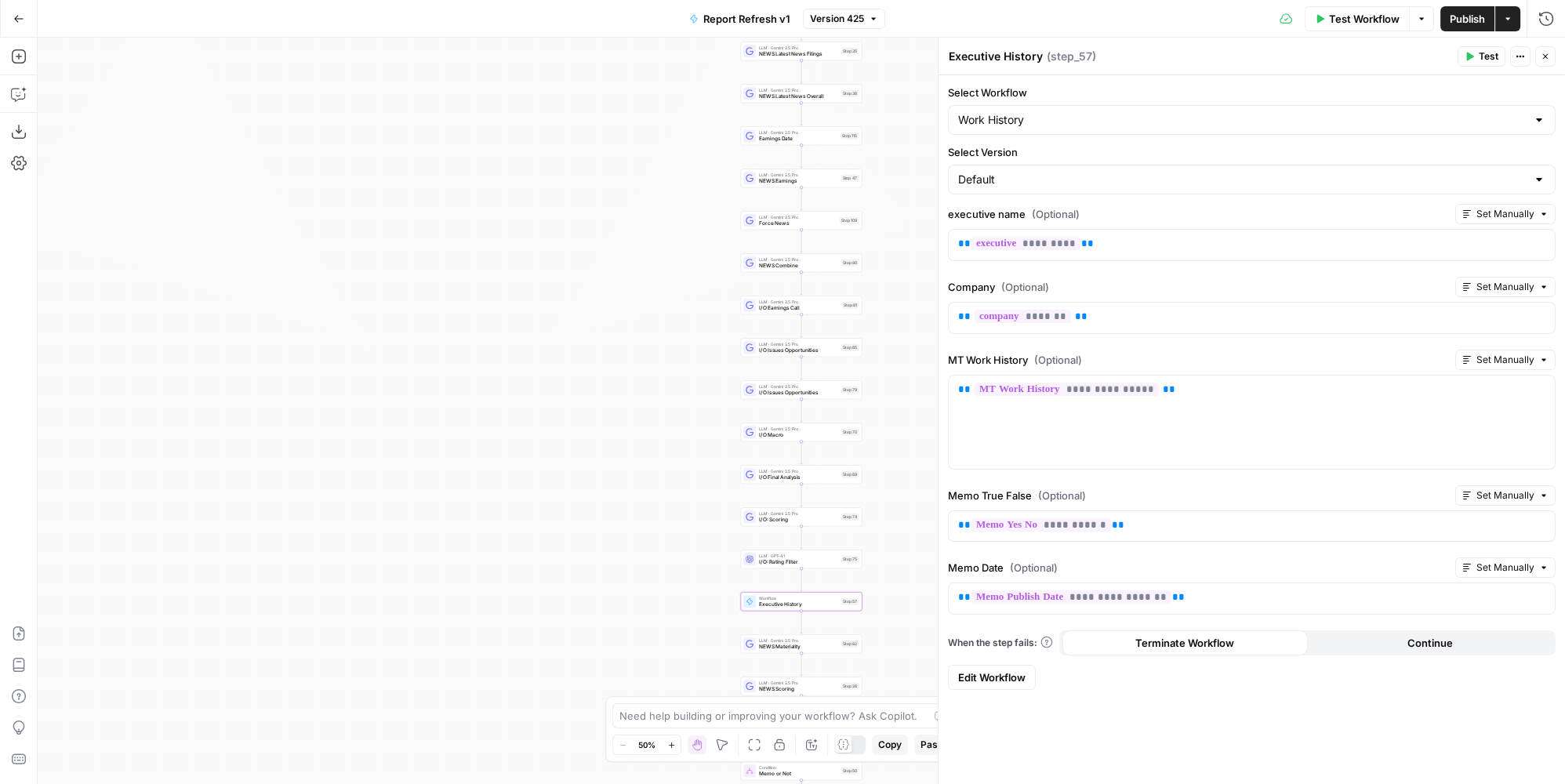
click at [1021, 675] on span "Edit Workflow" at bounding box center [992, 677] width 67 height 16
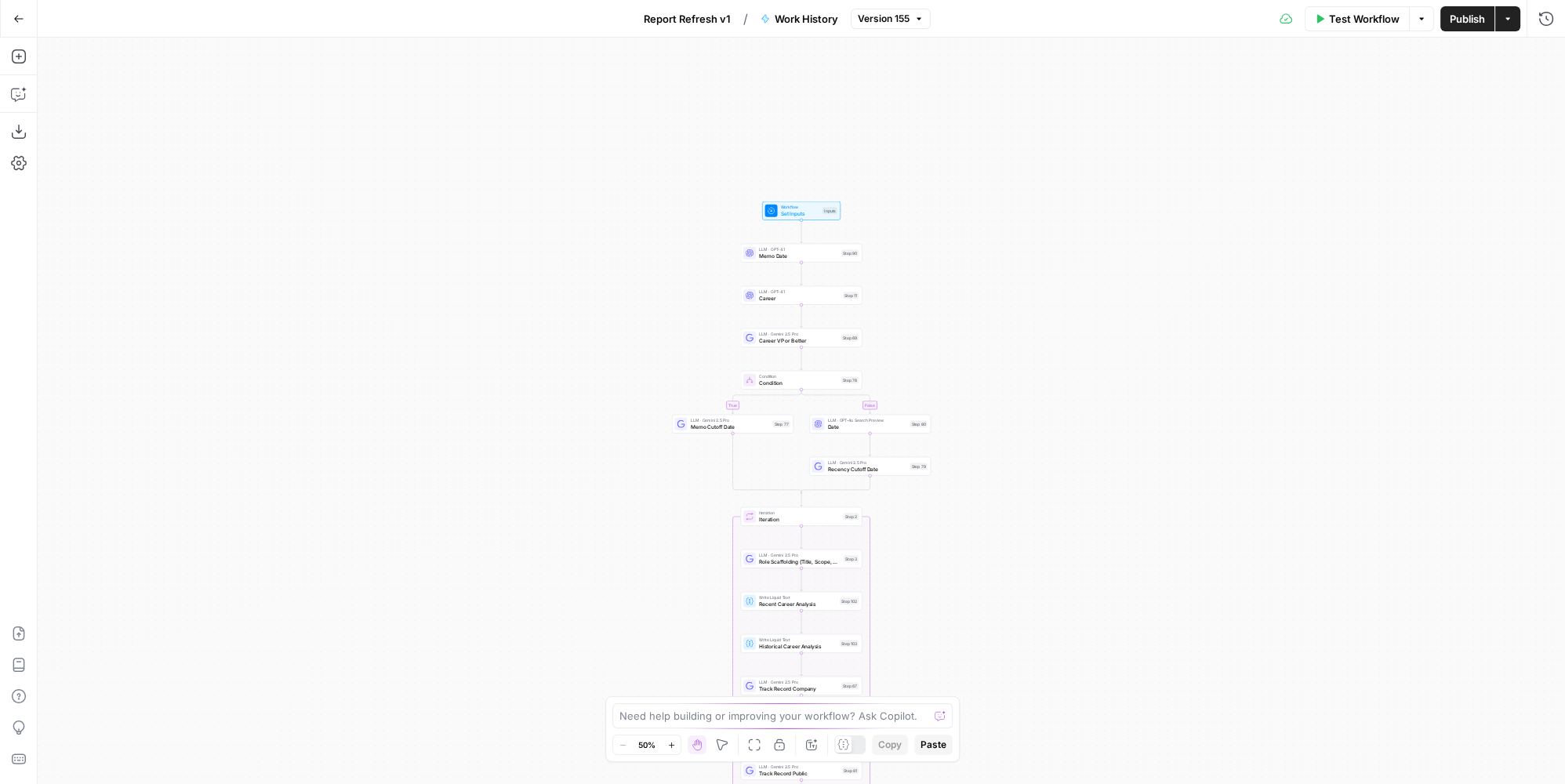
click at [892, 22] on span "Version 155" at bounding box center [883, 18] width 52 height 14
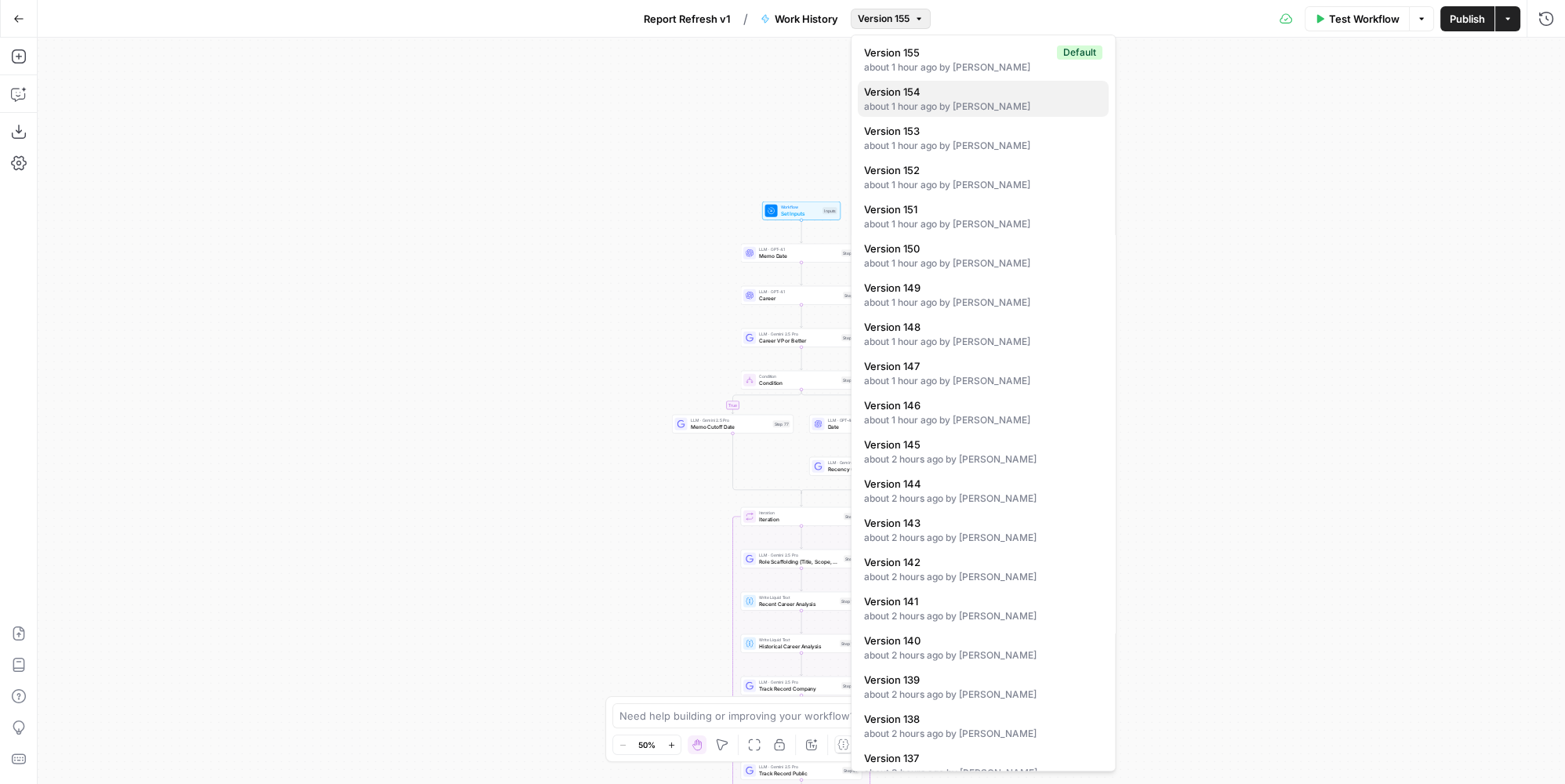
click at [944, 103] on div "about 1 hour ago by Colby Howard" at bounding box center [984, 106] width 239 height 14
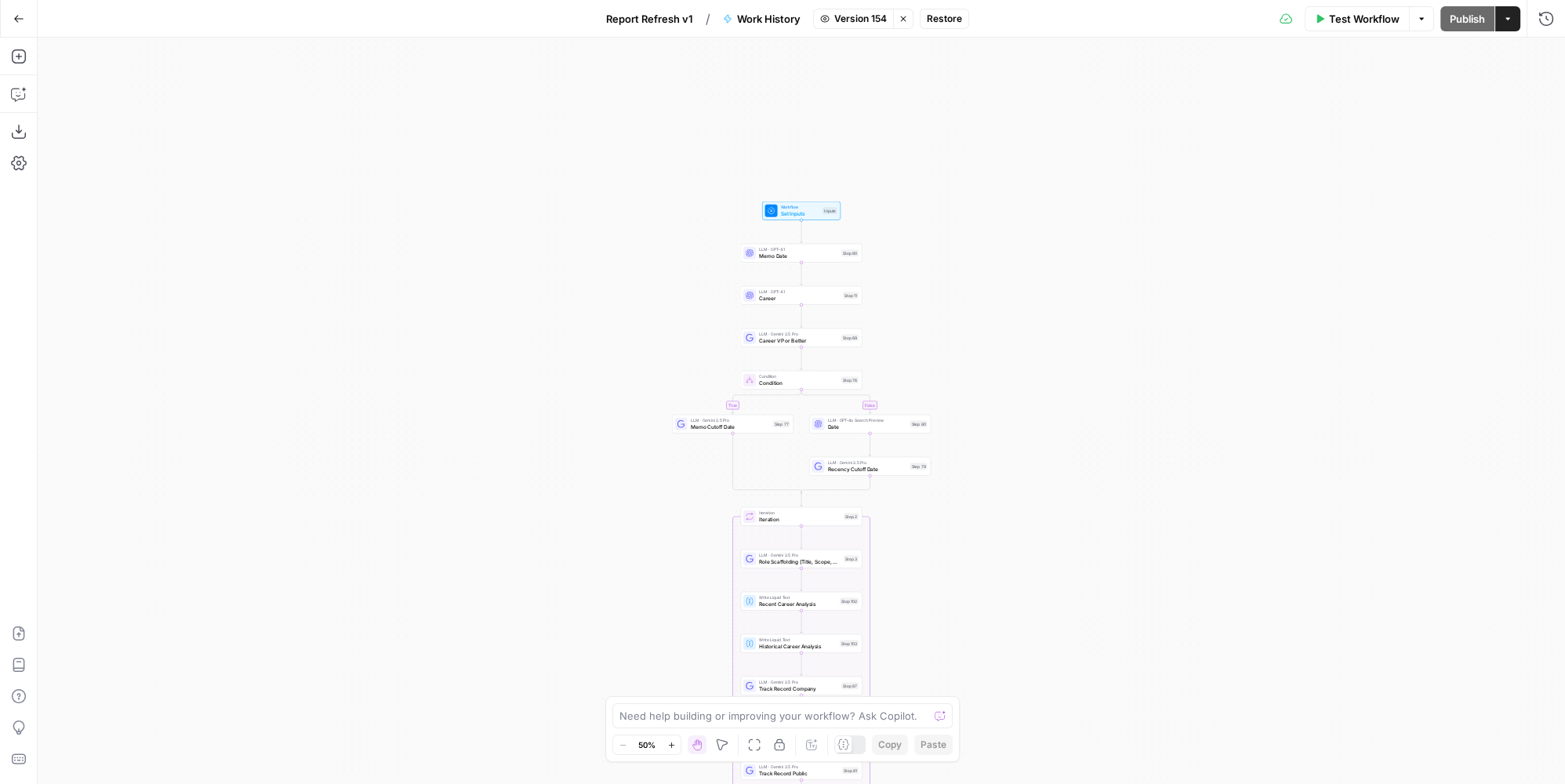
click at [846, 558] on div "Step 3" at bounding box center [851, 558] width 15 height 7
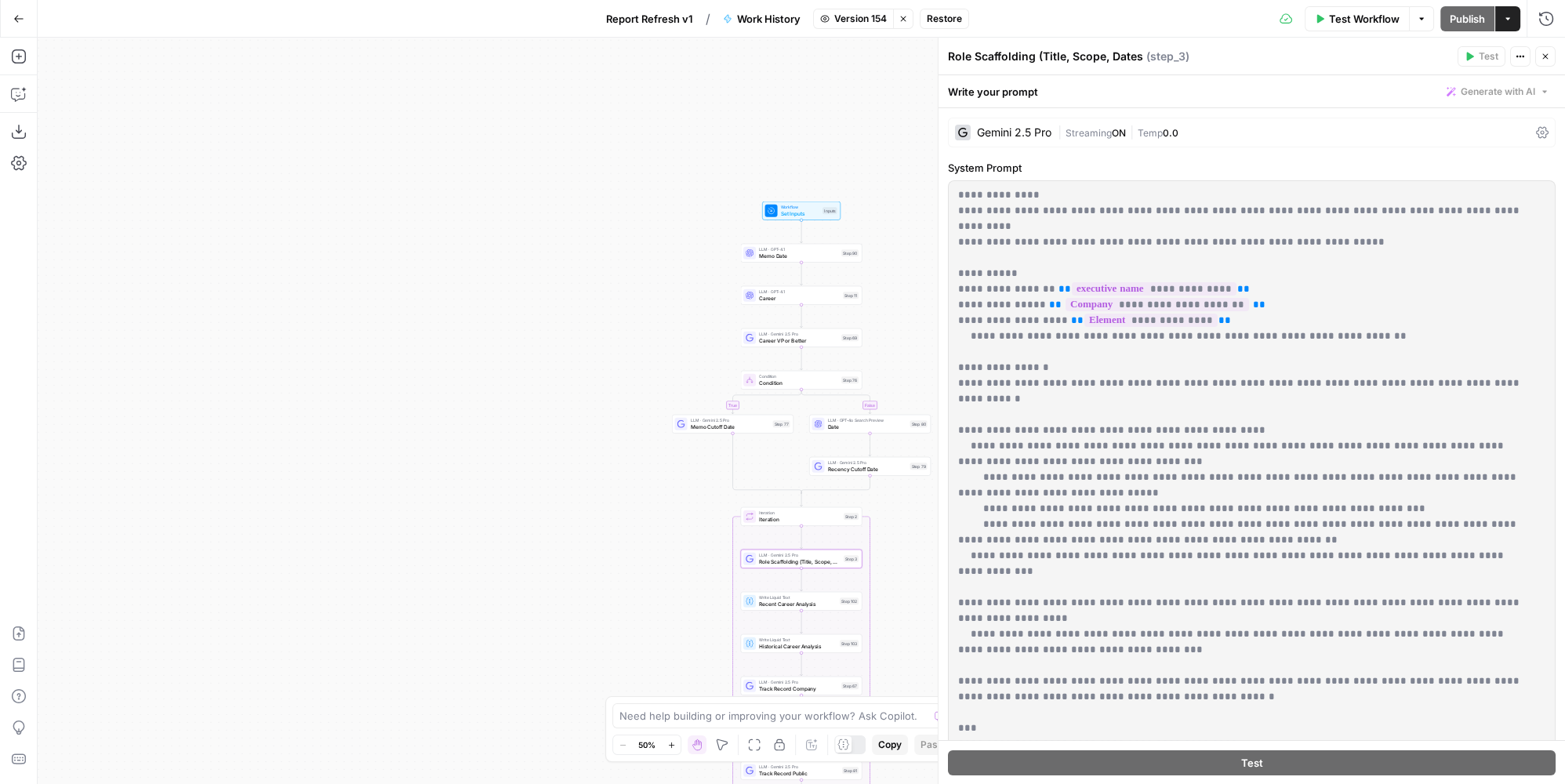
click at [946, 18] on span "Restore" at bounding box center [944, 18] width 35 height 14
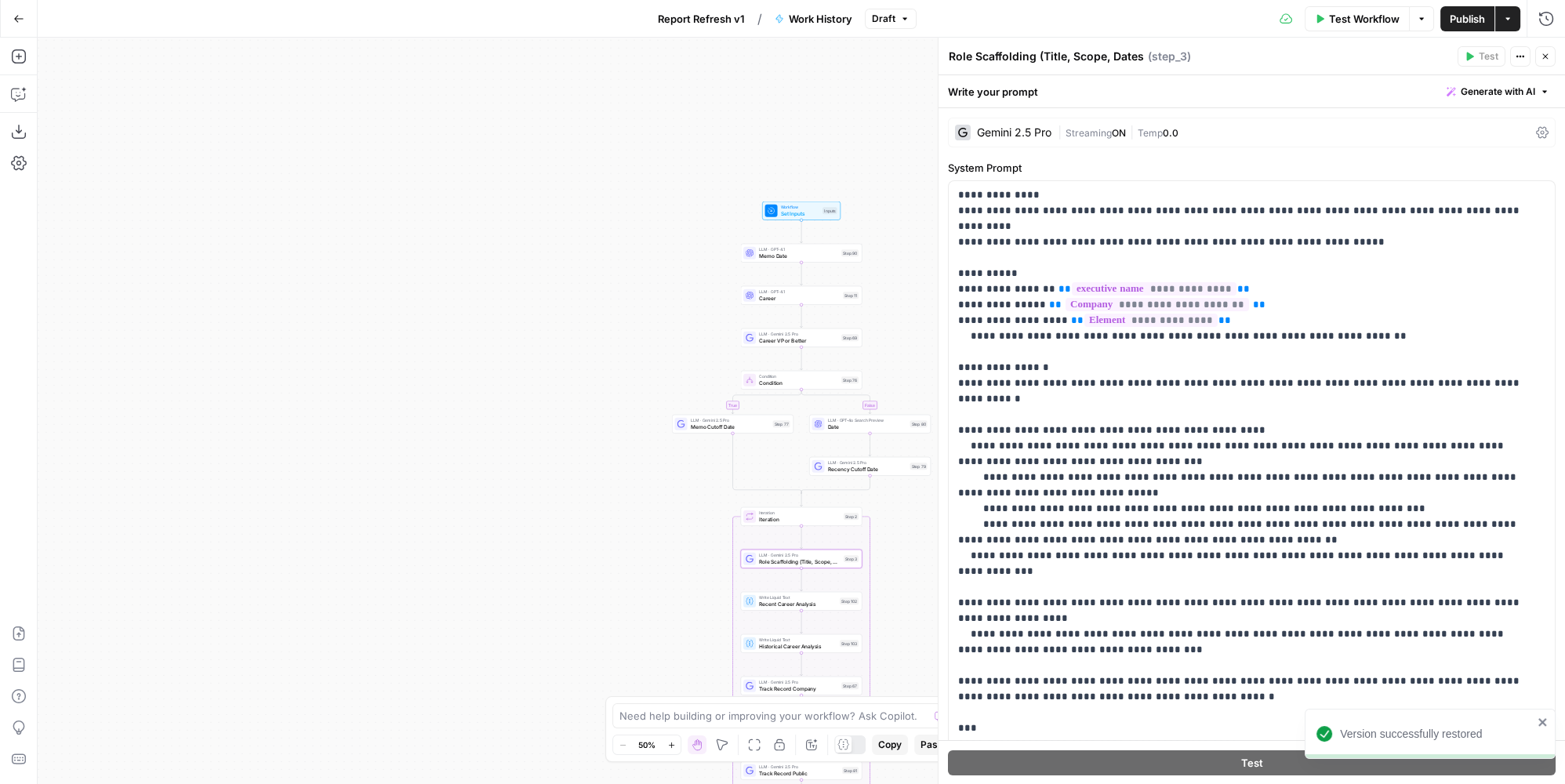
click at [1462, 20] on span "Publish" at bounding box center [1467, 18] width 35 height 16
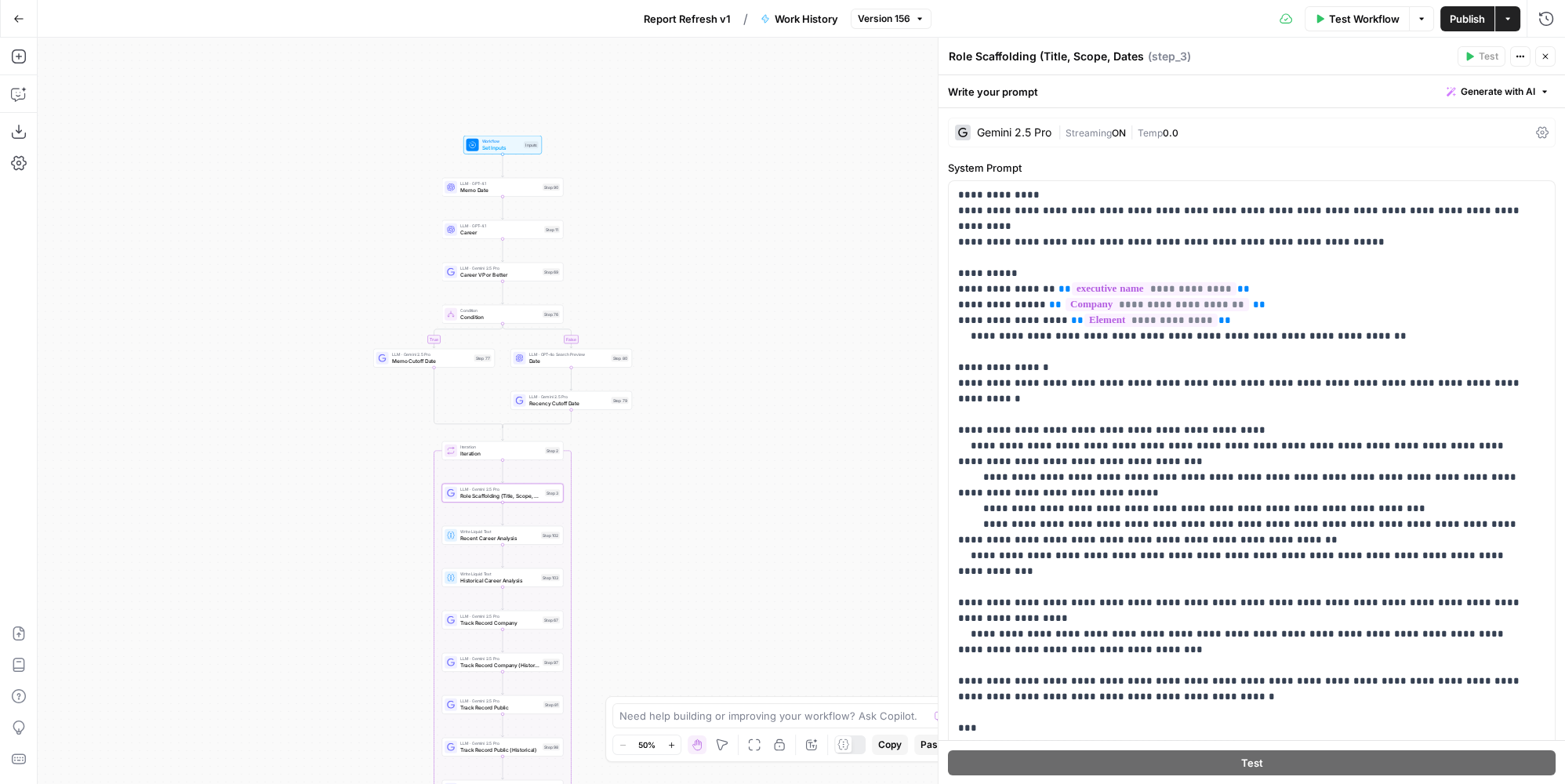
drag, startPoint x: 490, startPoint y: 244, endPoint x: 238, endPoint y: 194, distance: 256.9
click at [238, 194] on div "true false Workflow Set Inputs Inputs LLM · GPT-4.1 Memo Date Step 90 LLM · GPT…" at bounding box center [801, 410] width 1527 height 746
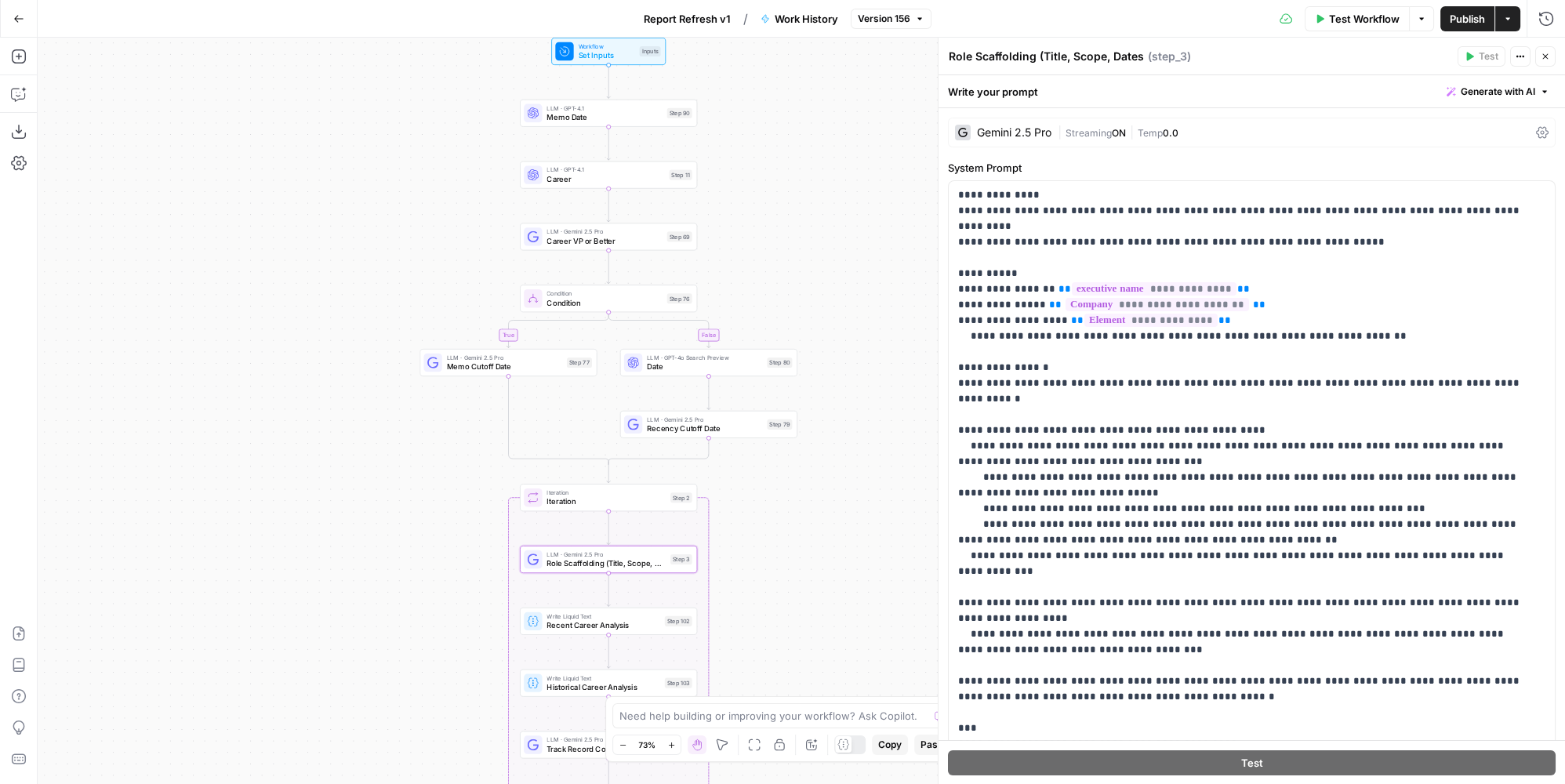
click at [21, 25] on button "Go Back" at bounding box center [19, 19] width 29 height 29
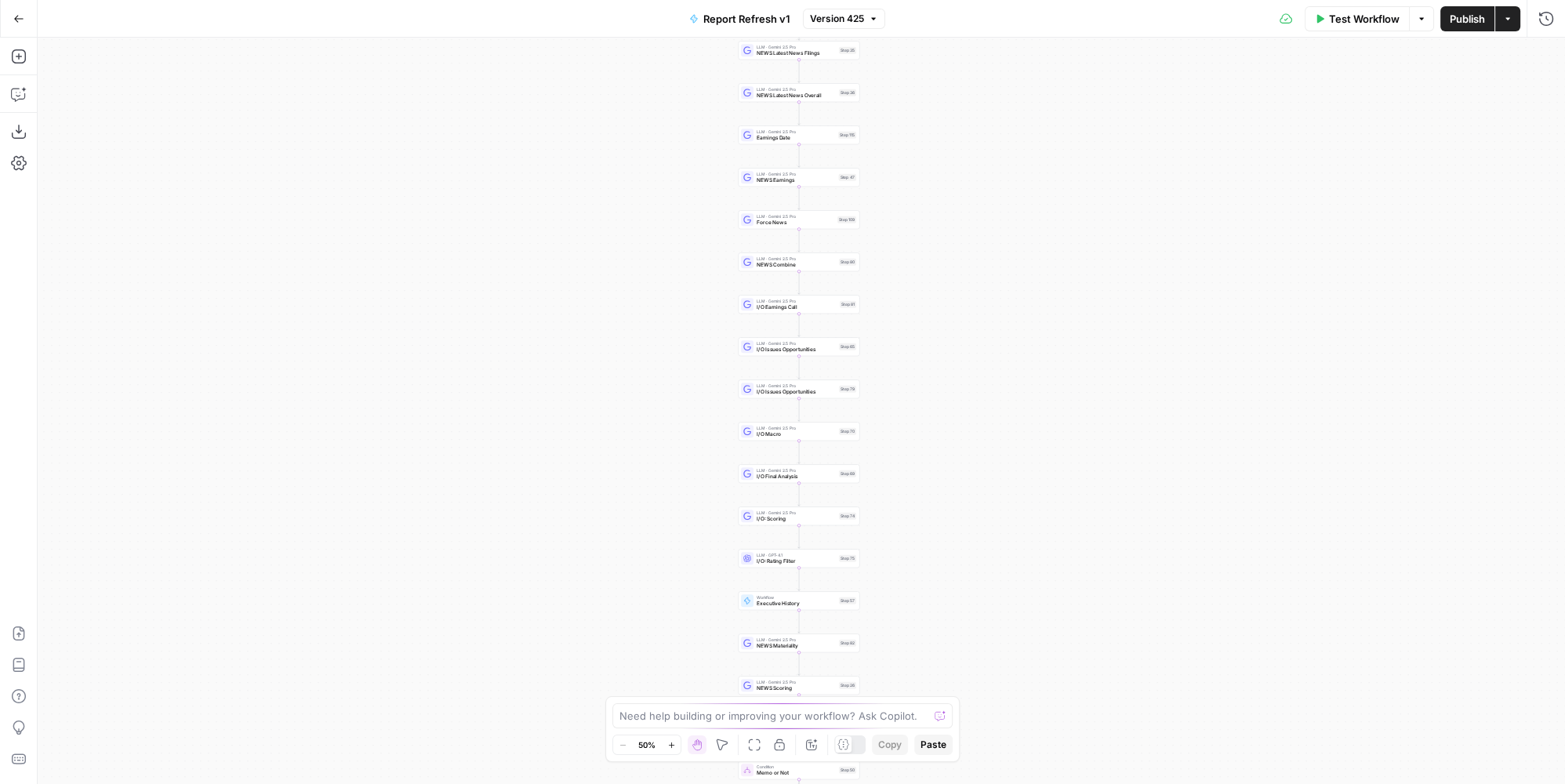
drag, startPoint x: 597, startPoint y: 405, endPoint x: 374, endPoint y: 291, distance: 250.4
click at [374, 291] on div "true false true false Workflow Set Inputs Inputs Condition Condition Step 117 L…" at bounding box center [801, 410] width 1527 height 746
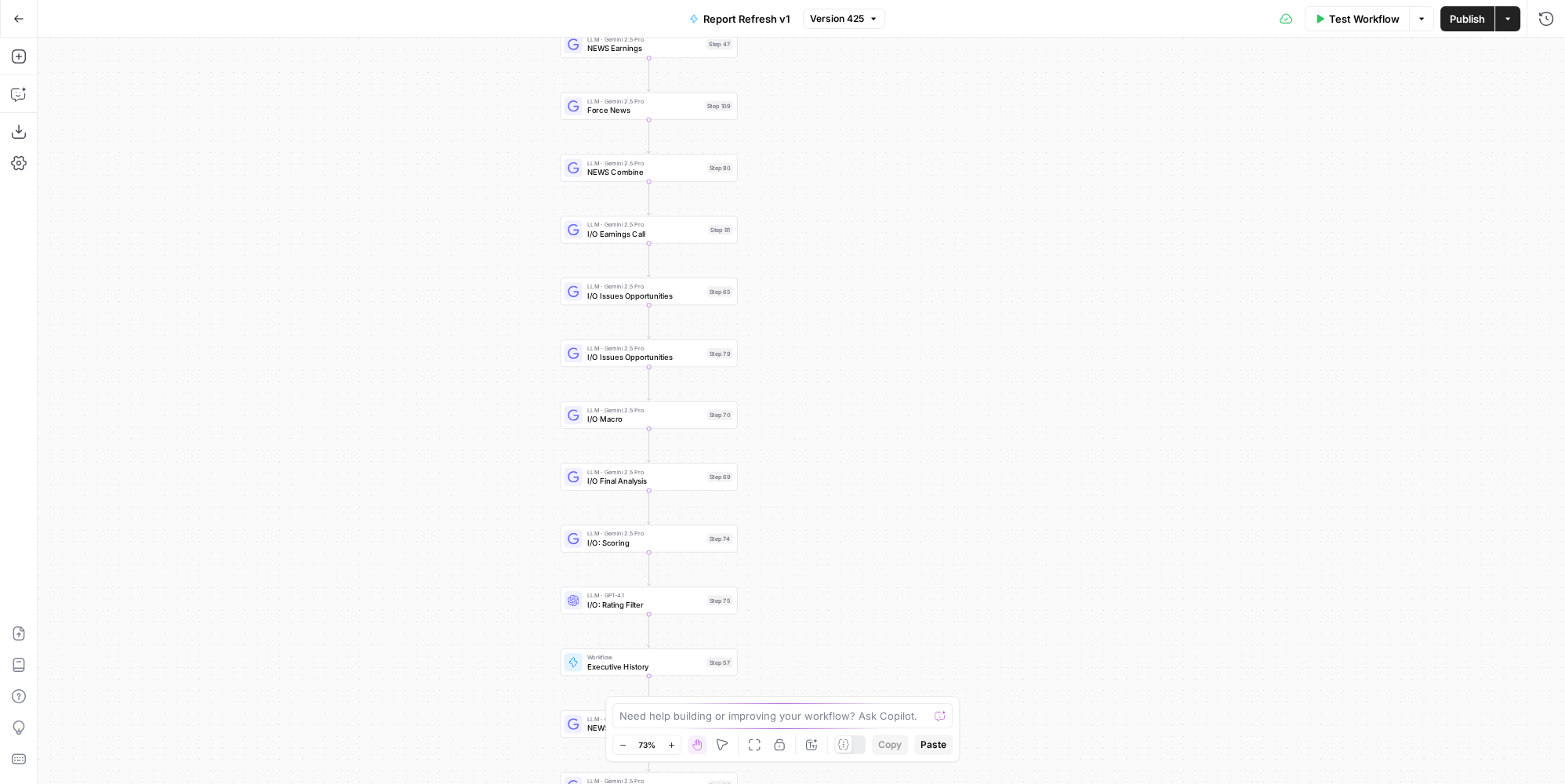
drag, startPoint x: 870, startPoint y: 304, endPoint x: 832, endPoint y: 566, distance: 264.7
click at [832, 566] on div "true false true false Workflow Set Inputs Inputs Condition Condition Step 117 L…" at bounding box center [801, 410] width 1527 height 746
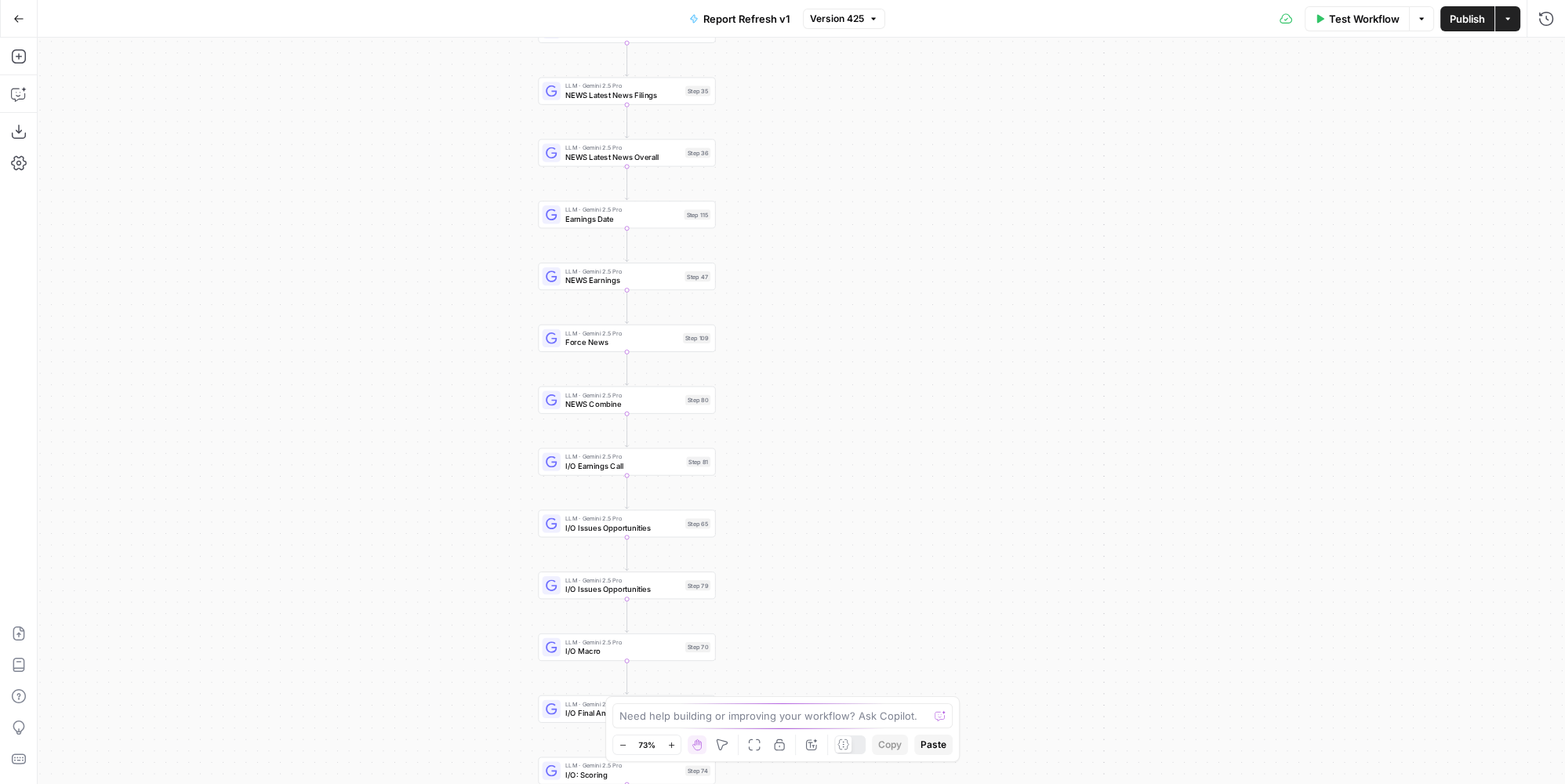
drag, startPoint x: 846, startPoint y: 331, endPoint x: 845, endPoint y: 360, distance: 29.0
click at [845, 360] on div "true false true false Workflow Set Inputs Inputs Condition Condition Step 117 L…" at bounding box center [801, 410] width 1527 height 746
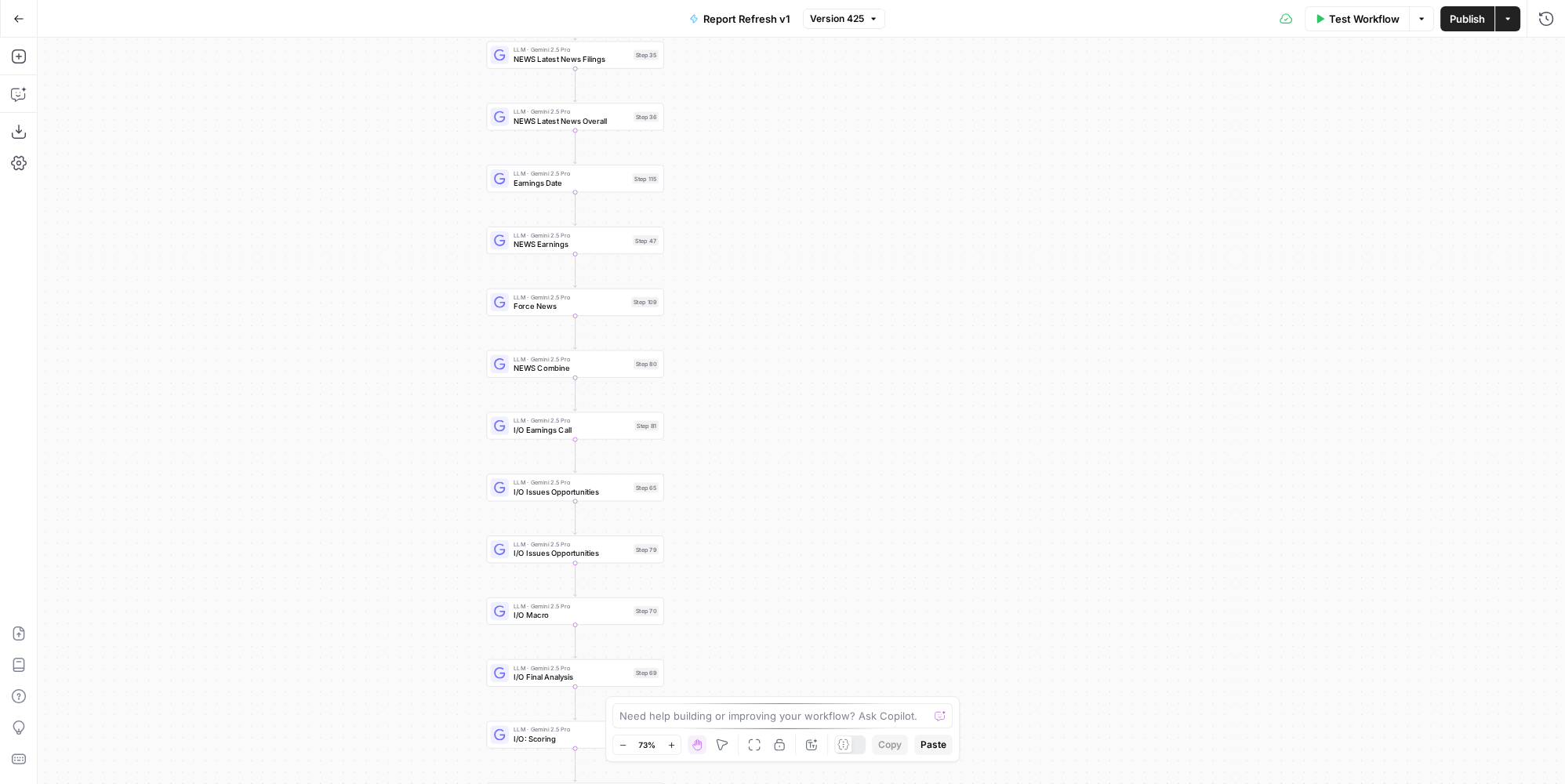
drag, startPoint x: 850, startPoint y: 497, endPoint x: 797, endPoint y: 464, distance: 62.4
click at [797, 464] on div "true false true false Workflow Set Inputs Inputs Condition Condition Step 117 L…" at bounding box center [801, 410] width 1527 height 746
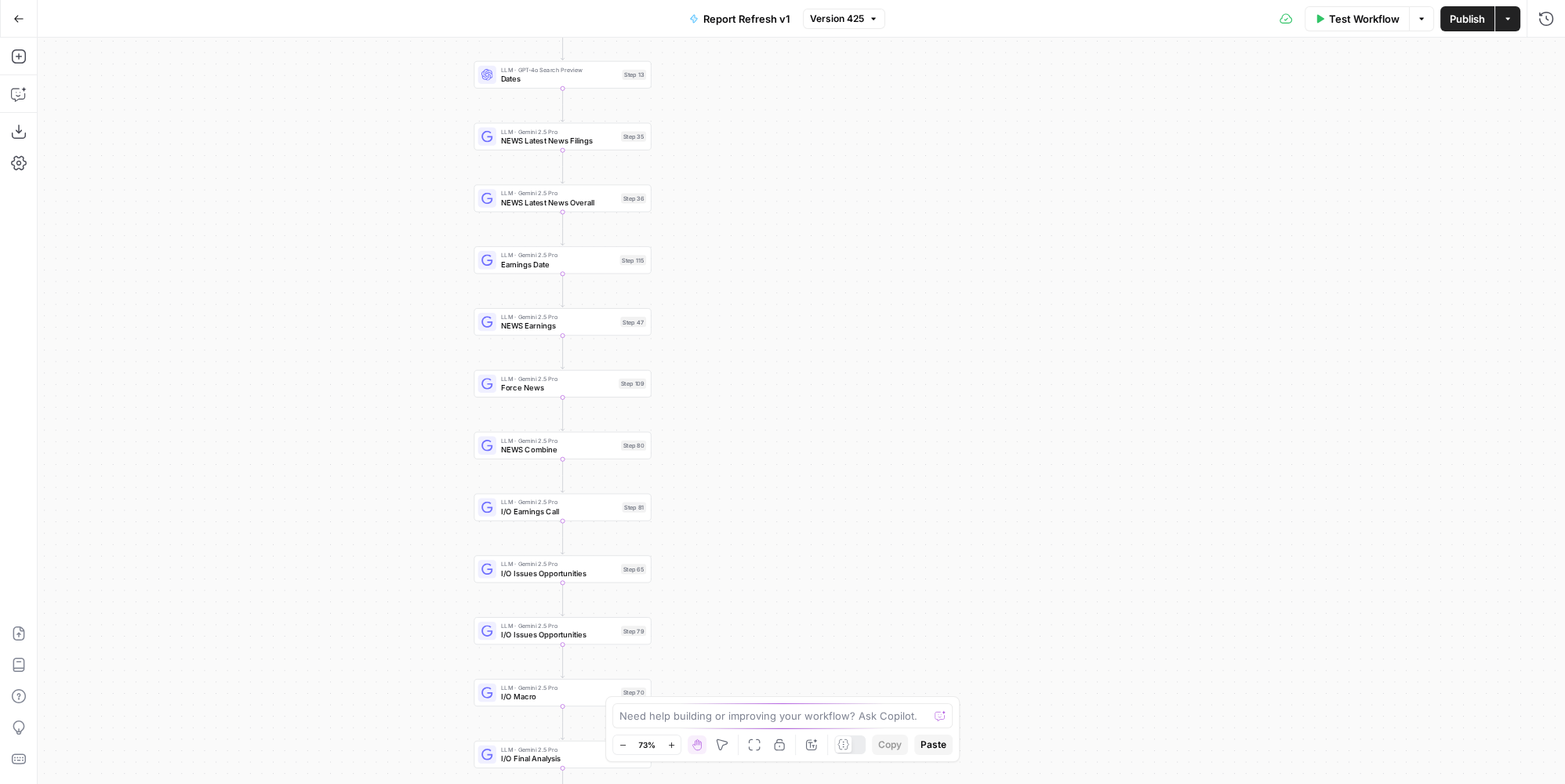
click at [756, 428] on div "true false true false Workflow Set Inputs Inputs Condition Condition Step 117 L…" at bounding box center [801, 410] width 1527 height 746
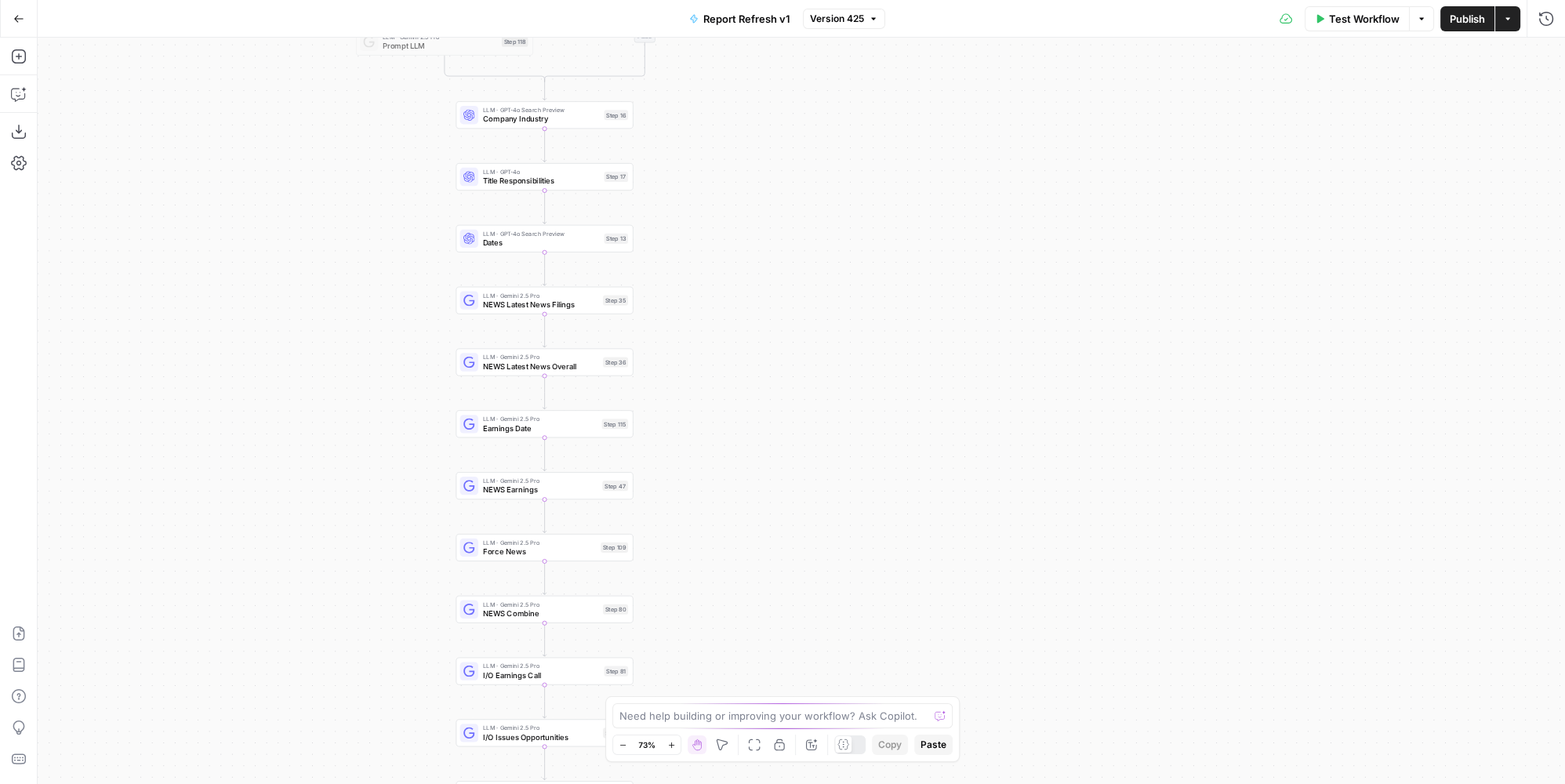
drag, startPoint x: 700, startPoint y: 307, endPoint x: 686, endPoint y: 446, distance: 139.7
click at [686, 446] on div "true false true false Workflow Set Inputs Inputs Condition Condition Step 117 L…" at bounding box center [801, 410] width 1527 height 746
click at [603, 308] on div "Step 35" at bounding box center [615, 307] width 25 height 10
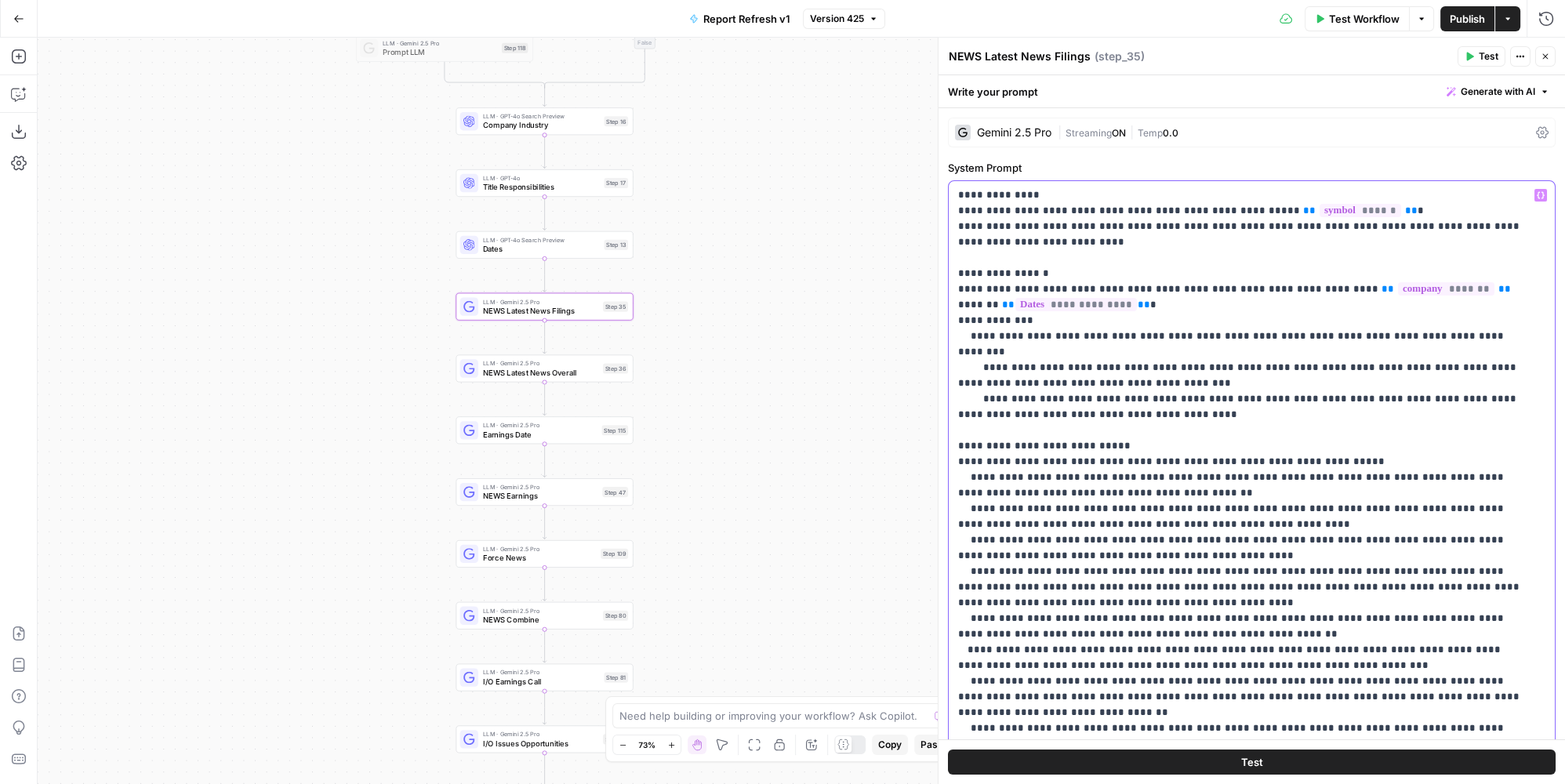
click at [1094, 266] on p "**********" at bounding box center [1241, 657] width 567 height 941
click at [16, 135] on icon "button" at bounding box center [18, 132] width 16 height 16
click at [593, 308] on span "NEWS Latest News Filings" at bounding box center [540, 311] width 115 height 11
click at [1167, 354] on p "**********" at bounding box center [1241, 657] width 567 height 941
click at [586, 371] on span "NEWS Latest News Overall" at bounding box center [540, 373] width 115 height 11
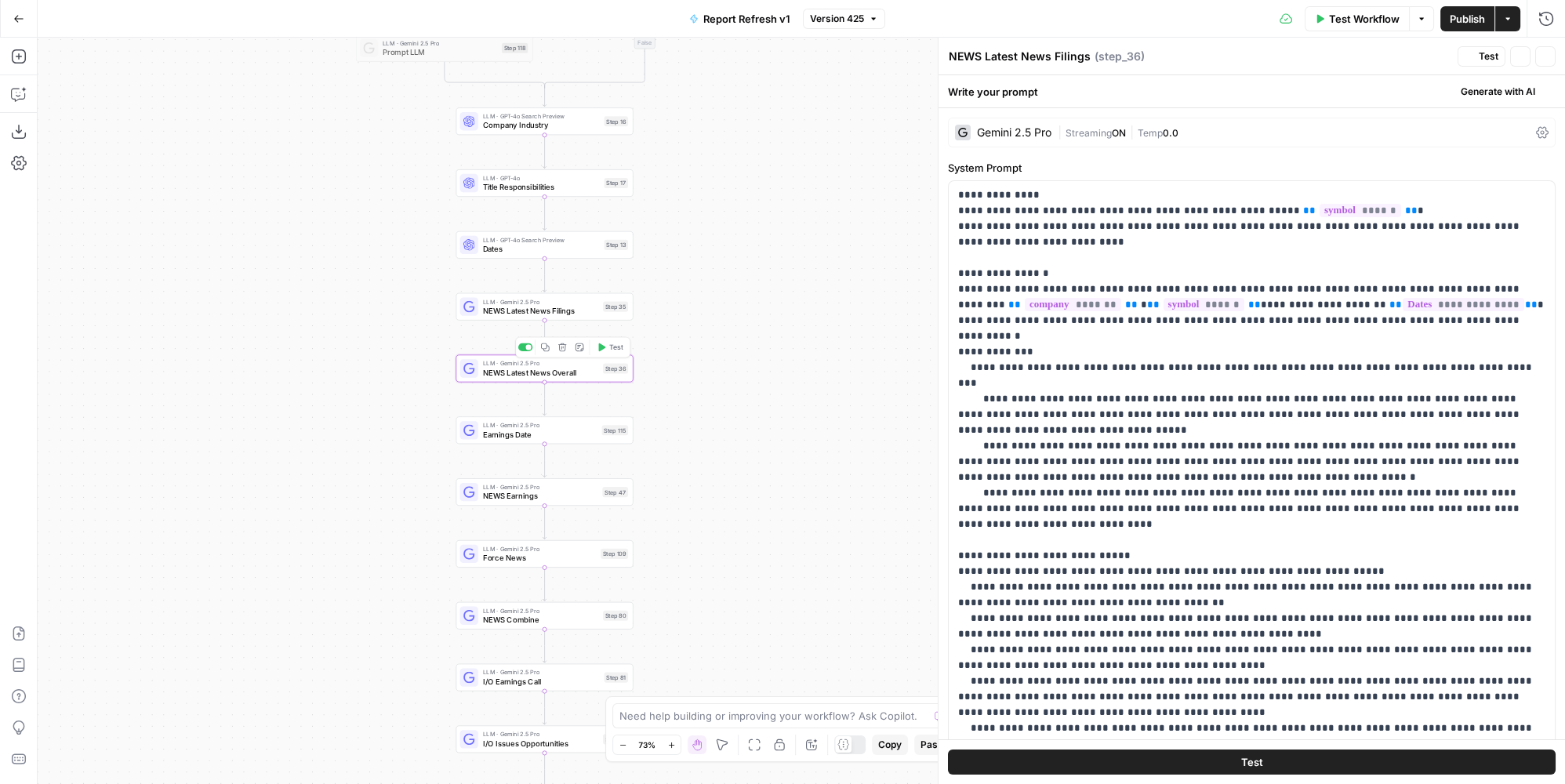
type textarea "NEWS Latest News Overall"
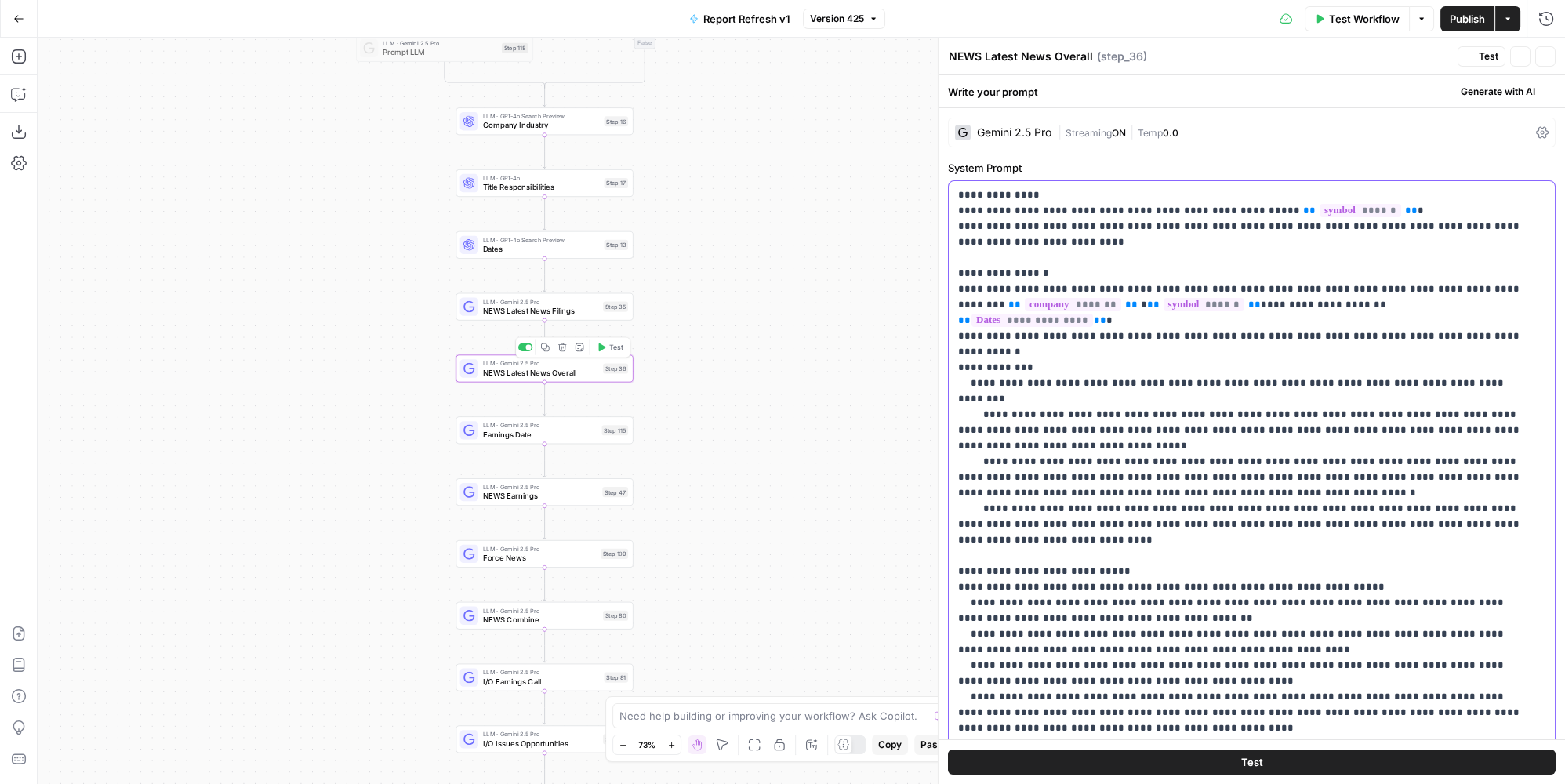
click at [1043, 343] on p "**********" at bounding box center [1241, 712] width 567 height 1051
click at [586, 429] on span "Earnings Date" at bounding box center [540, 435] width 114 height 11
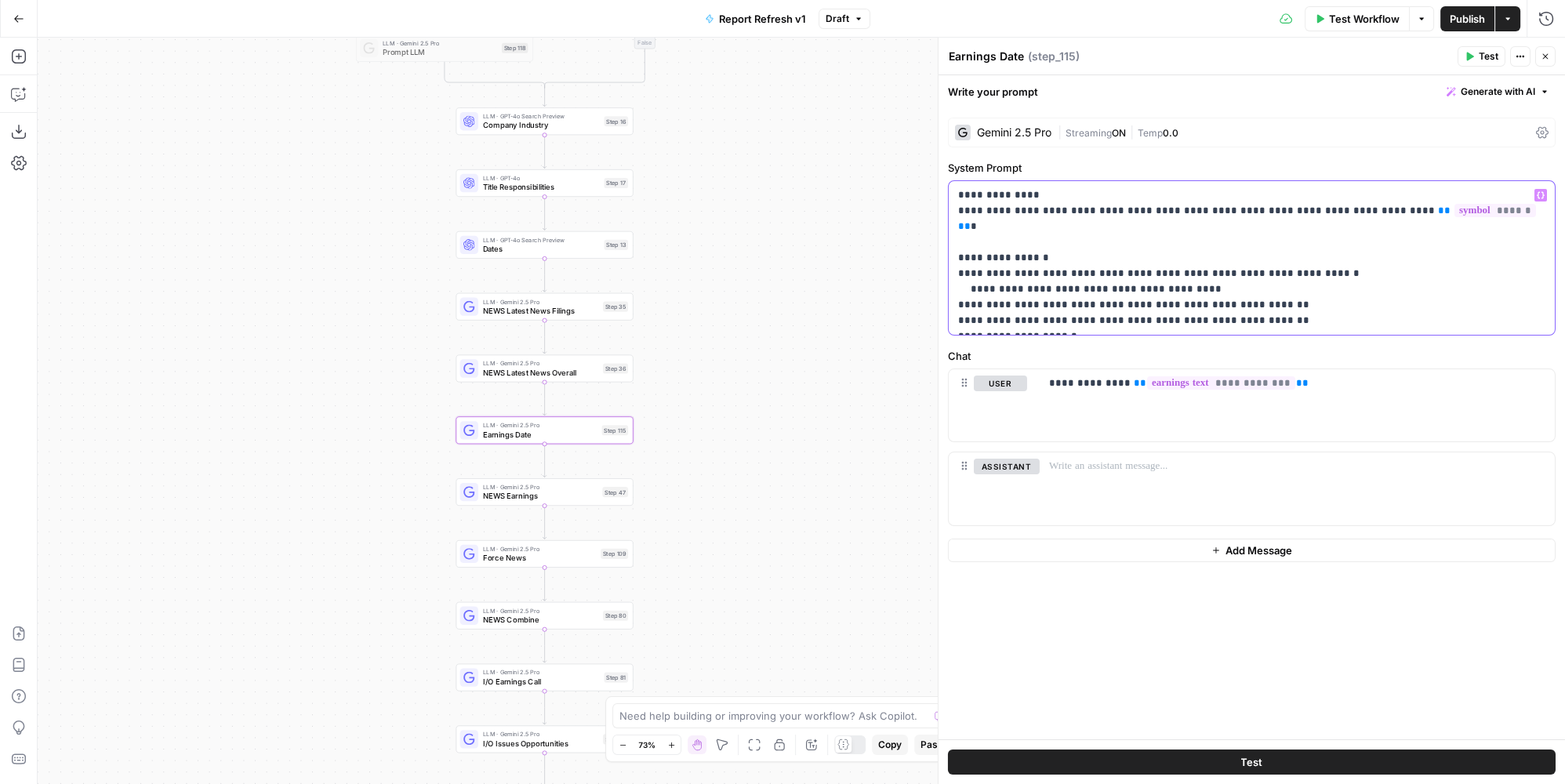
click at [1274, 262] on p "**********" at bounding box center [1252, 258] width 588 height 141
click at [1227, 249] on p "**********" at bounding box center [1252, 258] width 588 height 141
click at [582, 502] on div "LLM · Gemini 2.5 Pro NEWS Earnings Step 47 Copy step Delete step Add Note Test" at bounding box center [544, 492] width 177 height 28
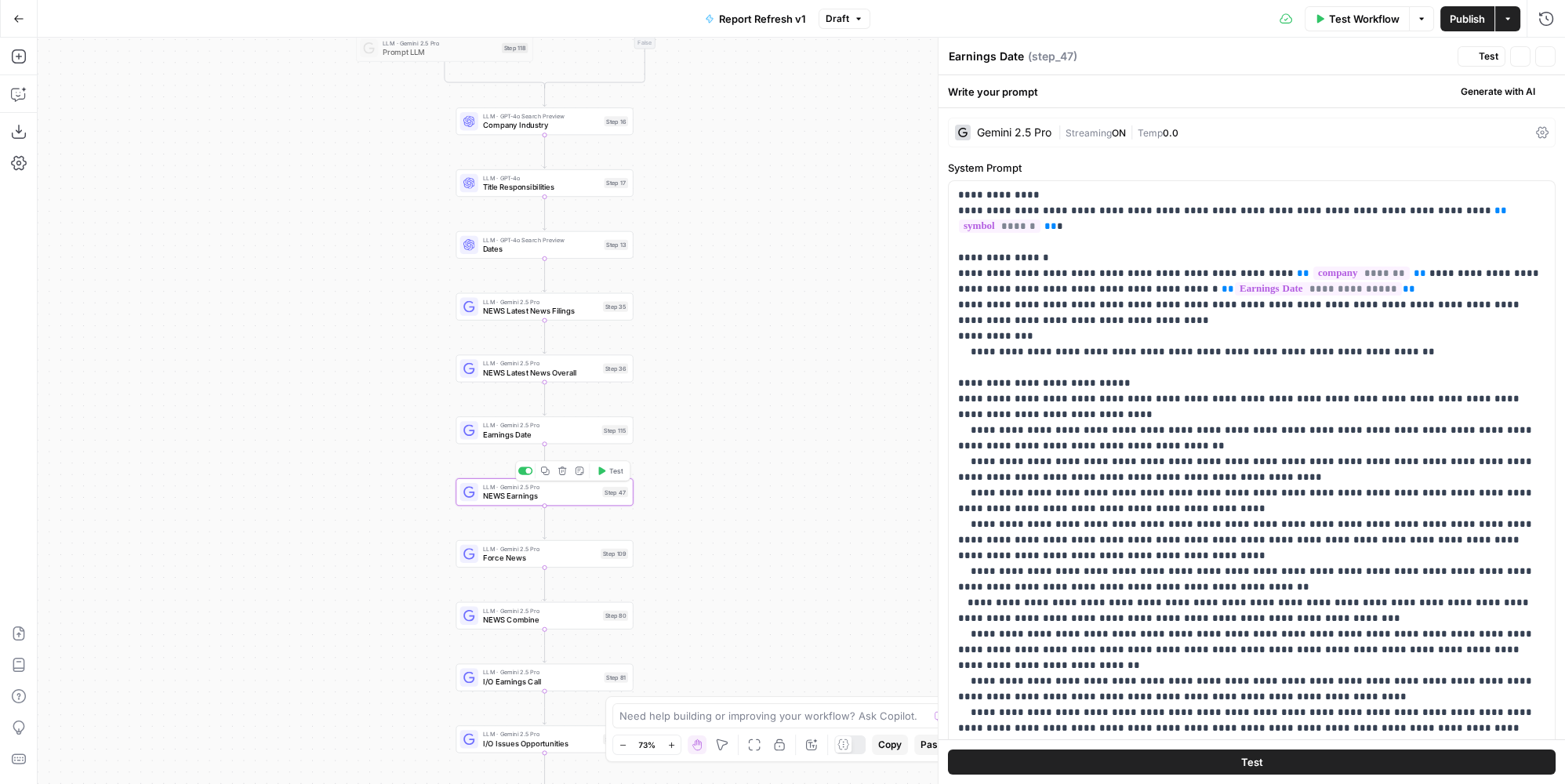
type textarea "NEWS Earnings"
click at [1187, 338] on p "**********" at bounding box center [1241, 642] width 567 height 909
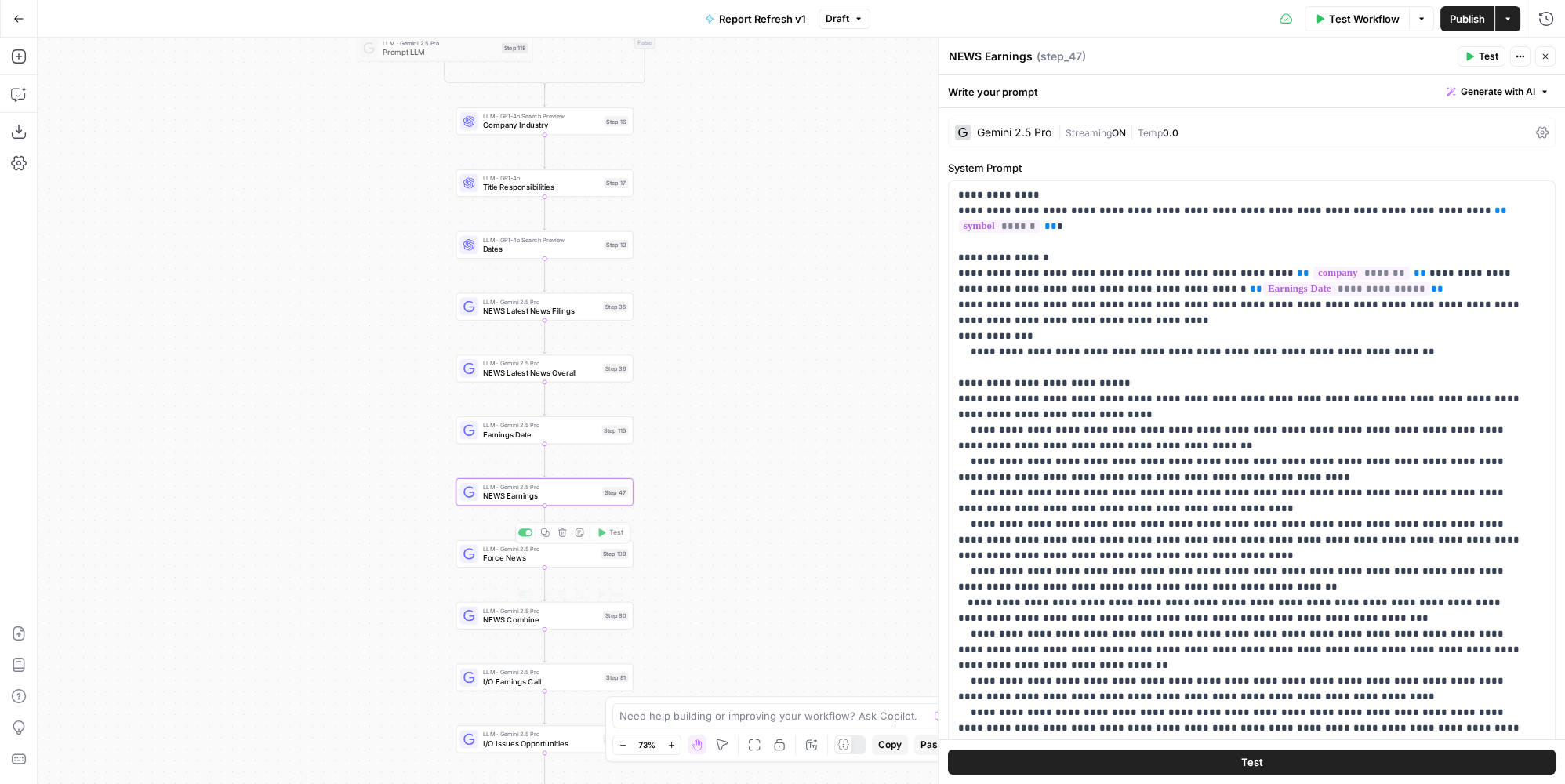
click at [567, 620] on span "NEWS Combine" at bounding box center [540, 620] width 115 height 11
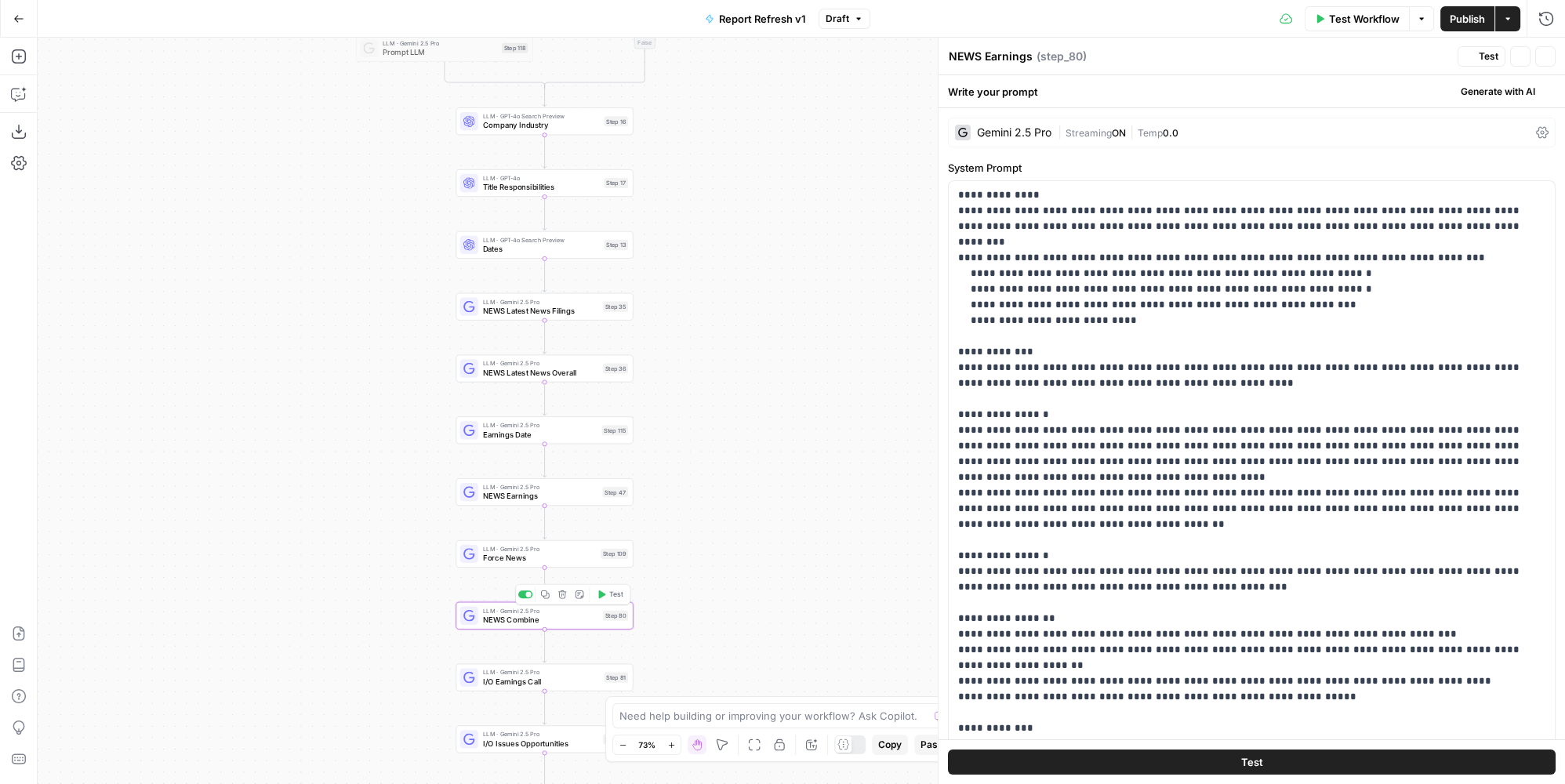
type textarea "NEWS Combine"
click at [1229, 366] on p "**********" at bounding box center [1241, 563] width 567 height 753
click at [1198, 298] on p "**********" at bounding box center [1241, 563] width 567 height 753
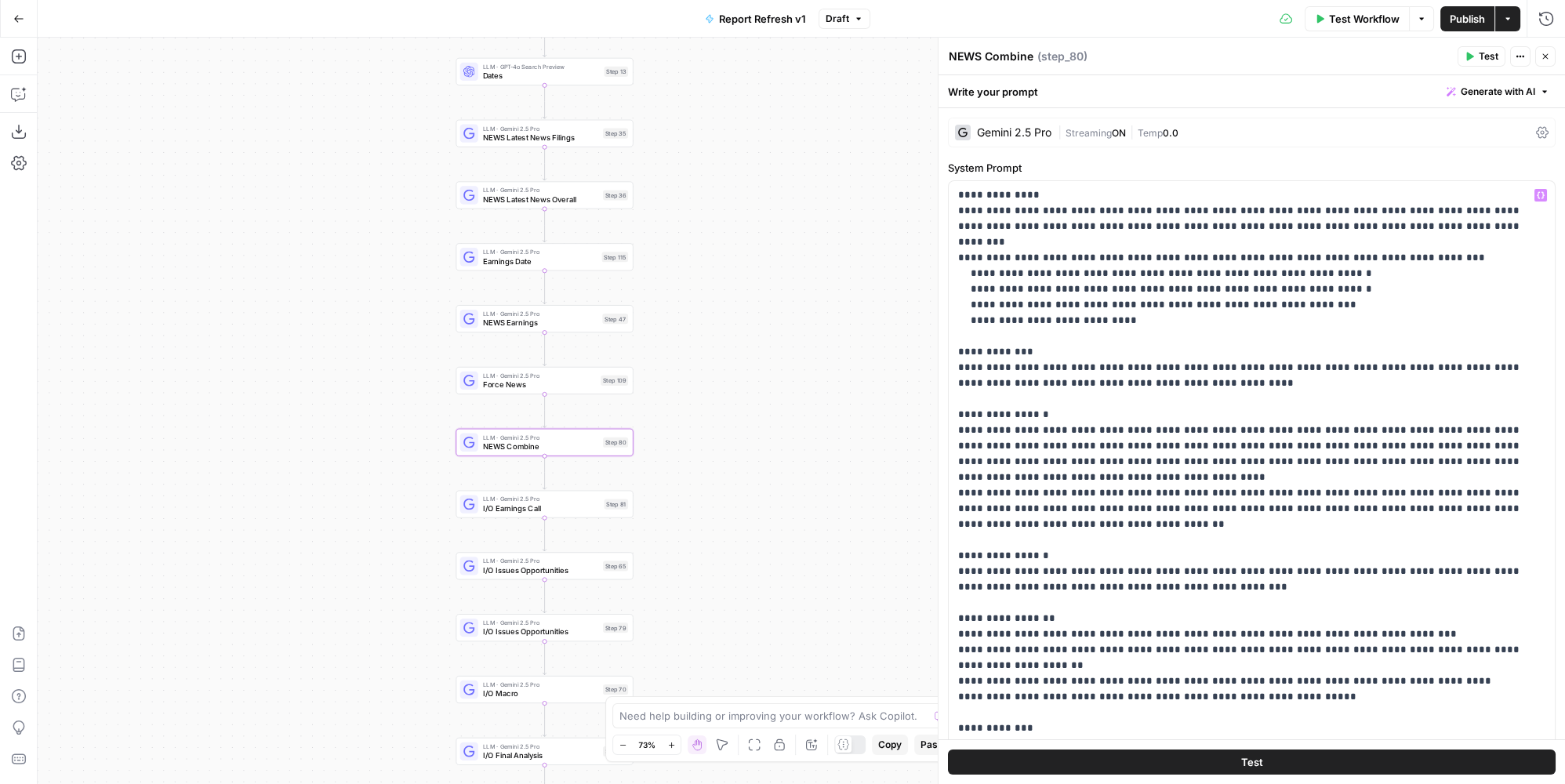
drag, startPoint x: 711, startPoint y: 441, endPoint x: 712, endPoint y: 276, distance: 165.0
click at [710, 260] on div "true true false false Workflow Set Inputs Inputs Condition Condition Step 117 L…" at bounding box center [801, 410] width 1527 height 746
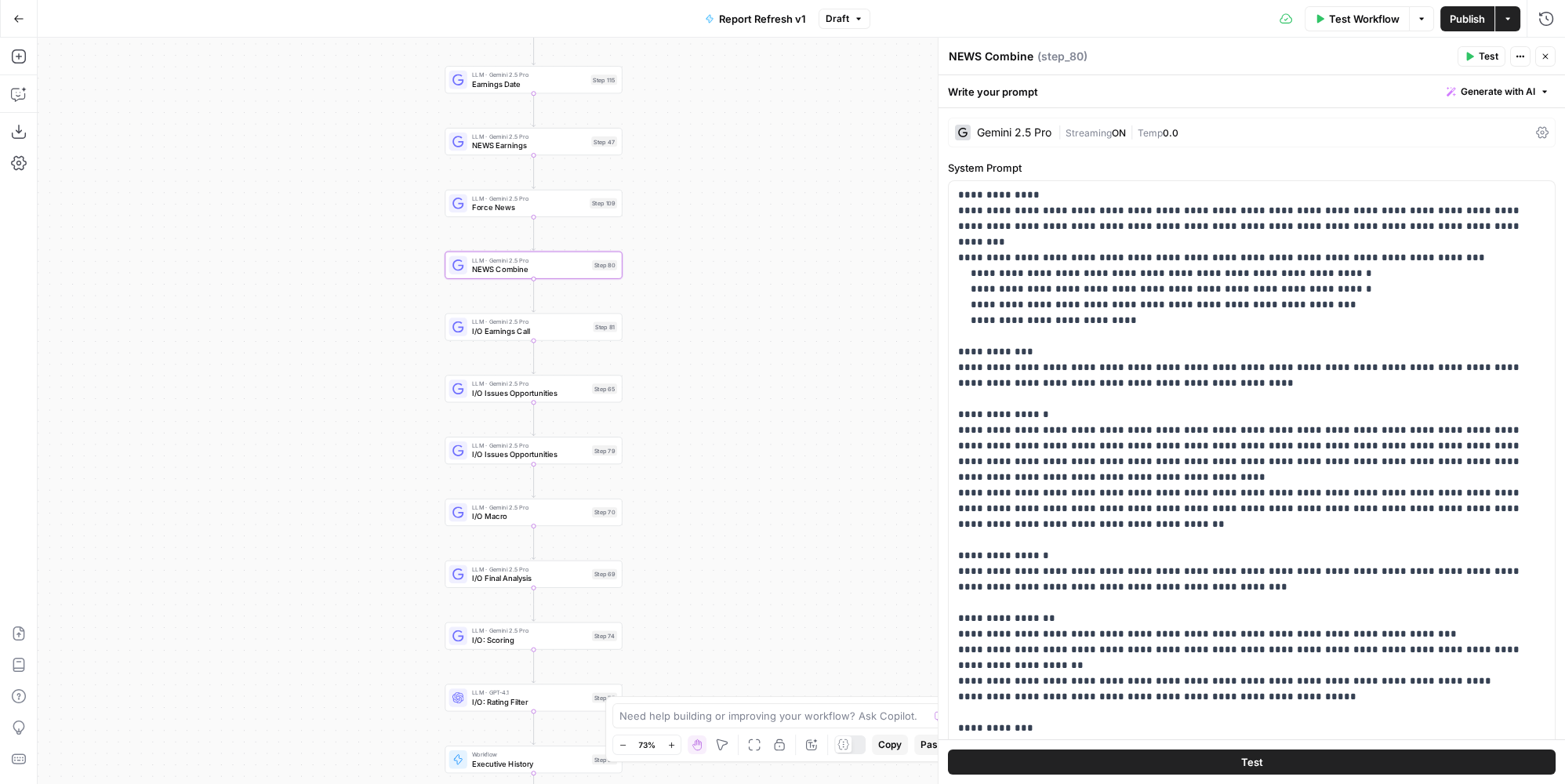
drag, startPoint x: 733, startPoint y: 450, endPoint x: 724, endPoint y: 279, distance: 171.2
click at [724, 279] on div "true true false false Workflow Set Inputs Inputs Condition Condition Step 117 L…" at bounding box center [801, 410] width 1527 height 746
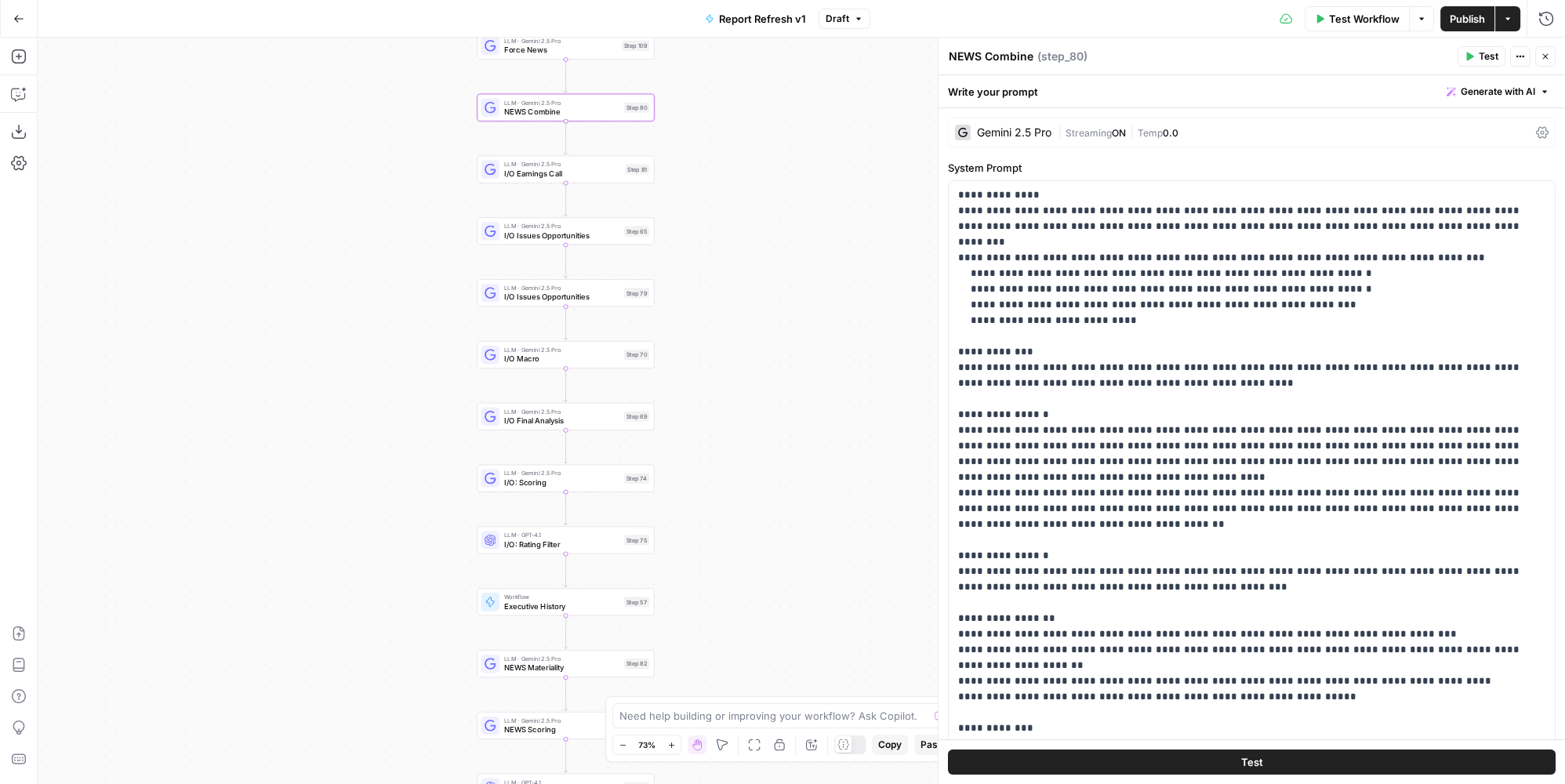
drag, startPoint x: 751, startPoint y: 319, endPoint x: 761, endPoint y: 280, distance: 40.3
click at [761, 280] on div "true true false false Workflow Set Inputs Inputs Condition Condition Step 117 L…" at bounding box center [801, 410] width 1527 height 746
drag, startPoint x: 747, startPoint y: 442, endPoint x: 747, endPoint y: 230, distance: 212.0
click at [747, 230] on div "true true false false Workflow Set Inputs Inputs Condition Condition Step 117 L…" at bounding box center [801, 410] width 1527 height 746
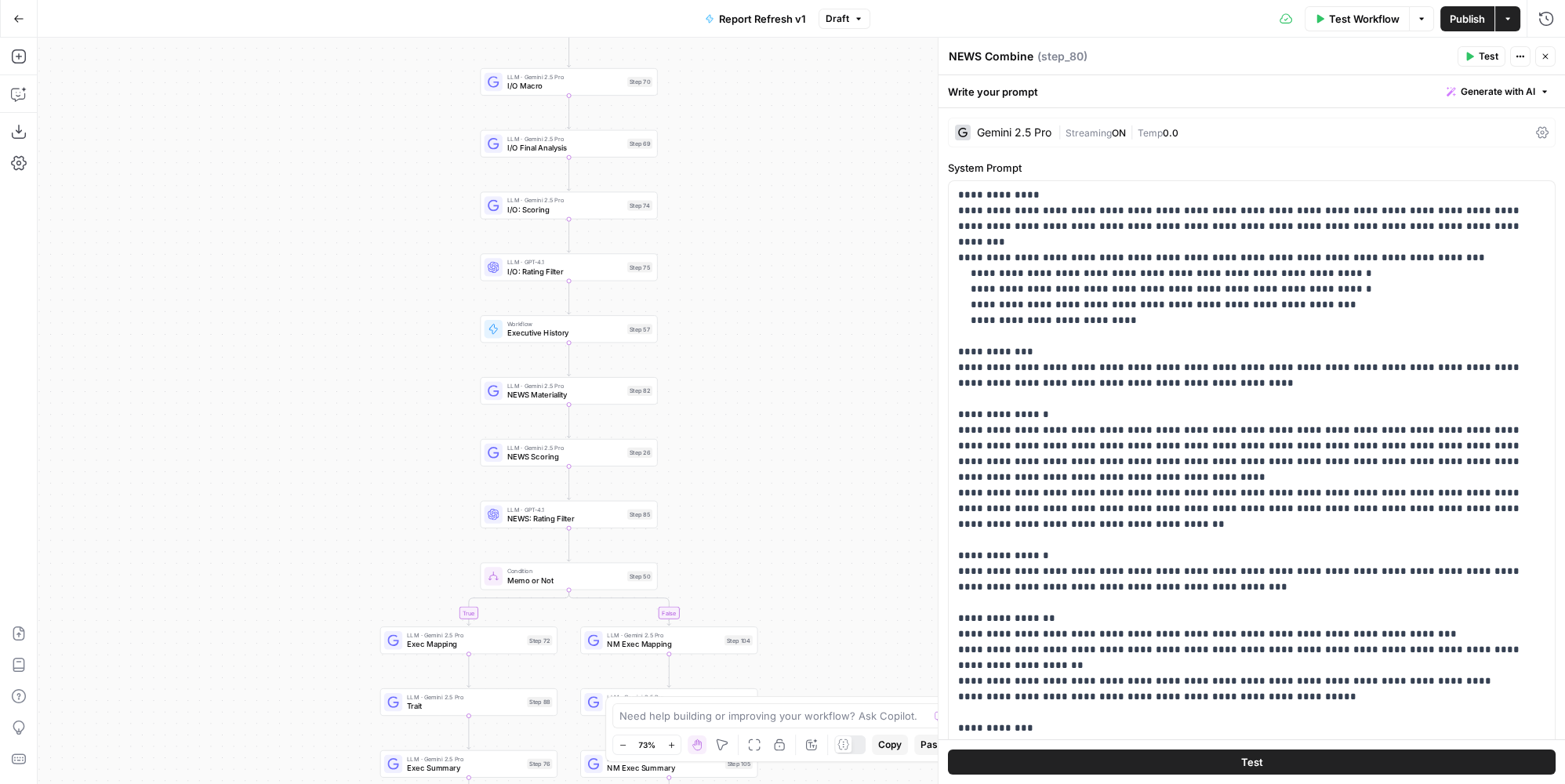
drag, startPoint x: 753, startPoint y: 359, endPoint x: 756, endPoint y: 311, distance: 48.1
click at [756, 311] on div "true true false false Workflow Set Inputs Inputs Condition Condition Step 117 L…" at bounding box center [801, 410] width 1527 height 746
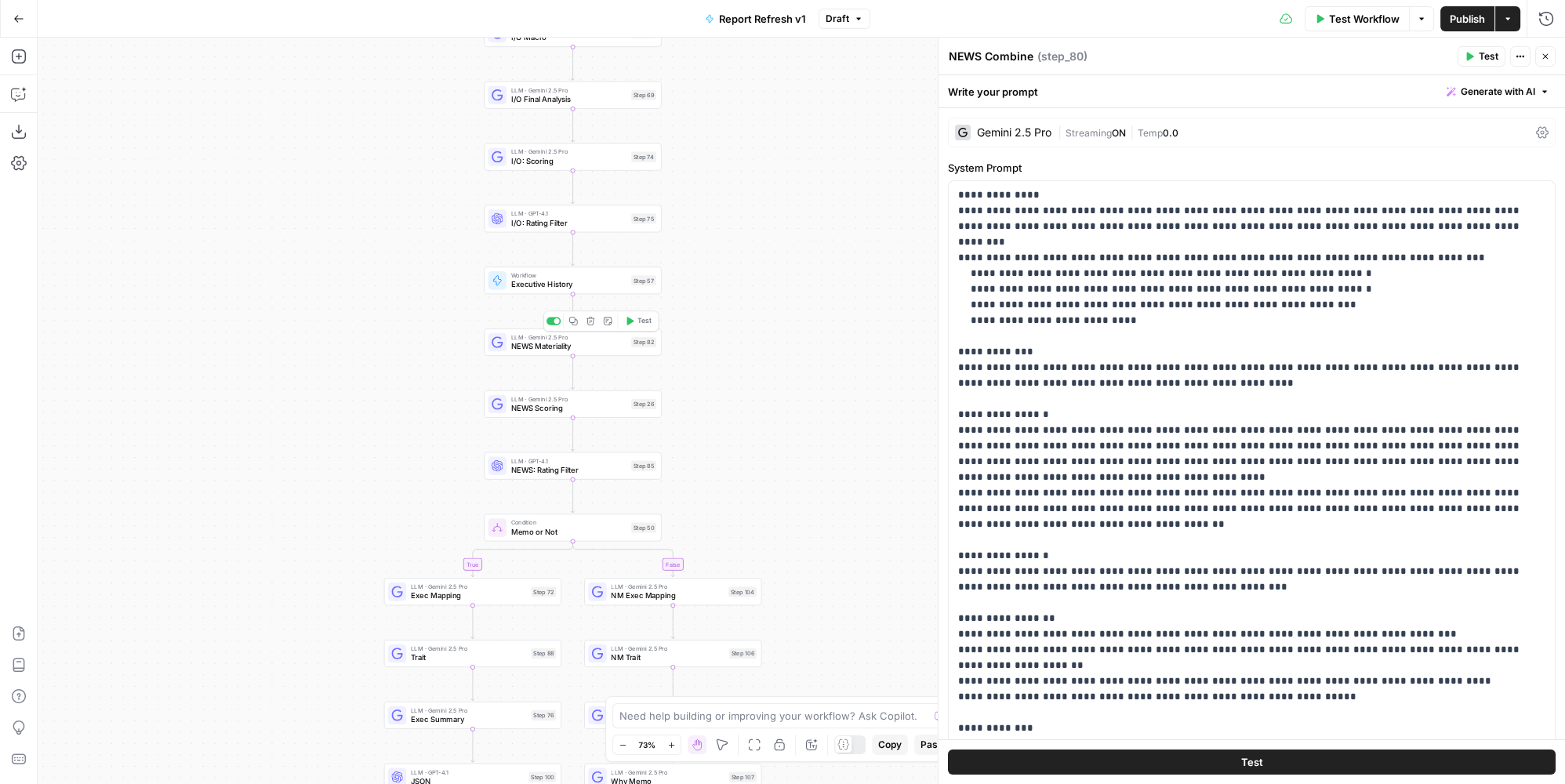
click at [605, 338] on span "LLM · Gemini 2.5 Pro" at bounding box center [568, 338] width 115 height 10
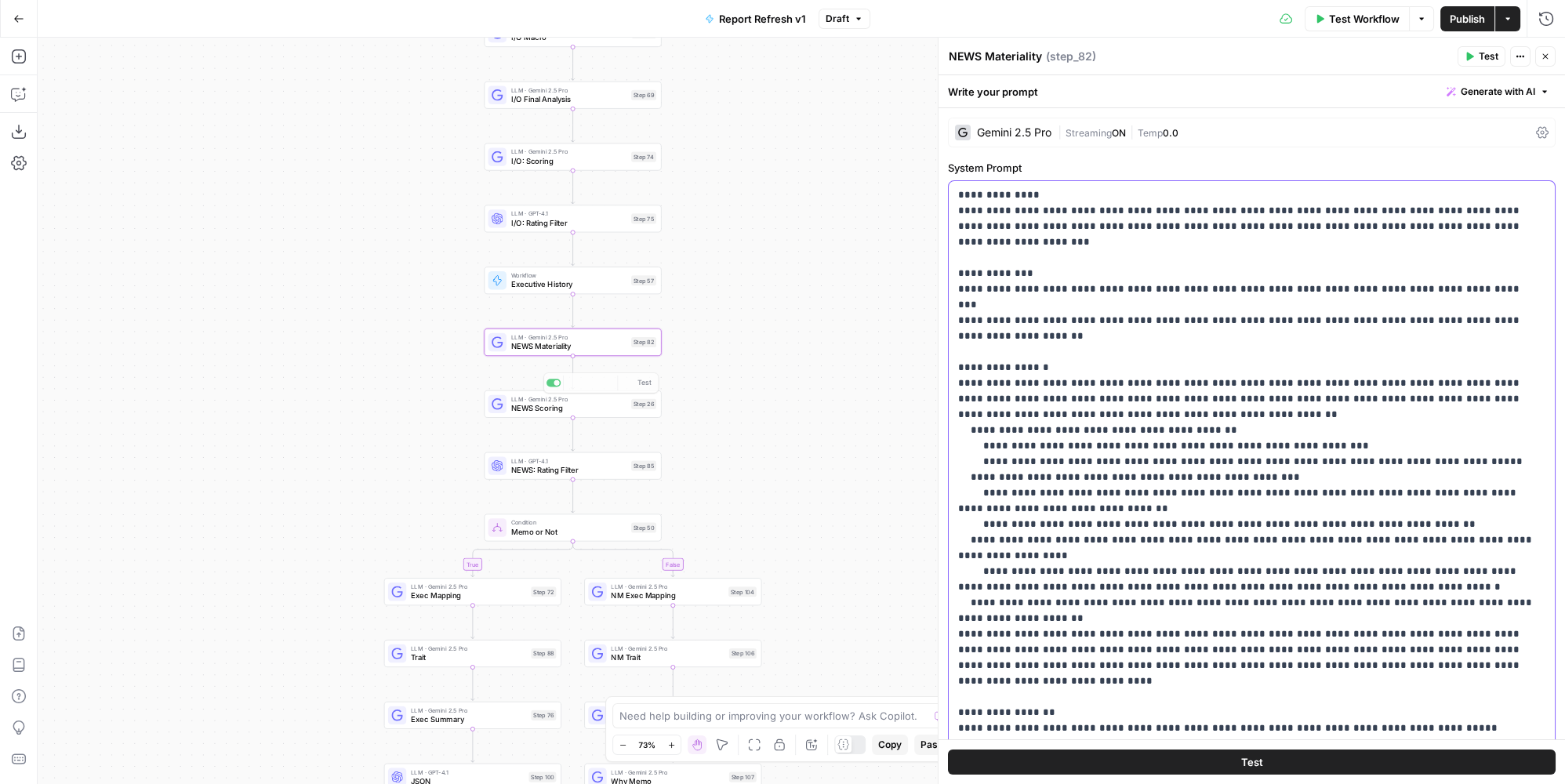
click at [1095, 383] on p "**********" at bounding box center [1247, 493] width 578 height 612
click at [618, 409] on span "NEWS Scoring" at bounding box center [568, 408] width 115 height 11
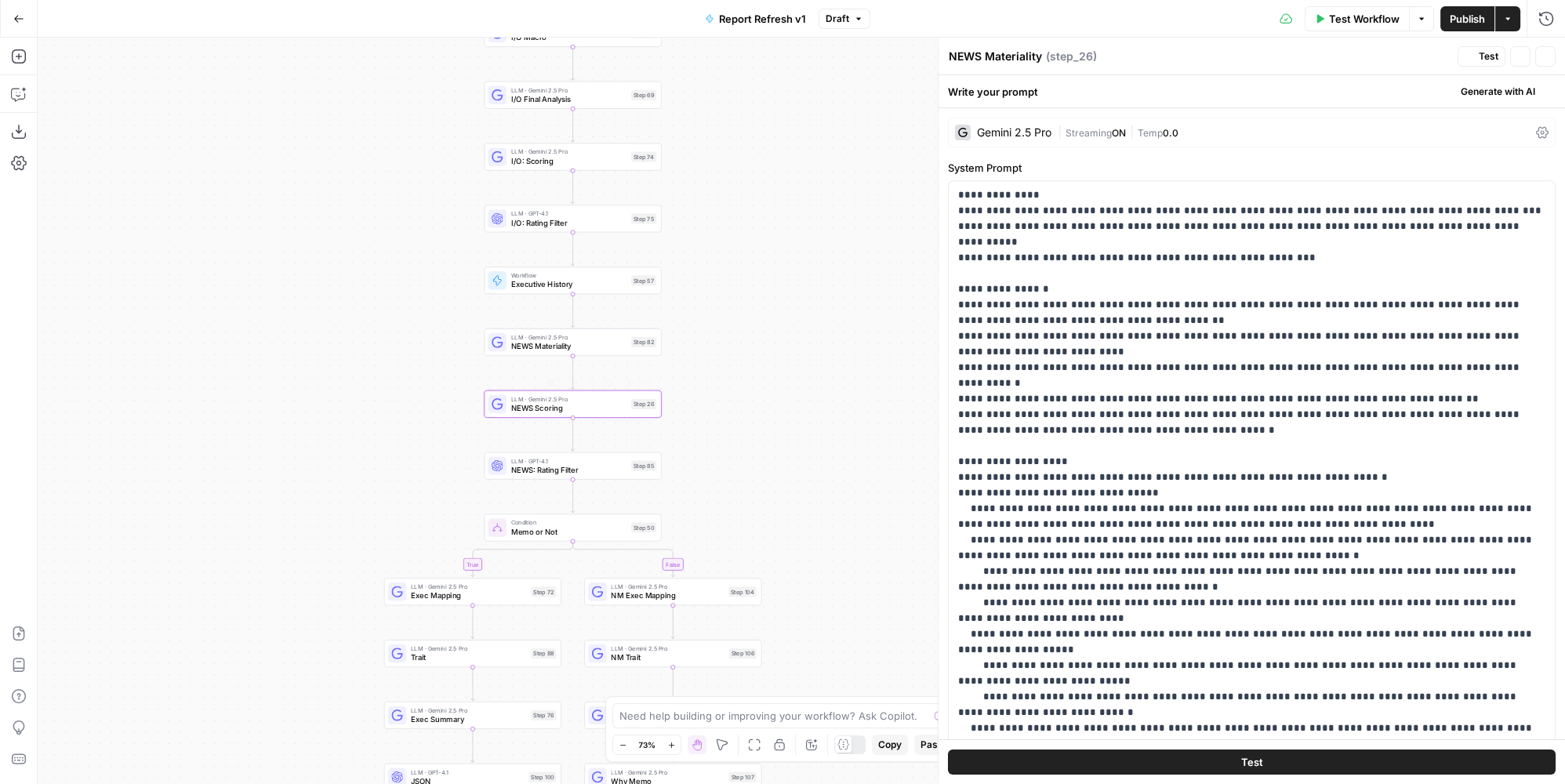
type textarea "NEWS Scoring"
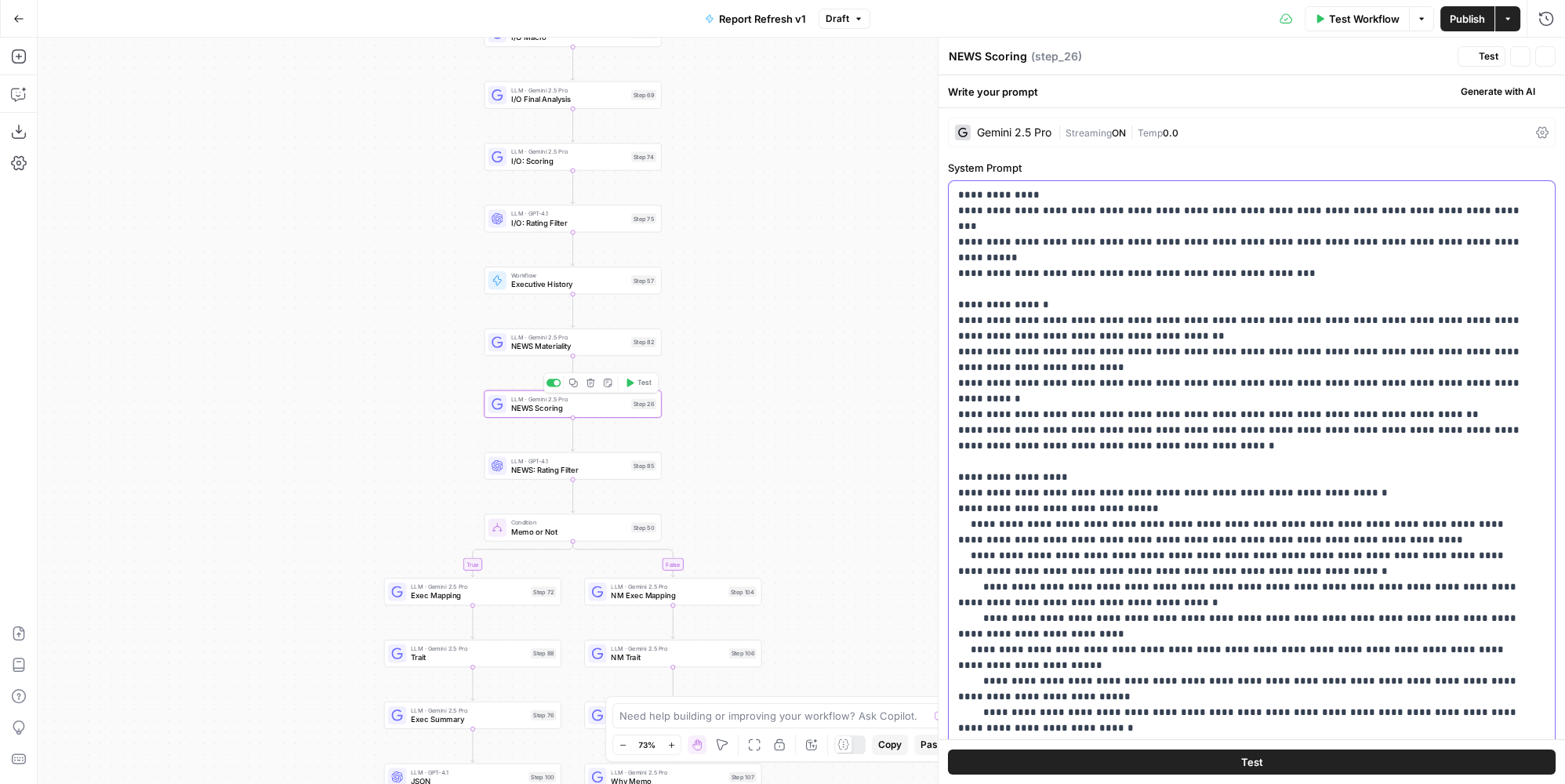
click at [567, 467] on span "NEWS: Rating Filter" at bounding box center [568, 470] width 115 height 11
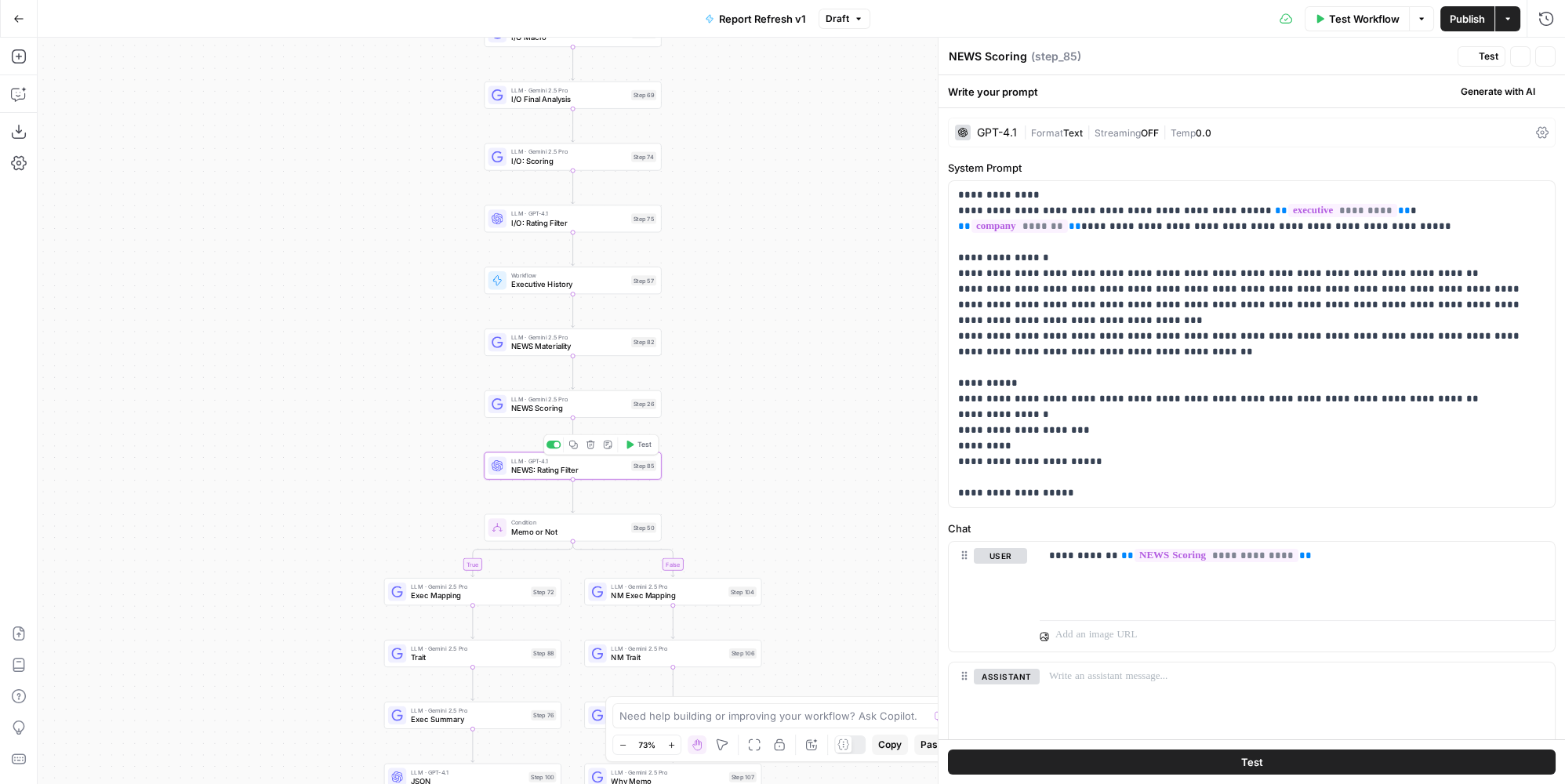
type textarea "NEWS: Rating Filter"
click at [1159, 339] on p "**********" at bounding box center [1247, 344] width 578 height 314
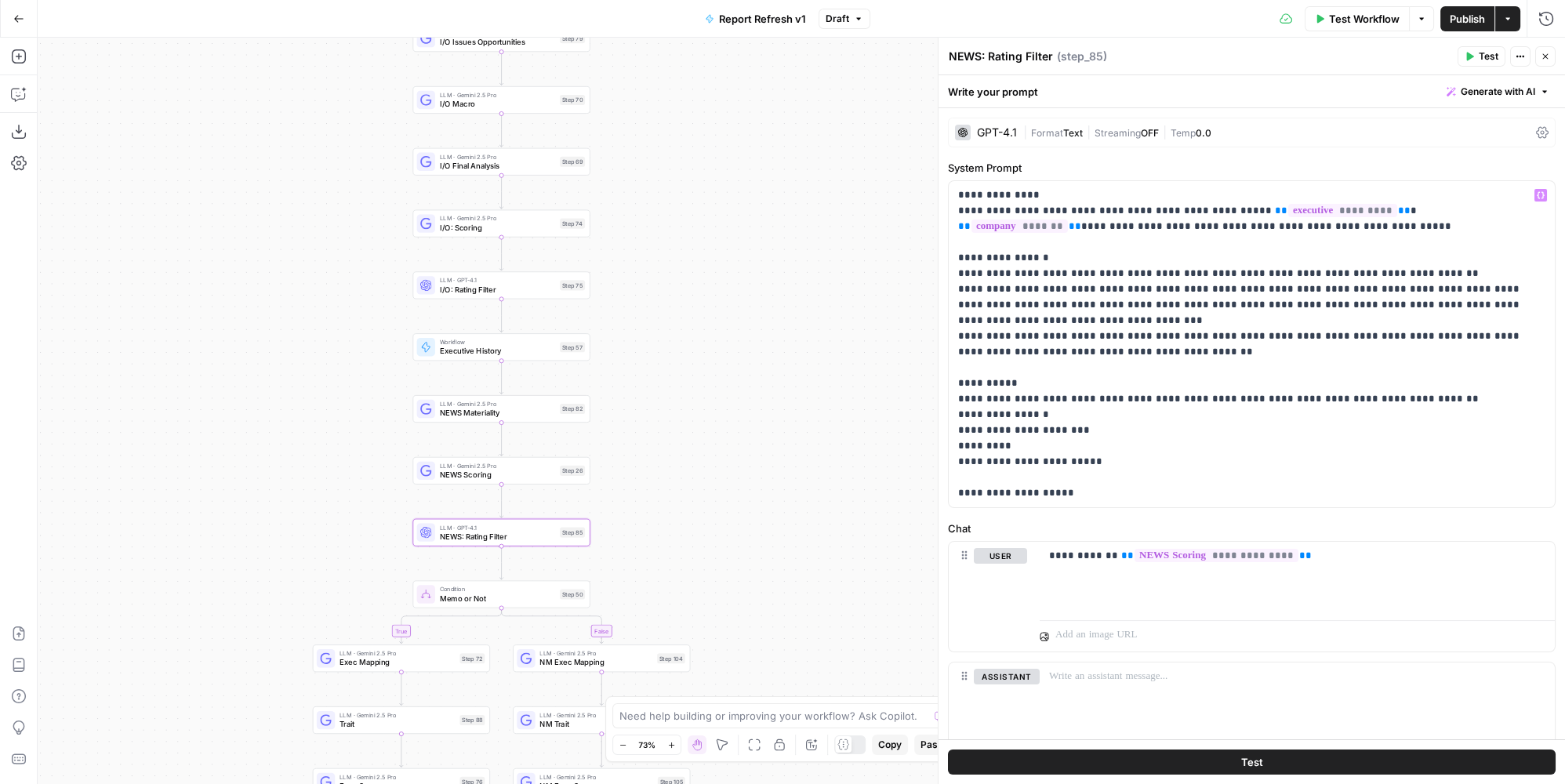
drag, startPoint x: 346, startPoint y: 362, endPoint x: 248, endPoint y: 447, distance: 129.7
click at [248, 447] on div "true true false false Workflow Set Inputs Inputs Condition Condition Step 117 L…" at bounding box center [801, 410] width 1527 height 746
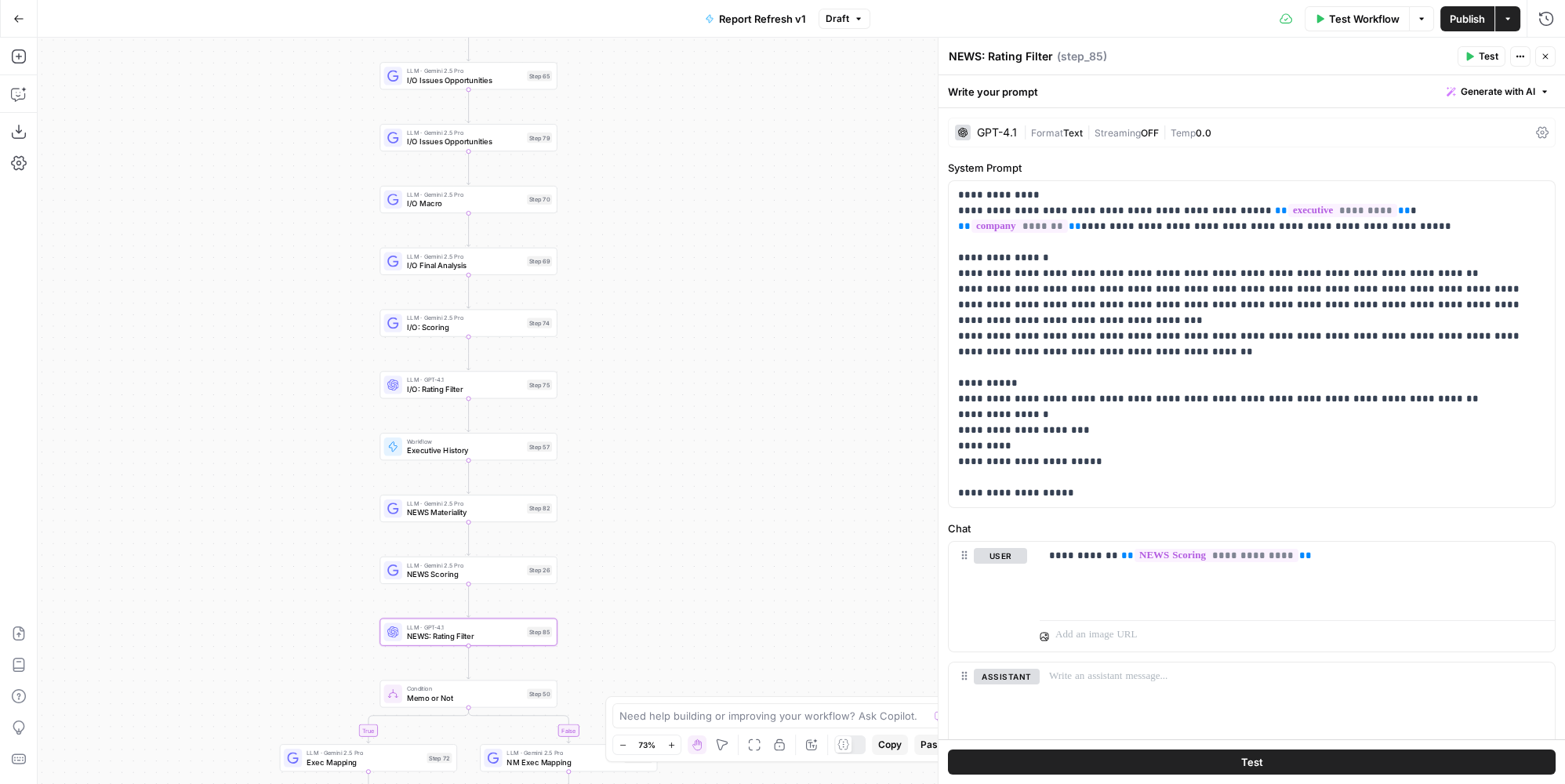
drag, startPoint x: 294, startPoint y: 200, endPoint x: 293, endPoint y: 276, distance: 76.0
click at [293, 276] on div "true true false false Workflow Set Inputs Inputs Condition Condition Step 117 L…" at bounding box center [801, 410] width 1527 height 746
click at [392, 258] on icon at bounding box center [393, 262] width 11 height 11
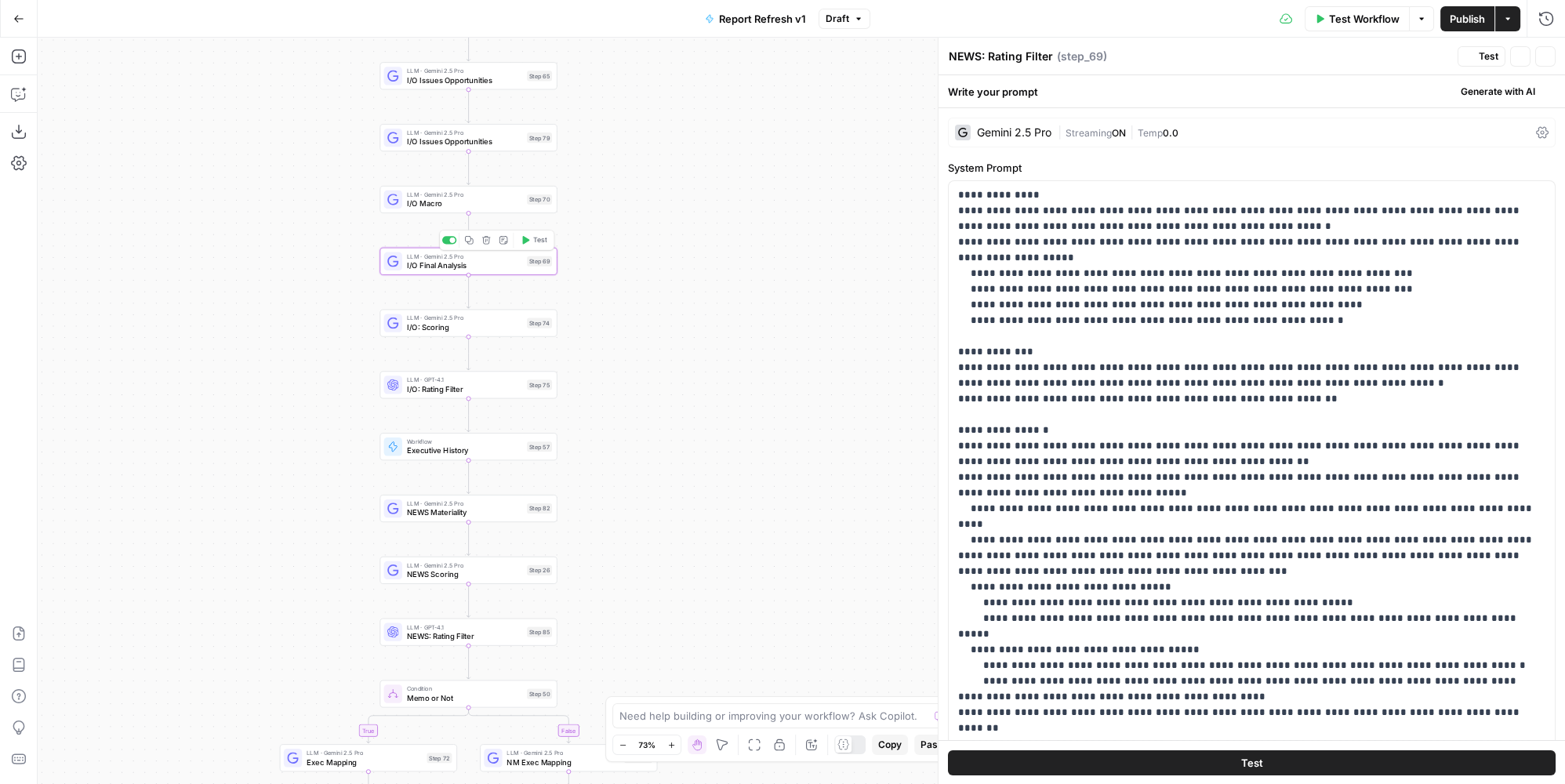
type textarea "I/O Final Analysis"
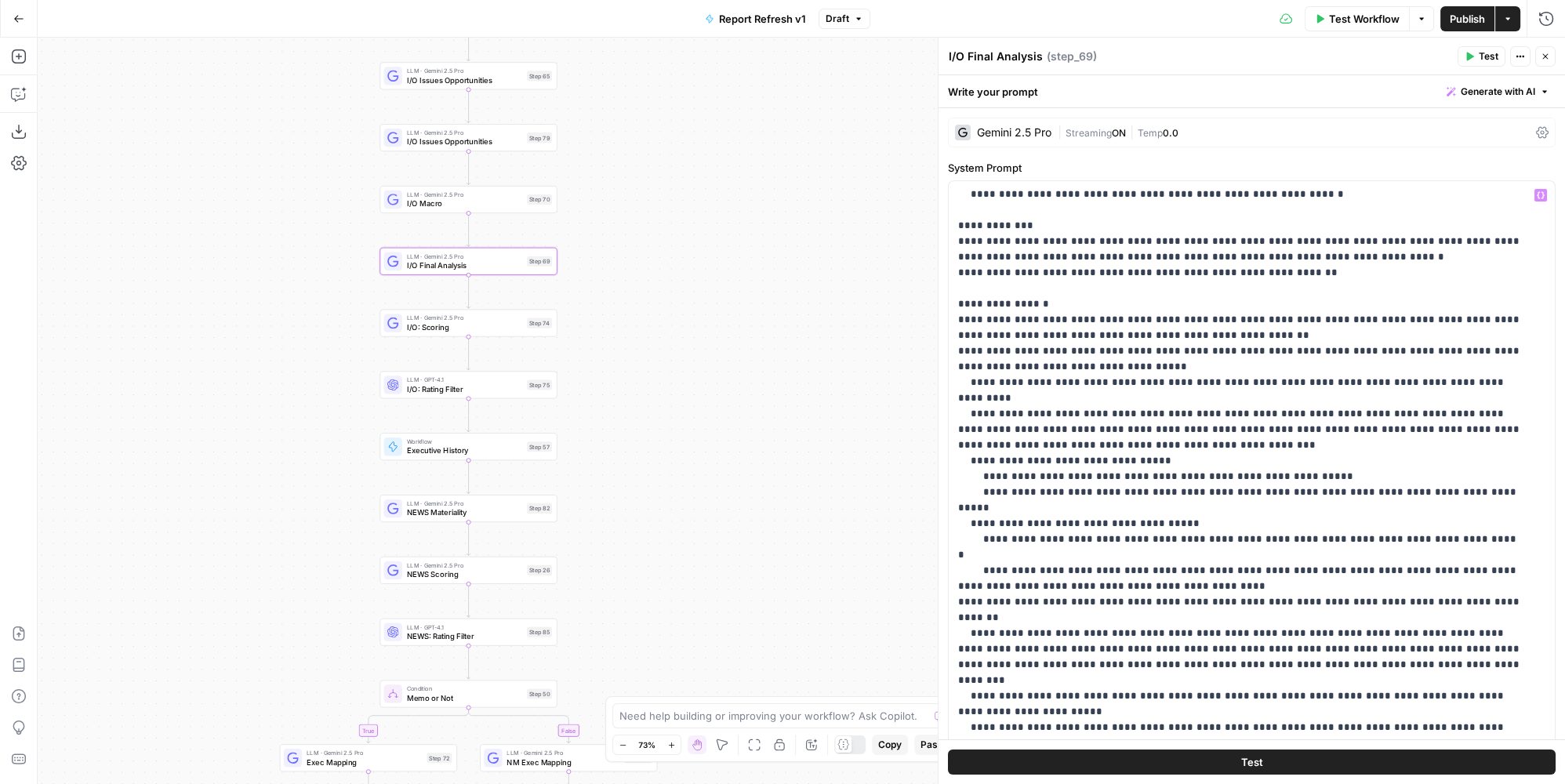
scroll to position [296, 0]
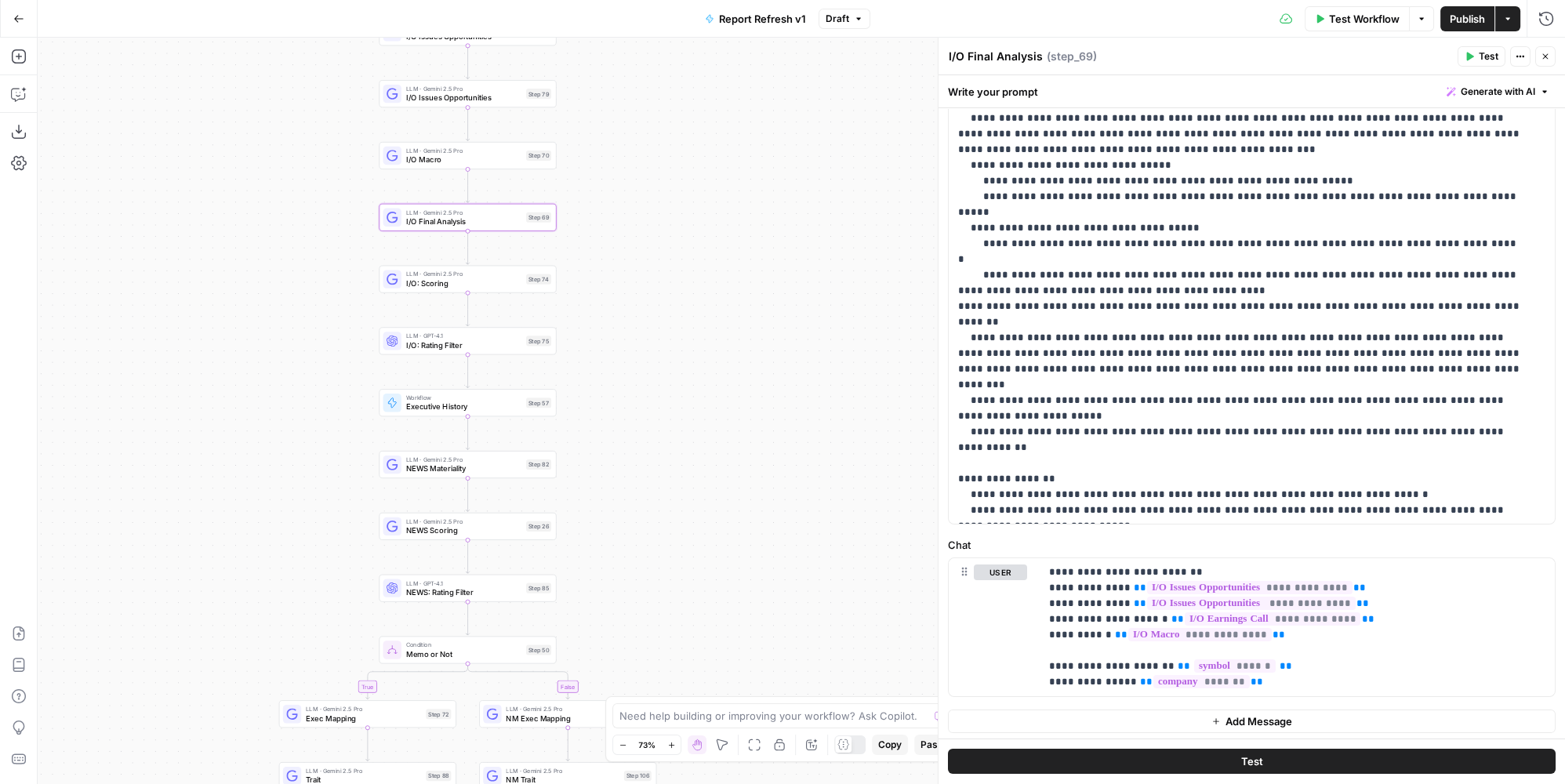
drag, startPoint x: 711, startPoint y: 466, endPoint x: 710, endPoint y: 421, distance: 45.0
click at [710, 421] on div "true true false false Workflow Set Inputs Inputs Condition Condition Step 117 L…" at bounding box center [801, 410] width 1527 height 746
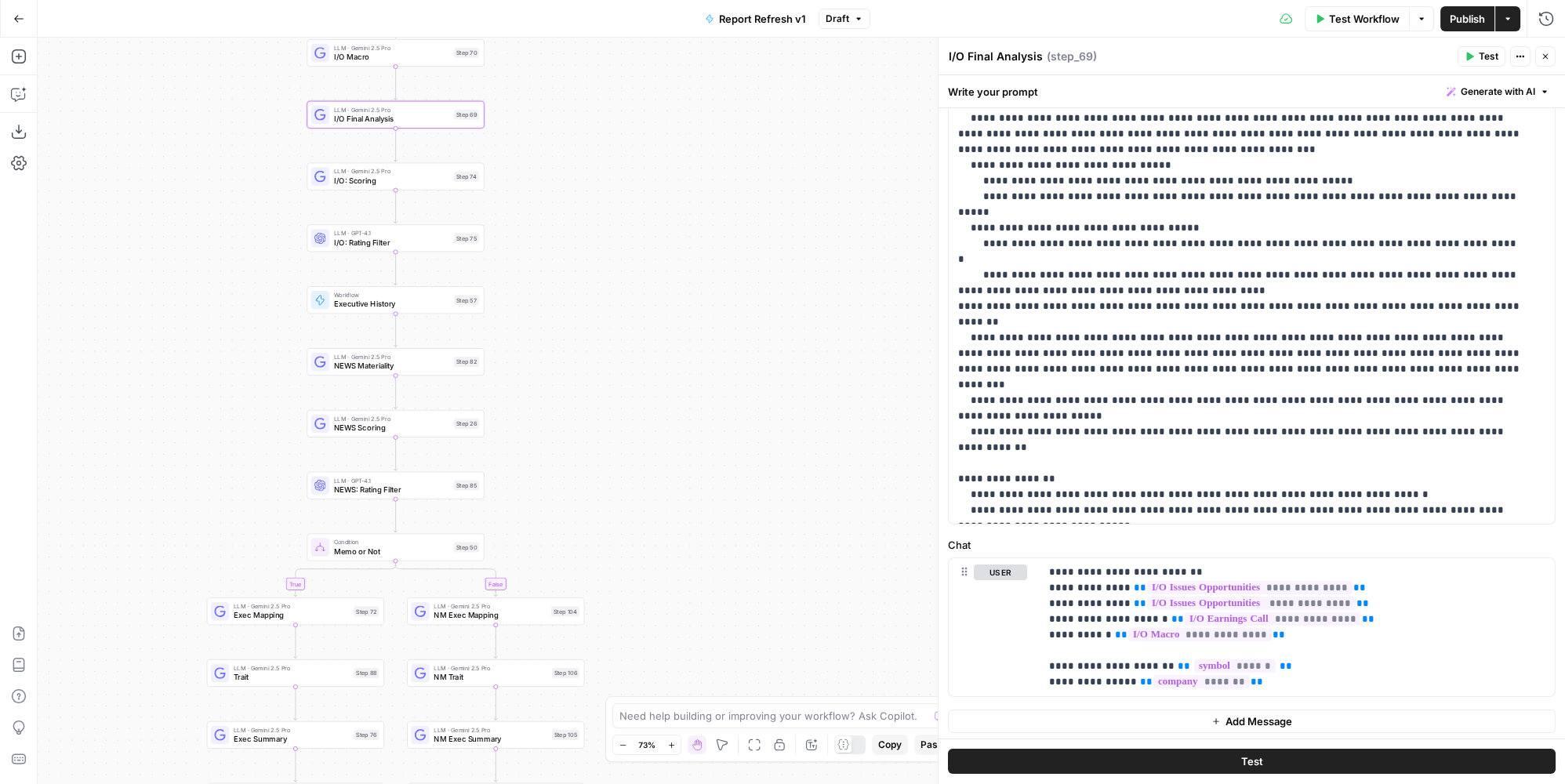
drag, startPoint x: 717, startPoint y: 508, endPoint x: 650, endPoint y: 430, distance: 102.8
click at [650, 430] on div "true true false false Workflow Set Inputs Inputs Condition Condition Step 117 L…" at bounding box center [801, 410] width 1527 height 746
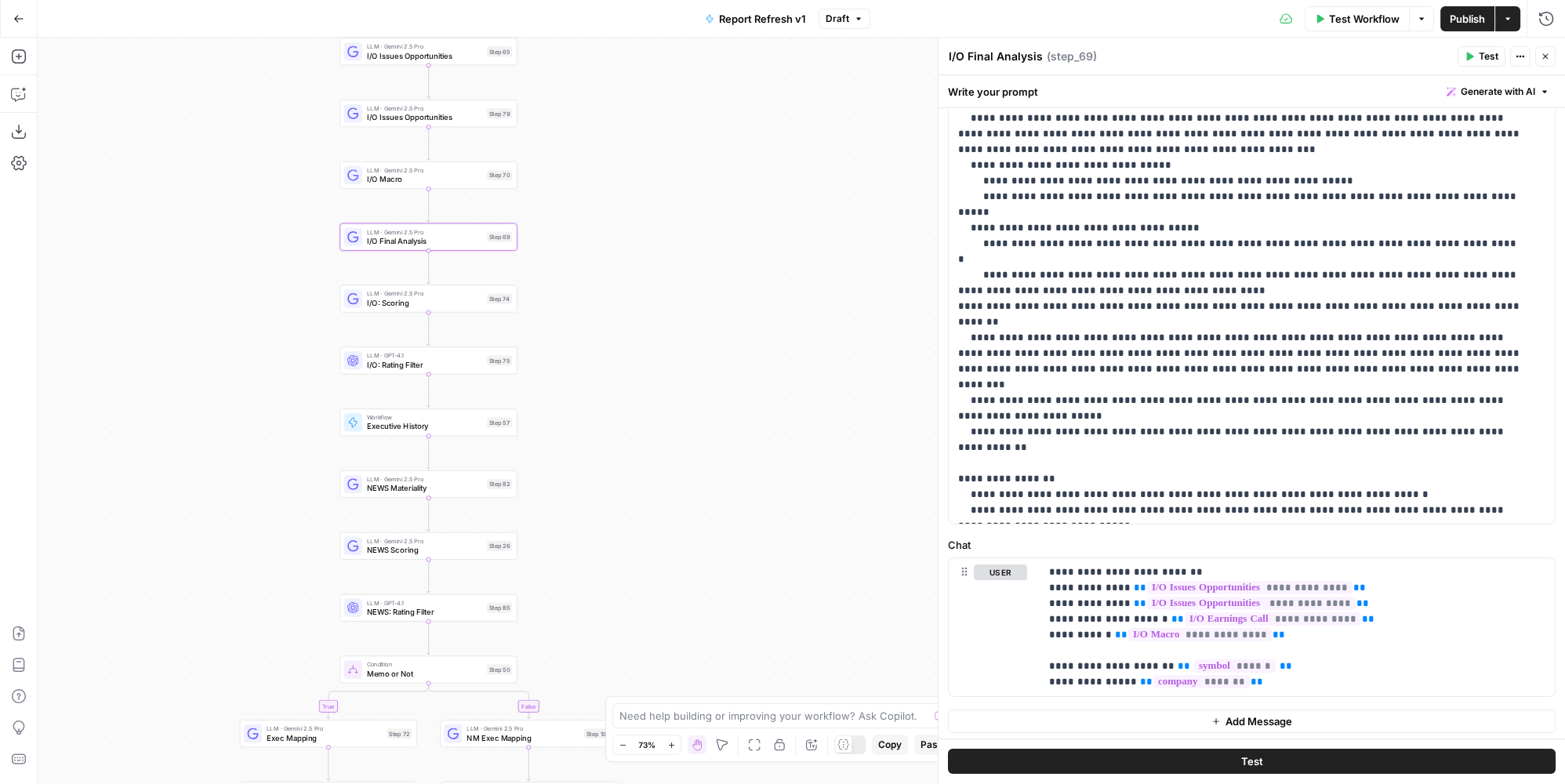
drag, startPoint x: 622, startPoint y: 224, endPoint x: 649, endPoint y: 324, distance: 103.6
click at [649, 324] on div "true true false false Workflow Set Inputs Inputs Condition Condition Step 117 L…" at bounding box center [801, 410] width 1527 height 746
click at [473, 487] on span "NEWS Materiality" at bounding box center [424, 489] width 115 height 11
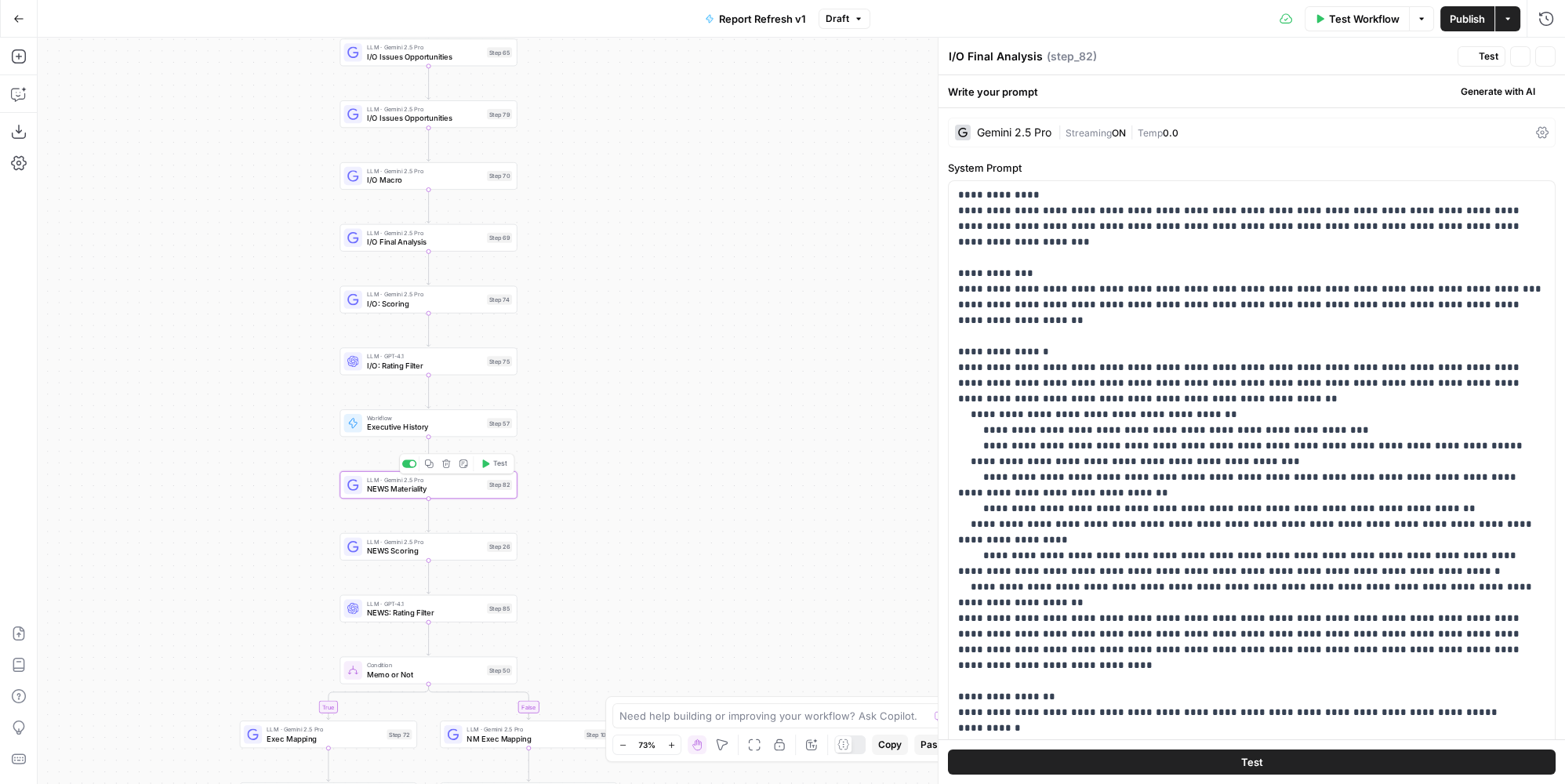
type textarea "NEWS Materiality"
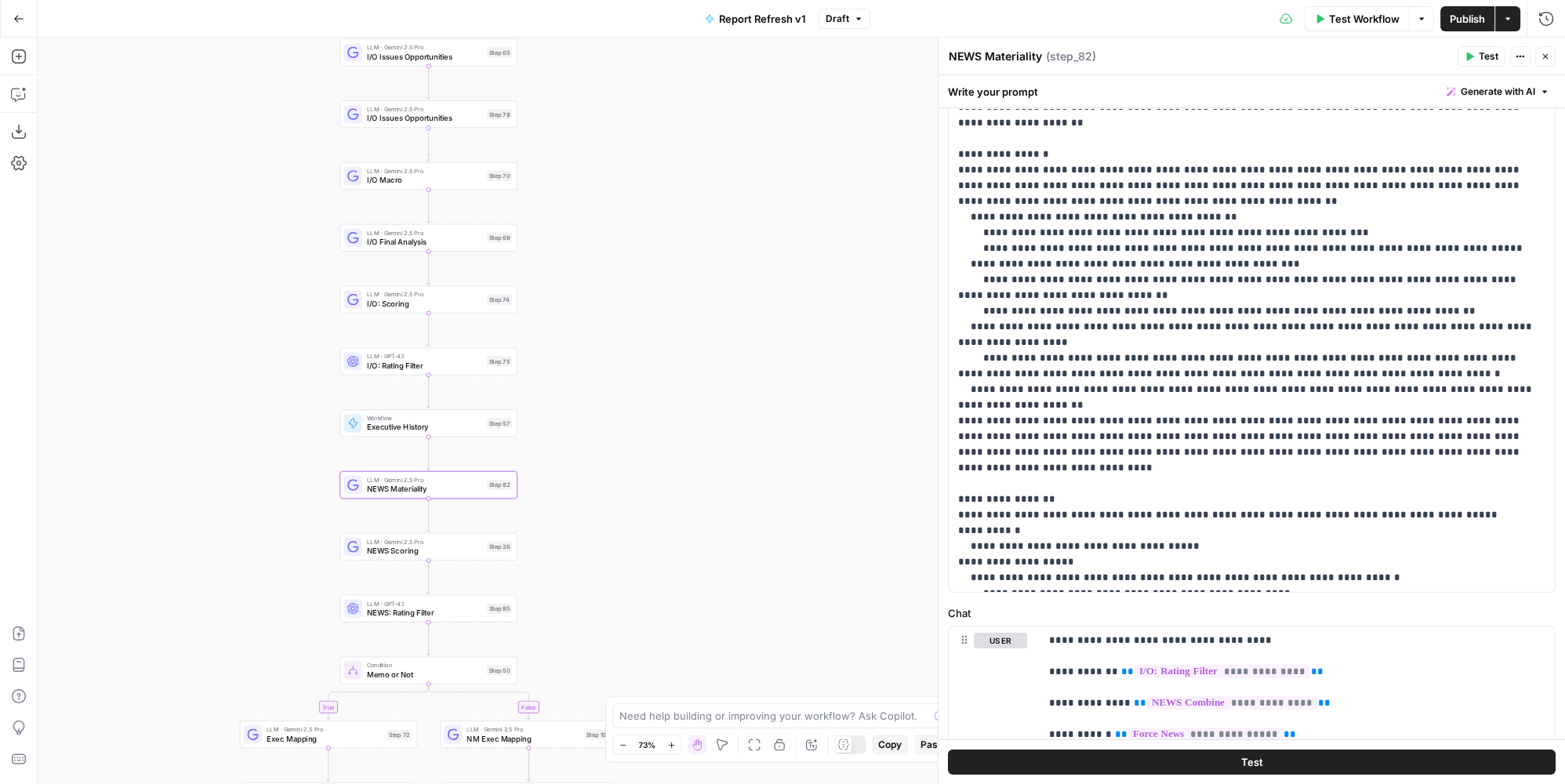
scroll to position [348, 0]
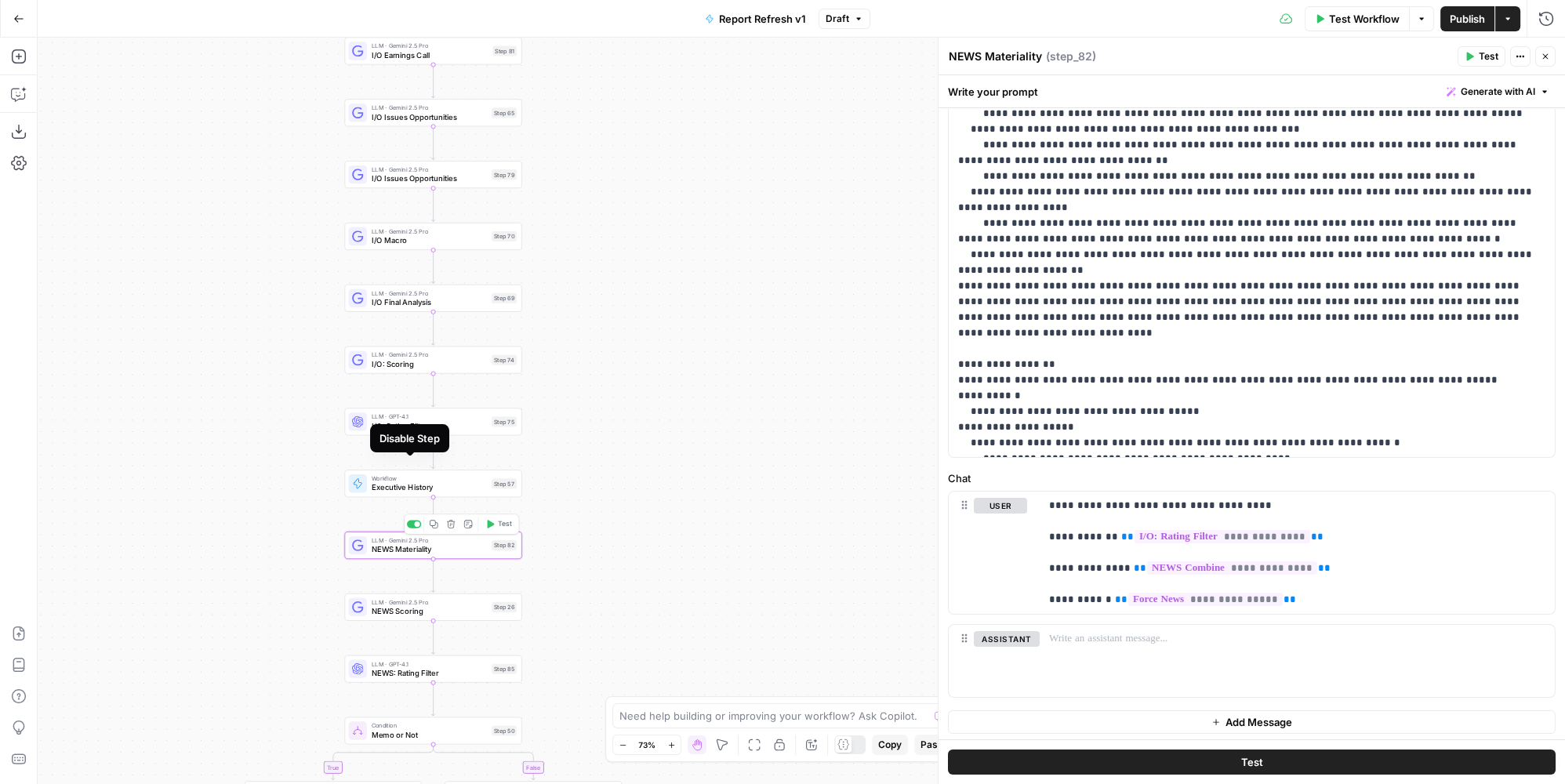
drag, startPoint x: 613, startPoint y: 327, endPoint x: 639, endPoint y: 476, distance: 151.3
click at [634, 517] on div "true true false false Workflow Set Inputs Inputs Condition Condition Step 117 L…" at bounding box center [801, 410] width 1527 height 746
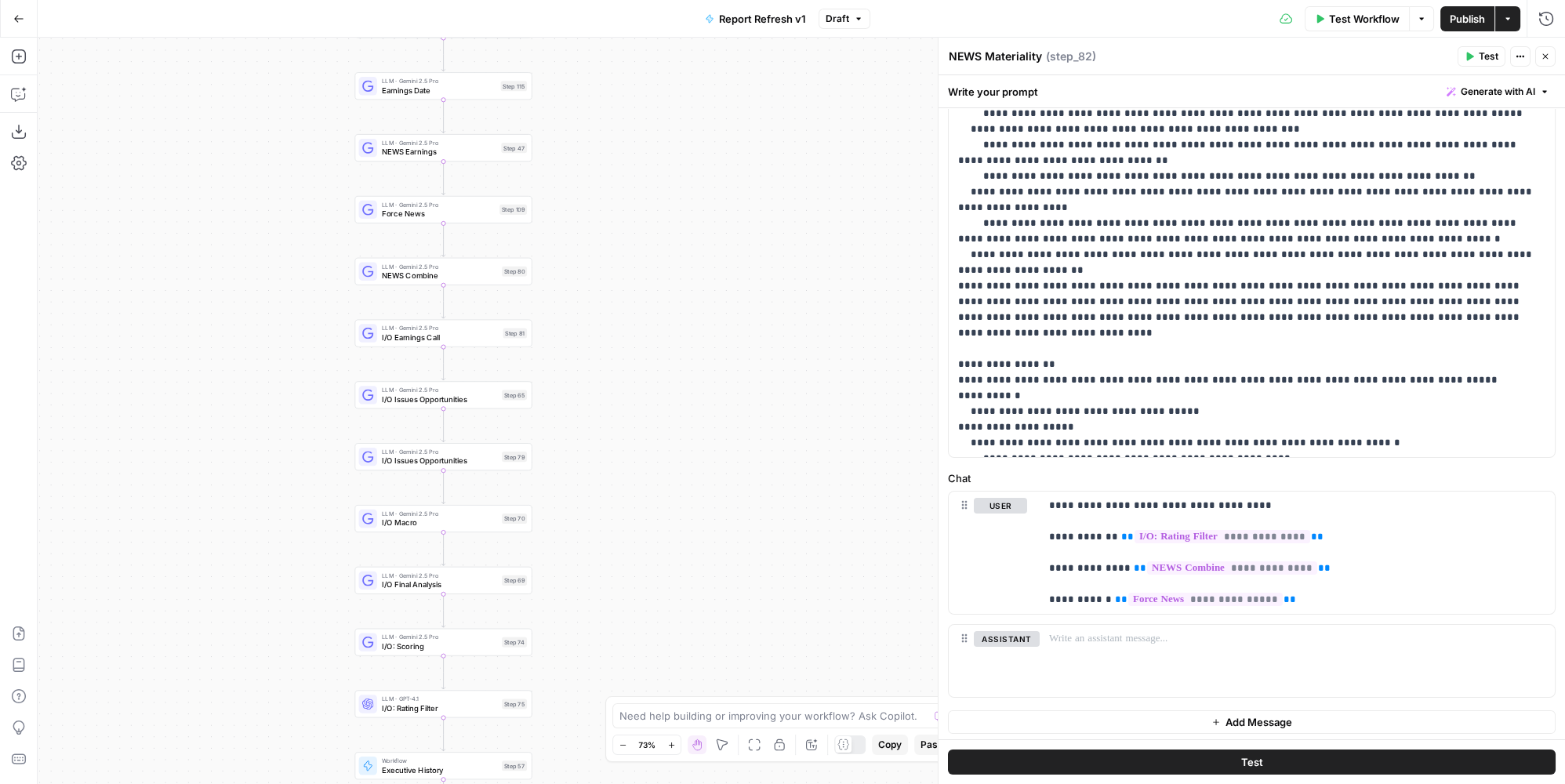
drag, startPoint x: 637, startPoint y: 271, endPoint x: 630, endPoint y: 412, distance: 141.2
click at [630, 414] on div "true true false false Workflow Set Inputs Inputs Condition Condition Step 117 L…" at bounding box center [801, 410] width 1527 height 746
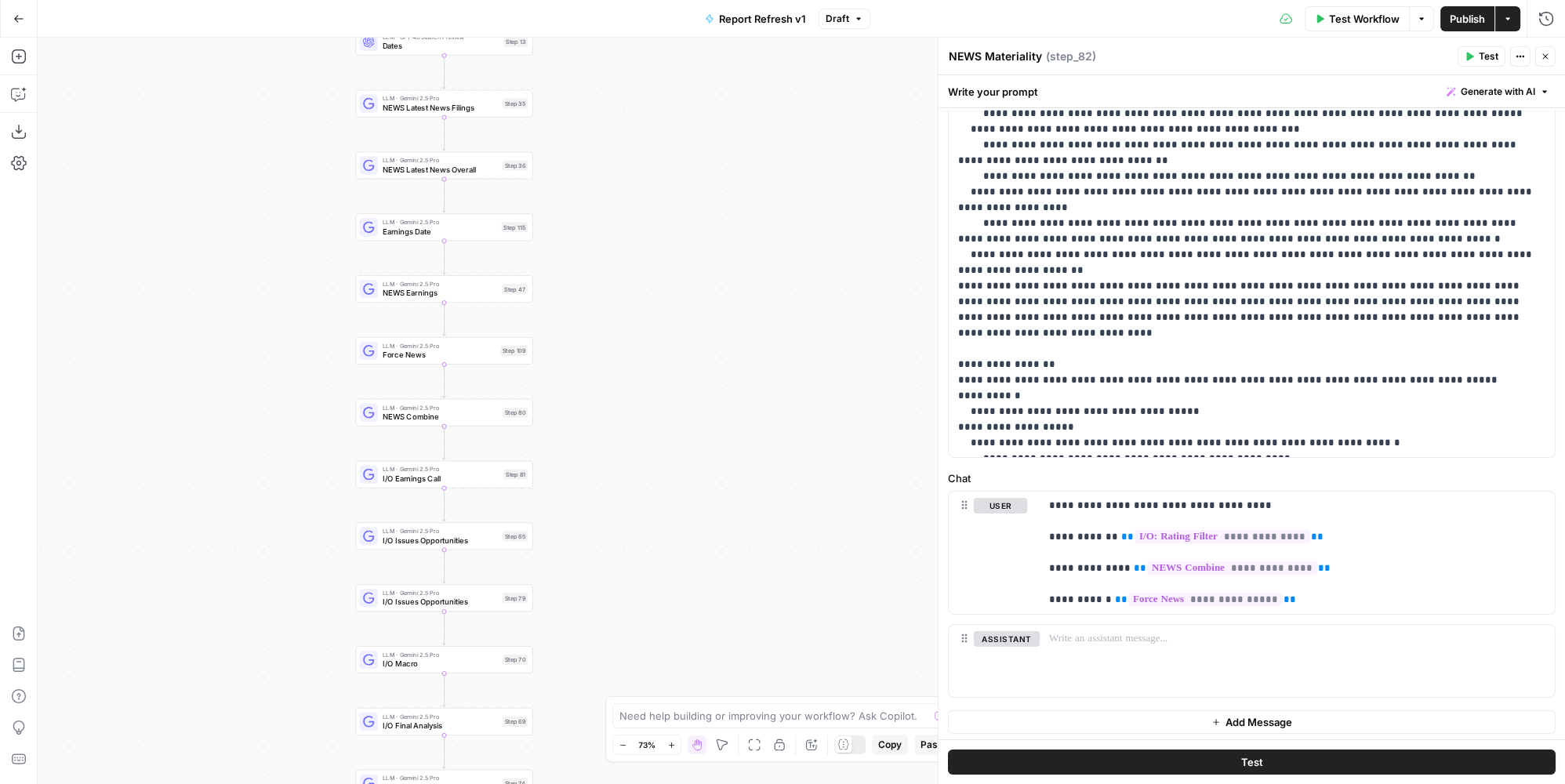
drag, startPoint x: 622, startPoint y: 272, endPoint x: 623, endPoint y: 412, distance: 140.0
click at [623, 412] on div "true true false false Workflow Set Inputs Inputs Condition Condition Step 117 L…" at bounding box center [801, 410] width 1527 height 746
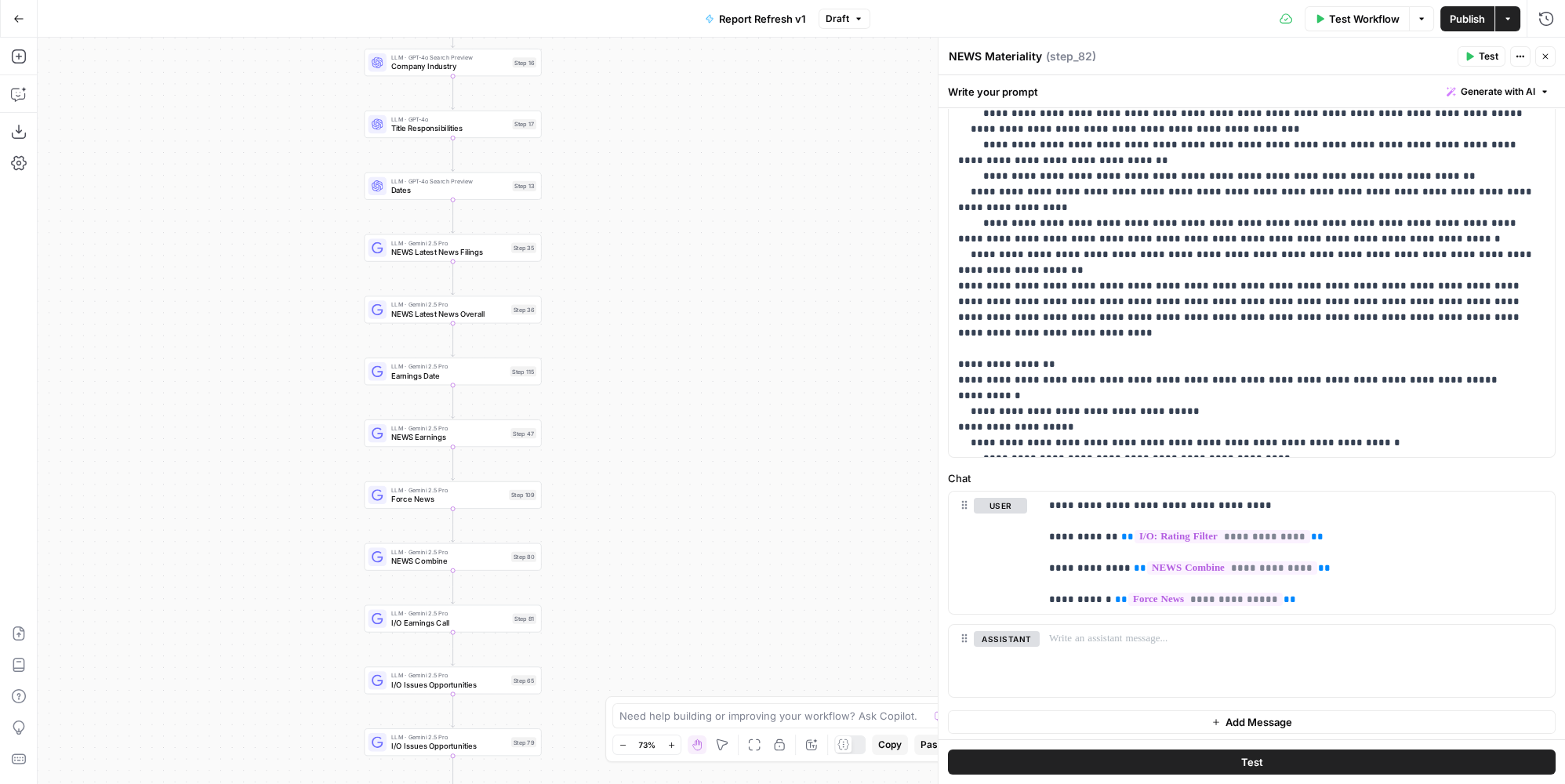
drag, startPoint x: 627, startPoint y: 267, endPoint x: 636, endPoint y: 406, distance: 139.3
click at [636, 406] on div "true true false false Workflow Set Inputs Inputs Condition Condition Step 117 L…" at bounding box center [801, 410] width 1527 height 746
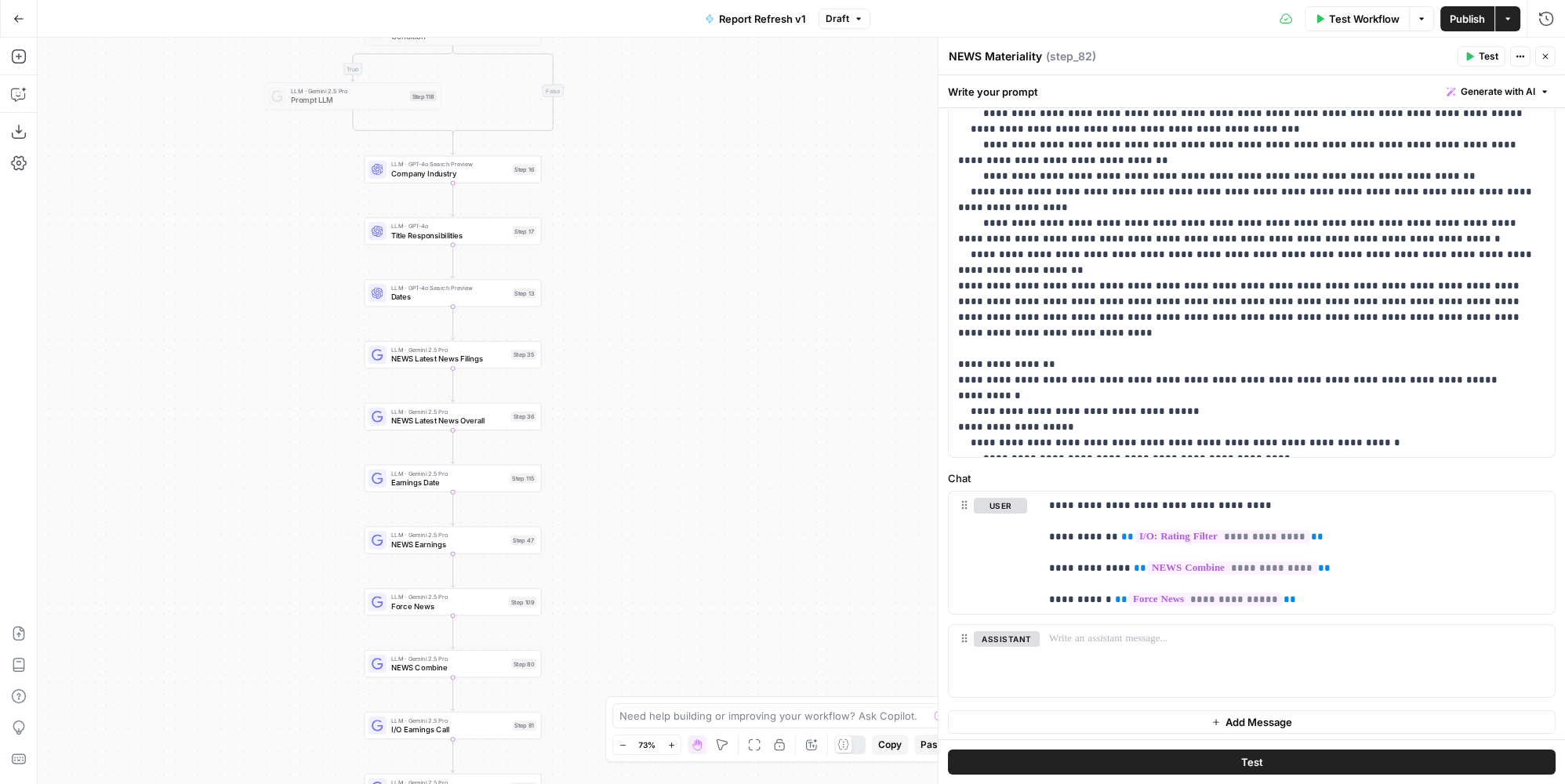
click at [473, 360] on span "NEWS Latest News Filings" at bounding box center [449, 359] width 115 height 11
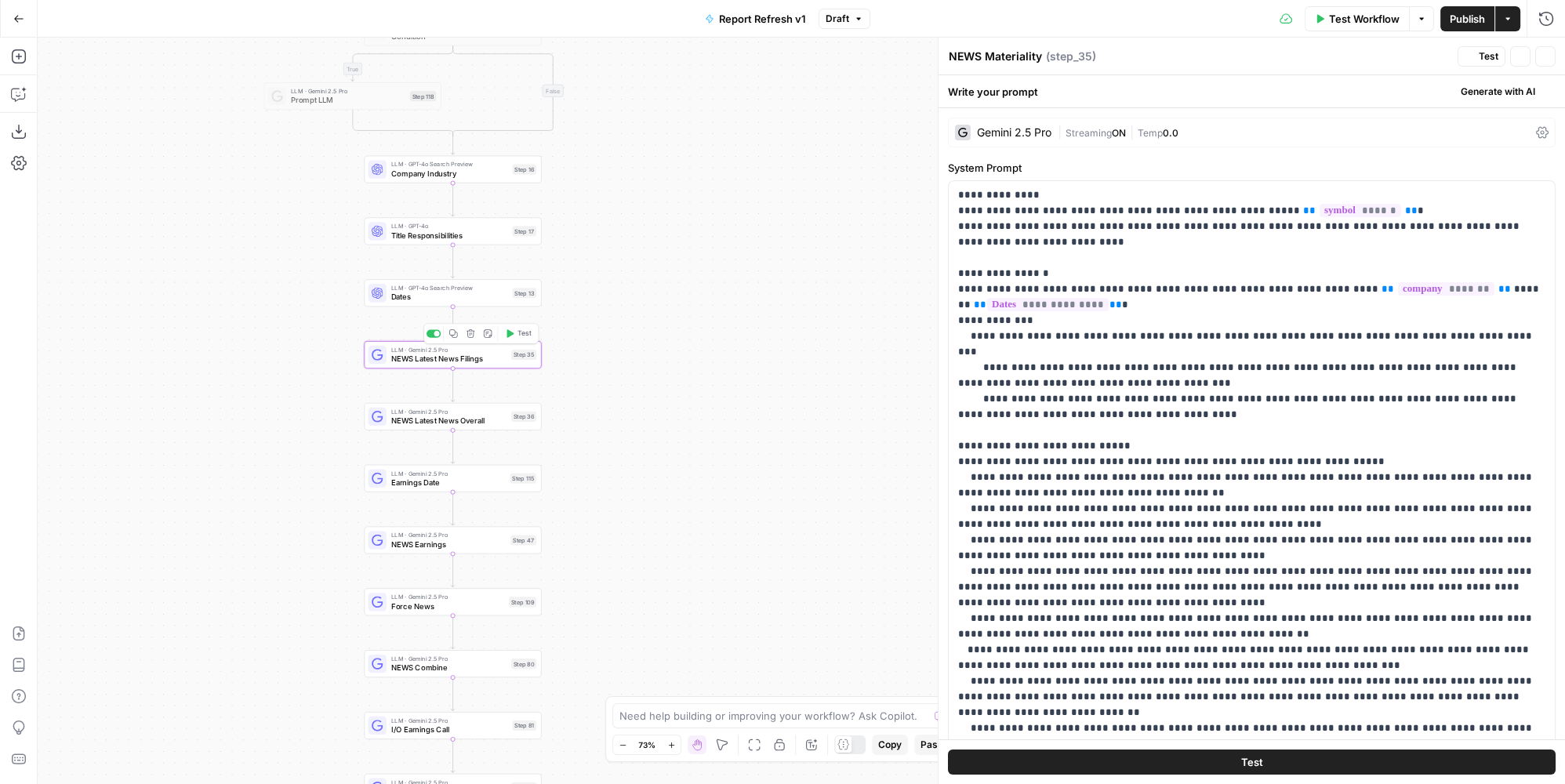
type textarea "NEWS Latest News Filings"
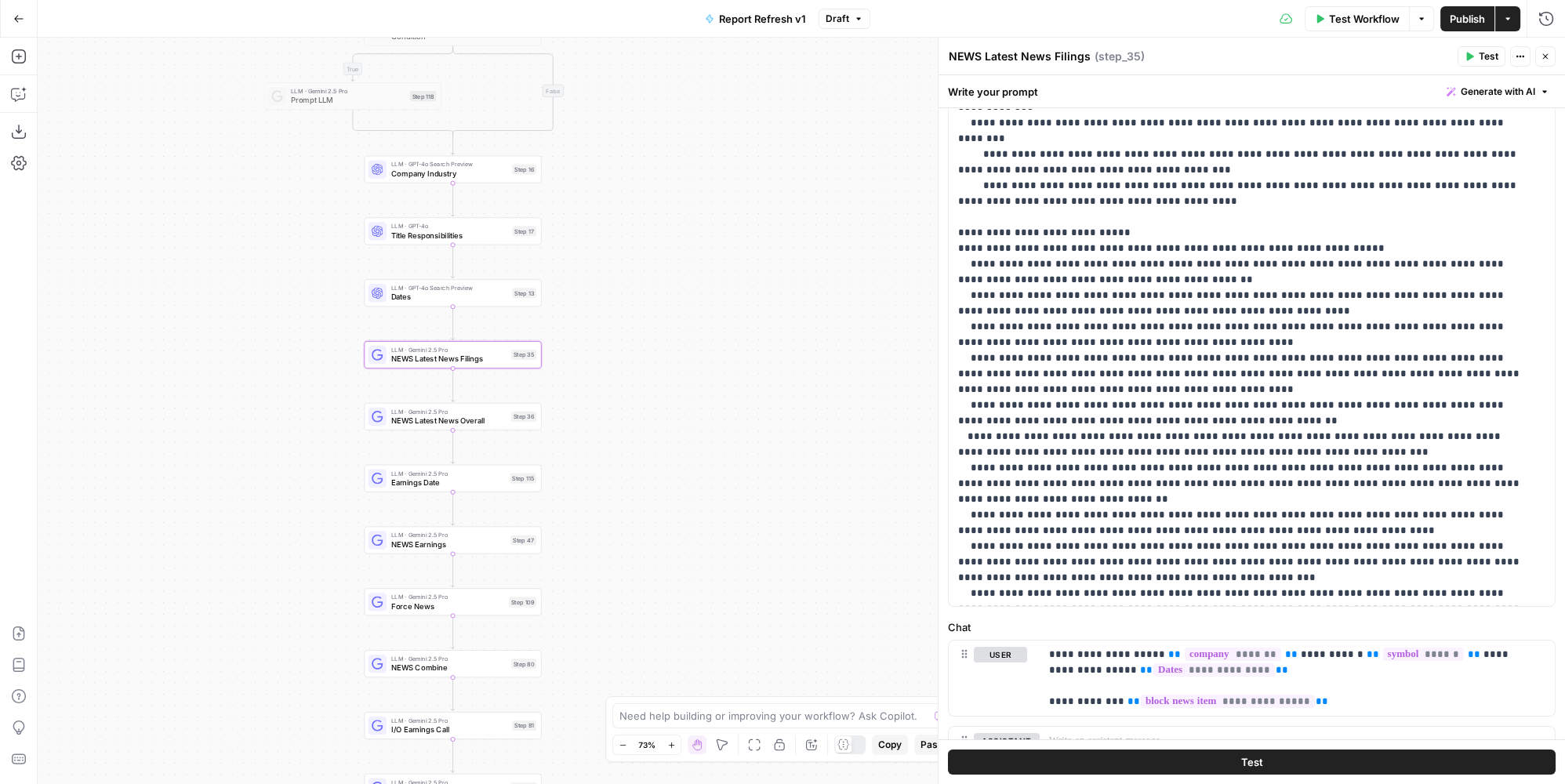
scroll to position [0, 0]
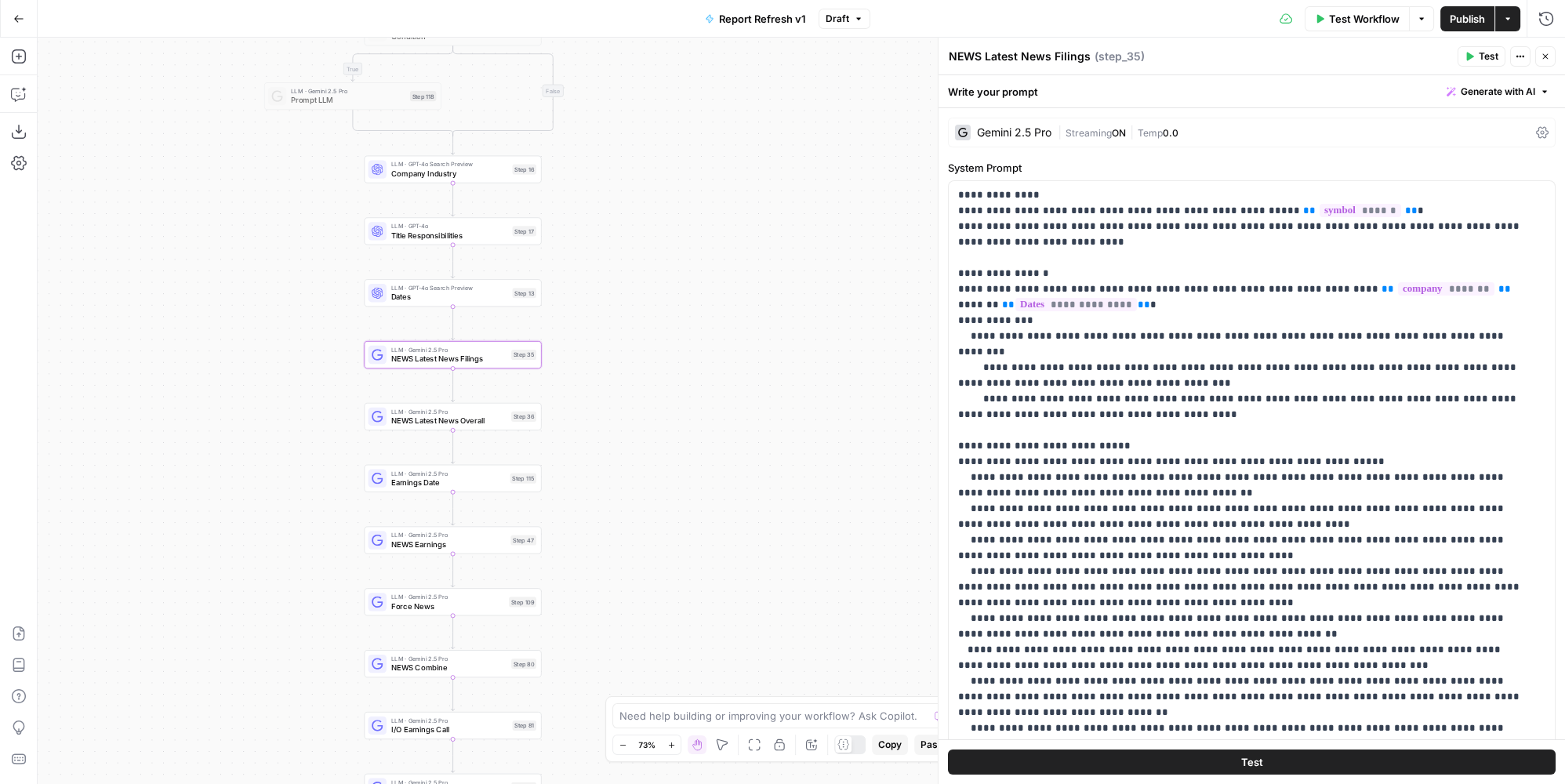
click at [1095, 133] on span "Streaming" at bounding box center [1088, 132] width 47 height 11
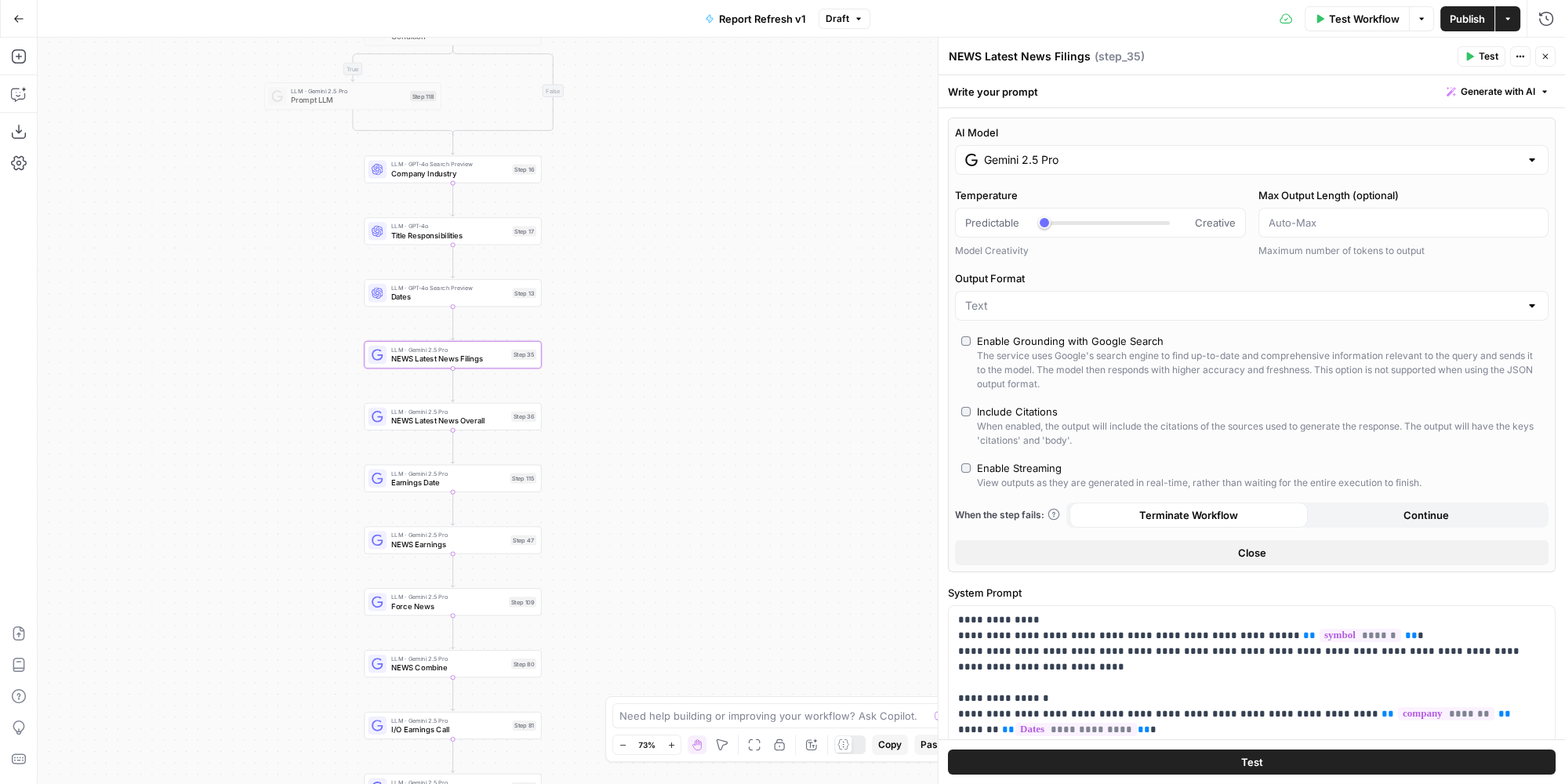
scroll to position [284, 0]
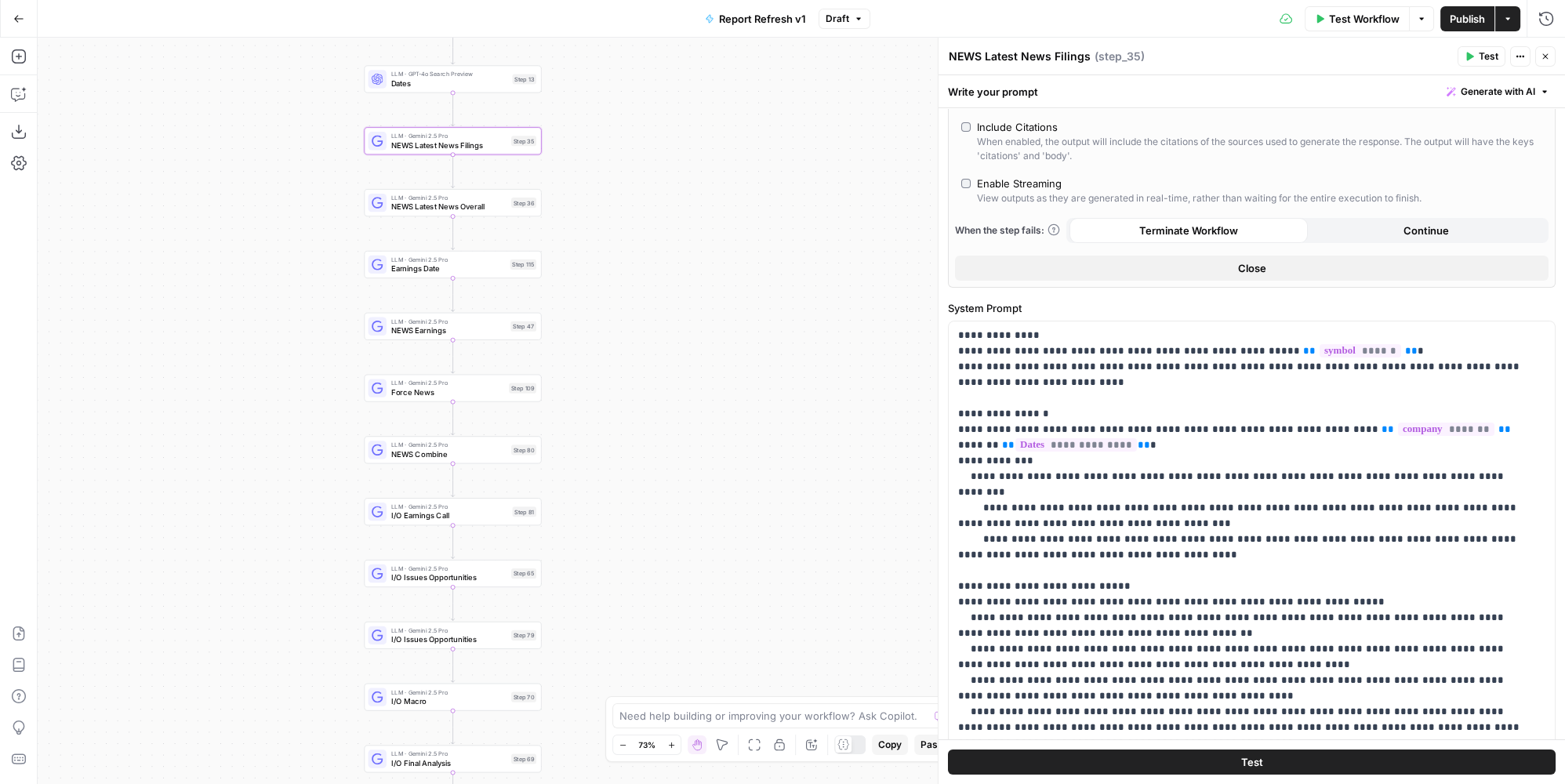
click at [492, 513] on span "I/O Earnings Call" at bounding box center [450, 515] width 117 height 11
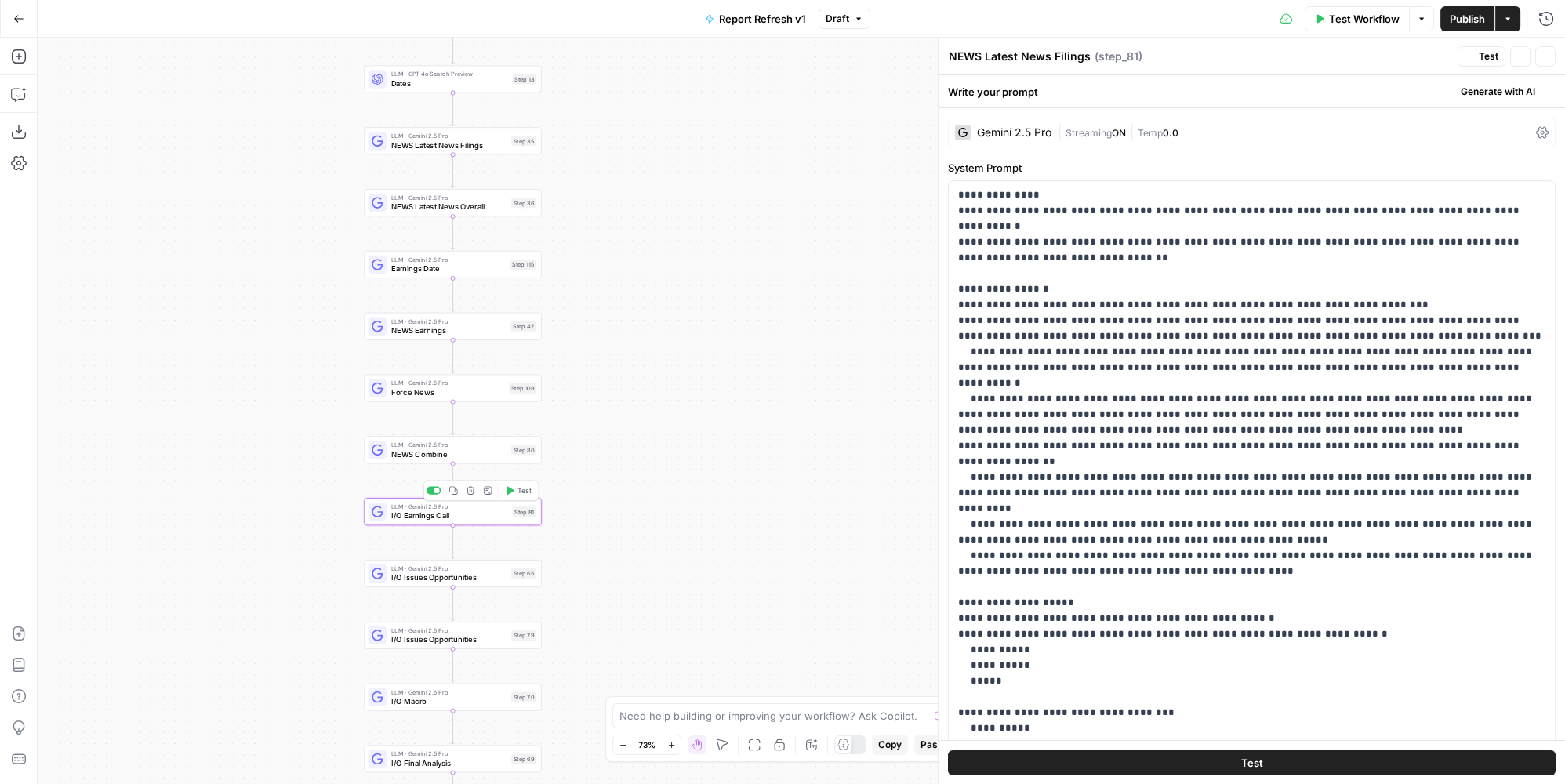
type textarea "I/O Earnings Call"
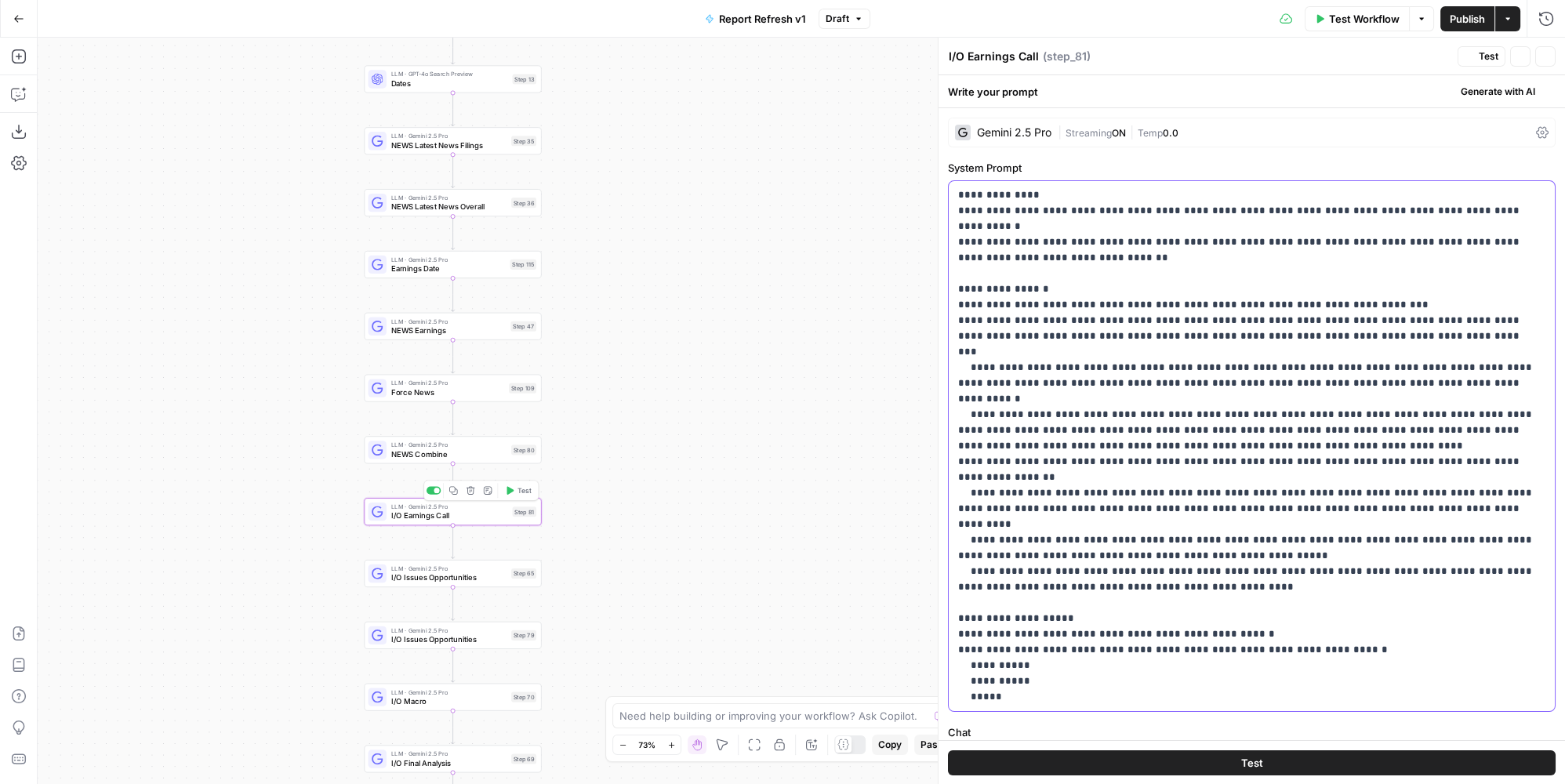
click at [1101, 368] on p "**********" at bounding box center [1247, 446] width 578 height 517
drag, startPoint x: 442, startPoint y: 564, endPoint x: 447, endPoint y: 571, distance: 8.6
click at [442, 564] on span "LLM · Gemini 2.5 Pro" at bounding box center [449, 569] width 115 height 10
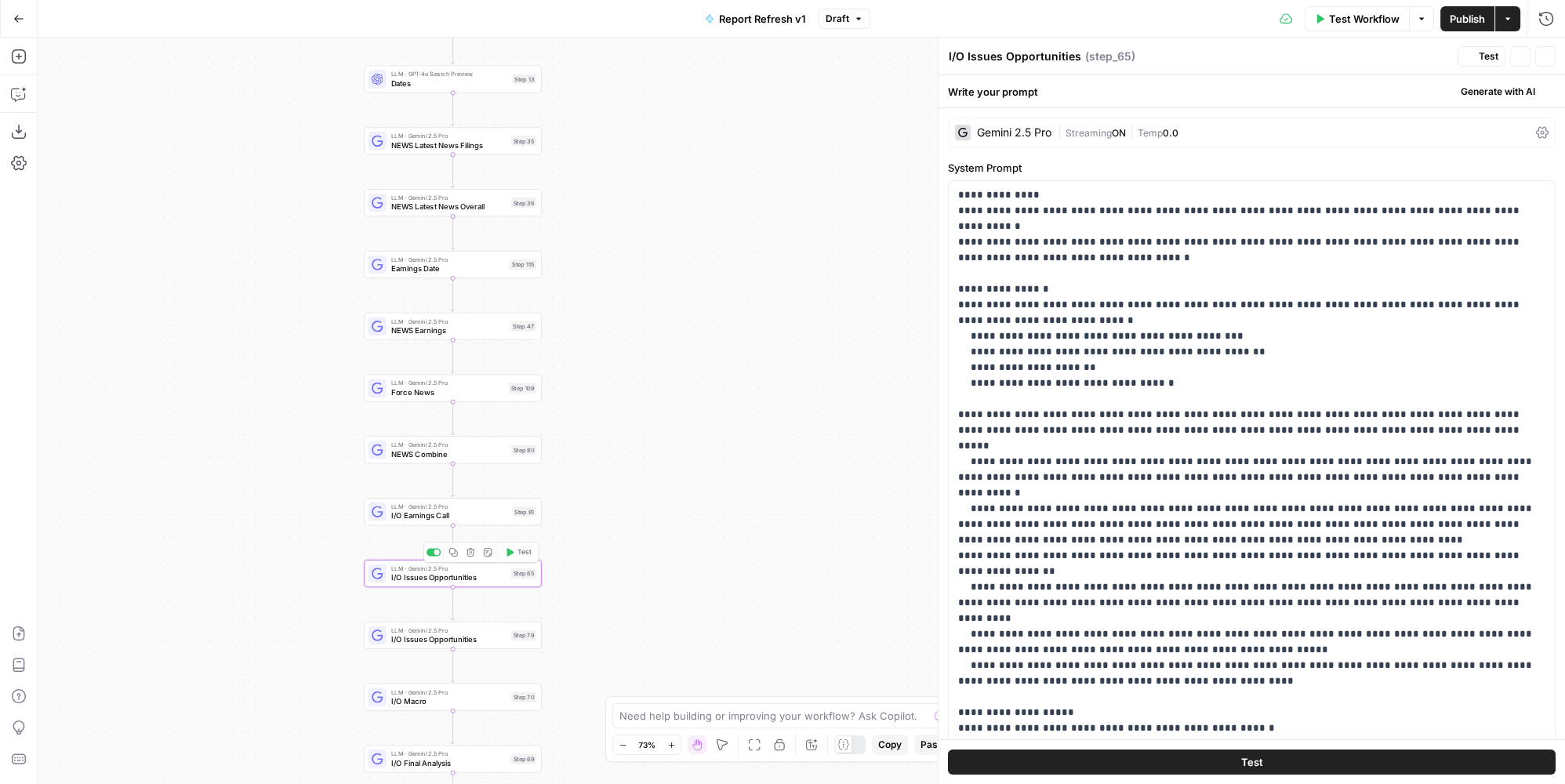
click at [446, 576] on span "I/O Issues Opportunities" at bounding box center [449, 577] width 115 height 11
click at [1181, 417] on p "**********" at bounding box center [1247, 493] width 578 height 612
drag, startPoint x: 475, startPoint y: 632, endPoint x: 509, endPoint y: 622, distance: 35.4
click at [475, 632] on span "LLM · Gemini 2.5 Pro" at bounding box center [449, 630] width 115 height 10
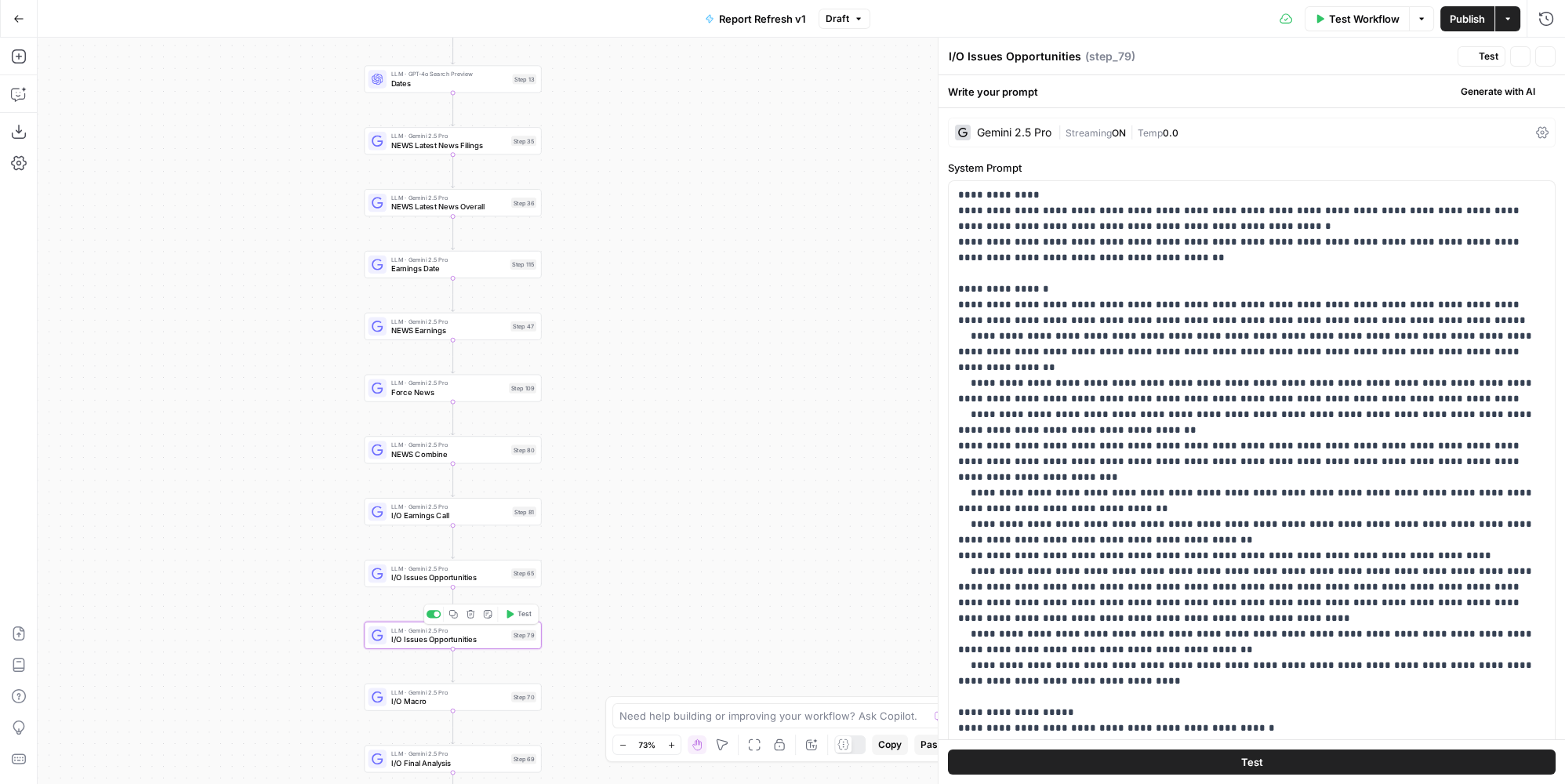
type textarea "I/O Issues Opportunities"
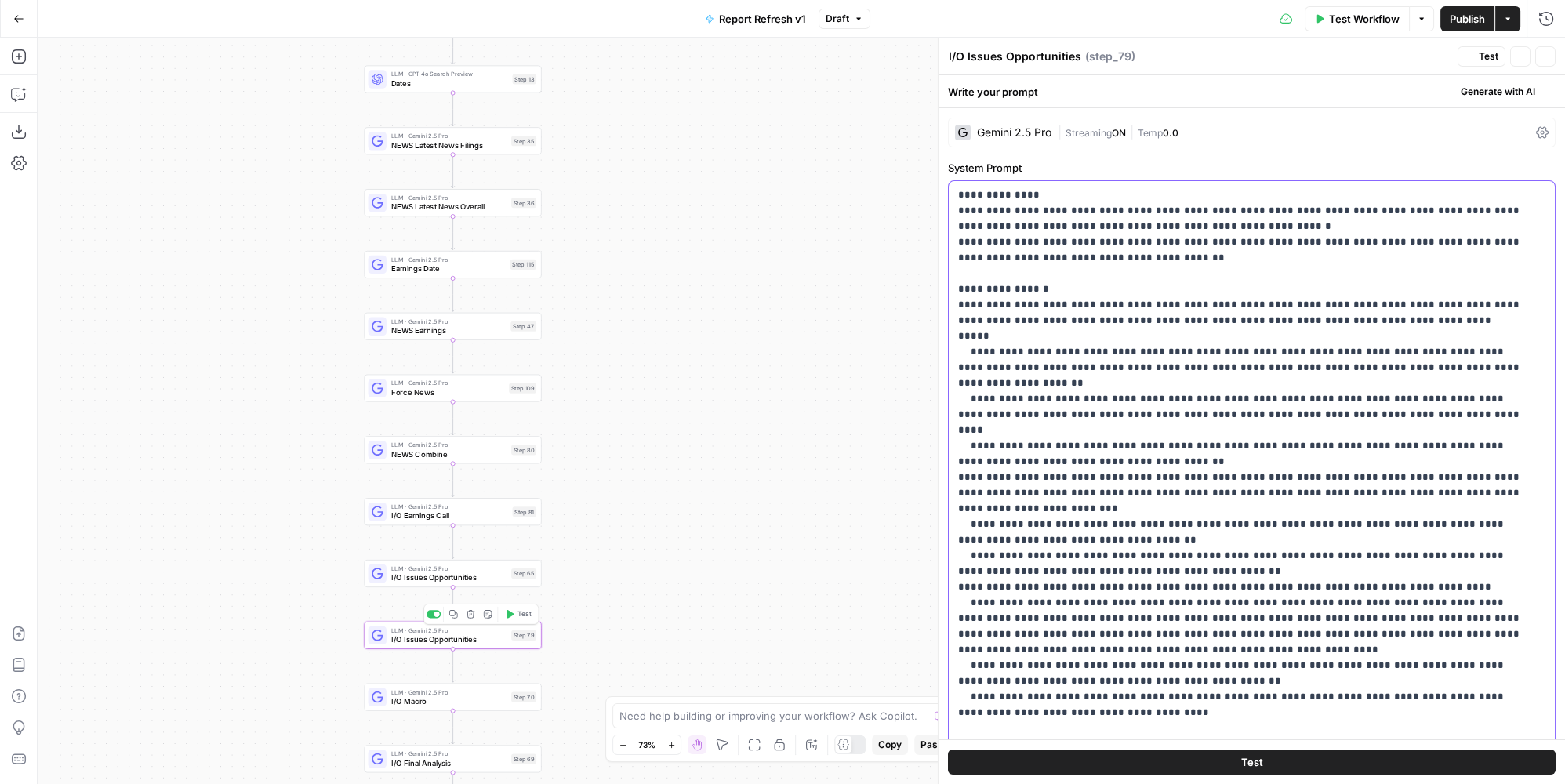
click at [1083, 352] on p "**********" at bounding box center [1241, 517] width 567 height 659
click at [487, 697] on span "I/O Macro" at bounding box center [449, 701] width 115 height 11
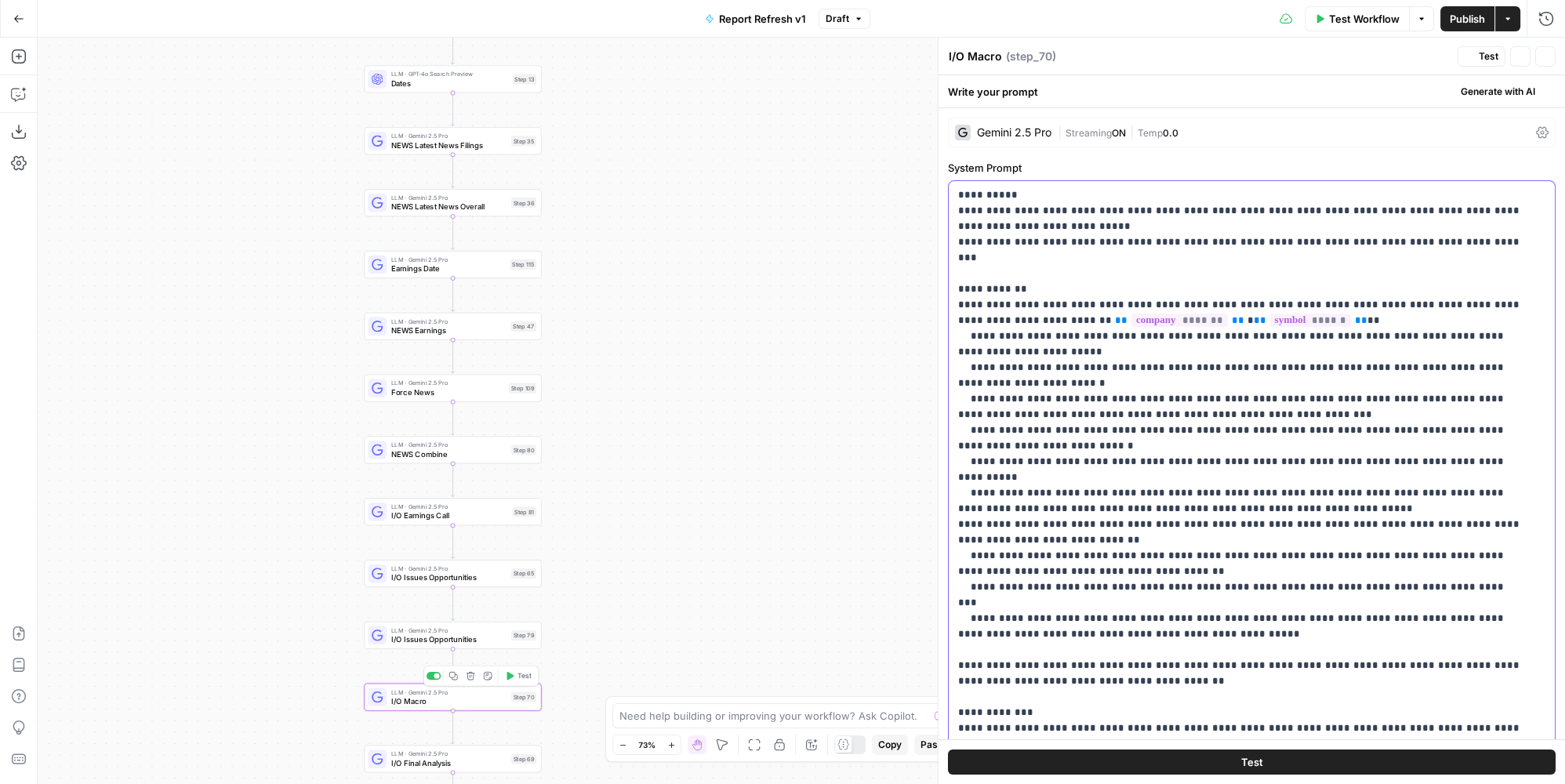
click at [1274, 411] on p "**********" at bounding box center [1241, 594] width 567 height 815
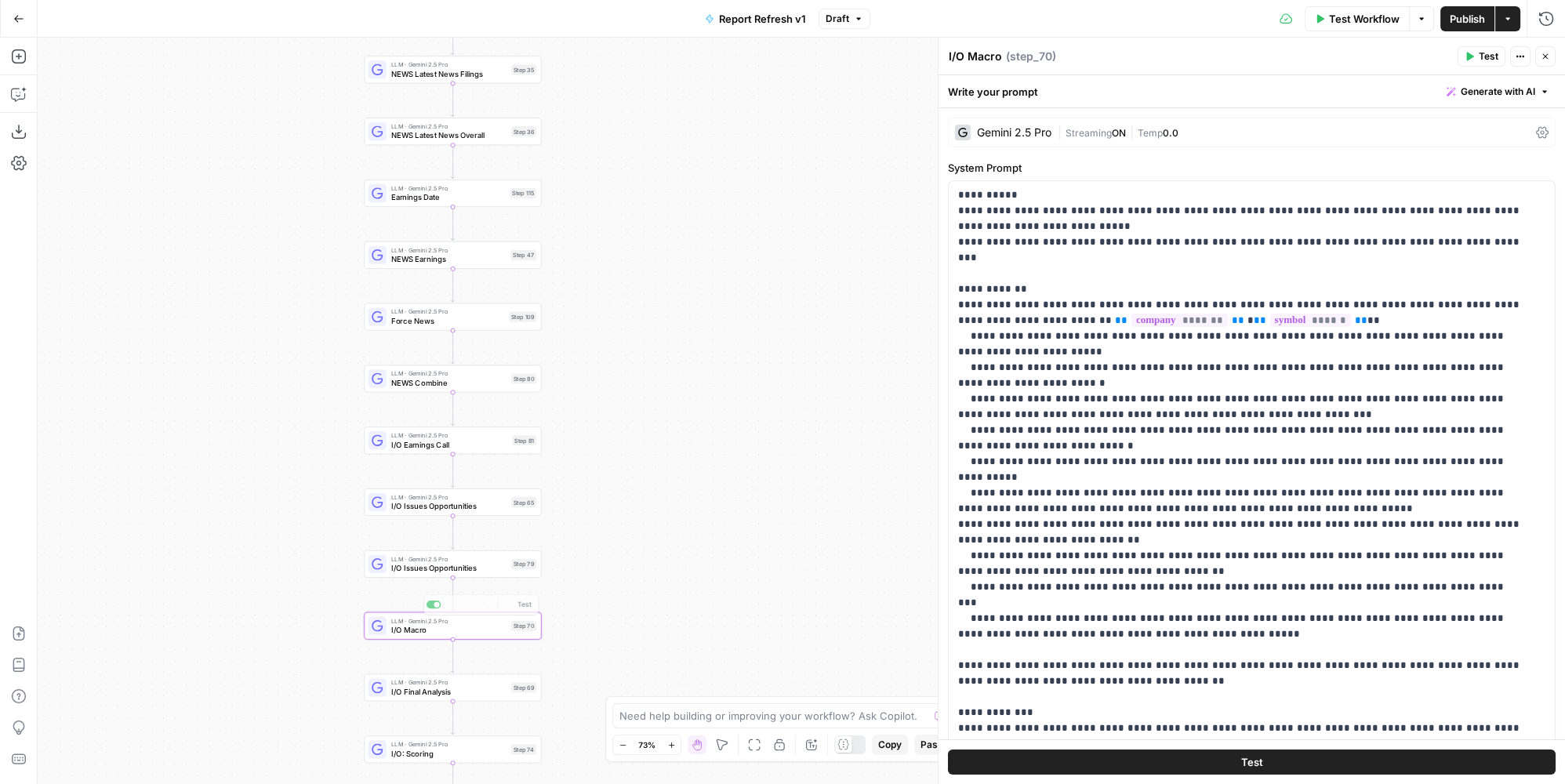
click at [475, 691] on span "I/O Final Analysis" at bounding box center [449, 692] width 115 height 11
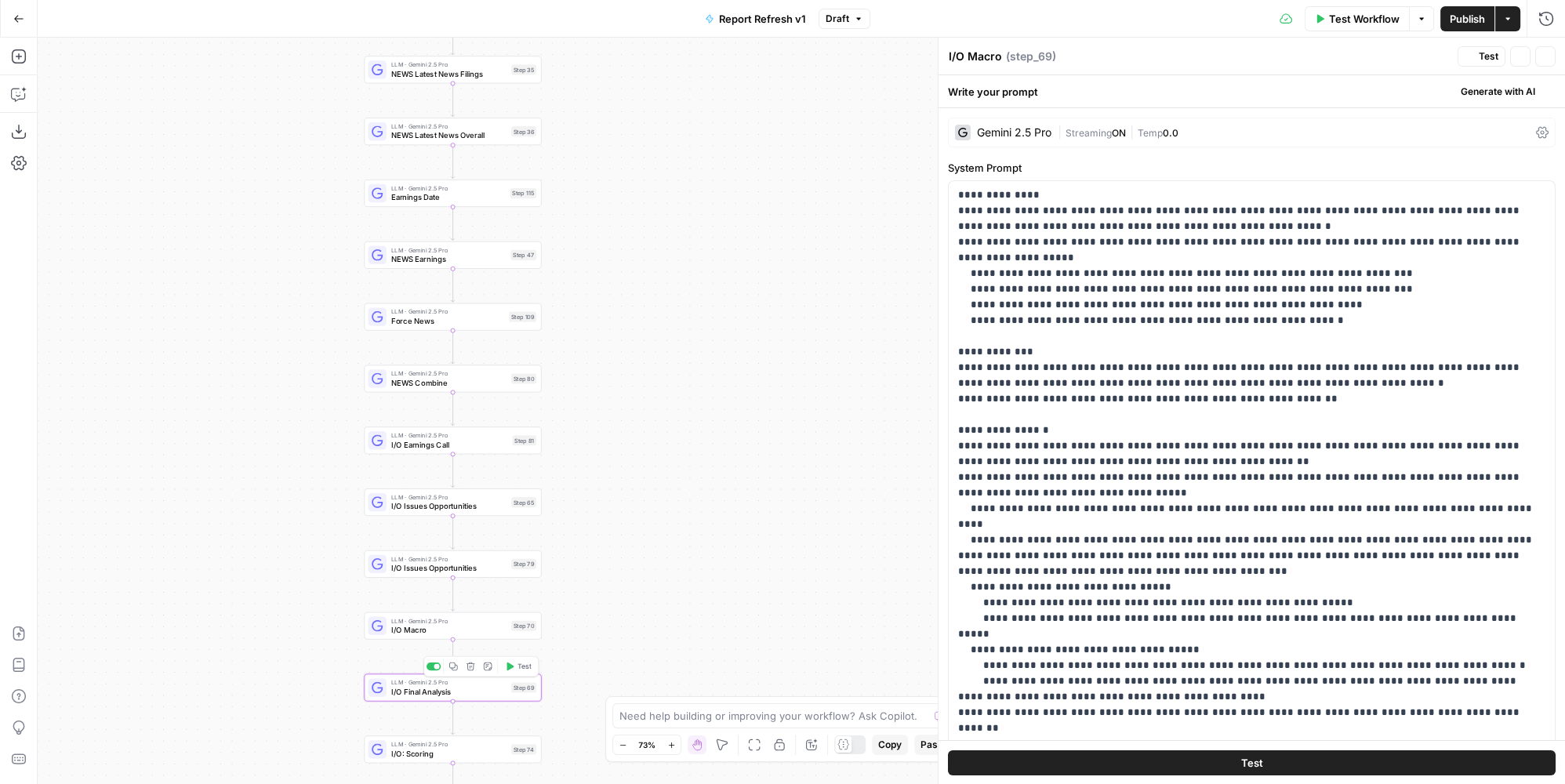
type textarea "I/O Final Analysis"
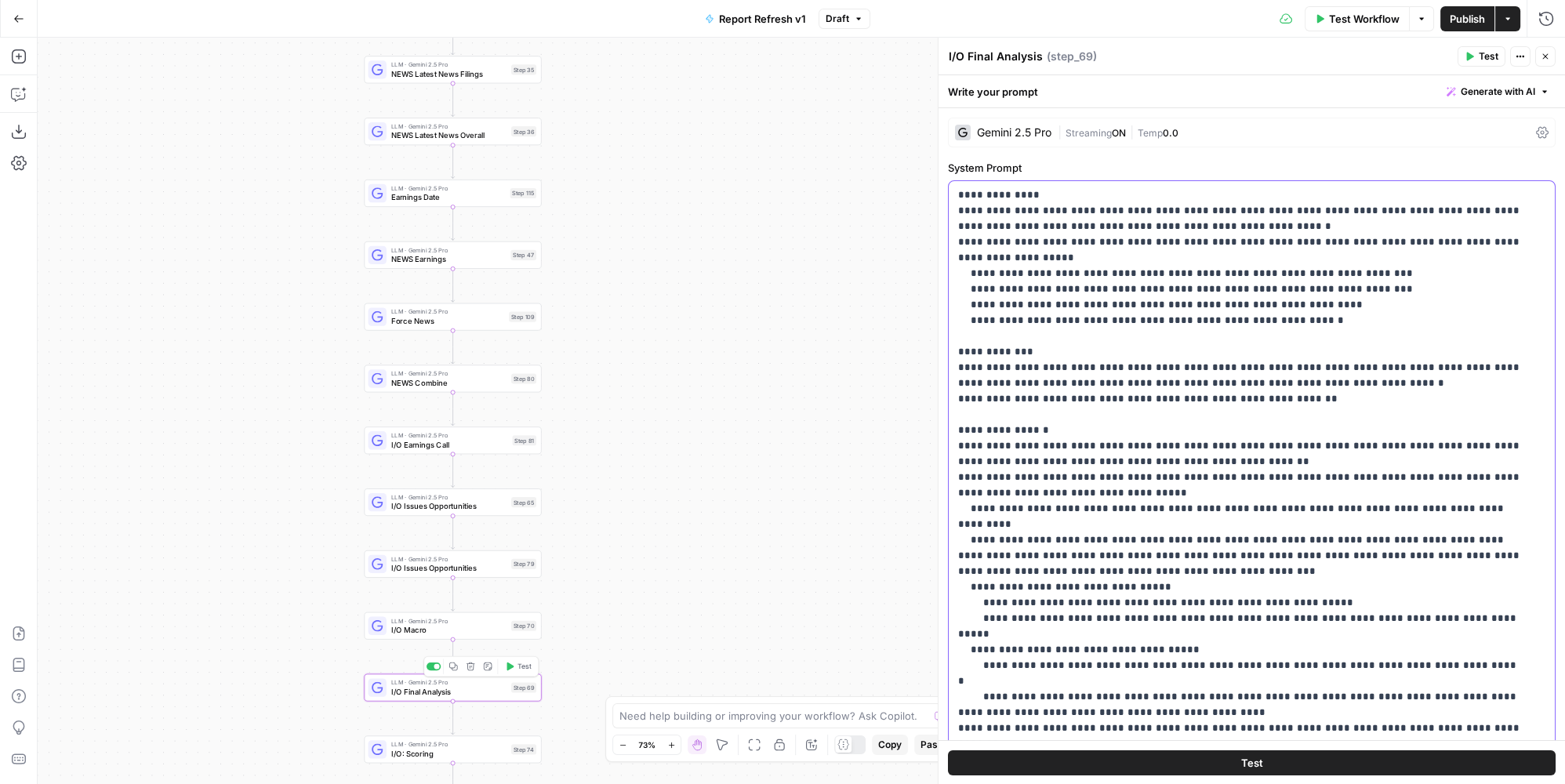
click at [1110, 415] on p "**********" at bounding box center [1241, 563] width 567 height 753
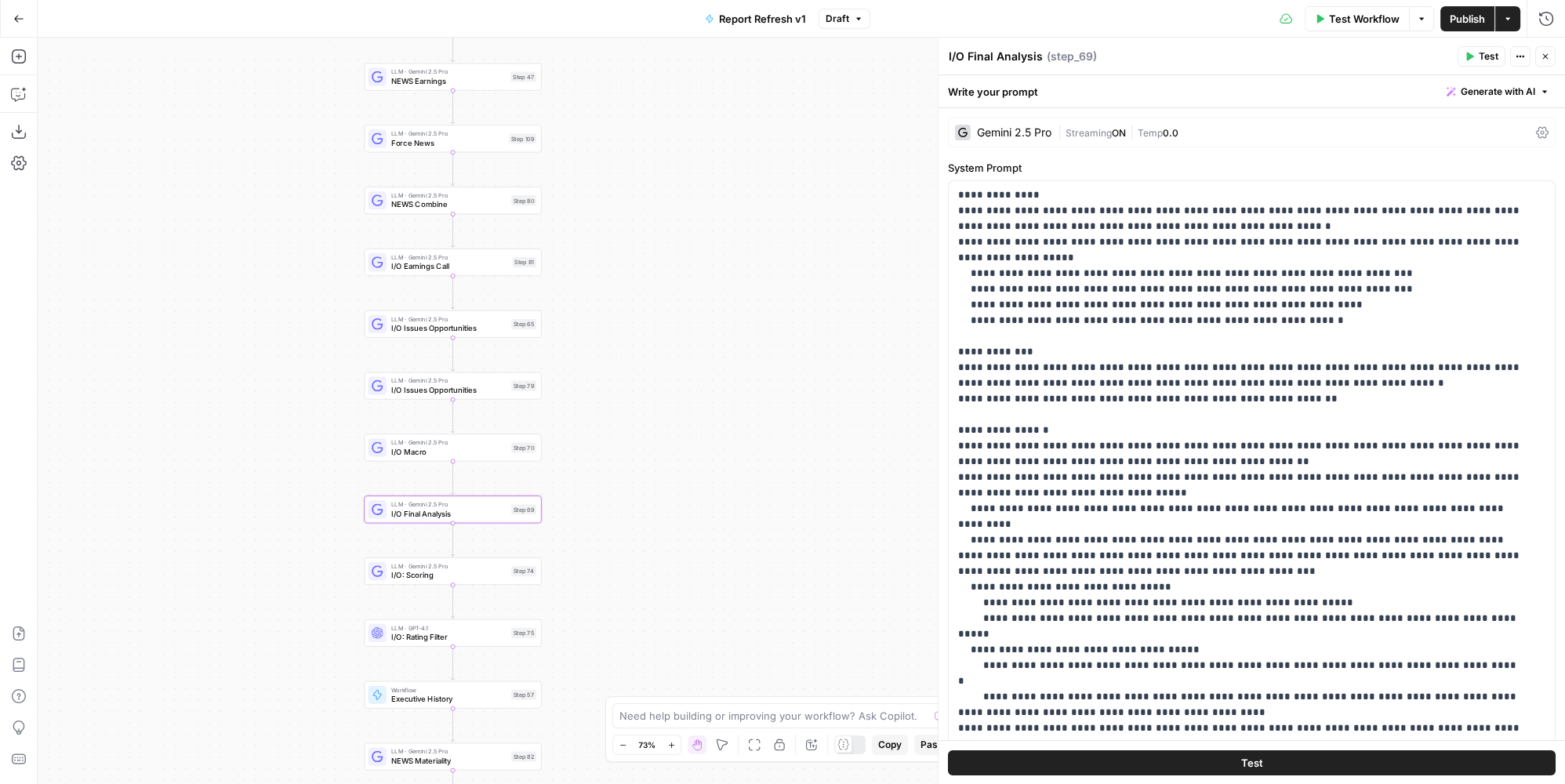
click at [482, 572] on span "I/O: Scoring" at bounding box center [449, 575] width 115 height 11
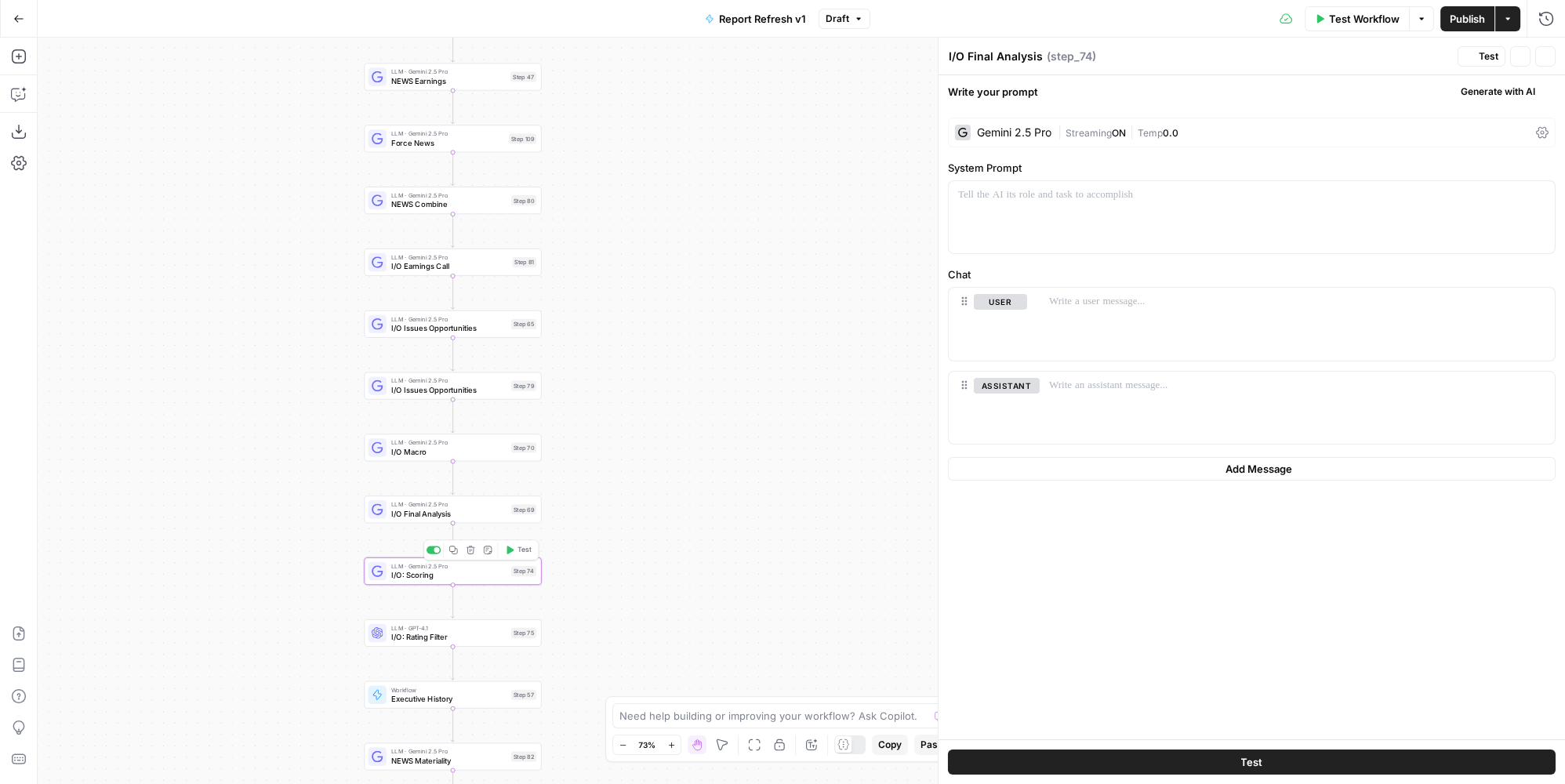
type textarea "I/O: Scoring"
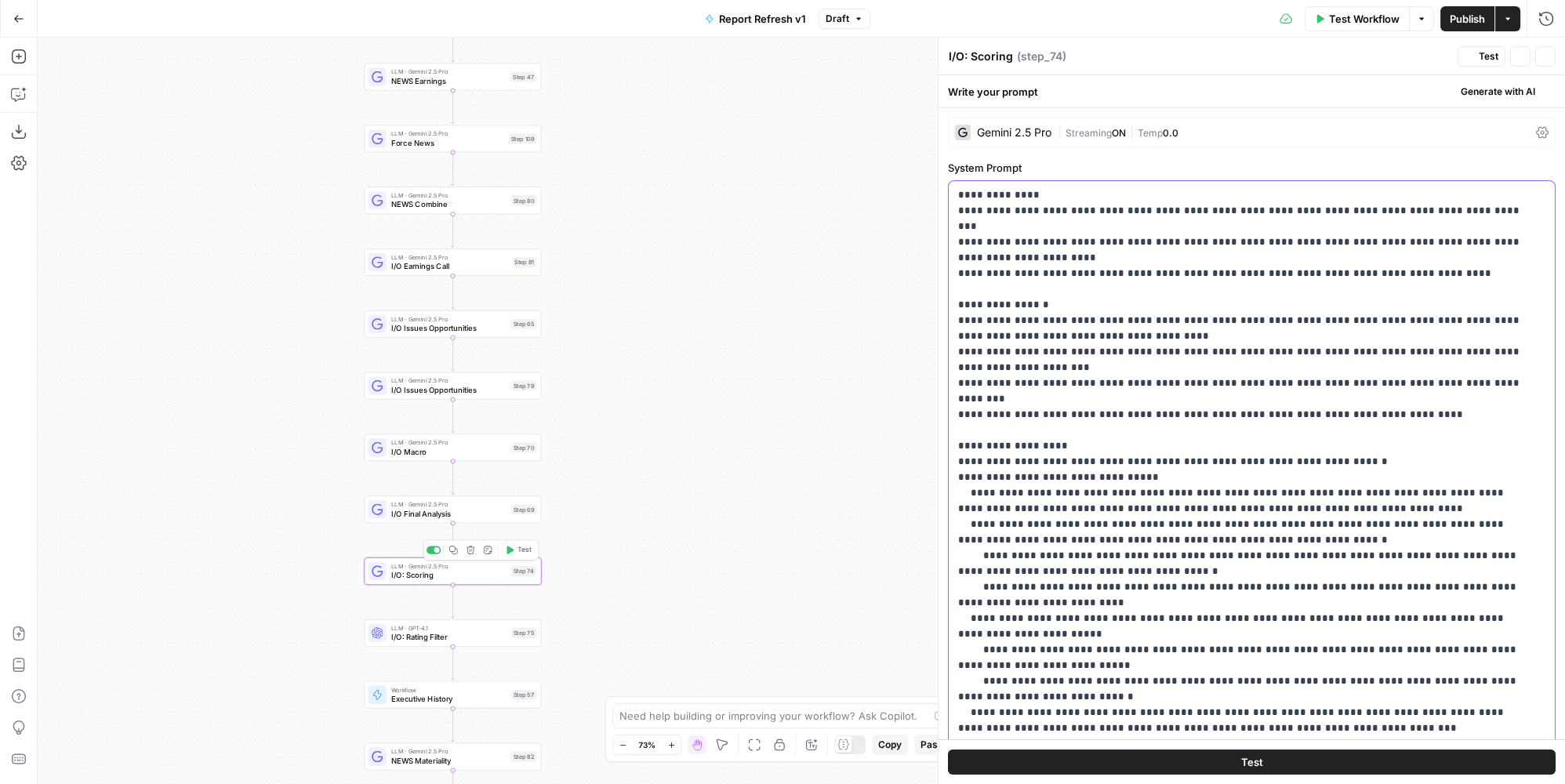
click at [454, 626] on span "LLM · GPT-4.1" at bounding box center [449, 628] width 115 height 10
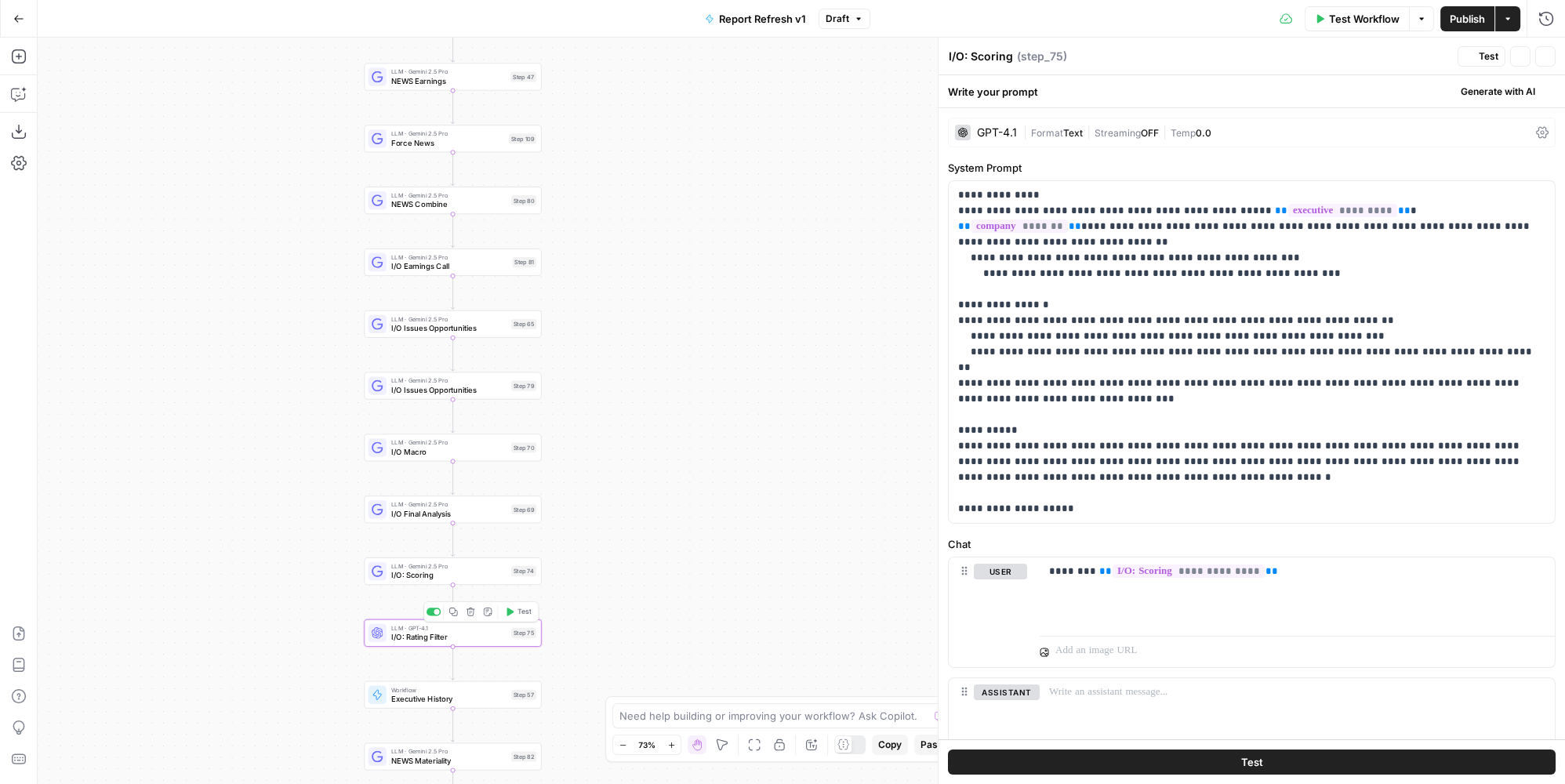
type textarea "I/O: Rating Filter"
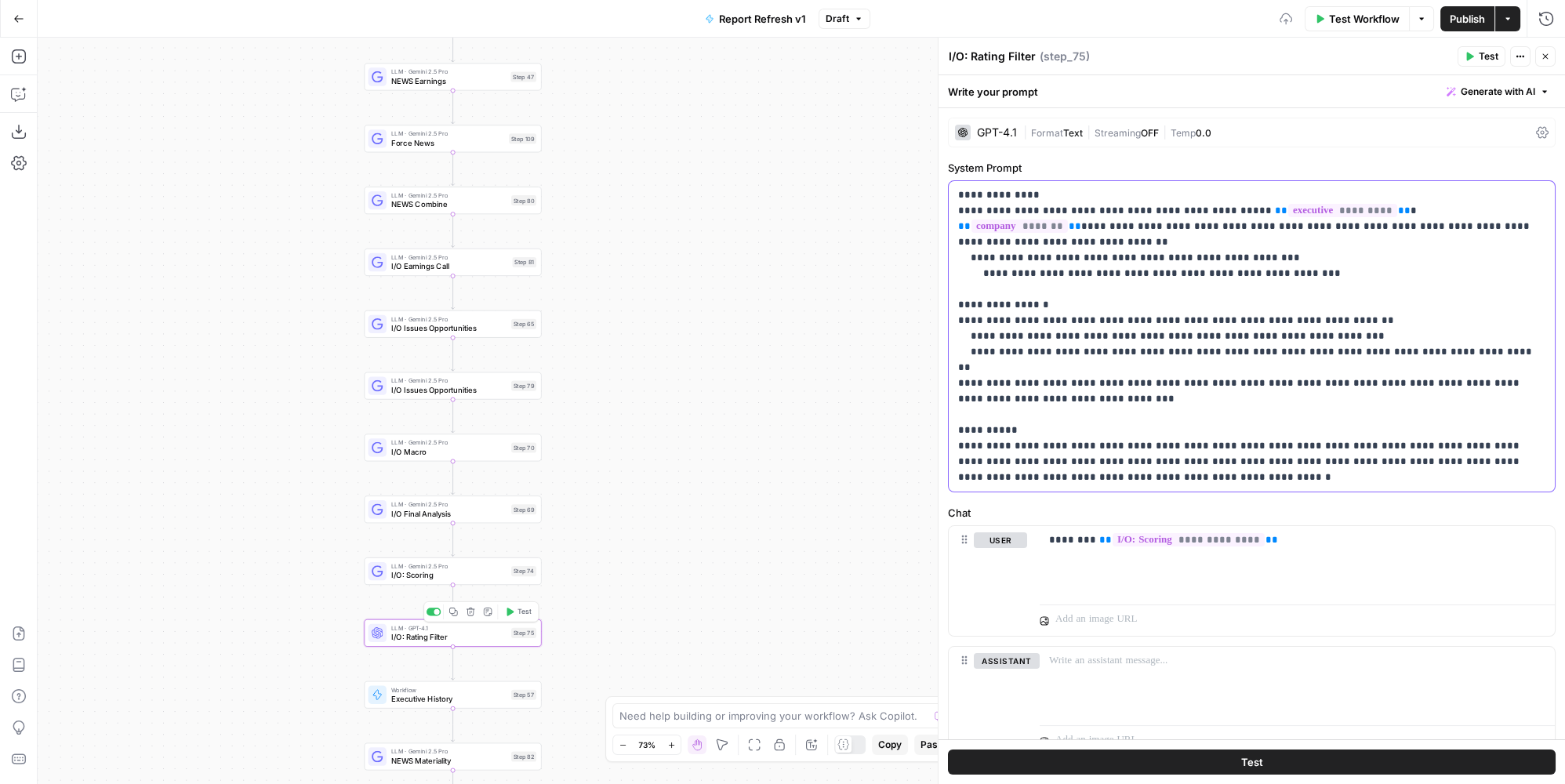
click at [1124, 435] on p "**********" at bounding box center [1247, 336] width 578 height 298
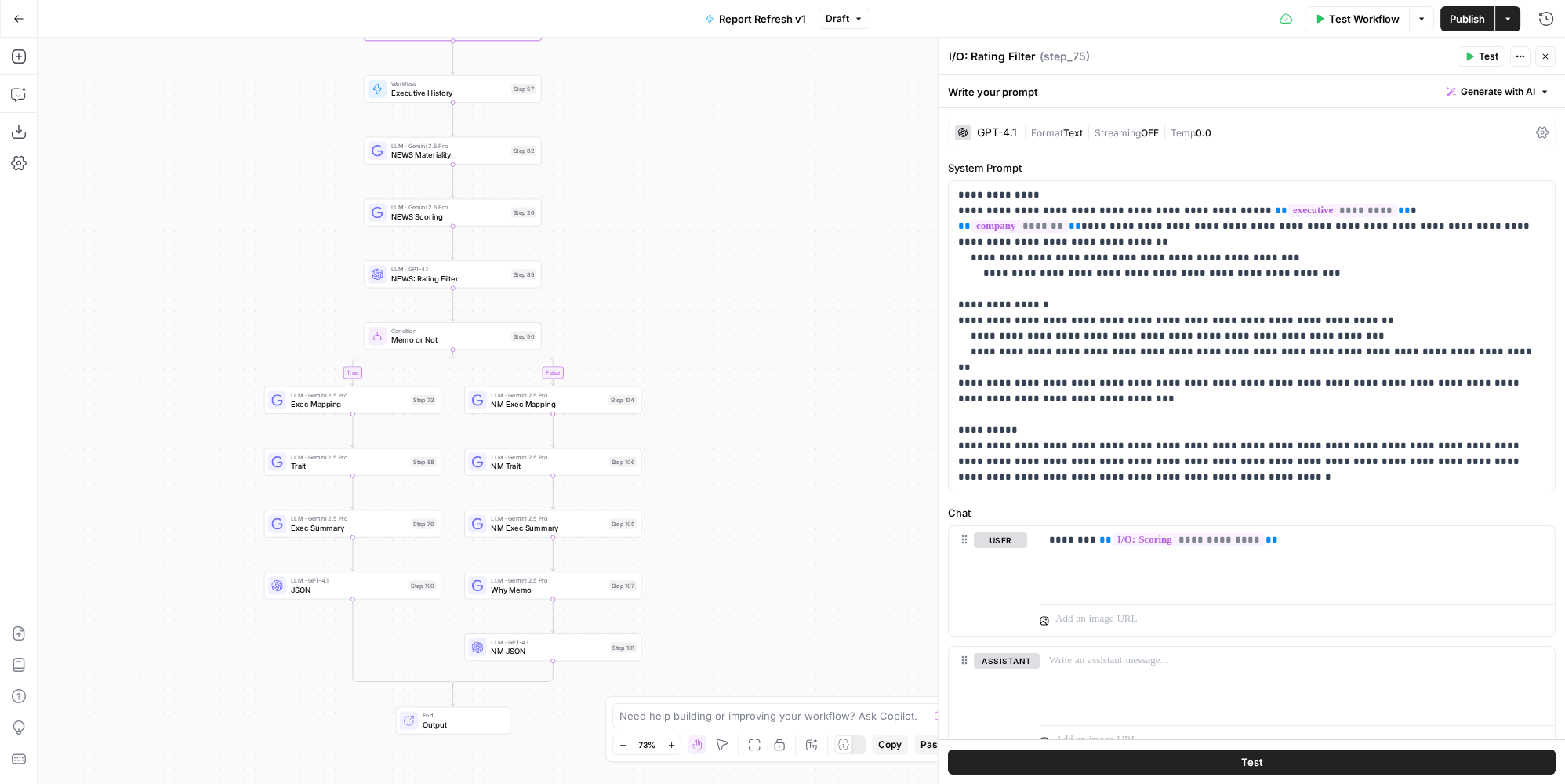
click at [343, 405] on span "Exec Mapping" at bounding box center [348, 404] width 115 height 11
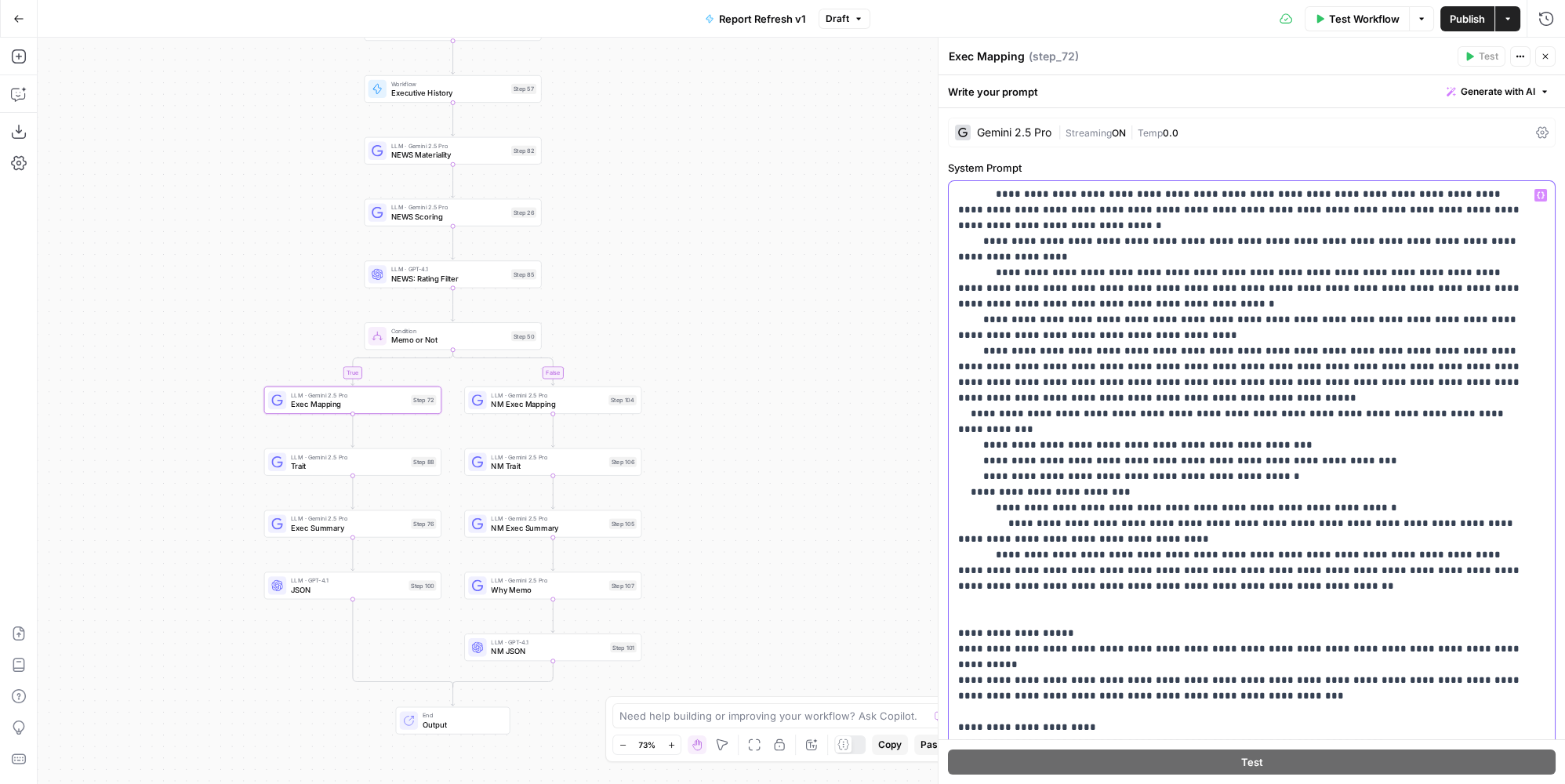
scroll to position [713, 0]
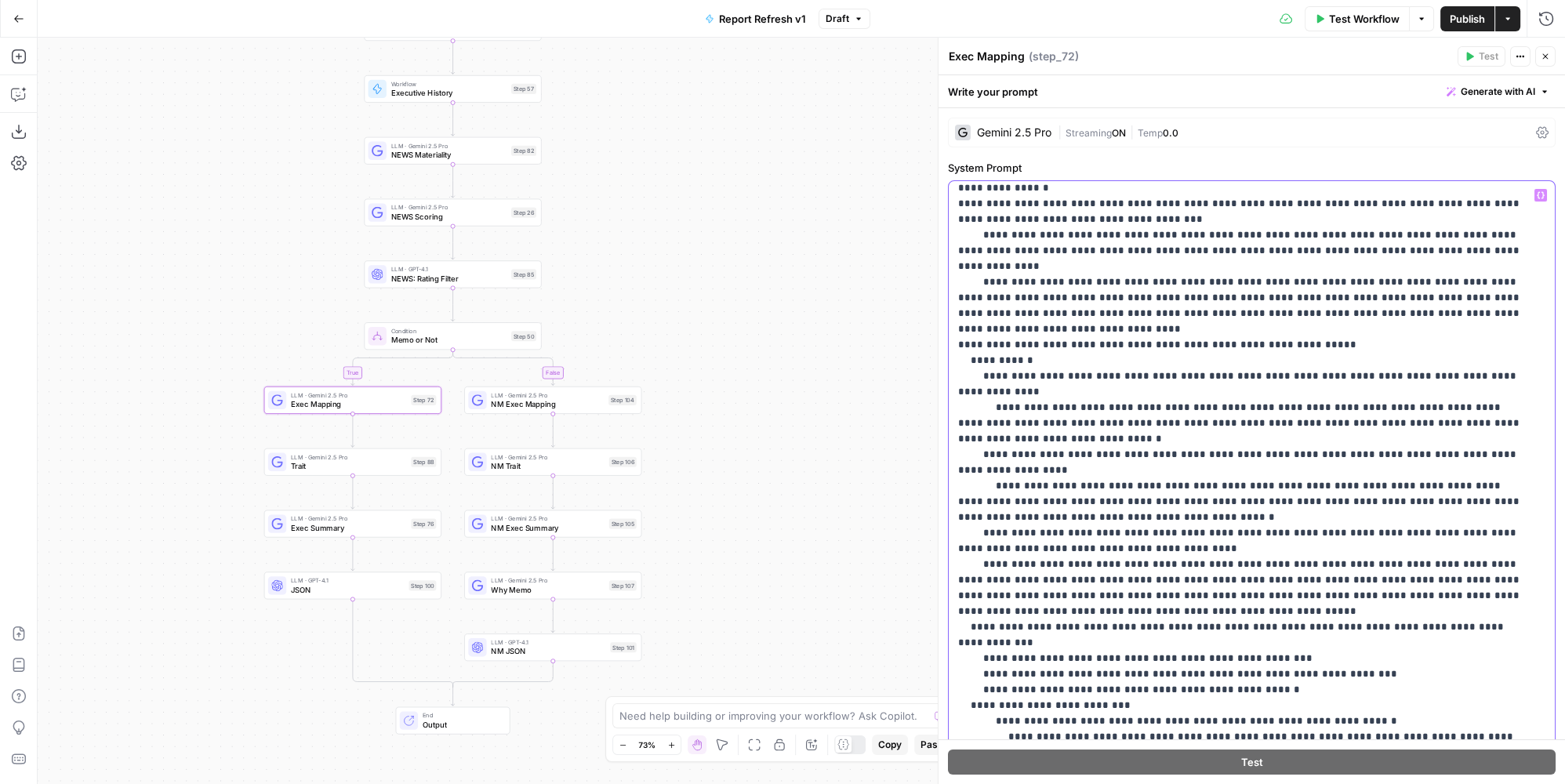
drag, startPoint x: 1184, startPoint y: 666, endPoint x: 954, endPoint y: 249, distance: 476.2
click at [954, 249] on div "**********" at bounding box center [1247, 500] width 597 height 638
copy p "**********"
click at [1083, 441] on p "**********" at bounding box center [1241, 320] width 567 height 1693
click at [1470, 22] on span "Publish" at bounding box center [1467, 18] width 35 height 16
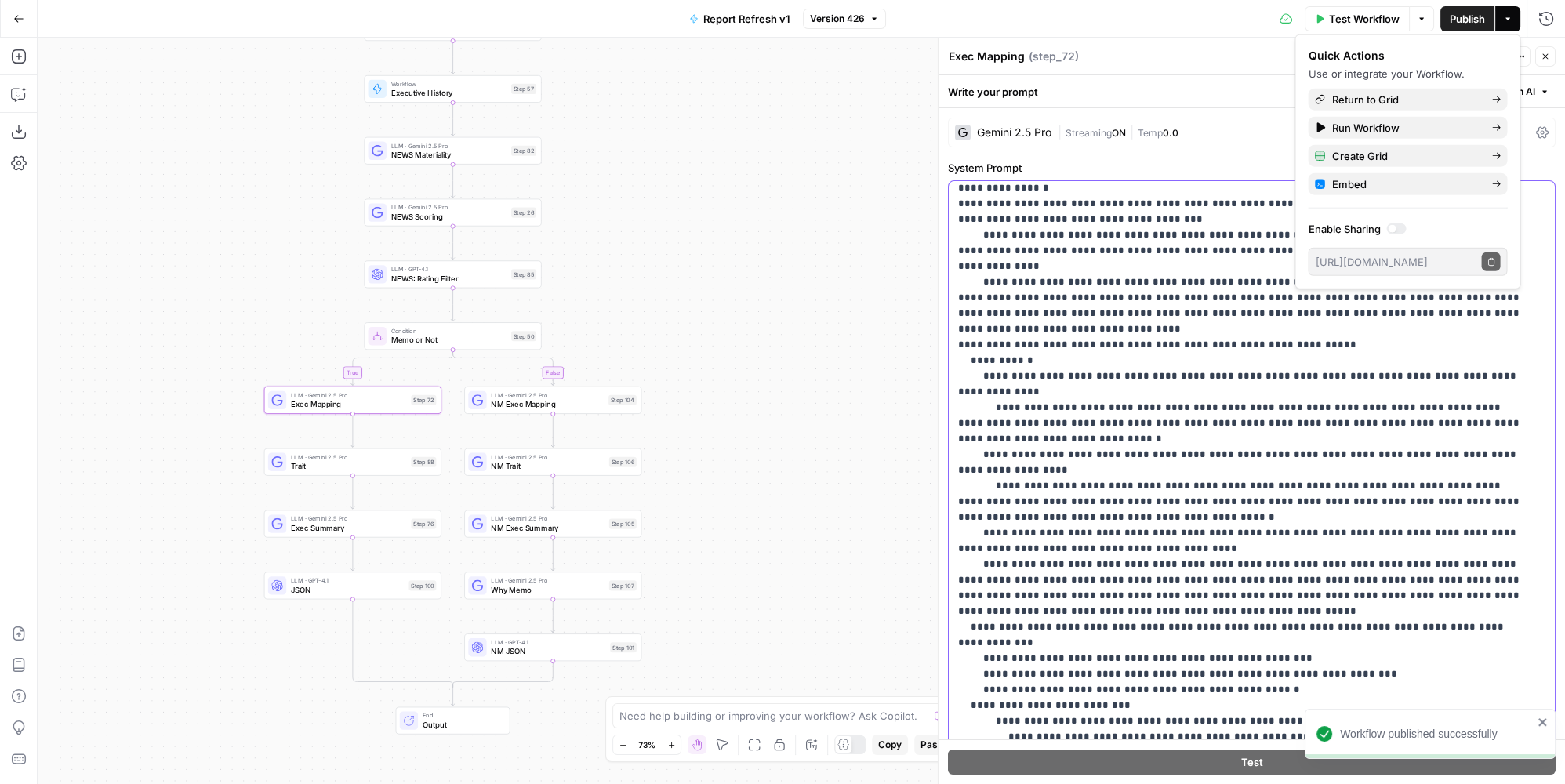
click at [1177, 511] on p "**********" at bounding box center [1241, 320] width 567 height 1693
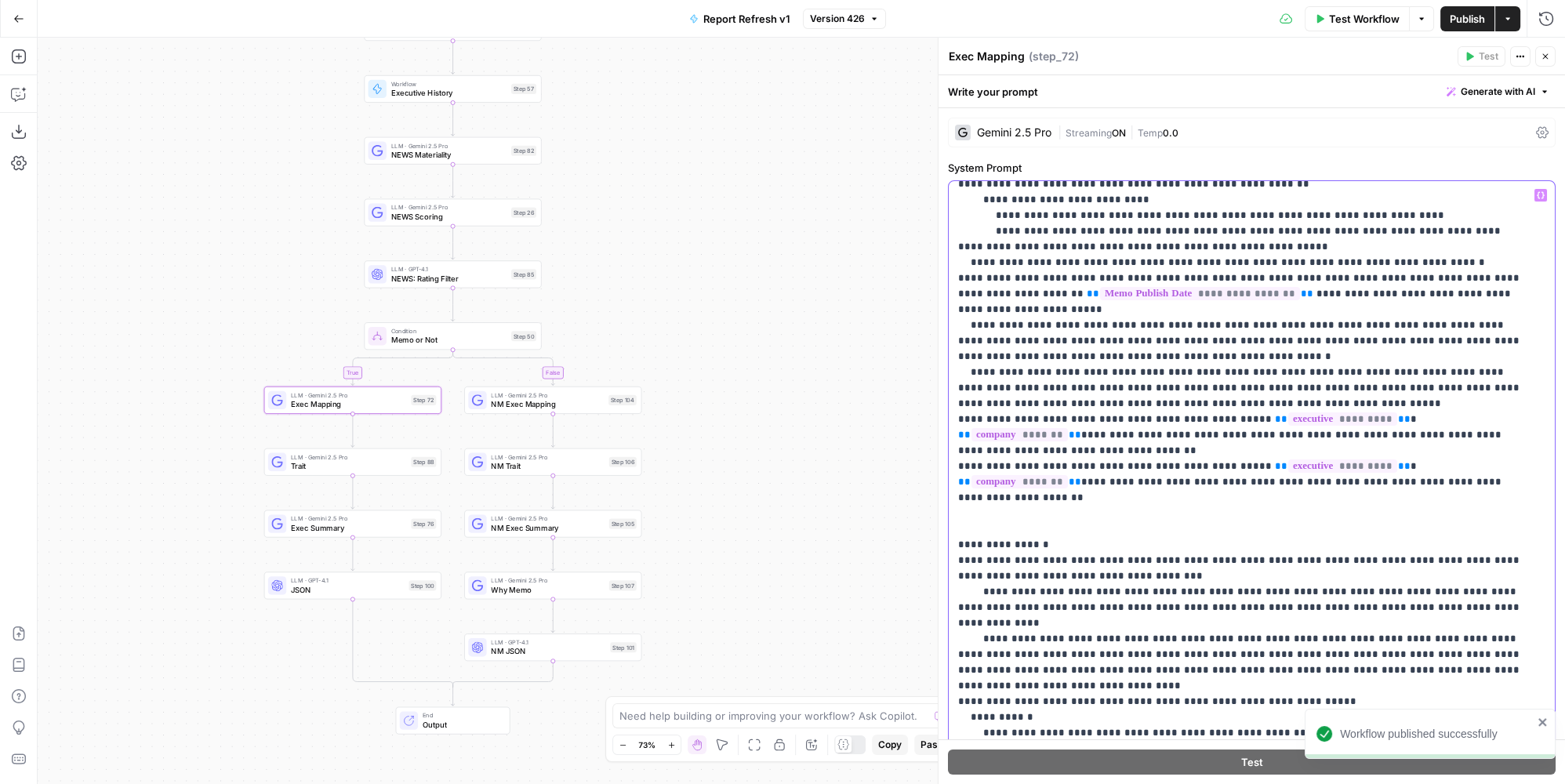
scroll to position [0, 0]
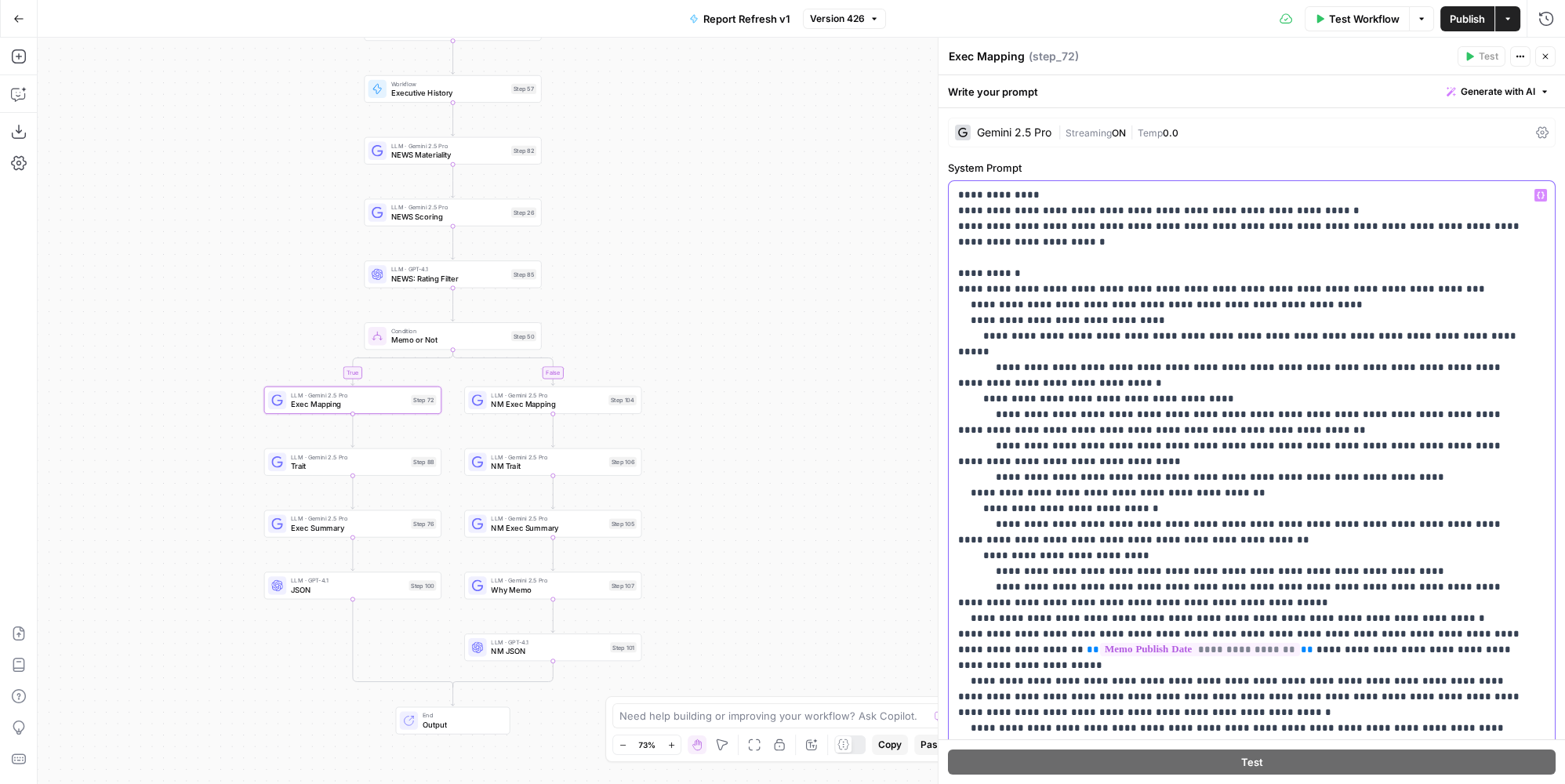
drag, startPoint x: 1478, startPoint y: 602, endPoint x: 956, endPoint y: 289, distance: 608.6
click at [956, 289] on div "**********" at bounding box center [1247, 500] width 597 height 638
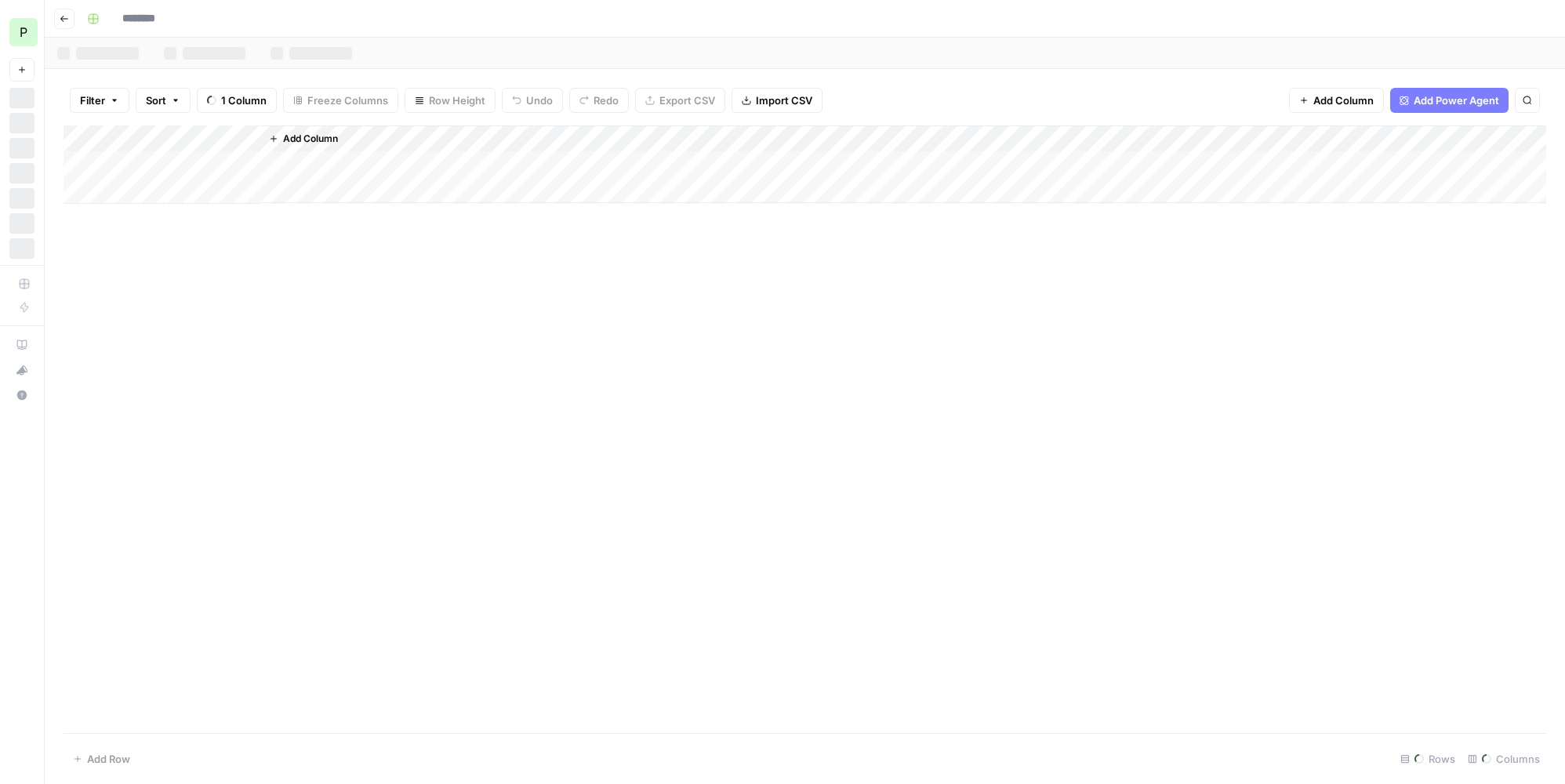
type input "**********"
click at [28, 27] on span "P" at bounding box center [24, 32] width 8 height 19
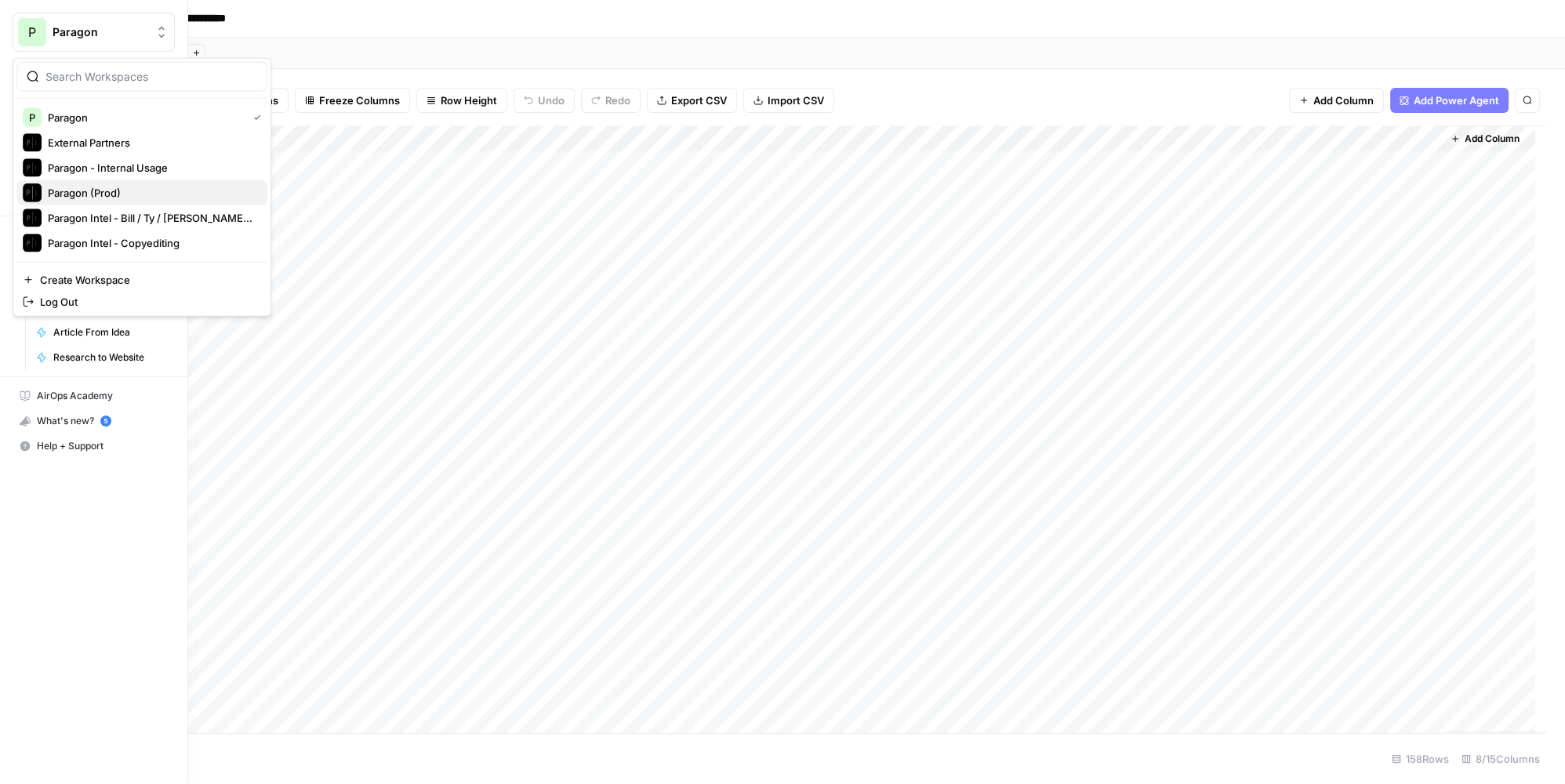
click at [126, 199] on div "Paragon (Prod)" at bounding box center [142, 192] width 239 height 19
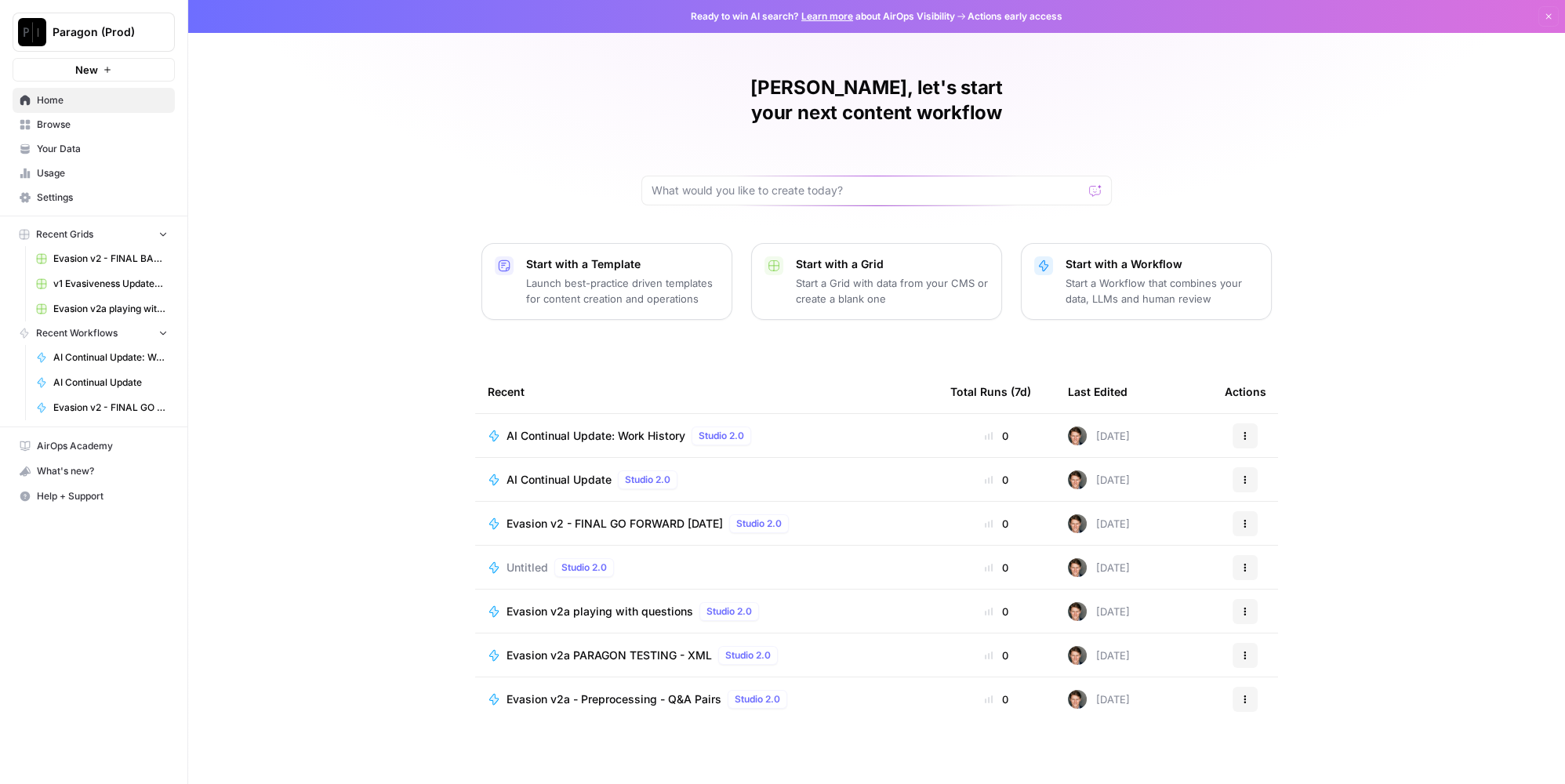
click at [87, 130] on span "Browse" at bounding box center [102, 124] width 131 height 14
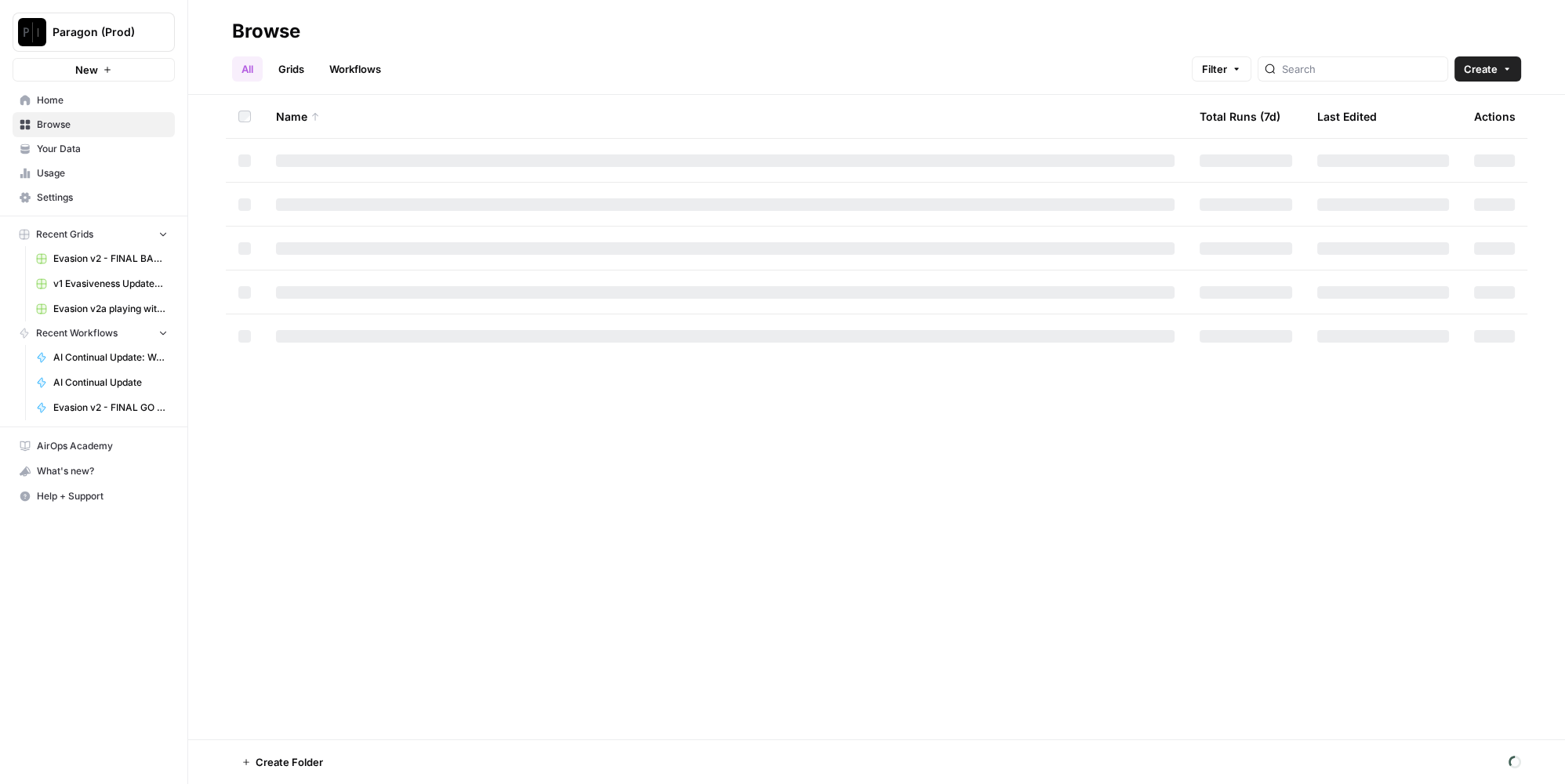
click at [296, 60] on link "Grids" at bounding box center [291, 69] width 45 height 25
click at [253, 69] on link "All" at bounding box center [247, 69] width 30 height 25
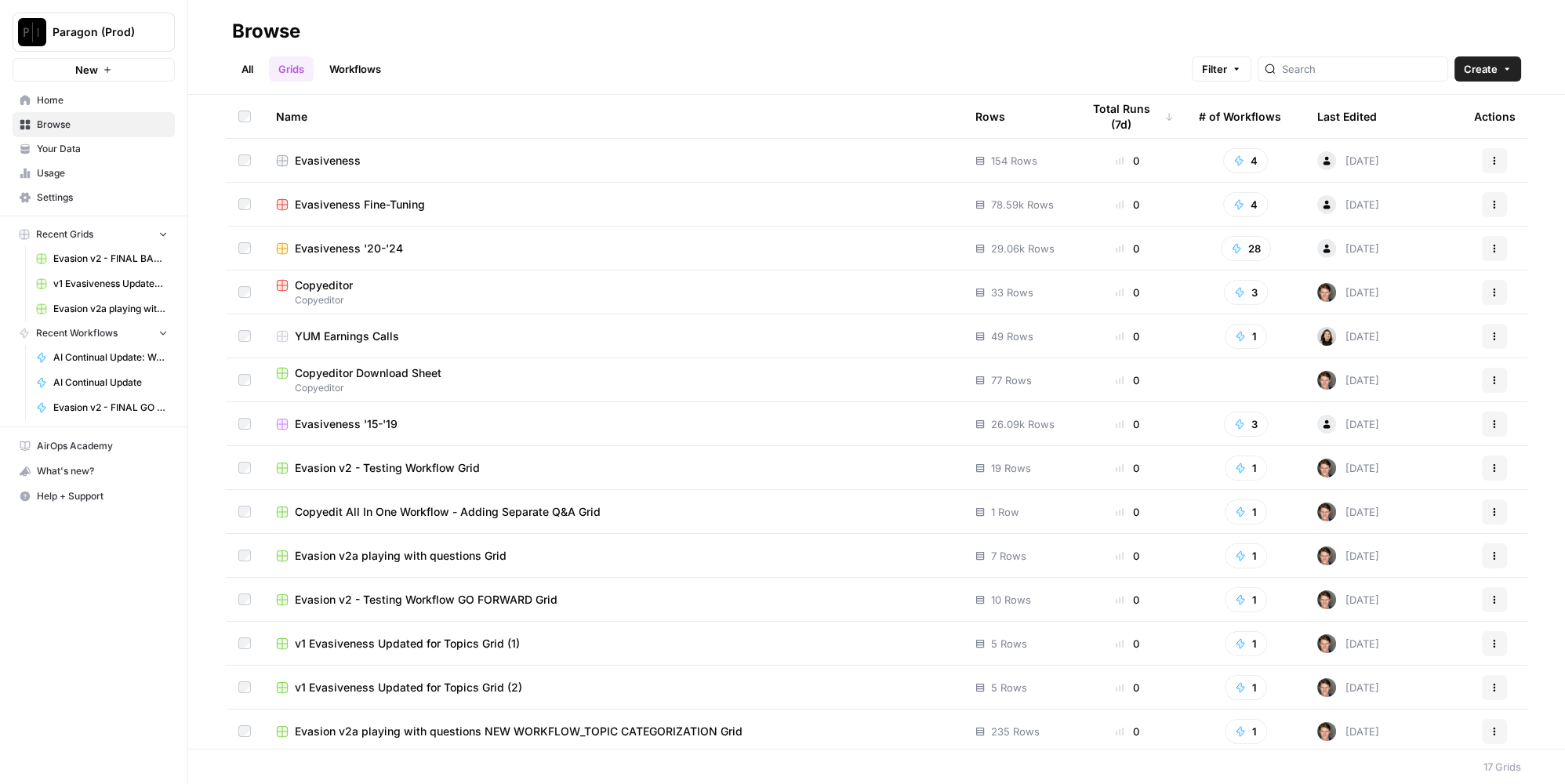
click at [81, 123] on span "Browse" at bounding box center [102, 124] width 131 height 14
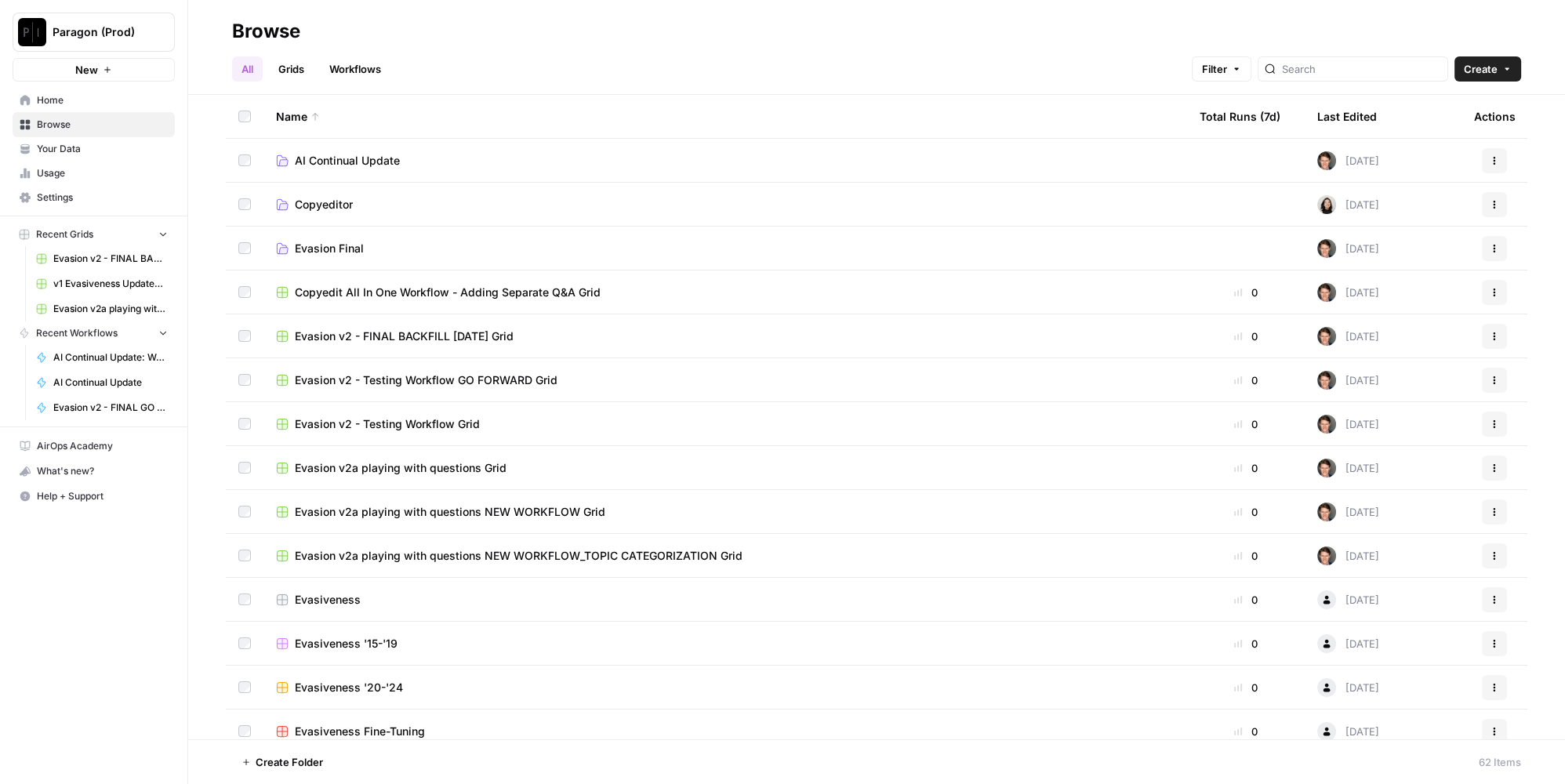
click at [384, 160] on span "AI Continual Update" at bounding box center [348, 160] width 105 height 16
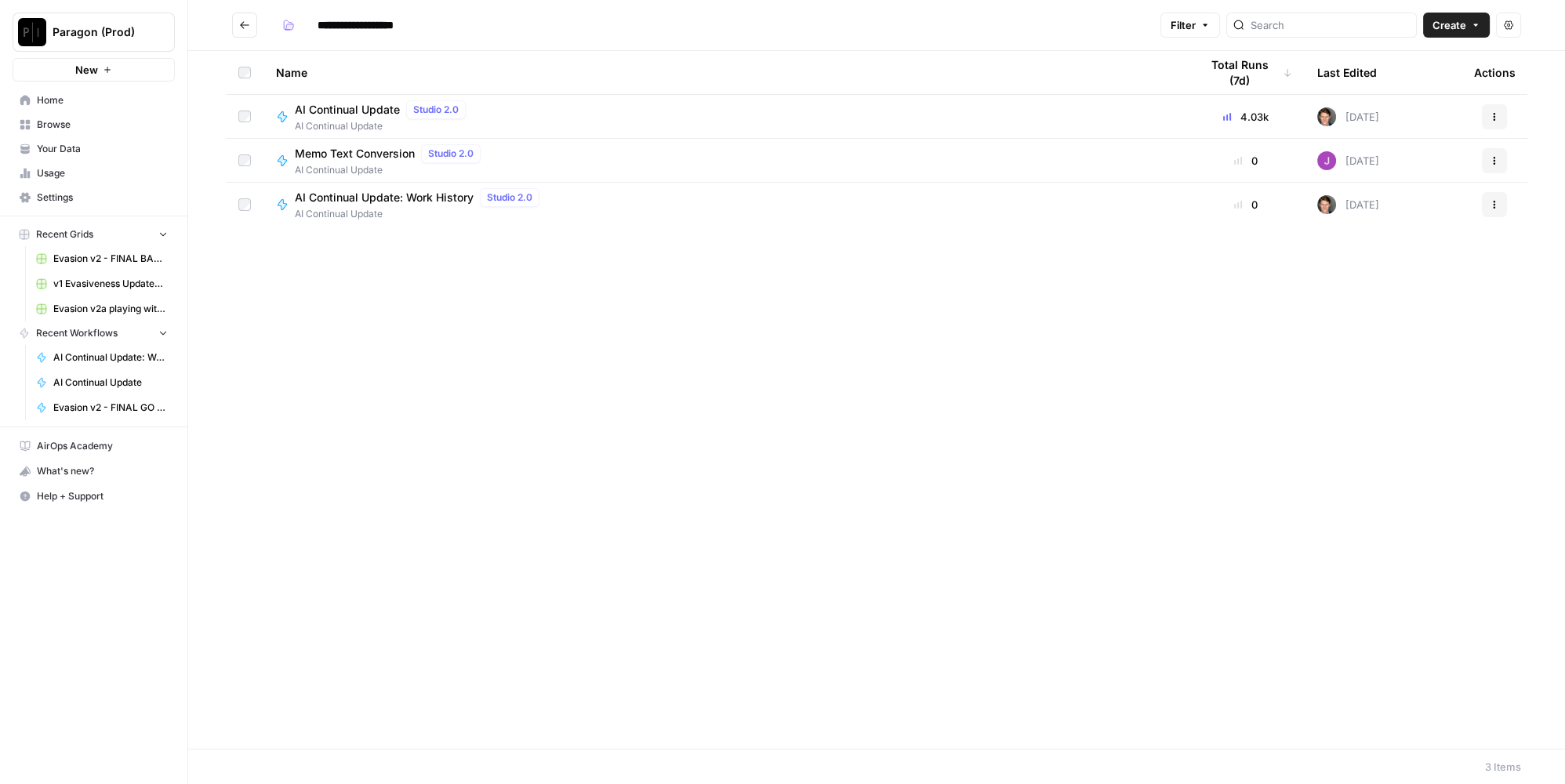
click at [355, 119] on span "AI Continual Update" at bounding box center [383, 126] width 177 height 14
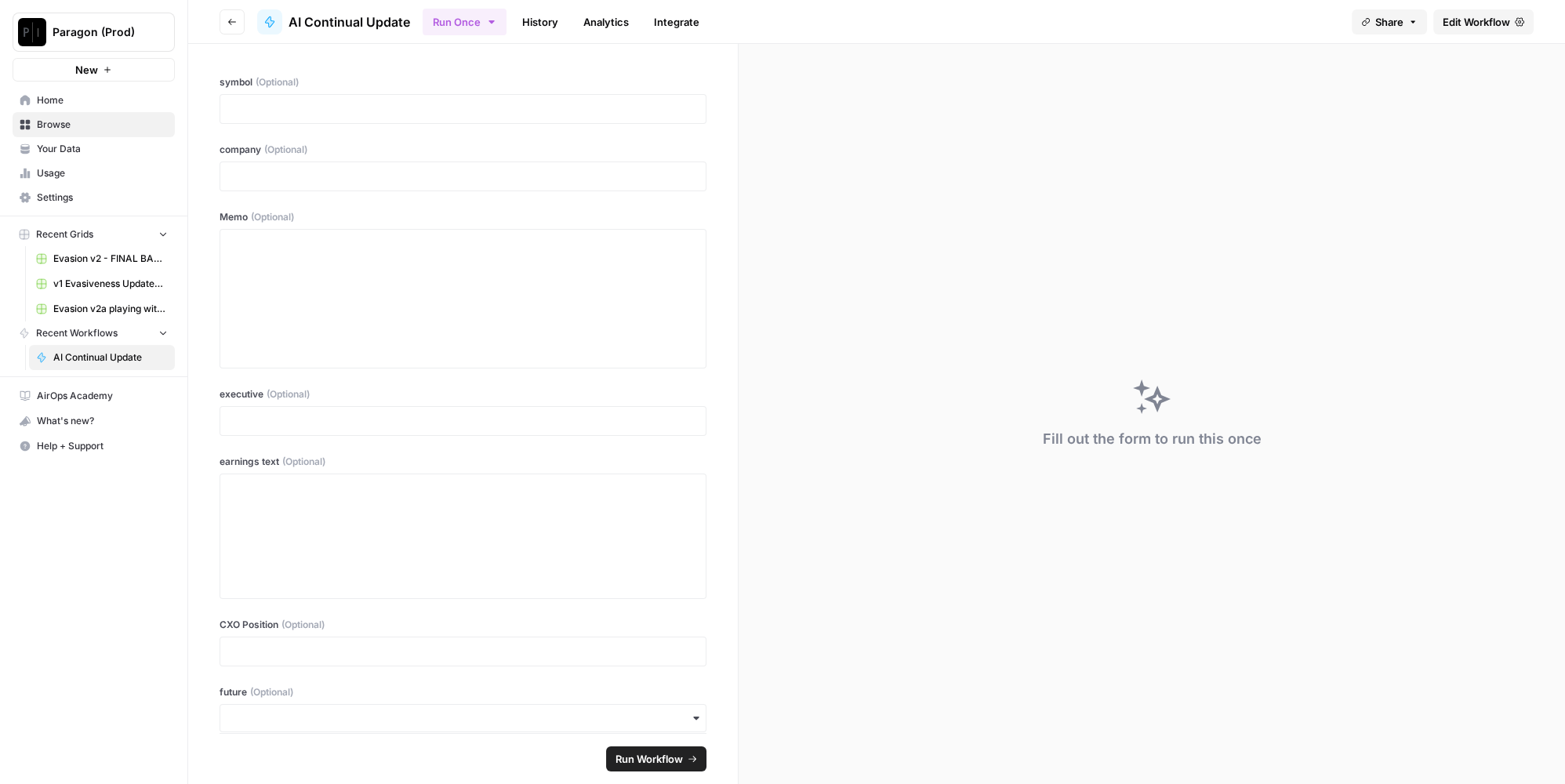
click at [540, 22] on link "History" at bounding box center [540, 22] width 55 height 25
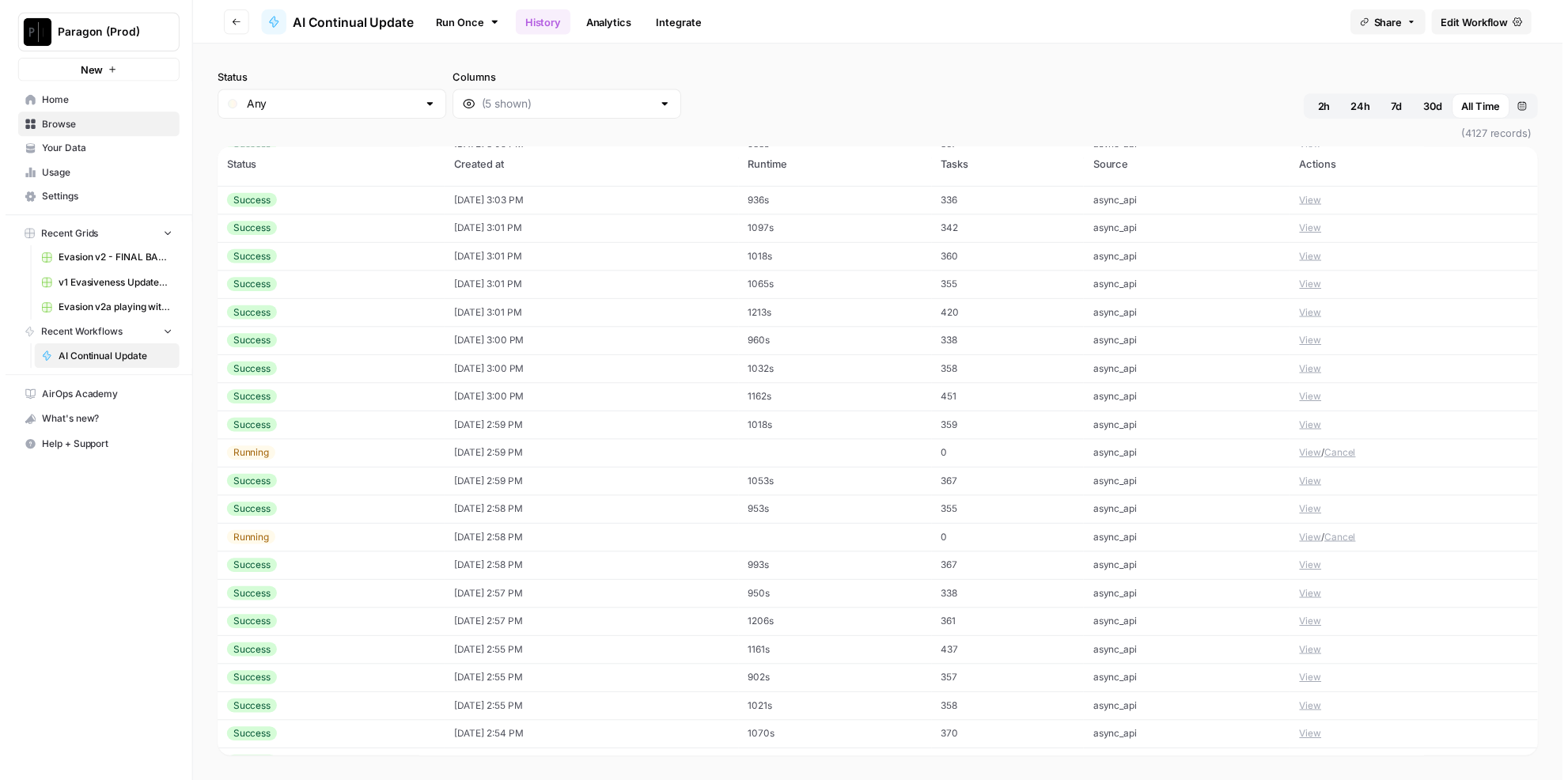
scroll to position [1077, 0]
click at [1316, 662] on button "View" at bounding box center [1323, 657] width 22 height 14
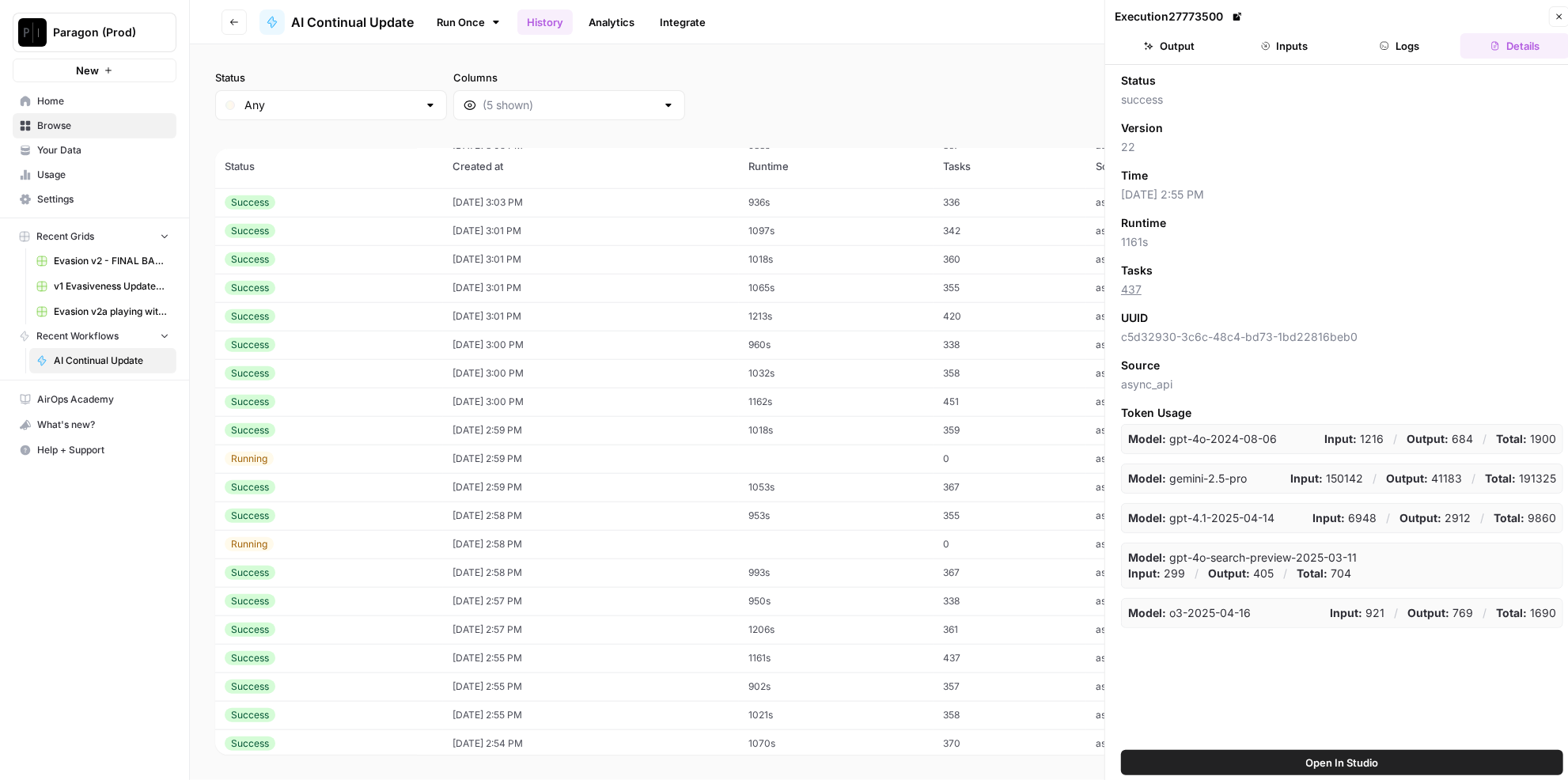
click at [1417, 50] on button "Logs" at bounding box center [1400, 45] width 109 height 26
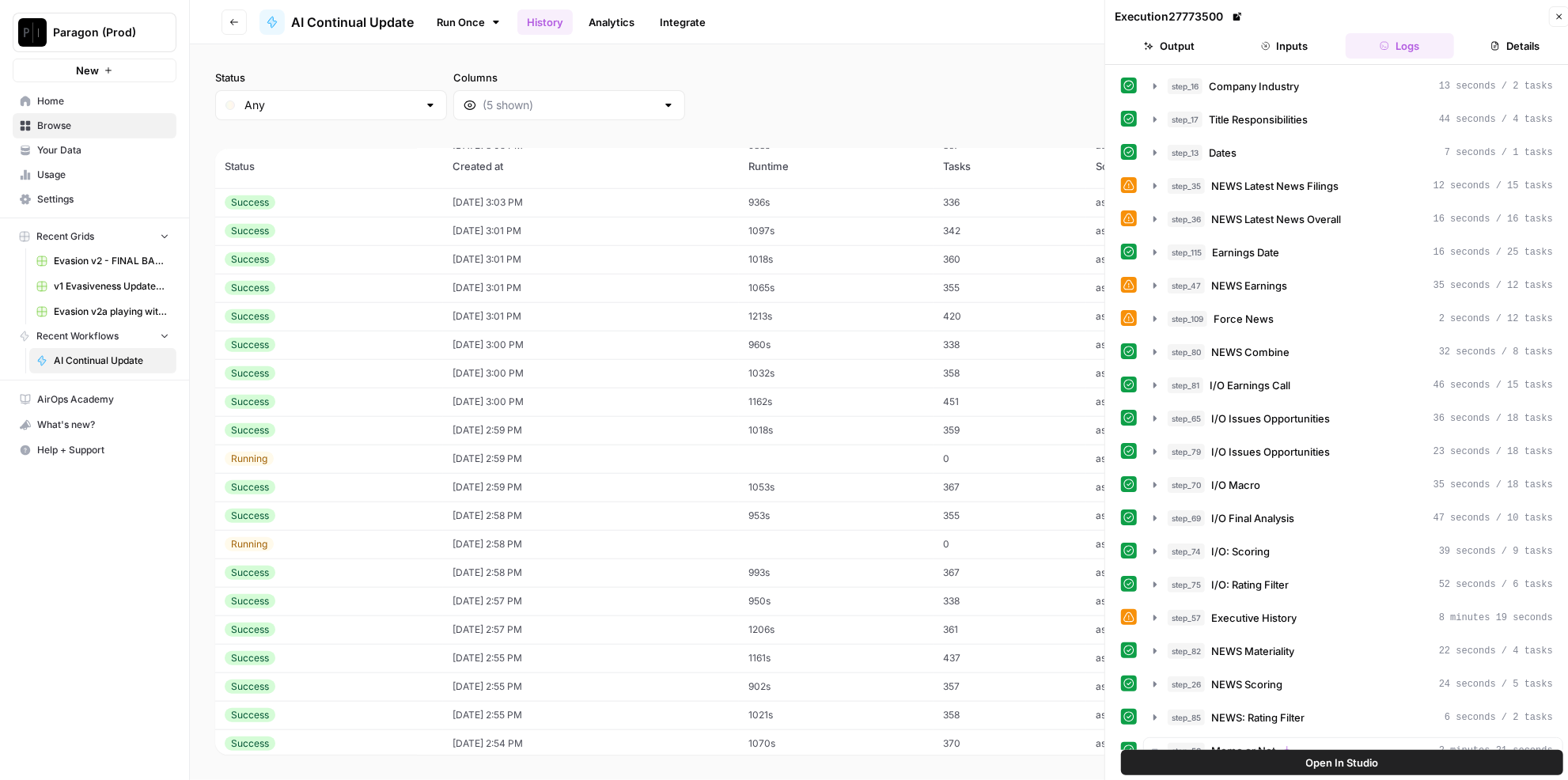
click at [1467, 48] on button "Details" at bounding box center [1514, 45] width 109 height 26
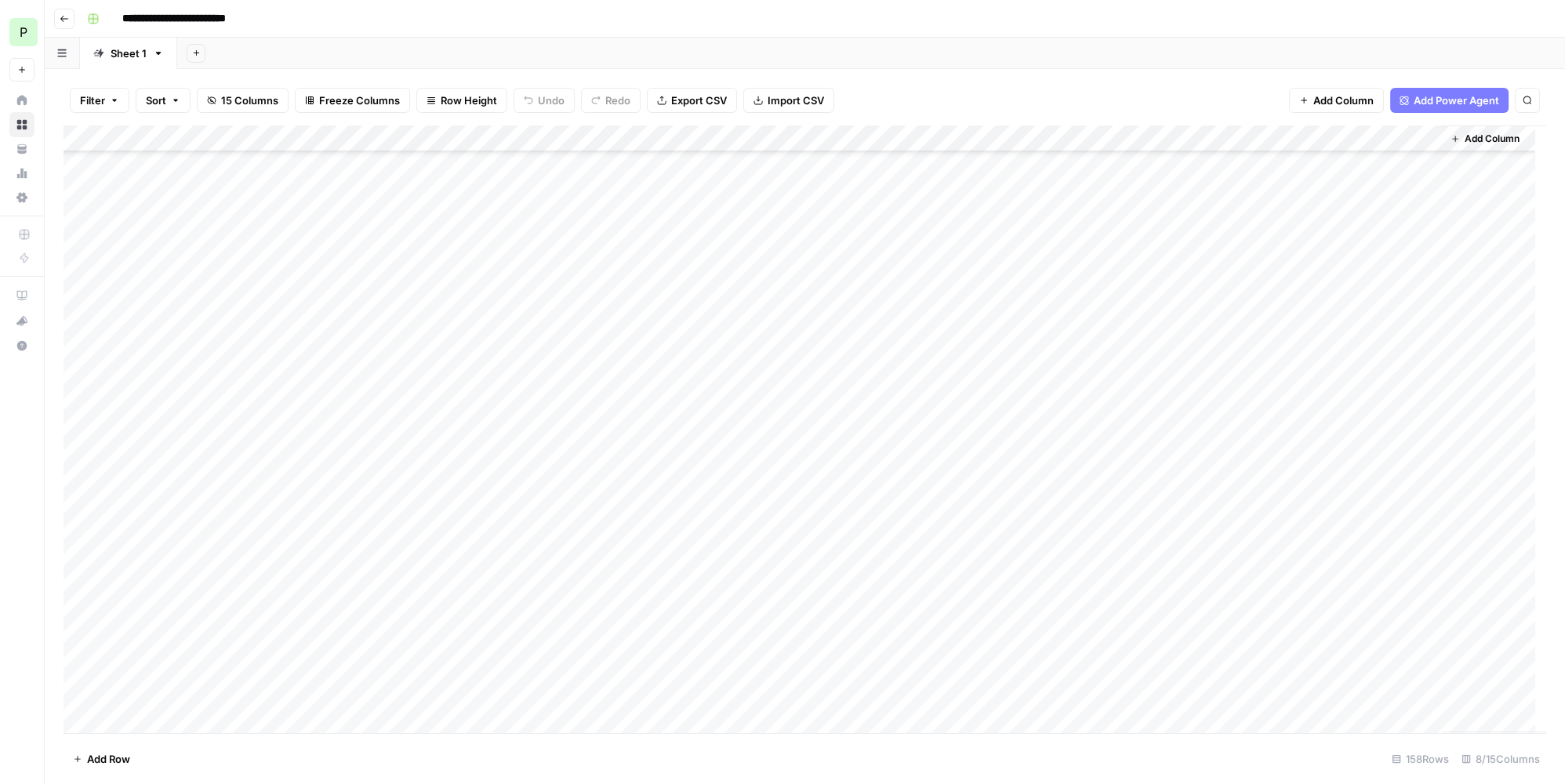
scroll to position [1212, 0]
click at [353, 189] on div "Add Column" at bounding box center [805, 429] width 1482 height 608
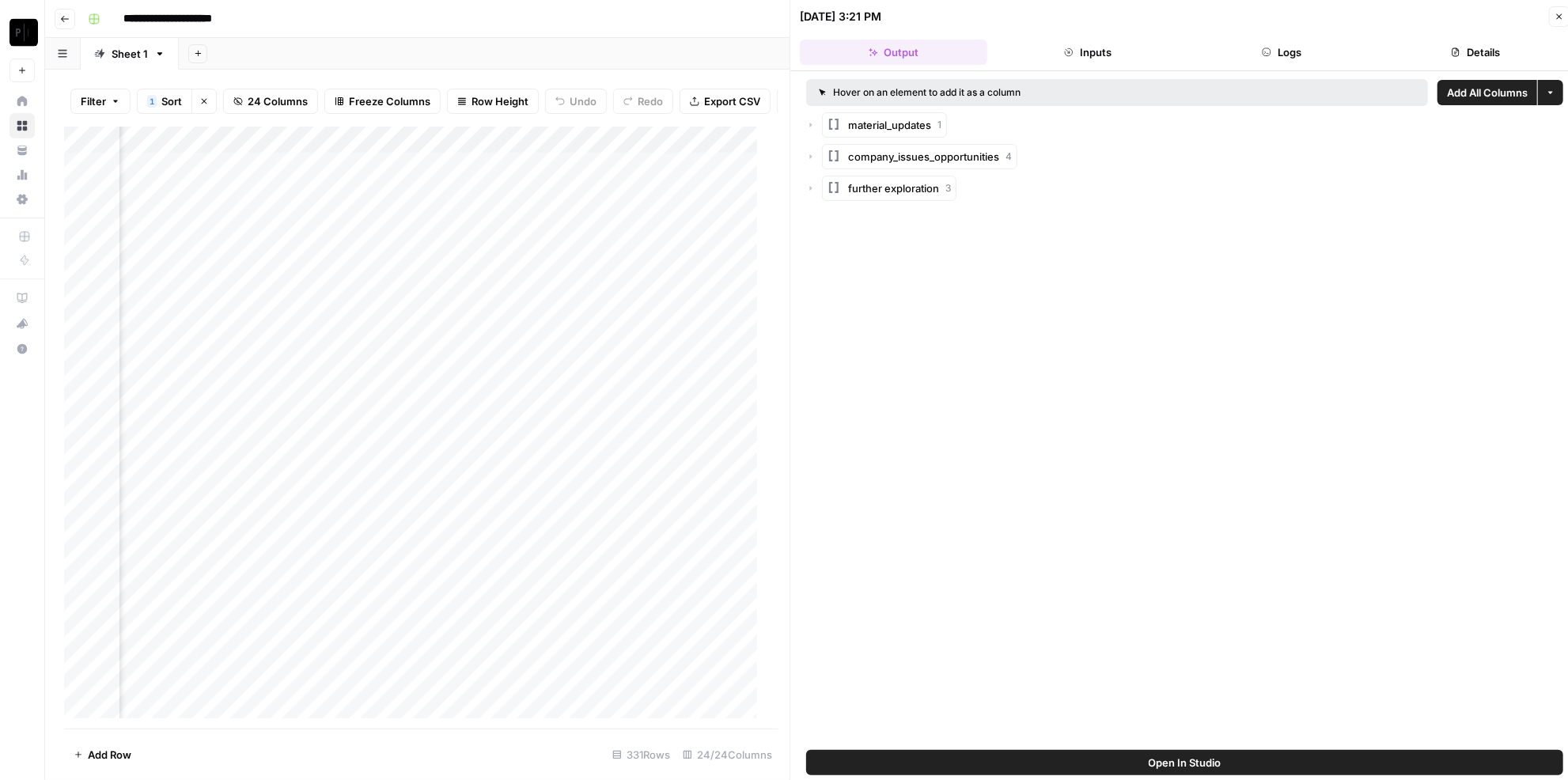
click at [1275, 46] on button "Logs" at bounding box center [1281, 52] width 187 height 26
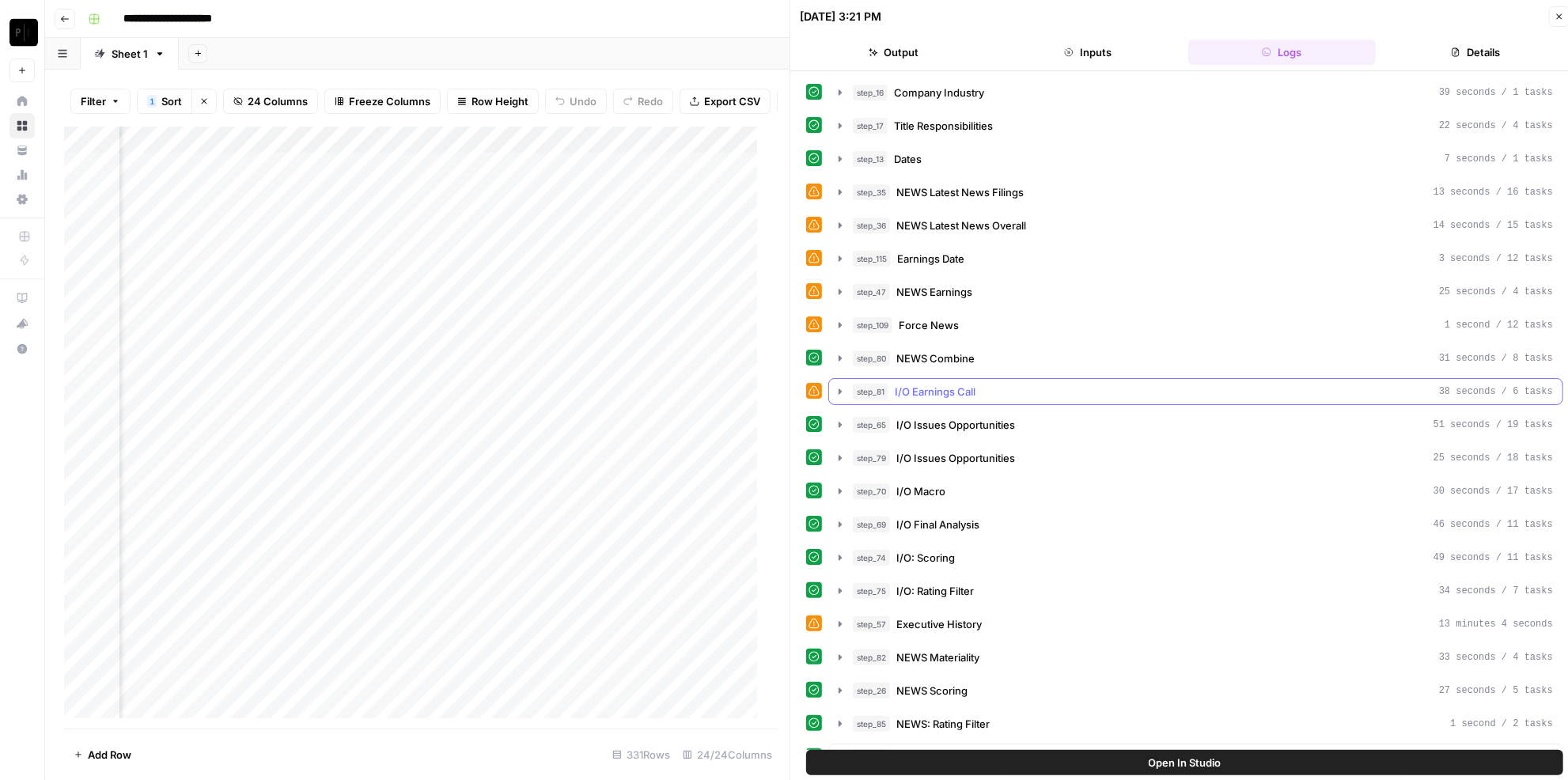
scroll to position [143, 0]
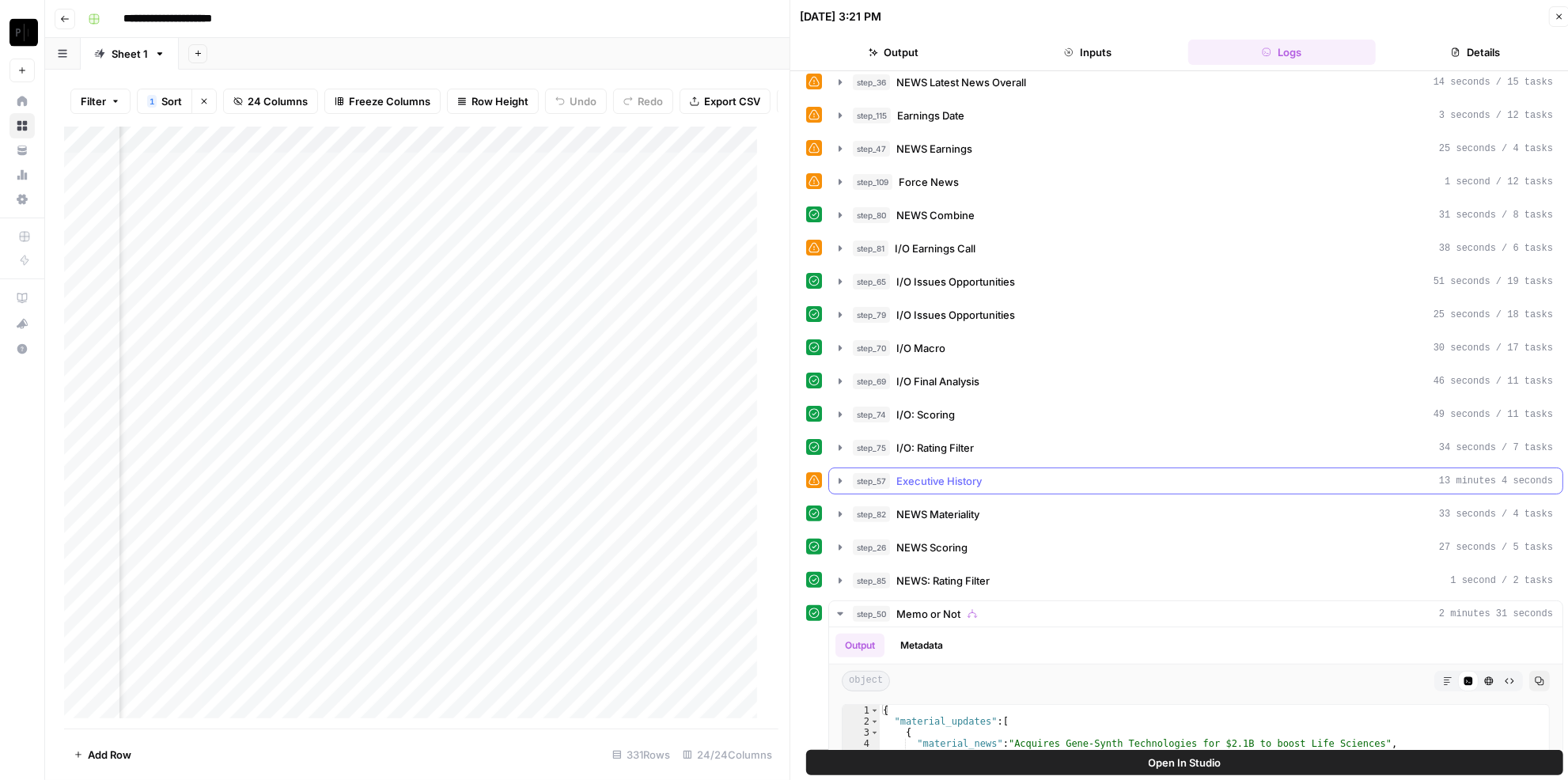
click at [989, 472] on div "step_57 Executive History 13 minutes 4 seconds" at bounding box center [1203, 480] width 700 height 16
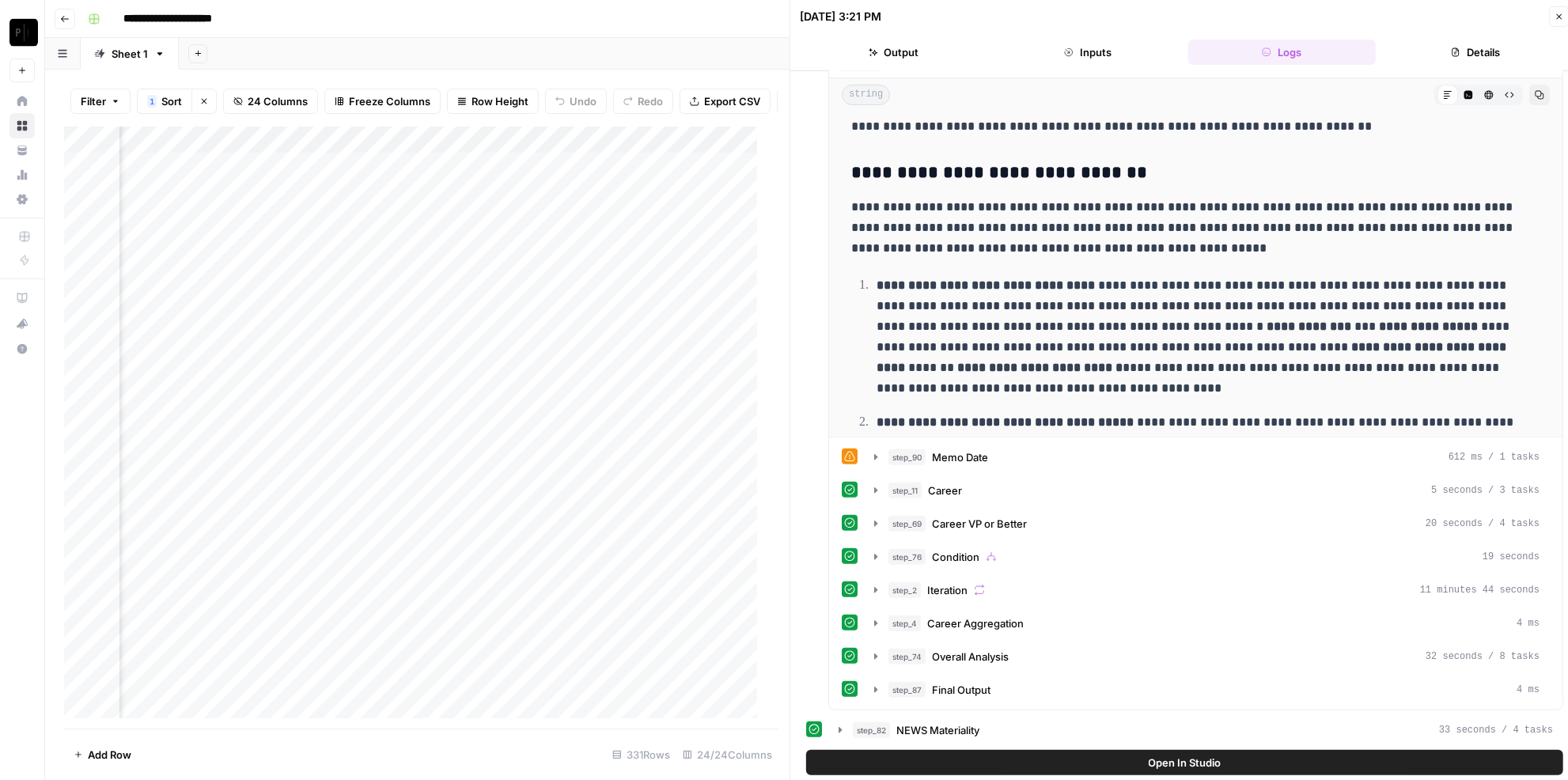
scroll to position [719, 0]
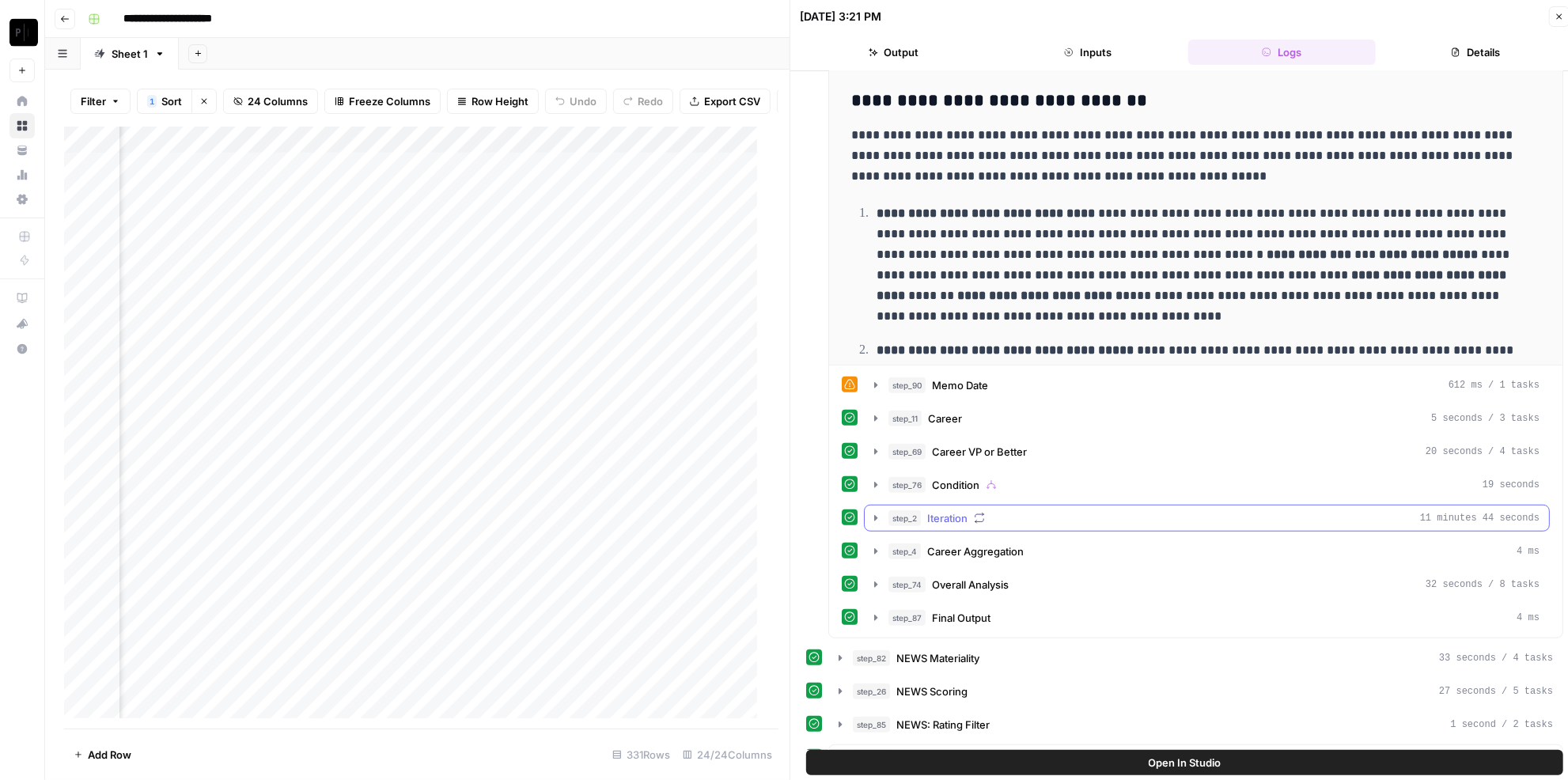
click at [1011, 510] on button "step_2 Iteration 11 minutes 44 seconds" at bounding box center [1207, 518] width 685 height 26
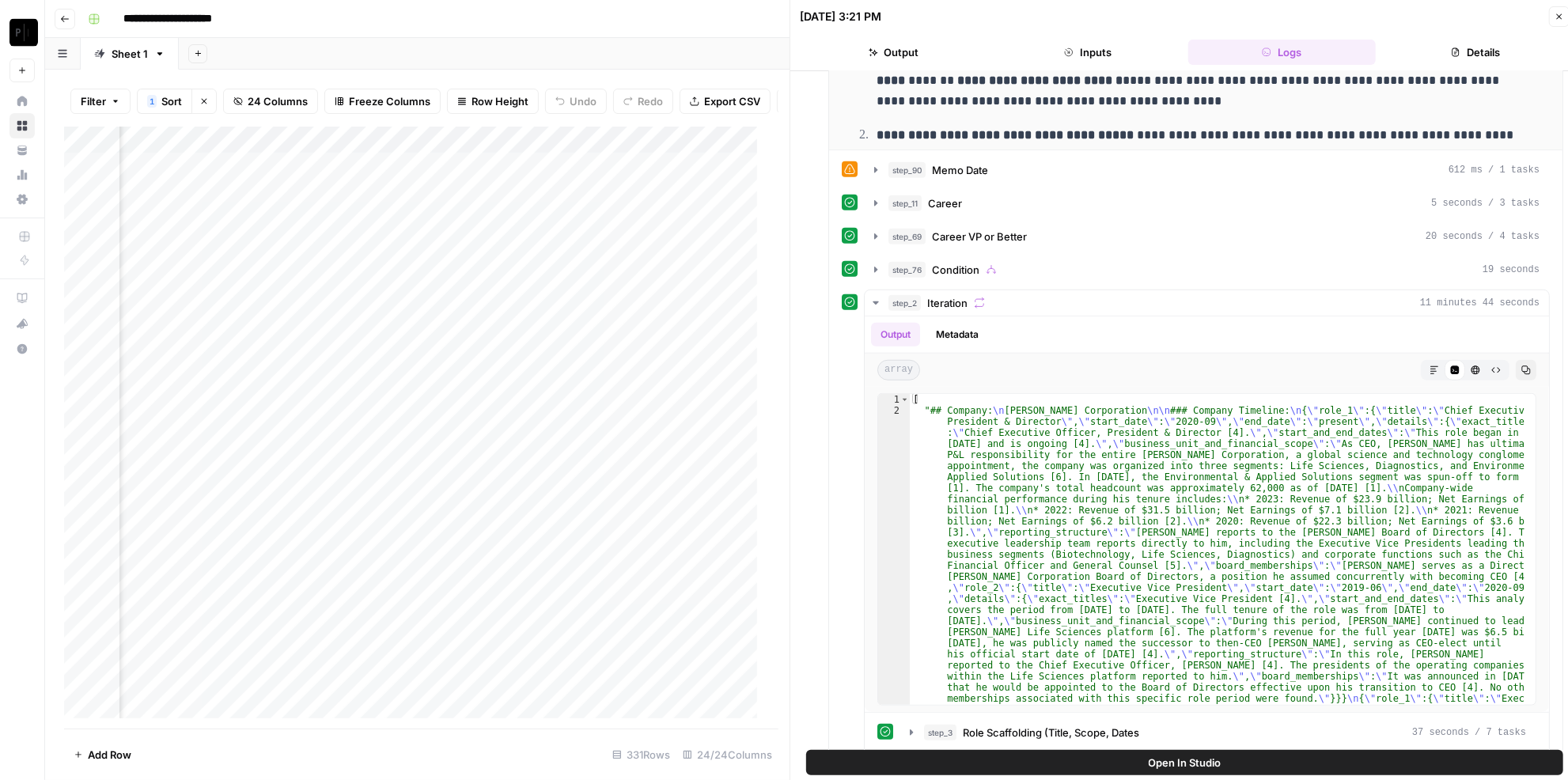
scroll to position [1222, 0]
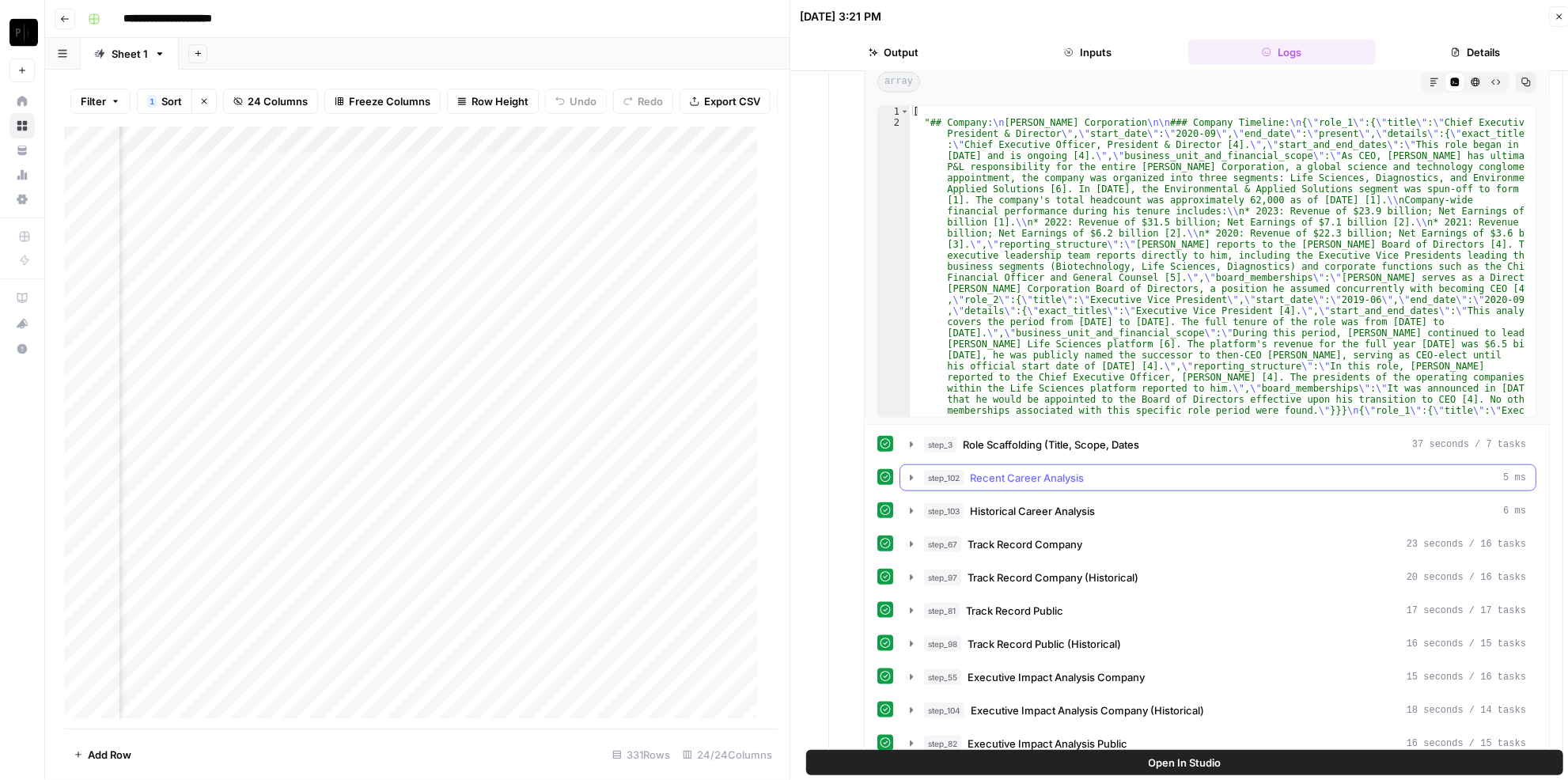
click at [1071, 468] on button "step_102 Recent Career Analysis 5 ms" at bounding box center [1217, 477] width 635 height 26
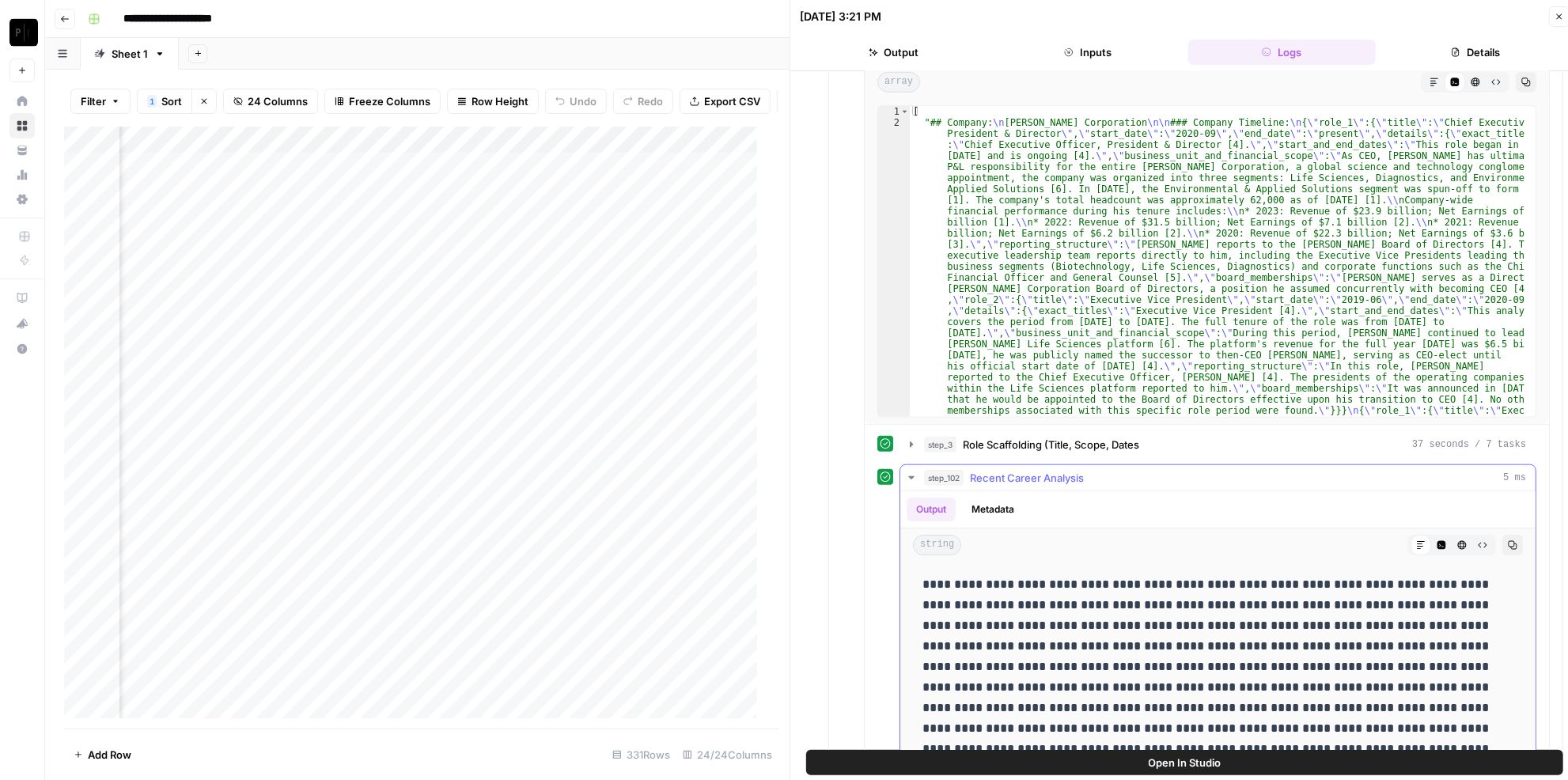
click at [1071, 470] on span "Recent Career Analysis" at bounding box center [1027, 477] width 114 height 16
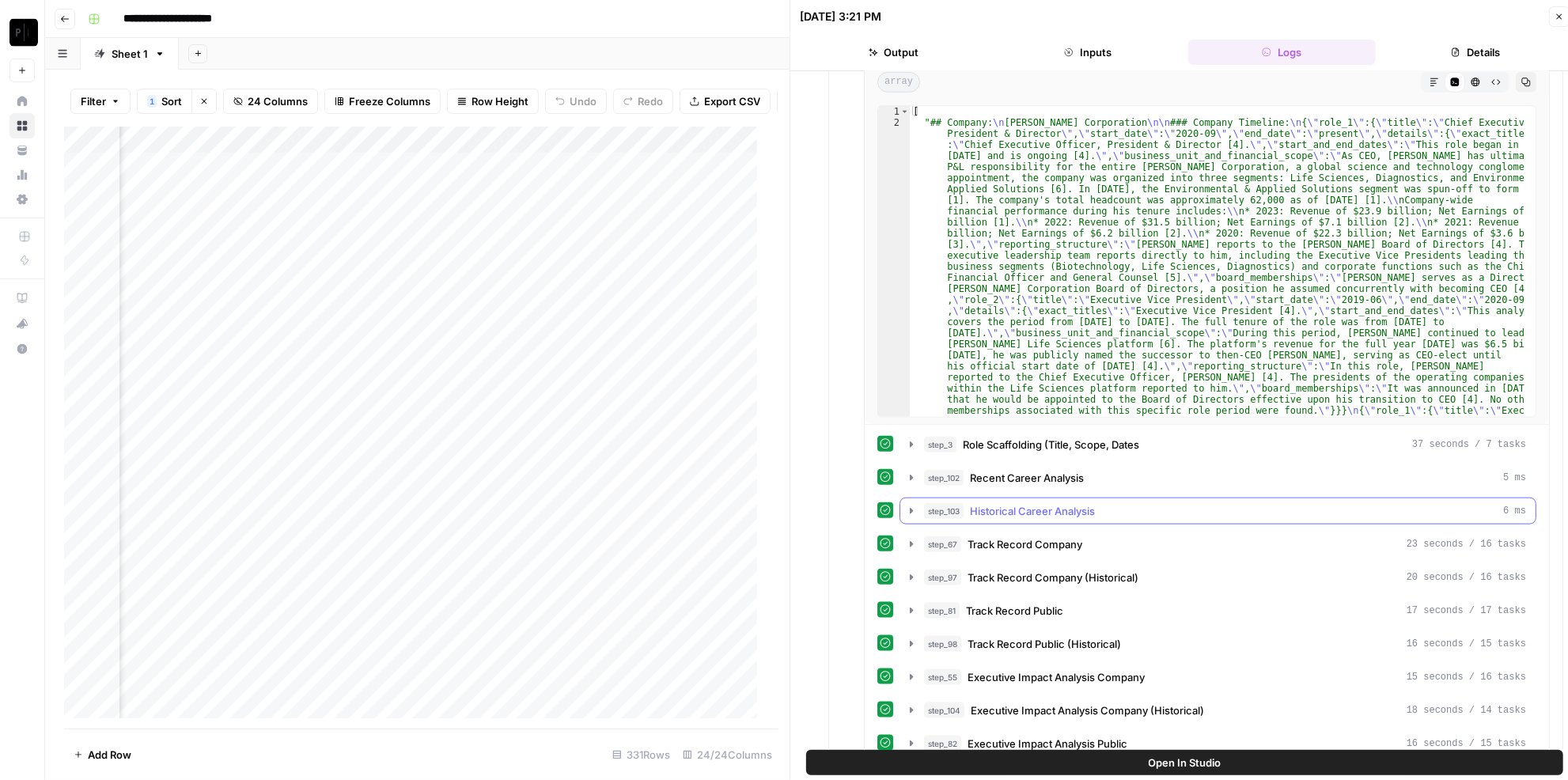
click at [1058, 503] on span "Historical Career Analysis" at bounding box center [1033, 510] width 125 height 16
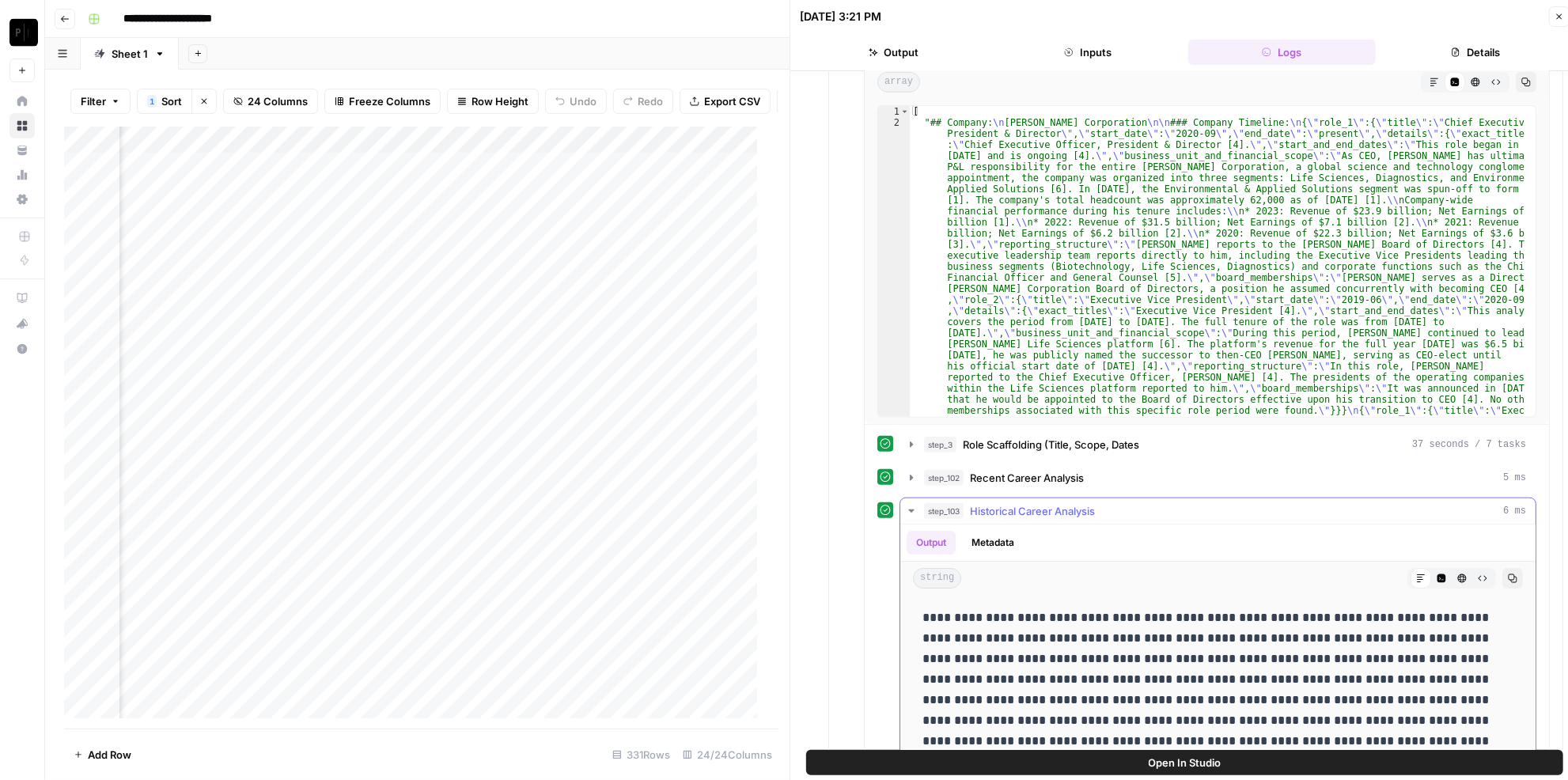
click at [1055, 503] on span "Historical Career Analysis" at bounding box center [1033, 510] width 125 height 16
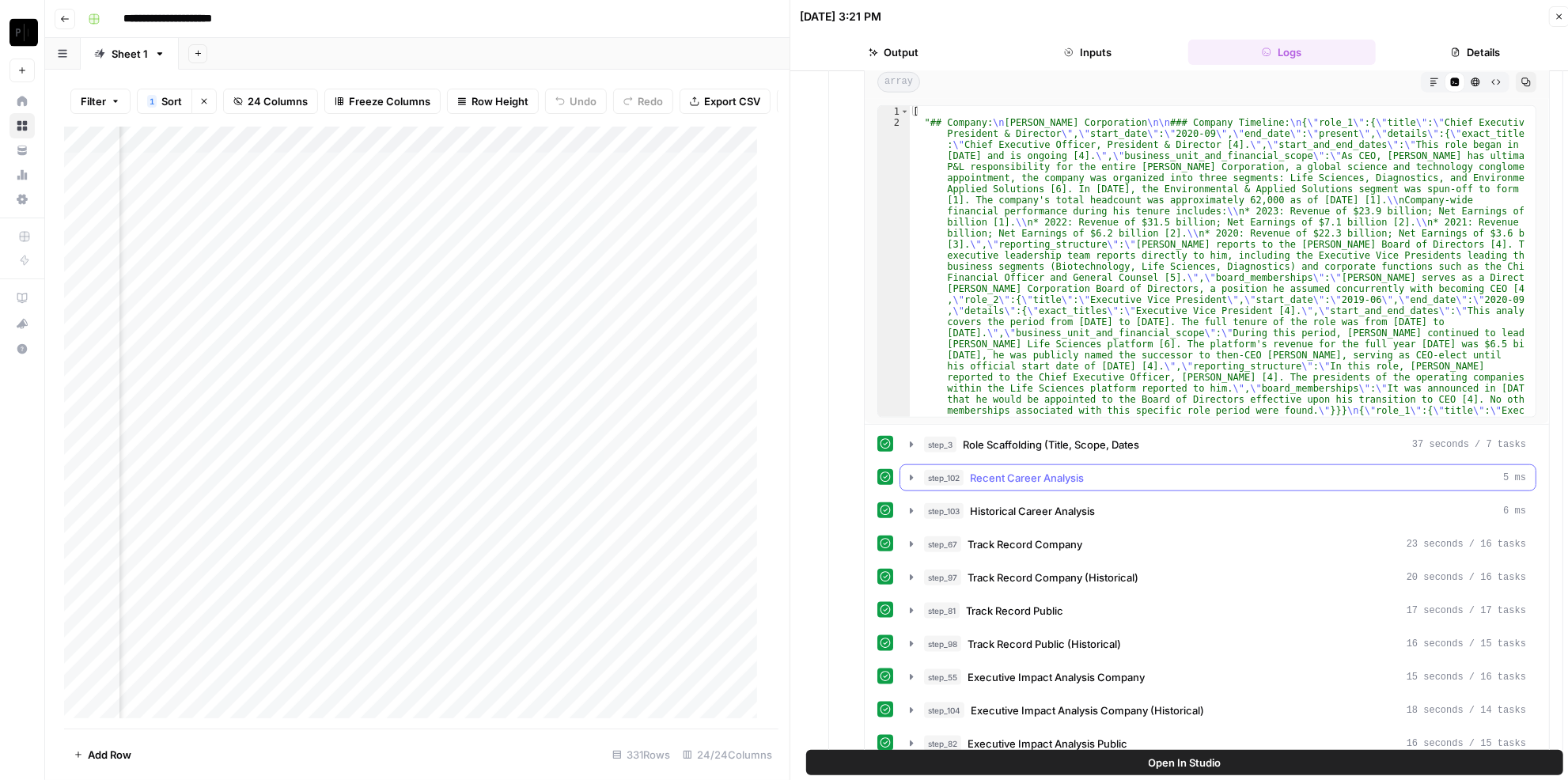
click at [1049, 470] on span "Recent Career Analysis" at bounding box center [1027, 477] width 114 height 16
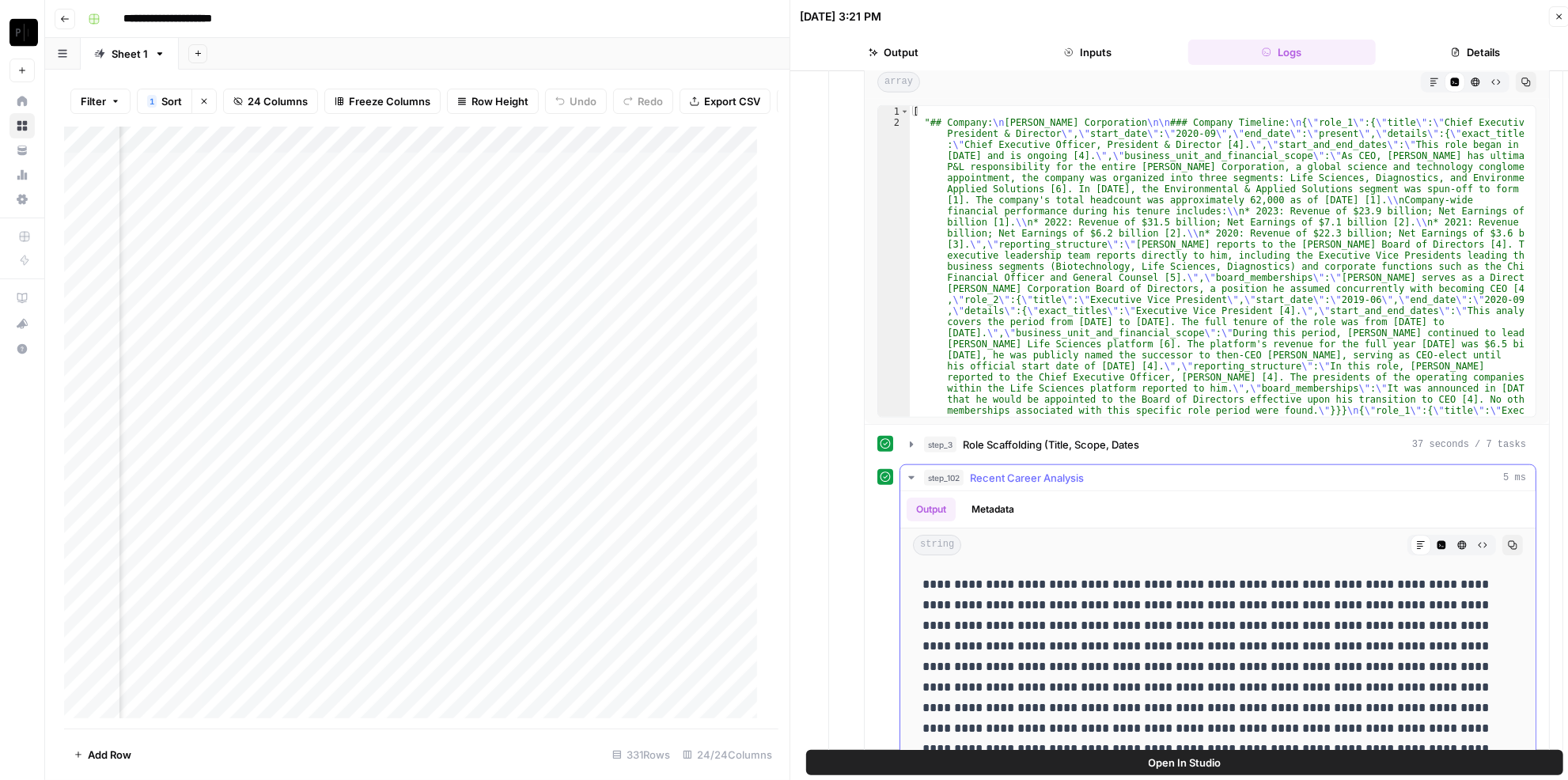
click at [1049, 470] on span "Recent Career Analysis" at bounding box center [1027, 477] width 114 height 16
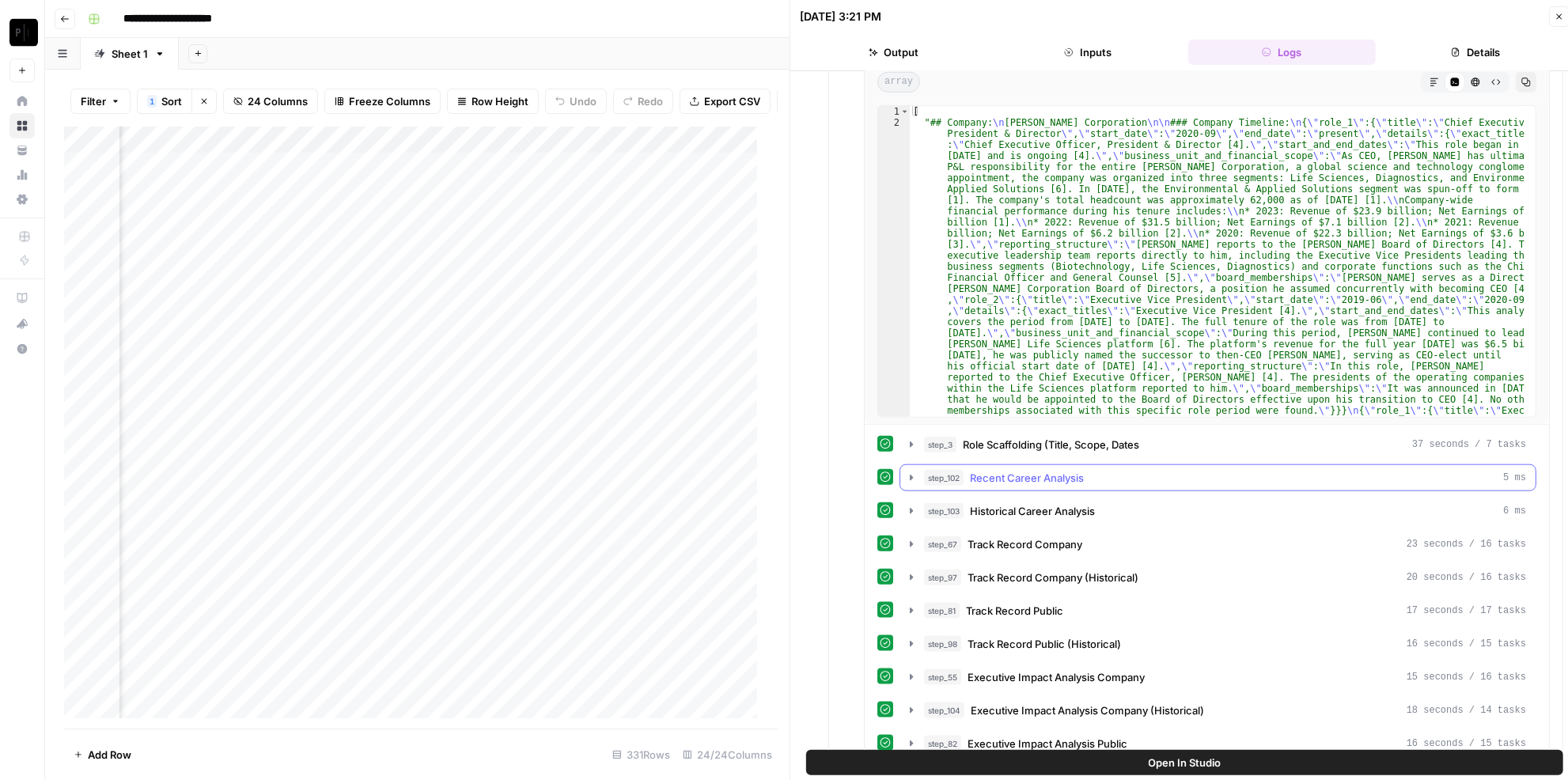
click at [1005, 470] on span "Recent Career Analysis" at bounding box center [1027, 477] width 114 height 16
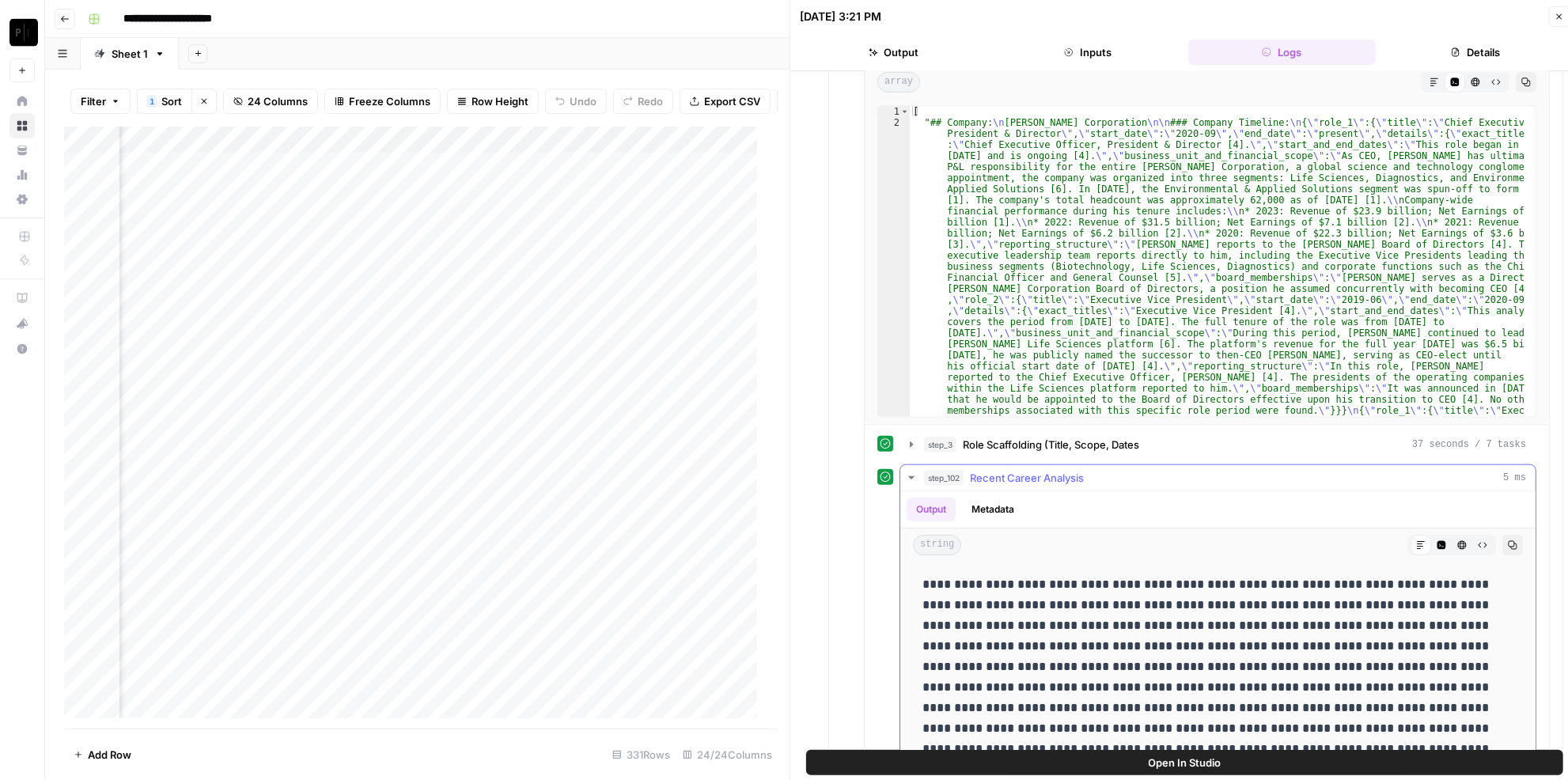
click at [1005, 470] on span "Recent Career Analysis" at bounding box center [1027, 477] width 114 height 16
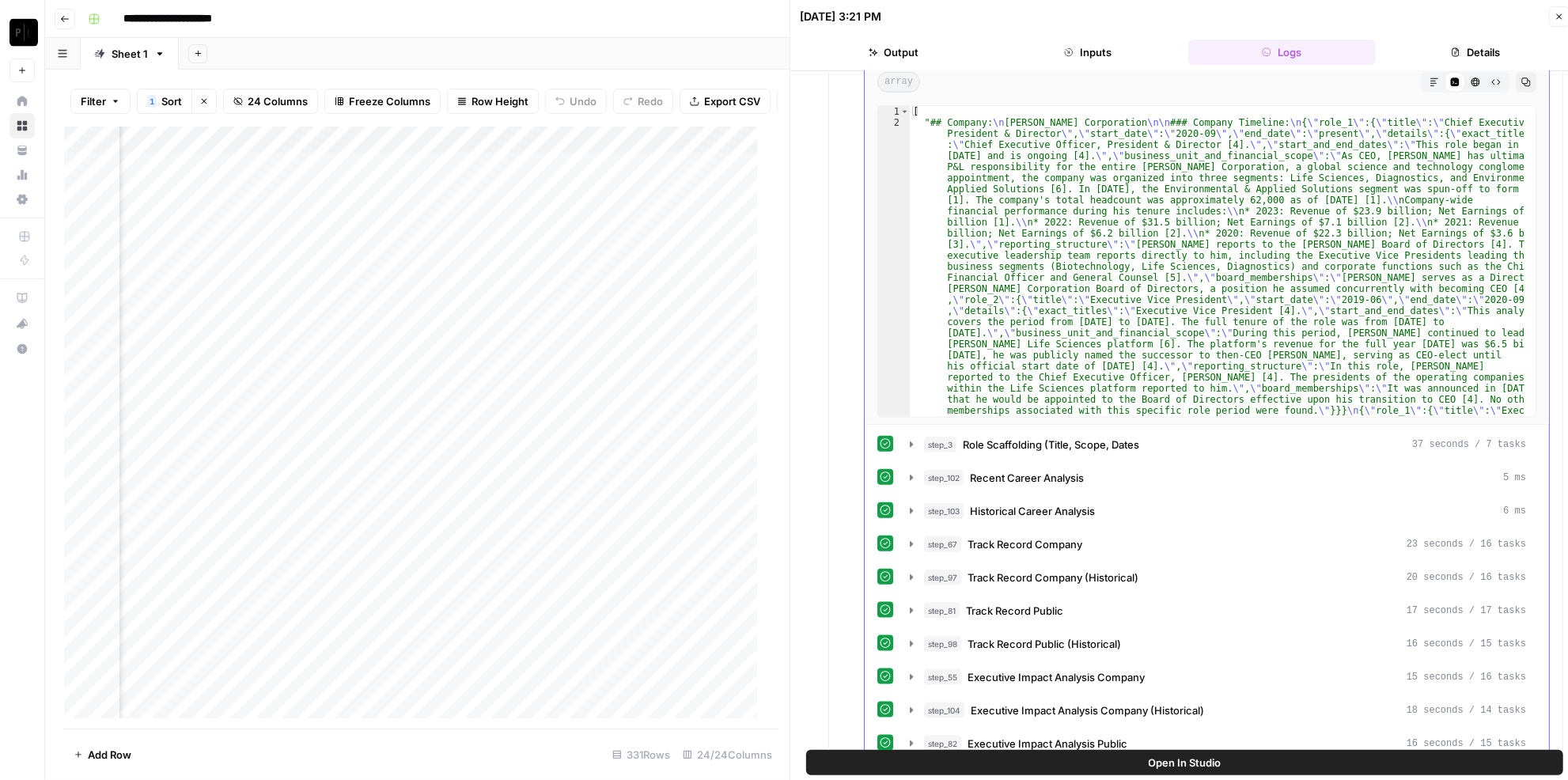
scroll to position [1294, 0]
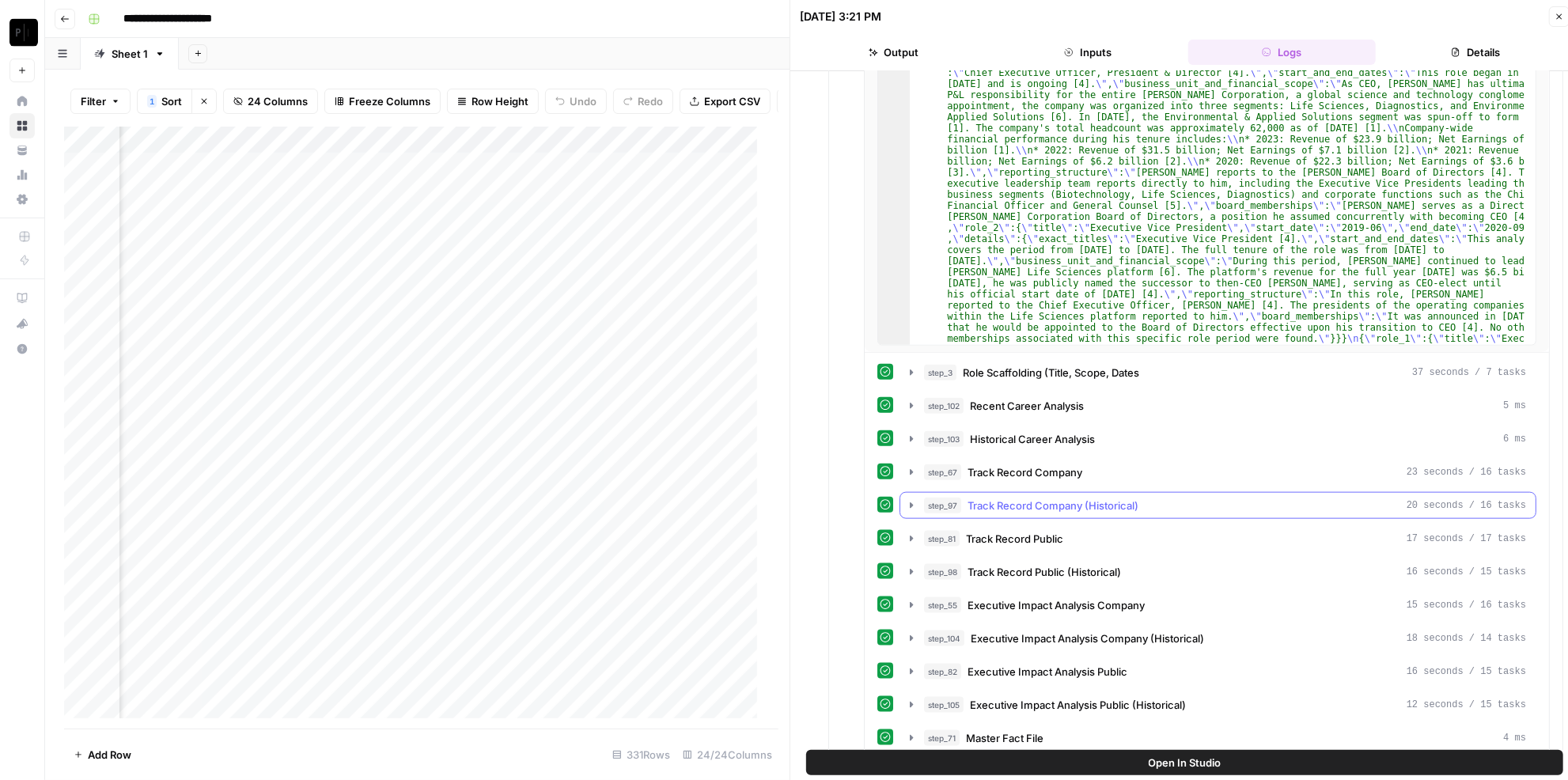
click at [1052, 497] on span "Track Record Company (Historical)" at bounding box center [1052, 505] width 171 height 16
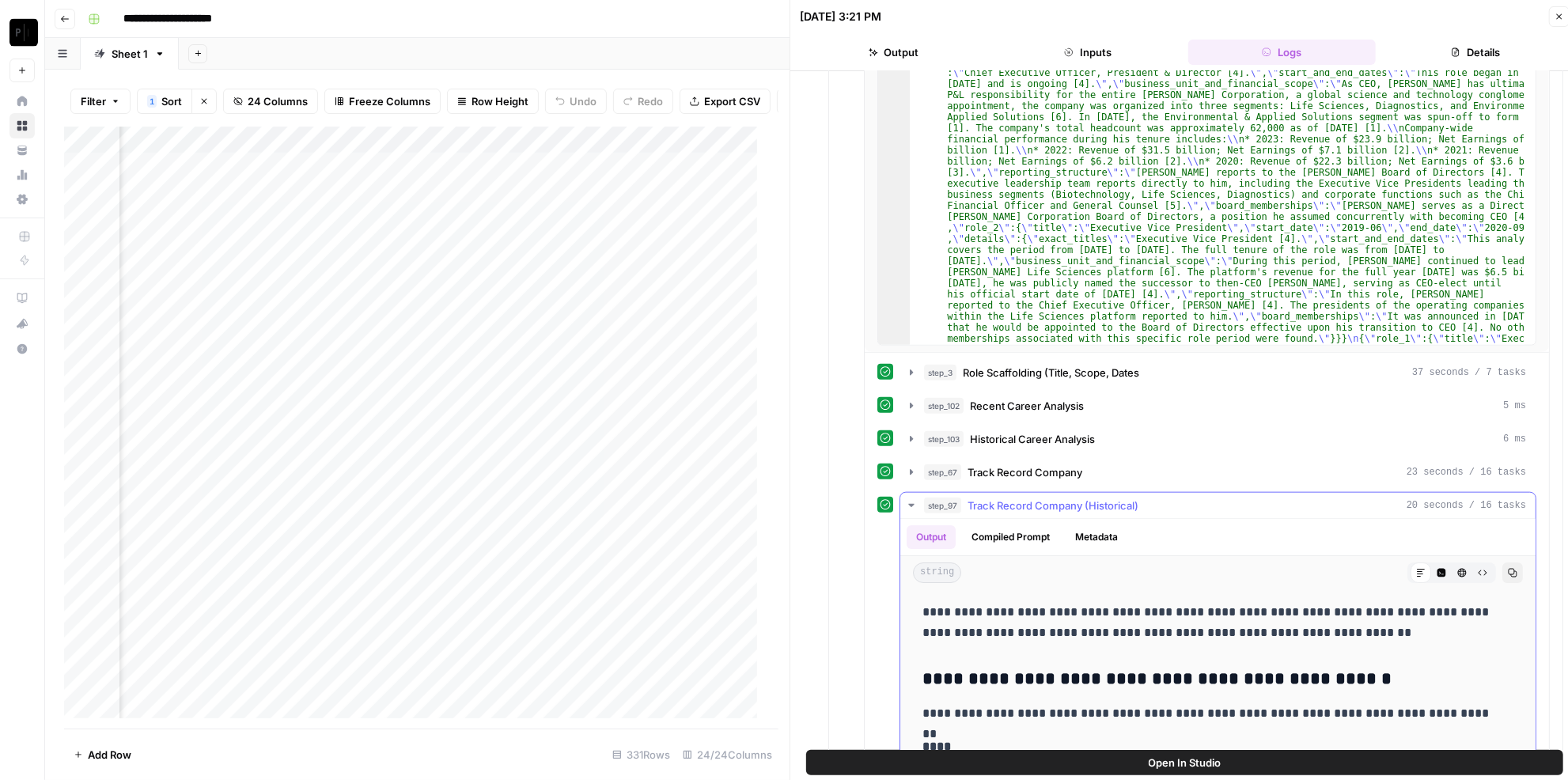
click at [1052, 497] on span "Track Record Company (Historical)" at bounding box center [1052, 505] width 171 height 16
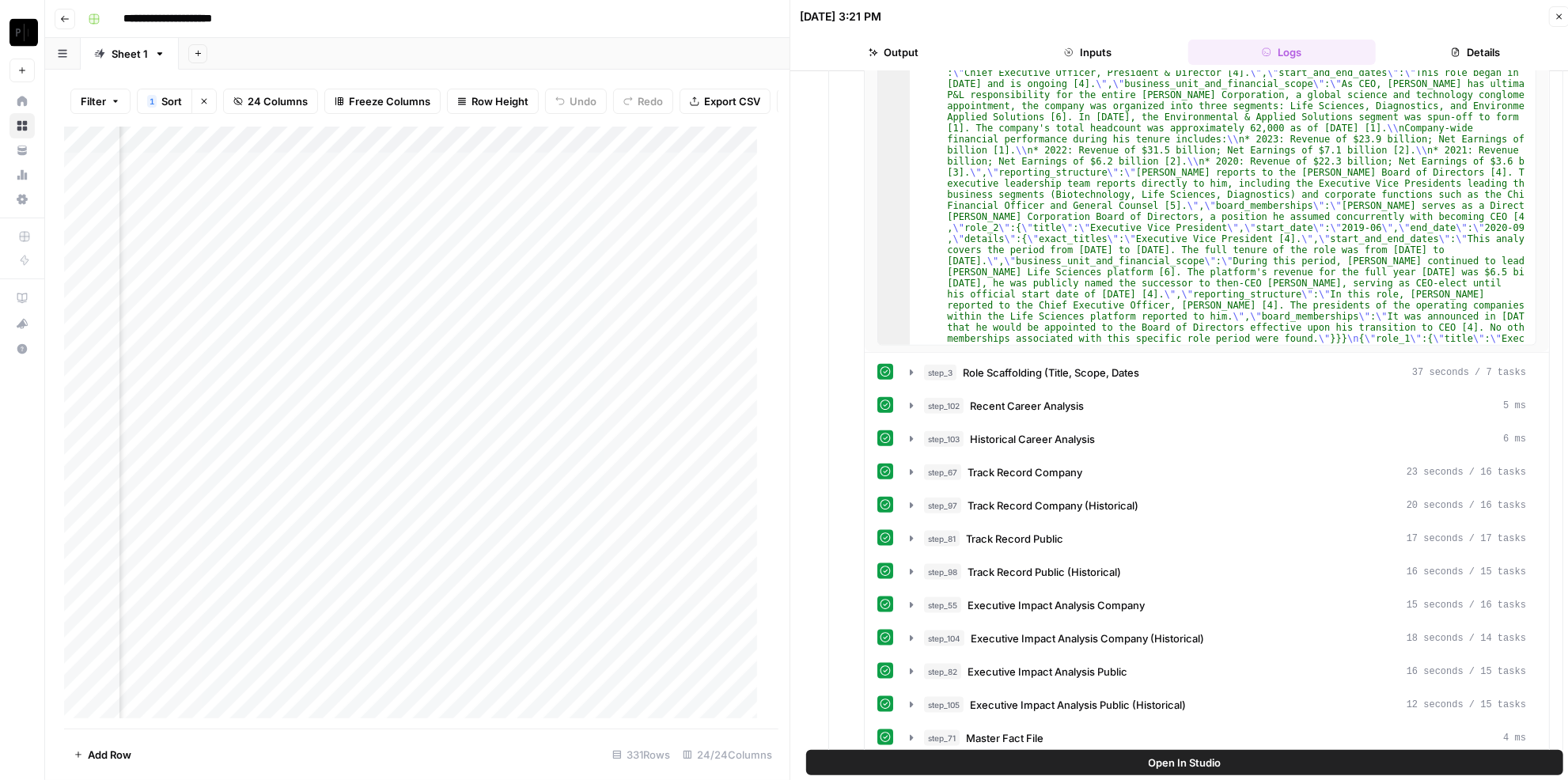
click at [357, 229] on div "Add Column" at bounding box center [416, 427] width 704 height 603
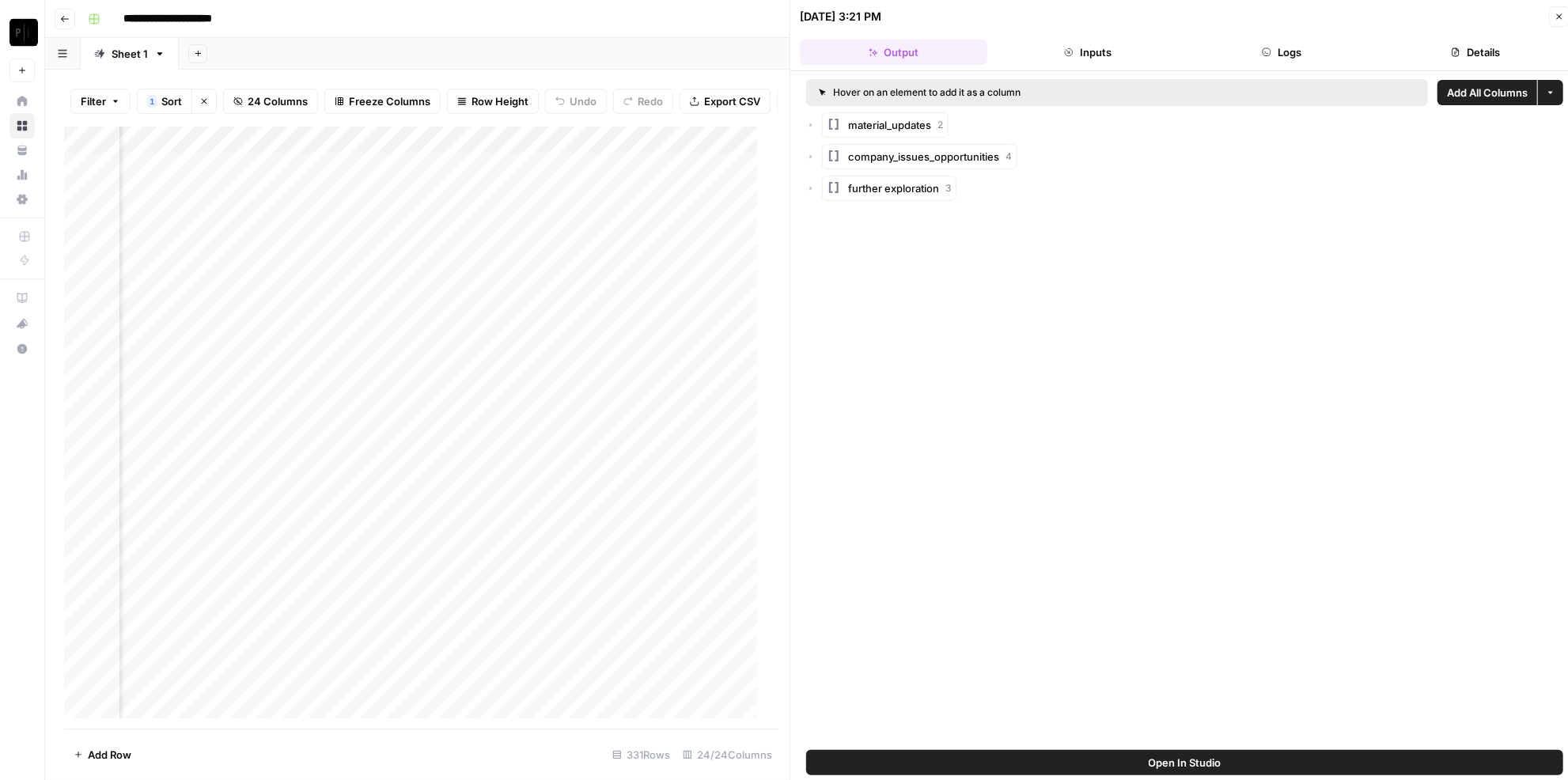
click at [1284, 54] on button "Logs" at bounding box center [1281, 52] width 187 height 26
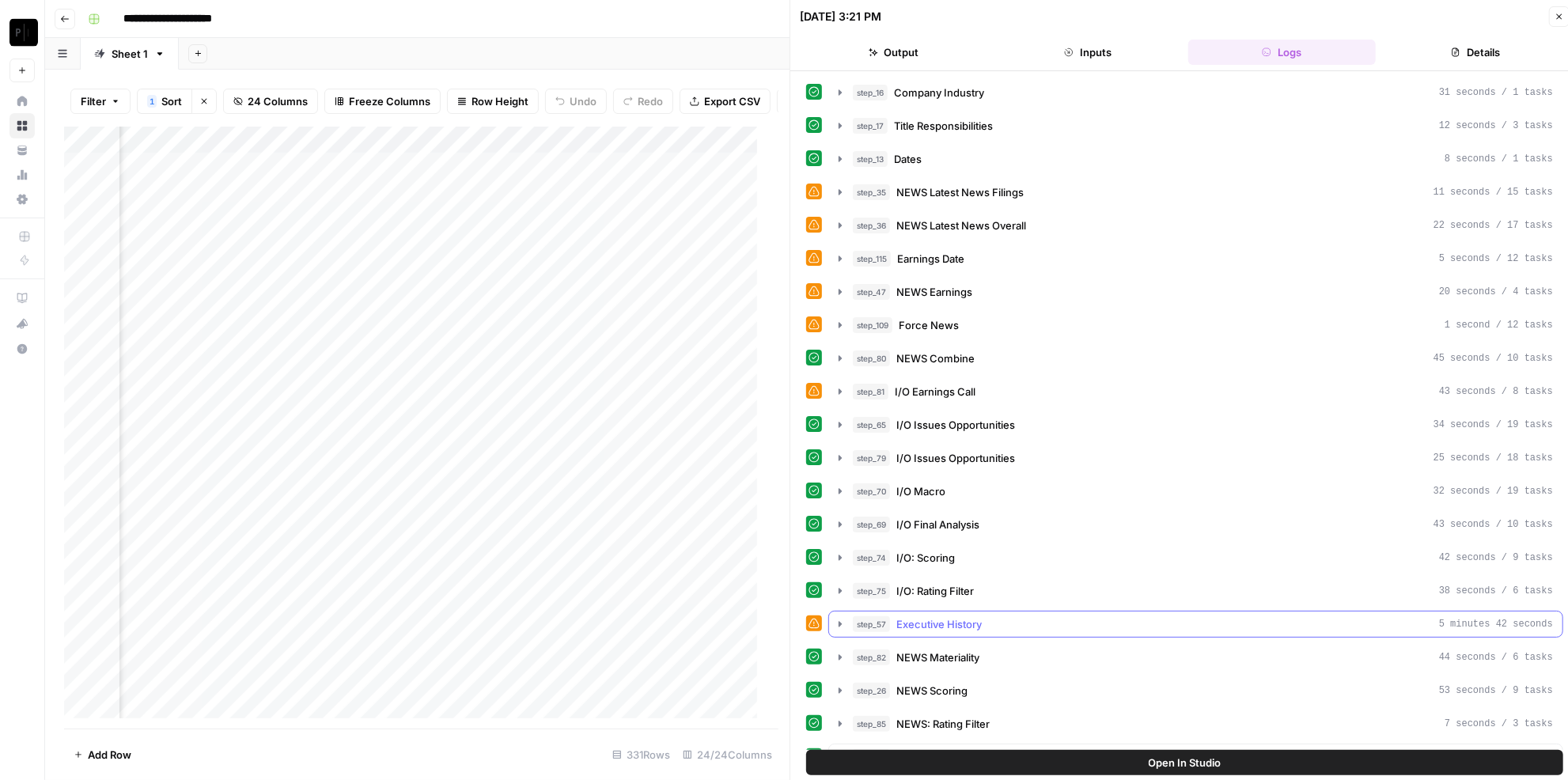
click at [994, 618] on div "step_57 Executive History 5 minutes 42 seconds" at bounding box center [1203, 623] width 700 height 16
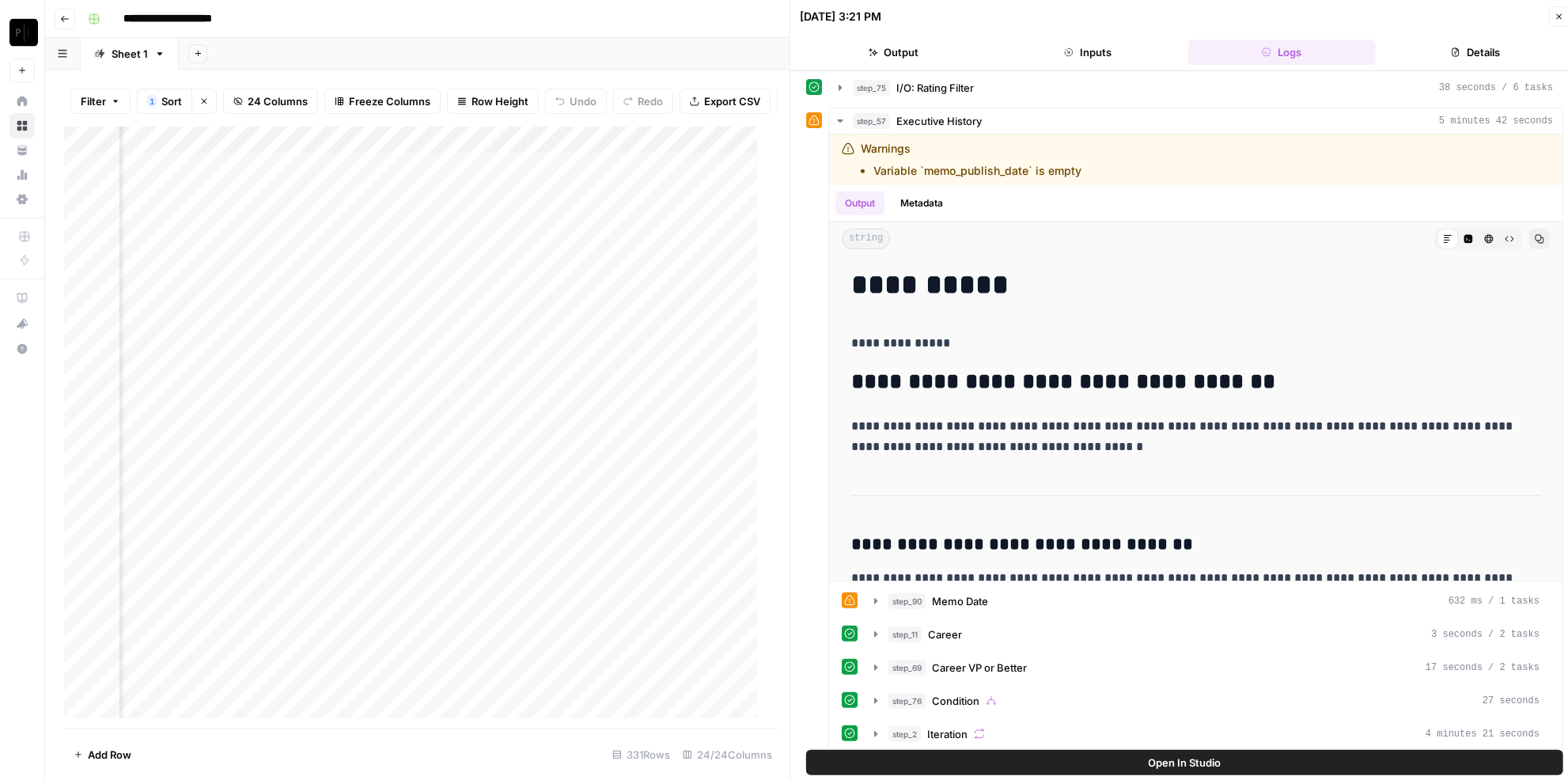
scroll to position [646, 0]
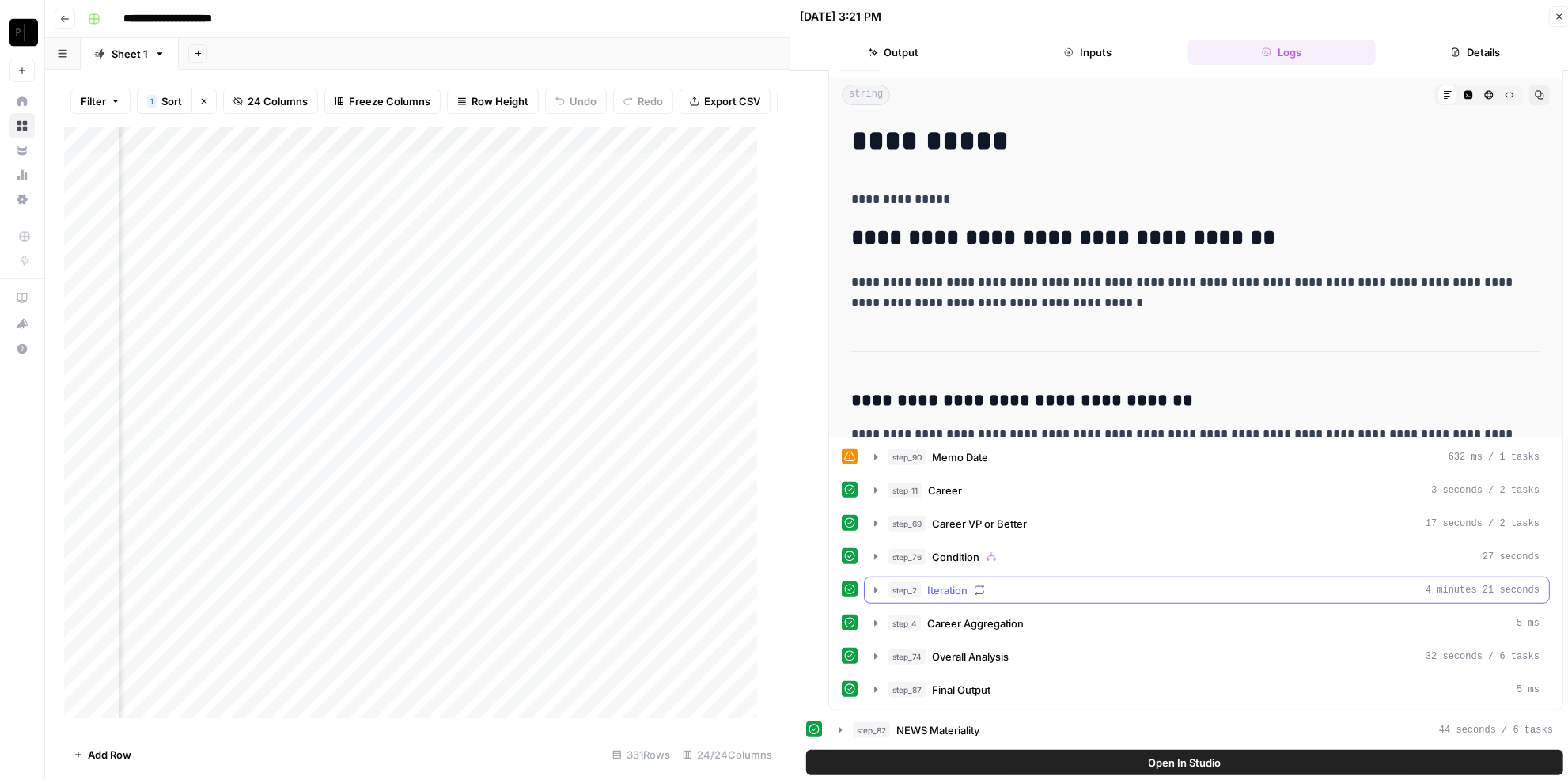
click at [1032, 582] on div "step_2 Iteration 4 minutes 21 seconds" at bounding box center [1213, 590] width 651 height 16
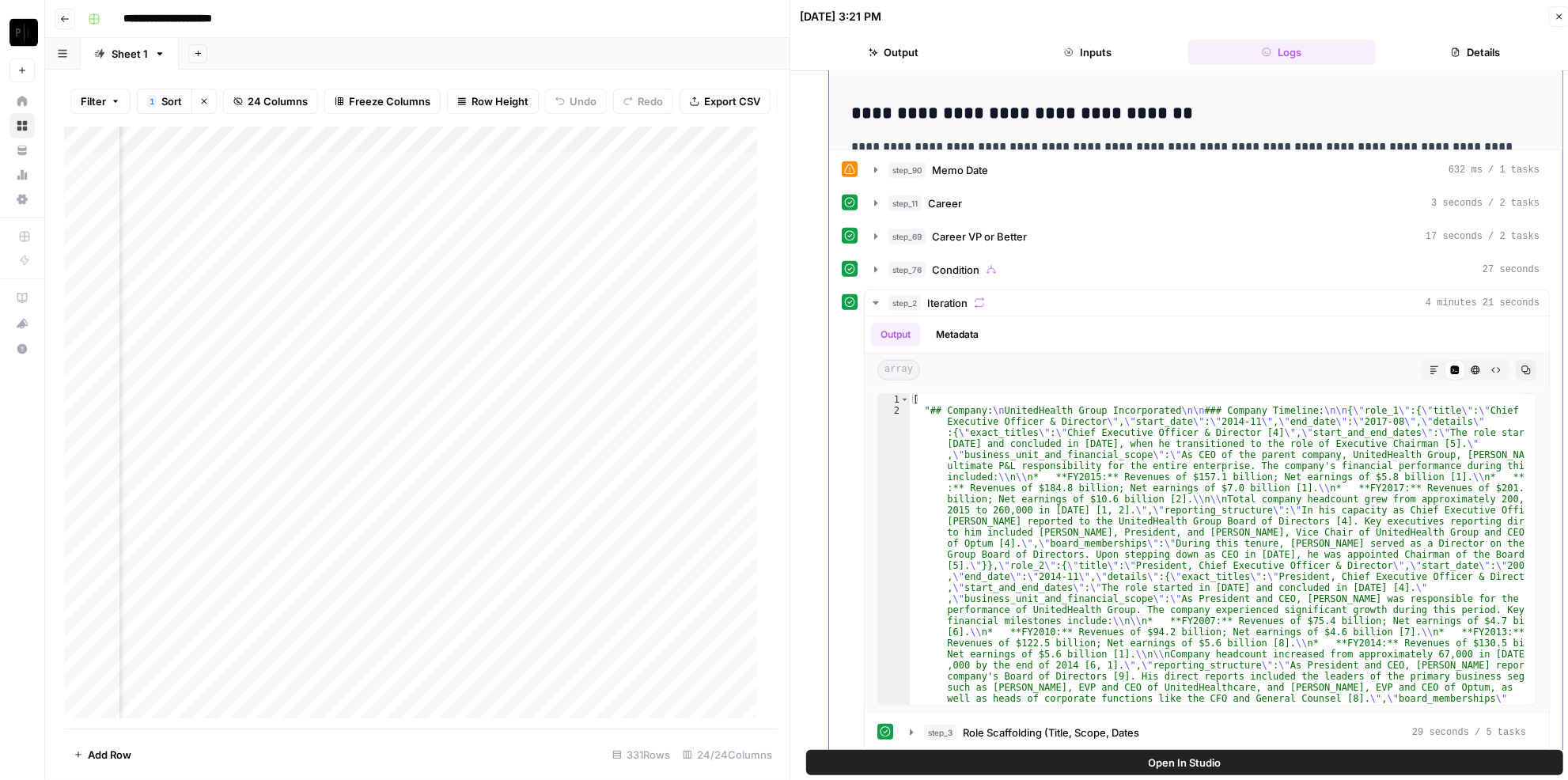
scroll to position [1222, 0]
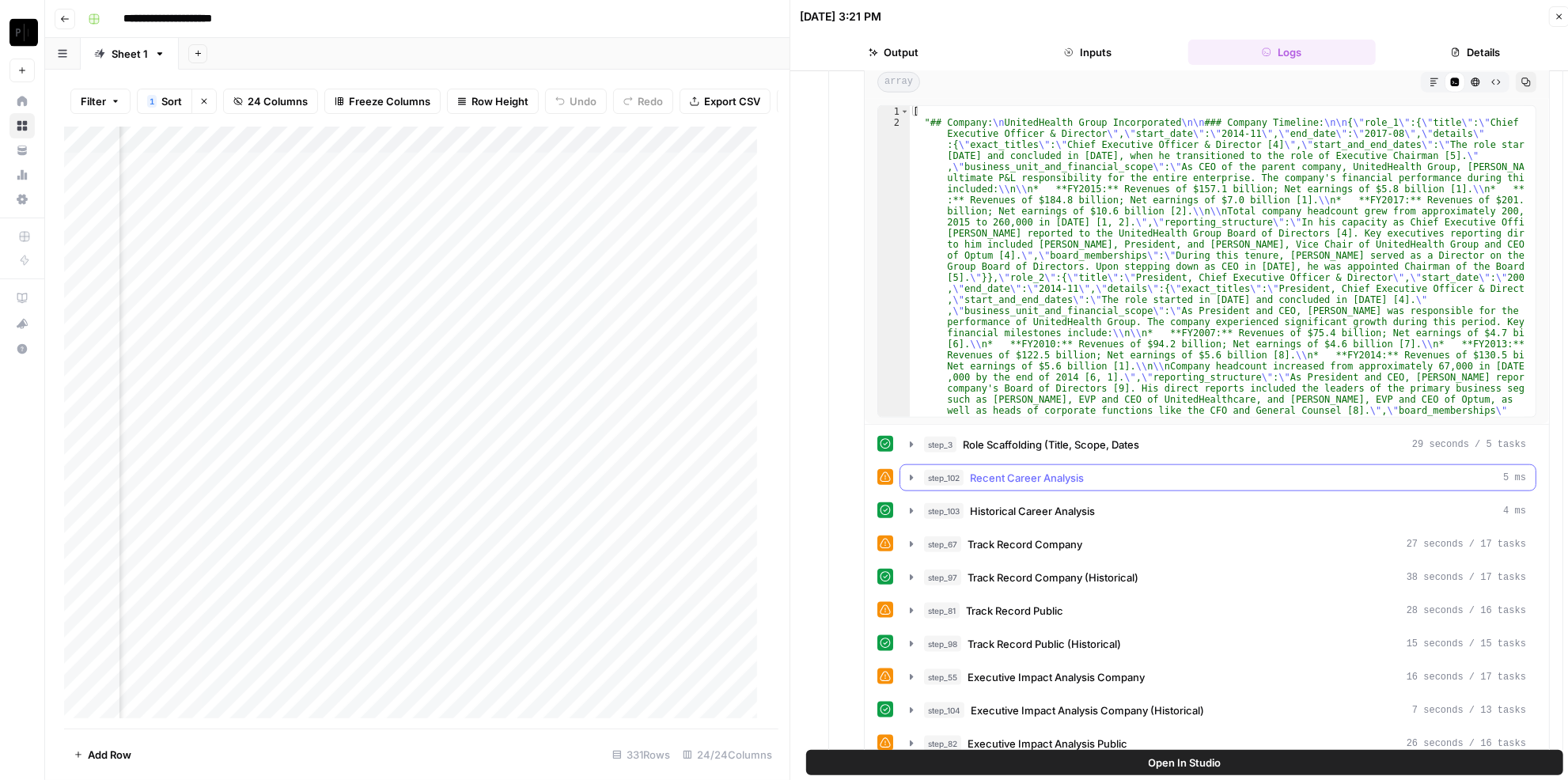
click at [1118, 470] on div "step_102 Recent Career Analysis 5 ms" at bounding box center [1225, 477] width 602 height 16
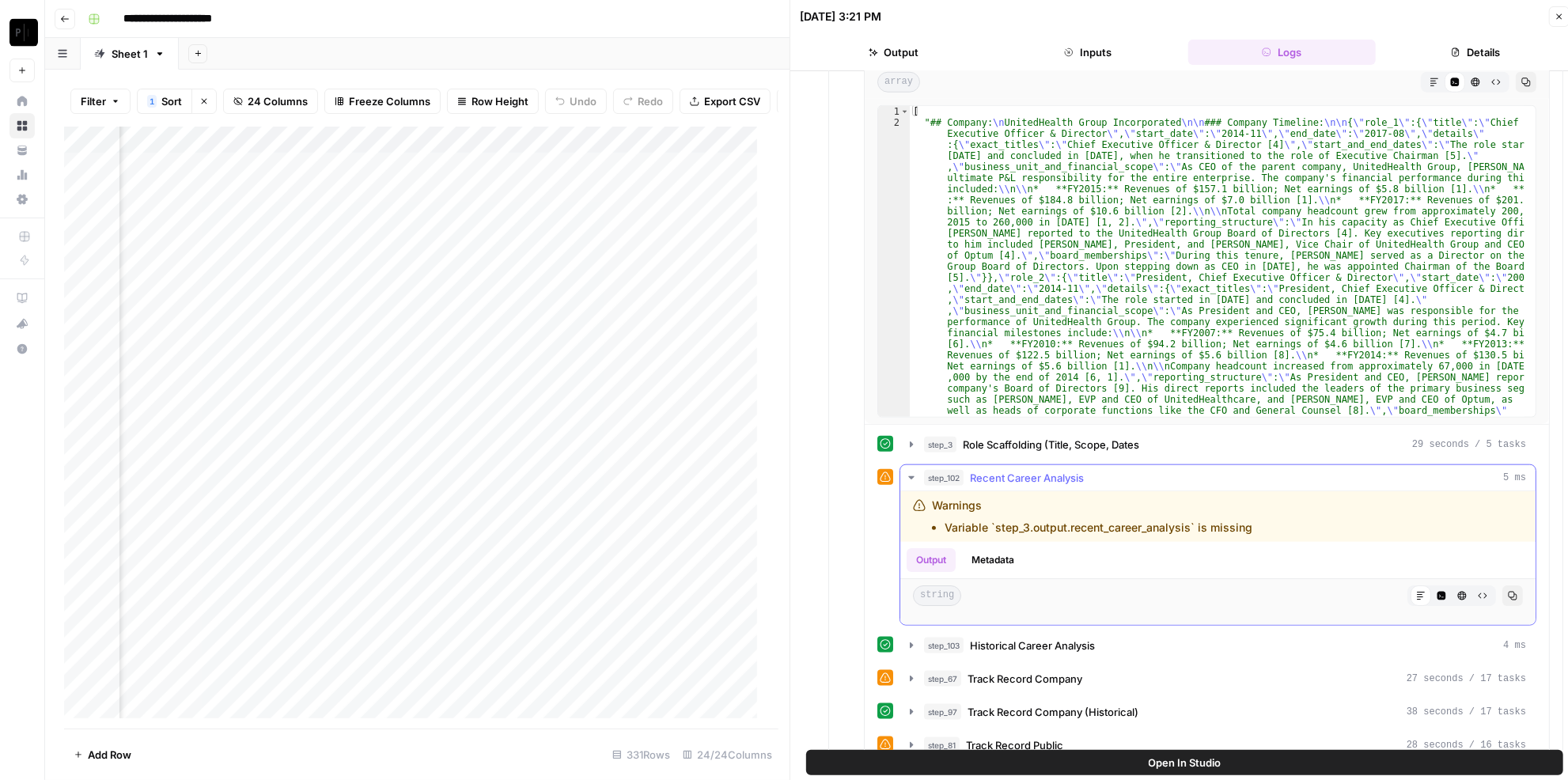
click at [1118, 470] on div "step_102 Recent Career Analysis 5 ms" at bounding box center [1225, 477] width 602 height 16
click at [1092, 632] on button "step_103 Historical Career Analysis 4 ms" at bounding box center [1217, 645] width 635 height 26
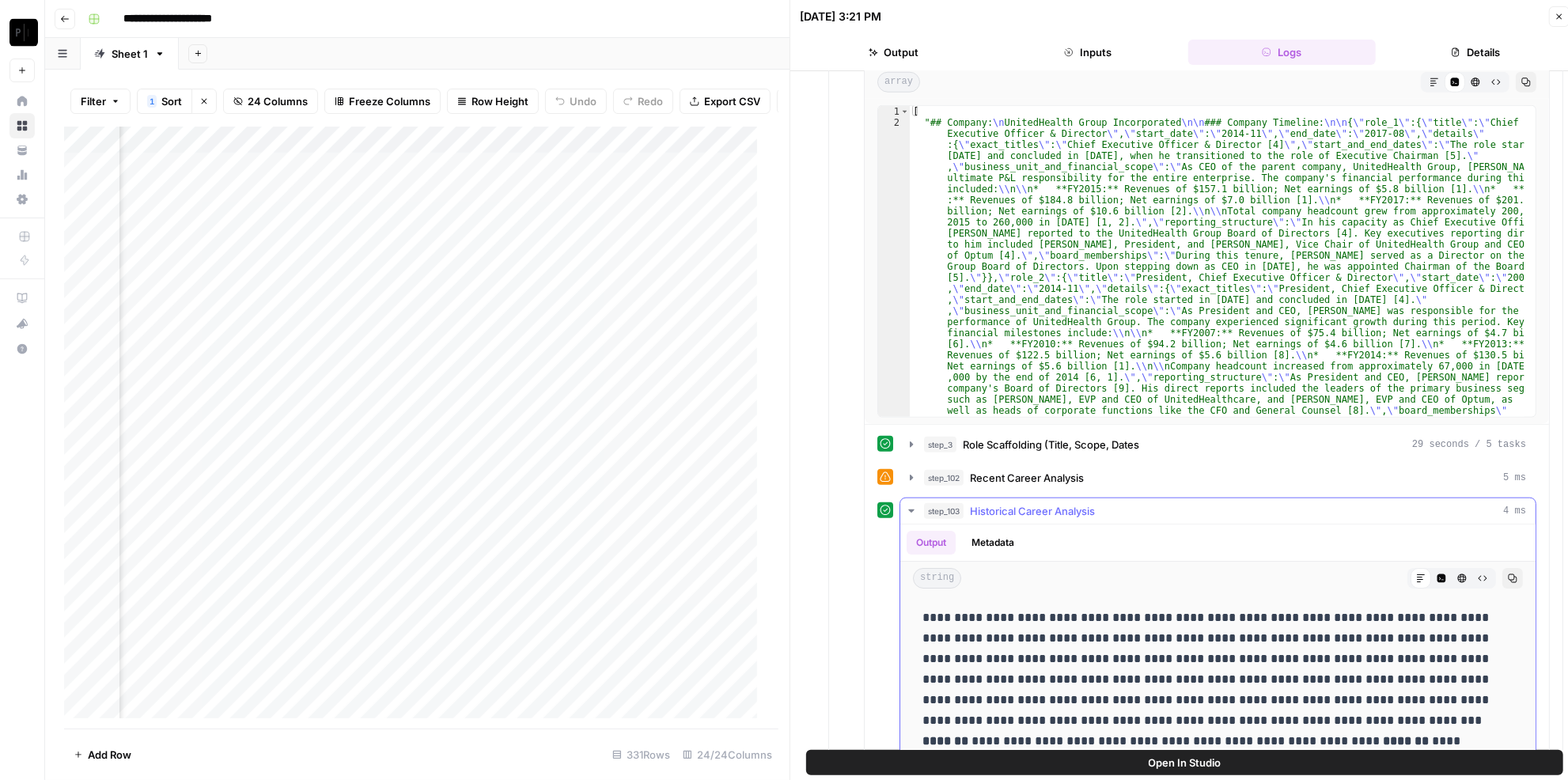
click at [1099, 503] on div "step_103 Historical Career Analysis 4 ms" at bounding box center [1225, 510] width 602 height 16
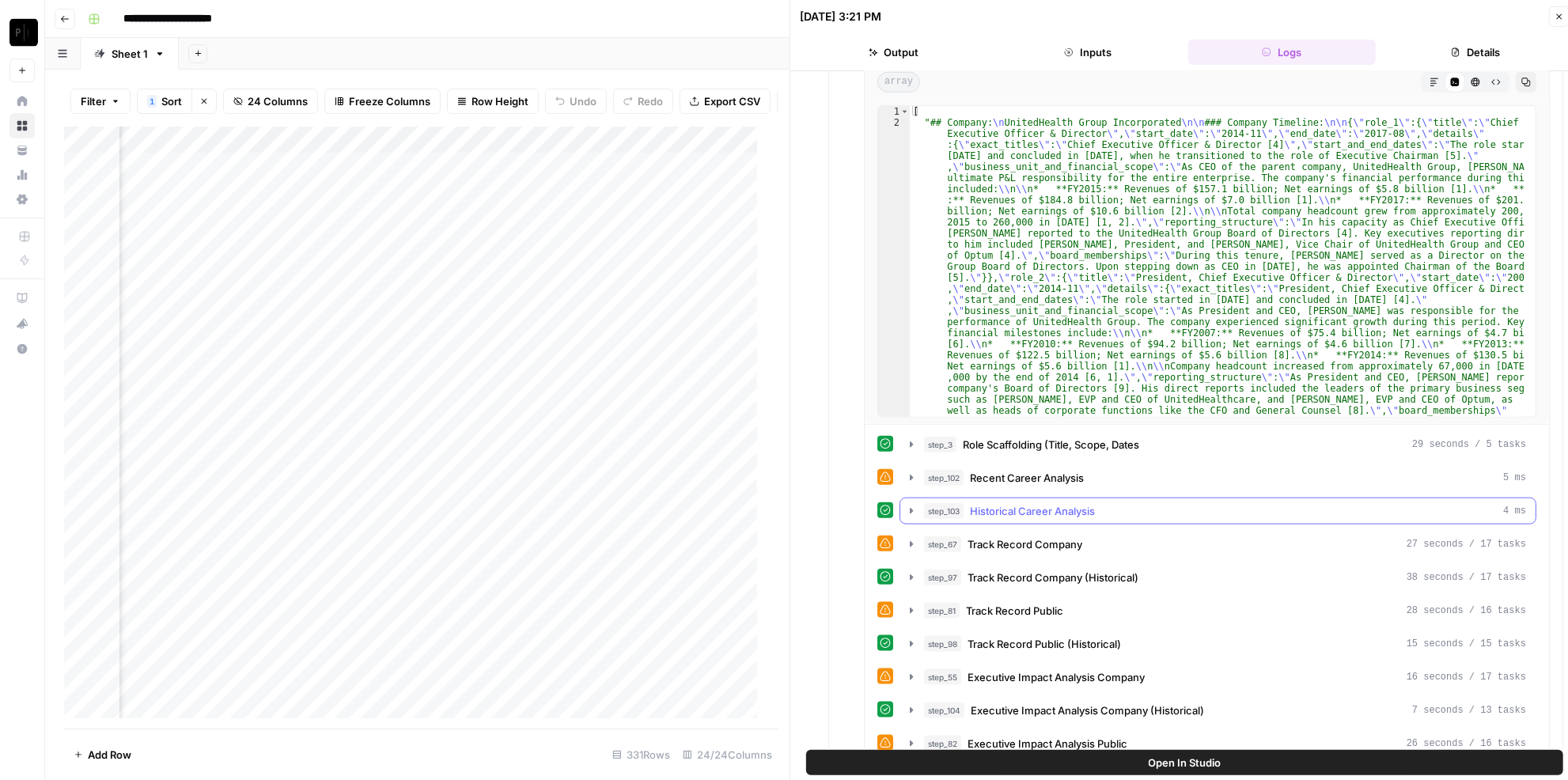
scroll to position [1365, 0]
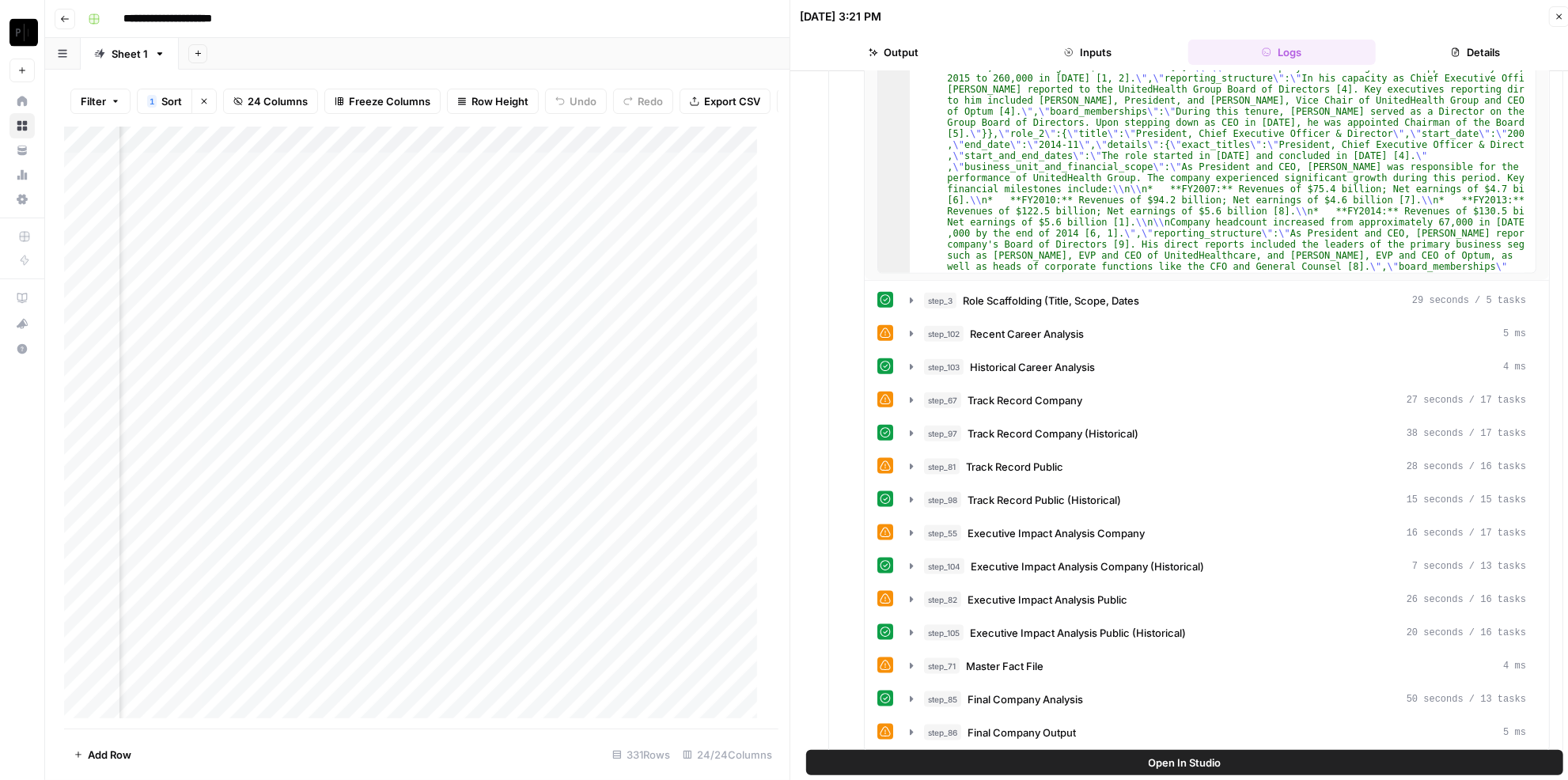
click at [356, 207] on div "Add Column" at bounding box center [416, 427] width 704 height 603
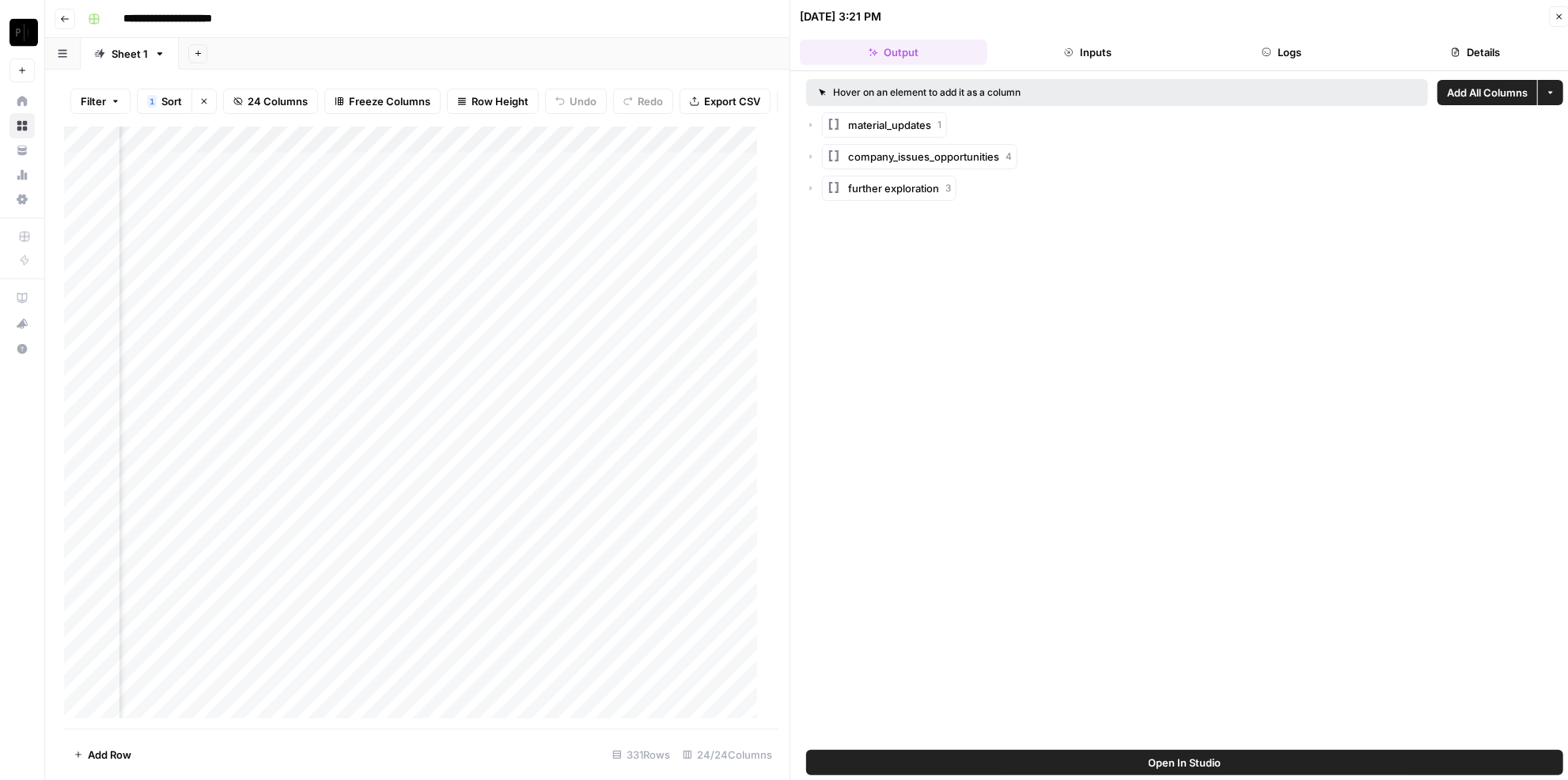
click at [1302, 54] on button "Logs" at bounding box center [1281, 52] width 187 height 26
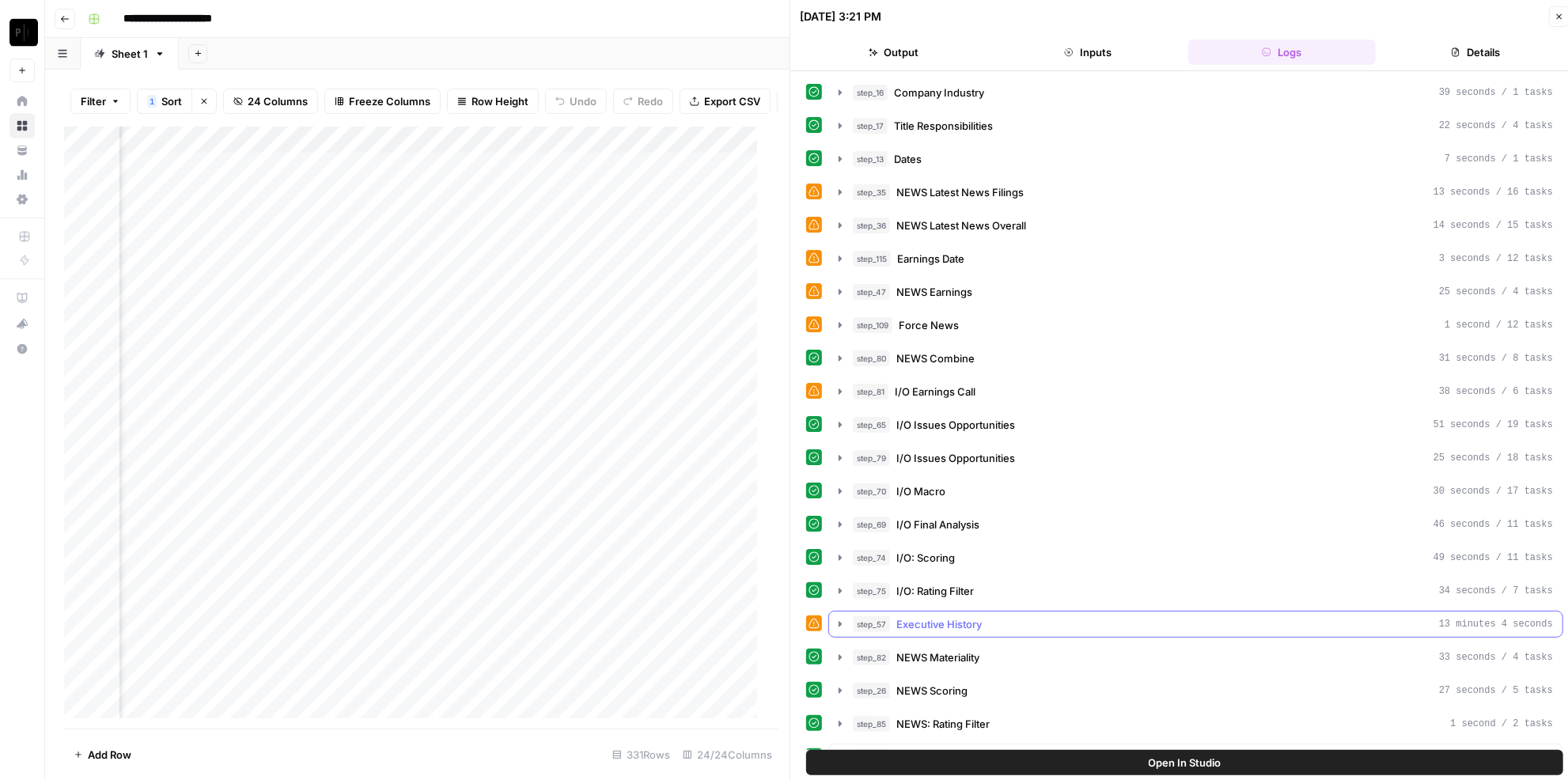
click at [935, 611] on button "step_57 Executive History 13 minutes 4 seconds" at bounding box center [1195, 623] width 733 height 26
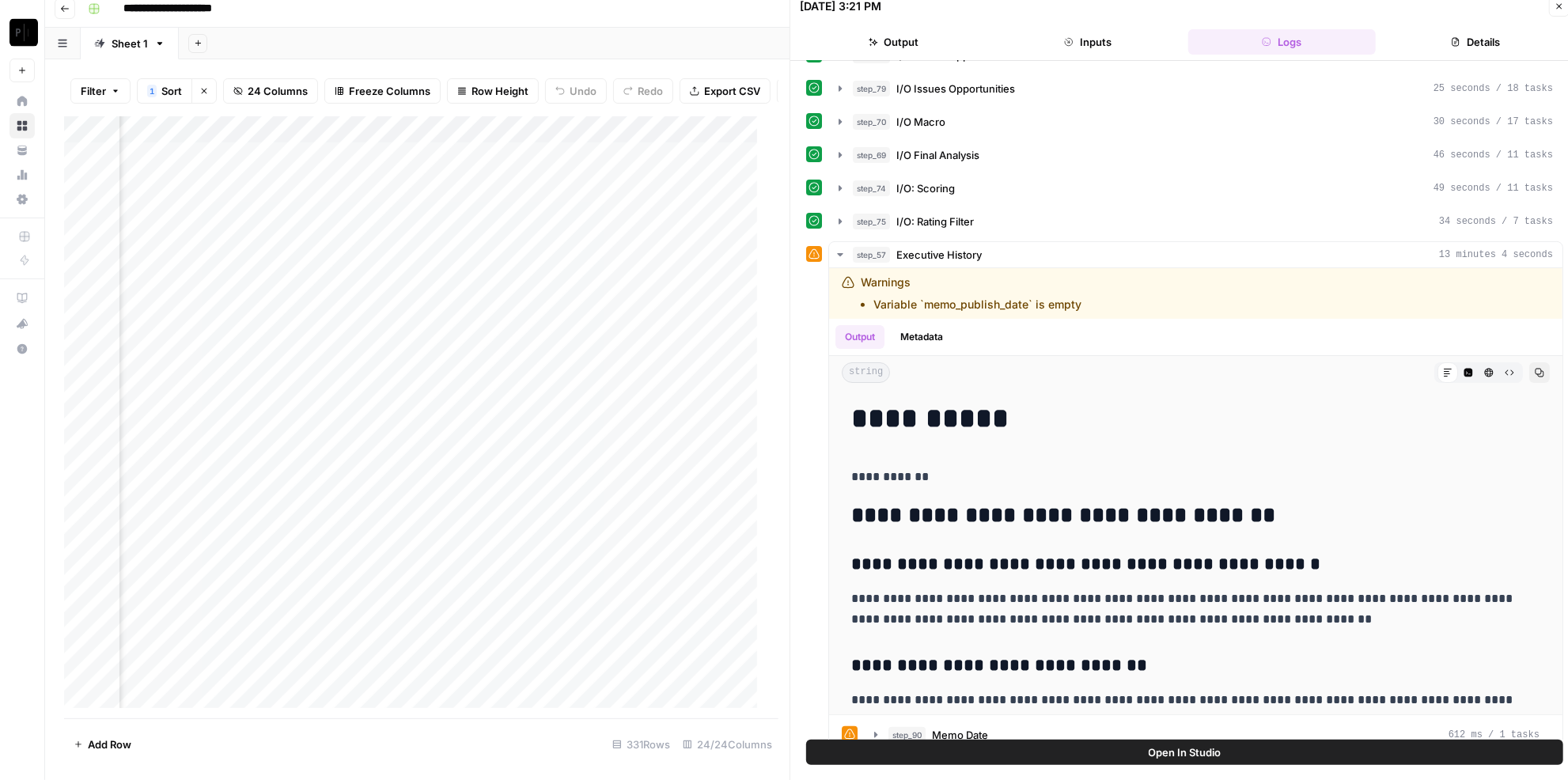
scroll to position [646, 0]
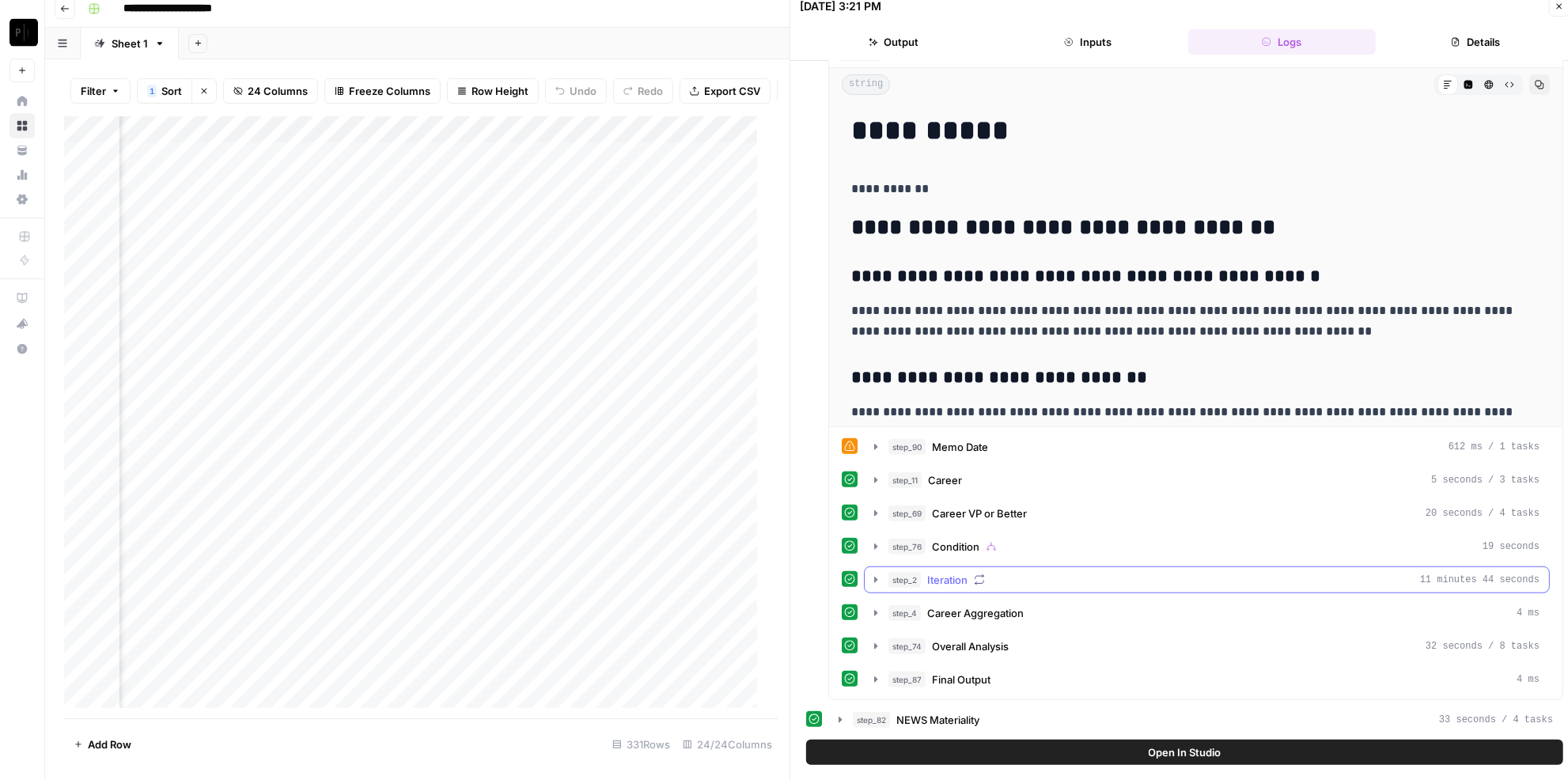
click at [976, 574] on icon "button" at bounding box center [979, 579] width 11 height 11
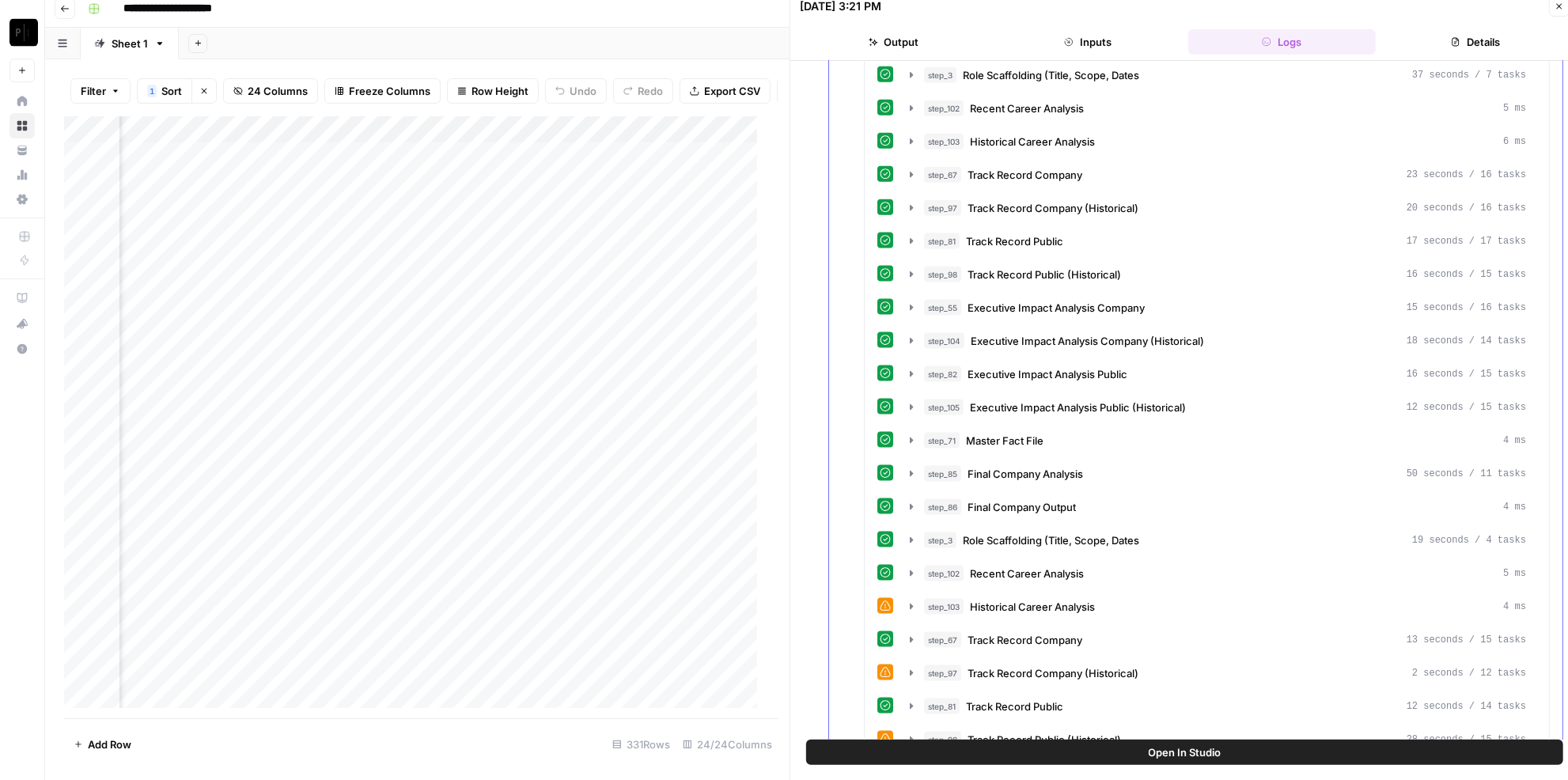
scroll to position [1652, 0]
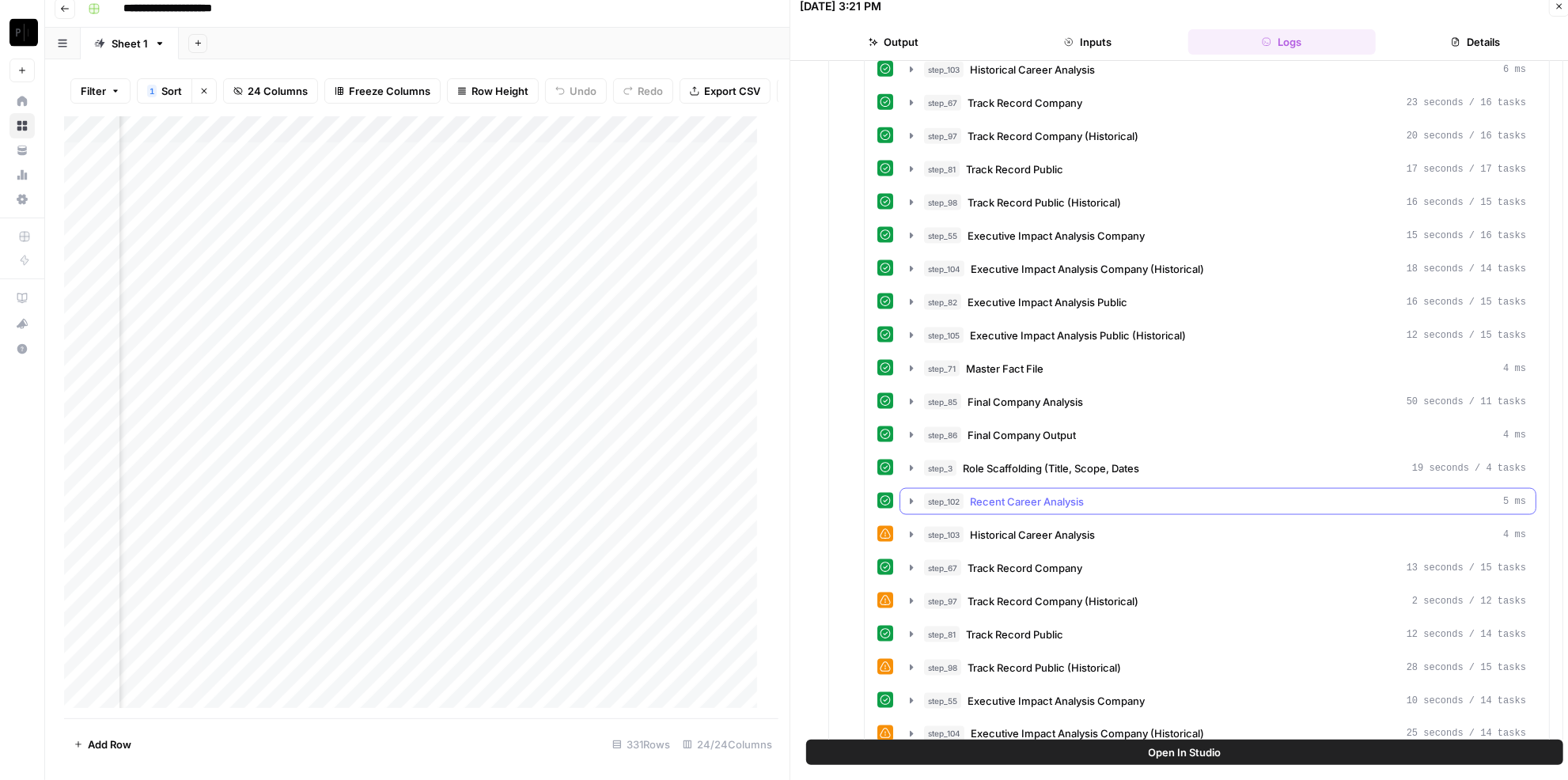
click at [1070, 493] on span "Recent Career Analysis" at bounding box center [1027, 500] width 114 height 16
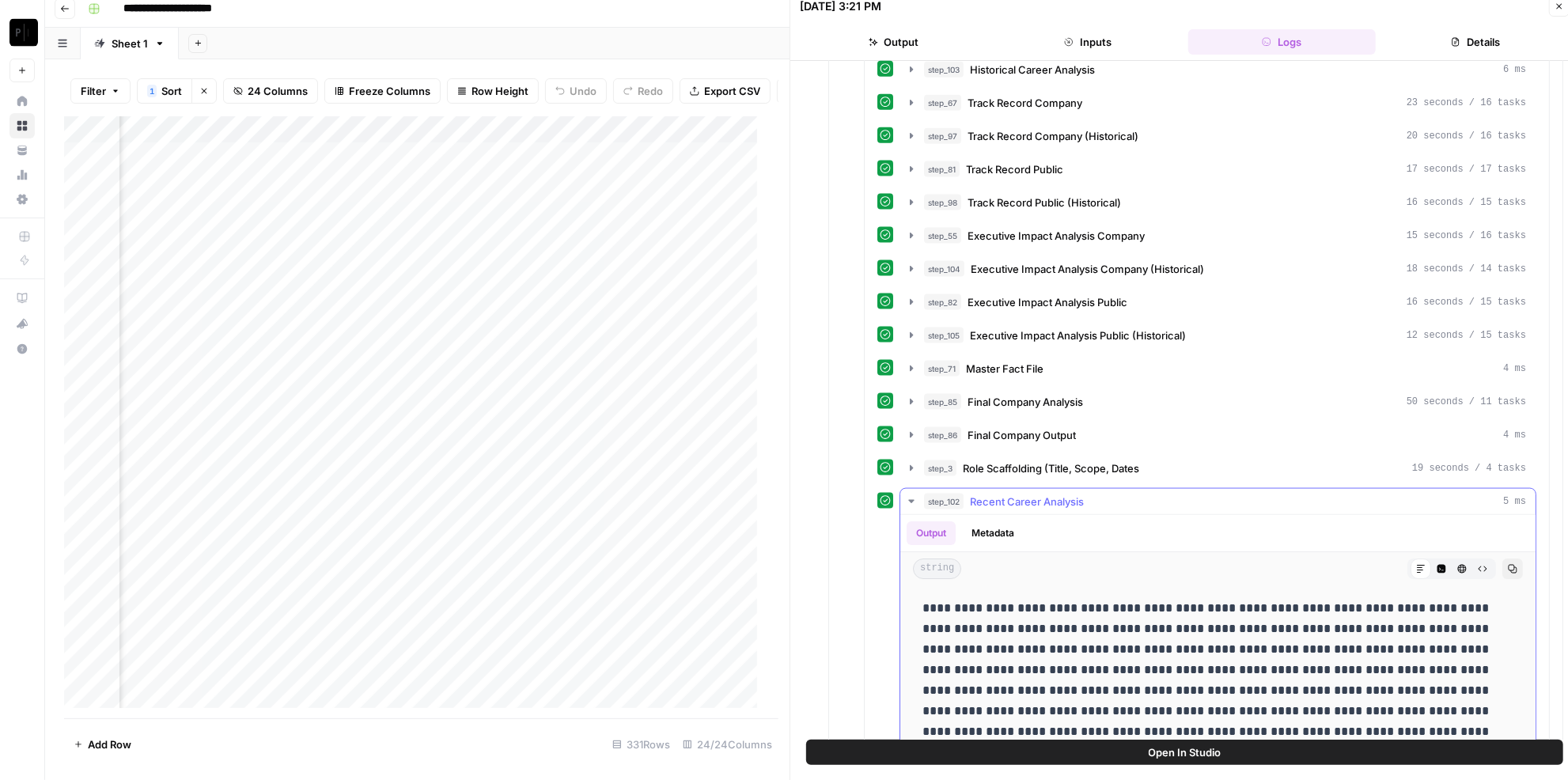
click at [1067, 493] on span "Recent Career Analysis" at bounding box center [1027, 500] width 114 height 16
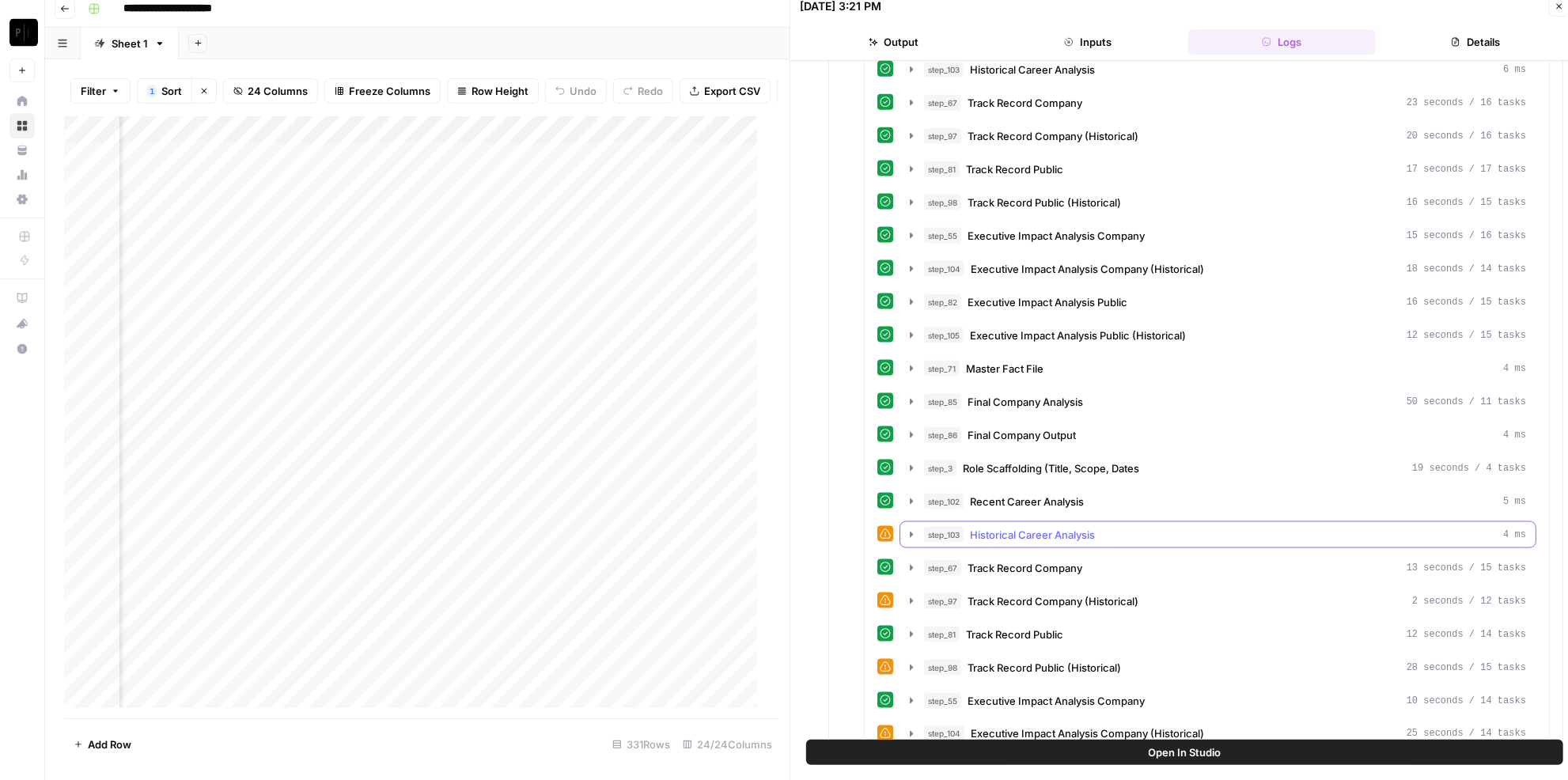
click at [1053, 527] on span "Historical Career Analysis" at bounding box center [1033, 534] width 125 height 16
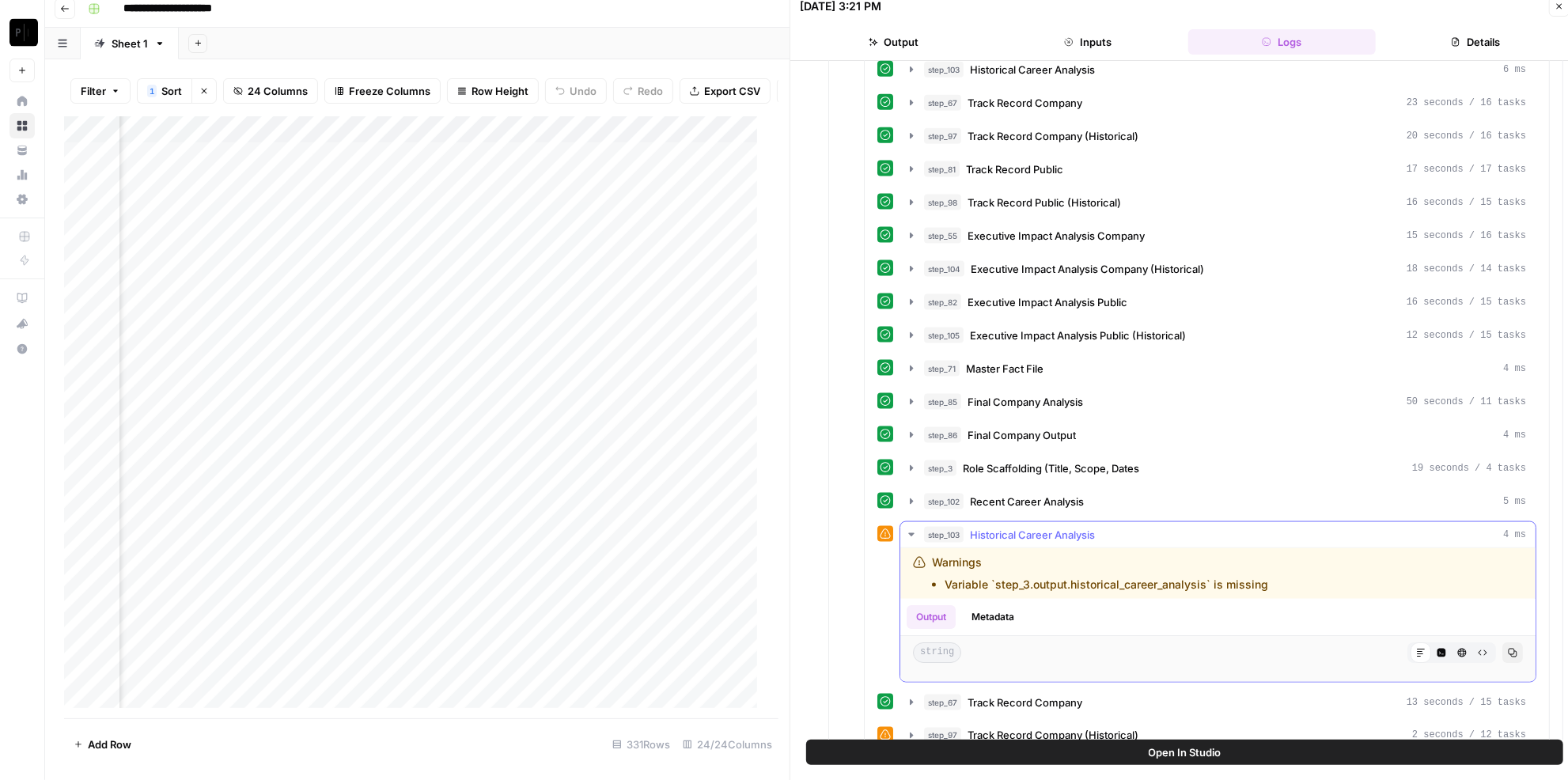
click at [1053, 527] on span "Historical Career Analysis" at bounding box center [1033, 534] width 125 height 16
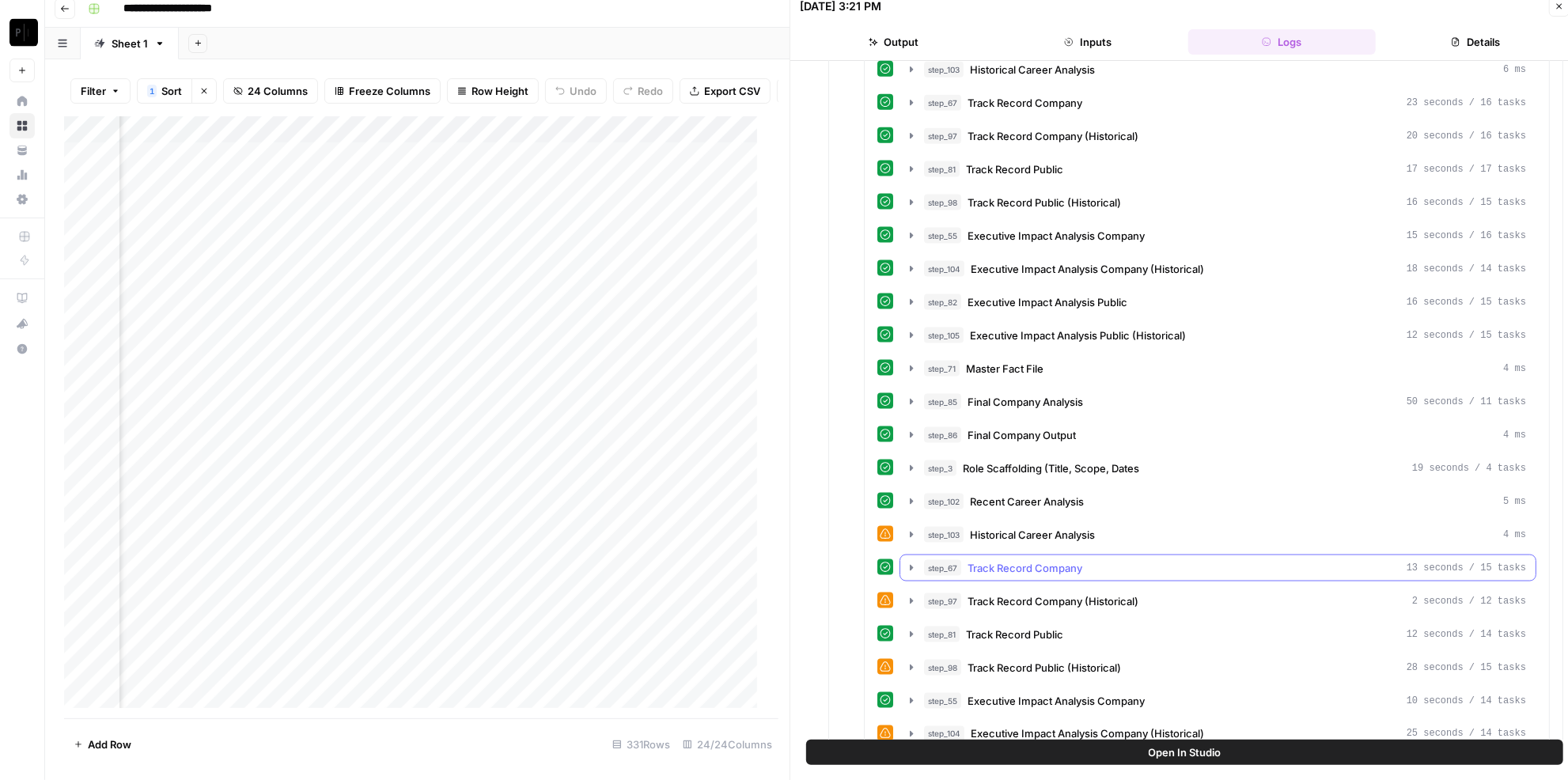
click at [1040, 560] on span "Track Record Company" at bounding box center [1024, 567] width 115 height 16
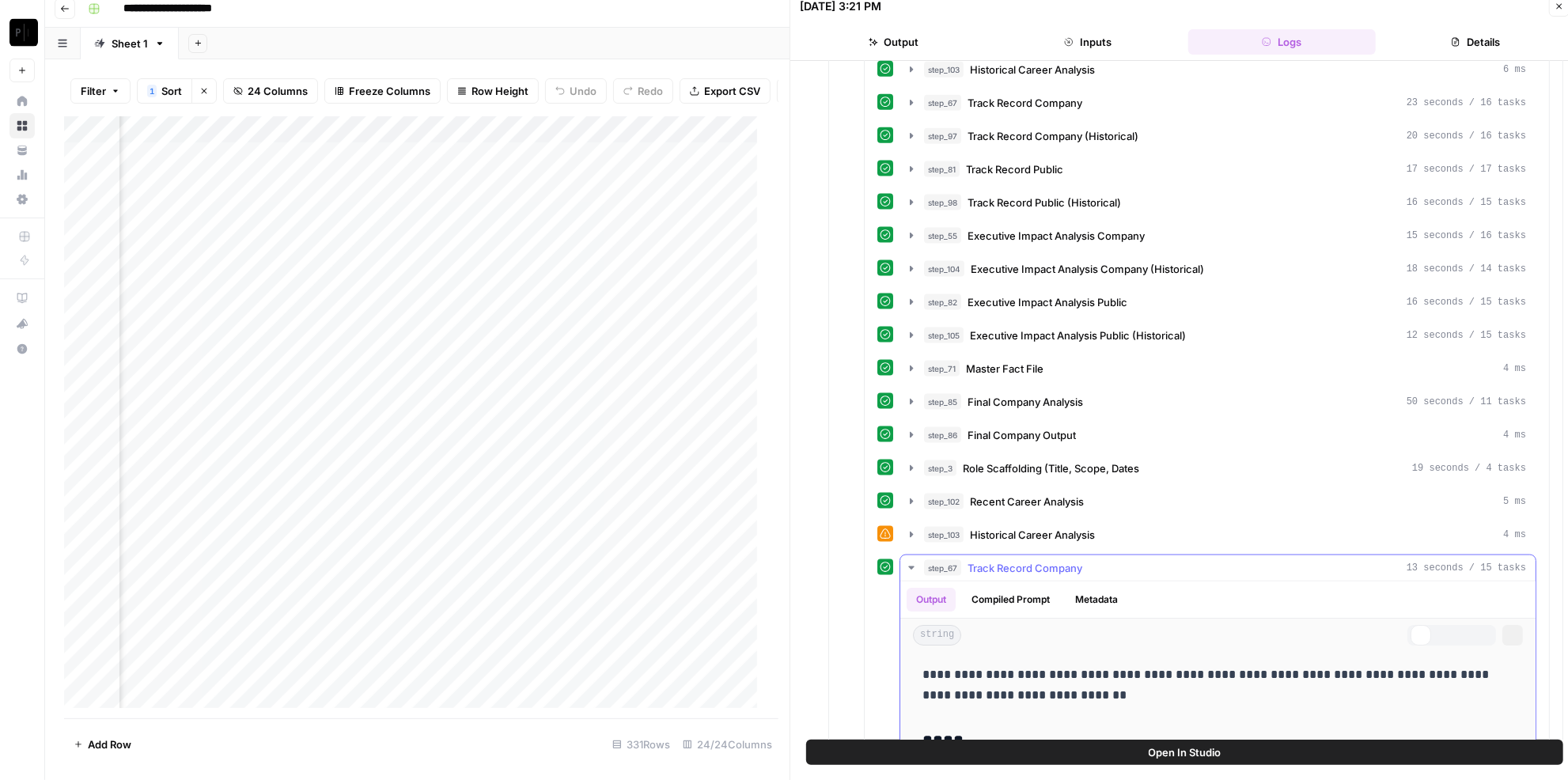
click at [1040, 560] on span "Track Record Company" at bounding box center [1024, 567] width 115 height 16
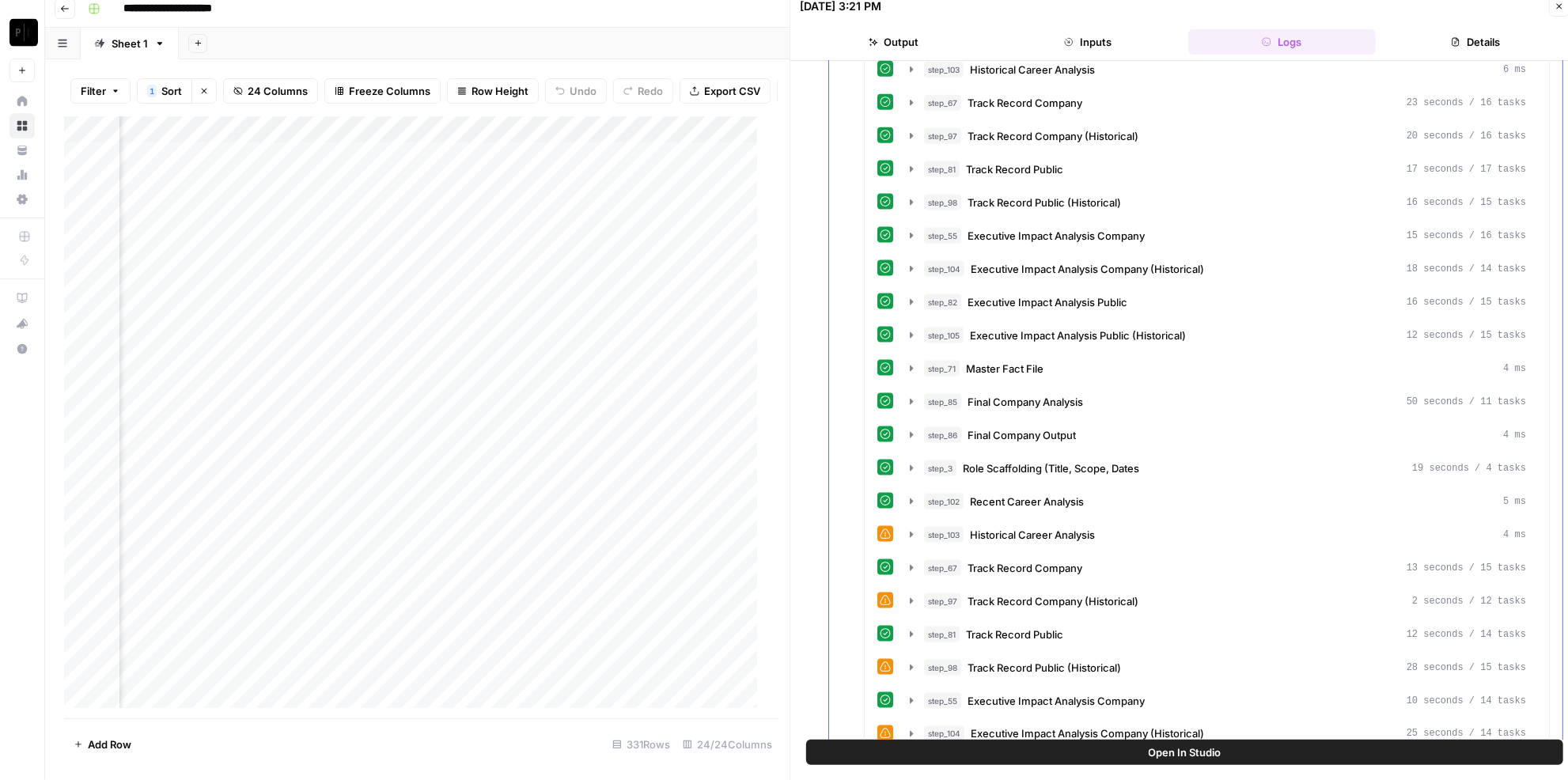
scroll to position [1365, 0]
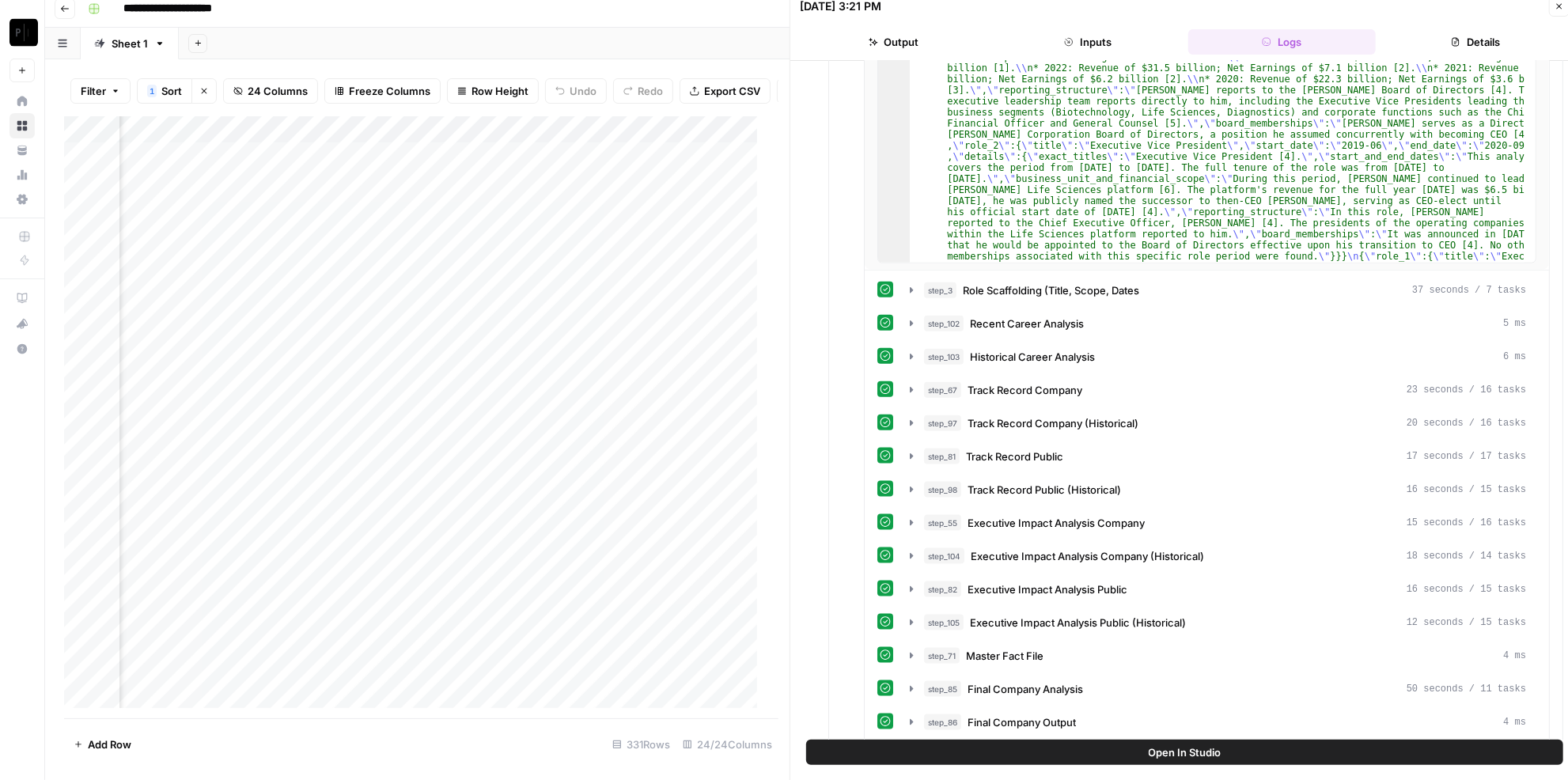
click at [1554, 10] on icon "button" at bounding box center [1559, 7] width 10 height 10
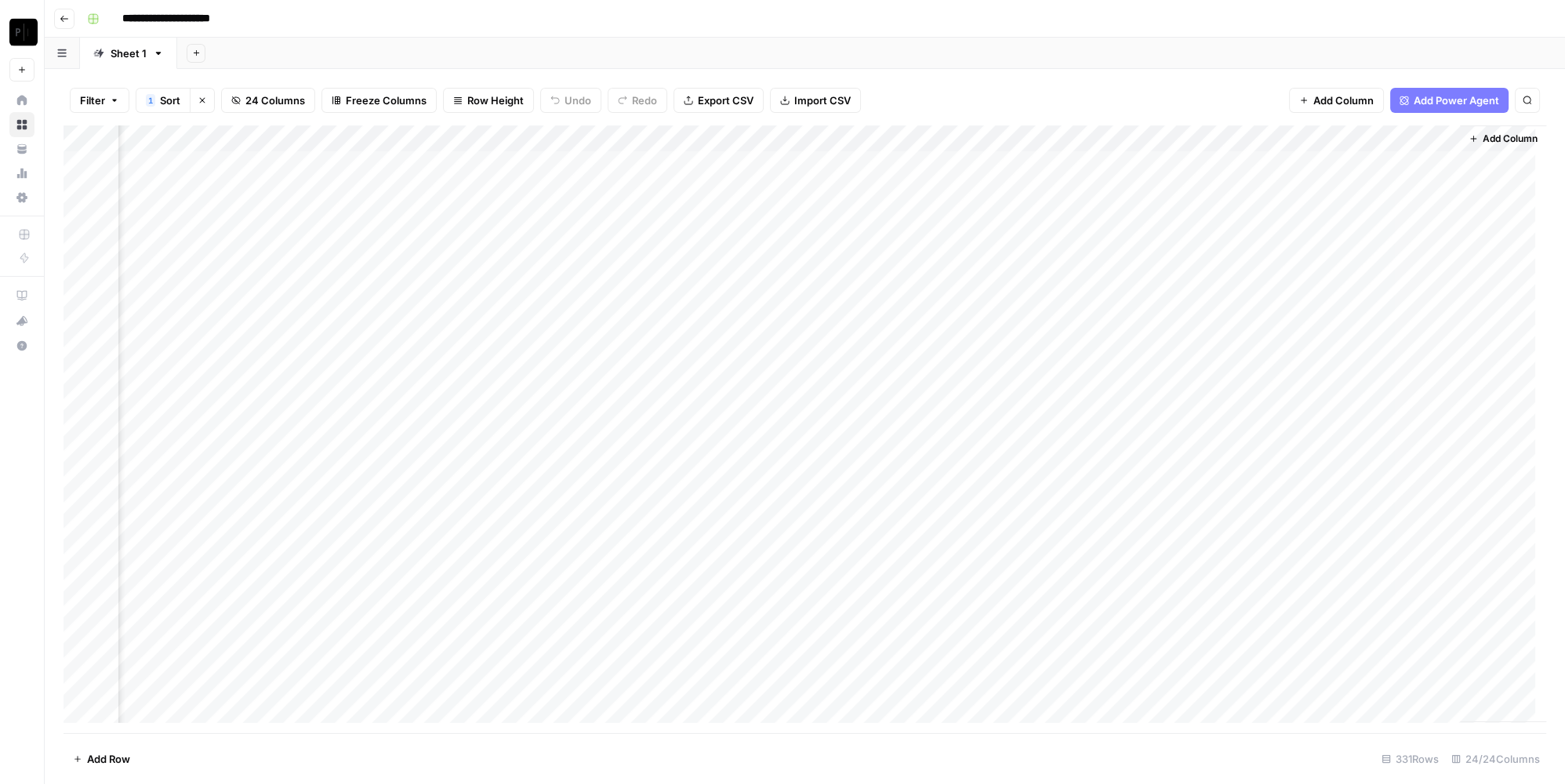
click at [437, 185] on div "Add Column" at bounding box center [805, 429] width 1482 height 608
click at [755, 199] on div "Add Column" at bounding box center [805, 429] width 1482 height 608
click at [1028, 193] on div "Add Column" at bounding box center [805, 429] width 1482 height 608
click at [1351, 190] on div "Add Column" at bounding box center [805, 429] width 1482 height 608
click at [466, 217] on div "Add Column" at bounding box center [805, 429] width 1482 height 608
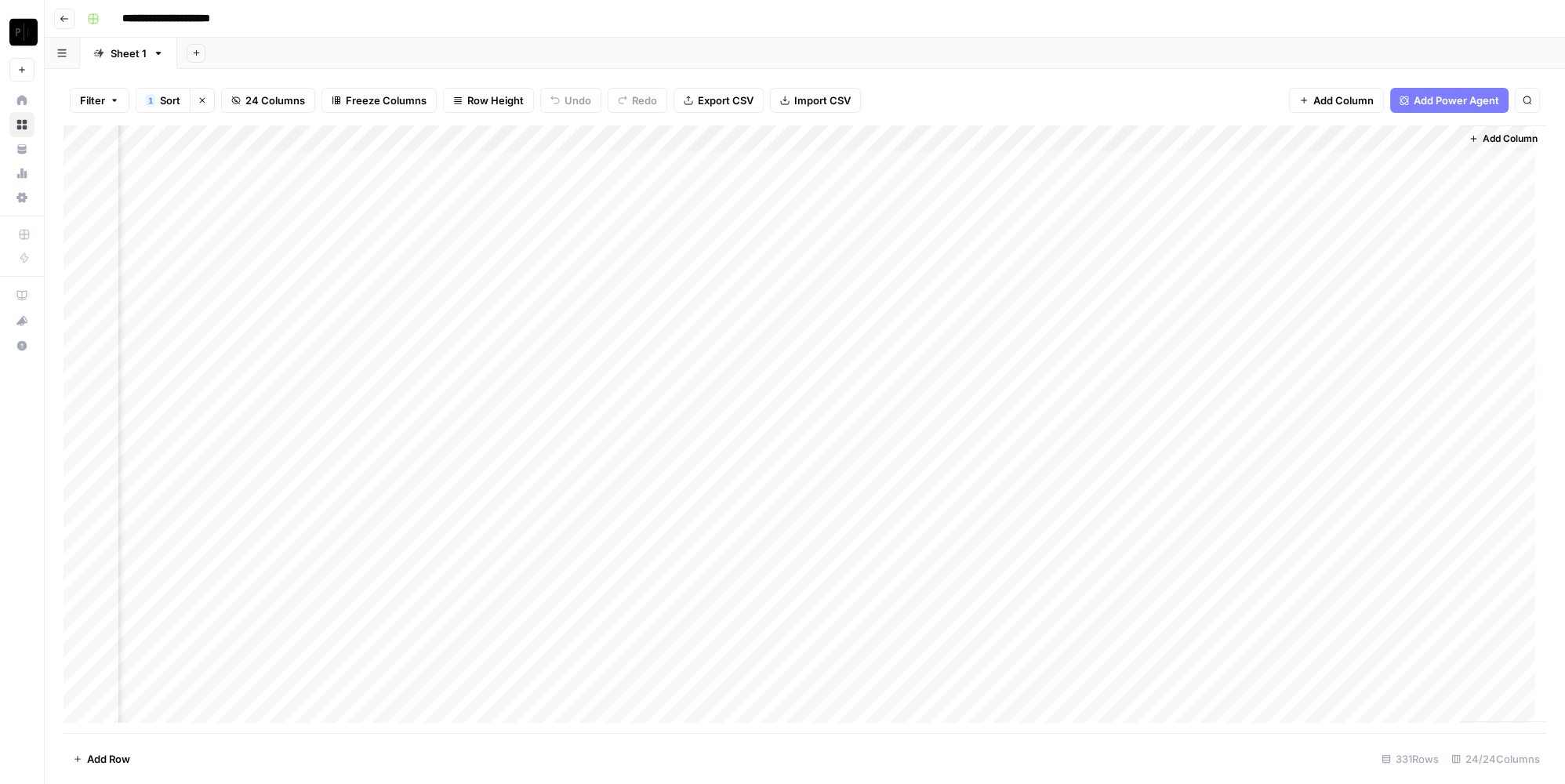
click at [733, 223] on div "Add Column" at bounding box center [805, 429] width 1482 height 608
click at [1052, 213] on div "Add Column" at bounding box center [805, 429] width 1482 height 608
click at [1415, 209] on div "Add Column" at bounding box center [805, 429] width 1482 height 608
click at [461, 344] on div "Add Column" at bounding box center [805, 429] width 1482 height 608
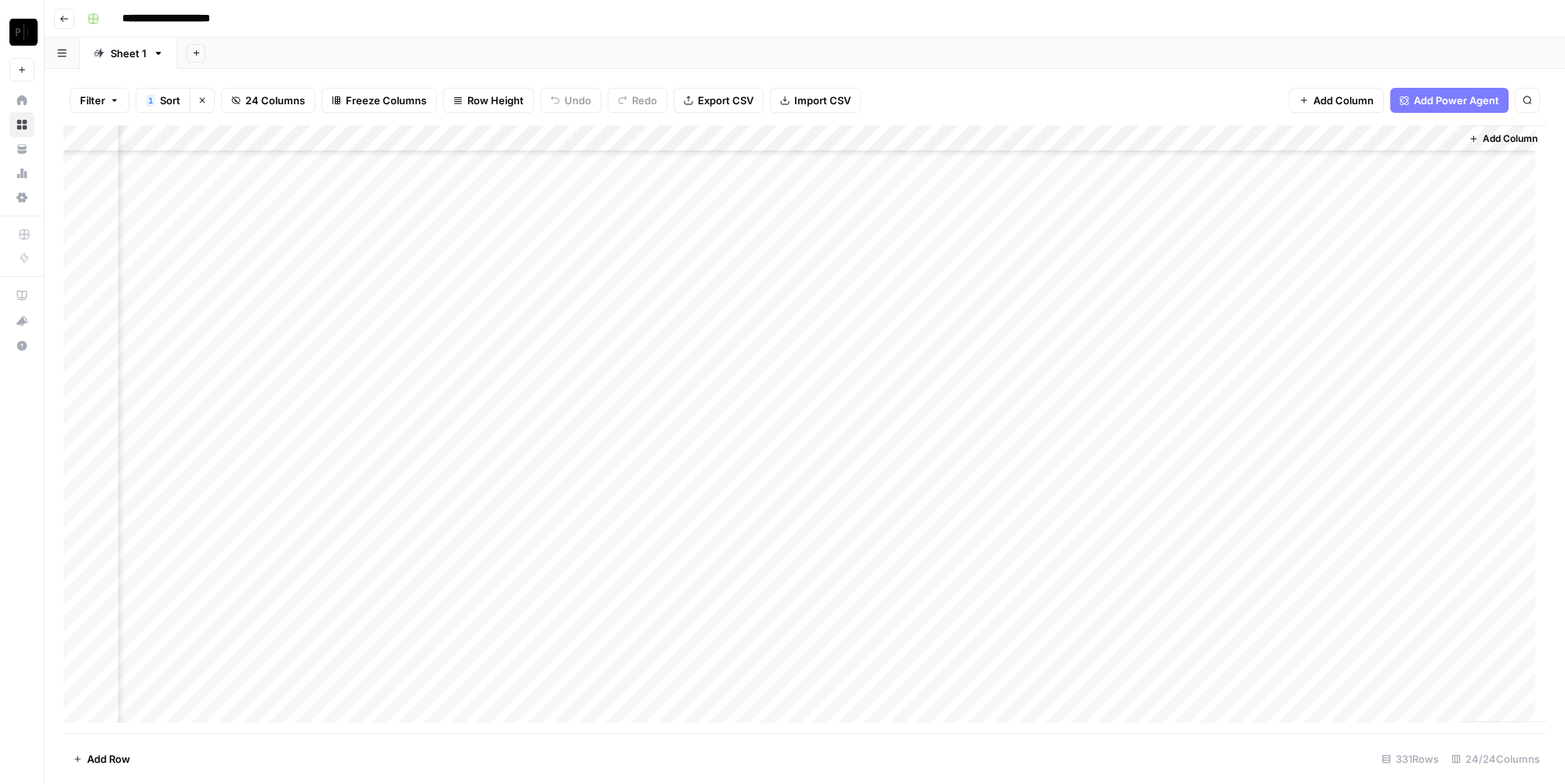
click at [709, 348] on div "Add Column" at bounding box center [805, 429] width 1482 height 608
click at [1033, 346] on div "Add Column" at bounding box center [805, 429] width 1482 height 608
click at [1344, 333] on div "Add Column" at bounding box center [805, 429] width 1482 height 608
click at [442, 370] on div "Add Column" at bounding box center [805, 429] width 1482 height 608
click at [478, 370] on div "Add Column" at bounding box center [805, 429] width 1482 height 608
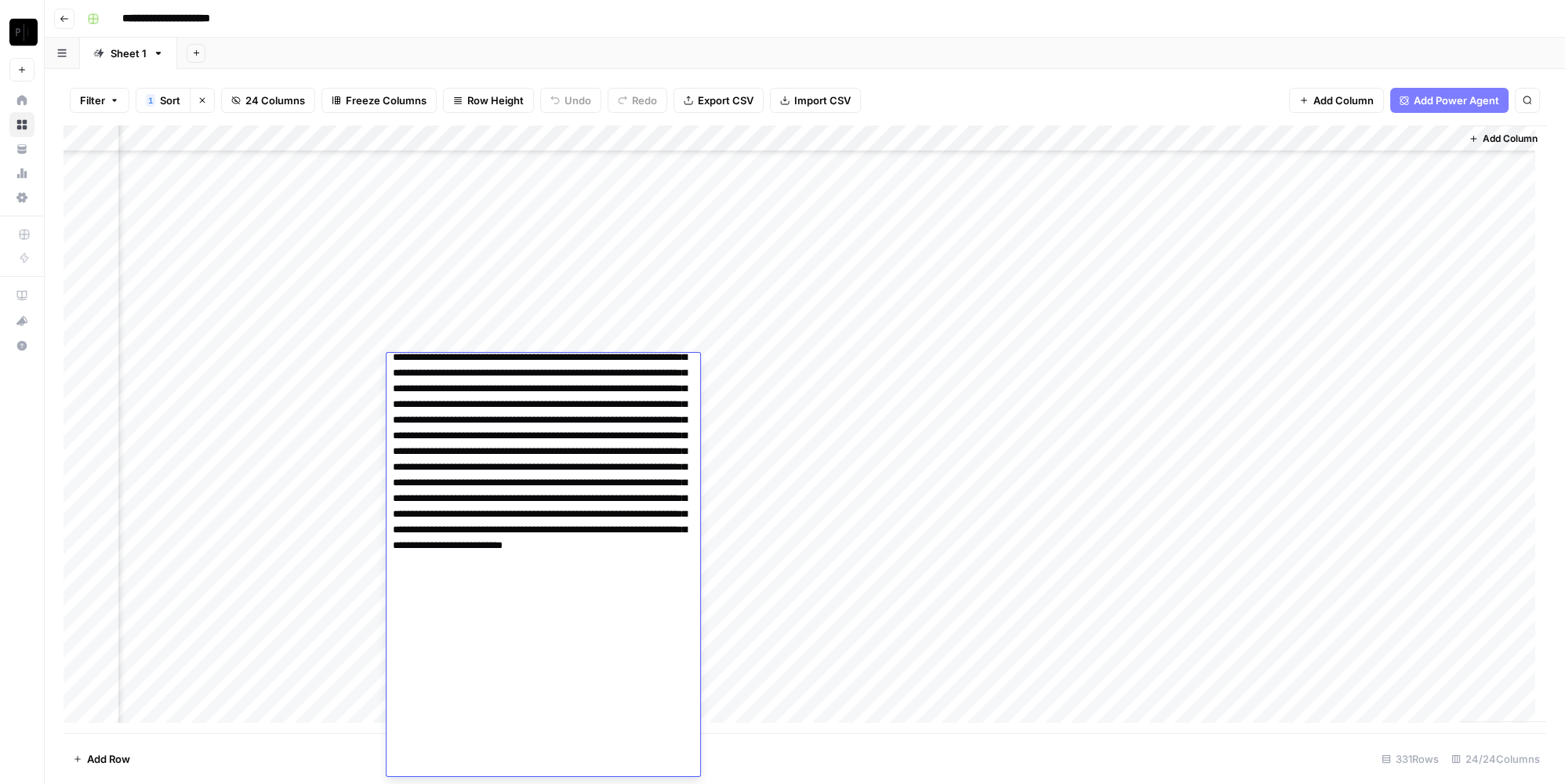
click at [478, 370] on textarea at bounding box center [538, 451] width 303 height 649
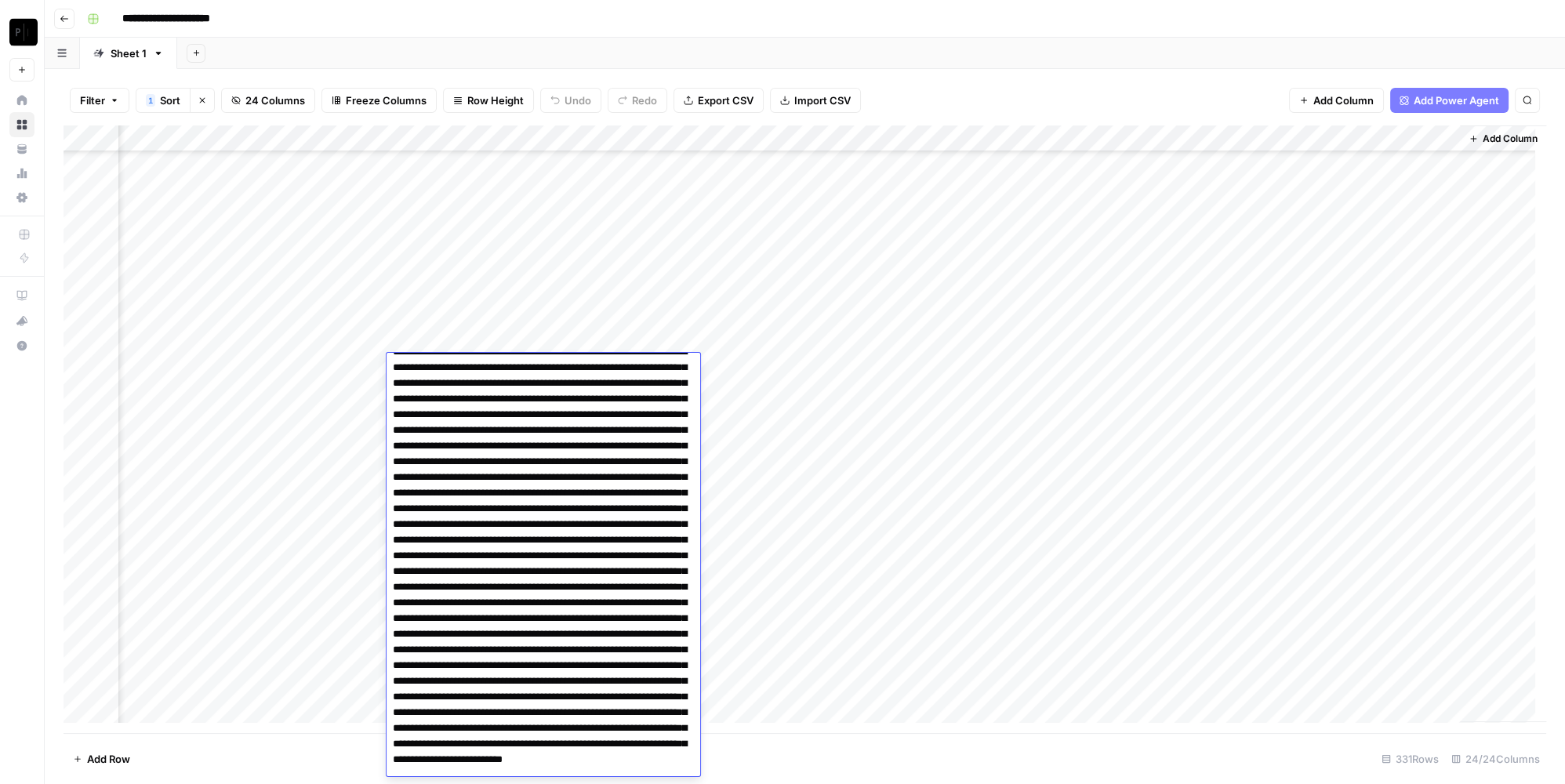
scroll to position [0, 0]
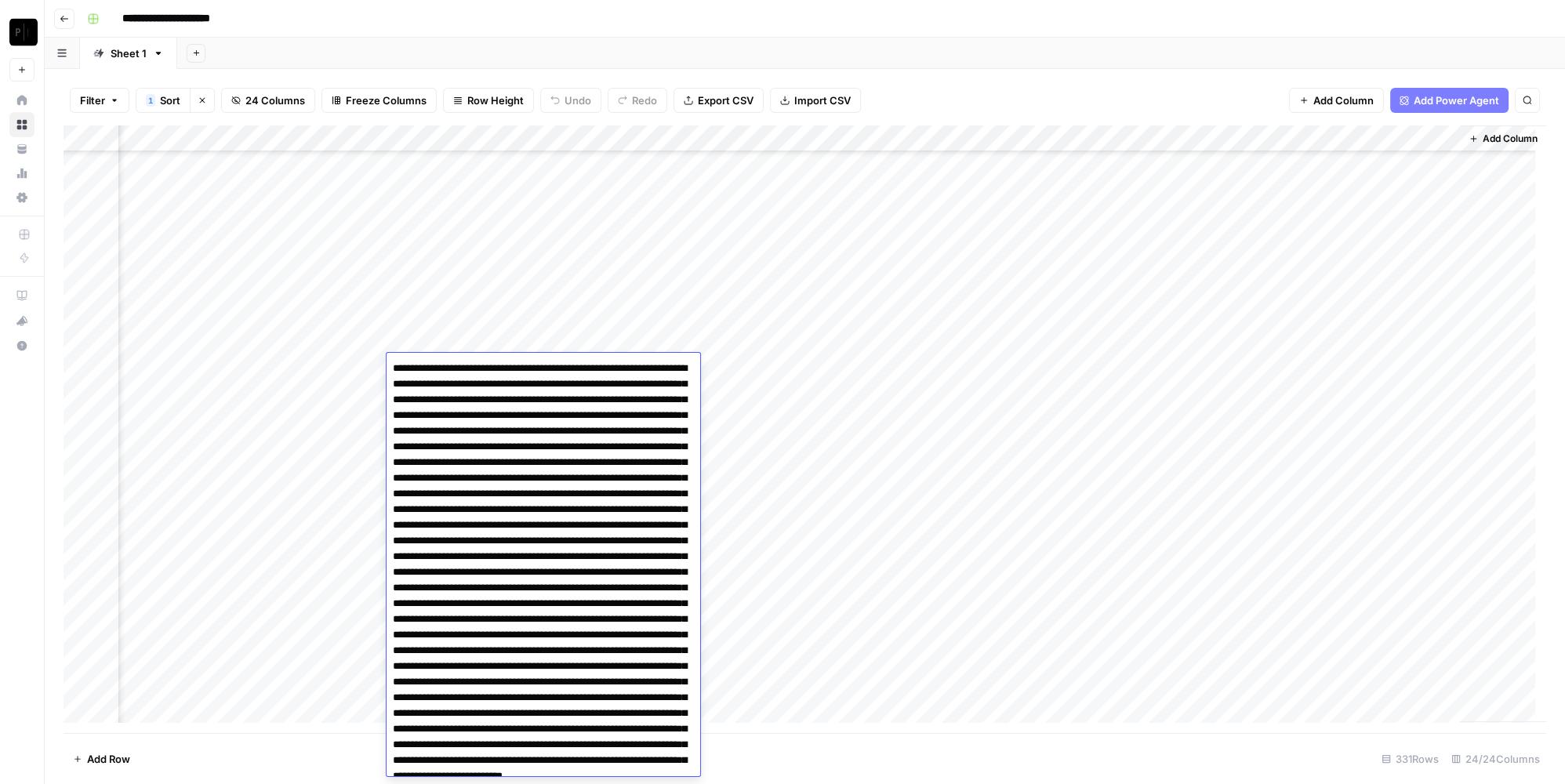
click at [521, 388] on textarea at bounding box center [538, 682] width 303 height 649
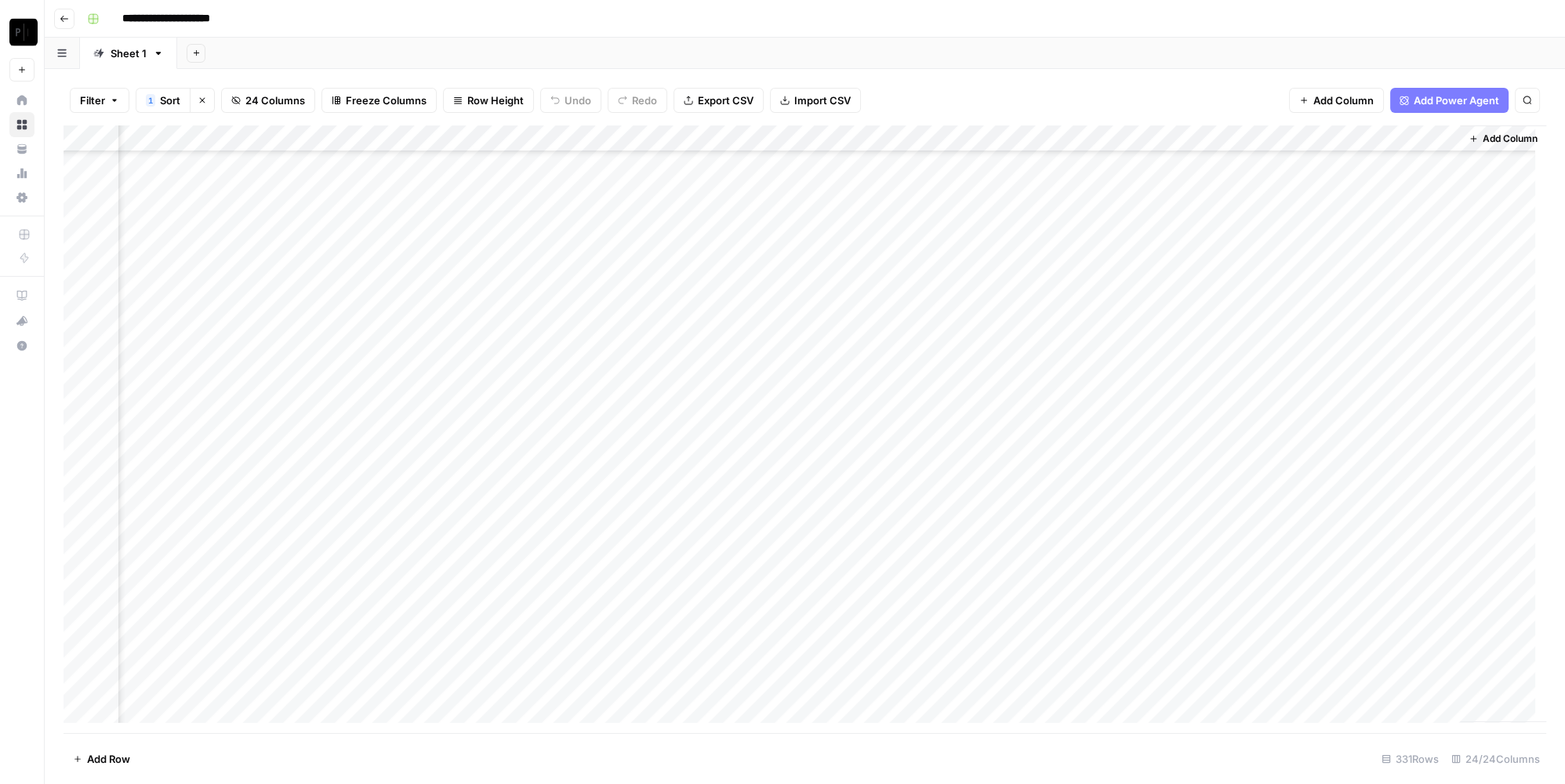
click at [912, 51] on div "Add Sheet" at bounding box center [871, 53] width 1388 height 31
click at [473, 337] on div "Add Column" at bounding box center [805, 429] width 1482 height 608
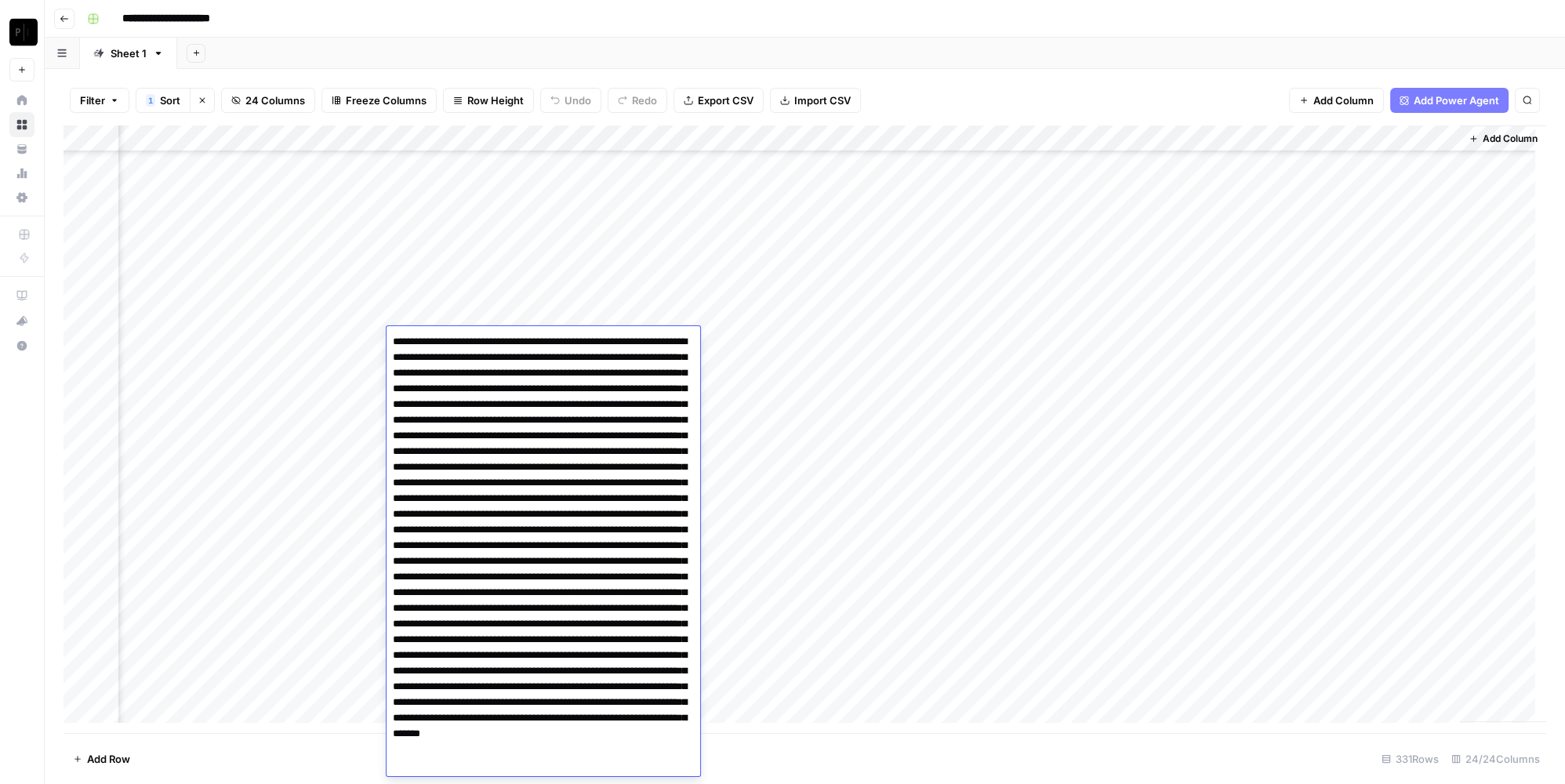
click at [938, 27] on div "**********" at bounding box center [815, 19] width 1469 height 25
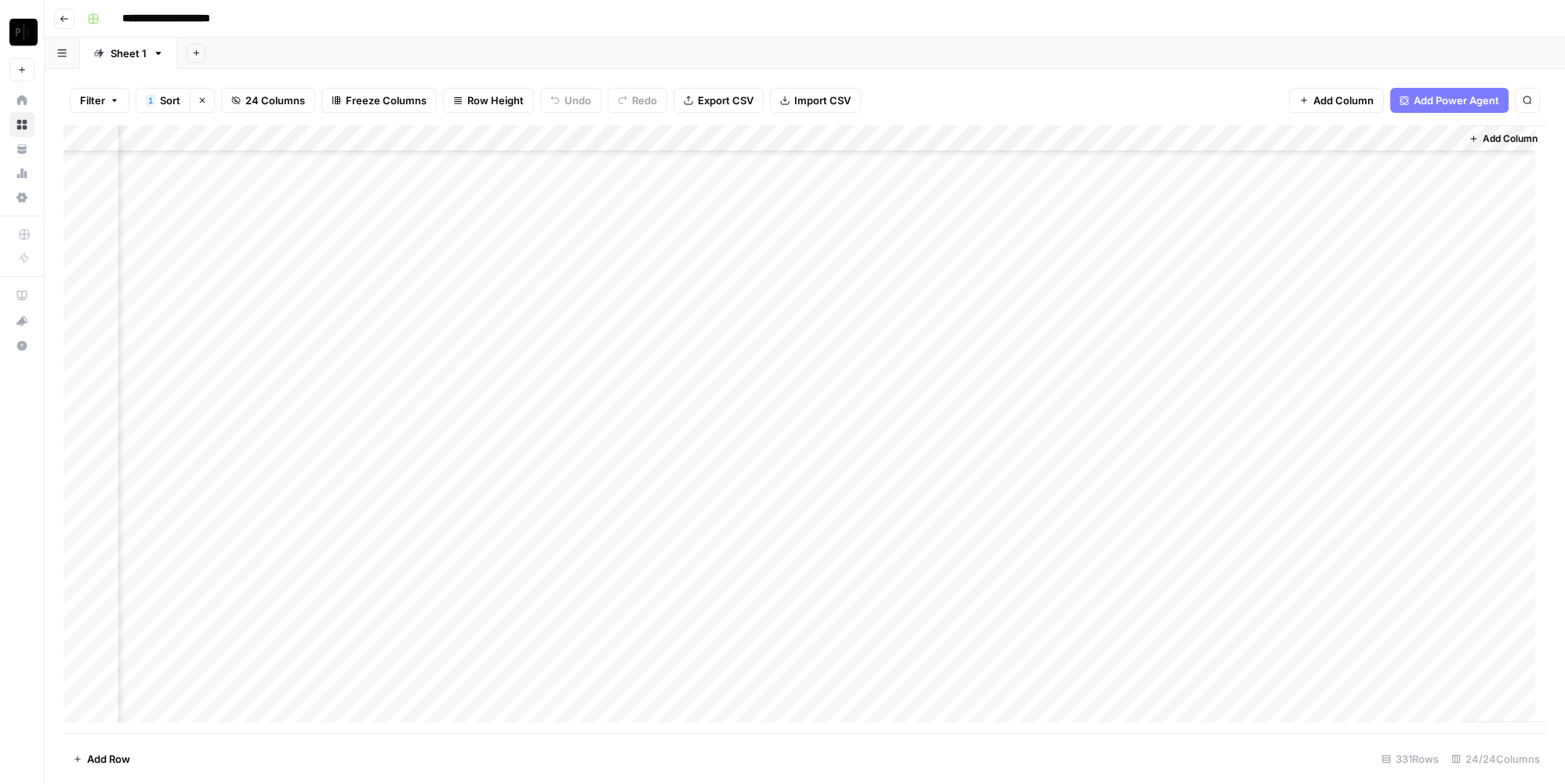
click at [482, 365] on div "Add Column" at bounding box center [805, 429] width 1482 height 608
click at [726, 354] on div "Add Column" at bounding box center [805, 429] width 1482 height 608
click at [1038, 365] on div "Add Column" at bounding box center [805, 429] width 1482 height 608
click at [1339, 372] on div "Add Column" at bounding box center [805, 429] width 1482 height 608
click at [464, 477] on div "Add Column" at bounding box center [805, 429] width 1482 height 608
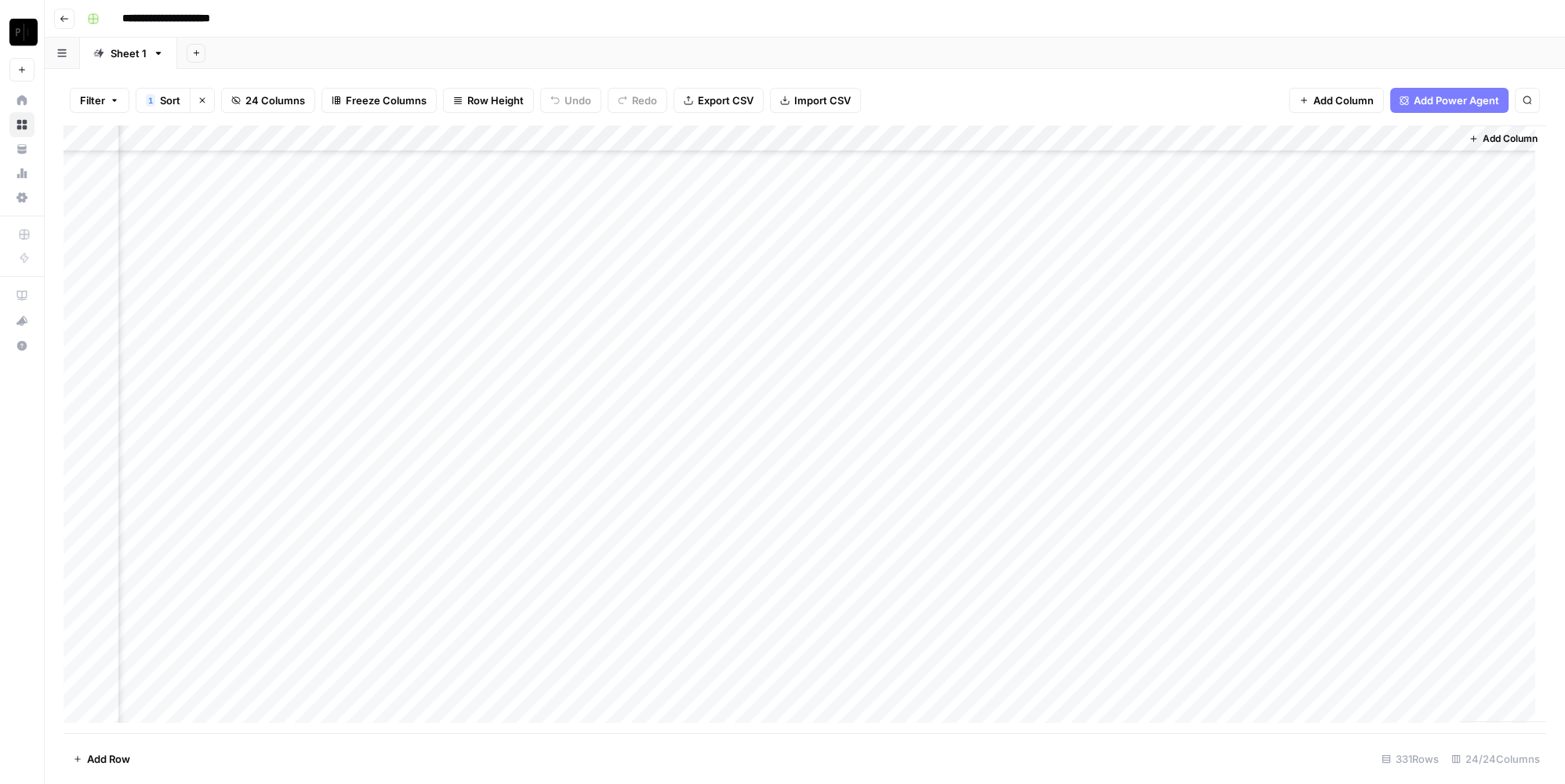
click at [729, 471] on div "Add Column" at bounding box center [805, 429] width 1482 height 608
click at [1084, 467] on div "Add Column" at bounding box center [805, 429] width 1482 height 608
click at [1392, 464] on div "Add Column" at bounding box center [805, 429] width 1482 height 608
click at [371, 191] on div "Add Column" at bounding box center [805, 429] width 1482 height 608
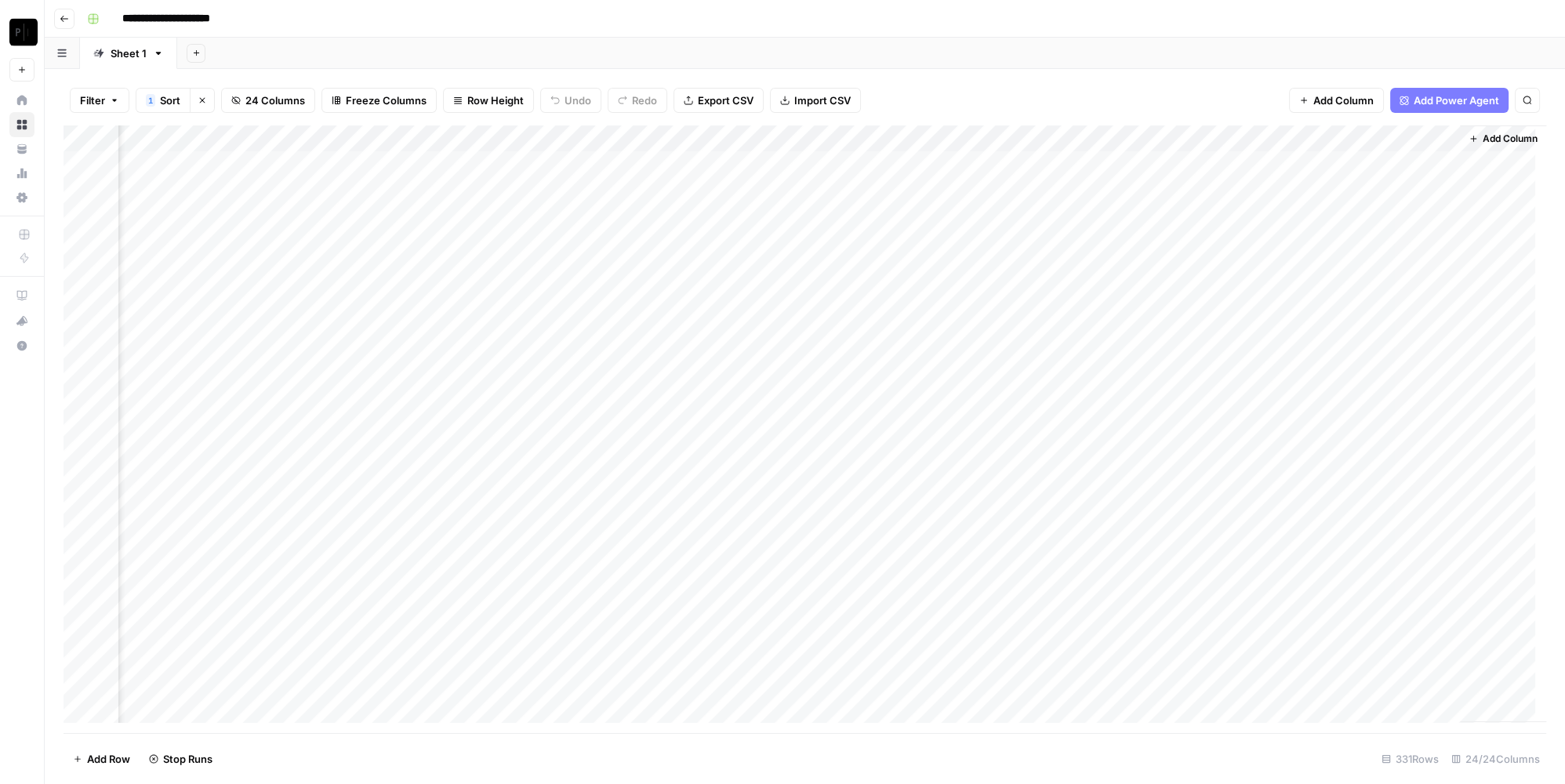
click at [374, 219] on div "Add Column" at bounding box center [805, 429] width 1482 height 608
click at [657, 191] on div "Add Column" at bounding box center [805, 429] width 1482 height 608
click at [655, 217] on div "Add Column" at bounding box center [805, 429] width 1482 height 608
click at [976, 192] on div "Add Column" at bounding box center [805, 429] width 1482 height 608
click at [973, 216] on div "Add Column" at bounding box center [805, 429] width 1482 height 608
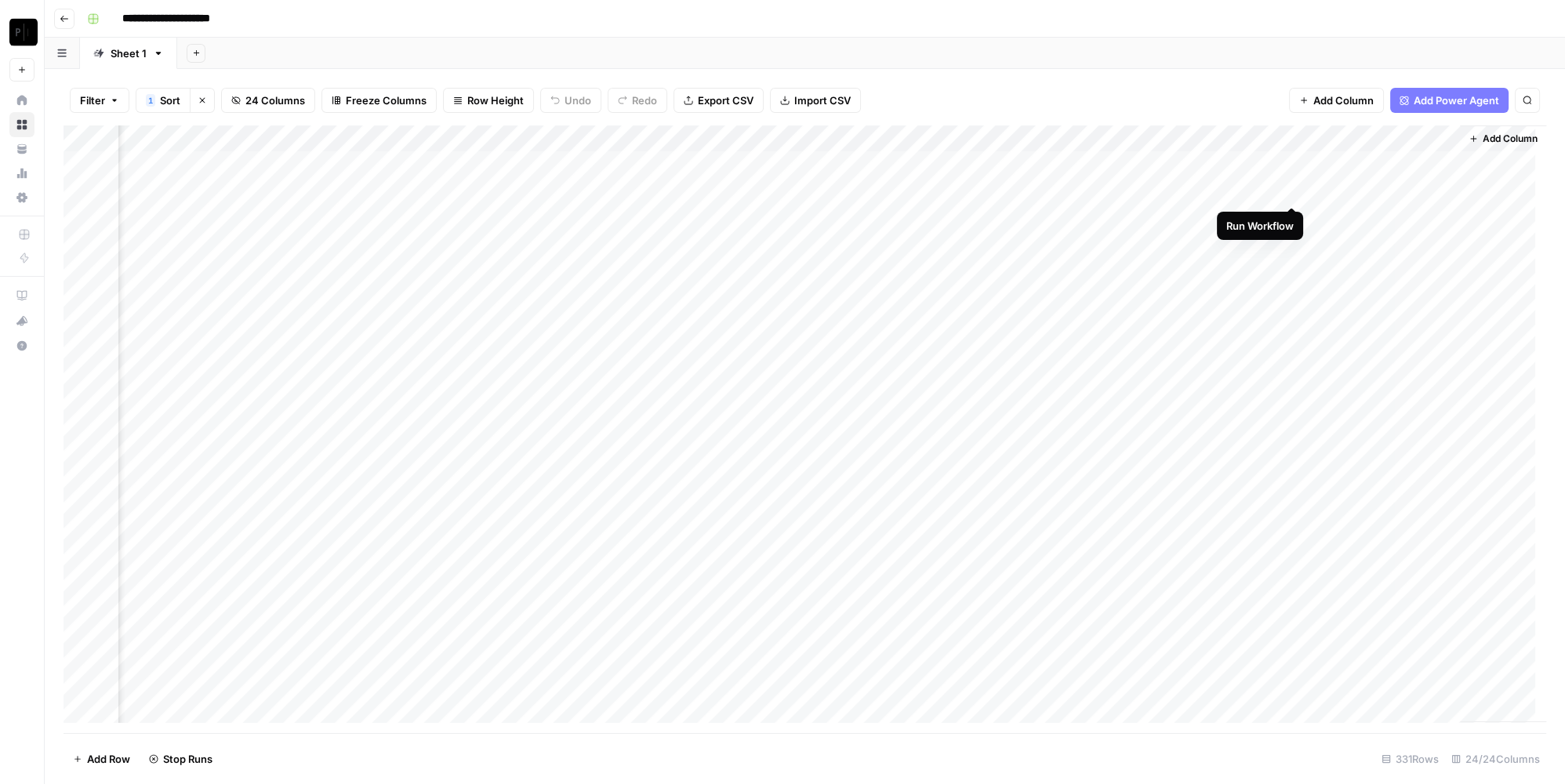
click at [1293, 190] on div "Add Column" at bounding box center [805, 429] width 1482 height 608
click at [1290, 216] on div "Add Column" at bounding box center [805, 429] width 1482 height 608
click at [374, 540] on div "Add Column" at bounding box center [805, 429] width 1482 height 608
click at [376, 563] on div "Add Column" at bounding box center [805, 429] width 1482 height 608
click at [657, 534] on div "Add Column" at bounding box center [805, 429] width 1482 height 608
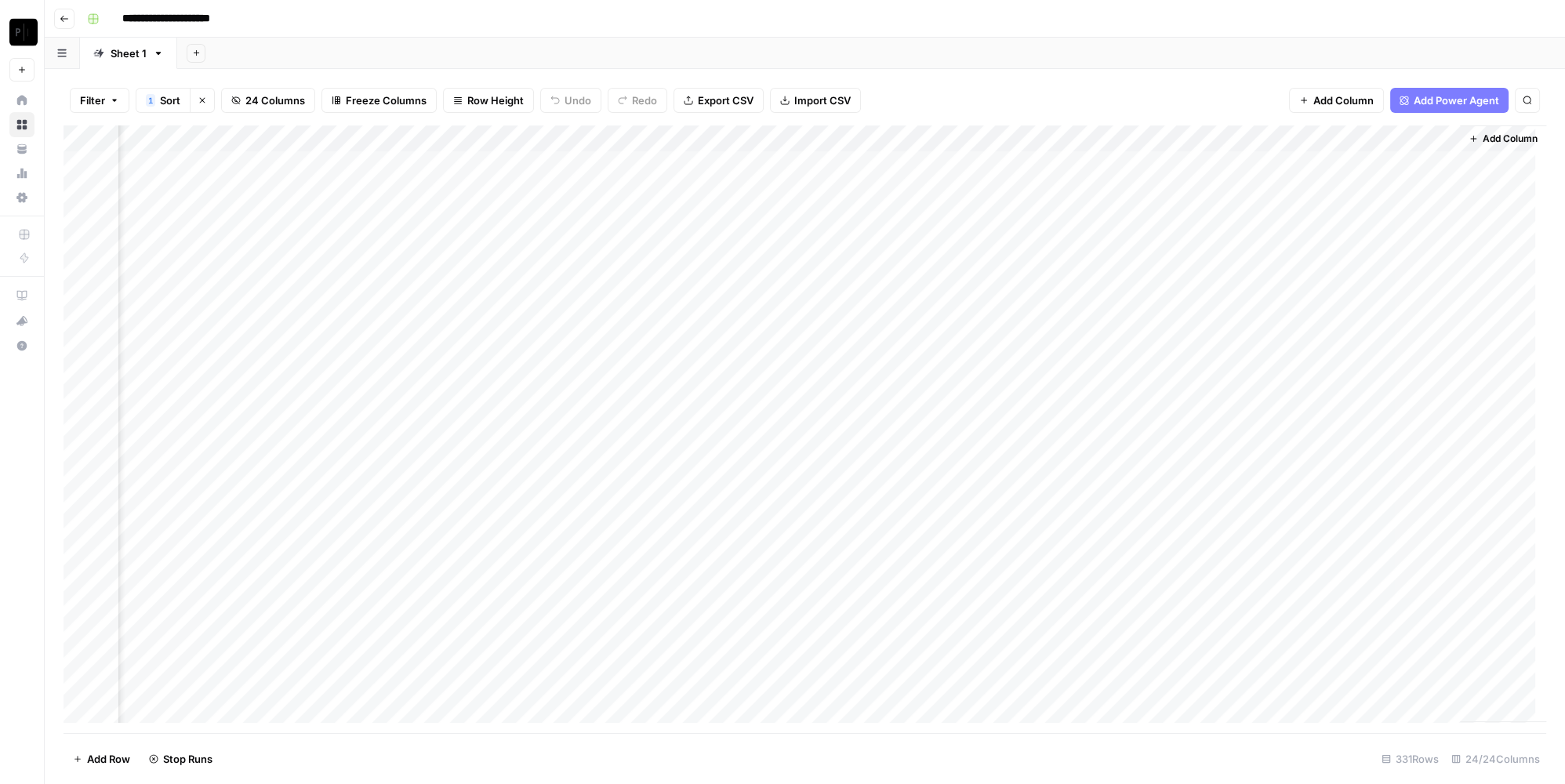
click at [653, 565] on div "Add Column" at bounding box center [805, 429] width 1482 height 608
click at [973, 540] on div "Add Column" at bounding box center [805, 429] width 1482 height 608
click at [969, 570] on div "Add Column" at bounding box center [805, 429] width 1482 height 608
click at [1291, 538] on div "Add Column" at bounding box center [805, 429] width 1482 height 608
click at [1292, 564] on div "Add Column" at bounding box center [805, 429] width 1482 height 608
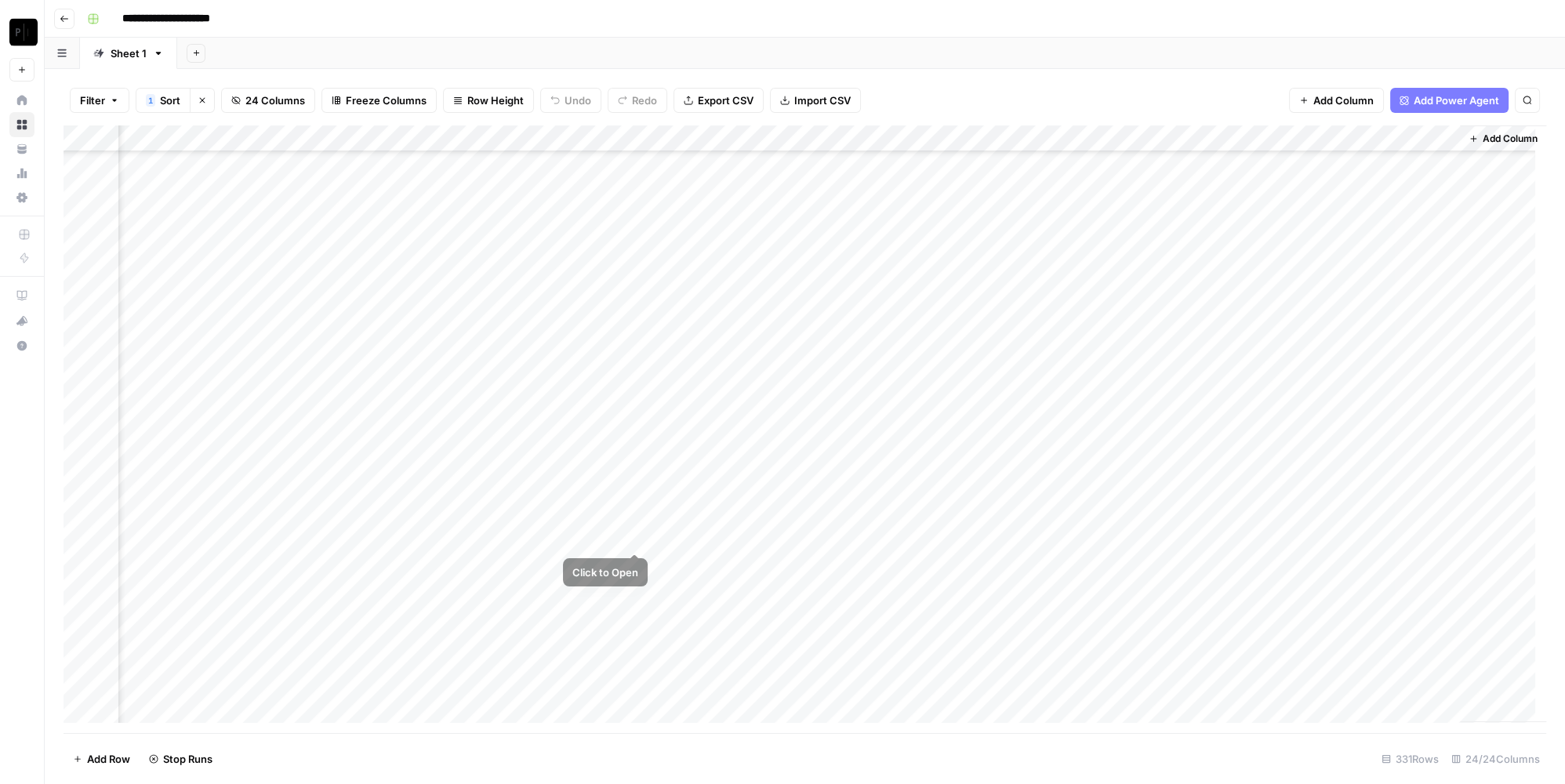
scroll to position [142, 2552]
click at [374, 558] on div "Add Column" at bounding box center [805, 429] width 1482 height 608
click at [373, 580] on div "Add Column" at bounding box center [805, 429] width 1482 height 608
click at [657, 556] on div "Add Column" at bounding box center [805, 429] width 1482 height 608
click at [655, 581] on div "Add Column" at bounding box center [805, 429] width 1482 height 608
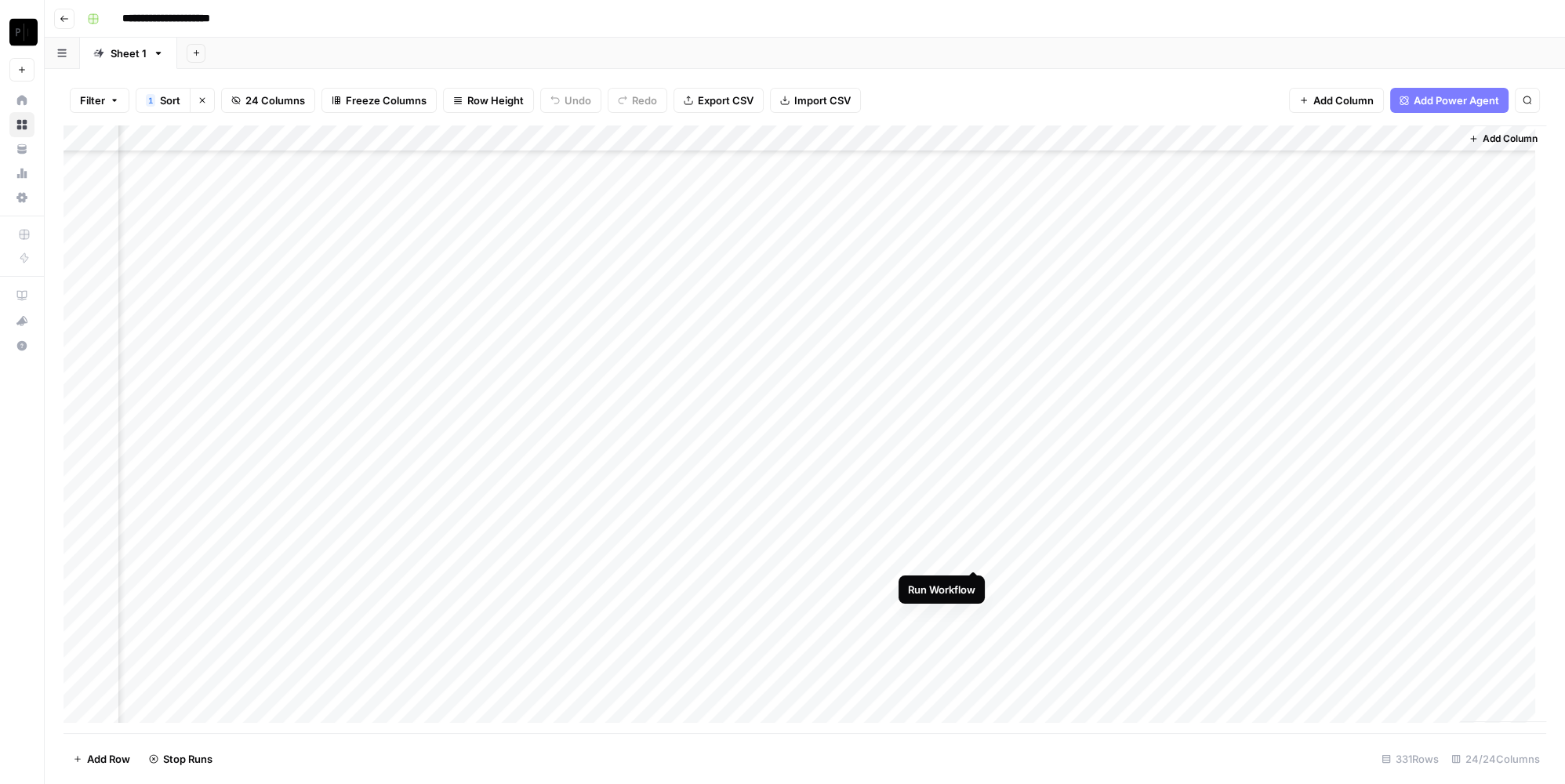
click at [973, 556] on div "Add Column" at bounding box center [805, 429] width 1482 height 608
click at [974, 584] on div "Add Column" at bounding box center [805, 429] width 1482 height 608
click at [1294, 554] on div "Add Column" at bounding box center [805, 429] width 1482 height 608
click at [1290, 585] on div "Add Column" at bounding box center [805, 429] width 1482 height 608
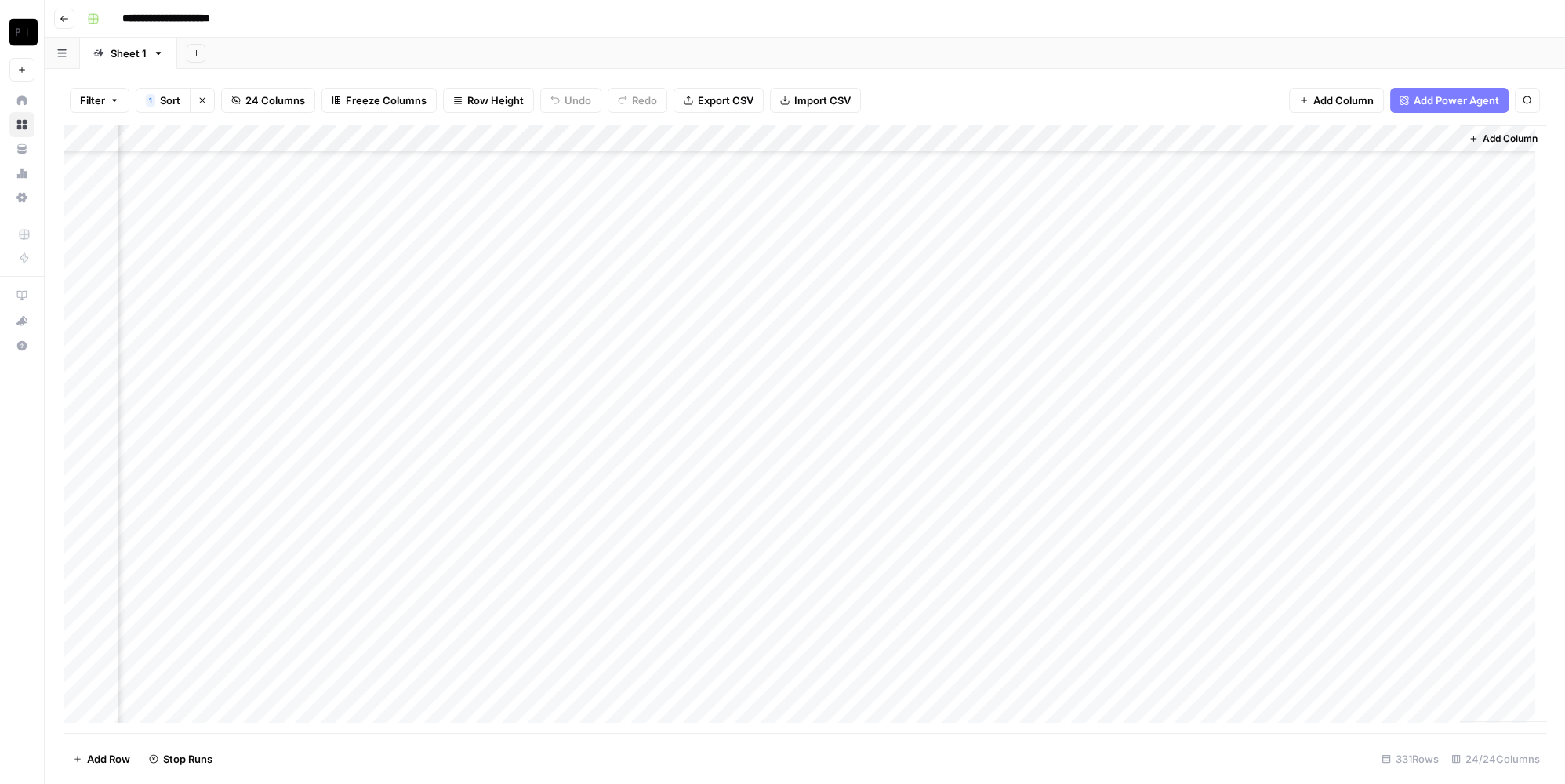
click at [373, 473] on div "Add Column" at bounding box center [805, 429] width 1482 height 608
click at [373, 499] on div "Add Column" at bounding box center [805, 429] width 1482 height 608
click at [652, 474] on div "Add Column" at bounding box center [805, 429] width 1482 height 608
click at [652, 496] on div "Add Column" at bounding box center [805, 429] width 1482 height 608
click at [977, 476] on div "Add Column" at bounding box center [805, 429] width 1482 height 608
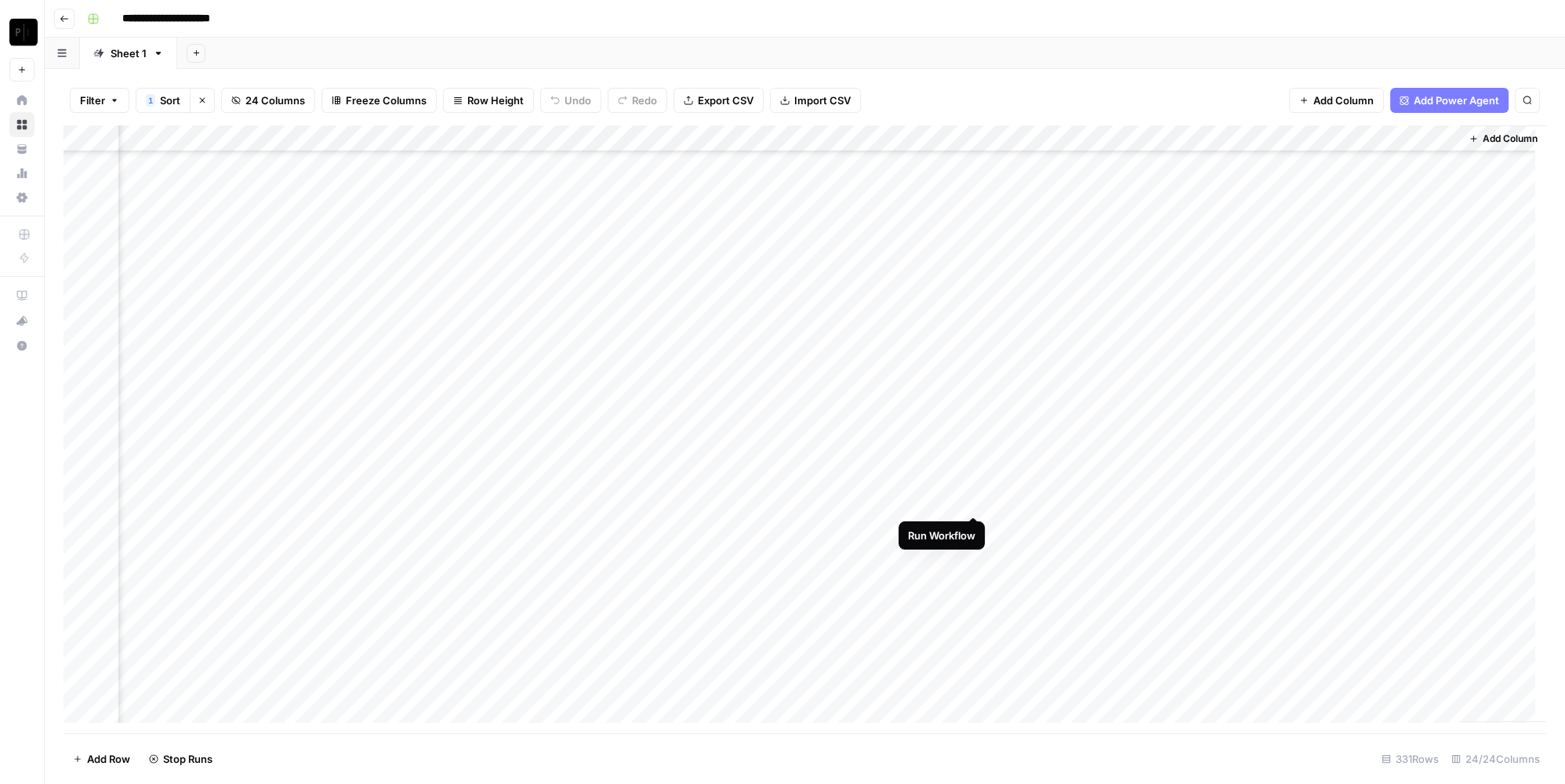
click at [970, 503] on div "Add Column" at bounding box center [805, 429] width 1482 height 608
click at [1290, 474] on div "Add Column" at bounding box center [805, 429] width 1482 height 608
click at [1290, 498] on div "Add Column" at bounding box center [805, 429] width 1482 height 608
click at [452, 219] on div "Add Column" at bounding box center [805, 429] width 1482 height 608
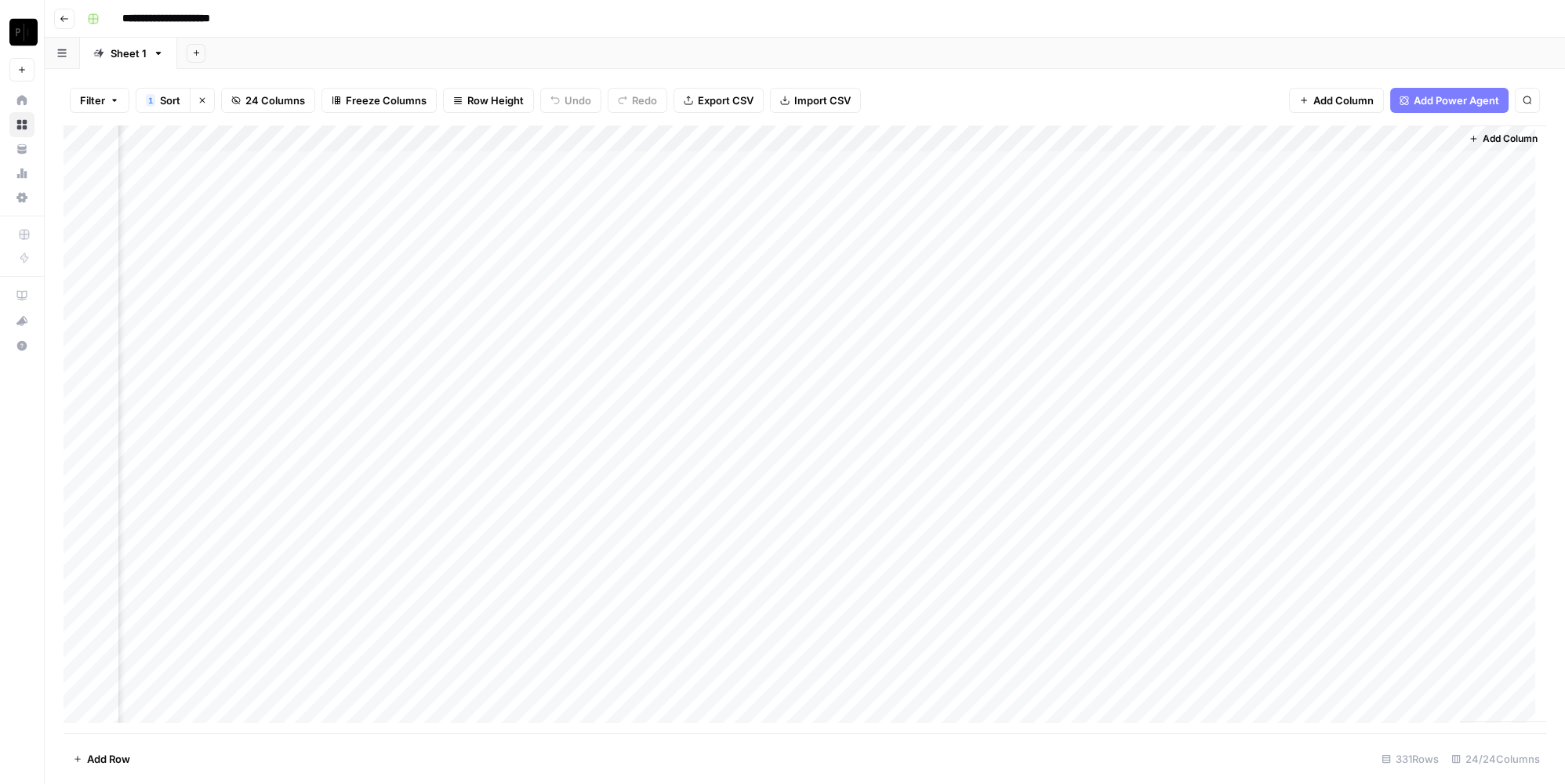
click at [693, 218] on div "Add Column" at bounding box center [805, 429] width 1482 height 608
click at [1024, 218] on div "Add Column" at bounding box center [805, 429] width 1482 height 608
click at [1389, 226] on div "Add Column" at bounding box center [805, 429] width 1482 height 608
click at [468, 559] on div "Add Column" at bounding box center [805, 429] width 1482 height 608
click at [747, 575] on div "Add Column" at bounding box center [805, 429] width 1482 height 608
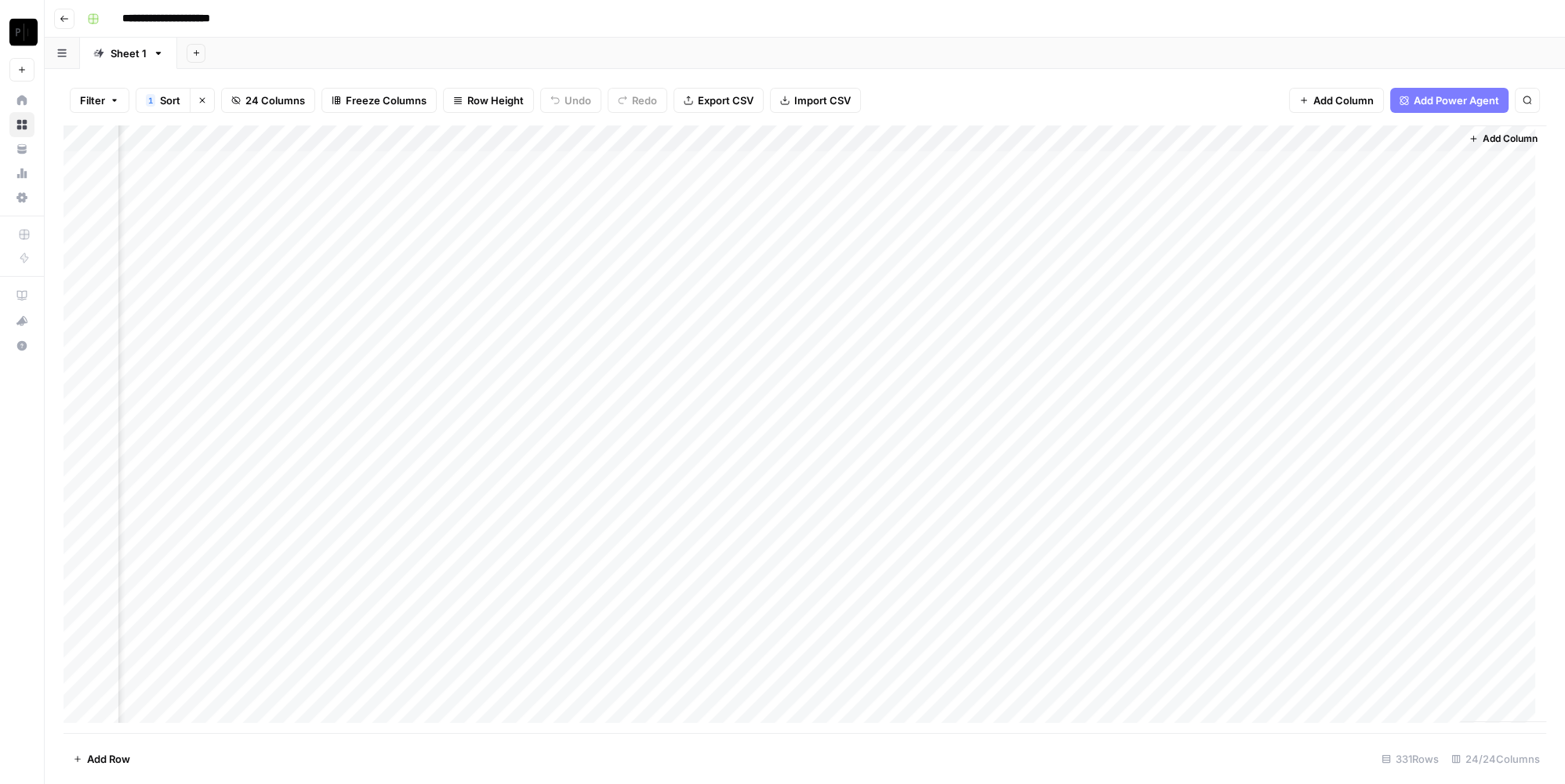
click at [1073, 569] on div "Add Column" at bounding box center [805, 429] width 1482 height 608
click at [1397, 566] on div "Add Column" at bounding box center [805, 429] width 1482 height 608
click at [460, 339] on div "Add Column" at bounding box center [805, 429] width 1482 height 608
click at [766, 338] on div "Add Column" at bounding box center [805, 429] width 1482 height 608
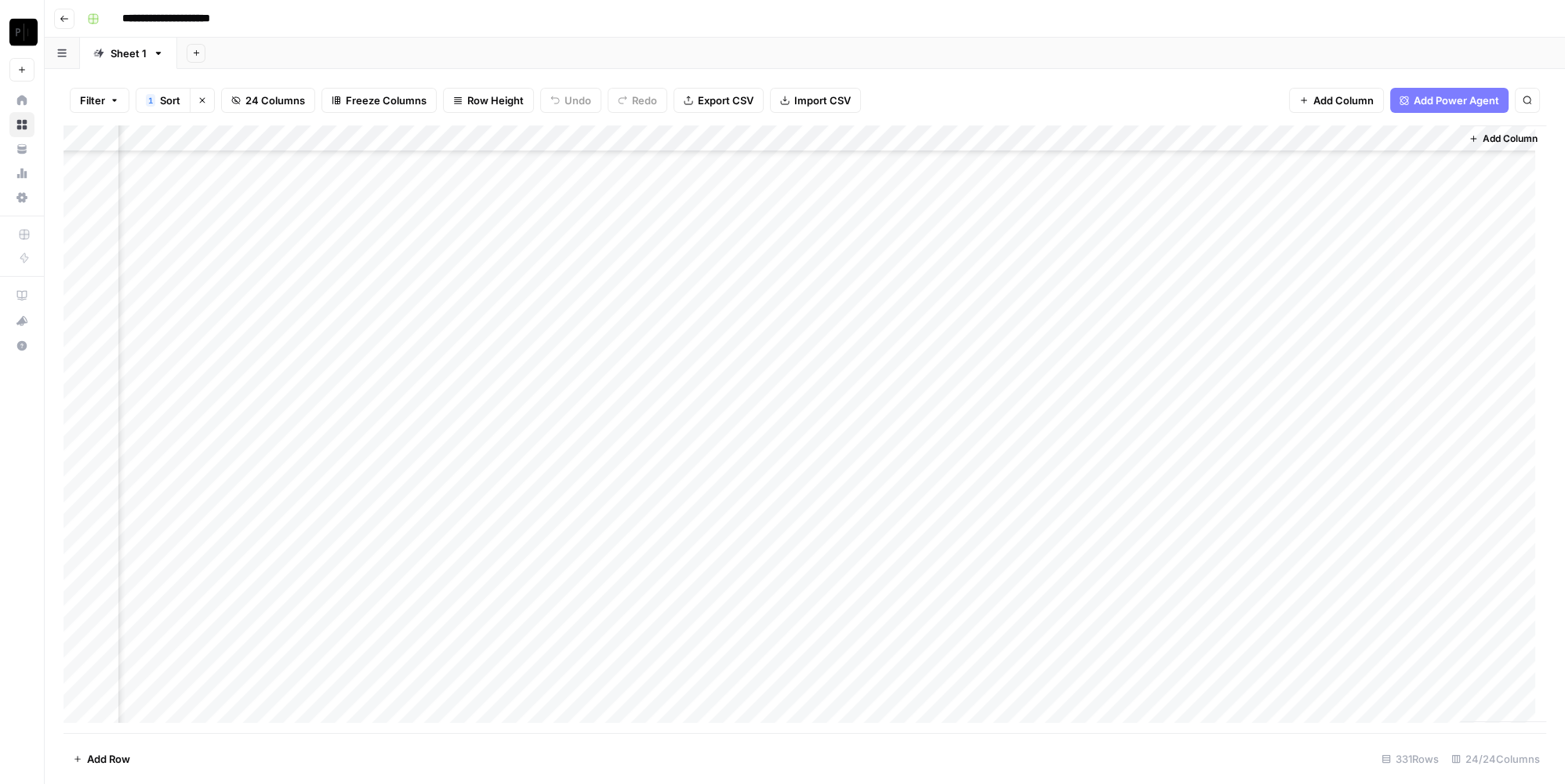
click at [1071, 339] on div "Add Column" at bounding box center [805, 429] width 1482 height 608
click at [1349, 331] on div "Add Column" at bounding box center [805, 429] width 1482 height 608
click at [1266, 485] on div "Add Column" at bounding box center [805, 429] width 1482 height 608
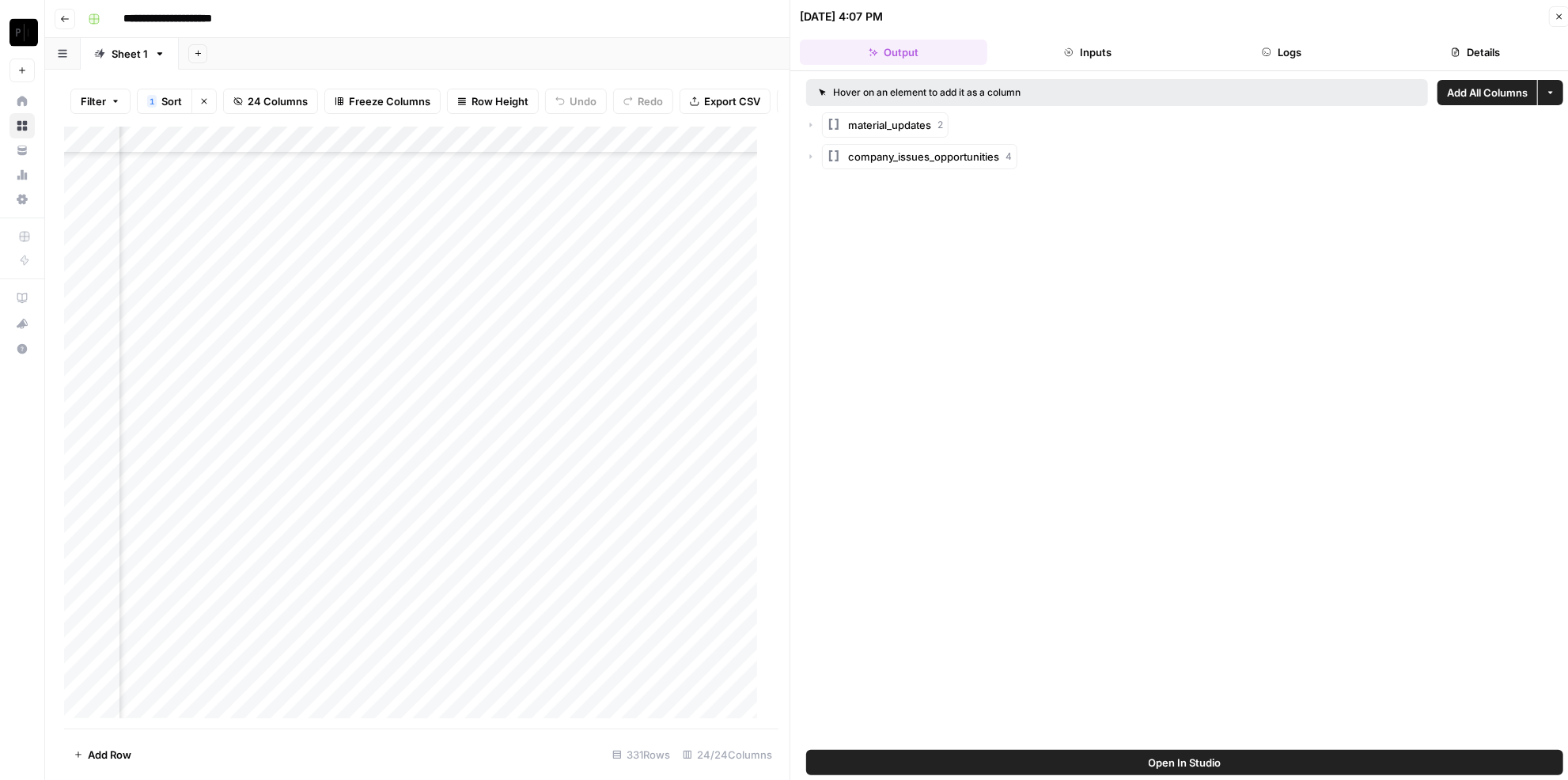
click at [1294, 55] on button "Logs" at bounding box center [1281, 52] width 187 height 26
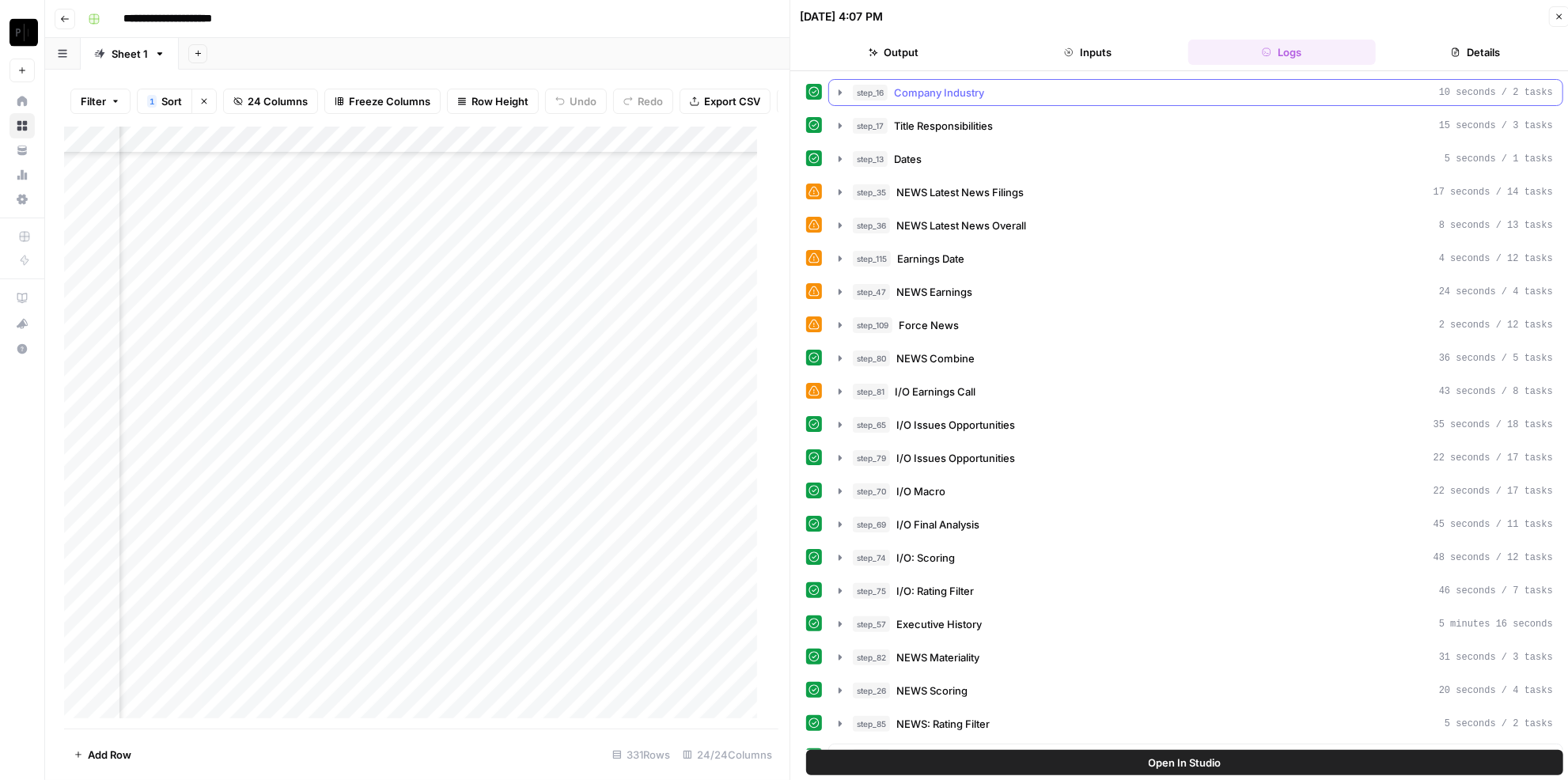
click at [949, 101] on button "step_16 Company Industry 10 seconds / 2 tasks" at bounding box center [1195, 92] width 733 height 26
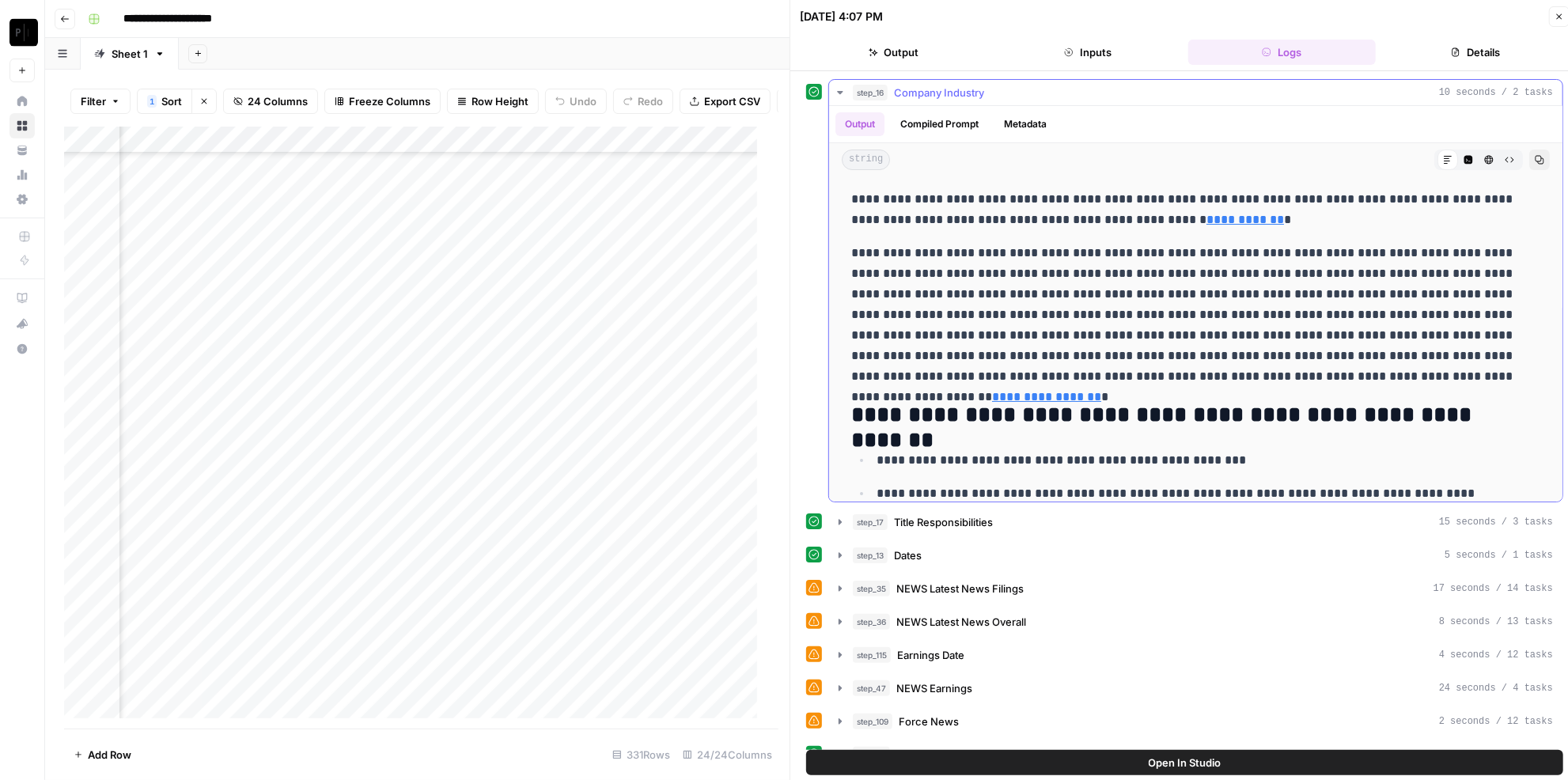
click at [954, 92] on span "Company Industry" at bounding box center [939, 92] width 90 height 16
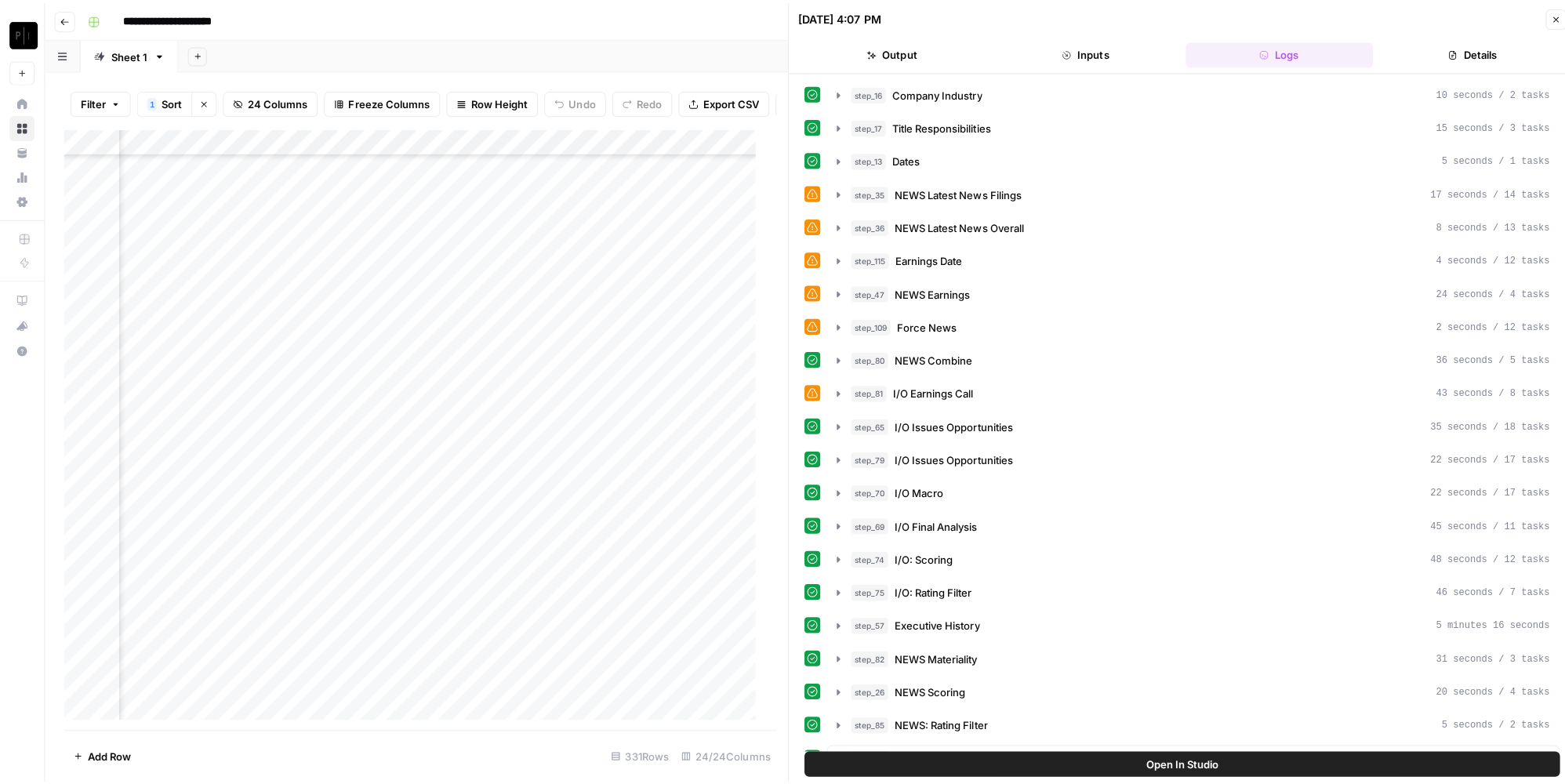
scroll to position [284, 0]
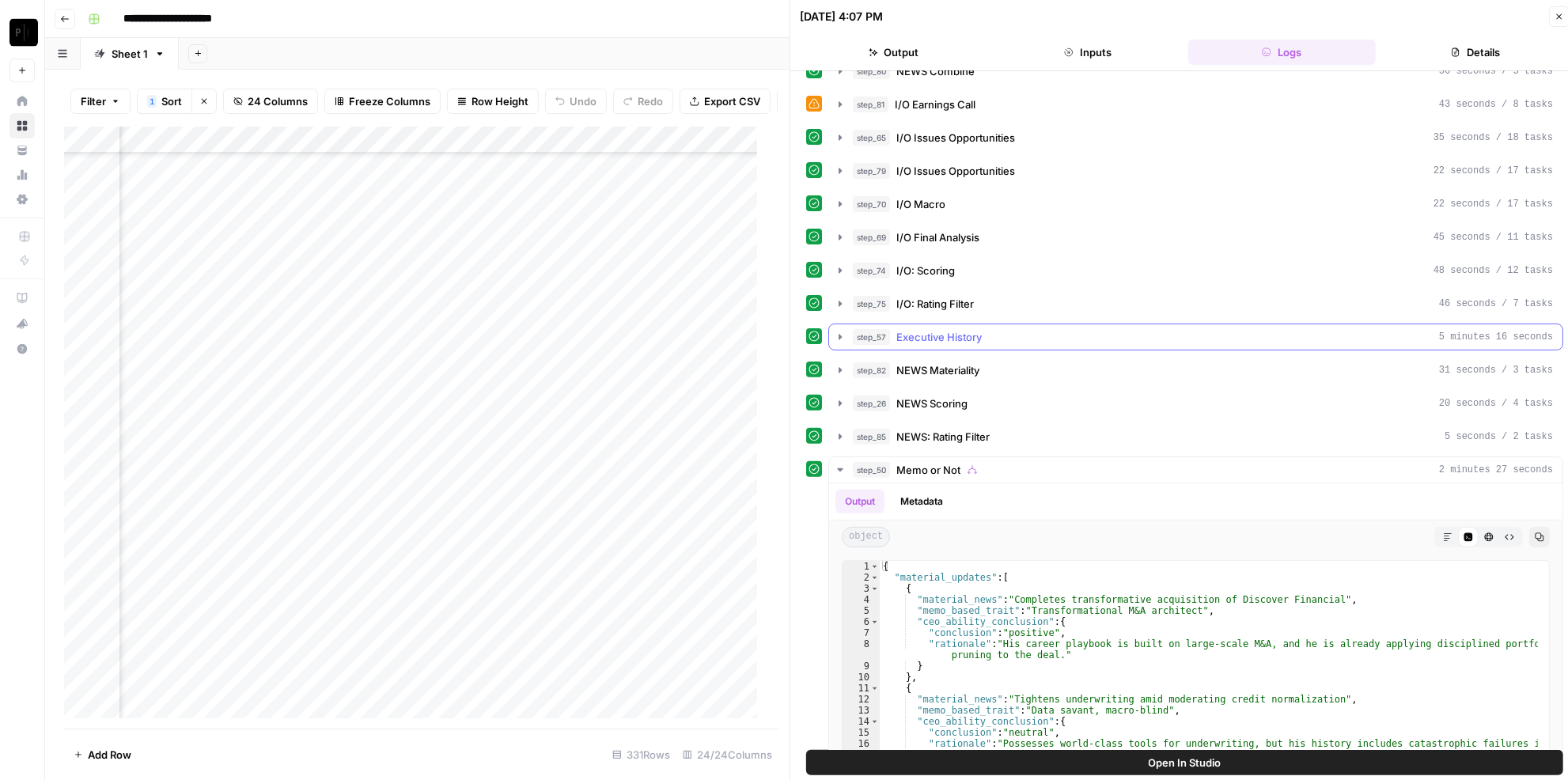
click at [973, 329] on span "Executive History" at bounding box center [939, 336] width 86 height 16
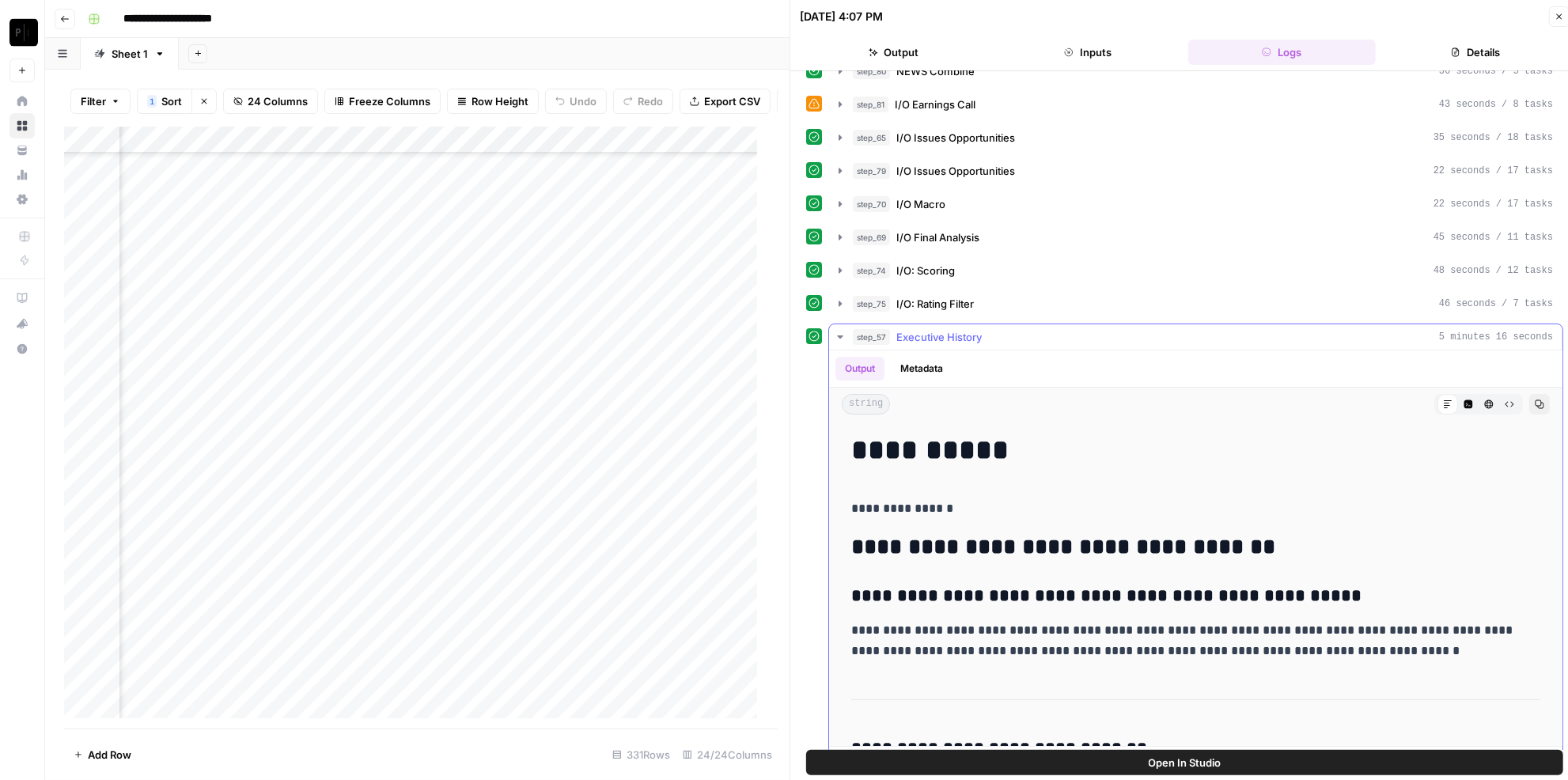
click at [1529, 394] on button "Copy" at bounding box center [1539, 404] width 21 height 21
click at [1563, 14] on icon "button" at bounding box center [1559, 16] width 10 height 10
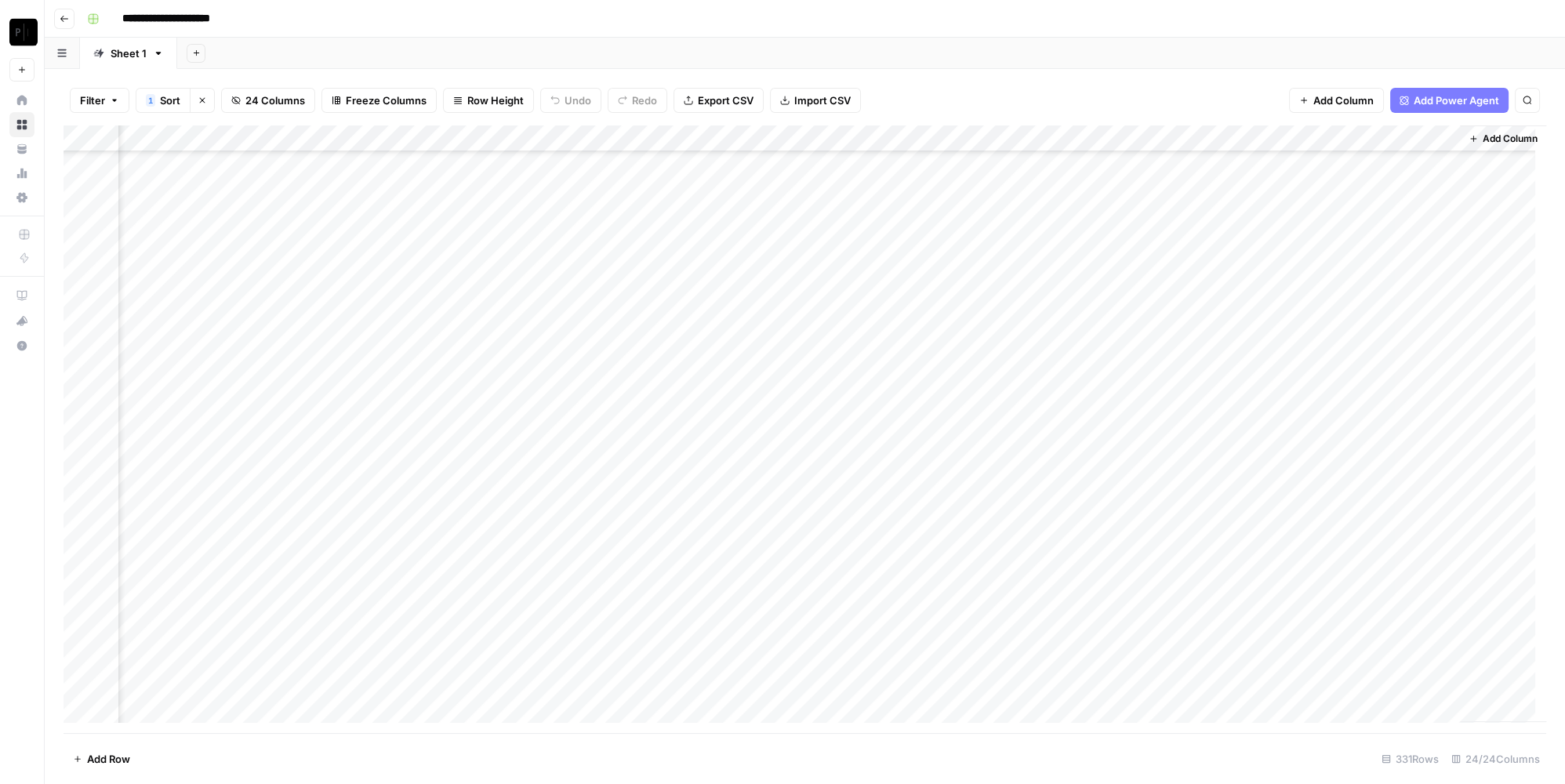
scroll to position [0, 2552]
